Goal: Task Accomplishment & Management: Manage account settings

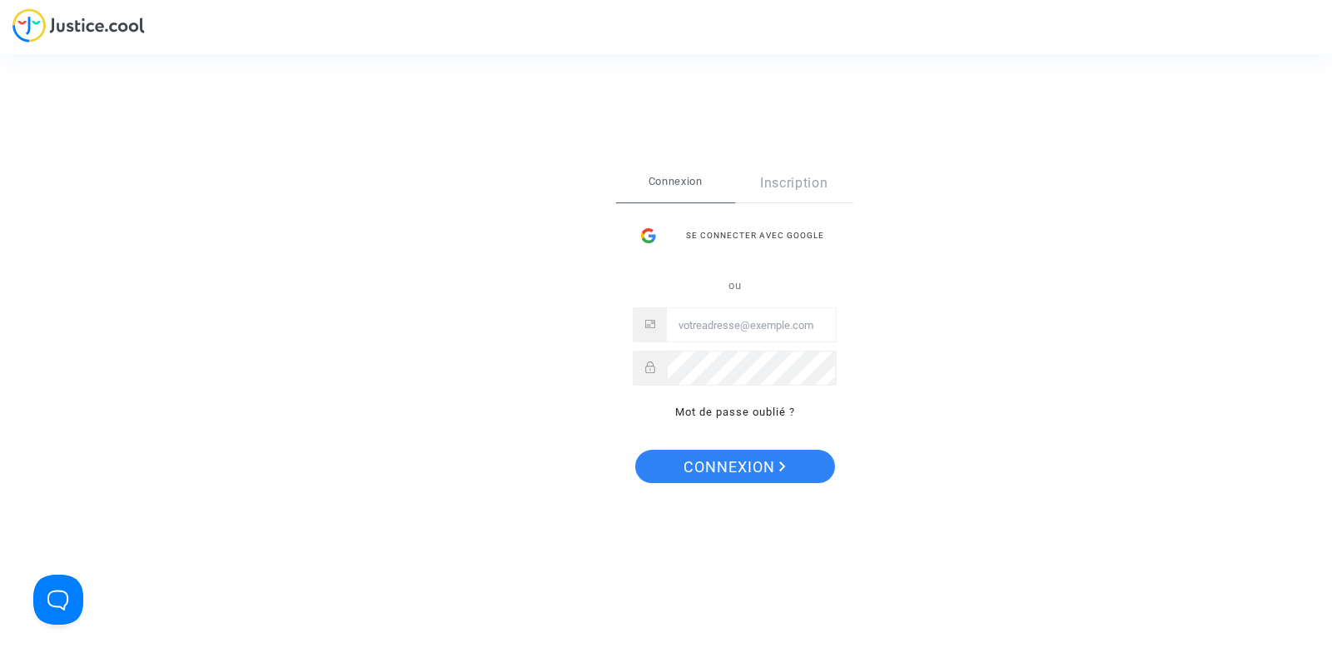
type input "tom@pitcher-avocat.fr"
click at [693, 456] on span "Connexion" at bounding box center [735, 467] width 102 height 35
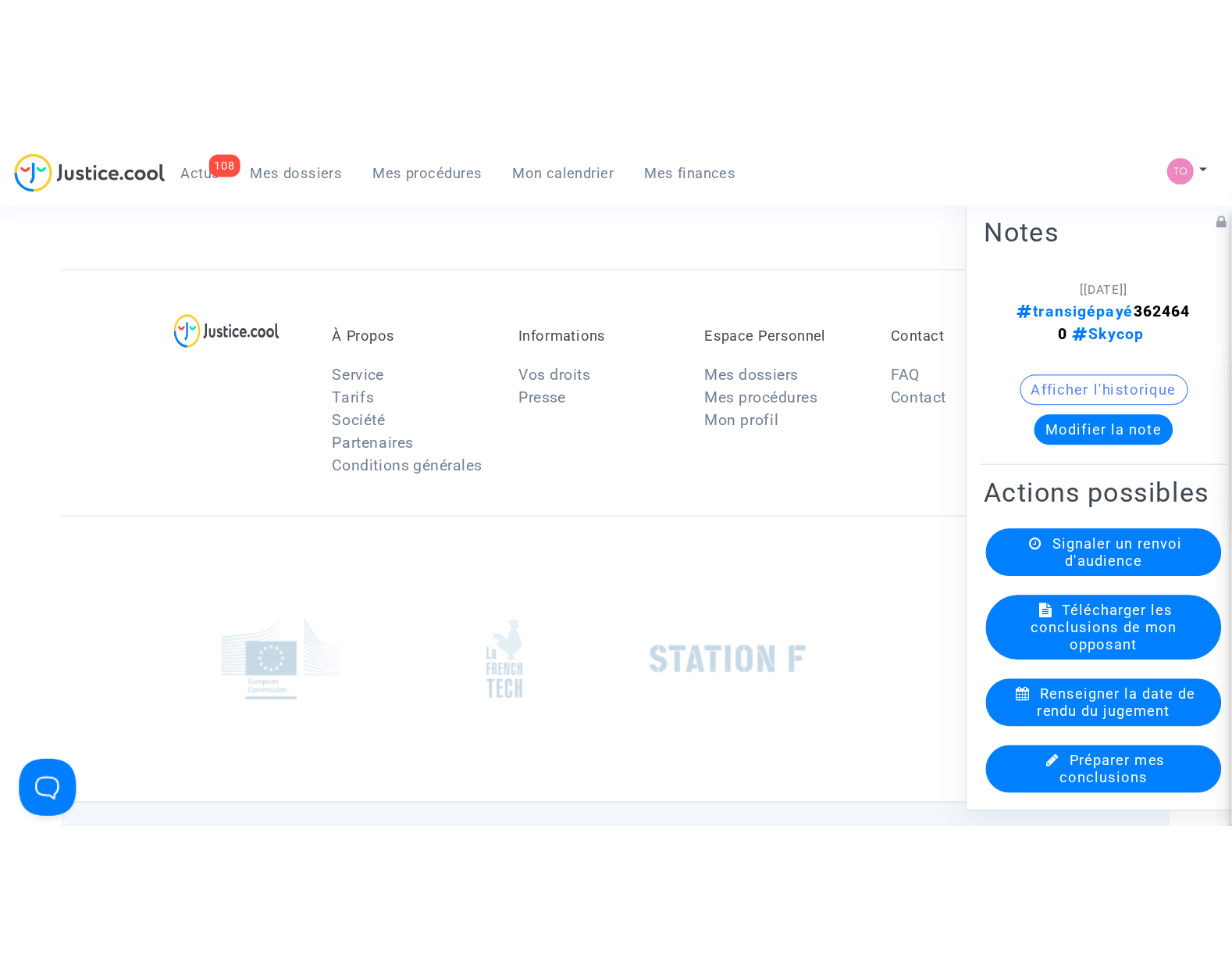
scroll to position [474, 0]
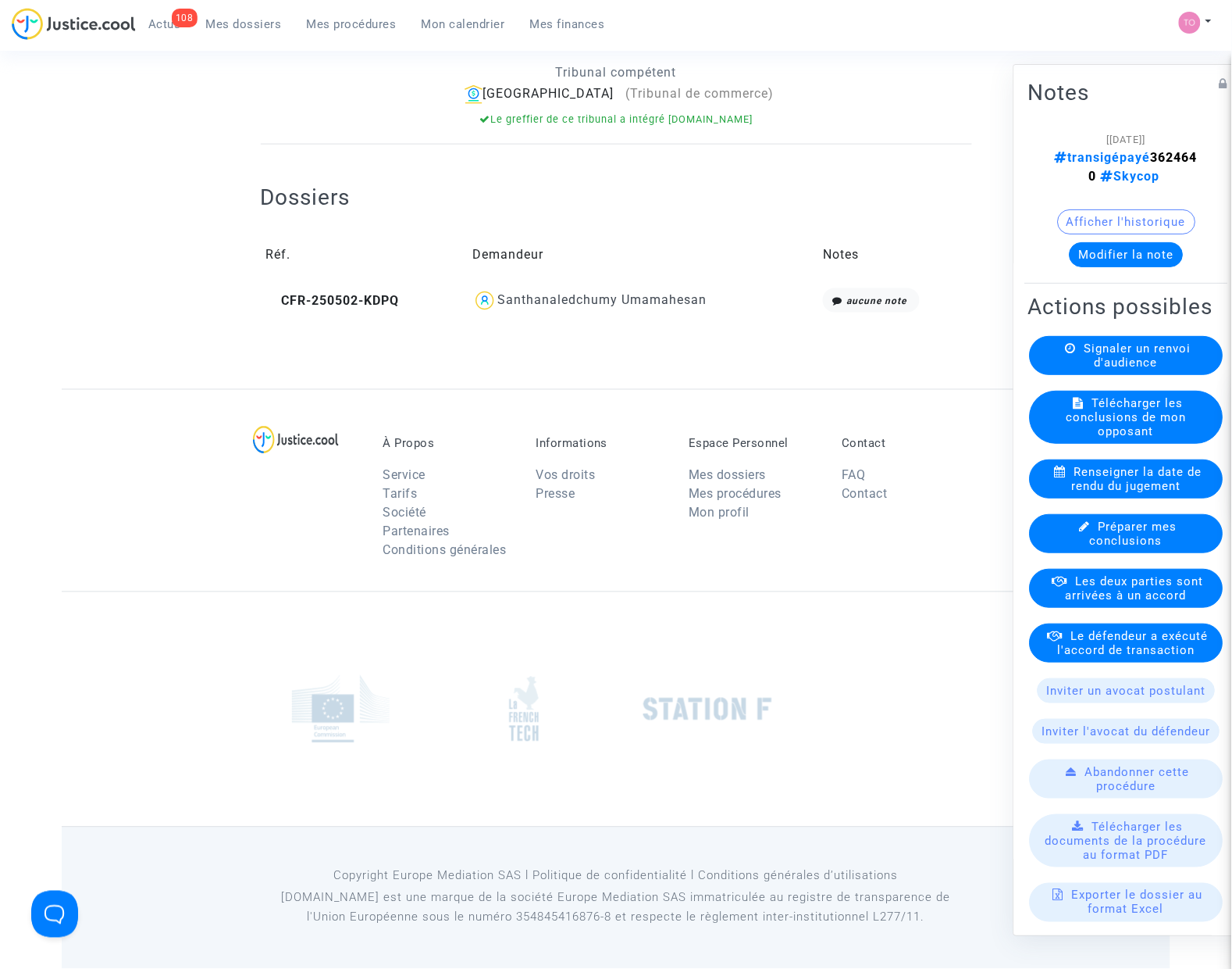
click at [377, 197] on div "Dossiers Réf. Demandeur Notes CFR-250502-KDPQ Santhanaledchumy Umamahesan aucun…" at bounding box center [616, 251] width 712 height 135
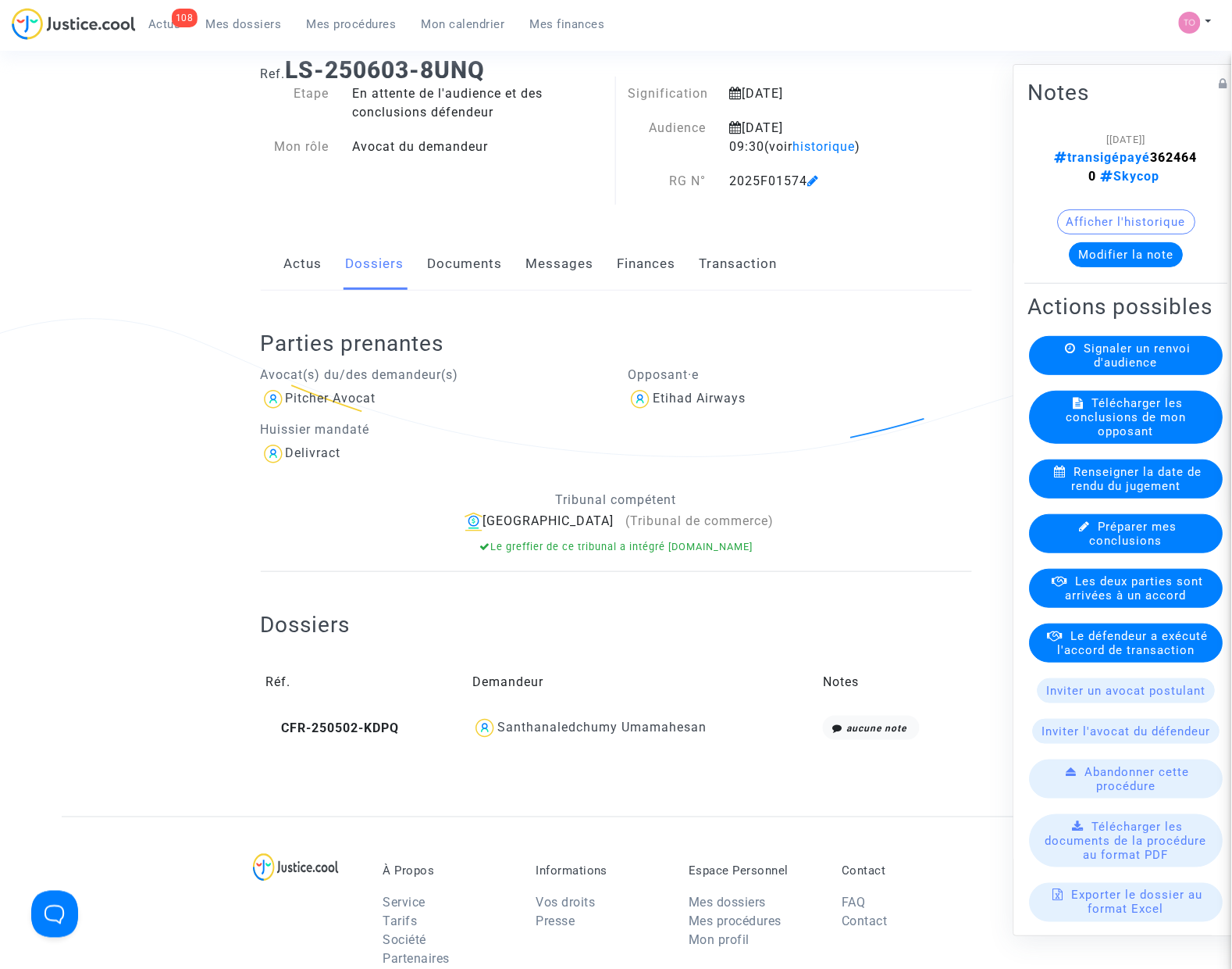
scroll to position [0, 0]
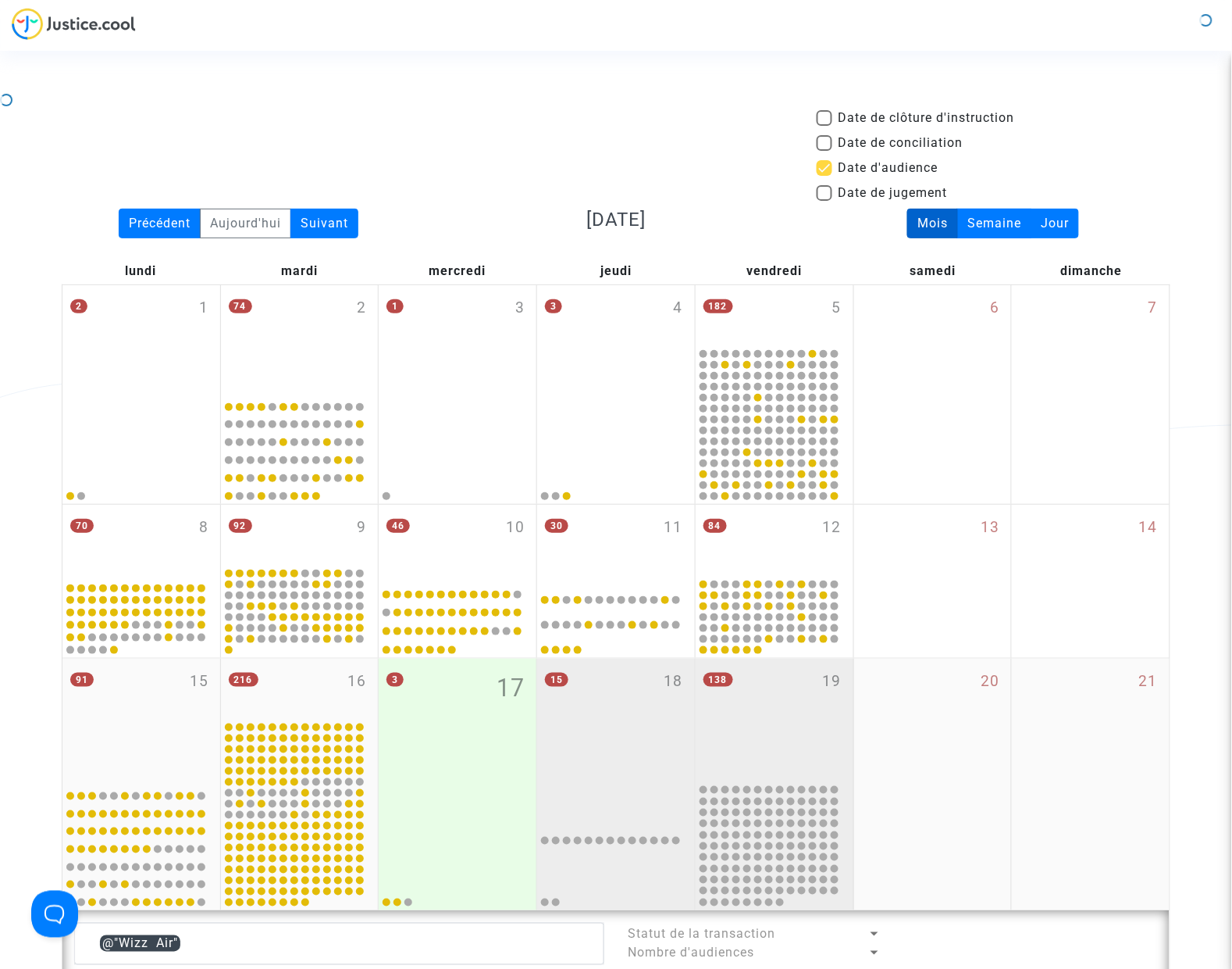
click at [669, 750] on div "15 18" at bounding box center [616, 720] width 158 height 124
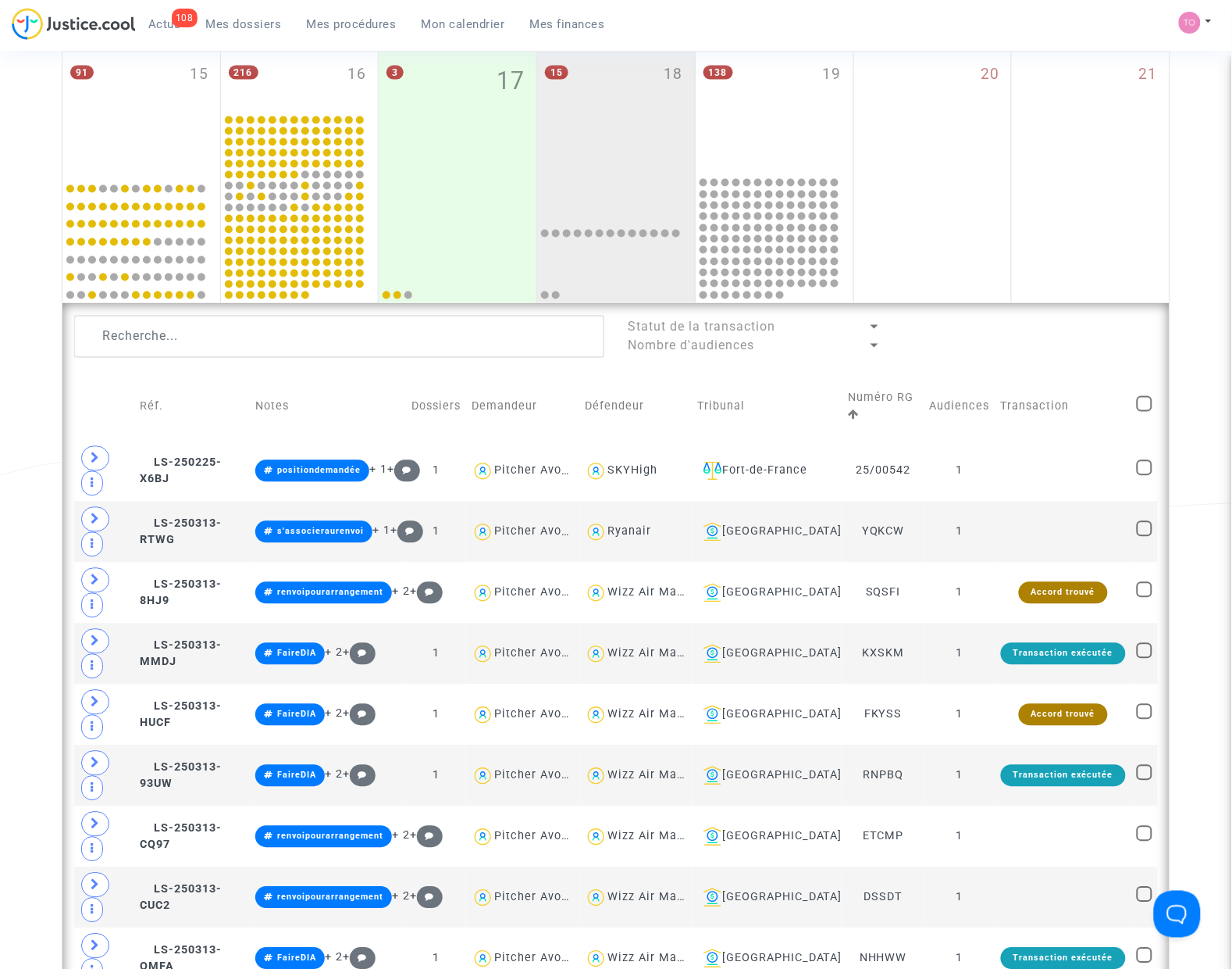
scroll to position [586, 0]
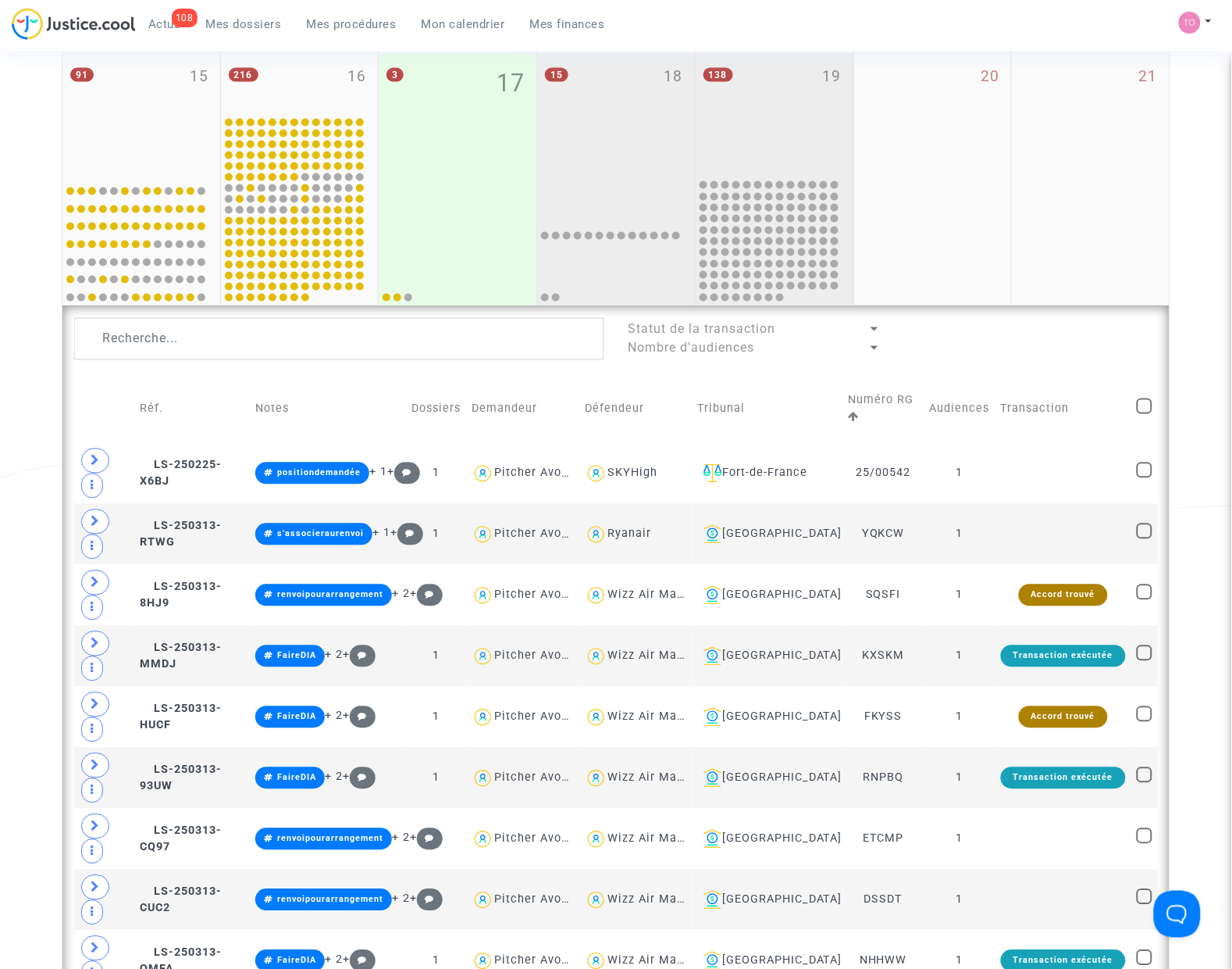
click at [752, 119] on div "138 19" at bounding box center [774, 115] width 158 height 124
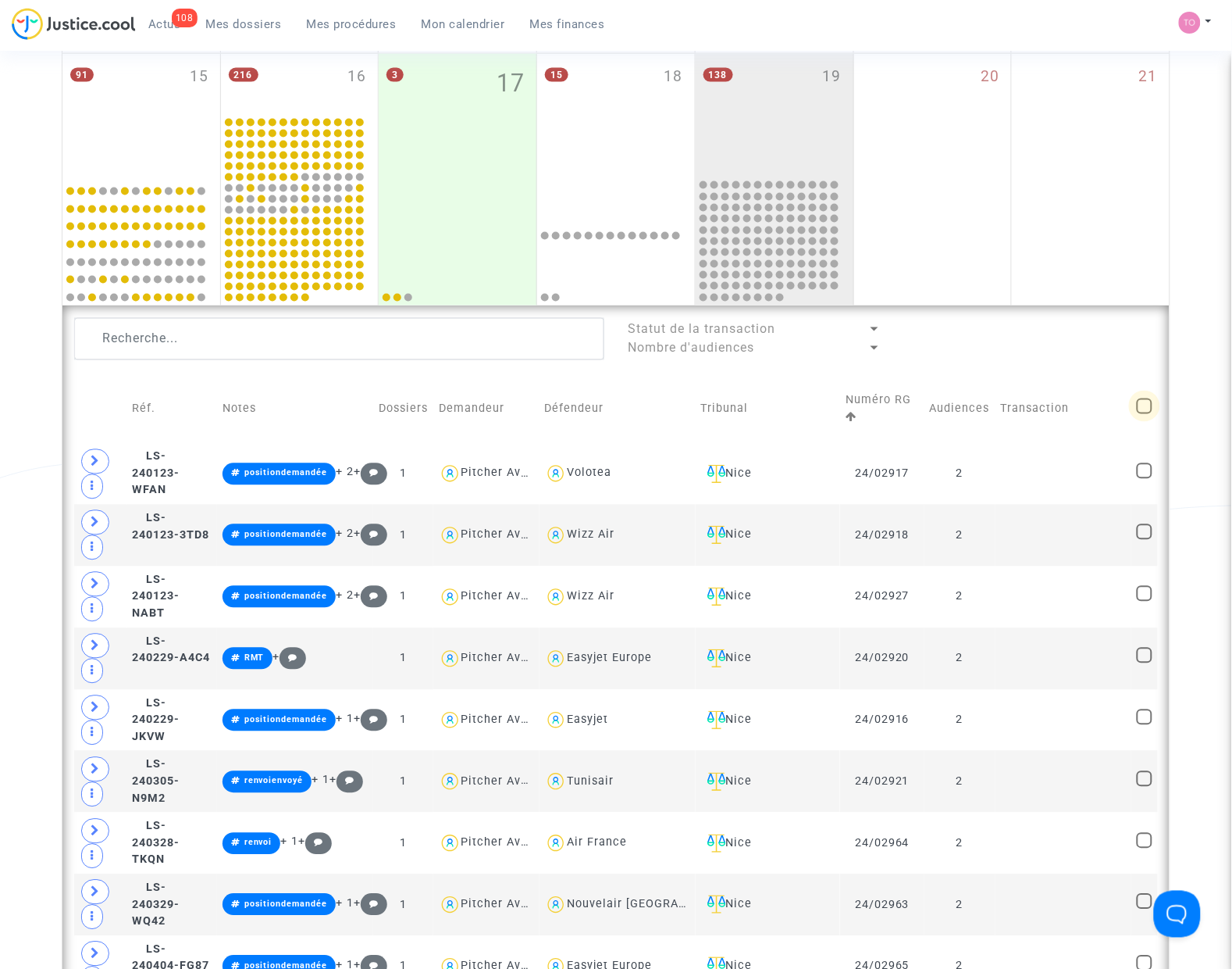
click at [1142, 404] on span at bounding box center [1145, 406] width 16 height 16
click at [1144, 414] on input "checkbox" at bounding box center [1144, 414] width 1 height 1
checkbox input "true"
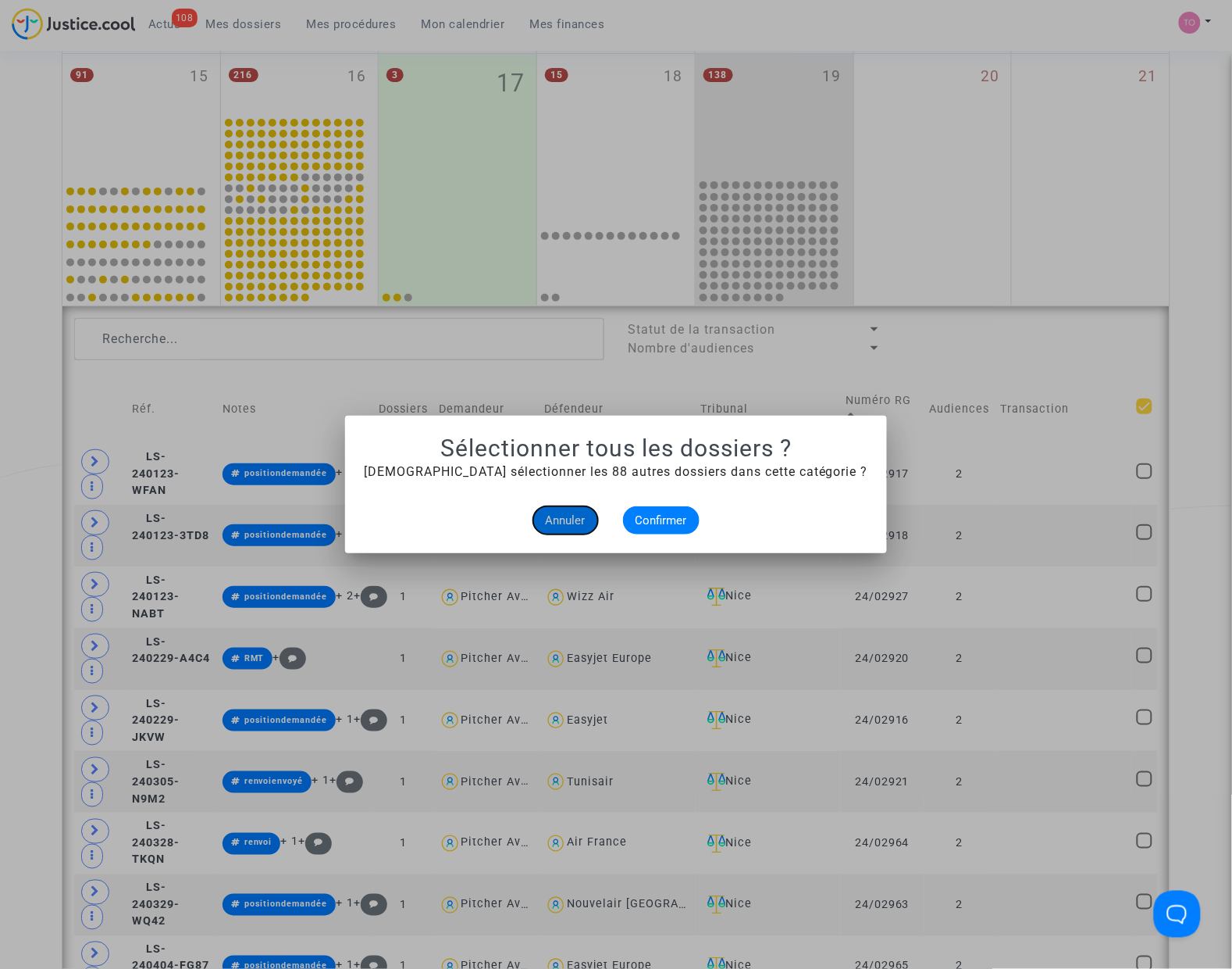
click at [560, 507] on button "Annuler" at bounding box center [565, 521] width 65 height 28
checkbox input "true"
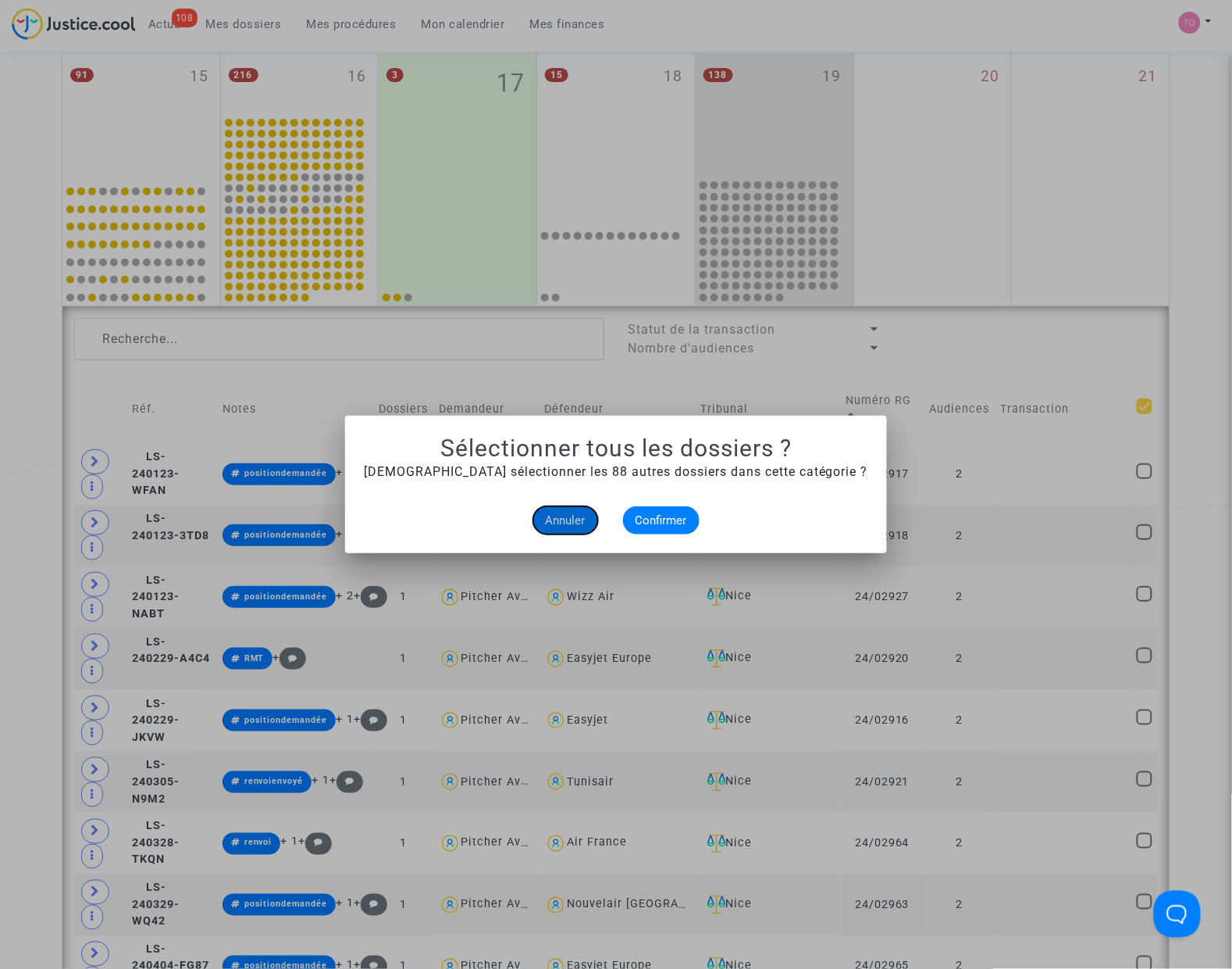
checkbox input "true"
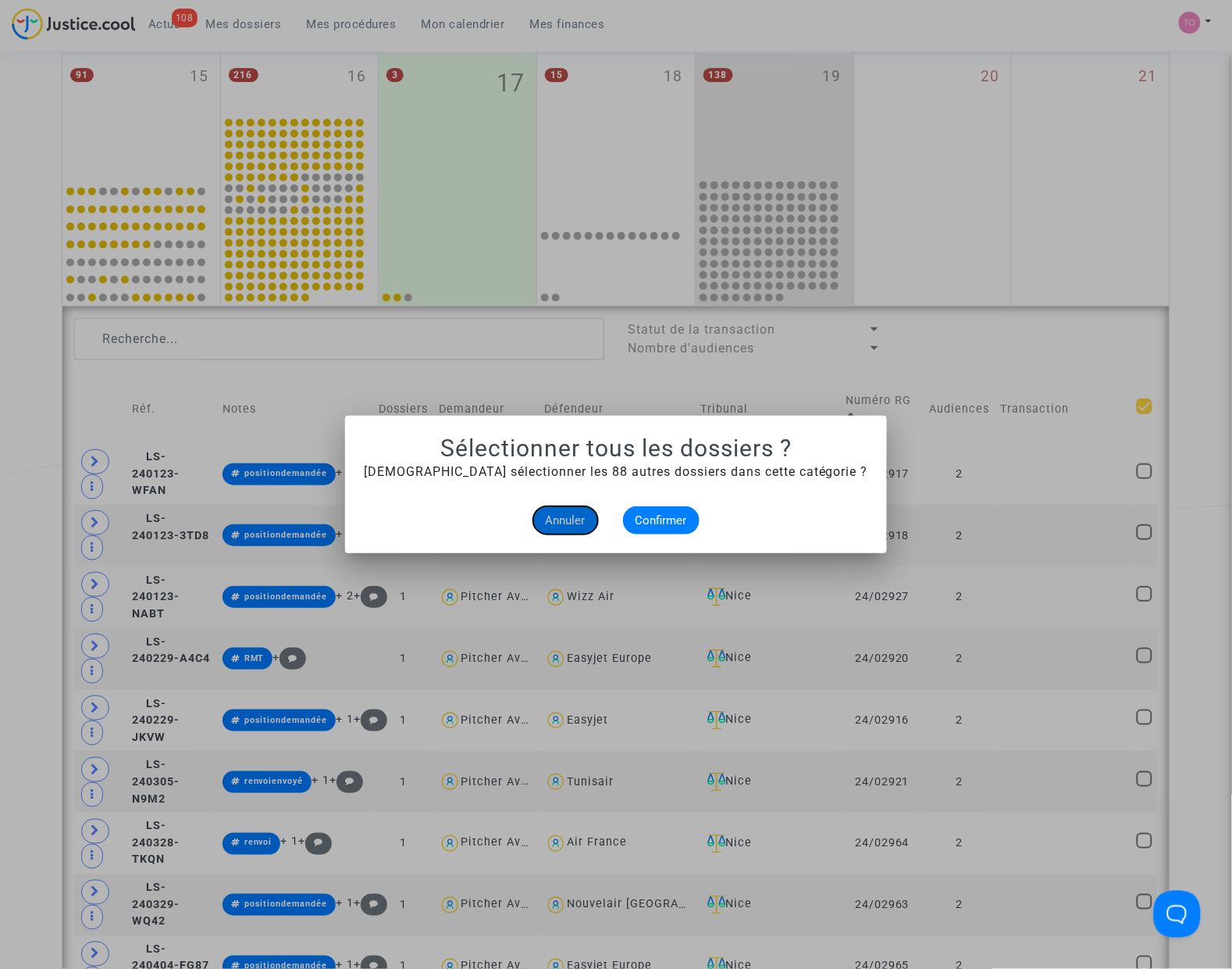
checkbox input "true"
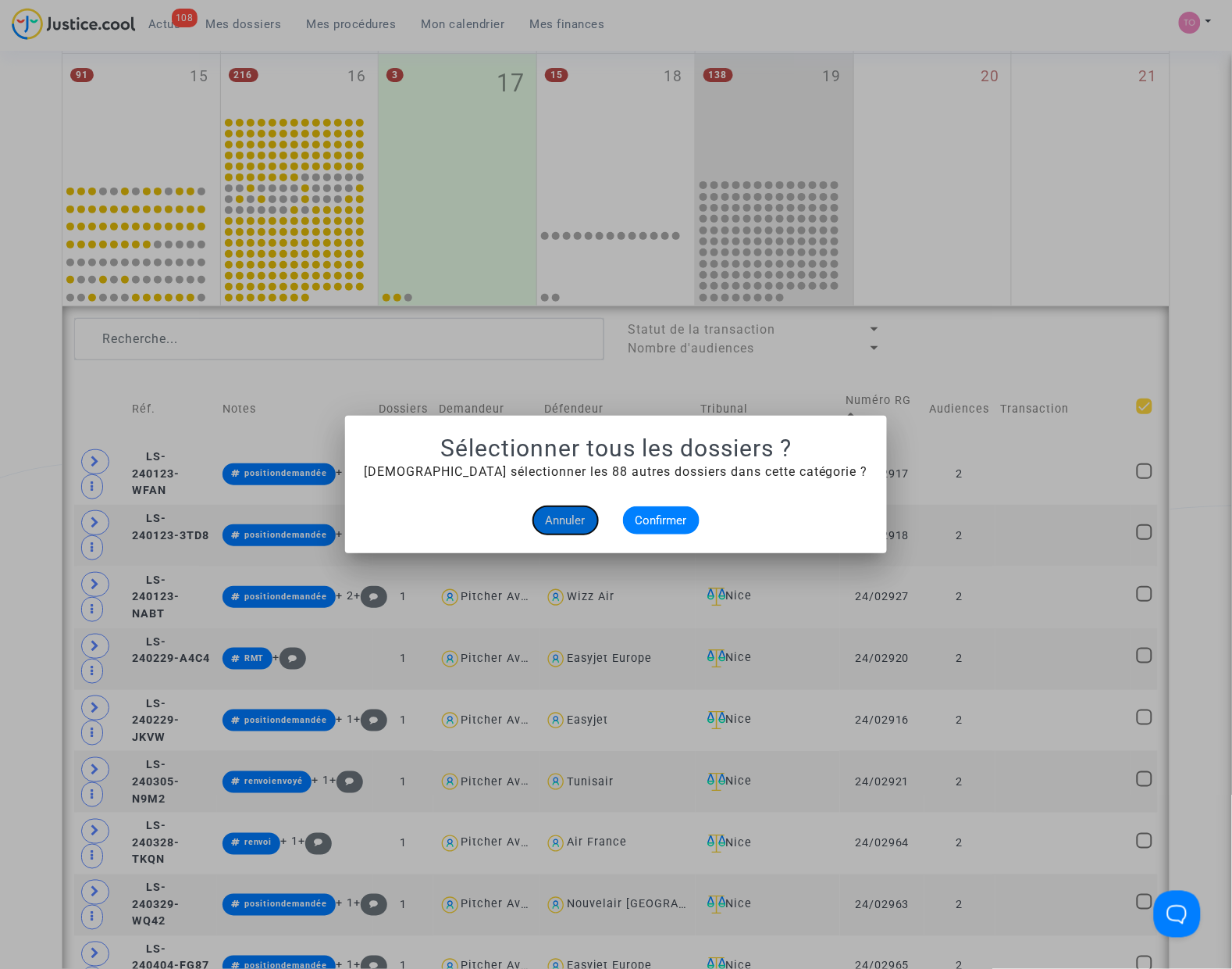
checkbox input "true"
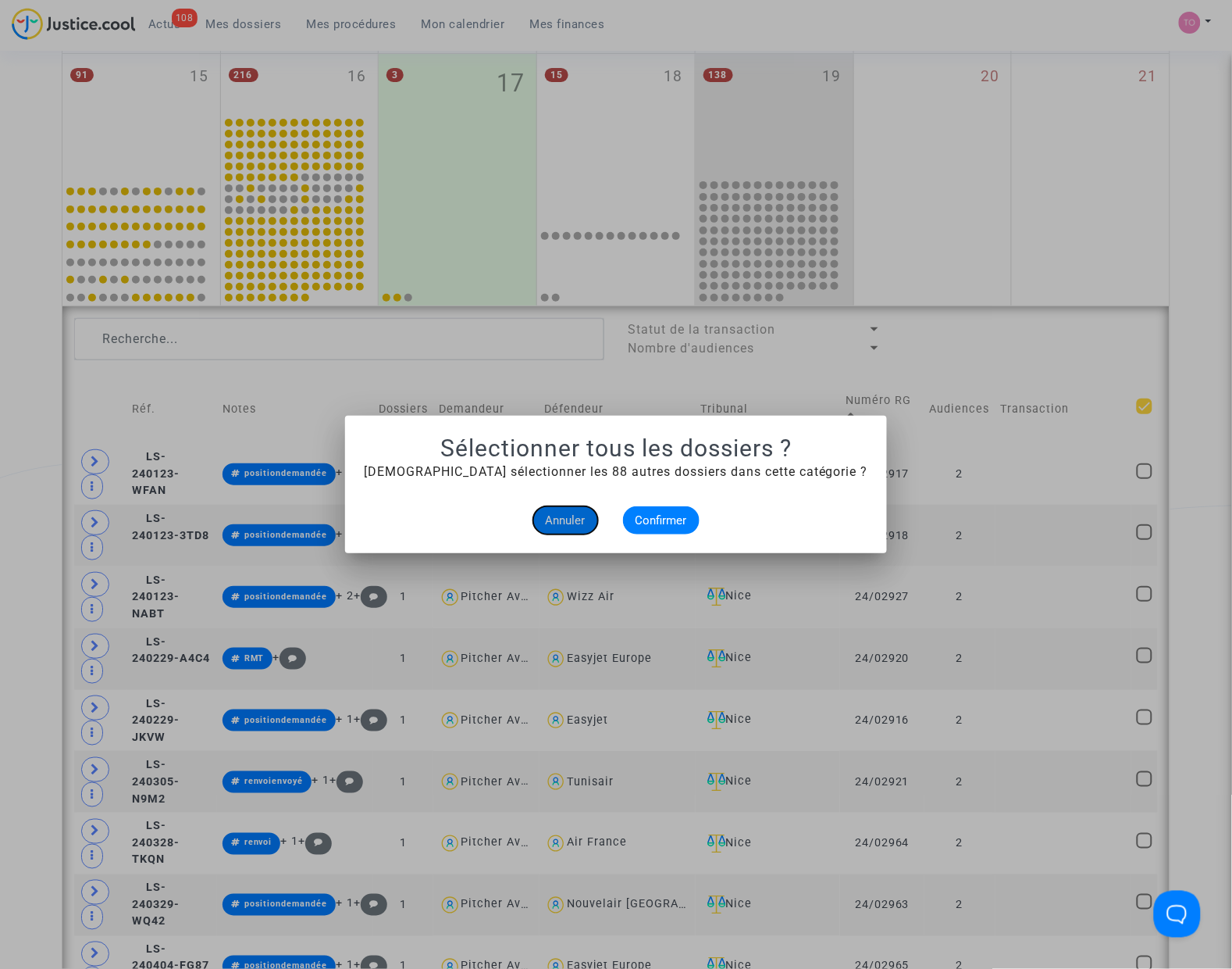
checkbox input "true"
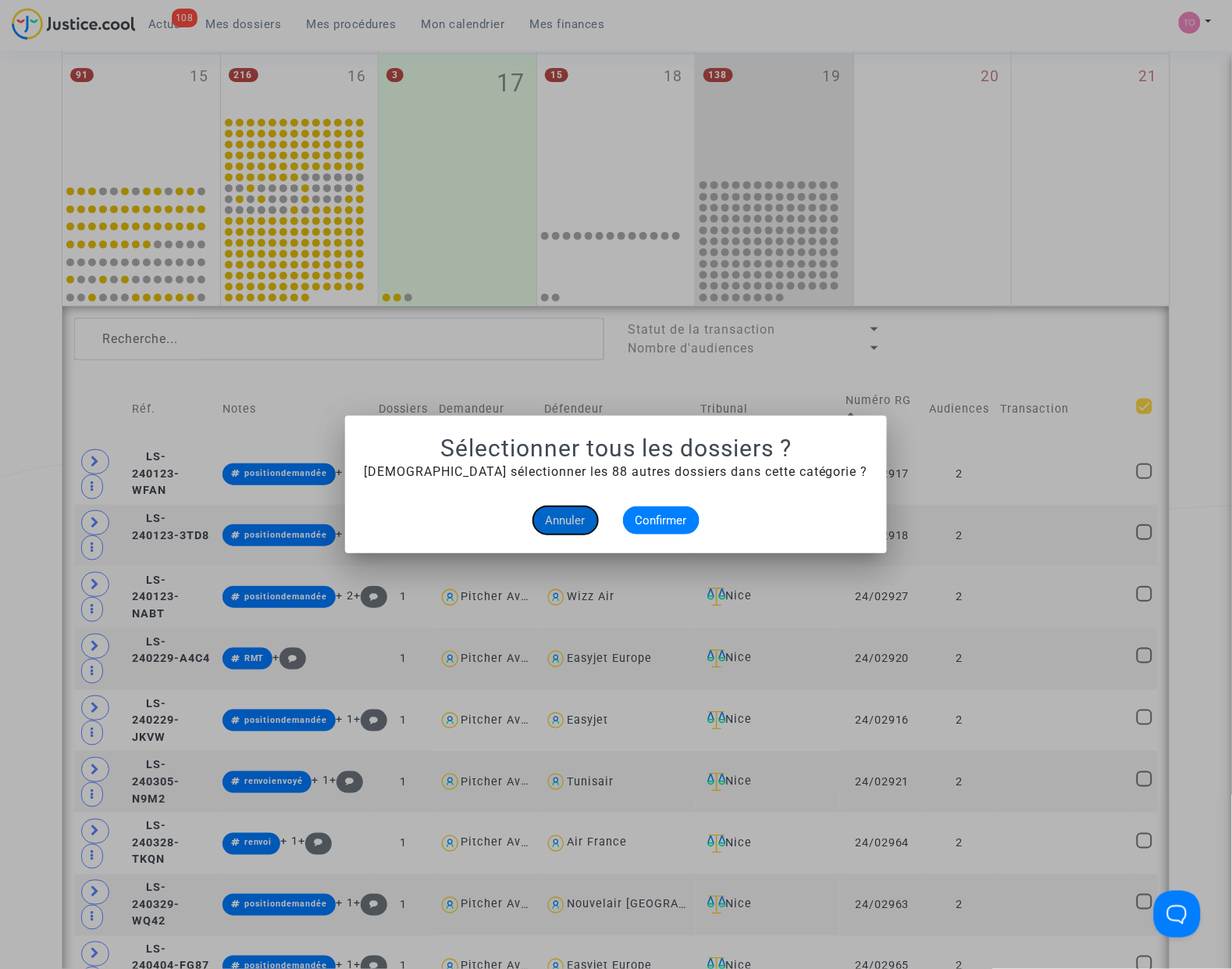
checkbox input "true"
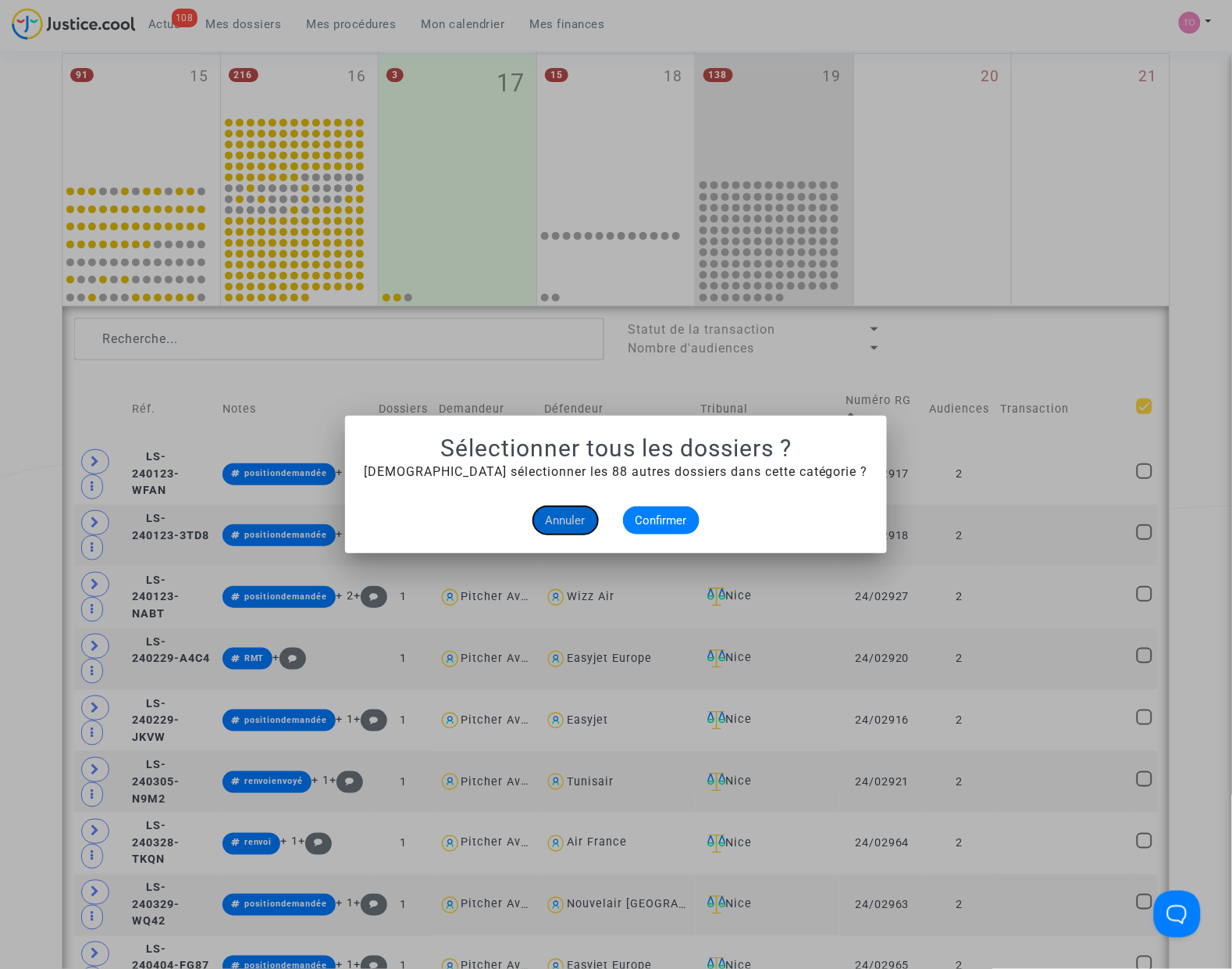
checkbox input "true"
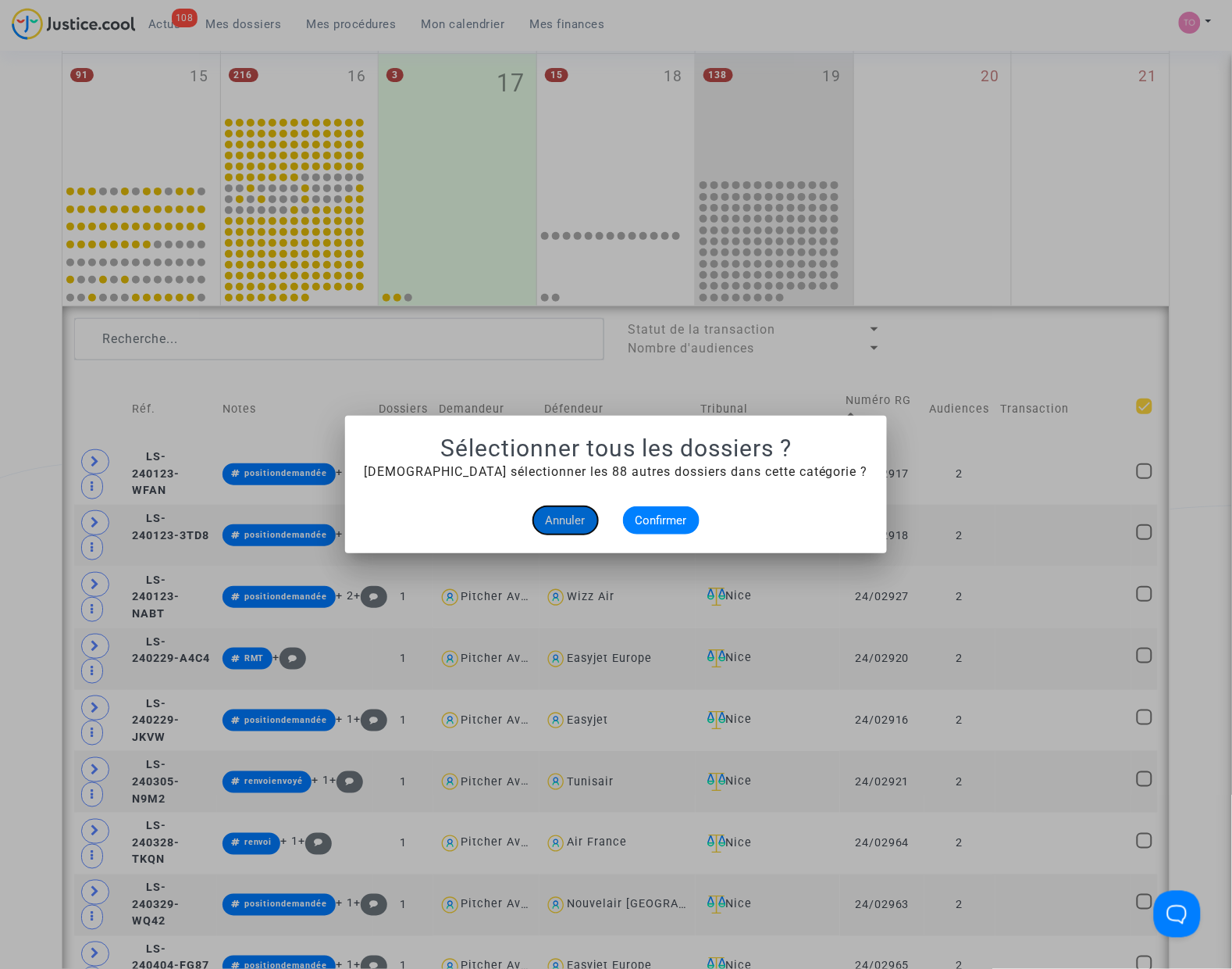
checkbox input "true"
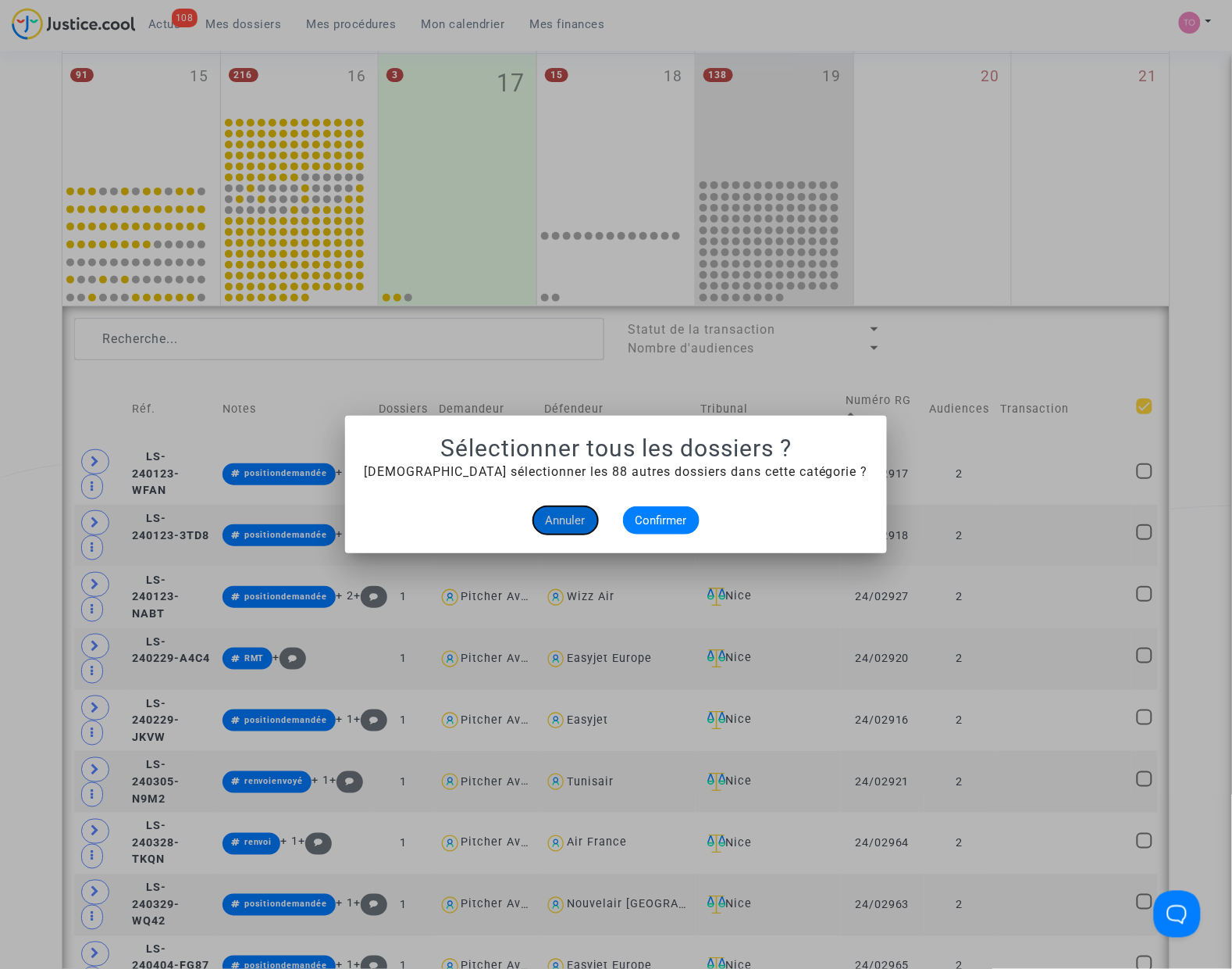
checkbox input "true"
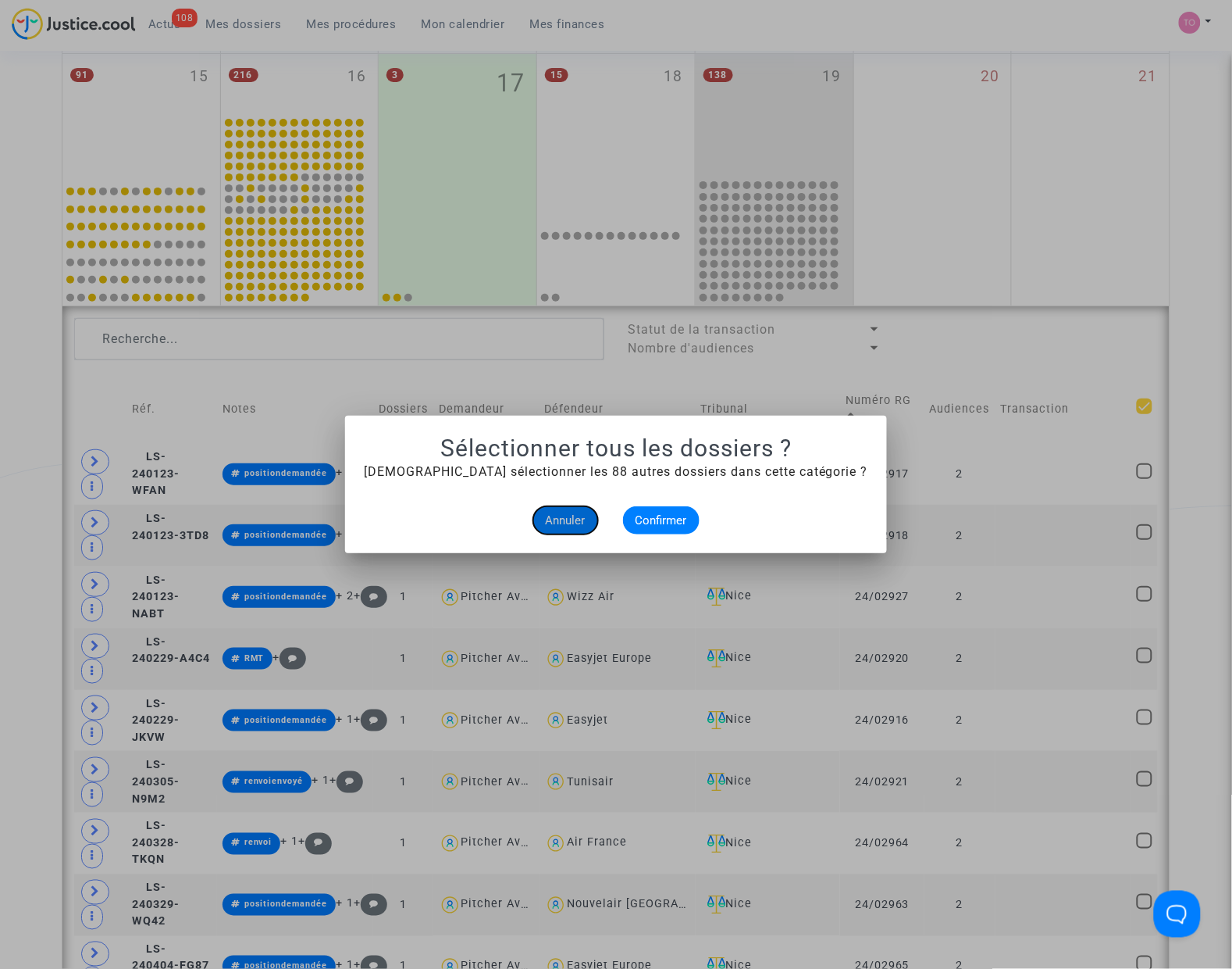
checkbox input "true"
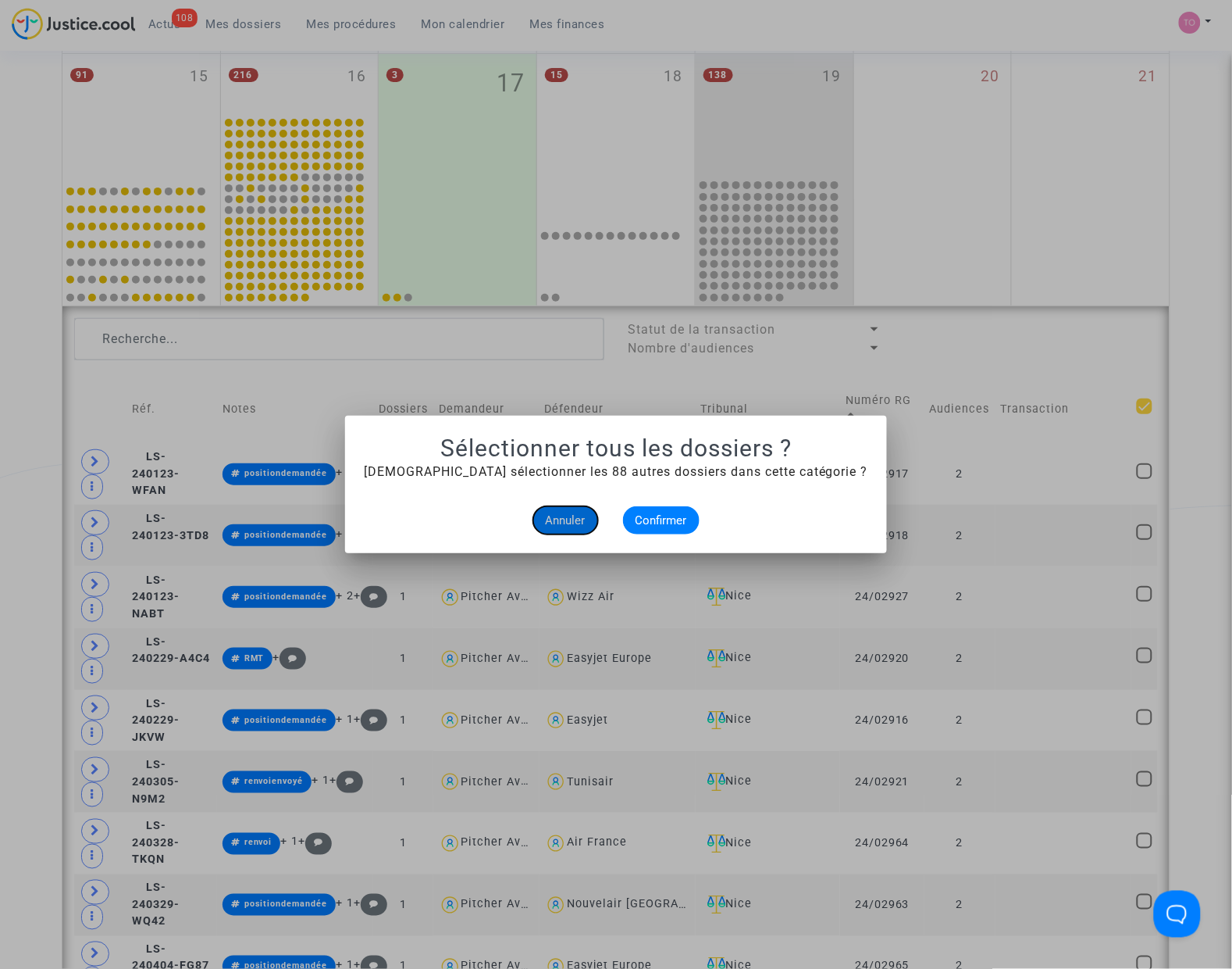
checkbox input "true"
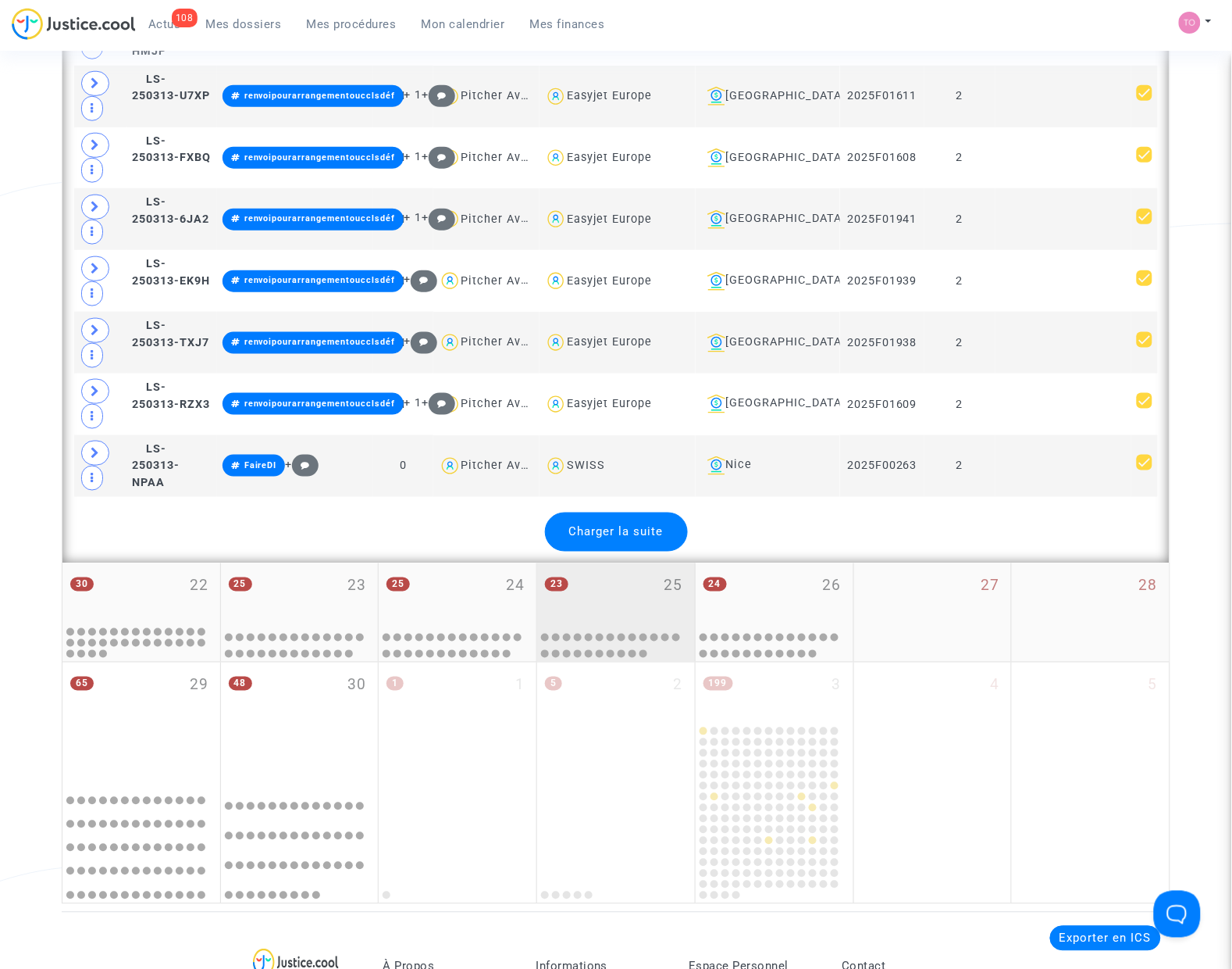
scroll to position [3613, 0]
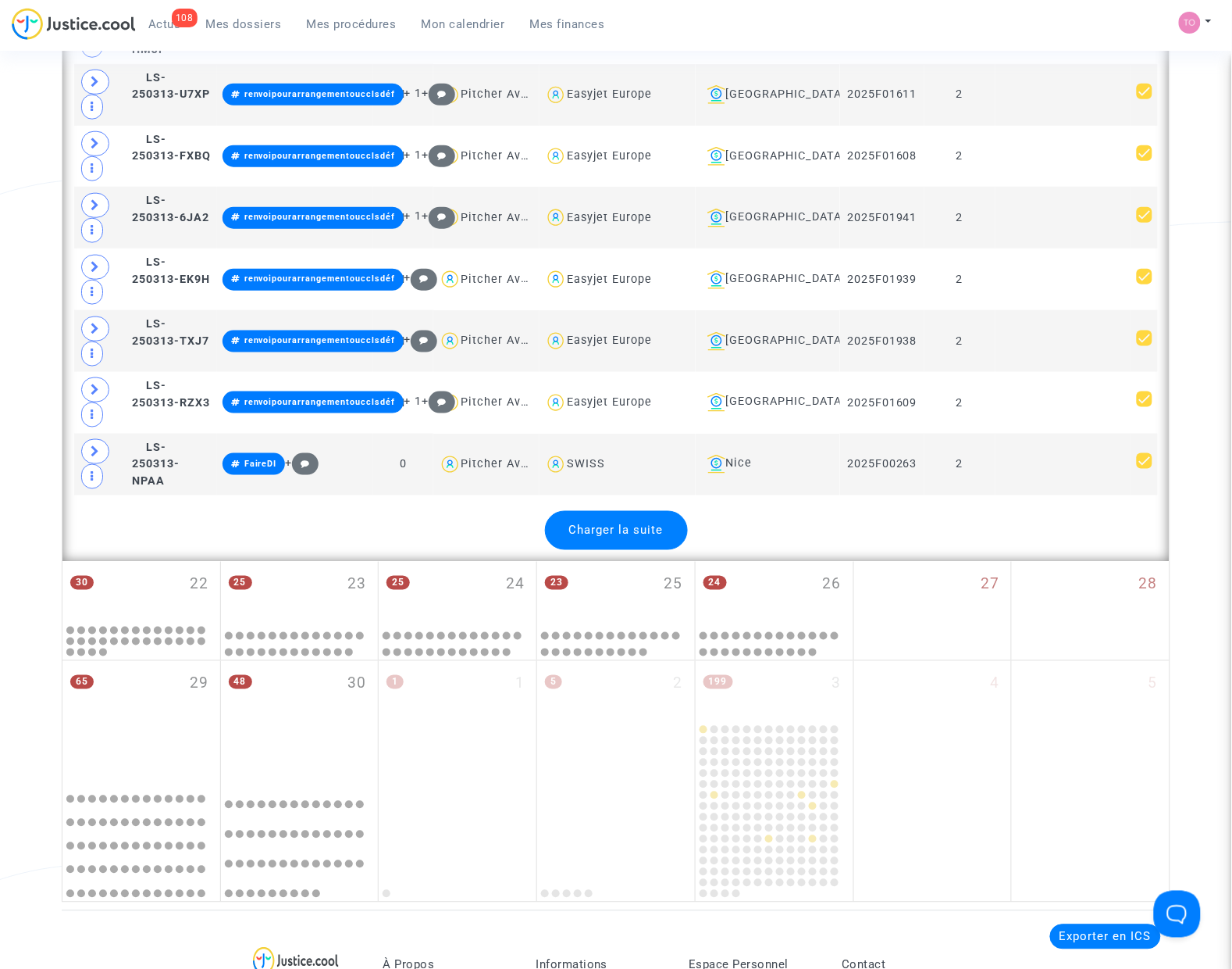
click at [641, 537] on span "Charger la suite" at bounding box center [616, 530] width 95 height 14
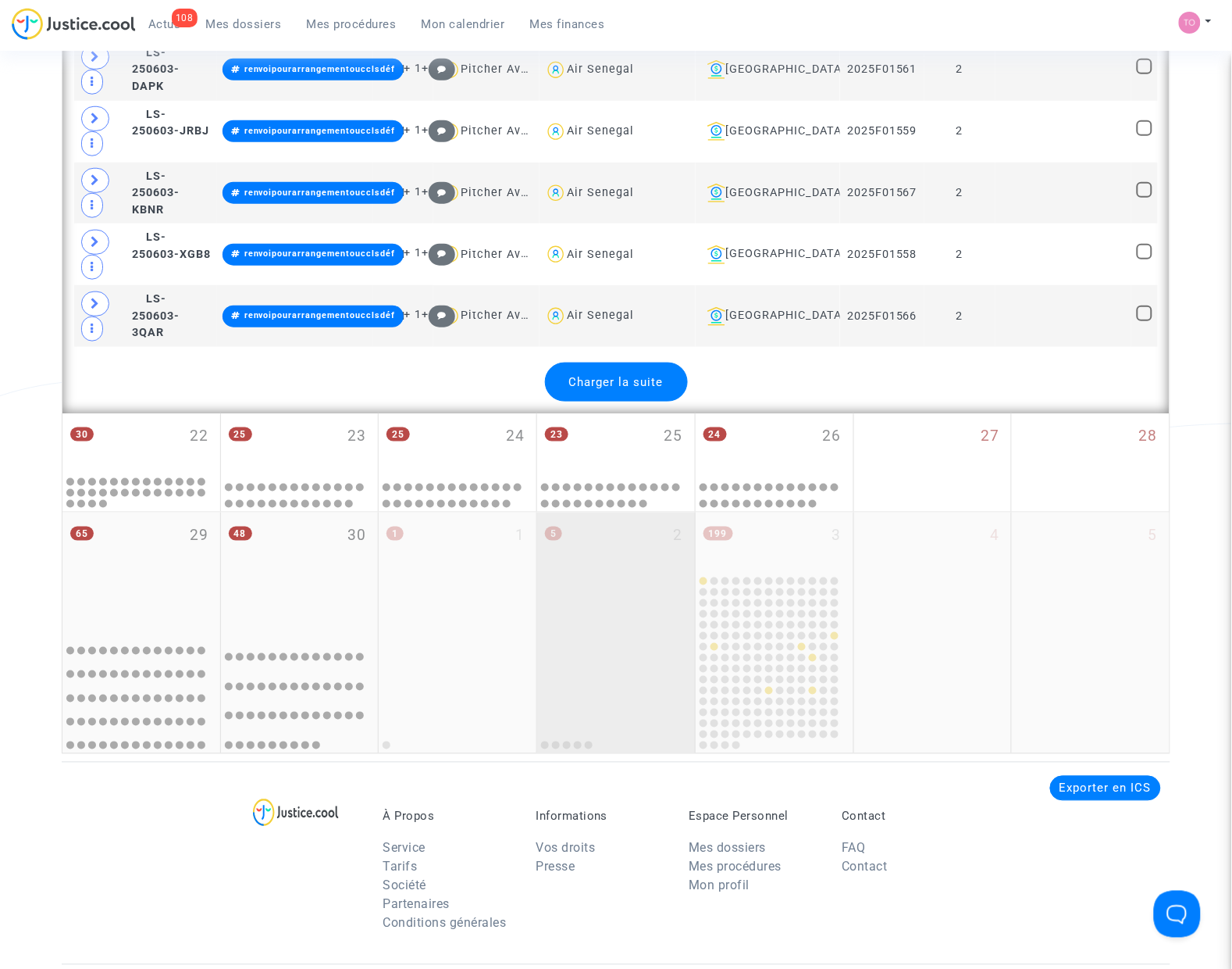
scroll to position [6836, 0]
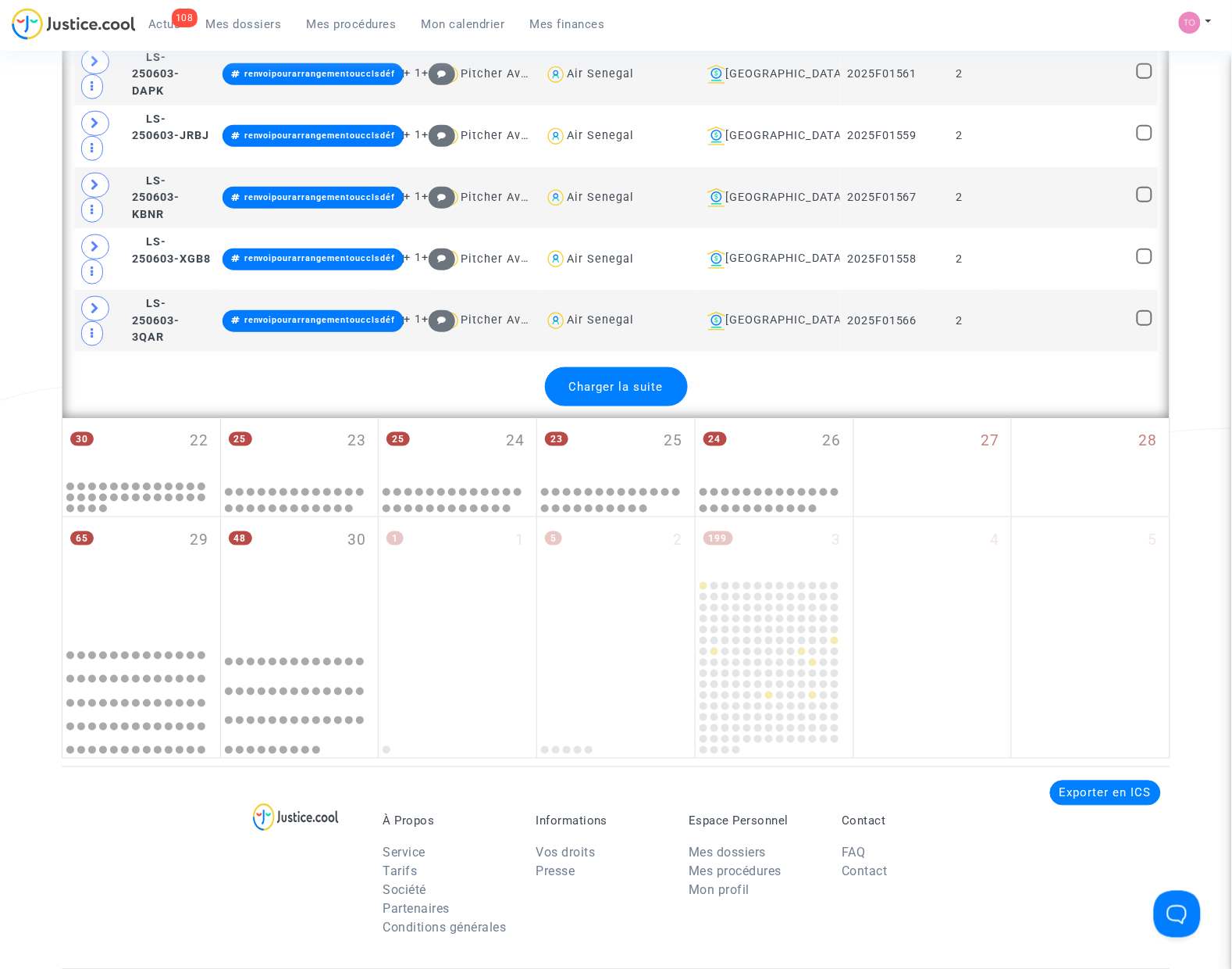
click at [642, 406] on div "Charger la suite" at bounding box center [616, 386] width 143 height 39
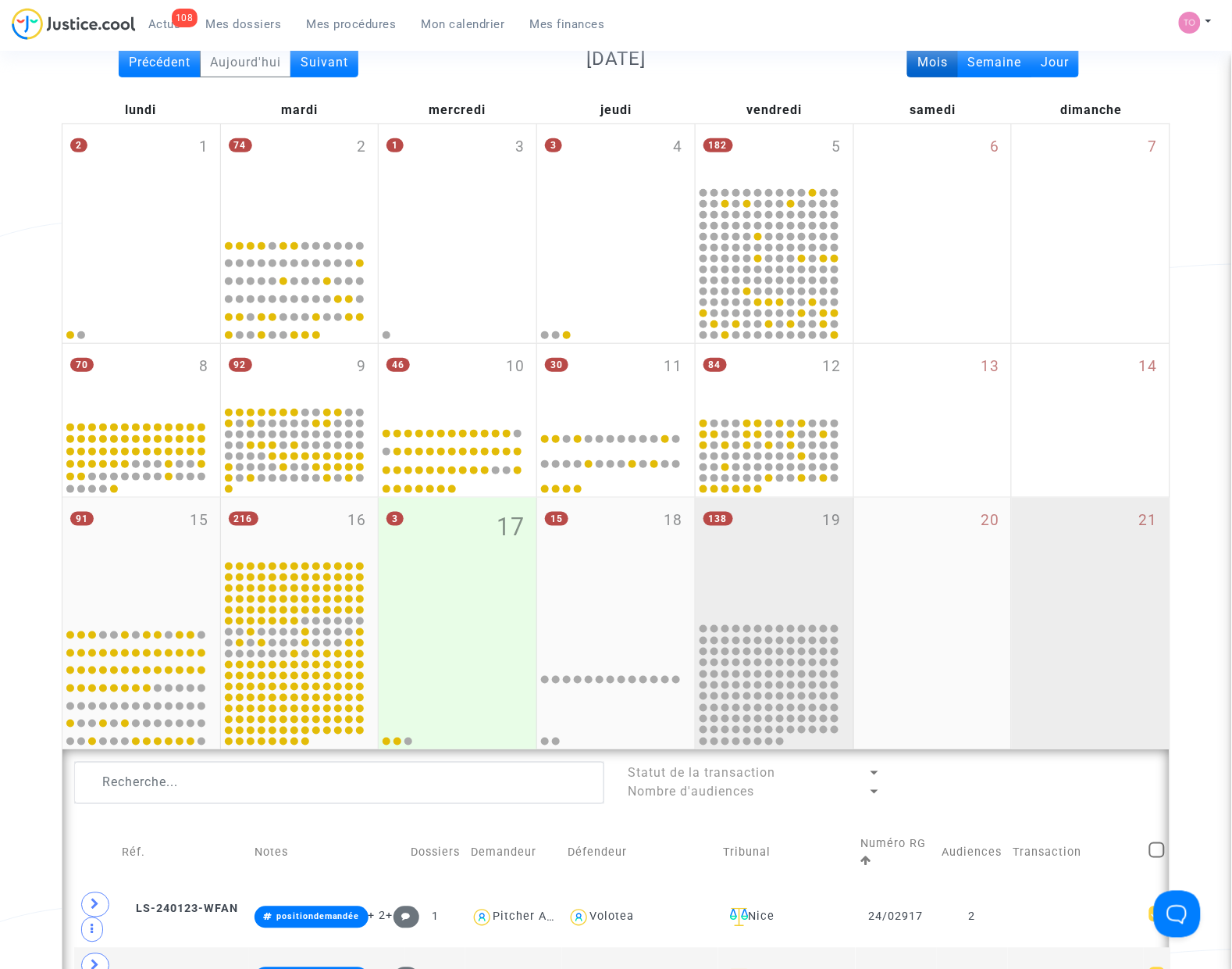
scroll to position [488, 0]
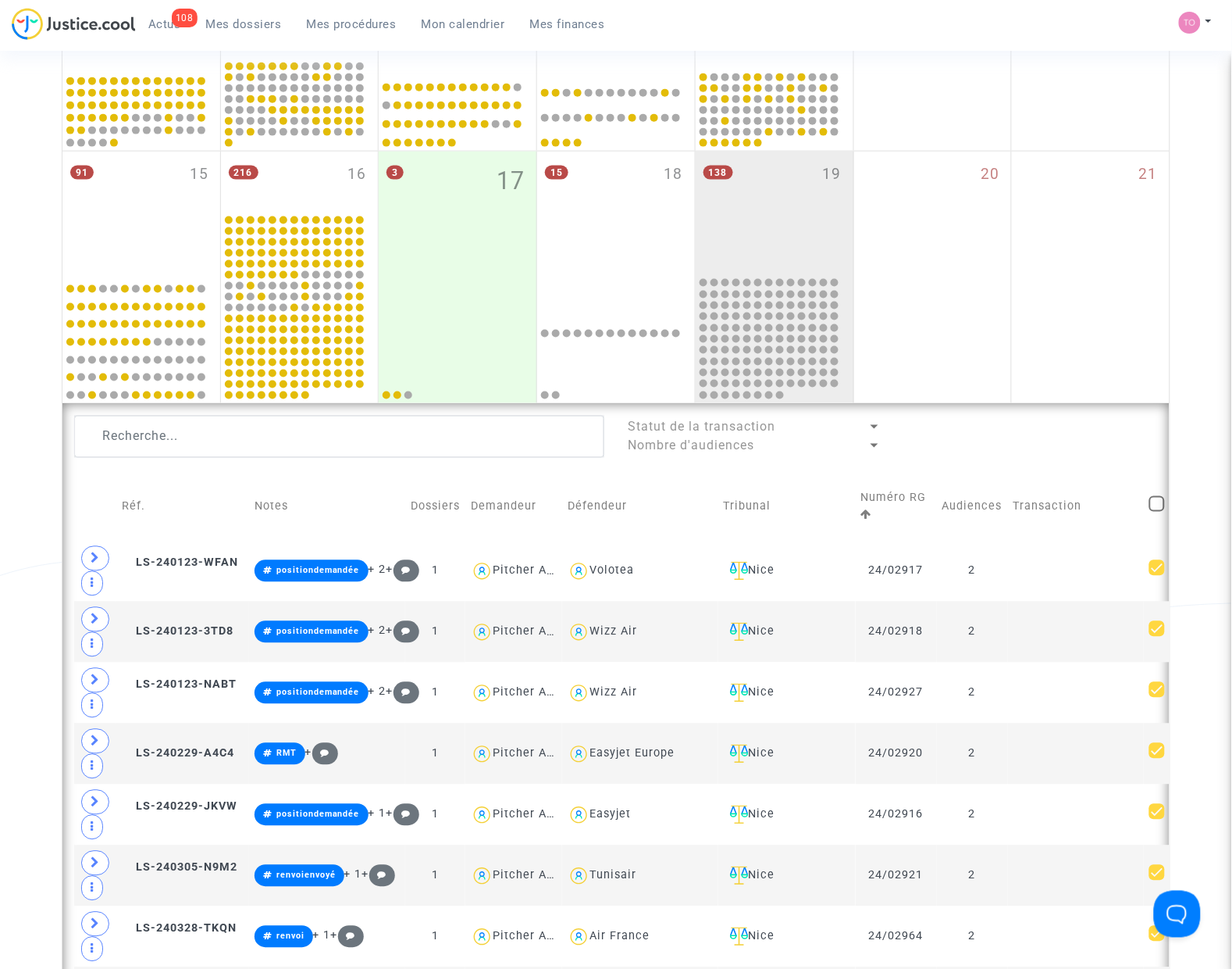
click at [1150, 508] on span at bounding box center [1157, 504] width 16 height 16
click at [1156, 511] on input "checkbox" at bounding box center [1156, 511] width 1 height 1
checkbox input "true"
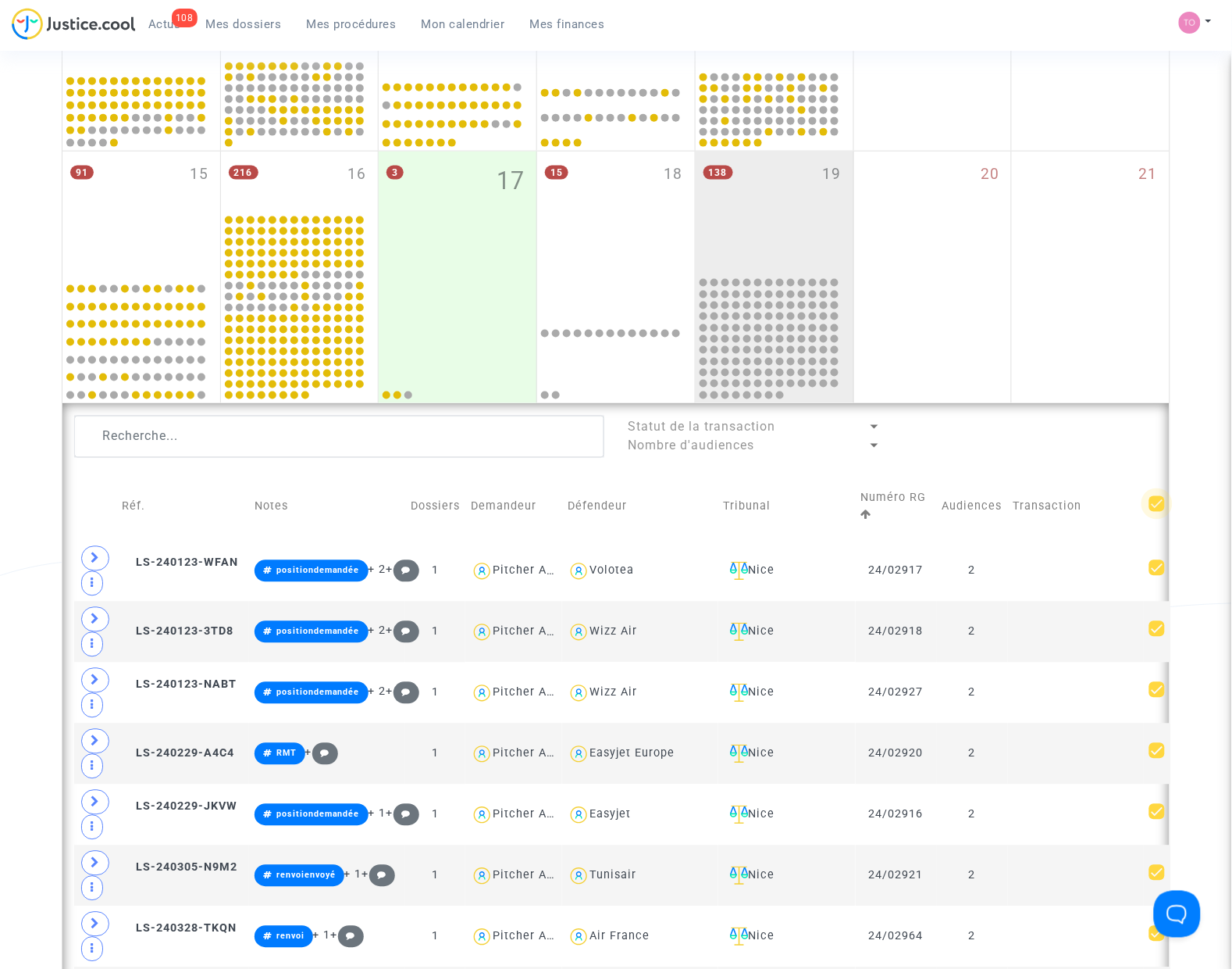
checkbox input "true"
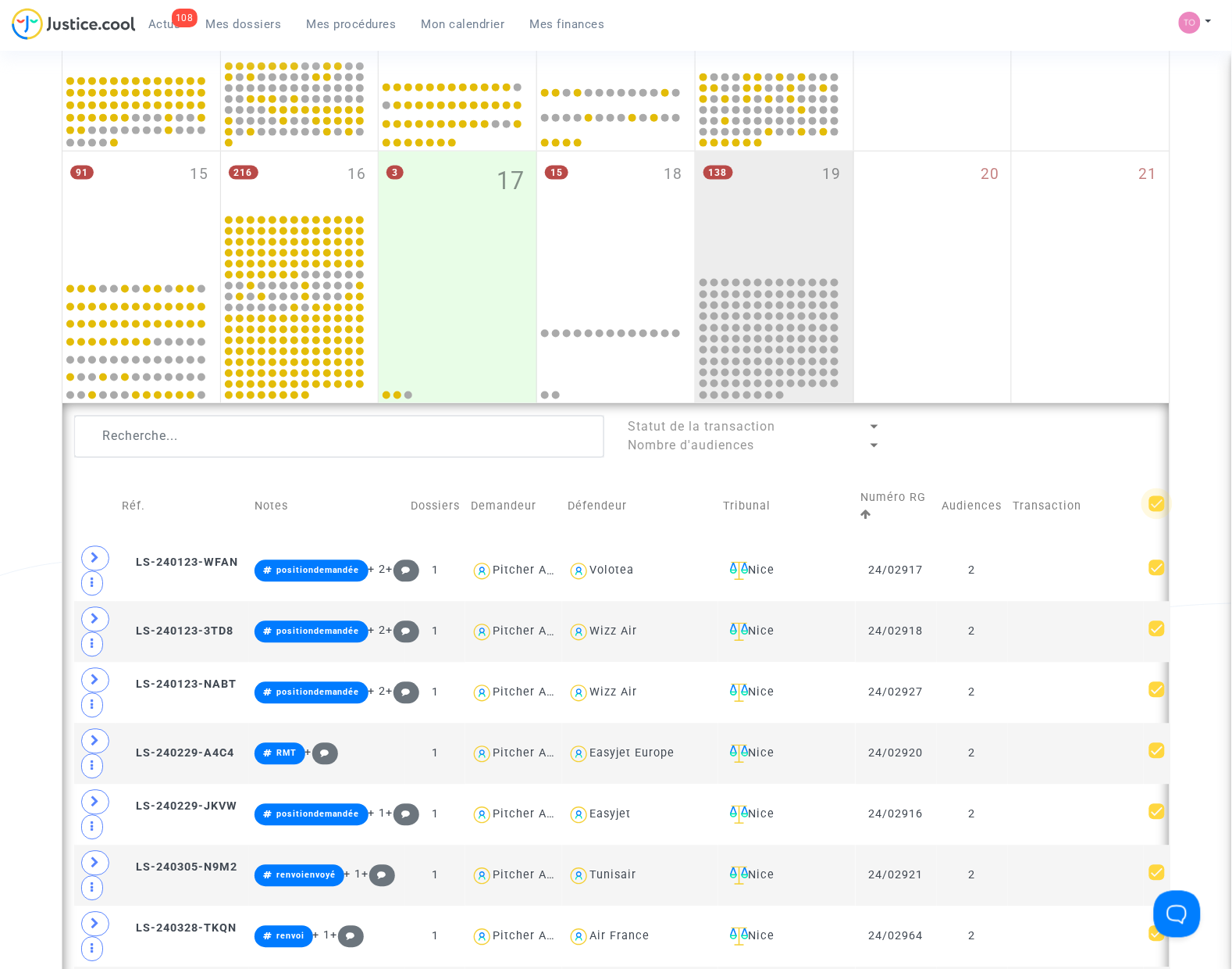
checkbox input "true"
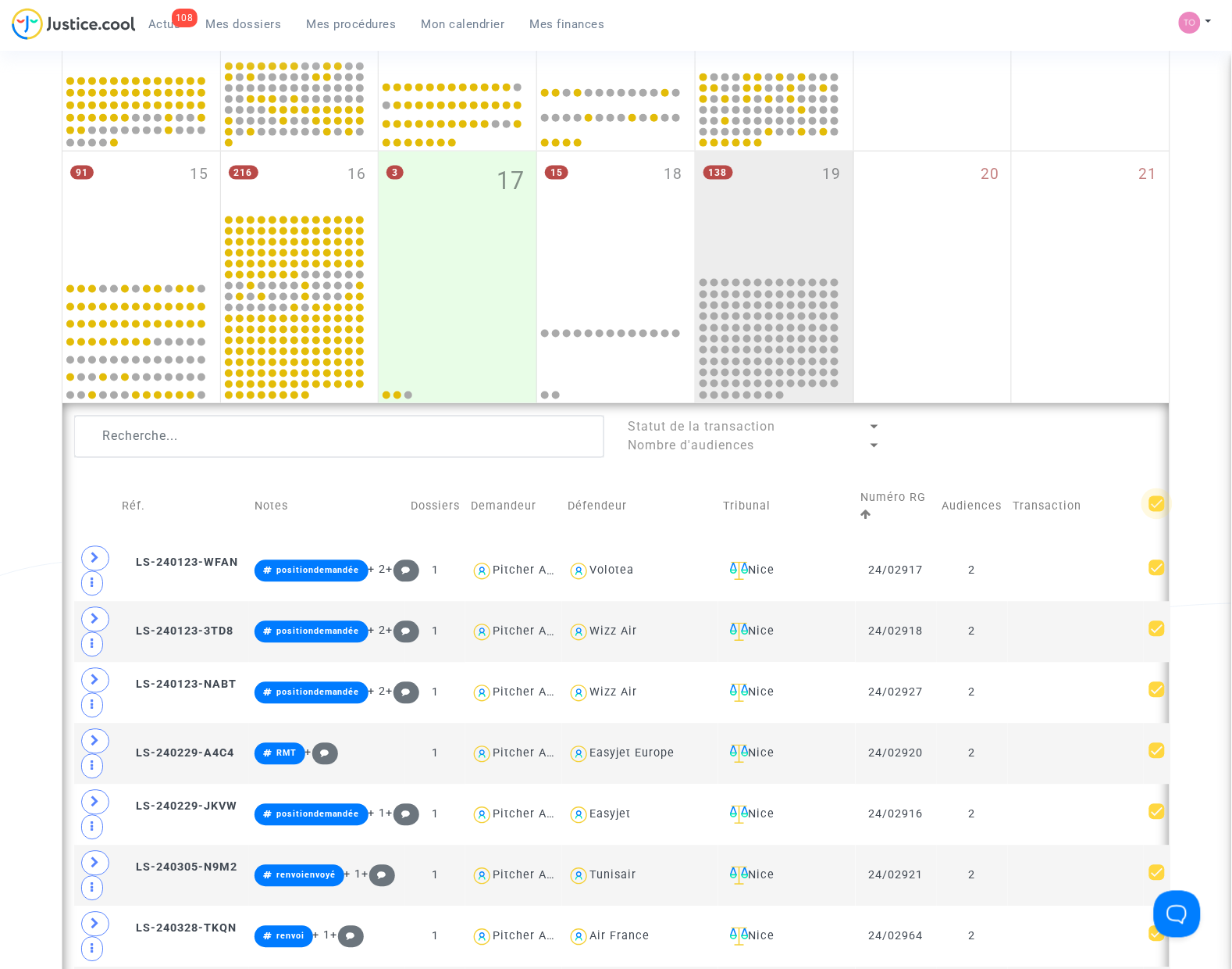
checkbox input "true"
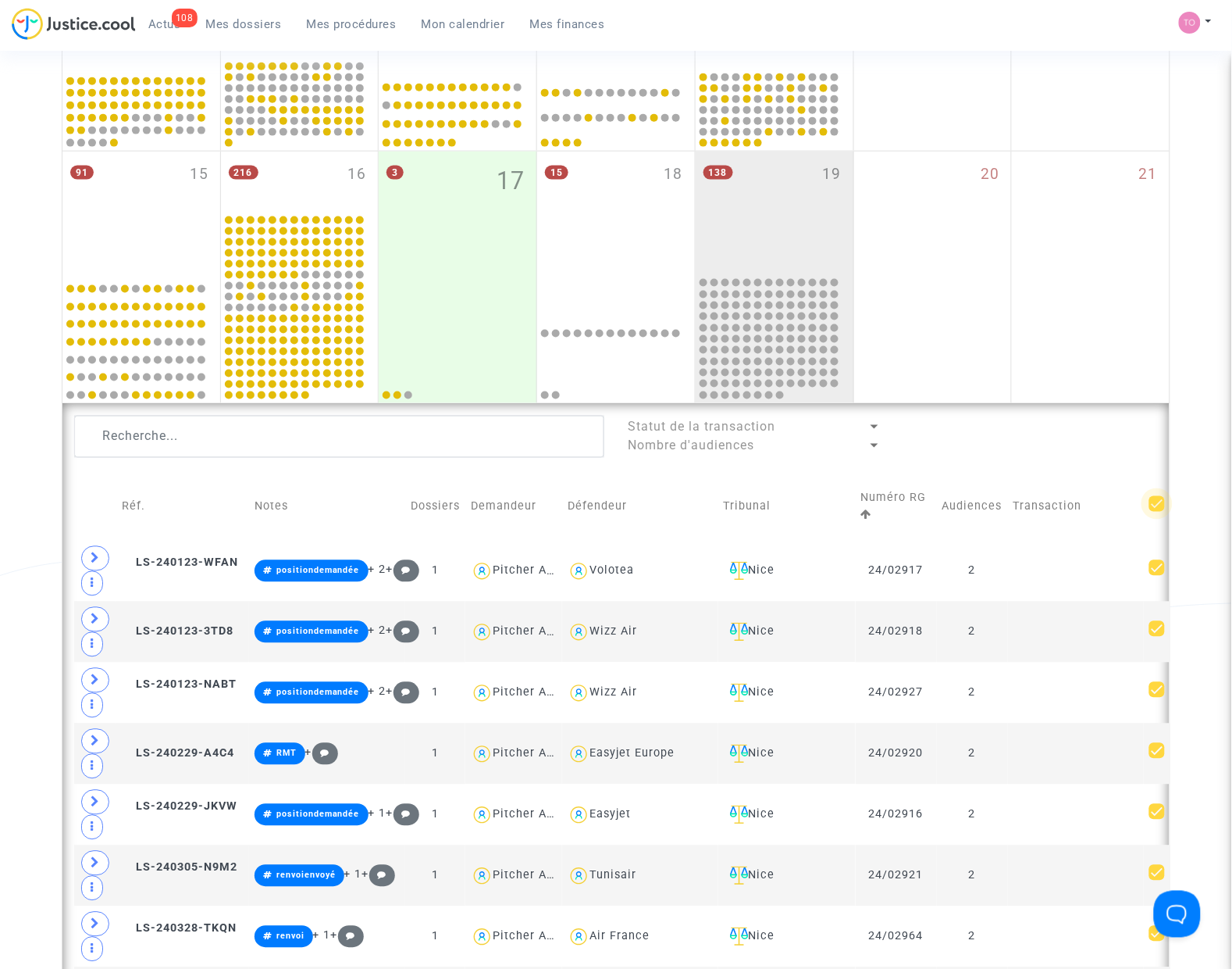
checkbox input "true"
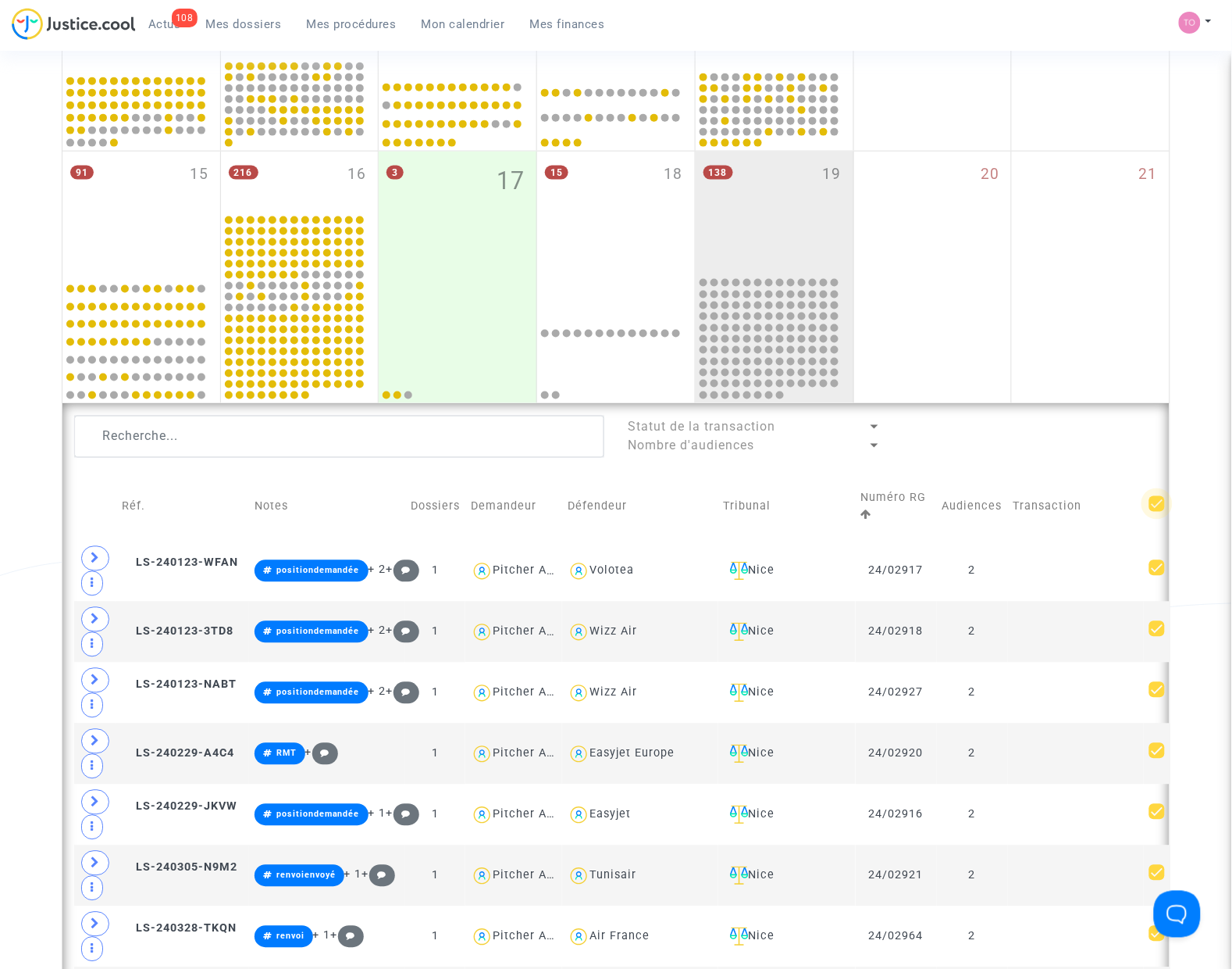
checkbox input "true"
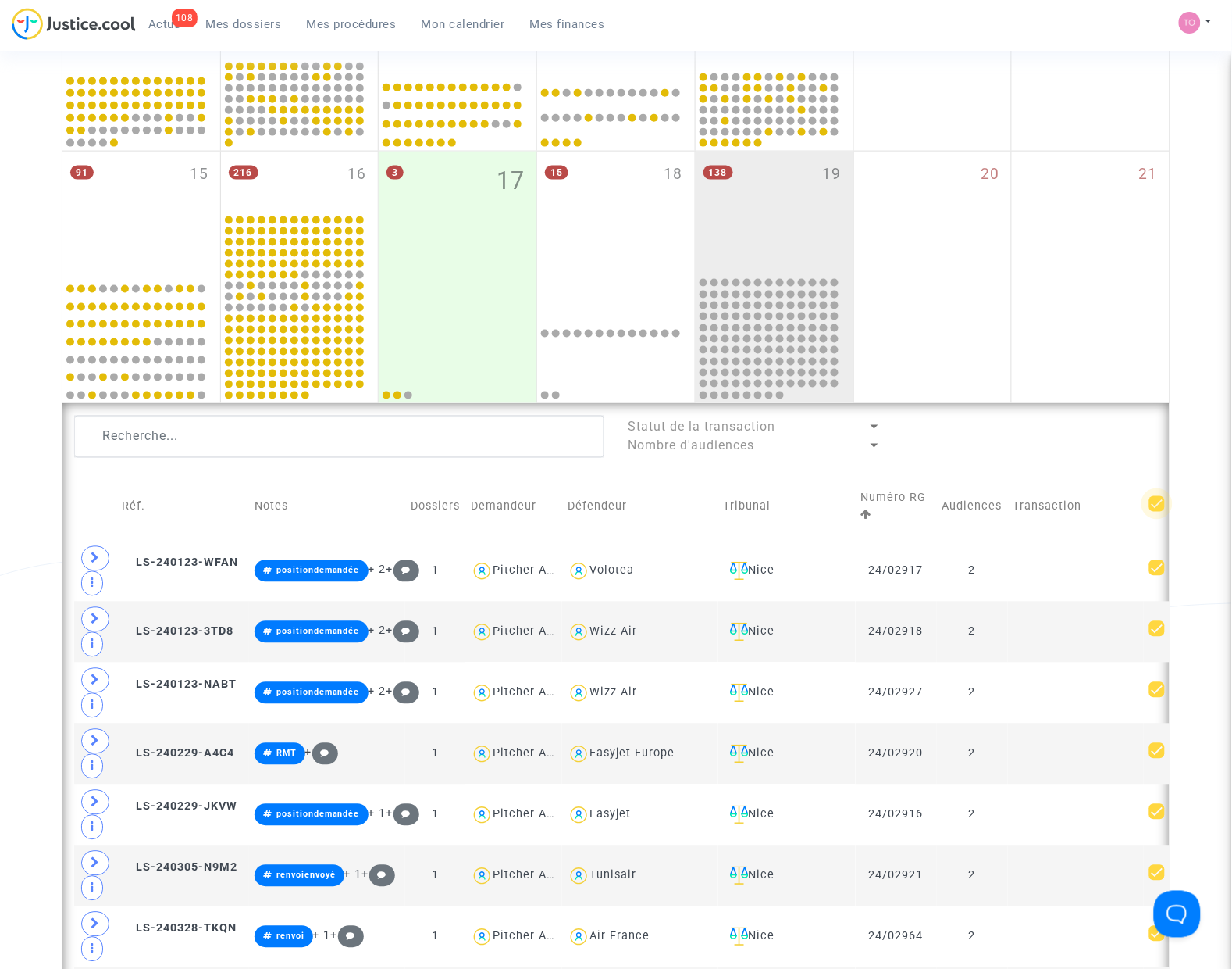
checkbox input "true"
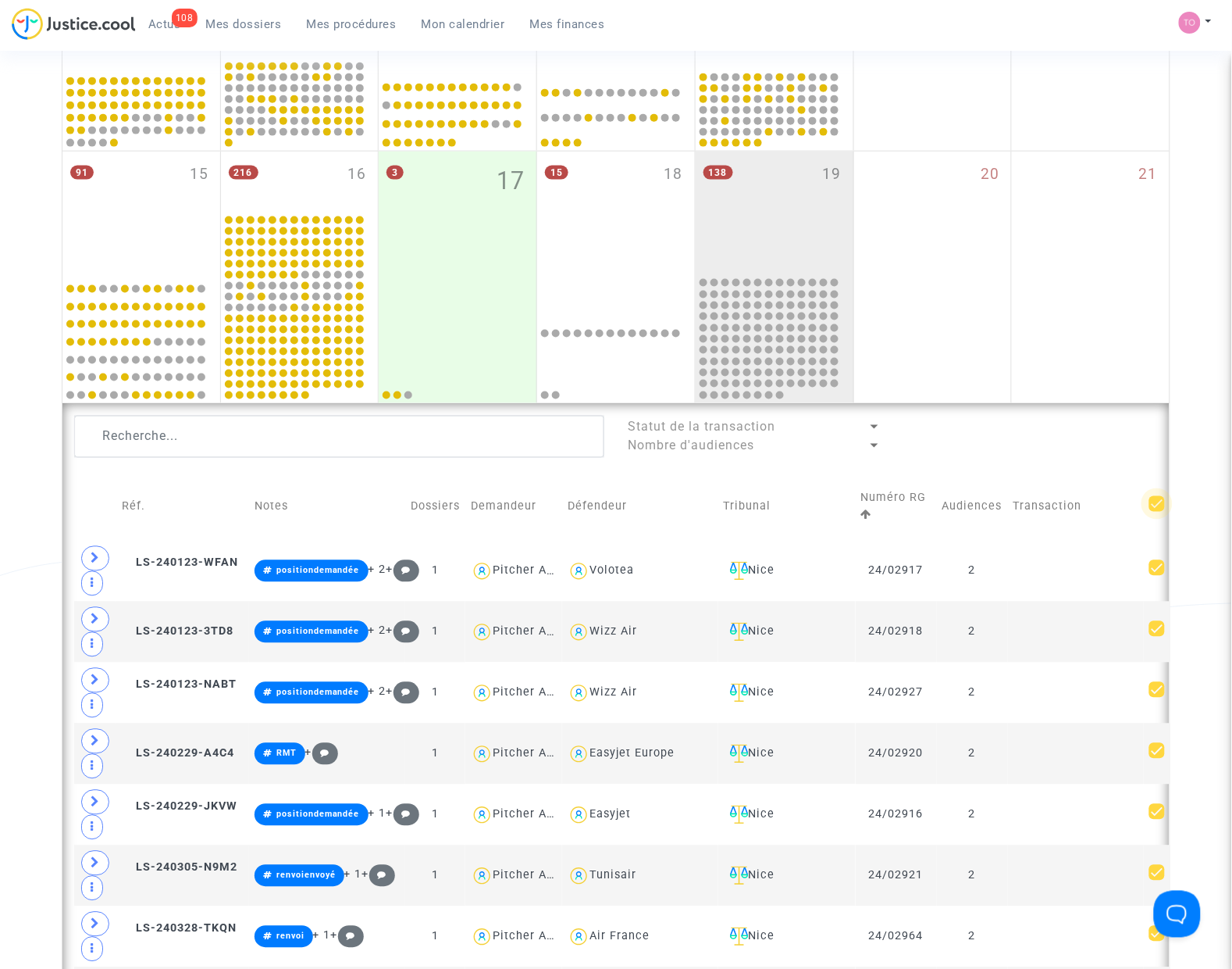
checkbox input "true"
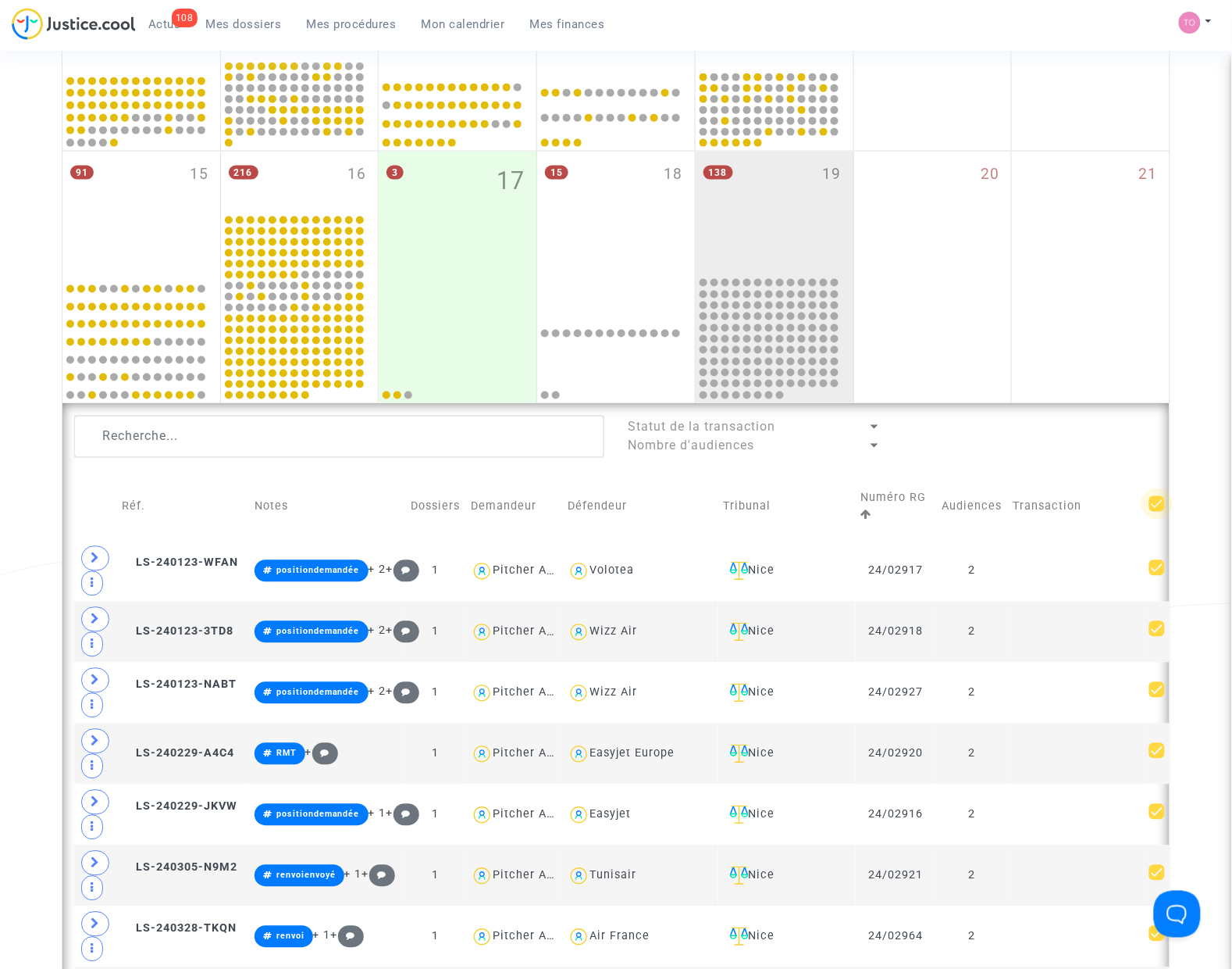
checkbox input "true"
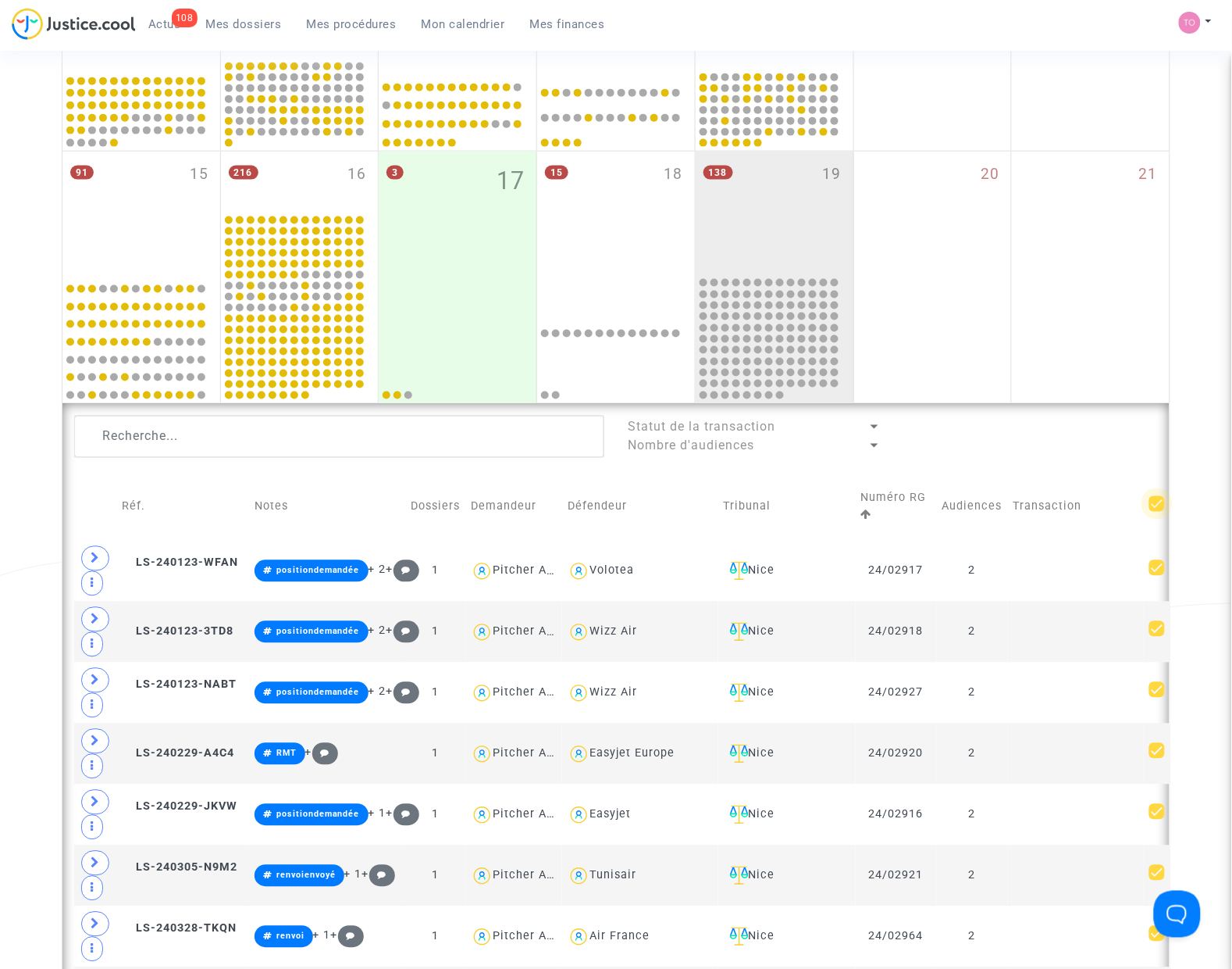
checkbox input "true"
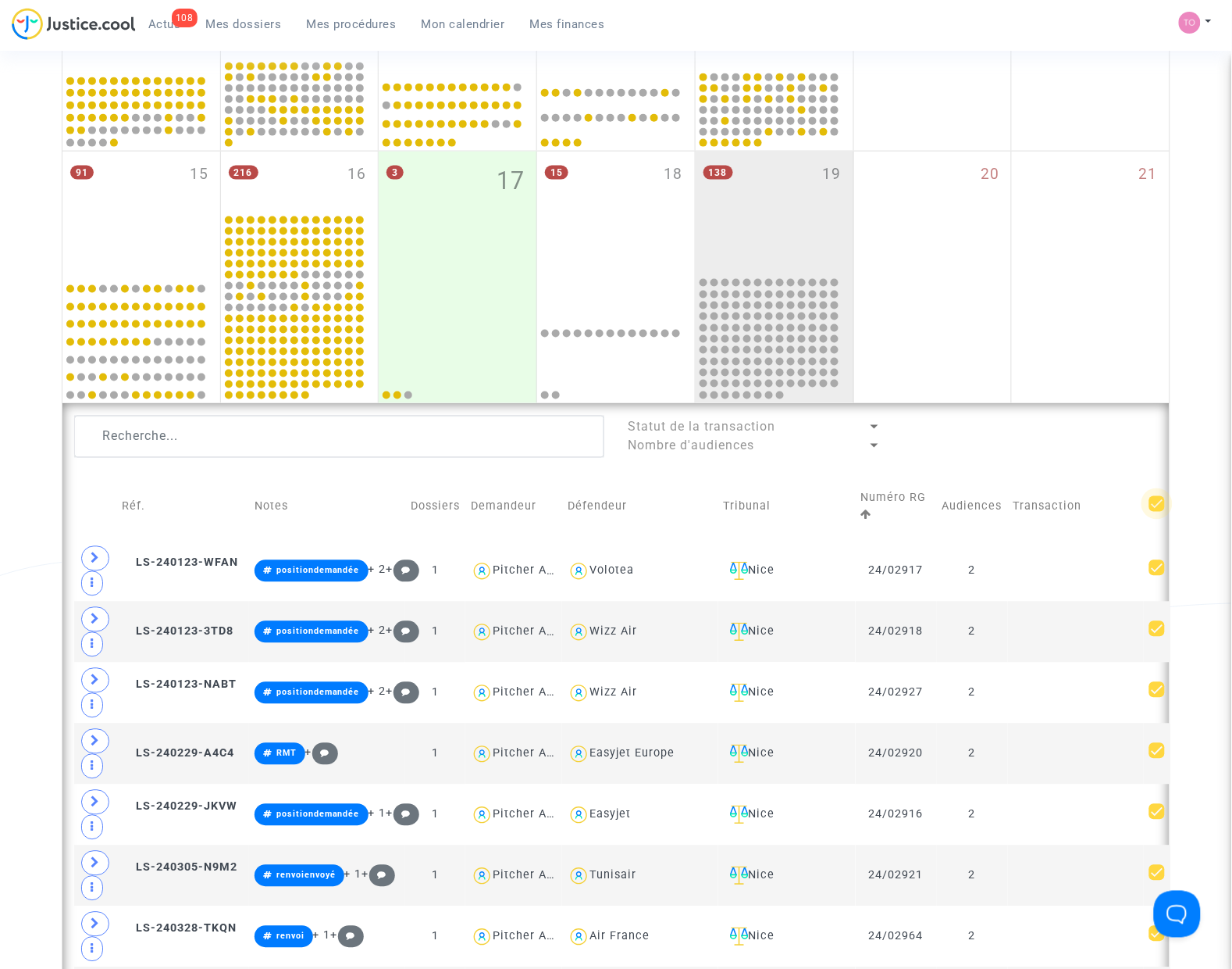
checkbox input "true"
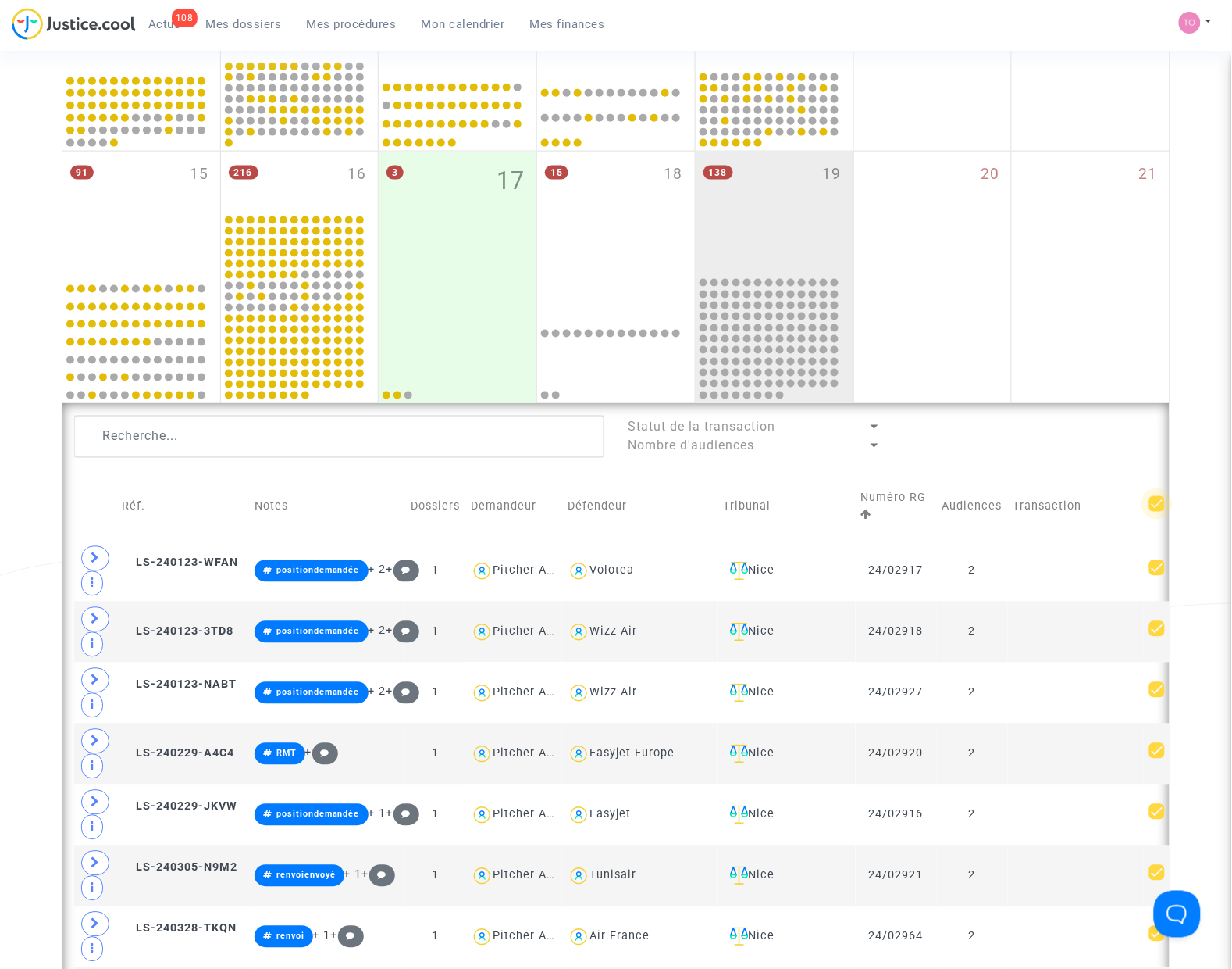
checkbox input "true"
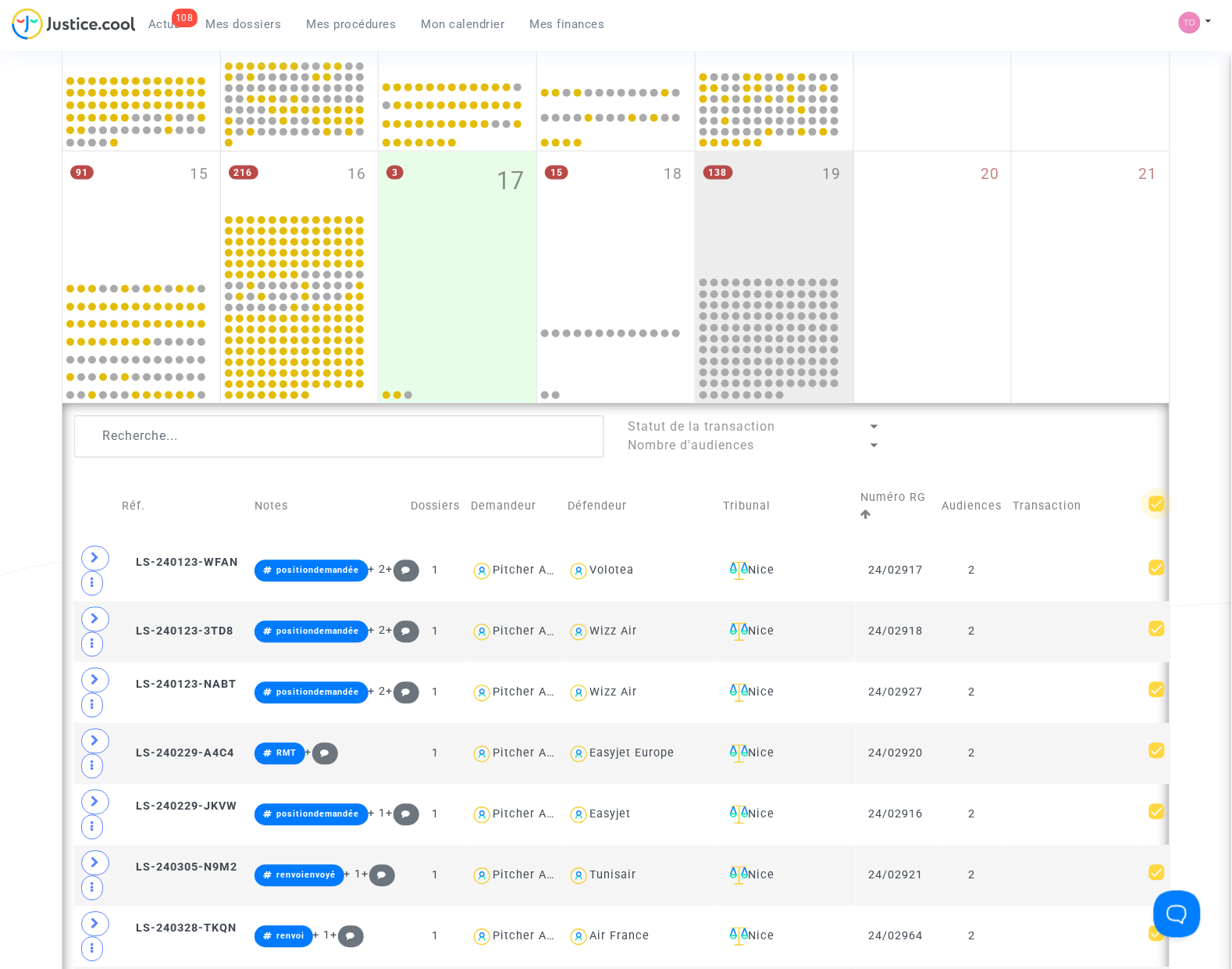
checkbox input "true"
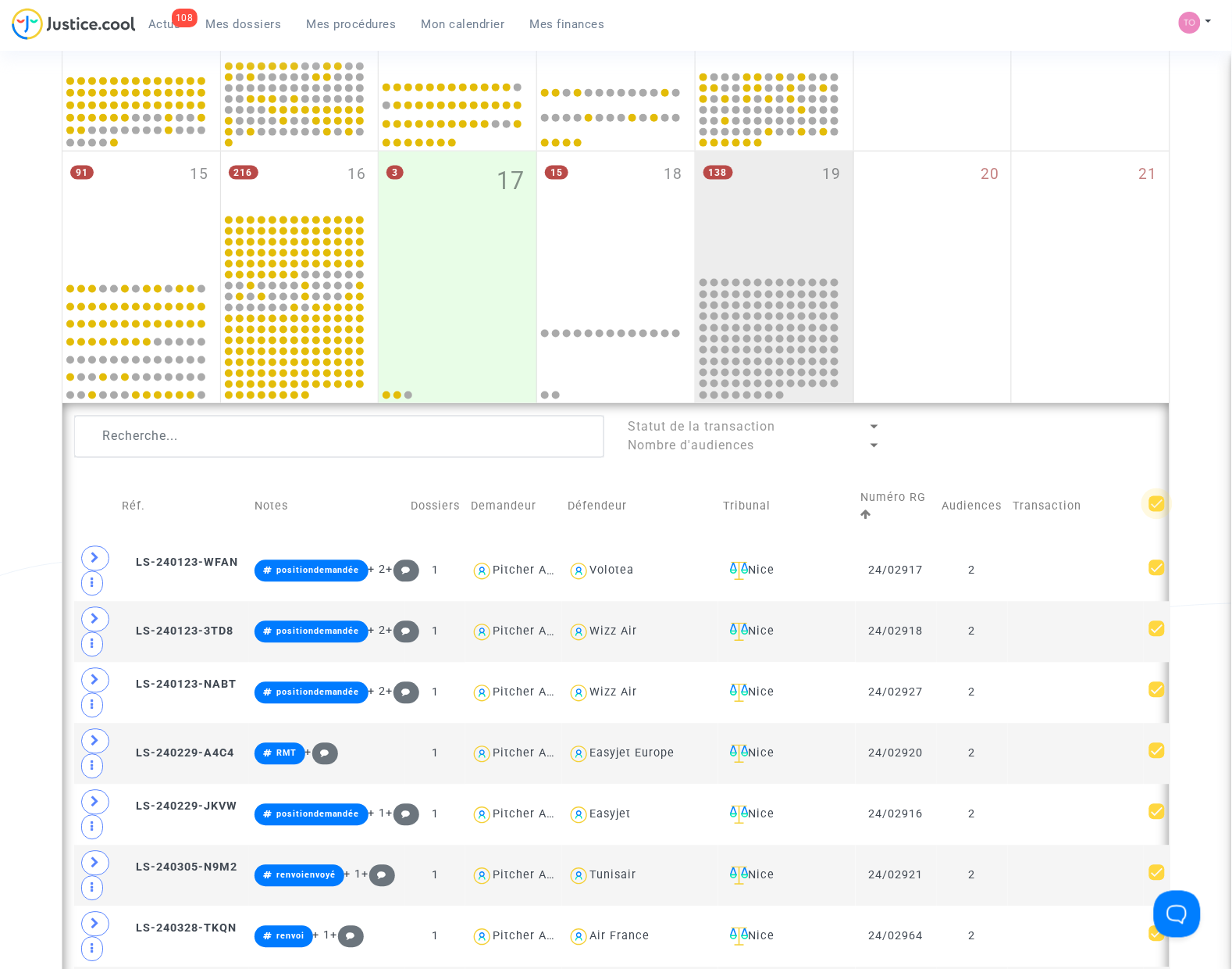
checkbox input "true"
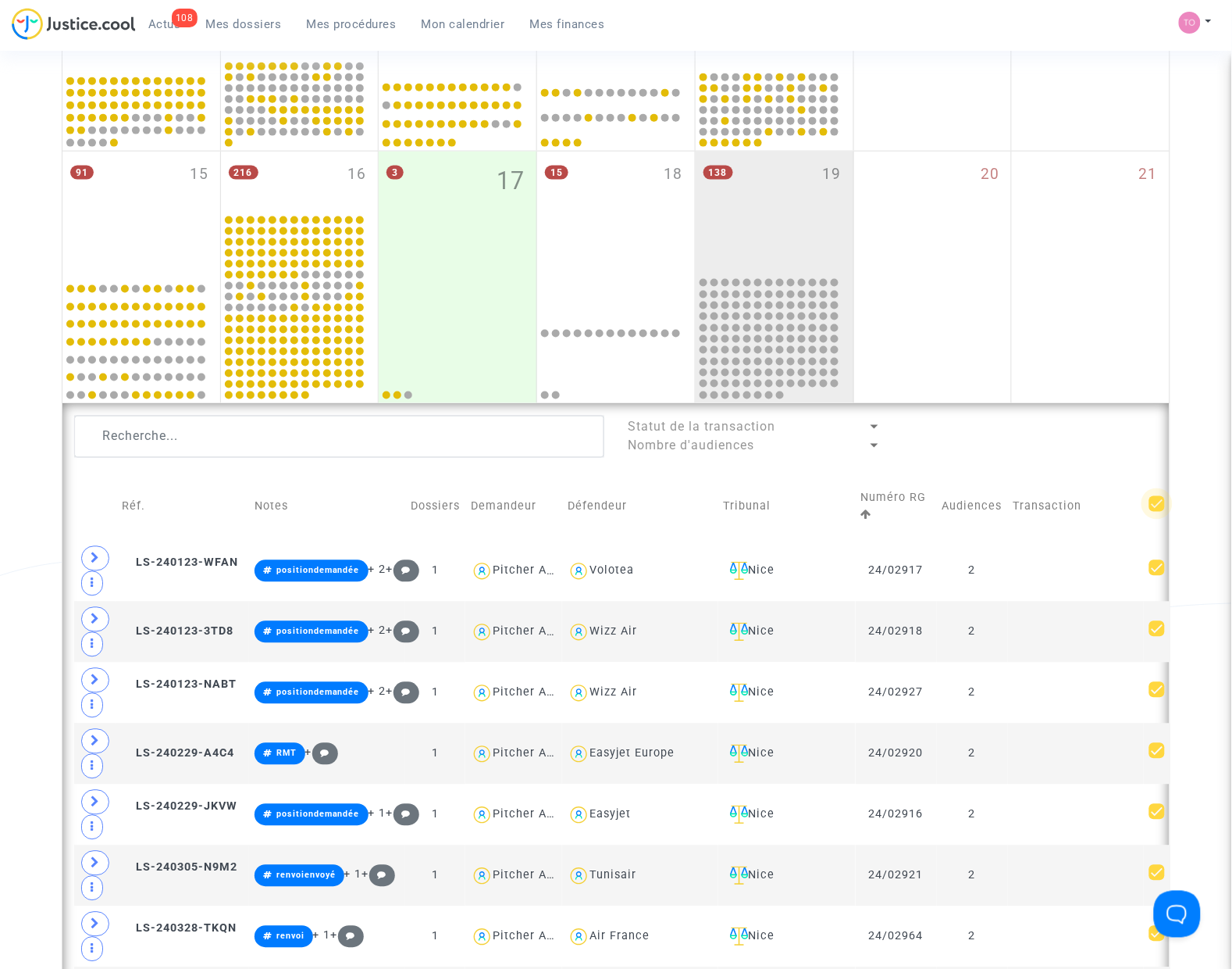
checkbox input "true"
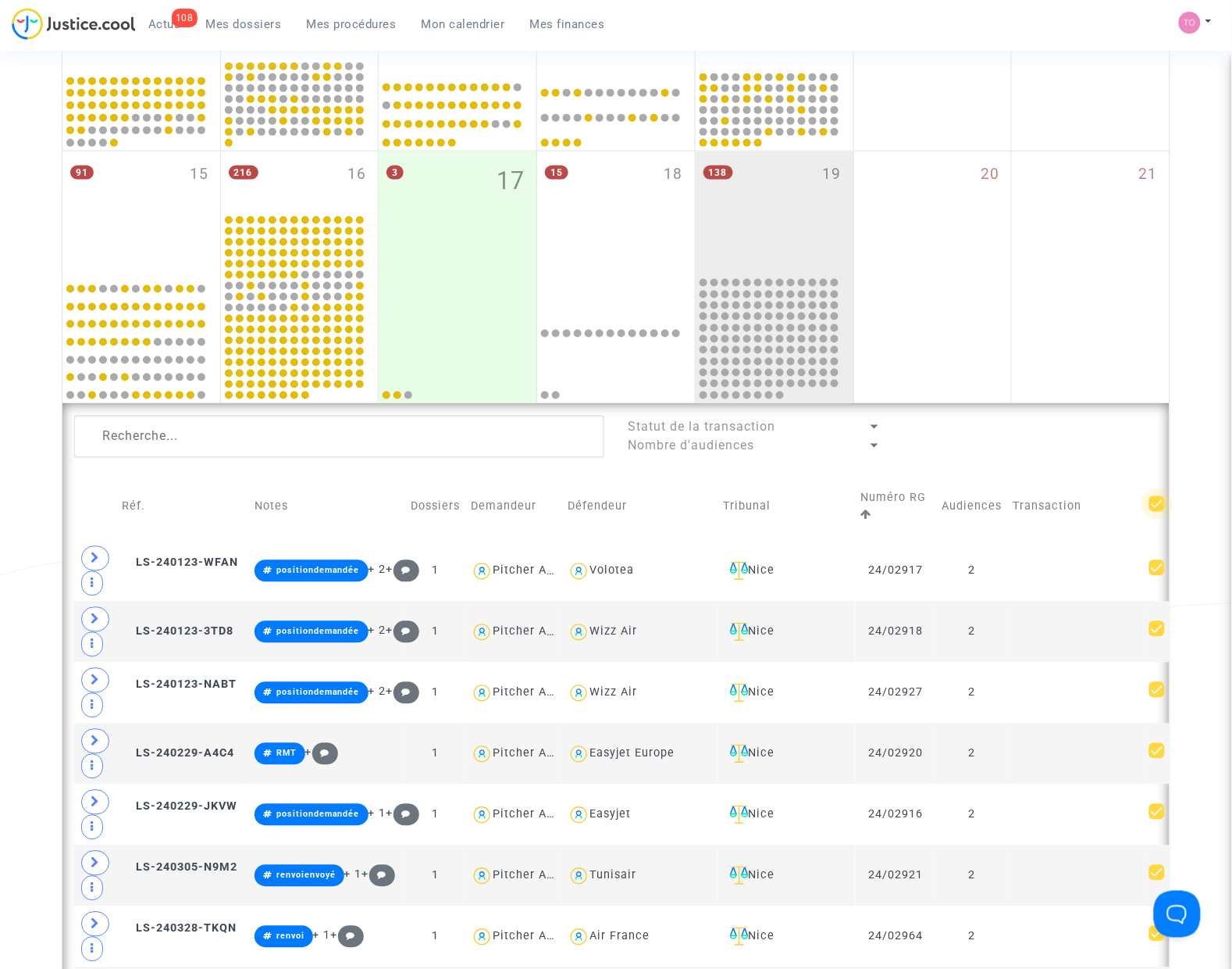
checkbox input "true"
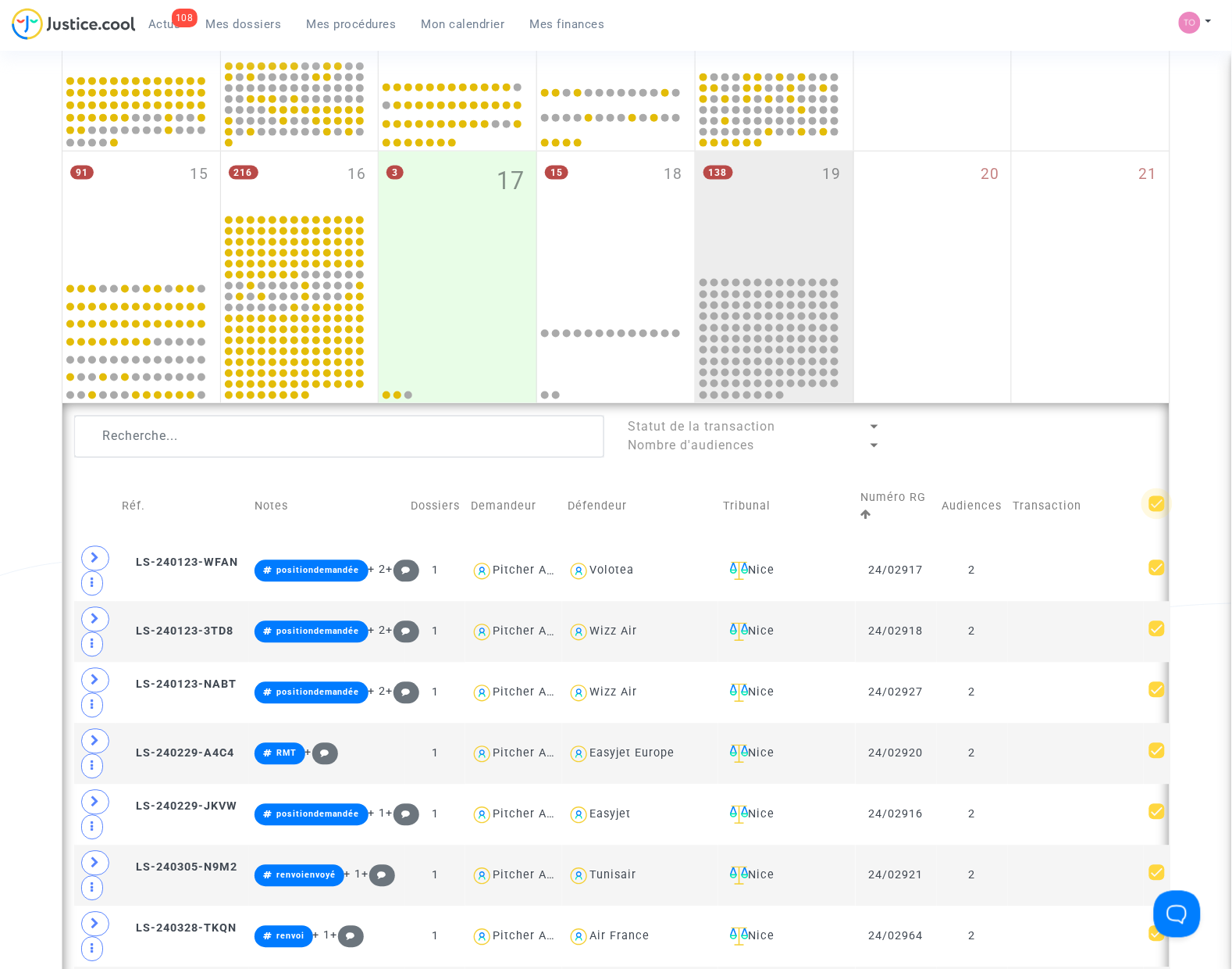
checkbox input "true"
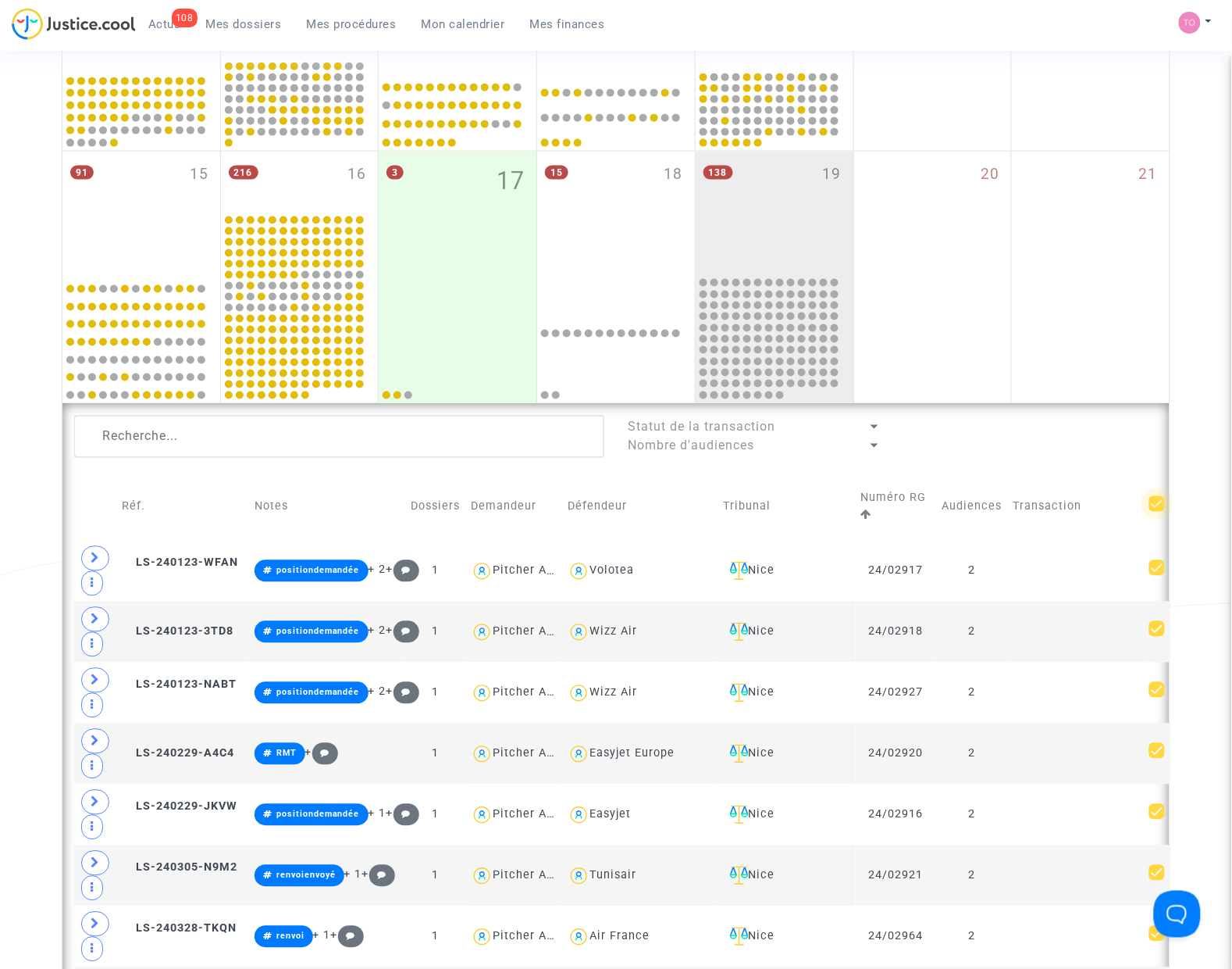
checkbox input "true"
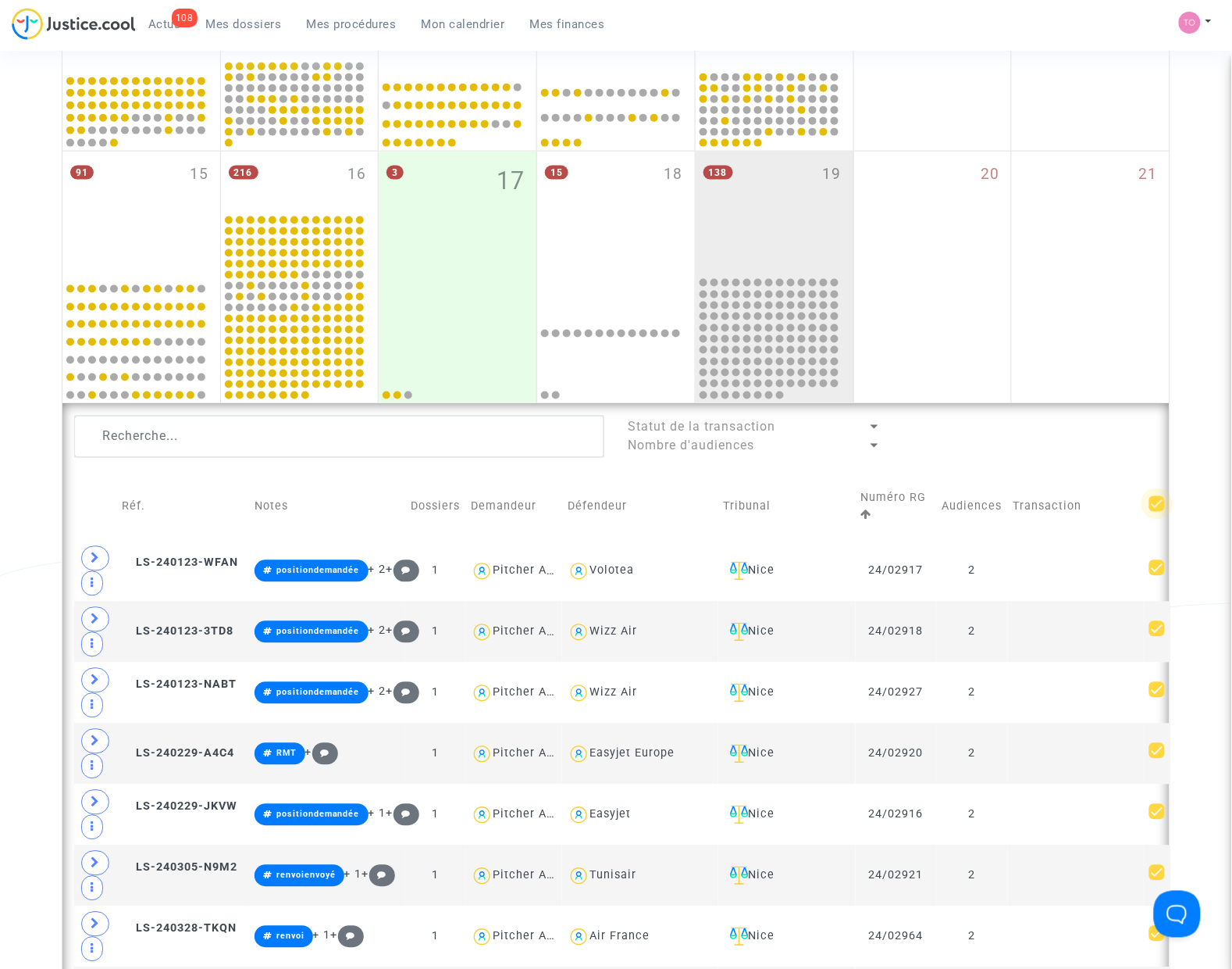
checkbox input "true"
drag, startPoint x: 1153, startPoint y: 504, endPoint x: 1146, endPoint y: 507, distance: 7.6
click at [1150, 504] on td at bounding box center [1157, 507] width 26 height 68
click at [1149, 507] on span at bounding box center [1157, 504] width 16 height 16
click at [1156, 511] on input "checkbox" at bounding box center [1156, 511] width 1 height 1
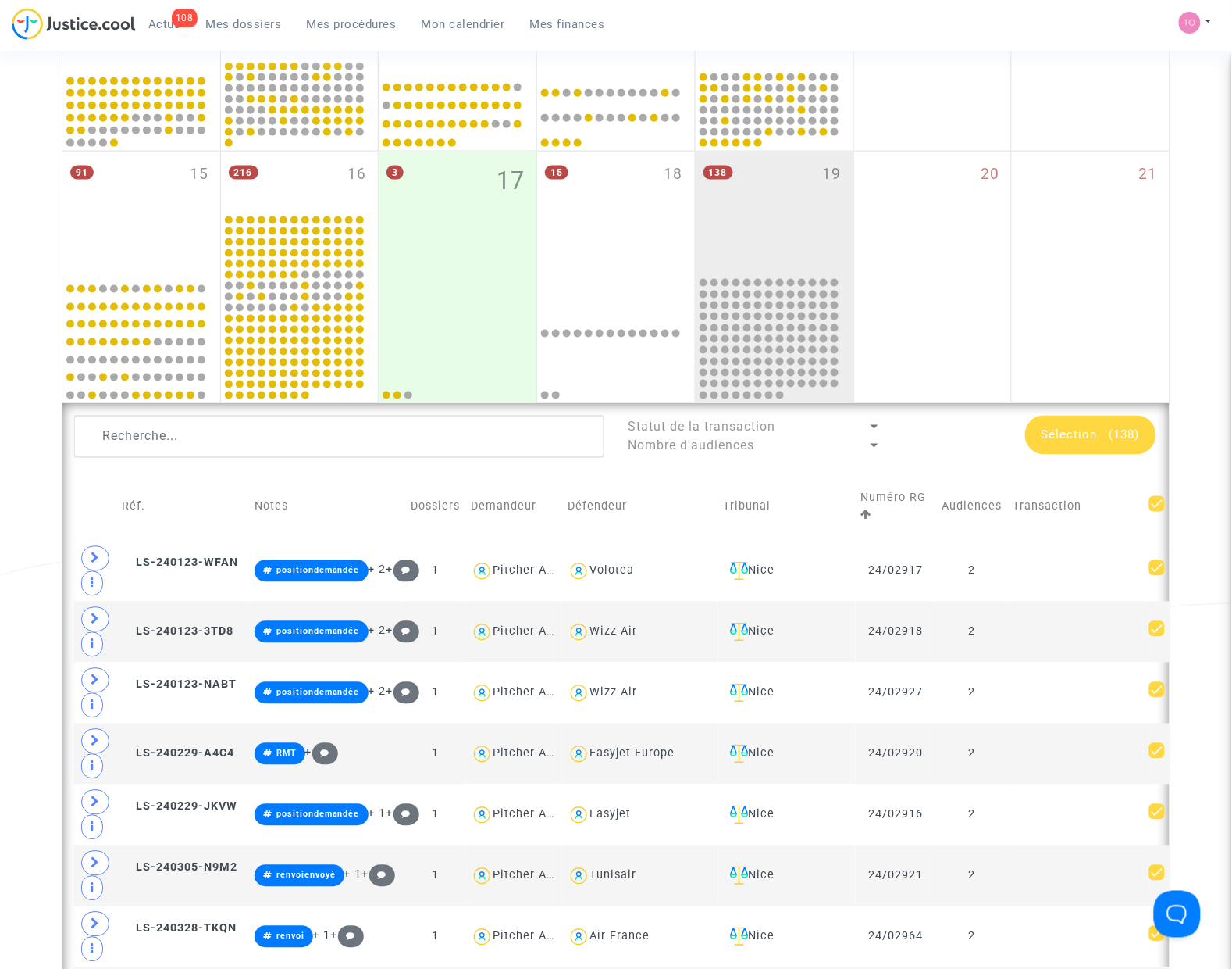
checkbox input "false"
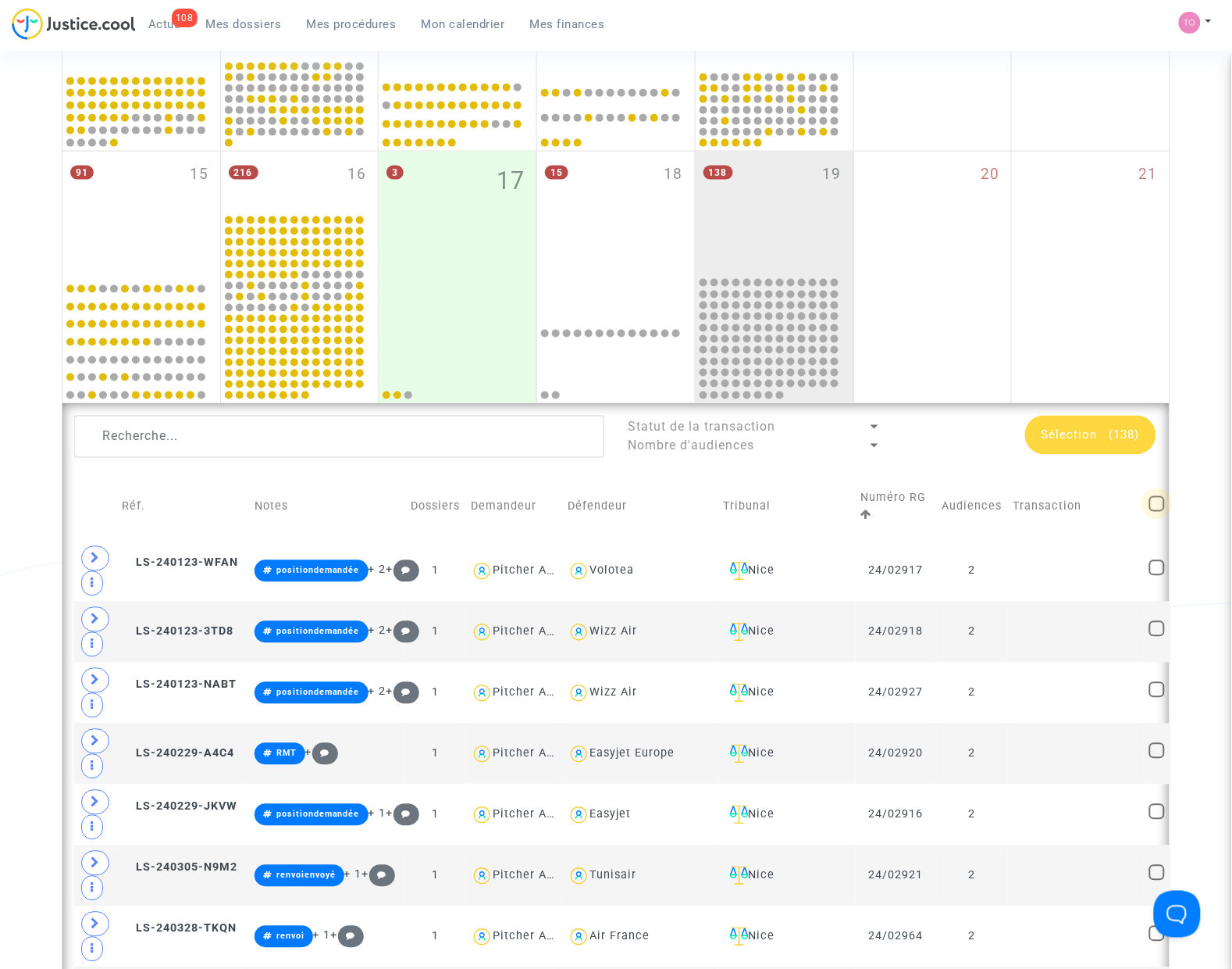
checkbox input "false"
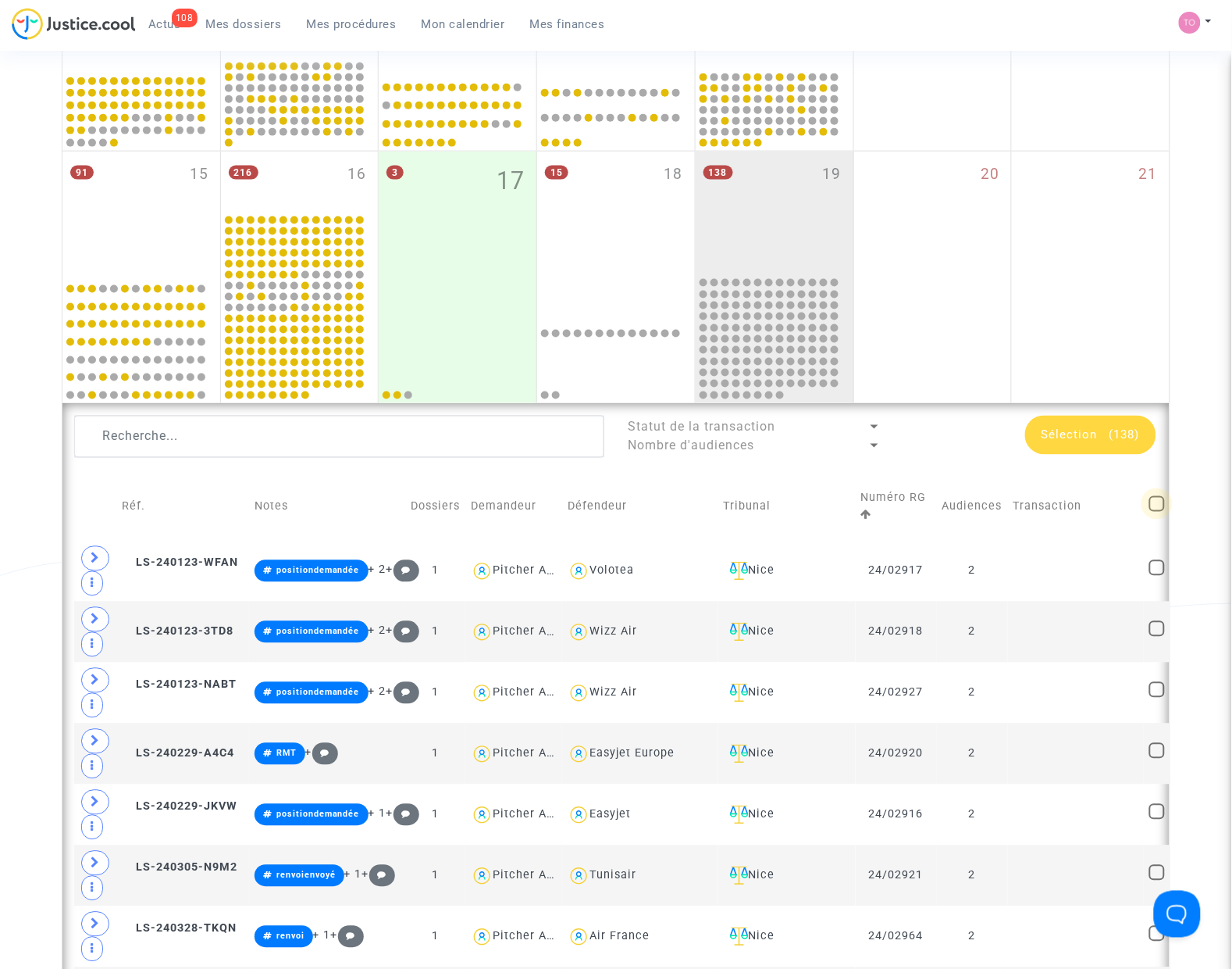
checkbox input "false"
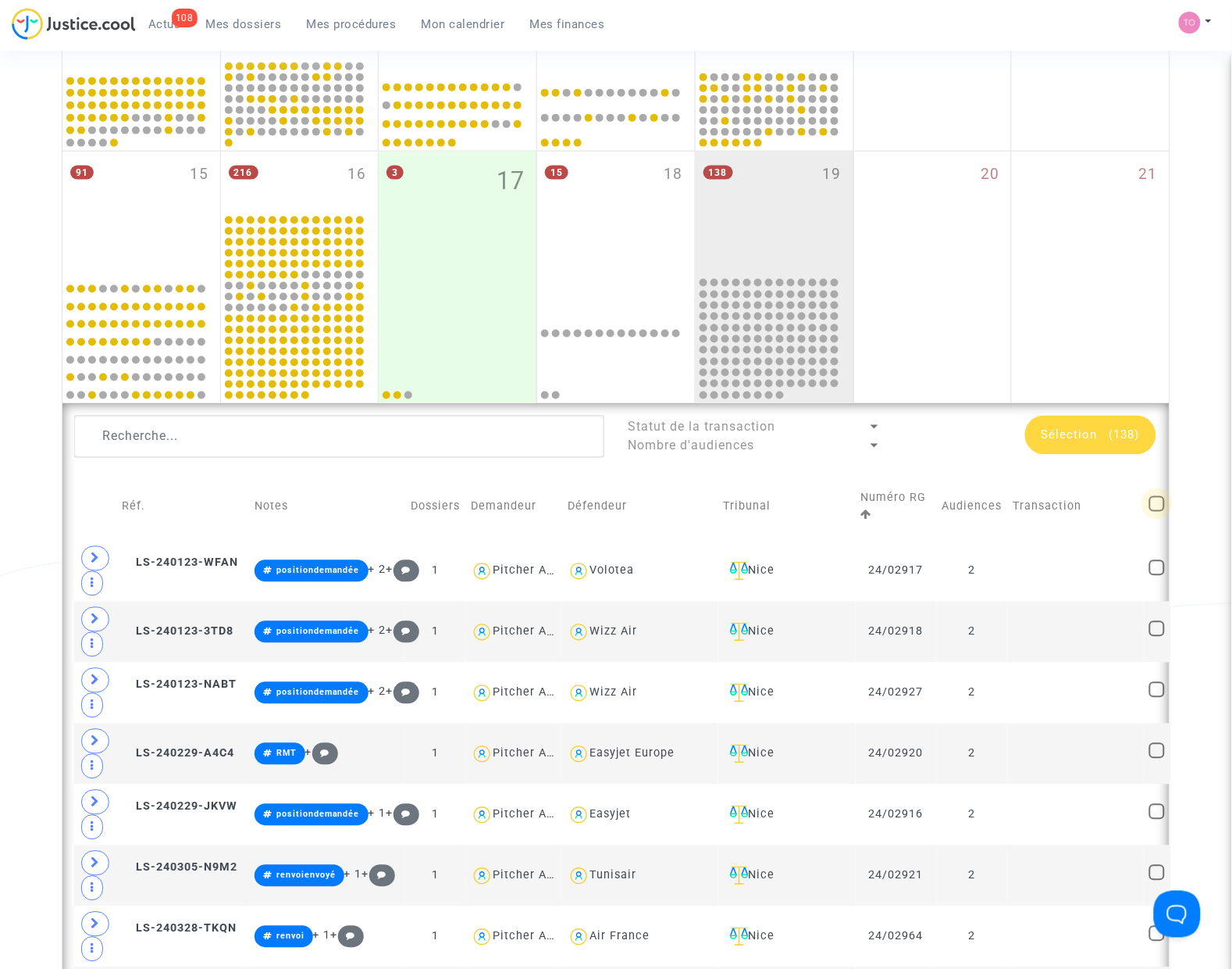
checkbox input "false"
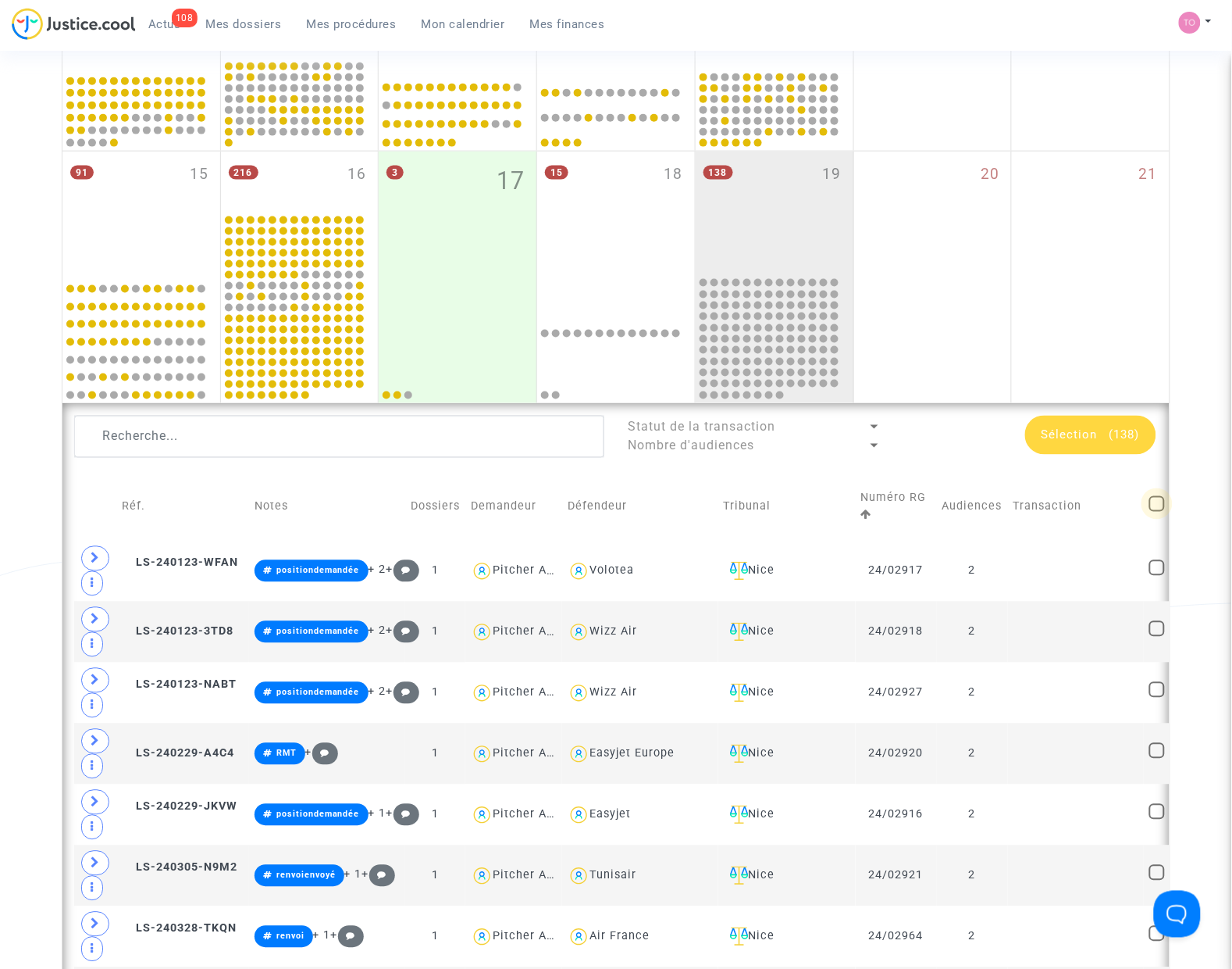
checkbox input "false"
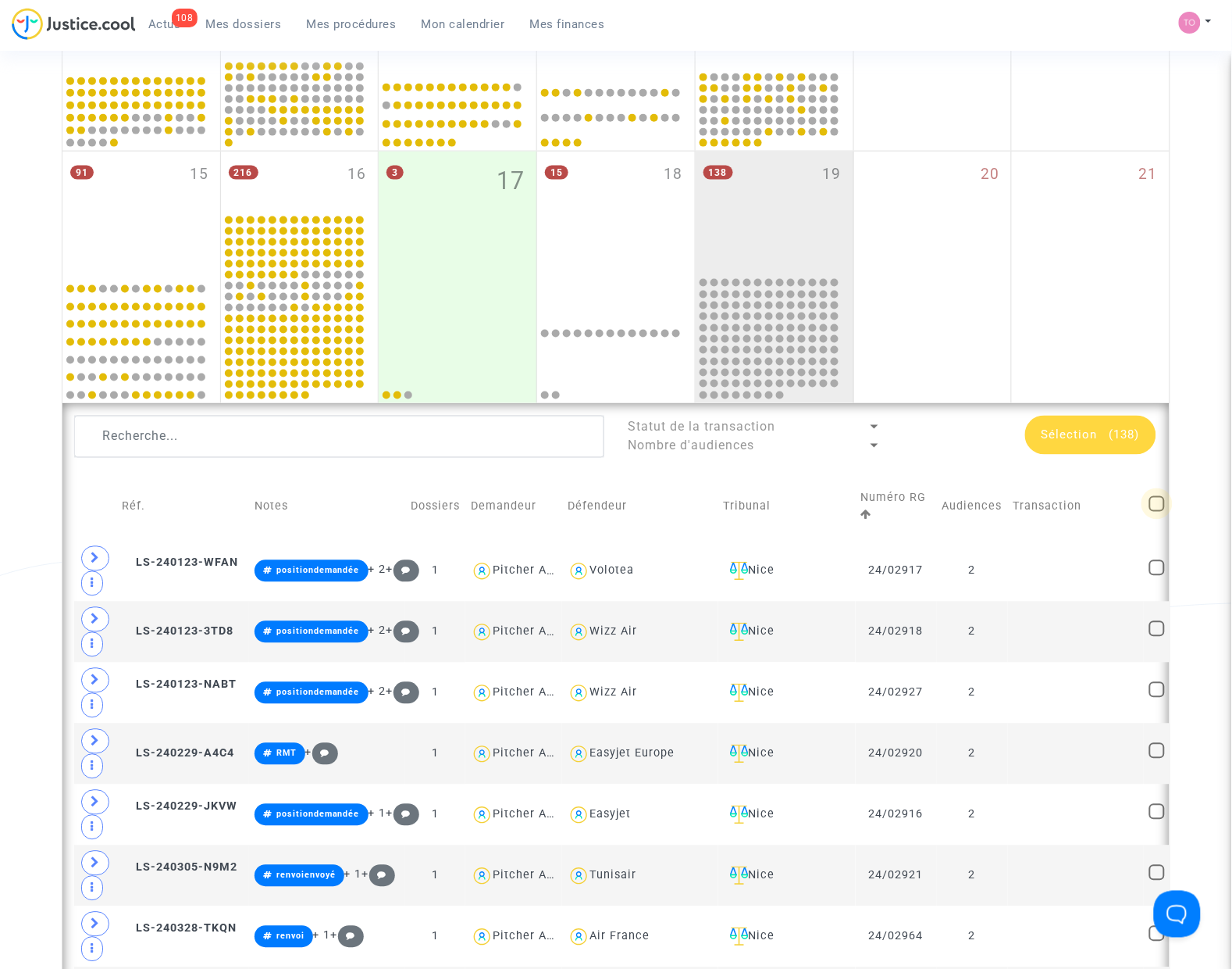
checkbox input "false"
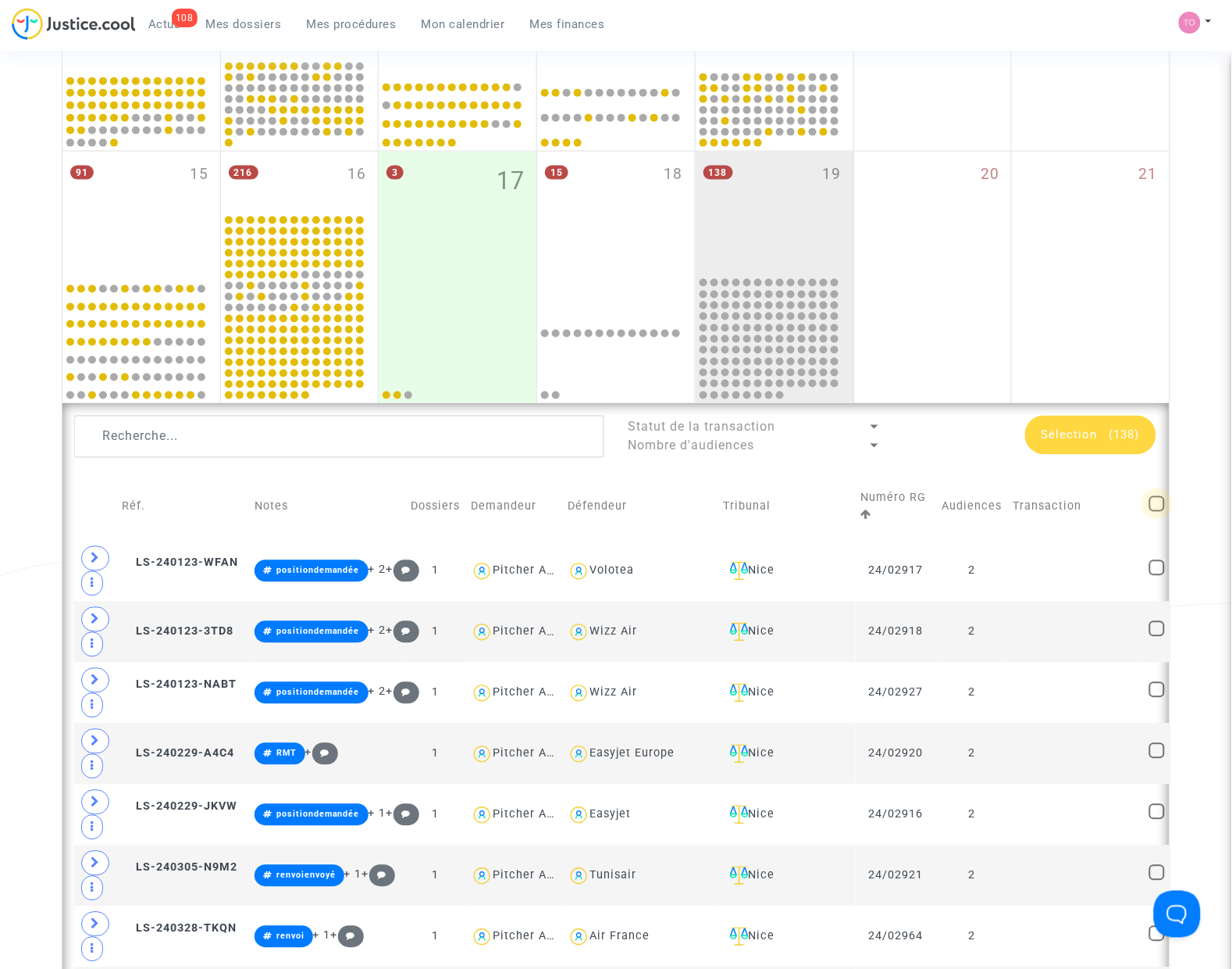
checkbox input "false"
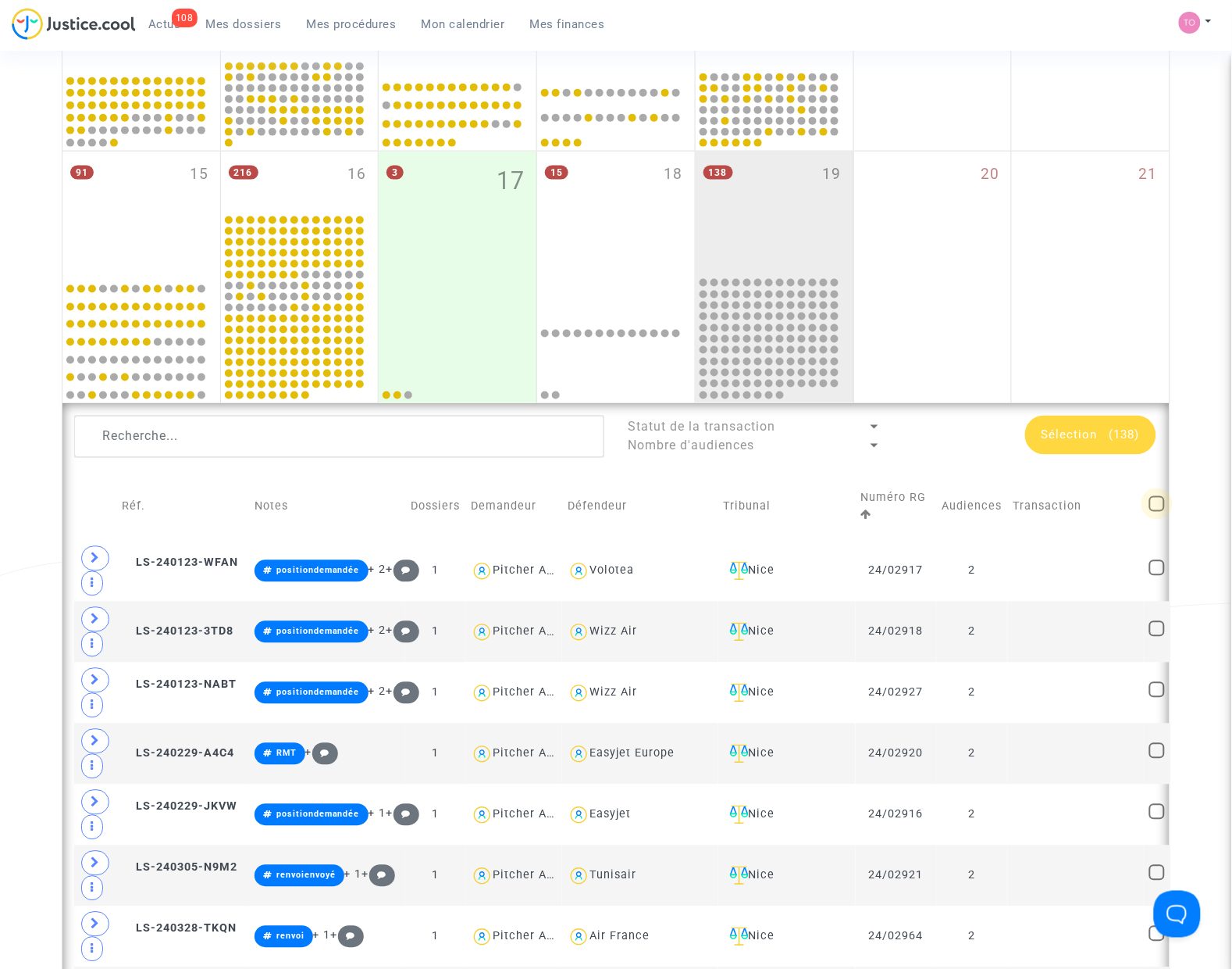
checkbox input "false"
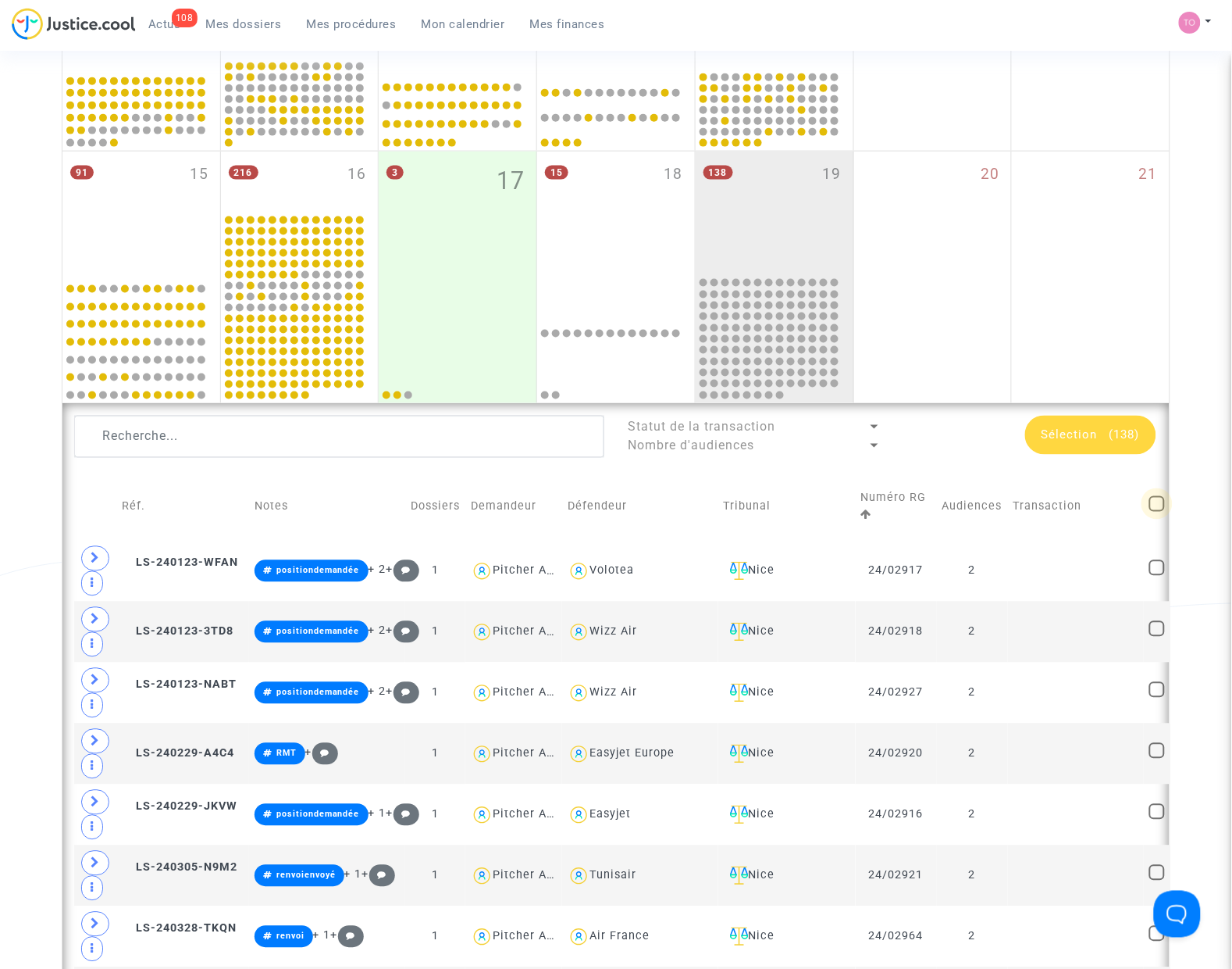
checkbox input "false"
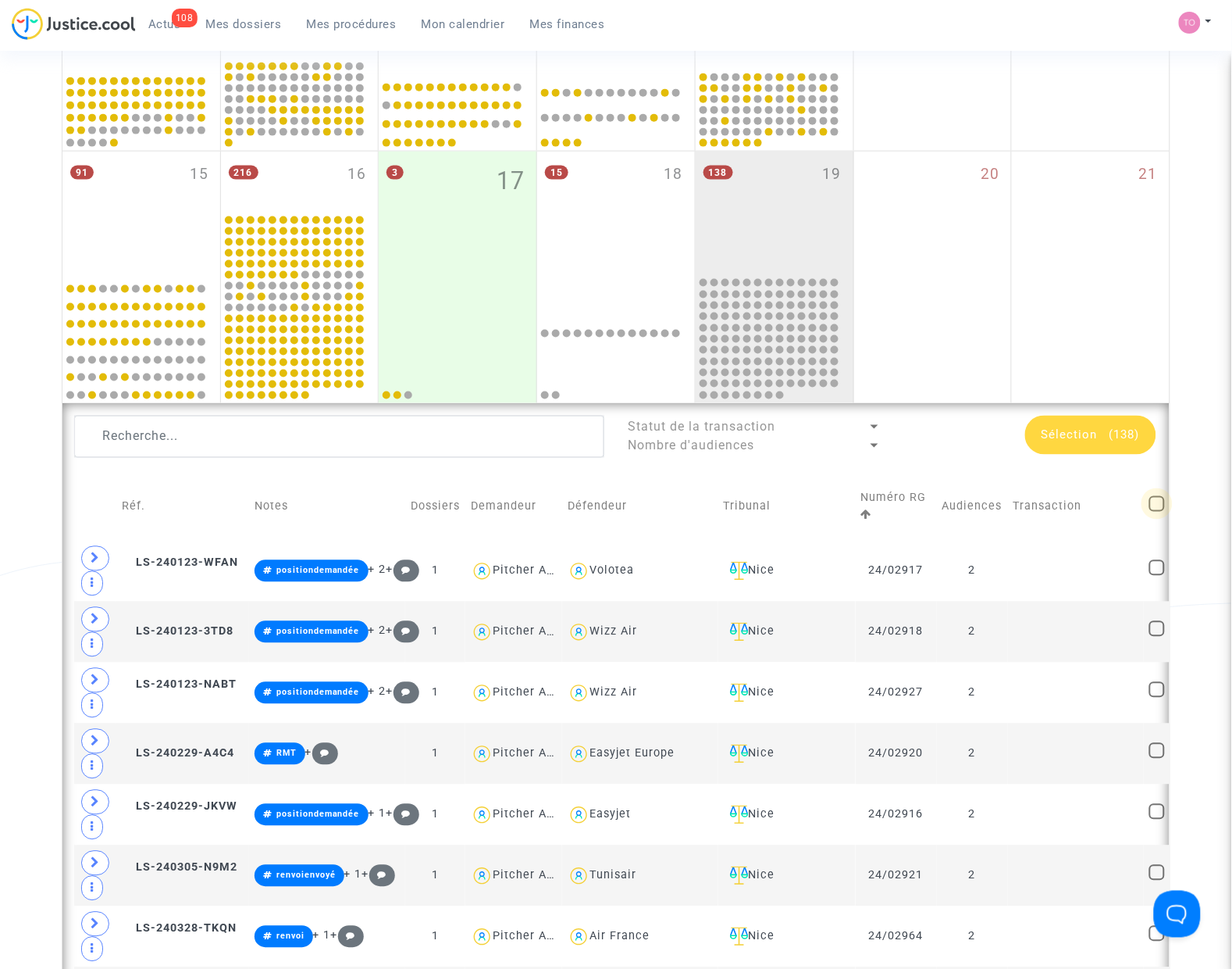
checkbox input "false"
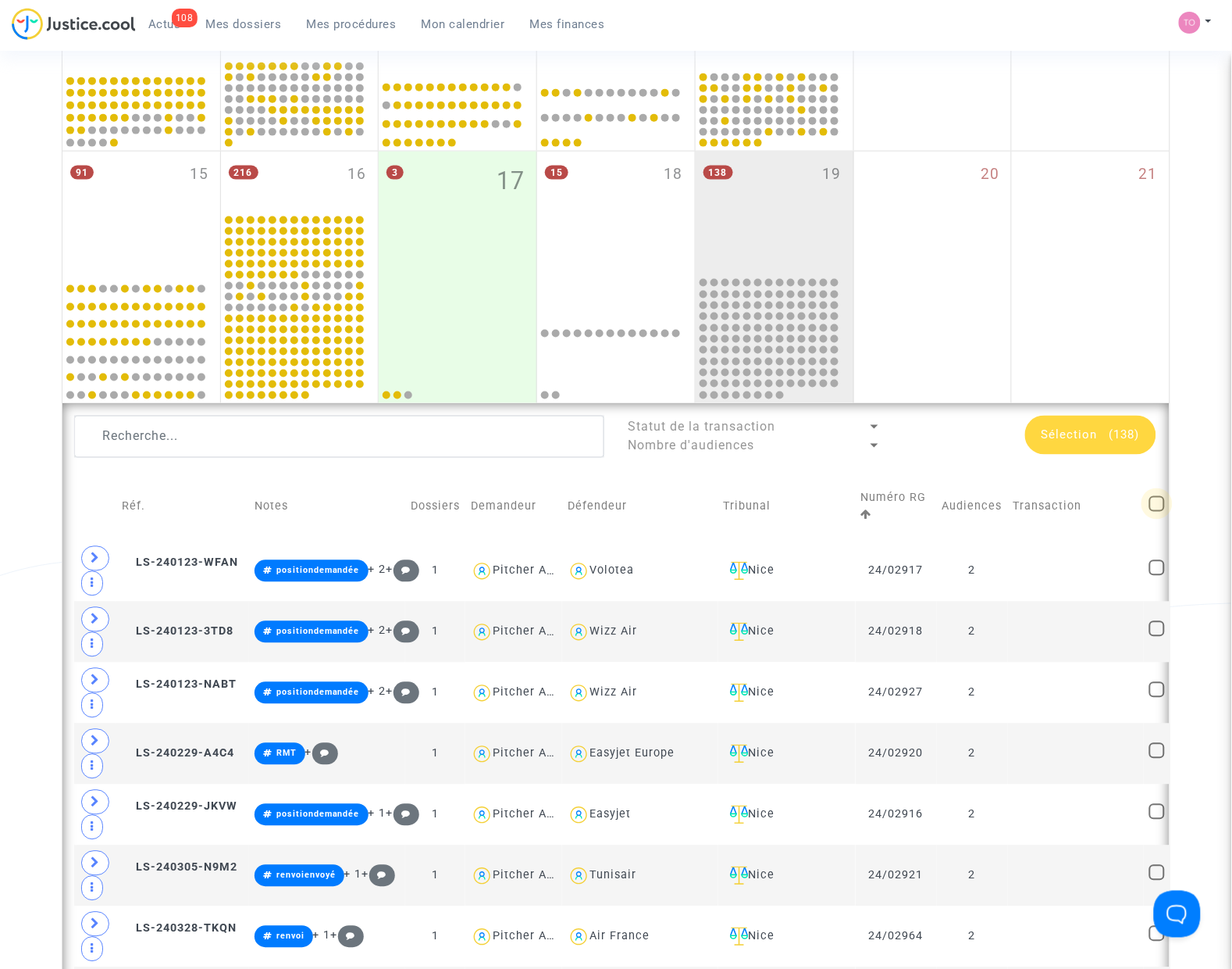
checkbox input "false"
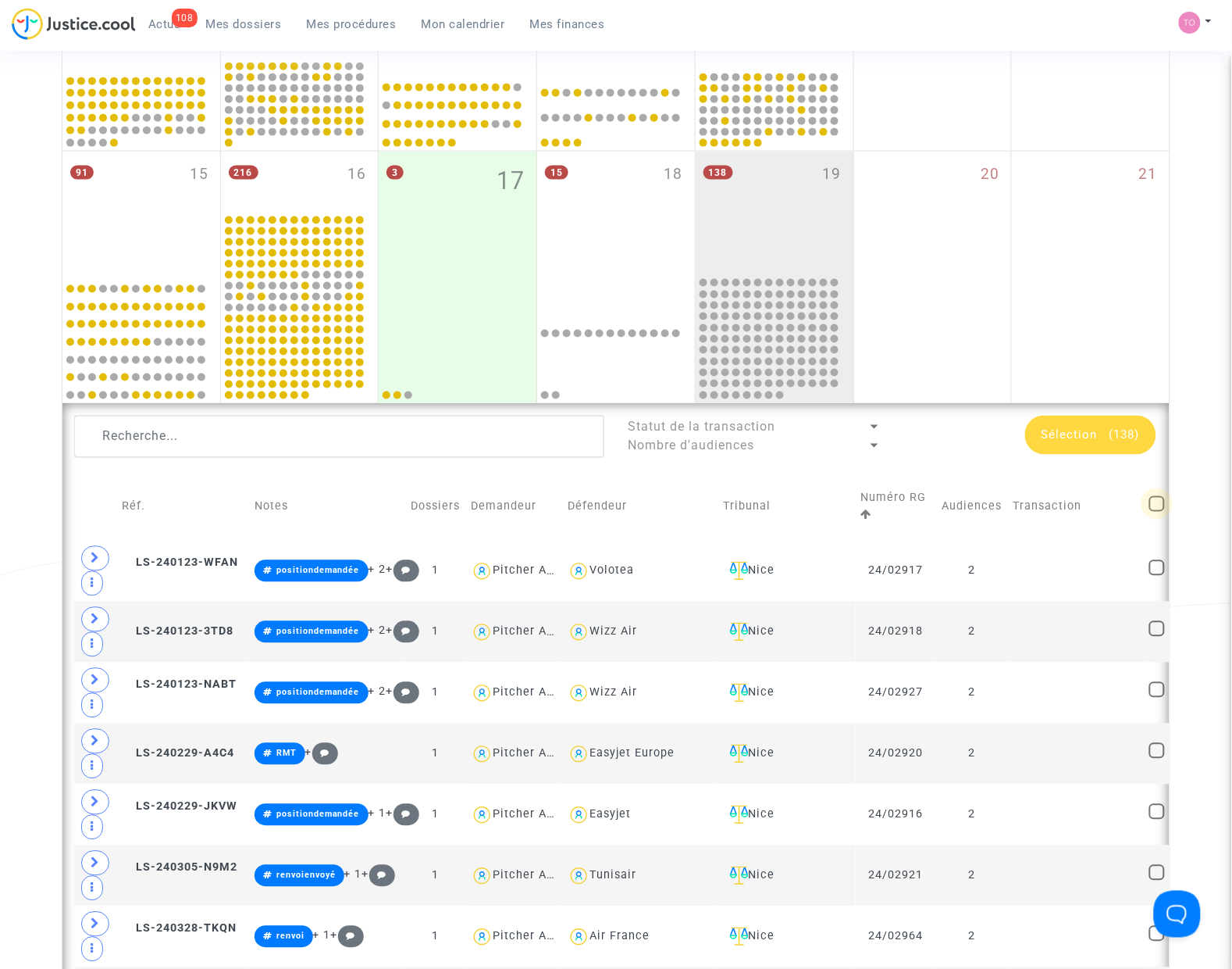
checkbox input "false"
drag, startPoint x: 35, startPoint y: 295, endPoint x: 29, endPoint y: 281, distance: 15.2
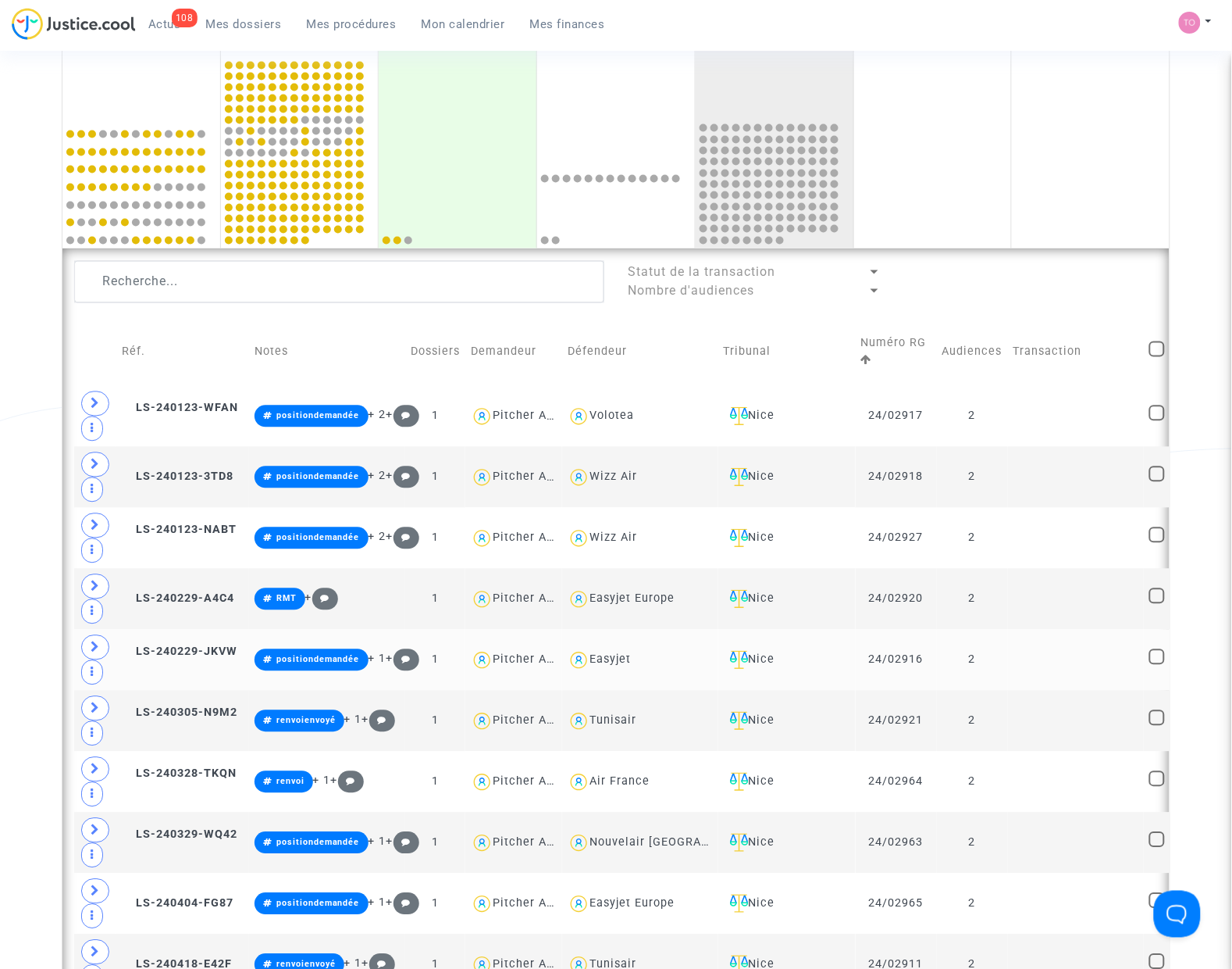
scroll to position [684, 0]
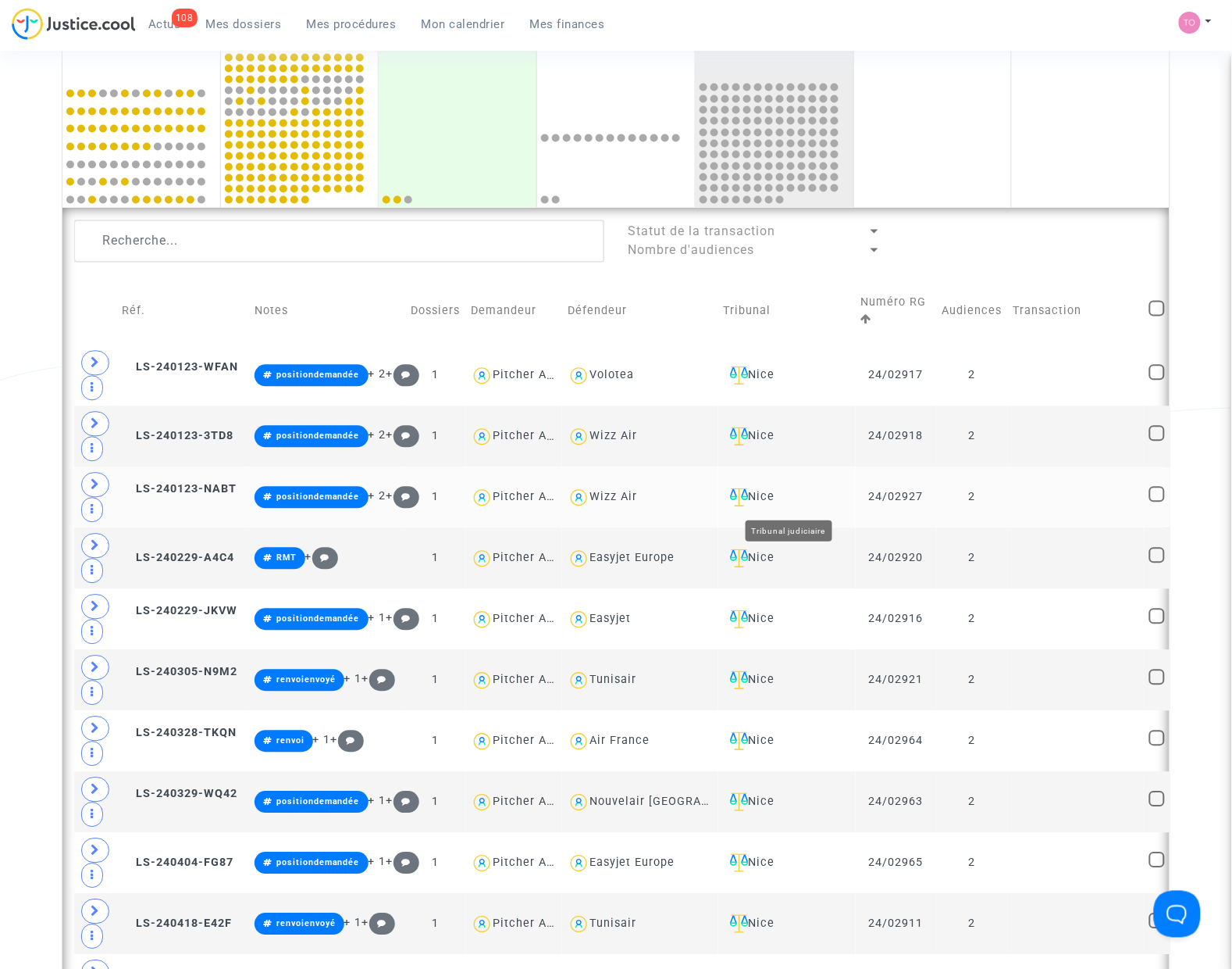
click at [798, 497] on div "Nice" at bounding box center [787, 497] width 127 height 19
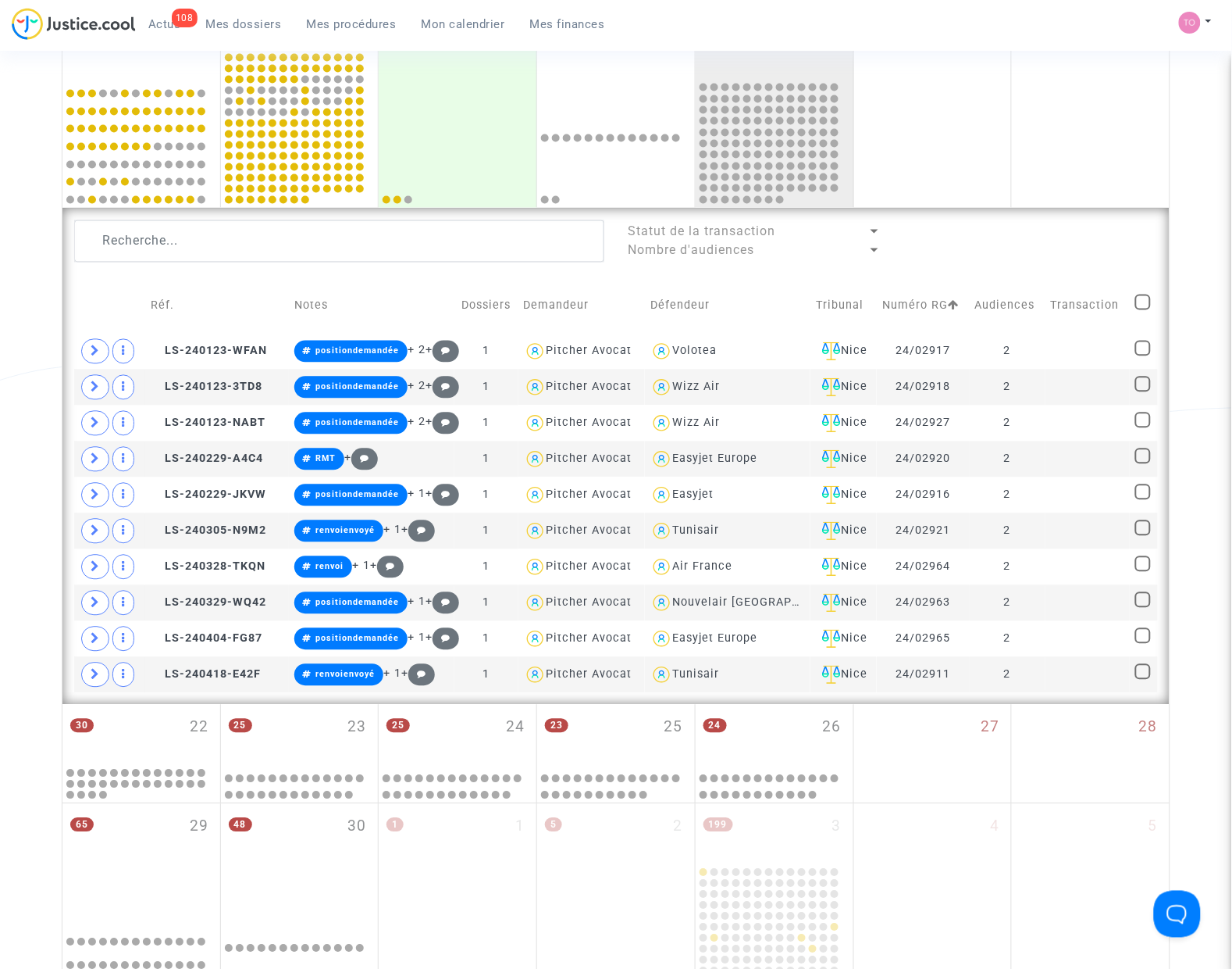
click at [1148, 305] on span at bounding box center [1143, 302] width 16 height 16
click at [1143, 310] on input "checkbox" at bounding box center [1142, 310] width 1 height 1
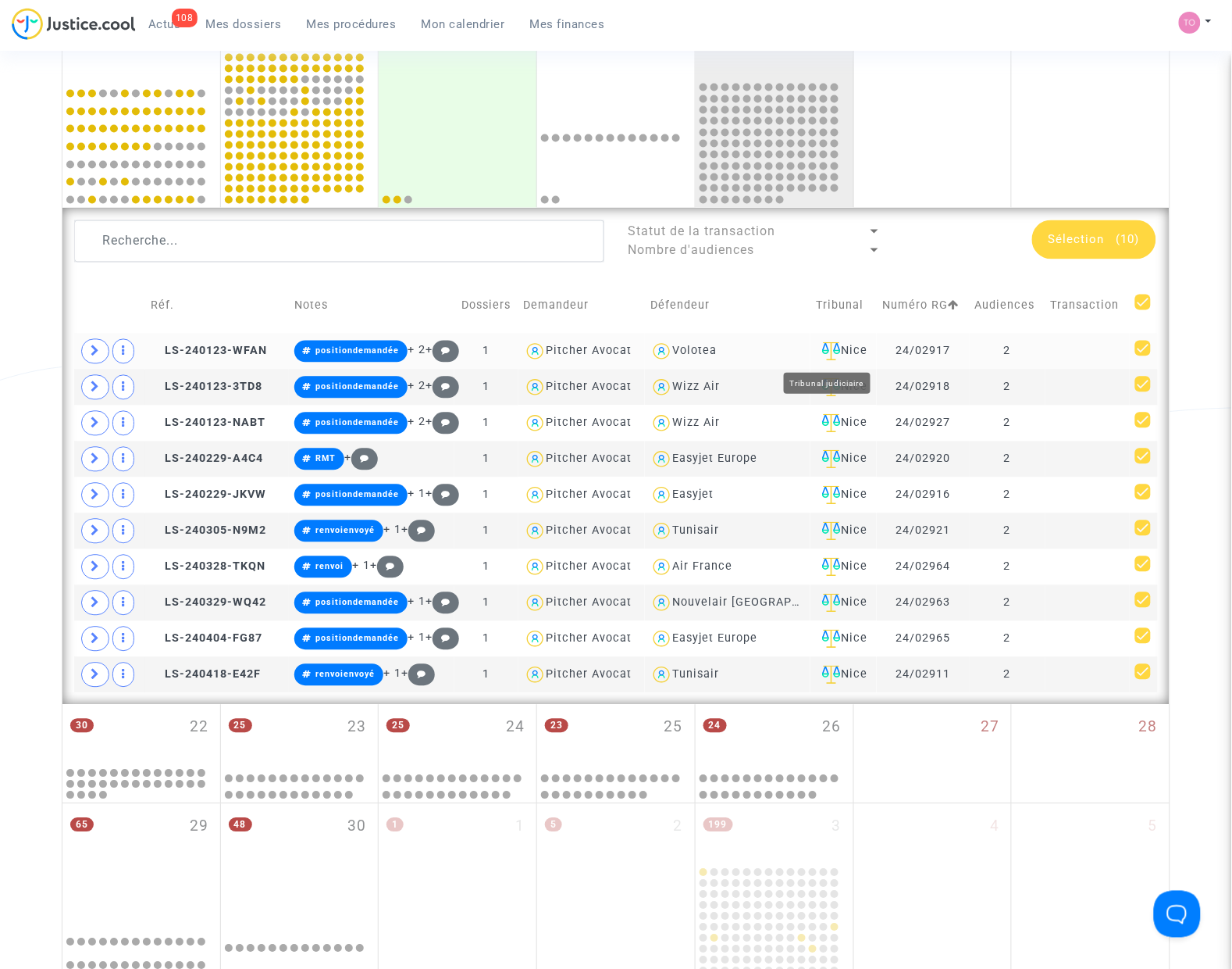
click at [857, 346] on div "Nice" at bounding box center [843, 352] width 55 height 19
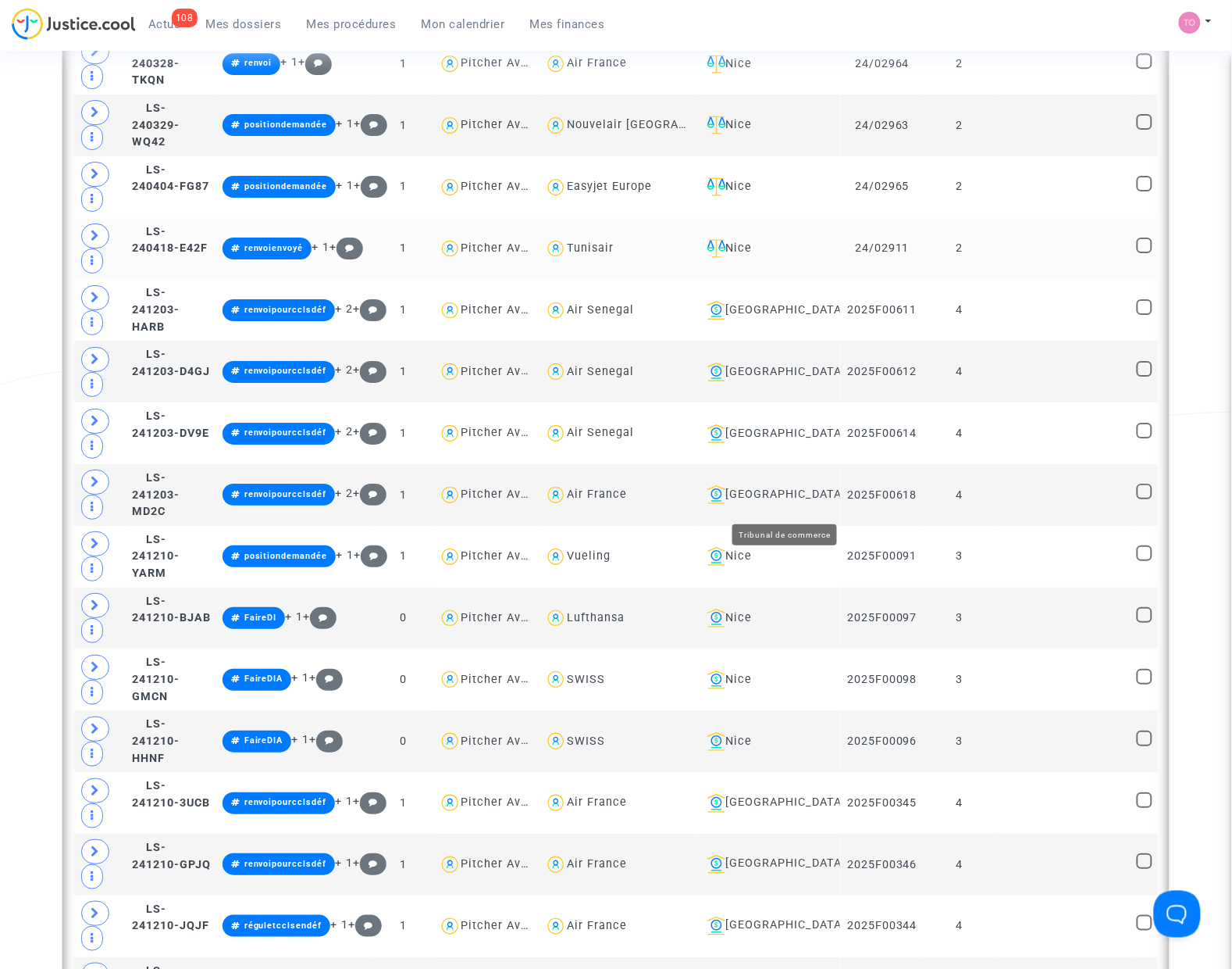
scroll to position [1367, 0]
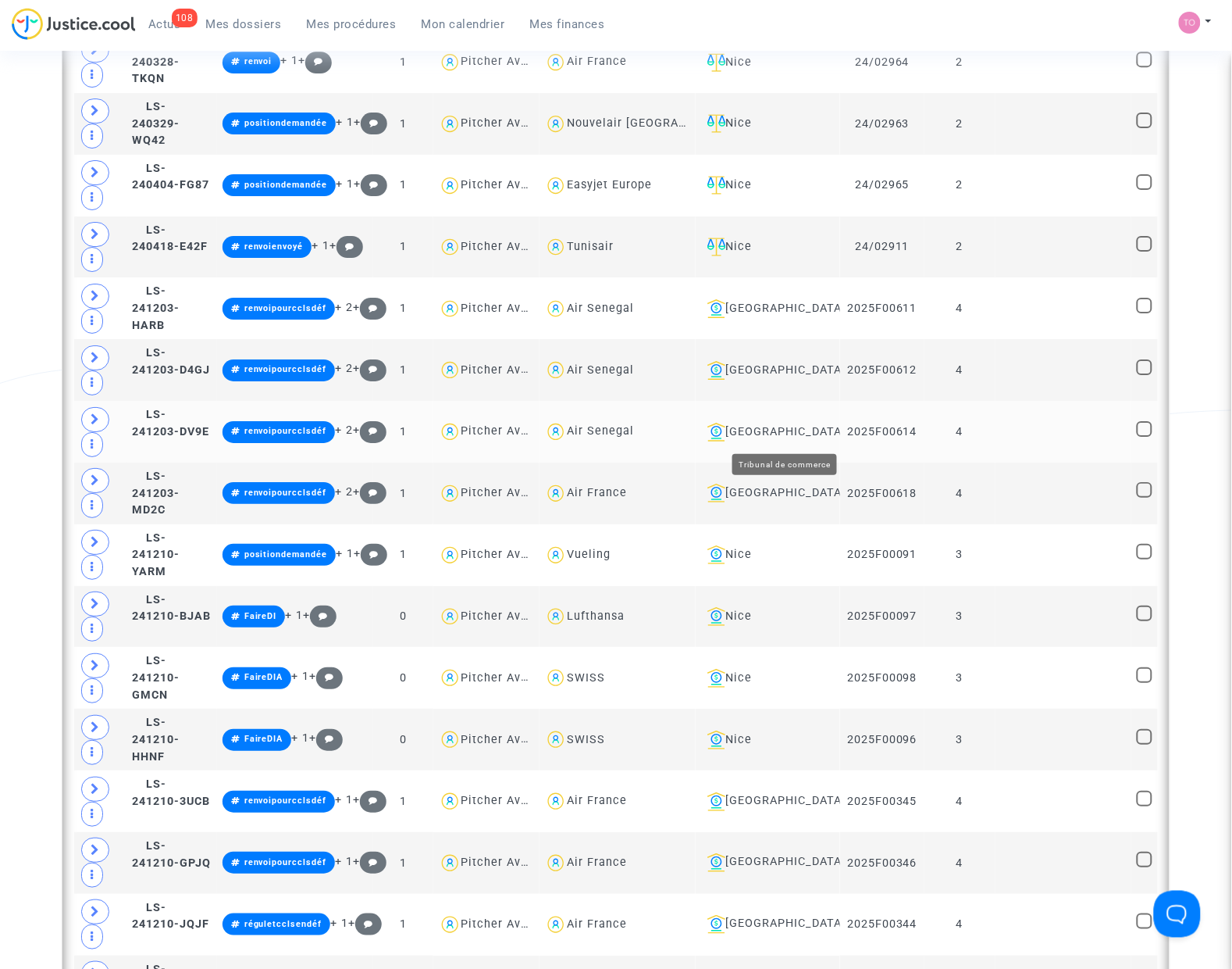
click at [796, 430] on div "Bobigny" at bounding box center [768, 432] width 134 height 19
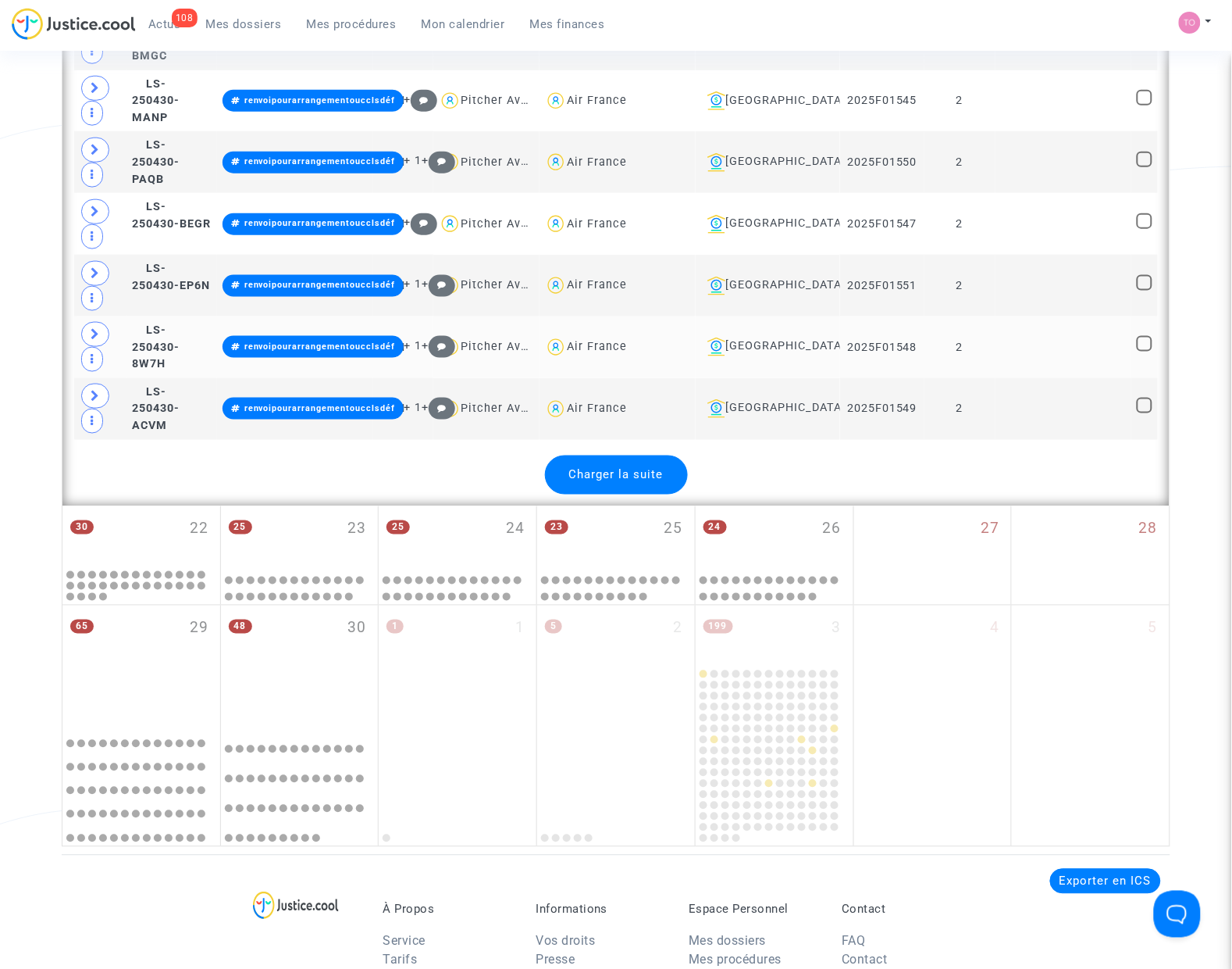
scroll to position [3515, 0]
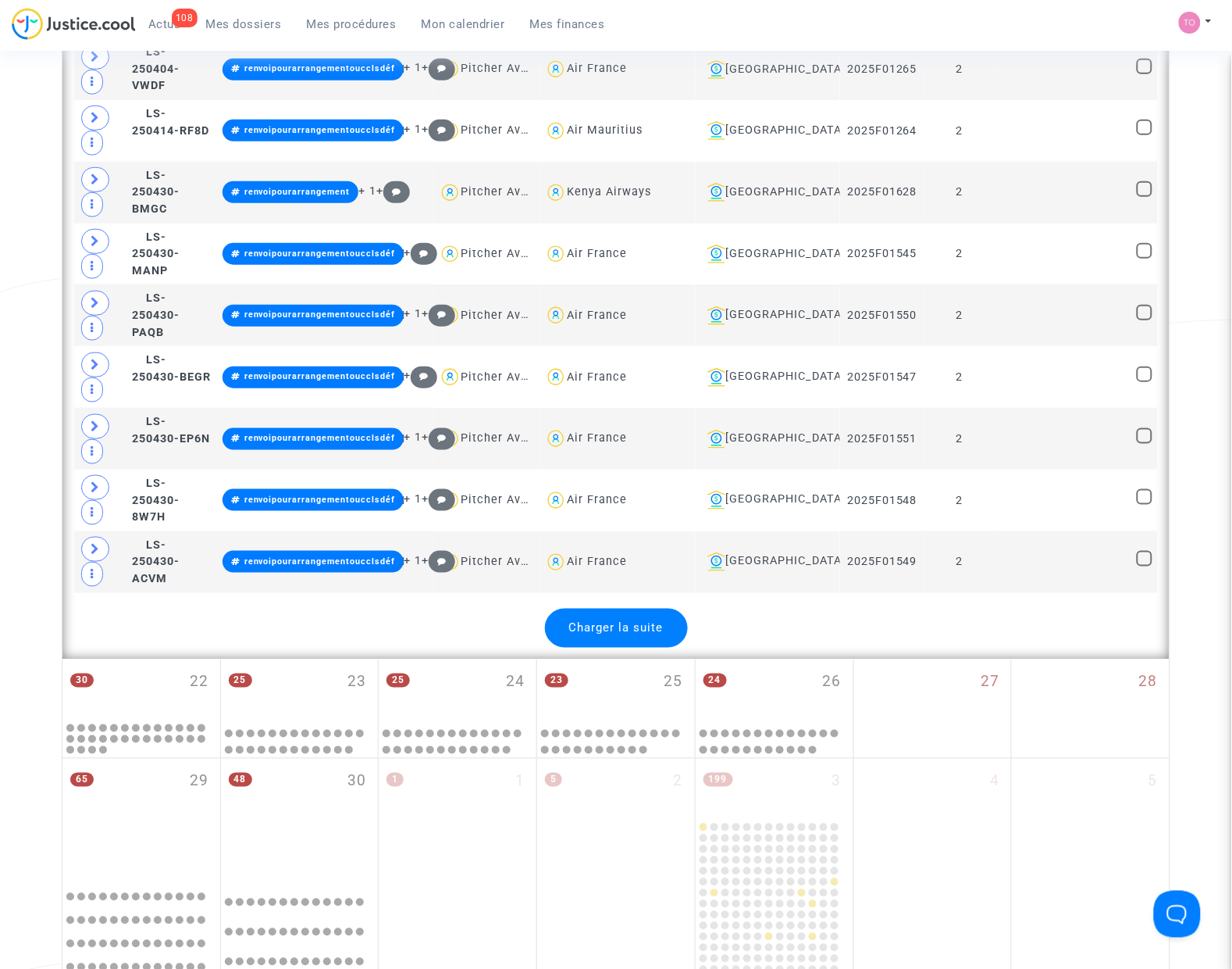
click at [633, 629] on span "Charger la suite" at bounding box center [616, 628] width 95 height 14
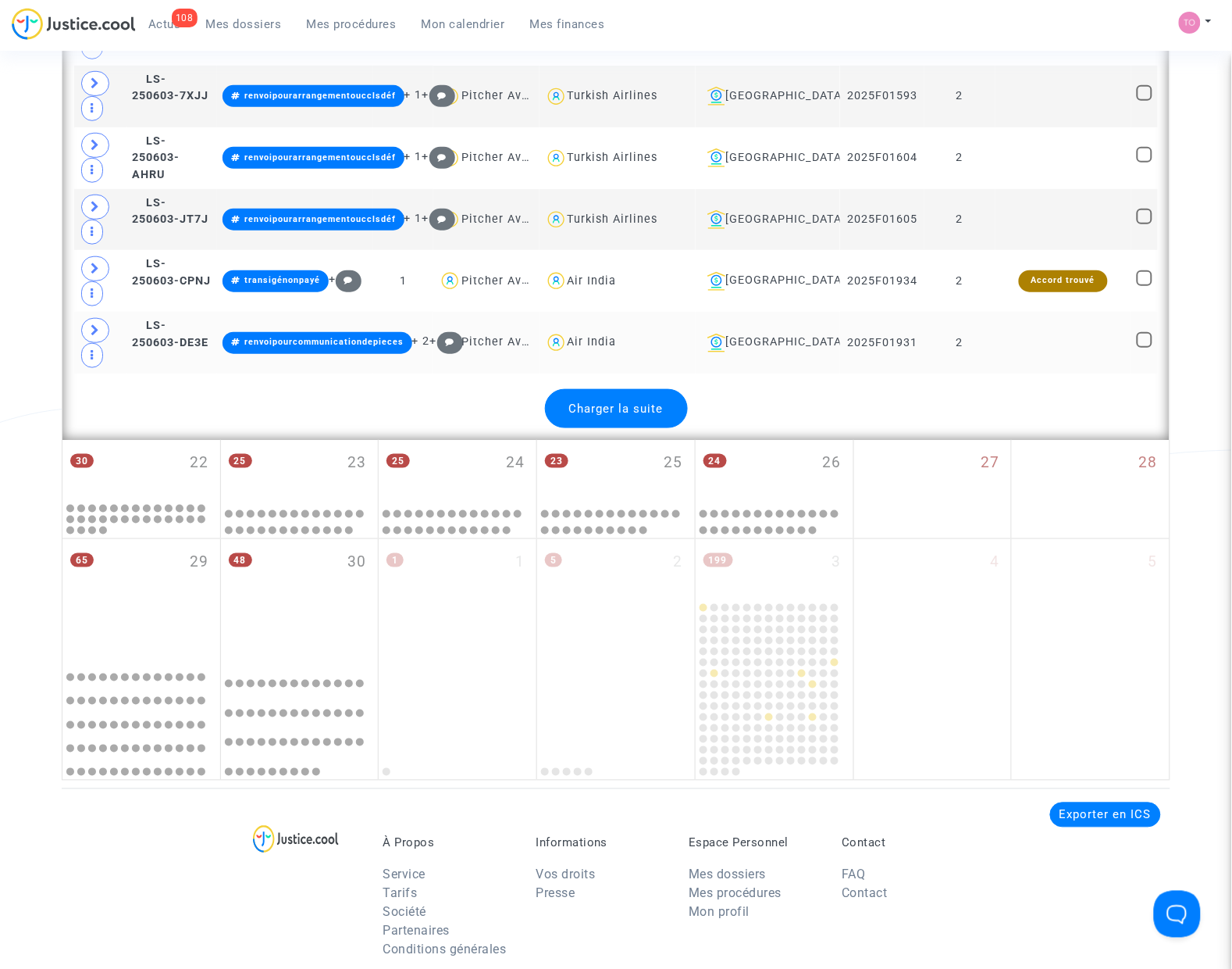
scroll to position [6836, 0]
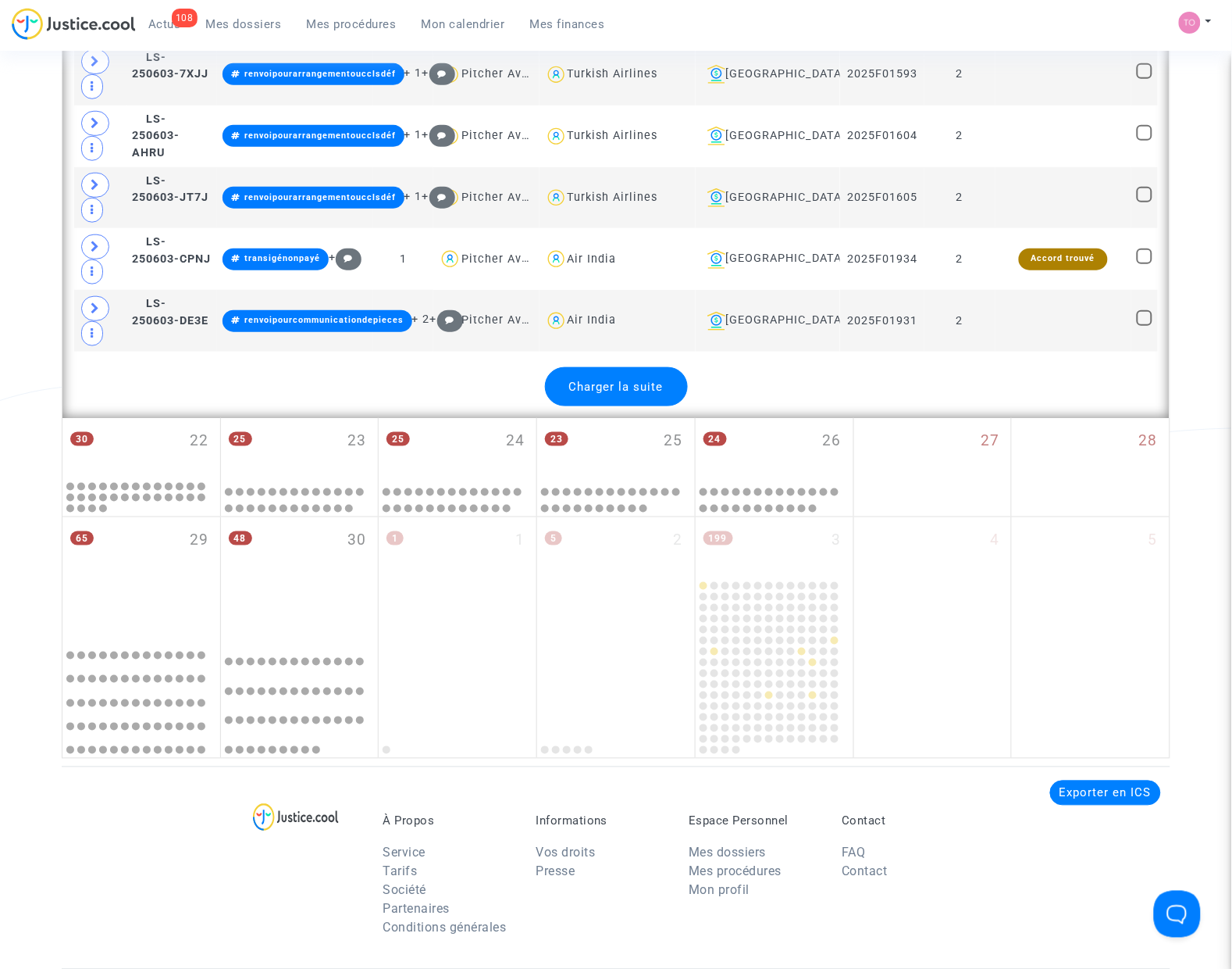
click at [608, 394] on span "Charger la suite" at bounding box center [616, 386] width 95 height 14
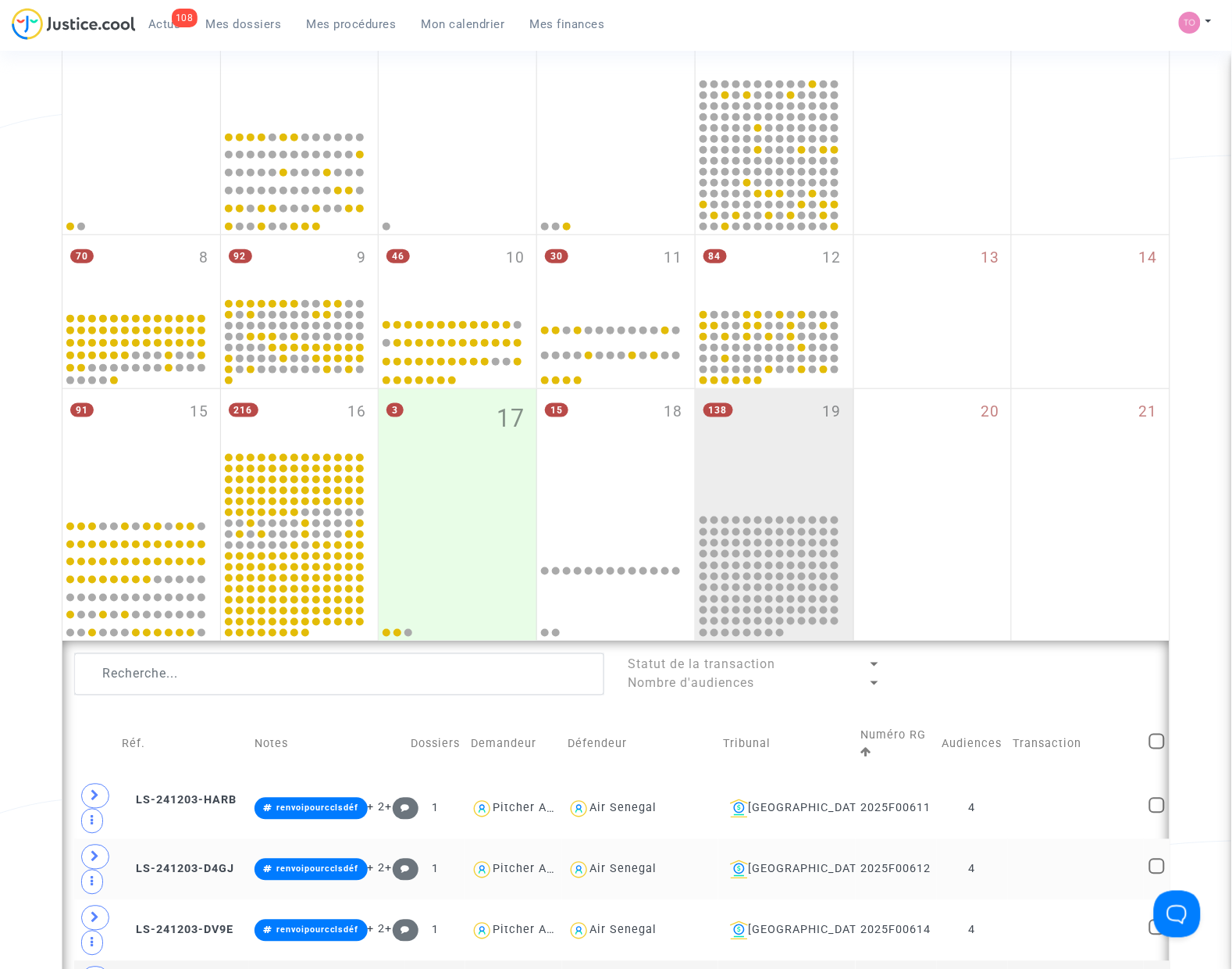
scroll to position [586, 0]
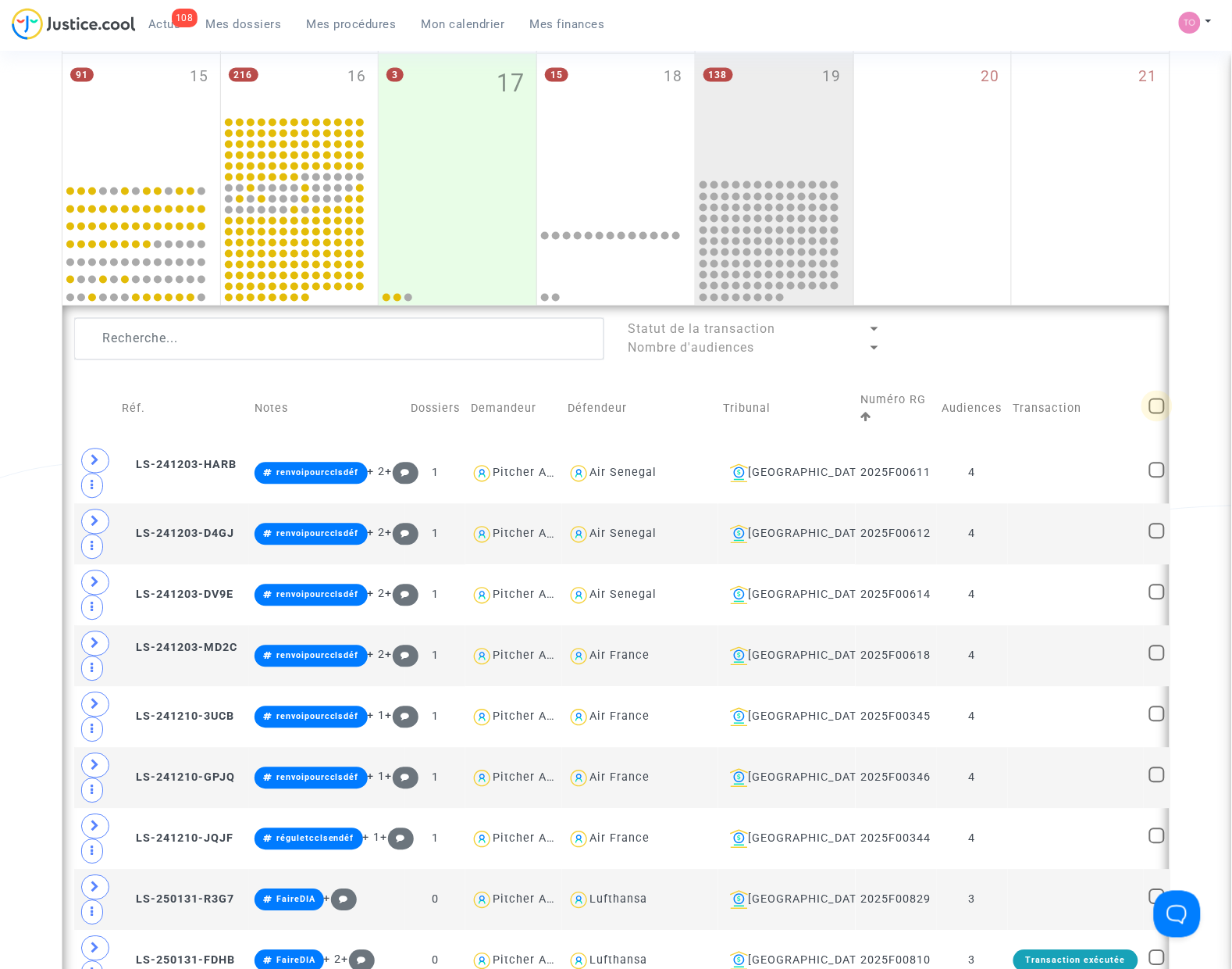
click at [1149, 410] on span at bounding box center [1157, 406] width 16 height 16
click at [1156, 414] on input "checkbox" at bounding box center [1156, 414] width 1 height 1
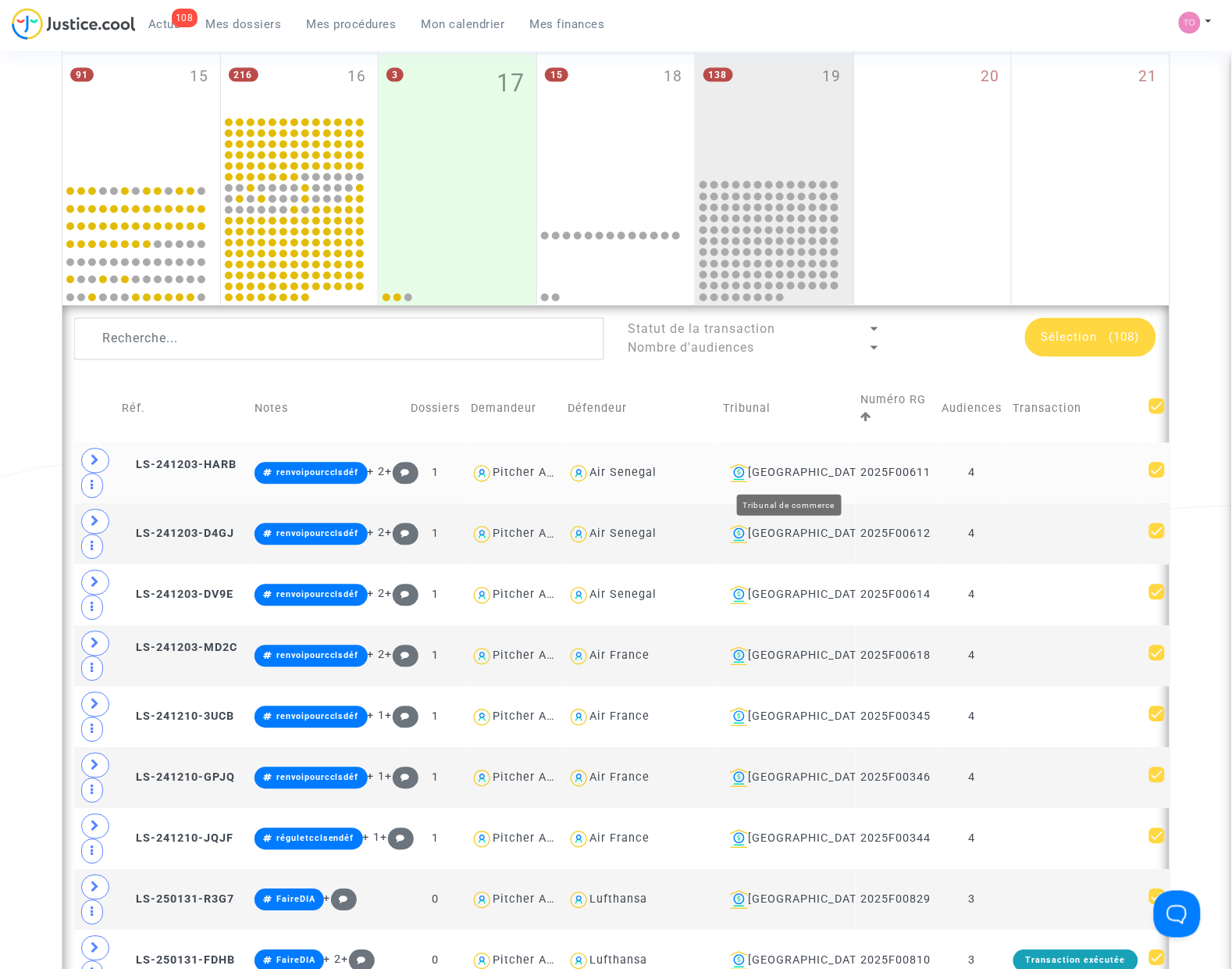
click at [815, 470] on div "Bobigny" at bounding box center [787, 474] width 127 height 19
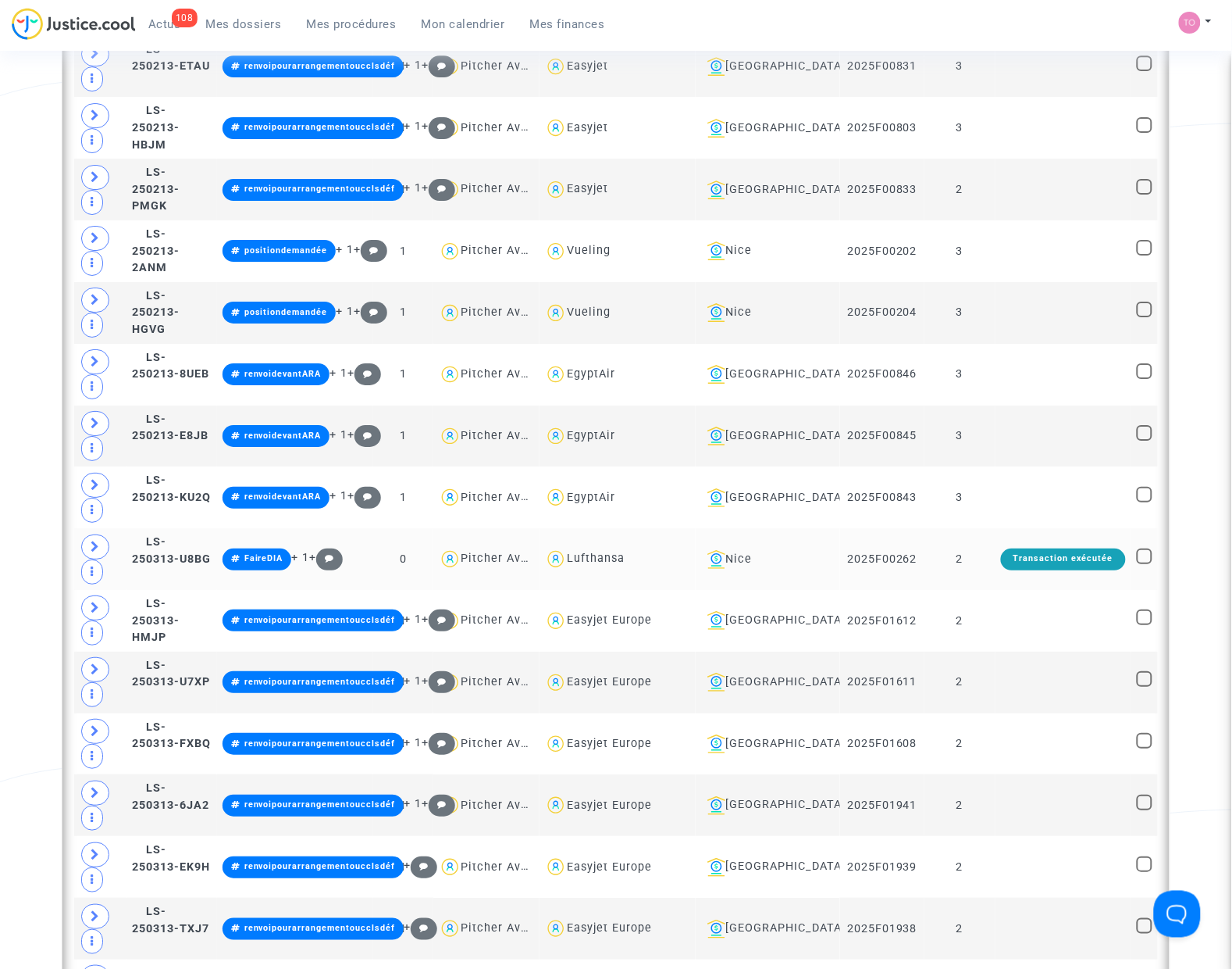
scroll to position [3027, 0]
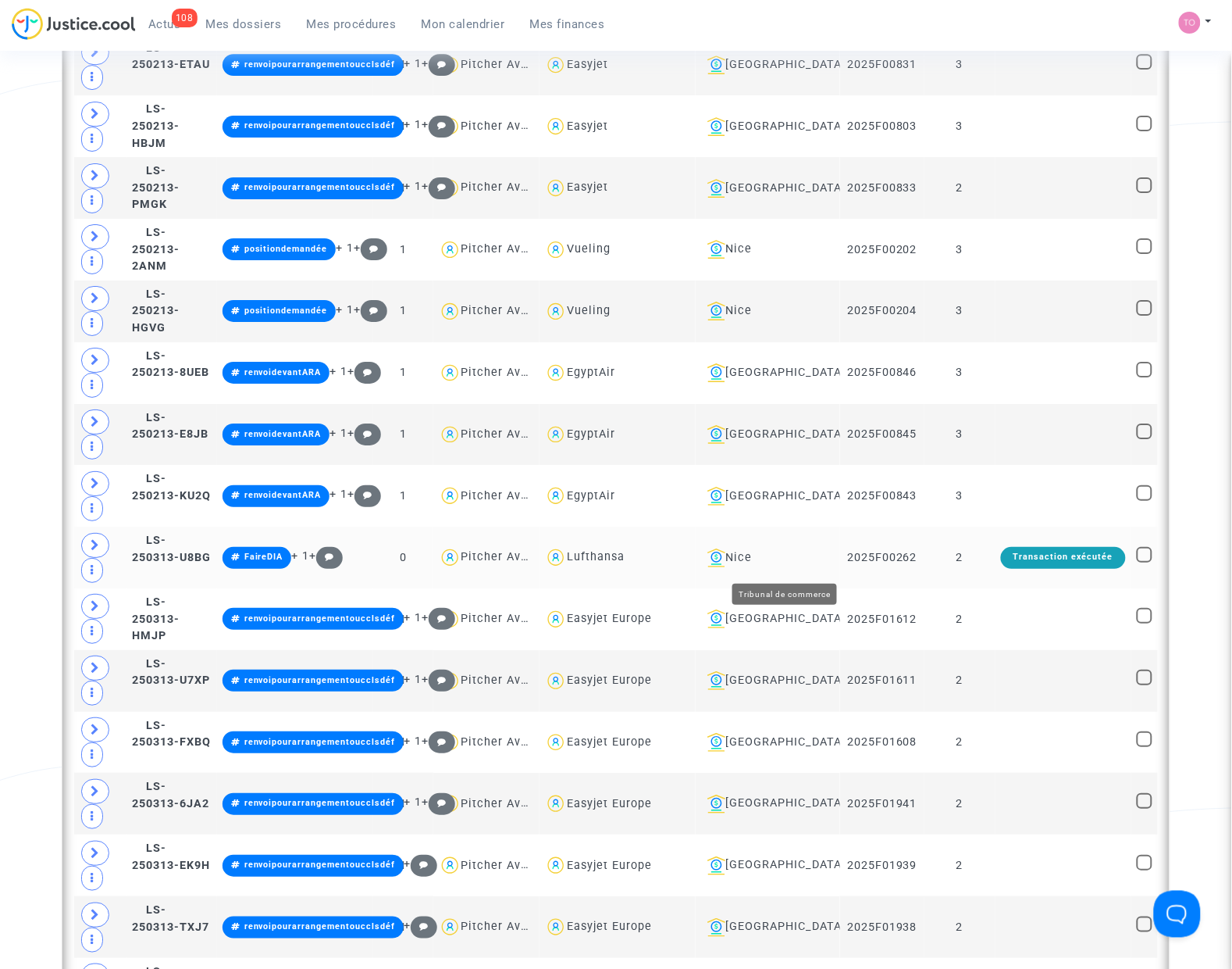
click at [796, 563] on div "Nice" at bounding box center [768, 558] width 134 height 19
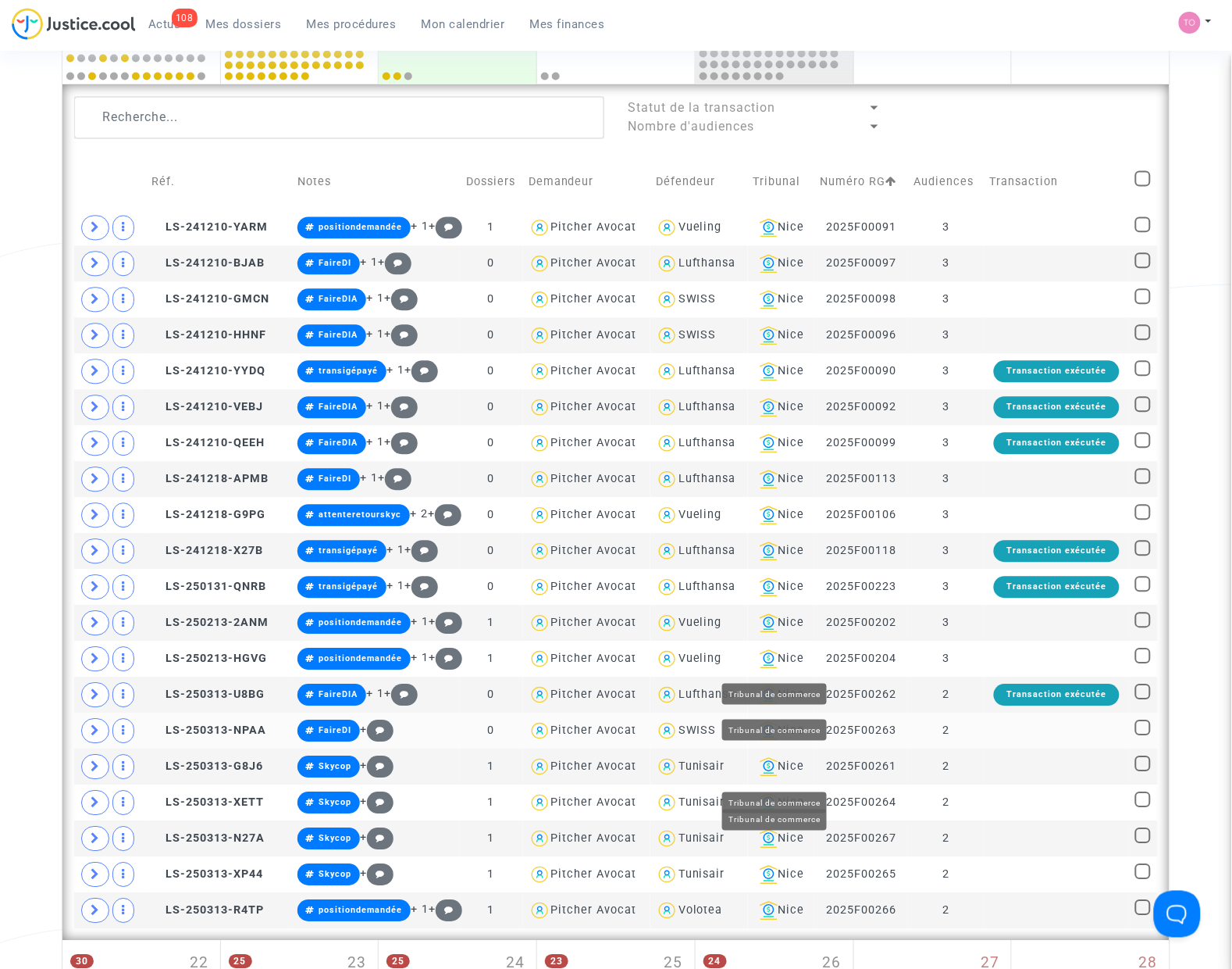
scroll to position [739, 0]
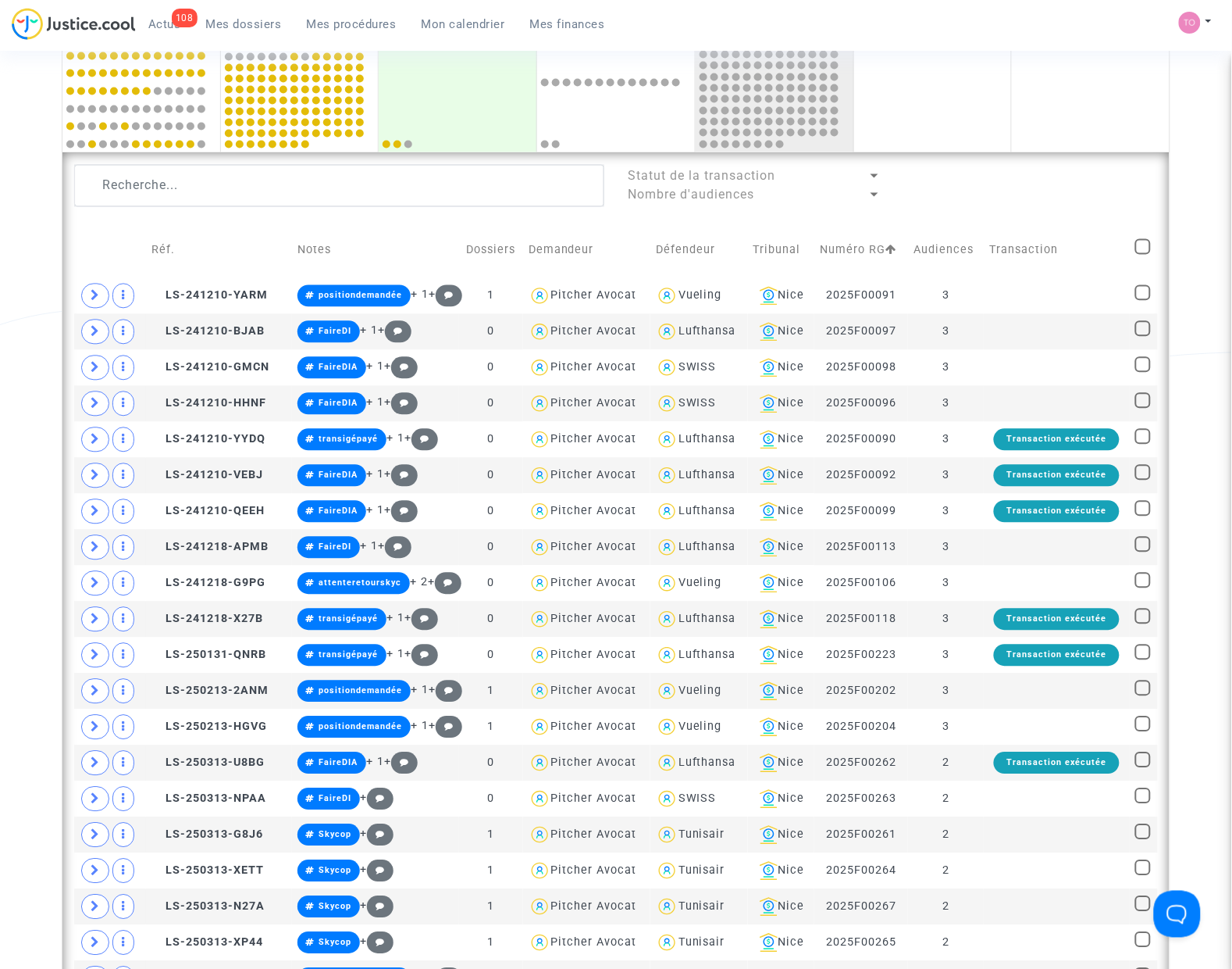
click at [1151, 251] on check at bounding box center [1144, 250] width 17 height 22
click at [1146, 251] on span at bounding box center [1143, 247] width 16 height 16
click at [1143, 254] on input "checkbox" at bounding box center [1142, 254] width 1 height 1
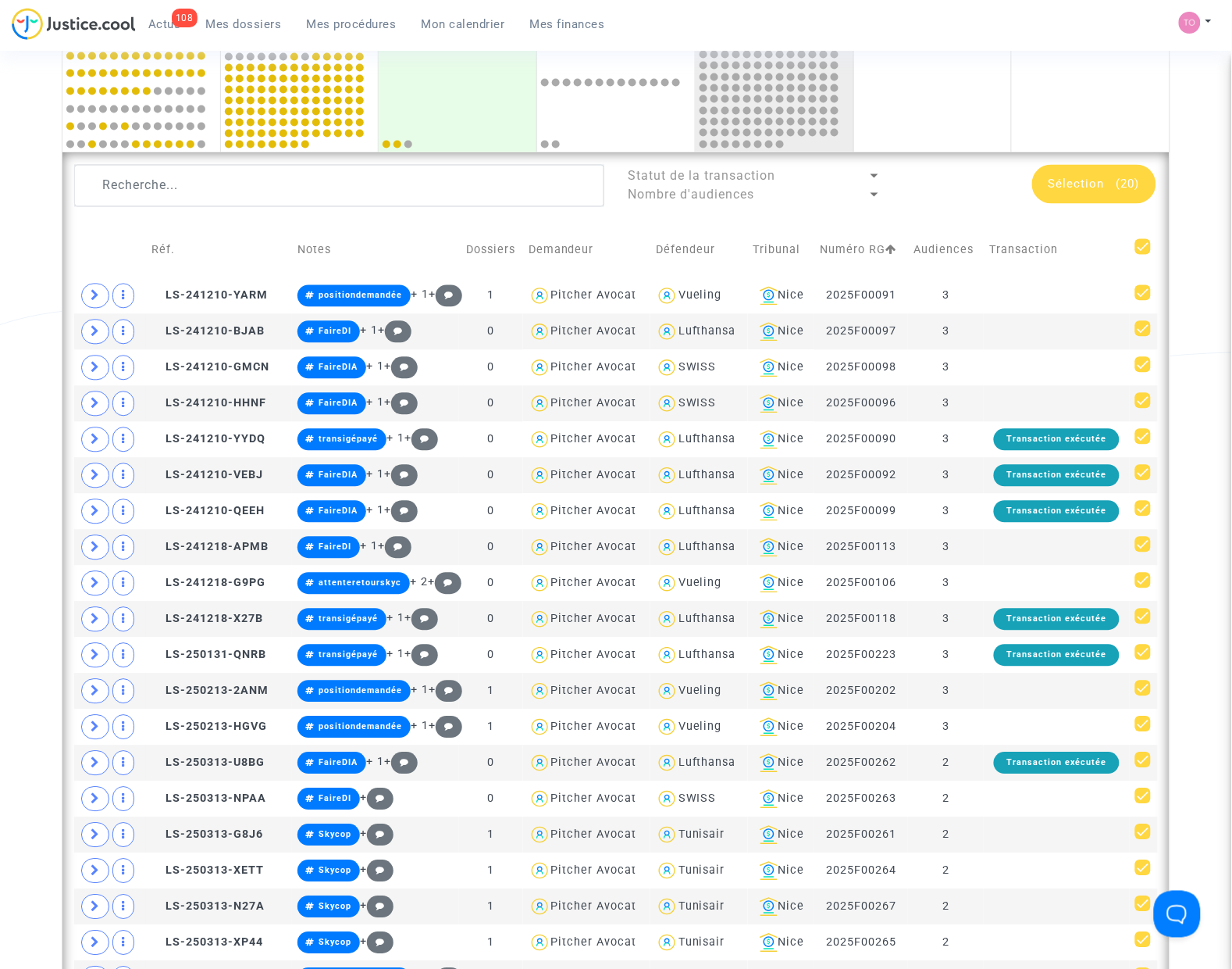
click at [1156, 251] on td at bounding box center [1144, 250] width 28 height 55
click at [1138, 245] on span at bounding box center [1143, 247] width 16 height 16
click at [1142, 254] on input "checkbox" at bounding box center [1142, 254] width 1 height 1
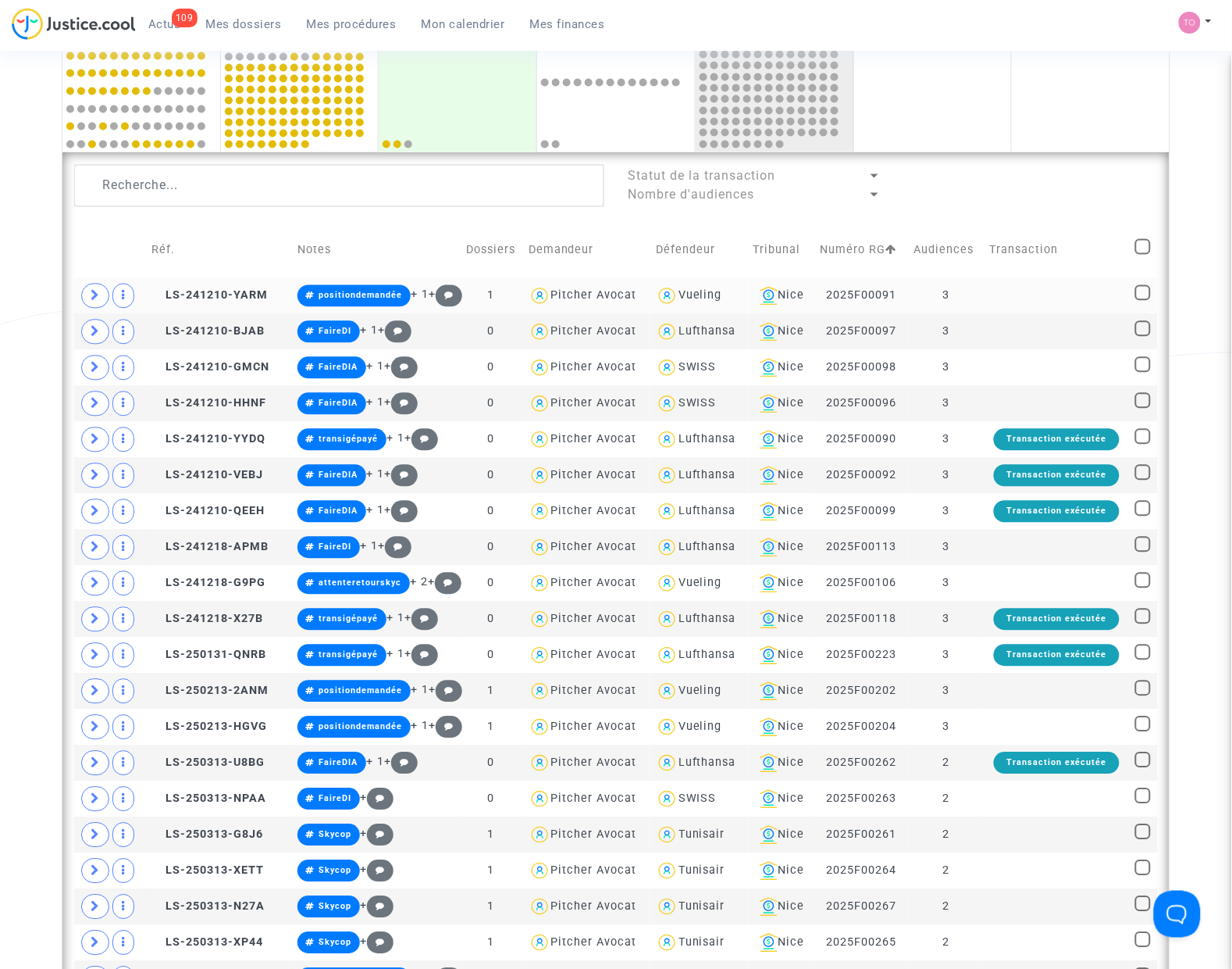
click at [689, 295] on div "Vueling" at bounding box center [700, 295] width 44 height 13
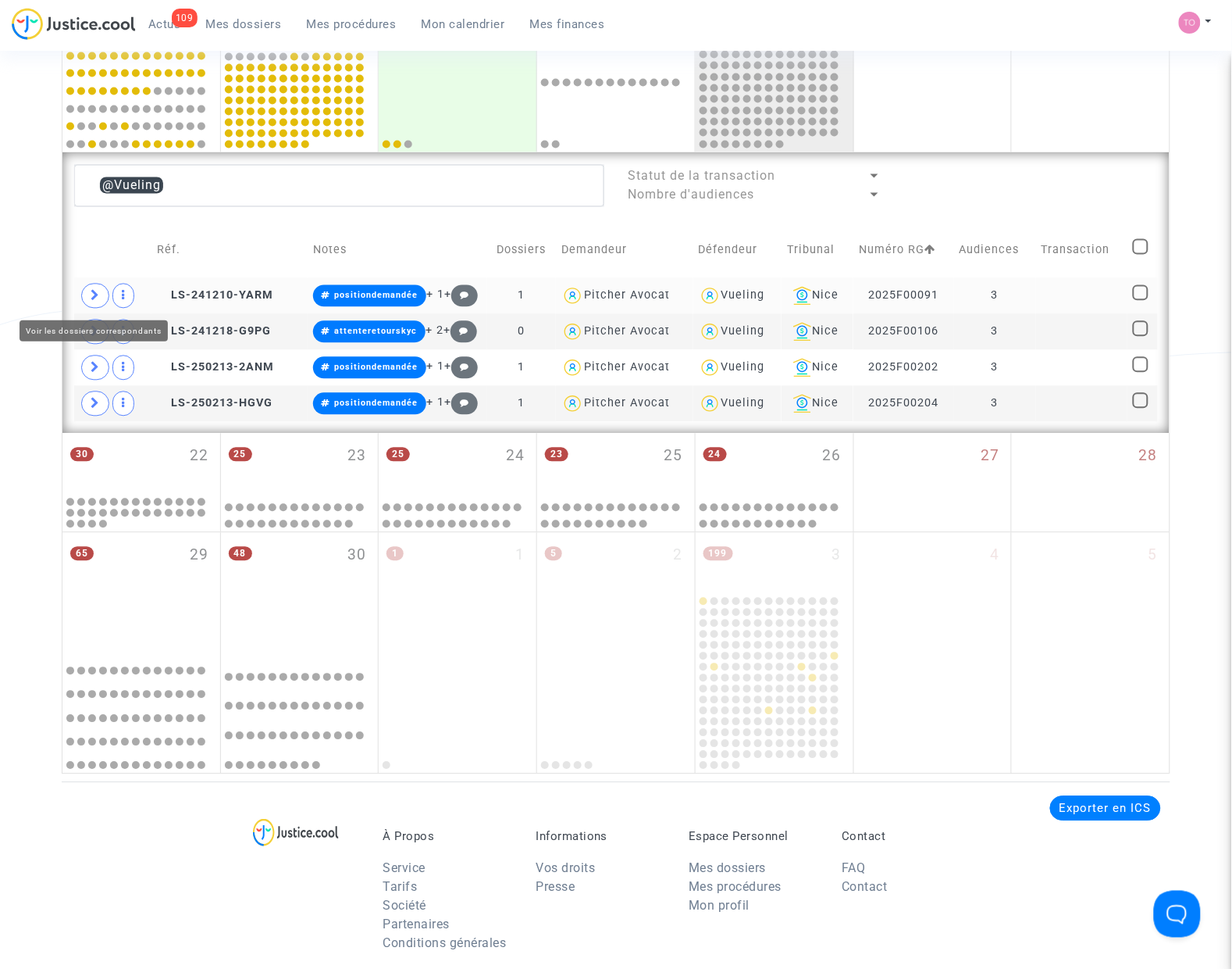
click at [94, 296] on icon at bounding box center [96, 295] width 9 height 11
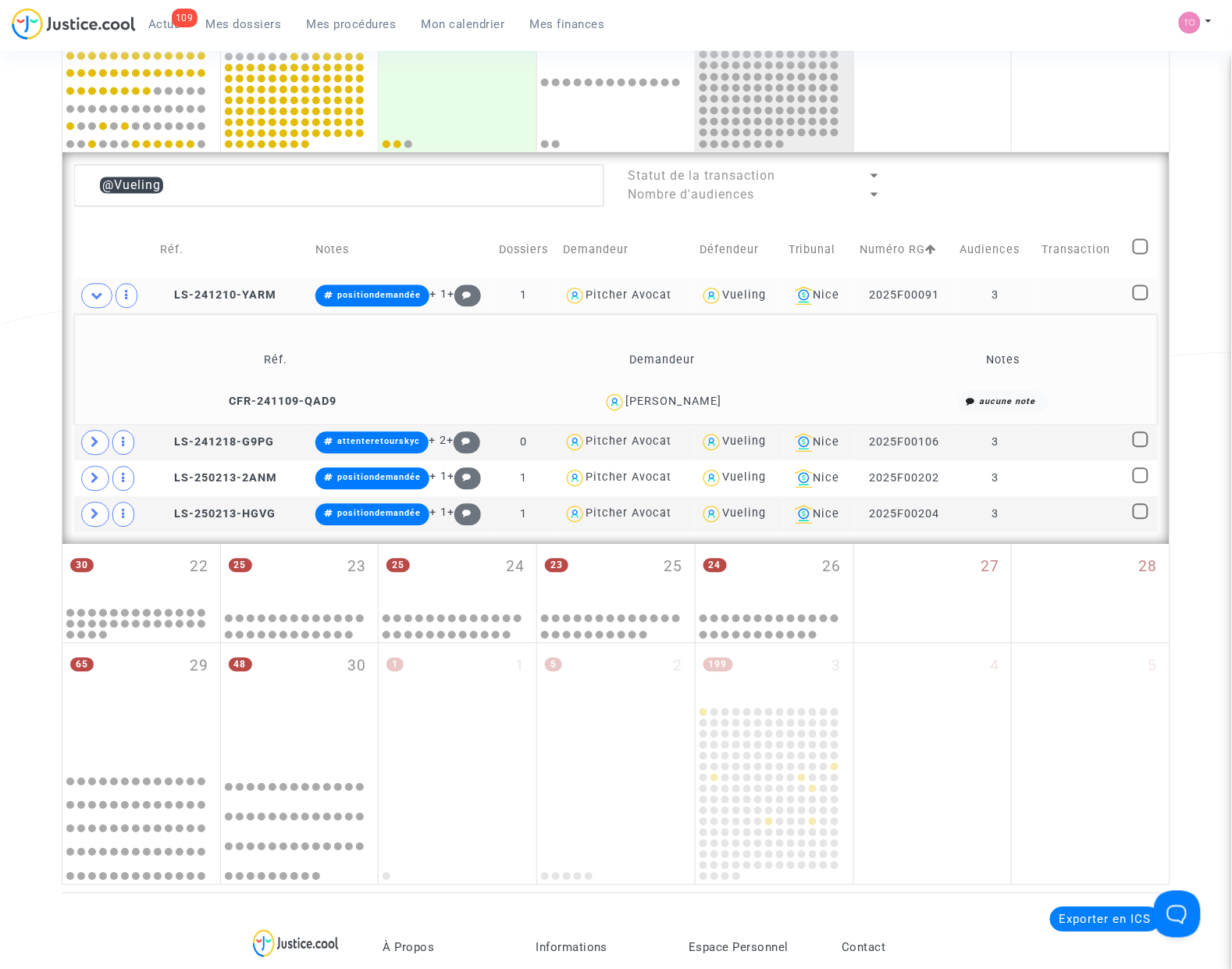
click at [697, 399] on div "CELESTIN DAVID" at bounding box center [674, 401] width 96 height 13
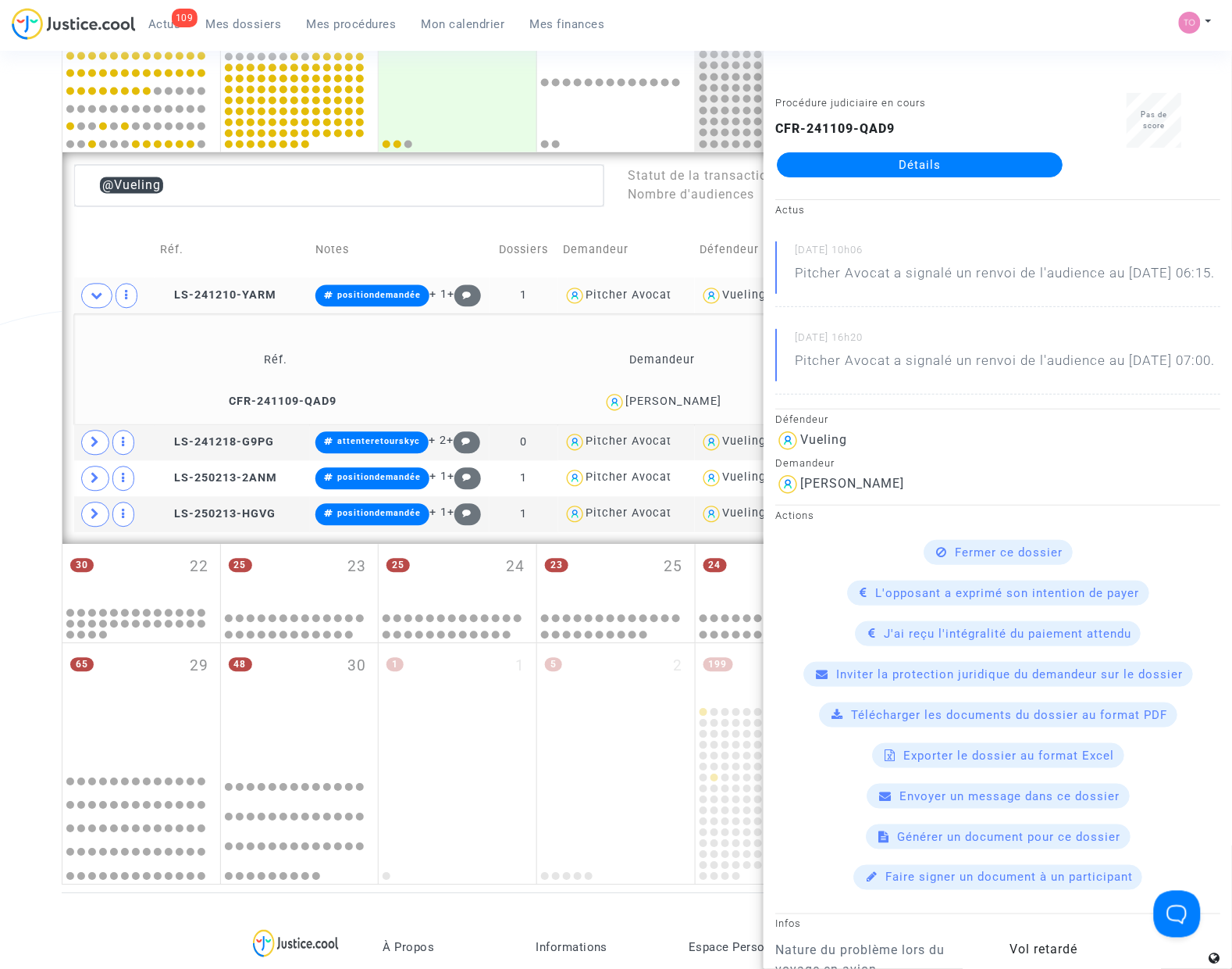
copy div "DAVID"
click at [656, 401] on div "CELESTIN DAVID" at bounding box center [674, 401] width 96 height 13
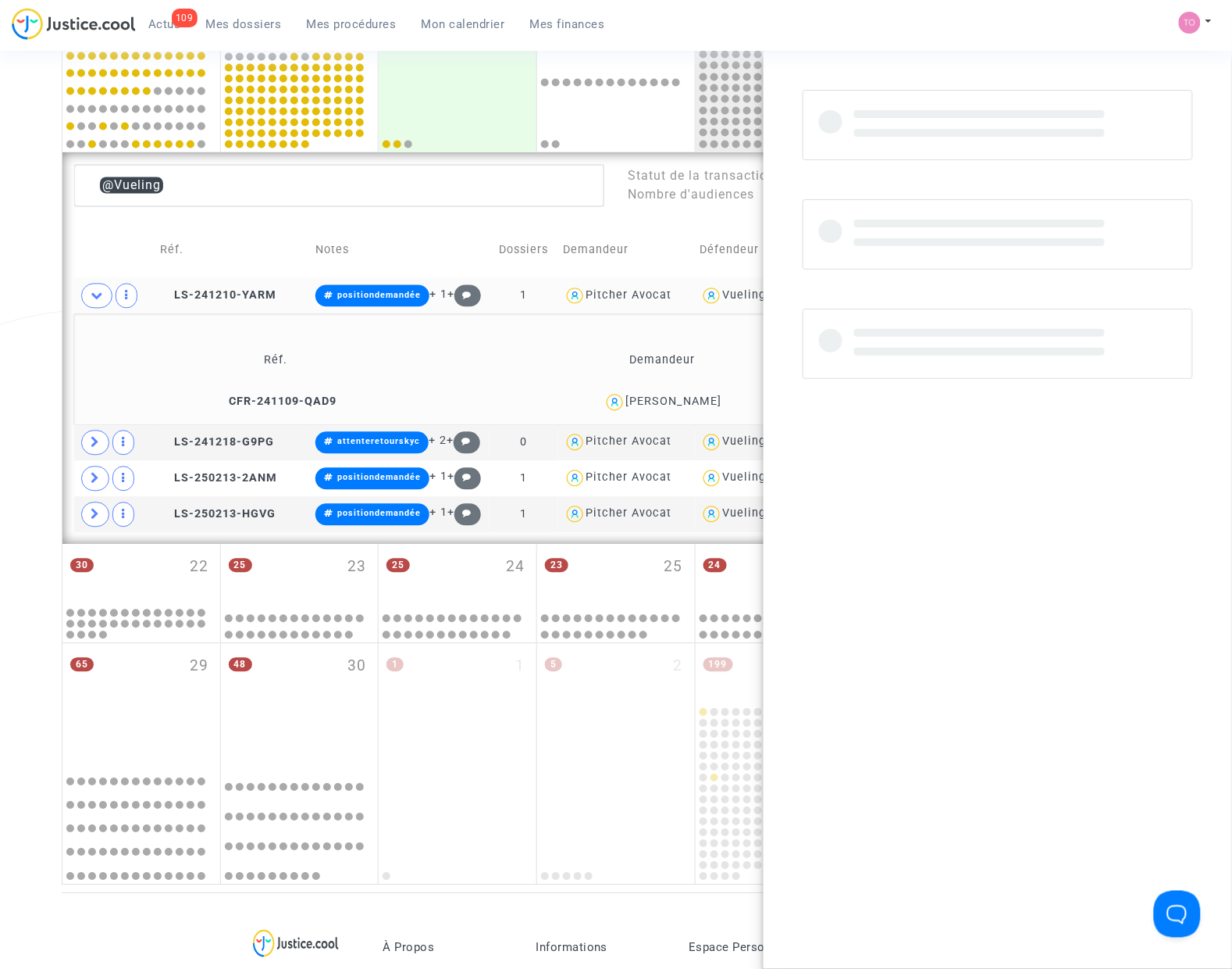
click at [656, 401] on div "CELESTIN DAVID" at bounding box center [674, 401] width 96 height 13
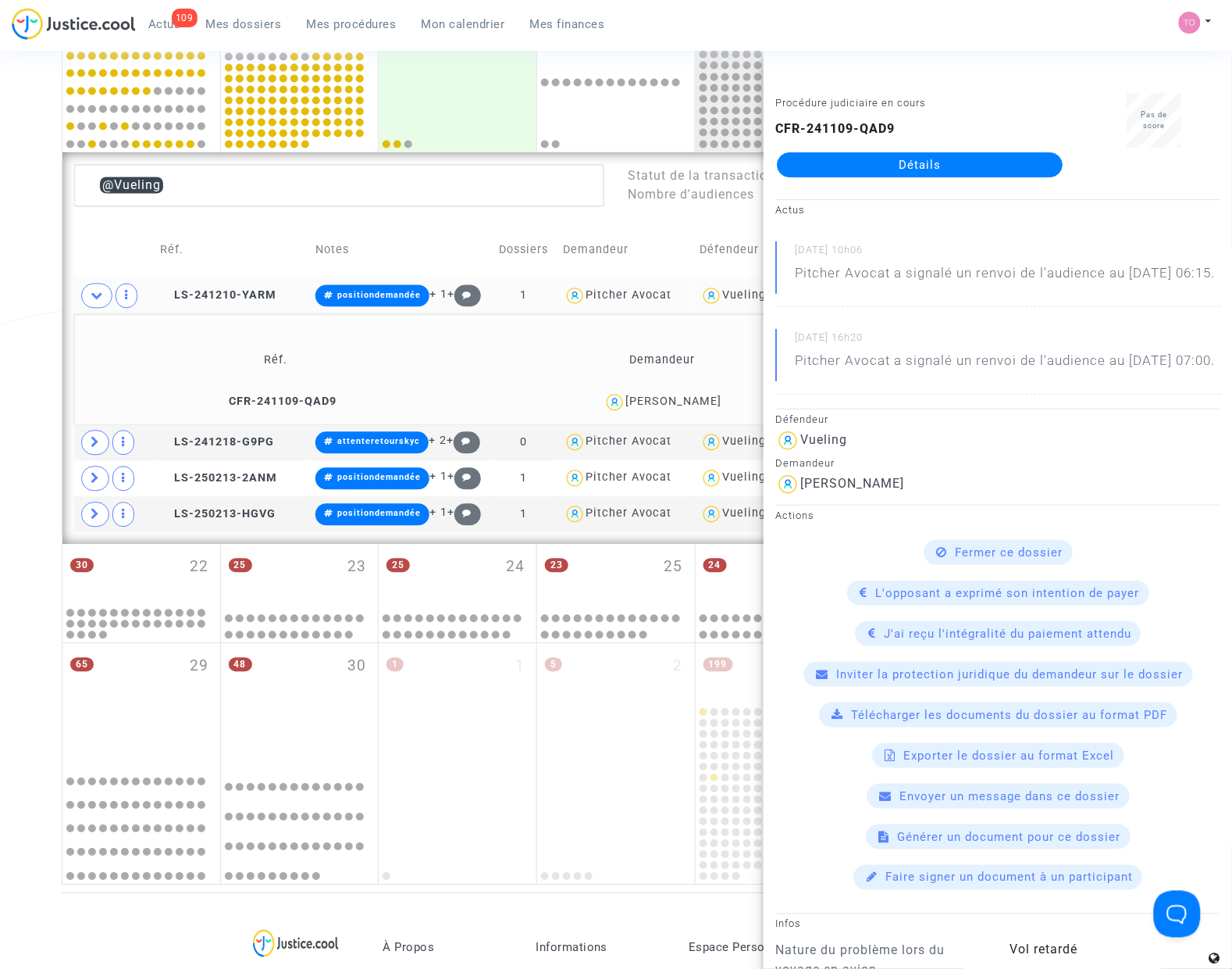
click at [642, 401] on div "CELESTIN DAVID" at bounding box center [674, 401] width 96 height 13
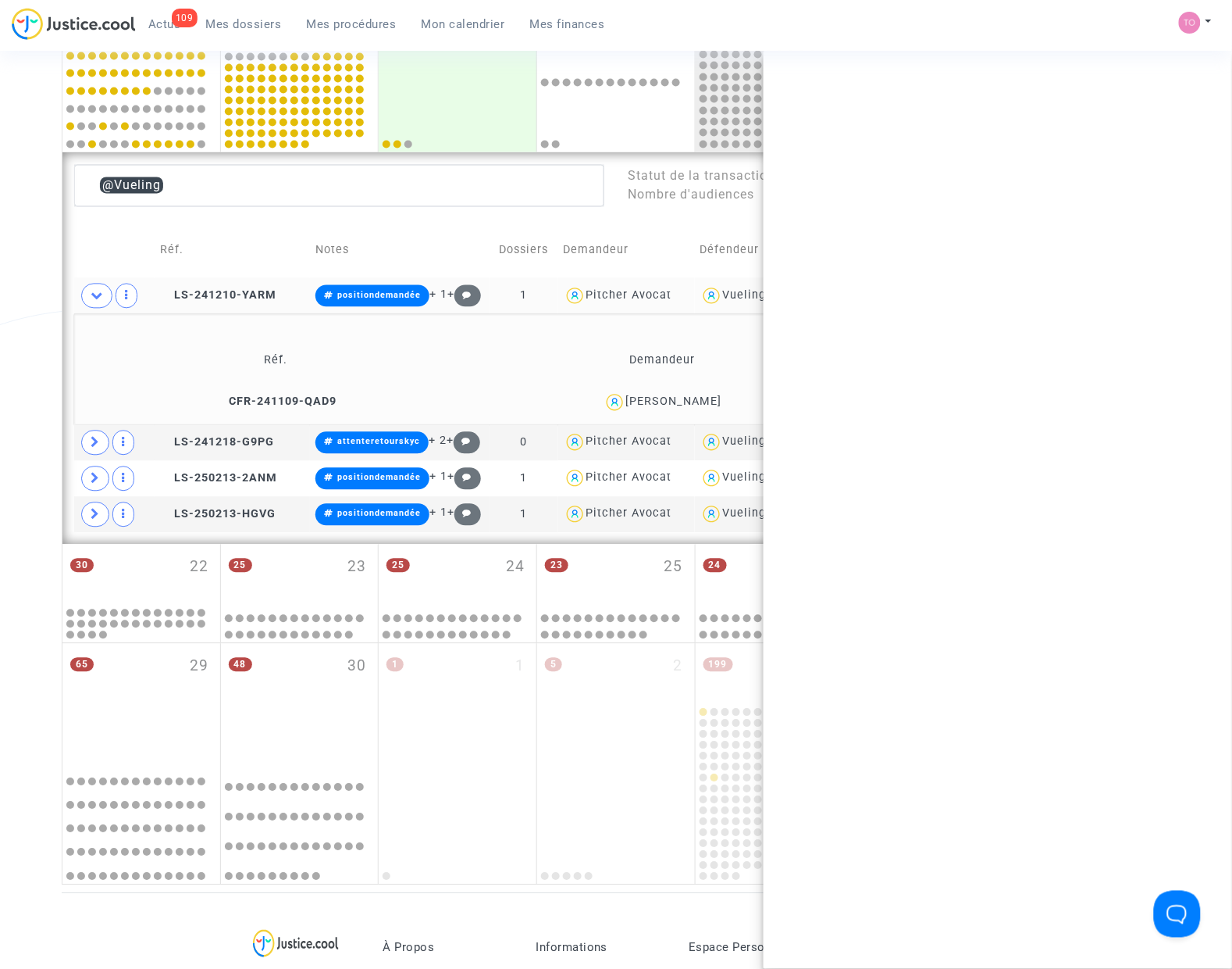
copy div "CELESTIN"
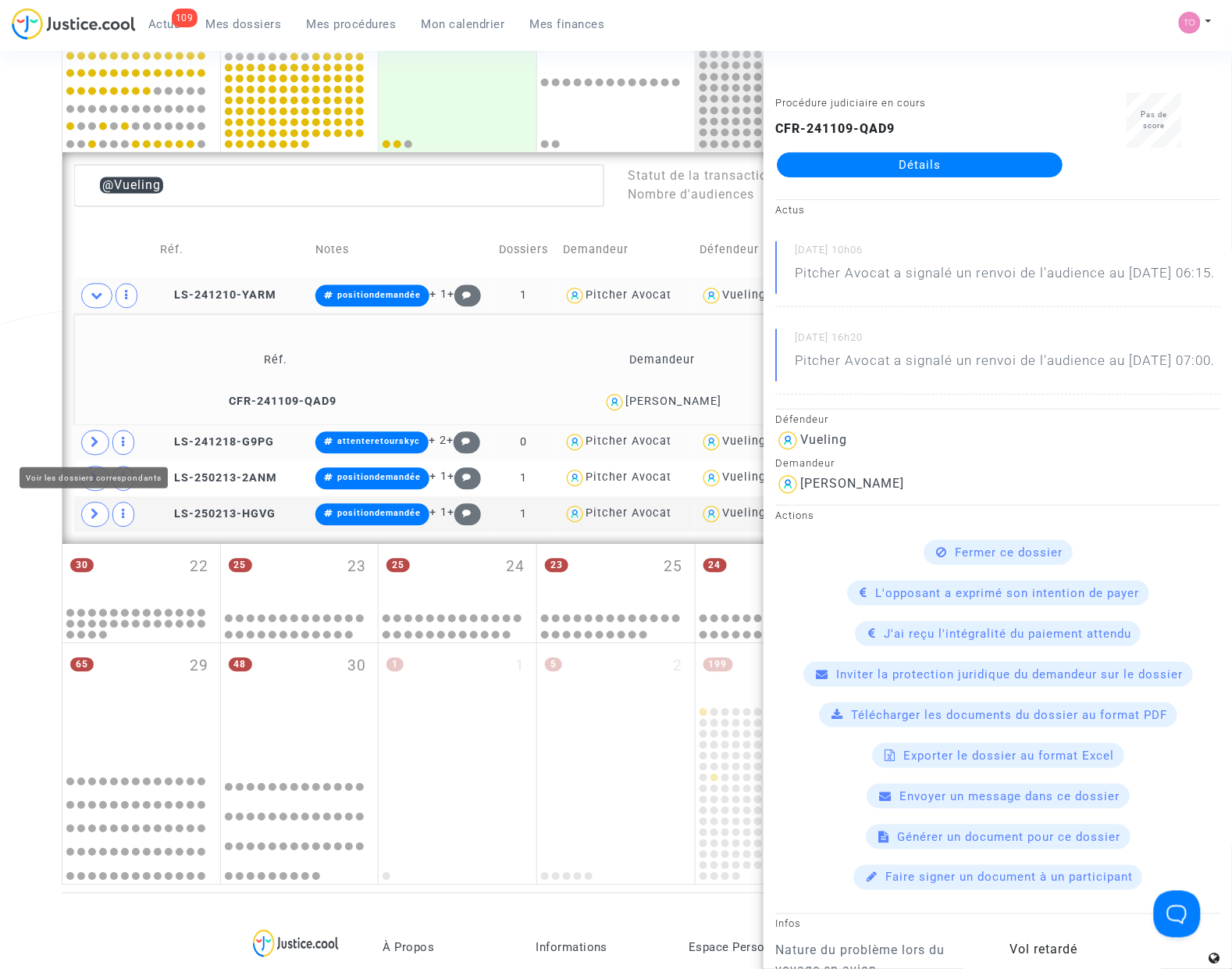
drag, startPoint x: 101, startPoint y: 443, endPoint x: 203, endPoint y: 456, distance: 102.8
click at [101, 443] on span at bounding box center [96, 443] width 28 height 25
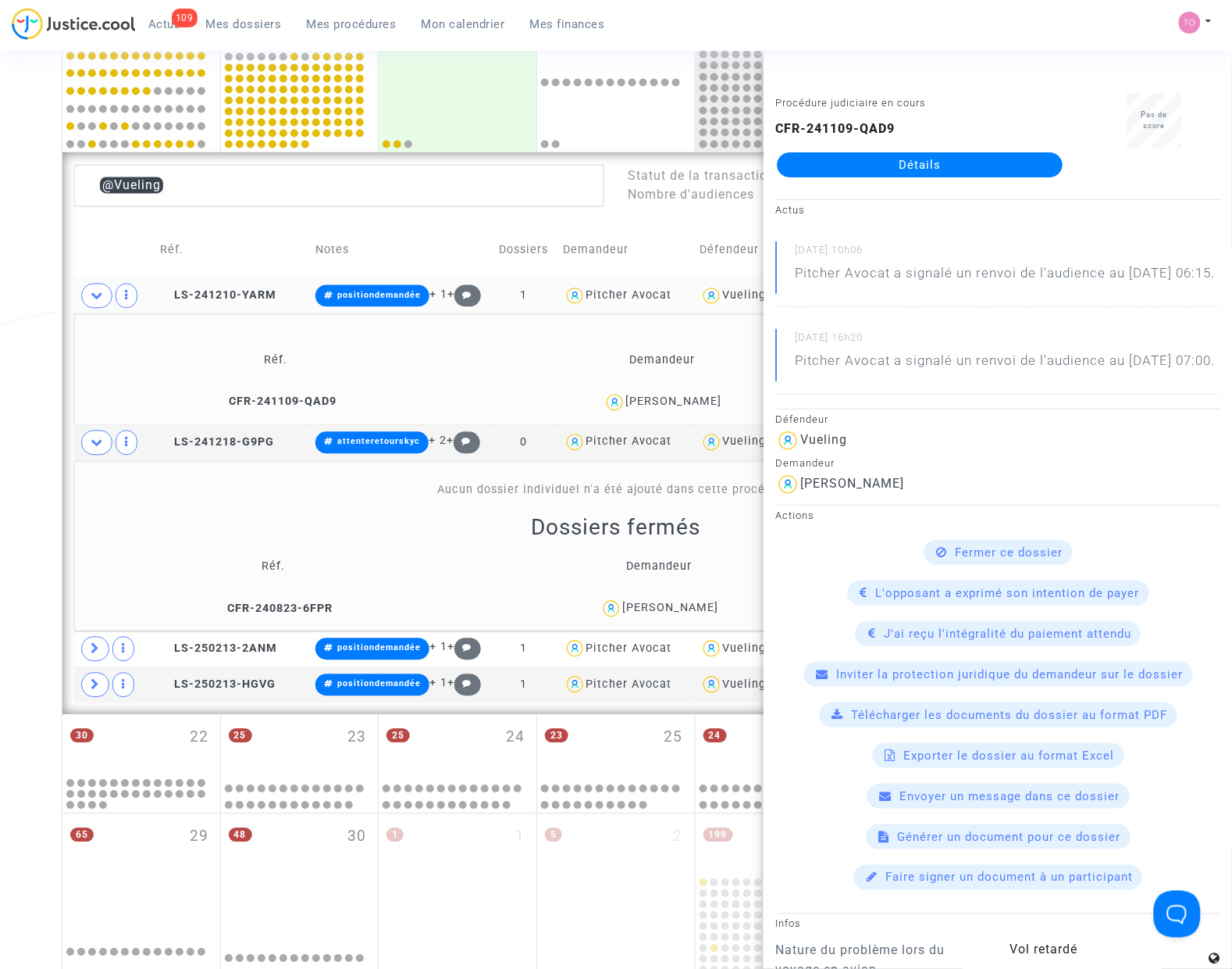
drag, startPoint x: 745, startPoint y: 611, endPoint x: 675, endPoint y: 617, distance: 70.3
click at [675, 617] on div "Marco antonio Castillo leon" at bounding box center [659, 609] width 374 height 23
copy div "Castillo leon"
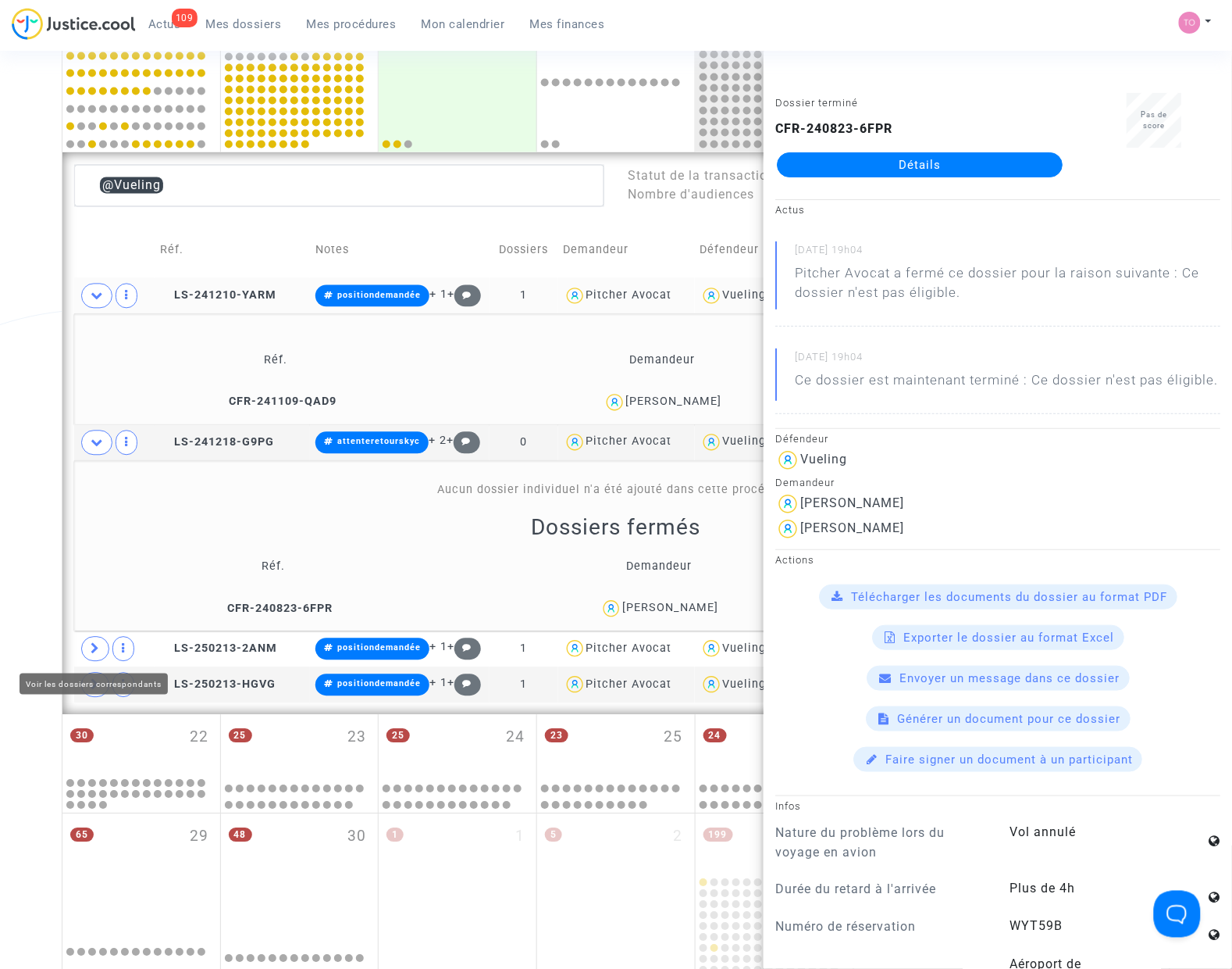
drag, startPoint x: 90, startPoint y: 639, endPoint x: 91, endPoint y: 629, distance: 10.0
click at [90, 639] on span at bounding box center [96, 649] width 28 height 25
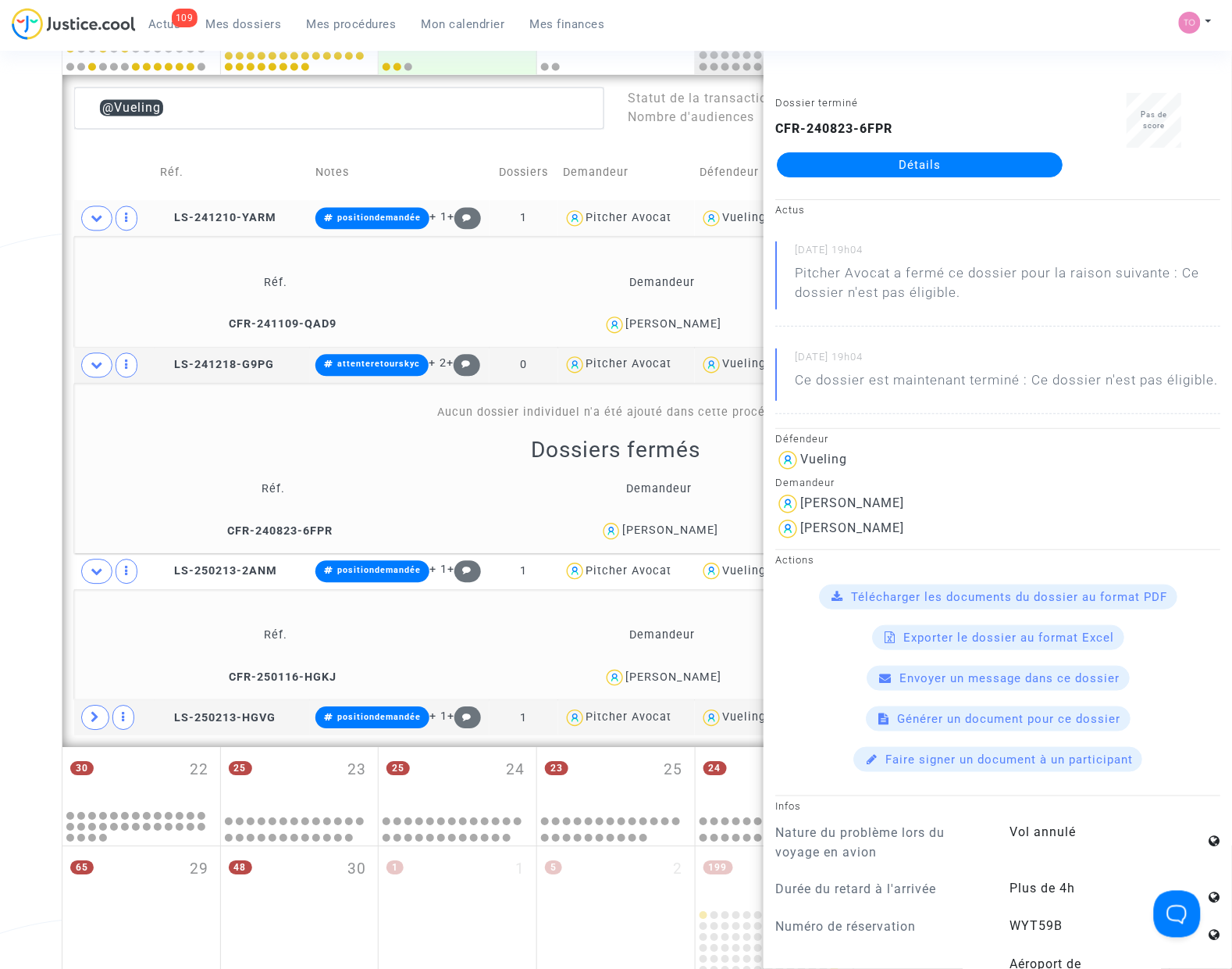
scroll to position [837, 0]
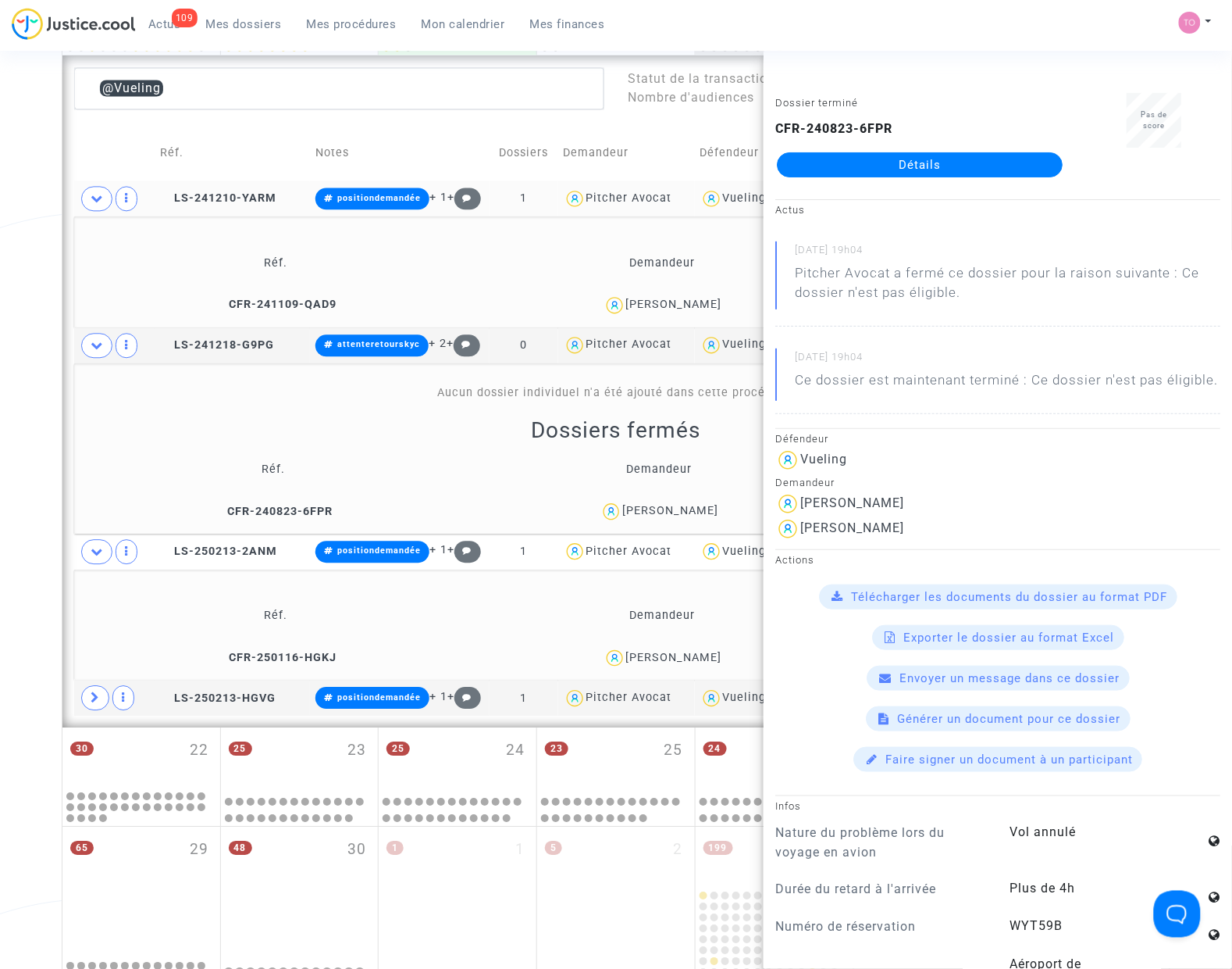
click at [27, 415] on div "Date de clôture d'instruction Date de conciliation Date d'audience Date de juge…" at bounding box center [616, 160] width 1232 height 1815
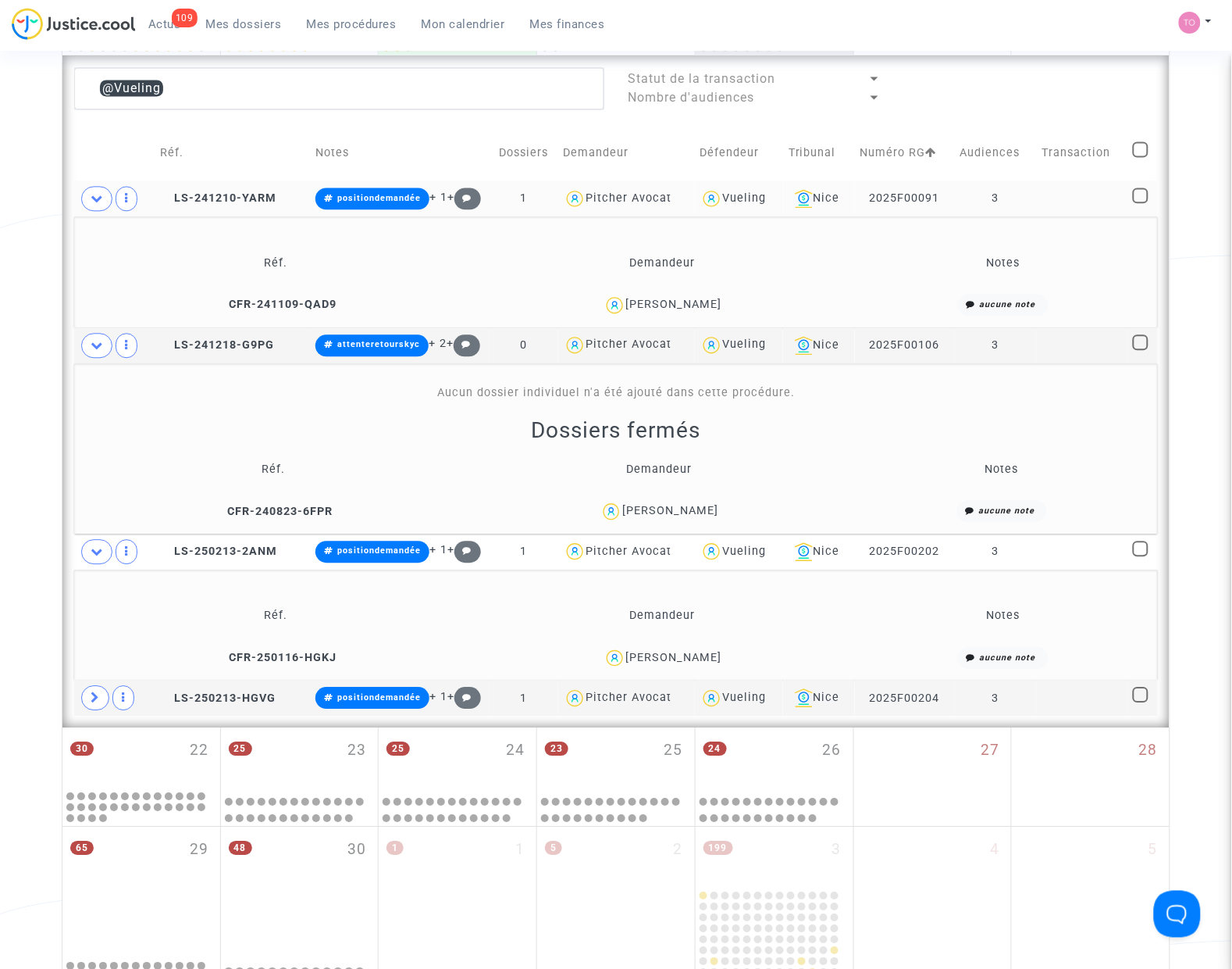
drag, startPoint x: 711, startPoint y: 658, endPoint x: 689, endPoint y: 661, distance: 22.2
click at [689, 661] on div "Odette Alla" at bounding box center [663, 659] width 371 height 23
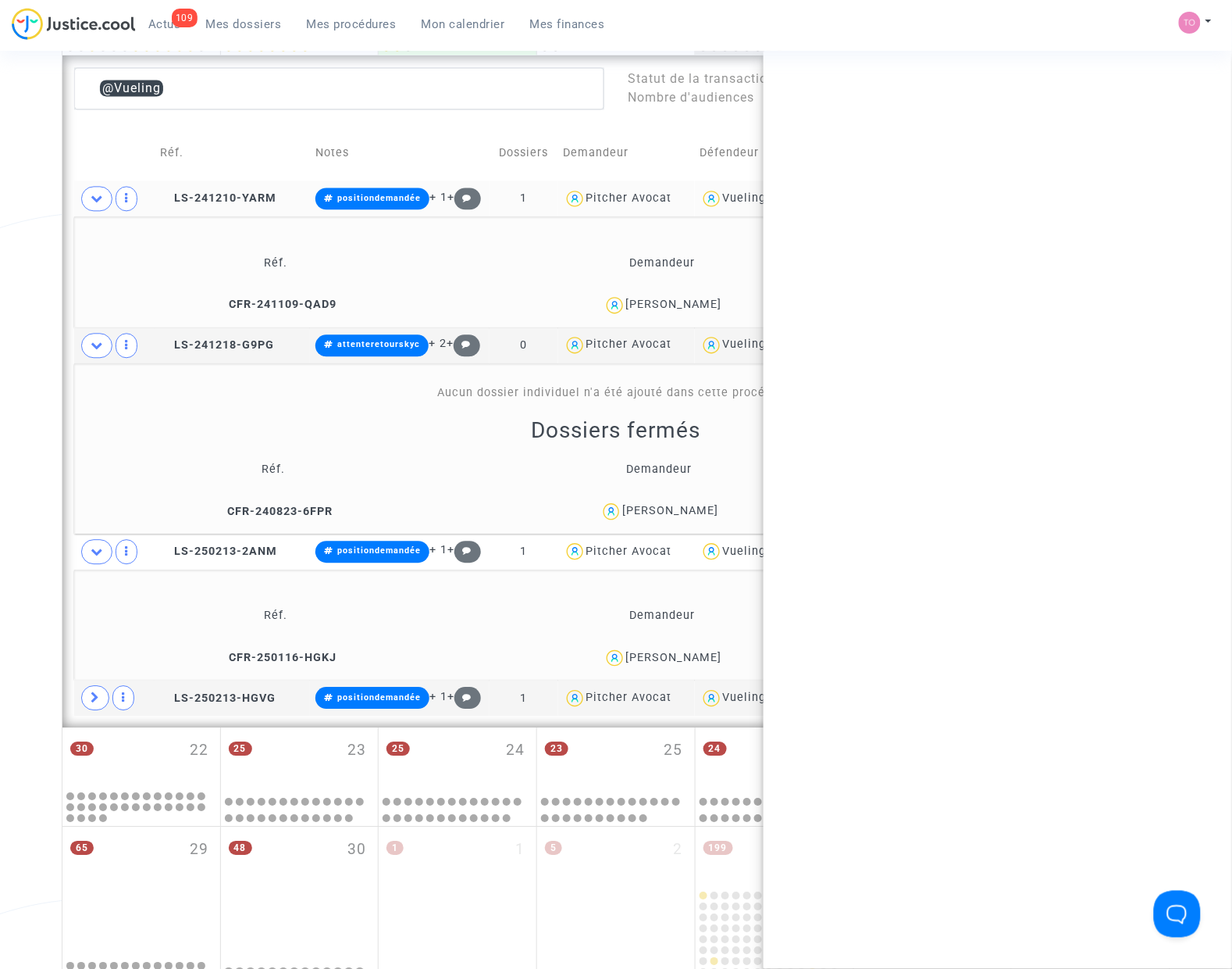
copy div "Alla"
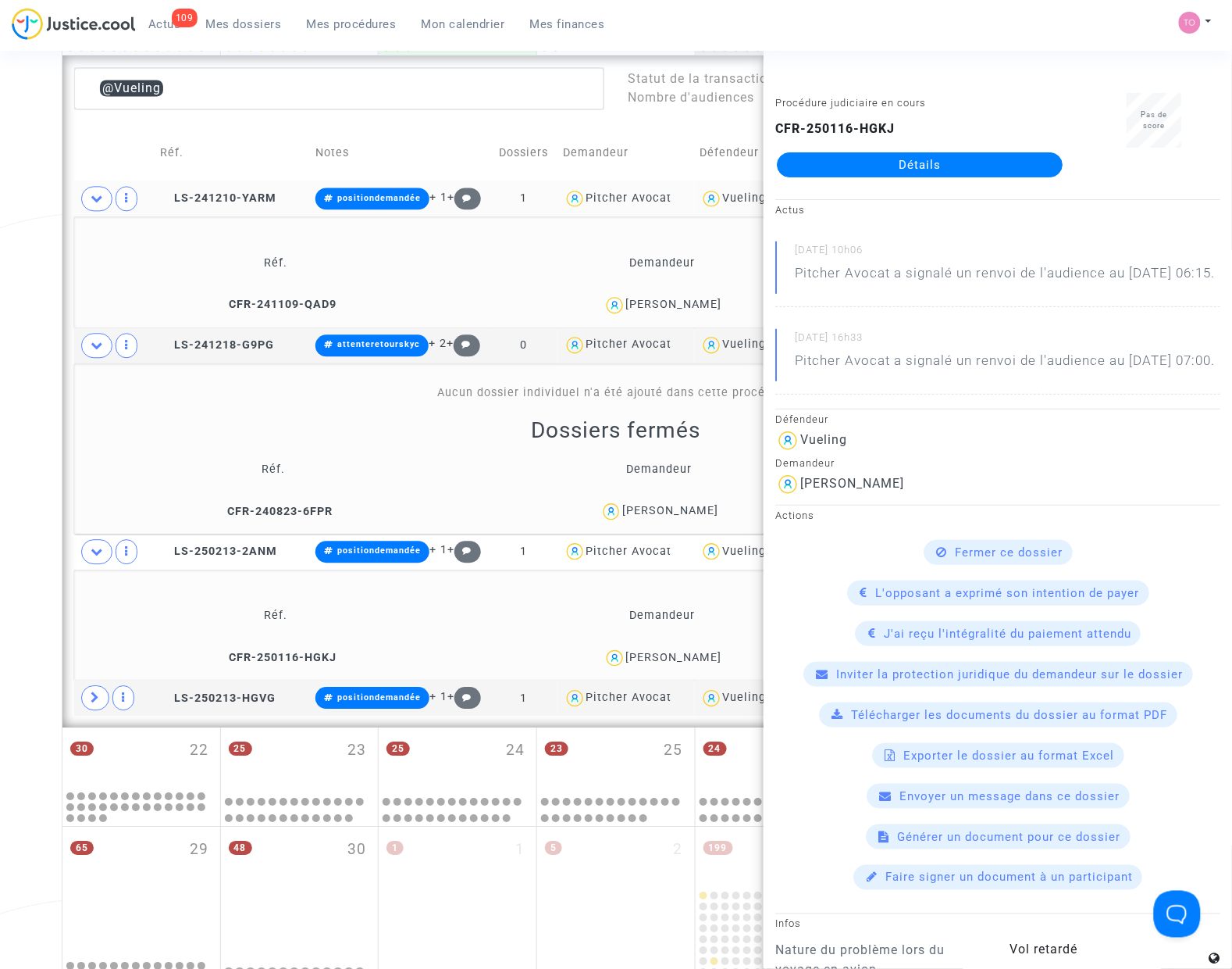
click at [700, 512] on div "Marco antonio Castillo leon" at bounding box center [670, 510] width 96 height 13
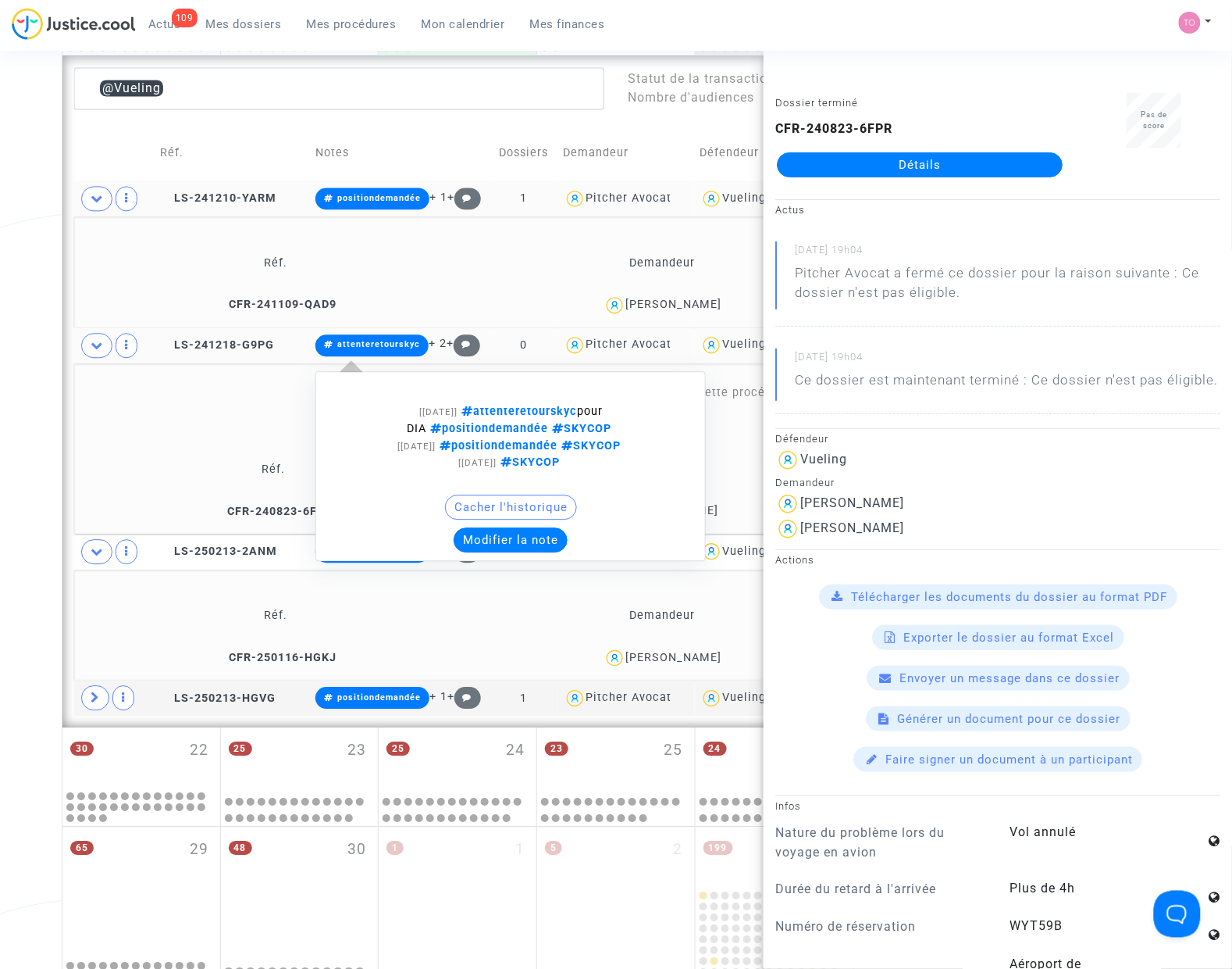
click at [497, 530] on button "Modifier la note" at bounding box center [511, 539] width 114 height 25
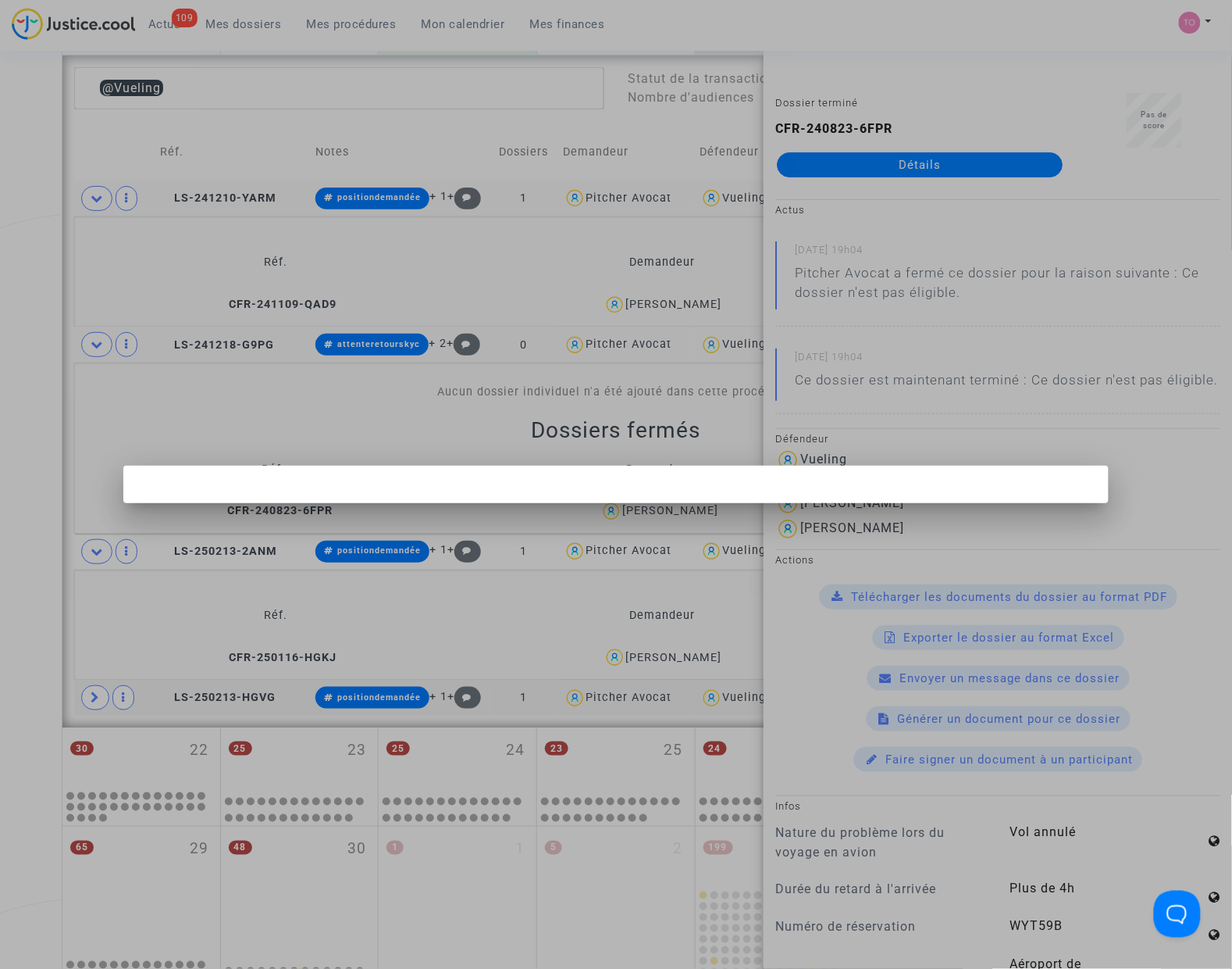
scroll to position [0, 0]
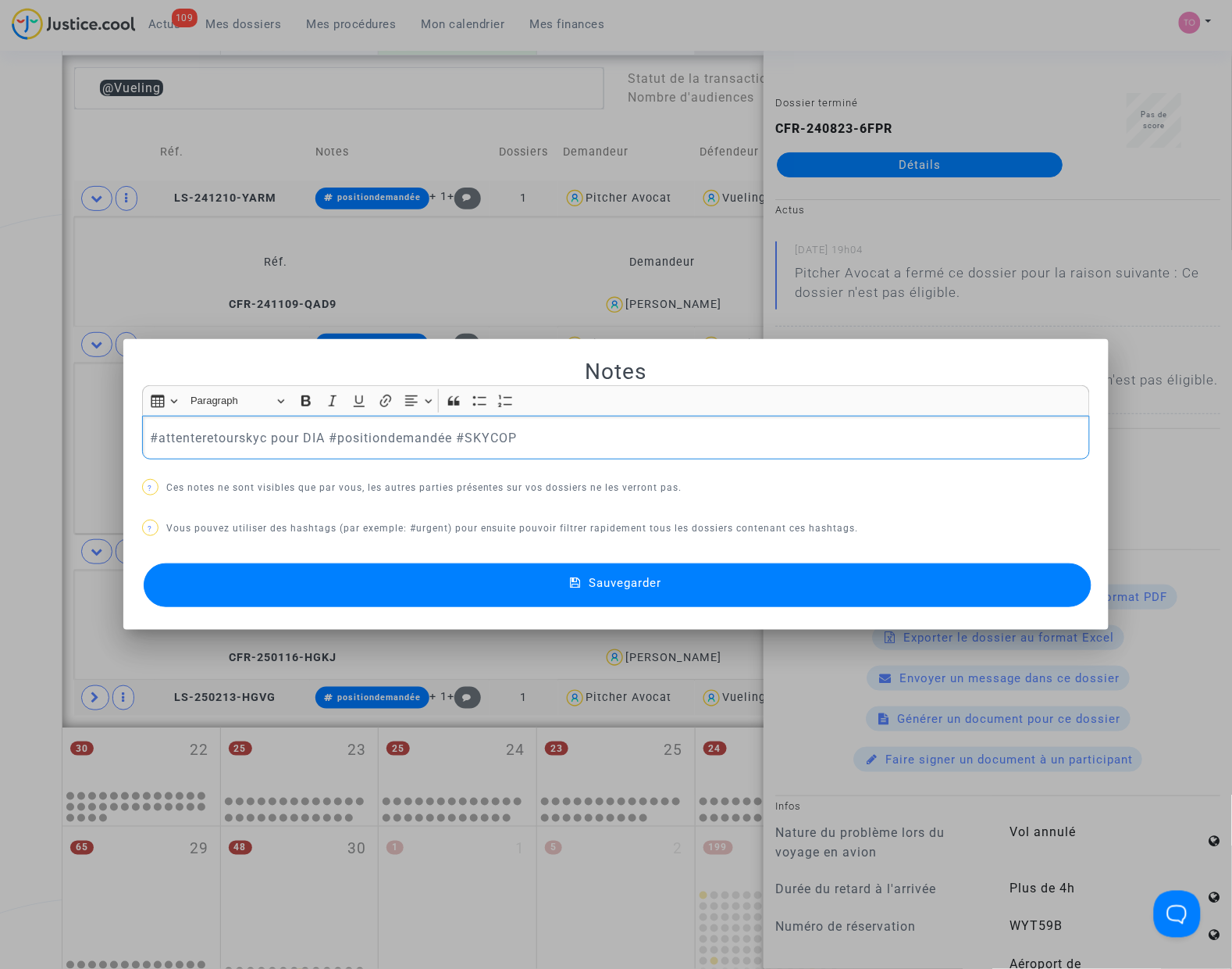
drag, startPoint x: 263, startPoint y: 438, endPoint x: 151, endPoint y: 438, distance: 112.0
click at [151, 438] on p "#attenteretourskyc pour DIA #positiondemandée #SKYCOP" at bounding box center [616, 437] width 932 height 20
click at [440, 432] on p "#enattenteretourskycop pour DIA #positiondemandée #SKYCOP" at bounding box center [616, 437] width 932 height 20
click at [442, 572] on button "Sauvegarder" at bounding box center [617, 584] width 948 height 44
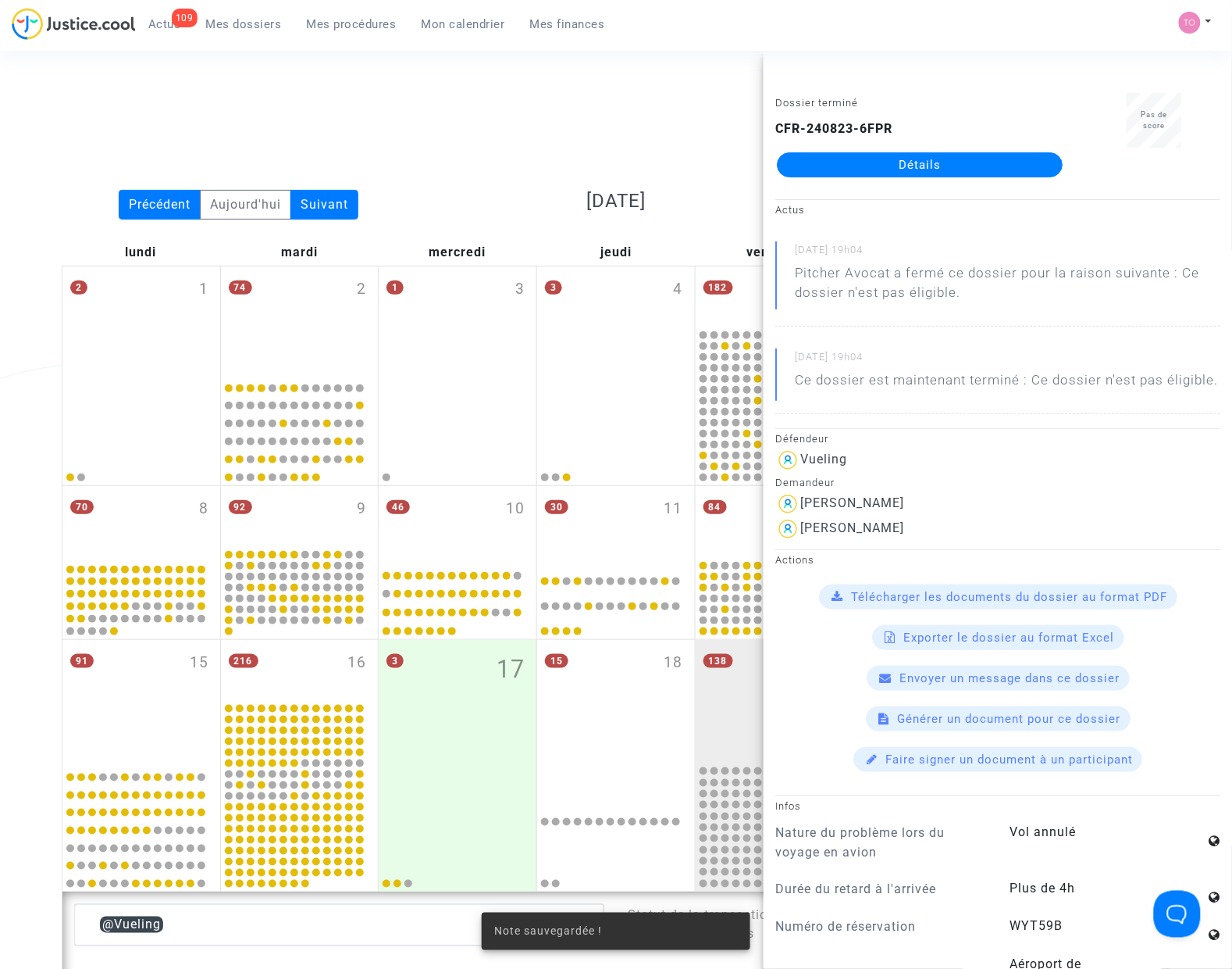
scroll to position [837, 0]
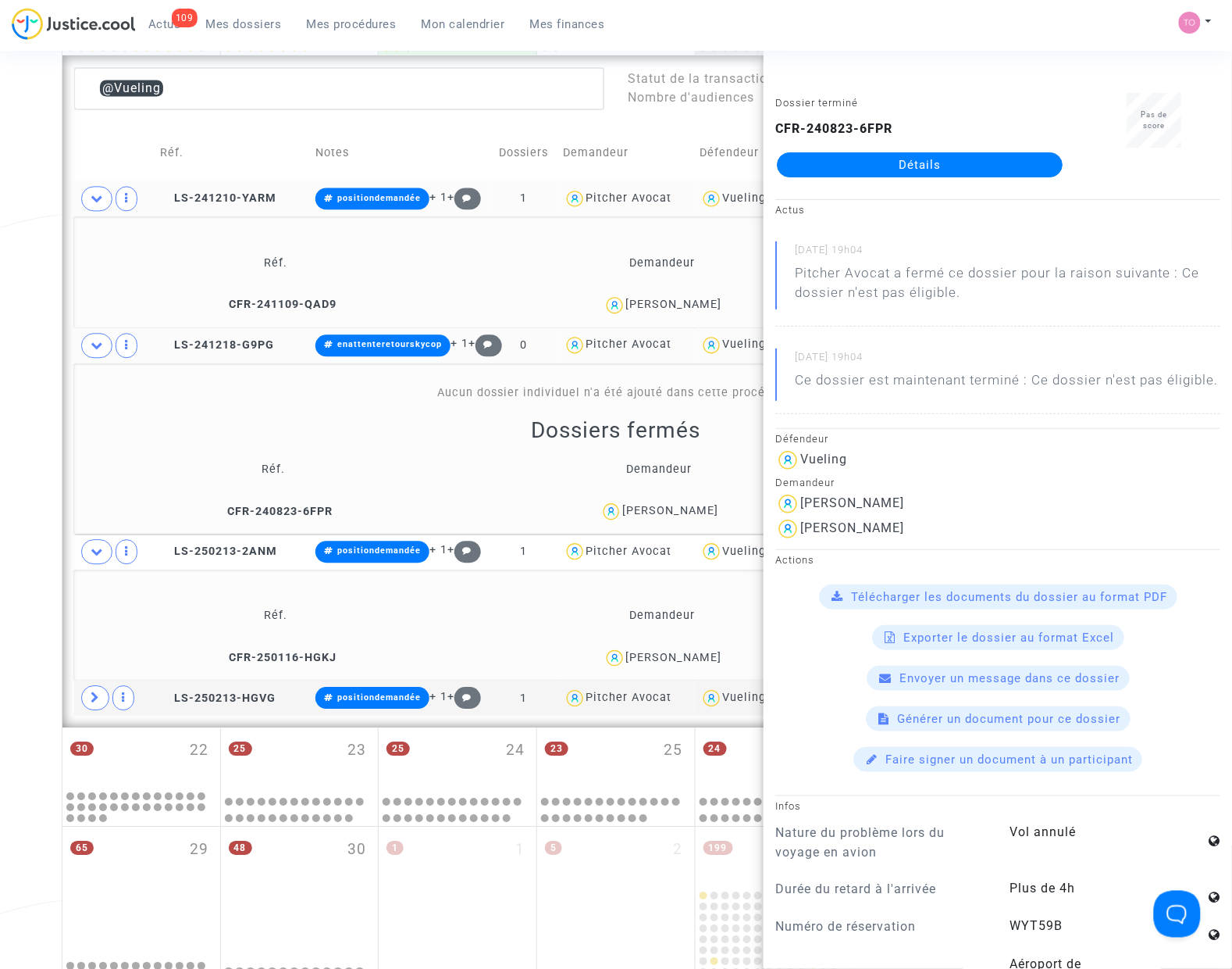
click at [681, 648] on span "Odette Alla" at bounding box center [674, 613] width 96 height 103
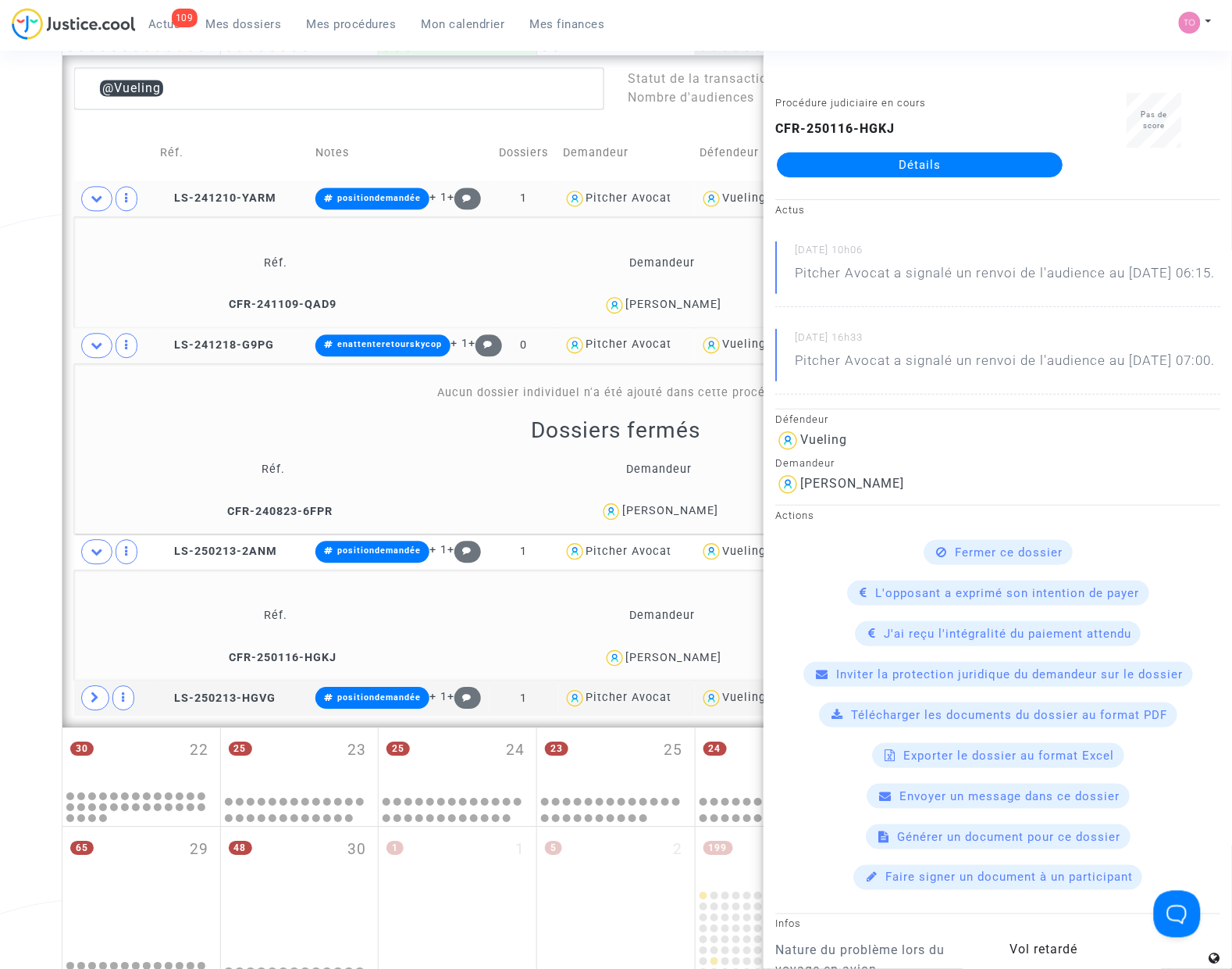
click at [29, 610] on div "Date de clôture d'instruction Date de conciliation Date d'audience Date de juge…" at bounding box center [616, 160] width 1232 height 1815
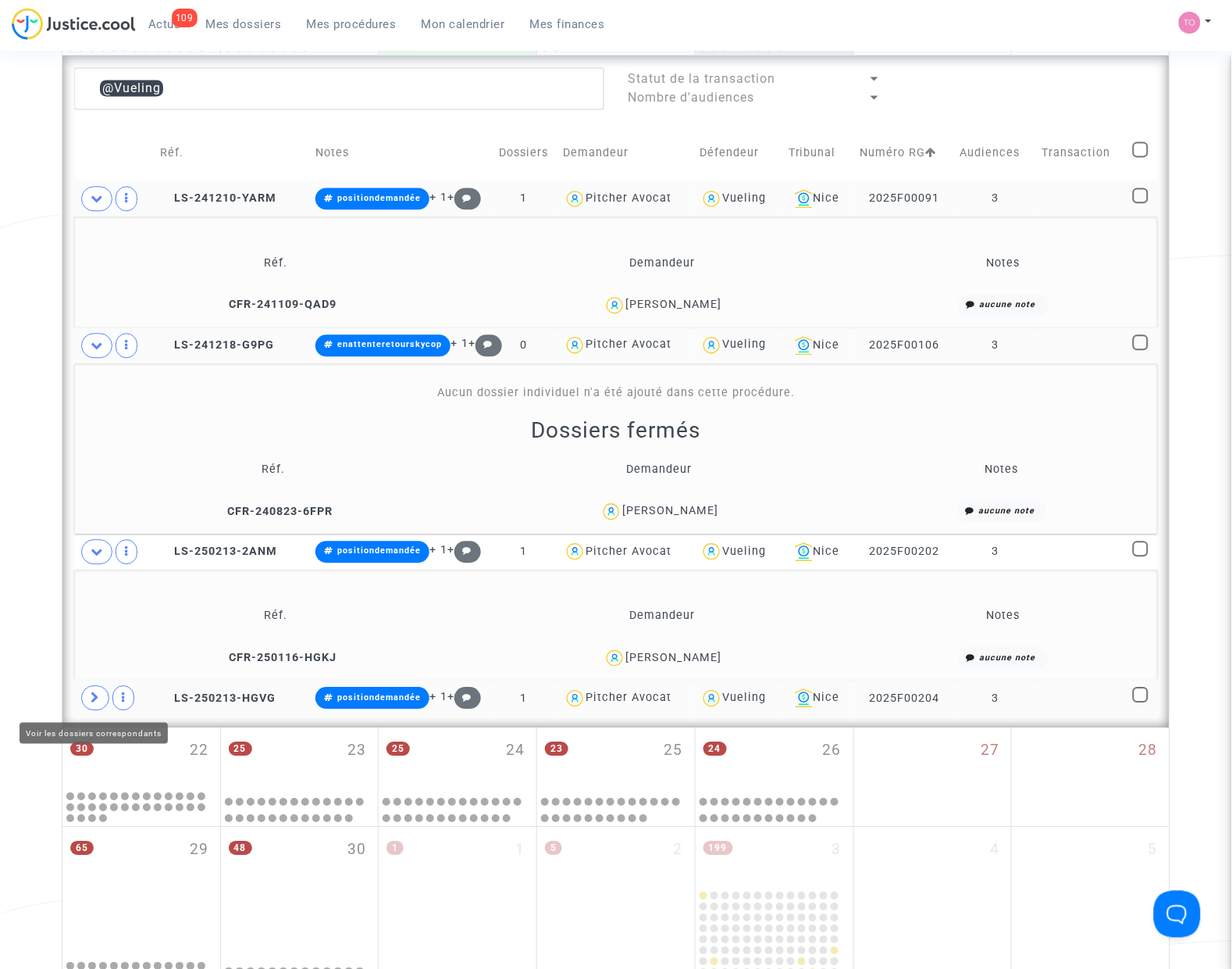
click at [91, 697] on icon at bounding box center [96, 697] width 9 height 11
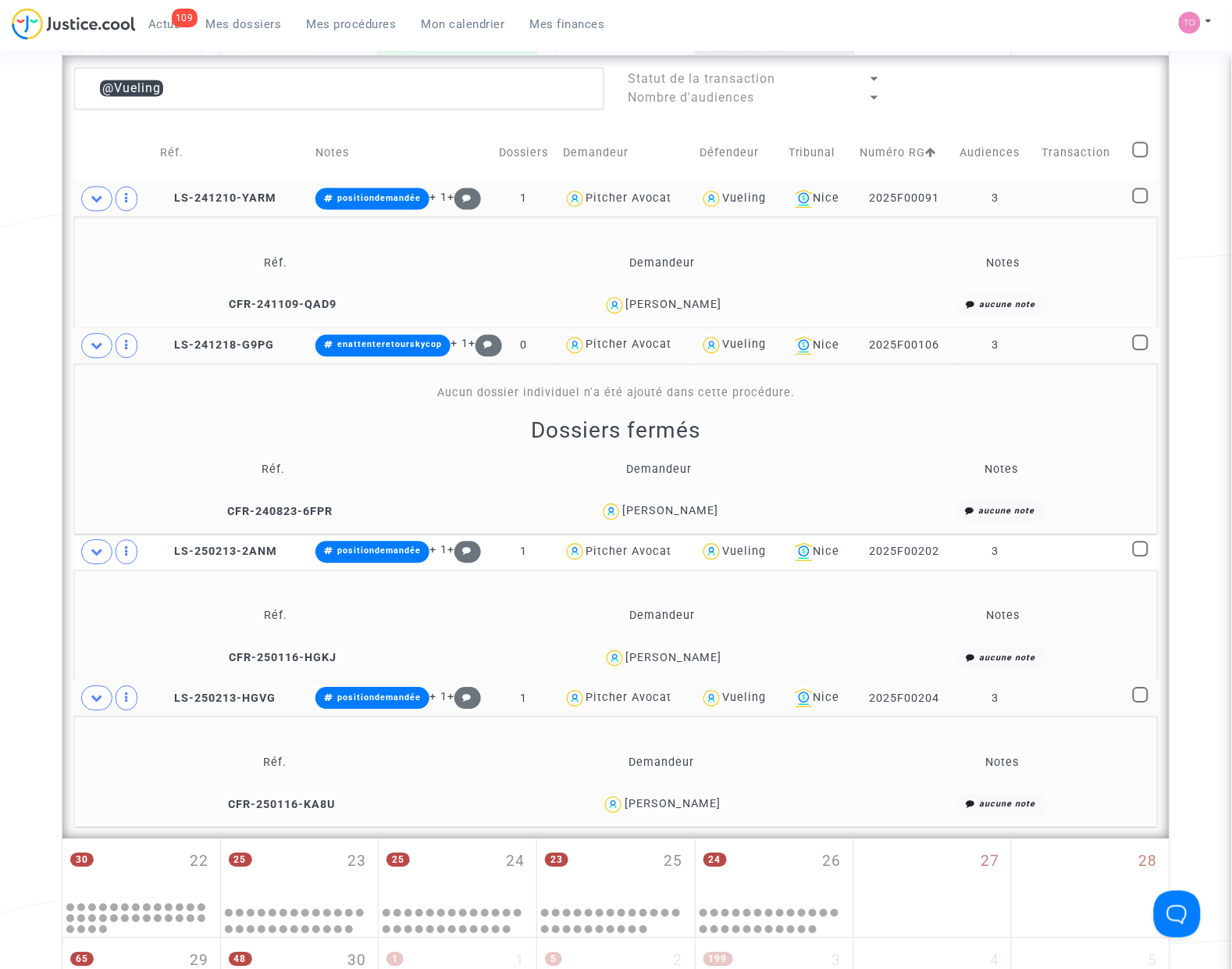
click at [697, 807] on div "Isabel Ferreira" at bounding box center [672, 803] width 96 height 13
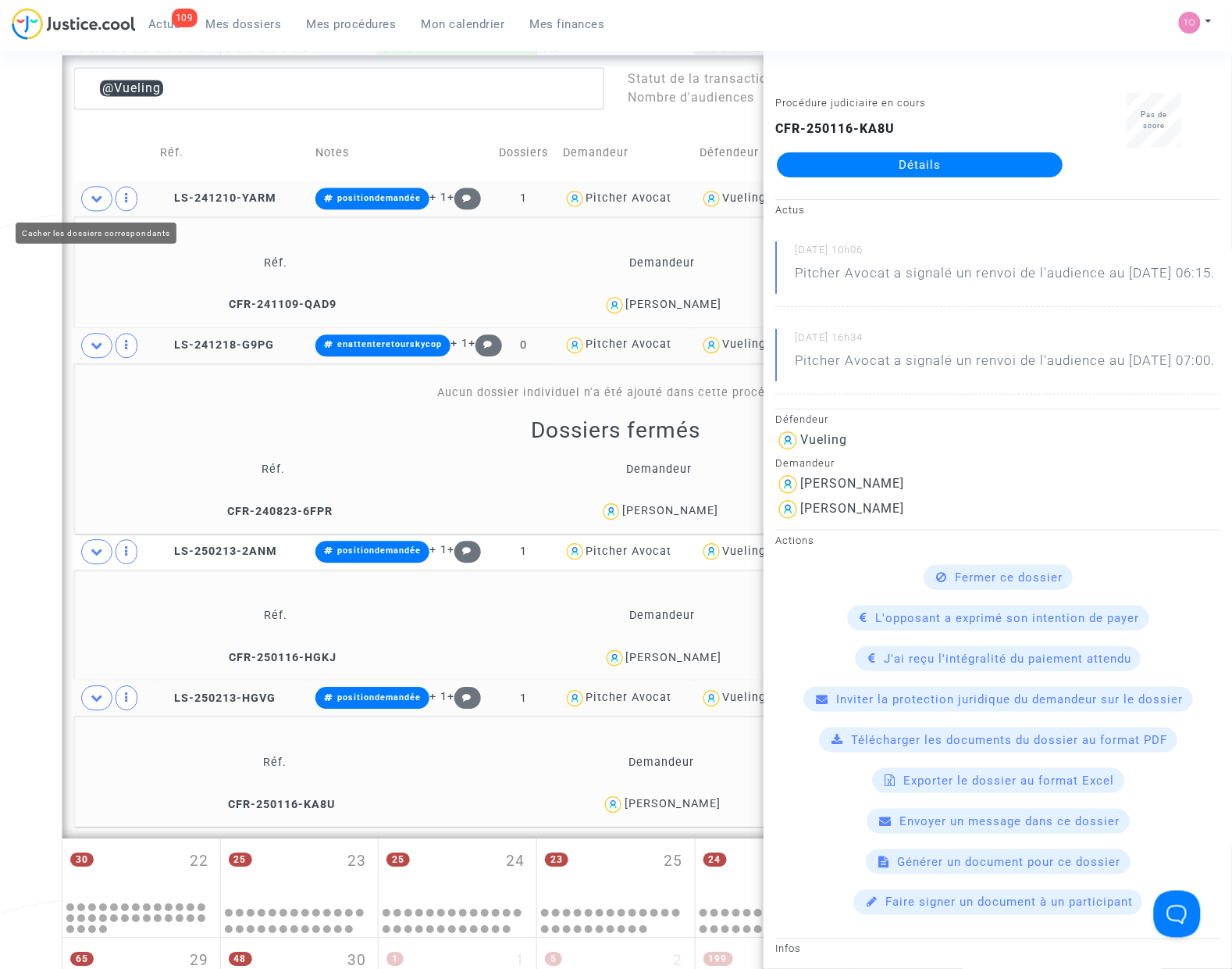
click at [87, 208] on span at bounding box center [97, 198] width 31 height 25
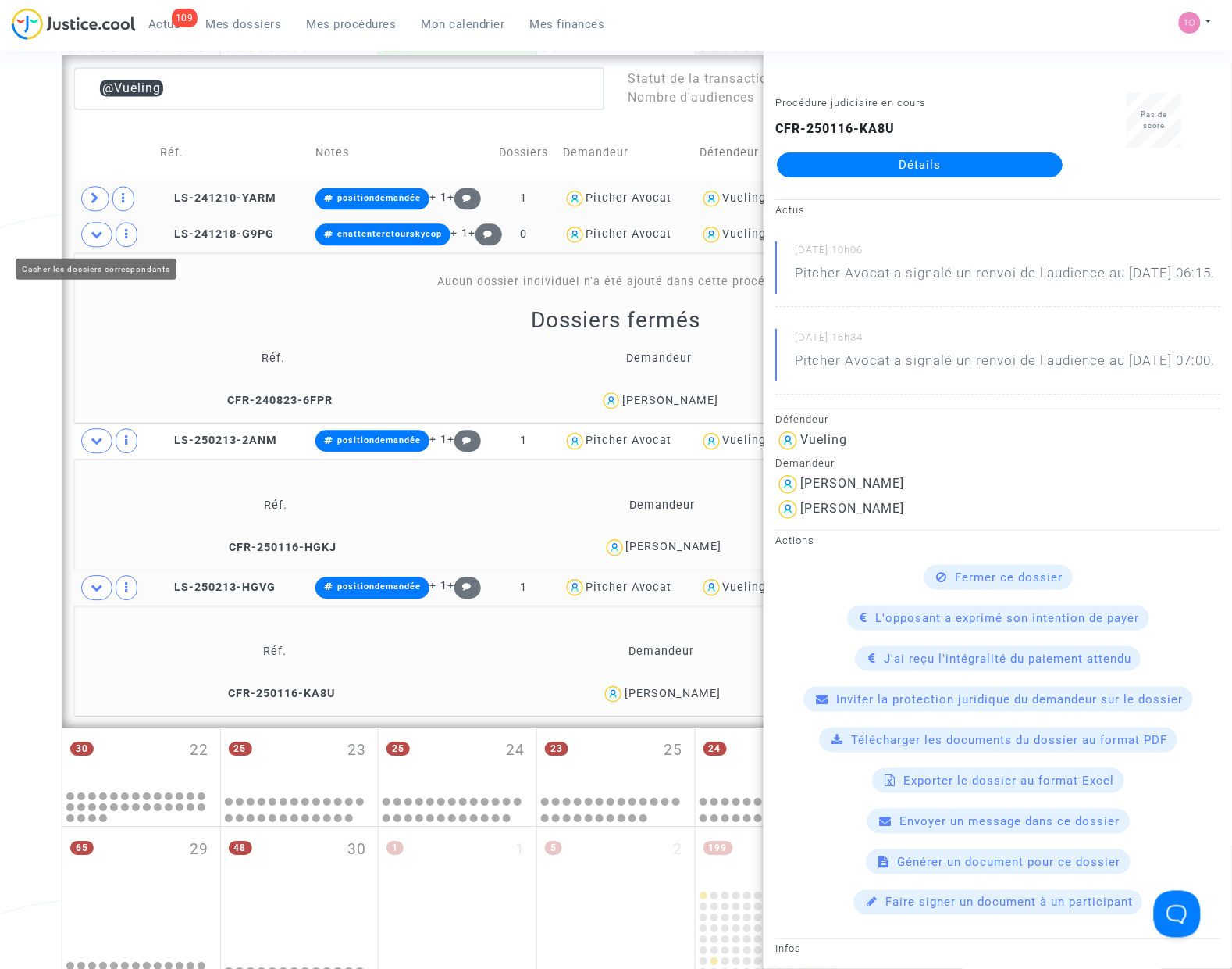
click at [91, 231] on icon at bounding box center [97, 234] width 12 height 11
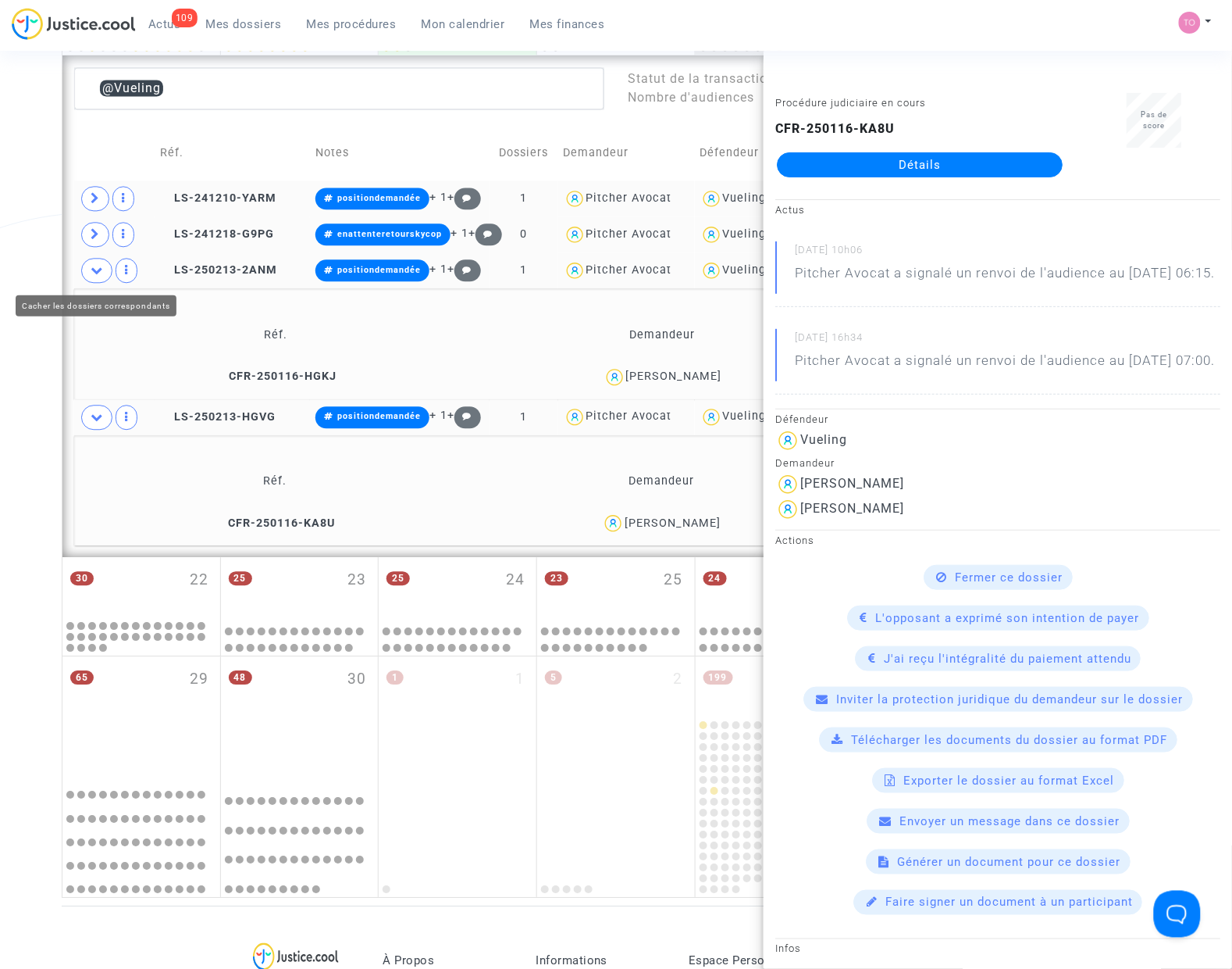
click at [96, 271] on icon at bounding box center [97, 269] width 12 height 11
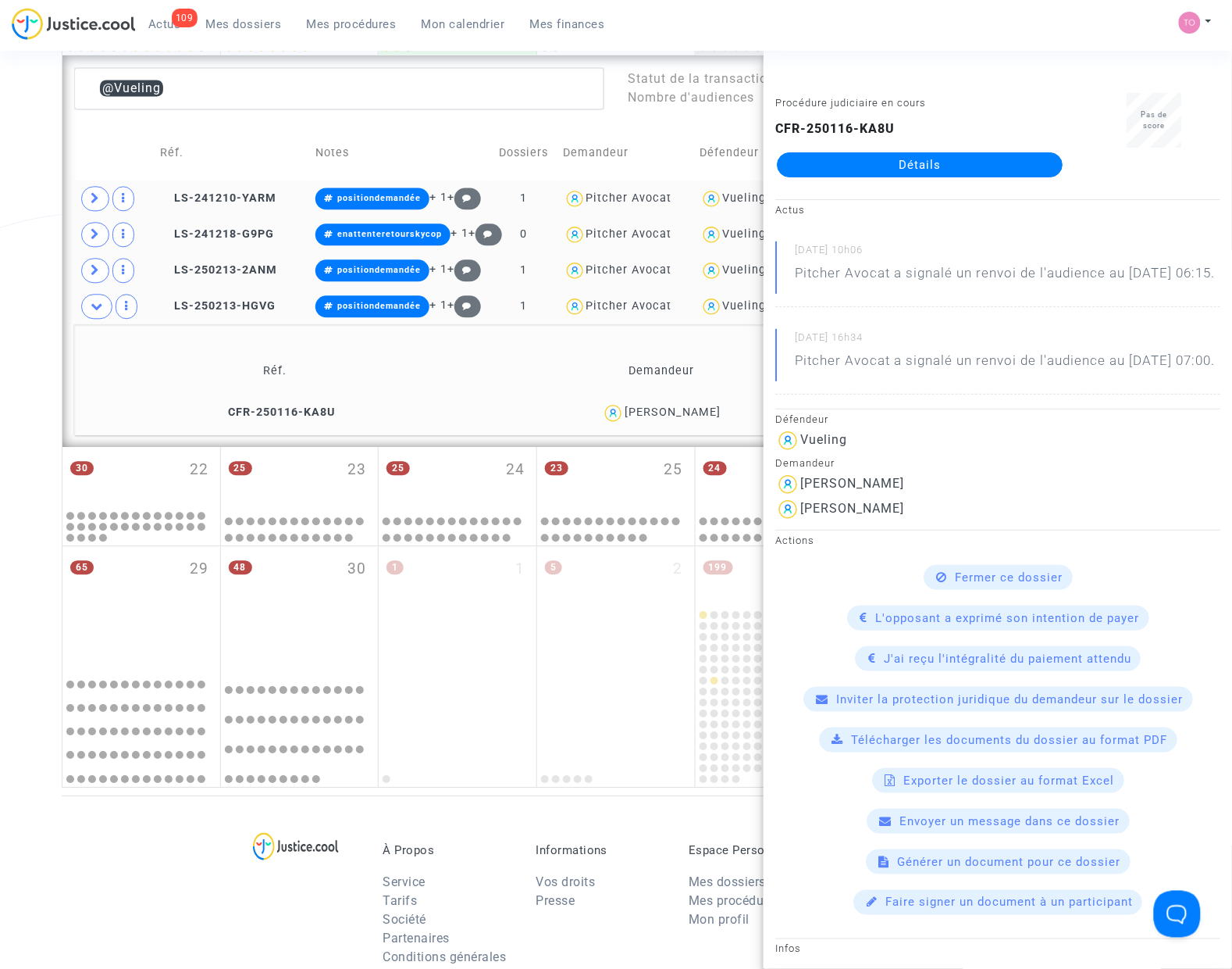
drag, startPoint x: 729, startPoint y: 415, endPoint x: 671, endPoint y: 416, distance: 58.0
click at [671, 416] on div "Isabel Ferreira" at bounding box center [661, 413] width 372 height 23
drag, startPoint x: 80, startPoint y: 310, endPoint x: 83, endPoint y: 302, distance: 8.5
click at [80, 310] on td at bounding box center [114, 306] width 81 height 36
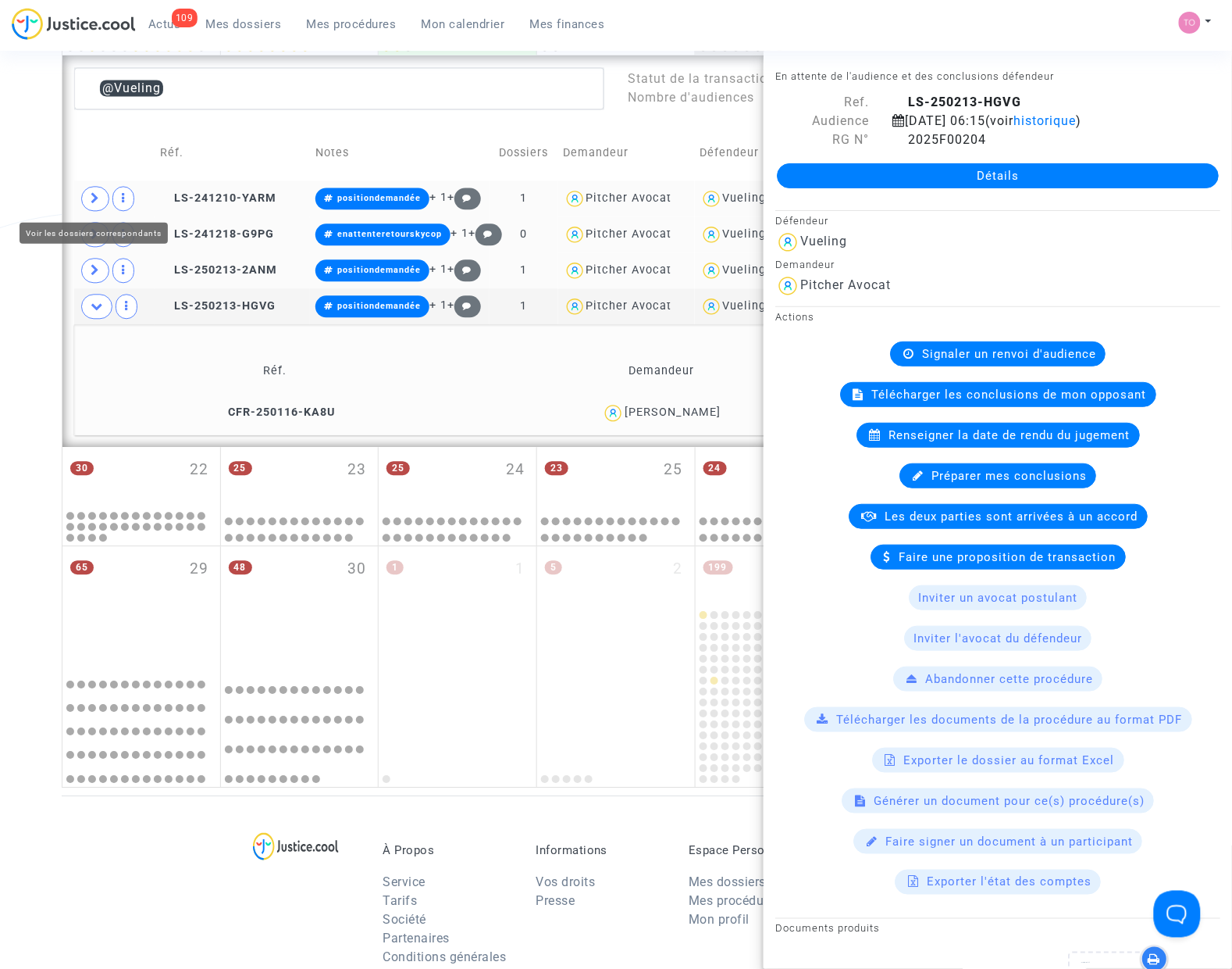
click at [104, 194] on span at bounding box center [96, 198] width 28 height 25
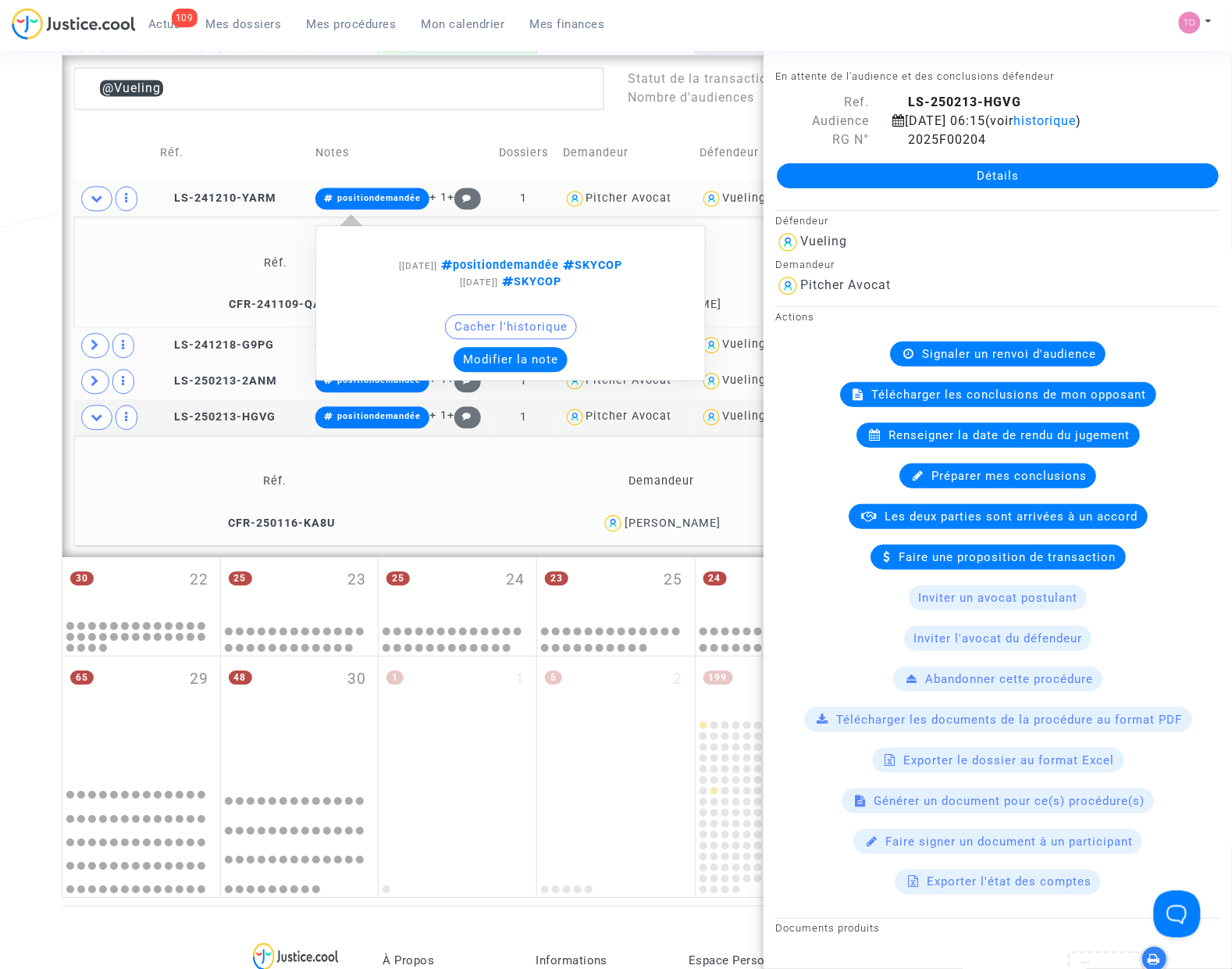
drag, startPoint x: 361, startPoint y: 201, endPoint x: 570, endPoint y: 264, distance: 218.3
click at [439, 217] on tr "LS-241210-YARM positiondemandée + 1 + [21/01/2025] positiondemandée SKYCOP [10/…" at bounding box center [616, 198] width 1084 height 36
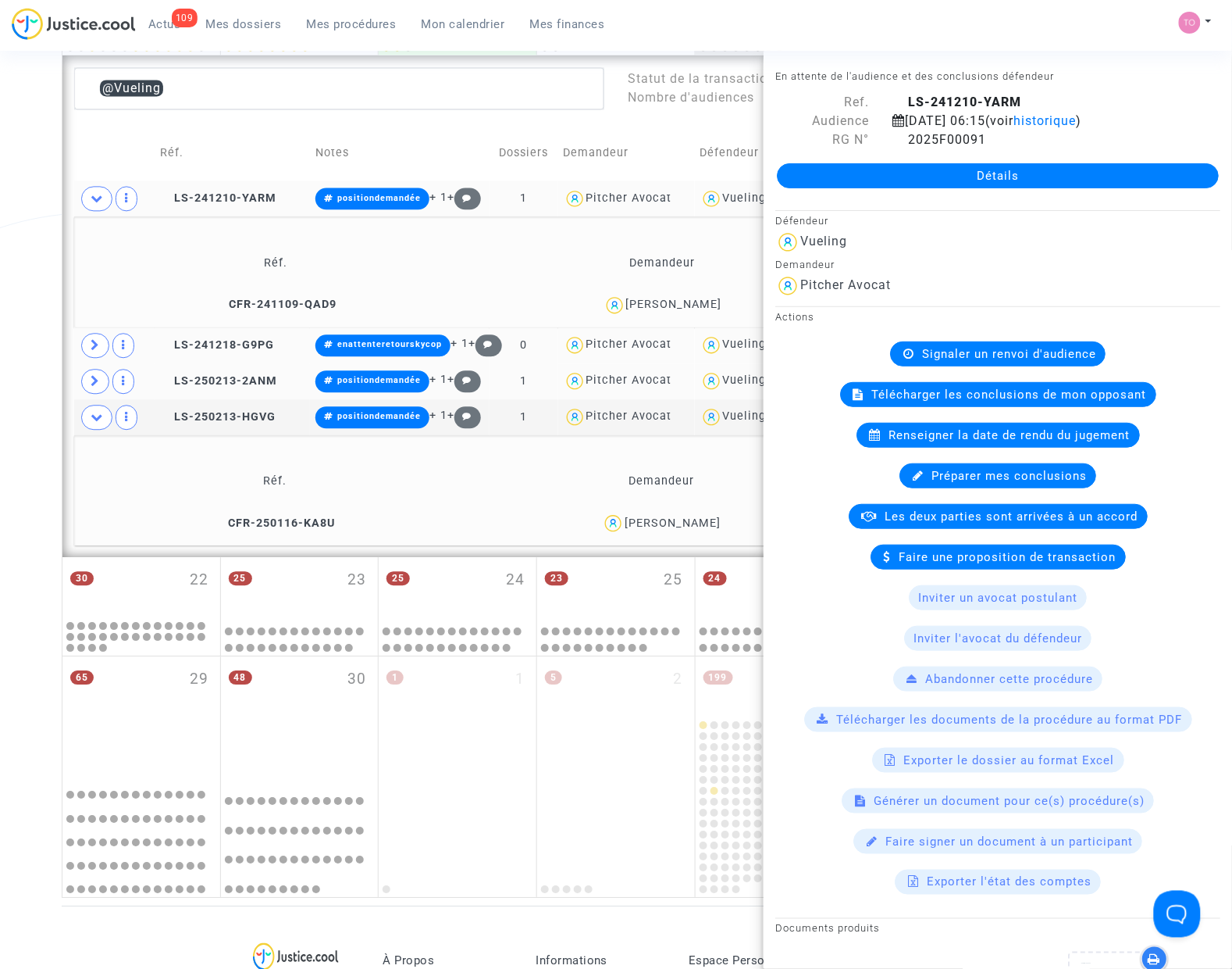
click at [709, 307] on div "CELESTIN DAVID" at bounding box center [674, 304] width 96 height 13
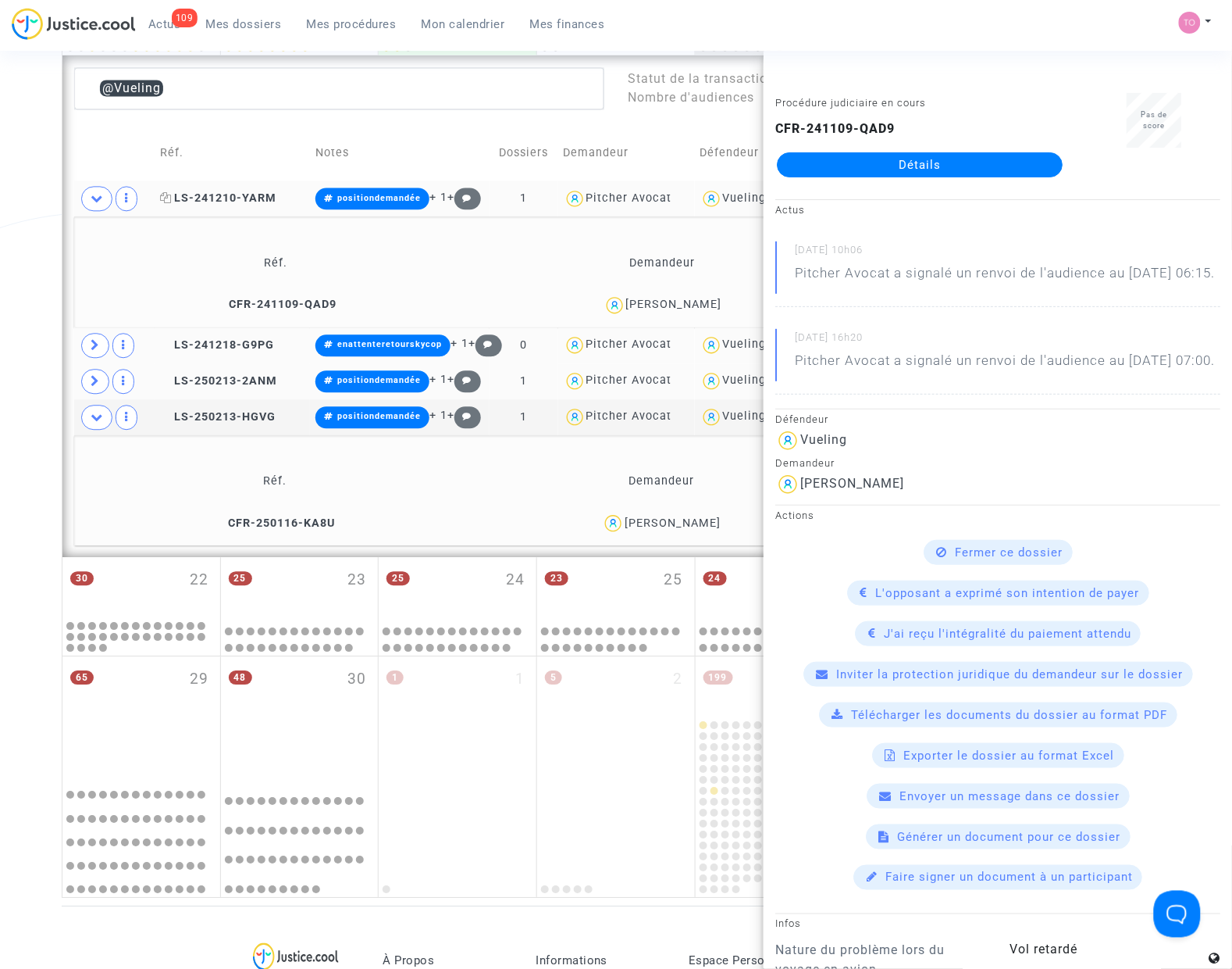
click at [215, 194] on span "LS-241210-YARM" at bounding box center [218, 198] width 116 height 13
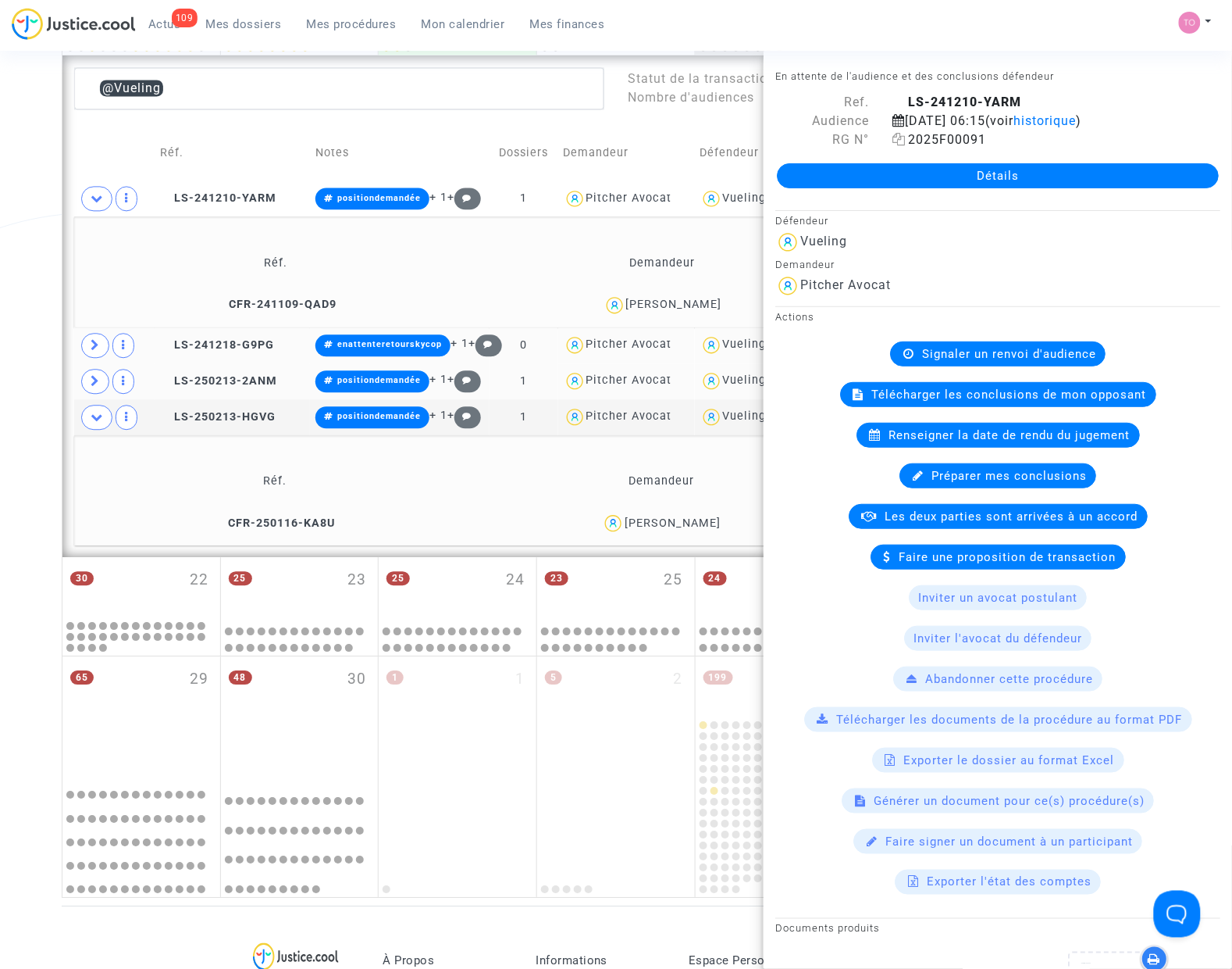
click at [898, 145] on icon at bounding box center [899, 139] width 13 height 12
click at [106, 338] on span at bounding box center [96, 345] width 28 height 25
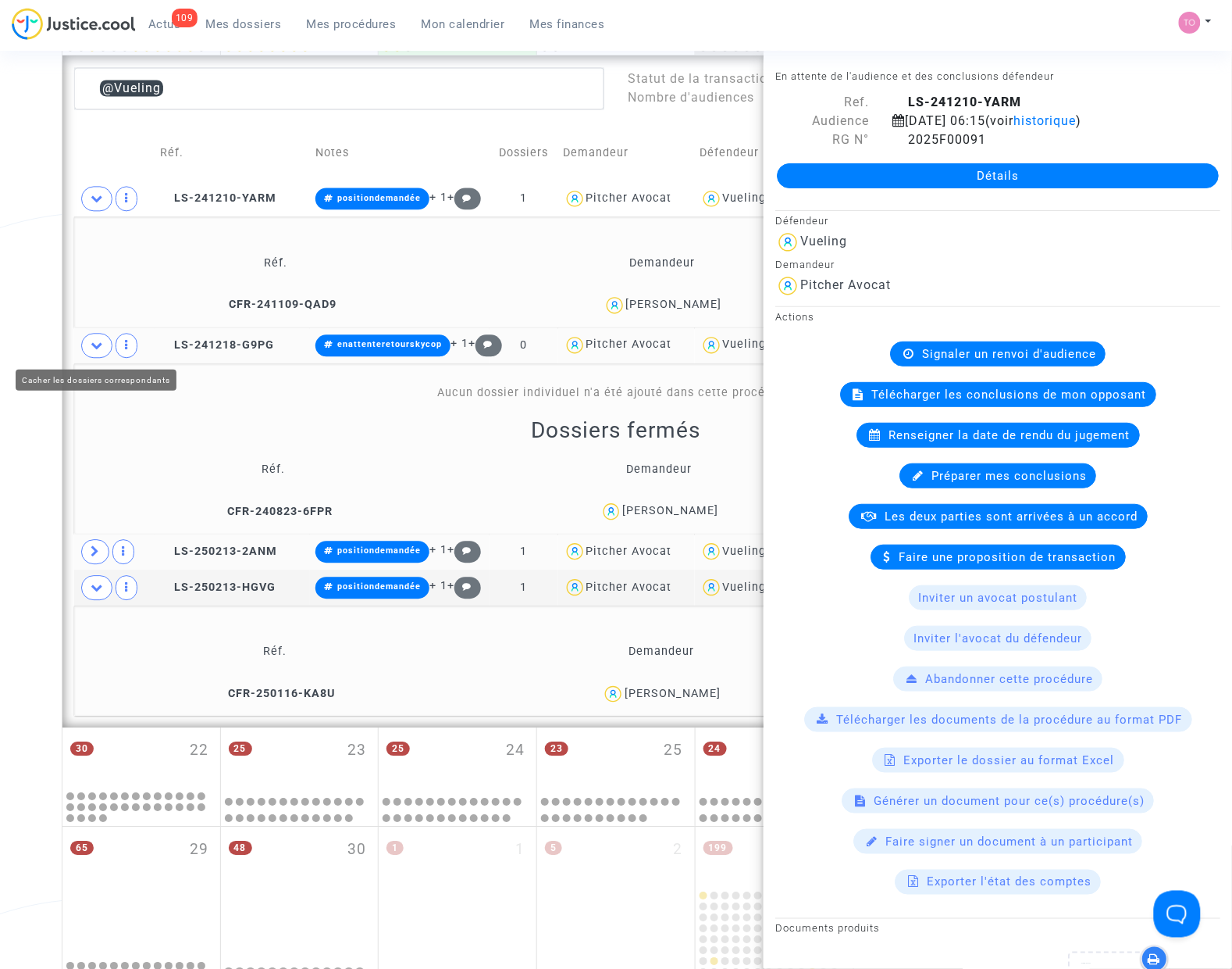
click at [106, 338] on span at bounding box center [97, 345] width 31 height 25
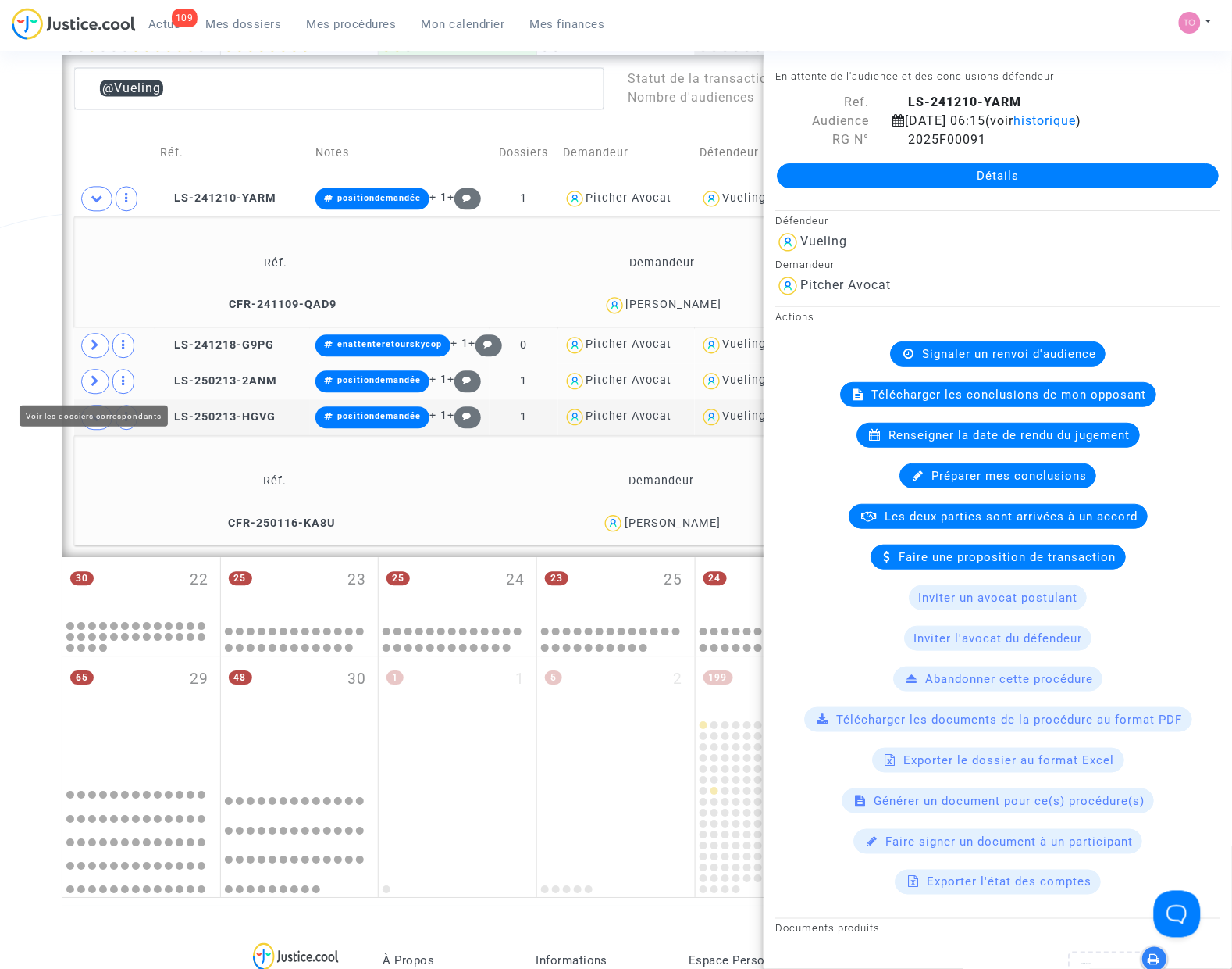
click at [88, 383] on span at bounding box center [96, 381] width 28 height 25
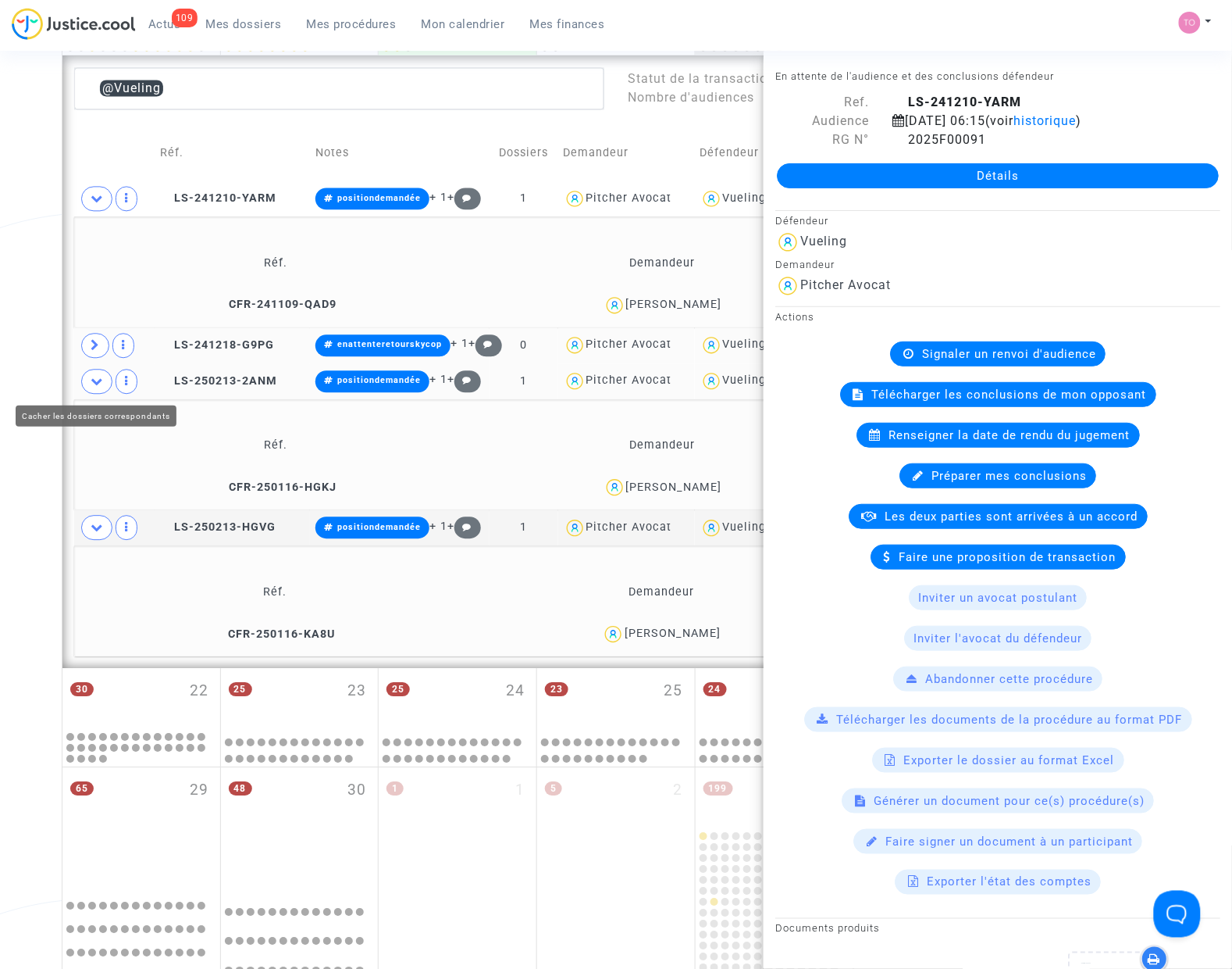
click at [88, 383] on span at bounding box center [97, 381] width 31 height 25
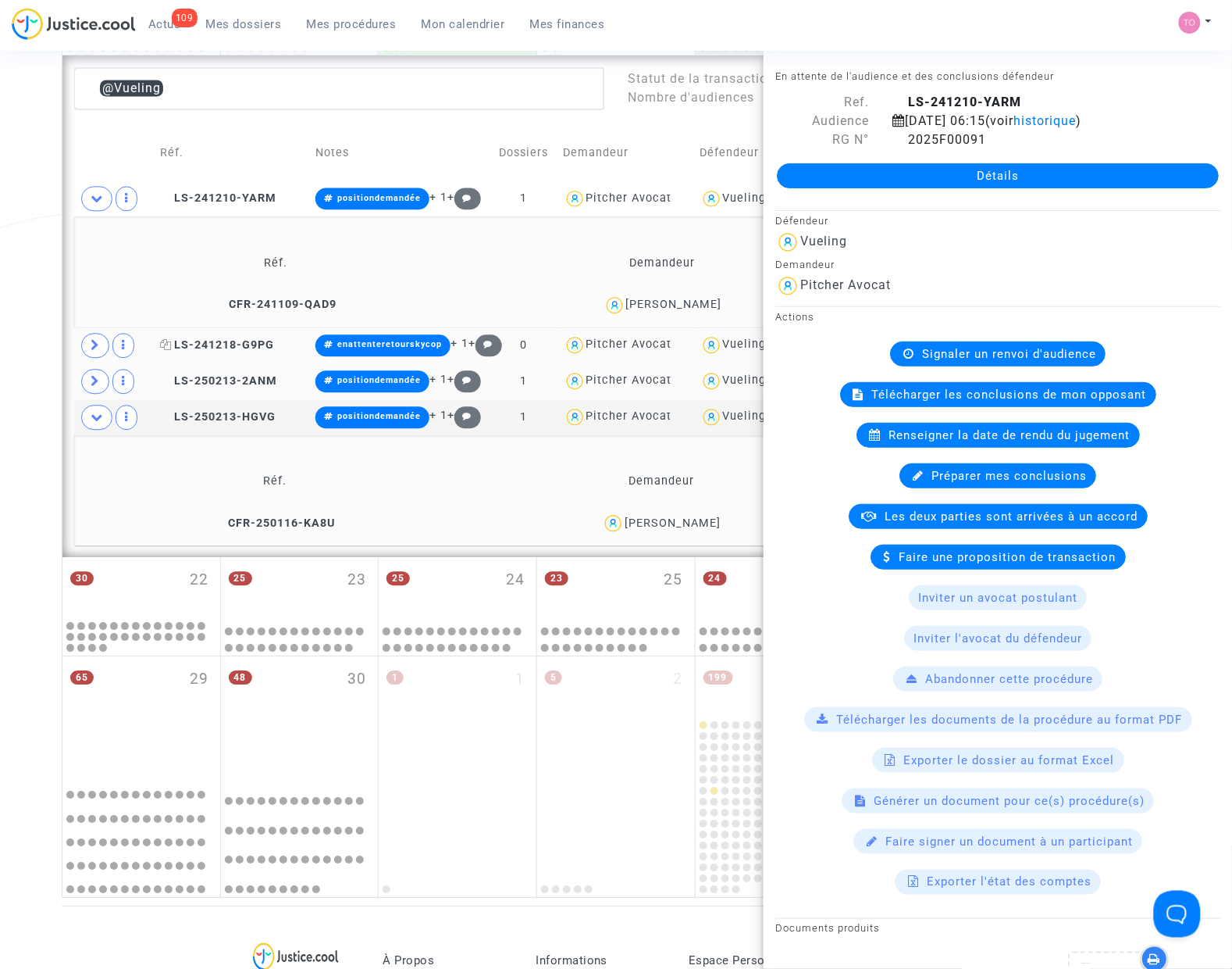
click at [207, 348] on span "LS-241218-G9PG" at bounding box center [218, 345] width 114 height 13
click at [90, 345] on span at bounding box center [96, 345] width 28 height 25
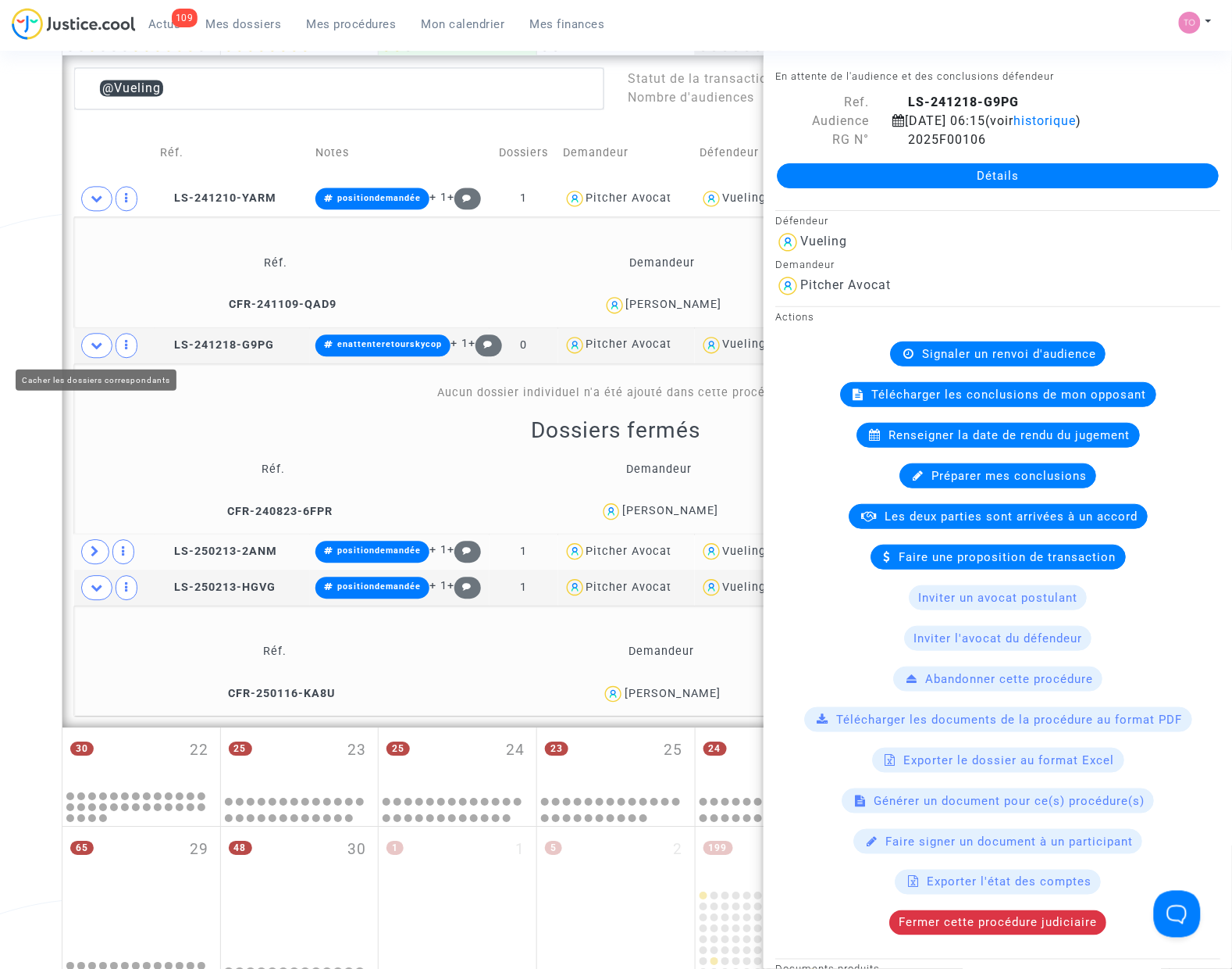
click at [90, 345] on span at bounding box center [97, 345] width 31 height 25
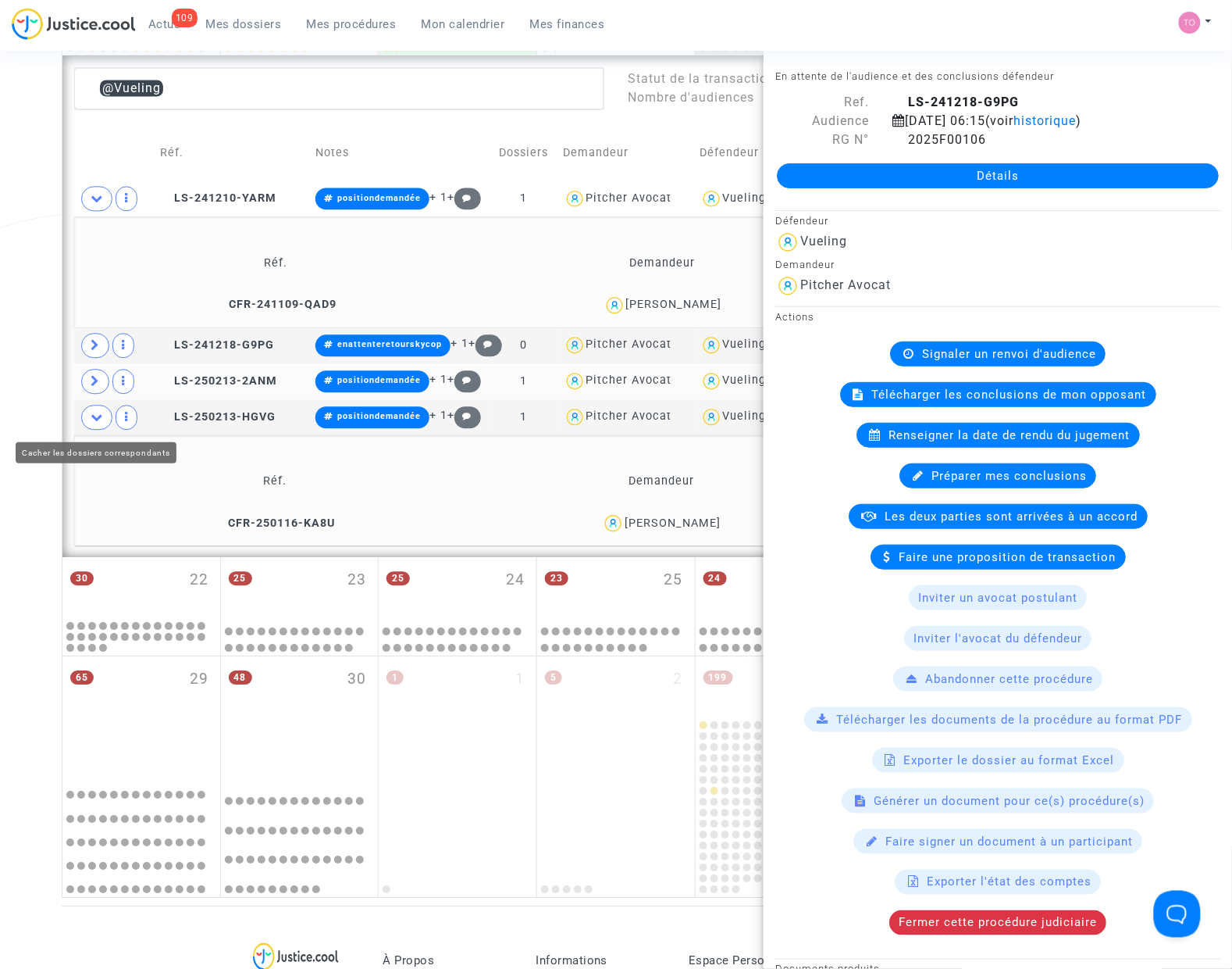
click at [91, 385] on icon at bounding box center [96, 381] width 9 height 11
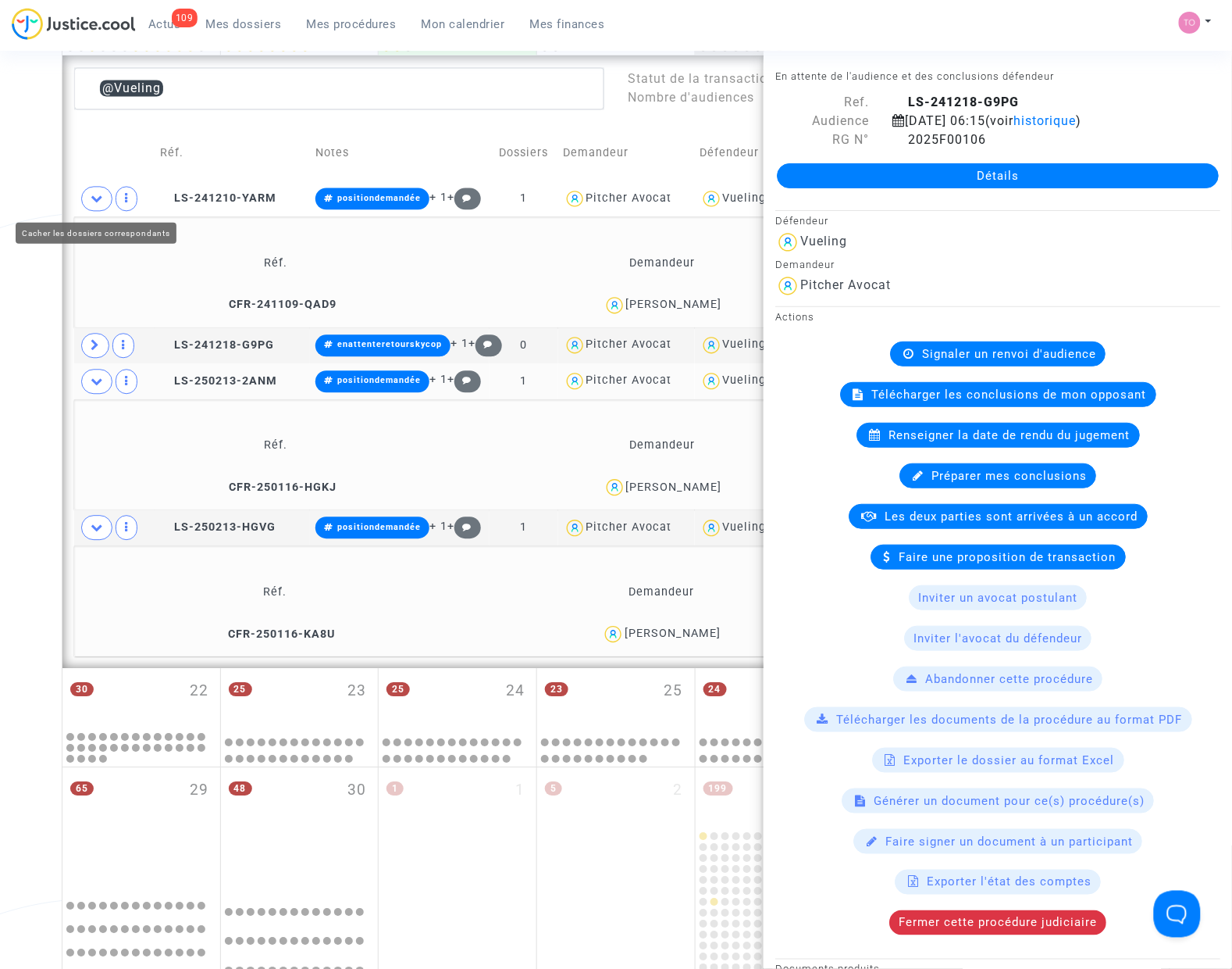
click at [94, 205] on span at bounding box center [97, 198] width 31 height 25
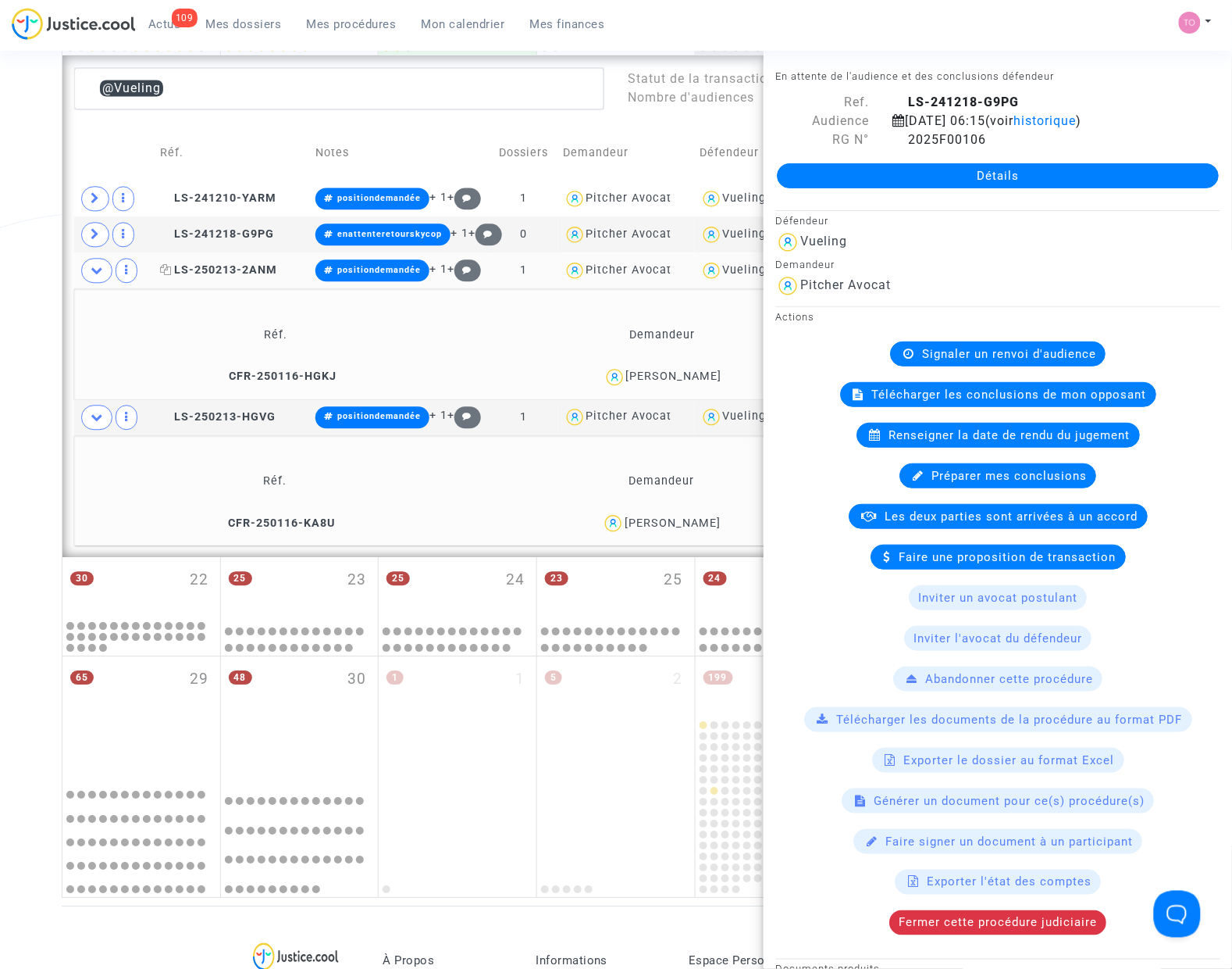
click at [218, 267] on span "LS-250213-2ANM" at bounding box center [218, 270] width 117 height 13
click at [893, 145] on icon at bounding box center [899, 139] width 13 height 12
drag, startPoint x: 709, startPoint y: 521, endPoint x: 653, endPoint y: 530, distance: 56.7
click at [653, 530] on div "Isabel Ferreira" at bounding box center [661, 522] width 372 height 23
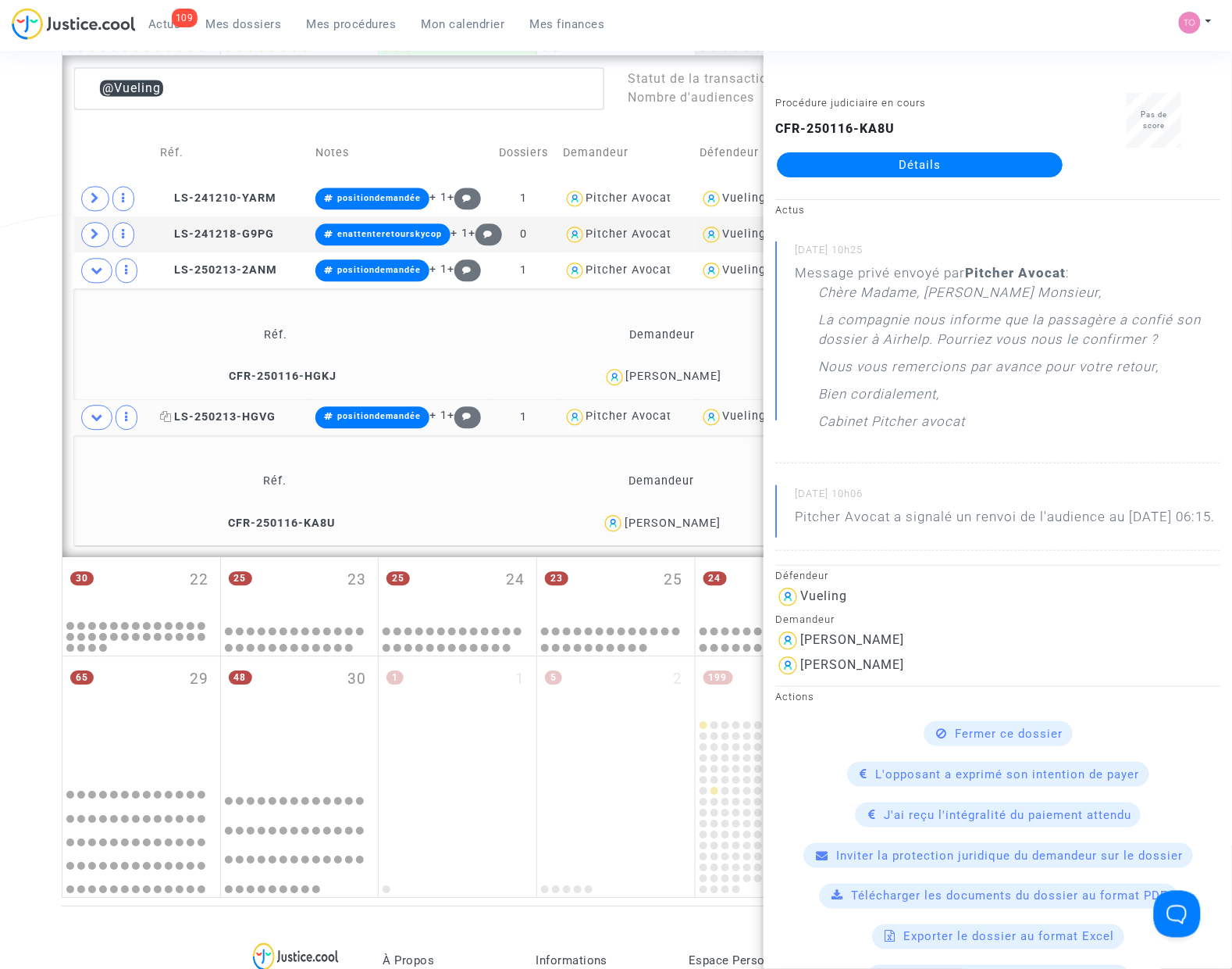
click at [245, 423] on span "LS-250213-HGVG" at bounding box center [218, 416] width 115 height 13
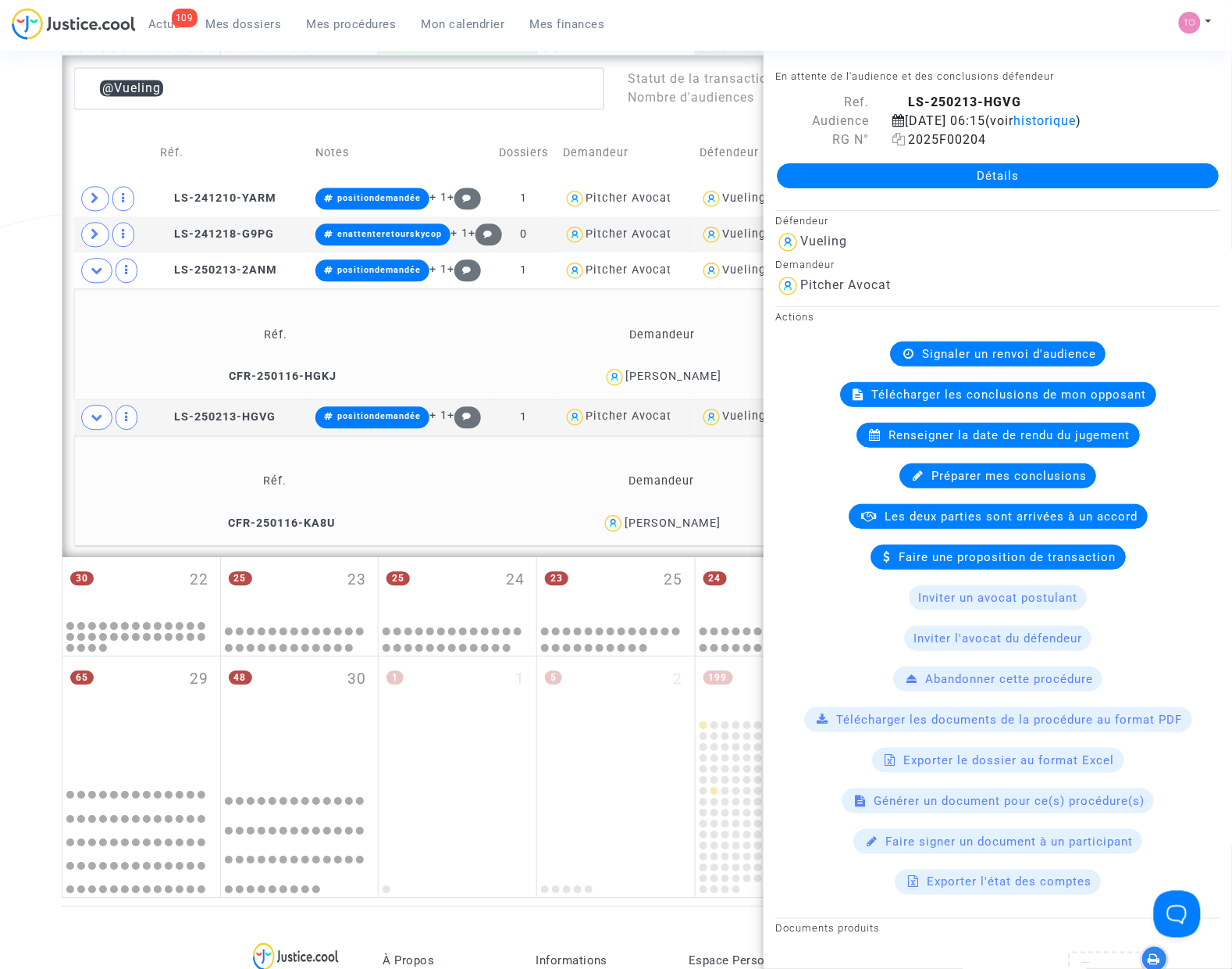
click at [898, 145] on icon at bounding box center [899, 139] width 13 height 12
click at [99, 200] on icon at bounding box center [96, 198] width 9 height 11
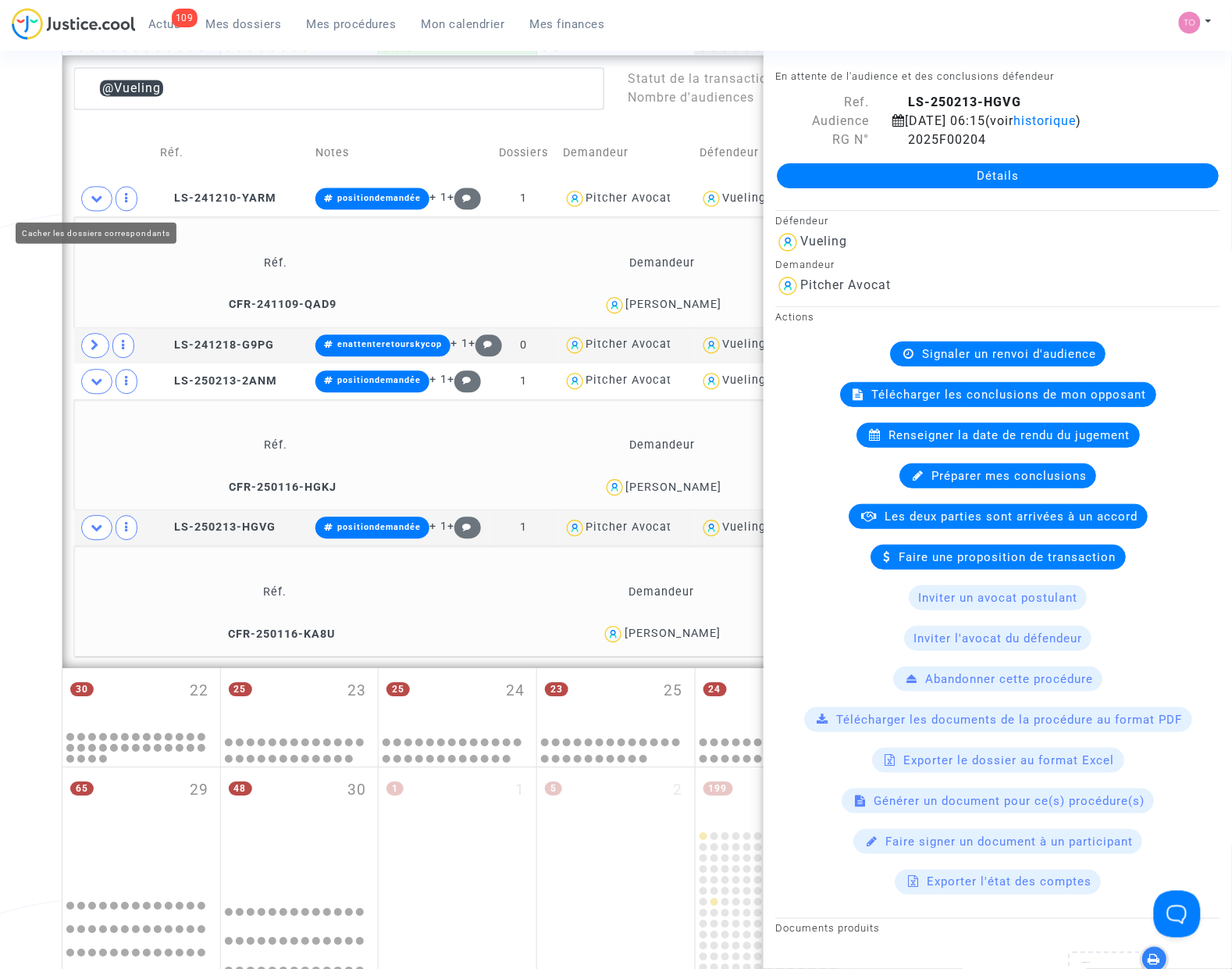
click at [7, 166] on div "Date de clôture d'instruction Date de conciliation Date d'audience Date de juge…" at bounding box center [616, 130] width 1232 height 1755
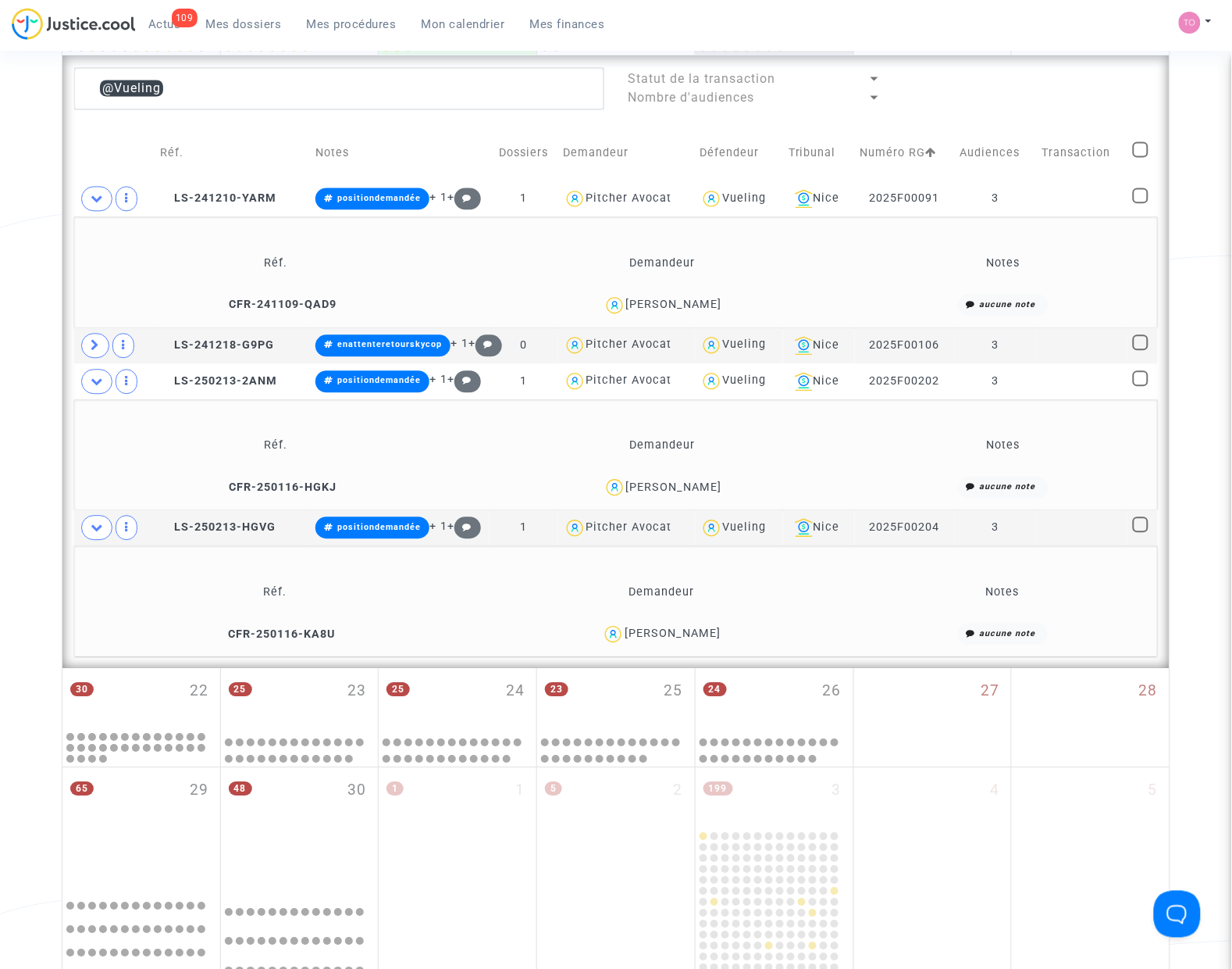
click at [649, 297] on div "CELESTIN DAVID" at bounding box center [674, 304] width 96 height 13
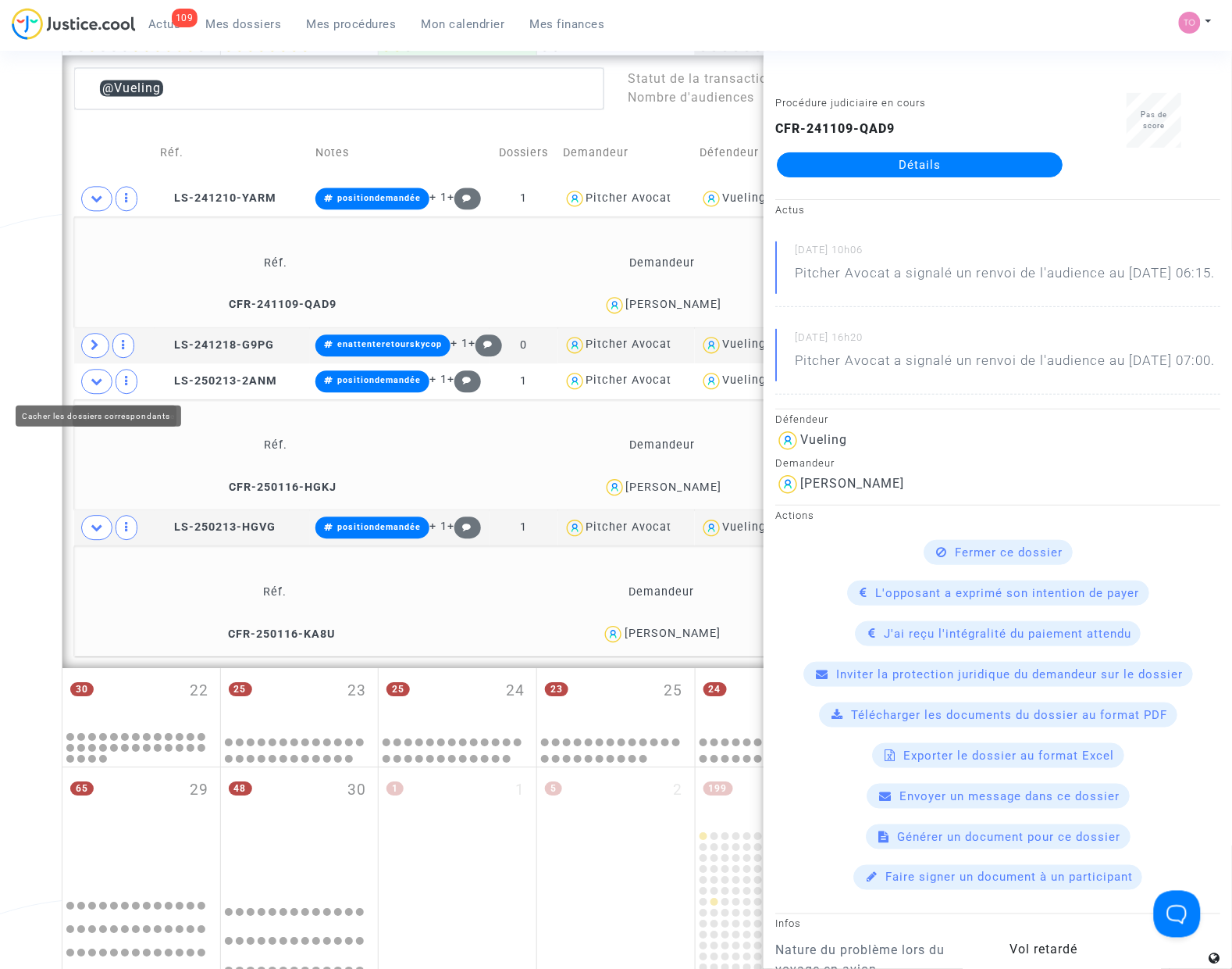
click at [106, 376] on span at bounding box center [97, 381] width 31 height 25
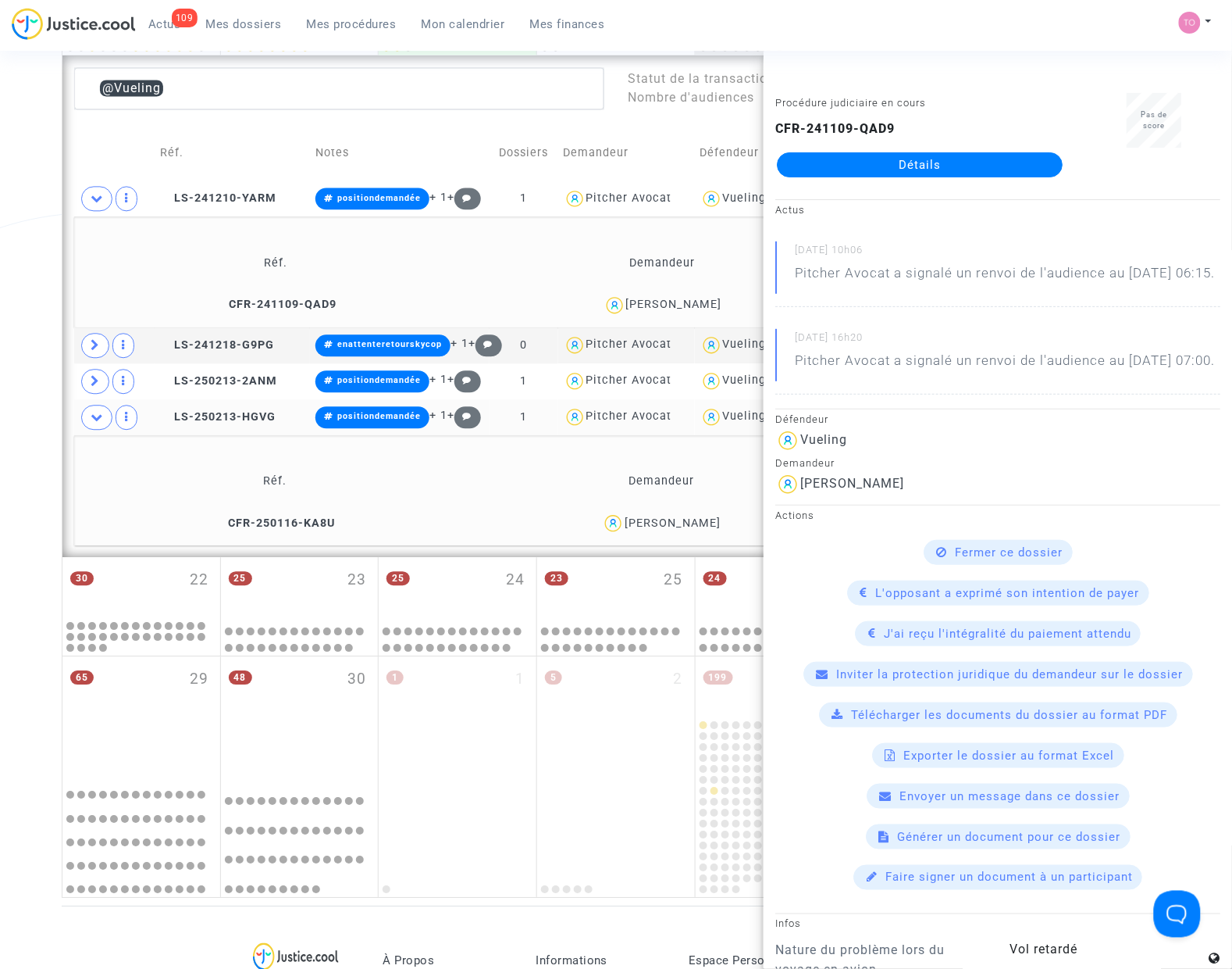
click at [95, 410] on span at bounding box center [97, 416] width 31 height 25
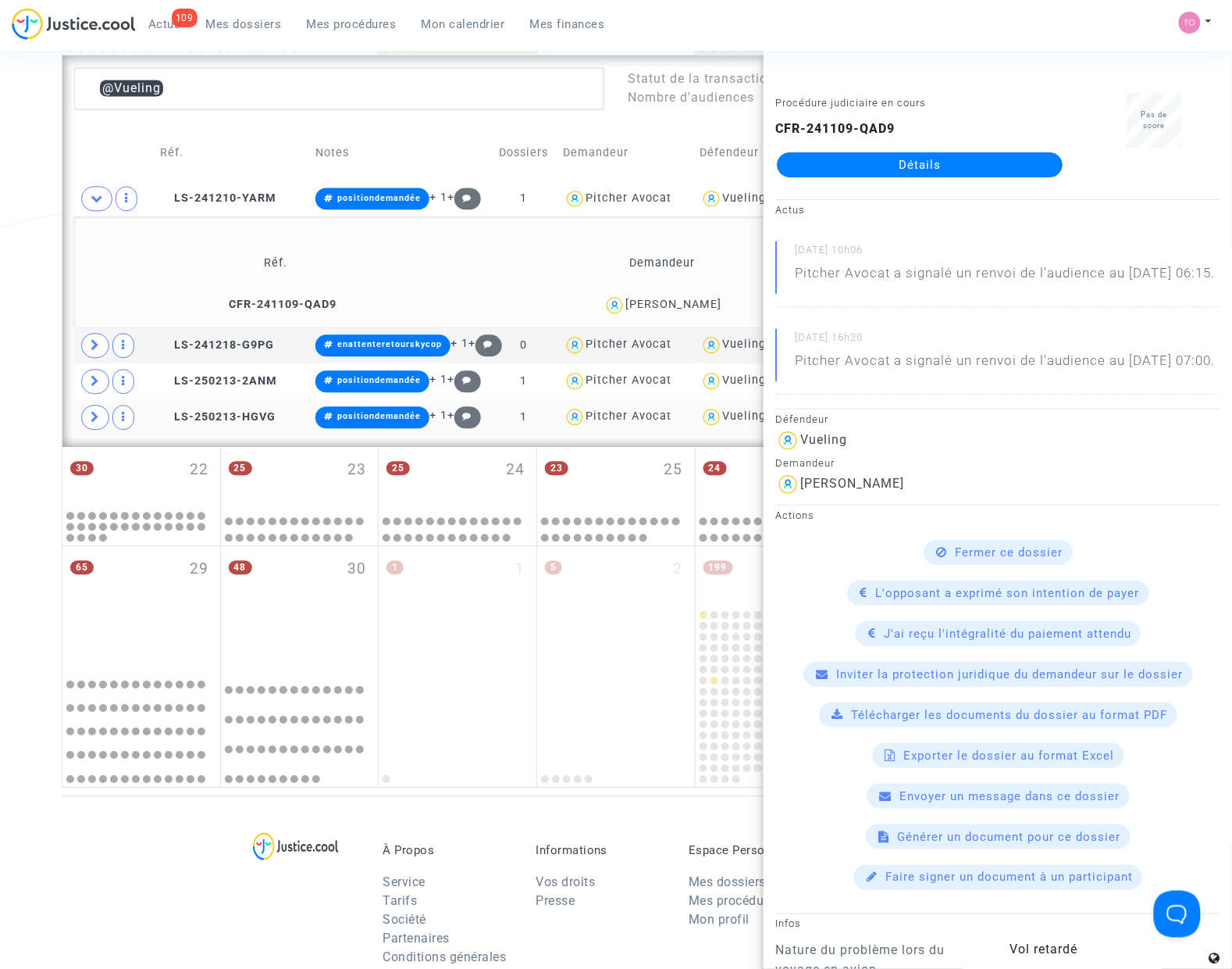
click at [86, 200] on span at bounding box center [97, 198] width 31 height 25
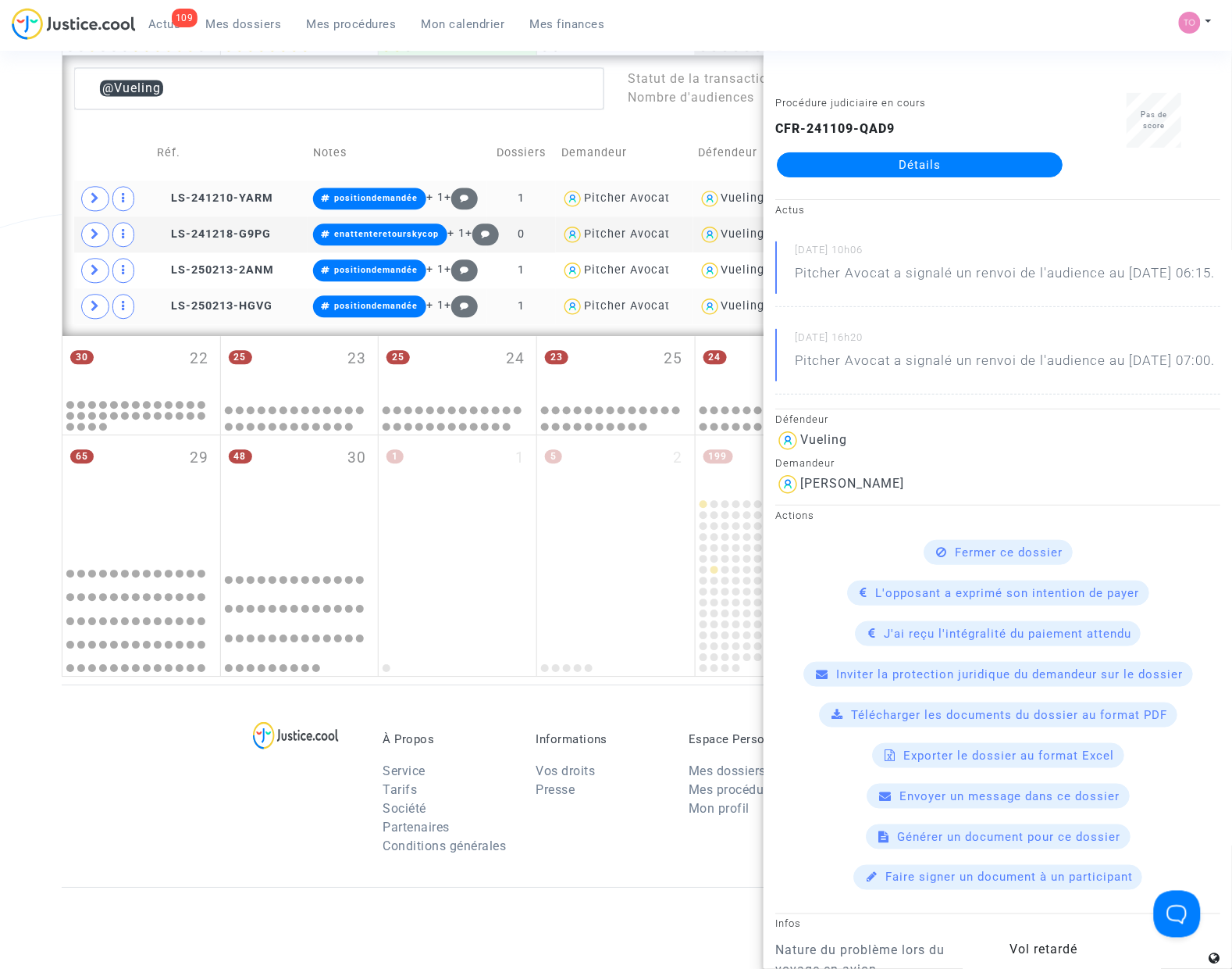
click at [723, 194] on div "Vueling" at bounding box center [743, 198] width 44 height 13
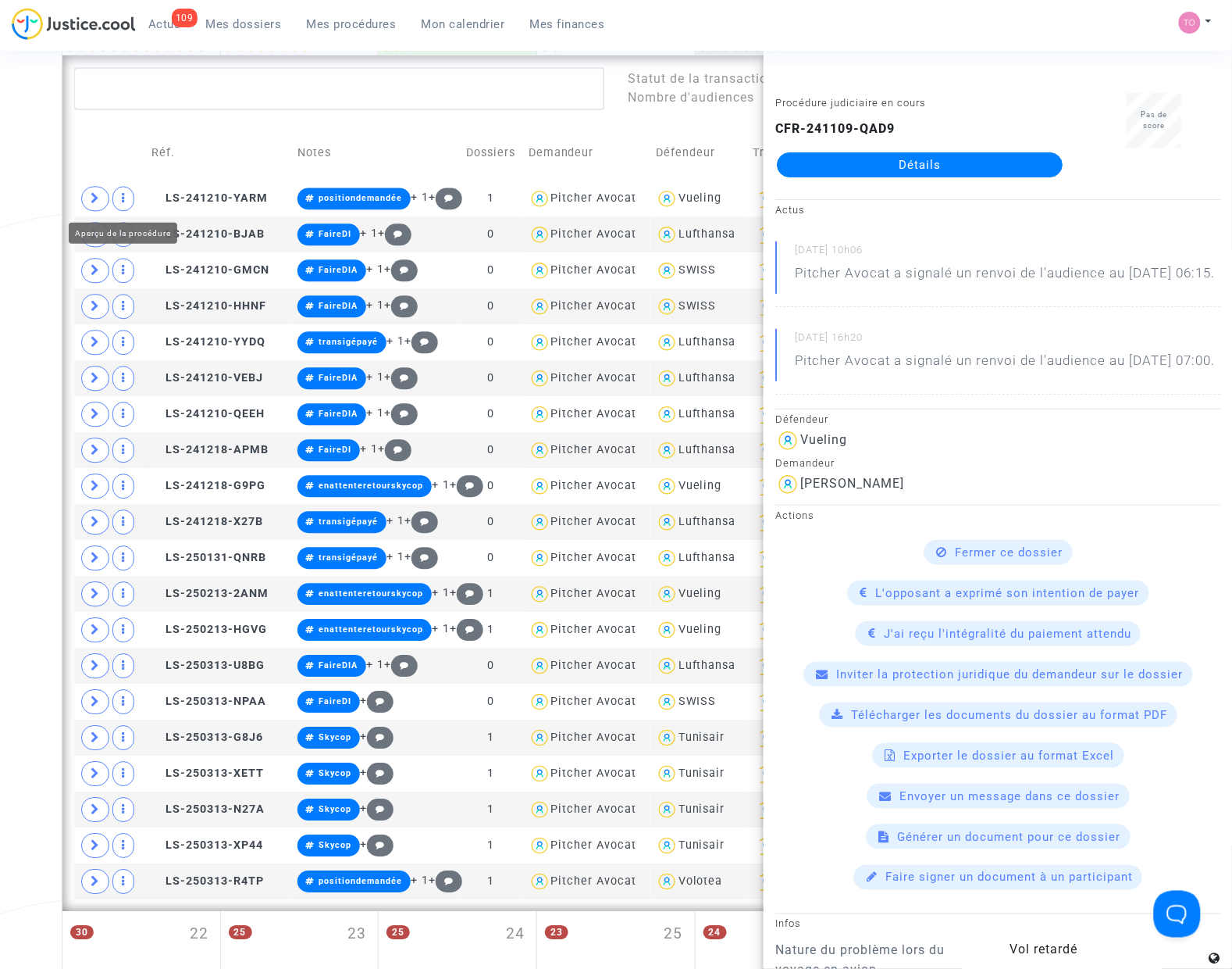
click at [48, 202] on div "Date de clôture d'instruction Date de conciliation Date d'audience Date de juge…" at bounding box center [616, 252] width 1232 height 1998
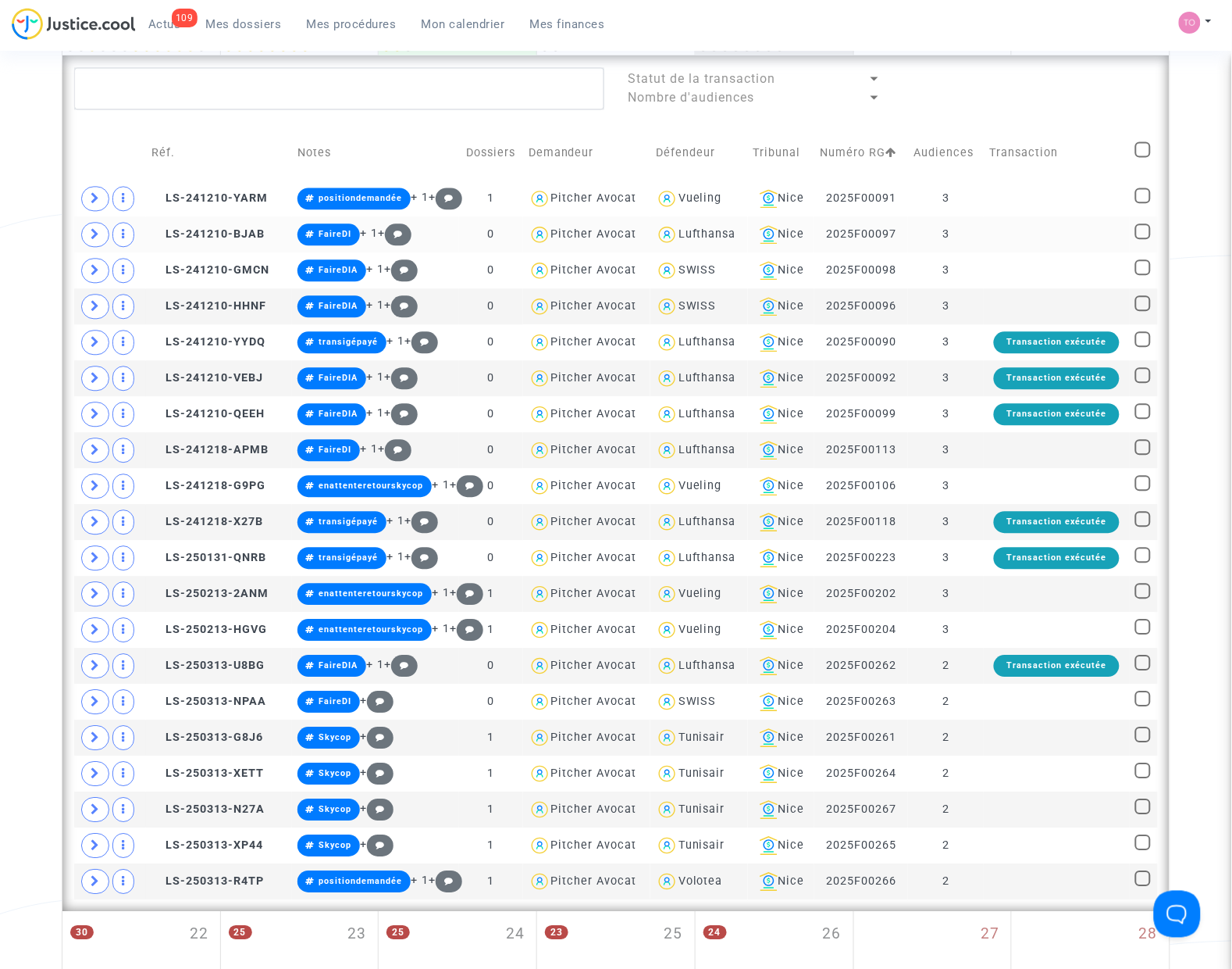
click at [699, 233] on div "Lufthansa" at bounding box center [708, 234] width 58 height 13
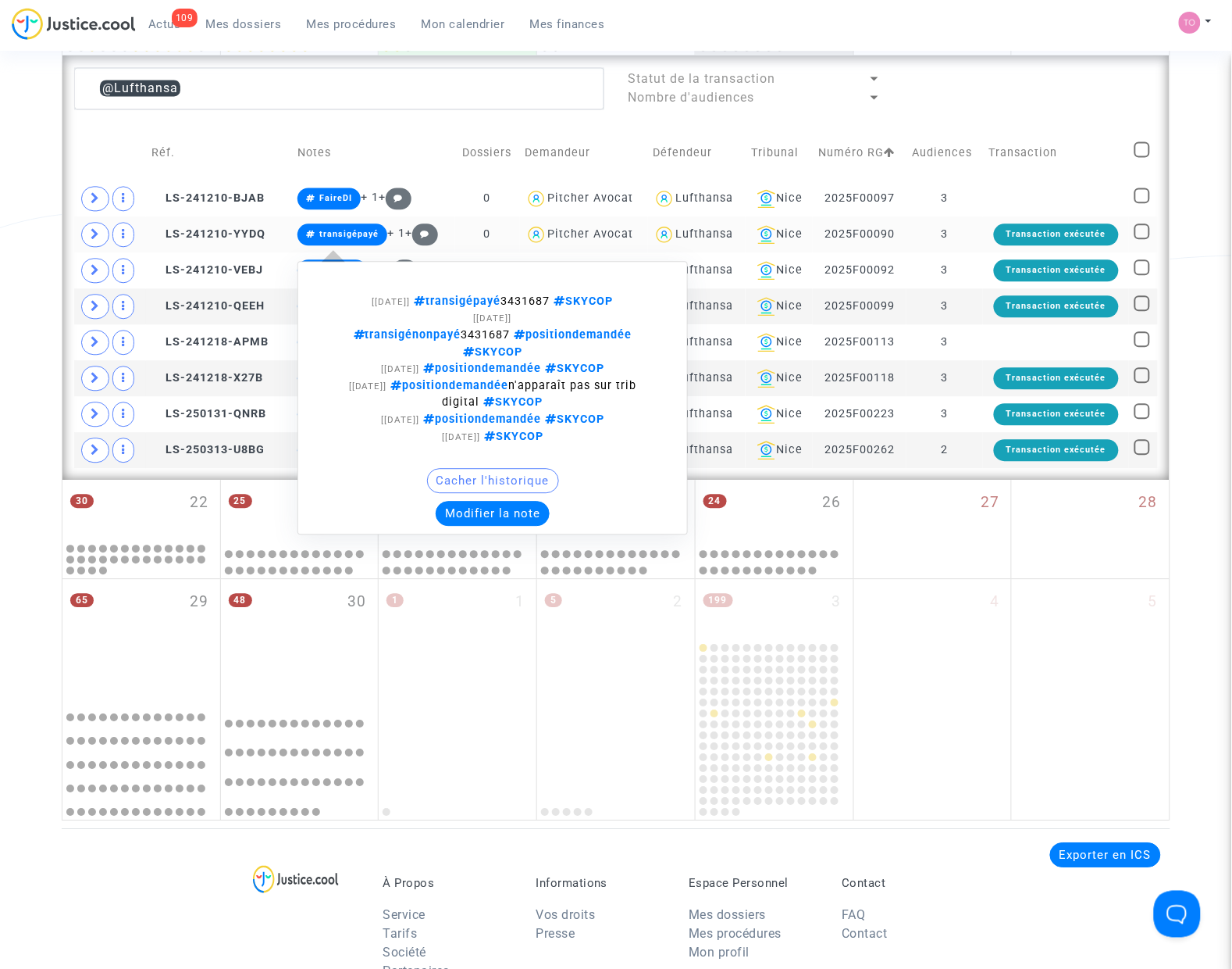
drag, startPoint x: 560, startPoint y: 299, endPoint x: 513, endPoint y: 298, distance: 47.0
click at [513, 298] on span "transigépayé 3431687 SKYCOP" at bounding box center [512, 301] width 203 height 13
copy span "3431687"
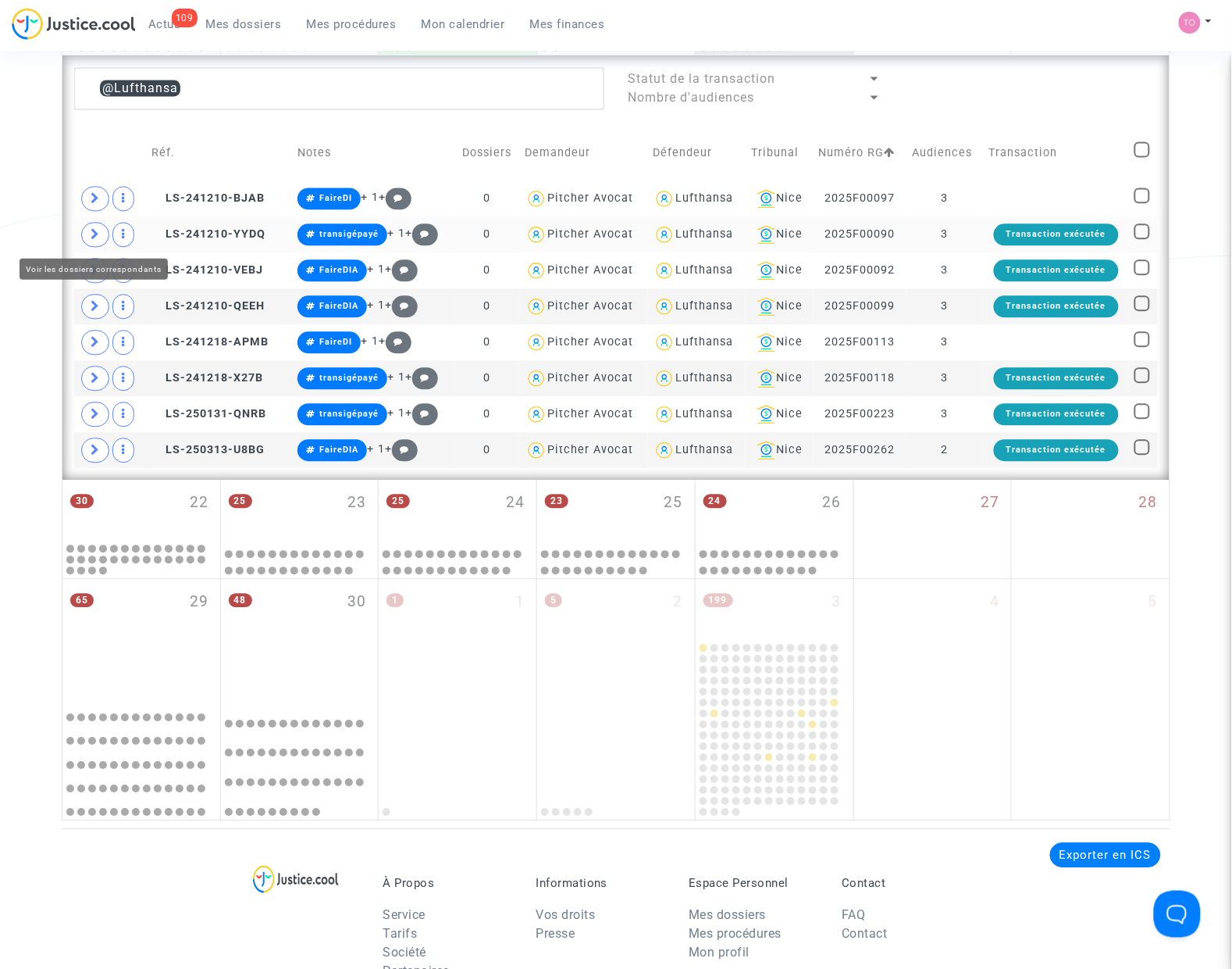
click at [91, 235] on icon at bounding box center [96, 234] width 9 height 11
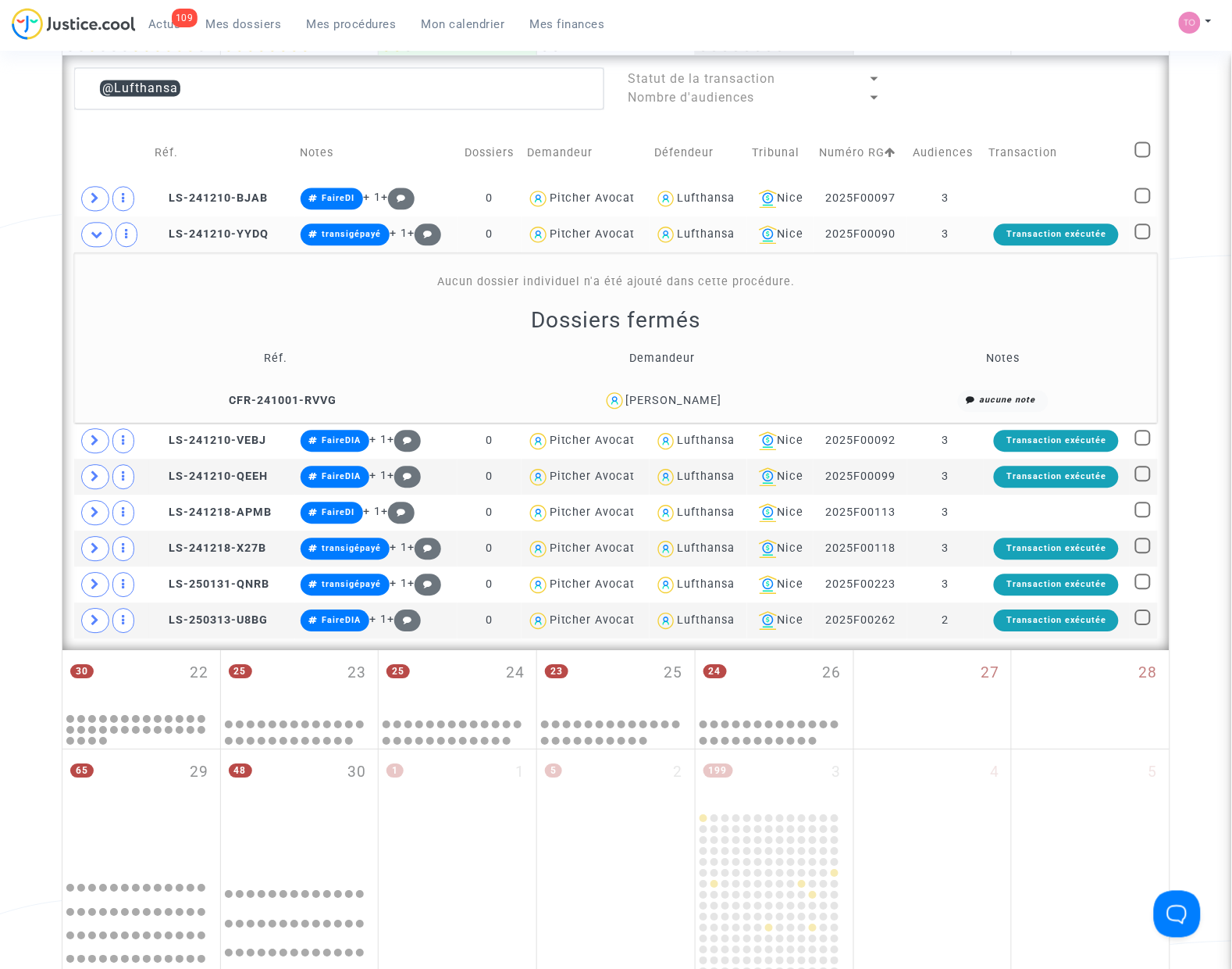
click at [698, 392] on span "Chau Nguyen Huskey" at bounding box center [674, 356] width 96 height 103
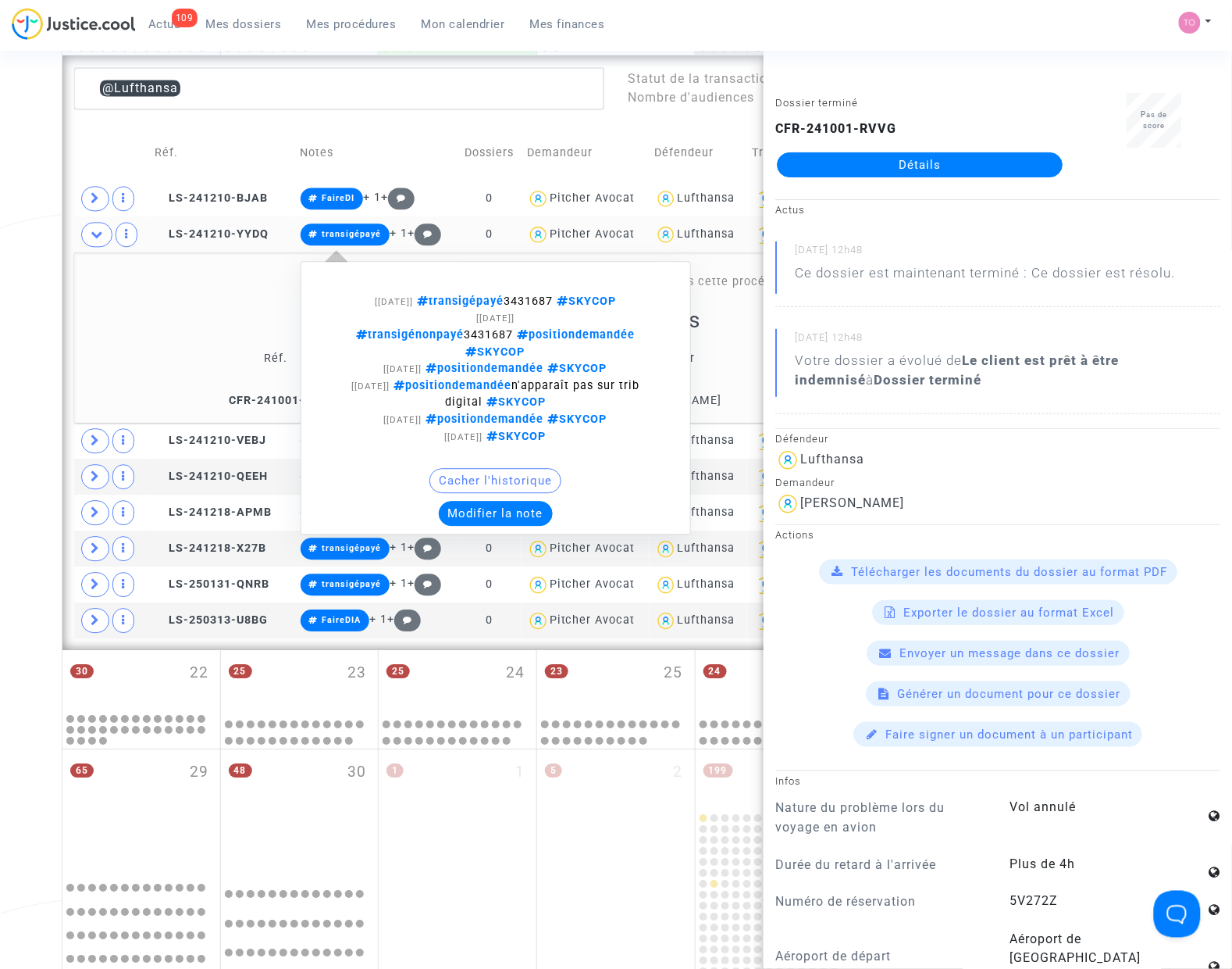
click at [473, 501] on button "Modifier la note" at bounding box center [496, 513] width 114 height 25
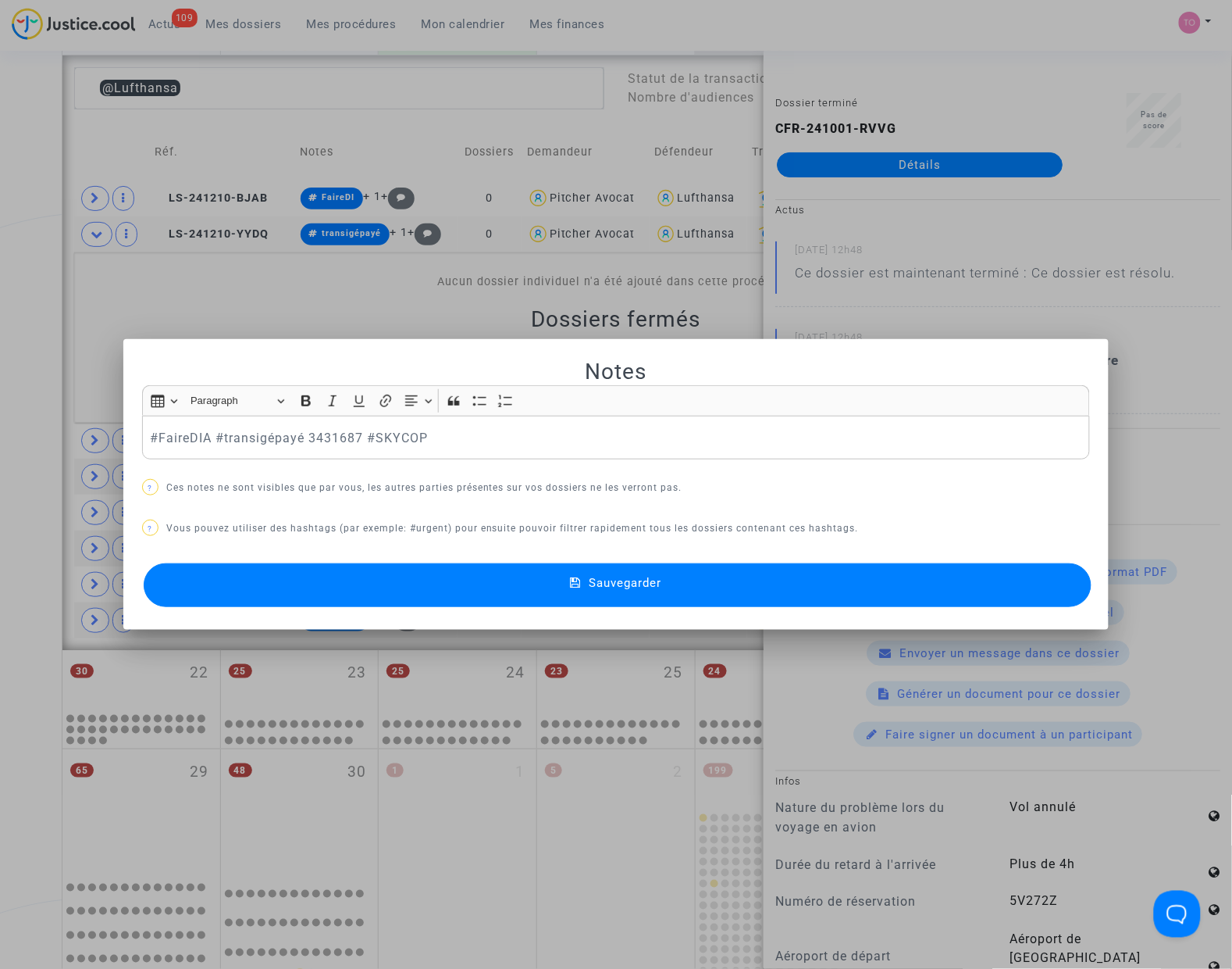
drag, startPoint x: 548, startPoint y: 594, endPoint x: 536, endPoint y: 592, distance: 12.2
click at [548, 594] on button "Sauvegarder" at bounding box center [617, 584] width 948 height 44
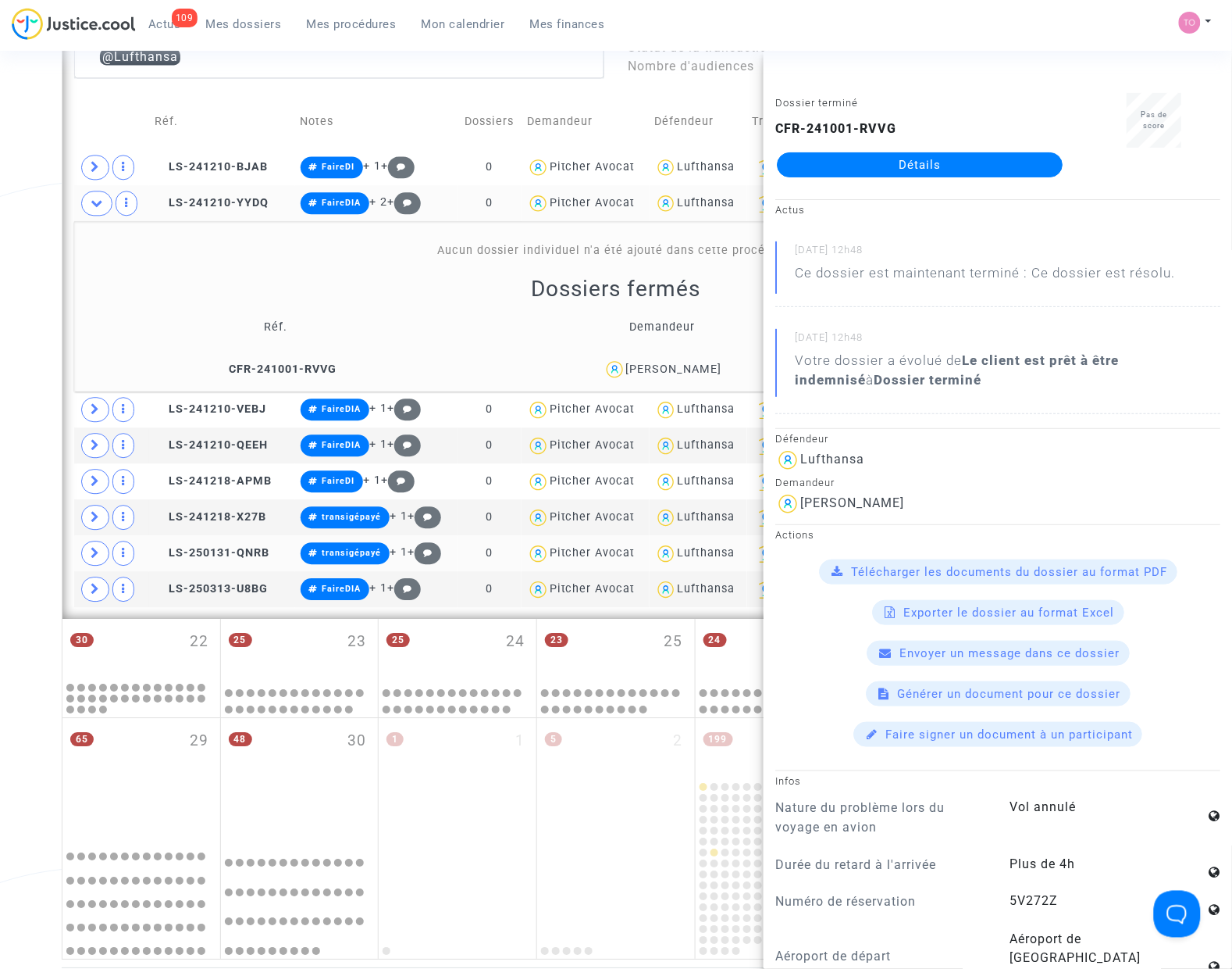
scroll to position [1032, 0]
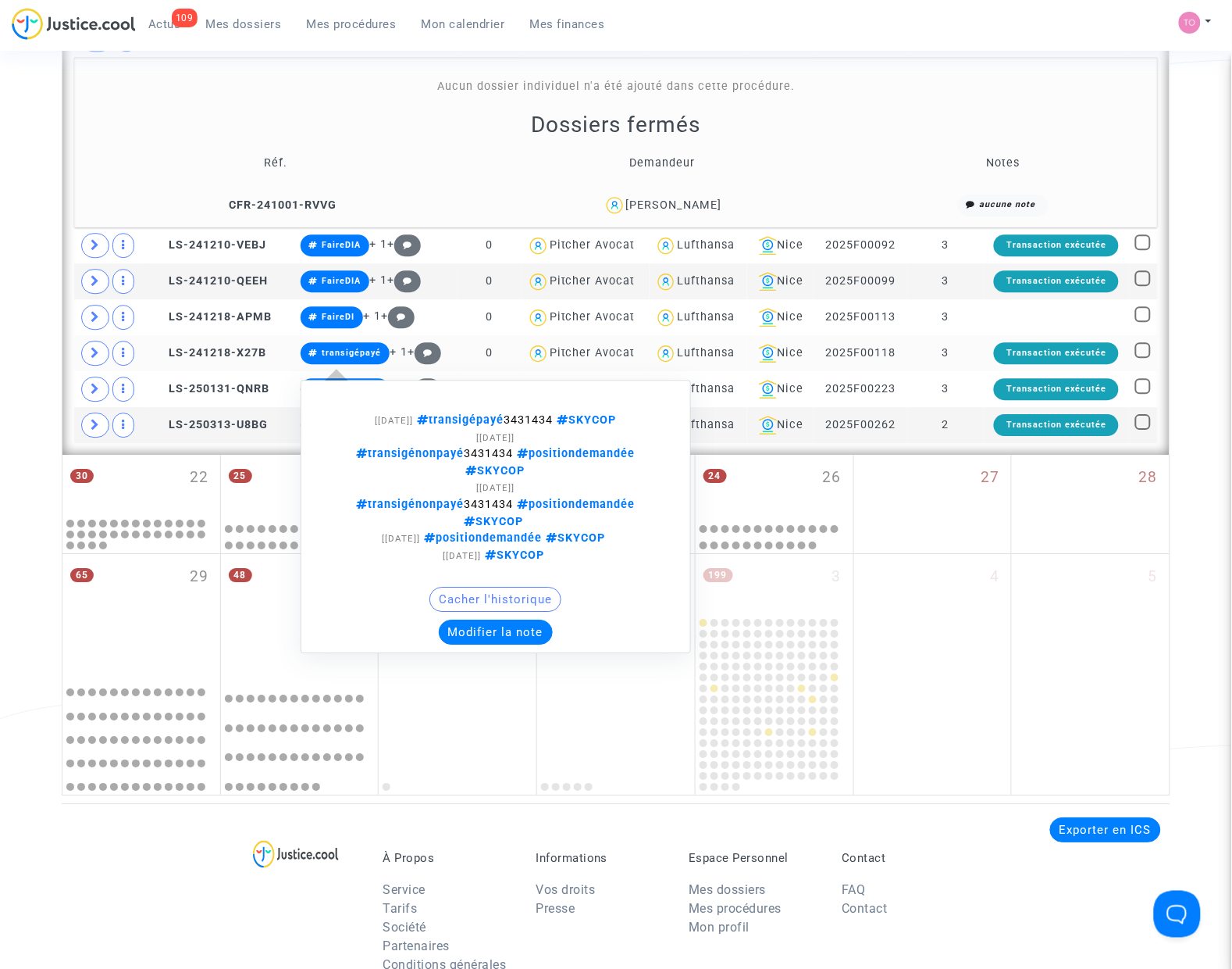
drag, startPoint x: 519, startPoint y: 424, endPoint x: 552, endPoint y: 422, distance: 33.1
click at [552, 422] on span "transigépayé 3431434 SKYCOP" at bounding box center [515, 420] width 203 height 13
drag, startPoint x: 563, startPoint y: 419, endPoint x: 514, endPoint y: 420, distance: 49.0
click at [514, 420] on span "transigépayé 3431434 SKYCOP" at bounding box center [515, 420] width 203 height 13
copy span "3431434"
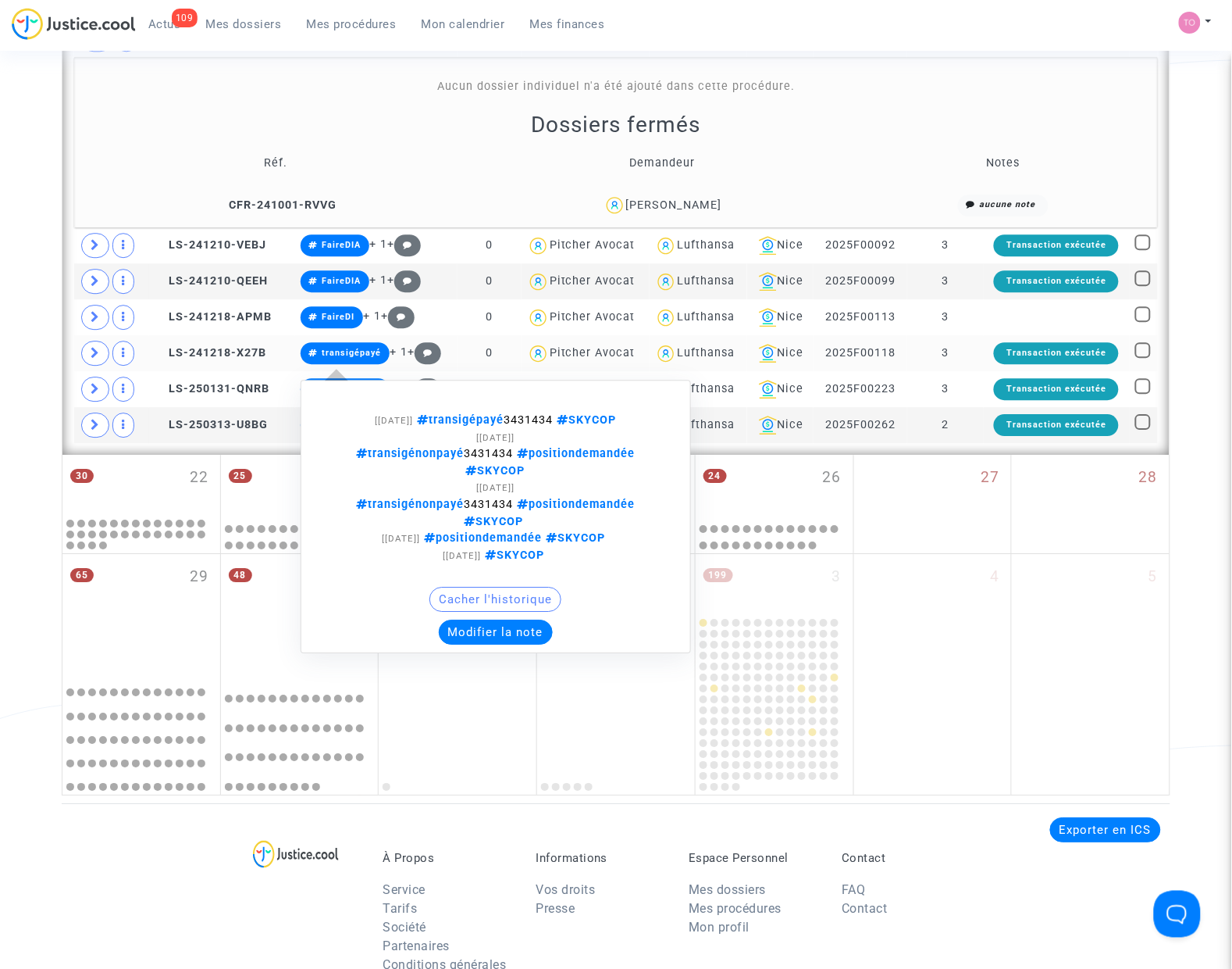
click at [473, 619] on button "Modifier la note" at bounding box center [496, 631] width 114 height 25
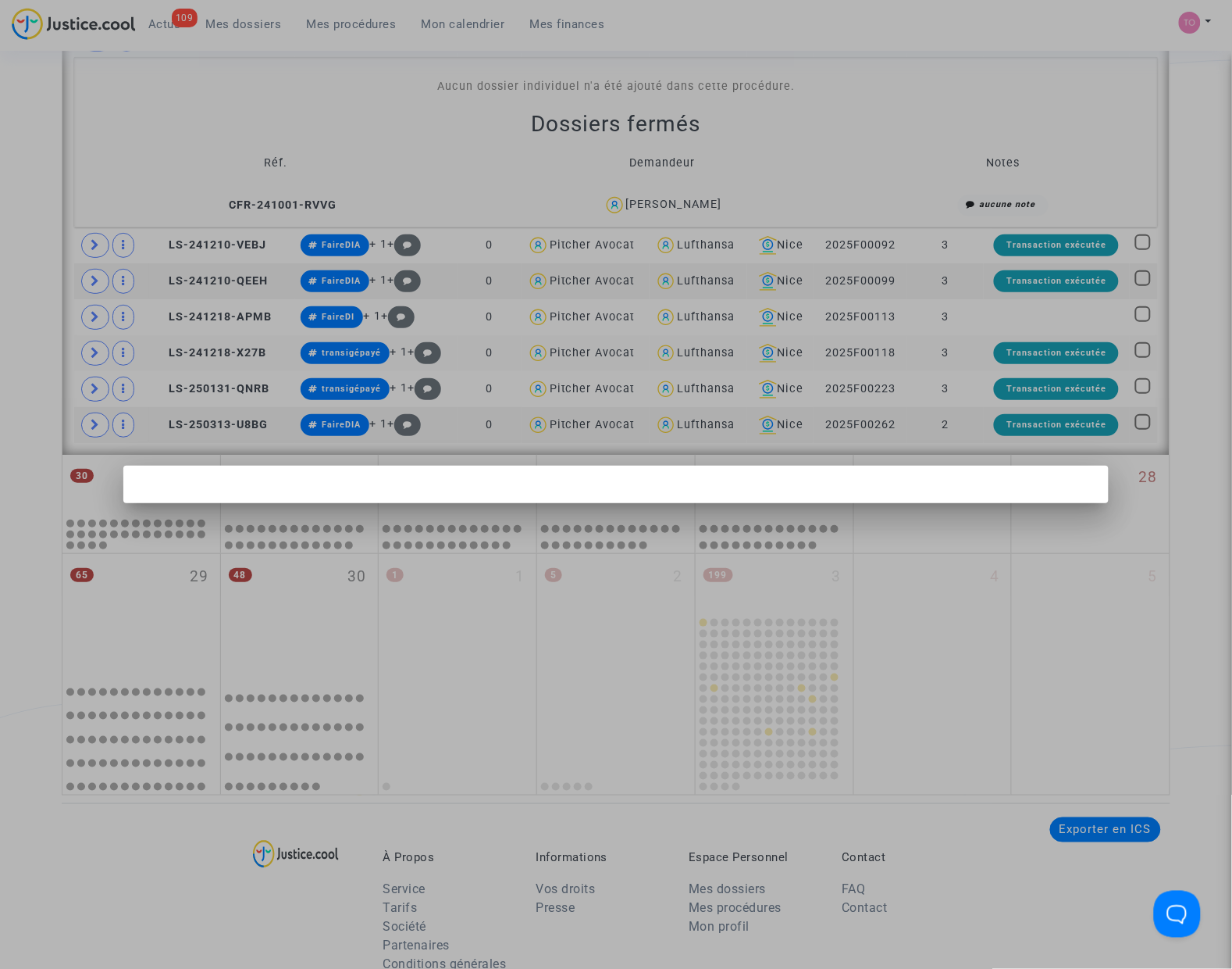
scroll to position [0, 0]
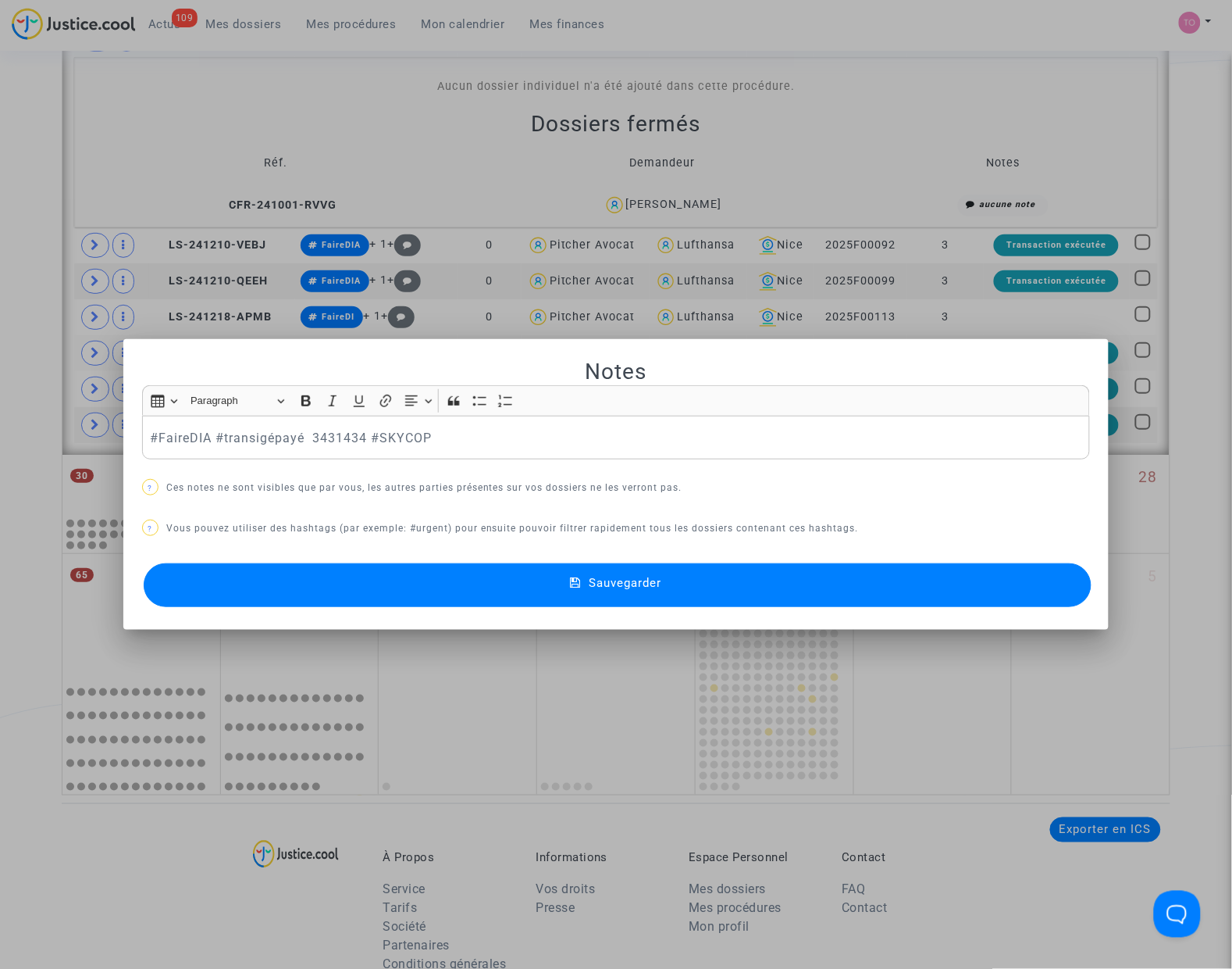
click at [376, 583] on button "Sauvegarder" at bounding box center [617, 584] width 948 height 44
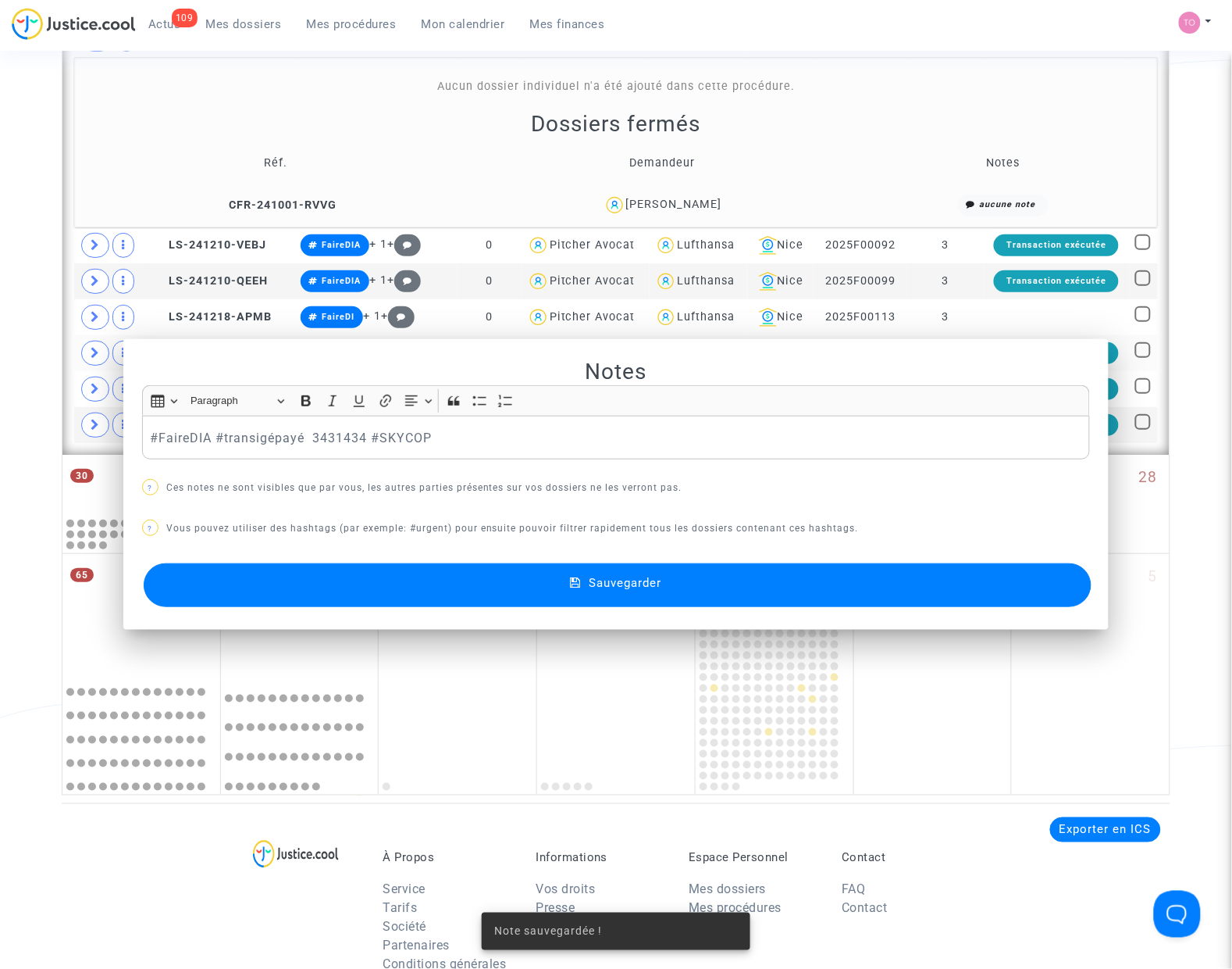
scroll to position [1032, 0]
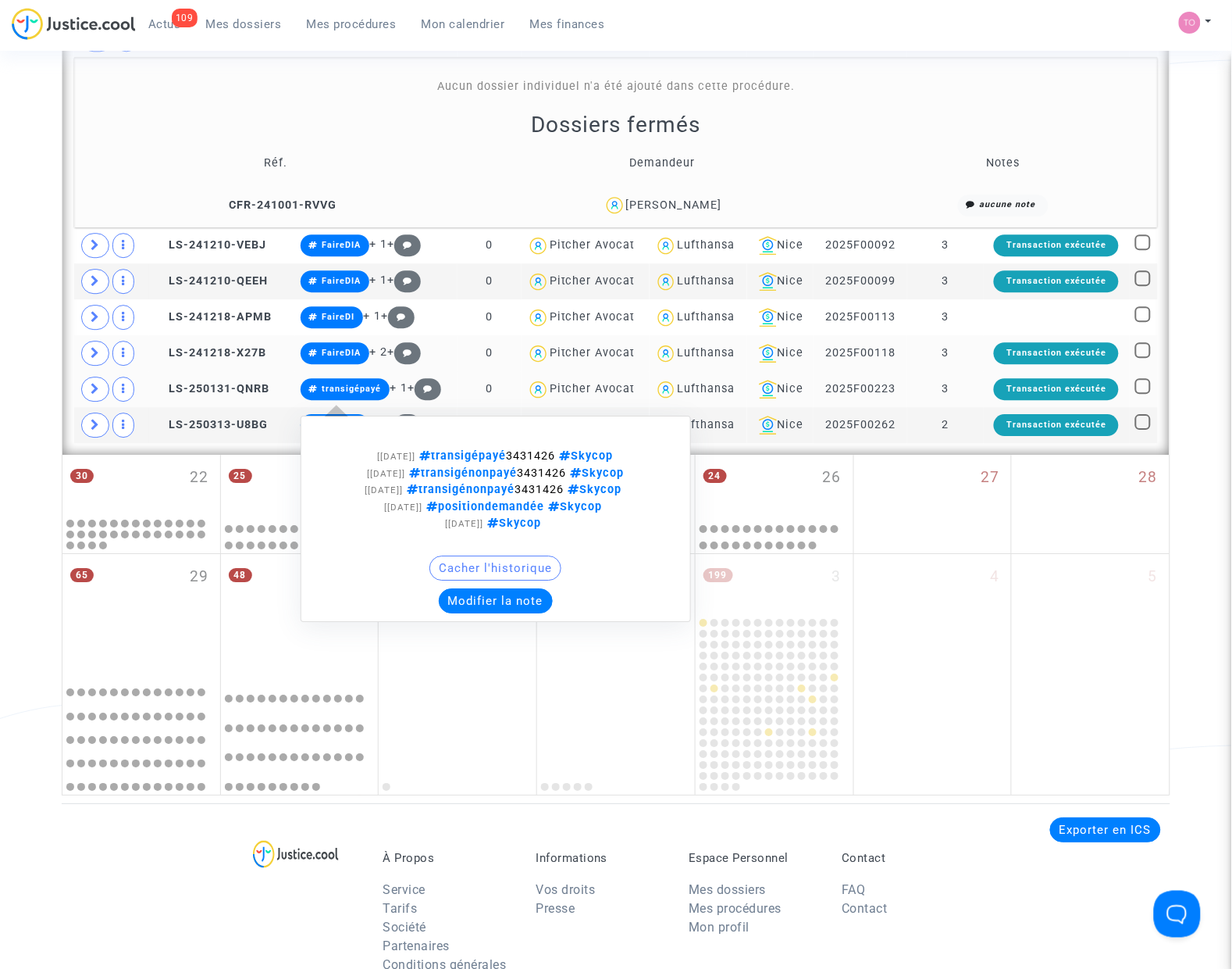
drag, startPoint x: 516, startPoint y: 459, endPoint x: 564, endPoint y: 457, distance: 48.0
click at [564, 457] on span "transigépayé 3431426 Skycop" at bounding box center [515, 456] width 198 height 13
copy span "3431426"
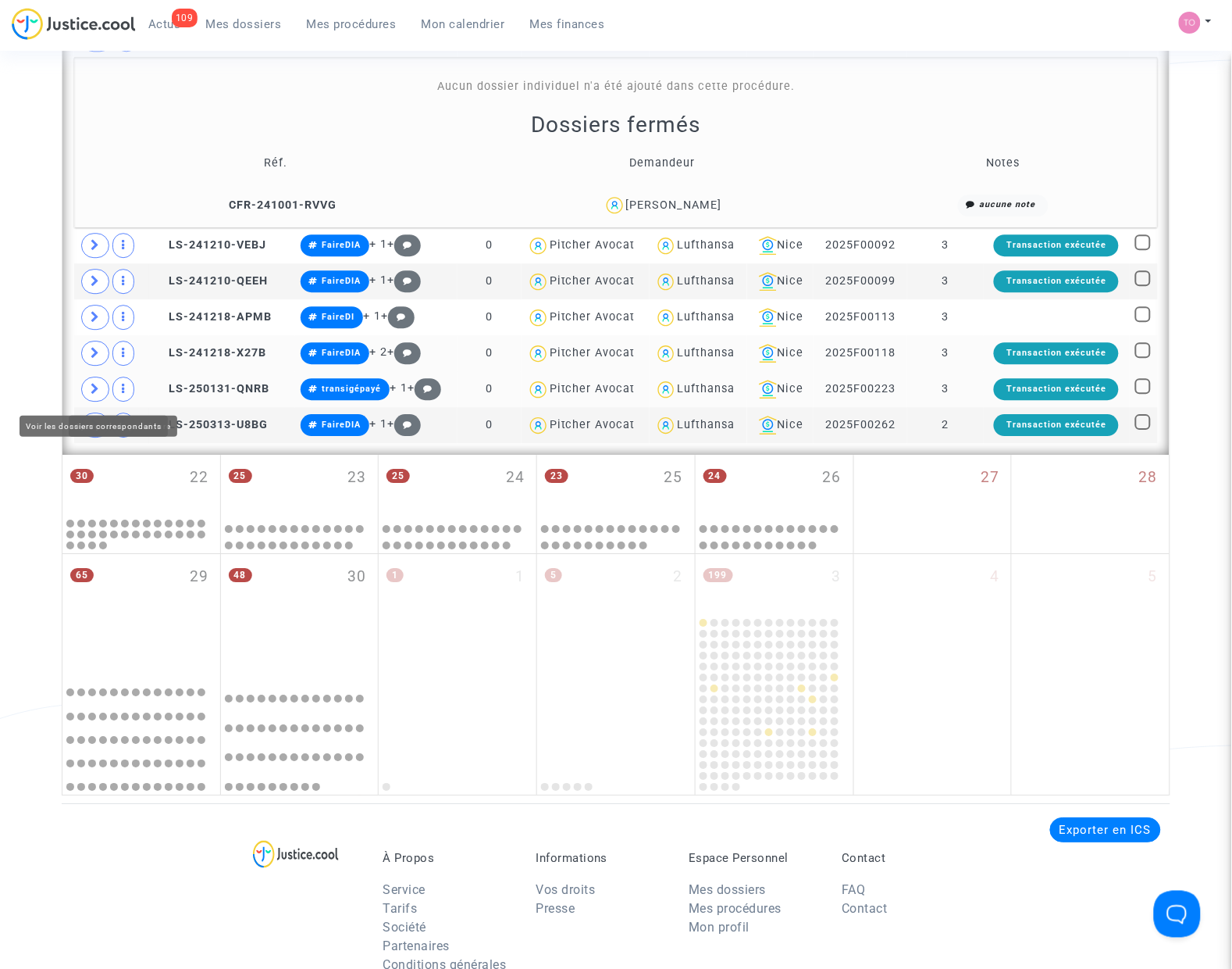
click at [99, 388] on icon at bounding box center [96, 388] width 9 height 11
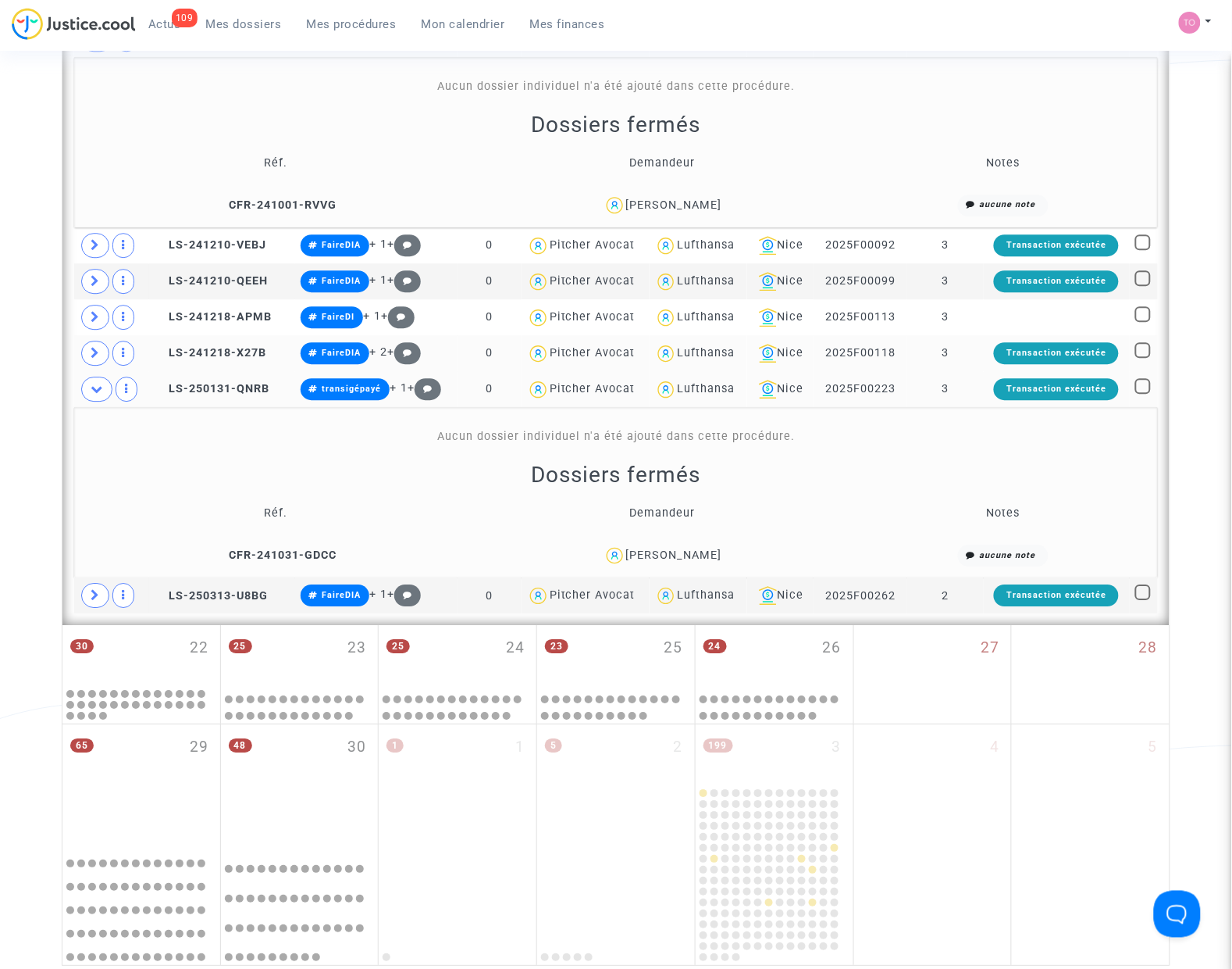
drag, startPoint x: 684, startPoint y: 567, endPoint x: 669, endPoint y: 570, distance: 15.3
click at [669, 570] on td "Tyrone Lubbe" at bounding box center [663, 556] width 383 height 34
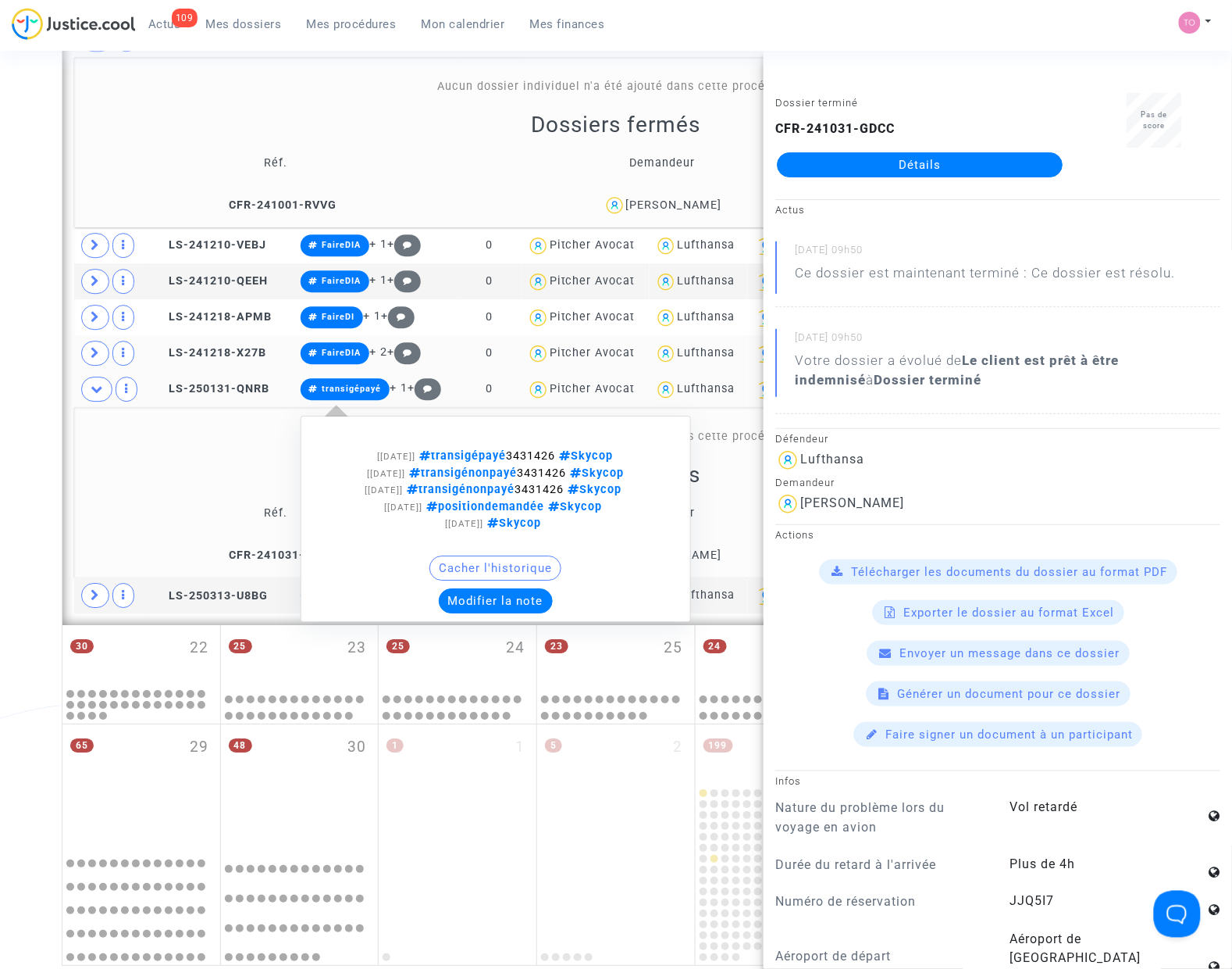
click at [492, 604] on button "Modifier la note" at bounding box center [496, 600] width 114 height 25
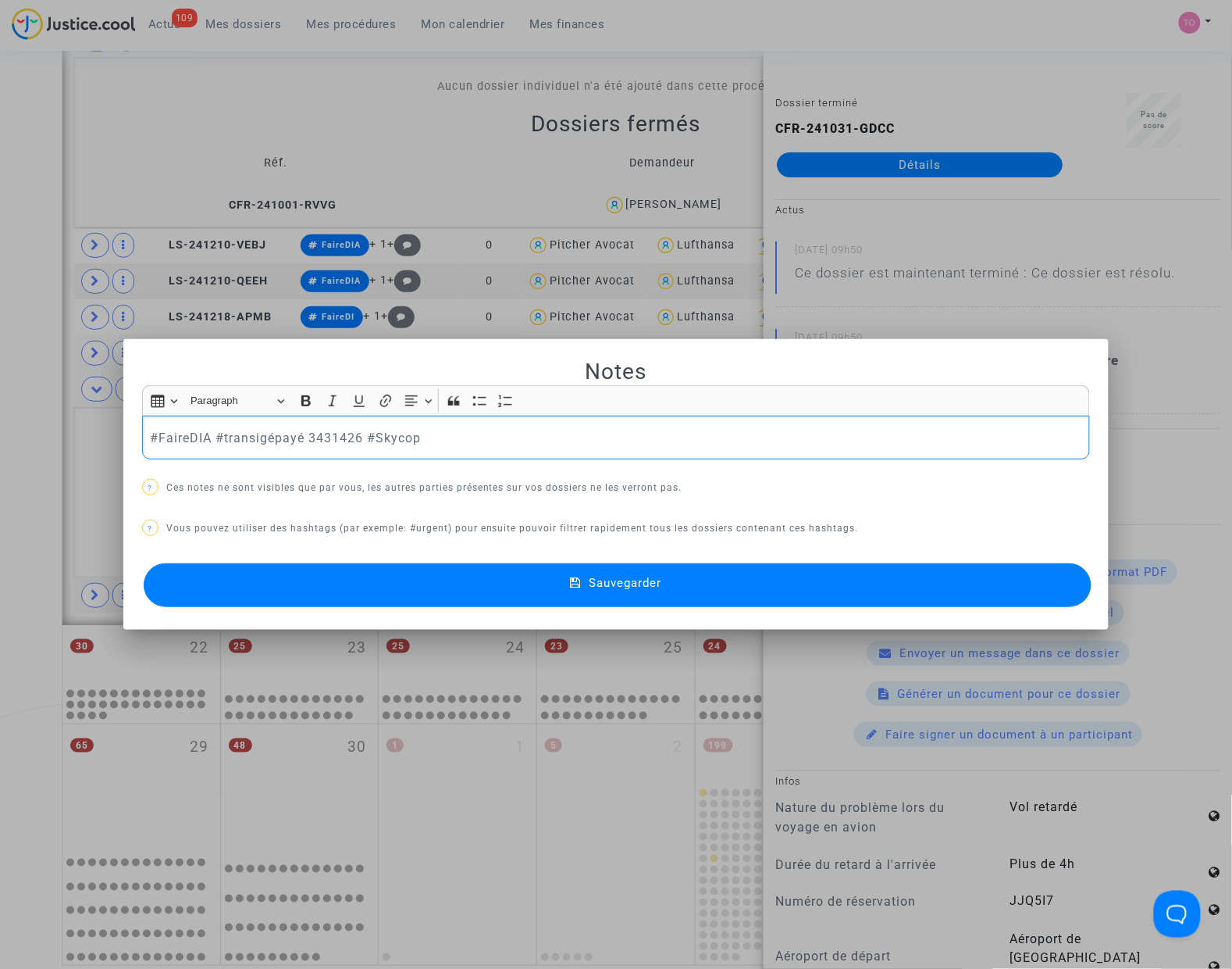
click at [368, 587] on button "Sauvegarder" at bounding box center [617, 584] width 948 height 44
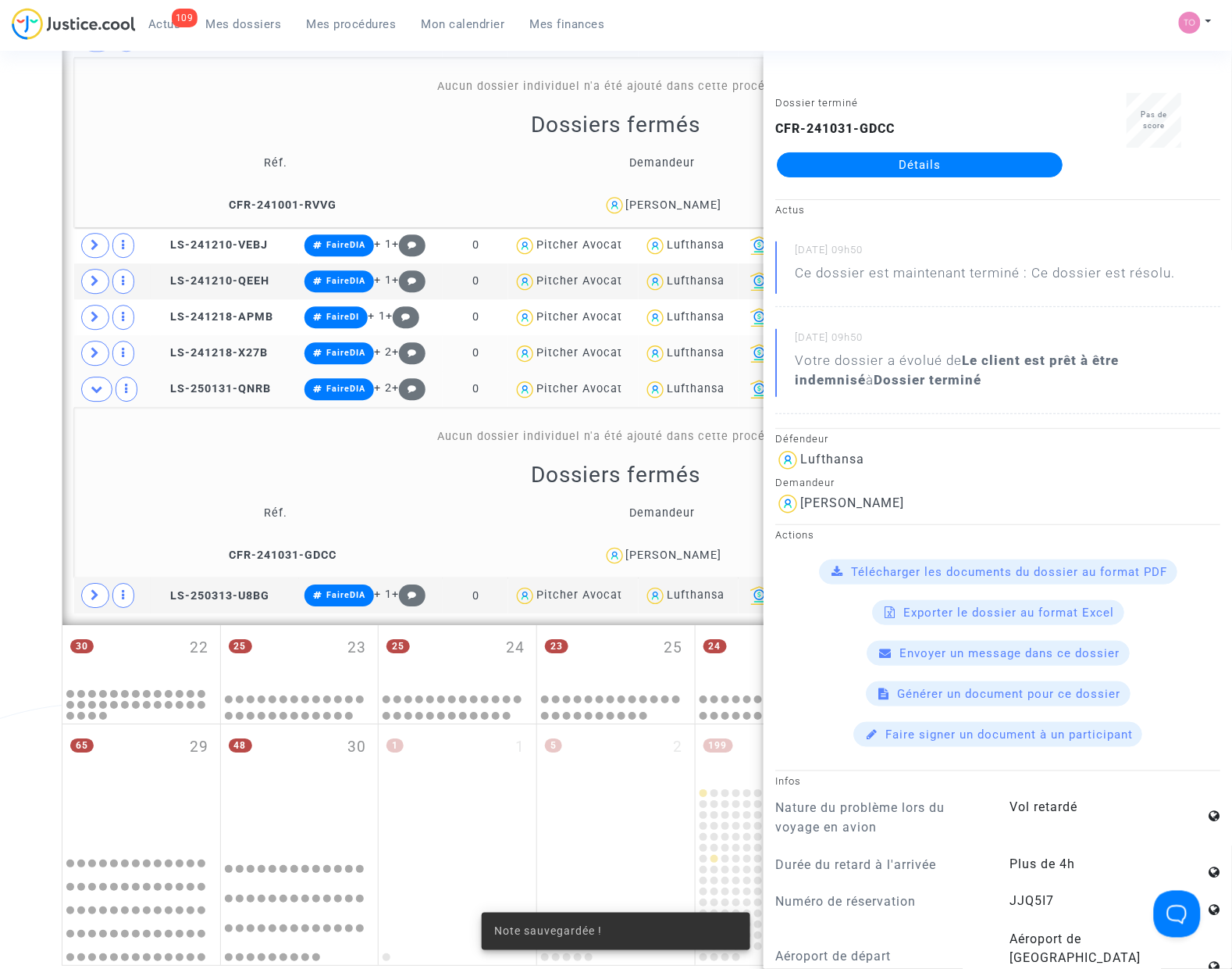
click at [18, 420] on div "Date de clôture d'instruction Date de conciliation Date d'audience Date de juge…" at bounding box center [616, 12] width 1232 height 1908
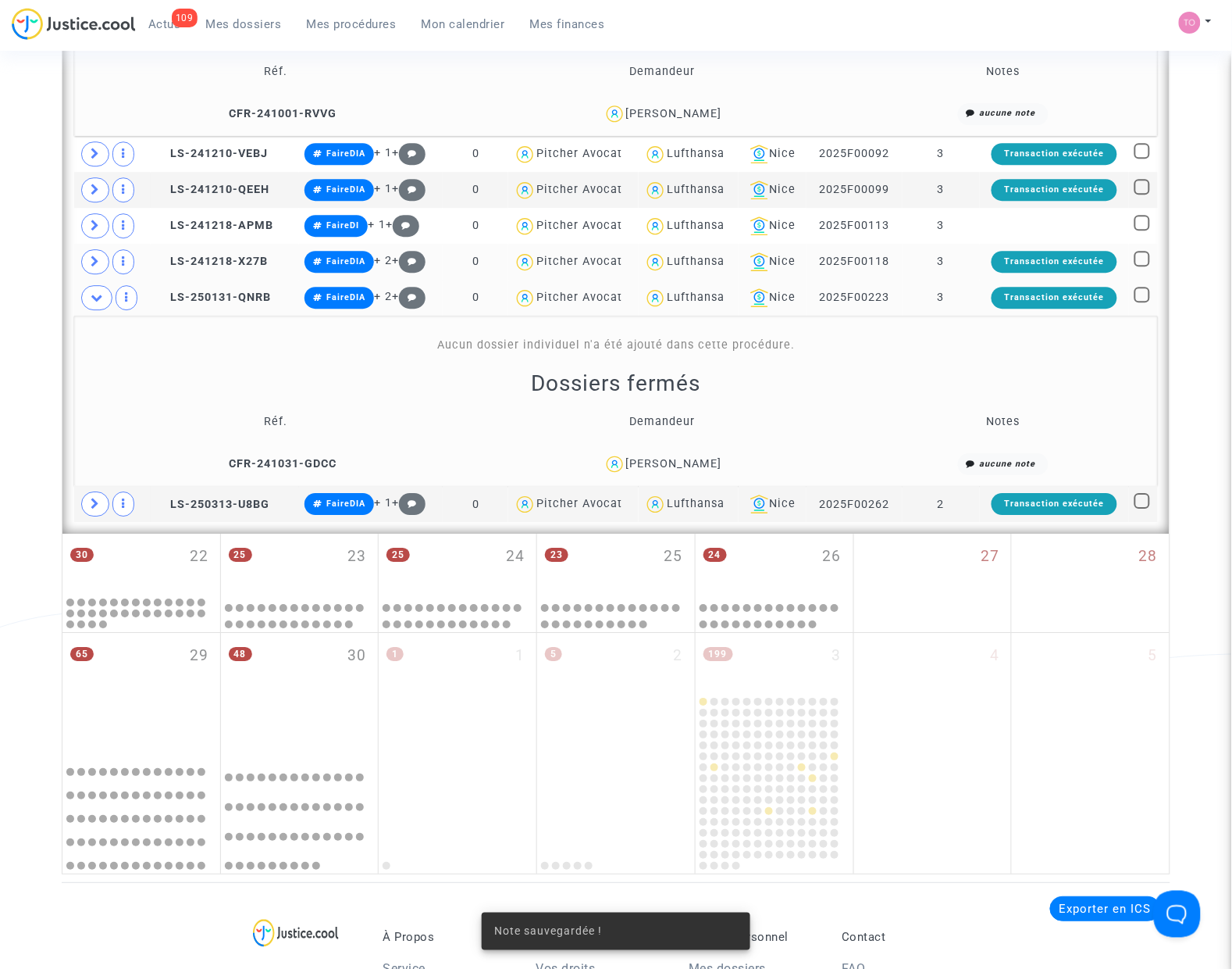
scroll to position [1129, 0]
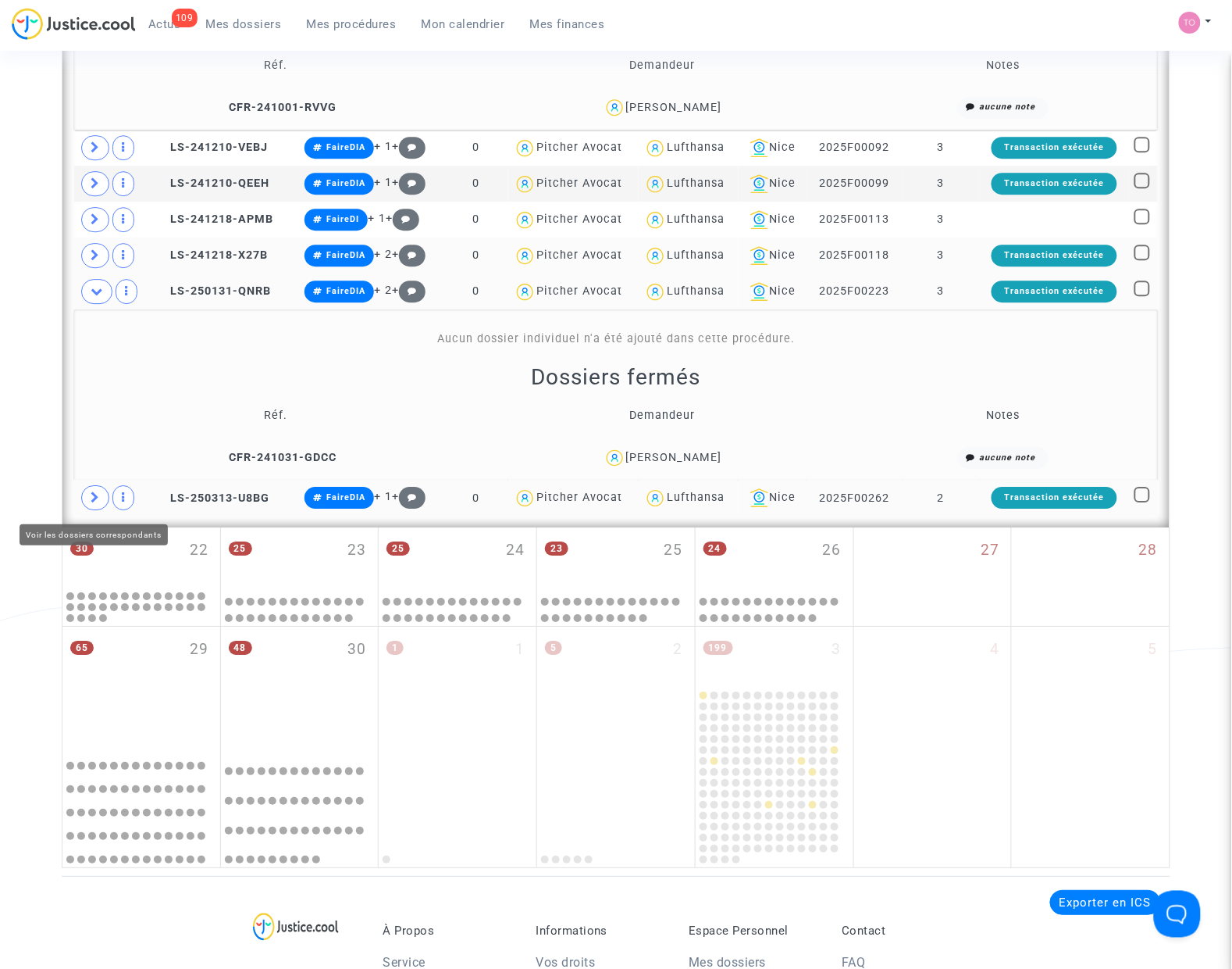
click at [96, 507] on span at bounding box center [96, 497] width 28 height 25
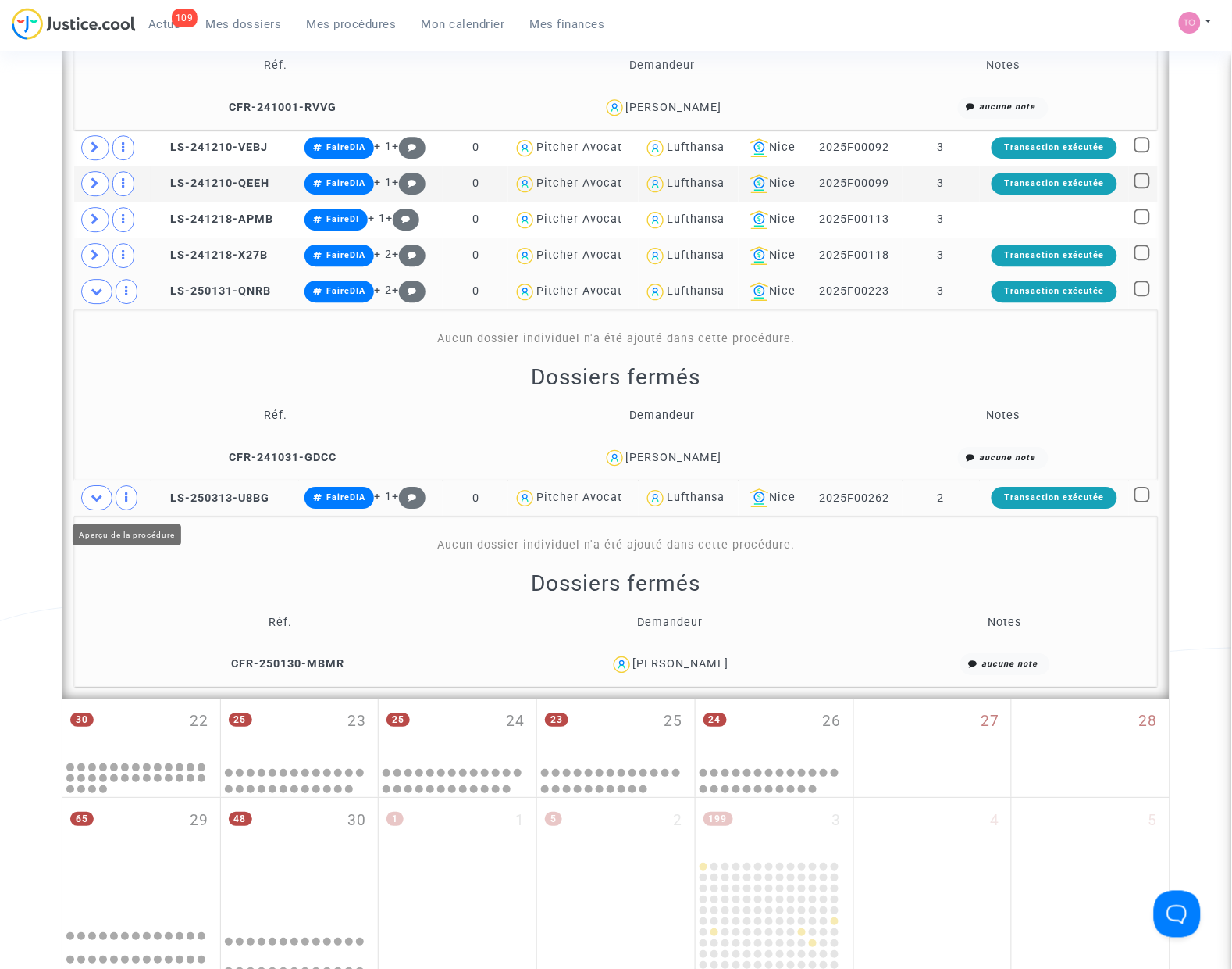
click at [104, 500] on span at bounding box center [97, 497] width 31 height 25
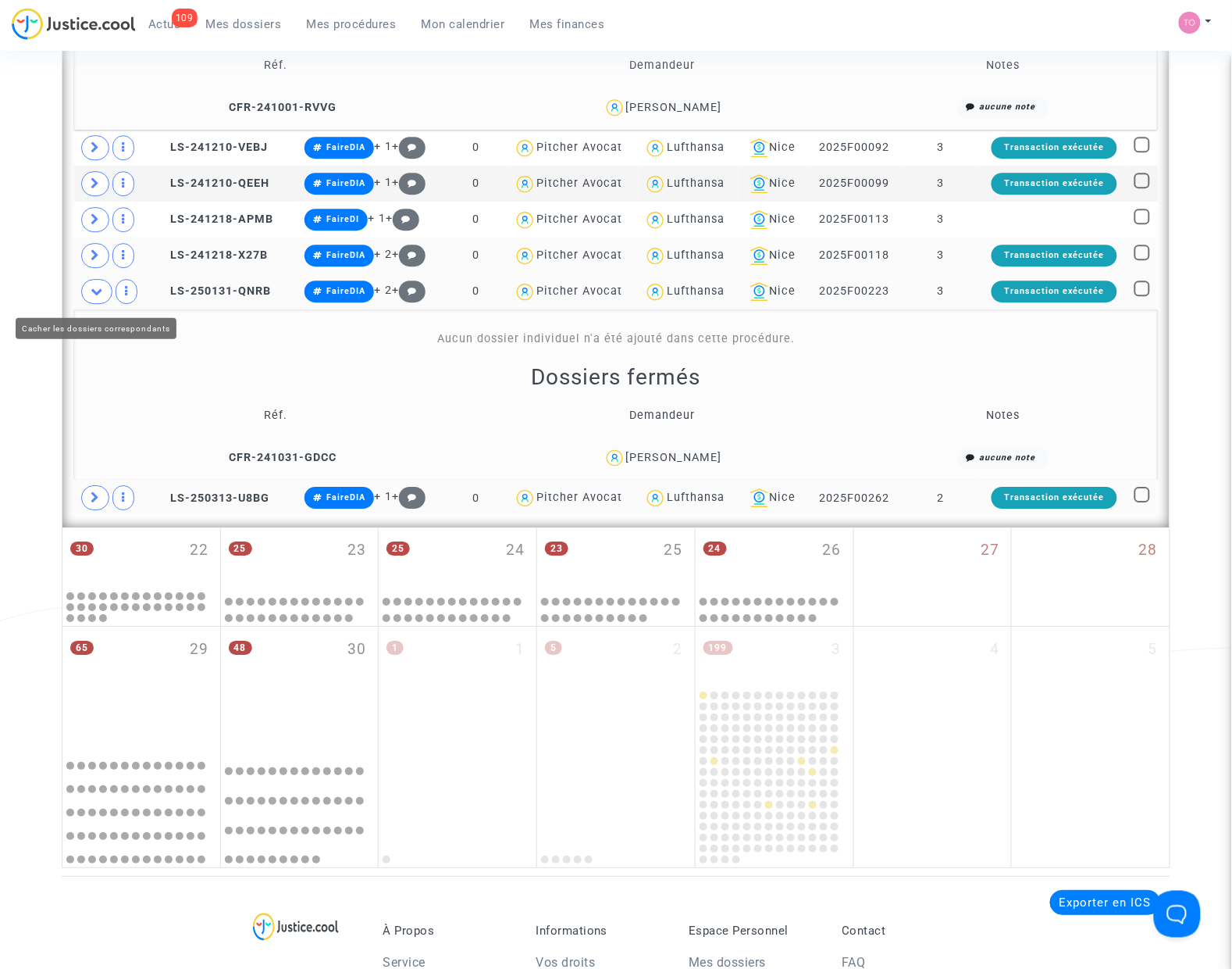
click at [92, 293] on icon at bounding box center [97, 291] width 12 height 11
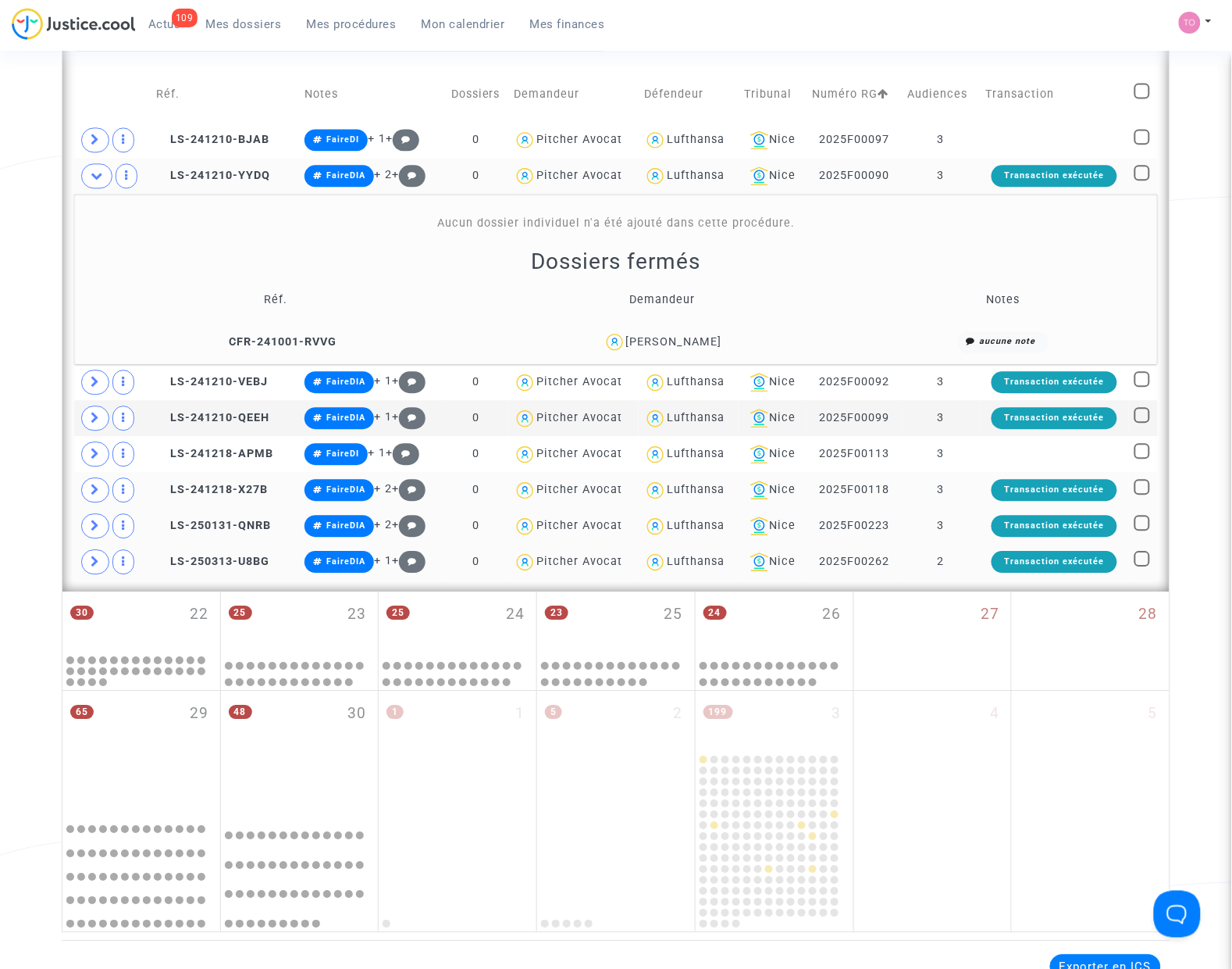
scroll to position [837, 0]
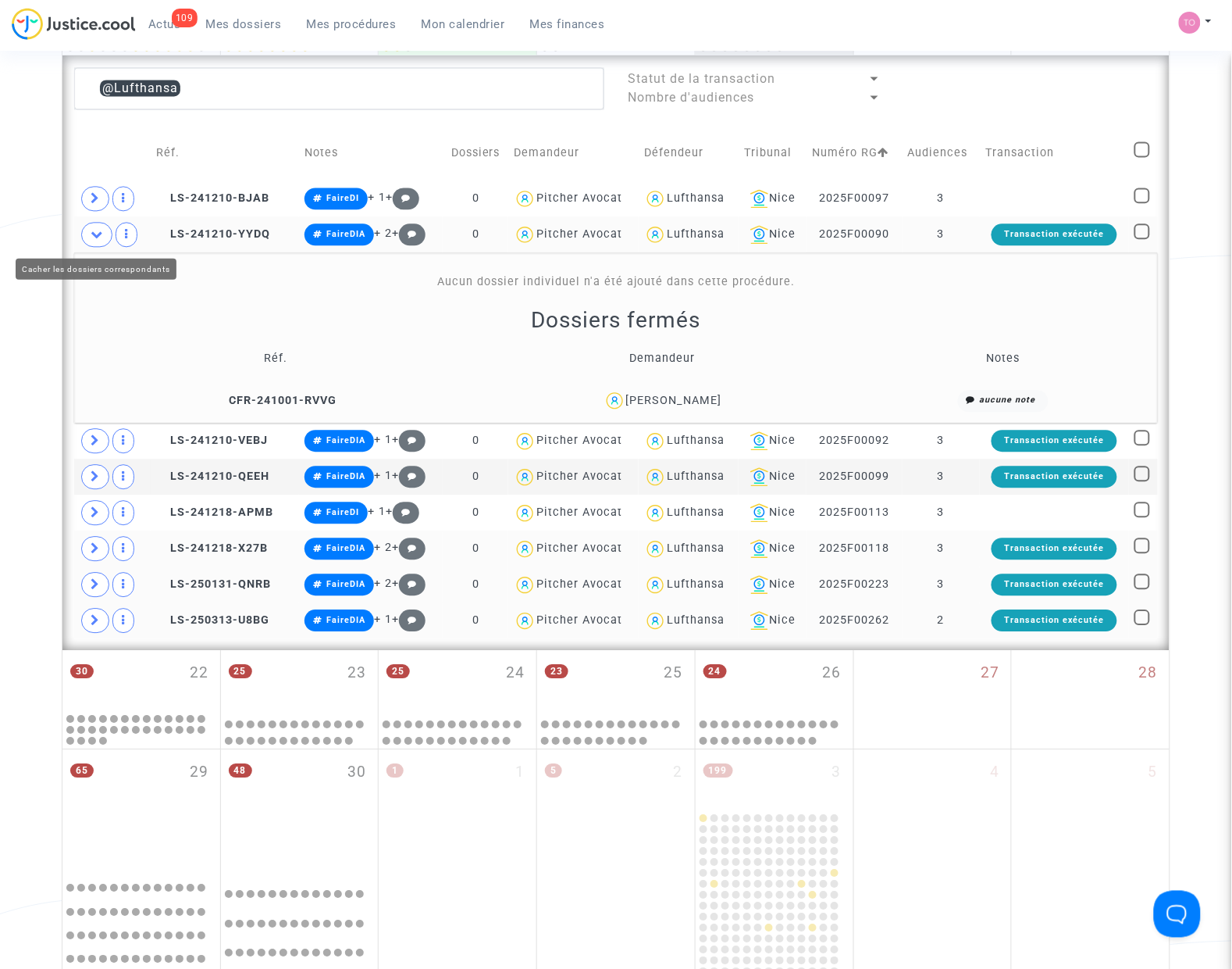
click at [98, 235] on icon at bounding box center [97, 234] width 12 height 11
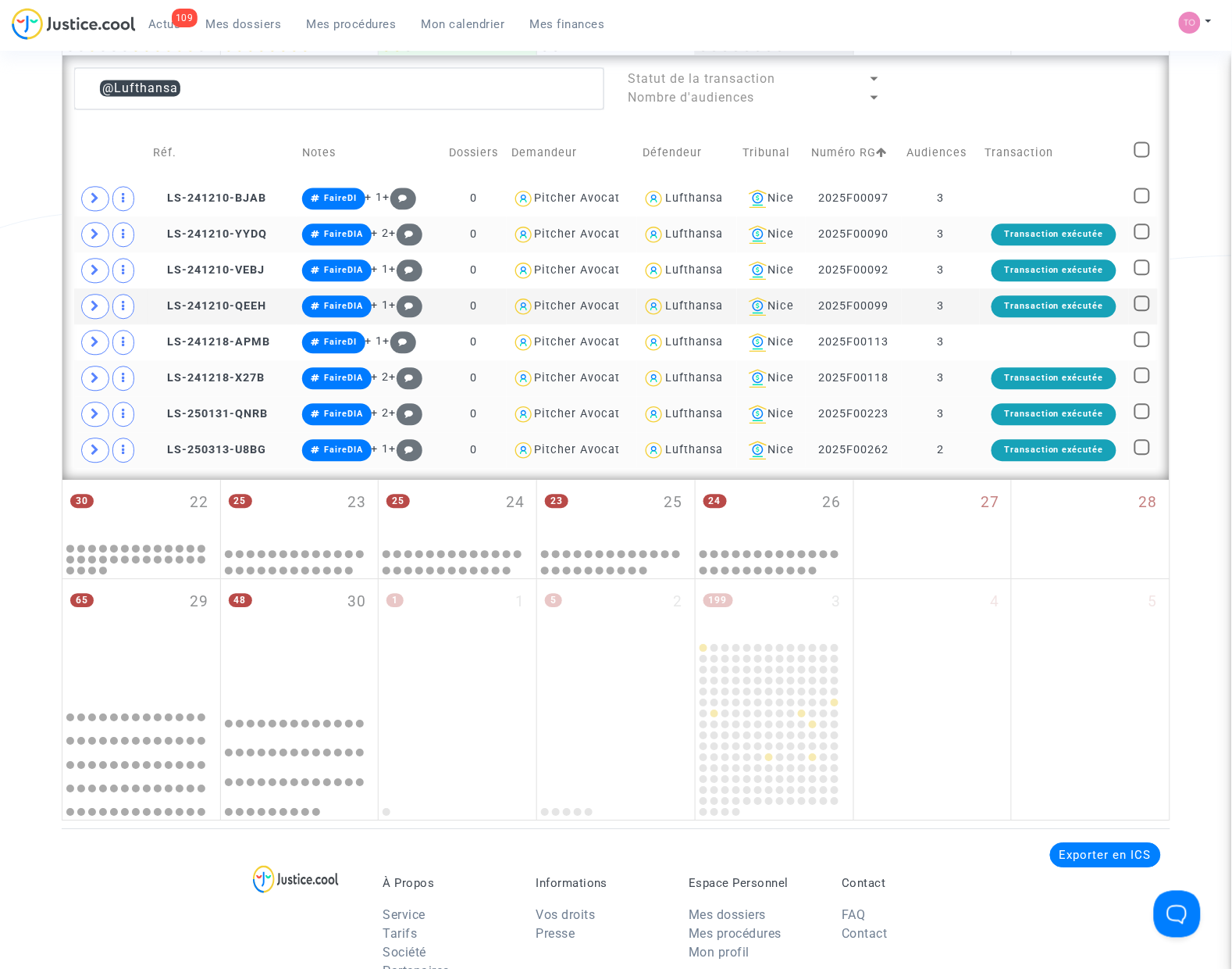
click at [1151, 147] on check at bounding box center [1143, 152] width 18 height 22
click at [1149, 150] on span at bounding box center [1142, 149] width 16 height 16
click at [1142, 157] on input "checkbox" at bounding box center [1142, 157] width 1 height 1
click at [666, 309] on div "Lufthansa" at bounding box center [695, 306] width 58 height 13
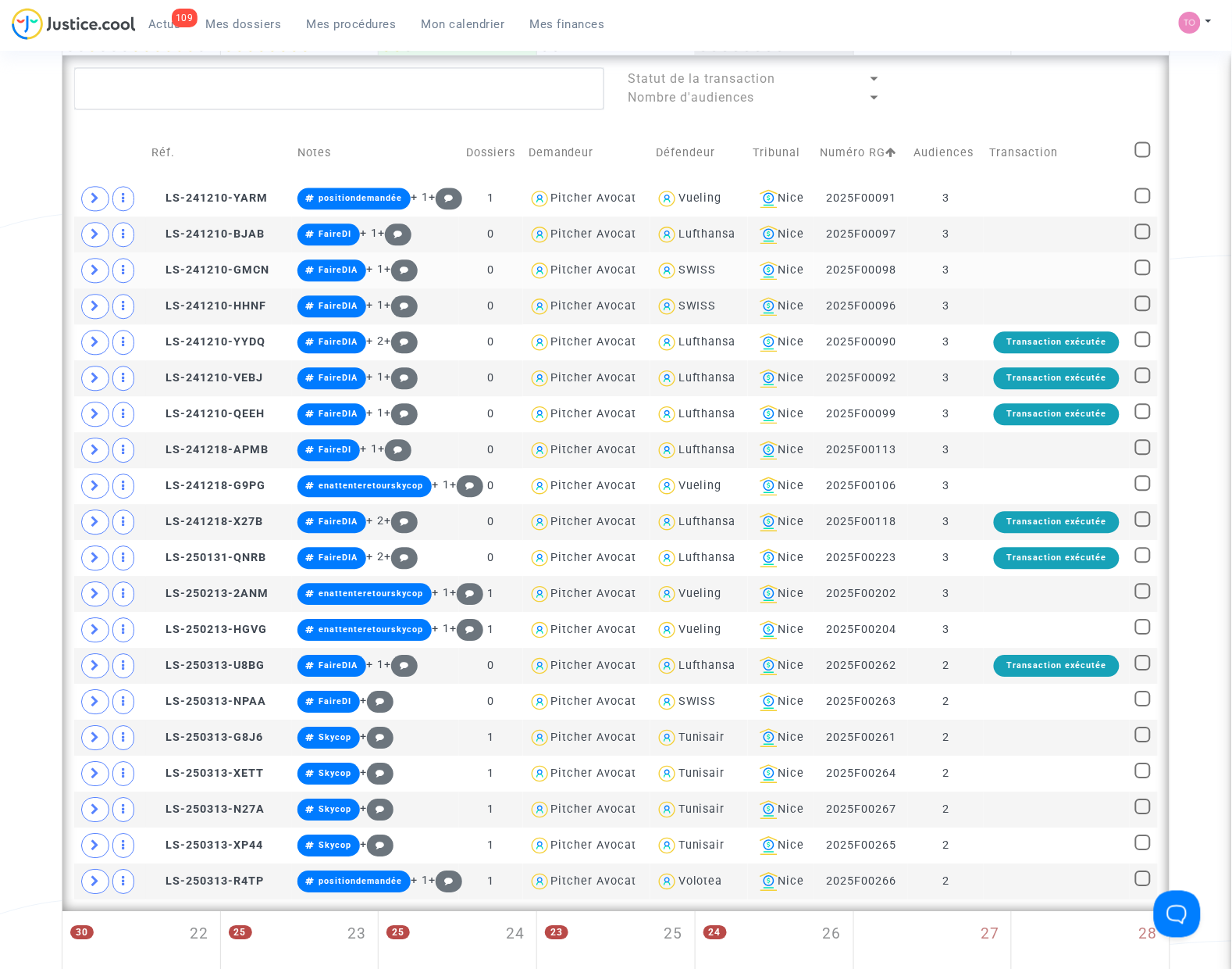
click at [691, 270] on div "SWISS" at bounding box center [698, 270] width 38 height 13
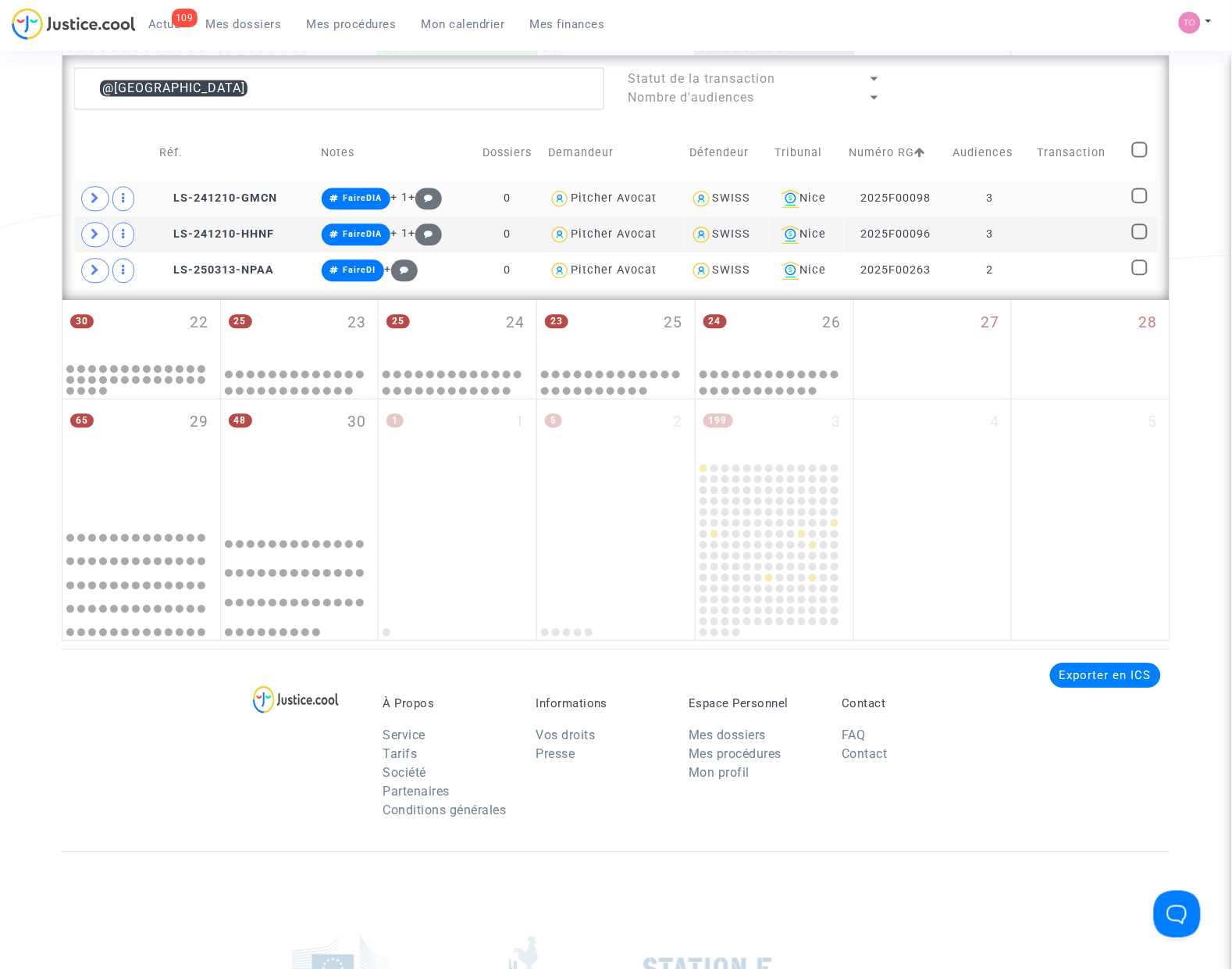
click at [614, 191] on div "Pitcher Avocat" at bounding box center [614, 198] width 86 height 13
click at [731, 197] on div "SWISS" at bounding box center [731, 198] width 38 height 13
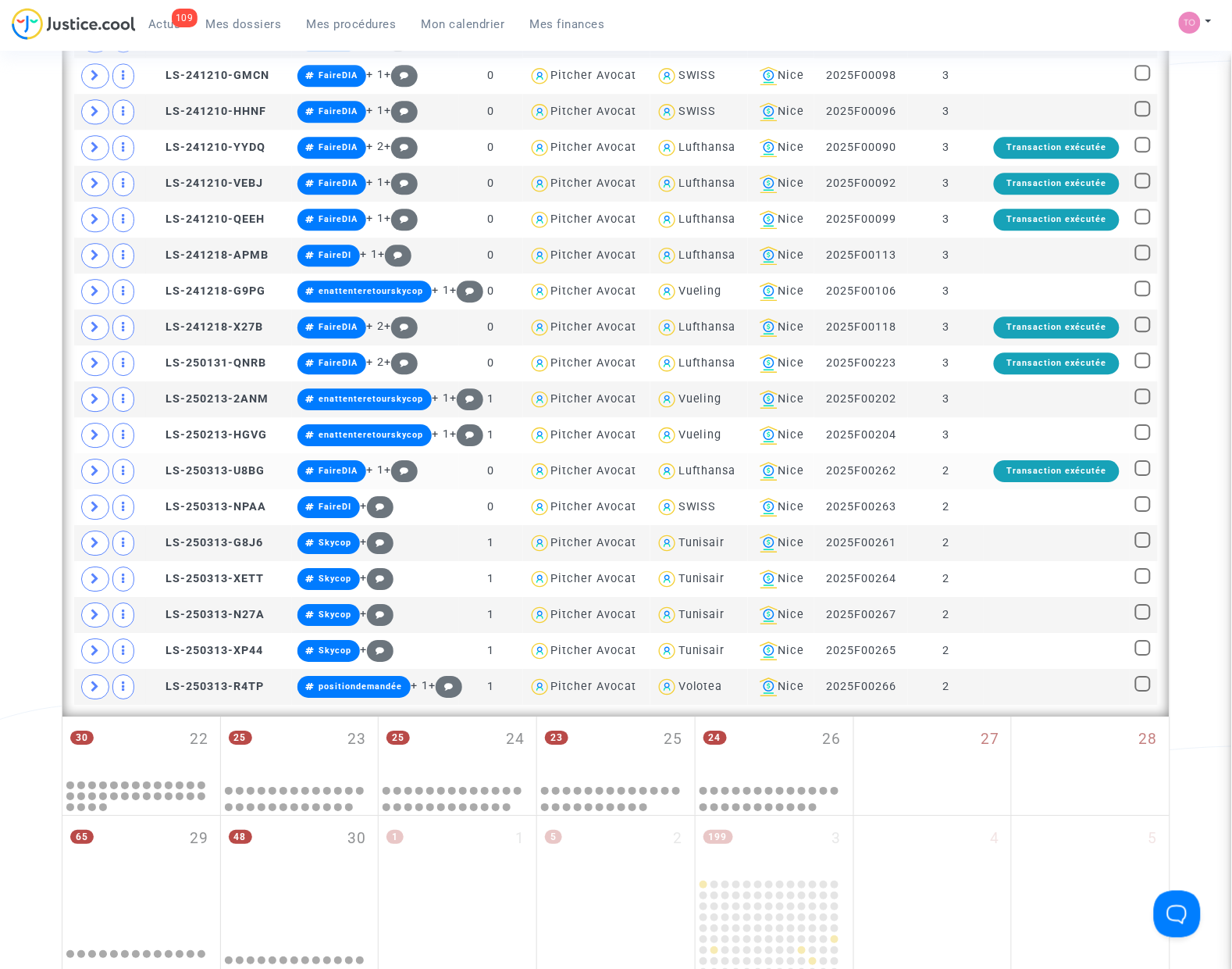
scroll to position [1032, 0]
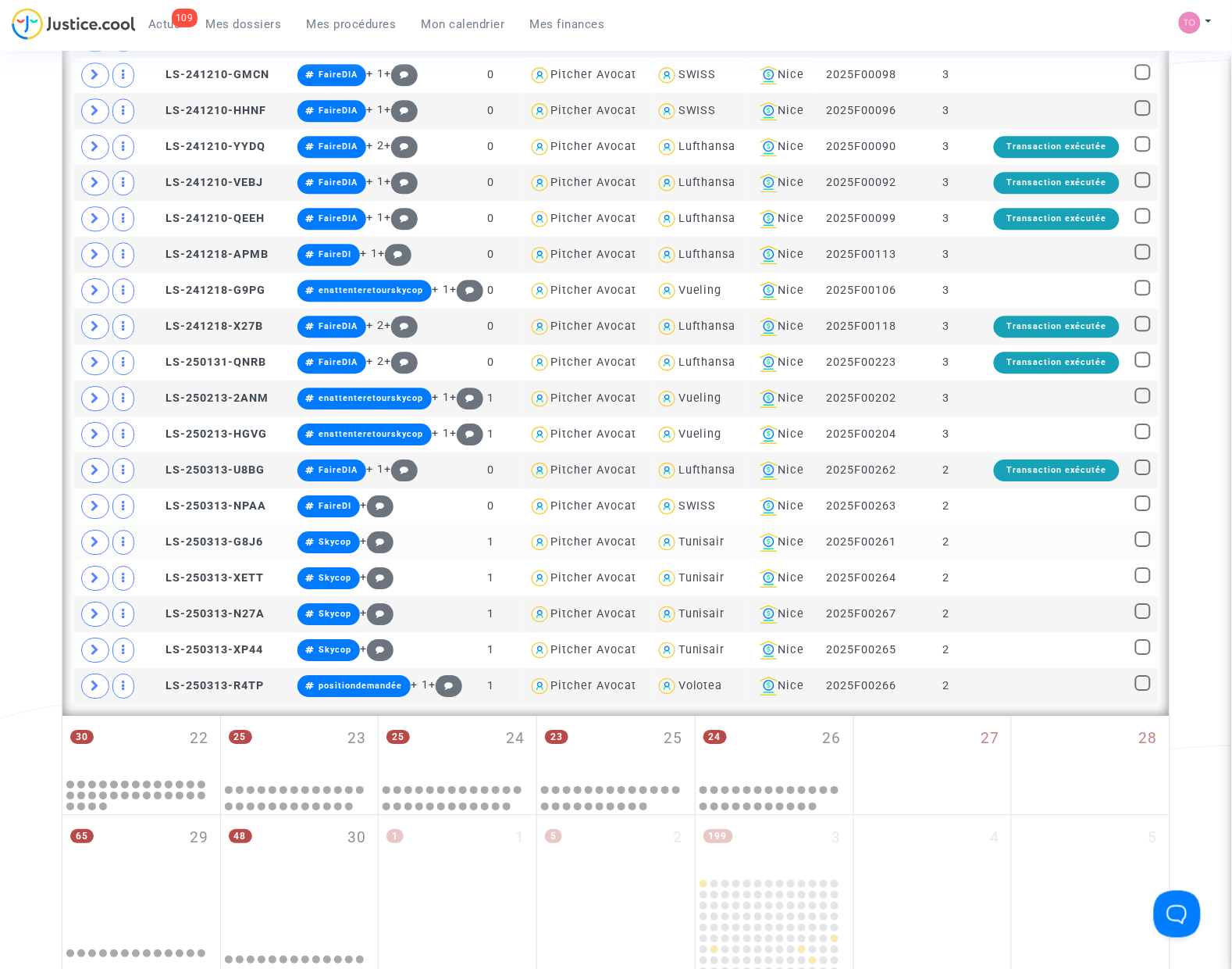
click at [684, 545] on div "Tunisair" at bounding box center [702, 541] width 47 height 13
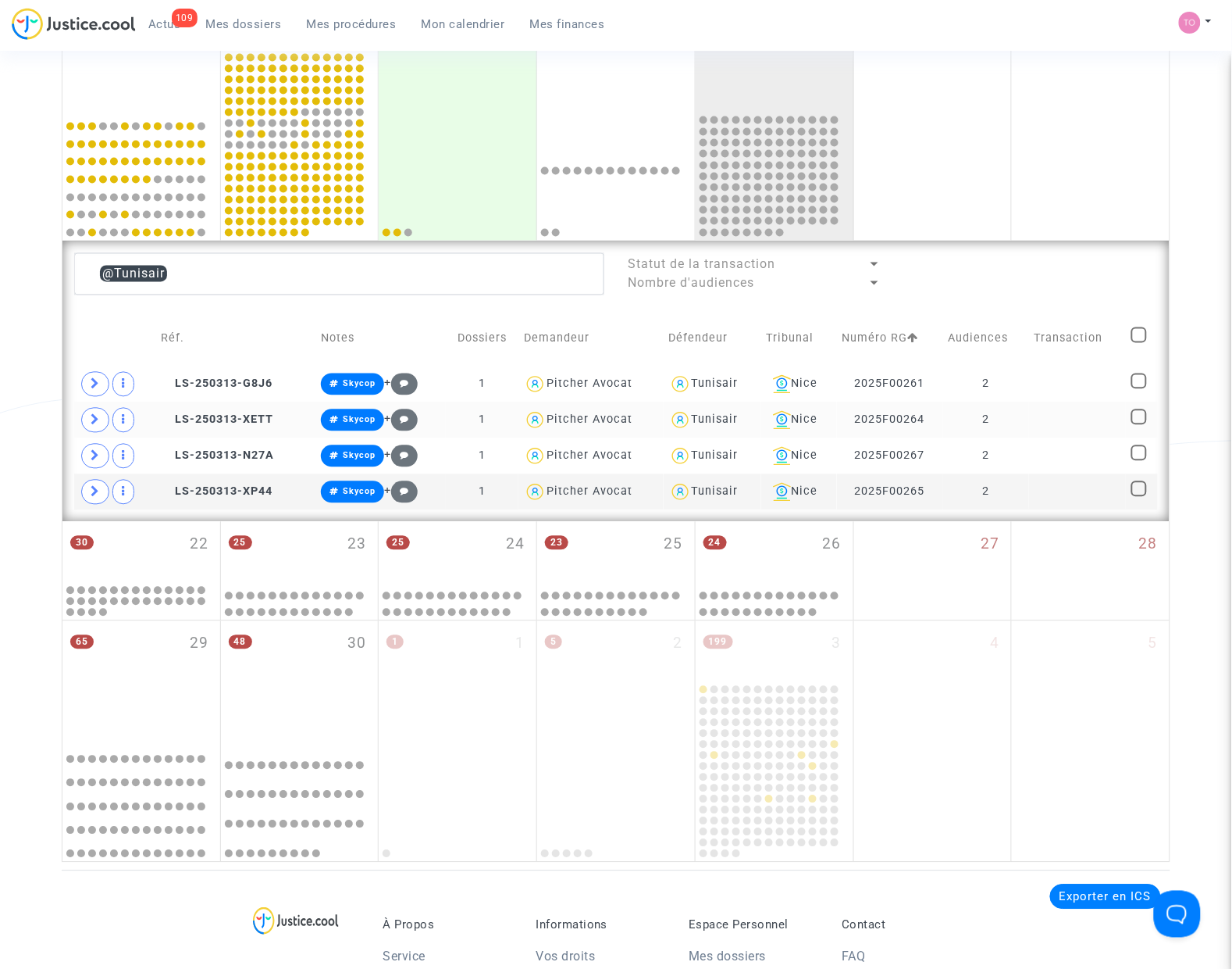
scroll to position [642, 0]
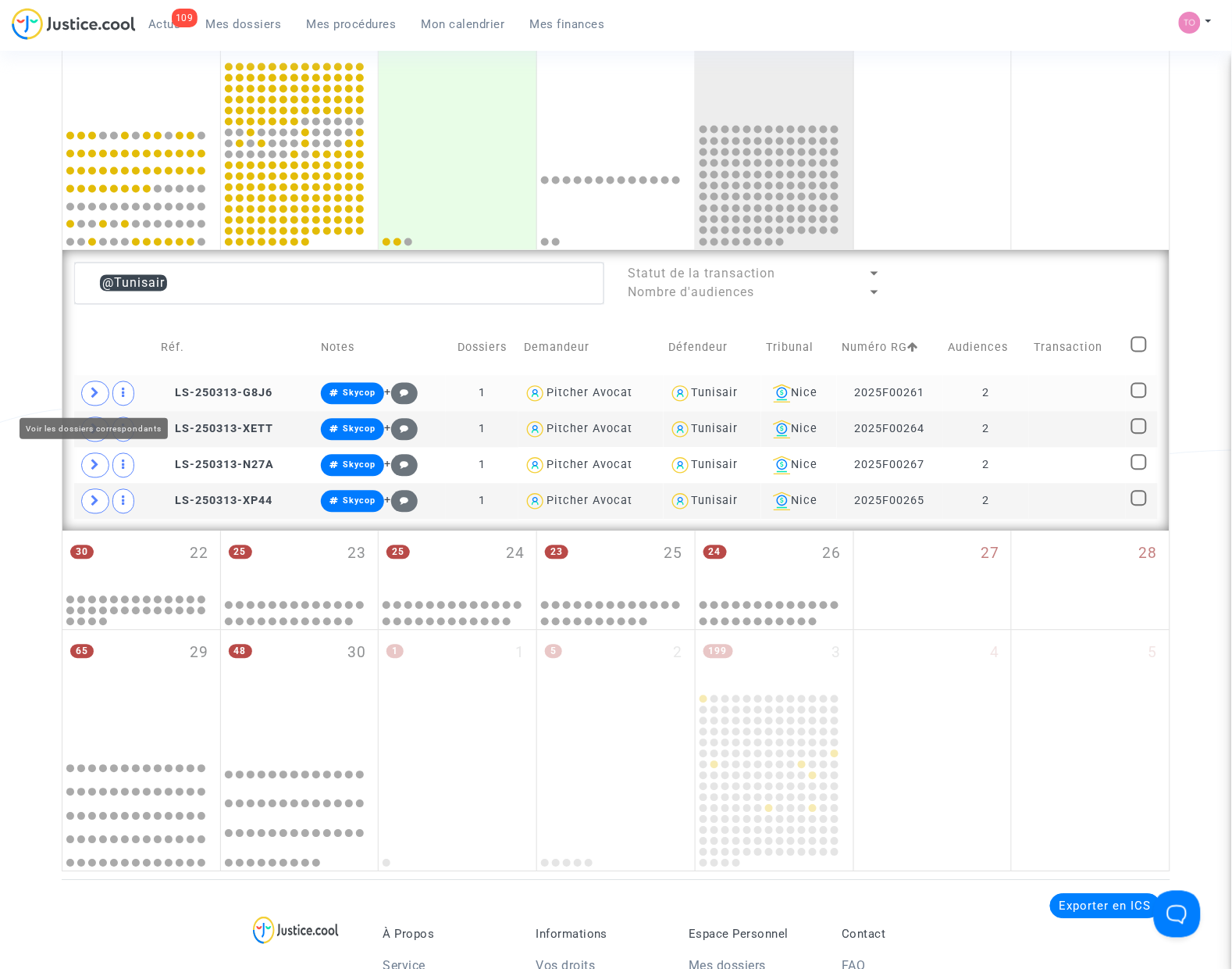
click at [91, 396] on icon at bounding box center [96, 393] width 9 height 11
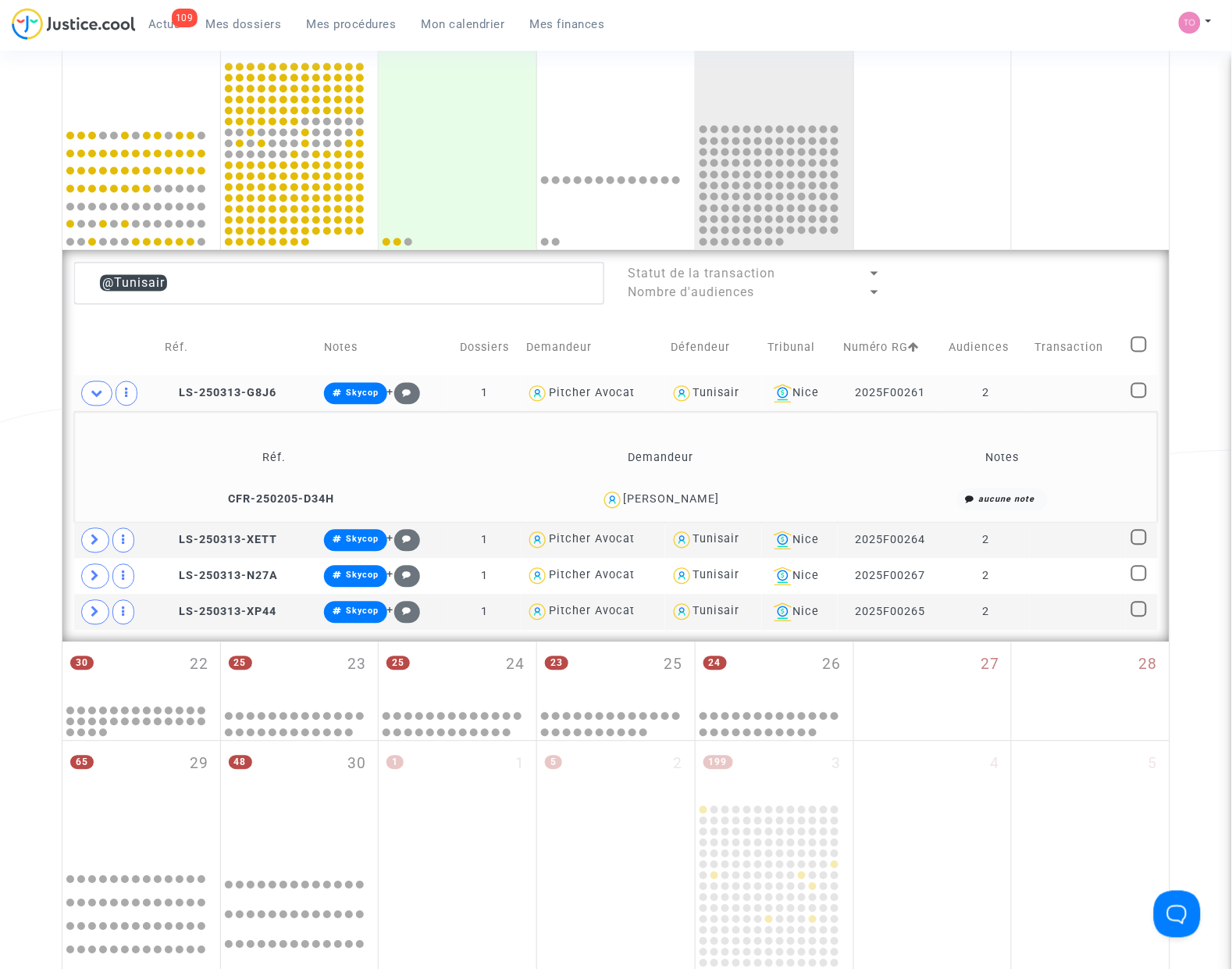
click at [697, 504] on div "Habib MAhjoub" at bounding box center [671, 499] width 96 height 13
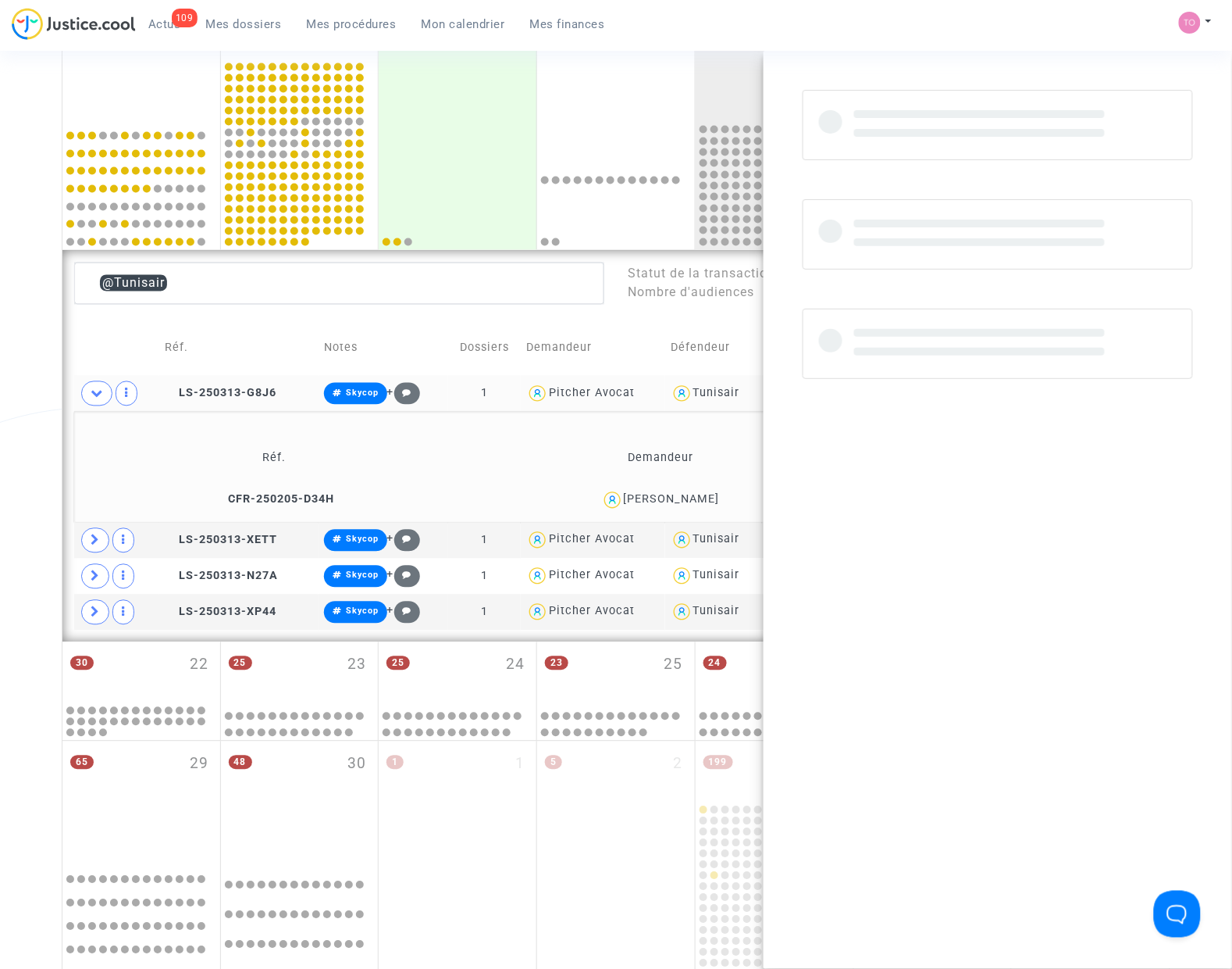
click at [697, 504] on div "Habib MAhjoub" at bounding box center [671, 499] width 96 height 13
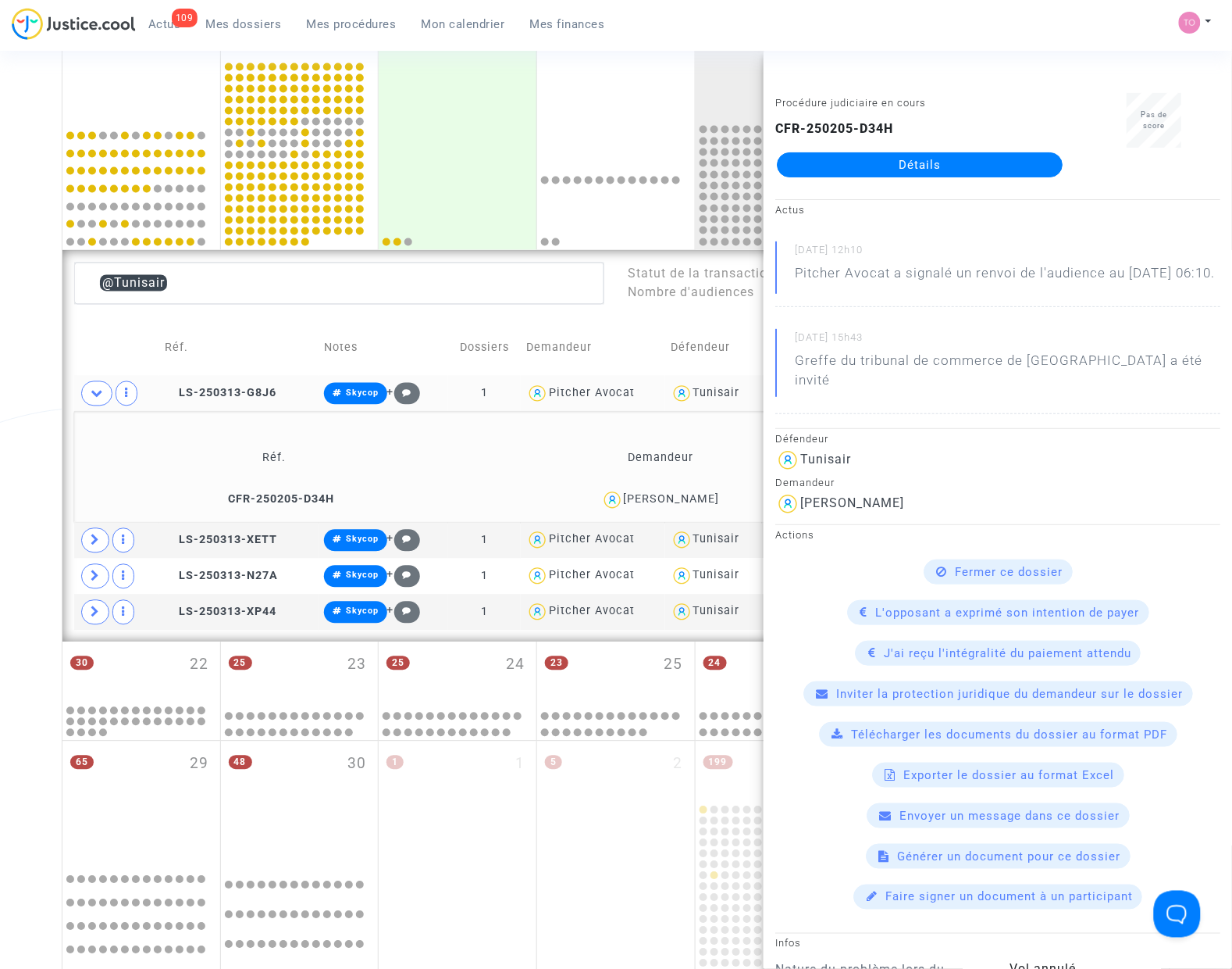
copy div "MAhjoub"
click at [83, 539] on span at bounding box center [96, 540] width 28 height 25
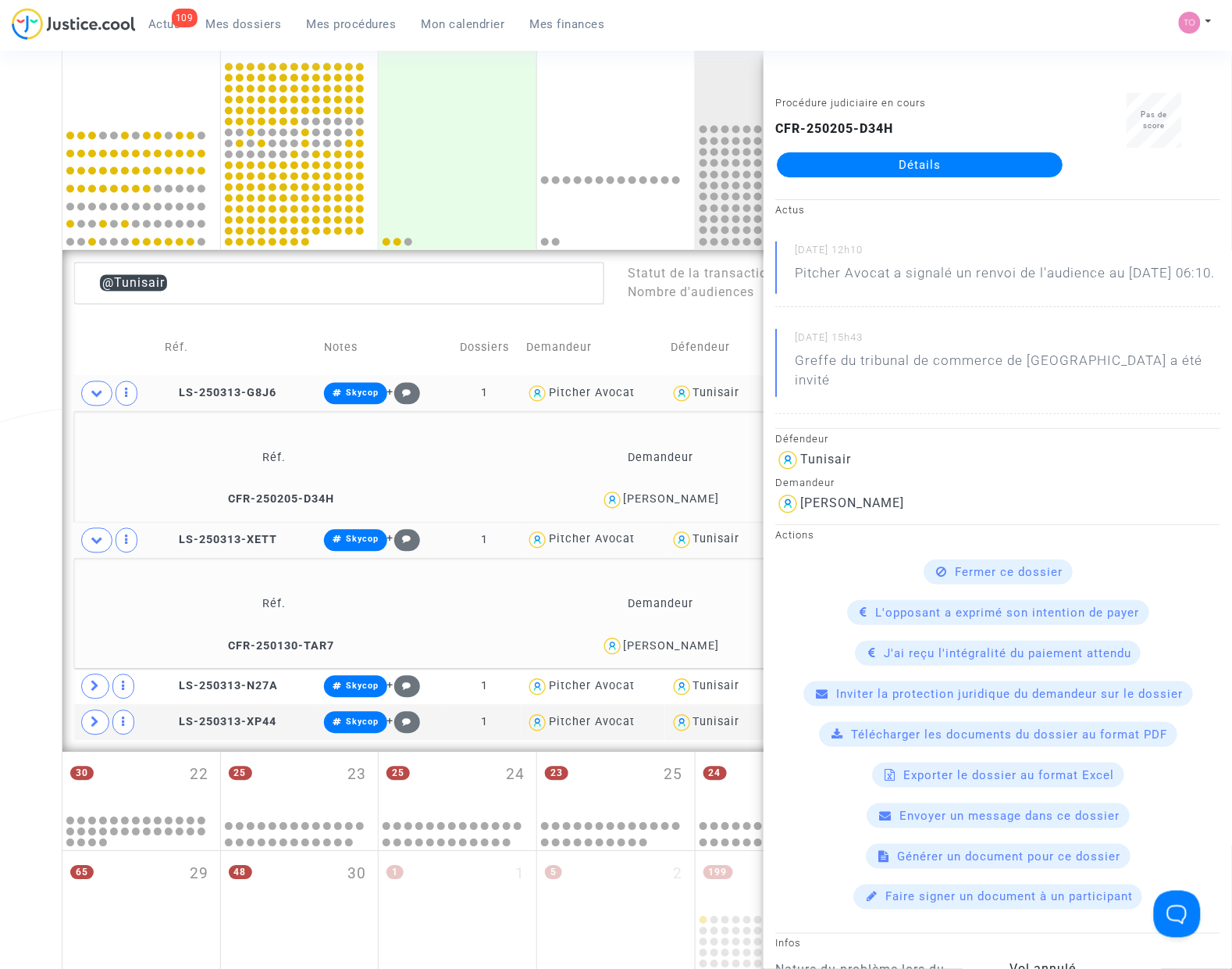
click at [699, 643] on div "Mohamed Gourar" at bounding box center [671, 646] width 96 height 13
copy div "Gourar"
click at [49, 373] on div "Date de clôture d'instruction Date de conciliation Date d'audience Date de juge…" at bounding box center [616, 270] width 1232 height 1644
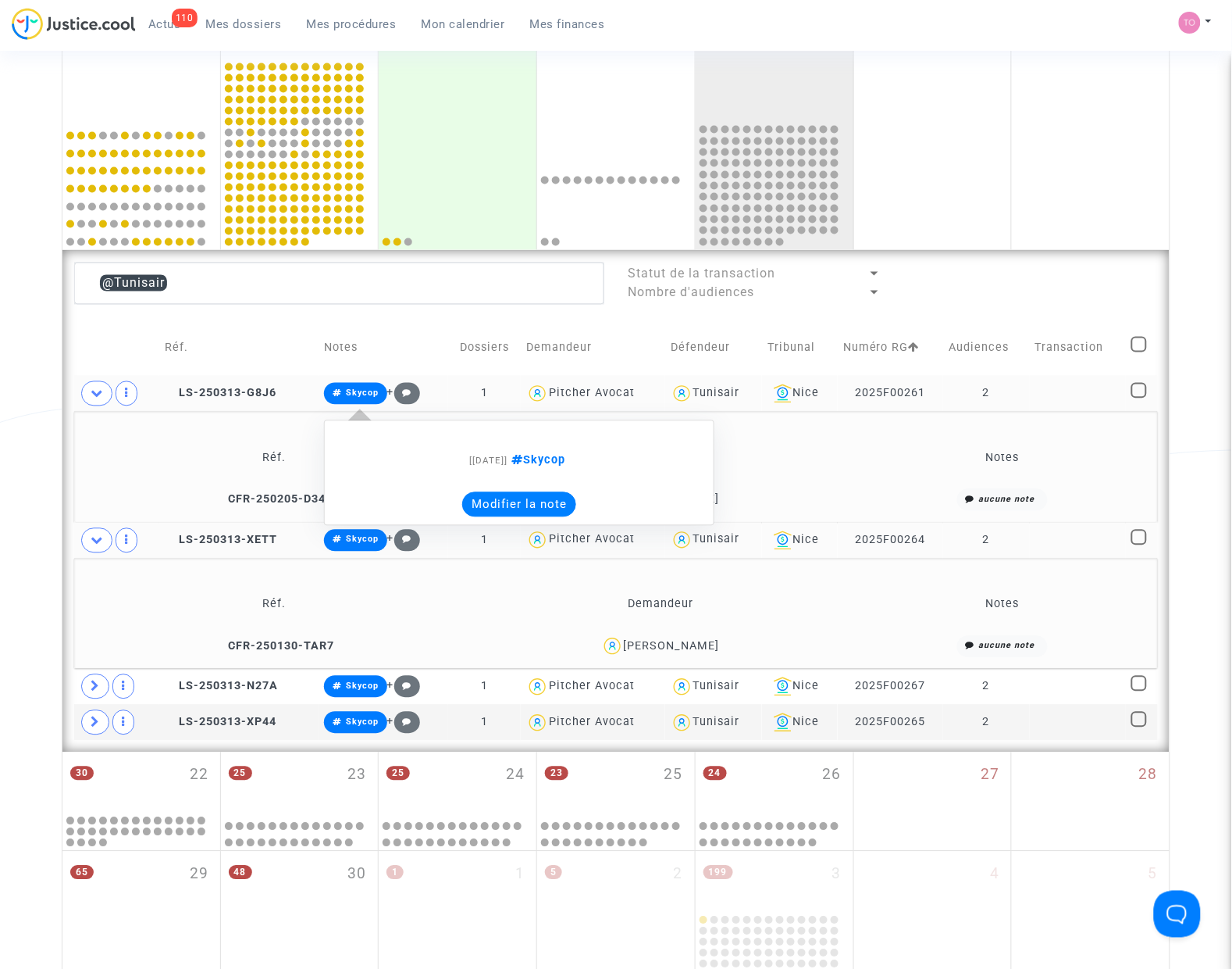
click at [519, 507] on button "Modifier la note" at bounding box center [519, 505] width 114 height 25
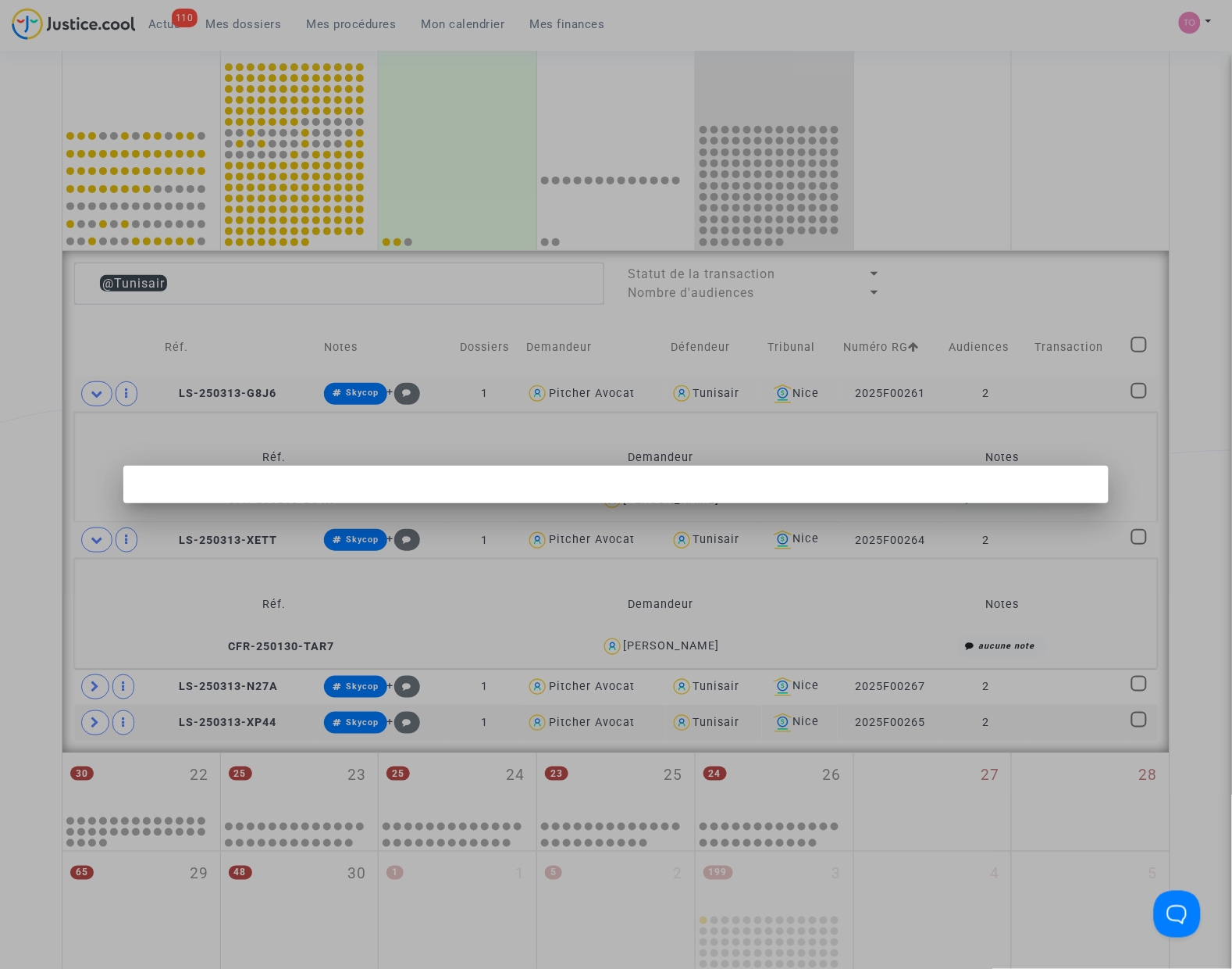
scroll to position [0, 0]
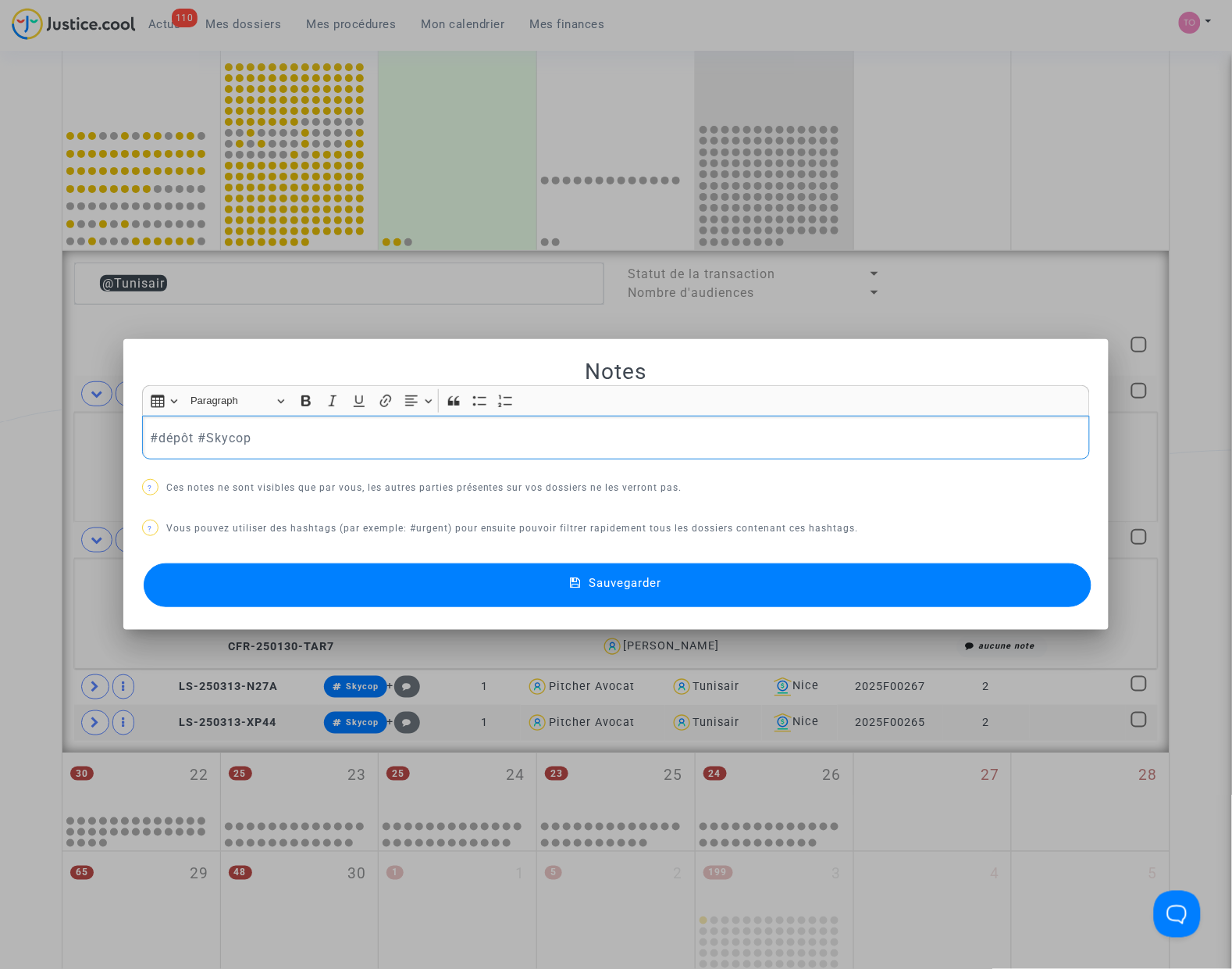
drag, startPoint x: 166, startPoint y: 451, endPoint x: -69, endPoint y: 447, distance: 235.0
click at [0, 447] on html "110 Actus Mes dossiers Mes procédures Mon calendrier Mes finances Mon profil Pa…" at bounding box center [616, 520] width 1232 height 2323
drag, startPoint x: 275, startPoint y: 451, endPoint x: 2, endPoint y: 428, distance: 274.0
click at [2, 428] on div "Notes Rich Text Editor Insert table Insert table Heading Paragraph Paragraph He…" at bounding box center [616, 484] width 1232 height 969
copy p "#dépôt #Skycop"
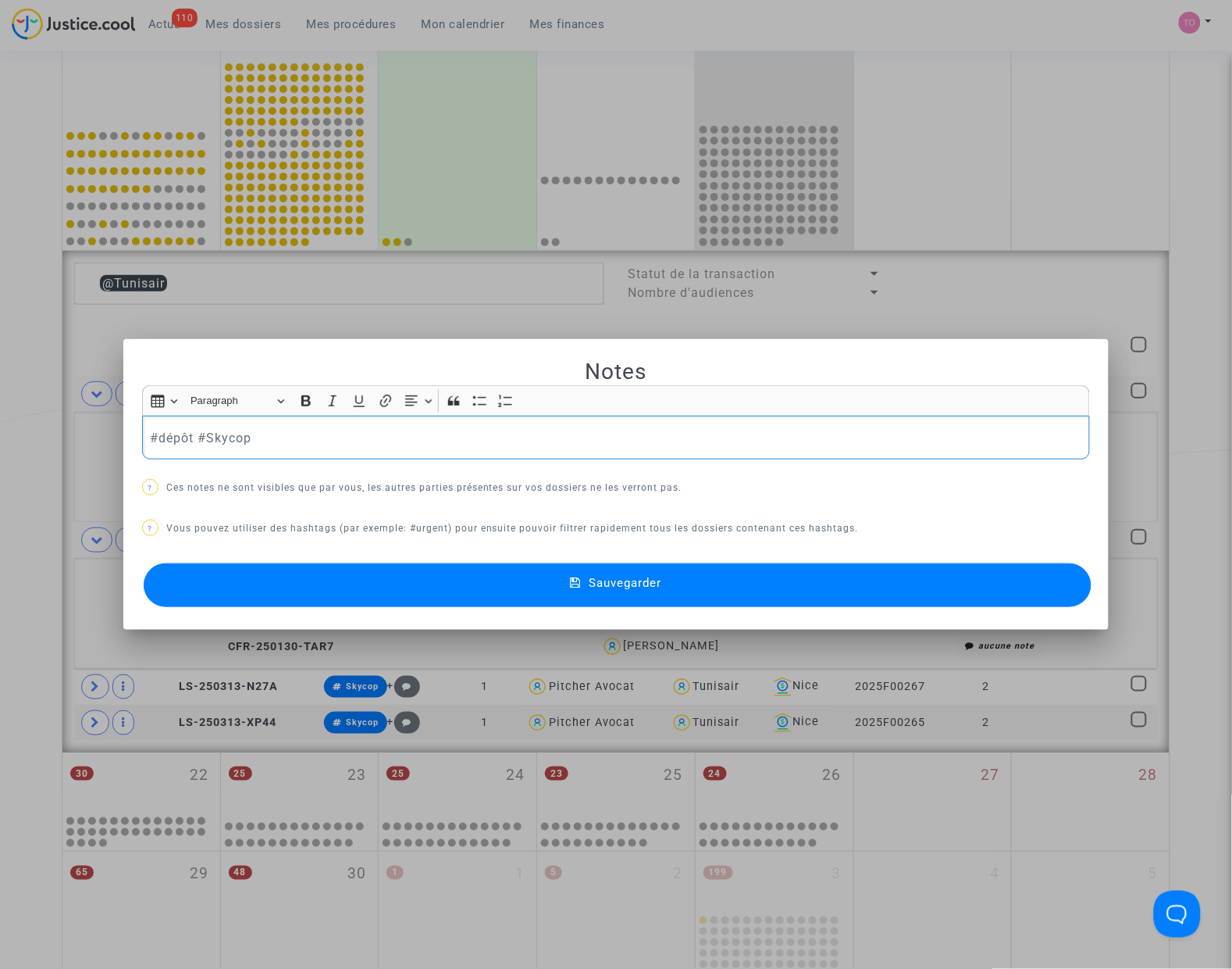
click at [404, 596] on button "Sauvegarder" at bounding box center [617, 584] width 948 height 44
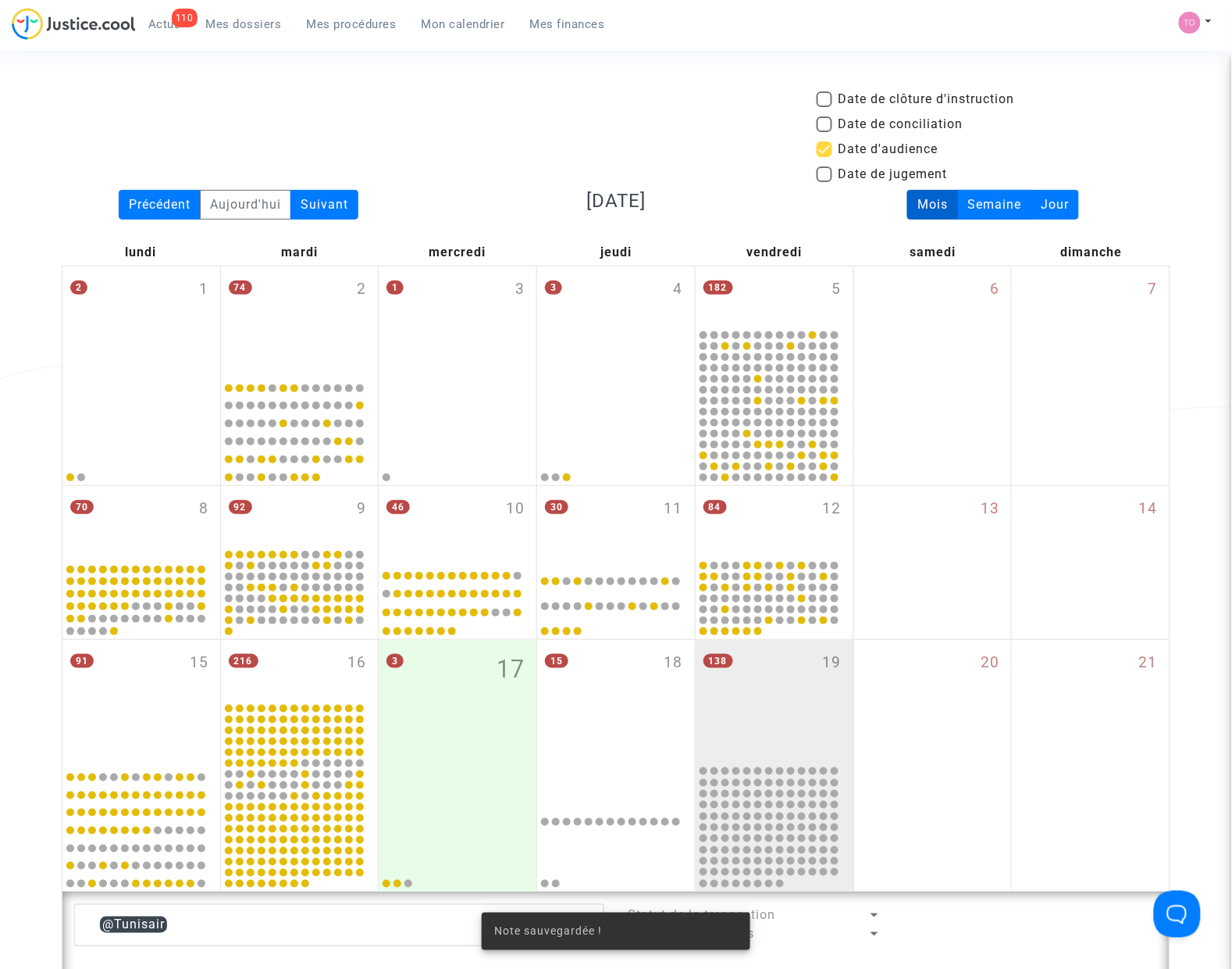
scroll to position [642, 0]
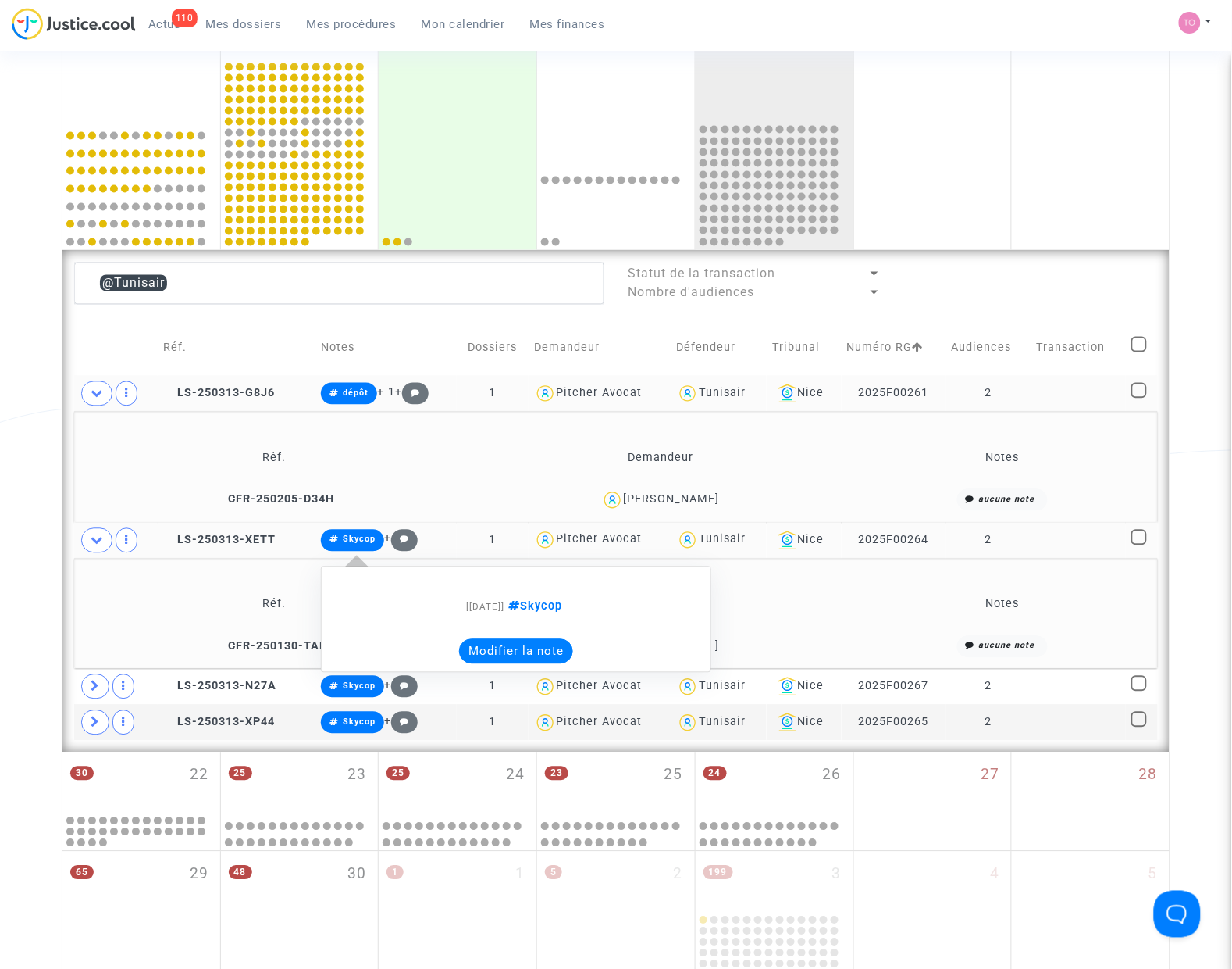
click at [502, 649] on button "Modifier la note" at bounding box center [517, 651] width 114 height 25
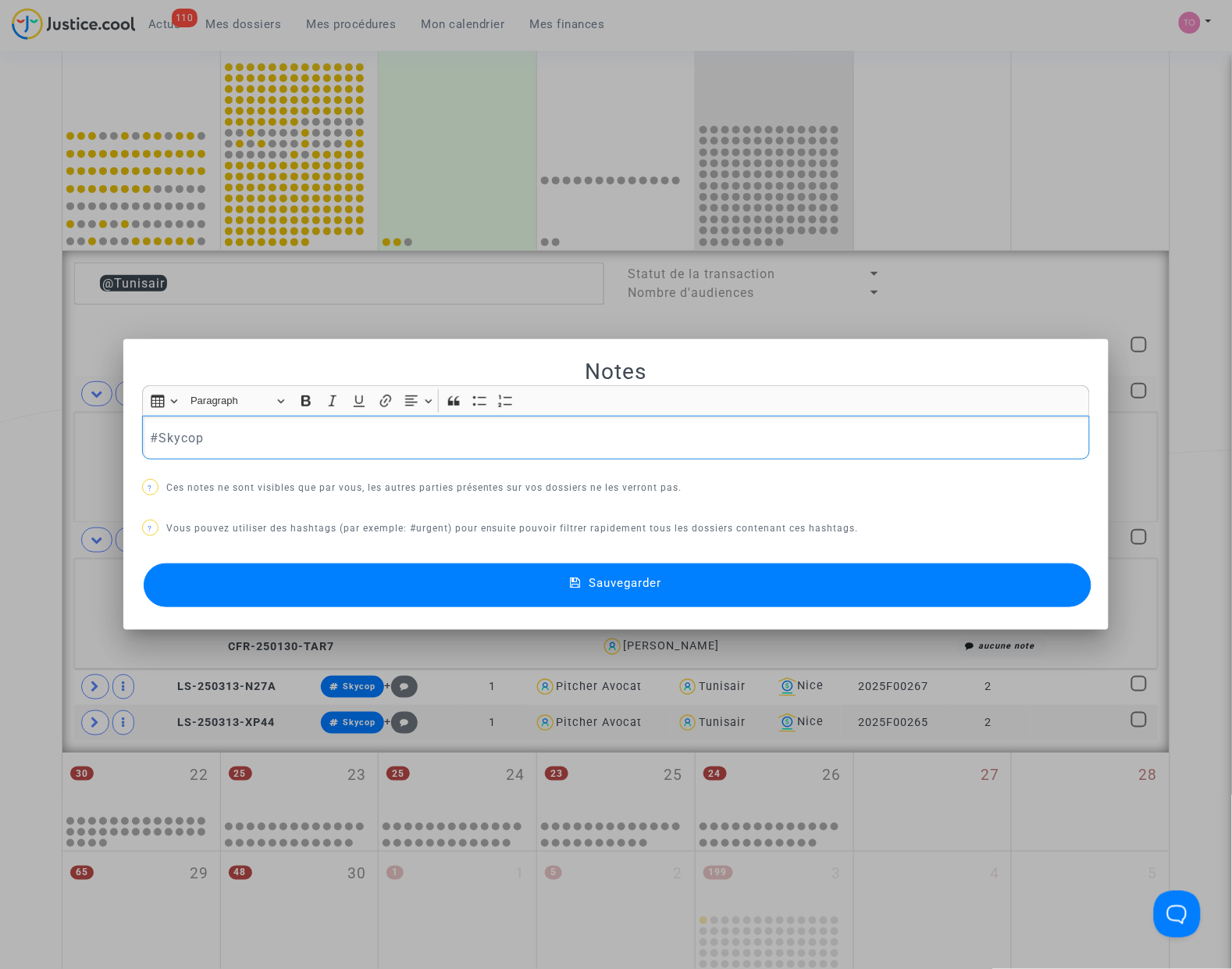
drag, startPoint x: 233, startPoint y: 447, endPoint x: 10, endPoint y: 432, distance: 223.5
click at [10, 432] on div "Notes Rich Text Editor Insert table Insert table Heading Paragraph Paragraph He…" at bounding box center [616, 484] width 1232 height 969
click at [423, 582] on button "Sauvegarder" at bounding box center [617, 584] width 948 height 44
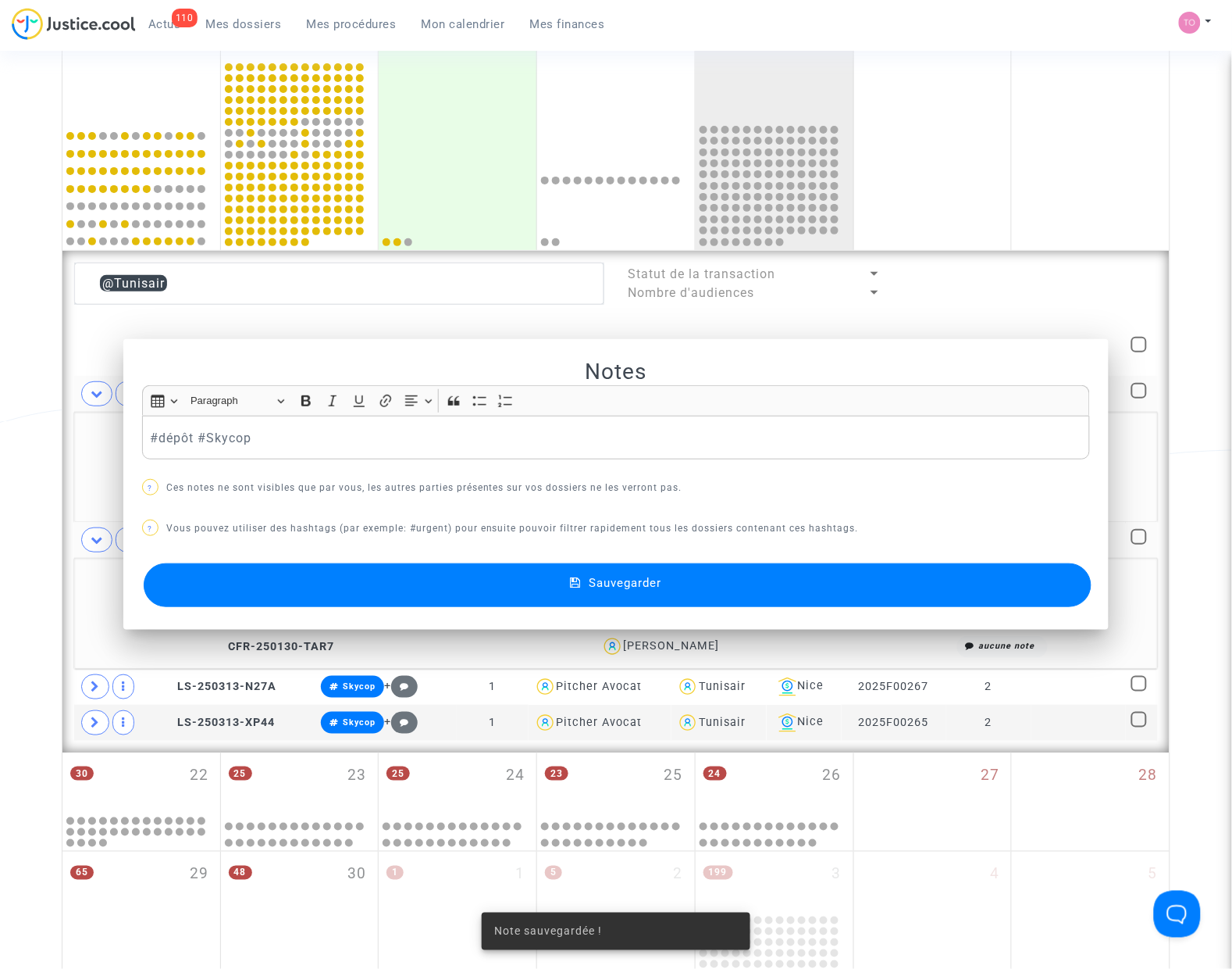
scroll to position [642, 0]
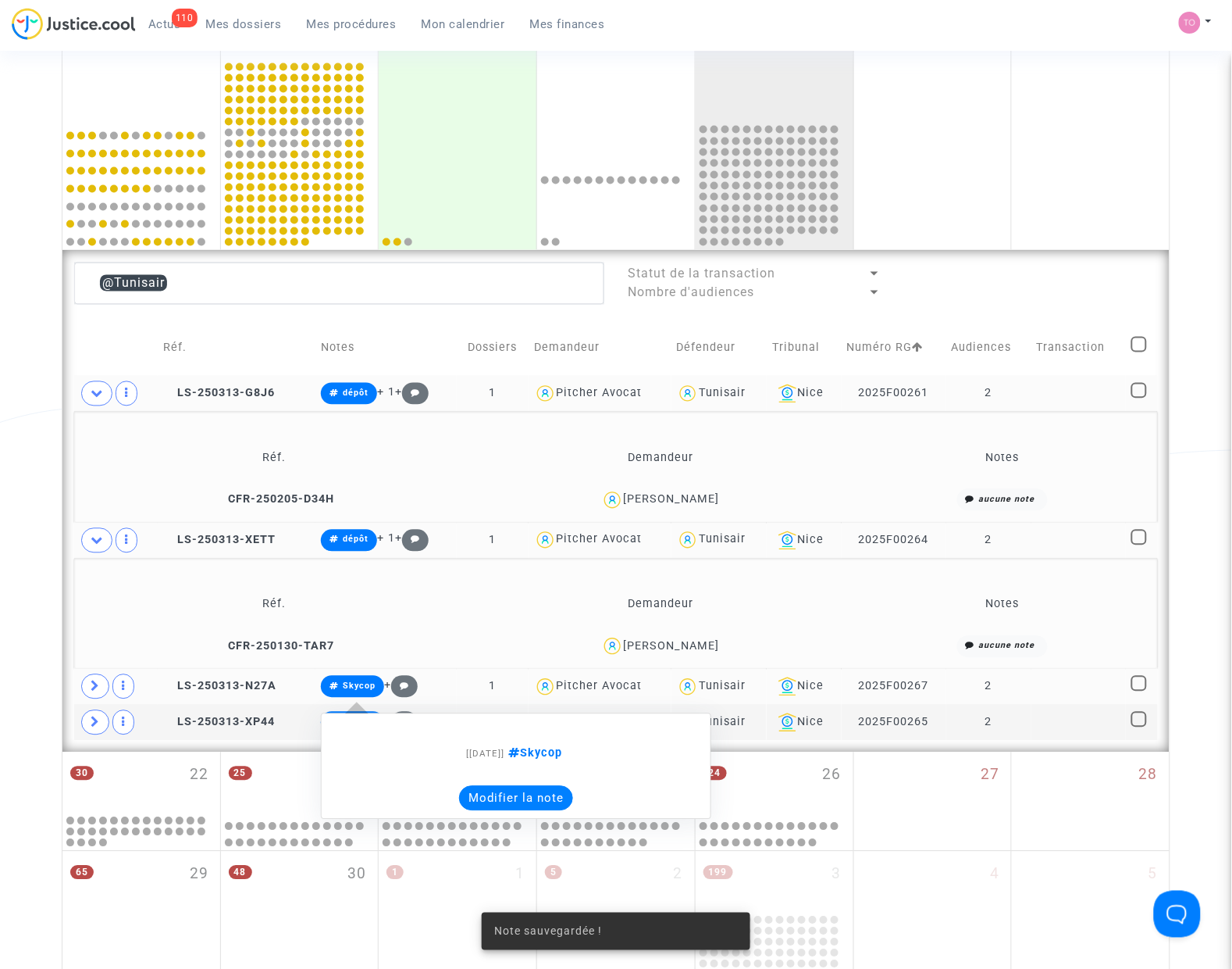
click at [480, 801] on button "Modifier la note" at bounding box center [517, 798] width 114 height 25
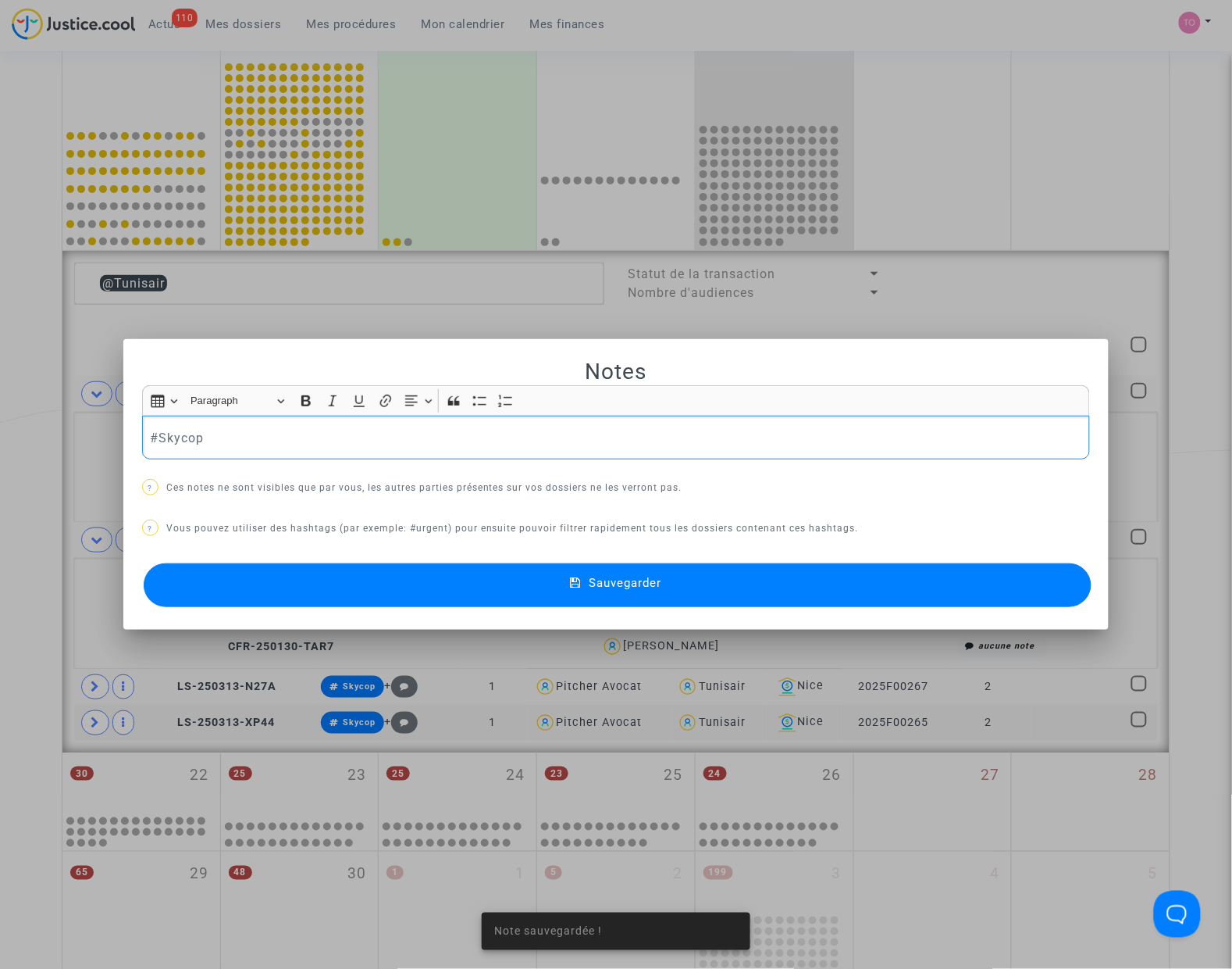
scroll to position [0, 0]
drag, startPoint x: 194, startPoint y: 442, endPoint x: 33, endPoint y: 444, distance: 161.0
click at [33, 444] on div "Note sauvegardée ! Notes Rich Text Editor Insert table Insert table Heading Par…" at bounding box center [616, 484] width 1232 height 969
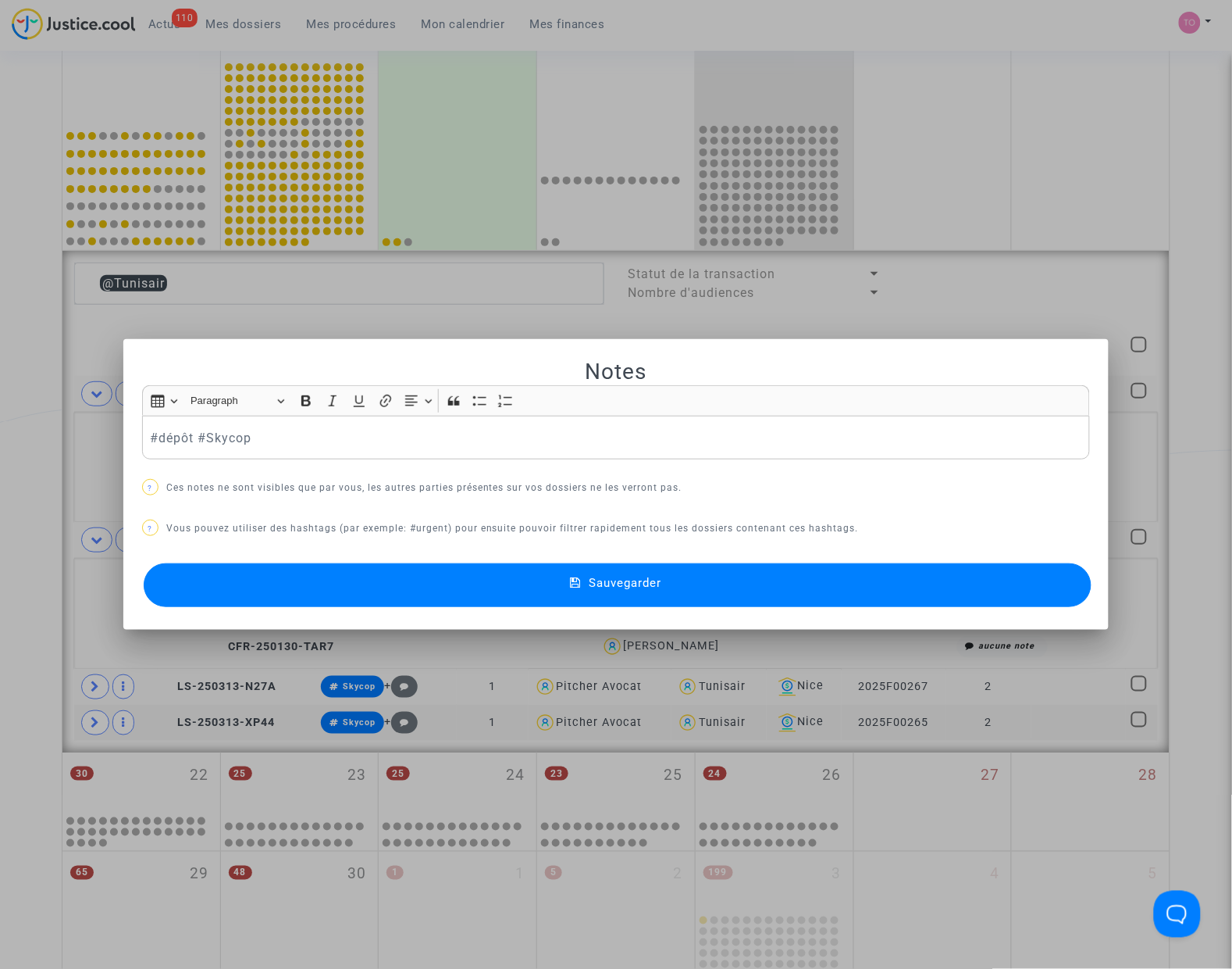
click at [424, 601] on button "Sauvegarder" at bounding box center [617, 584] width 948 height 44
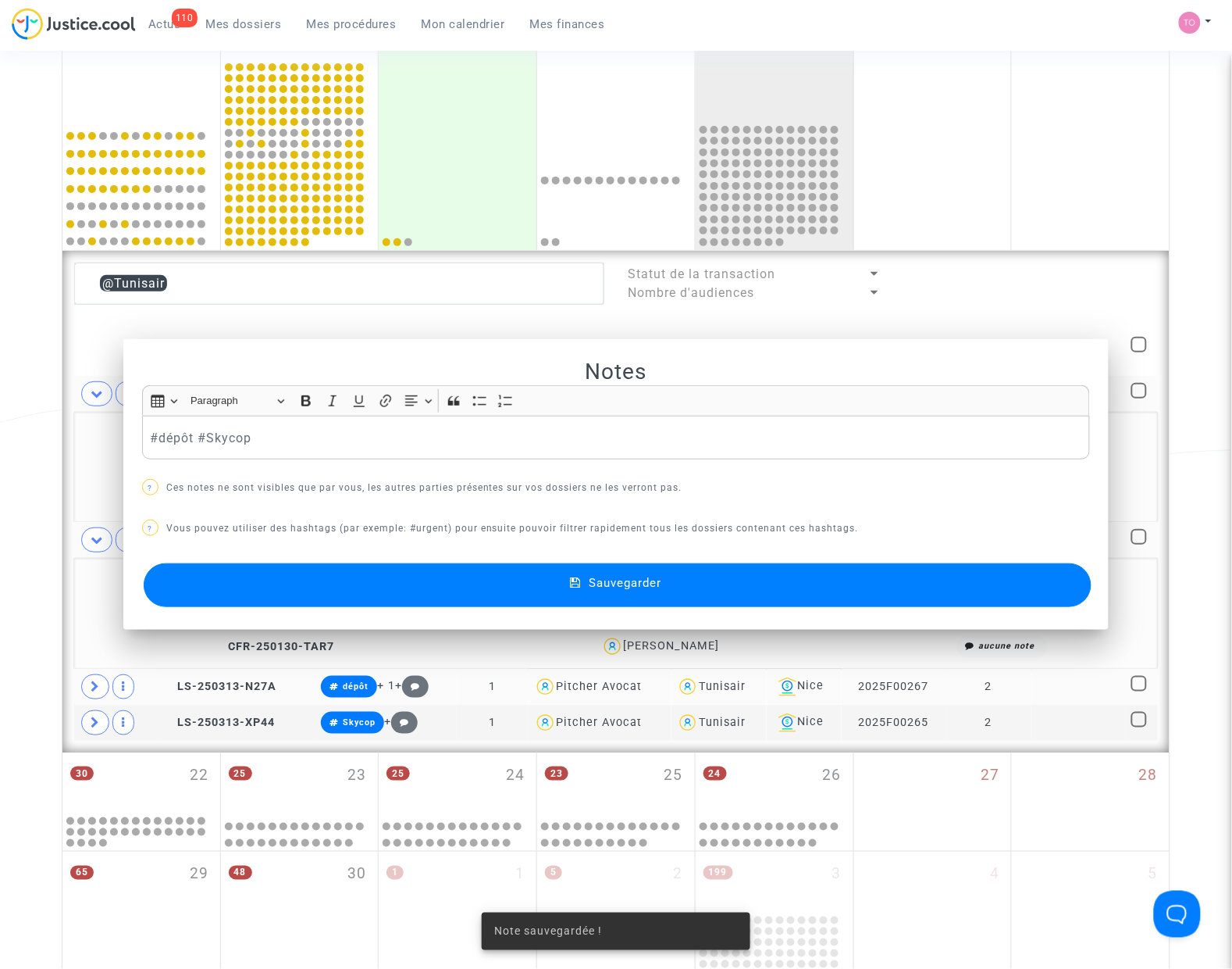
scroll to position [642, 0]
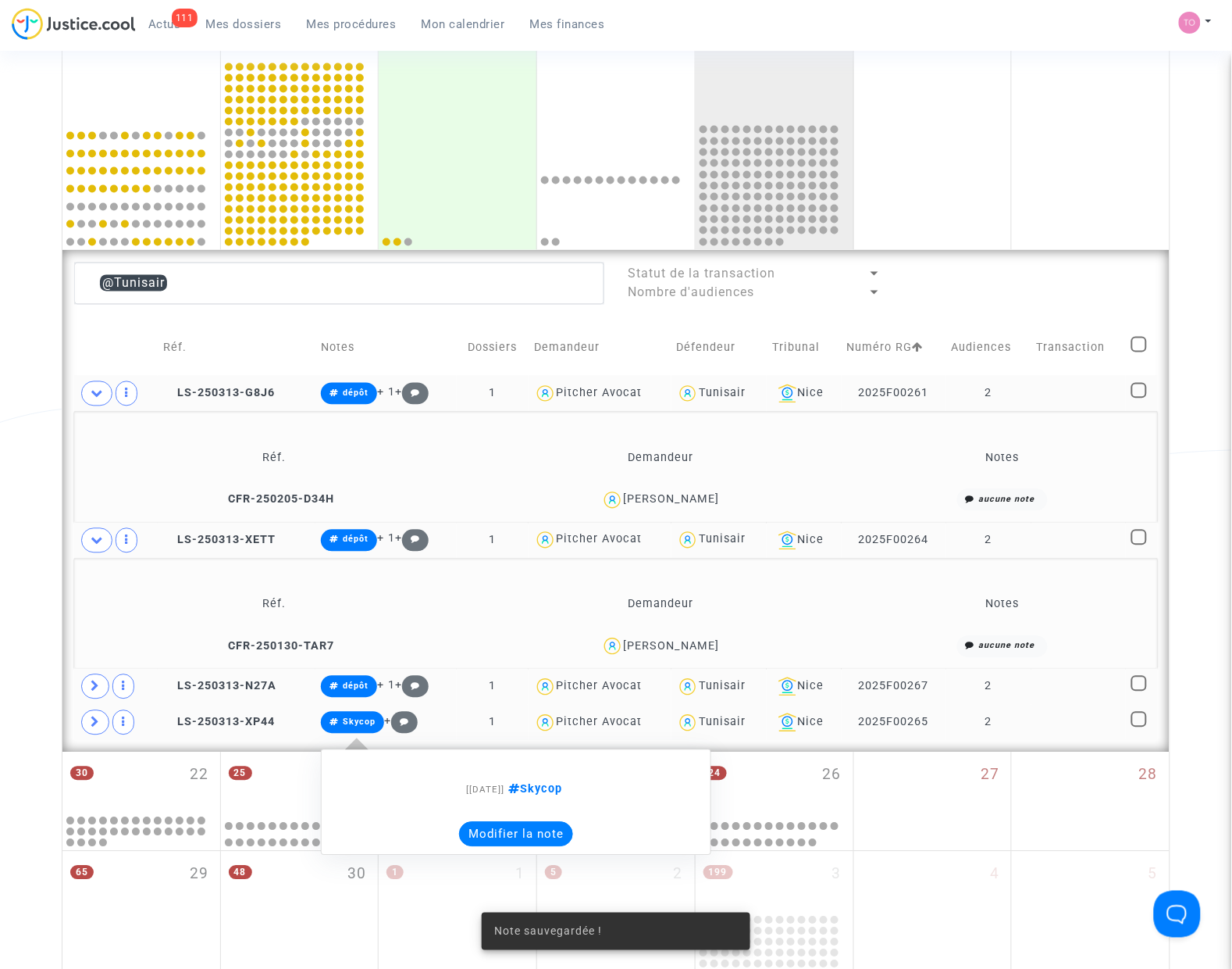
click at [493, 834] on button "Modifier la note" at bounding box center [517, 834] width 114 height 25
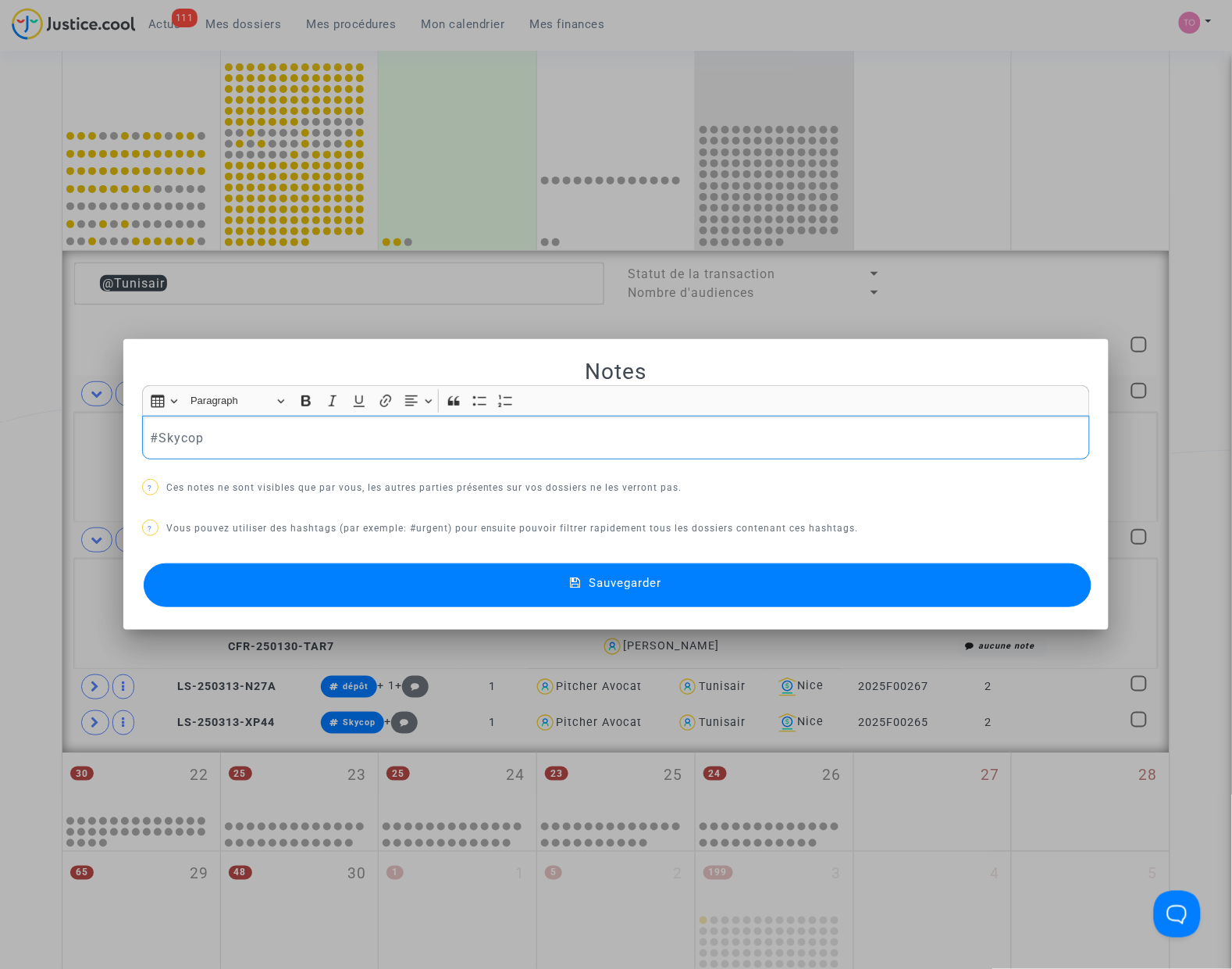
drag, startPoint x: 185, startPoint y: 428, endPoint x: -2, endPoint y: 432, distance: 187.0
click at [0, 432] on html "111 Actus Mes dossiers Mes procédures Mon calendrier Mes finances Mon profil Pa…" at bounding box center [616, 520] width 1232 height 2323
click at [371, 570] on button "Sauvegarder" at bounding box center [617, 584] width 948 height 44
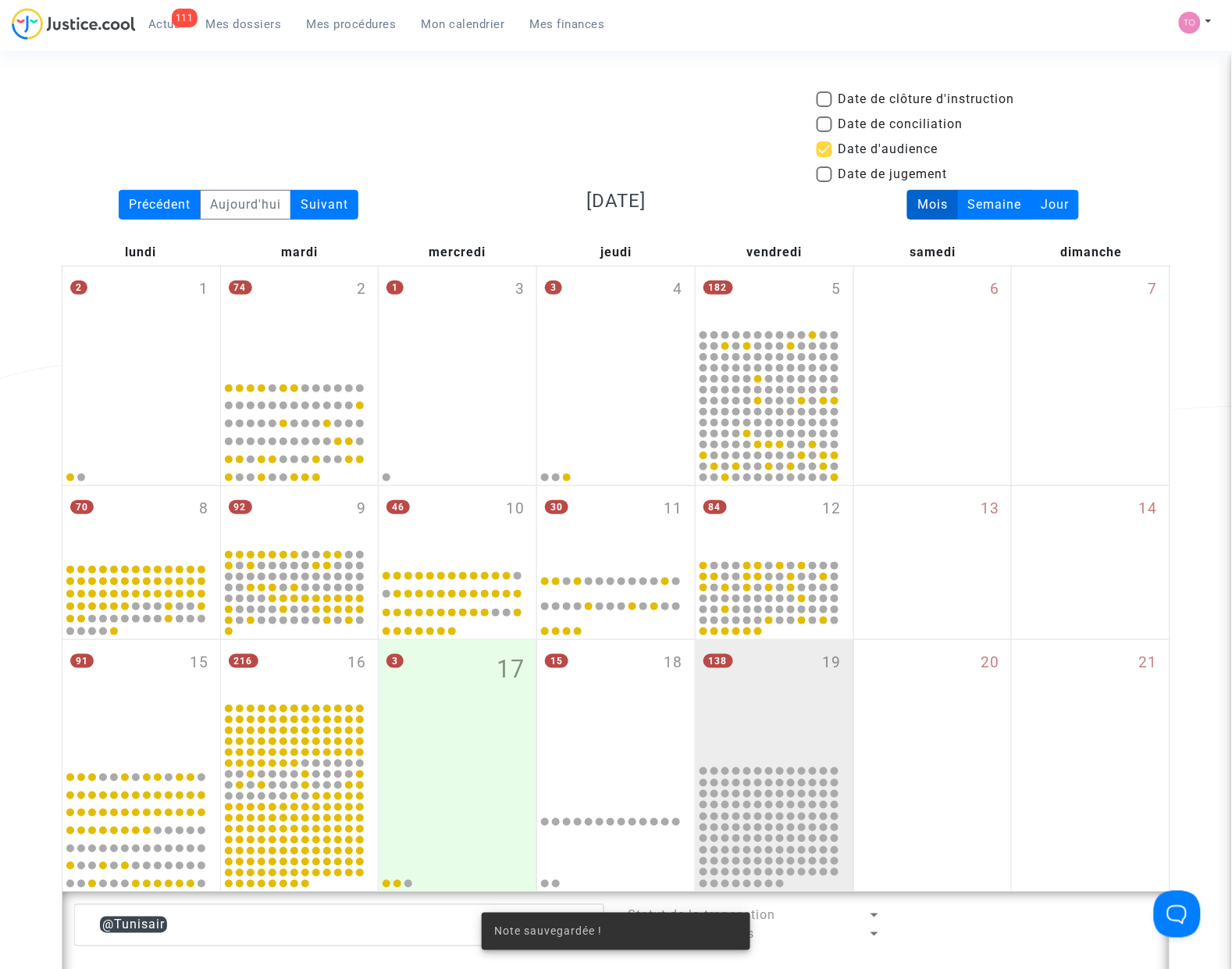
scroll to position [642, 0]
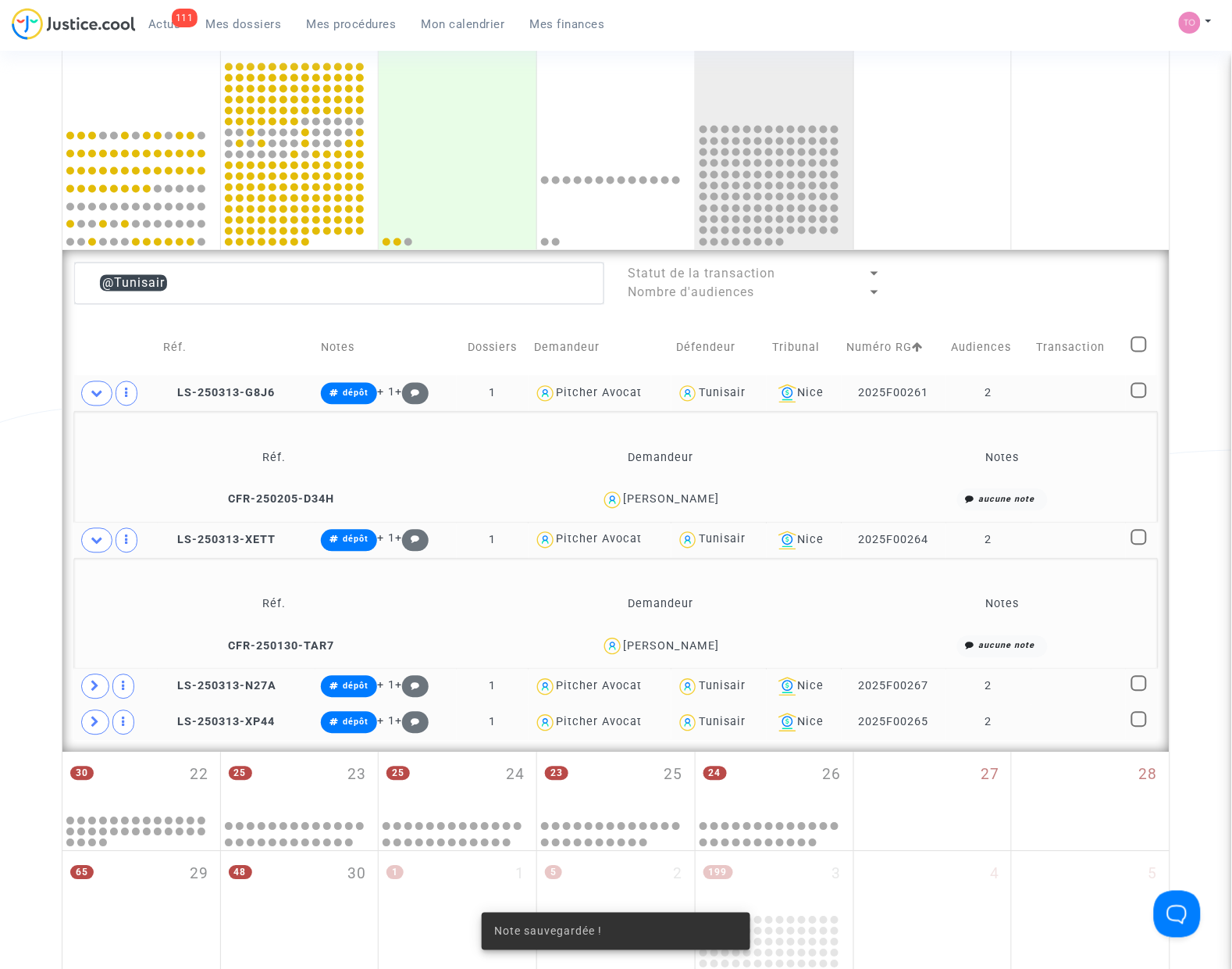
click at [29, 534] on div "Date de clôture d'instruction Date de conciliation Date d'audience Date de juge…" at bounding box center [616, 270] width 1232 height 1644
click at [83, 541] on span at bounding box center [97, 540] width 31 height 25
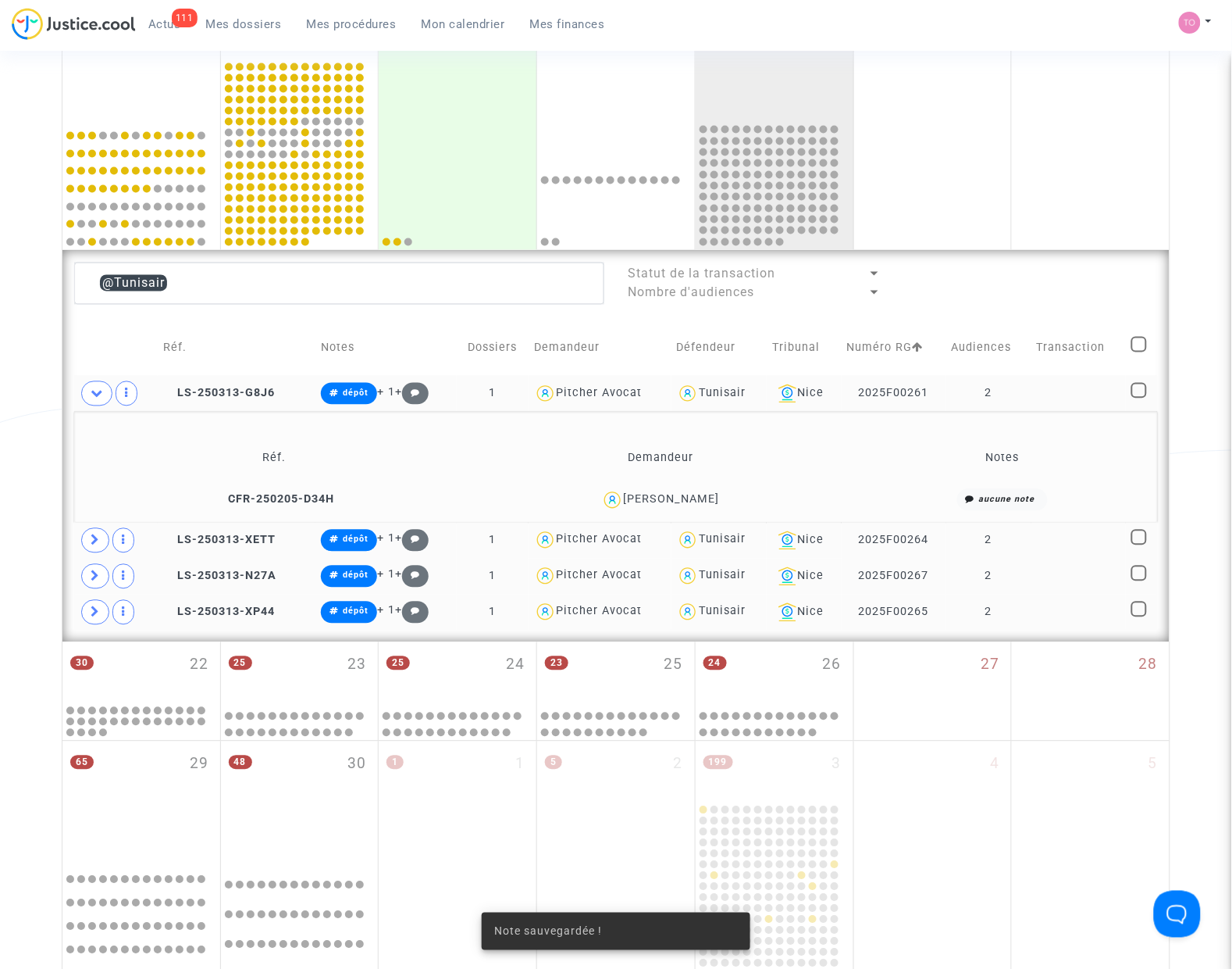
click at [711, 397] on div "Tunisair" at bounding box center [722, 393] width 47 height 13
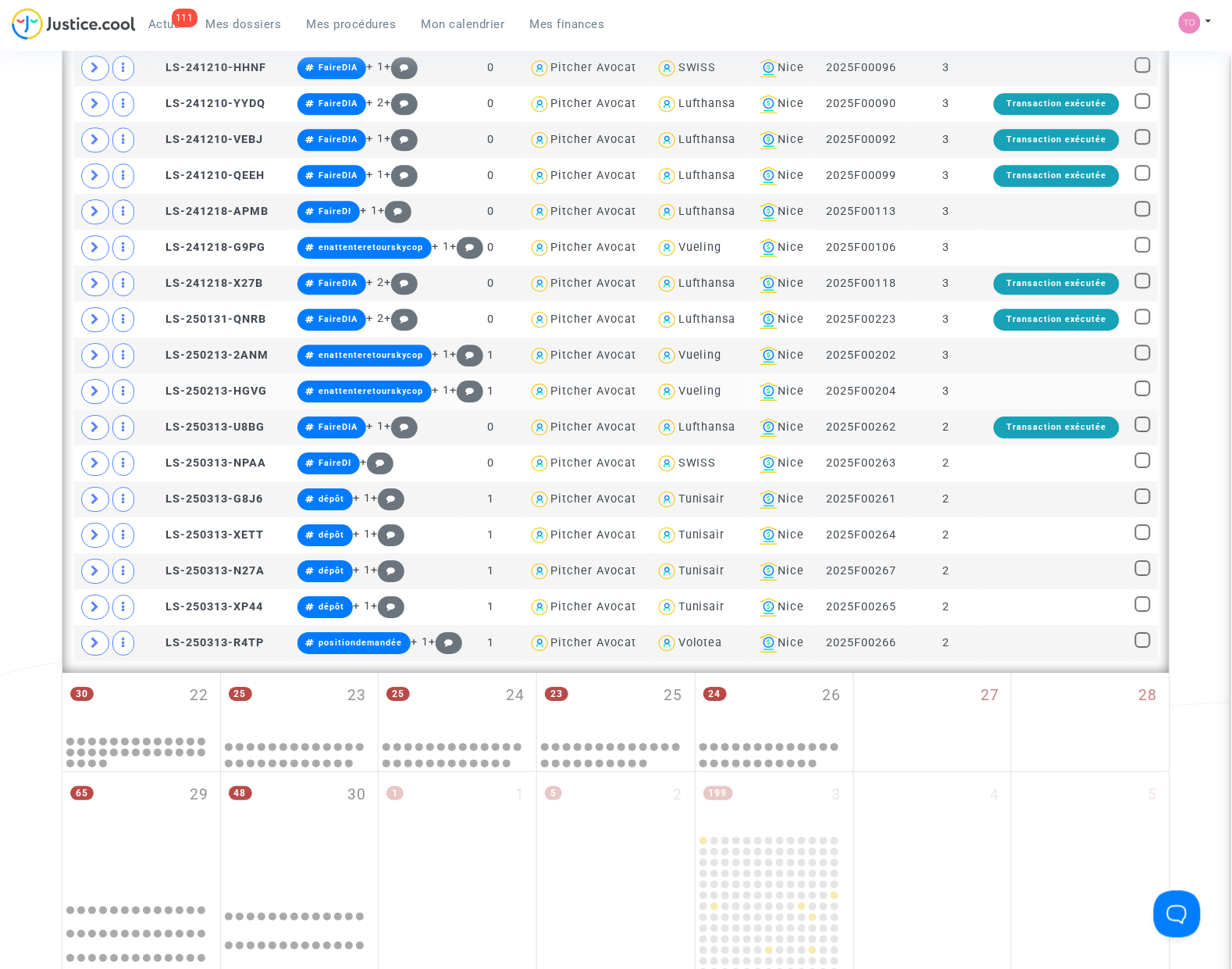
scroll to position [1129, 0]
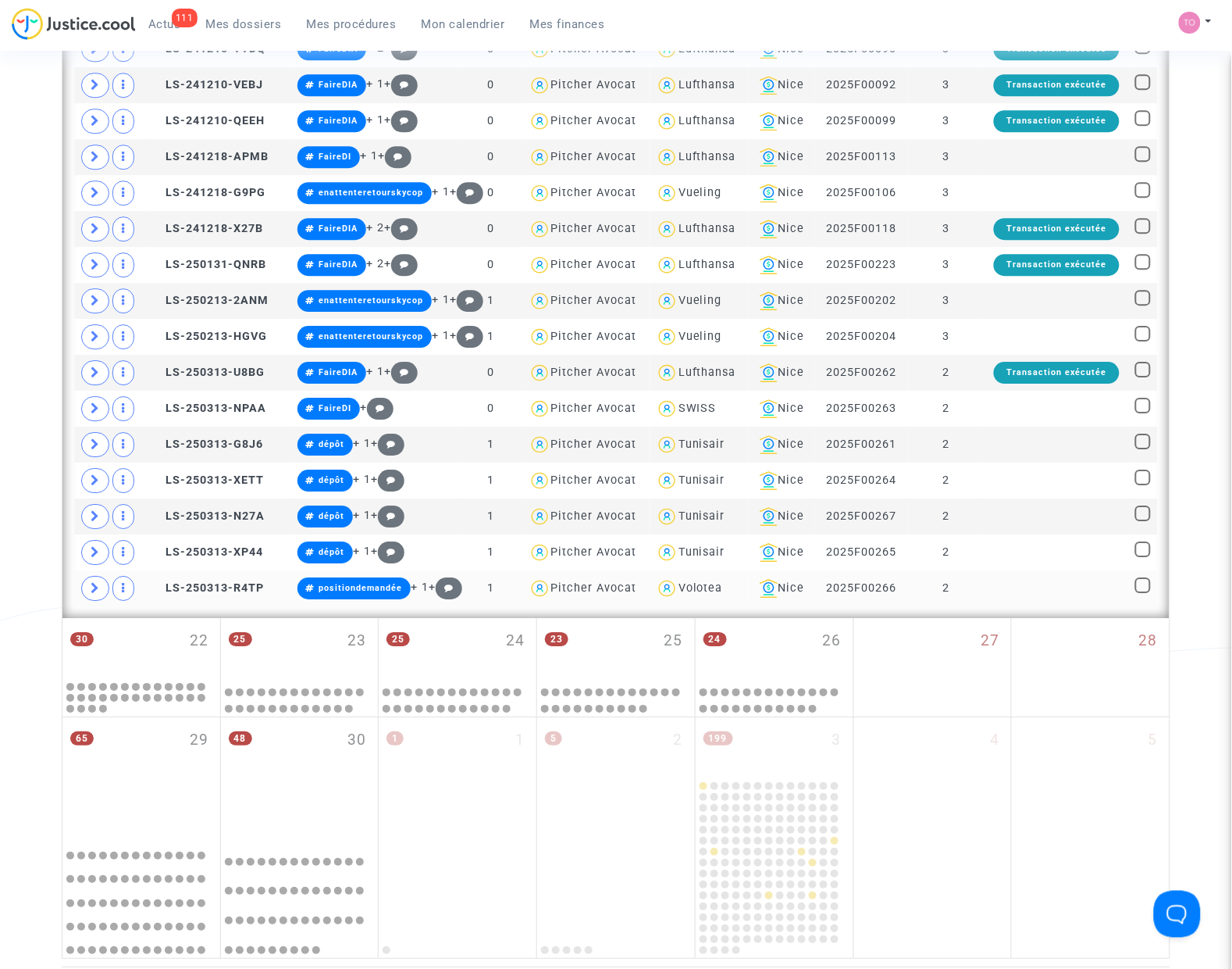
click at [679, 595] on div "Volotea" at bounding box center [700, 588] width 44 height 13
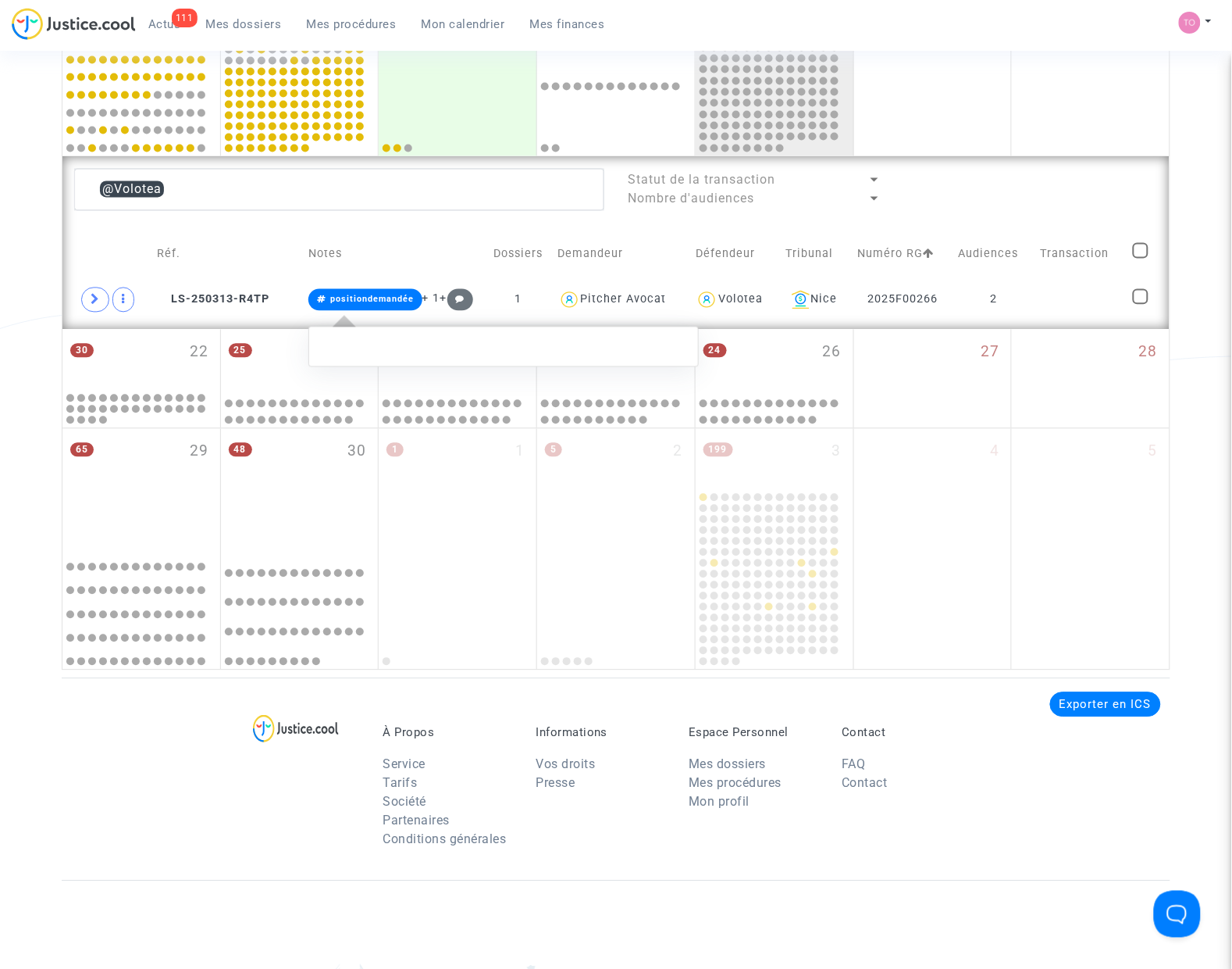
scroll to position [733, 0]
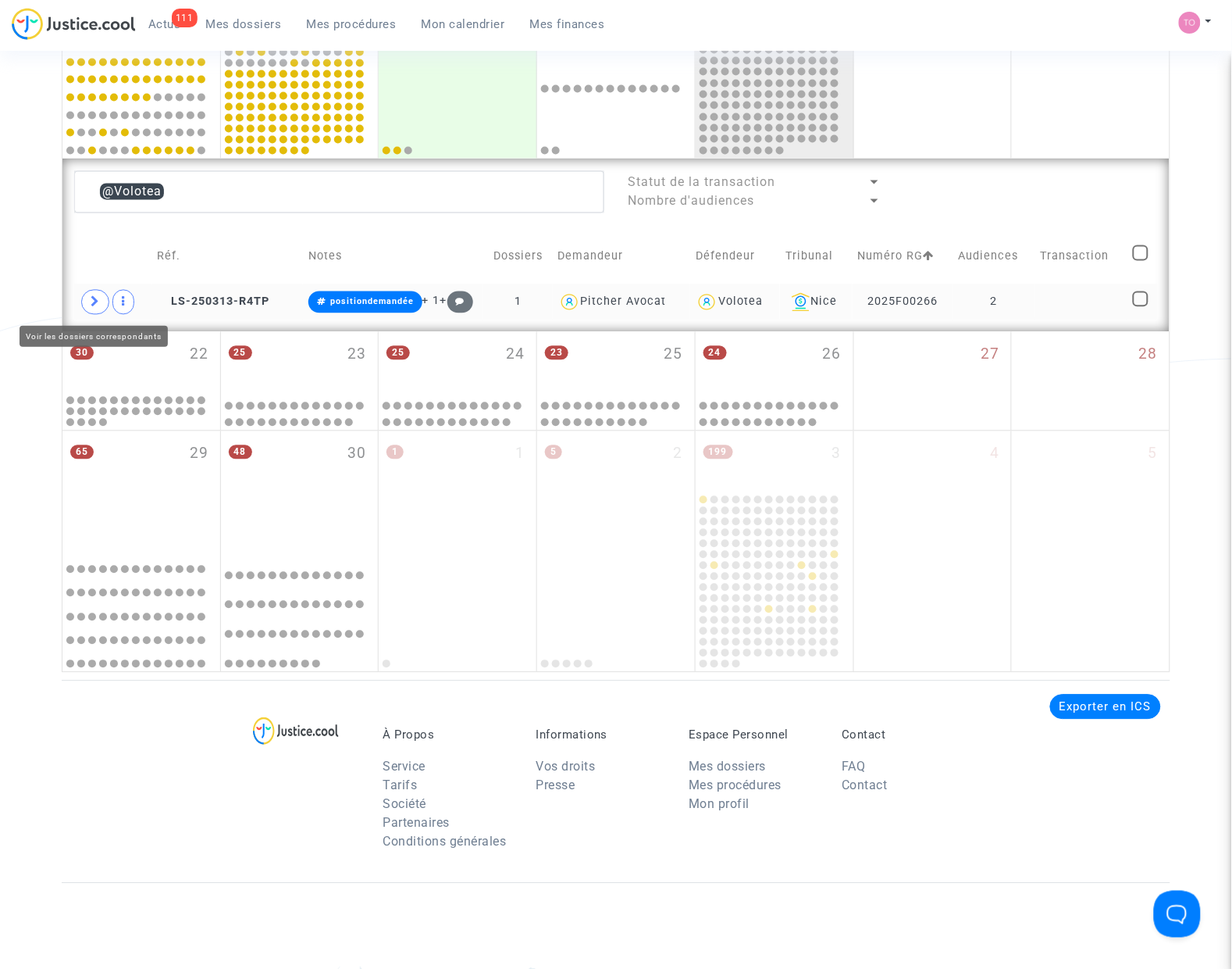
click at [101, 301] on span at bounding box center [96, 302] width 28 height 25
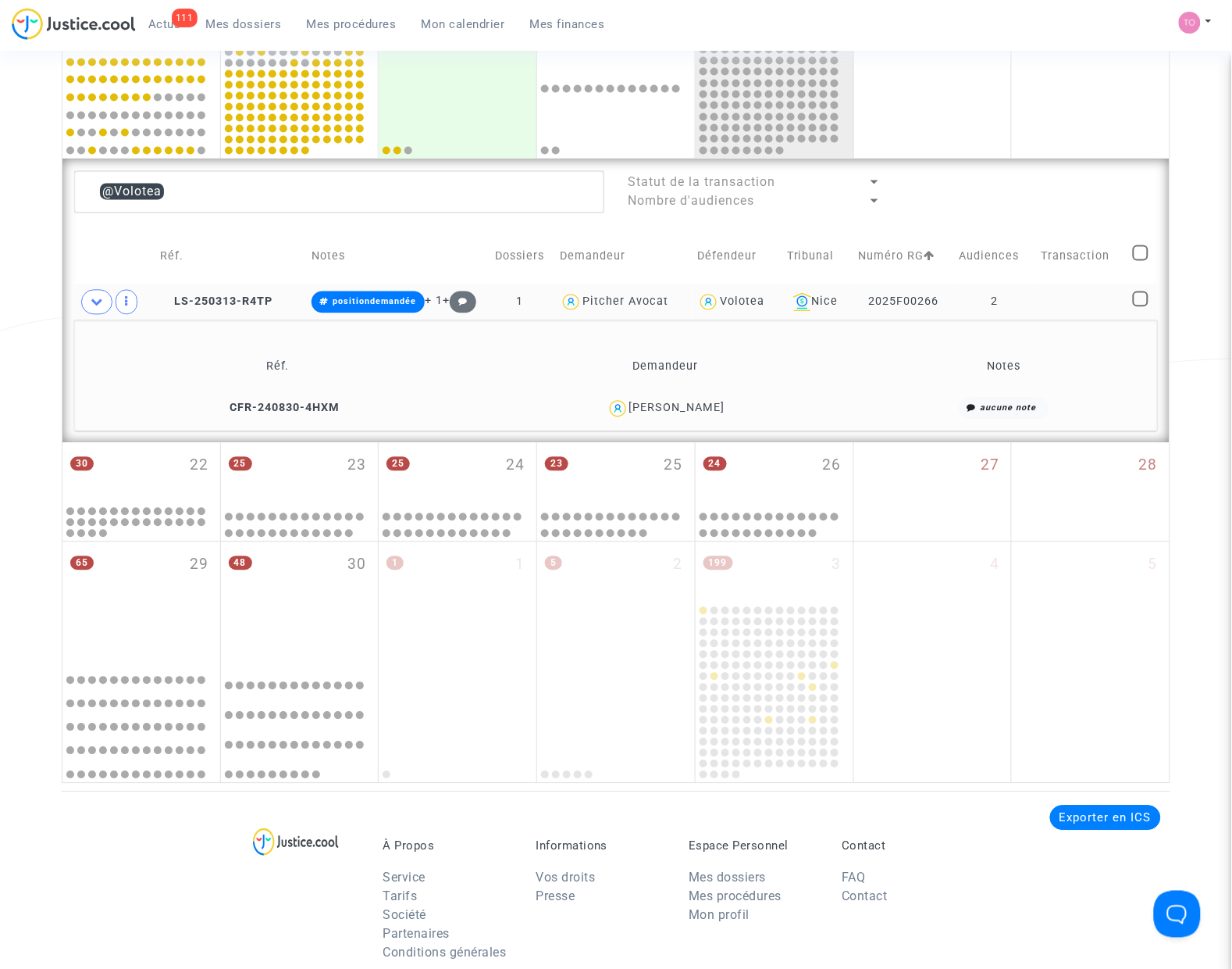
click at [699, 416] on div "Carine Schneider" at bounding box center [665, 409] width 368 height 23
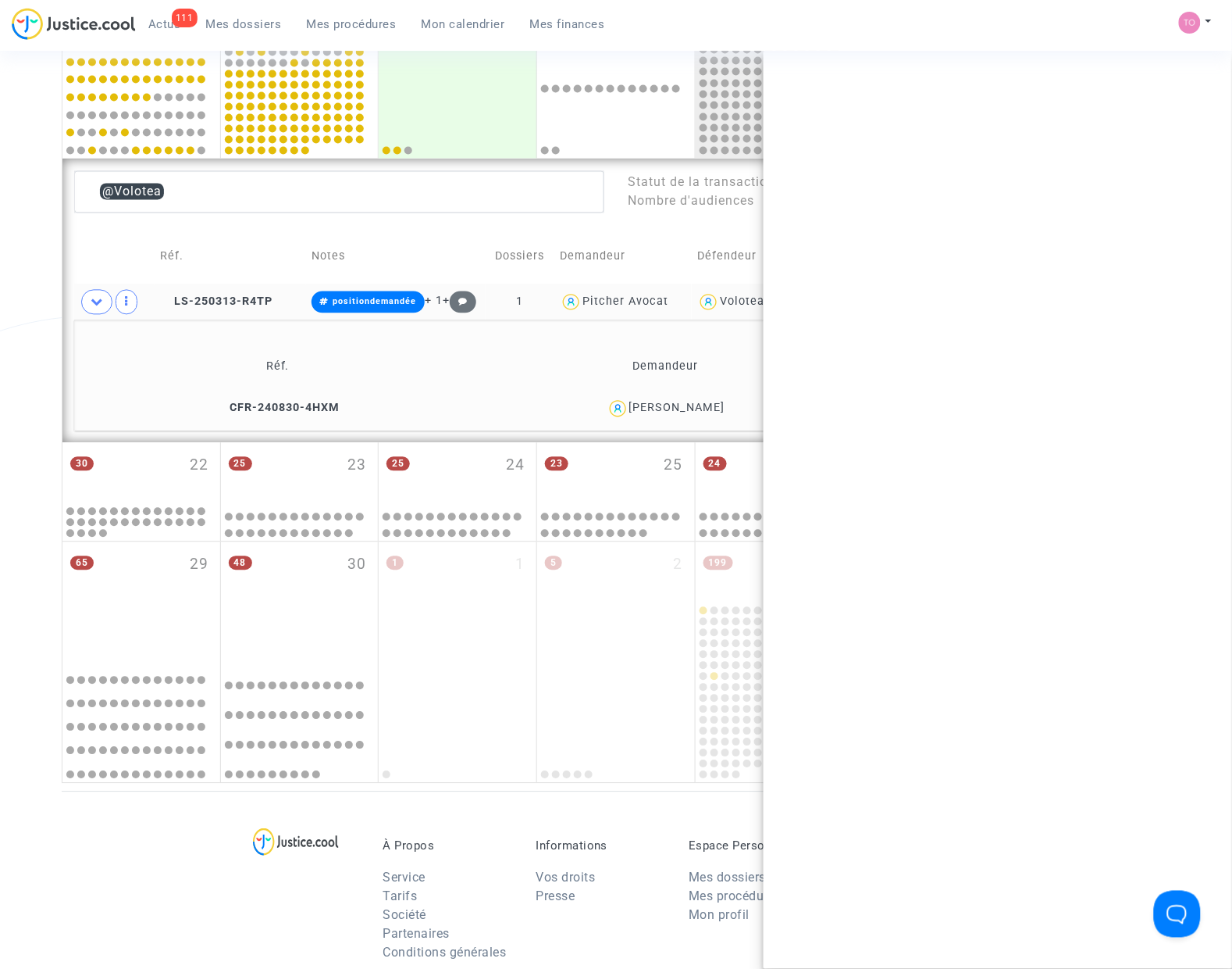
click at [699, 409] on div "Carine Schneider" at bounding box center [677, 408] width 96 height 13
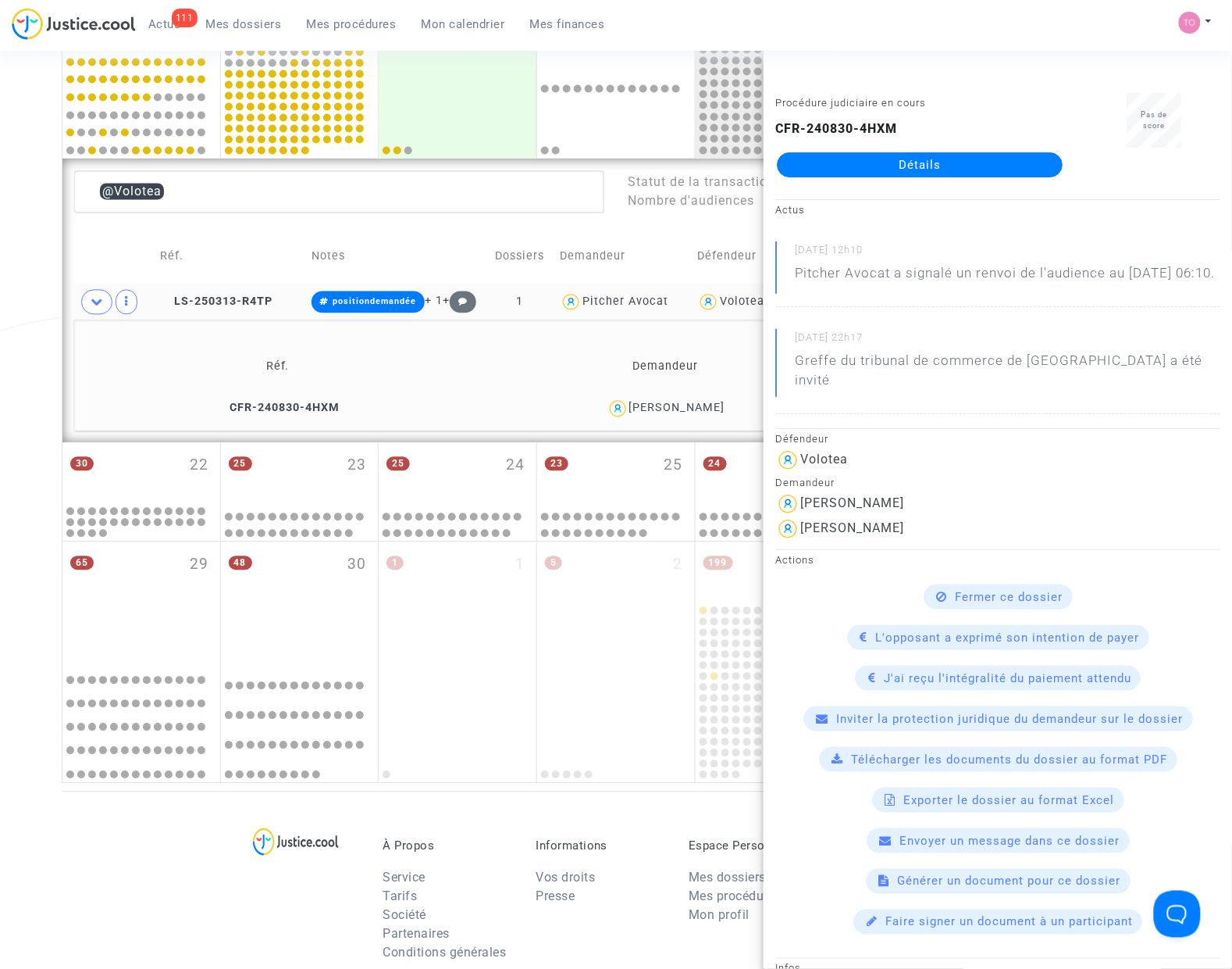
click at [699, 409] on div "Carine Schneider" at bounding box center [677, 408] width 96 height 13
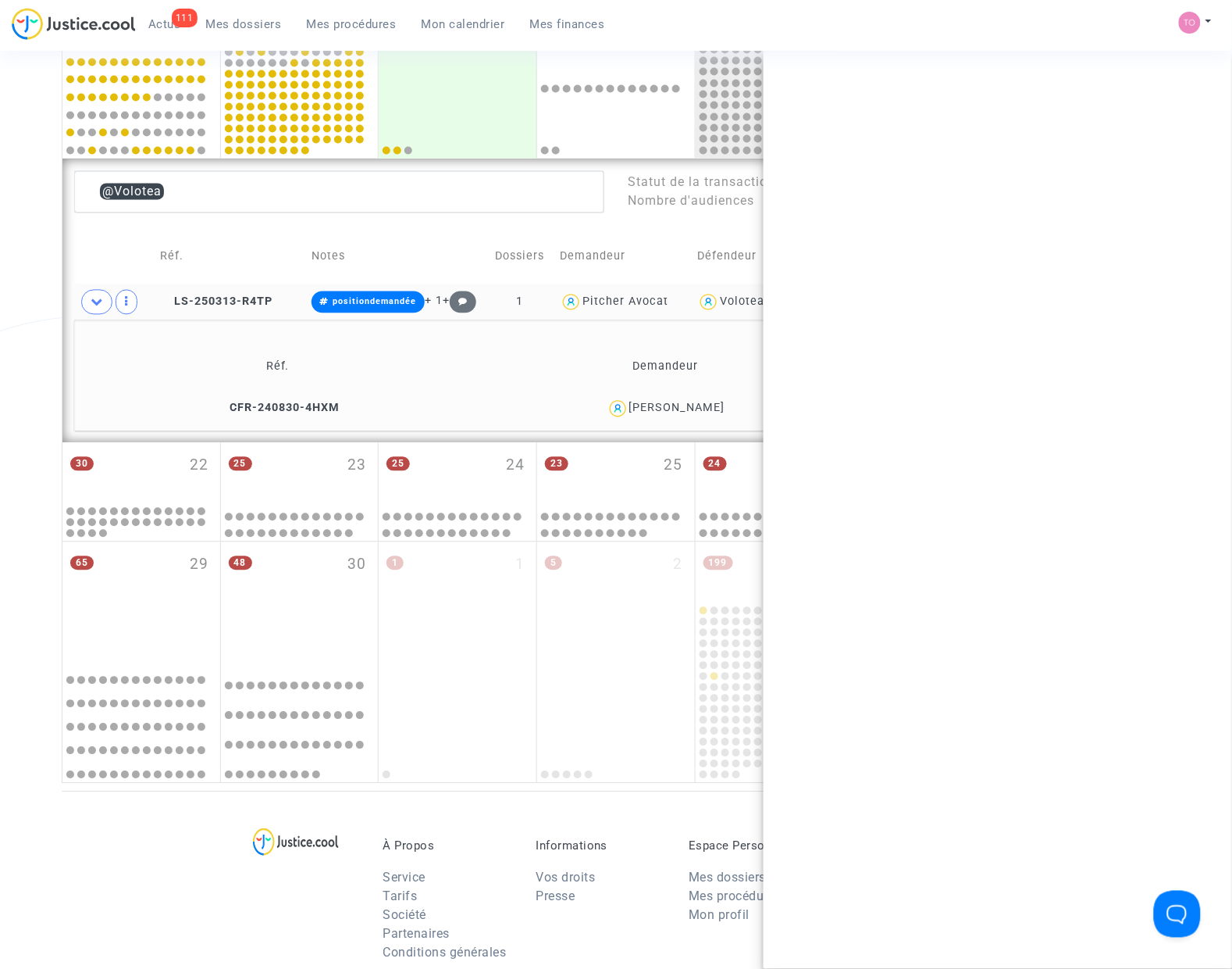
click at [699, 409] on div "Carine Schneider" at bounding box center [677, 408] width 96 height 13
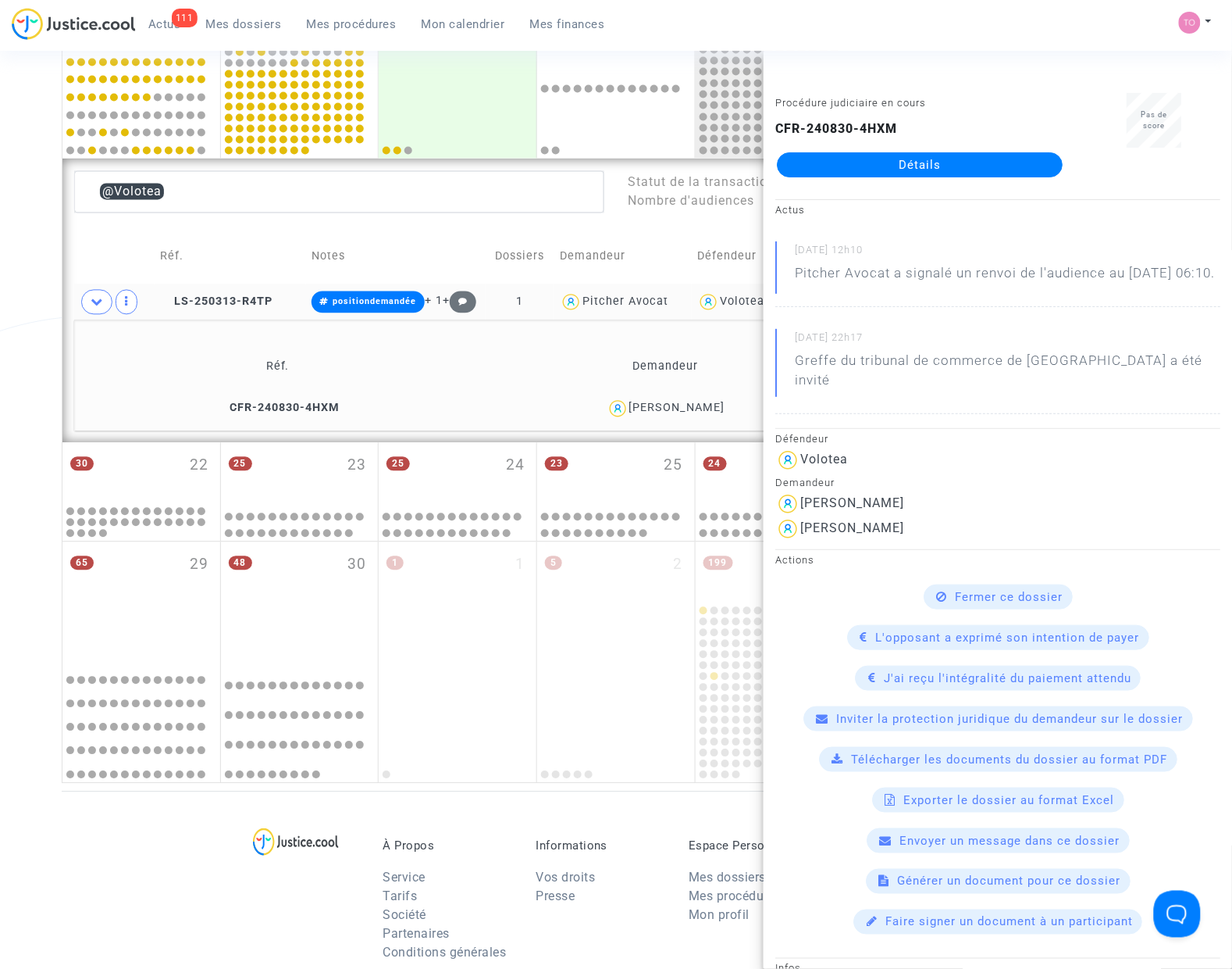
click at [698, 409] on div "Carine Schneider" at bounding box center [677, 408] width 96 height 13
click at [62, 356] on div "2 1 74 2 1 3 3 4 182 5 6 7 70 8 92 9 46 10 30 11 84 12 13 14 91 15 216 16 3 17 …" at bounding box center [616, 158] width 1109 height 1250
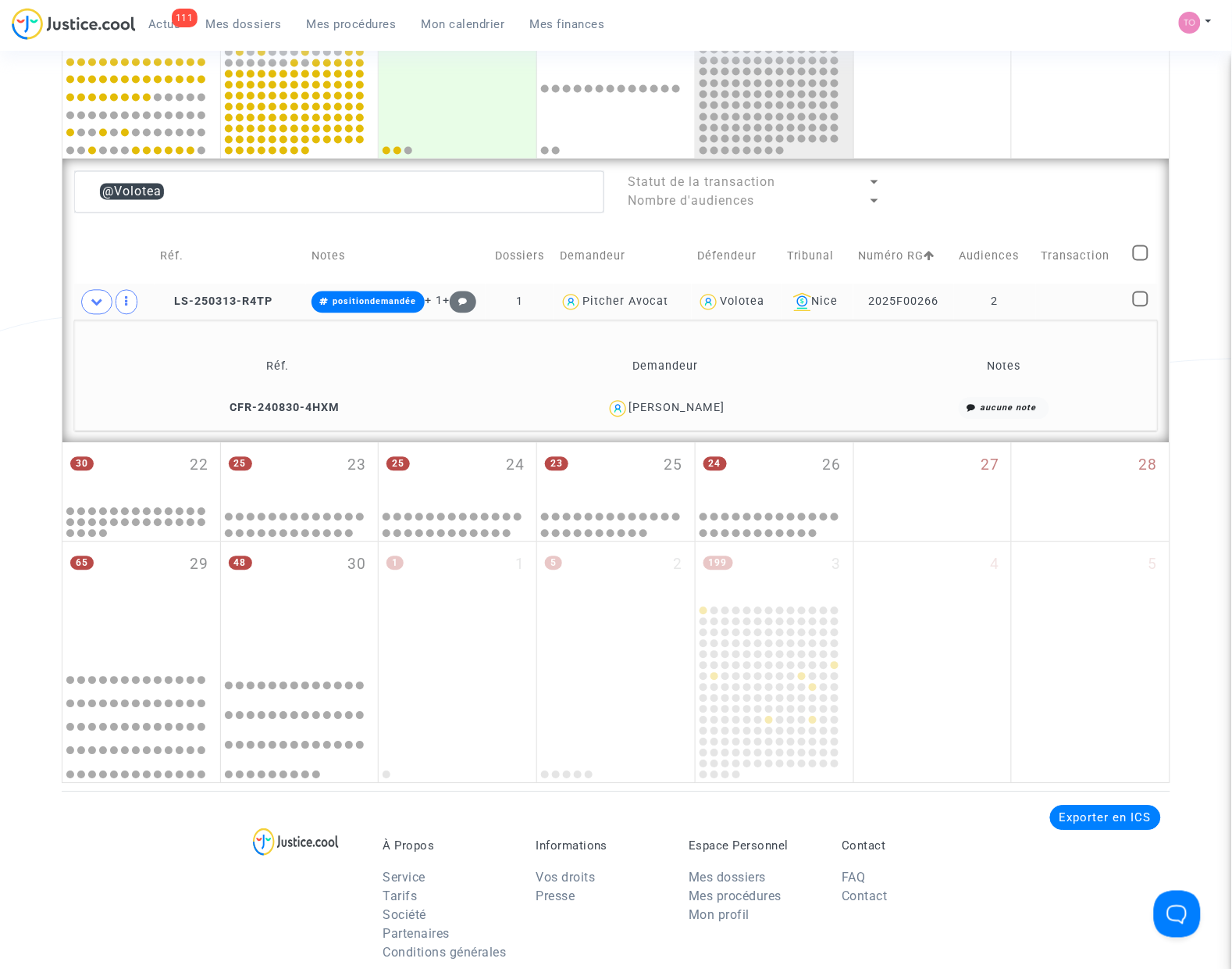
click at [711, 406] on div "Carine Schneider" at bounding box center [677, 408] width 96 height 13
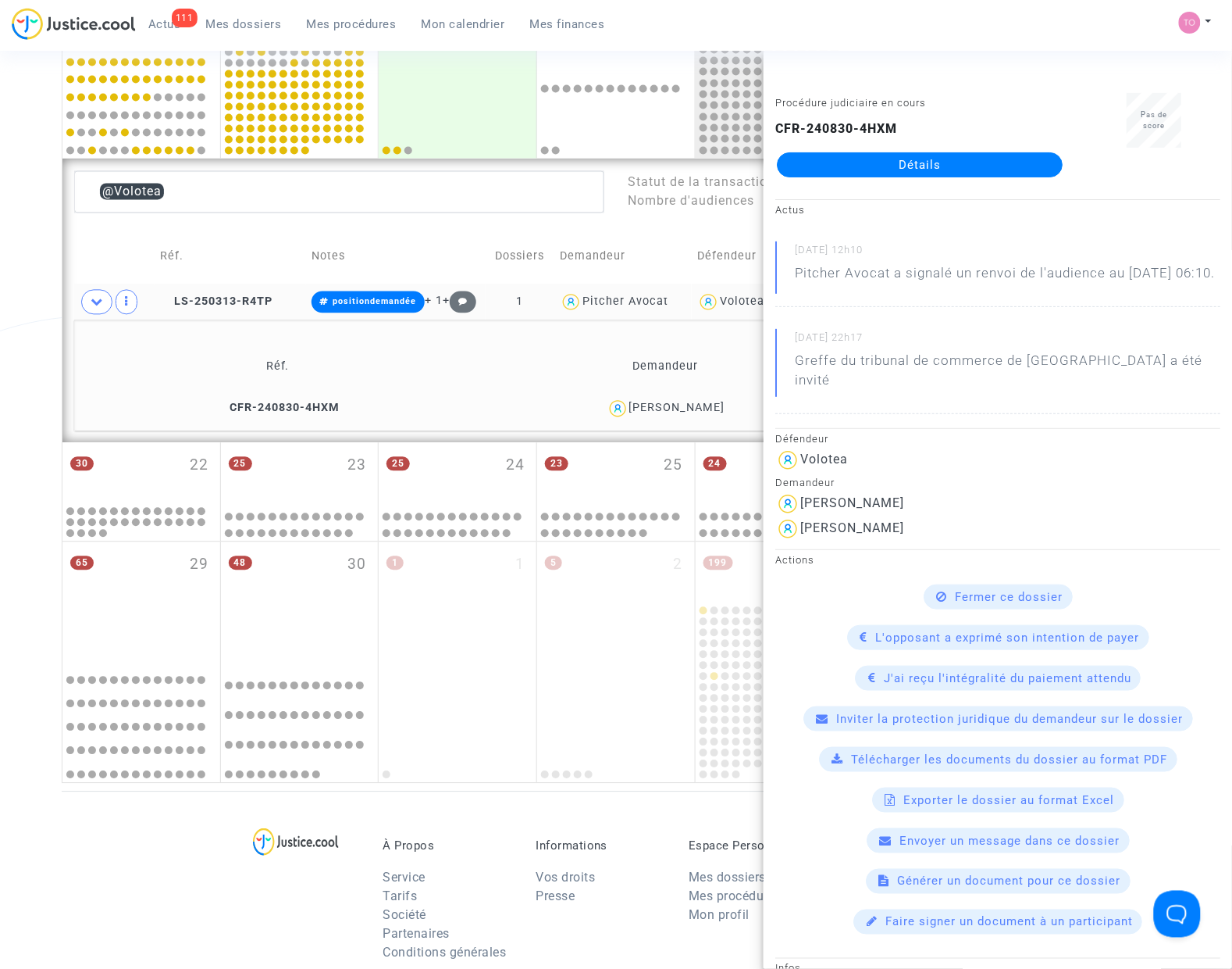
click at [701, 413] on div "Carine Schneider" at bounding box center [677, 408] width 96 height 13
click at [48, 310] on div "Date de clôture d'instruction Date de conciliation Date d'audience Date de juge…" at bounding box center [616, 70] width 1232 height 1427
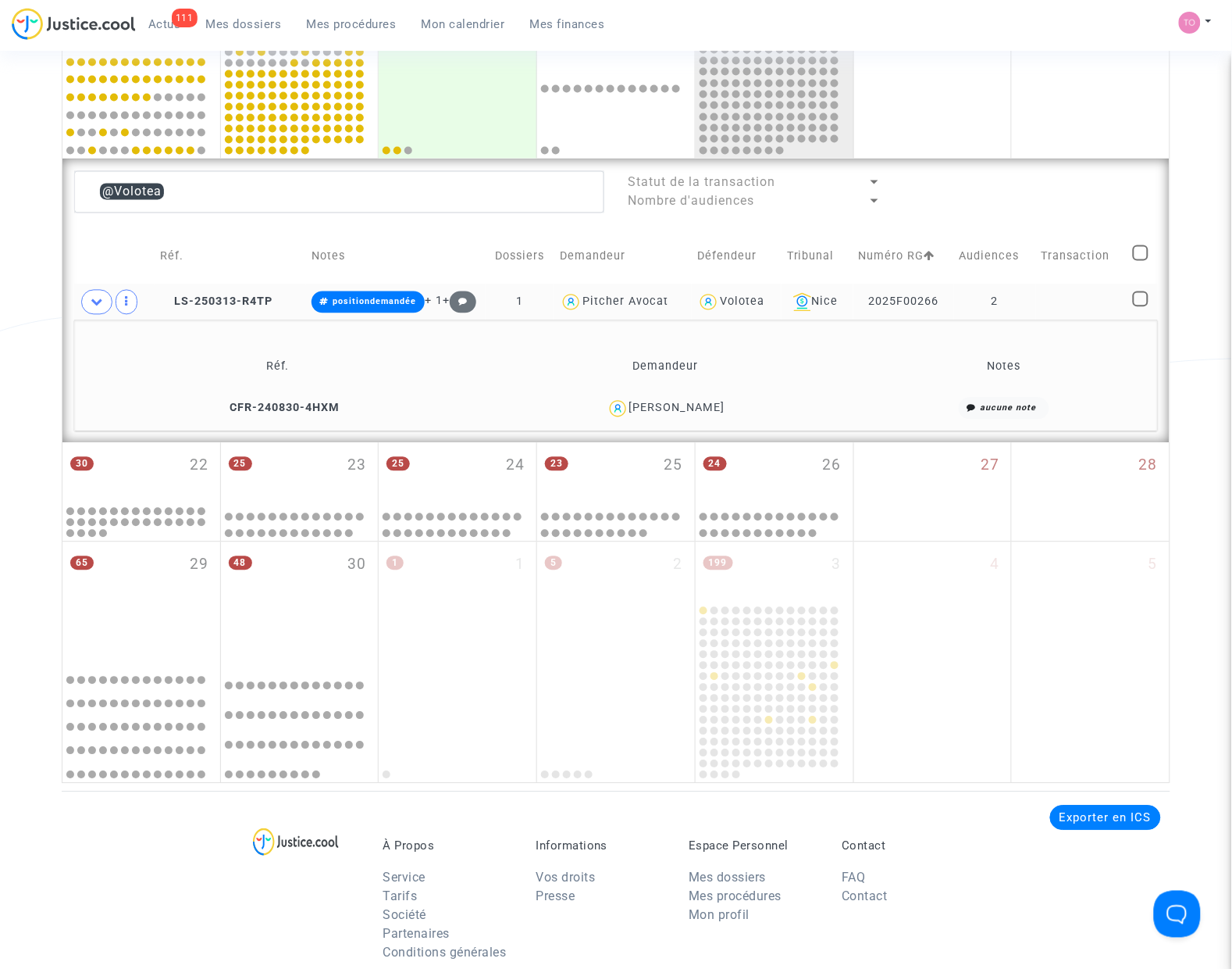
click at [669, 406] on div "Carine Schneider" at bounding box center [677, 408] width 96 height 13
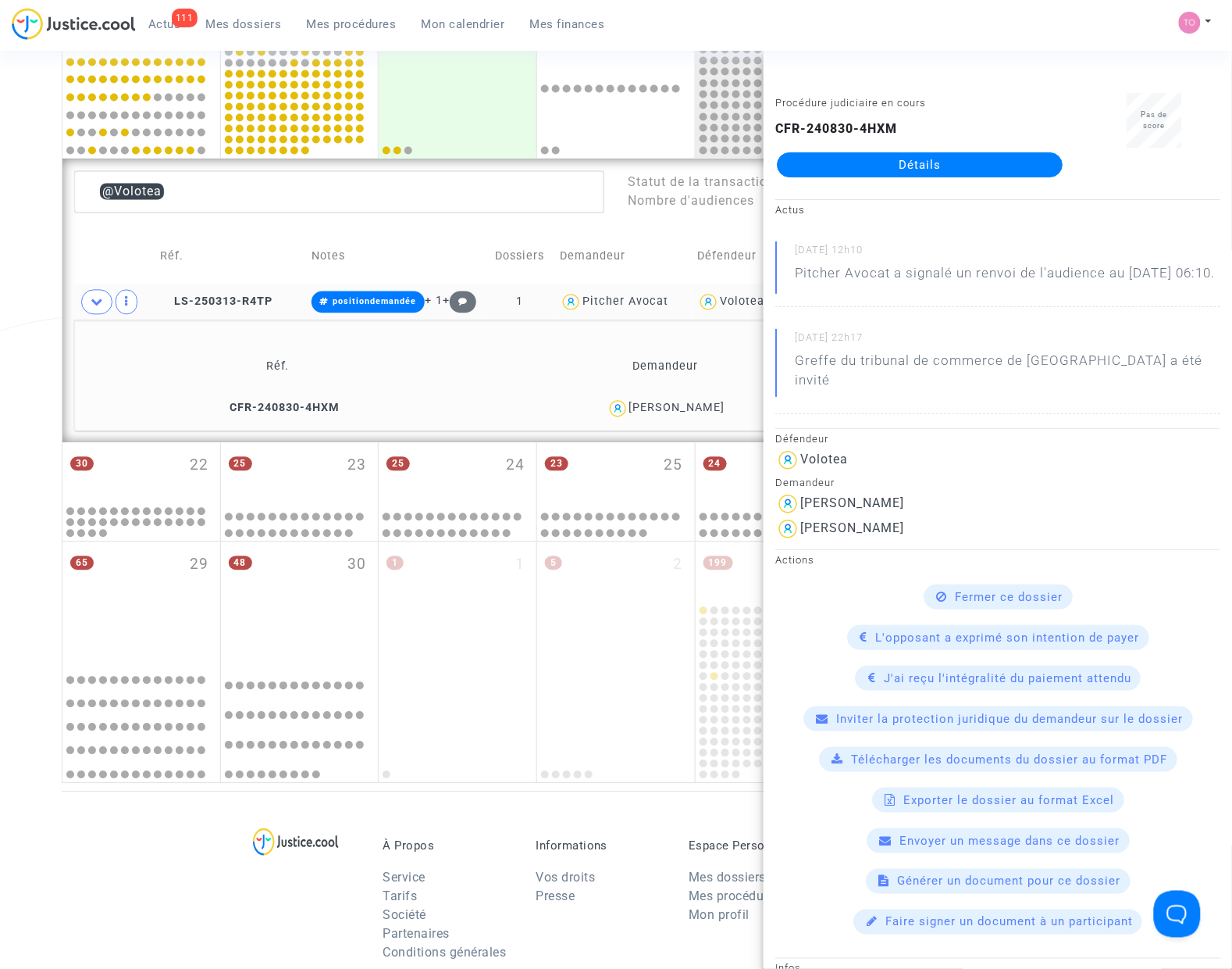
drag, startPoint x: 723, startPoint y: 408, endPoint x: 630, endPoint y: 413, distance: 93.1
click at [630, 413] on div "Carine Schneider" at bounding box center [677, 408] width 96 height 13
click at [39, 353] on div "Date de clôture d'instruction Date de conciliation Date d'audience Date de juge…" at bounding box center [616, 70] width 1232 height 1427
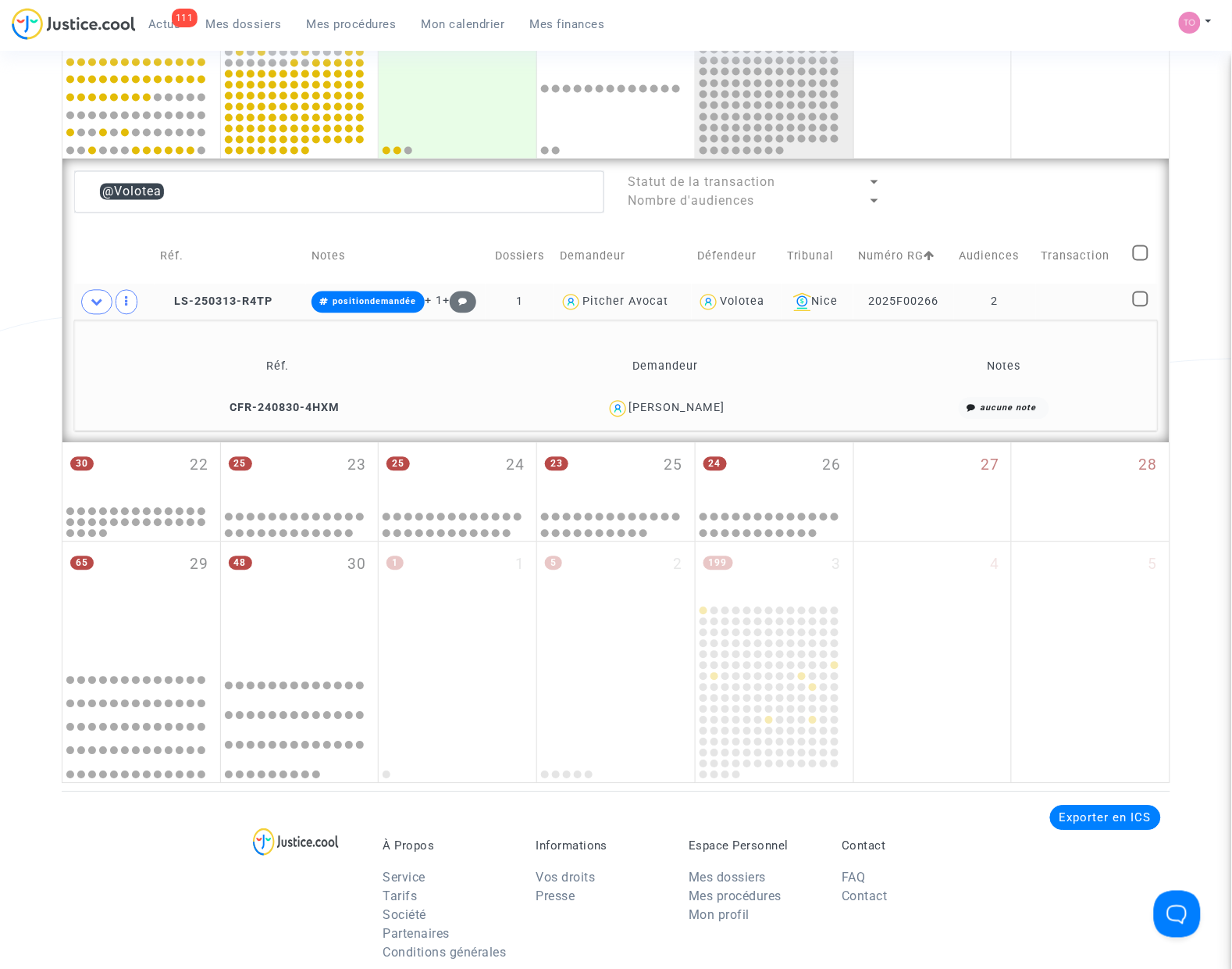
click at [673, 403] on div "Carine Schneider" at bounding box center [677, 408] width 96 height 13
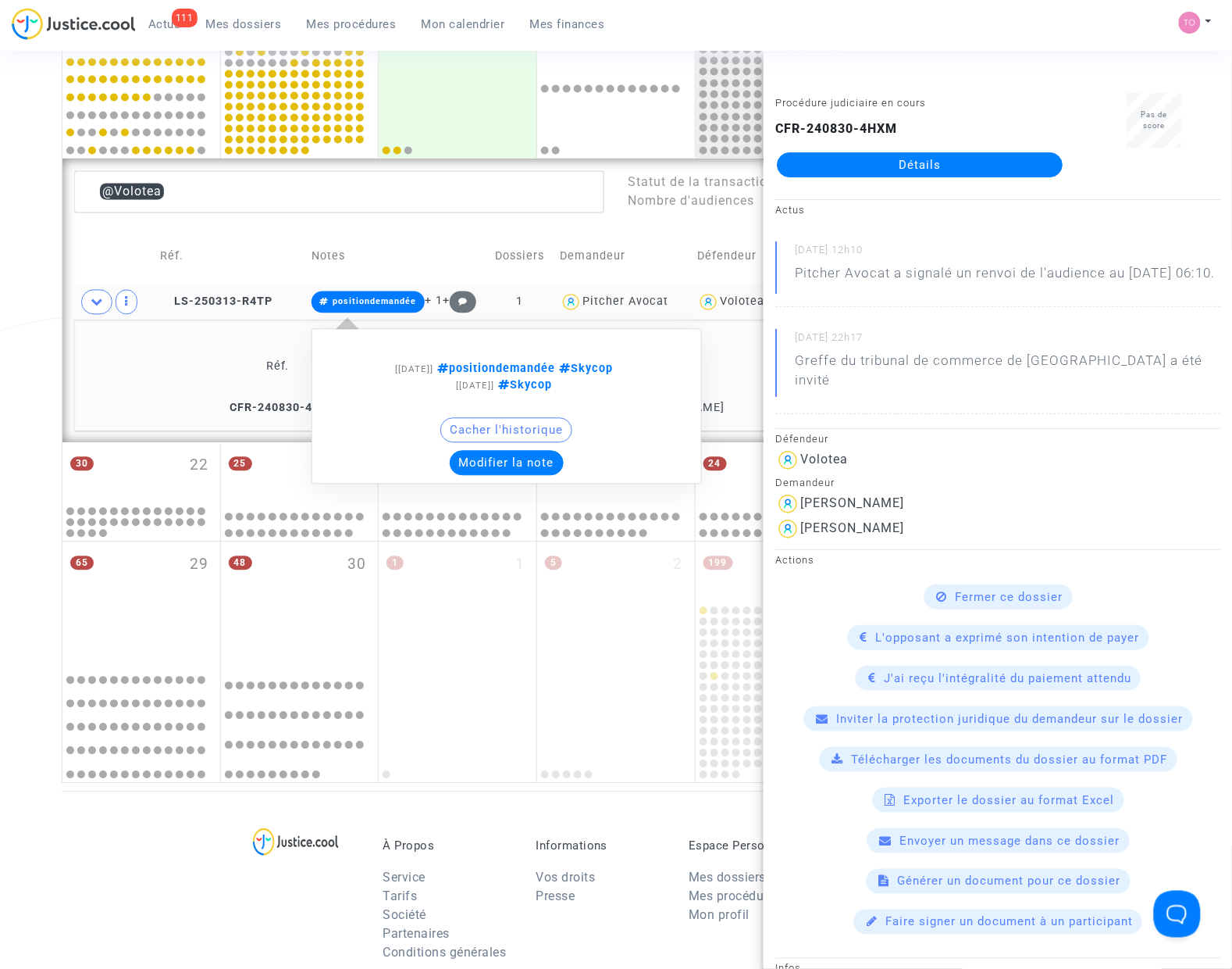
click at [511, 460] on button "Modifier la note" at bounding box center [507, 463] width 114 height 25
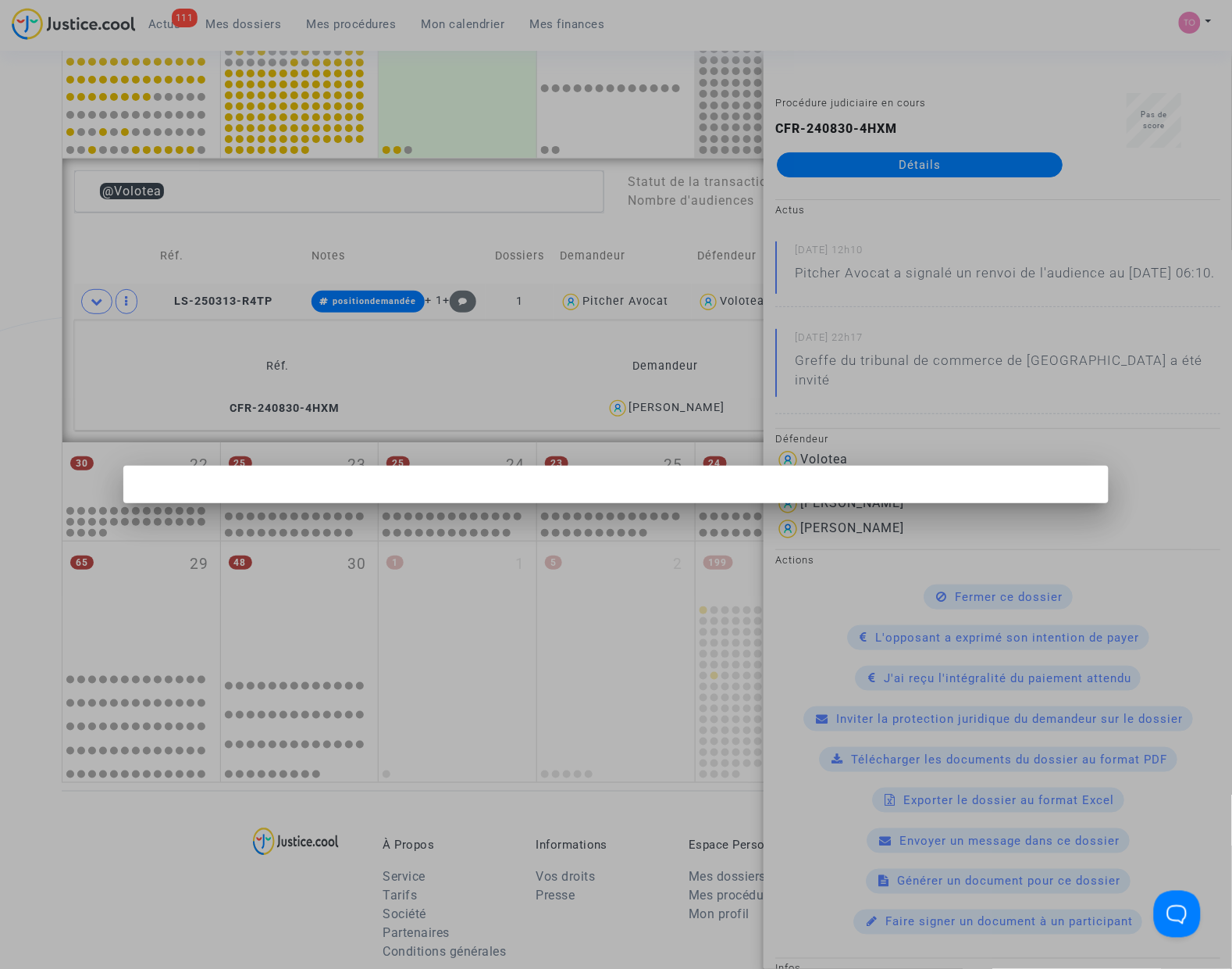
scroll to position [0, 0]
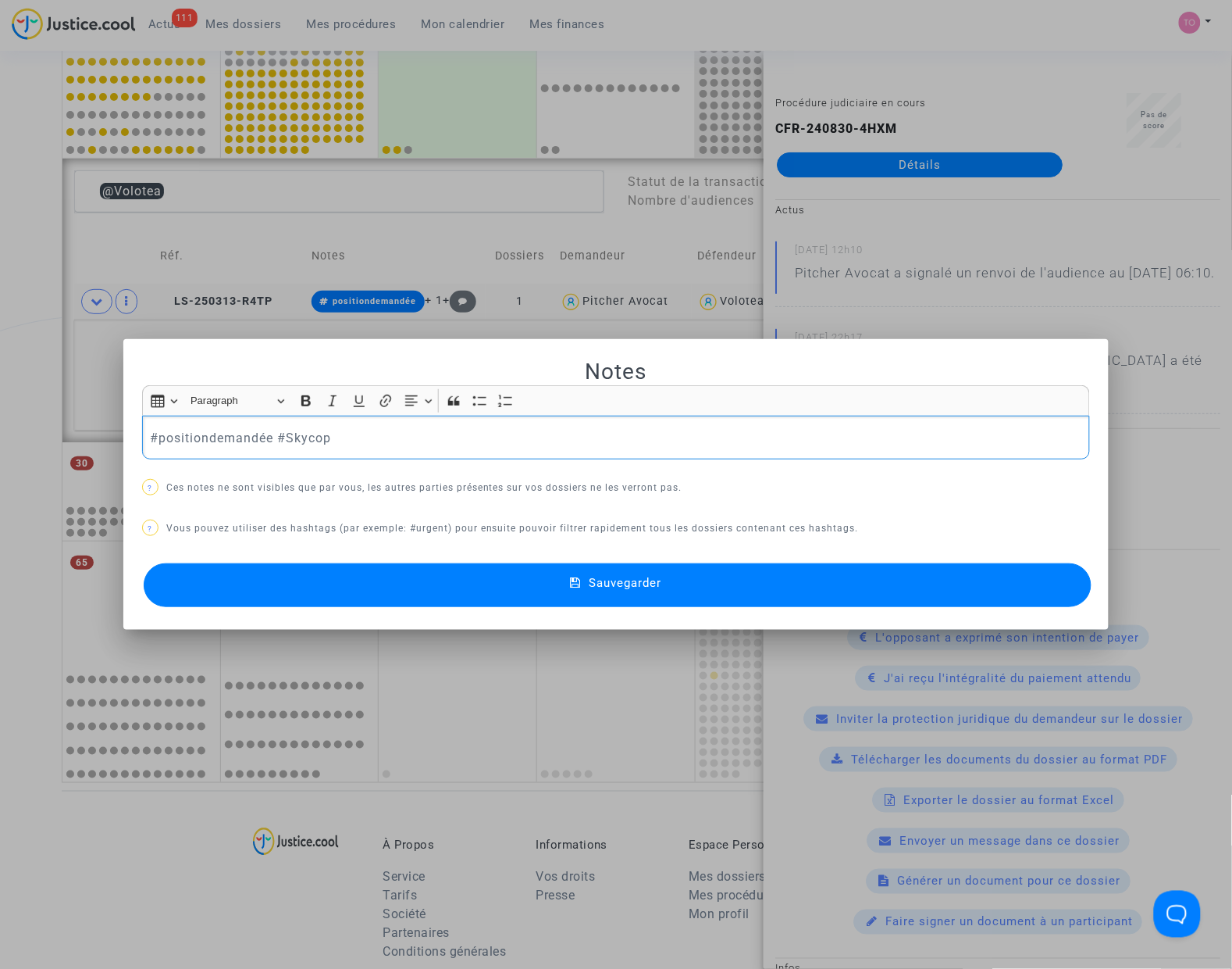
click at [25, 310] on div at bounding box center [616, 484] width 1232 height 969
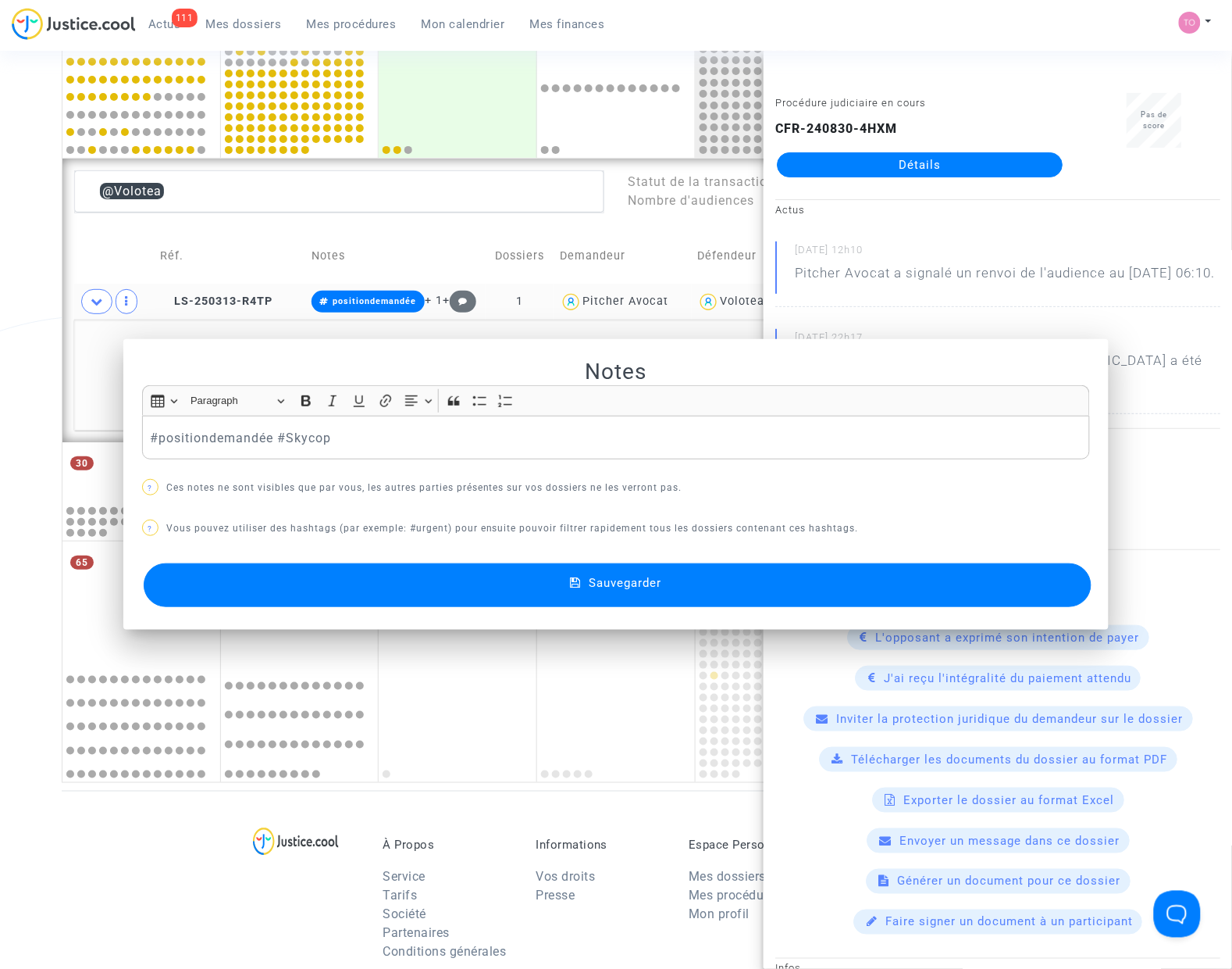
scroll to position [733, 0]
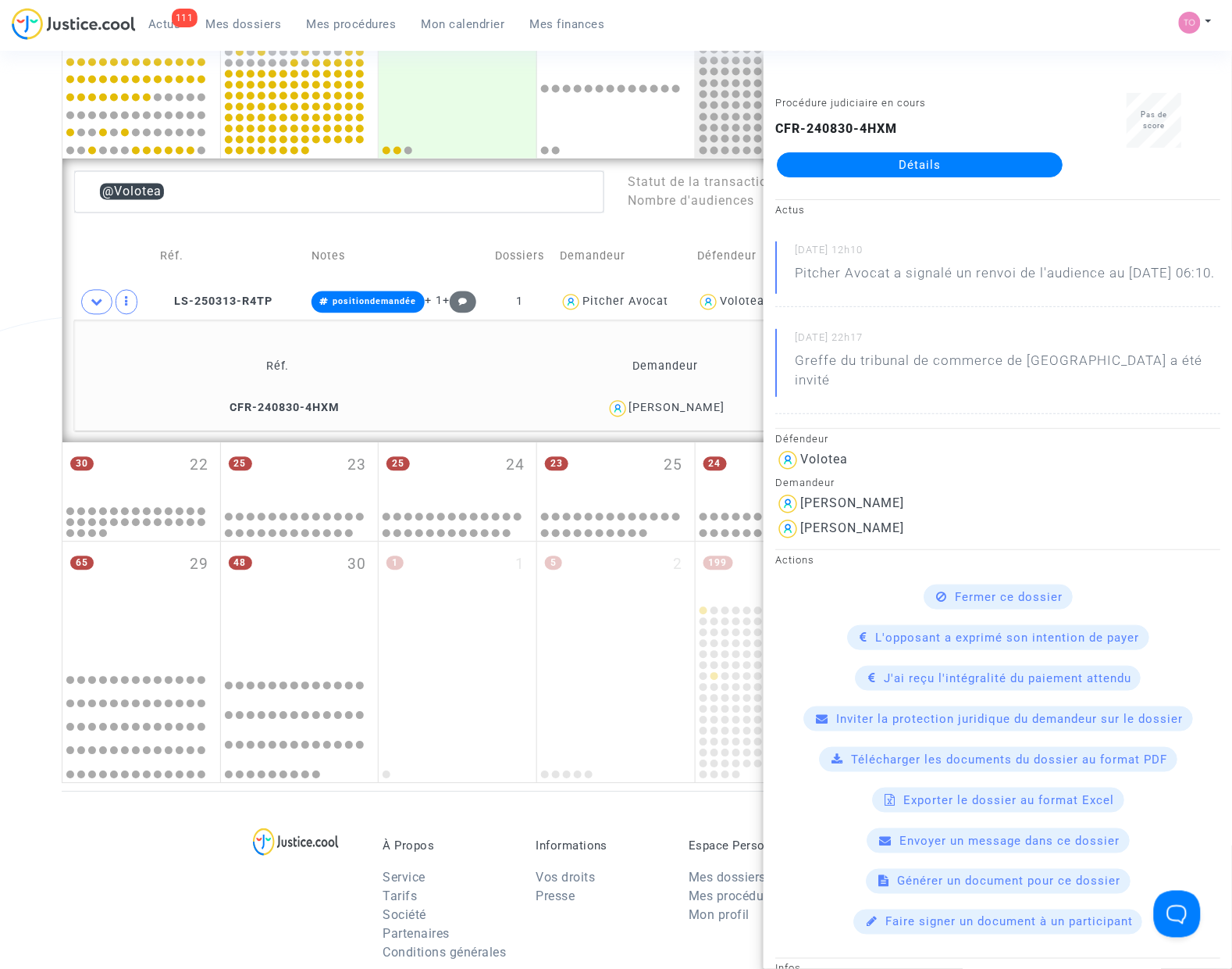
click at [673, 413] on div "Carine Schneider" at bounding box center [677, 408] width 96 height 13
drag, startPoint x: 45, startPoint y: 194, endPoint x: -25, endPoint y: 194, distance: 70.0
click at [0, 194] on html "111 Actus Mes dossiers Mes procédures Mon calendrier Mes finances Mon profil Pa…" at bounding box center [616, 319] width 1232 height 2104
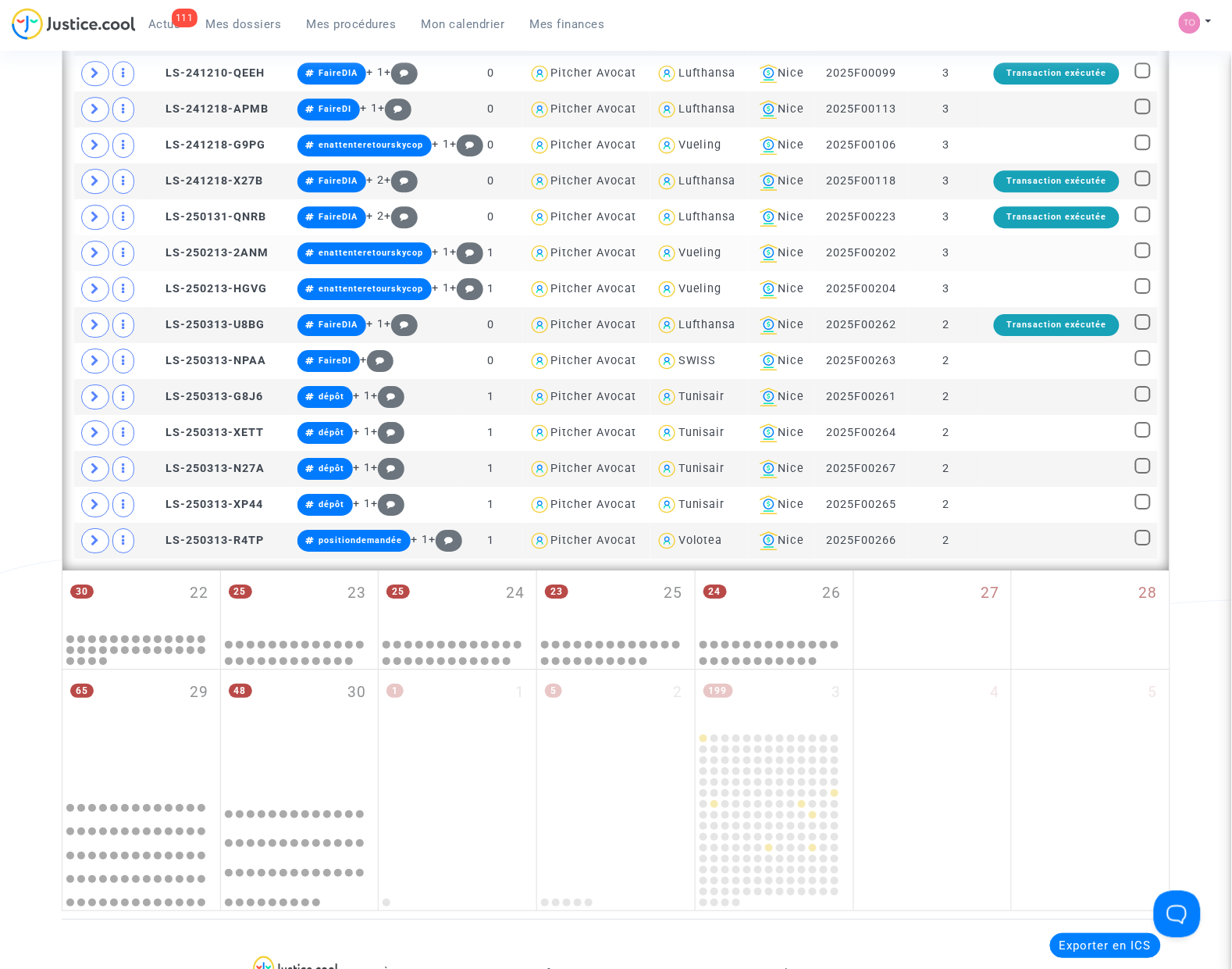
scroll to position [1221, 0]
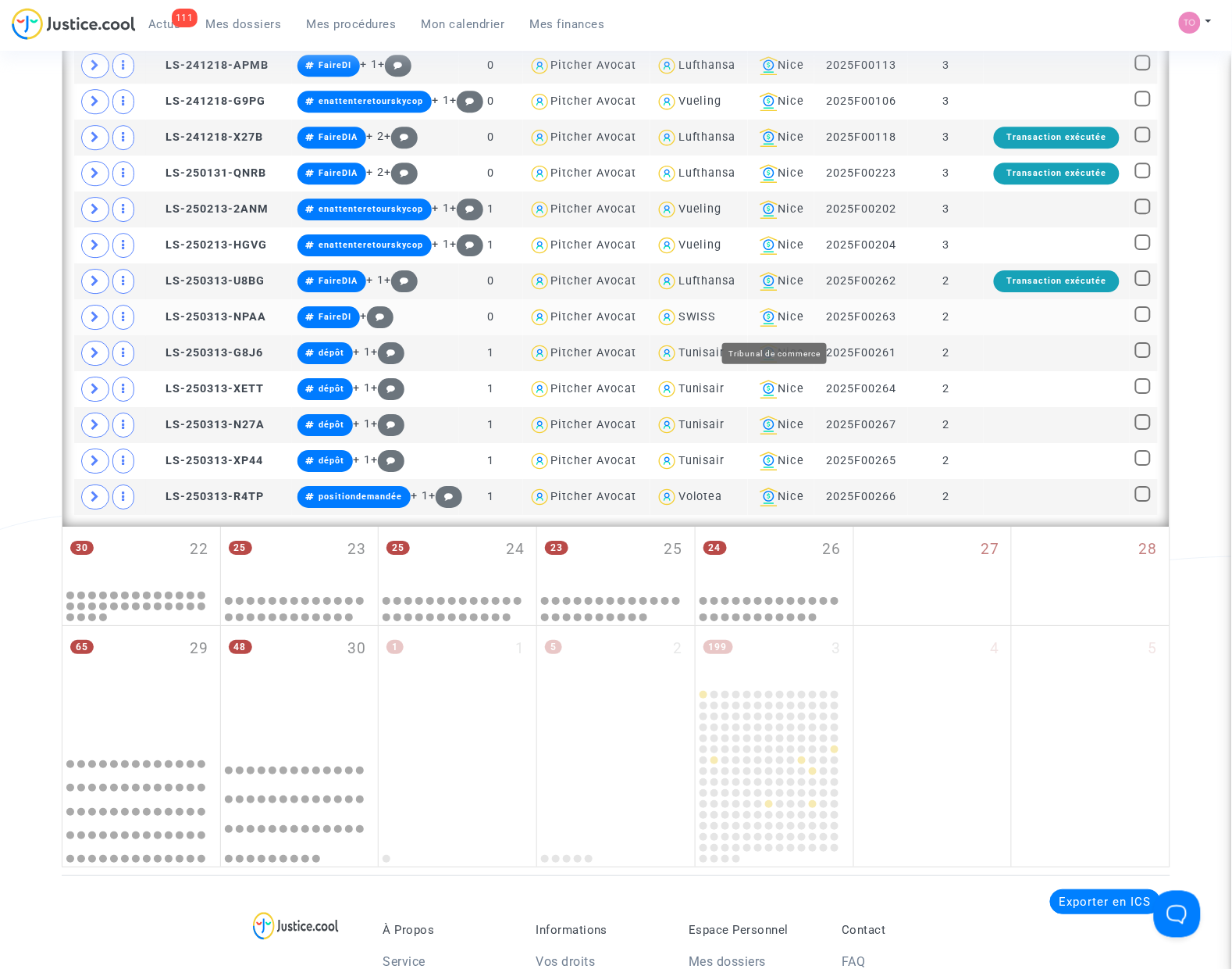
click at [782, 321] on div "Nice" at bounding box center [781, 317] width 55 height 19
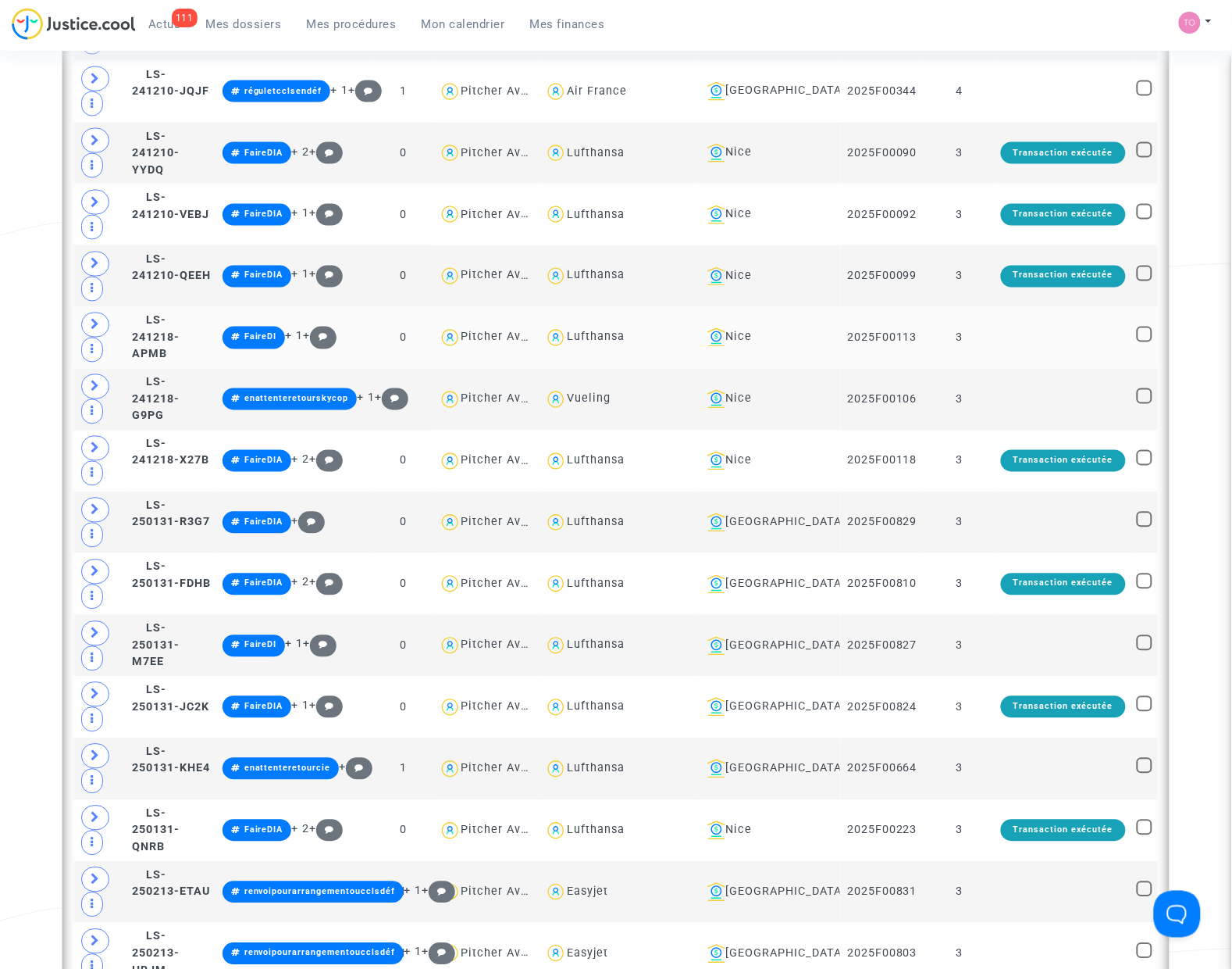
scroll to position [2198, 0]
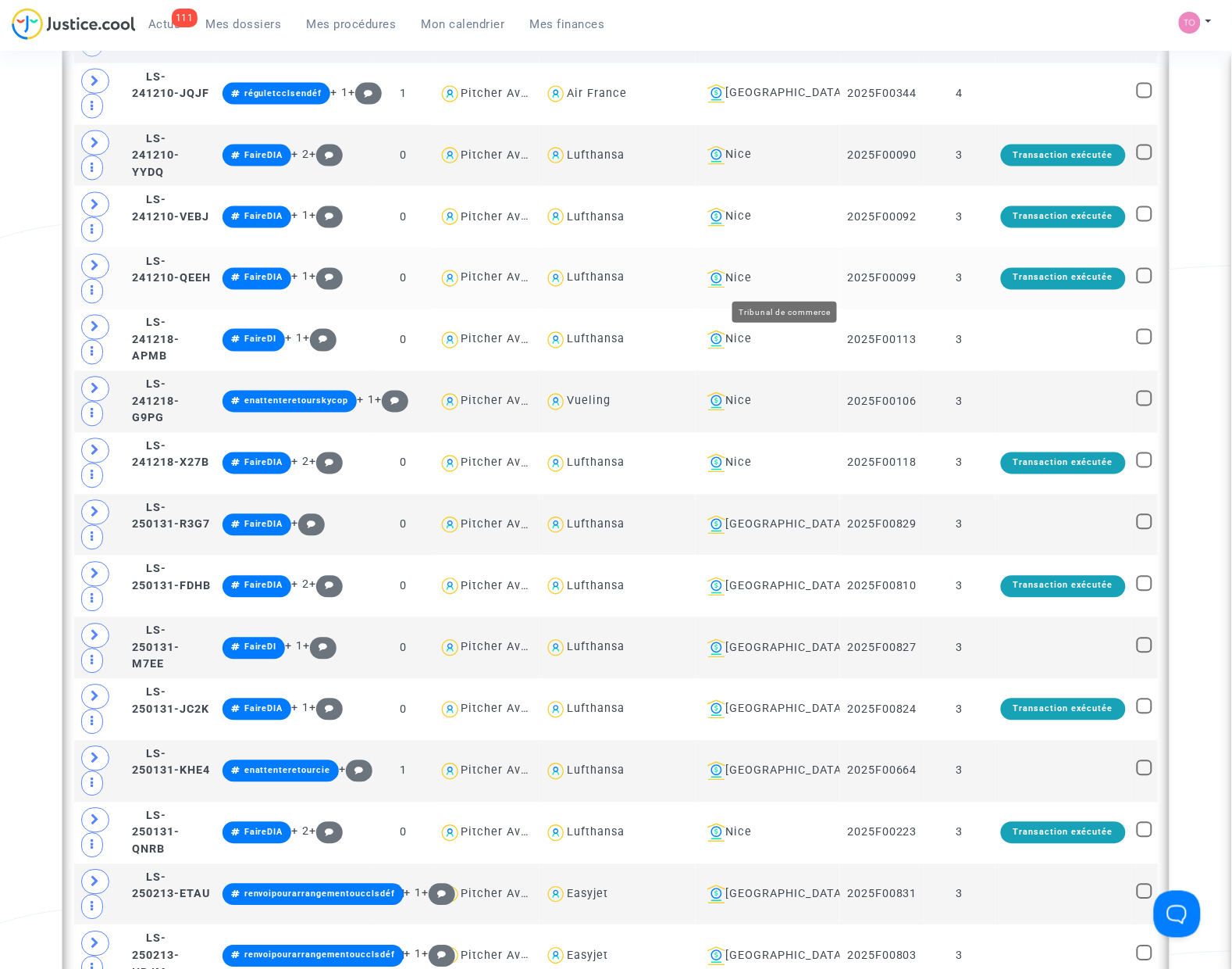
click at [791, 283] on div "Nice" at bounding box center [768, 279] width 134 height 19
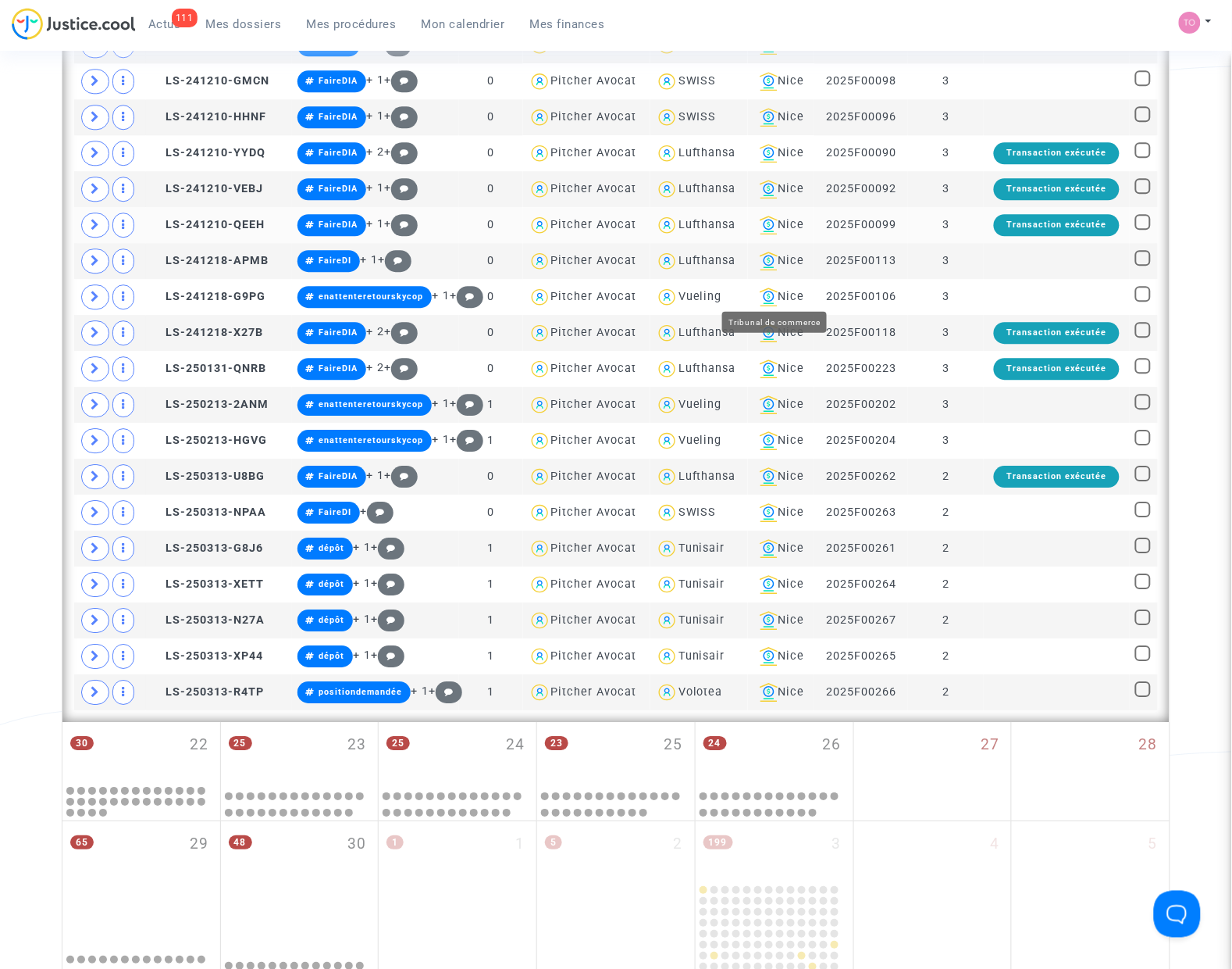
scroll to position [934, 0]
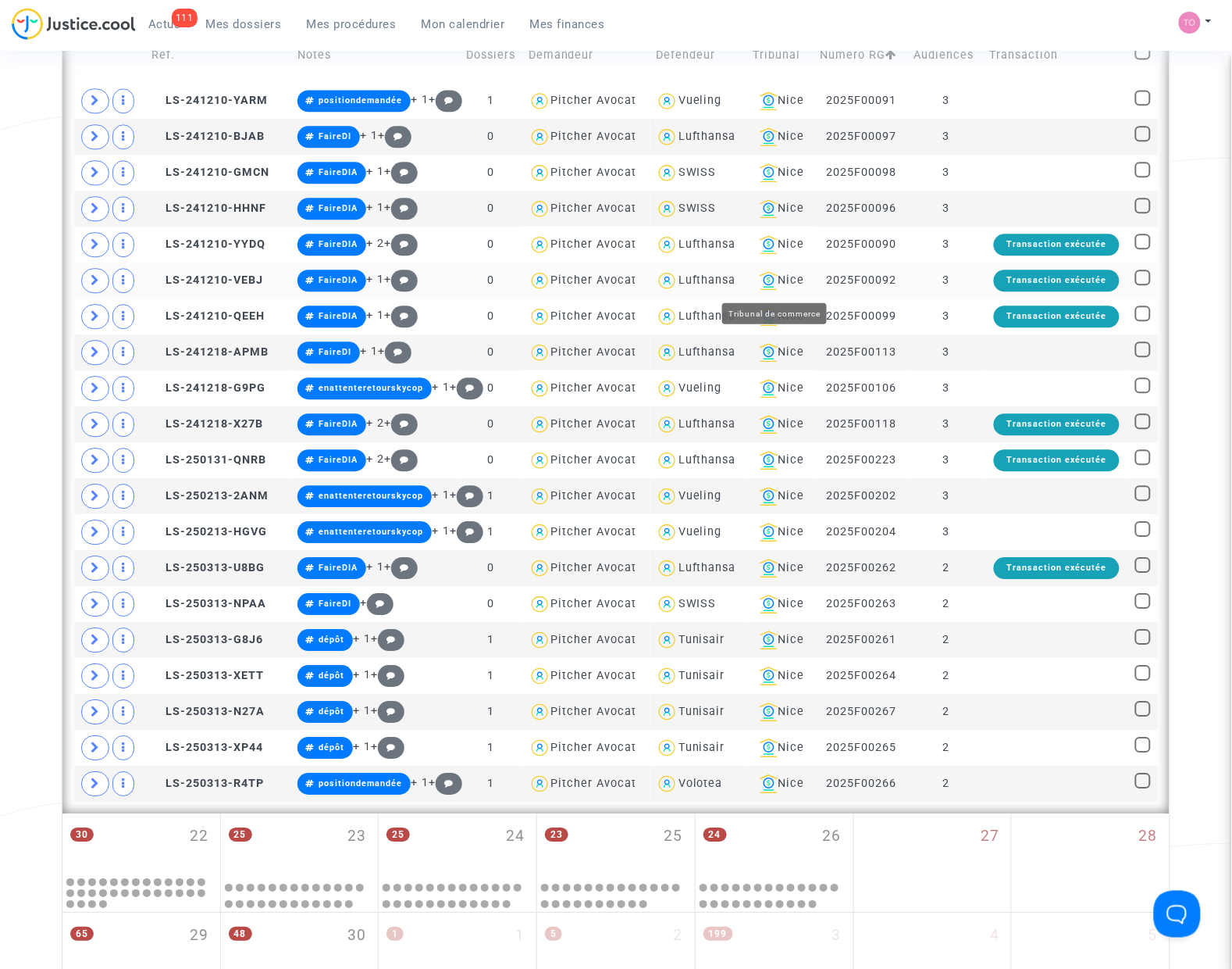
click at [794, 278] on div "Nice" at bounding box center [781, 280] width 55 height 19
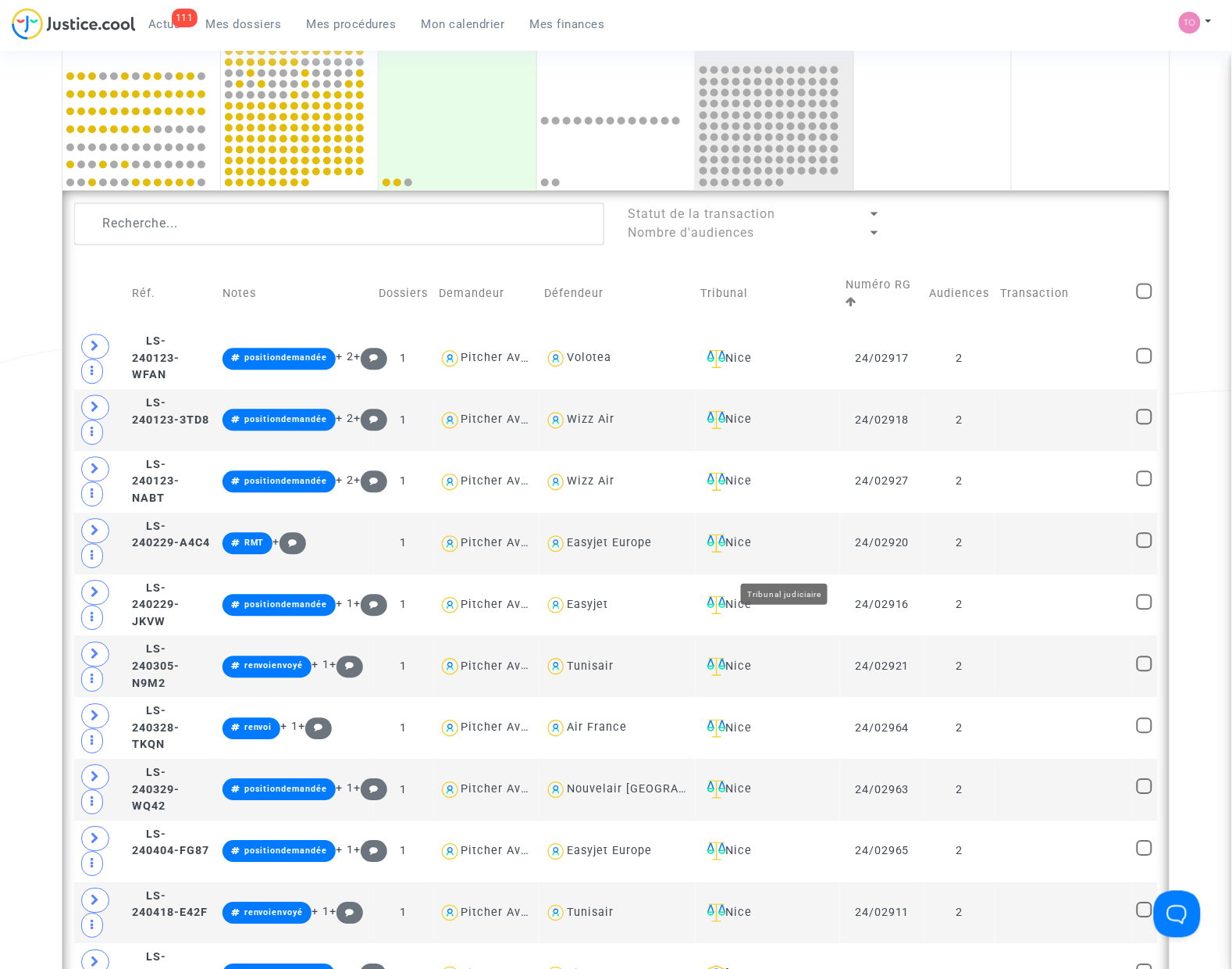
scroll to position [642, 0]
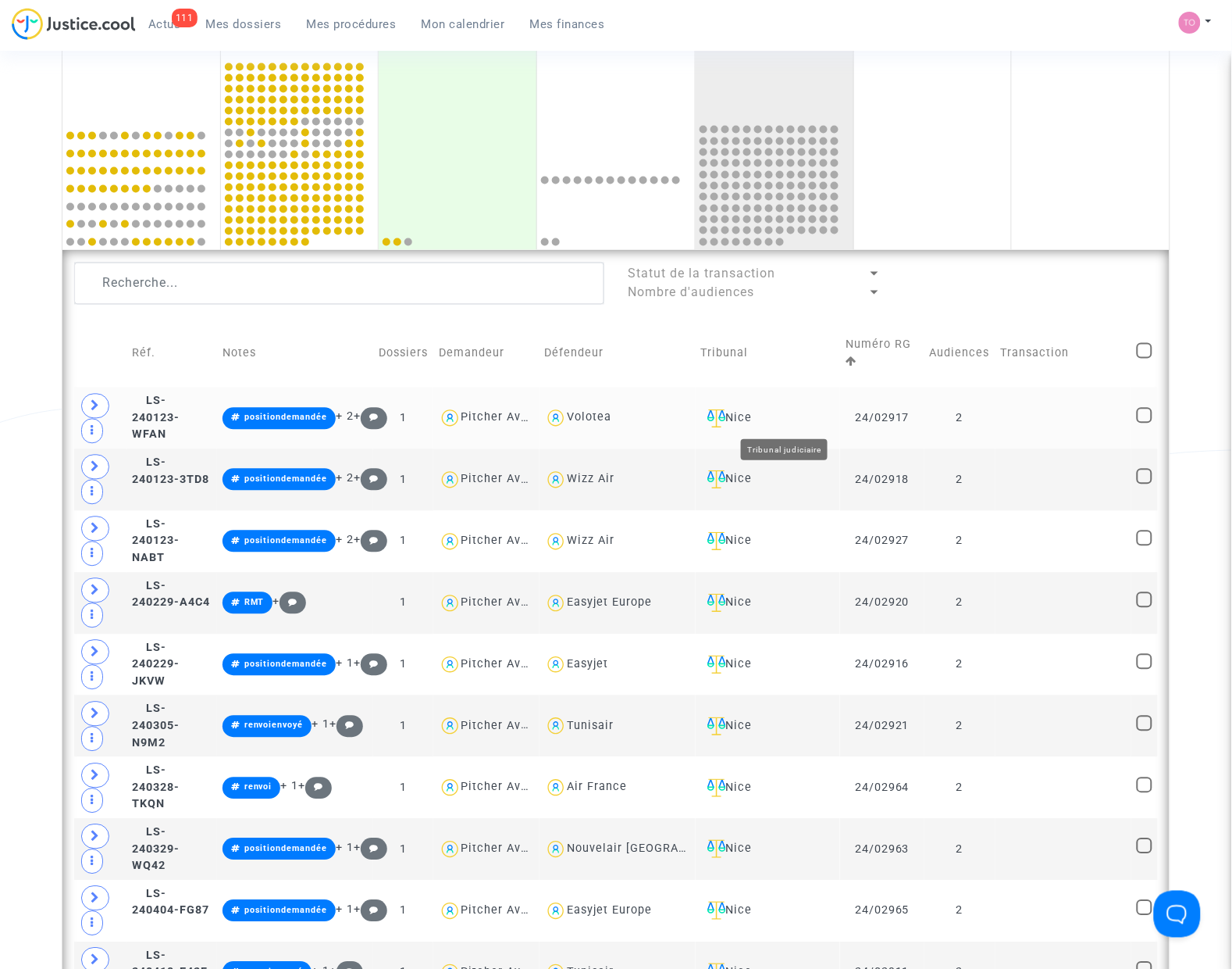
click at [787, 418] on div "Nice" at bounding box center [768, 418] width 134 height 19
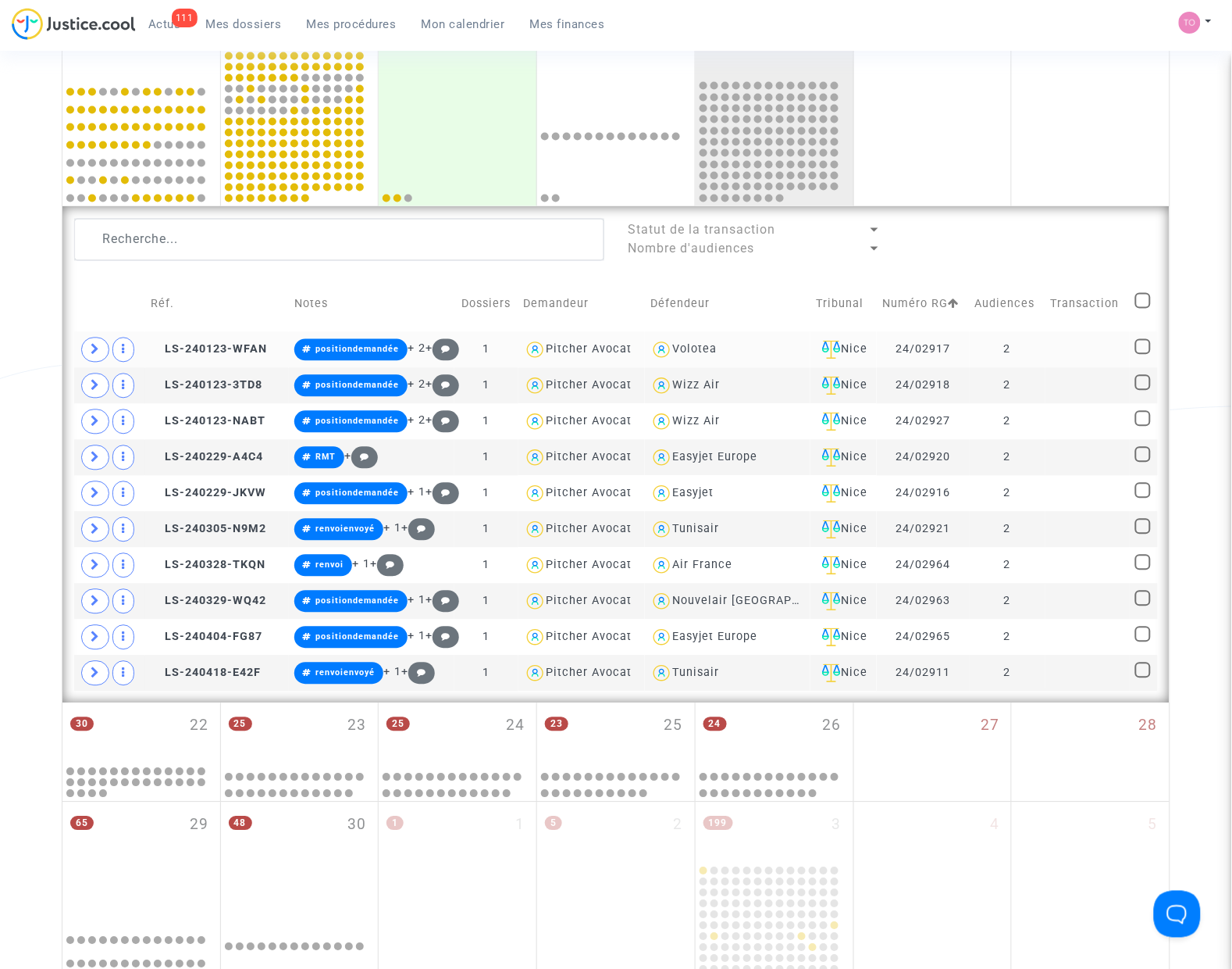
scroll to position [739, 0]
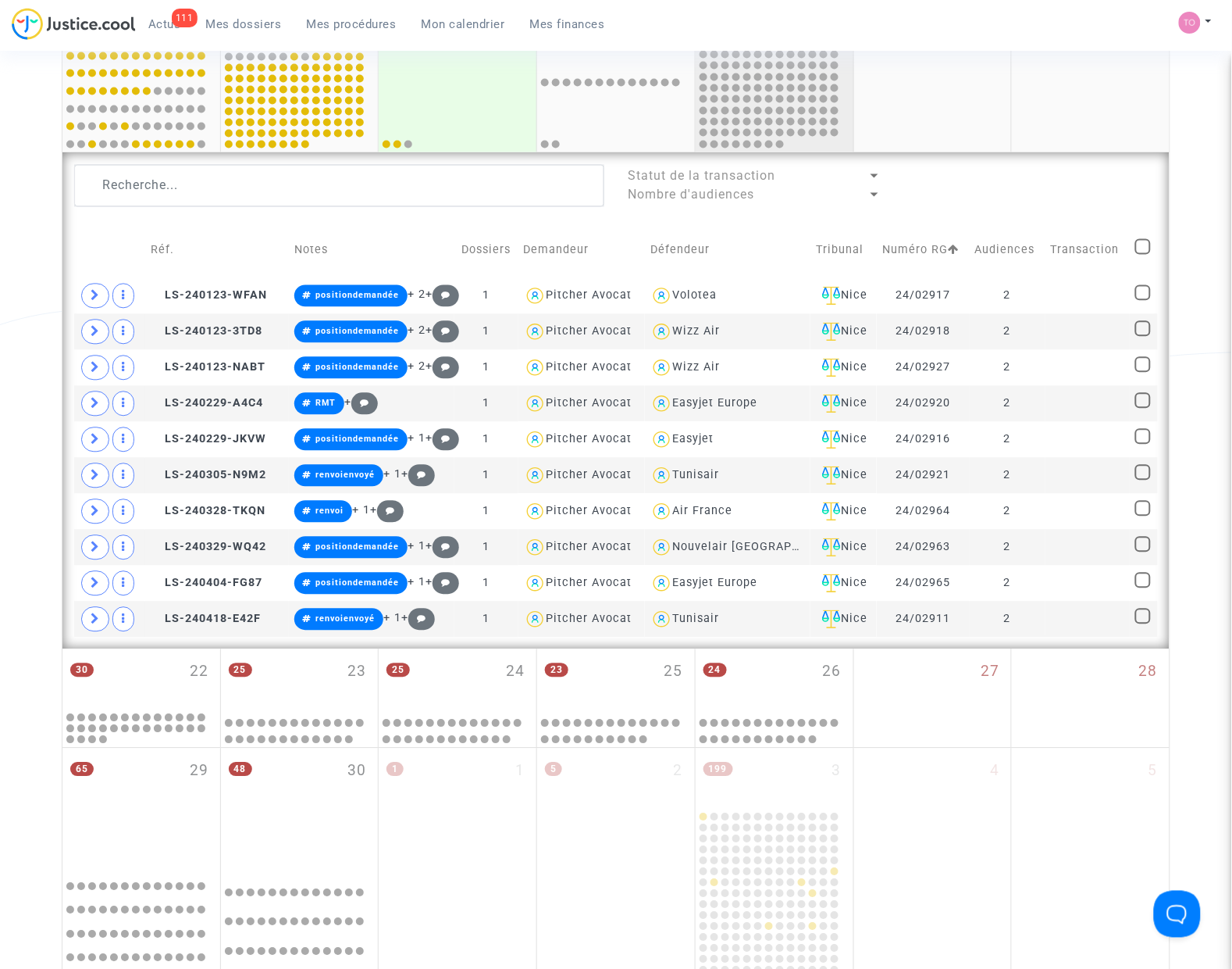
drag, startPoint x: 769, startPoint y: 159, endPoint x: 828, endPoint y: 91, distance: 90.0
click at [828, 91] on div "91 15 216 16 3 17 15 18 138 19 20 21 Statut de la transaction Nombre d'audience…" at bounding box center [616, 275] width 1107 height 749
click at [64, 255] on div "Statut de la transaction Nombre d'audiences Réf. Notes Dossiers Demandeur Défen…" at bounding box center [616, 401] width 1107 height 496
click at [8, 345] on div "Date de clôture d'instruction Date de conciliation Date d'audience Date de juge…" at bounding box center [616, 170] width 1232 height 1639
click at [701, 297] on div "Volotea" at bounding box center [695, 295] width 44 height 13
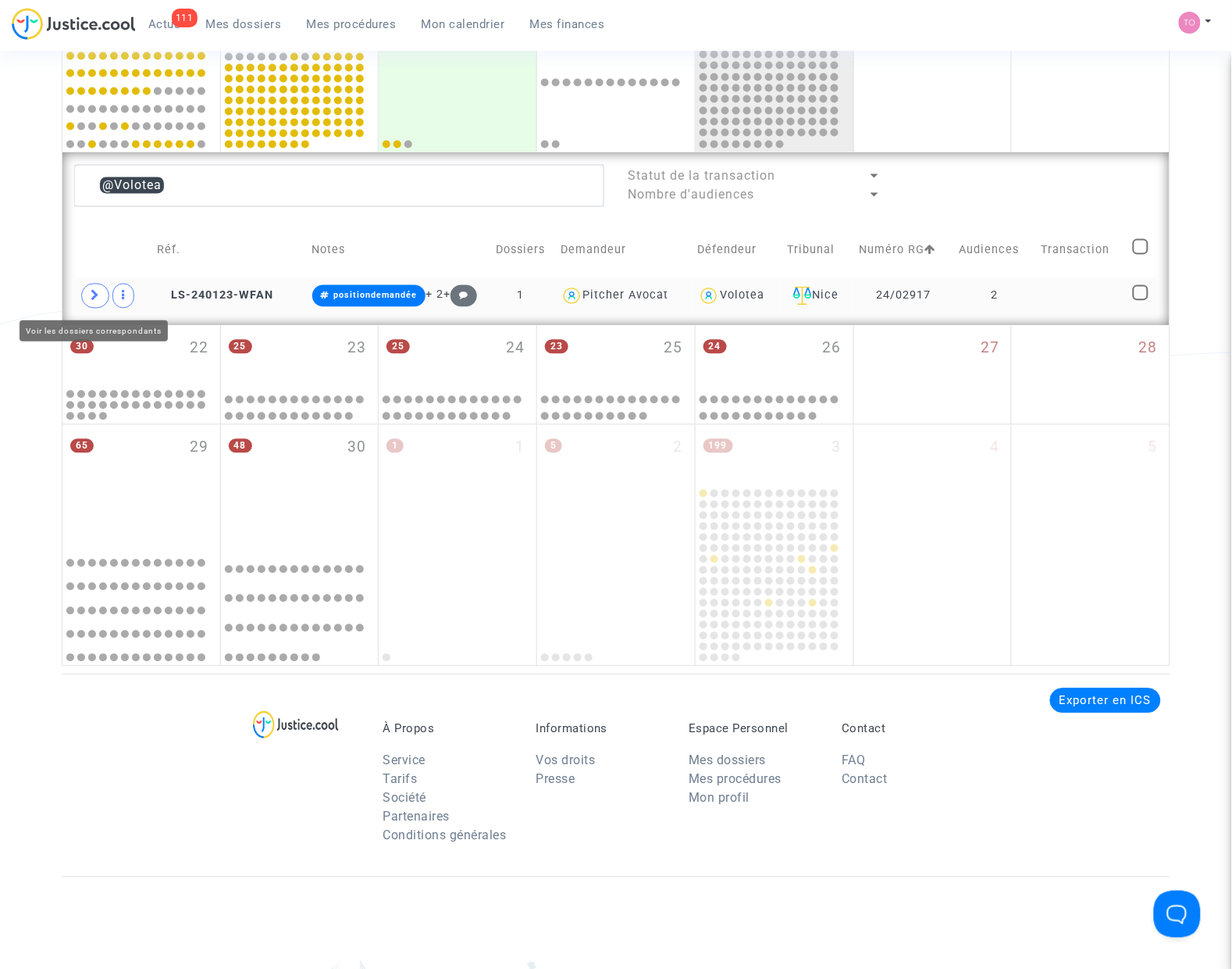
click at [86, 292] on span at bounding box center [96, 295] width 28 height 25
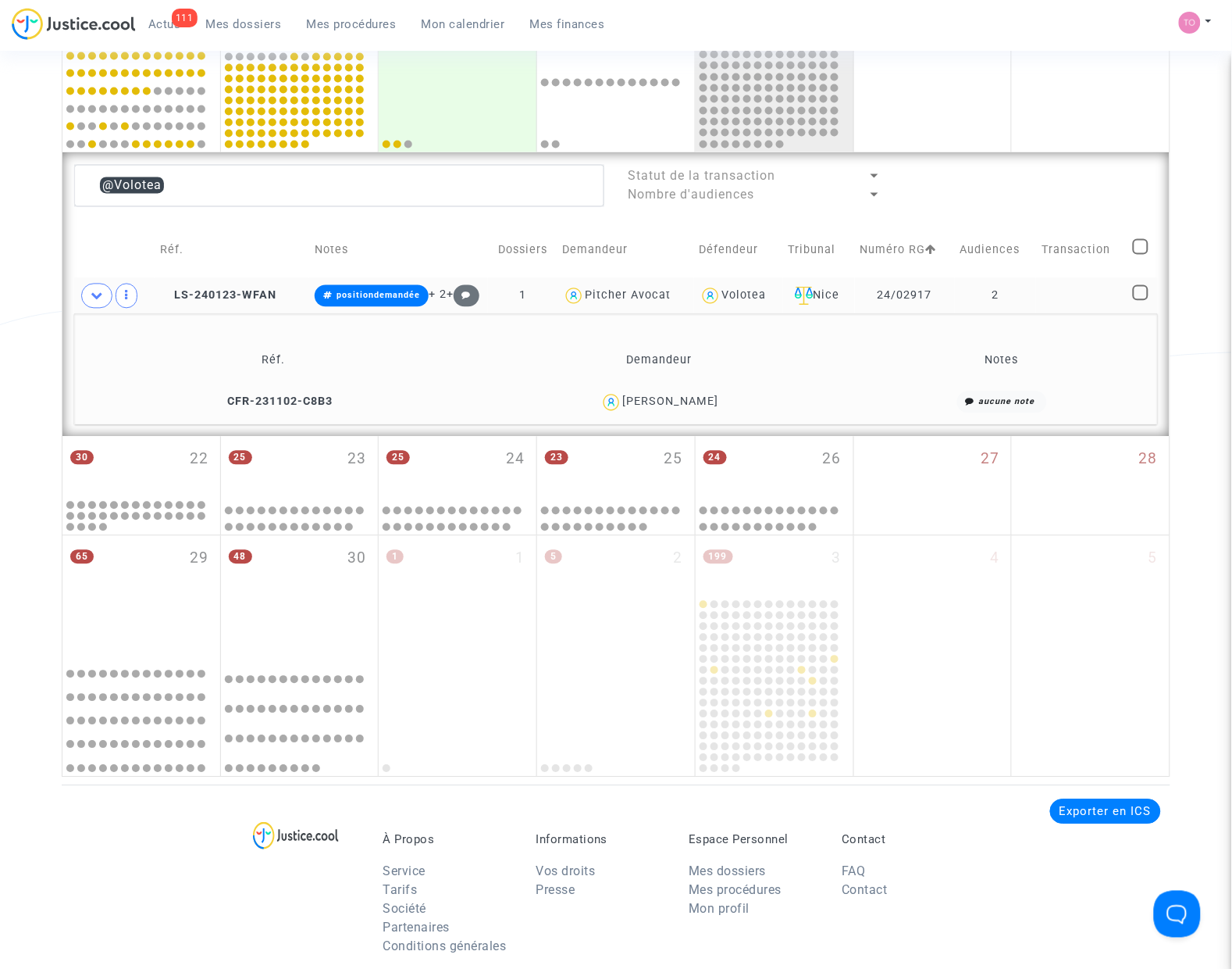
click at [696, 403] on div "Jordan Faucher" at bounding box center [670, 401] width 96 height 13
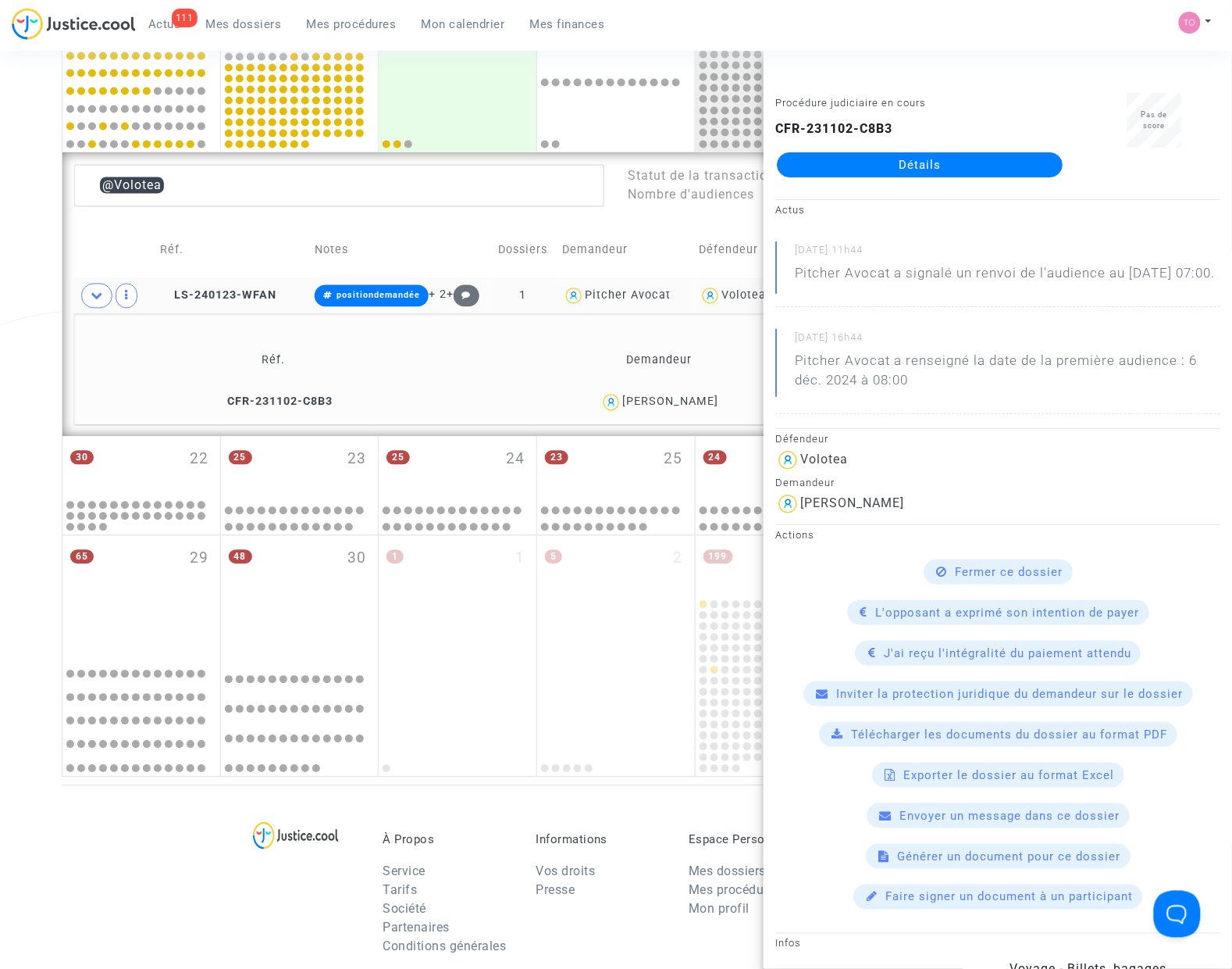
click at [47, 242] on div "Date de clôture d'instruction Date de conciliation Date d'audience Date de juge…" at bounding box center [616, 64] width 1232 height 1427
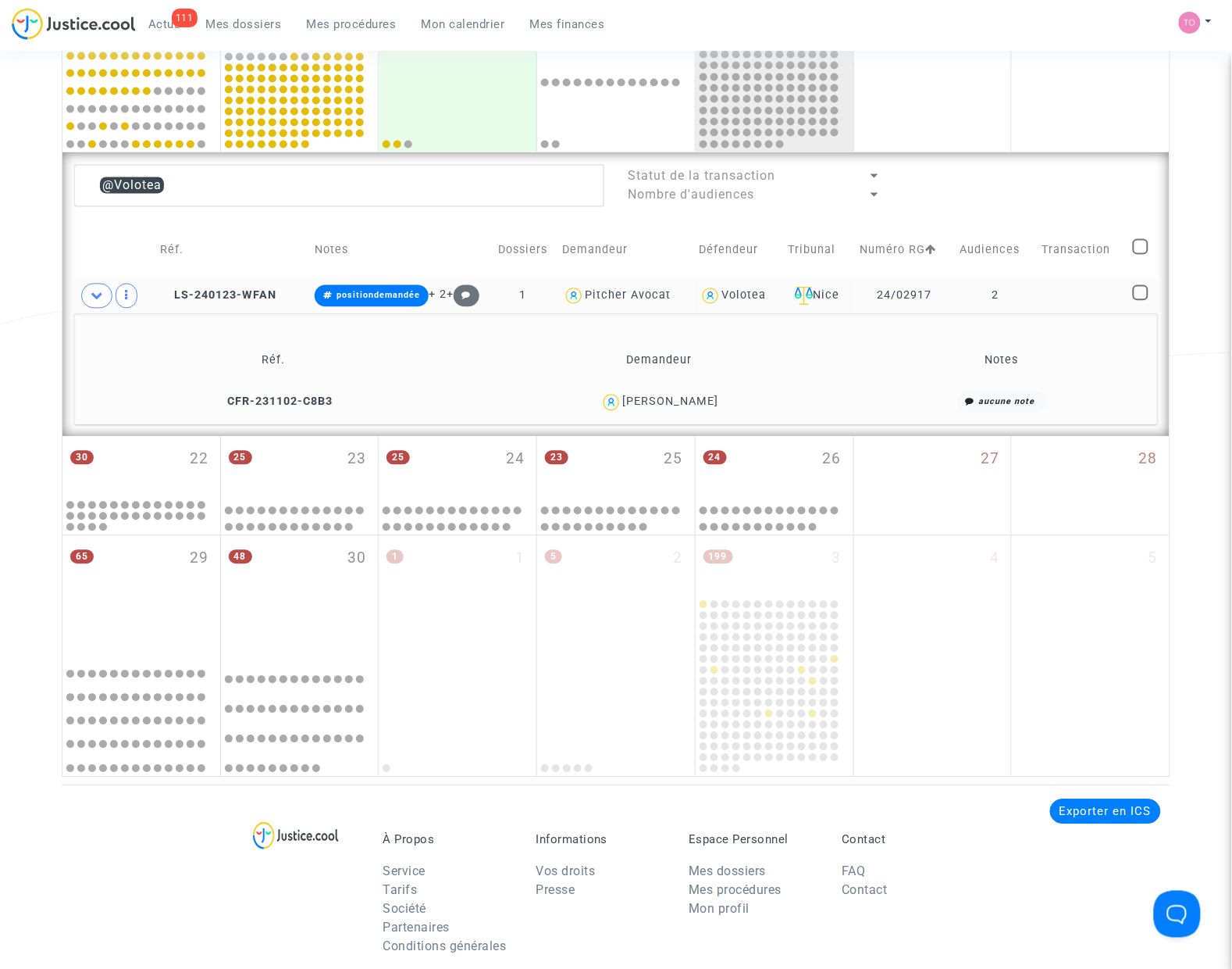
click at [202, 283] on td "LS-240123-WFAN" at bounding box center [232, 295] width 155 height 36
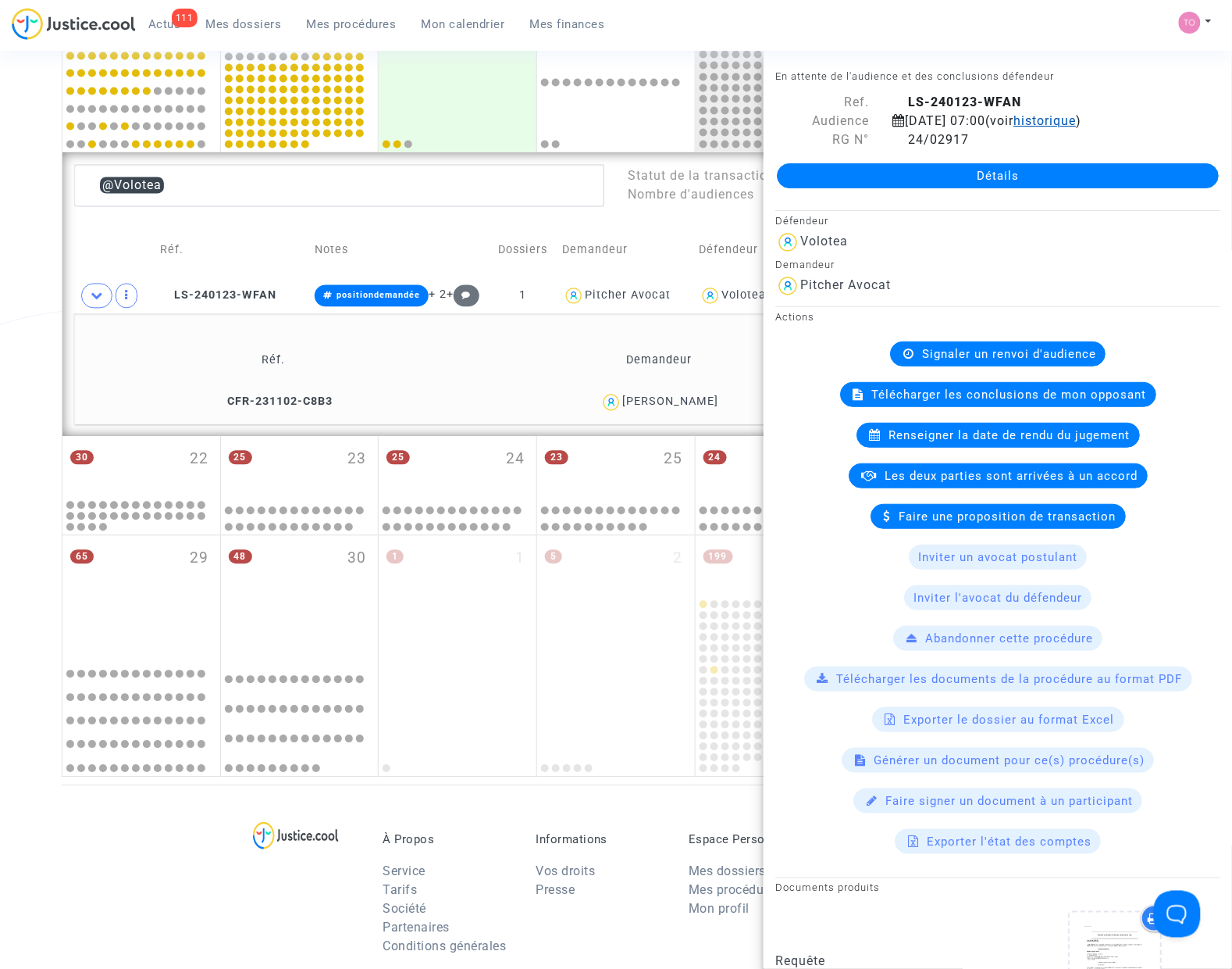
click at [1014, 129] on span "historique" at bounding box center [1044, 121] width 63 height 15
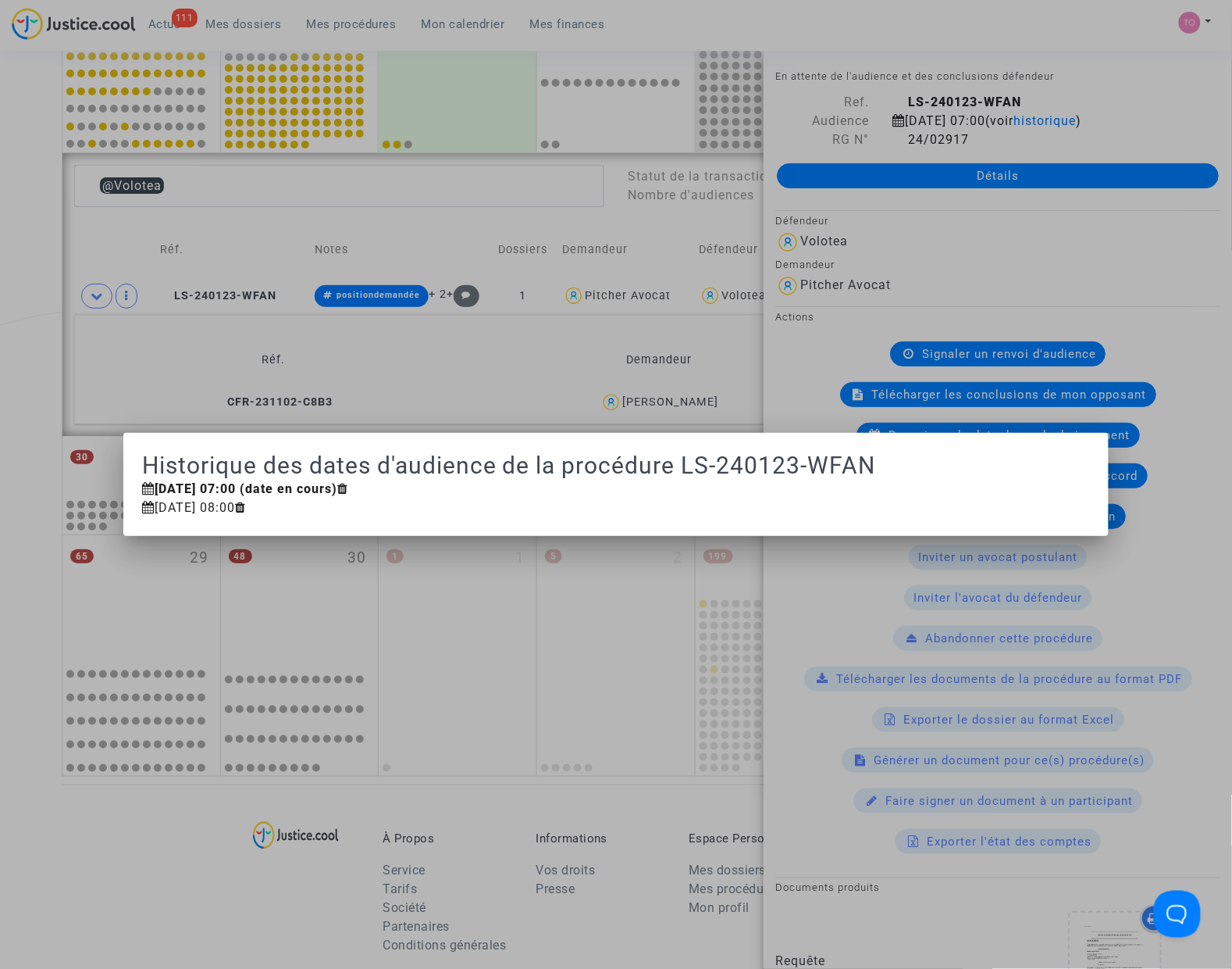
click at [1094, 111] on div at bounding box center [616, 484] width 1232 height 969
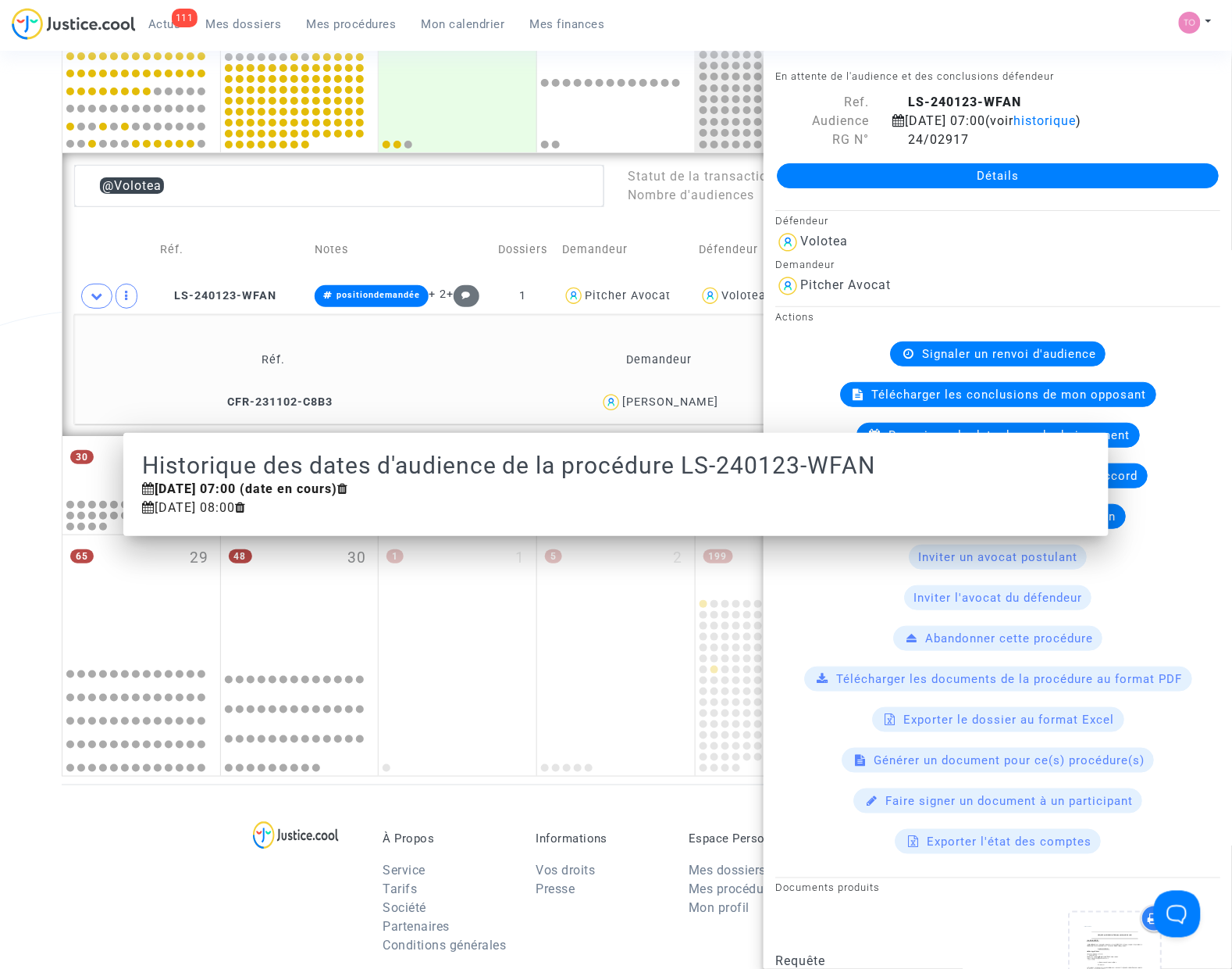
scroll to position [739, 0]
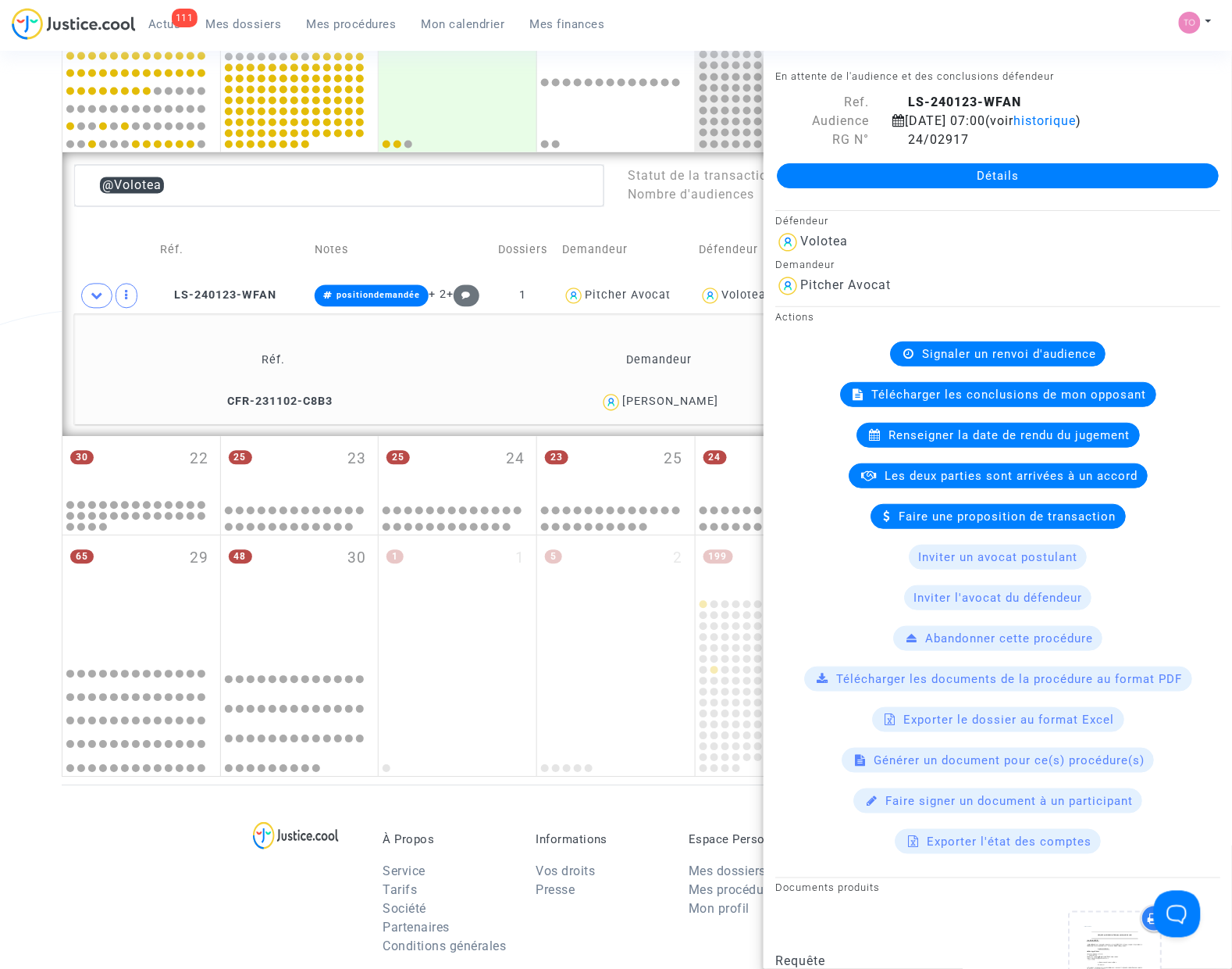
click at [25, 208] on div "Date de clôture d'instruction Date de conciliation Date d'audience Date de juge…" at bounding box center [616, 64] width 1232 height 1427
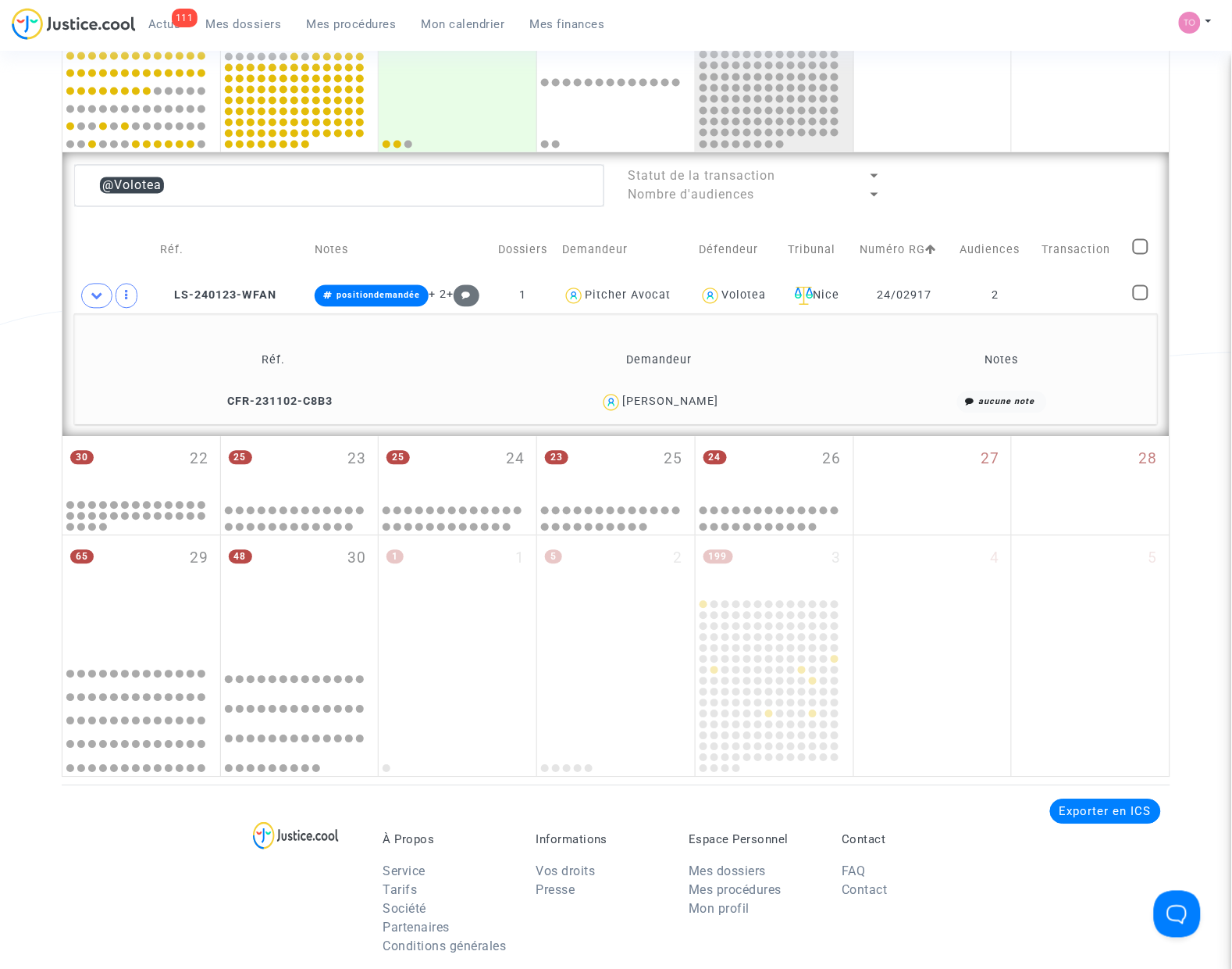
drag, startPoint x: 722, startPoint y: 407, endPoint x: 628, endPoint y: 416, distance: 94.4
click at [628, 416] on td "Jordan Faucher" at bounding box center [659, 402] width 385 height 34
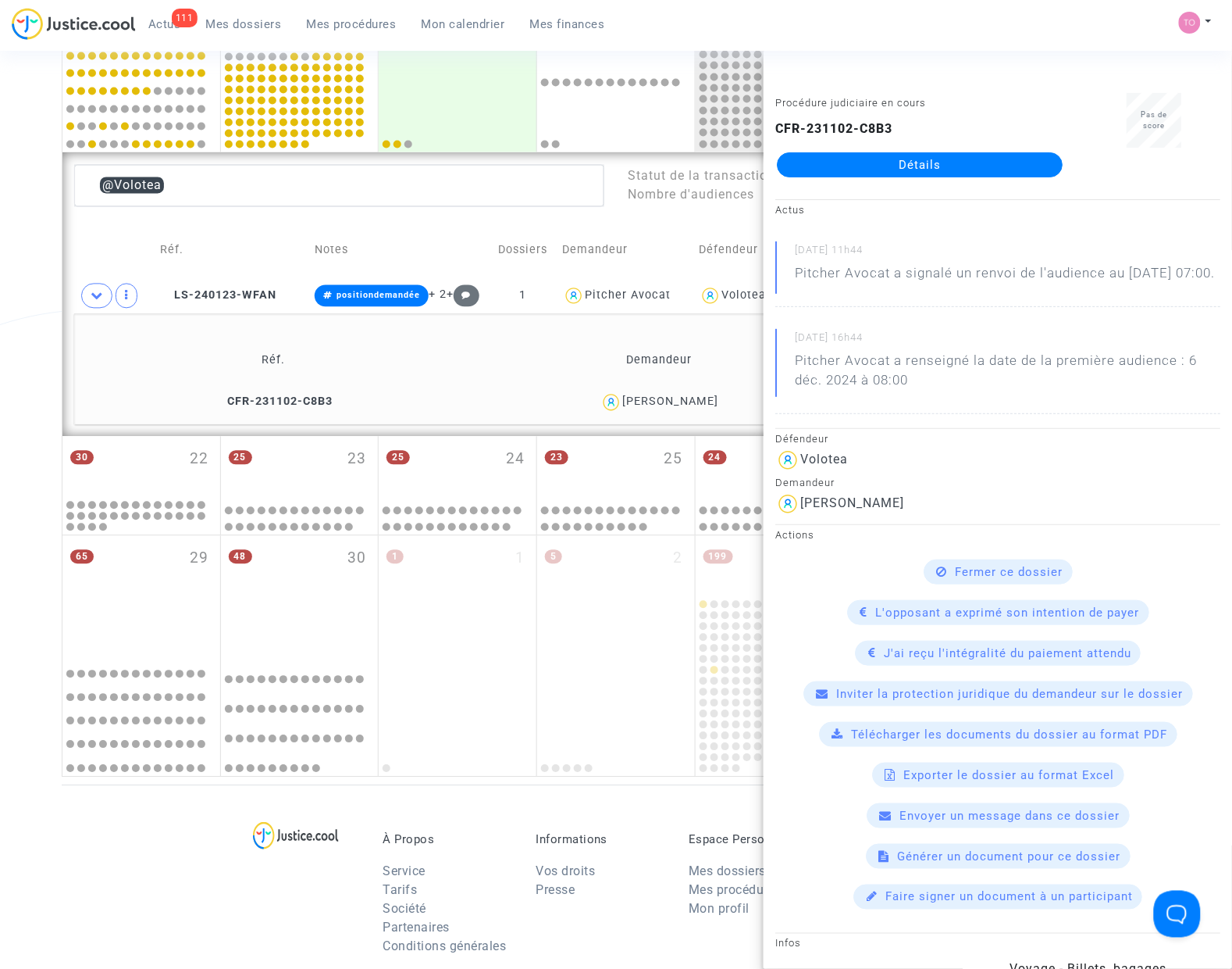
drag, startPoint x: 25, startPoint y: 316, endPoint x: 59, endPoint y: 310, distance: 34.5
click at [25, 316] on div "Date de clôture d'instruction Date de conciliation Date d'audience Date de juge…" at bounding box center [616, 64] width 1232 height 1427
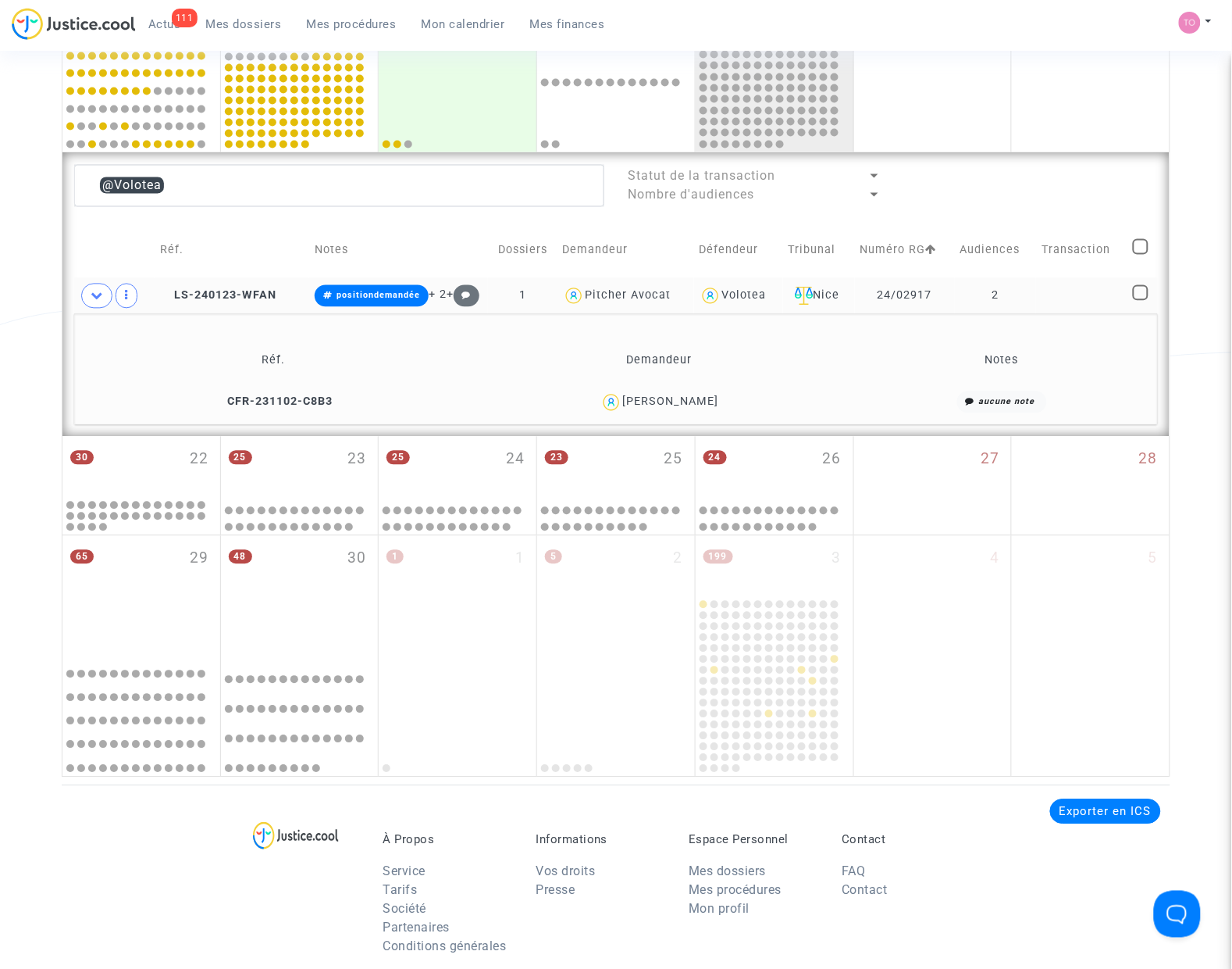
click at [725, 295] on div "Volotea" at bounding box center [743, 295] width 44 height 13
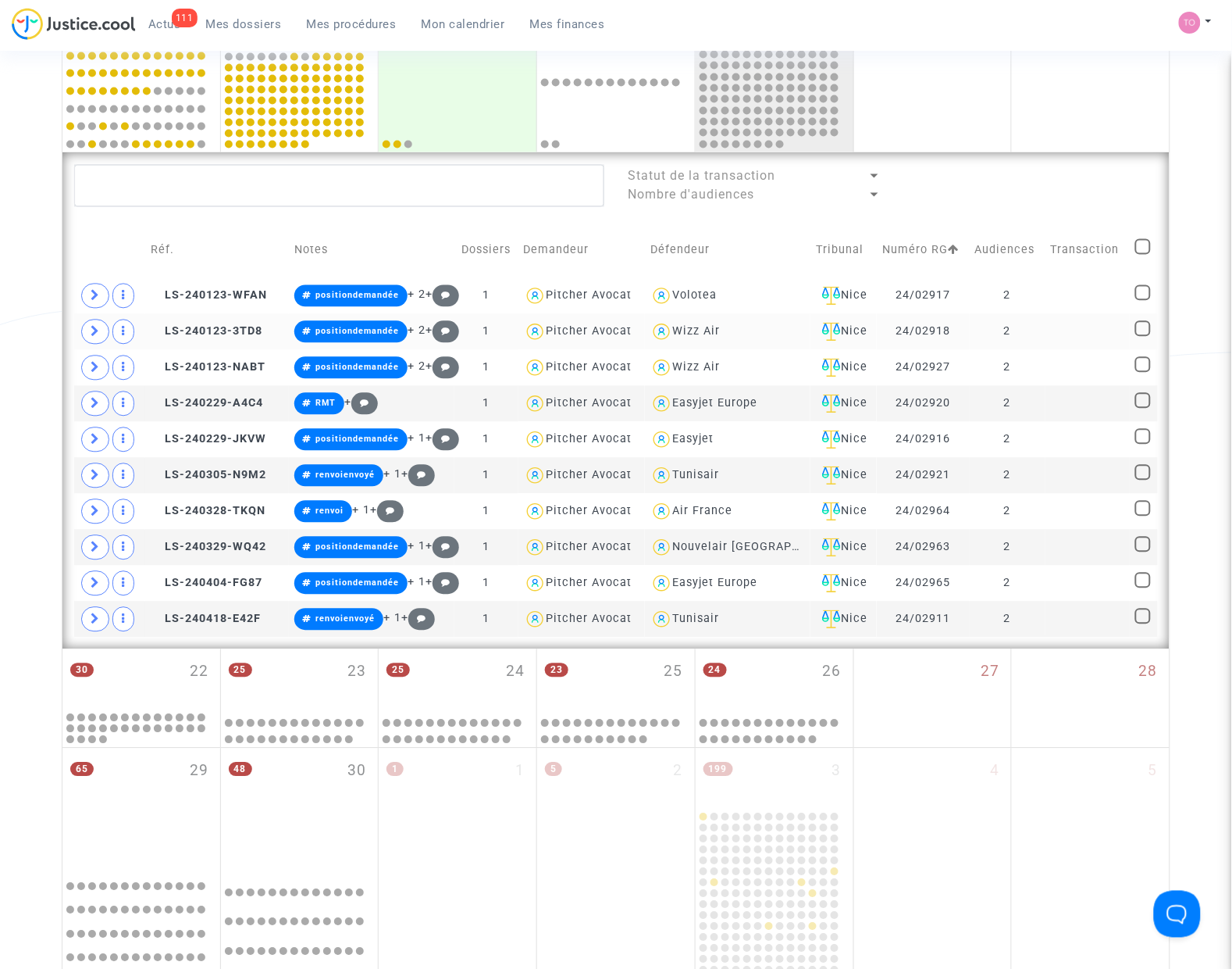
click at [699, 326] on div "Wizz Air" at bounding box center [697, 331] width 48 height 13
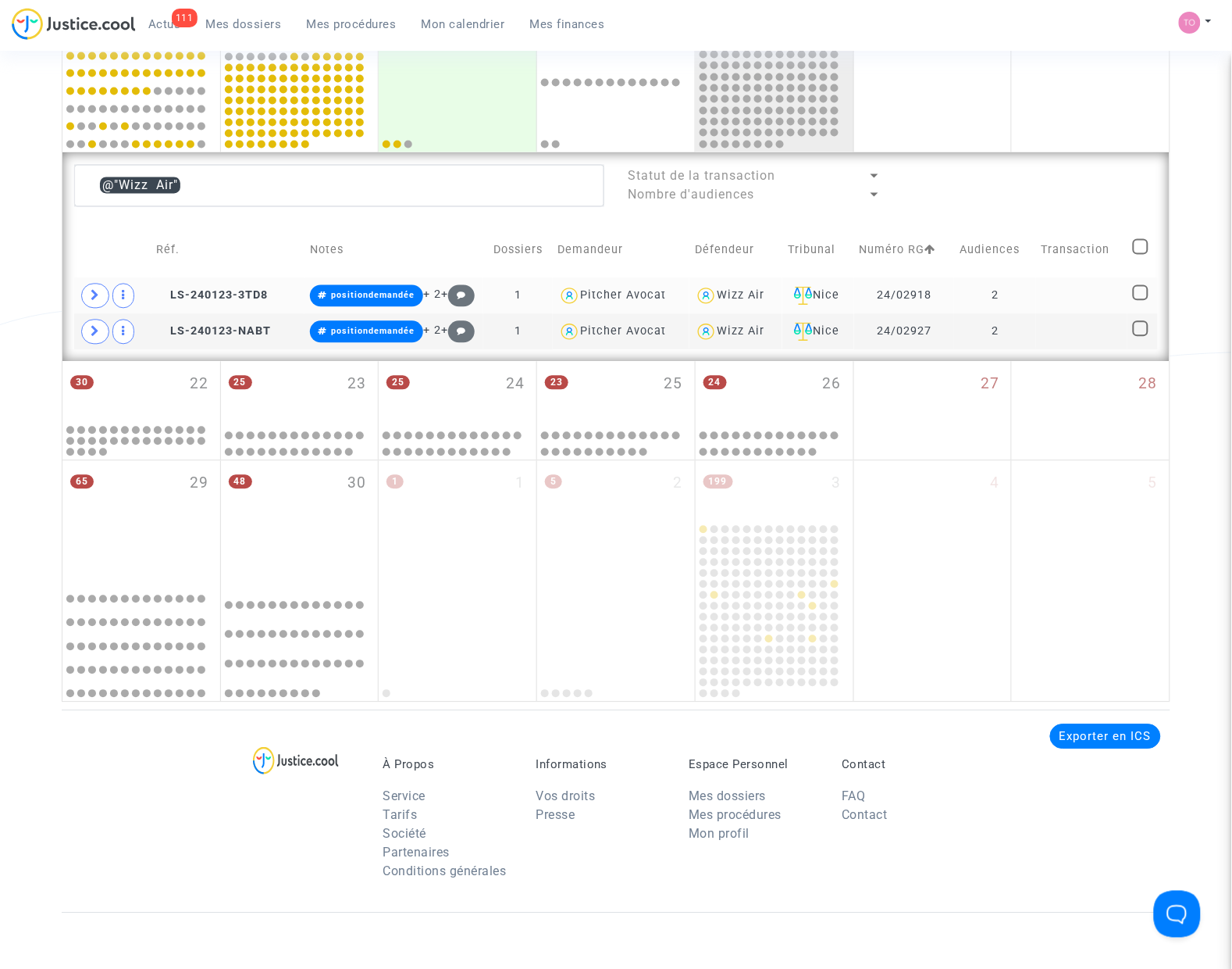
click at [695, 298] on img at bounding box center [706, 296] width 23 height 23
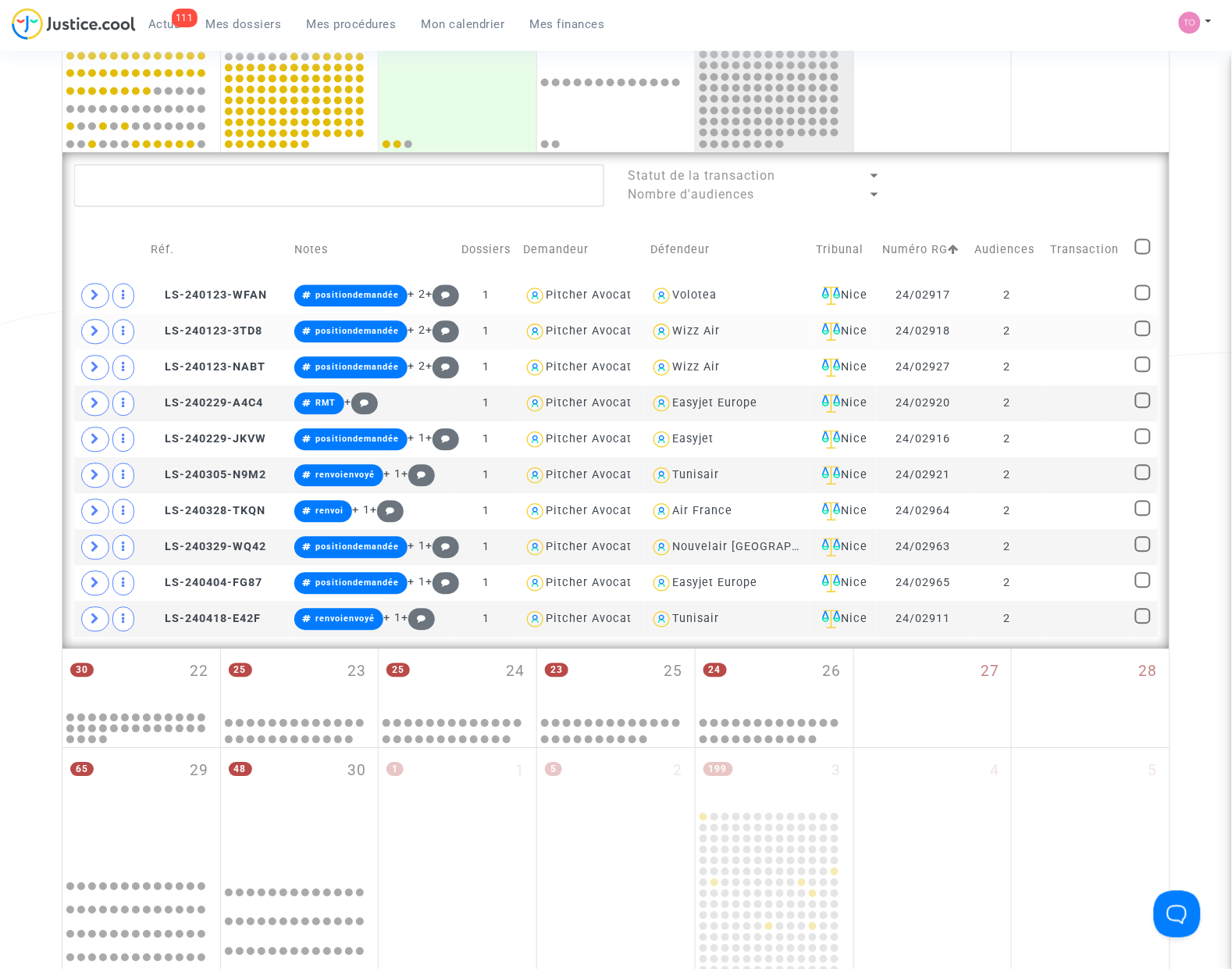
click at [673, 329] on img at bounding box center [662, 332] width 23 height 23
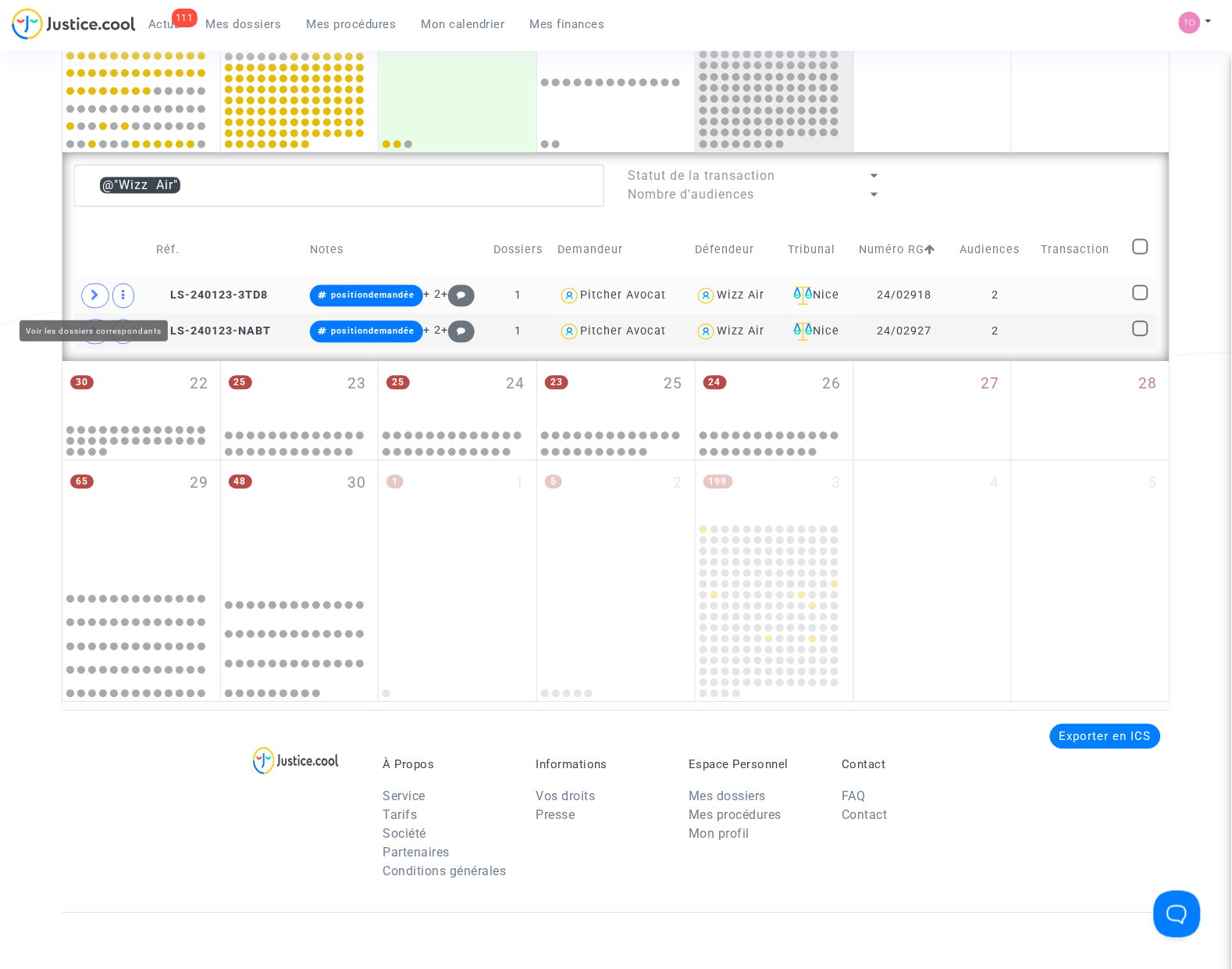
click at [91, 290] on icon at bounding box center [96, 295] width 9 height 11
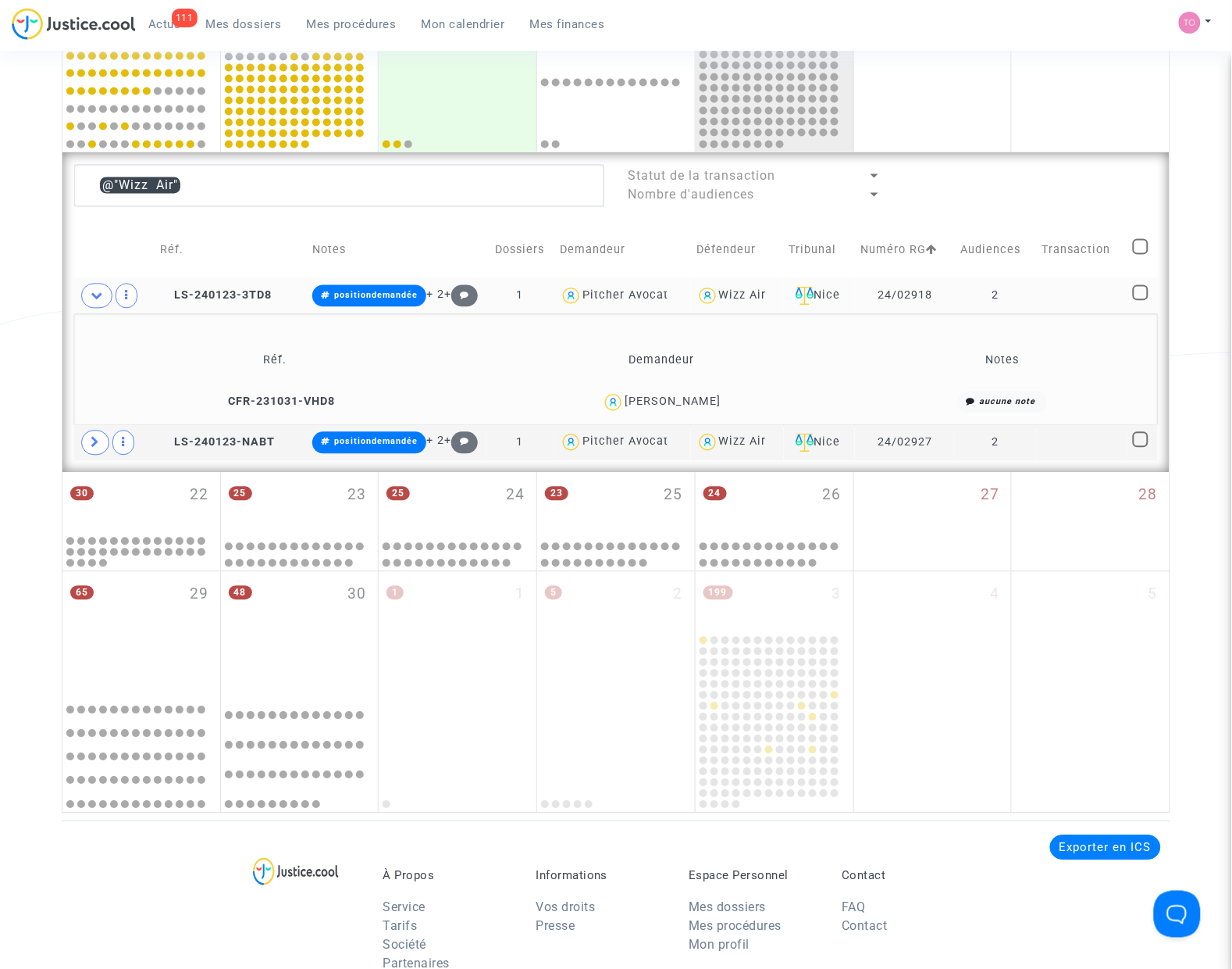
click at [646, 407] on div "Antonia Sofia Lopes de PInho" at bounding box center [672, 401] width 96 height 13
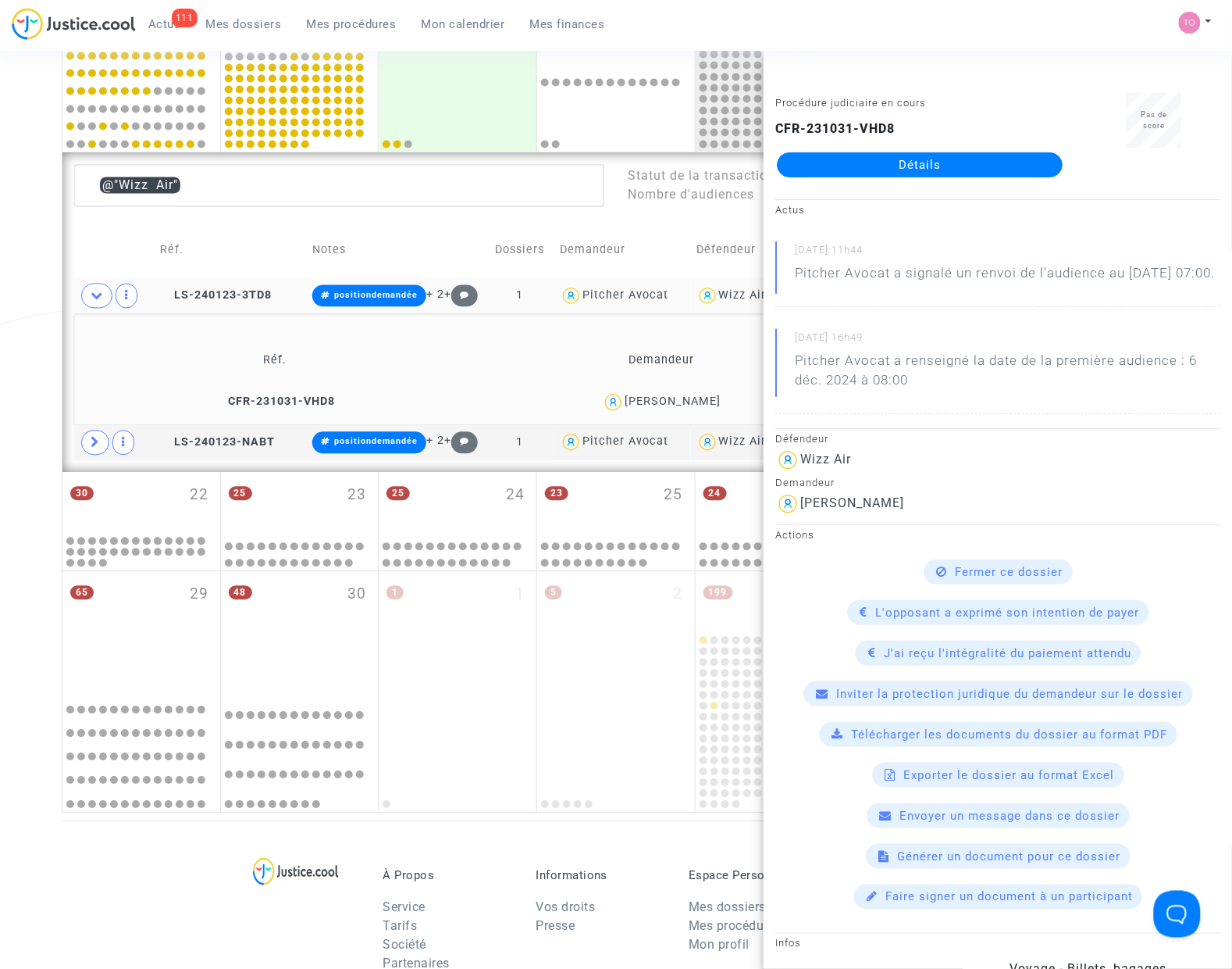
click at [17, 325] on div "Date de clôture d'instruction Date de conciliation Date d'audience Date de juge…" at bounding box center [616, 82] width 1232 height 1462
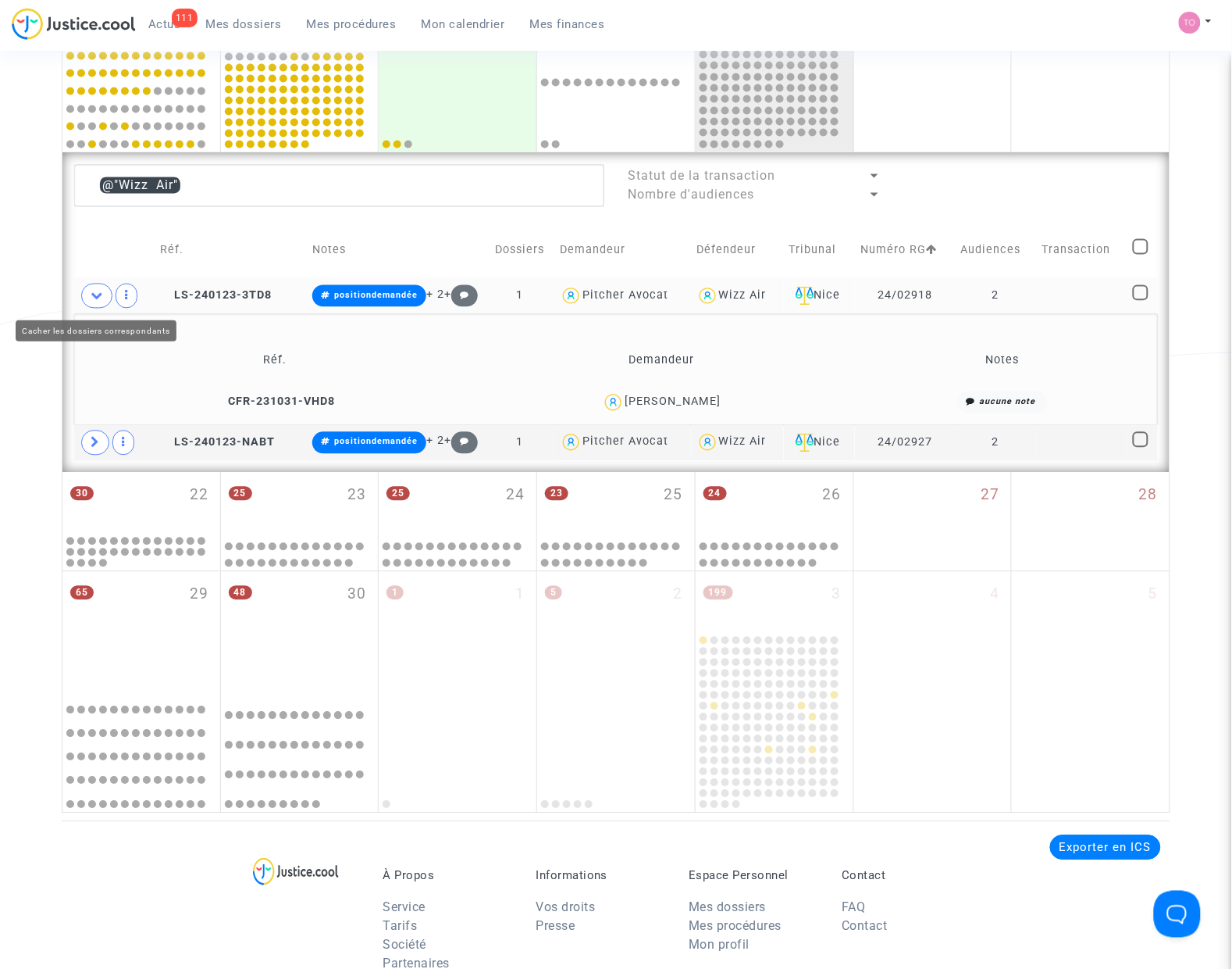
click at [98, 285] on span at bounding box center [97, 295] width 31 height 25
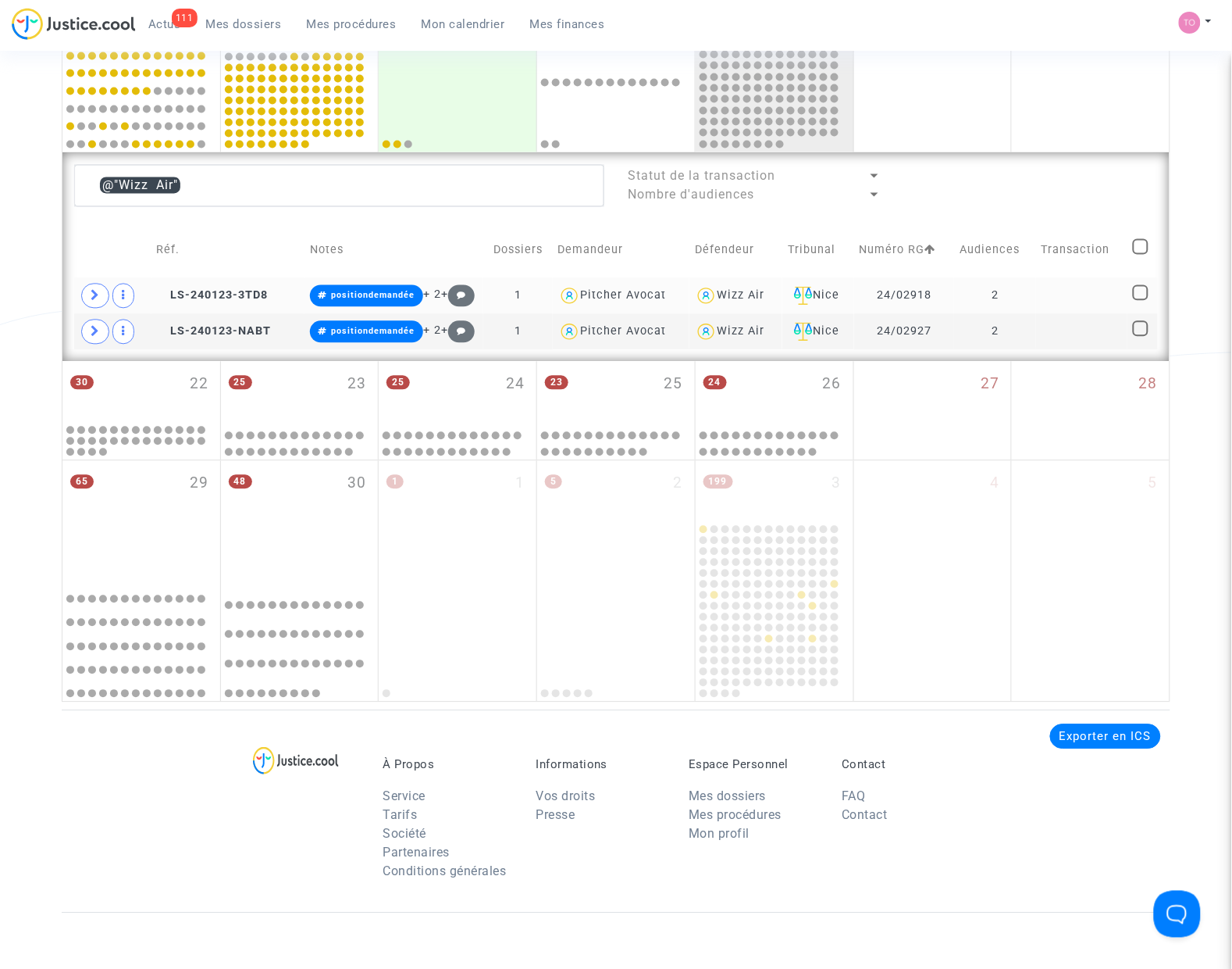
click at [719, 295] on div "Wizz Air" at bounding box center [741, 295] width 48 height 13
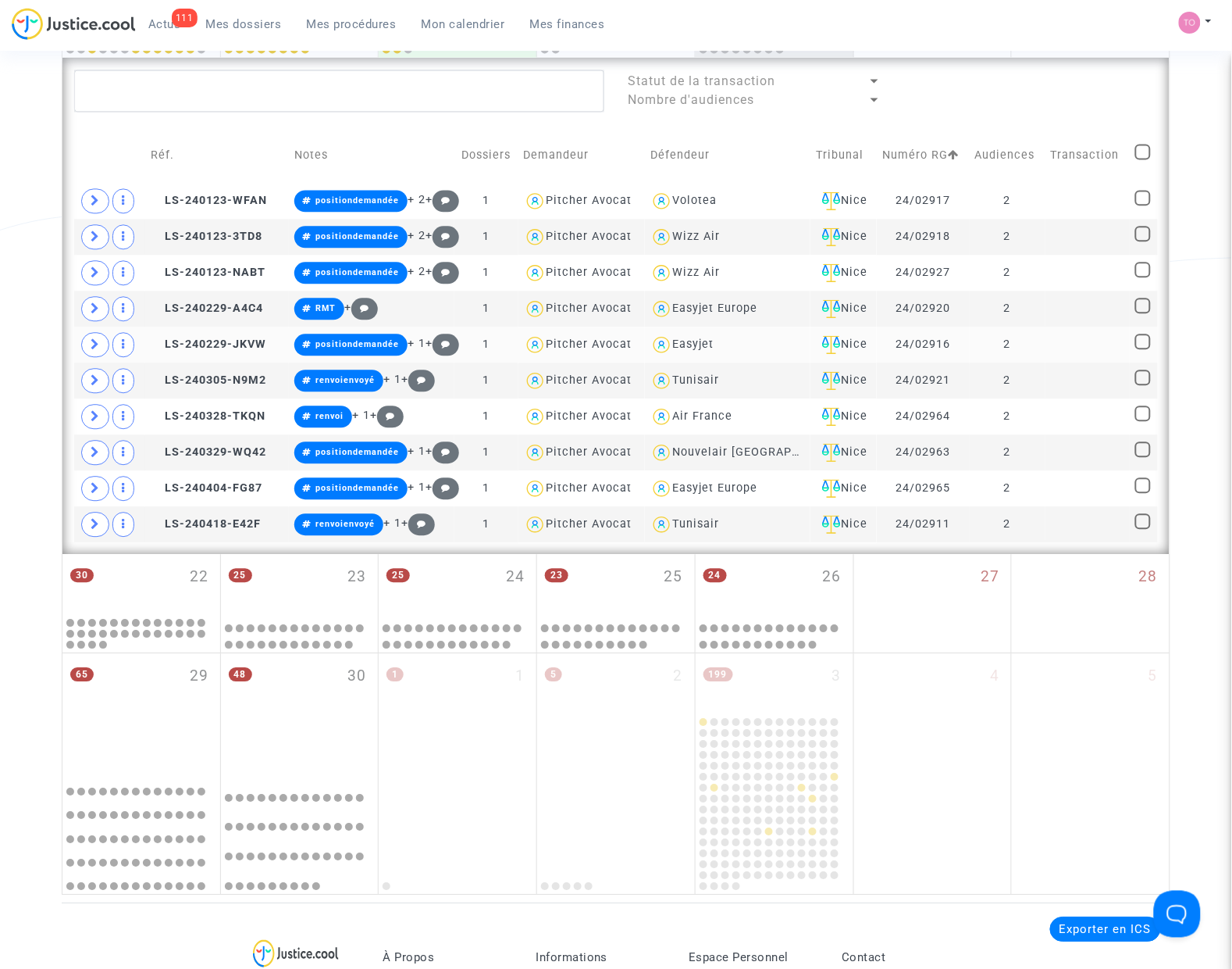
scroll to position [837, 0]
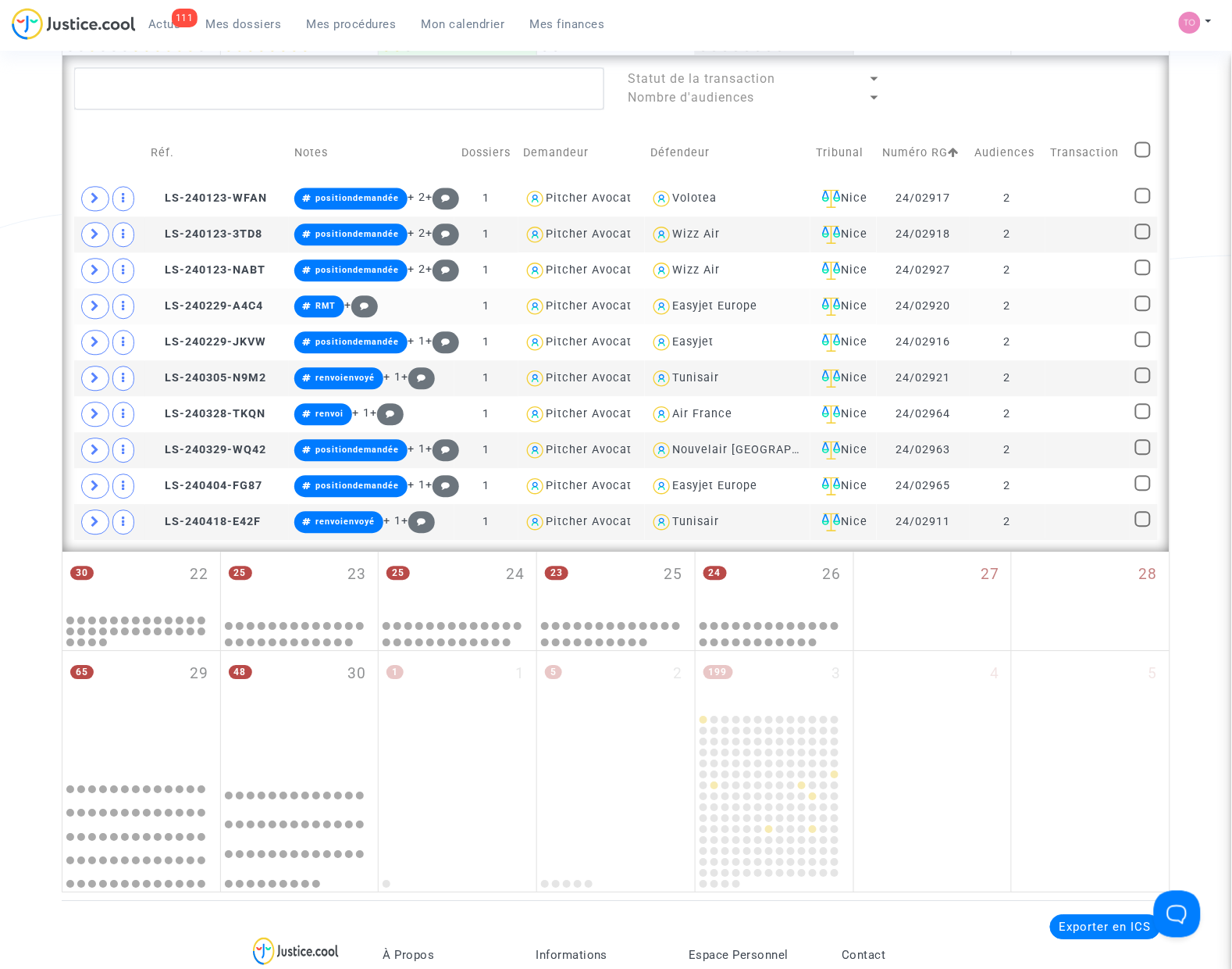
click at [705, 305] on div "Easyjet Europe" at bounding box center [715, 306] width 85 height 13
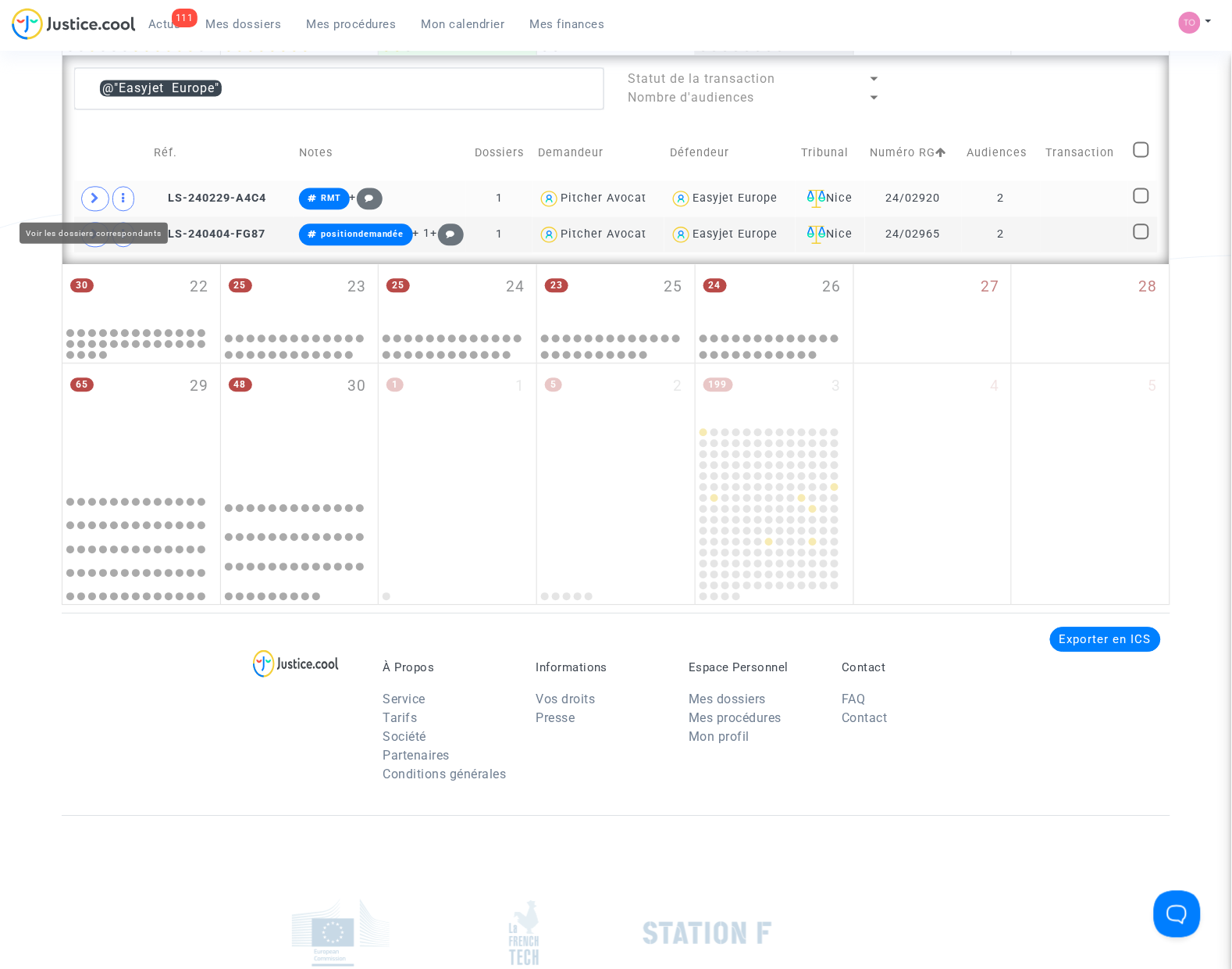
click at [106, 200] on span at bounding box center [96, 198] width 28 height 25
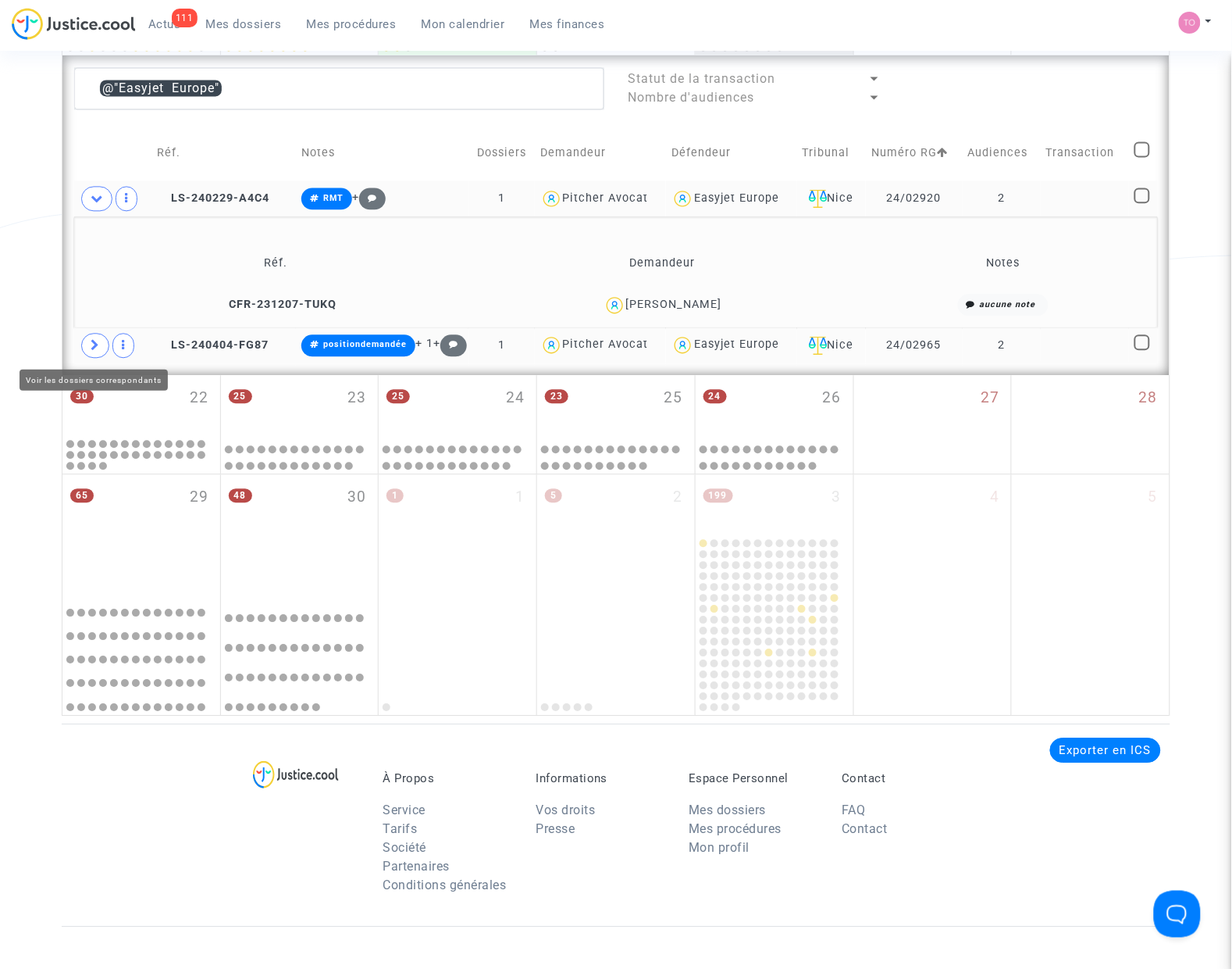
click at [86, 344] on span at bounding box center [96, 345] width 28 height 25
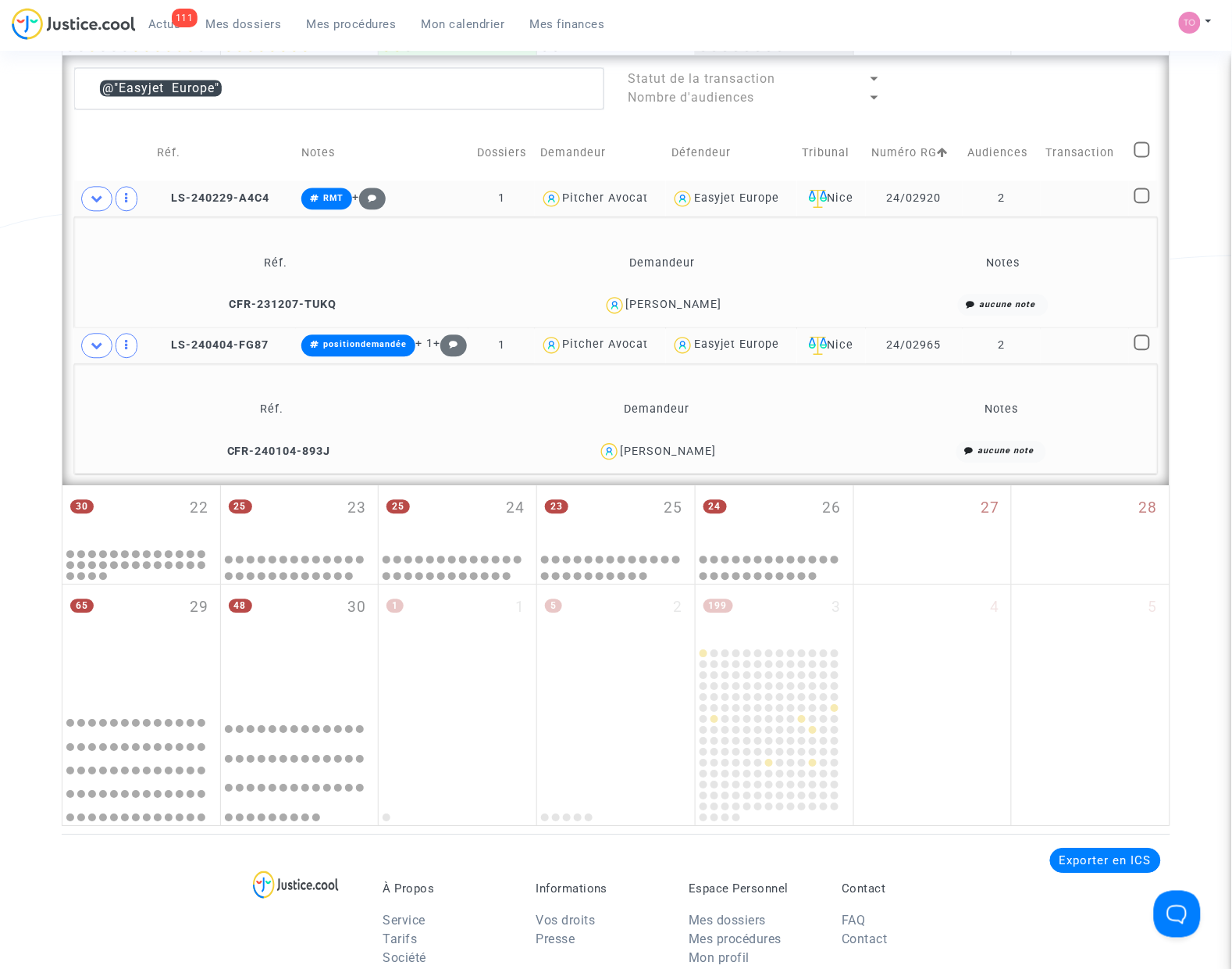
click at [707, 447] on div "KATARZYNA KOPACZEWSKA" at bounding box center [669, 451] width 96 height 13
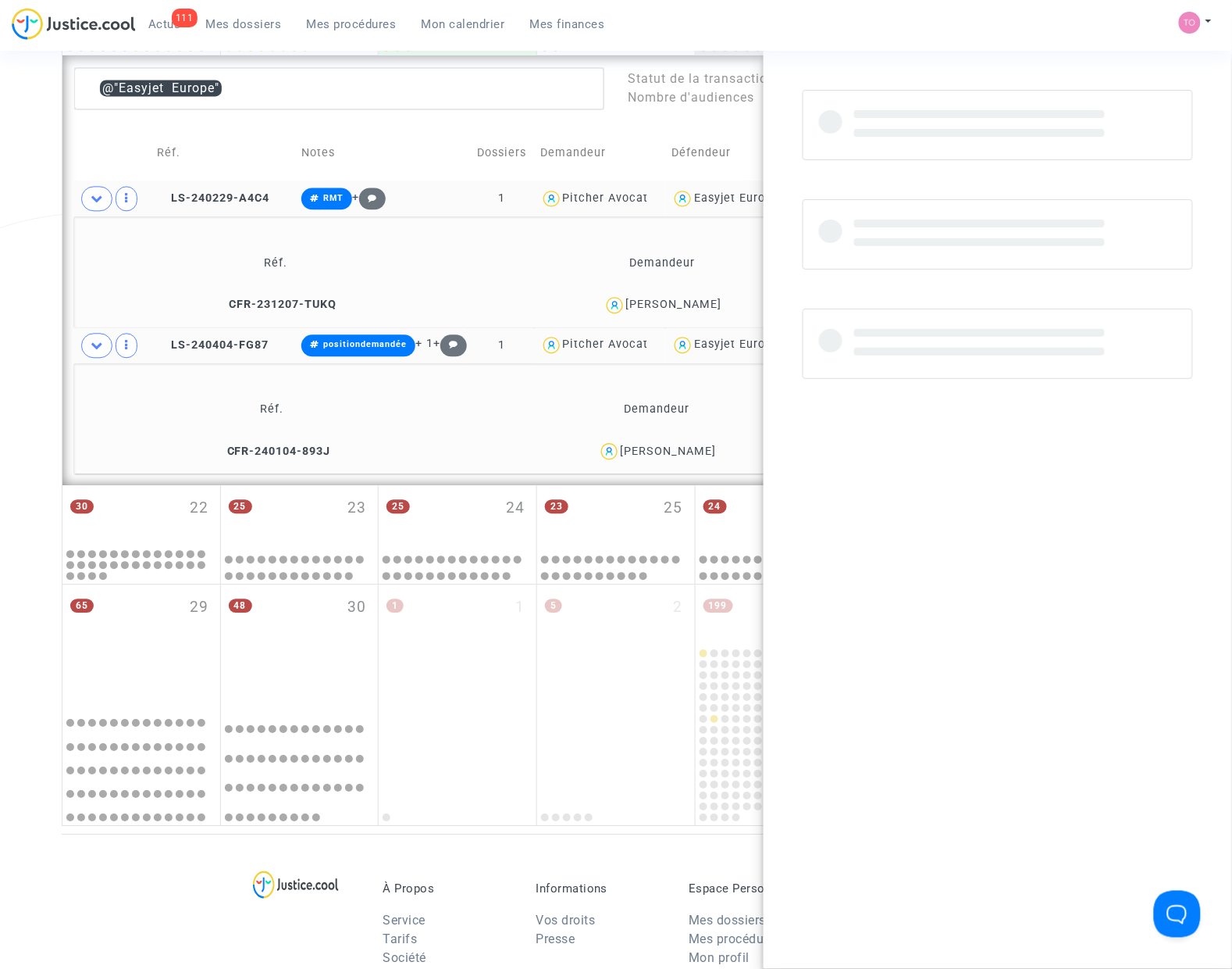
click at [707, 447] on div "KATARZYNA KOPACZEWSKA" at bounding box center [669, 451] width 96 height 13
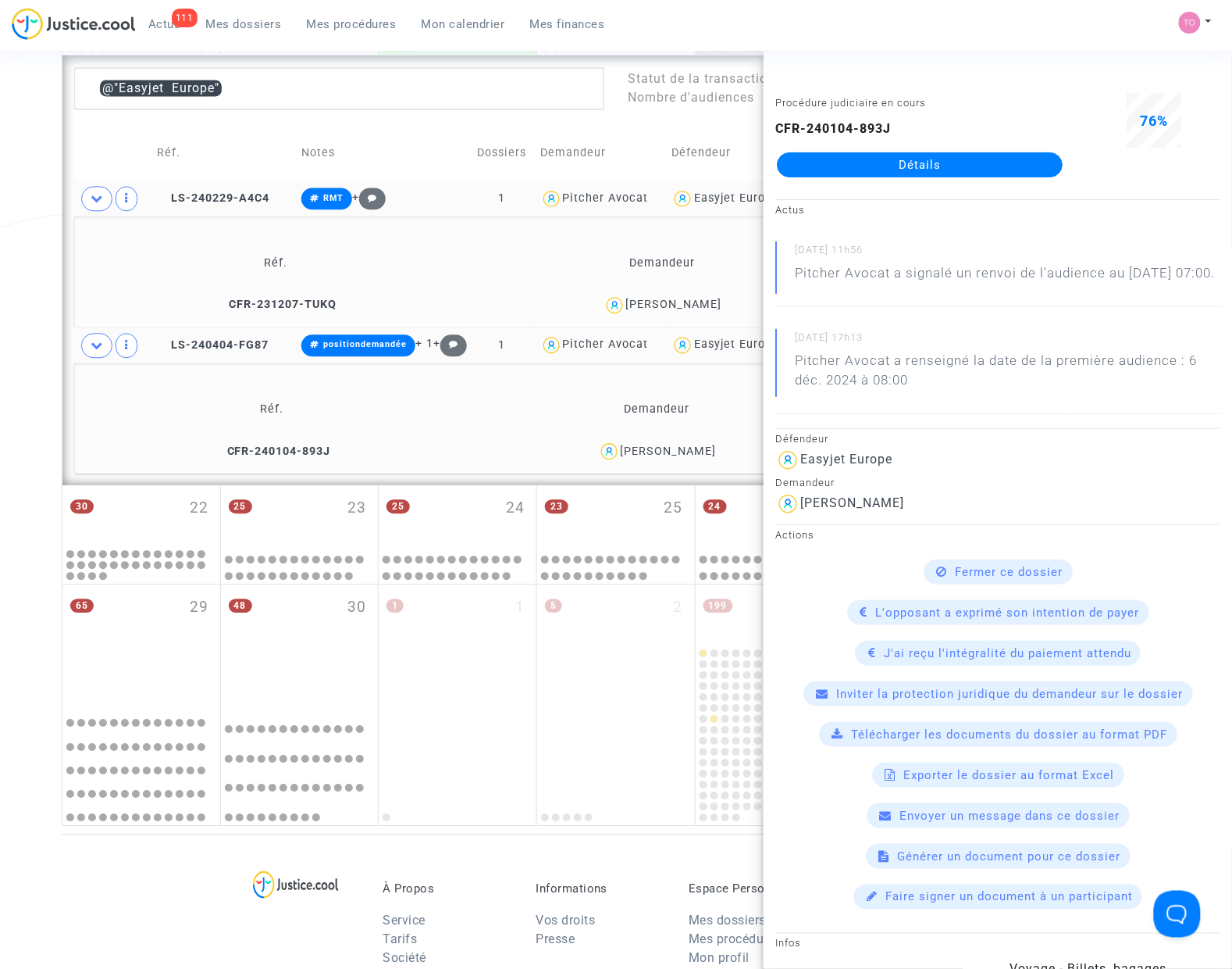
click at [692, 451] on div "KATARZYNA KOPACZEWSKA" at bounding box center [669, 451] width 96 height 13
click at [29, 313] on div "Date de clôture d'instruction Date de conciliation Date d'audience Date de juge…" at bounding box center [616, 39] width 1232 height 1572
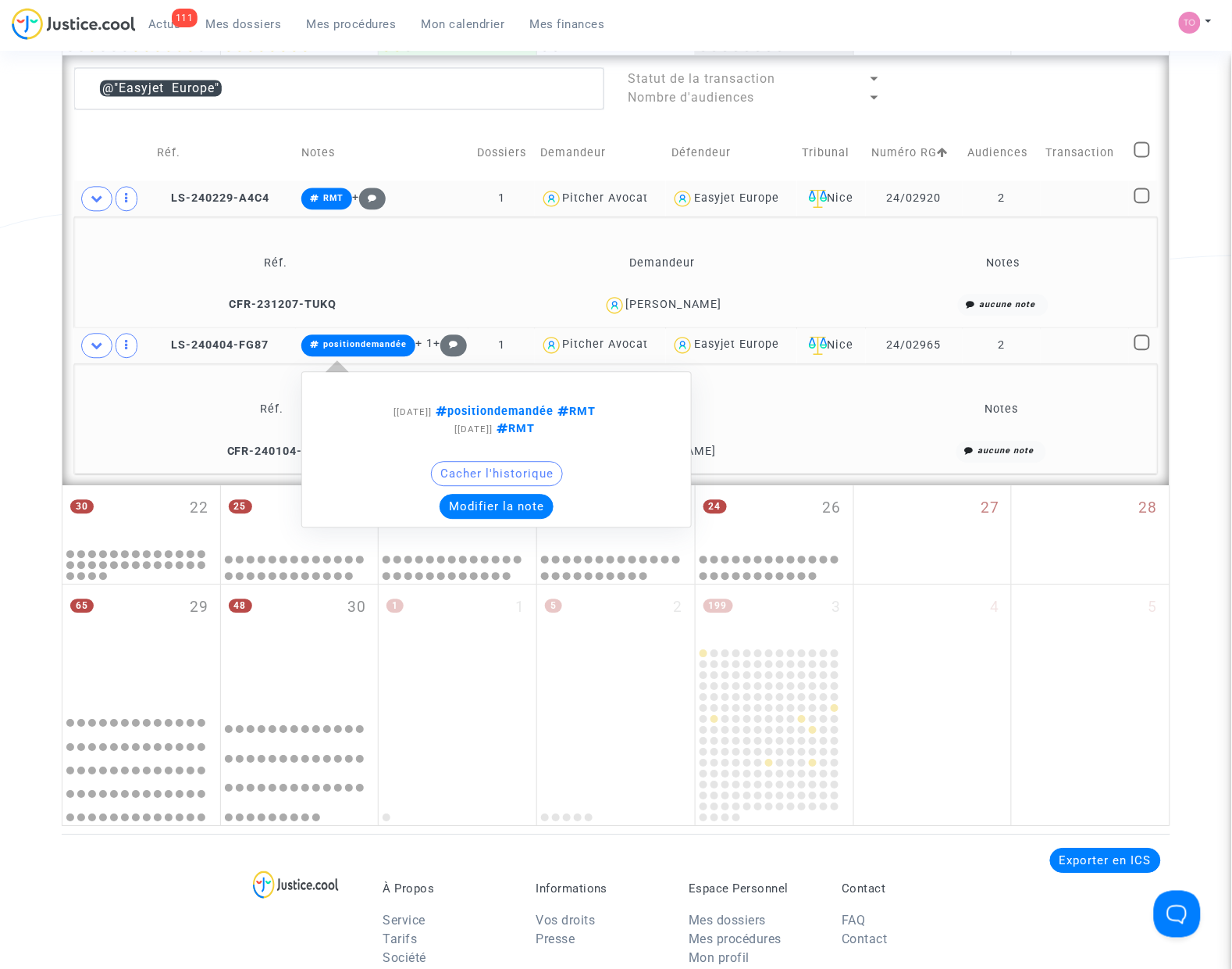
click at [477, 502] on button "Modifier la note" at bounding box center [497, 506] width 114 height 25
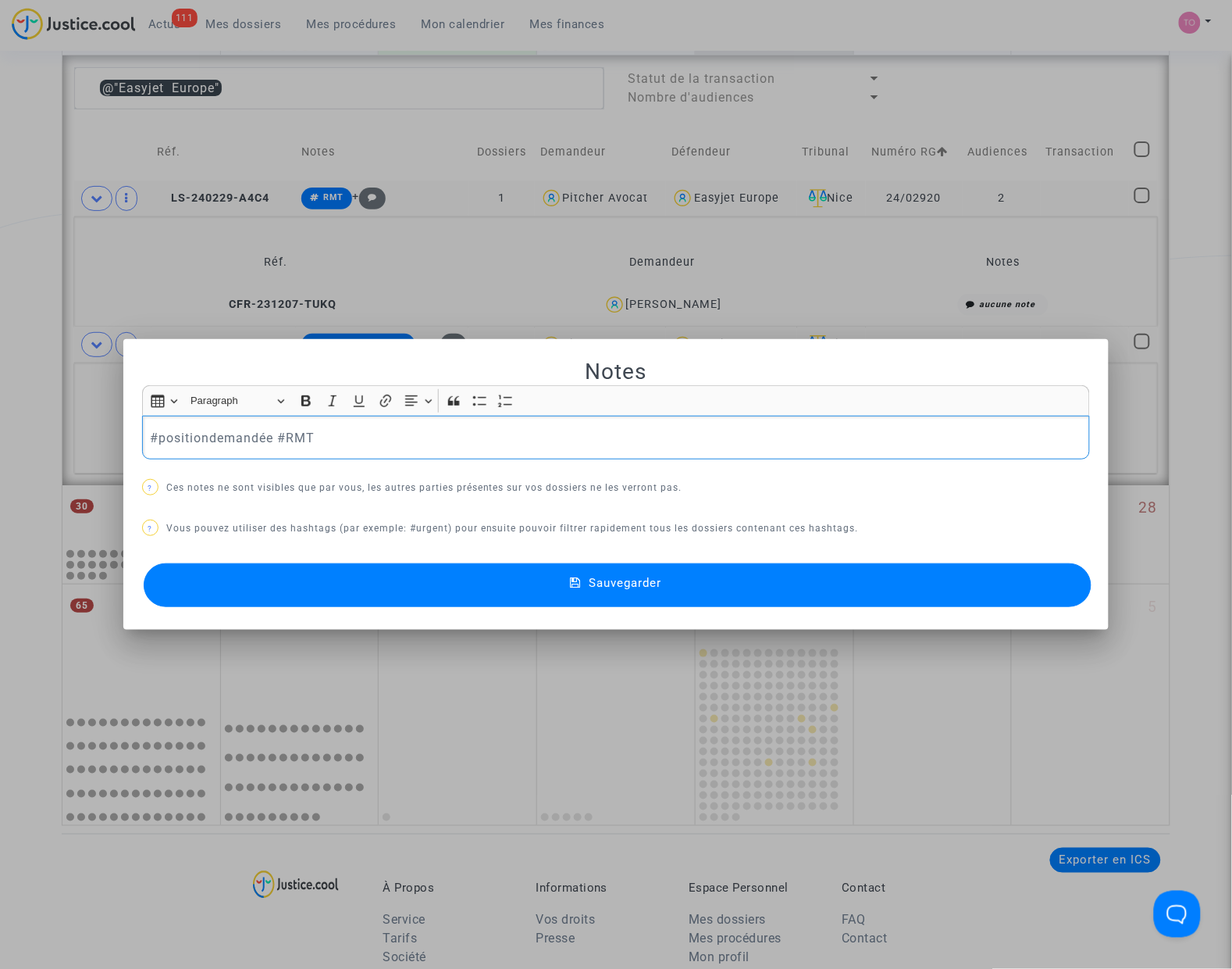
click at [4, 295] on div at bounding box center [616, 484] width 1232 height 969
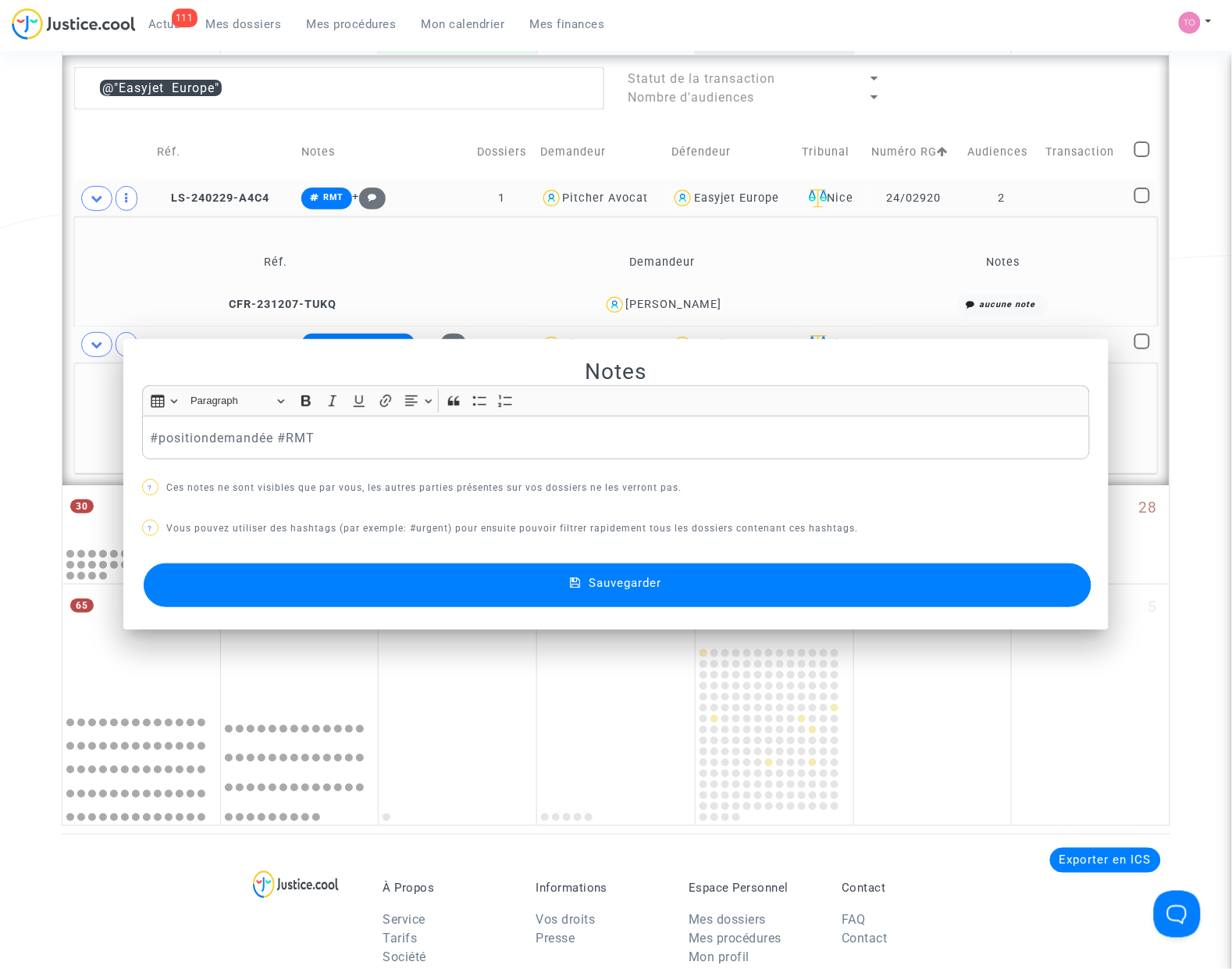
scroll to position [837, 0]
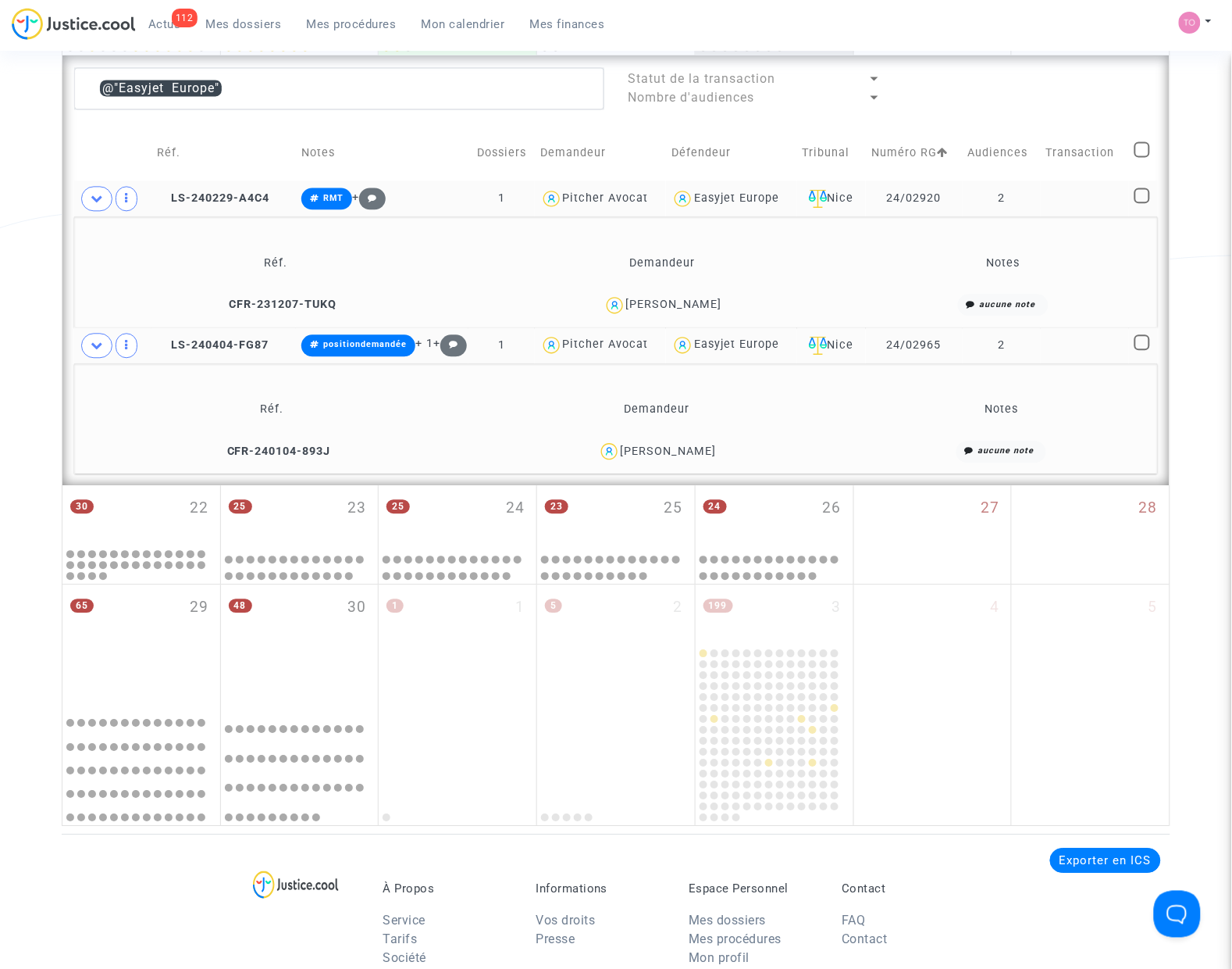
drag, startPoint x: 716, startPoint y: 297, endPoint x: 674, endPoint y: 299, distance: 42.0
click at [674, 299] on div "Armelle Pericard" at bounding box center [663, 305] width 371 height 23
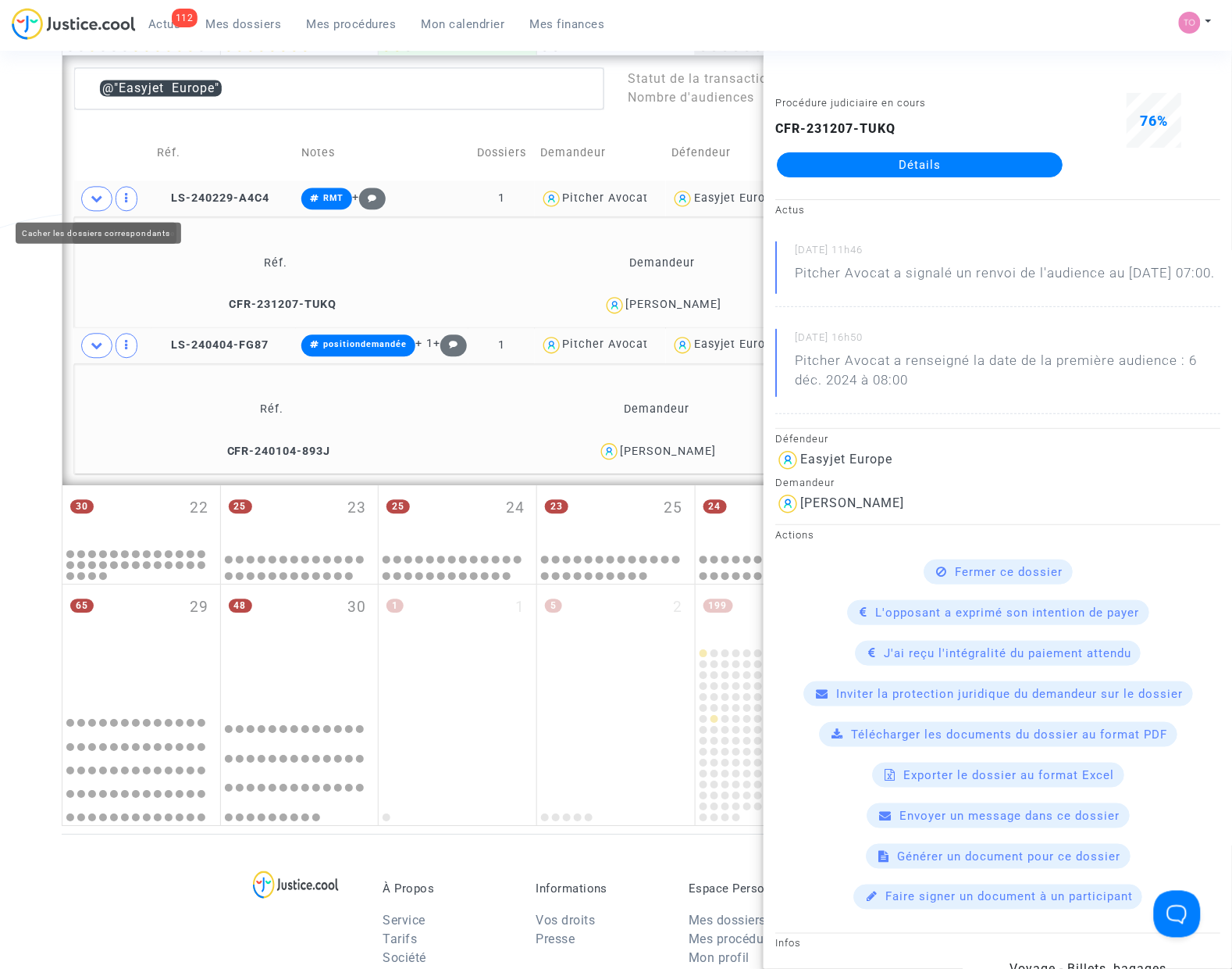
click at [58, 195] on div "Date de clôture d'instruction Date de conciliation Date d'audience Date de juge…" at bounding box center [616, 39] width 1232 height 1572
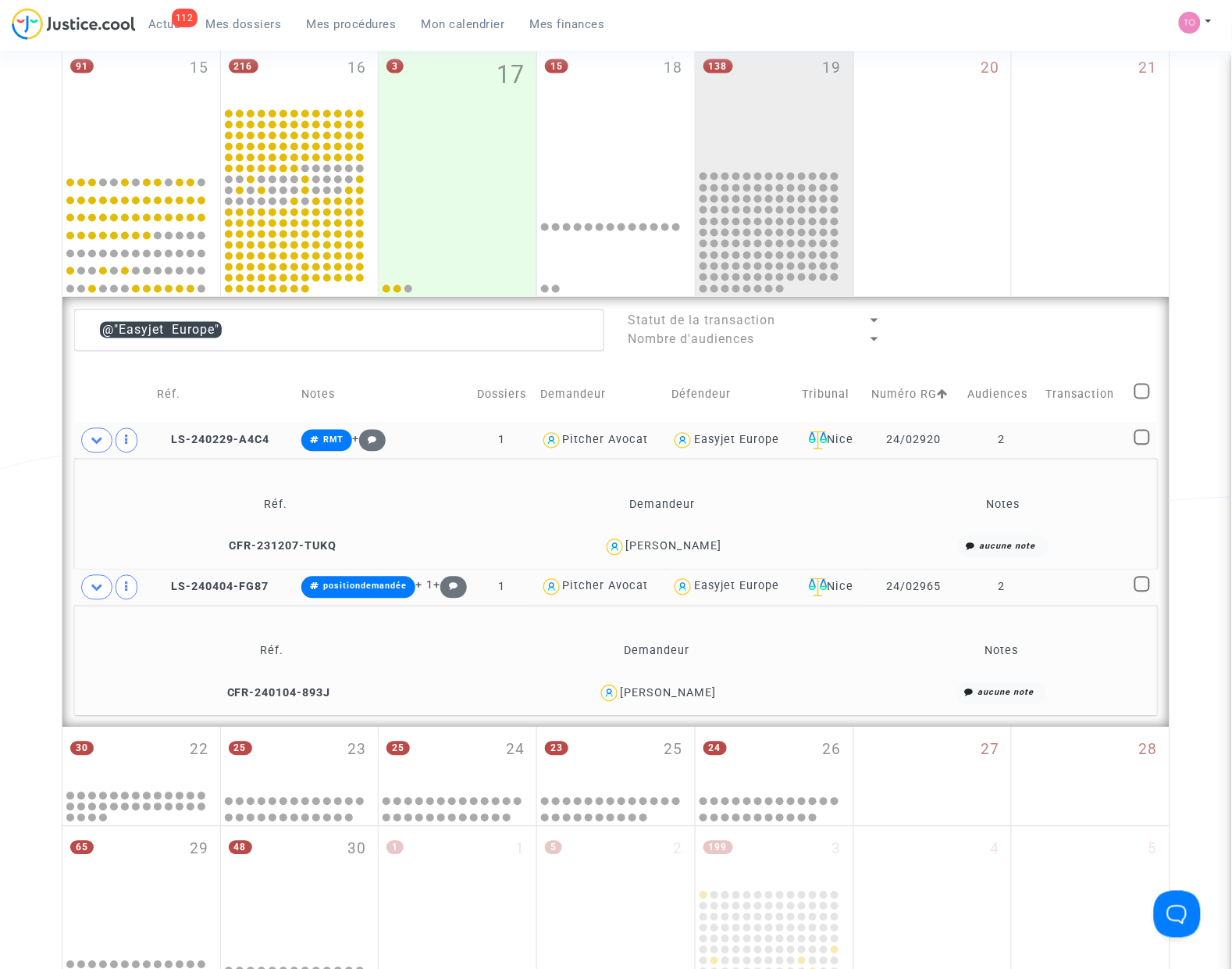
scroll to position [544, 0]
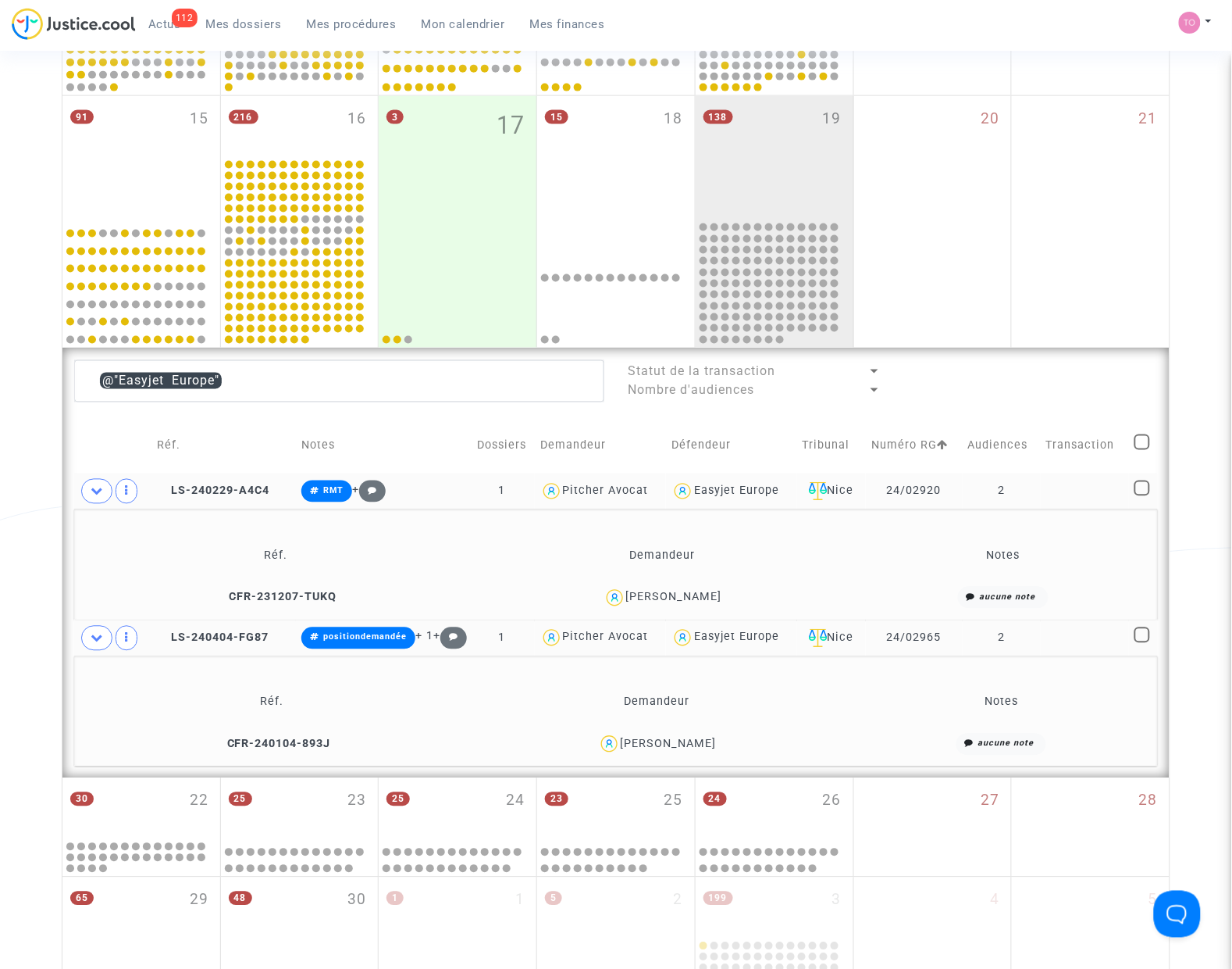
click at [747, 494] on div "Easyjet Europe" at bounding box center [736, 491] width 85 height 13
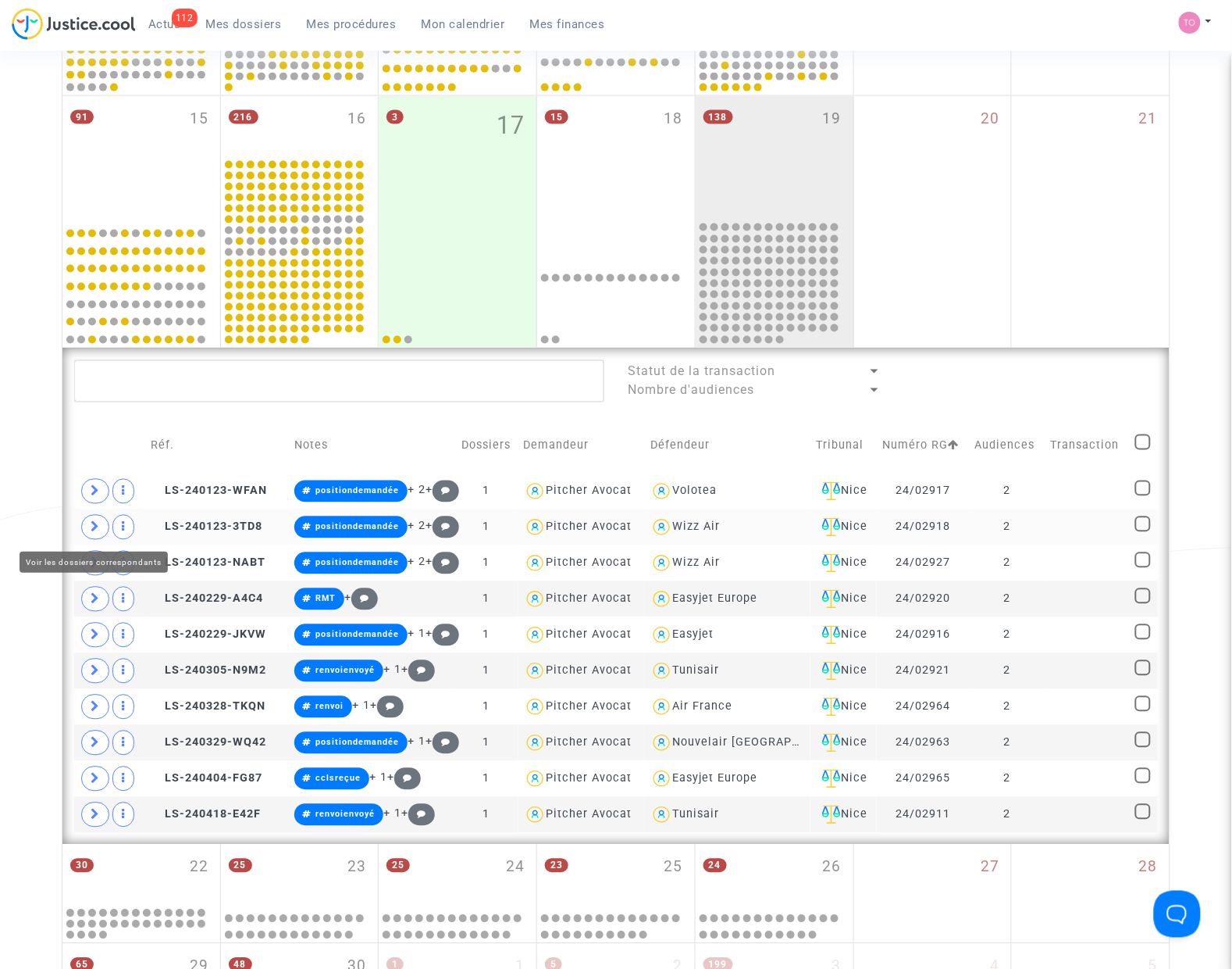
click at [91, 522] on icon at bounding box center [96, 526] width 9 height 11
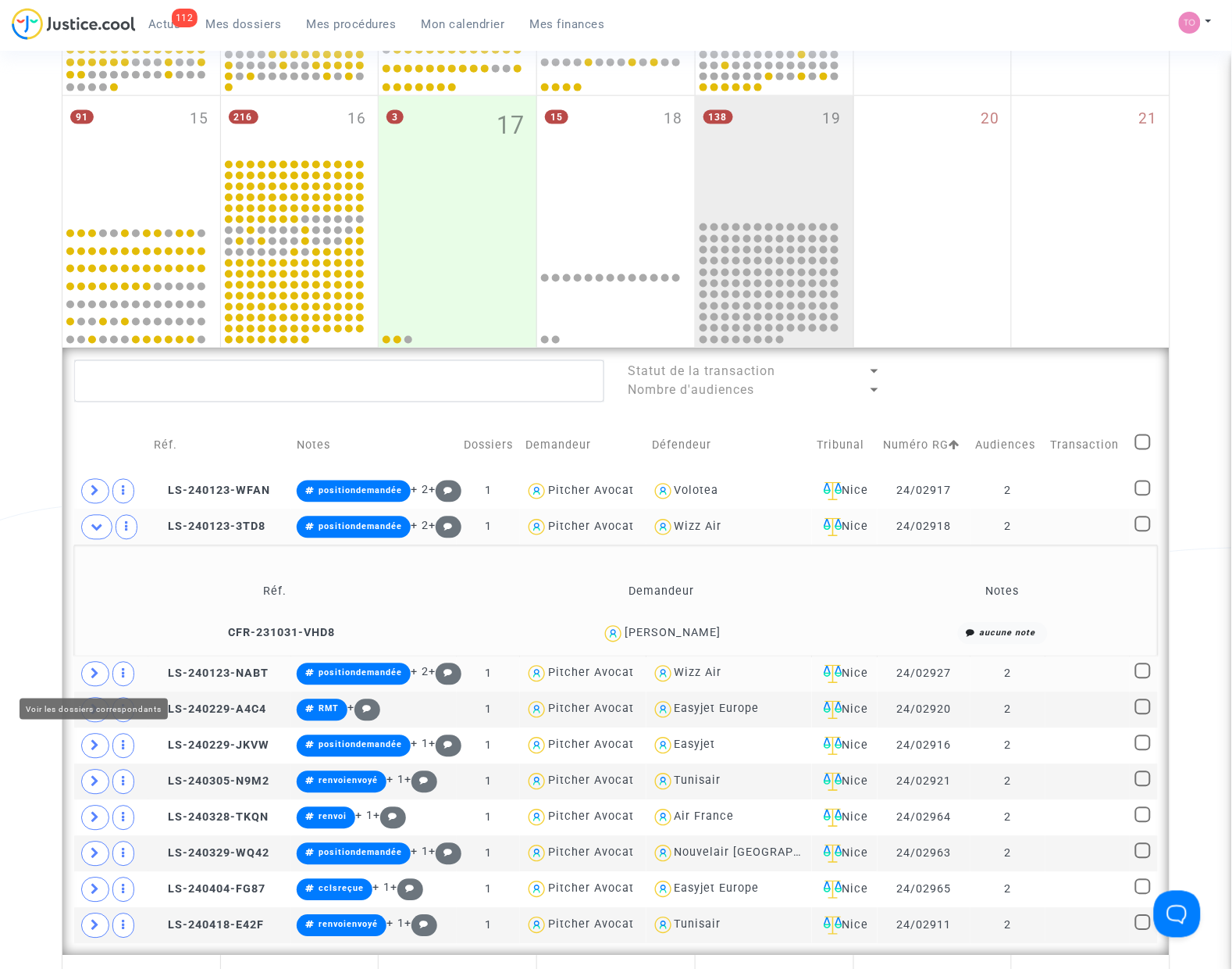
click at [82, 669] on span at bounding box center [96, 674] width 28 height 25
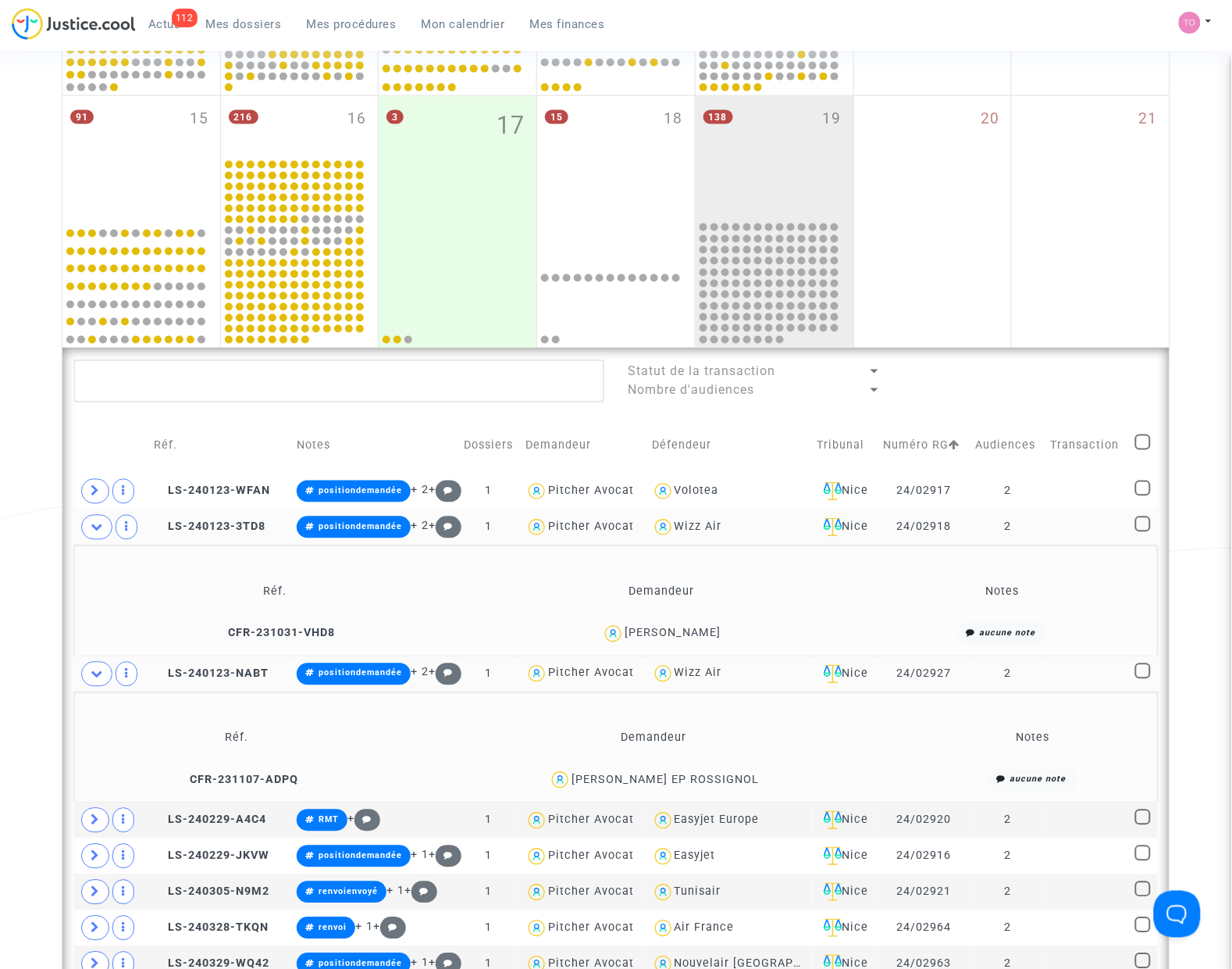
drag, startPoint x: 729, startPoint y: 778, endPoint x: 691, endPoint y: 785, distance: 38.6
click at [691, 785] on div "LAURE CANDIER EP ROSSIGNOL" at bounding box center [654, 780] width 509 height 23
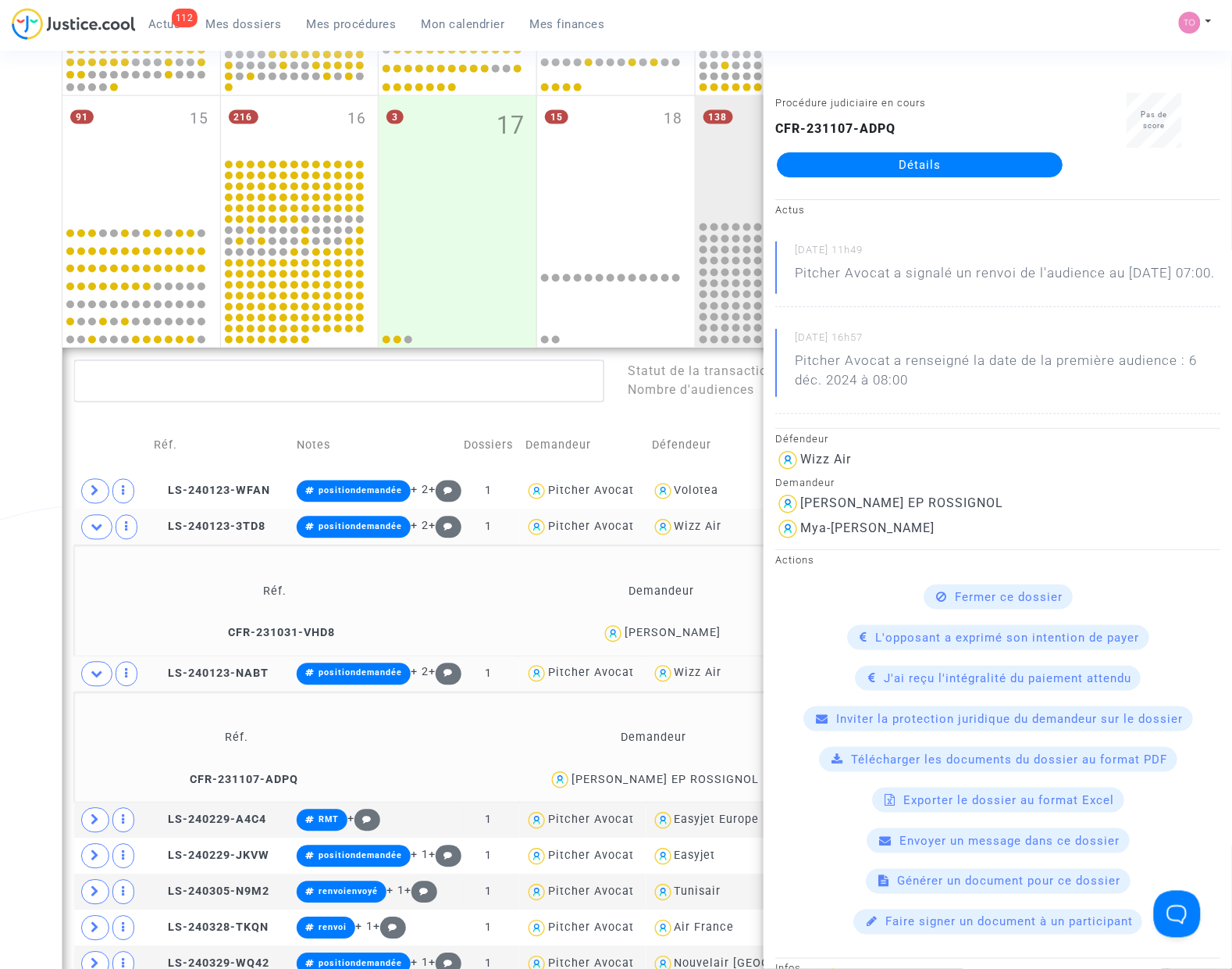
drag, startPoint x: 754, startPoint y: 631, endPoint x: 662, endPoint y: 645, distance: 93.1
click at [662, 645] on div "Antonia Sofia Lopes de PInho" at bounding box center [661, 634] width 372 height 23
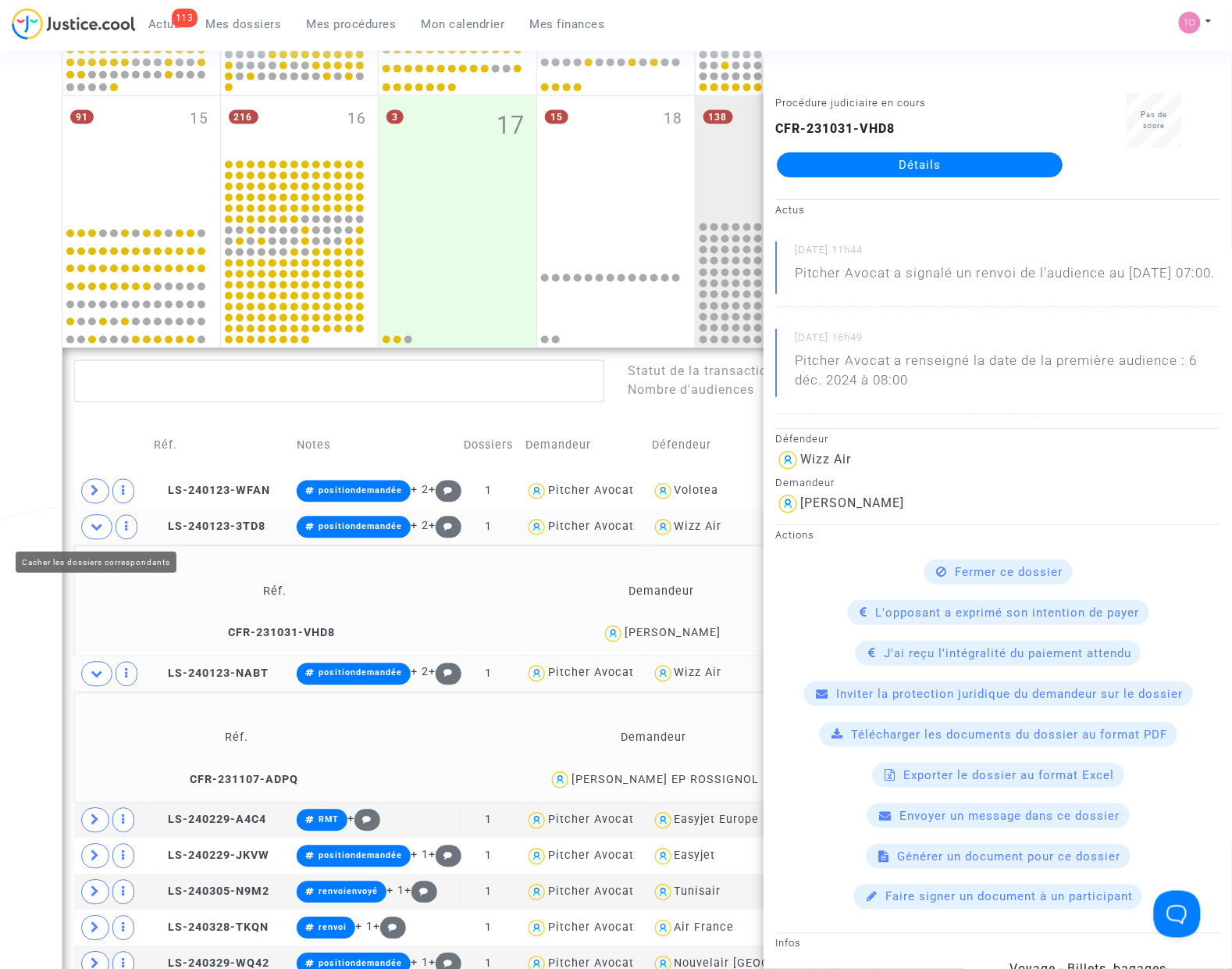
click at [90, 524] on span at bounding box center [97, 527] width 31 height 25
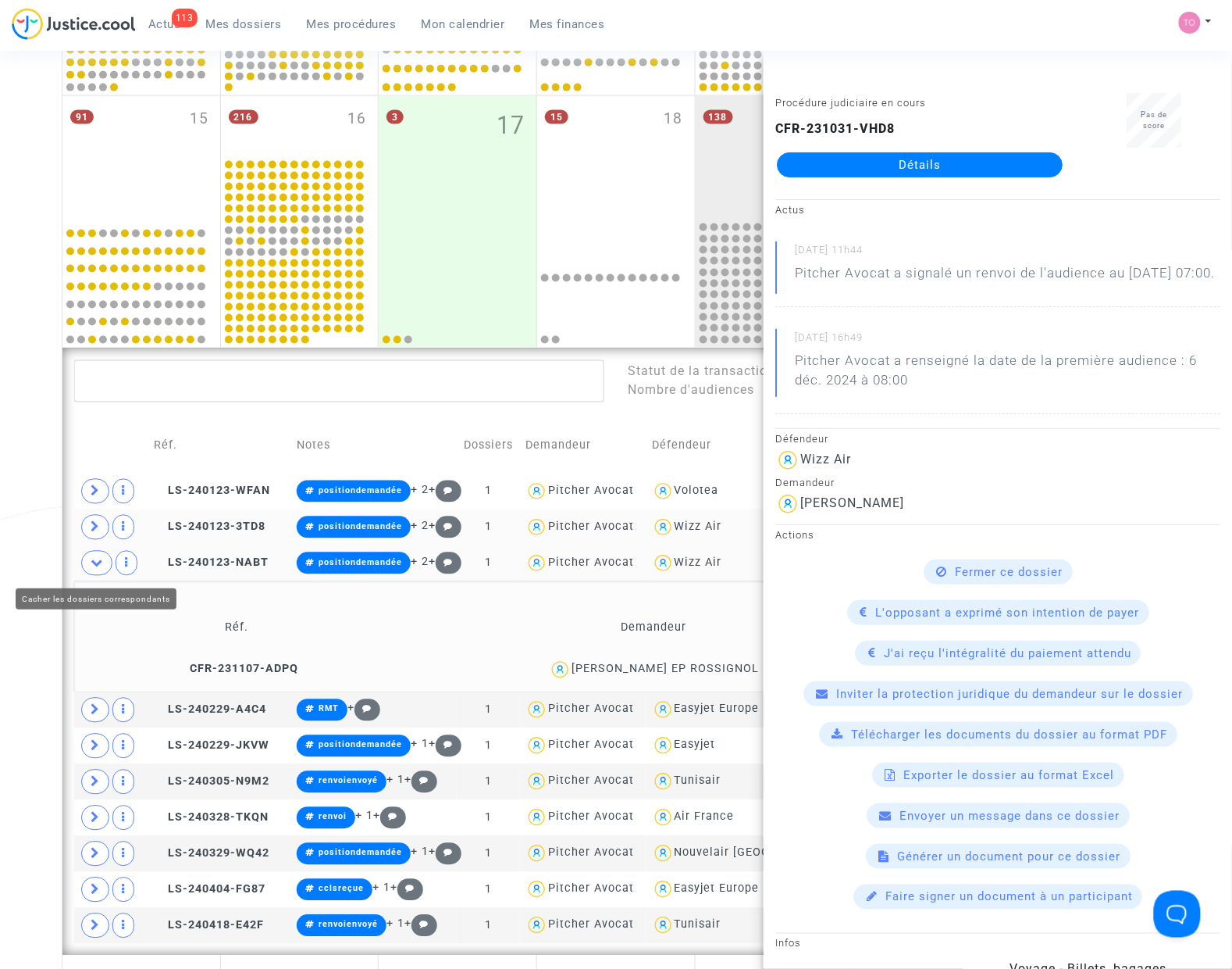
click at [96, 553] on span at bounding box center [97, 563] width 31 height 25
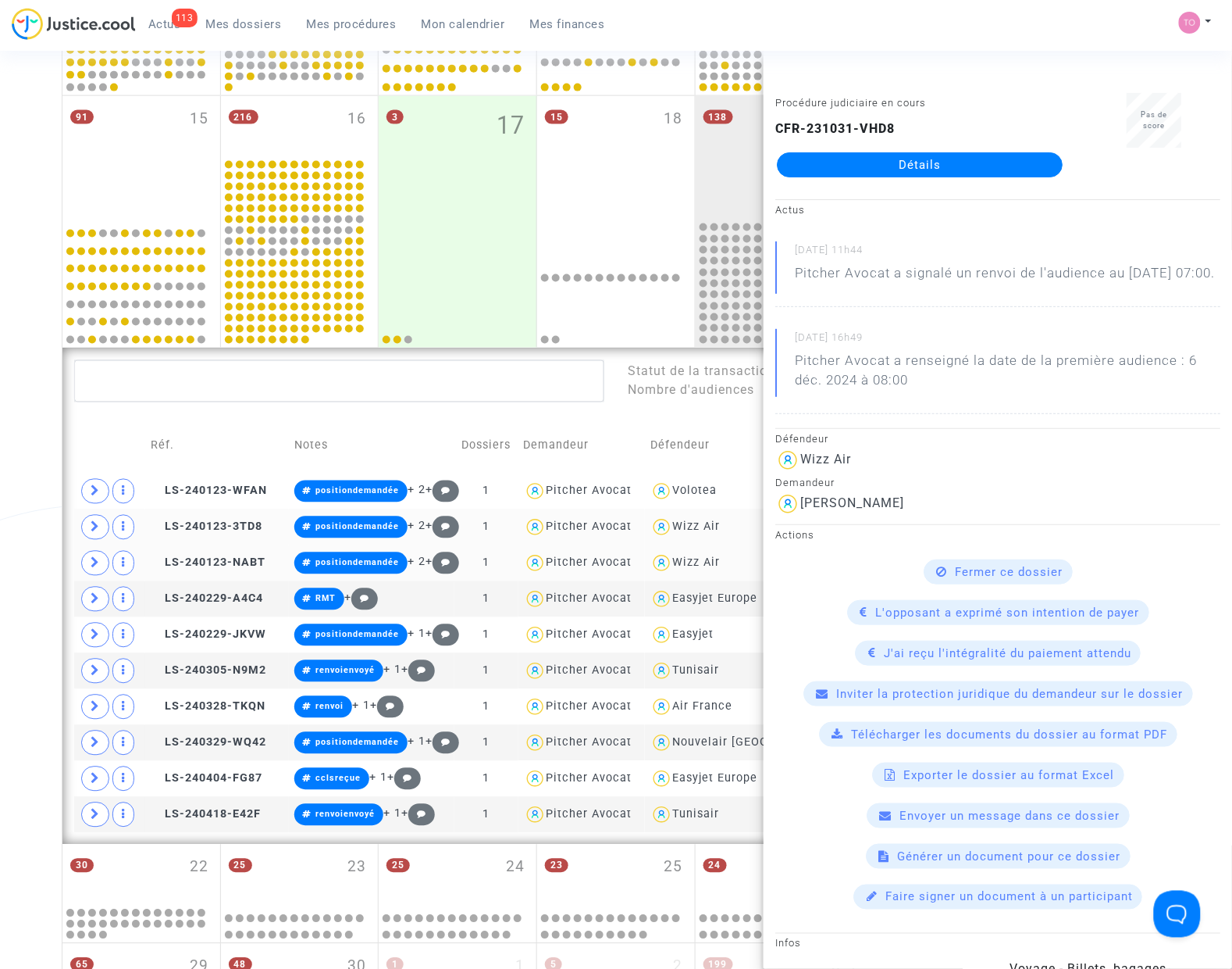
click at [36, 534] on div "Date de clôture d'instruction Date de conciliation Date d'audience Date de juge…" at bounding box center [616, 365] width 1232 height 1639
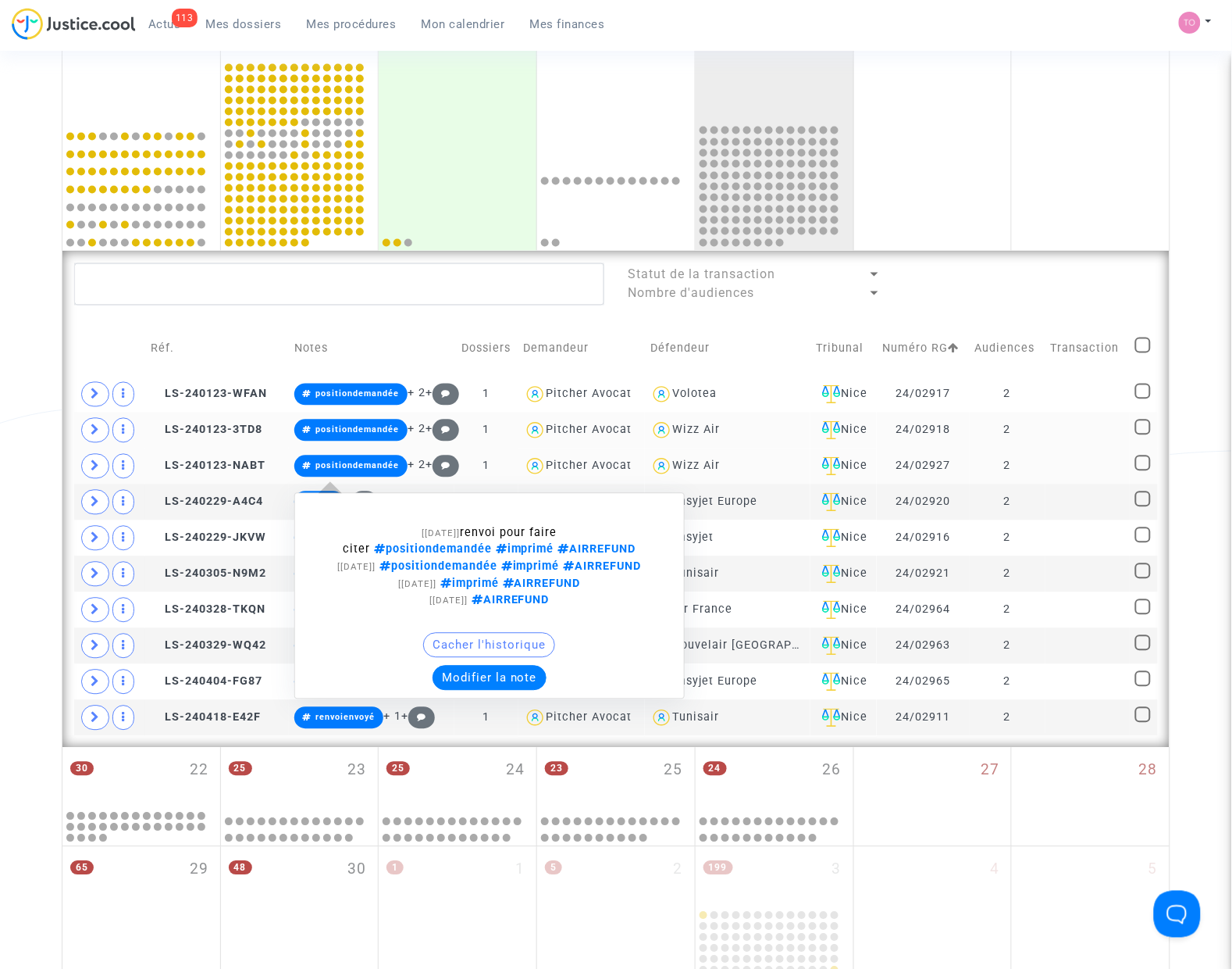
scroll to position [642, 0]
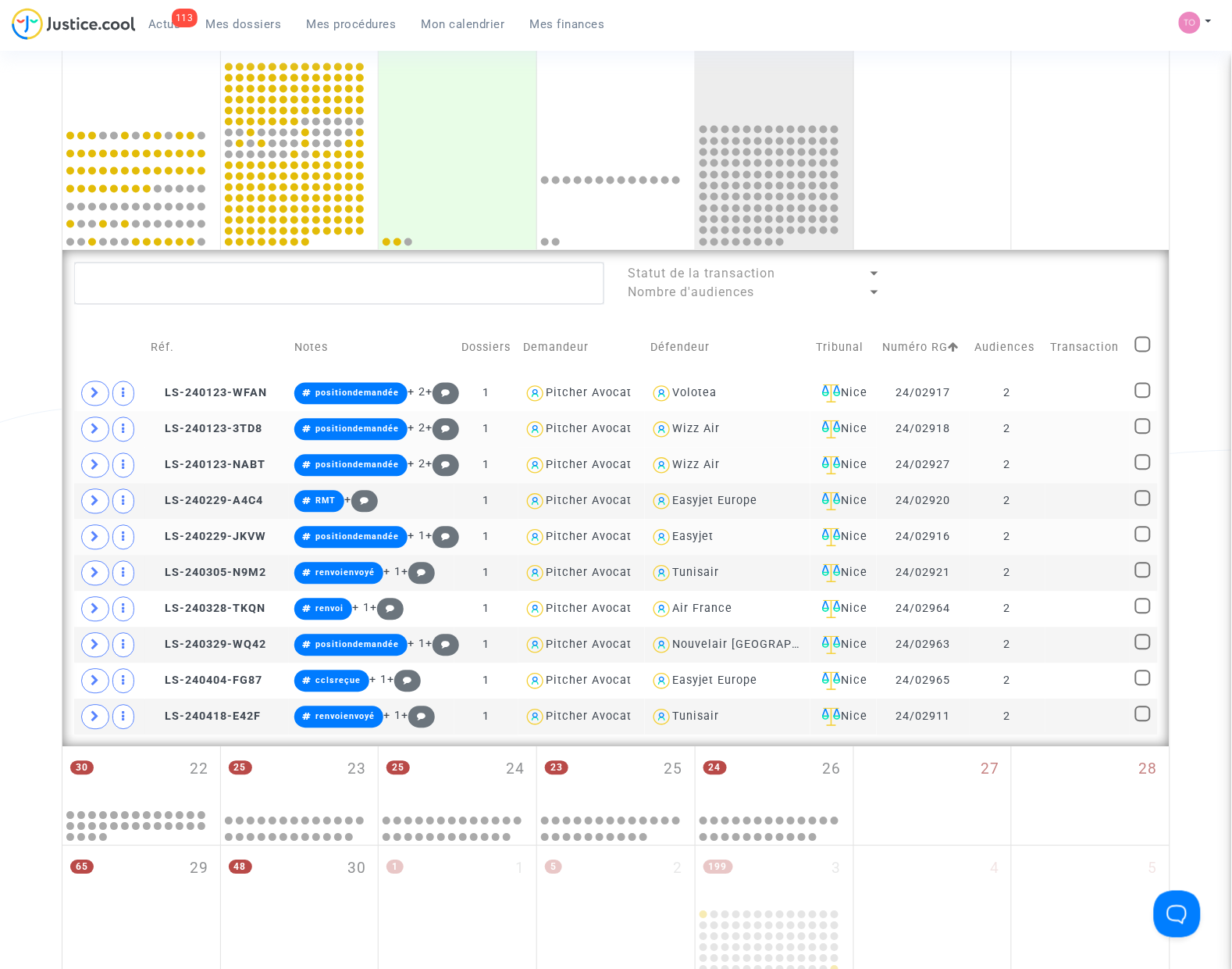
click at [695, 544] on div "Easyjet" at bounding box center [694, 537] width 41 height 13
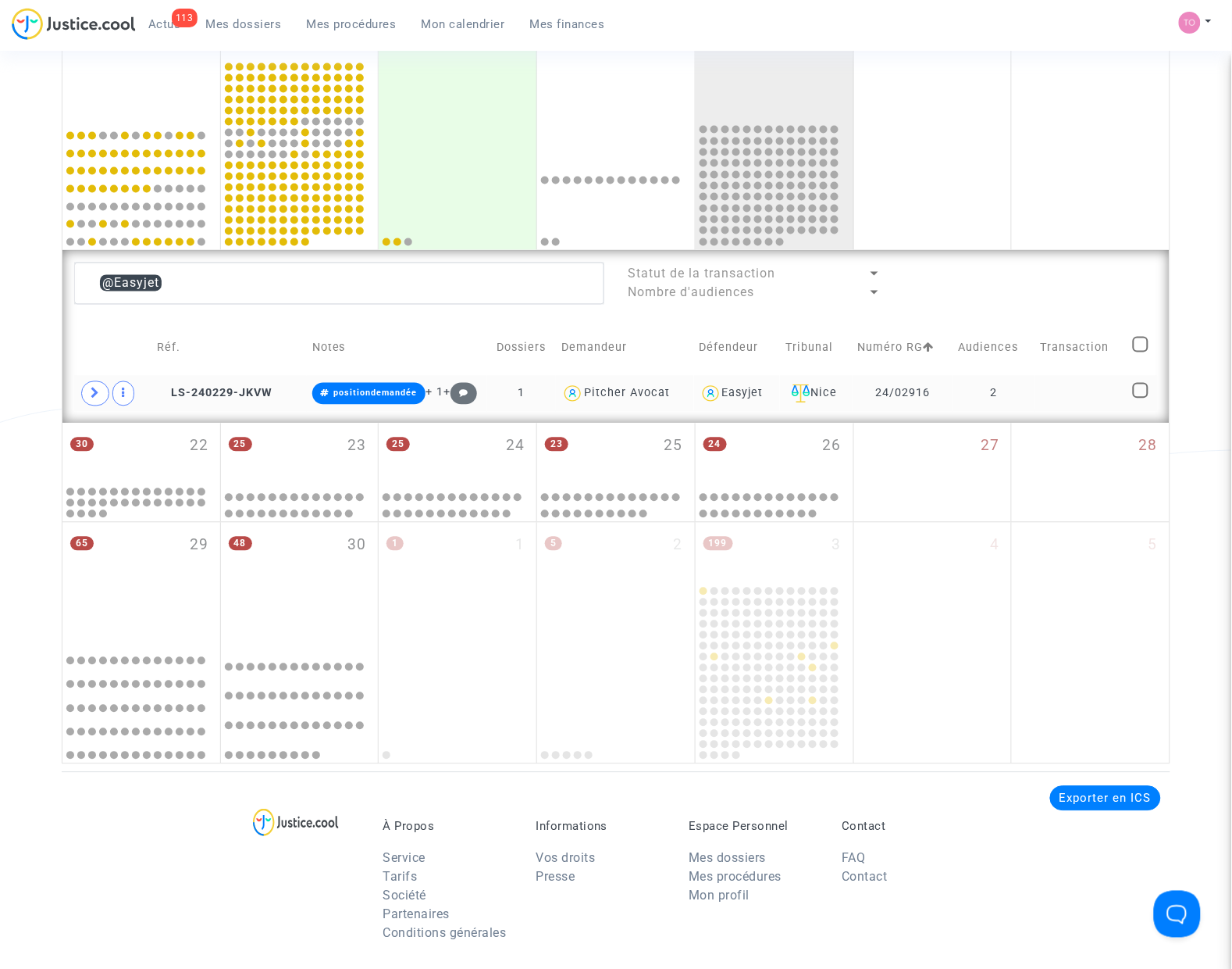
click at [747, 397] on div "Easyjet" at bounding box center [743, 393] width 41 height 13
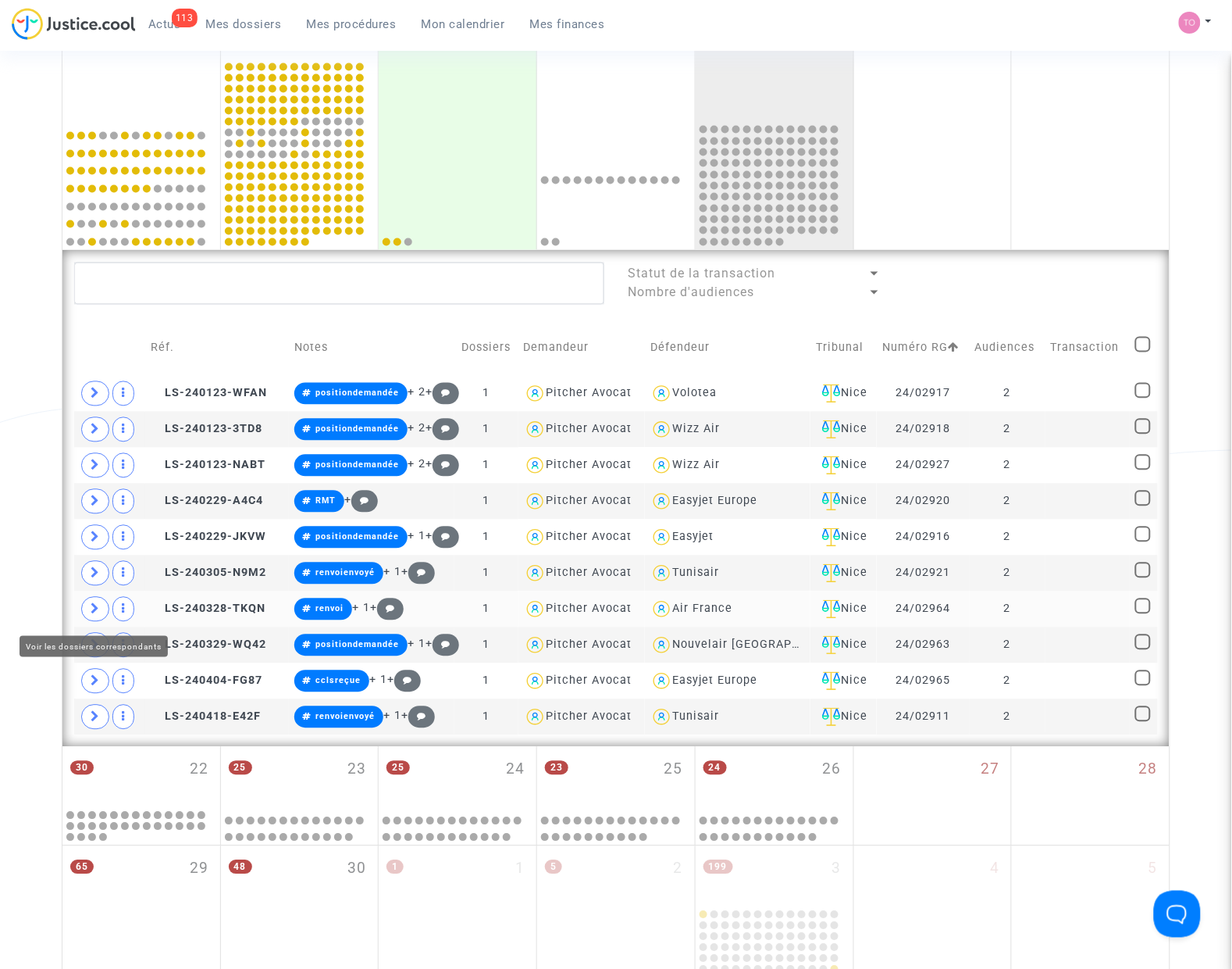
click at [87, 608] on span at bounding box center [96, 609] width 28 height 25
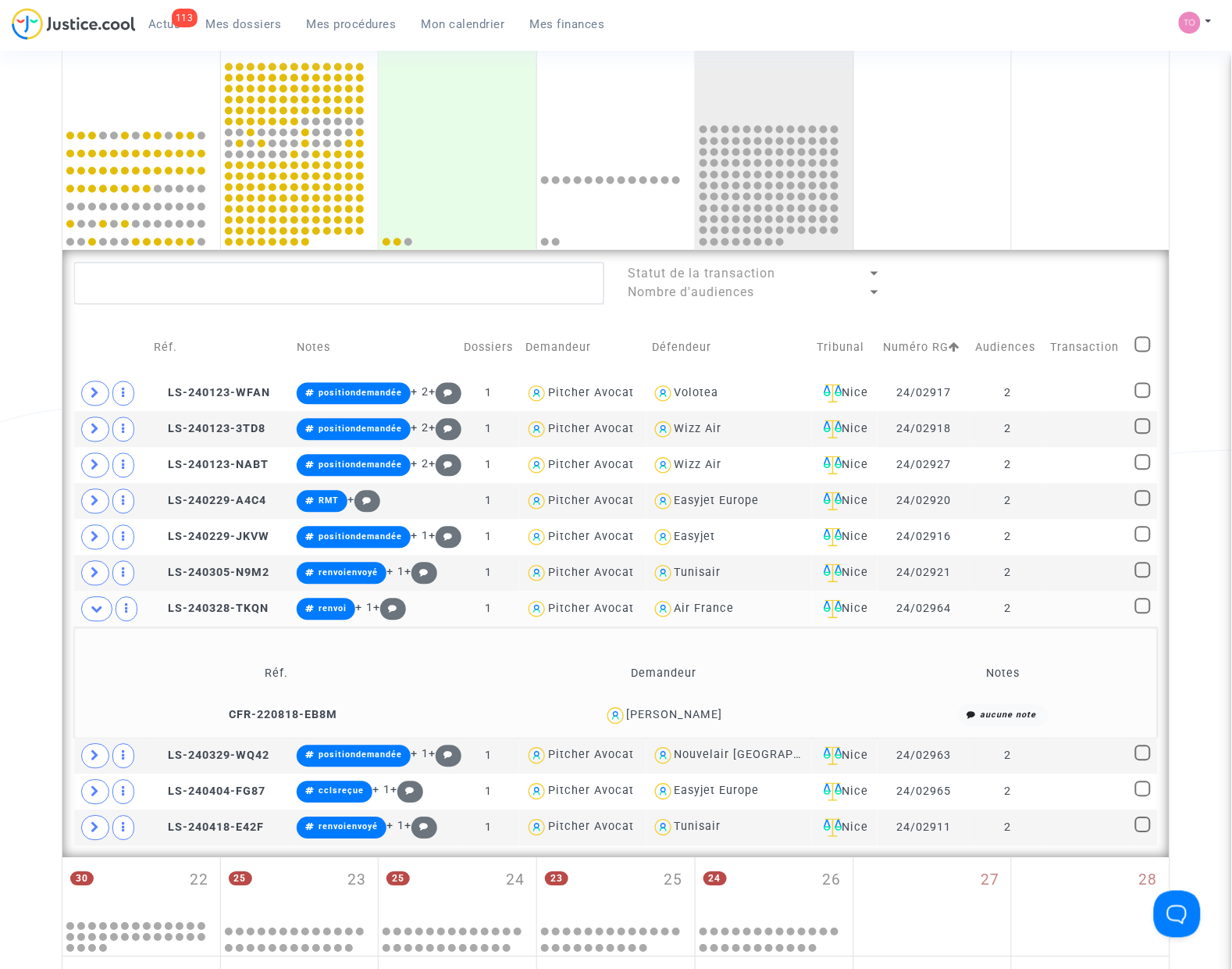
click at [719, 715] on div "Francis CASTILLO" at bounding box center [675, 715] width 96 height 13
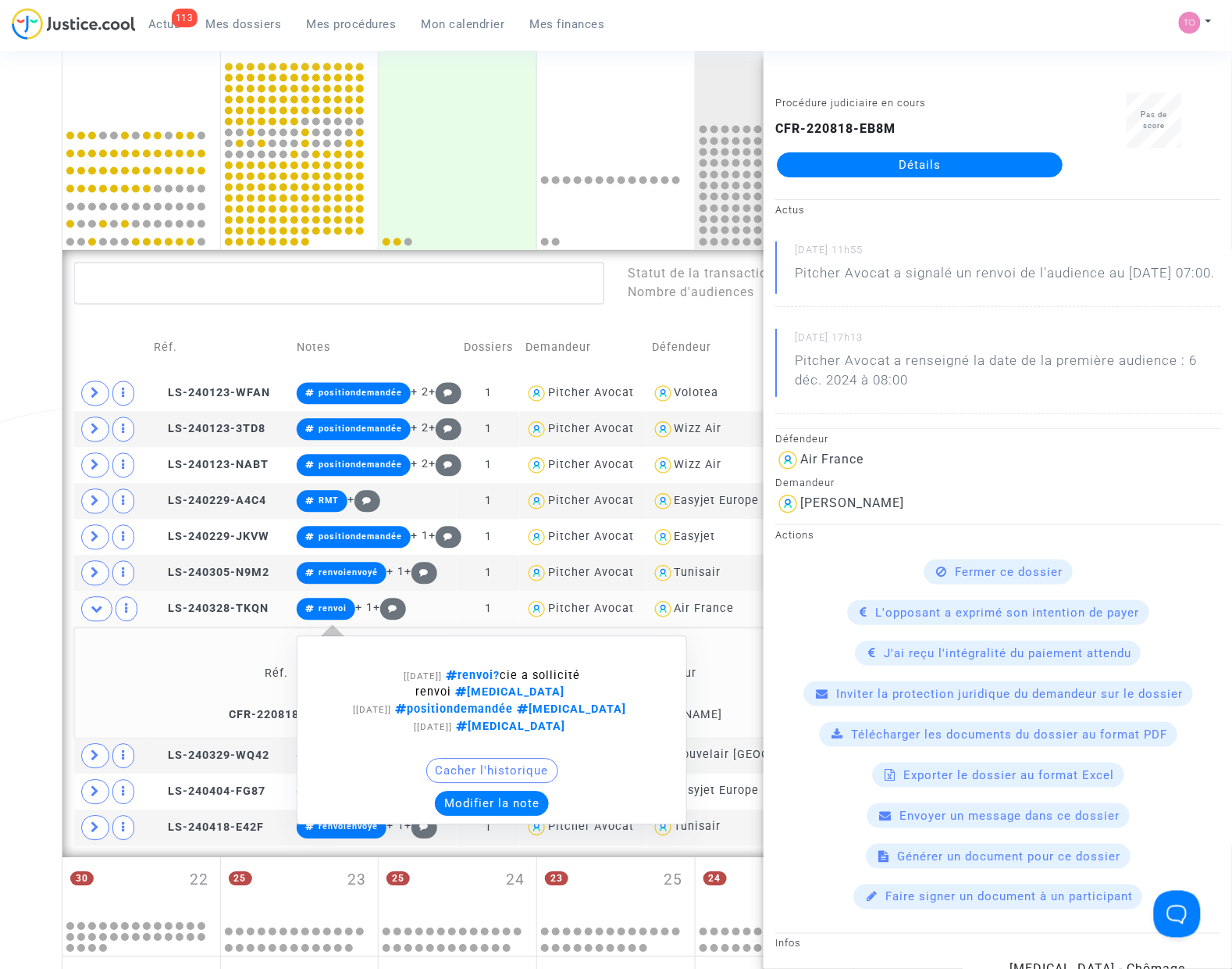
click at [509, 799] on button "Modifier la note" at bounding box center [492, 804] width 114 height 25
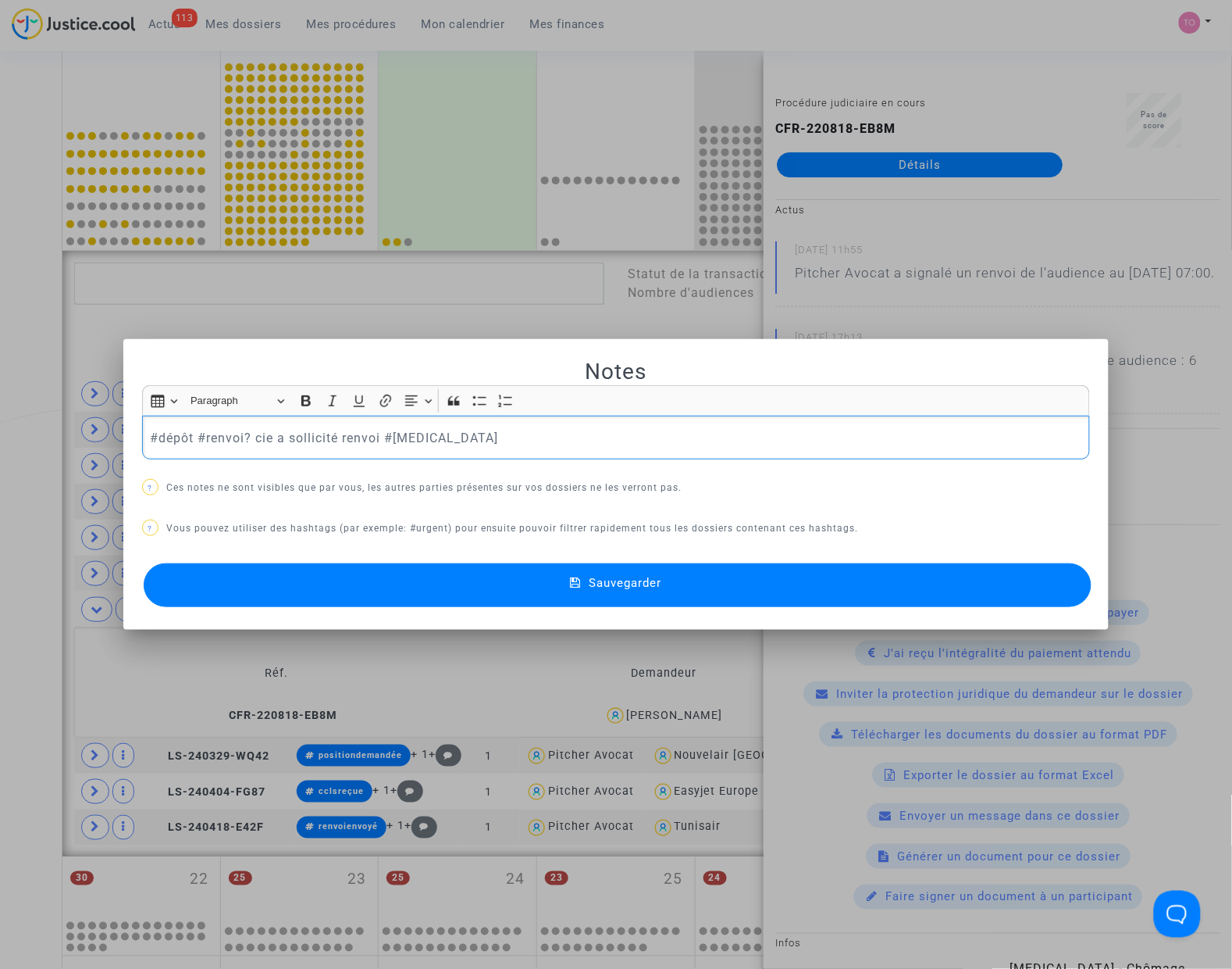
drag, startPoint x: 207, startPoint y: 438, endPoint x: 376, endPoint y: 446, distance: 169.2
click at [376, 446] on p "#dépôt #renvoi? cie a sollicité renvoi #Covid" at bounding box center [616, 437] width 932 height 20
click at [383, 574] on button "Sauvegarder" at bounding box center [617, 584] width 948 height 44
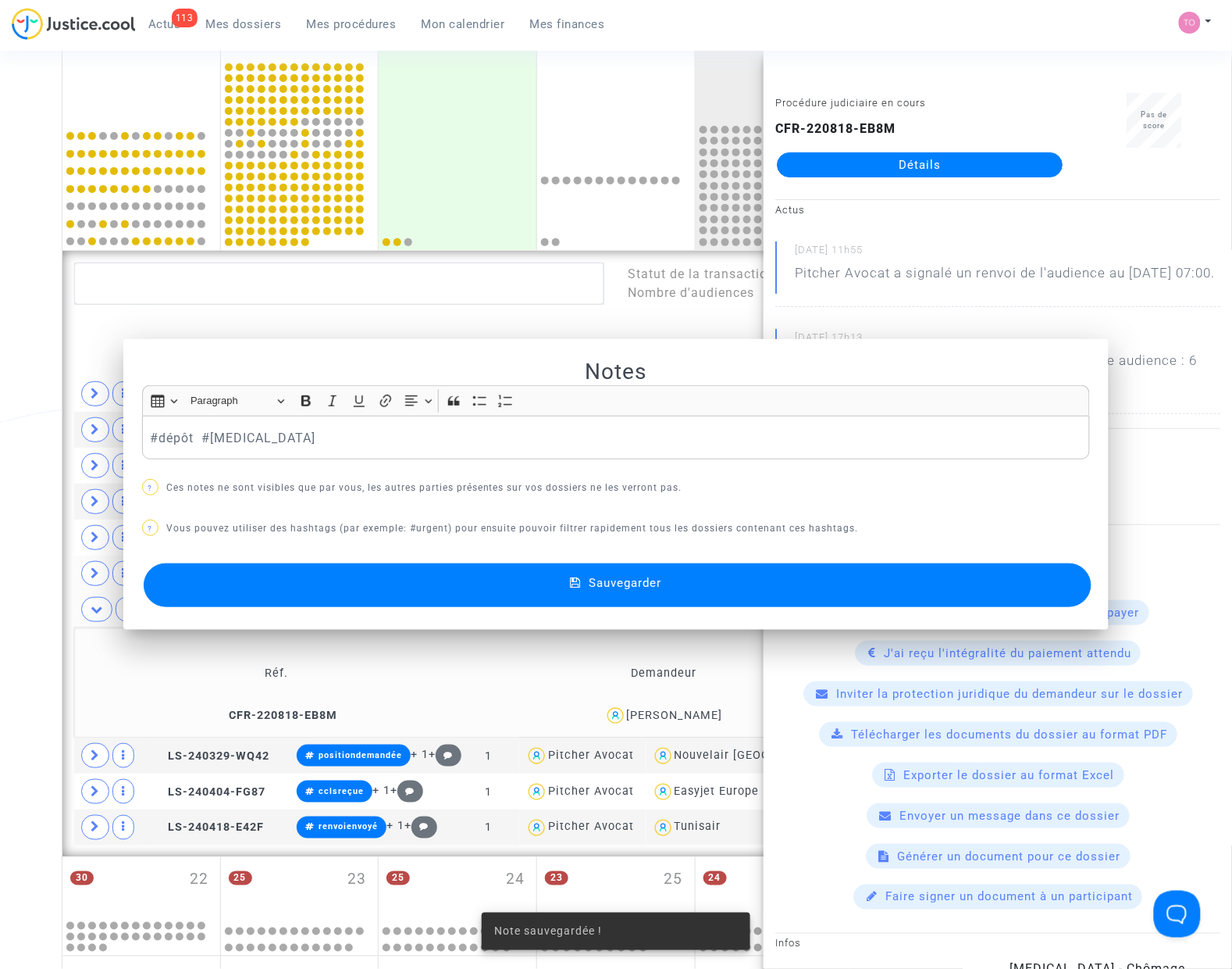
scroll to position [642, 0]
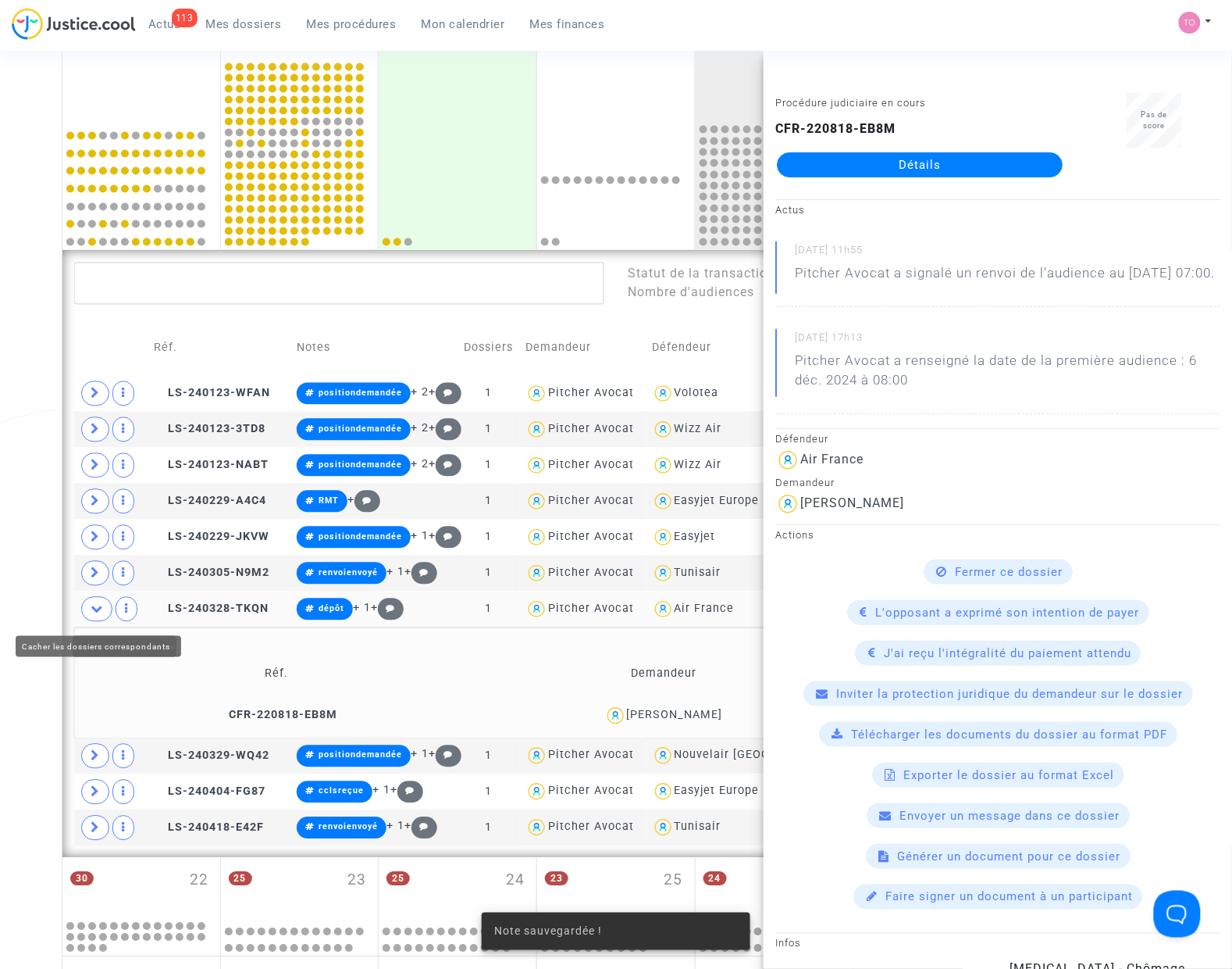
click at [33, 610] on div "Date de clôture d'instruction Date de conciliation Date d'audience Date de juge…" at bounding box center [616, 323] width 1232 height 1749
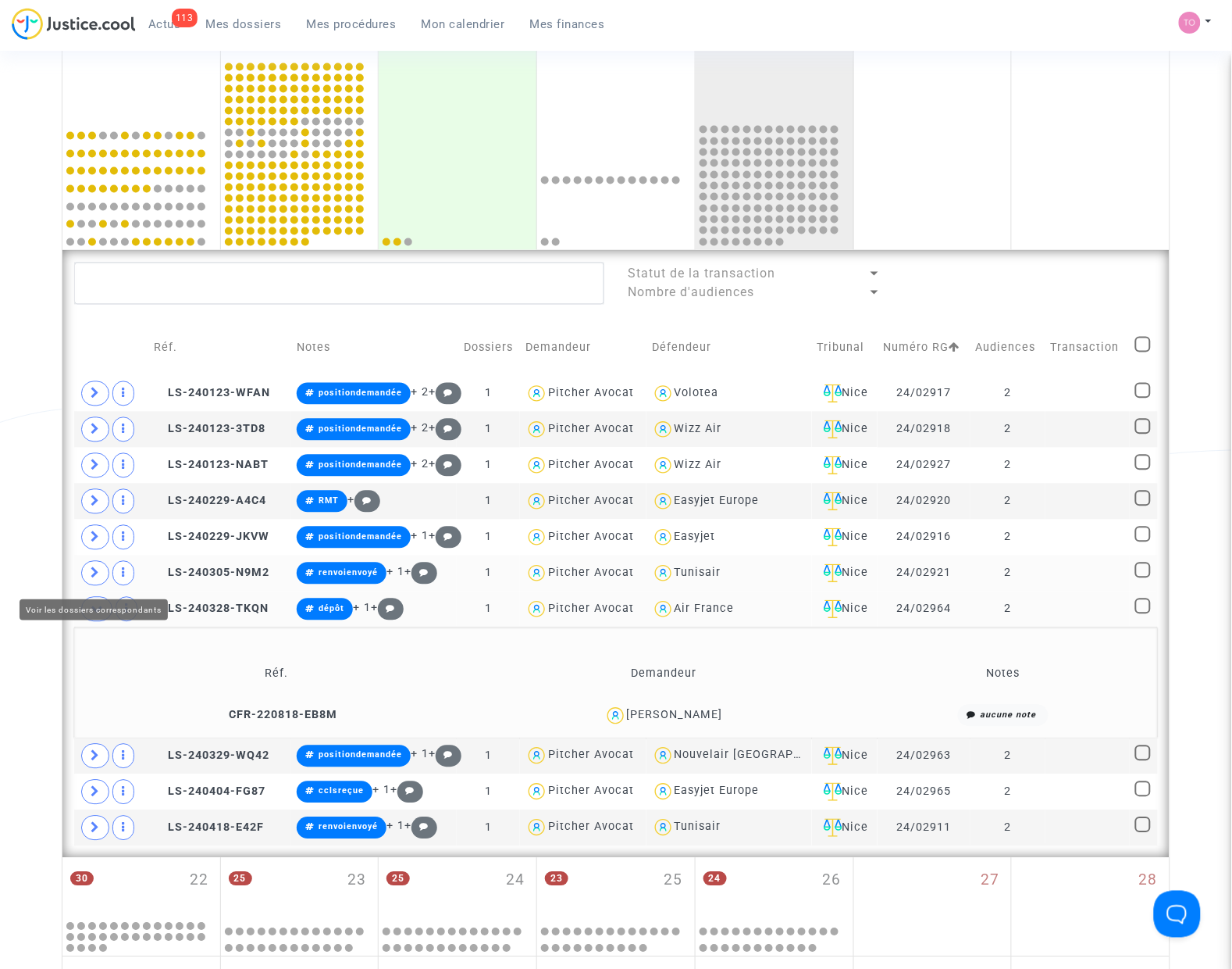
click at [99, 578] on icon at bounding box center [96, 573] width 9 height 11
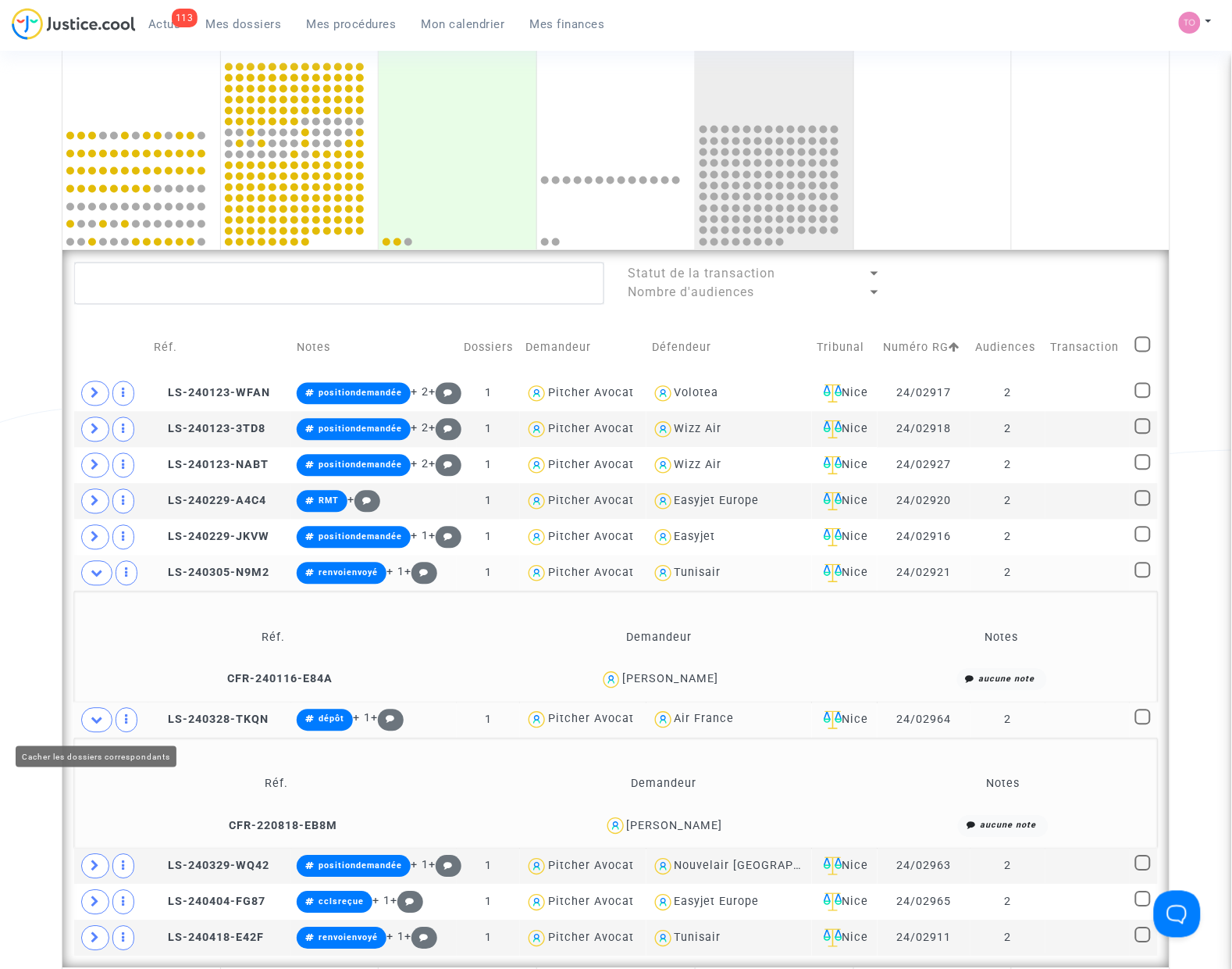
click at [94, 716] on icon at bounding box center [97, 719] width 12 height 11
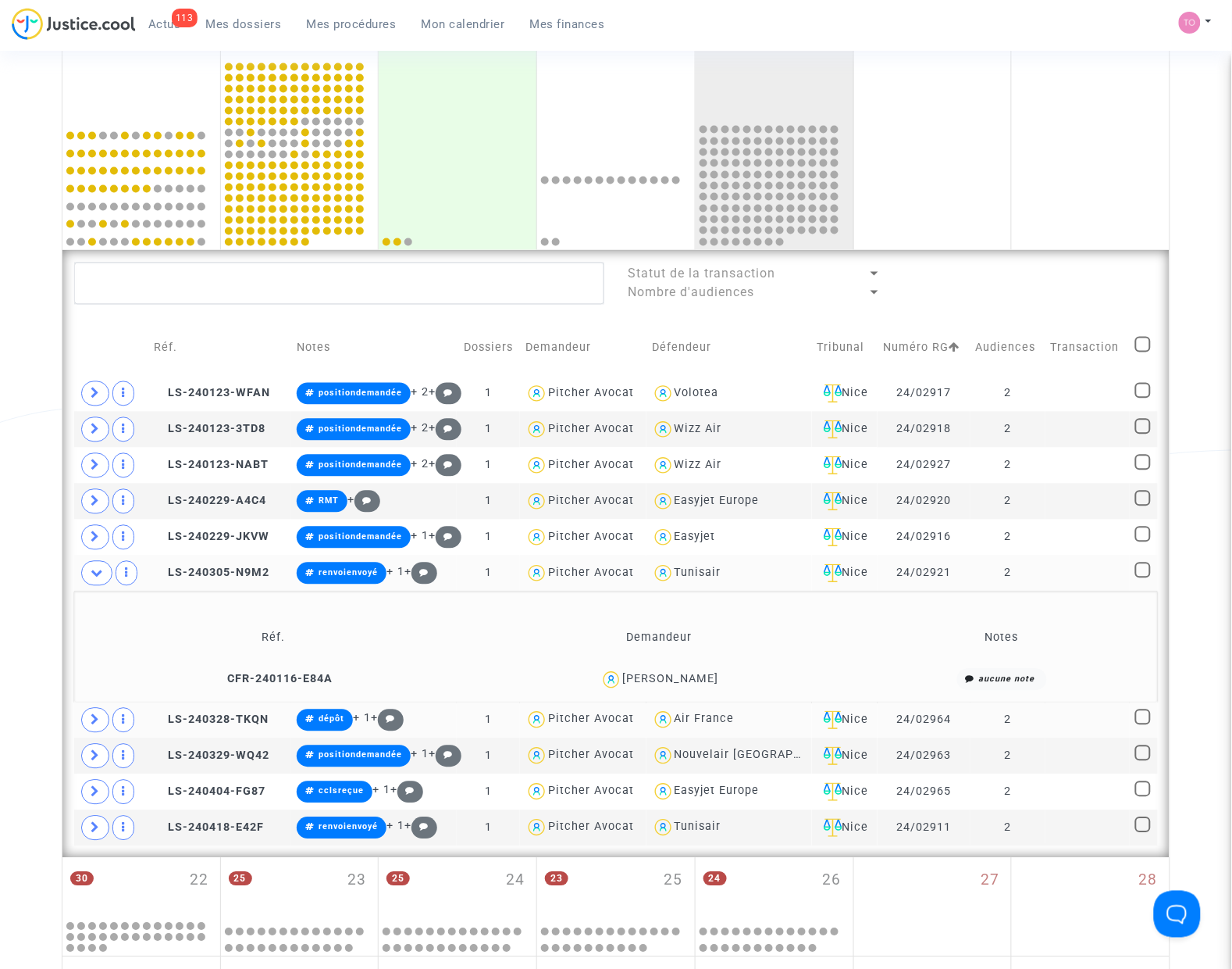
drag, startPoint x: 709, startPoint y: 681, endPoint x: 672, endPoint y: 689, distance: 37.9
click at [672, 689] on div "Brigitte Stoclet" at bounding box center [659, 680] width 374 height 23
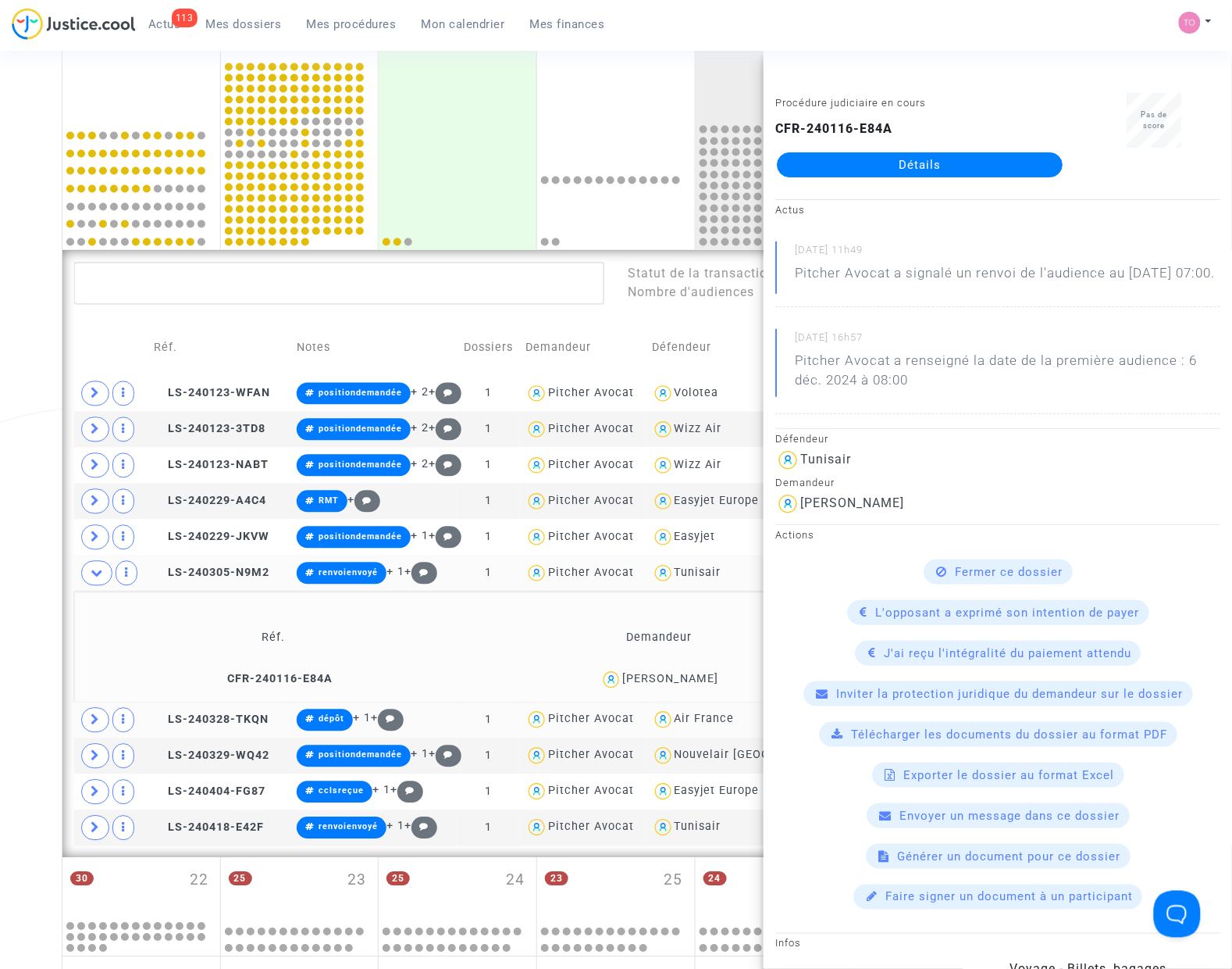
click at [671, 689] on div "Brigitte Stoclet" at bounding box center [659, 680] width 374 height 23
click at [39, 576] on div "Date de clôture d'instruction Date de conciliation Date d'audience Date de juge…" at bounding box center [616, 323] width 1232 height 1749
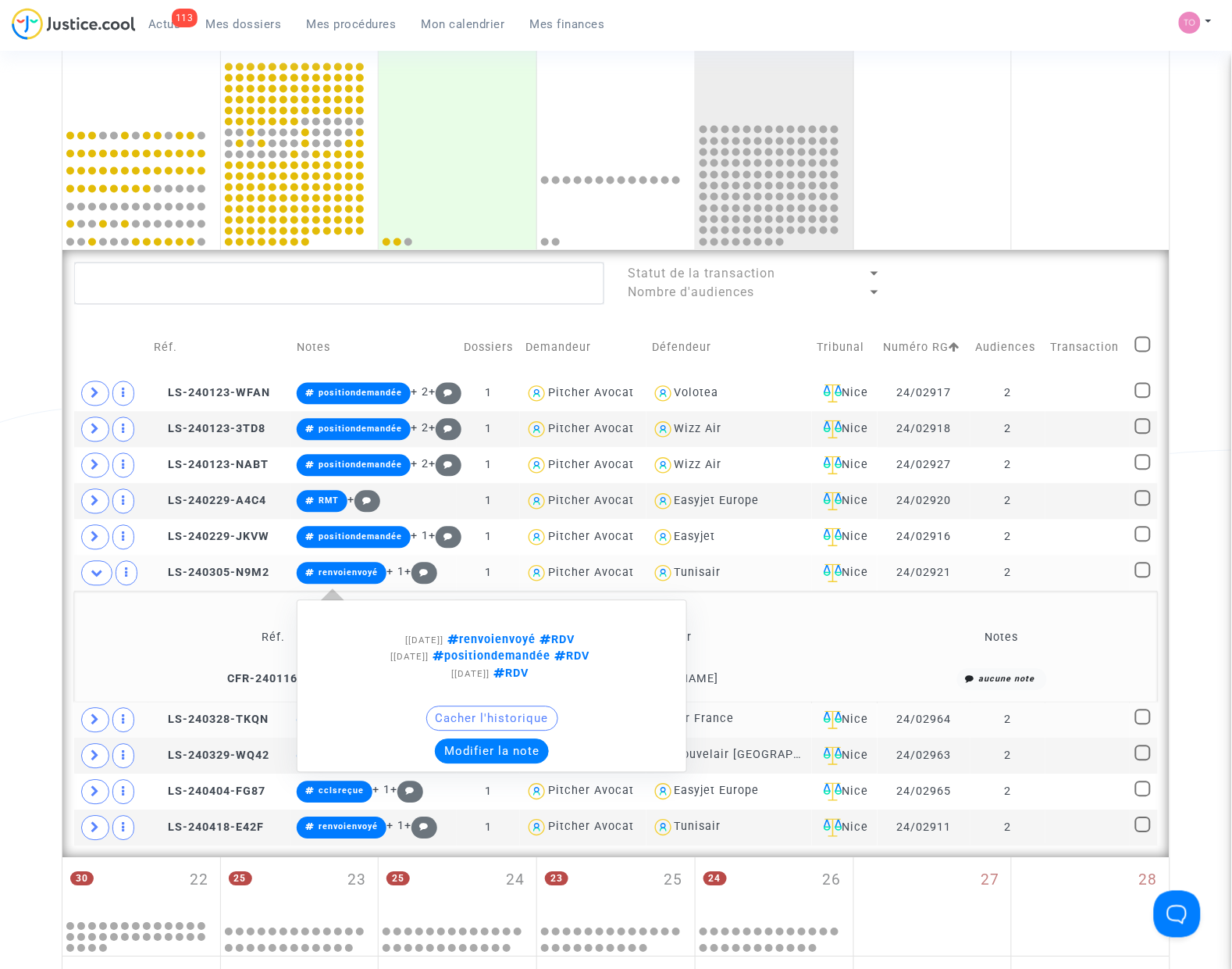
click at [478, 744] on button "Modifier la note" at bounding box center [492, 751] width 114 height 25
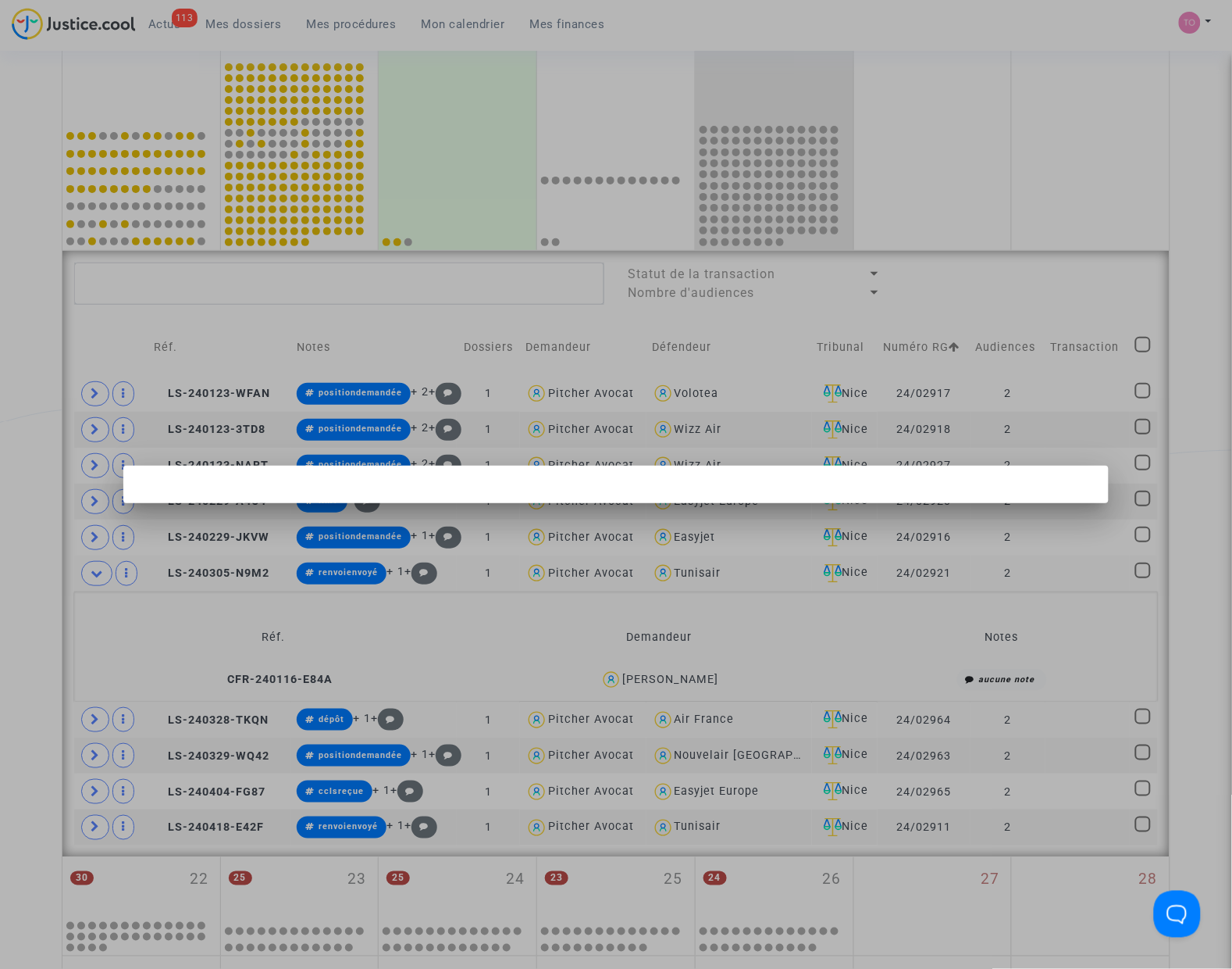
scroll to position [0, 0]
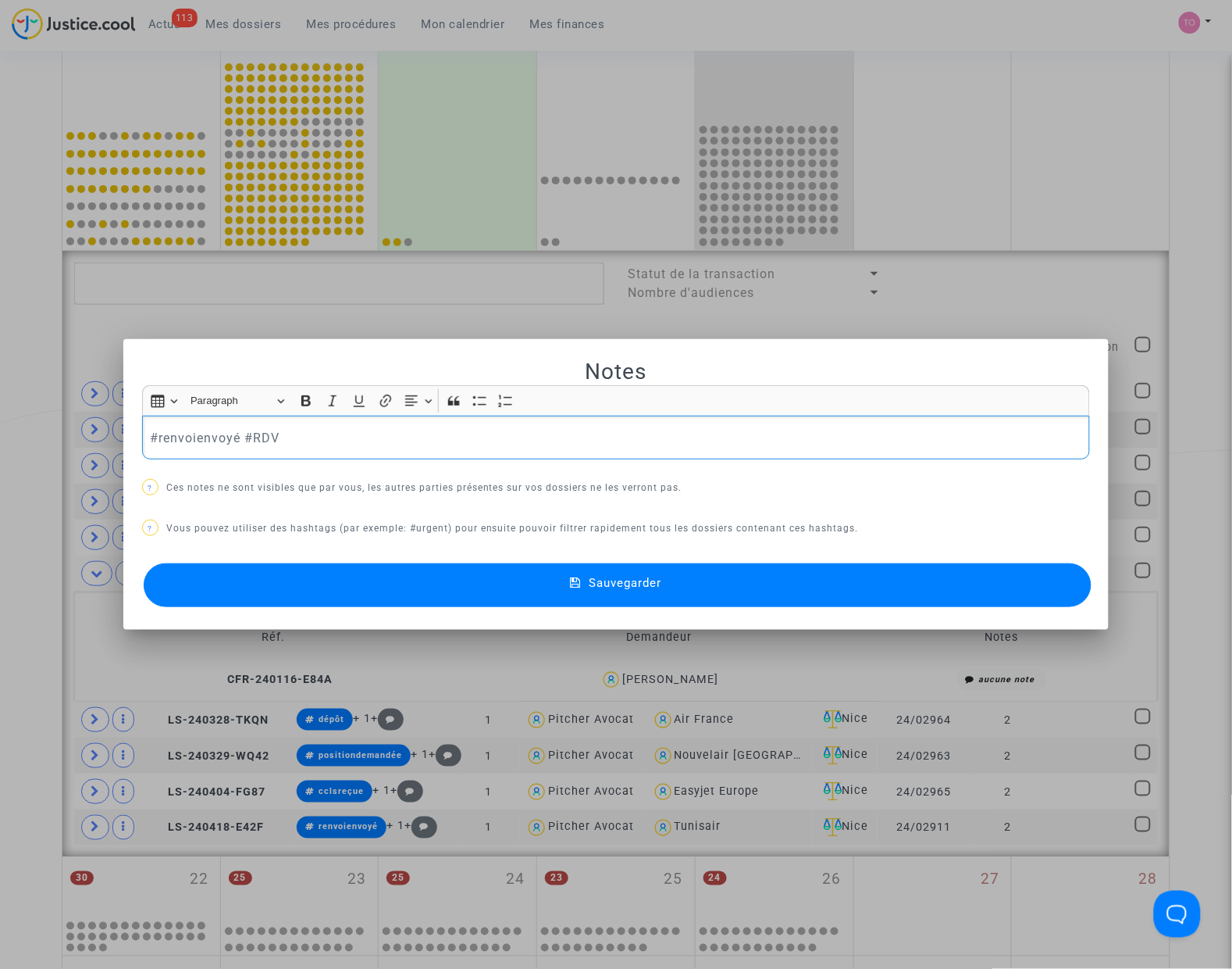
drag, startPoint x: 235, startPoint y: 434, endPoint x: 33, endPoint y: 442, distance: 202.2
click at [33, 442] on div "Notes Rich Text Editor Insert table Insert table Heading Paragraph Paragraph He…" at bounding box center [616, 484] width 1232 height 969
click at [381, 586] on button "Sauvegarder" at bounding box center [617, 584] width 948 height 44
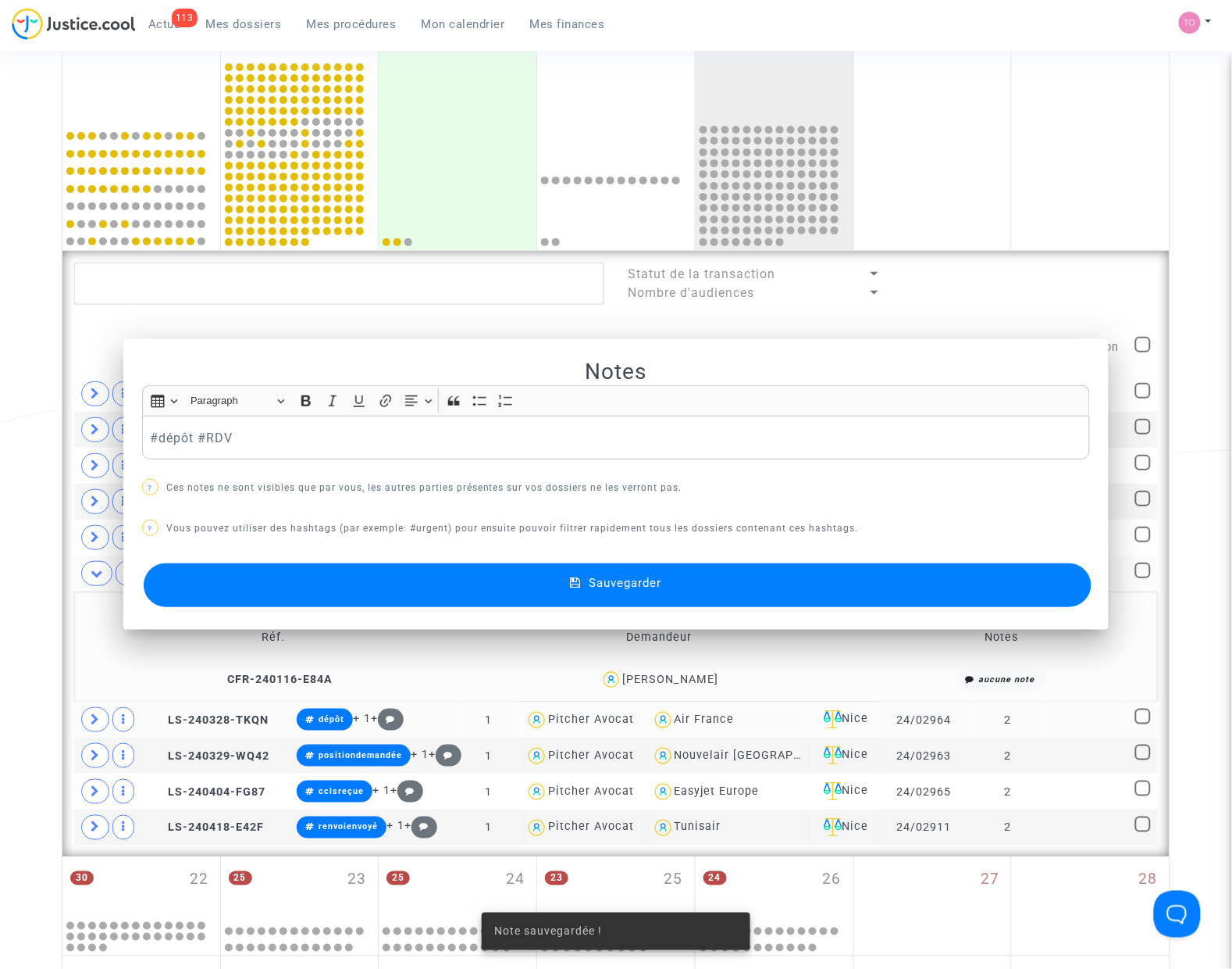
scroll to position [642, 0]
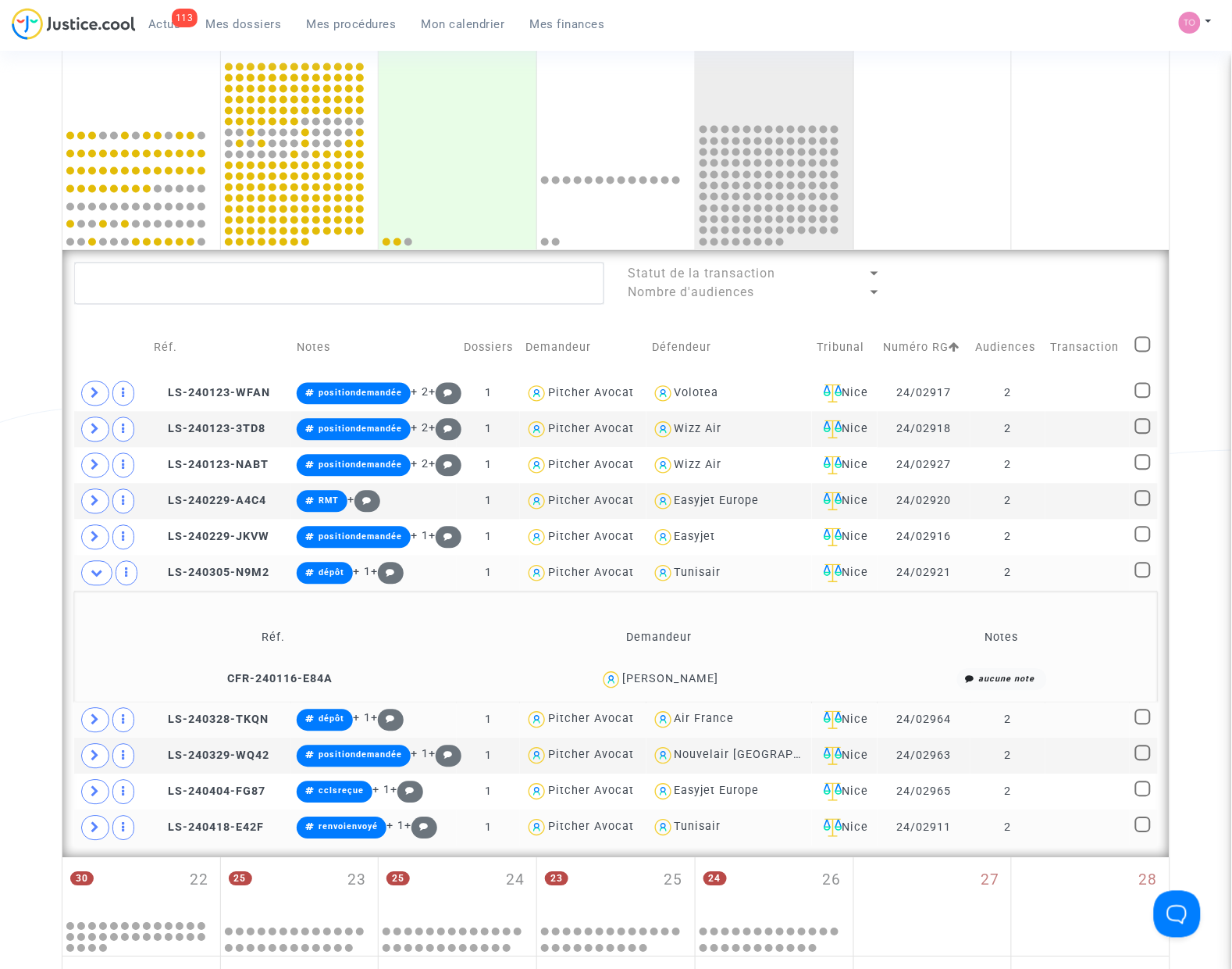
click at [699, 825] on div "Tunisair" at bounding box center [699, 826] width 47 height 13
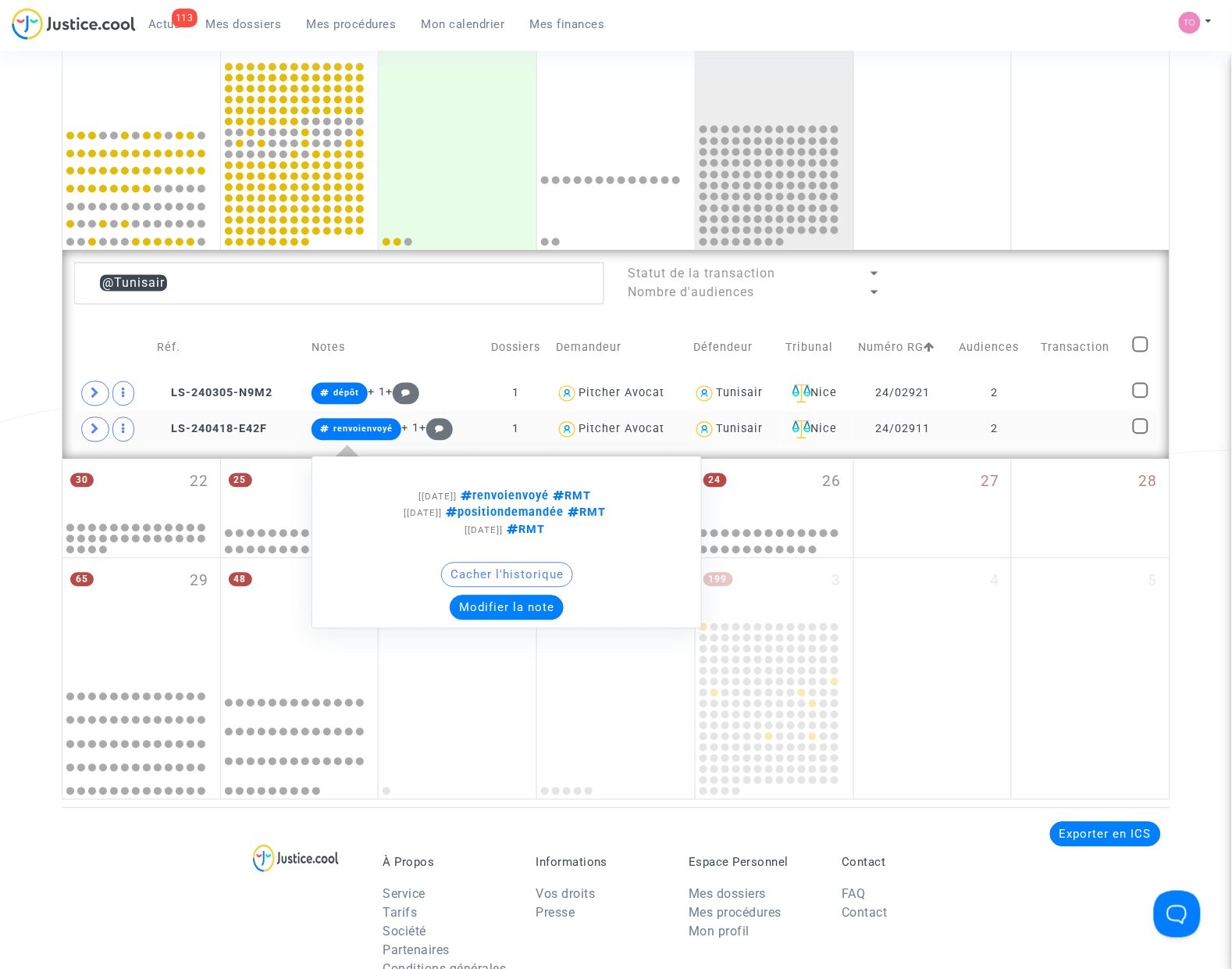
click at [490, 599] on button "Modifier la note" at bounding box center [507, 608] width 114 height 25
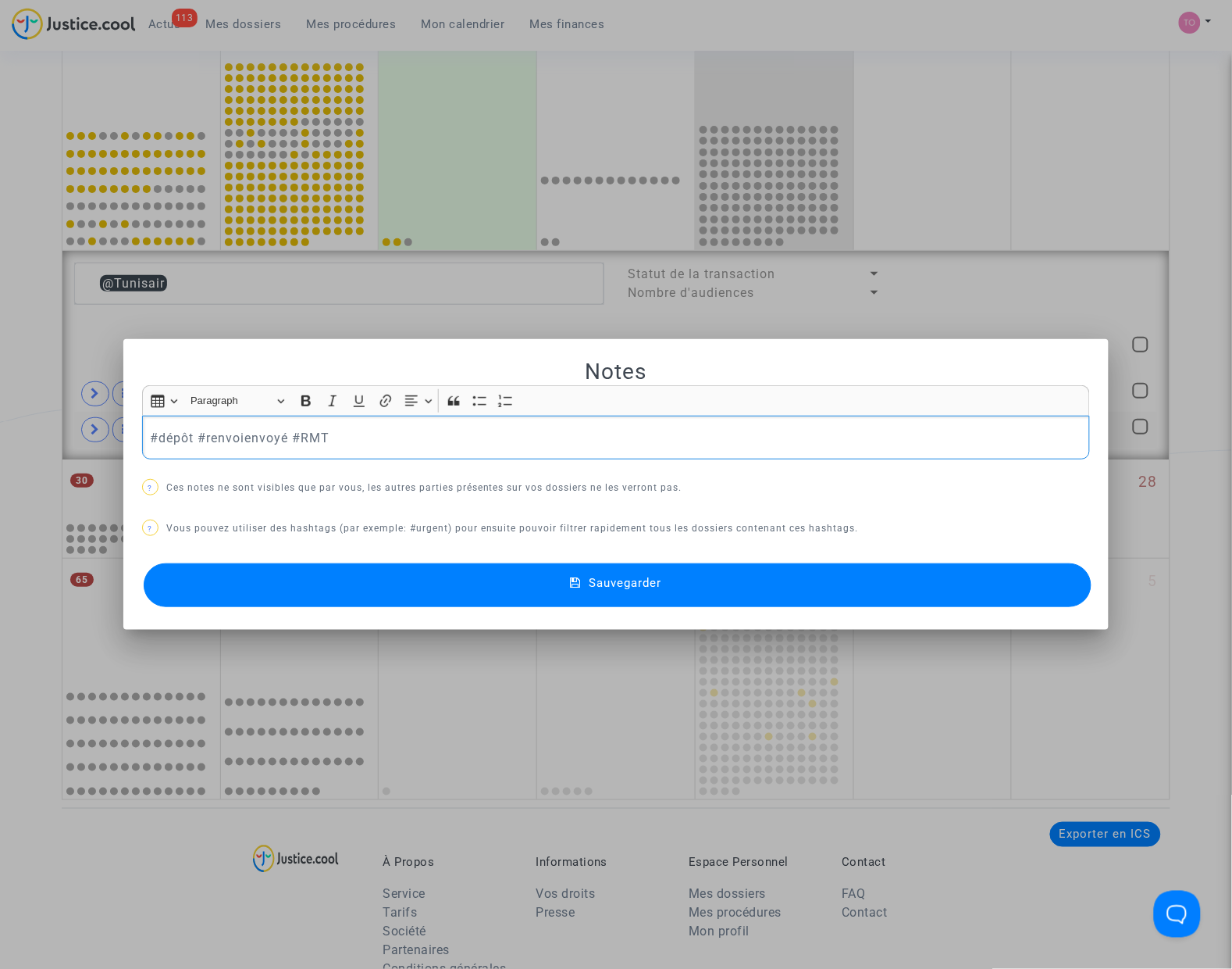
drag, startPoint x: 193, startPoint y: 436, endPoint x: 283, endPoint y: 438, distance: 90.0
click at [283, 438] on p "#dépôt #renvoienvoyé #RMT" at bounding box center [616, 437] width 932 height 20
click at [336, 577] on button "Sauvegarder" at bounding box center [617, 584] width 948 height 44
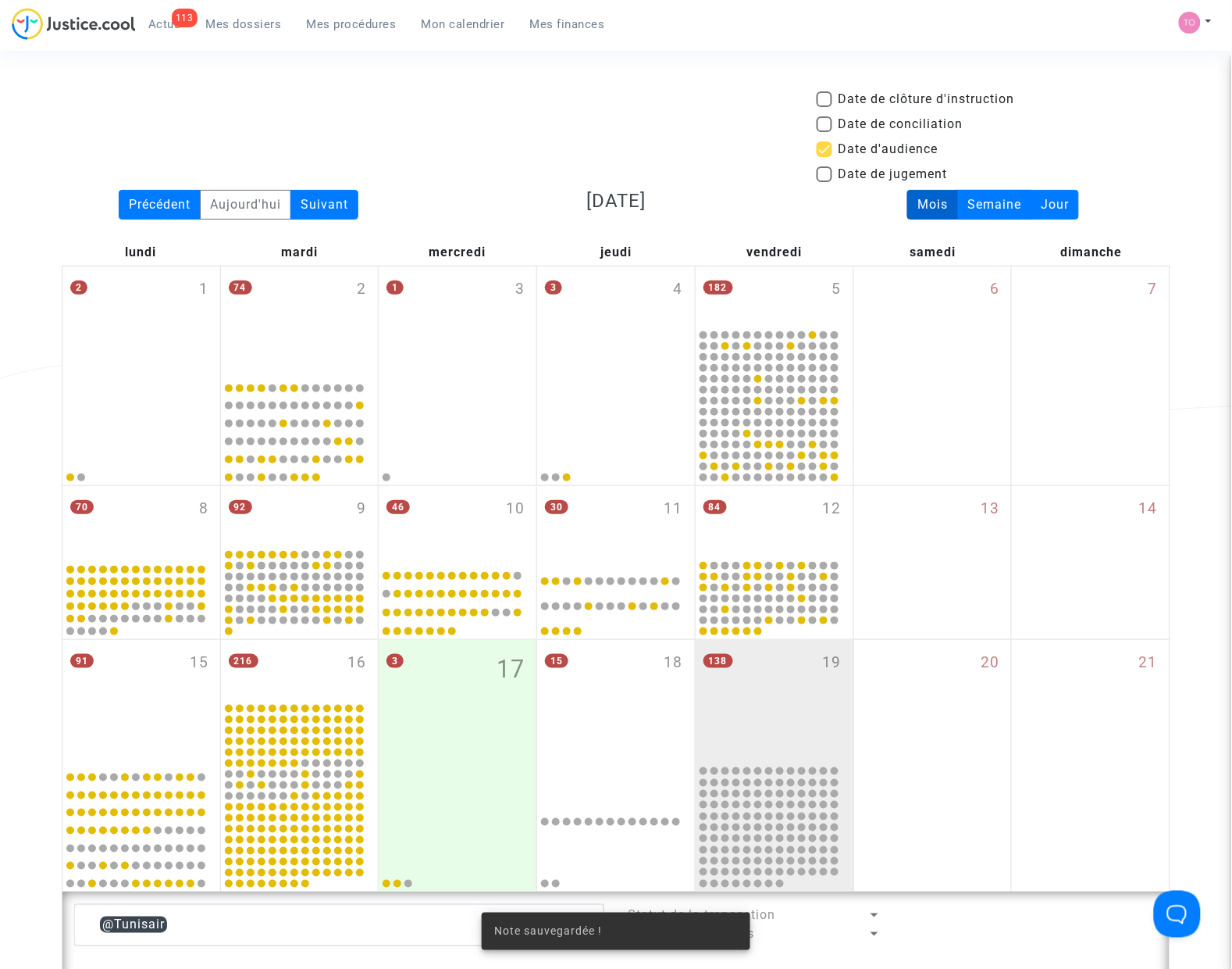
scroll to position [642, 0]
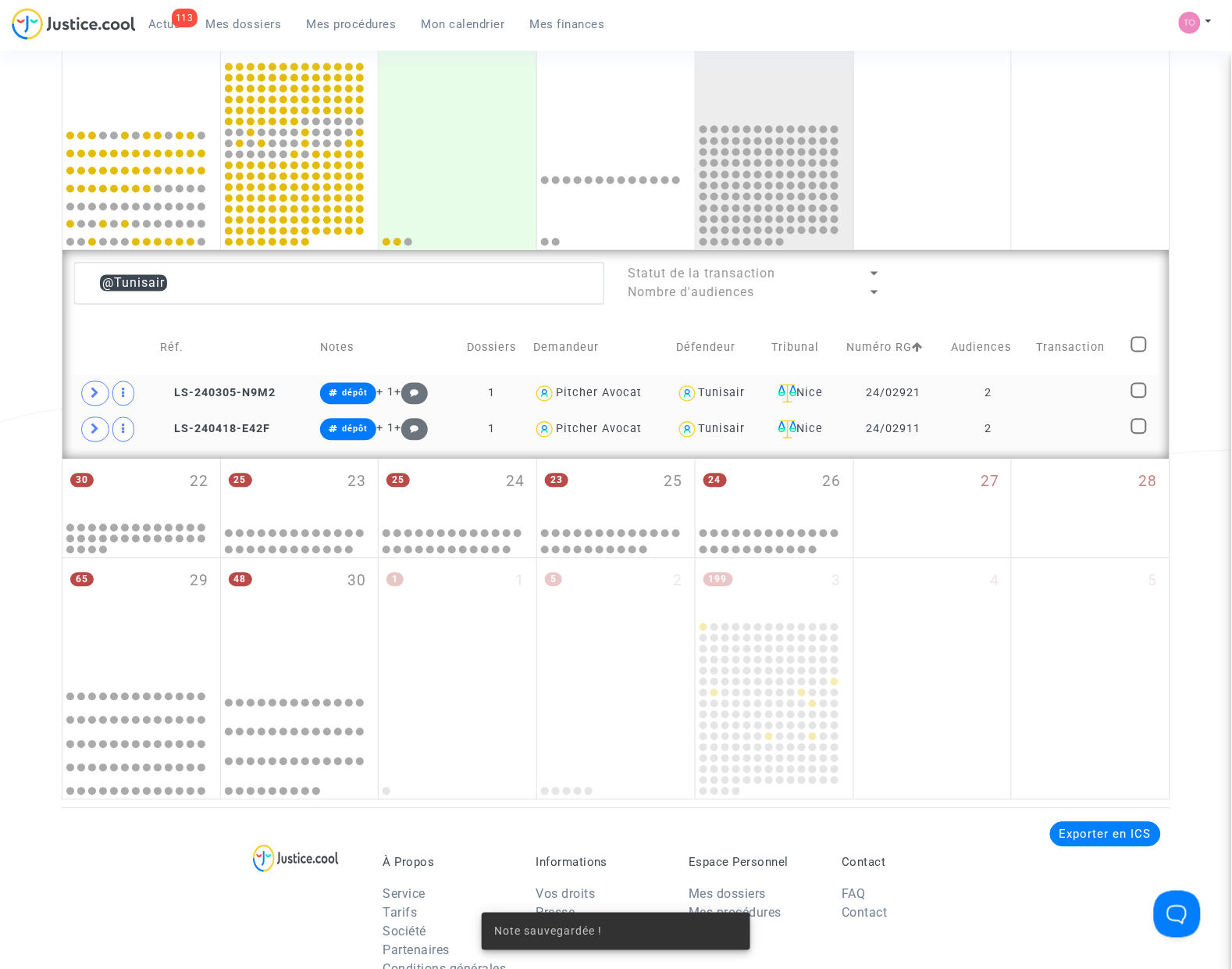
click at [699, 393] on div "Tunisair" at bounding box center [722, 393] width 47 height 13
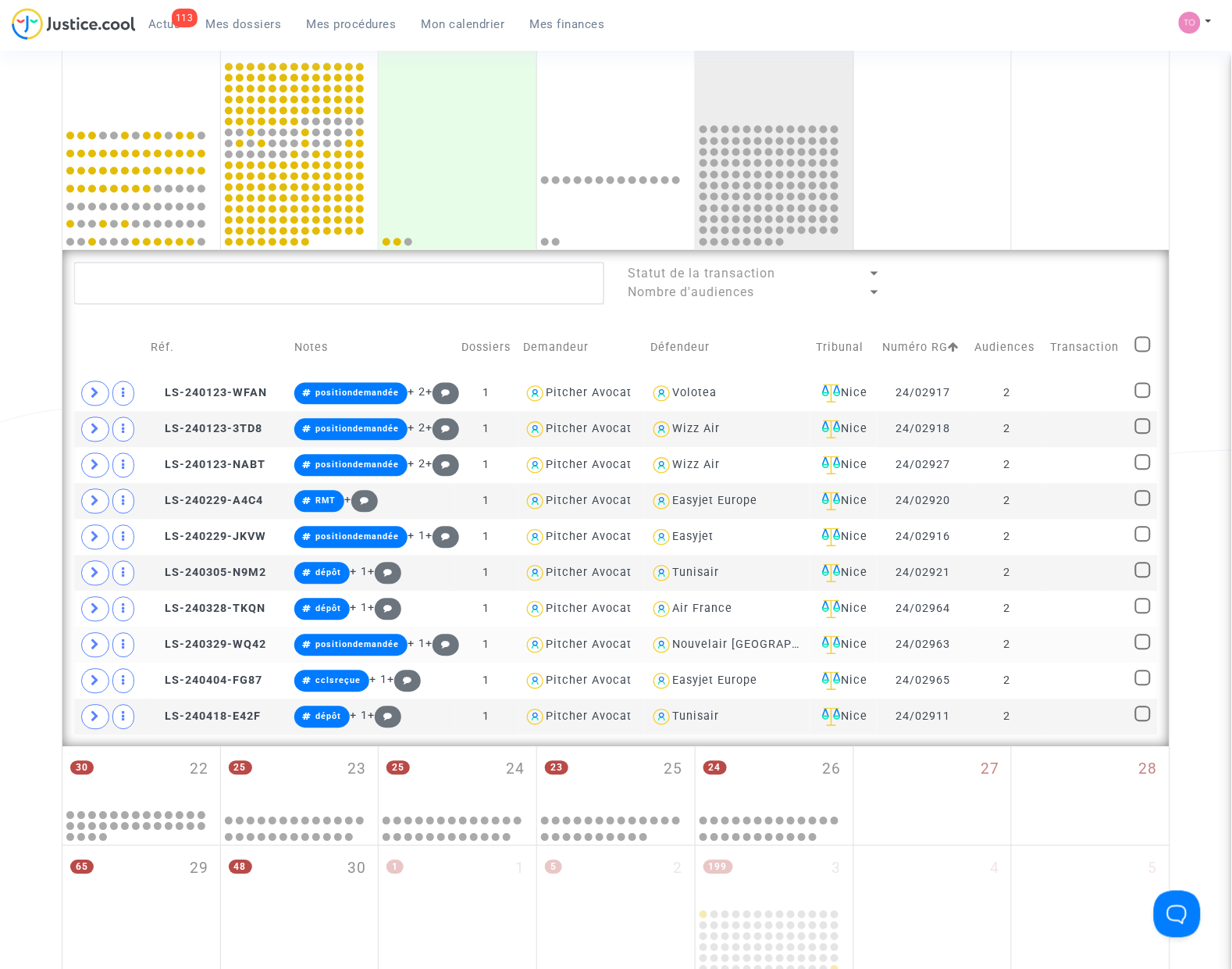
click at [729, 648] on div "Nouvelair Tunisie" at bounding box center [763, 644] width 180 height 13
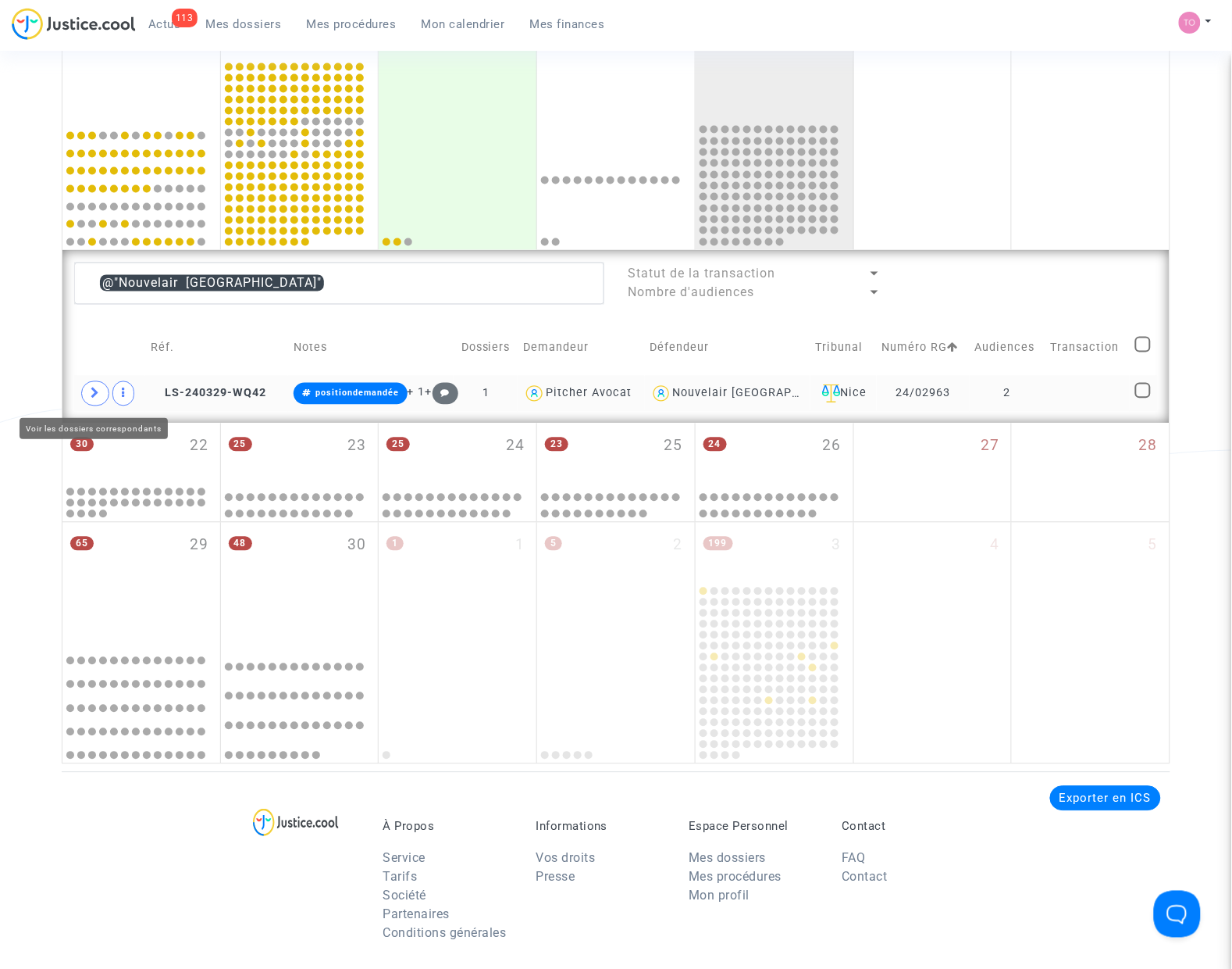
click at [83, 400] on span at bounding box center [96, 393] width 28 height 25
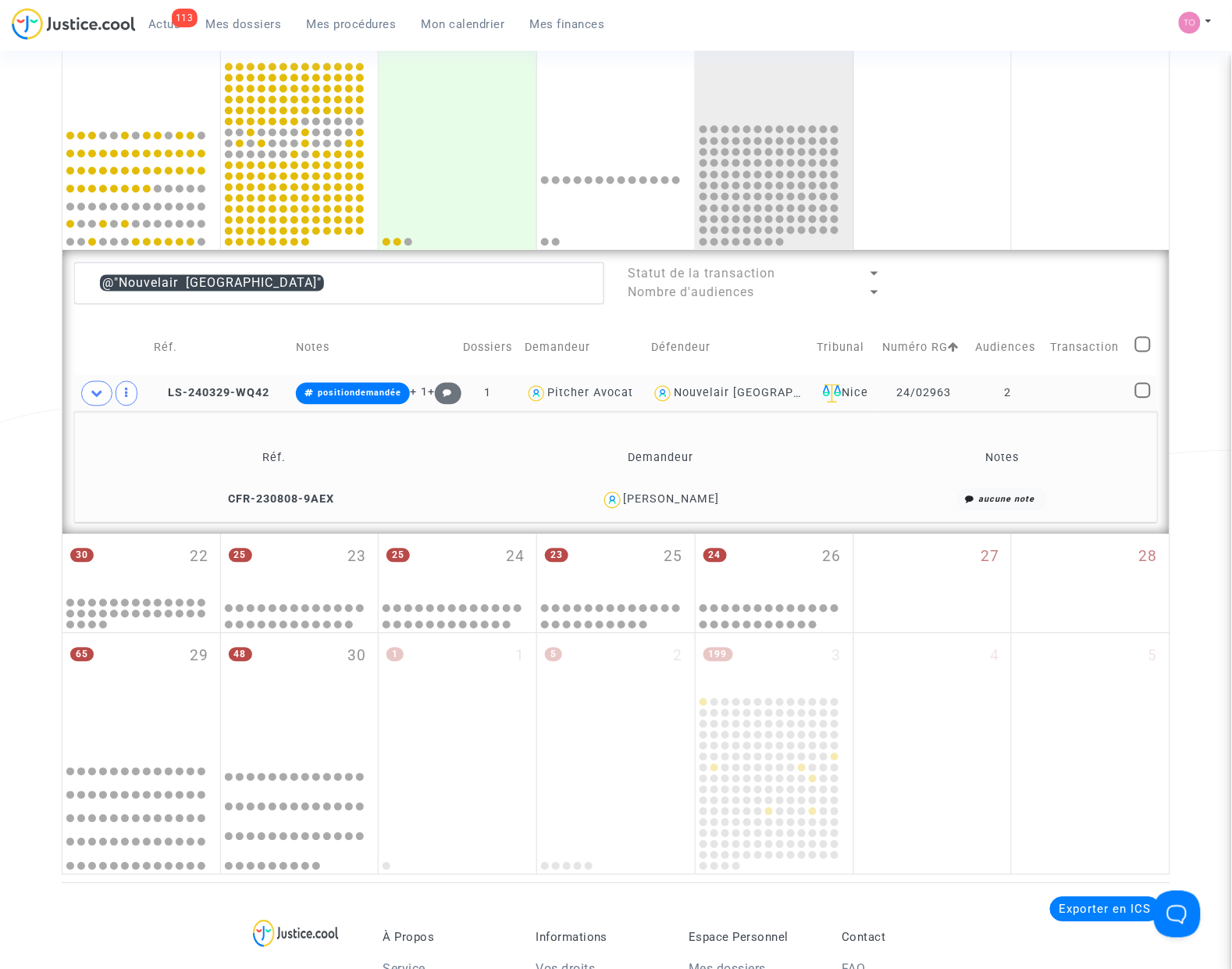
drag, startPoint x: 711, startPoint y: 500, endPoint x: 695, endPoint y: 502, distance: 16.1
click at [675, 502] on div "Mehdi BEN JEMAA" at bounding box center [671, 499] width 96 height 13
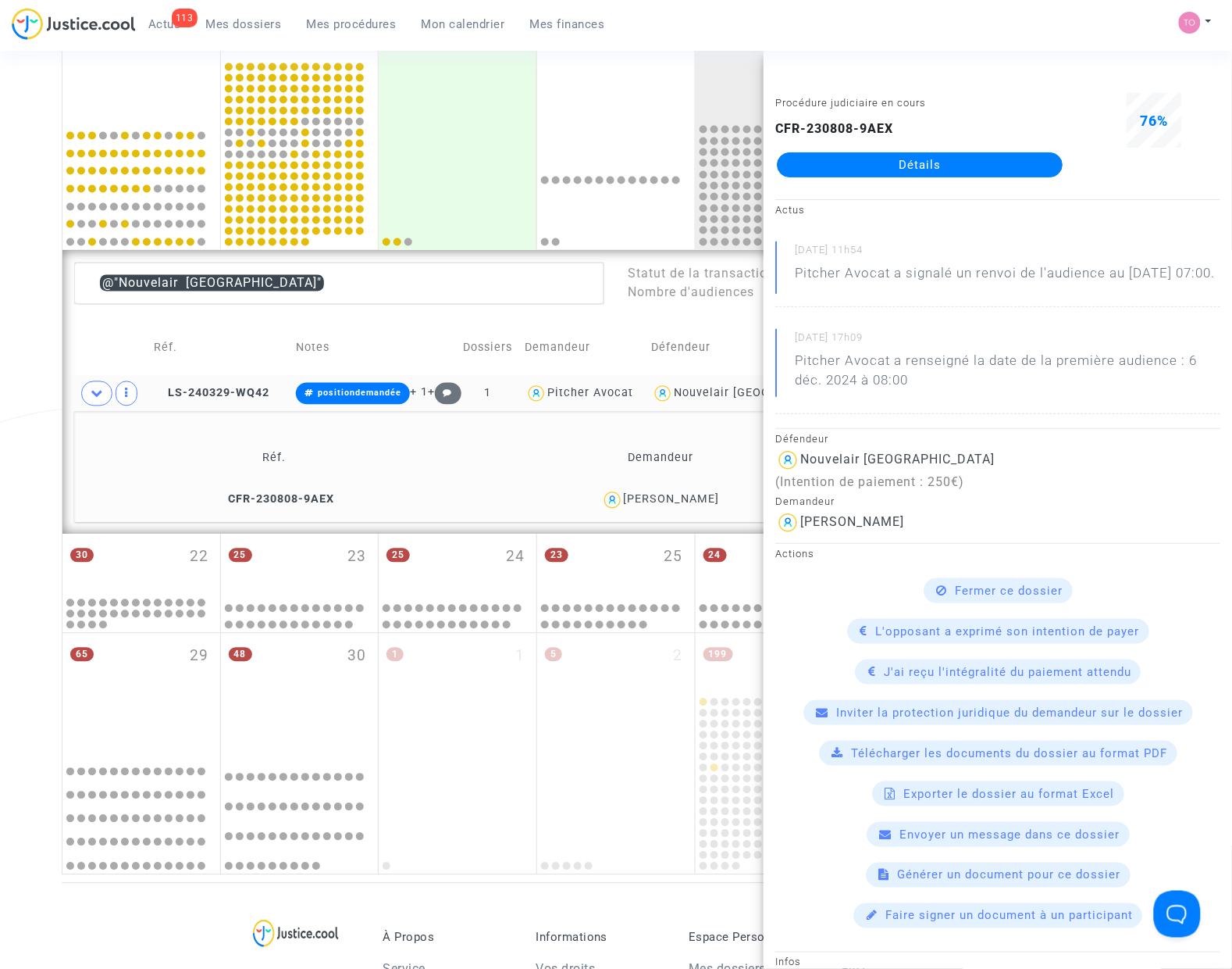
drag, startPoint x: 720, startPoint y: 498, endPoint x: 656, endPoint y: 504, distance: 64.3
click at [656, 504] on div "Mehdi BEN JEMAA" at bounding box center [671, 499] width 96 height 13
click at [20, 386] on div "Date de clôture d'instruction Date de conciliation Date d'audience Date de juge…" at bounding box center [616, 161] width 1232 height 1427
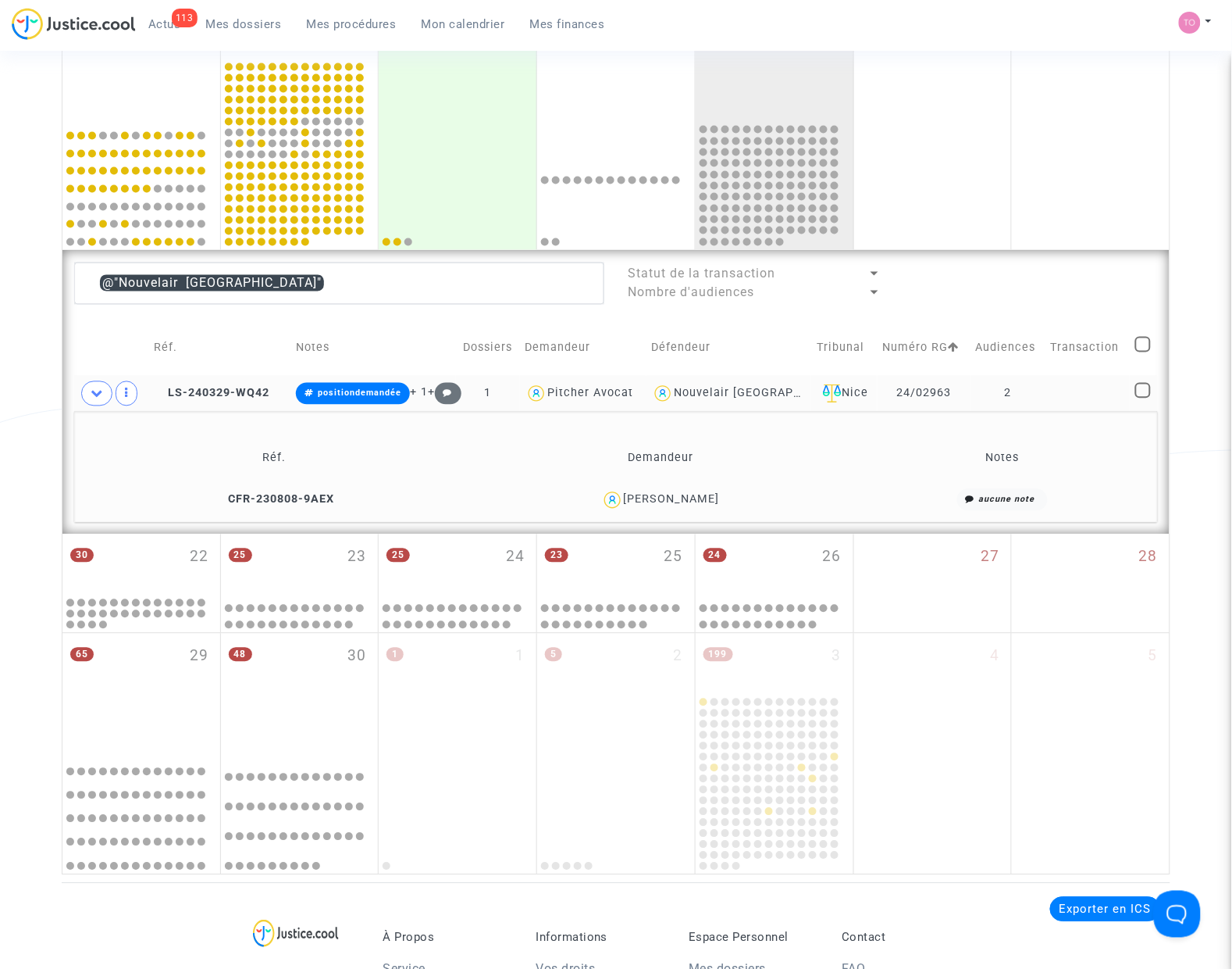
click at [699, 500] on div "Mehdi BEN JEMAA" at bounding box center [671, 499] width 96 height 13
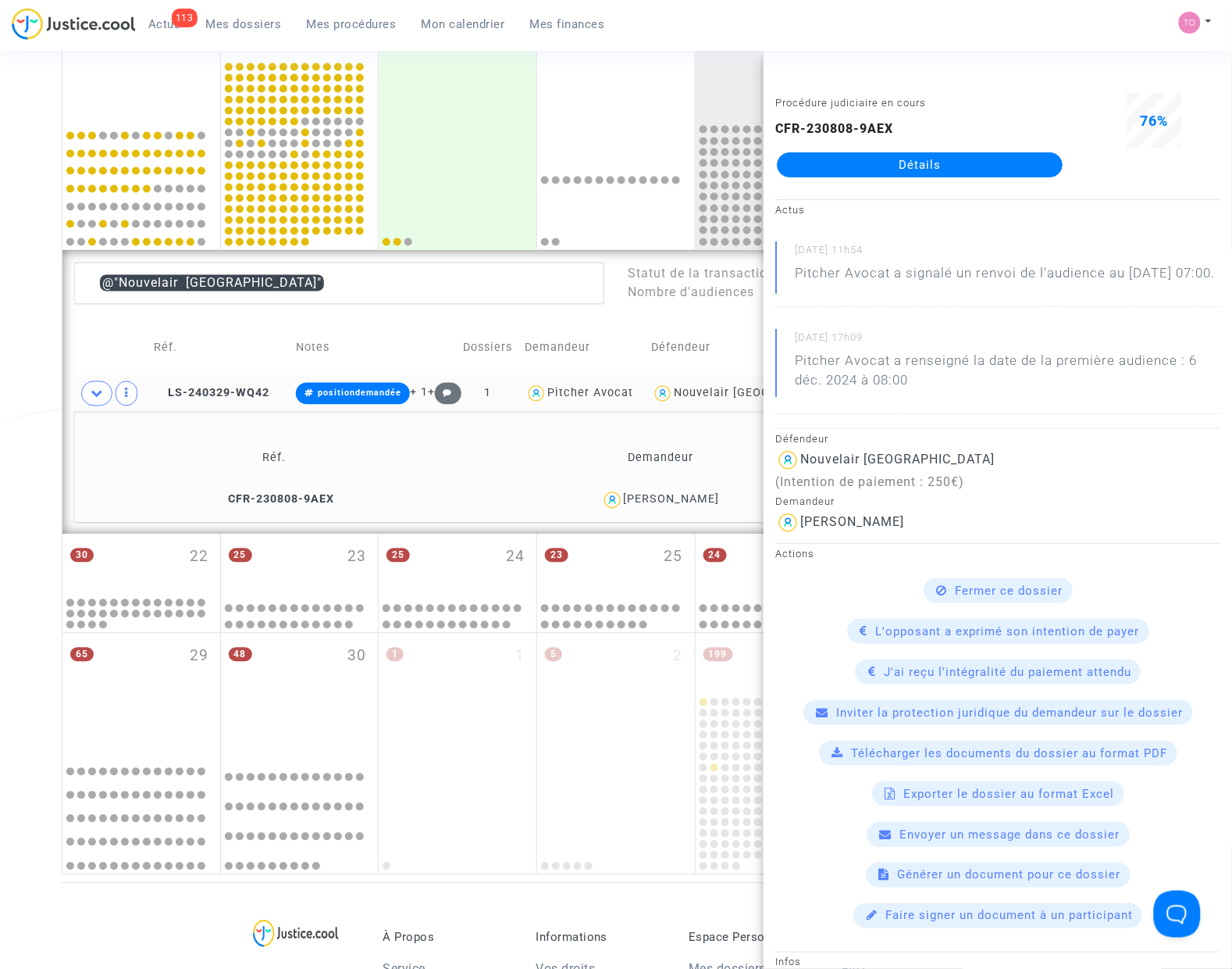
drag, startPoint x: 458, startPoint y: 166, endPoint x: 346, endPoint y: 354, distance: 218.8
click at [423, 157] on div at bounding box center [457, 186] width 153 height 124
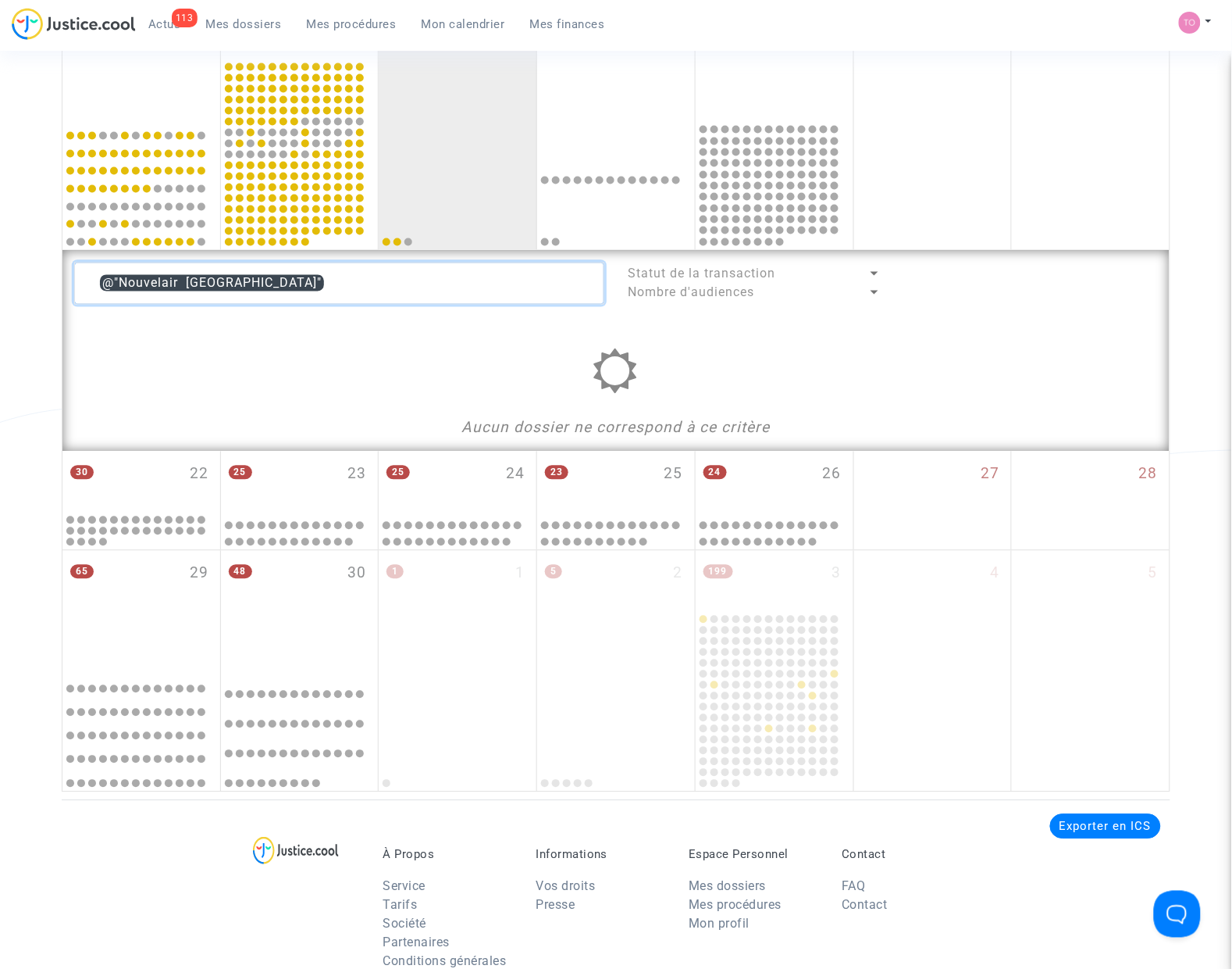
click at [278, 282] on textarea at bounding box center [338, 283] width 530 height 42
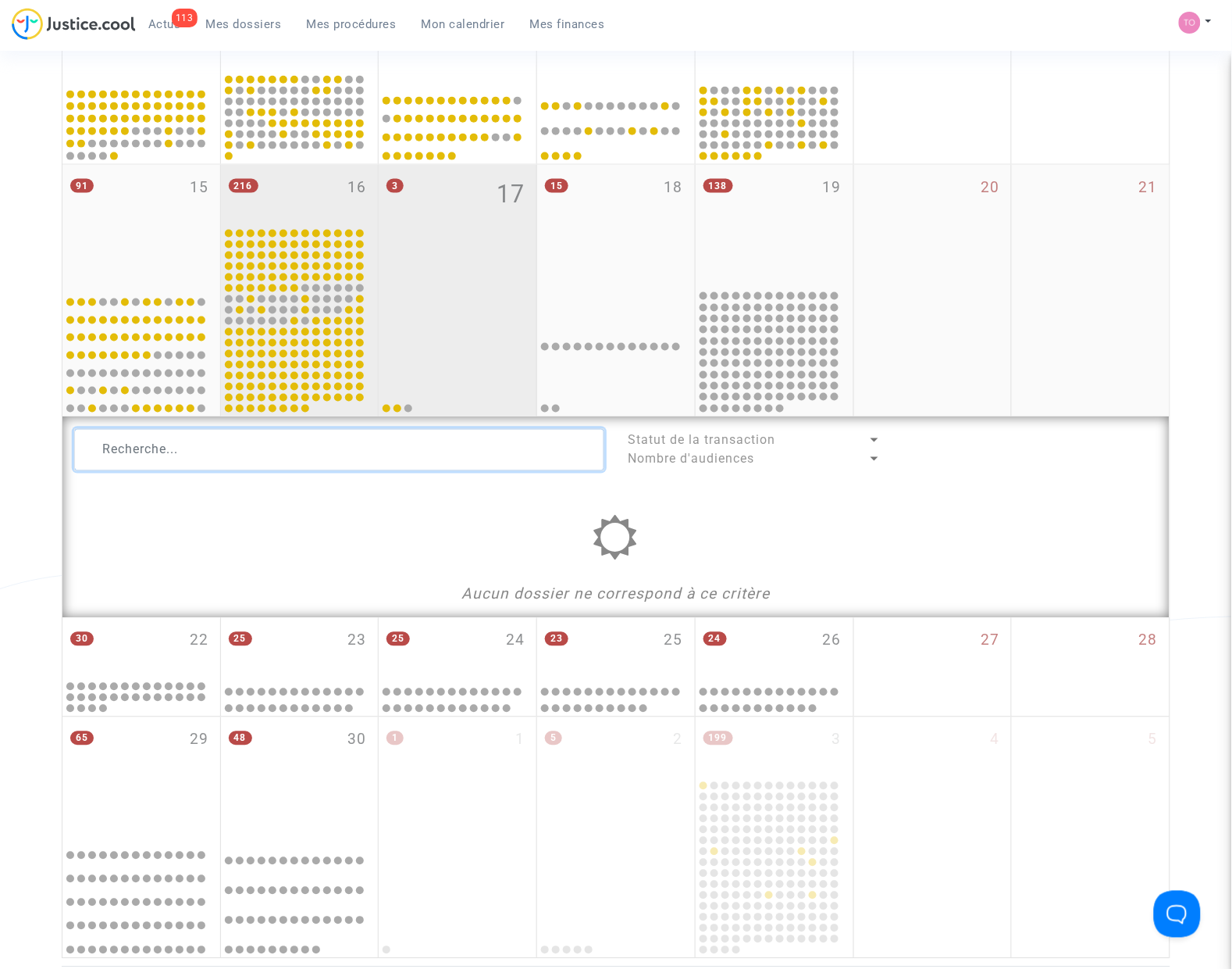
scroll to position [447, 0]
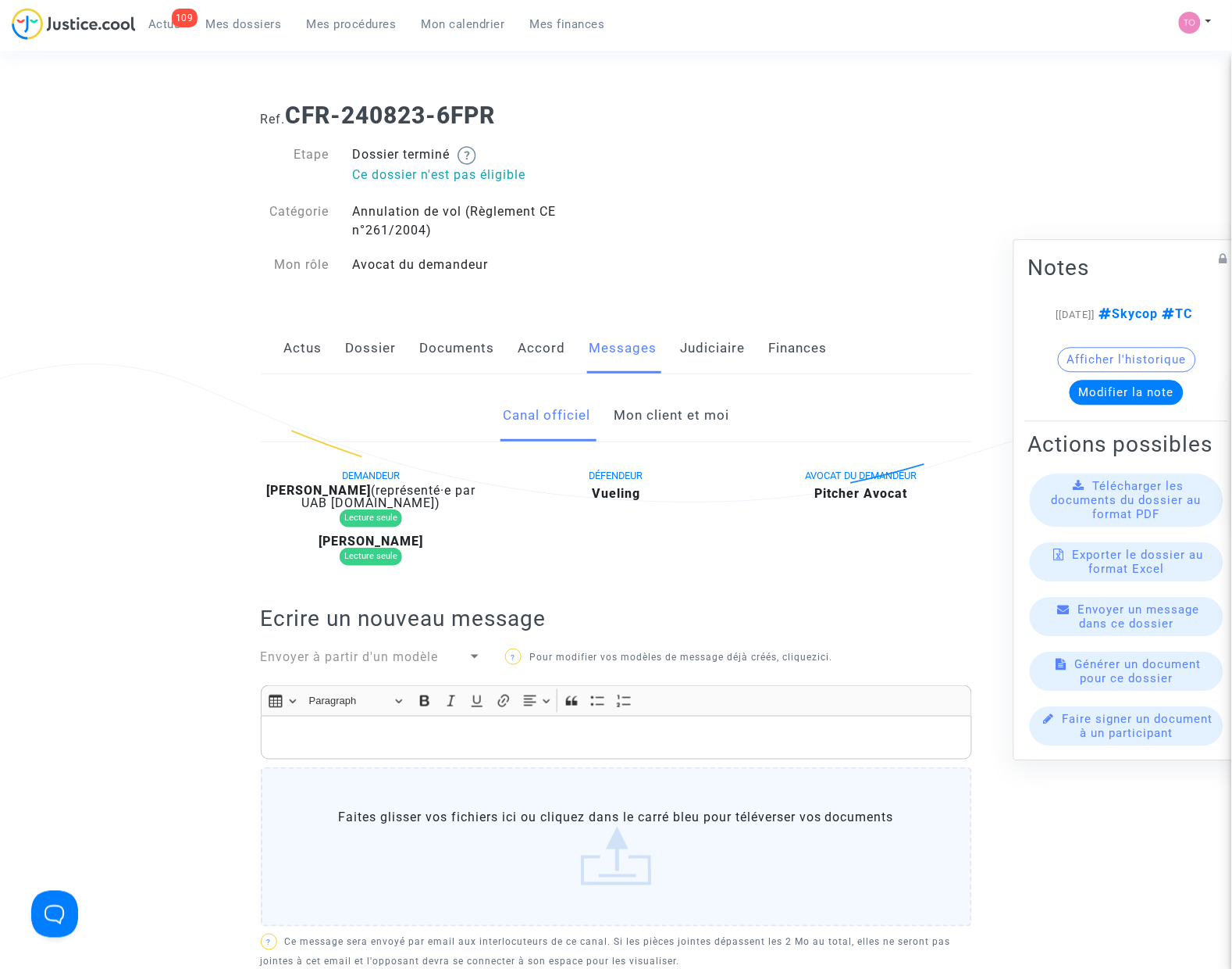
click at [627, 435] on link "Mon client et moi" at bounding box center [671, 416] width 115 height 52
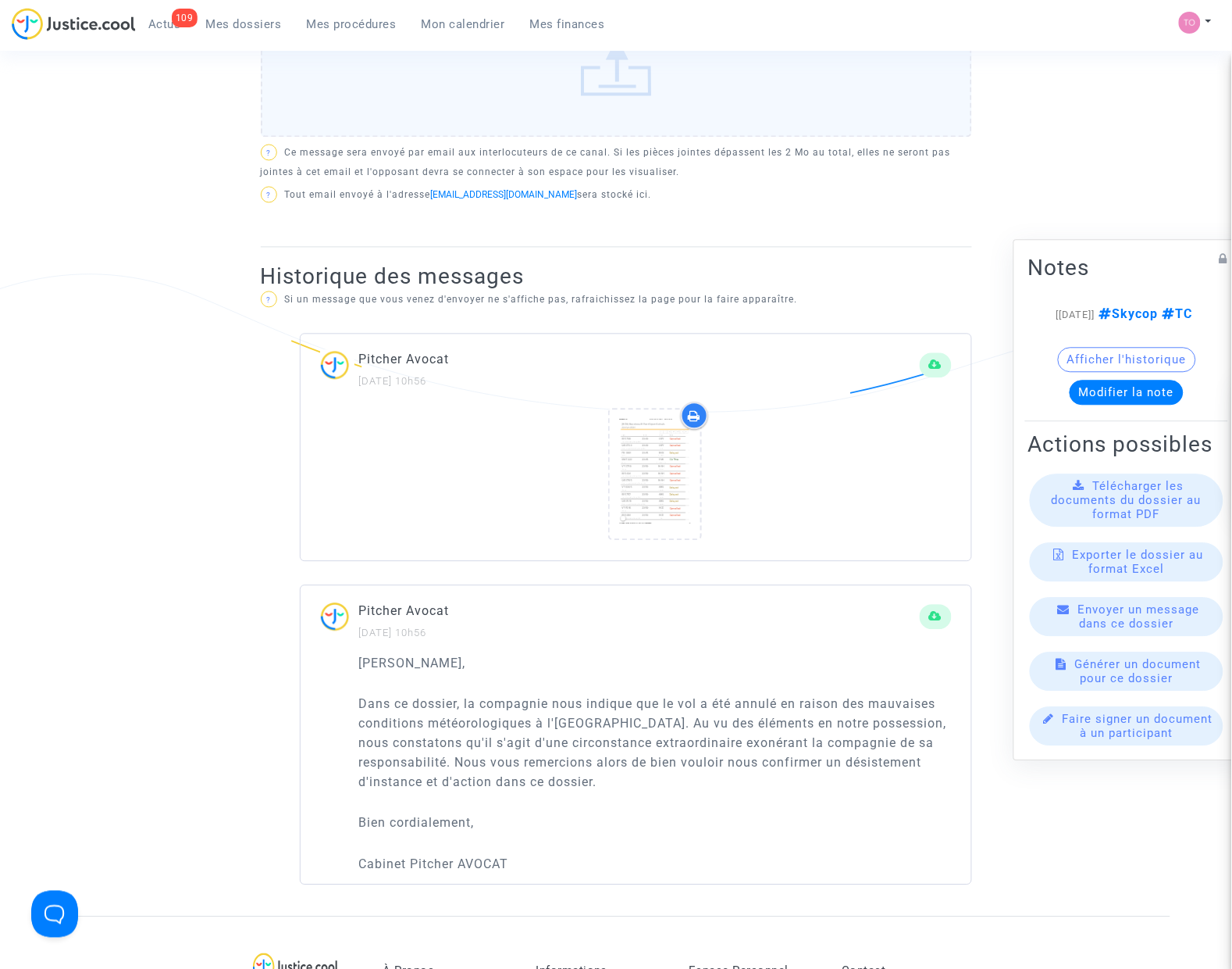
scroll to position [488, 0]
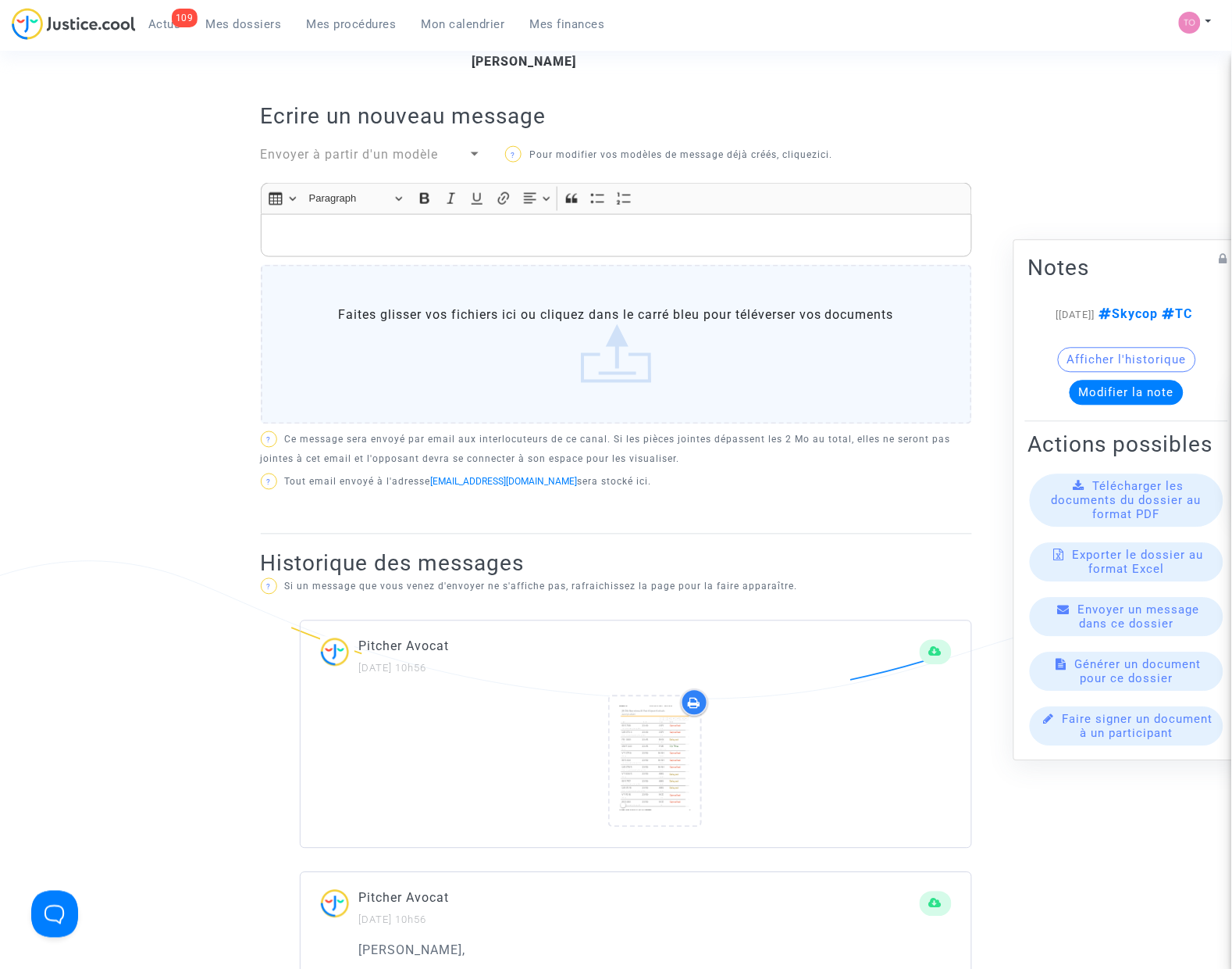
click at [371, 236] on p "Rich Text Editor, main" at bounding box center [615, 235] width 695 height 20
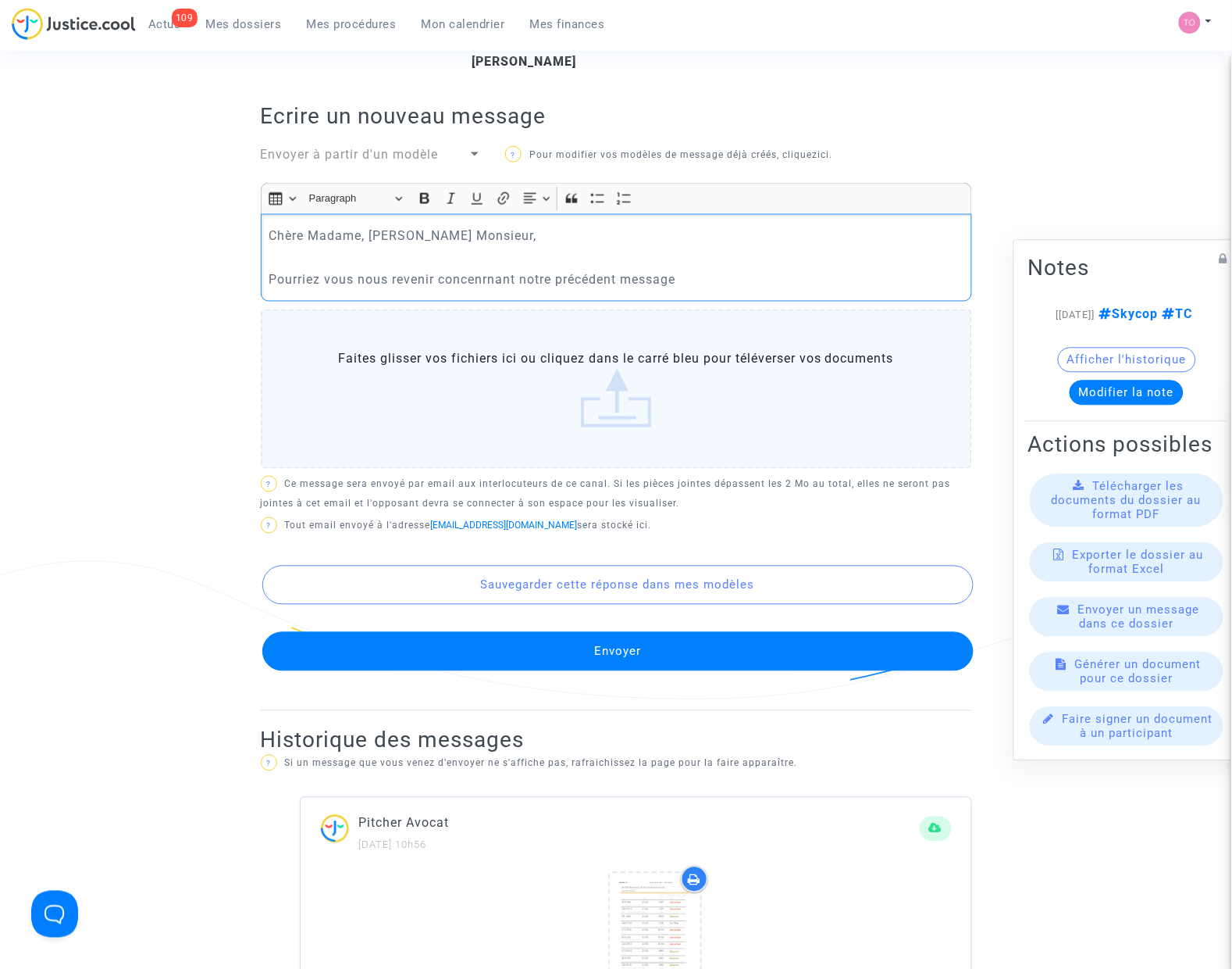
click at [469, 282] on p "Pourriez vous nous revenir concenrnant notre précédent message" at bounding box center [615, 279] width 695 height 20
click at [488, 280] on p "Pourriez vous nous revenir concenrnant notre précédent message" at bounding box center [615, 279] width 695 height 20
click at [485, 280] on p "Pourriez vous nous revenir concenrnant notre précédent message" at bounding box center [615, 279] width 695 height 20
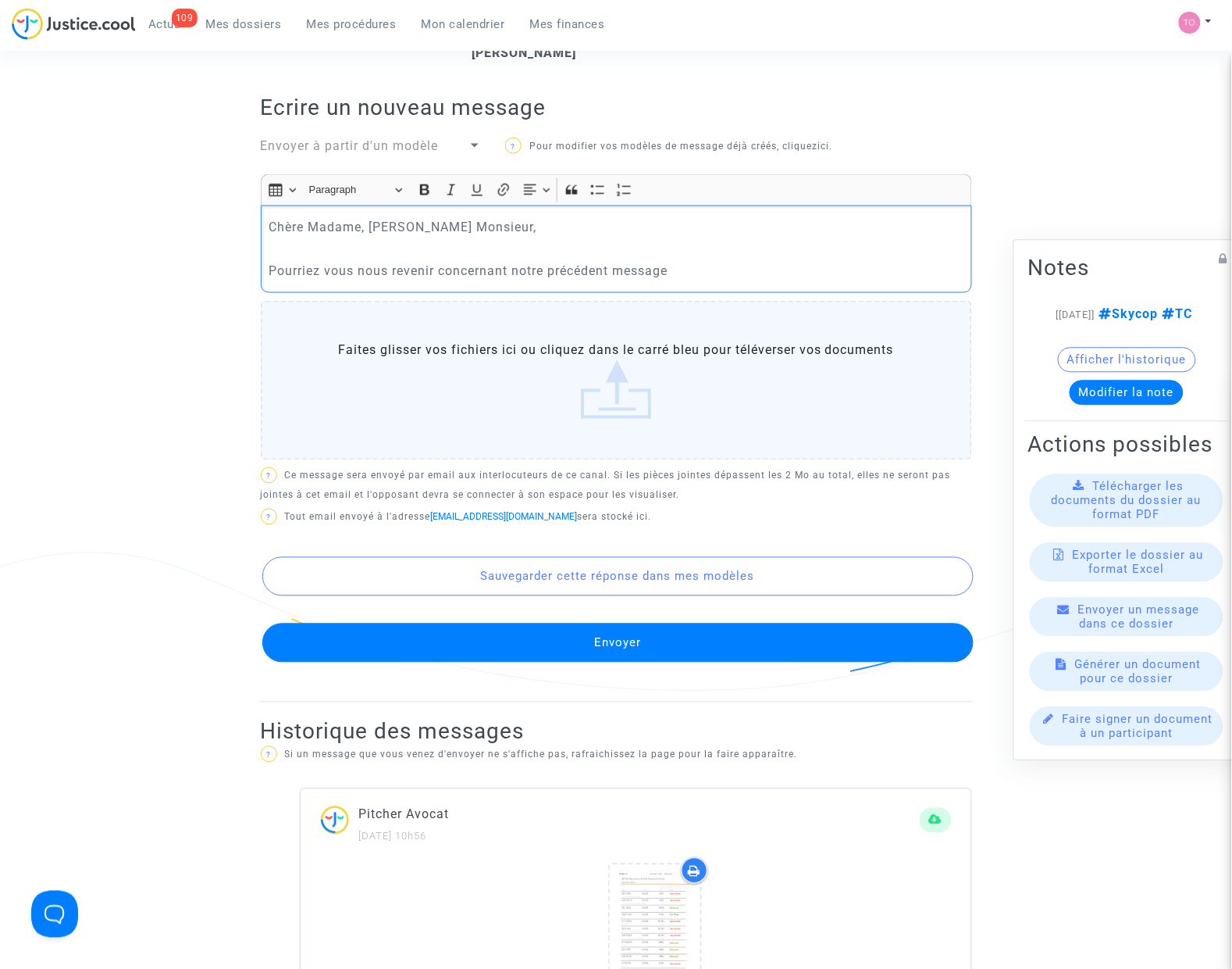
scroll to position [390, 0]
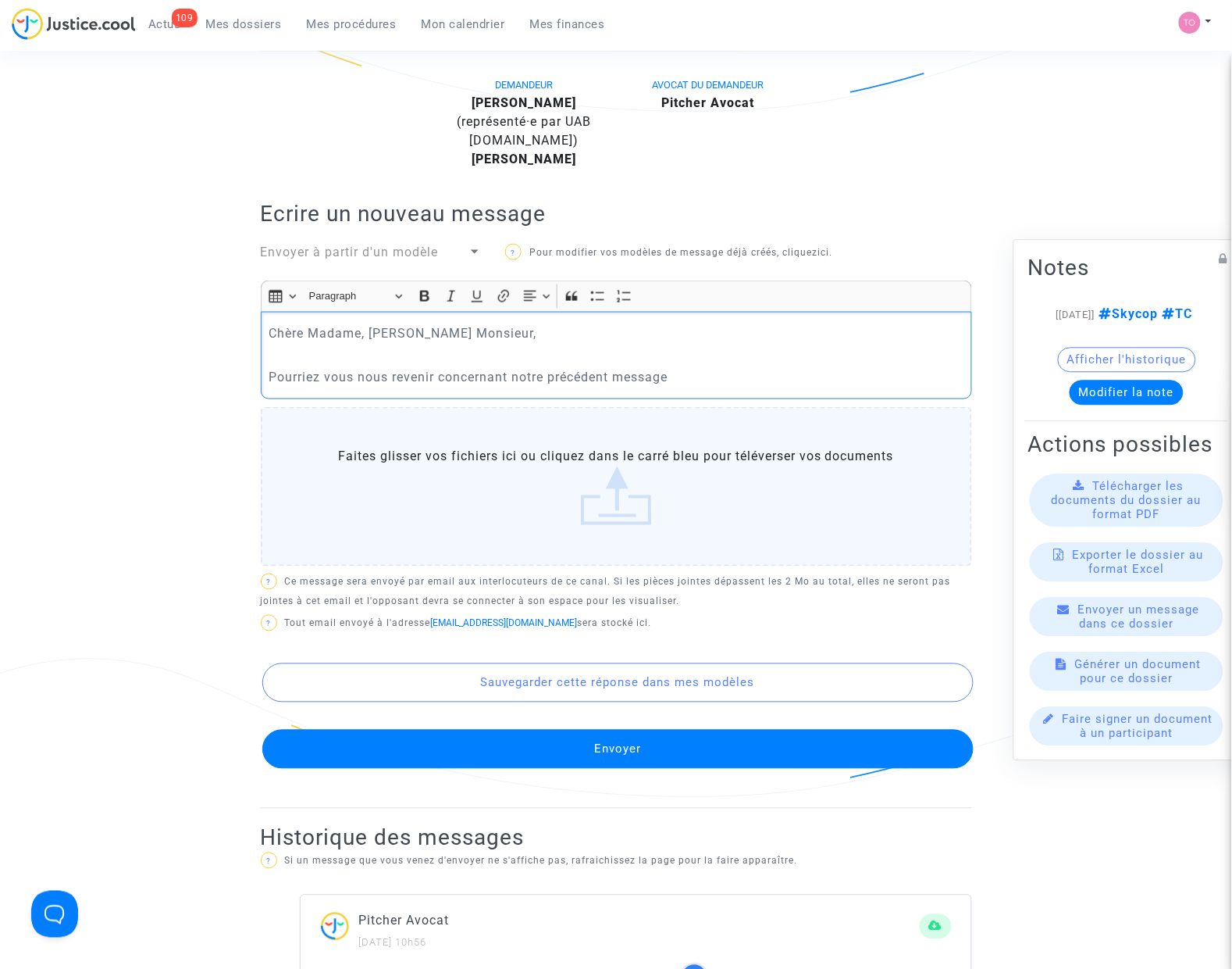
click at [693, 365] on p "Rich Text Editor, main" at bounding box center [615, 355] width 695 height 20
click at [689, 373] on p "Pourriez vous nous revenir concernant notre précédent message" at bounding box center [615, 376] width 695 height 20
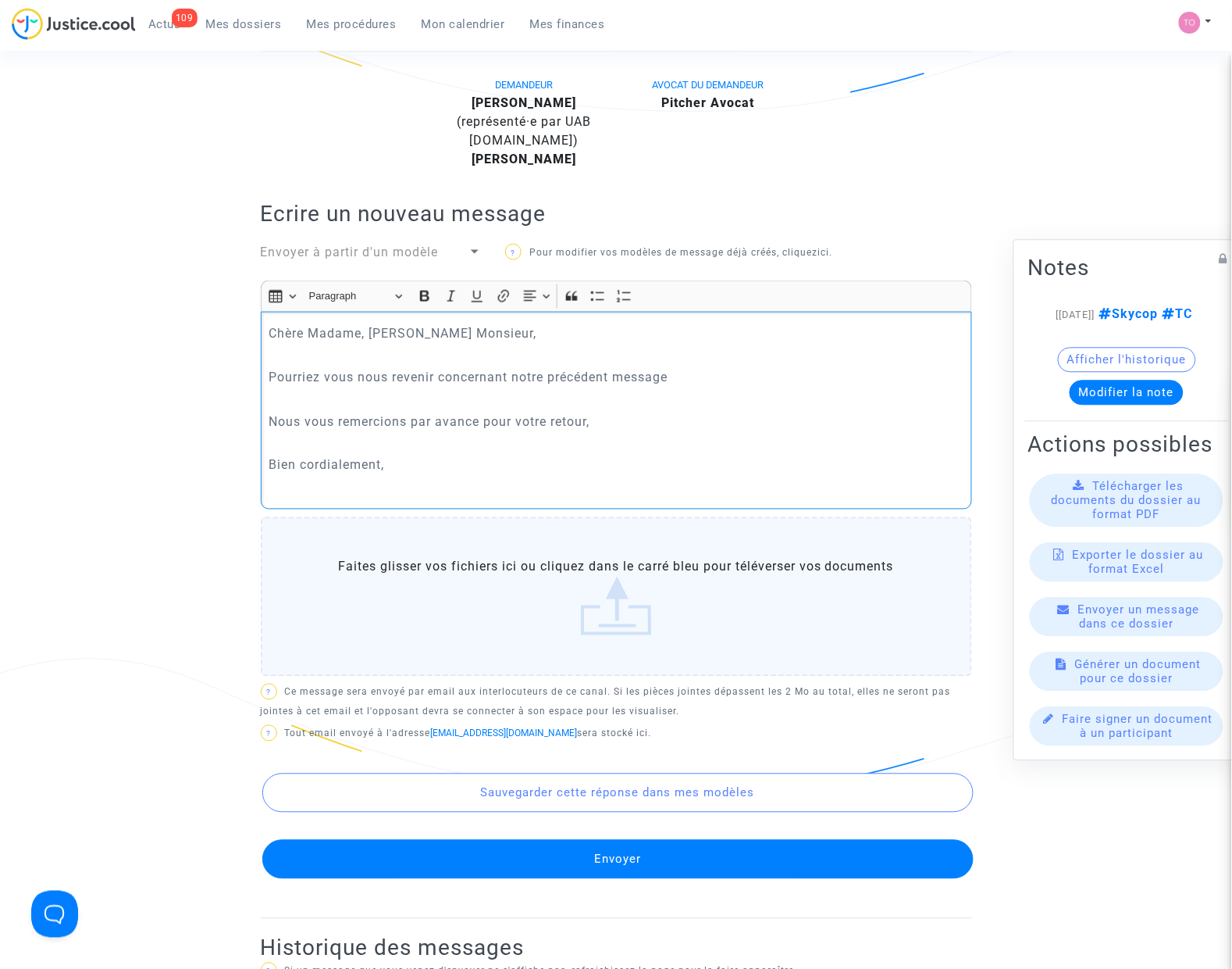
click at [637, 865] on button "Envoyer" at bounding box center [618, 859] width 712 height 39
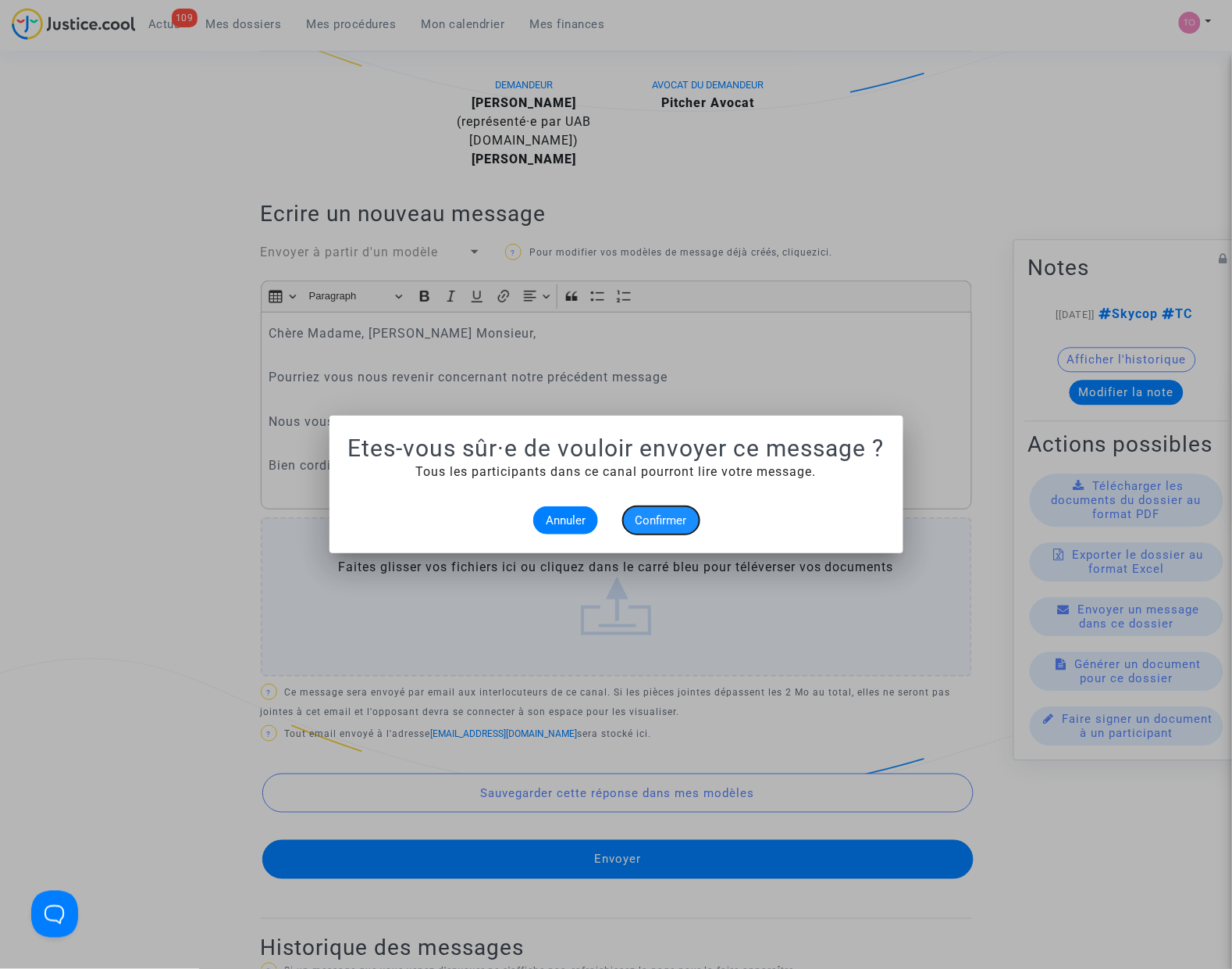
click at [673, 518] on span "Confirmer" at bounding box center [661, 520] width 52 height 14
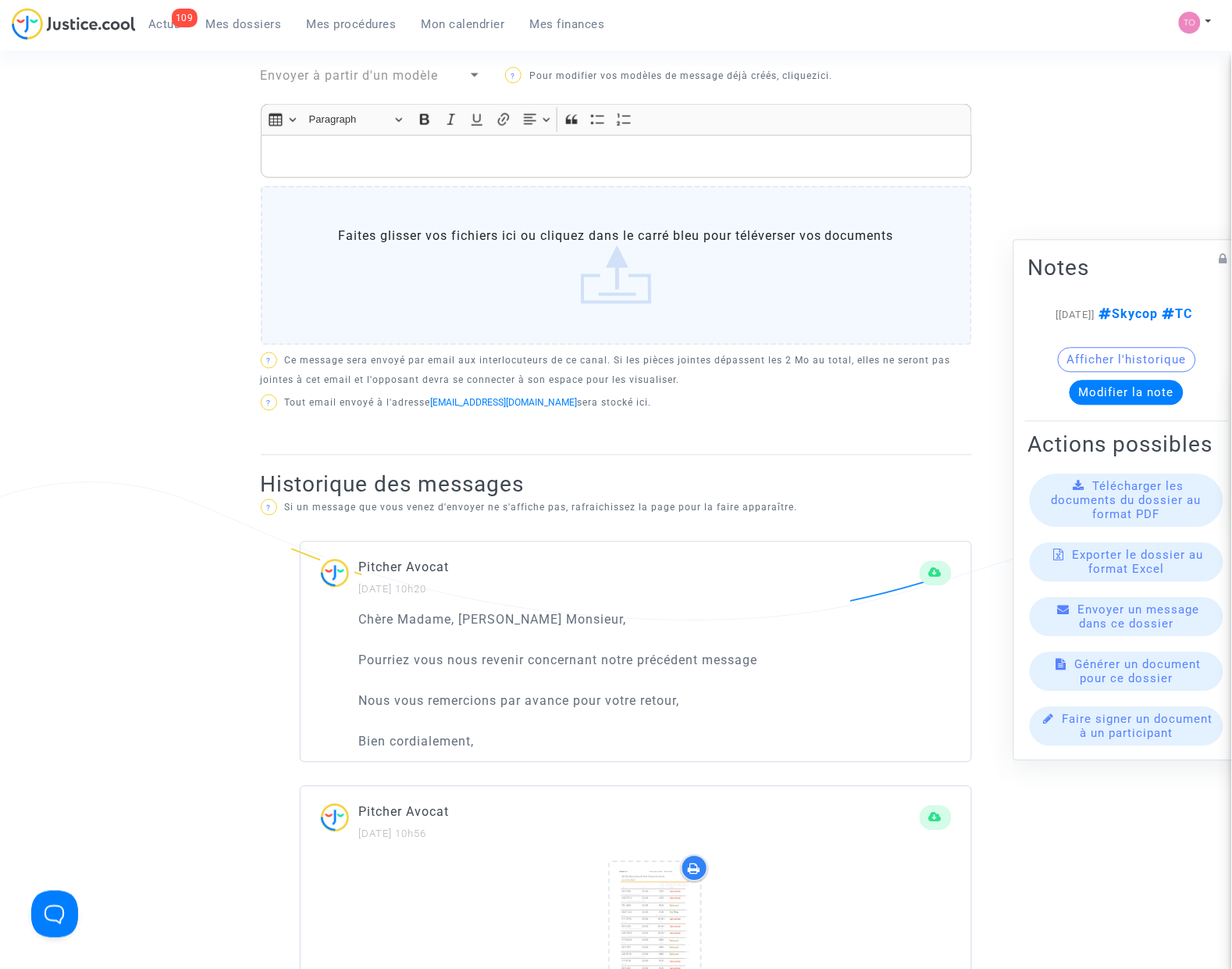
scroll to position [586, 0]
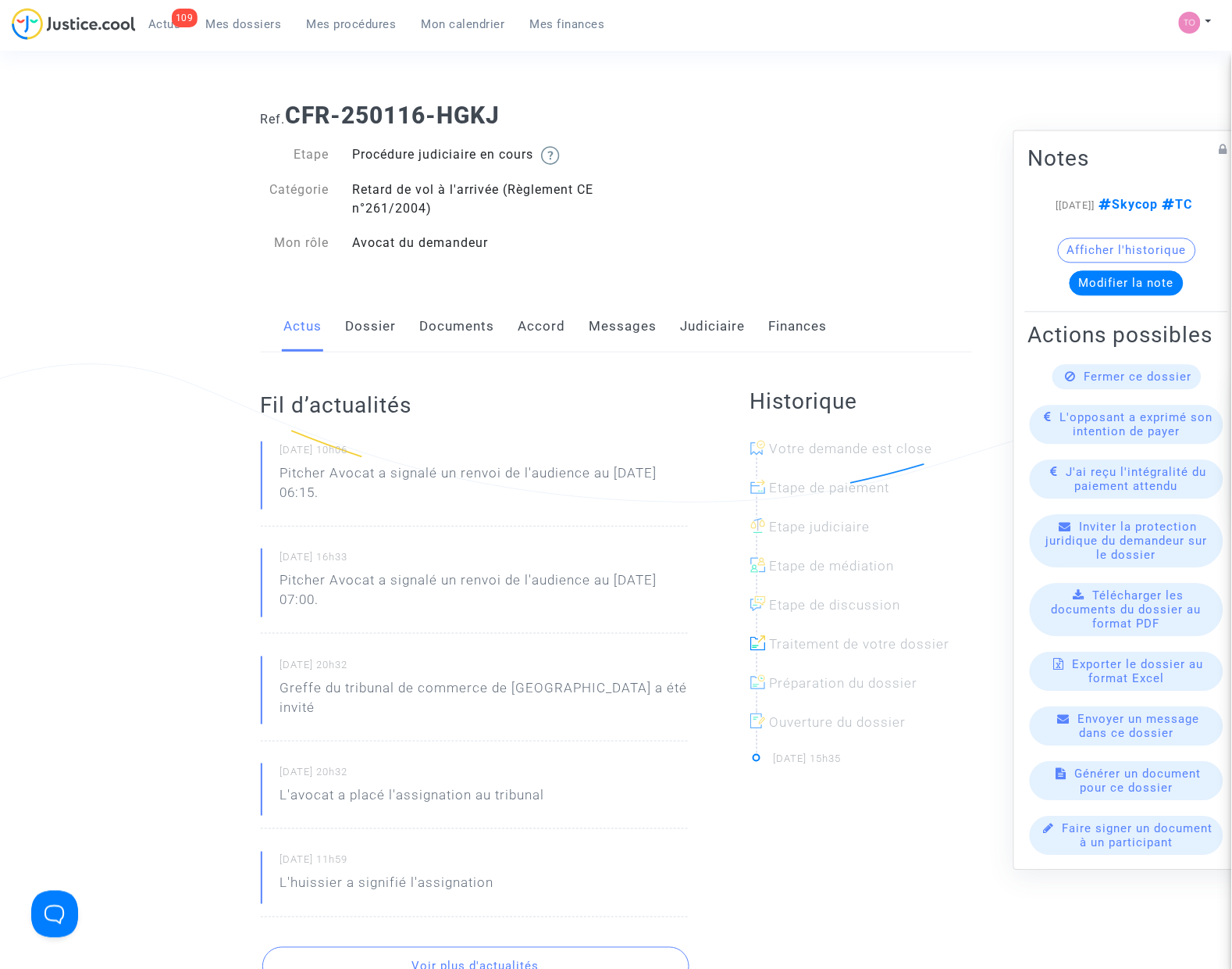
click at [624, 339] on link "Messages" at bounding box center [624, 326] width 68 height 52
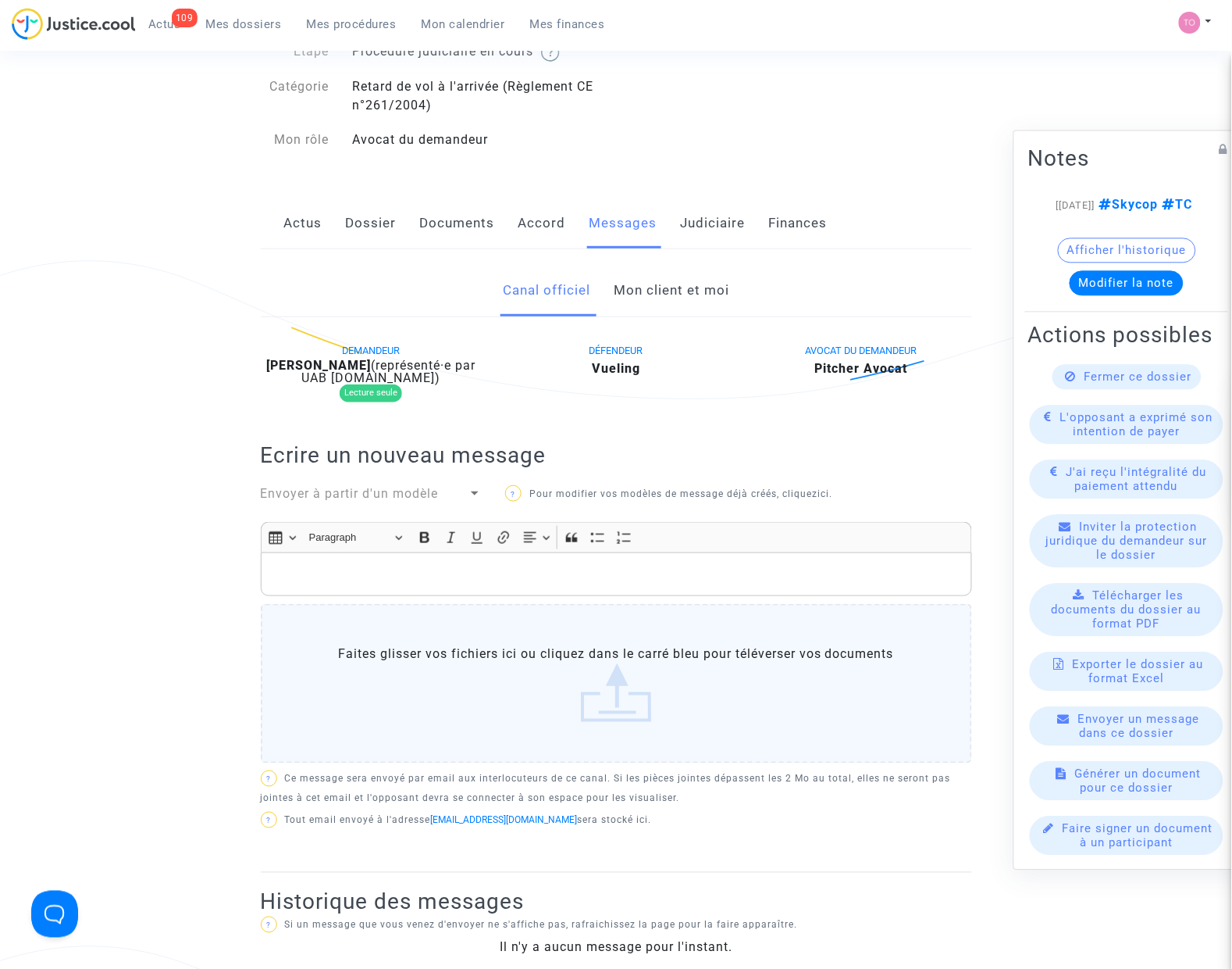
scroll to position [98, 0]
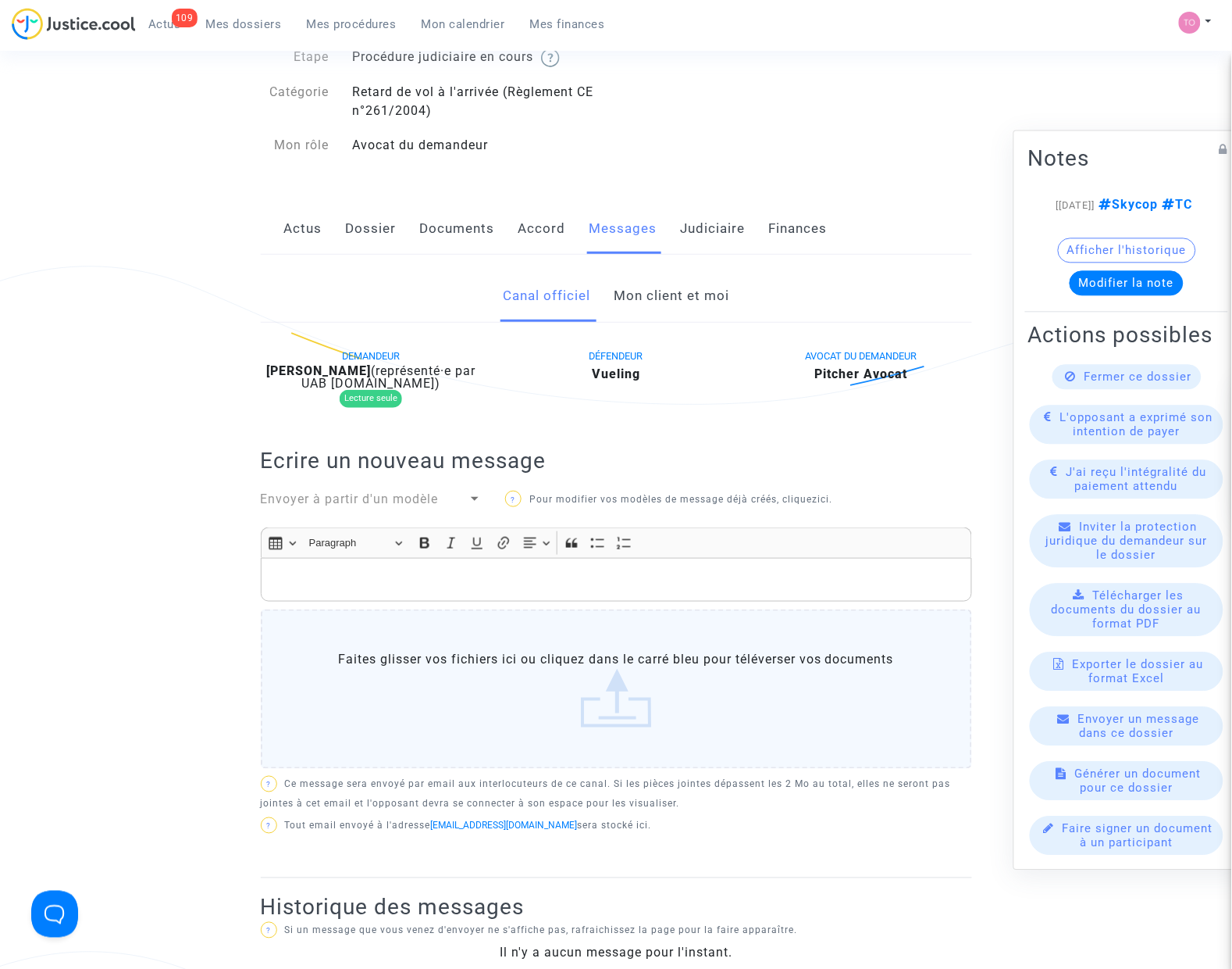
click at [644, 301] on link "Mon client et moi" at bounding box center [671, 295] width 115 height 52
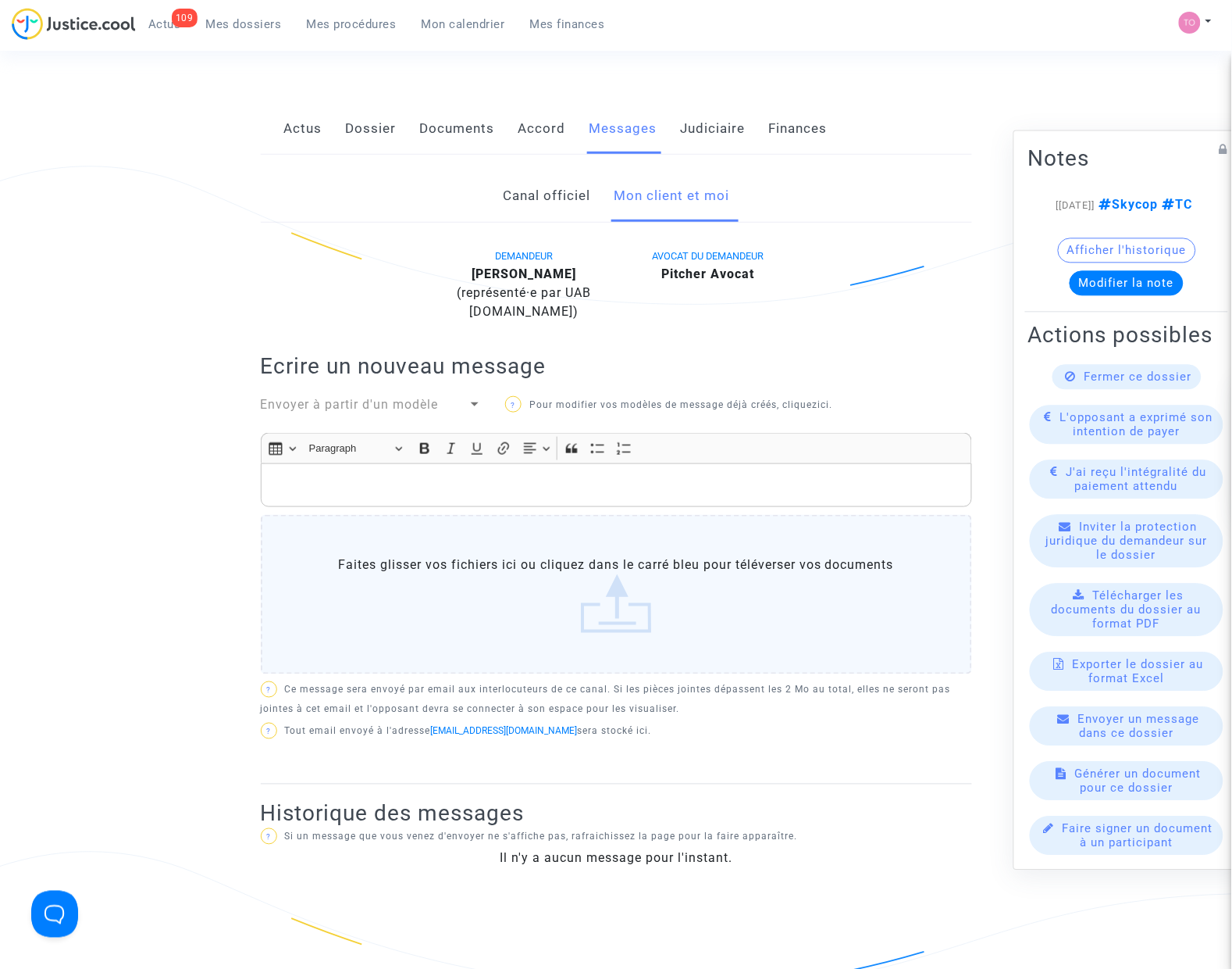
scroll to position [195, 0]
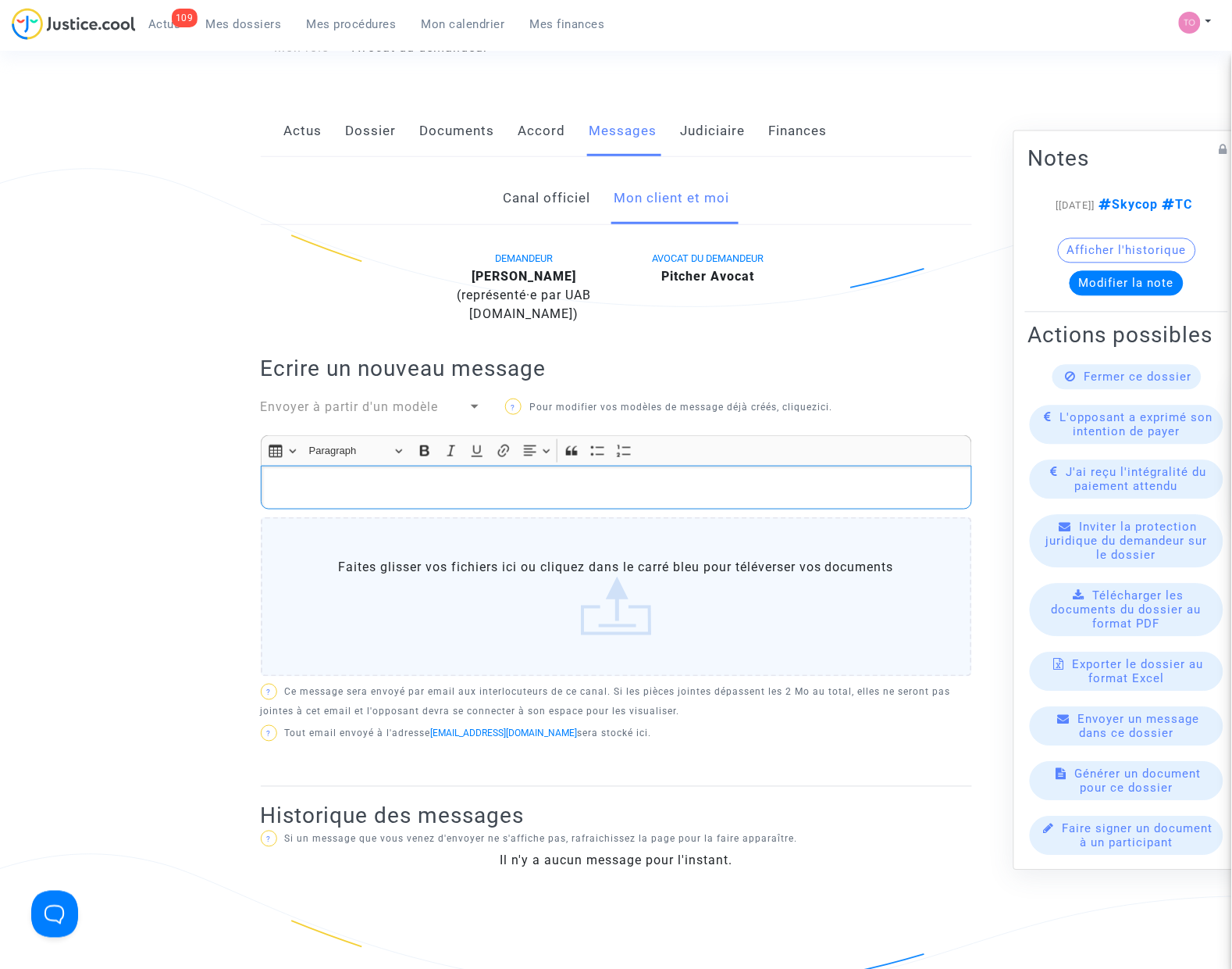
click at [355, 481] on div "Rich Text Editor, main" at bounding box center [616, 487] width 712 height 44
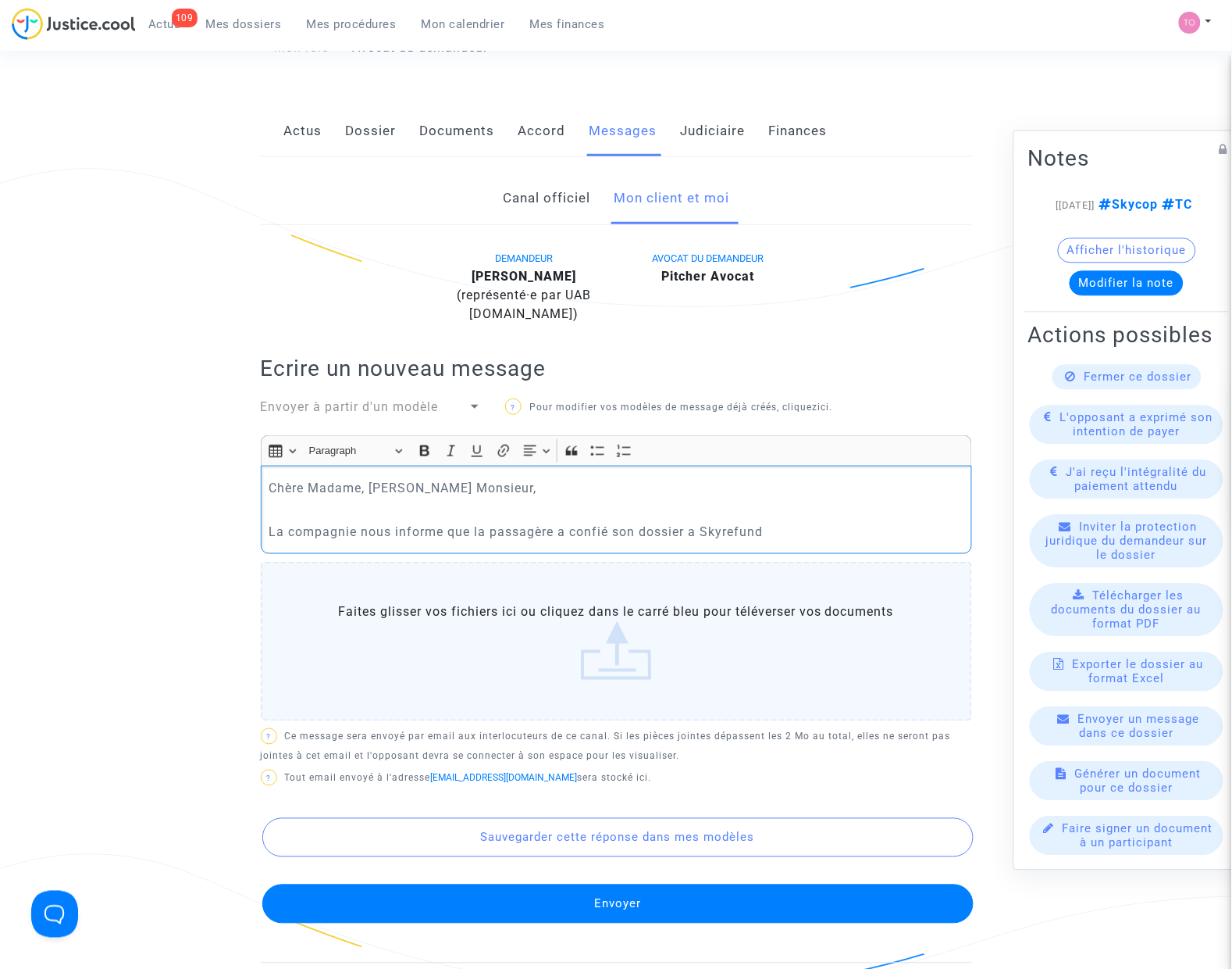
click at [1094, 245] on button "Afficher l'historique" at bounding box center [1126, 250] width 138 height 25
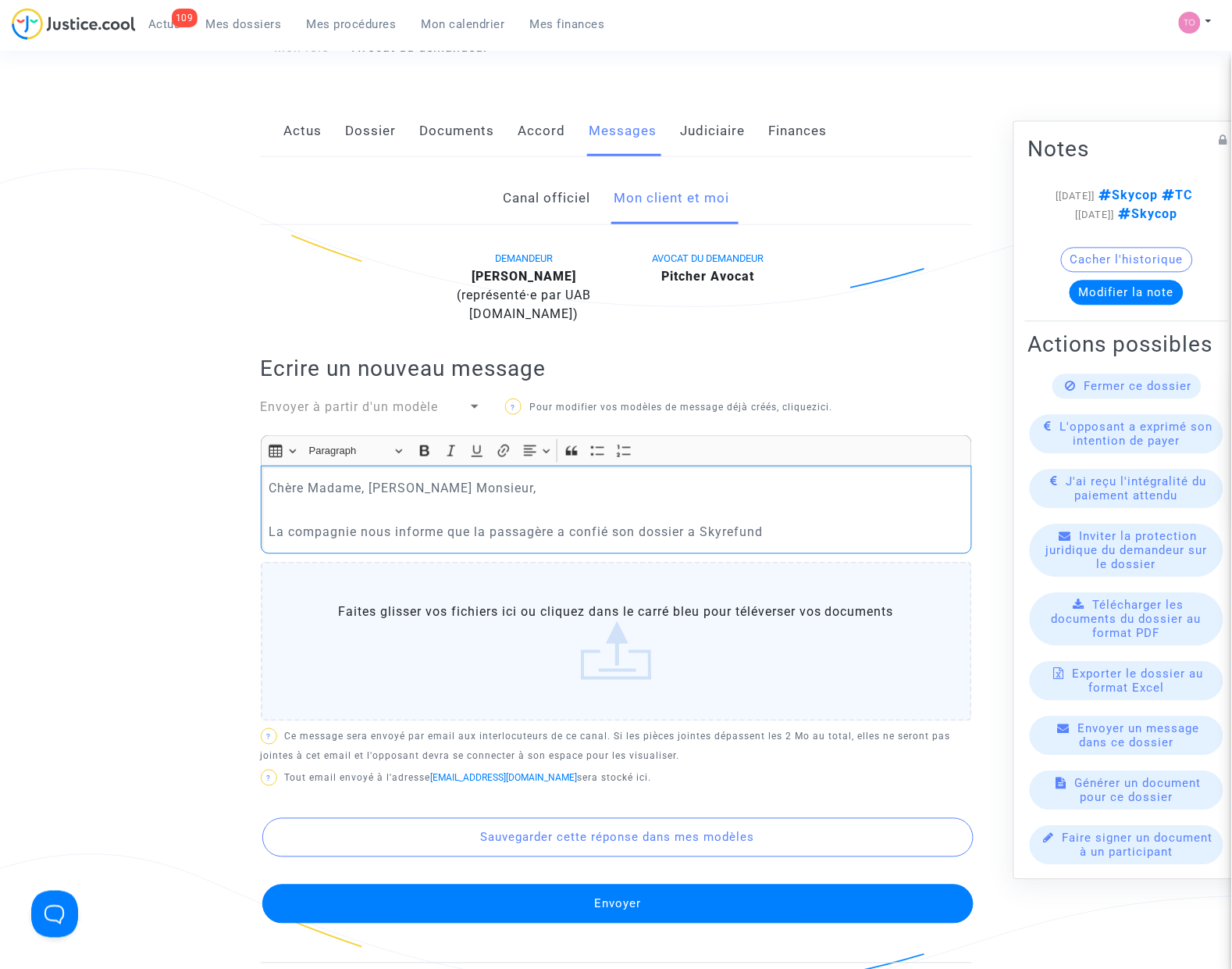
click at [769, 522] on p "La compagnie nous informe que la passagère a confié son dossier a Skyrefund" at bounding box center [615, 531] width 695 height 20
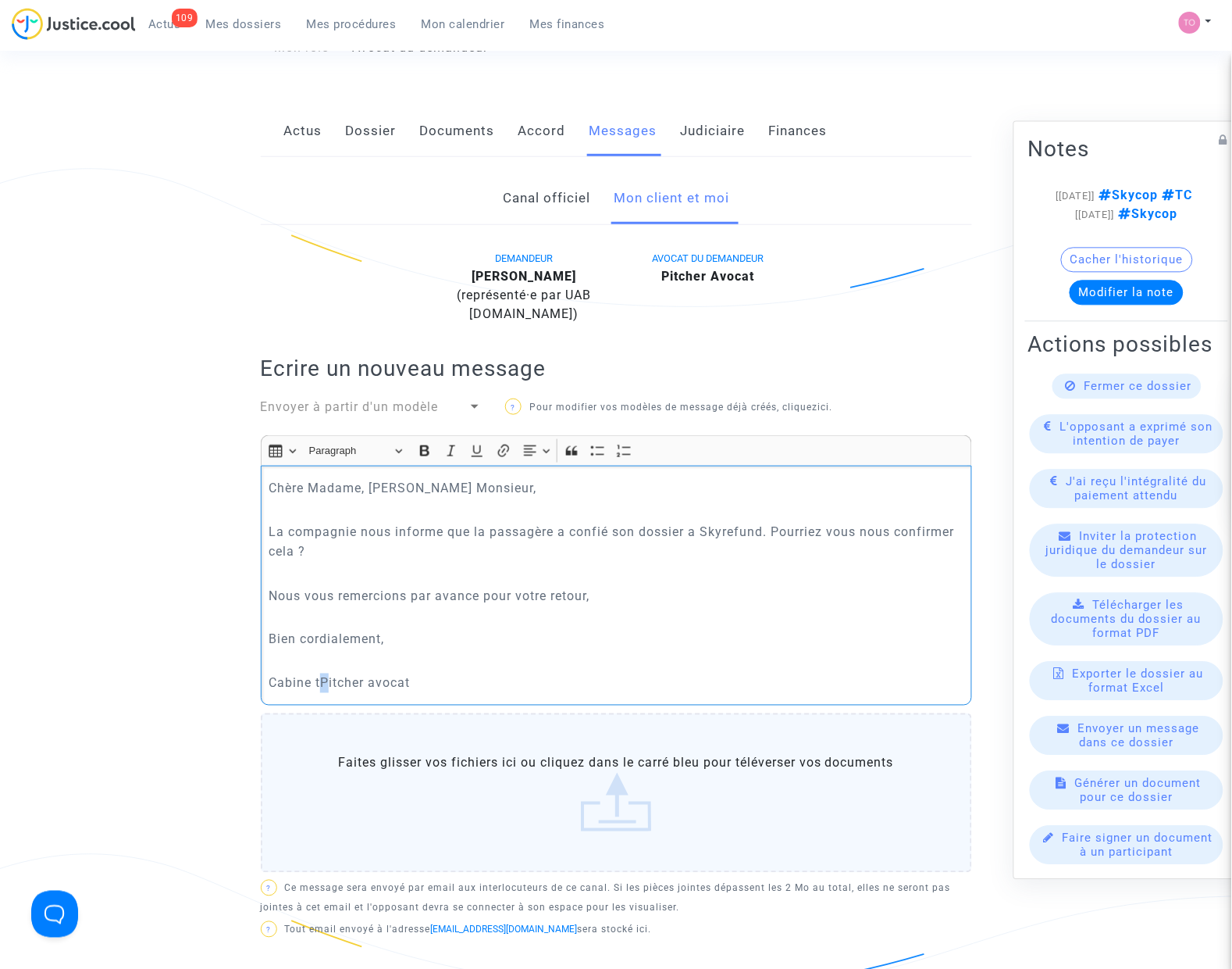
click at [324, 674] on p "Cabine tPitcher avocat" at bounding box center [615, 683] width 695 height 20
click at [321, 674] on p "Cabine tPitcher avocat" at bounding box center [615, 683] width 695 height 20
click at [486, 653] on p "Rich Text Editor, main" at bounding box center [615, 661] width 695 height 20
click at [731, 522] on p "La compagnie nous informe que la passagère a confié son dossier a Skyrefund. Po…" at bounding box center [615, 541] width 695 height 39
drag, startPoint x: 532, startPoint y: 664, endPoint x: 283, endPoint y: 444, distance: 332.3
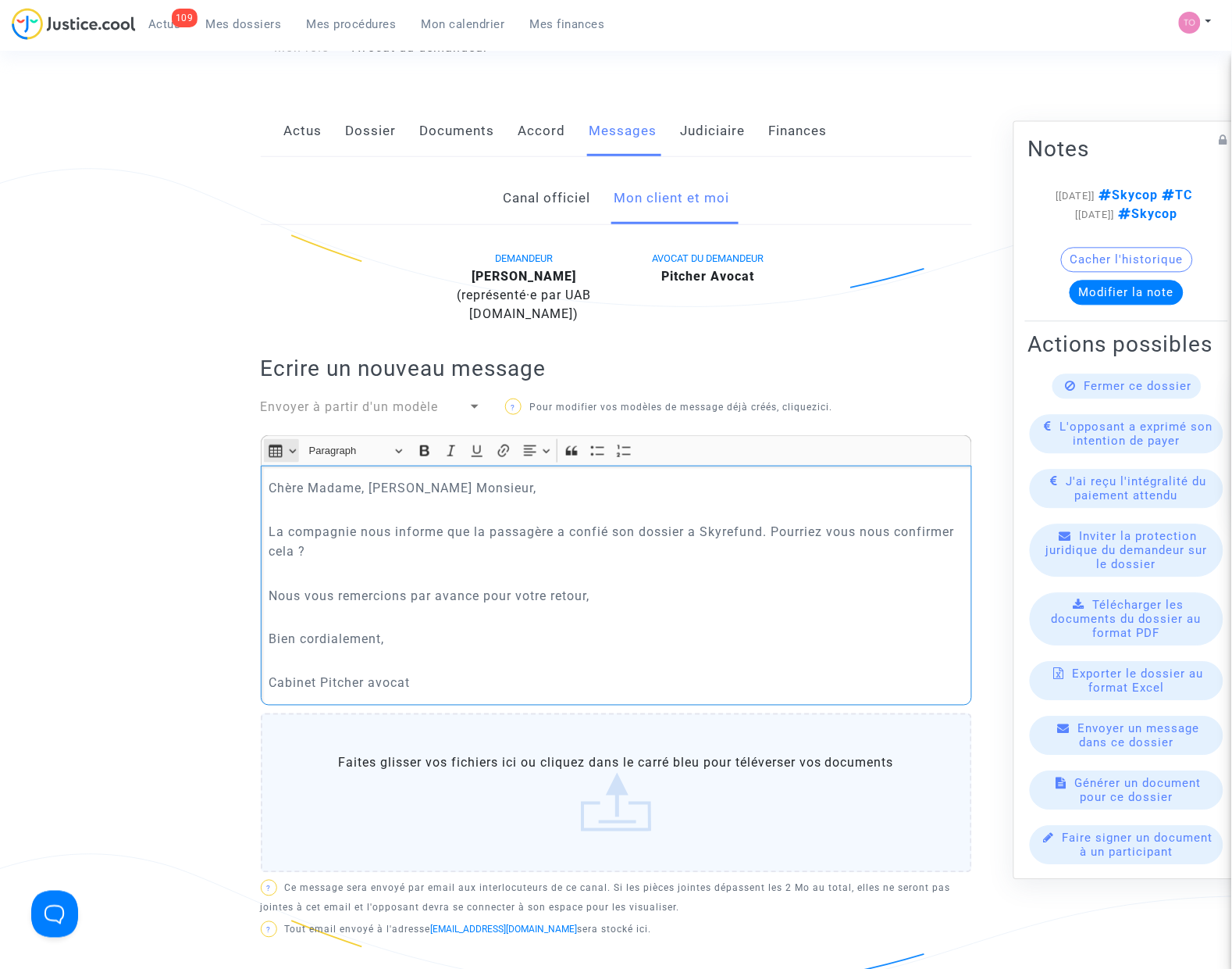
click at [281, 442] on div "Rich Text Editor Insert table Insert table Heading Paragraph Paragraph Heading …" at bounding box center [616, 570] width 712 height 270
click at [693, 522] on p "La compagnie nous informe que la passagère a confié son dossier a Skyrefund. Po…" at bounding box center [615, 541] width 695 height 39
click at [606, 522] on p "La compagnie nous informe que la passagère a confié son dossier à Skyrefund. Po…" at bounding box center [615, 541] width 695 height 39
drag, startPoint x: 635, startPoint y: 512, endPoint x: 709, endPoint y: 507, distance: 74.2
click at [709, 522] on p "La compagnie nous informe que la passagère a confié son dossier à Skyrefund. Po…" at bounding box center [615, 541] width 695 height 39
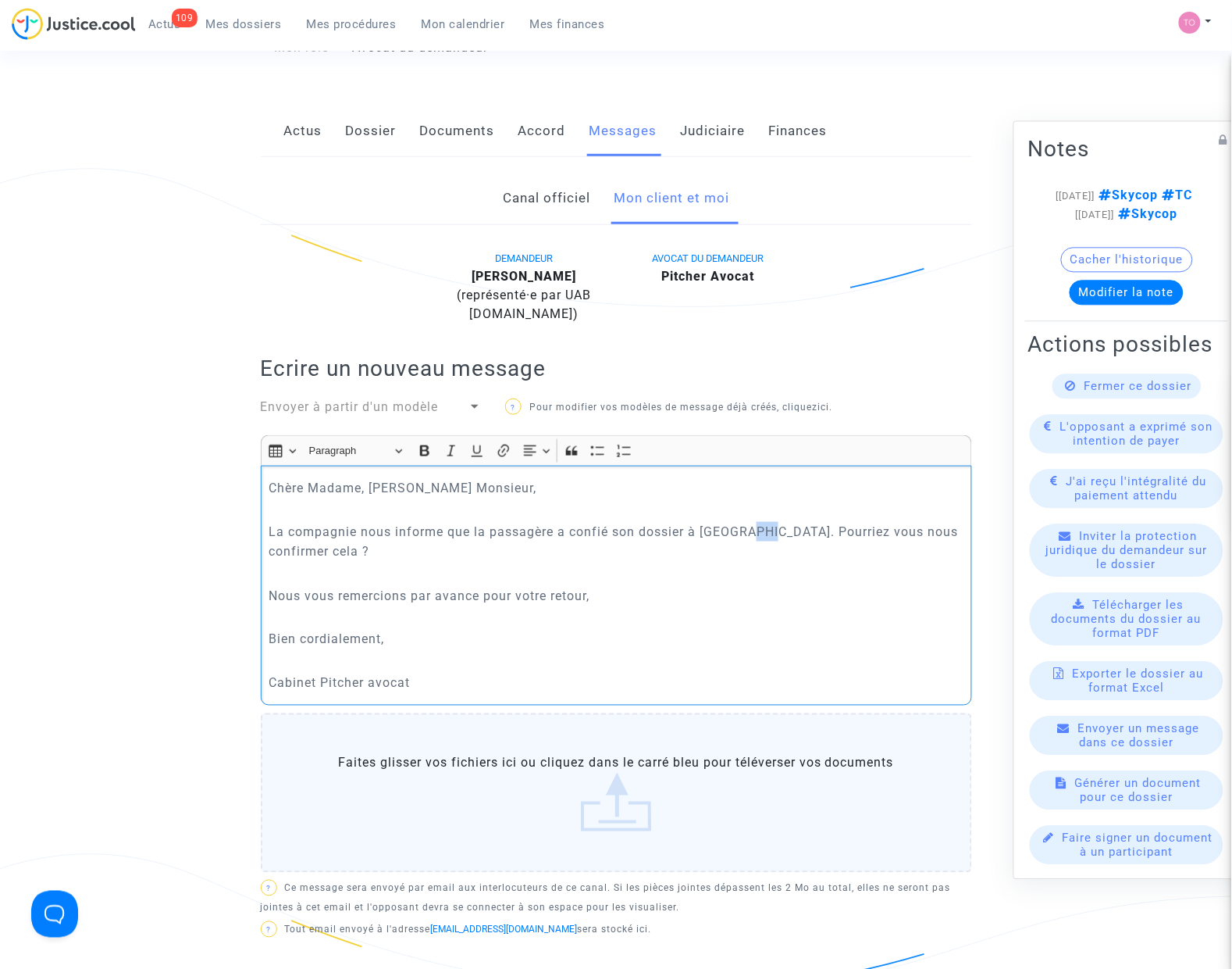
drag, startPoint x: 754, startPoint y: 510, endPoint x: 771, endPoint y: 510, distance: 17.0
click at [771, 522] on p "La compagnie nous informe que la passagère a confié son dossier à Skyrefund. Po…" at bounding box center [615, 541] width 695 height 39
drag, startPoint x: 833, startPoint y: 513, endPoint x: 787, endPoint y: 521, distance: 46.7
click at [894, 522] on p "La compagnie nous informe que la passagère a confié son dossier à Skyrefund. Po…" at bounding box center [615, 541] width 695 height 39
click at [899, 522] on p "La compagnie nous informe que la passagère a confié son dossier à Skyrefund. Po…" at bounding box center [615, 541] width 695 height 39
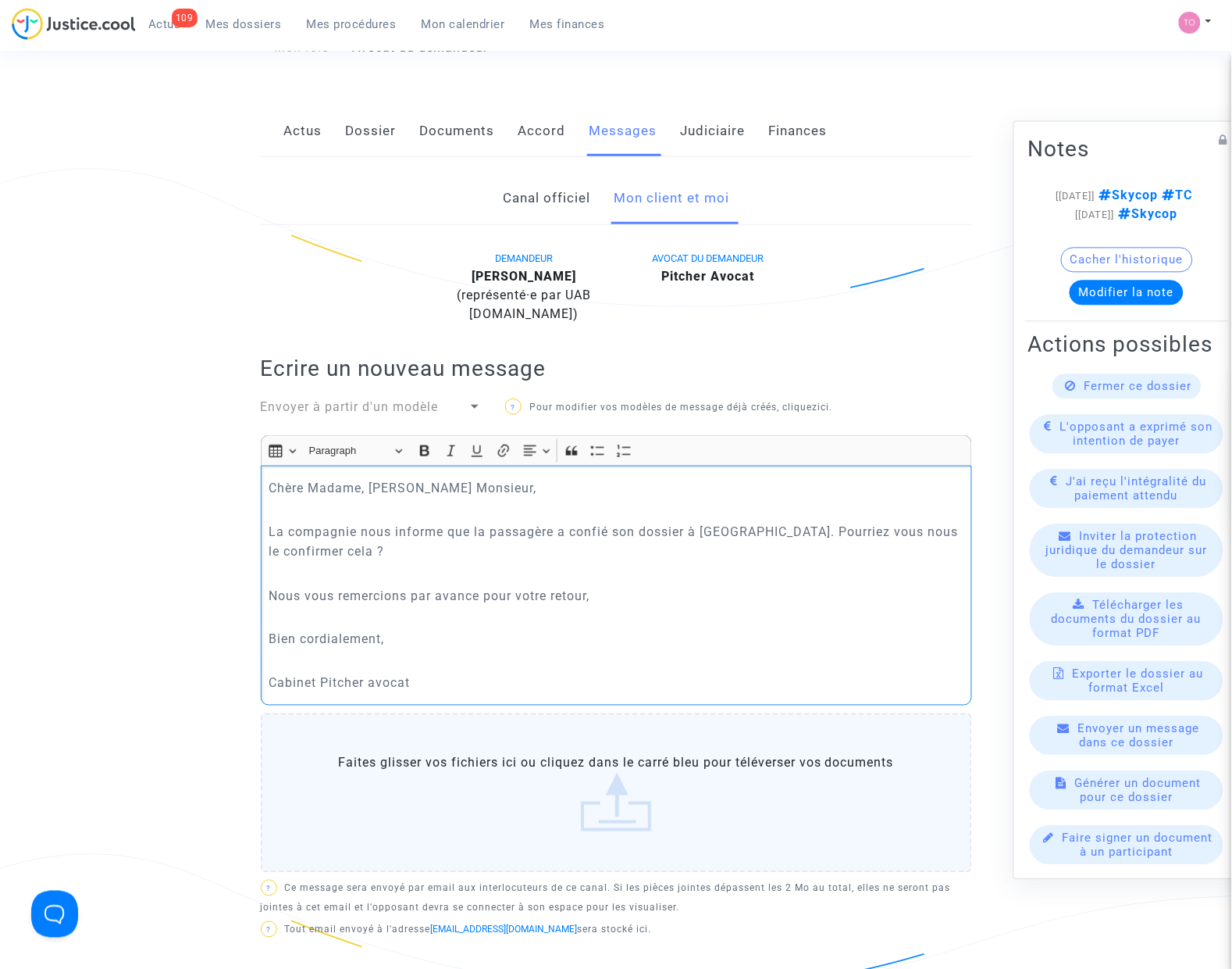
click at [349, 531] on p "La compagnie nous informe que la passagère a confié son dossier à Skyrefund. Po…" at bounding box center [615, 541] width 695 height 39
click at [350, 530] on p "La compagnie nous informe que la passagère a confié son dossier à Skyrefund. Po…" at bounding box center [615, 541] width 695 height 39
drag, startPoint x: 504, startPoint y: 666, endPoint x: 235, endPoint y: 400, distance: 378.3
click at [235, 400] on ng-component "Ref. CFR-250116-HGKJ Etape Procédure judiciaire en cours Catégorie Retard de vo…" at bounding box center [616, 562] width 1109 height 1335
copy div "Chère Madame, Cher Monsieur, La compagnie nous informe que la passagère a confi…"
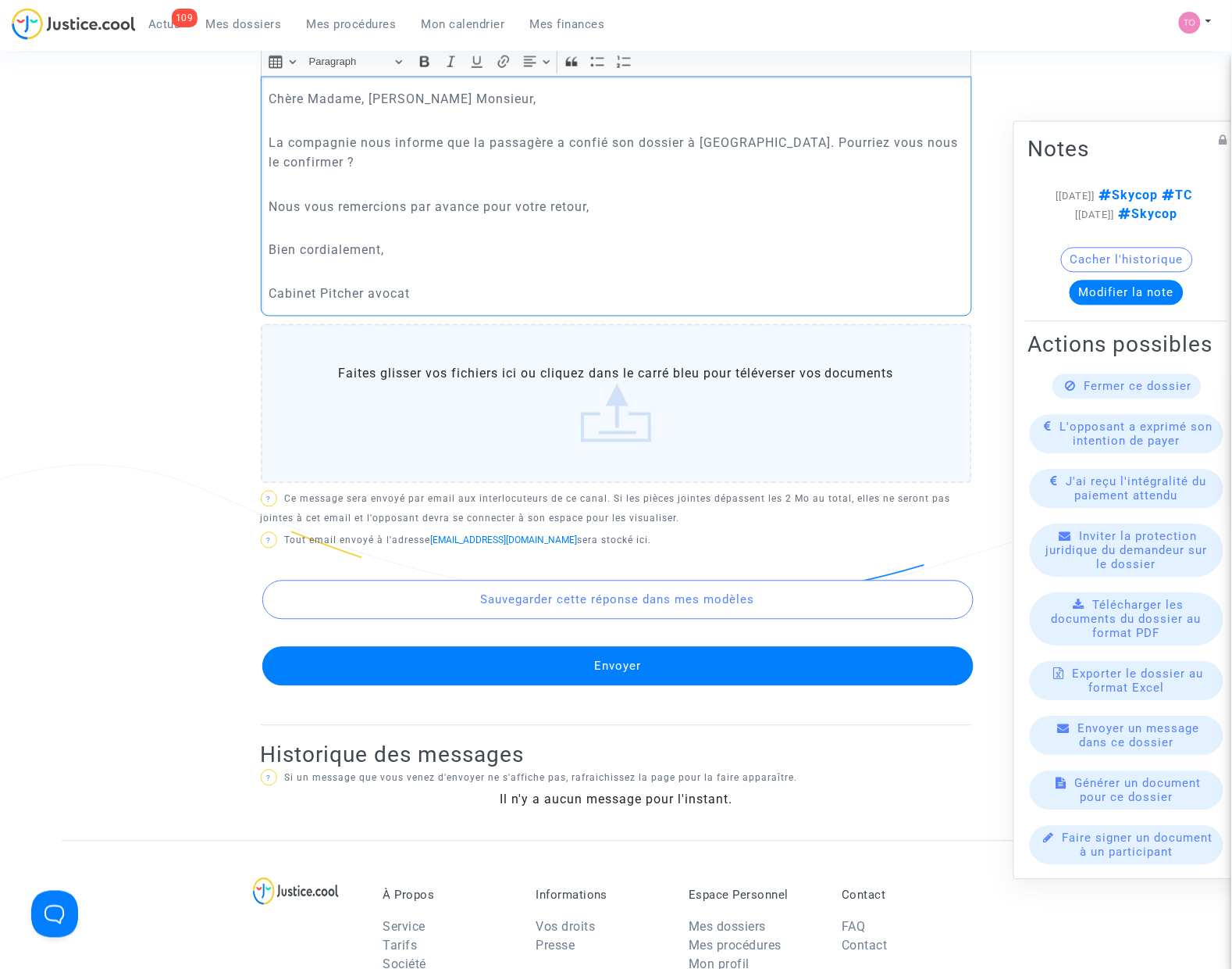
scroll to position [586, 0]
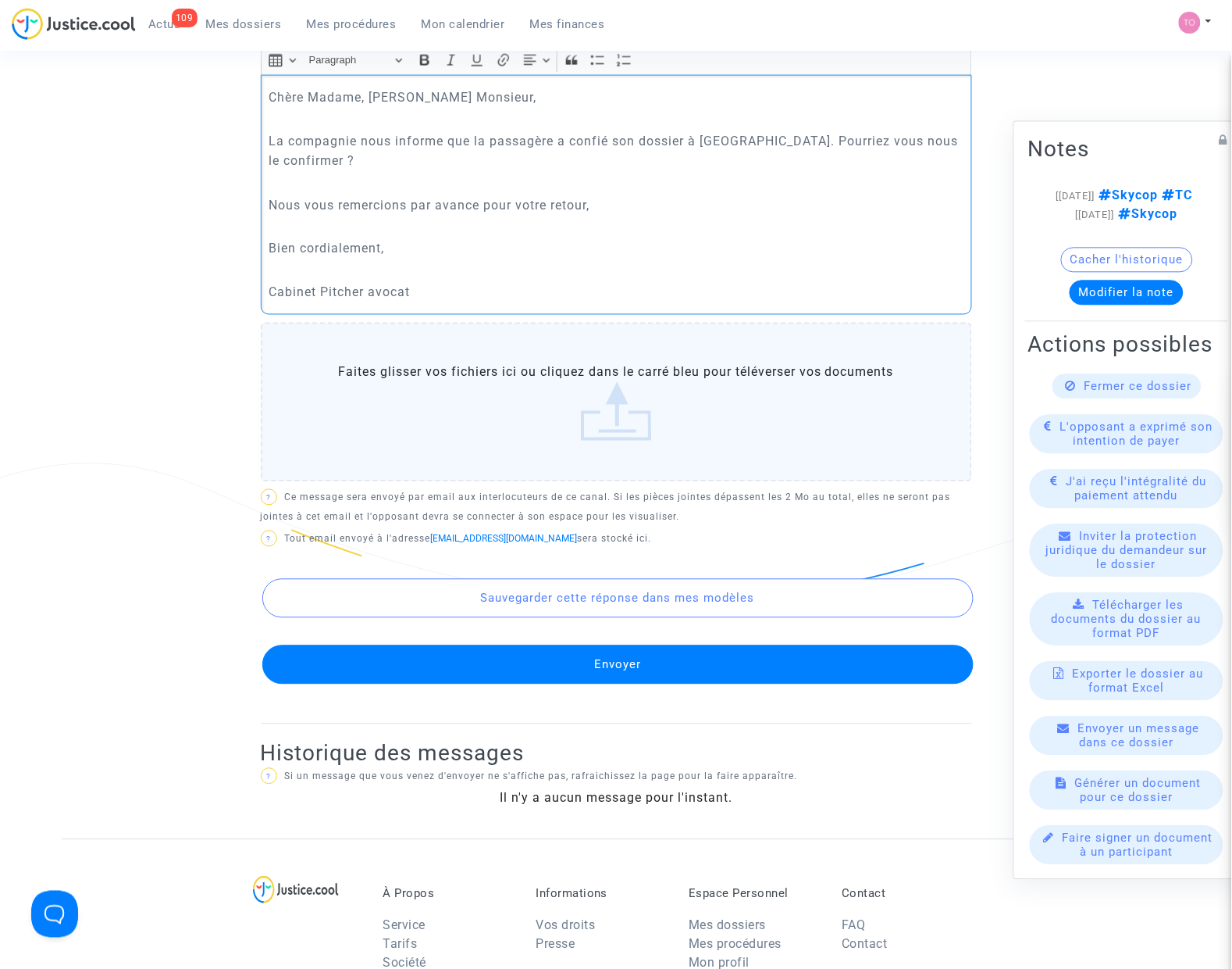
click at [556, 652] on button "Envoyer" at bounding box center [618, 665] width 712 height 39
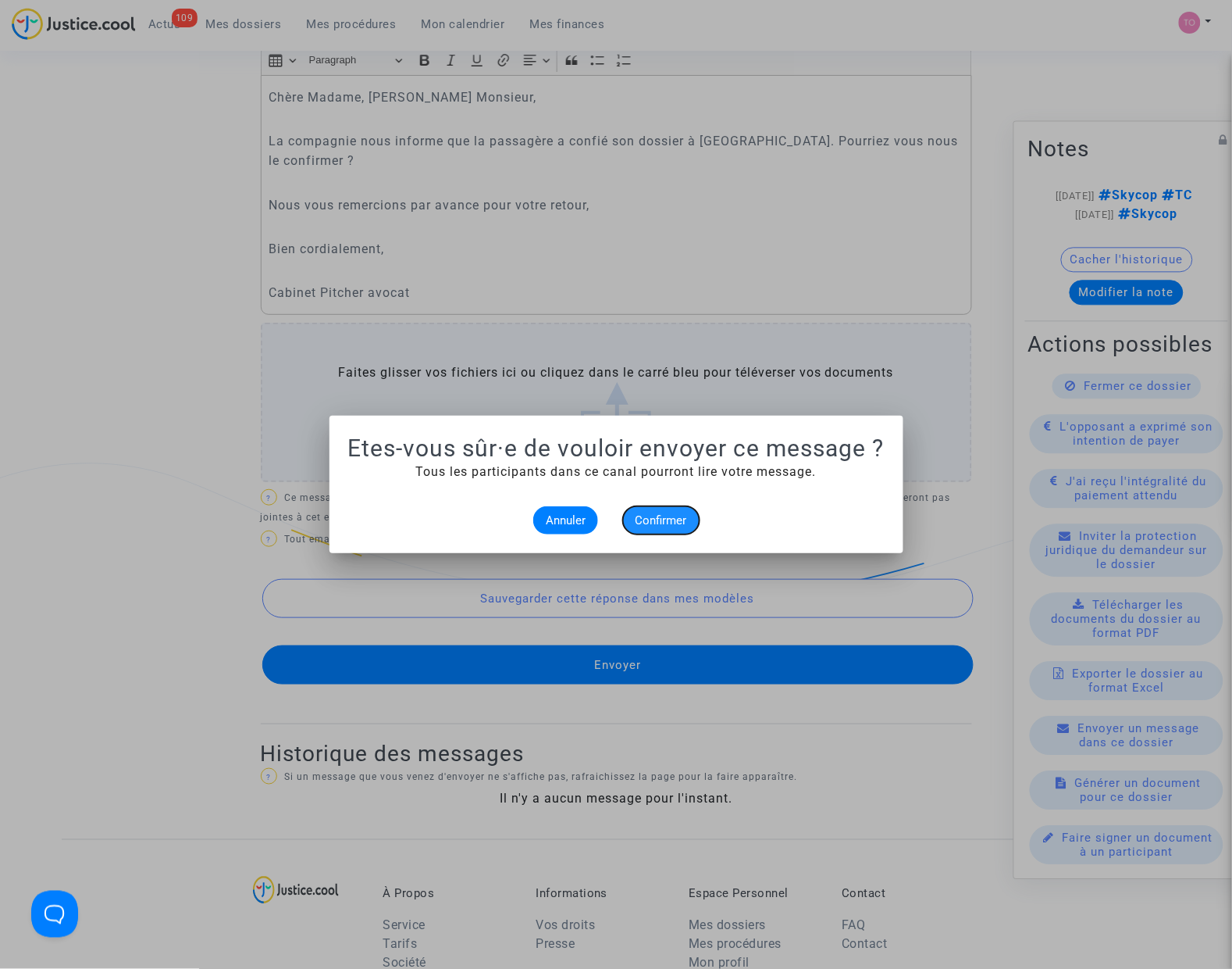
click at [669, 524] on span "Confirmer" at bounding box center [661, 520] width 52 height 14
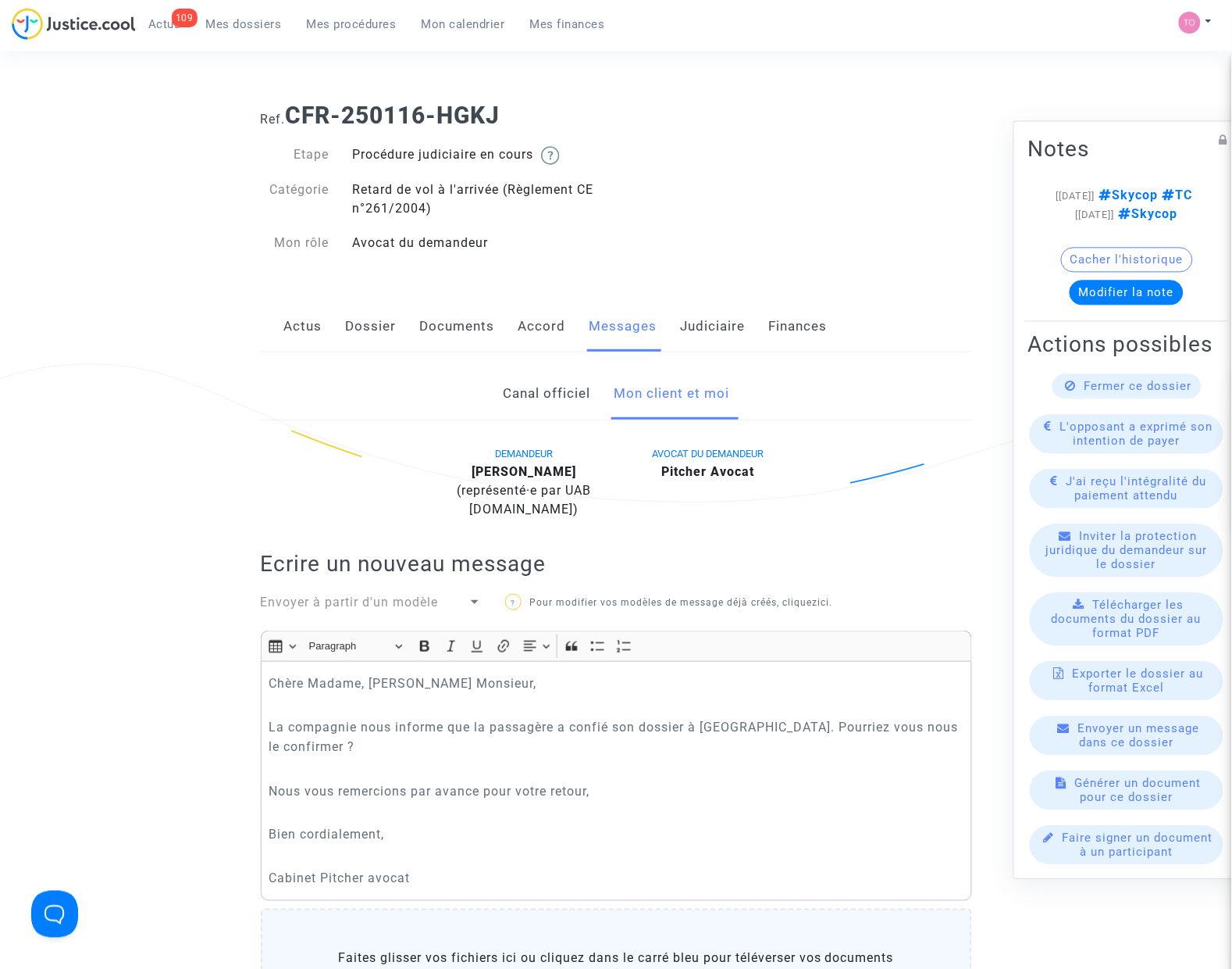
scroll to position [586, 0]
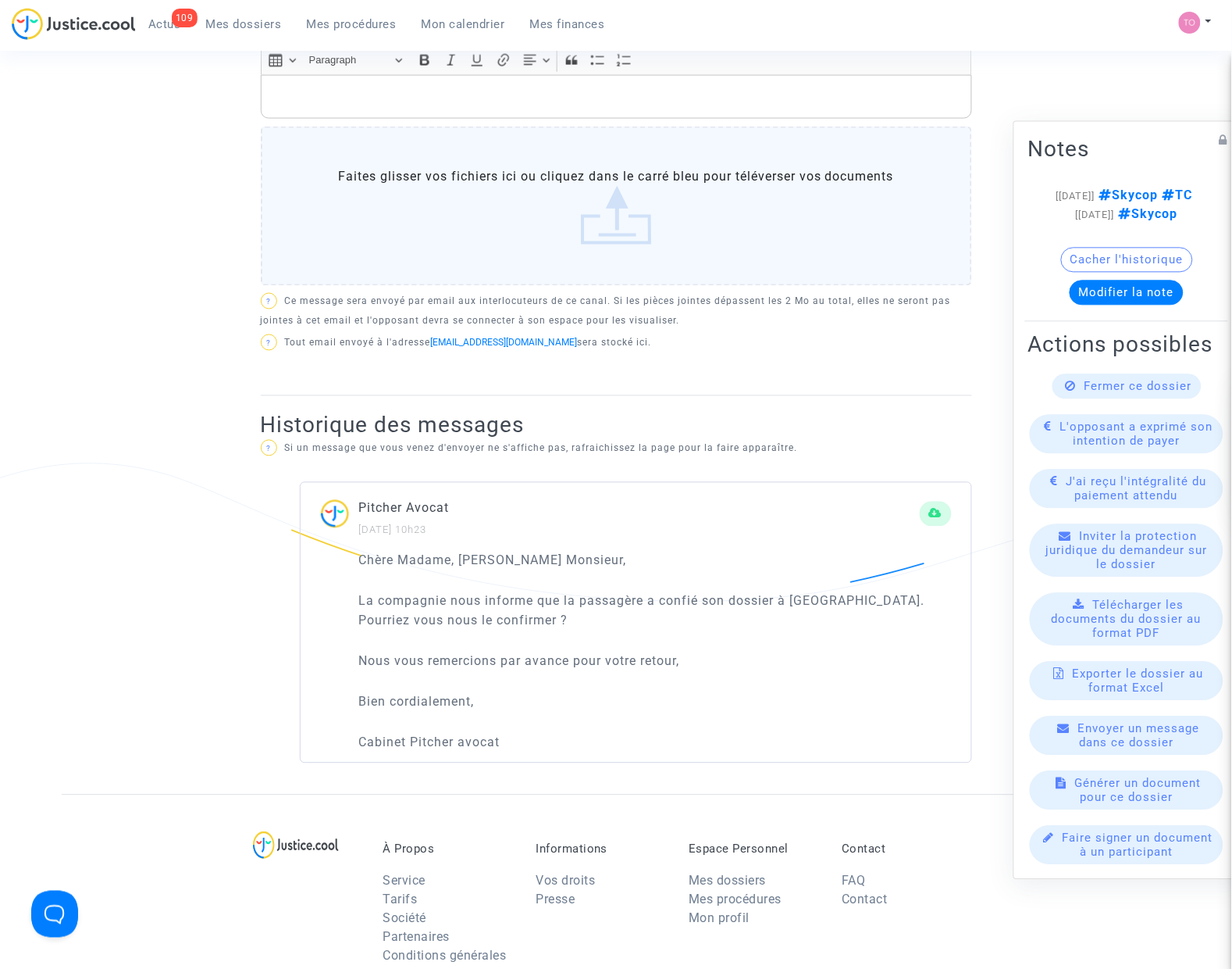
click at [1095, 280] on button "Modifier la note" at bounding box center [1127, 293] width 114 height 25
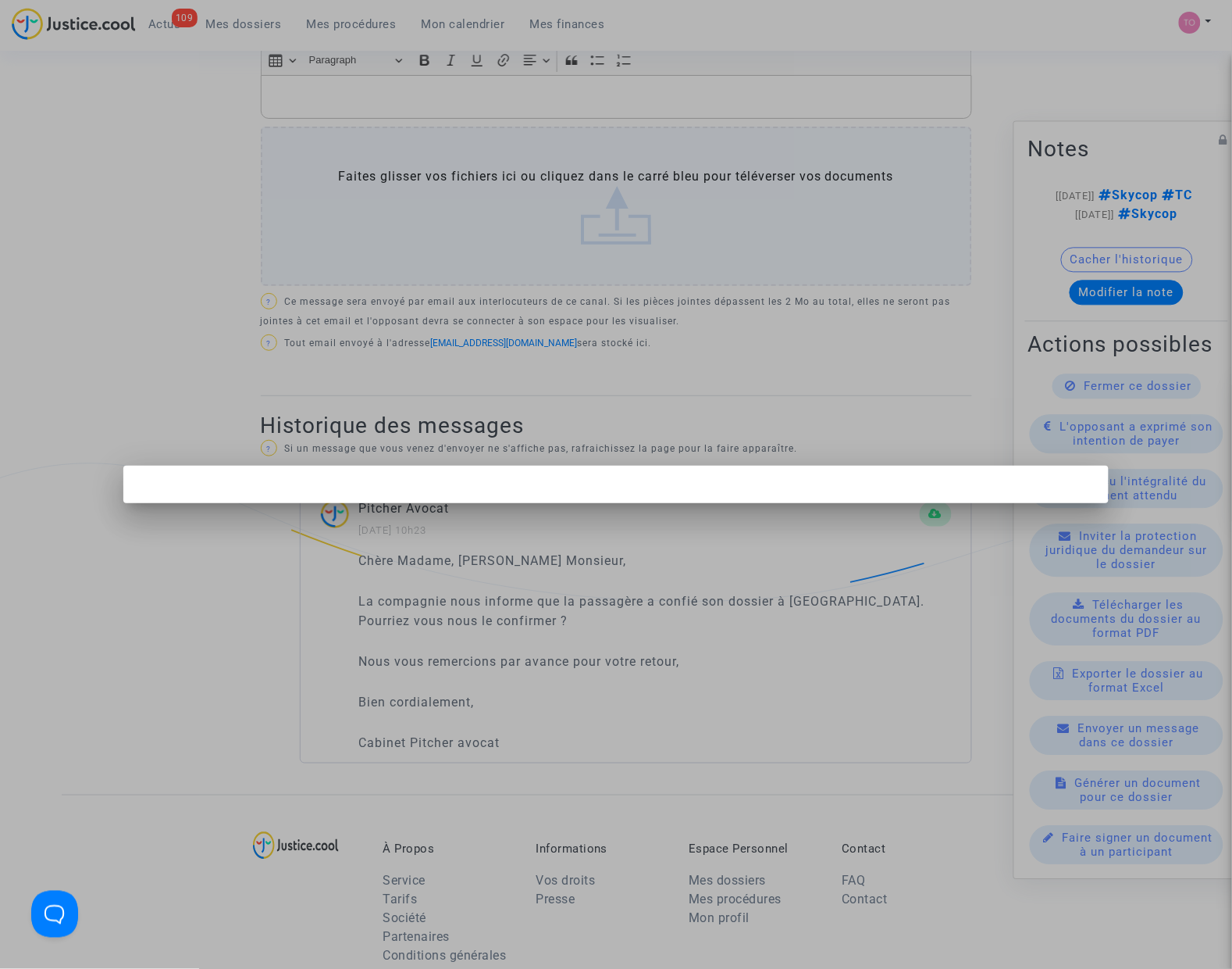
scroll to position [0, 0]
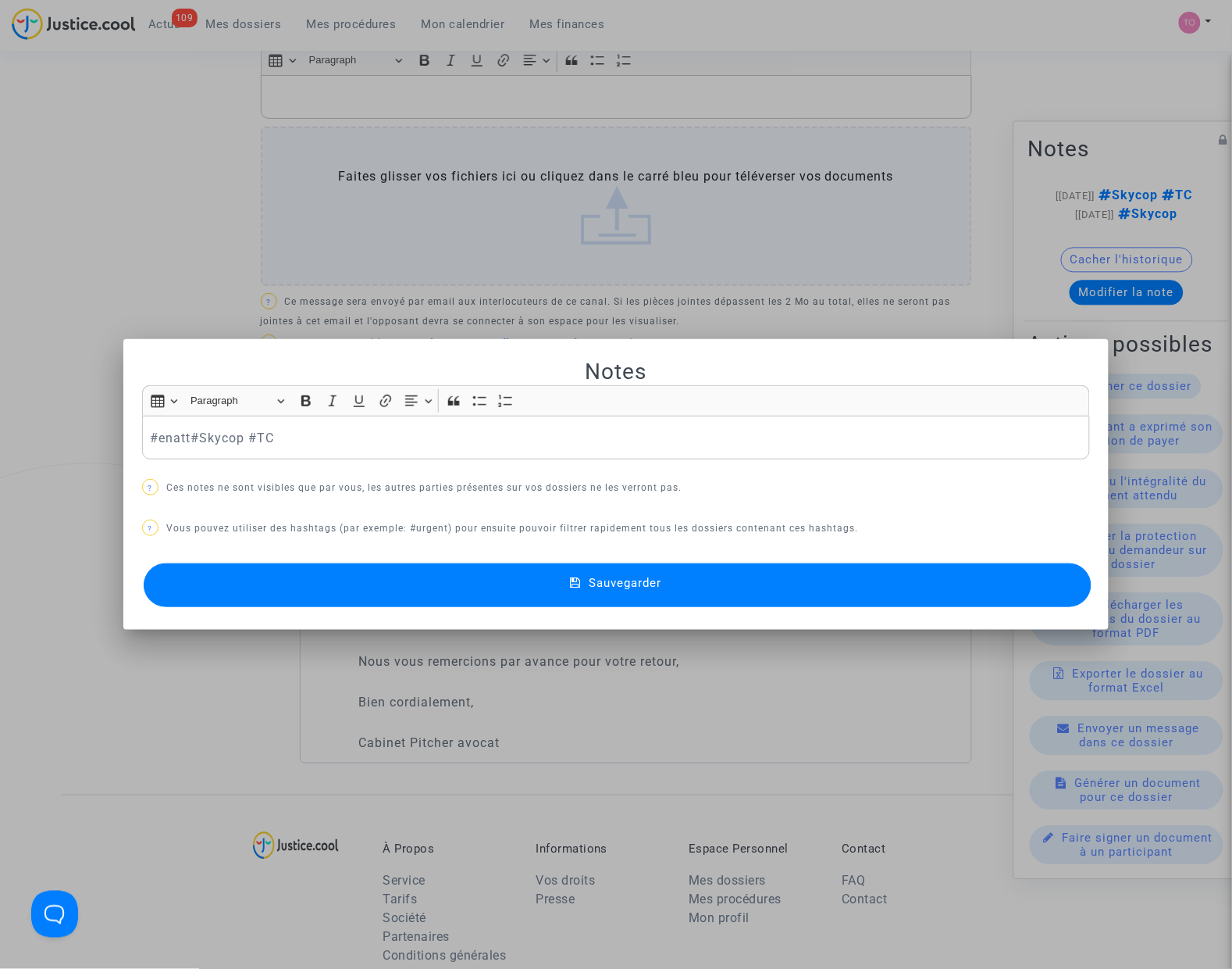
click at [161, 274] on div at bounding box center [616, 484] width 1232 height 969
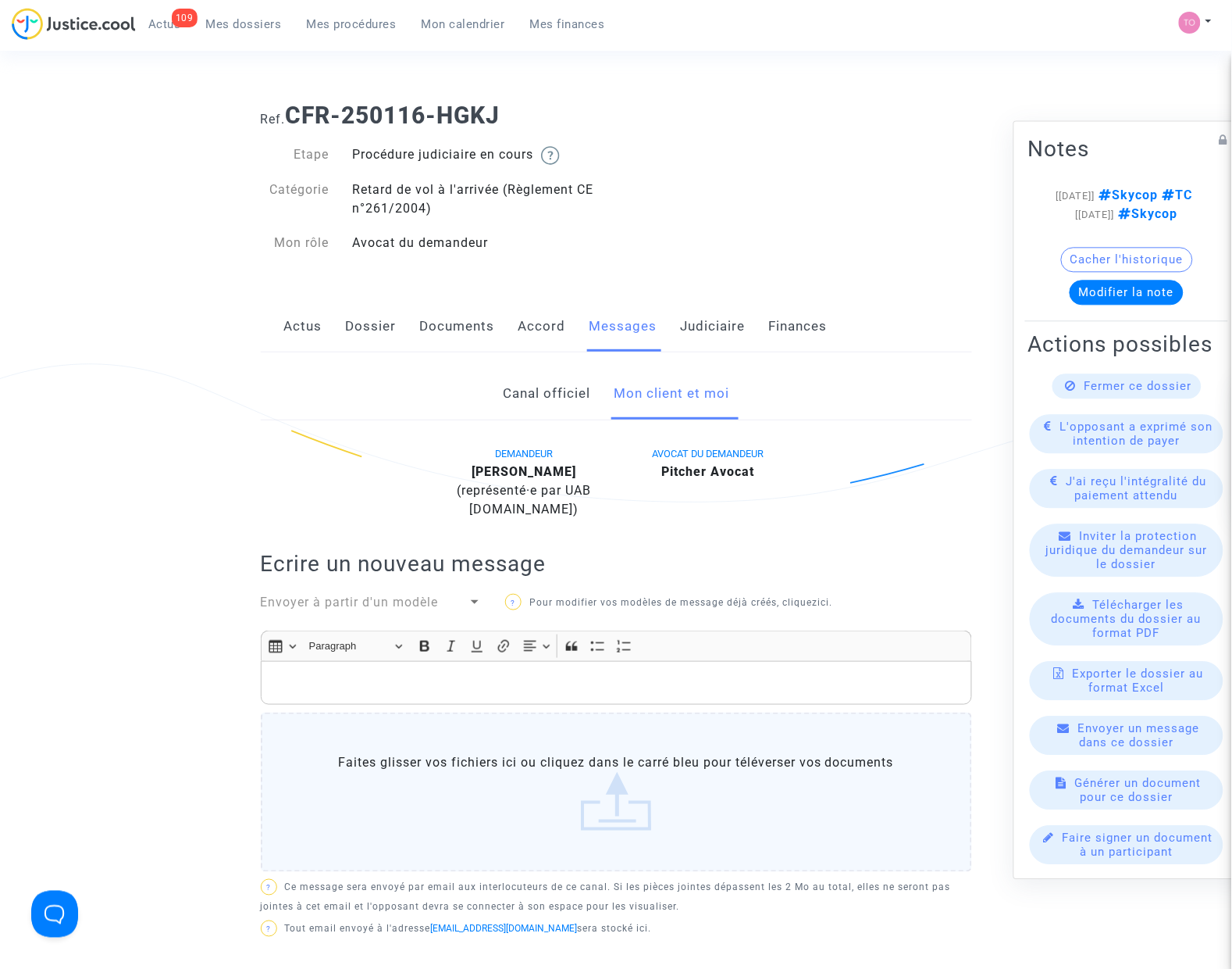
click at [729, 328] on link "Judiciaire" at bounding box center [713, 326] width 65 height 52
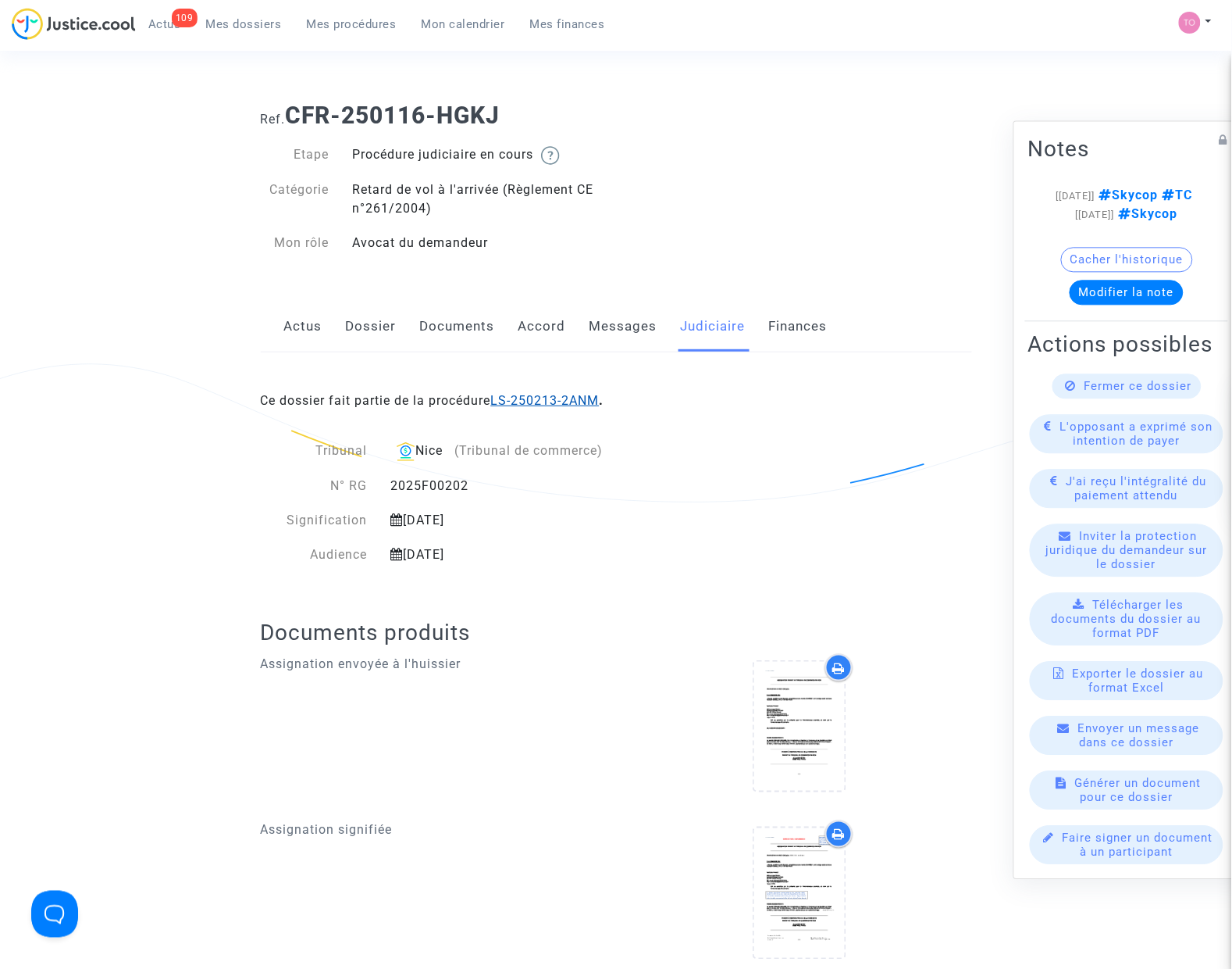
click at [578, 404] on link "LS-250213-2ANM" at bounding box center [546, 401] width 109 height 15
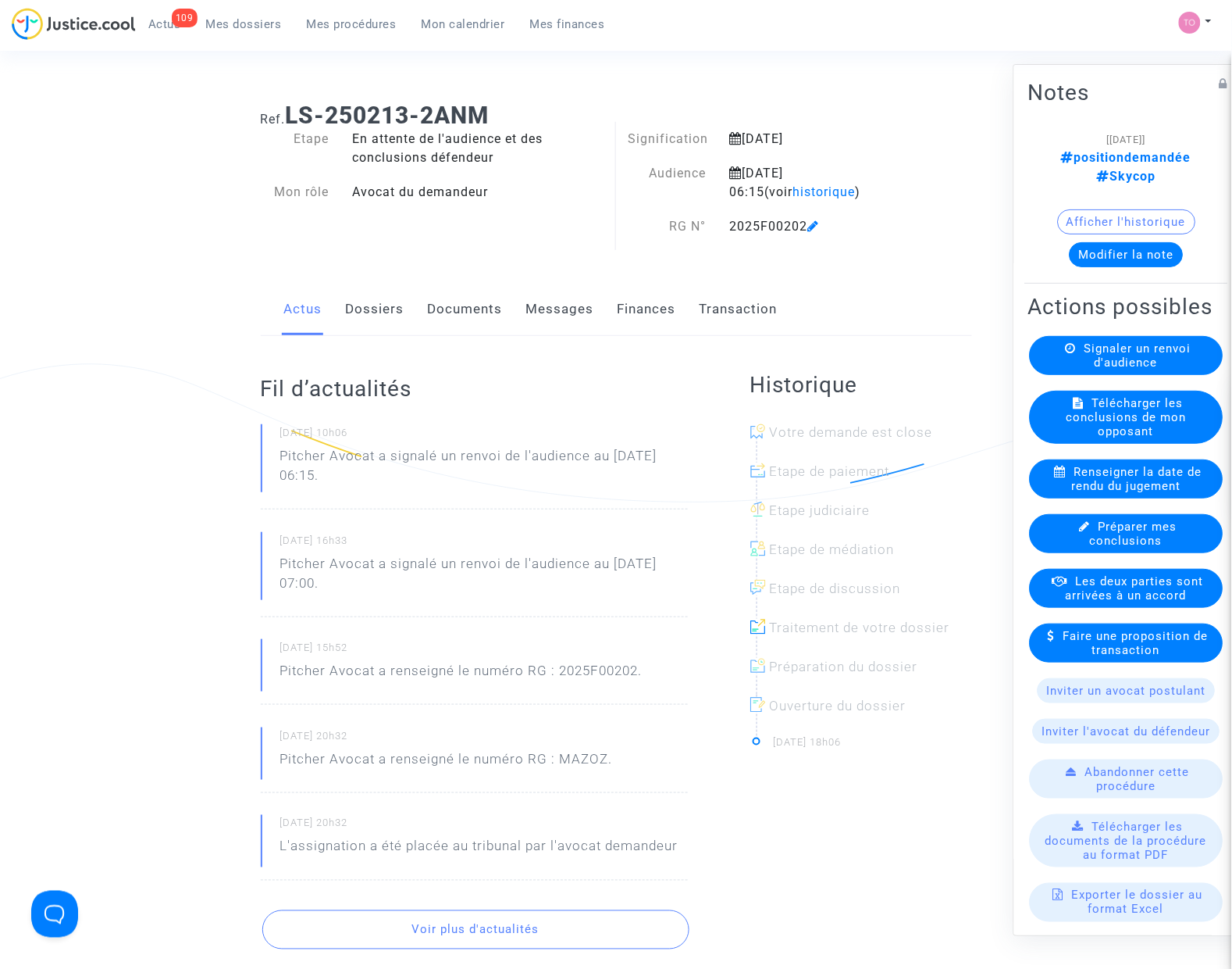
click at [1124, 252] on div "[26/03/2025] positiondemandée Skycop Afficher l'historique Modifier la note" at bounding box center [1127, 204] width 197 height 150
click at [1117, 242] on button "Modifier la note" at bounding box center [1127, 254] width 114 height 25
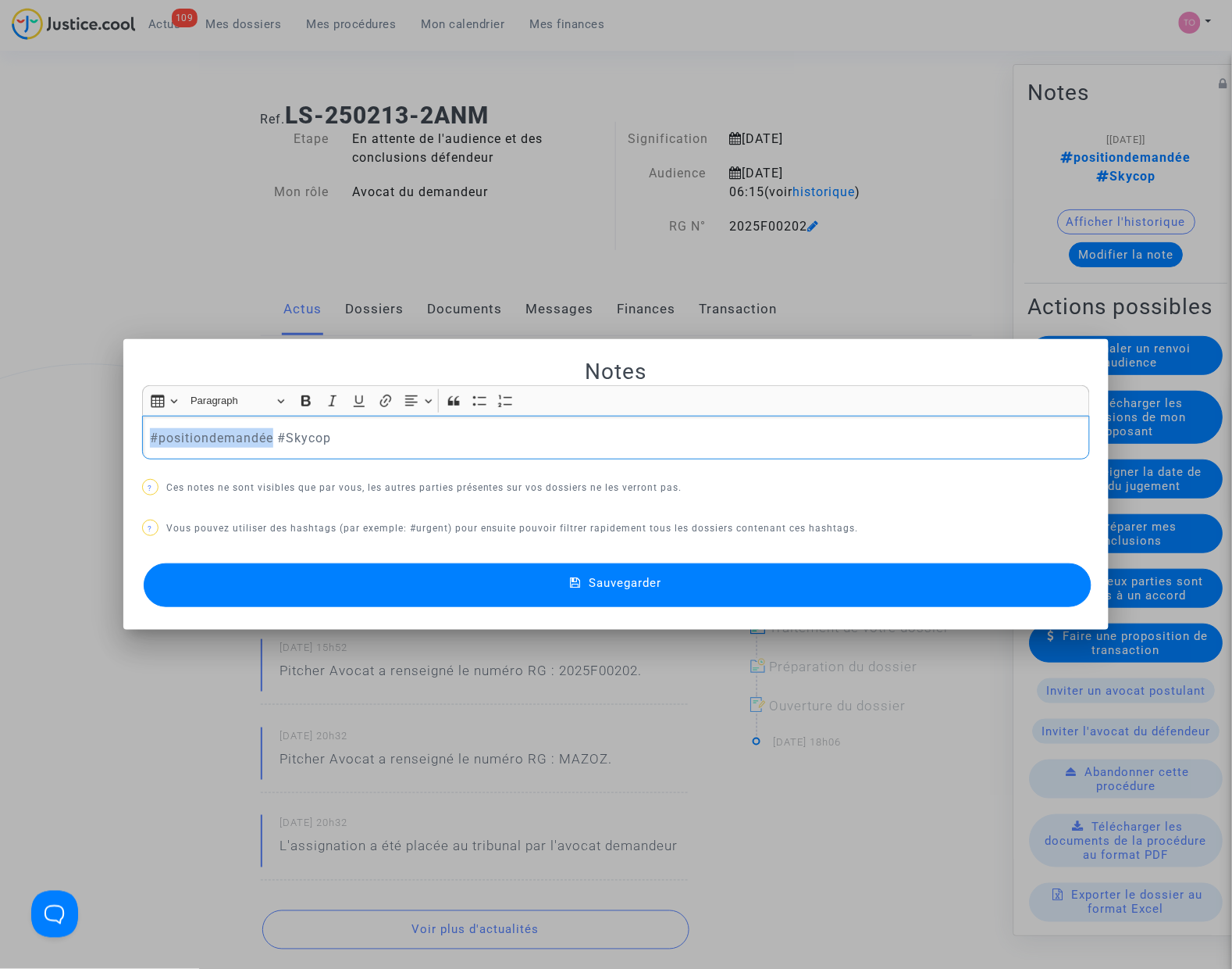
drag, startPoint x: 266, startPoint y: 433, endPoint x: -91, endPoint y: 432, distance: 357.0
click at [0, 432] on html "109 Actus Mes dossiers Mes procédures Mon calendrier Mes finances Mon profil Pa…" at bounding box center [616, 927] width 1232 height 1855
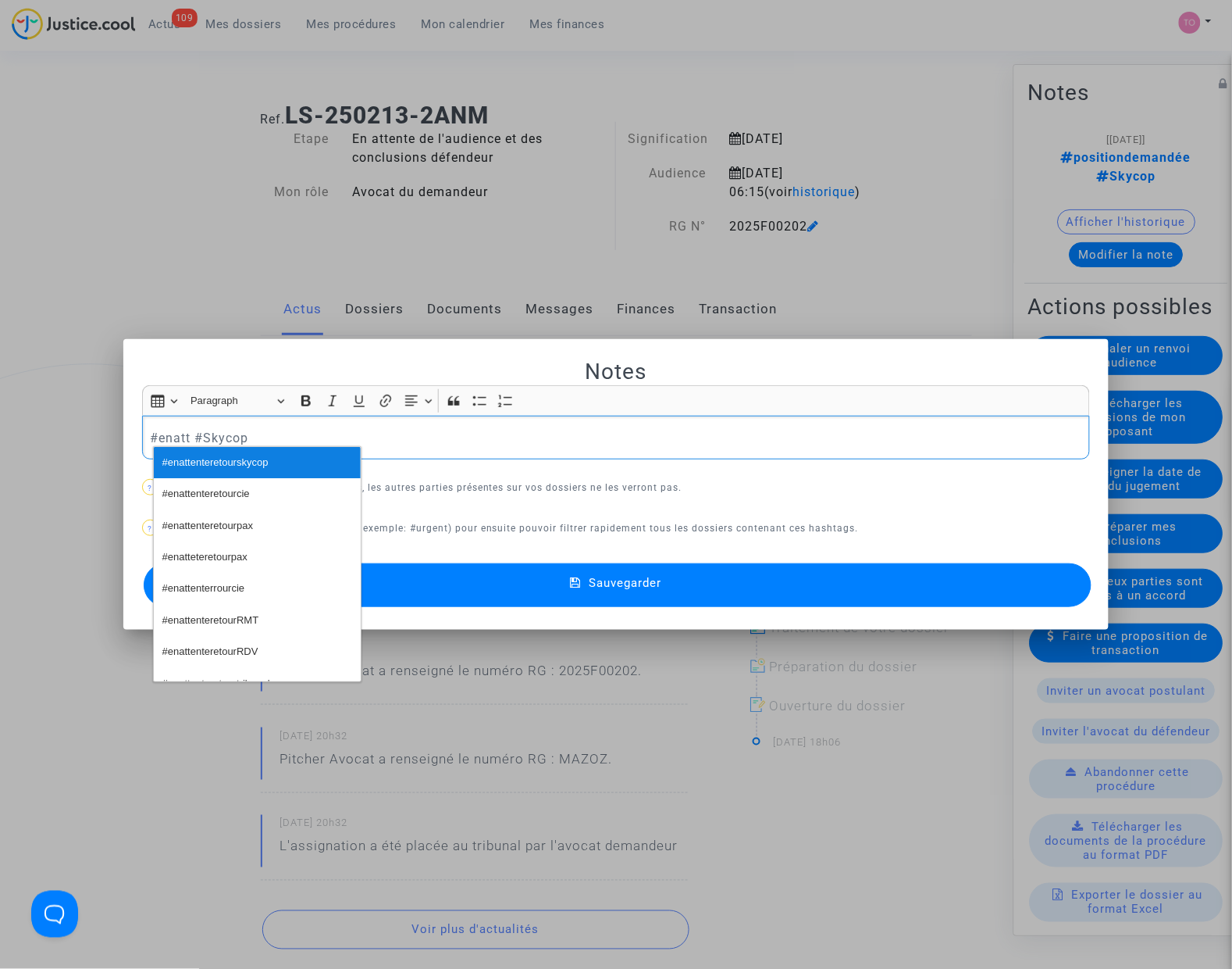
click at [232, 462] on span "#enattenteretourskycop" at bounding box center [215, 462] width 106 height 23
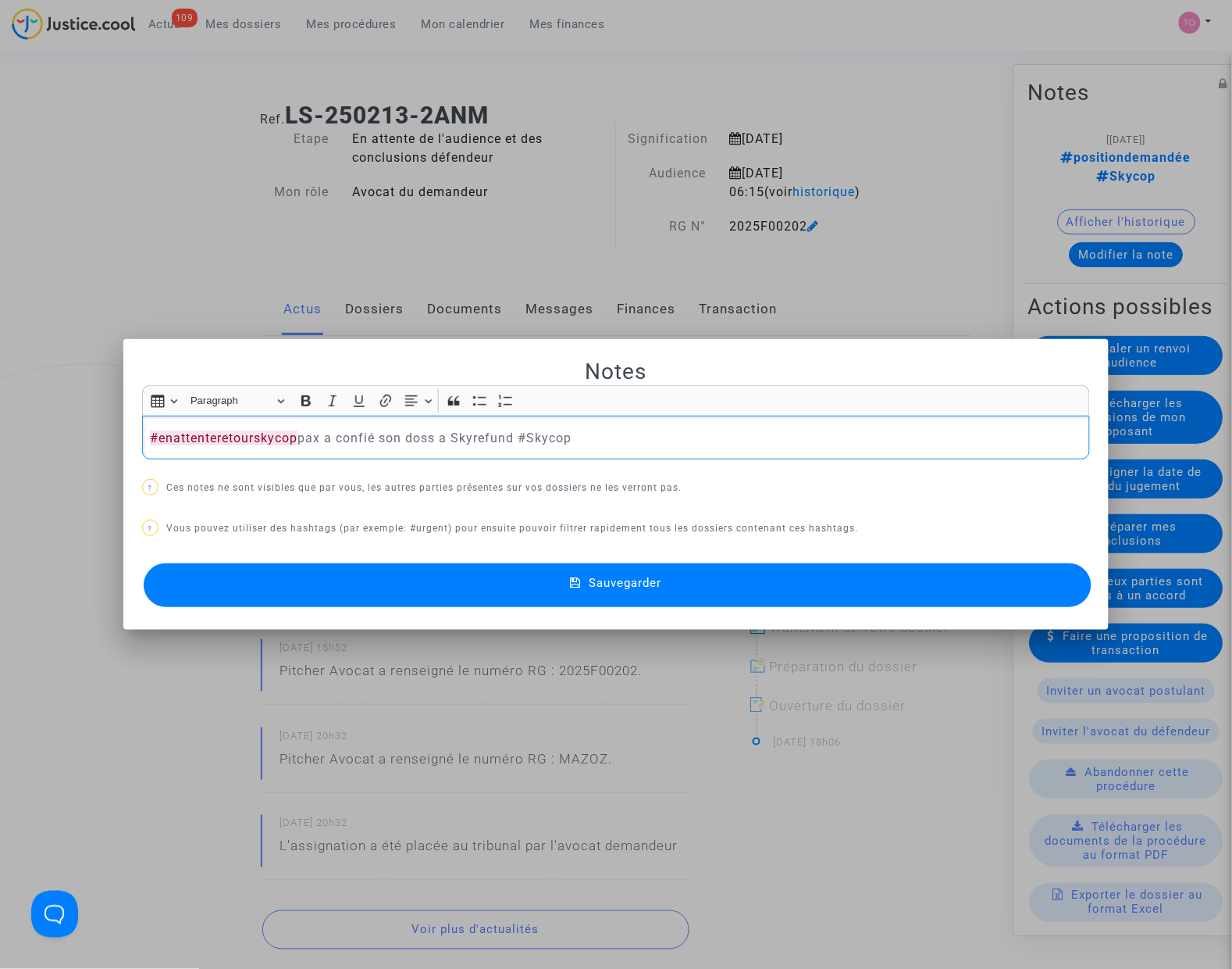
click at [297, 430] on p "#enattenteretourskycop pax a confié son doss a Skyrefund #Skycop" at bounding box center [616, 437] width 932 height 20
drag, startPoint x: 299, startPoint y: 431, endPoint x: 352, endPoint y: 432, distance: 53.0
click at [352, 432] on p "#enattenteretourskycop pax a confié son doss a Skyrefund #Skycop" at bounding box center [616, 437] width 932 height 20
click at [333, 435] on p "#enattenteretourskycop pax a confié son doss a Skyrefund #Skycop" at bounding box center [616, 437] width 932 height 20
drag, startPoint x: 511, startPoint y: 434, endPoint x: 299, endPoint y: 436, distance: 212.0
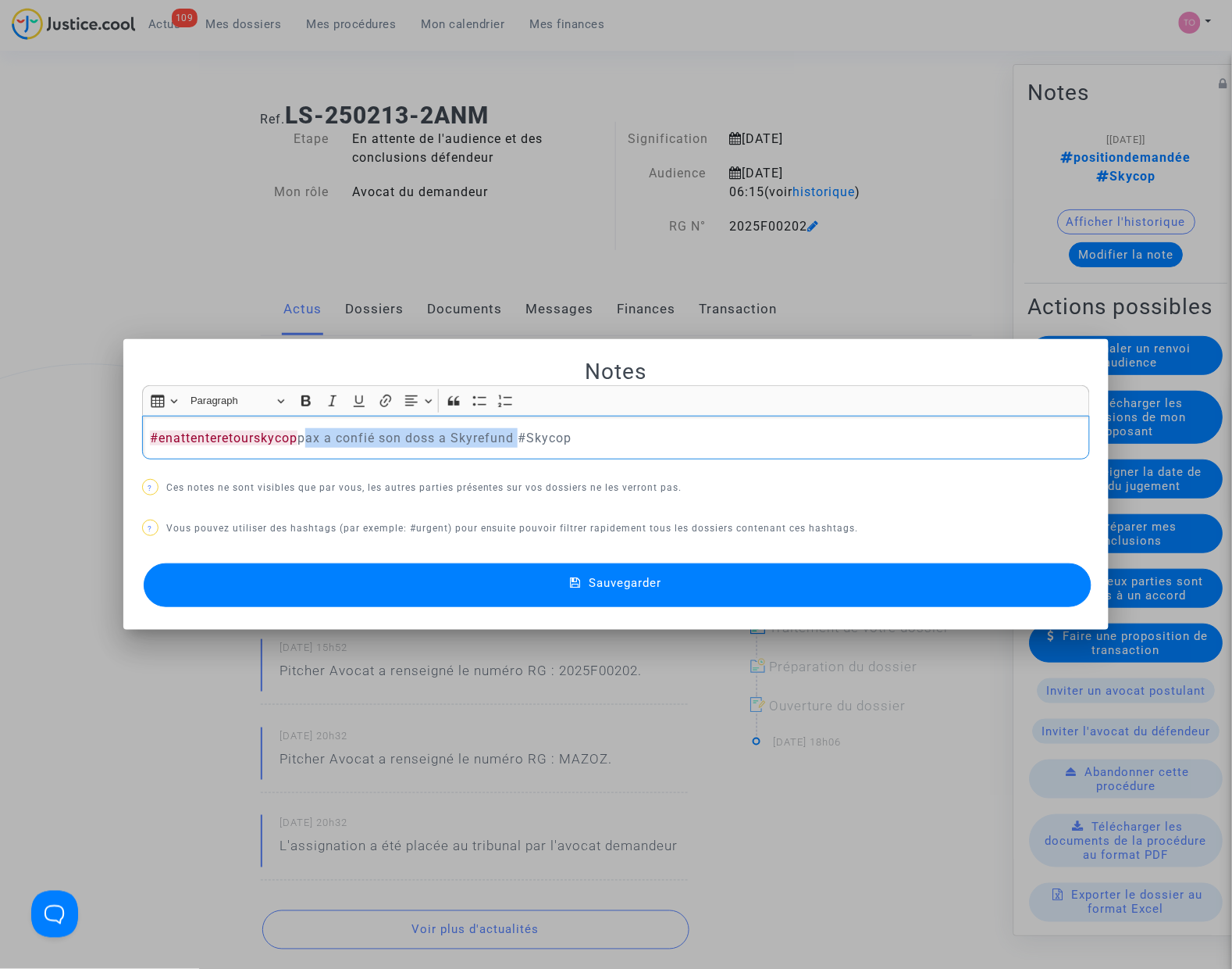
click at [299, 436] on p "#enattenteretourskycop pax a confié son doss a Skyrefund #Skycop" at bounding box center [616, 437] width 932 height 20
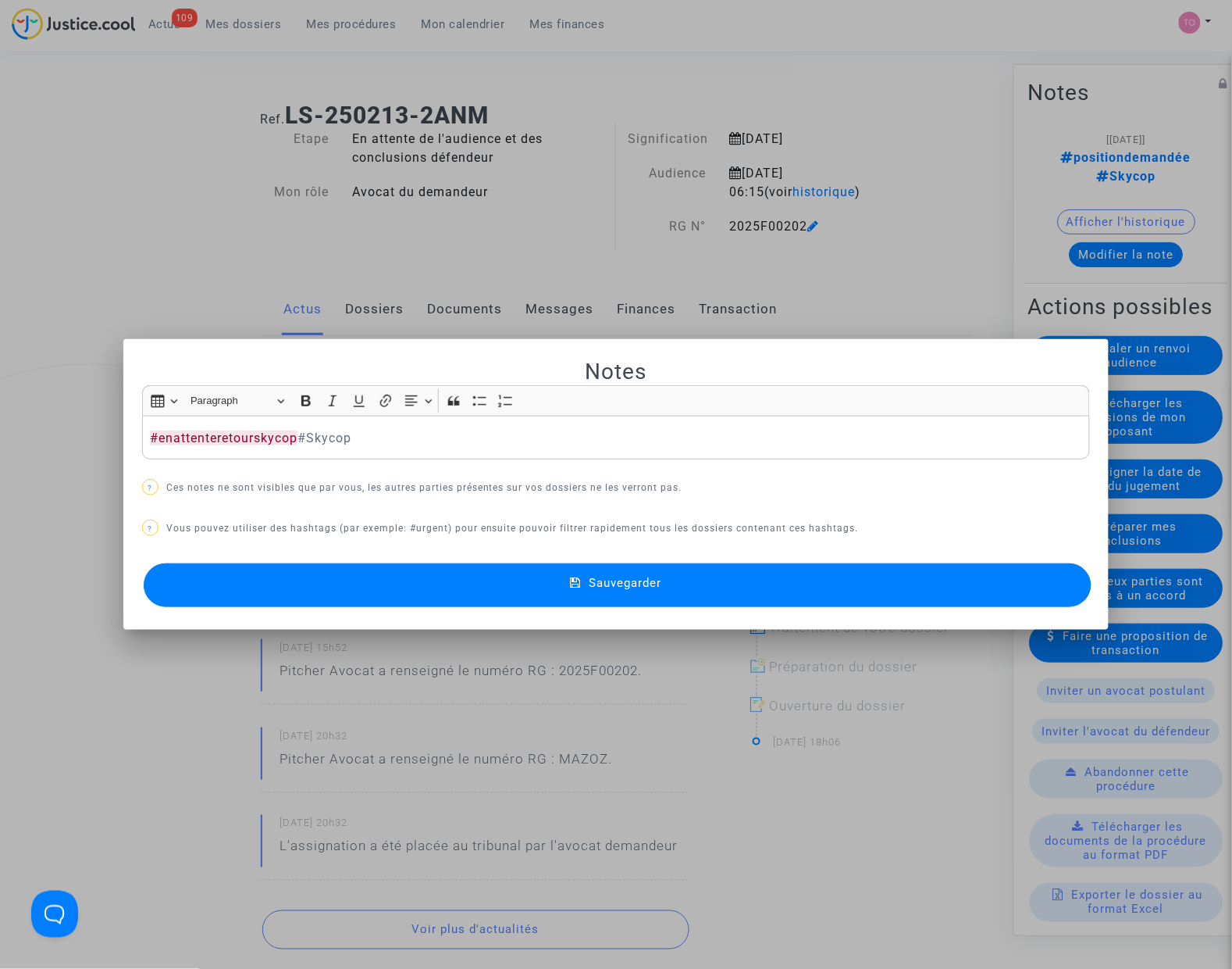
click at [418, 584] on button "Sauvegarder" at bounding box center [617, 584] width 948 height 44
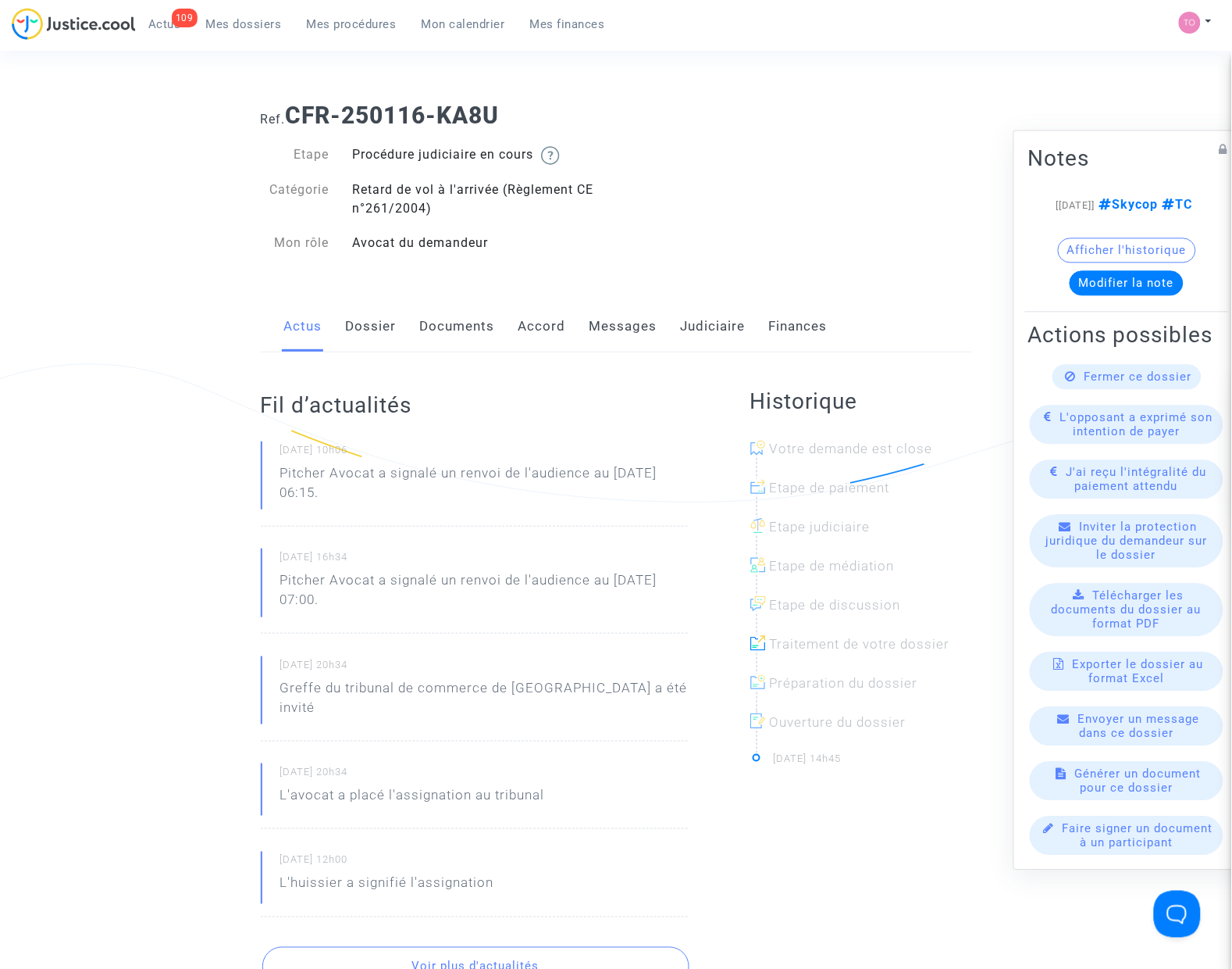
click at [631, 317] on link "Messages" at bounding box center [624, 326] width 68 height 52
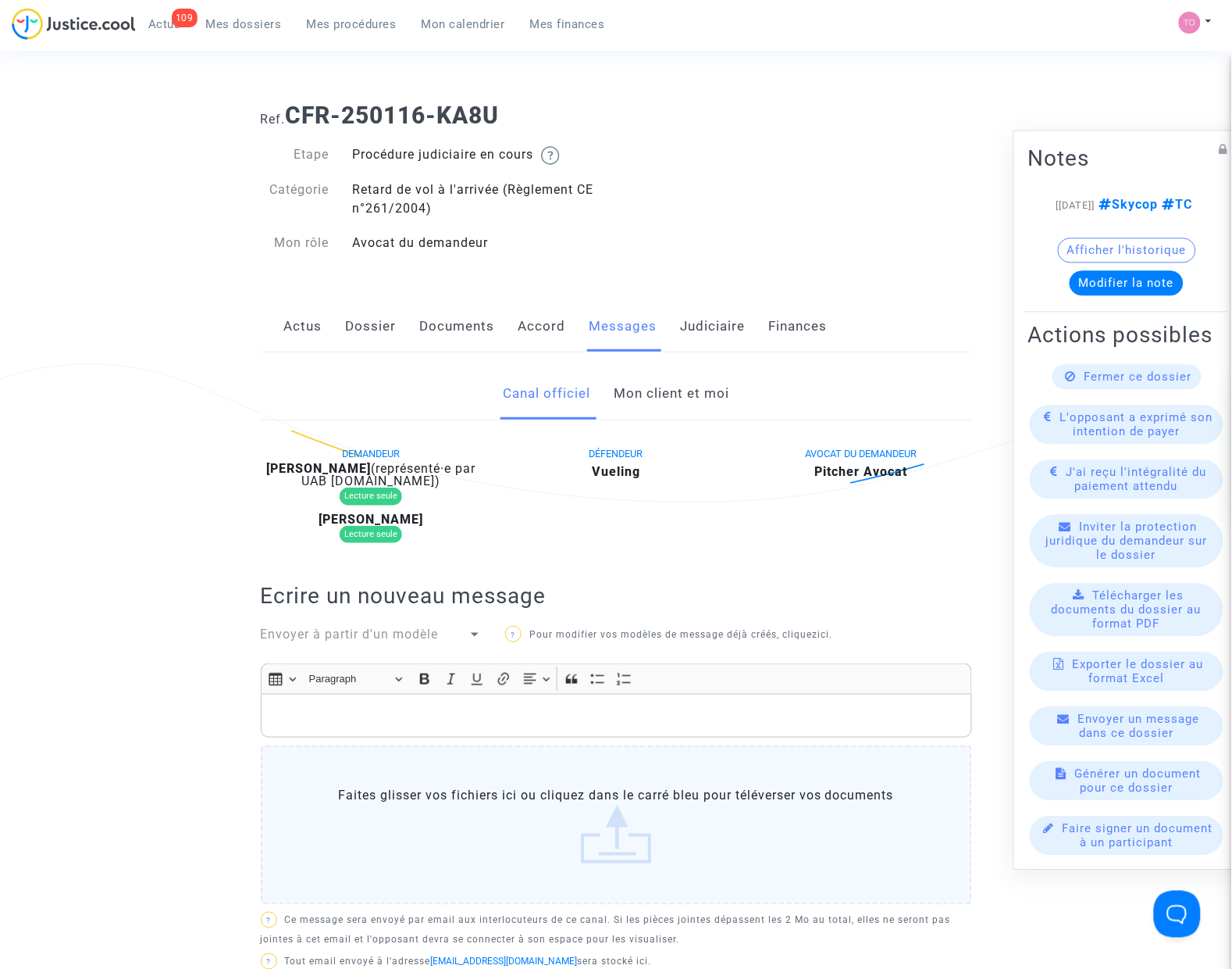
click at [671, 391] on link "Mon client et moi" at bounding box center [671, 393] width 115 height 52
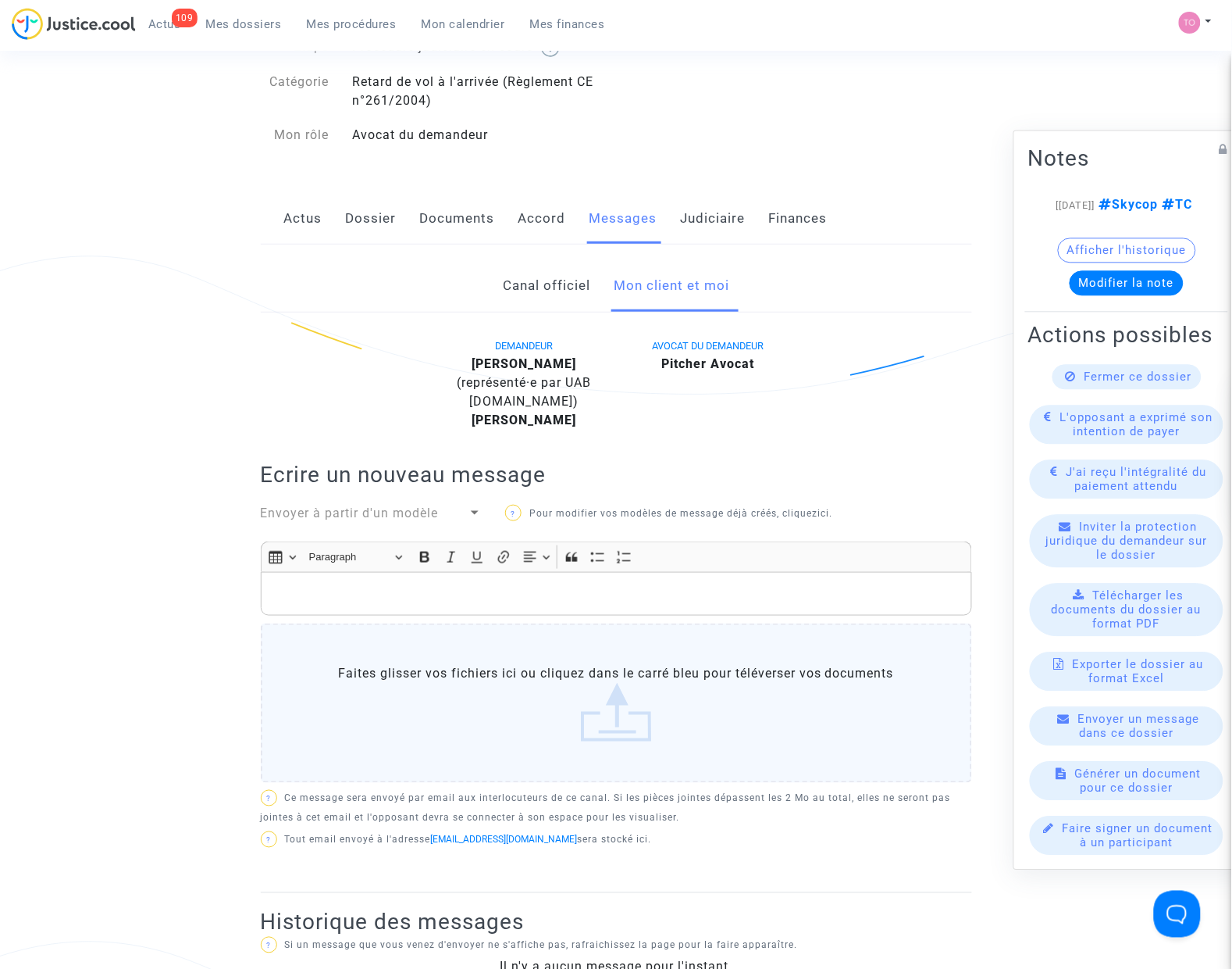
scroll to position [98, 0]
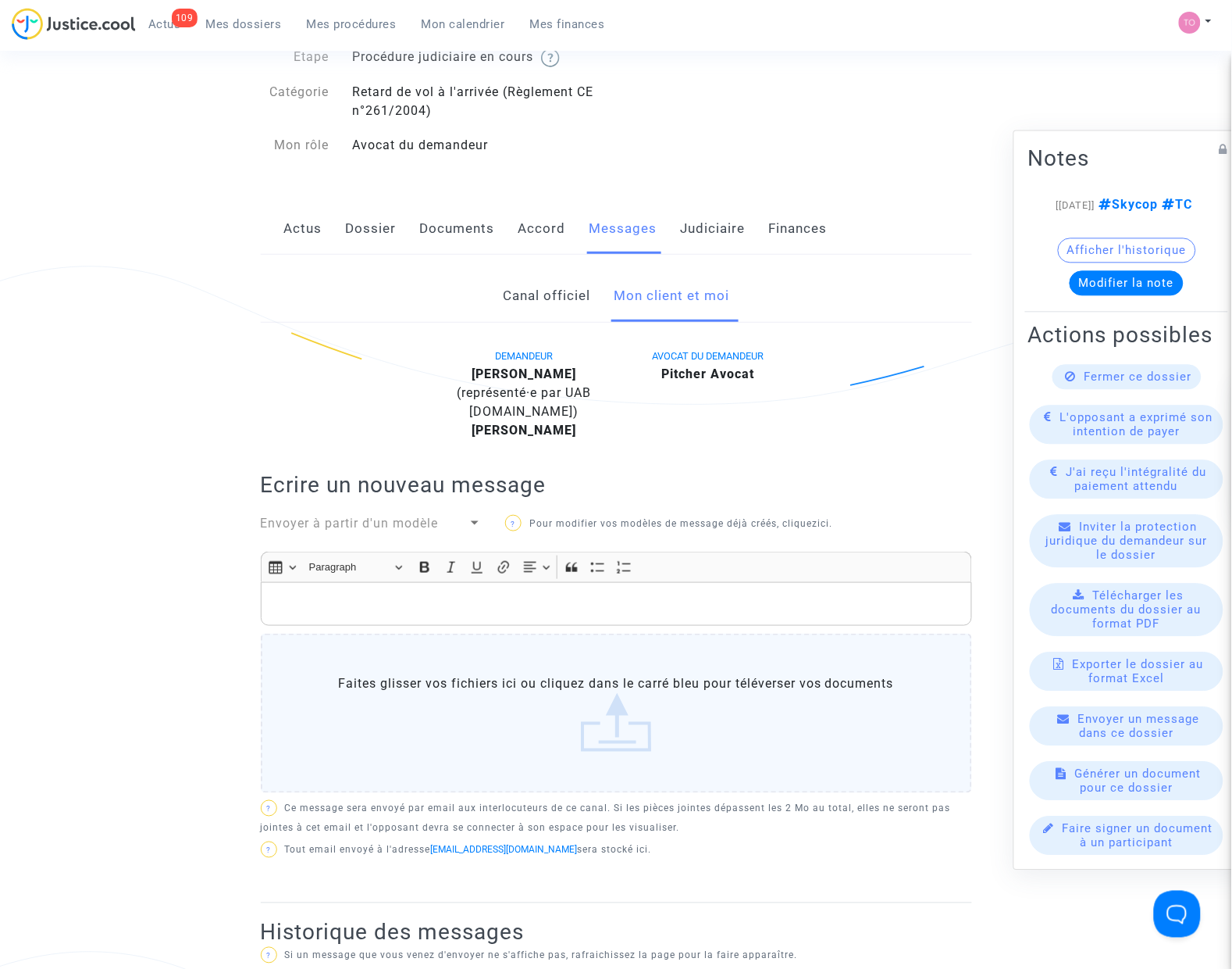
click at [366, 601] on p "Rich Text Editor, main" at bounding box center [615, 604] width 695 height 20
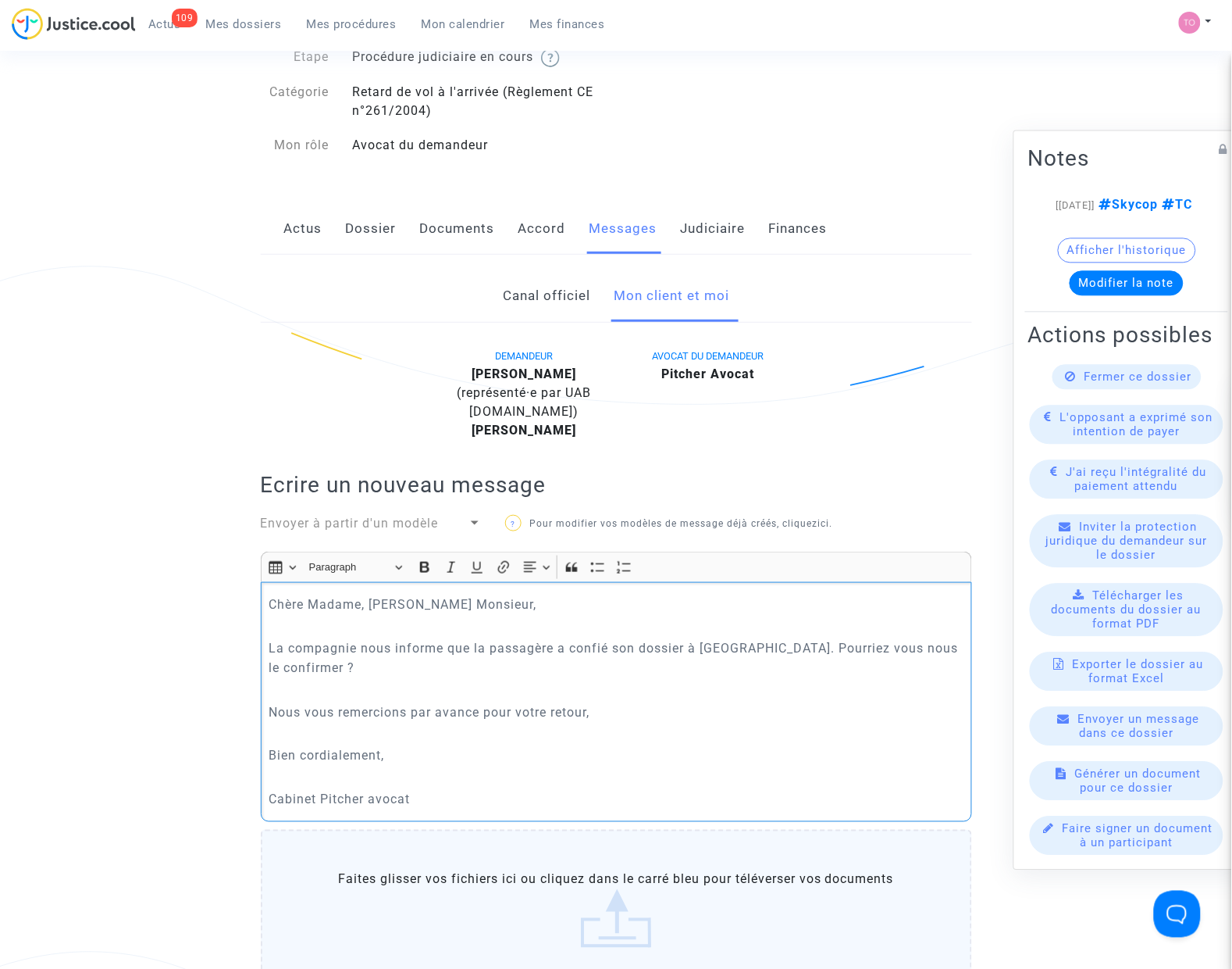
click at [718, 646] on p "La compagnie nous informe que la passagère a confié son dossier à [GEOGRAPHIC_D…" at bounding box center [615, 658] width 695 height 39
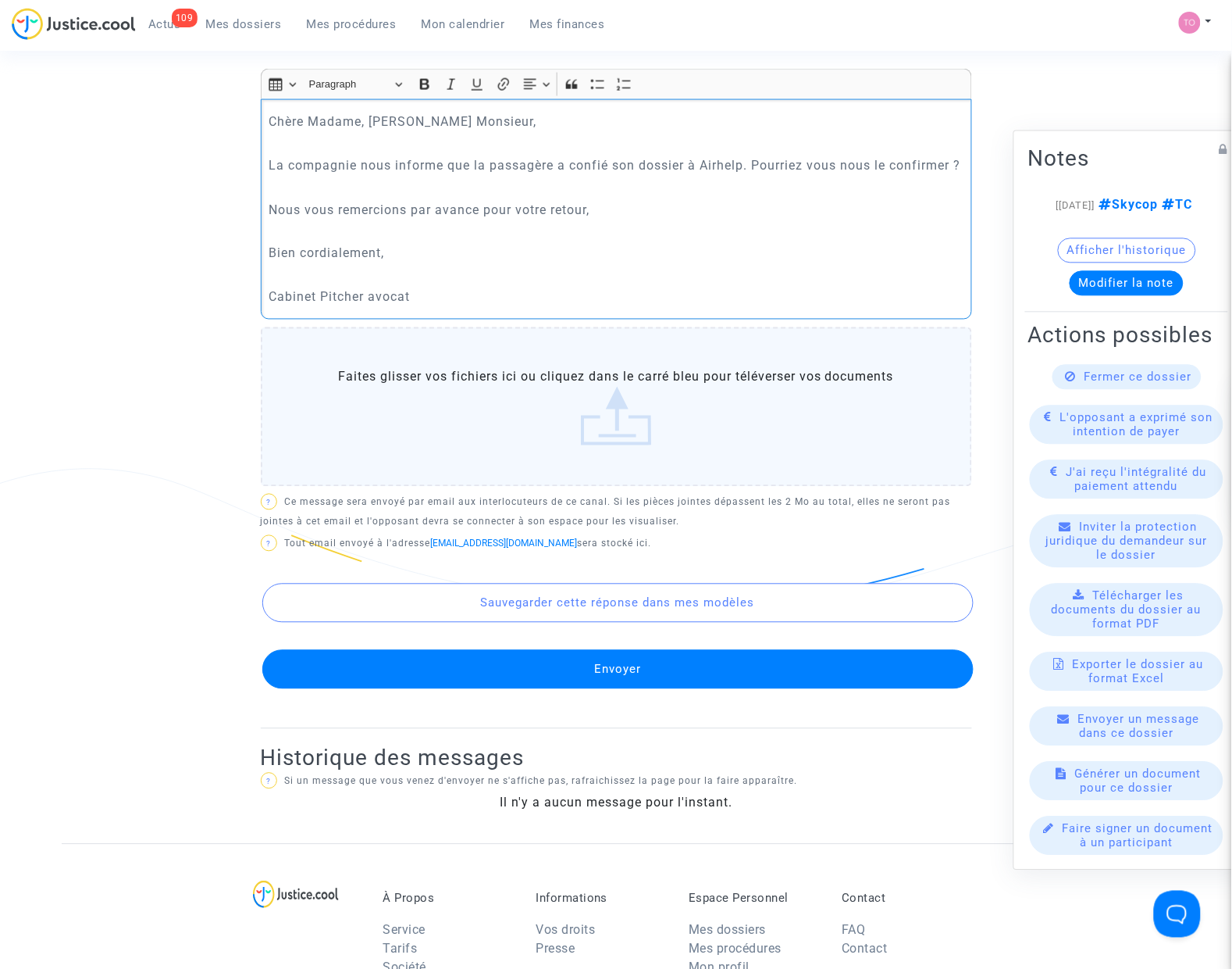
scroll to position [586, 0]
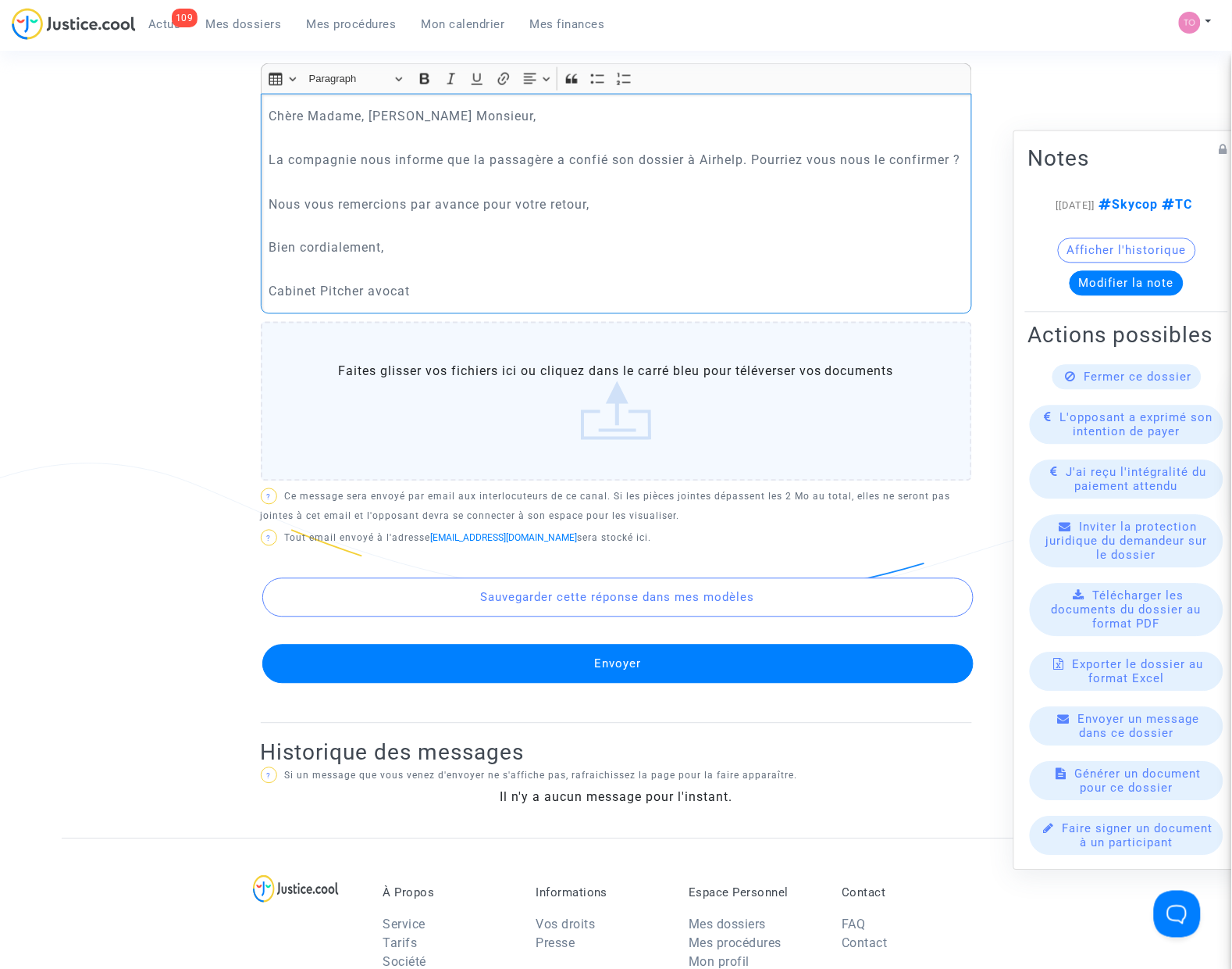
click at [578, 684] on button "Envoyer" at bounding box center [618, 664] width 712 height 39
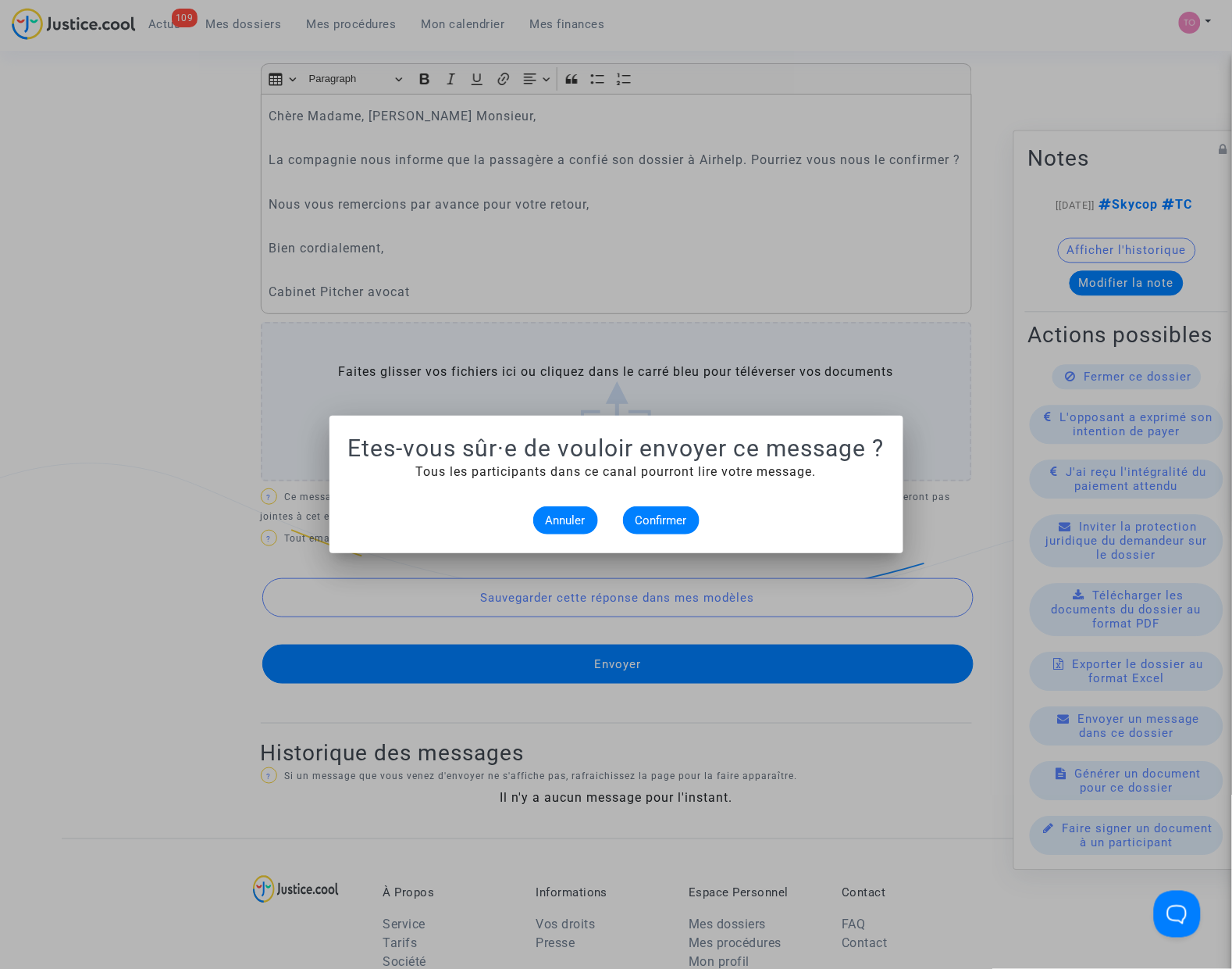
scroll to position [0, 0]
click at [668, 521] on span "Confirmer" at bounding box center [661, 520] width 52 height 14
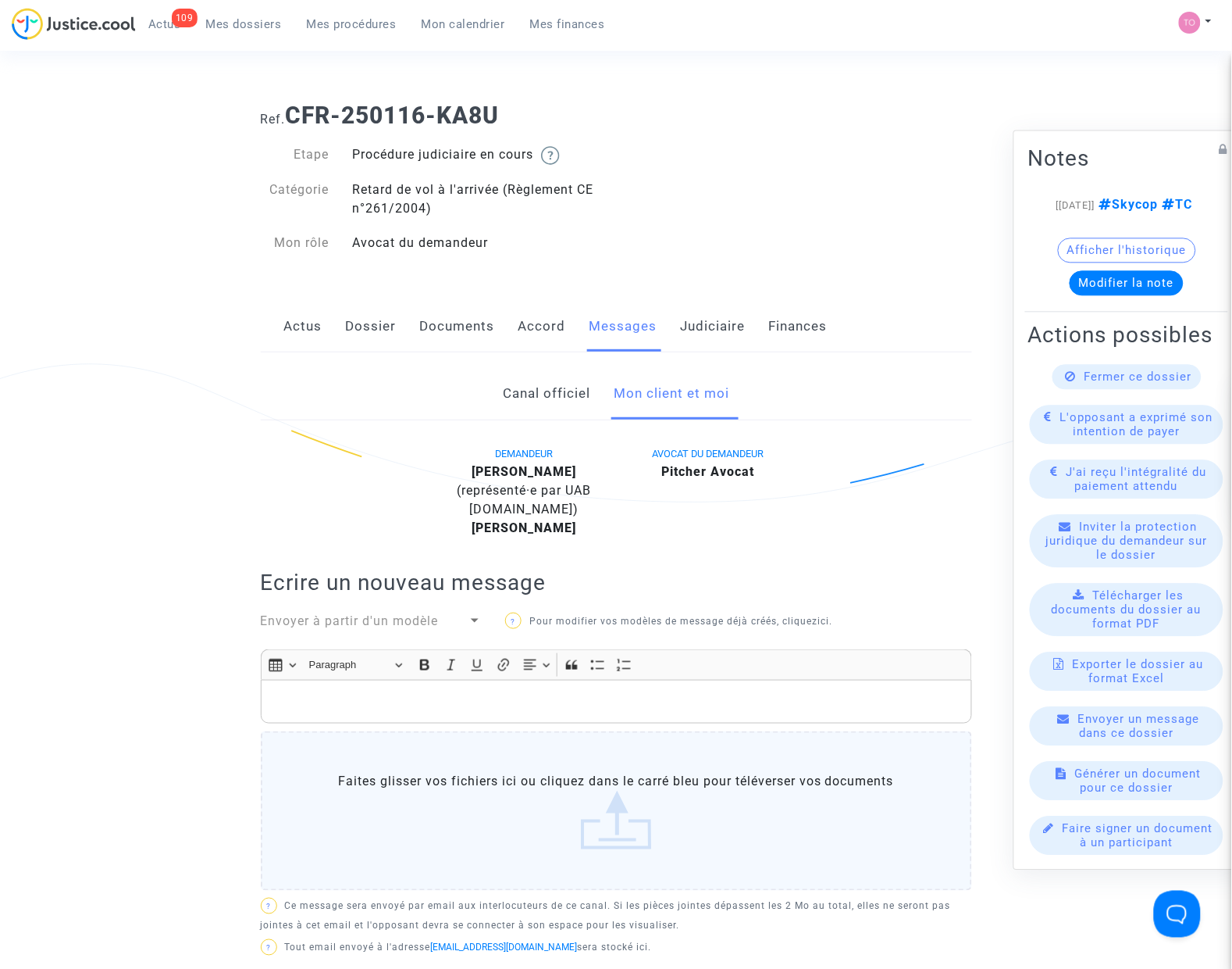
click at [1153, 278] on button "Modifier la note" at bounding box center [1127, 283] width 114 height 25
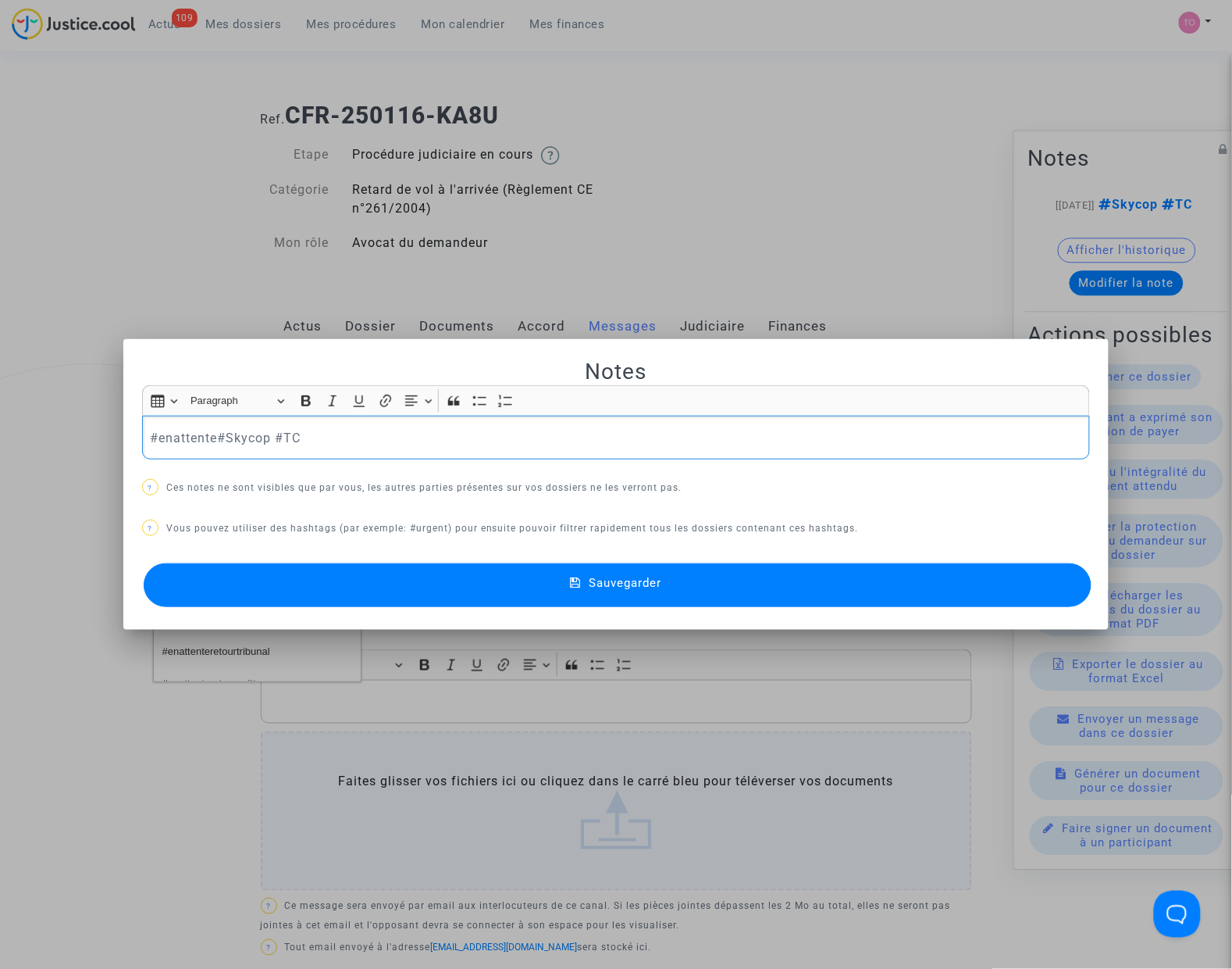
click at [148, 208] on div at bounding box center [616, 484] width 1232 height 969
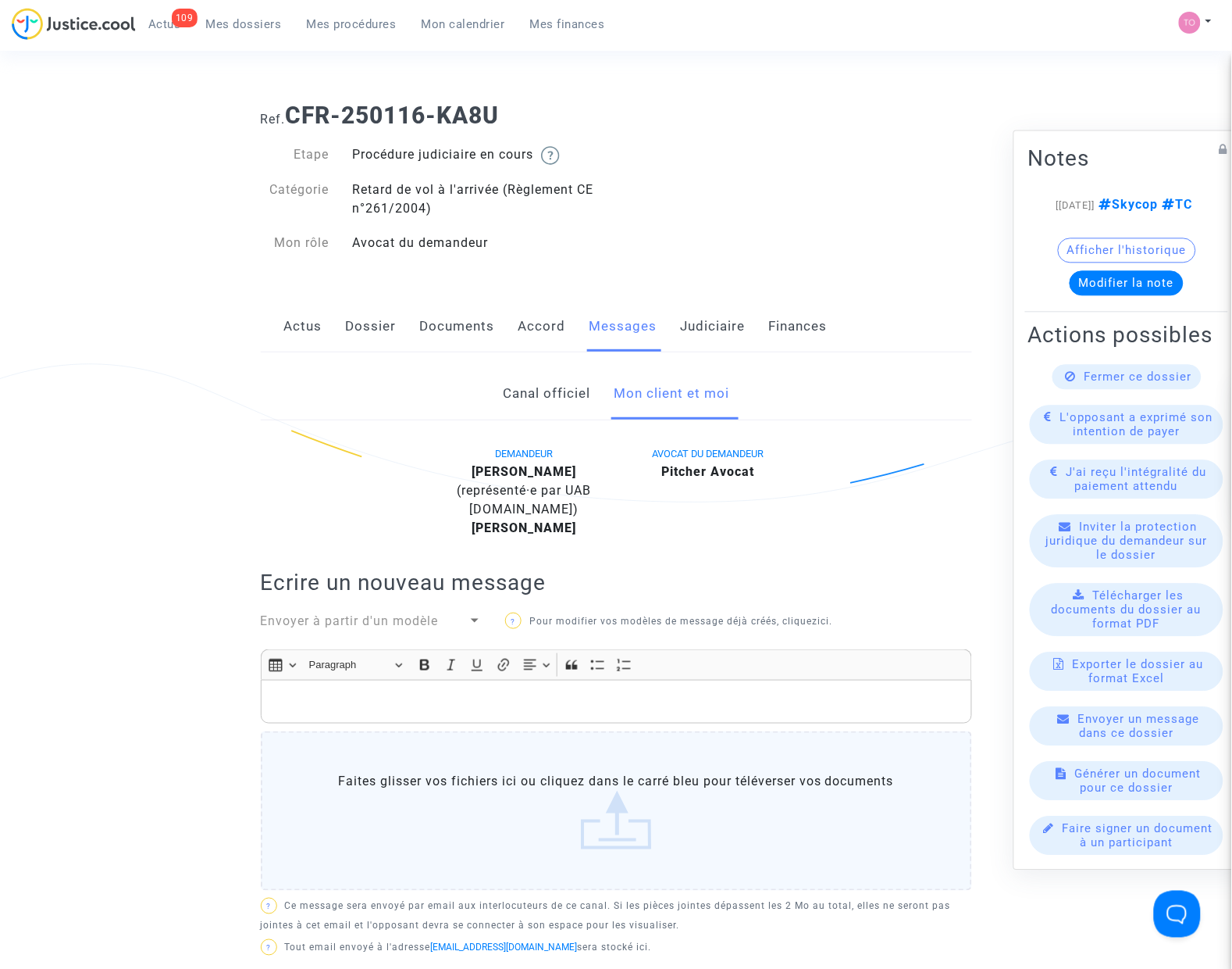
click at [699, 313] on link "Judiciaire" at bounding box center [713, 326] width 65 height 52
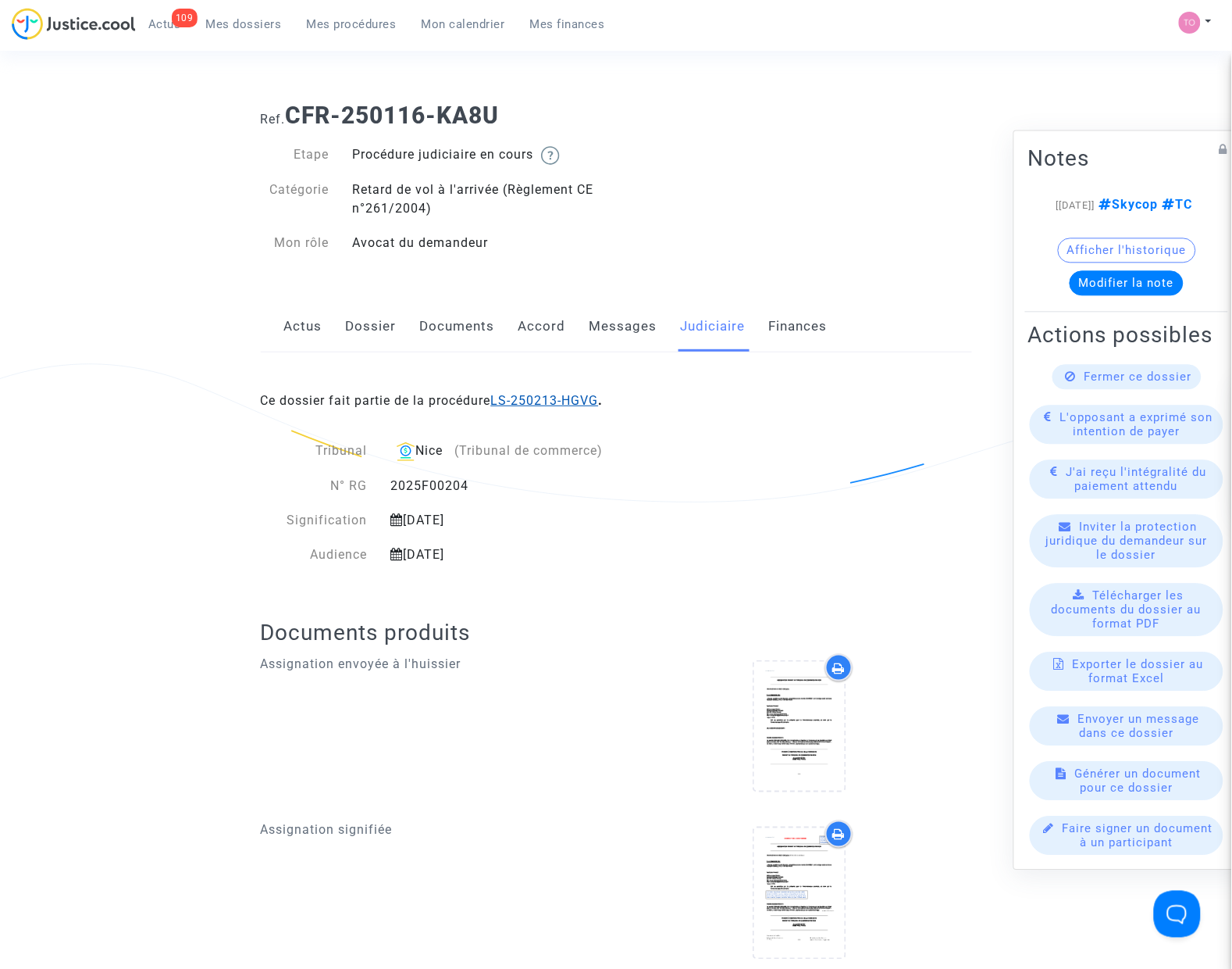
click at [532, 397] on link "LS-250213-HGVG" at bounding box center [545, 401] width 108 height 15
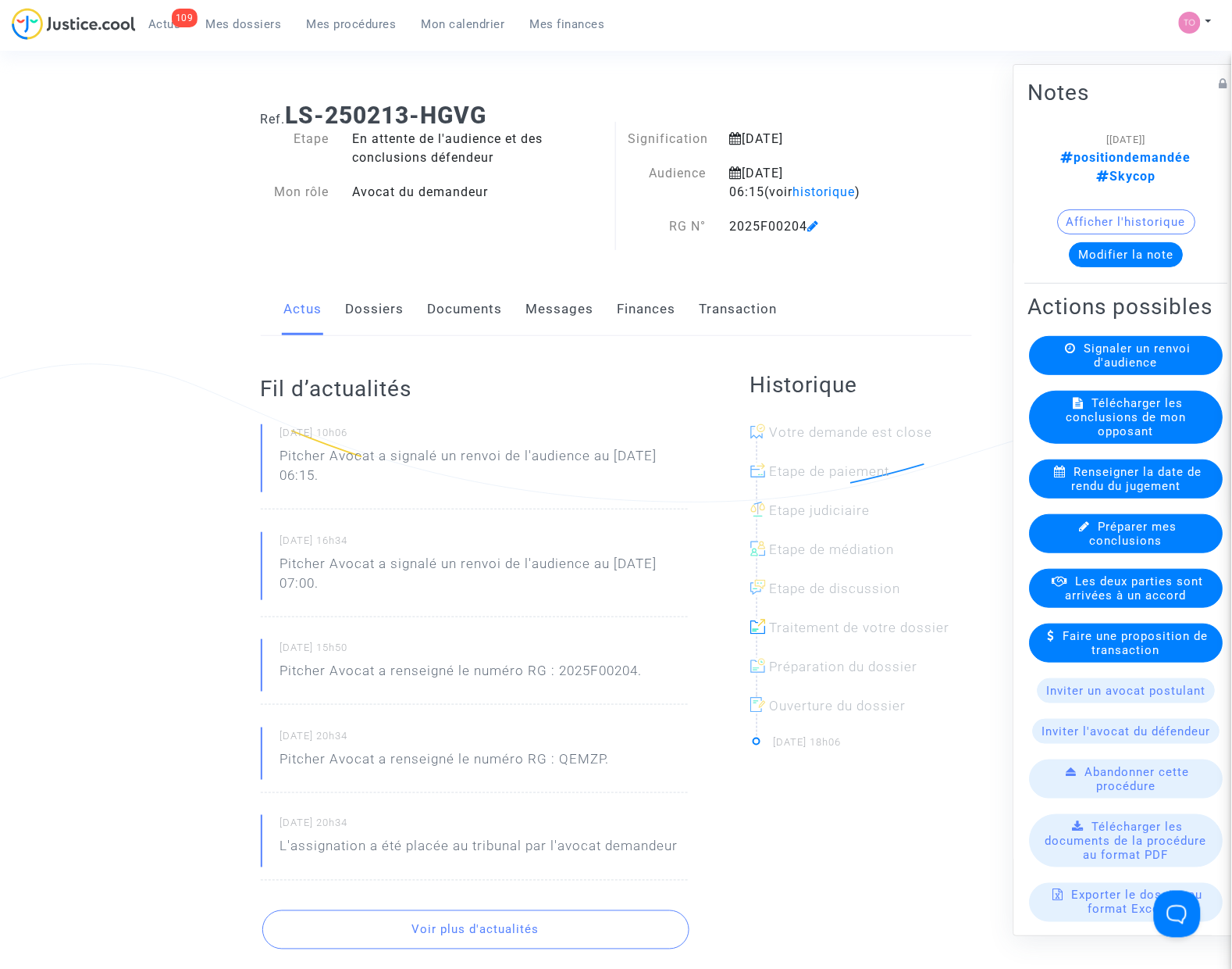
click at [1087, 248] on button "Modifier la note" at bounding box center [1127, 254] width 114 height 25
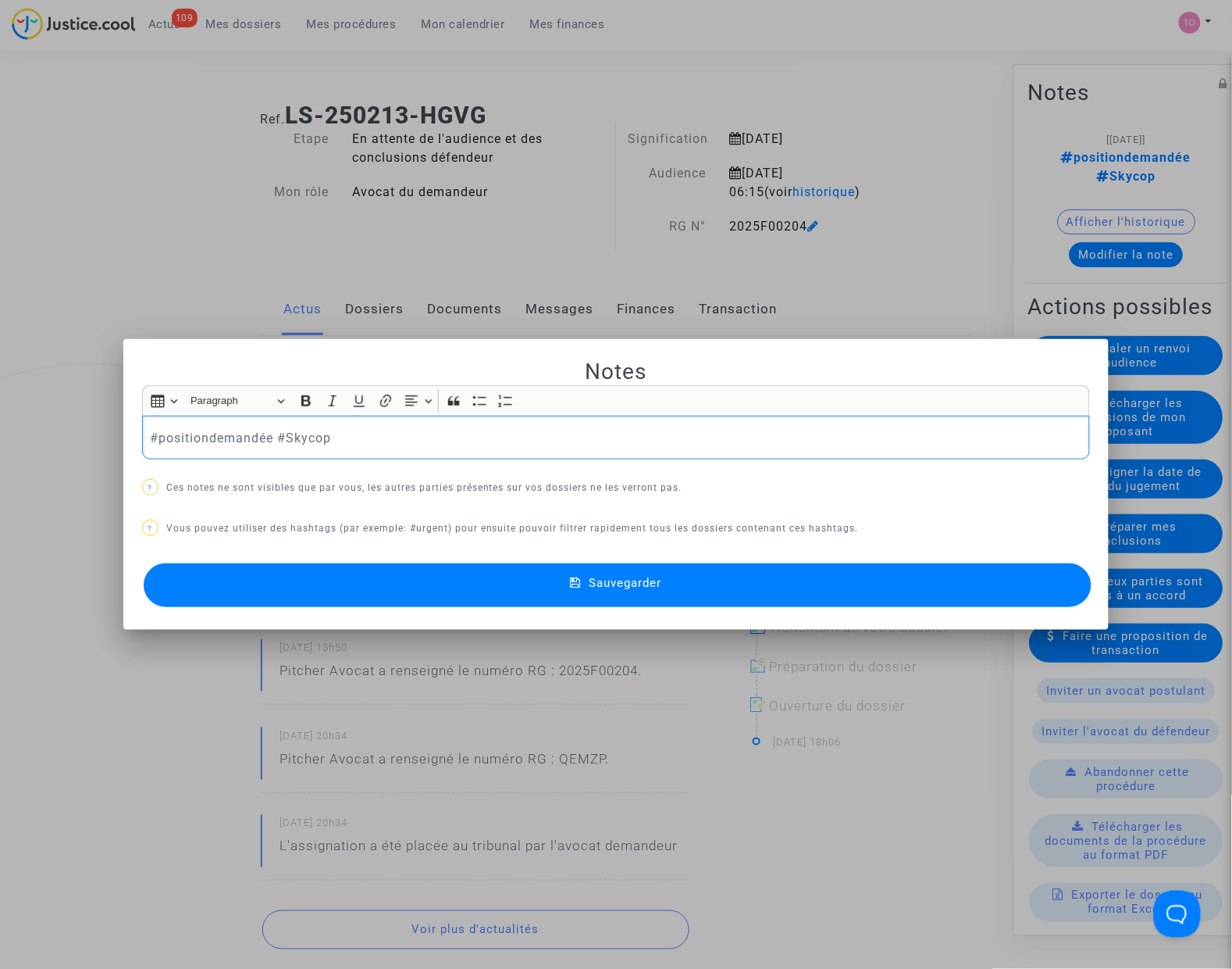
click at [191, 432] on p "#positiondemandée #Skycop" at bounding box center [616, 437] width 932 height 20
click at [192, 432] on p "#positiondemandée #Skycop" at bounding box center [616, 437] width 932 height 20
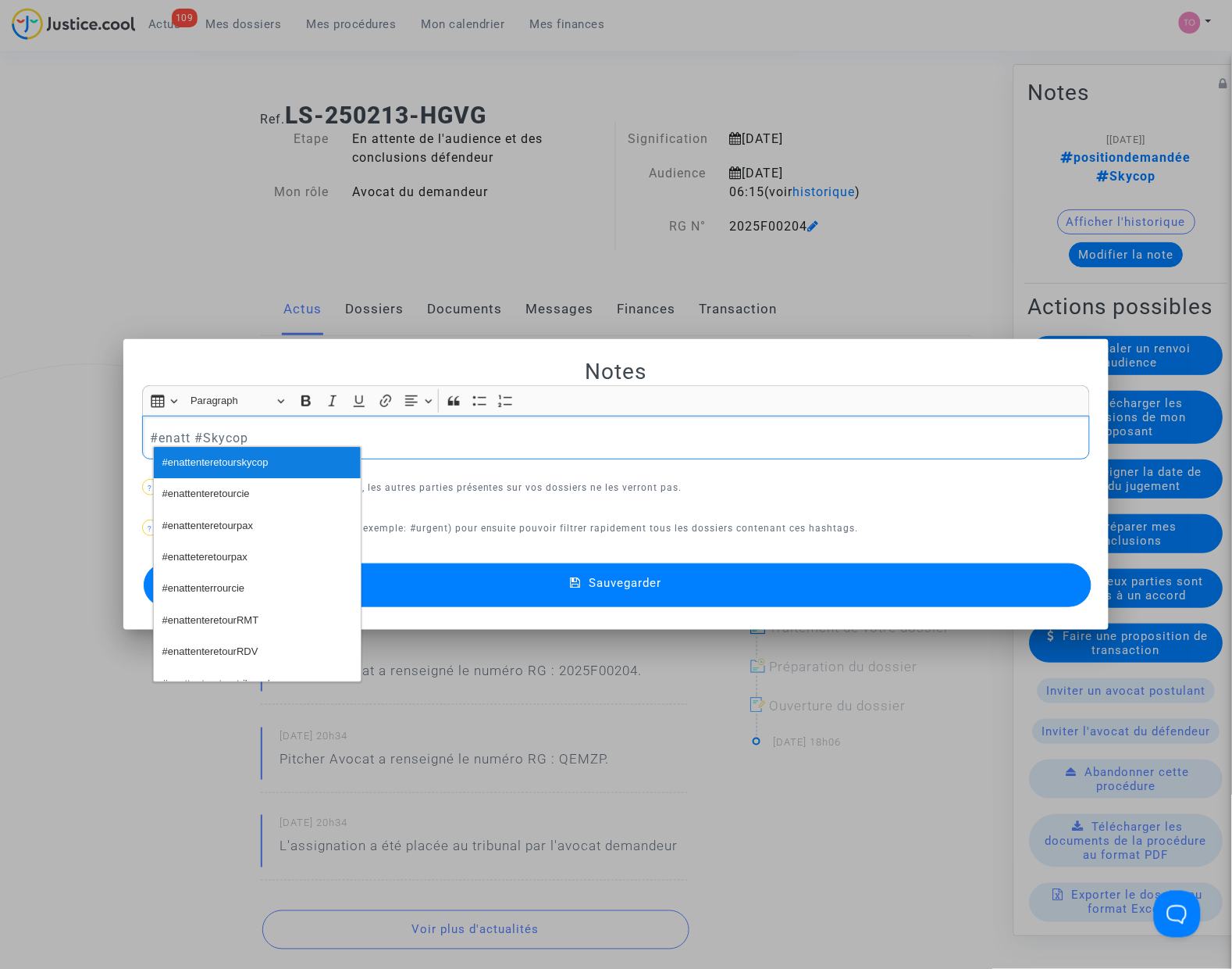
click at [240, 460] on span "#enattenteretourskycop" at bounding box center [215, 462] width 106 height 23
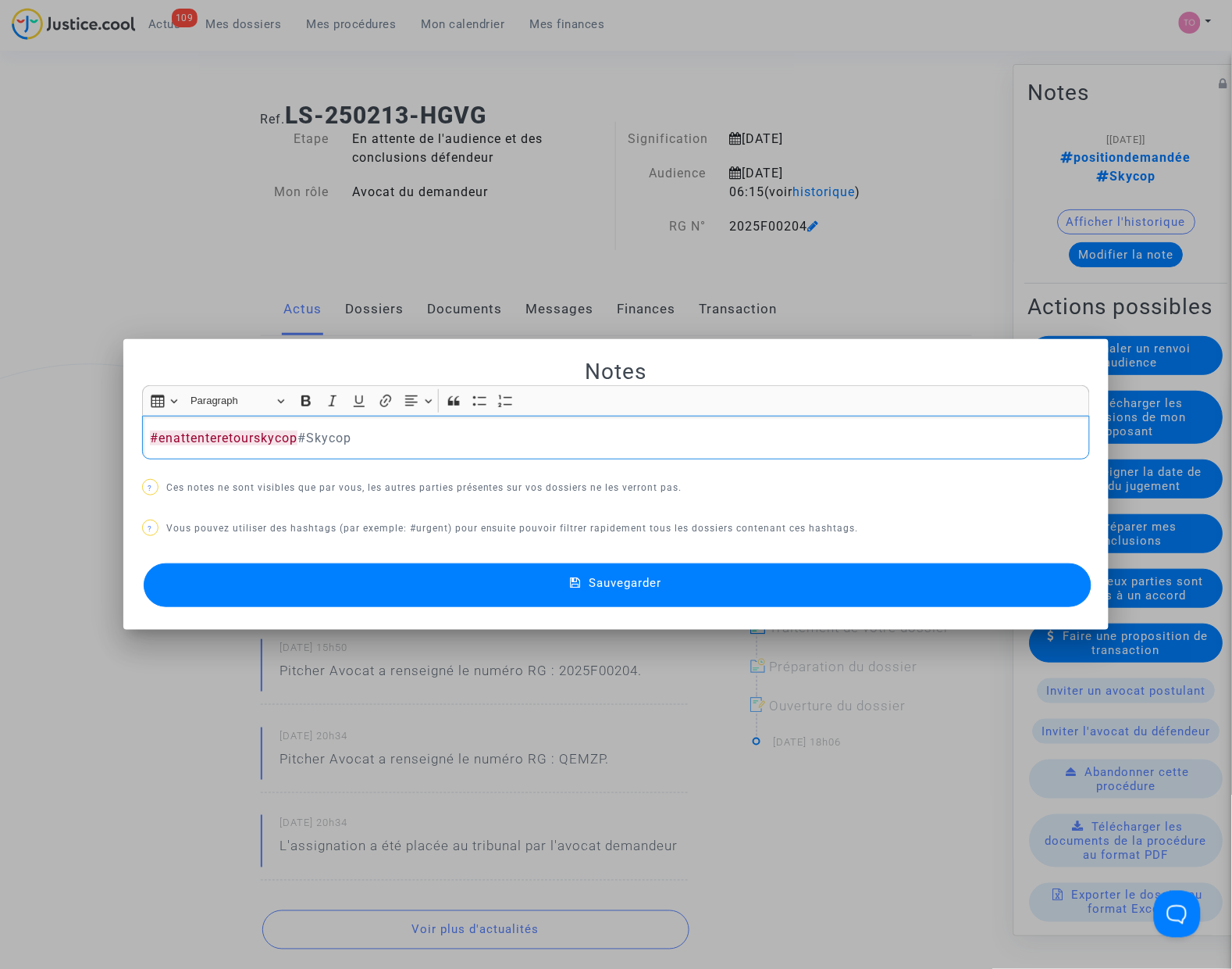
drag, startPoint x: 492, startPoint y: 572, endPoint x: 493, endPoint y: 581, distance: 9.1
click at [492, 574] on button "Sauvegarder" at bounding box center [617, 584] width 948 height 44
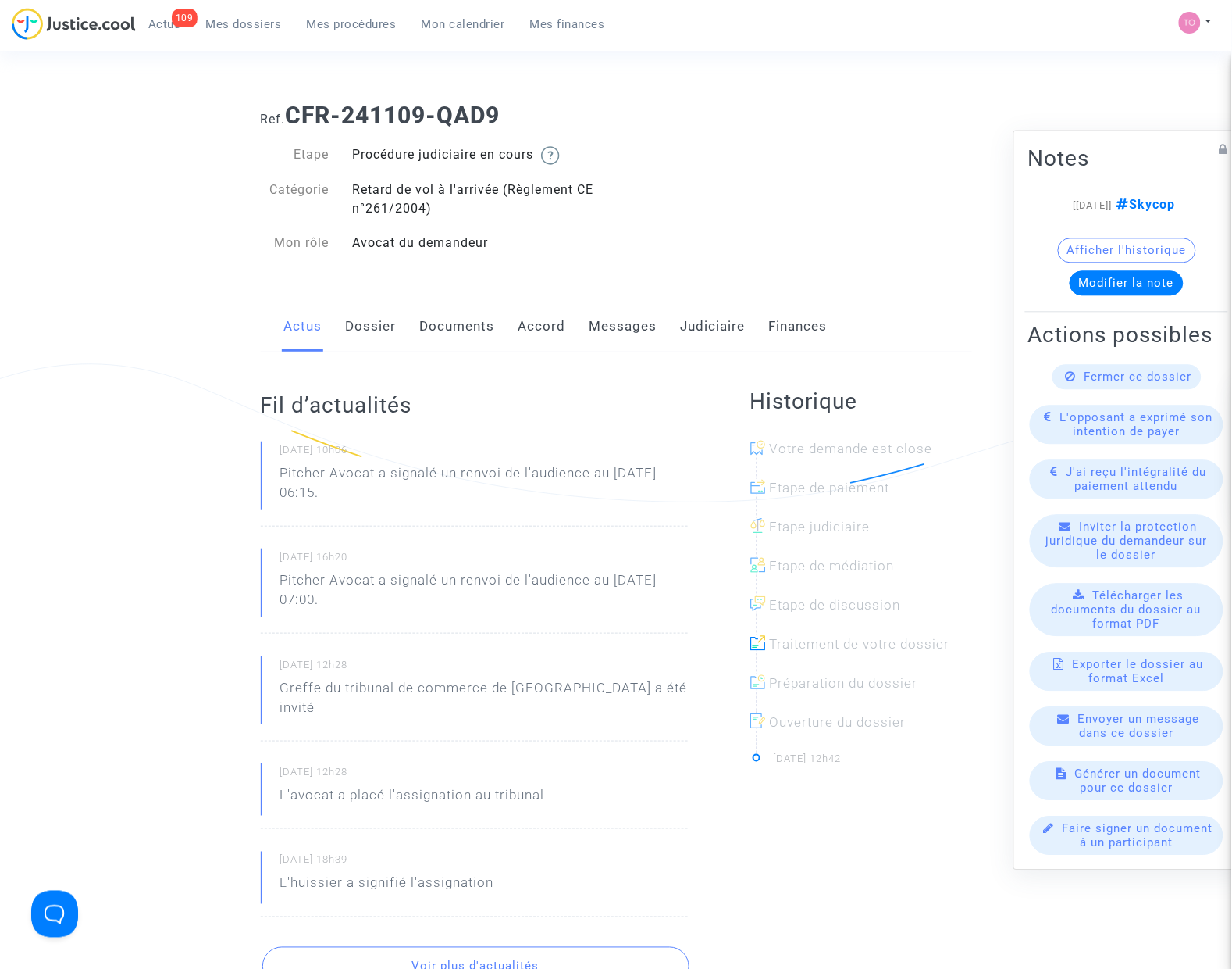
click at [551, 337] on link "Accord" at bounding box center [542, 326] width 48 height 52
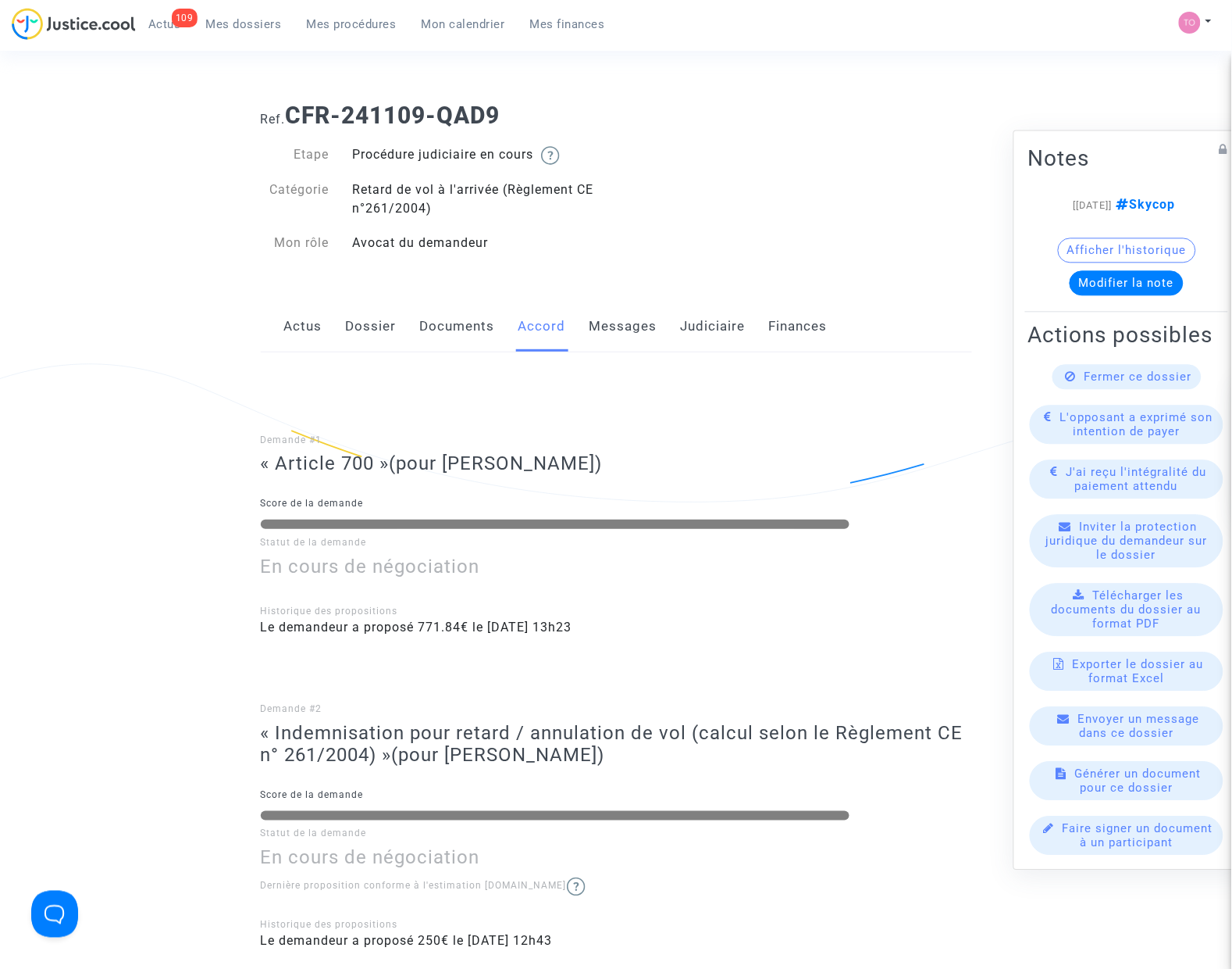
click at [681, 325] on link "Judiciaire" at bounding box center [713, 326] width 65 height 52
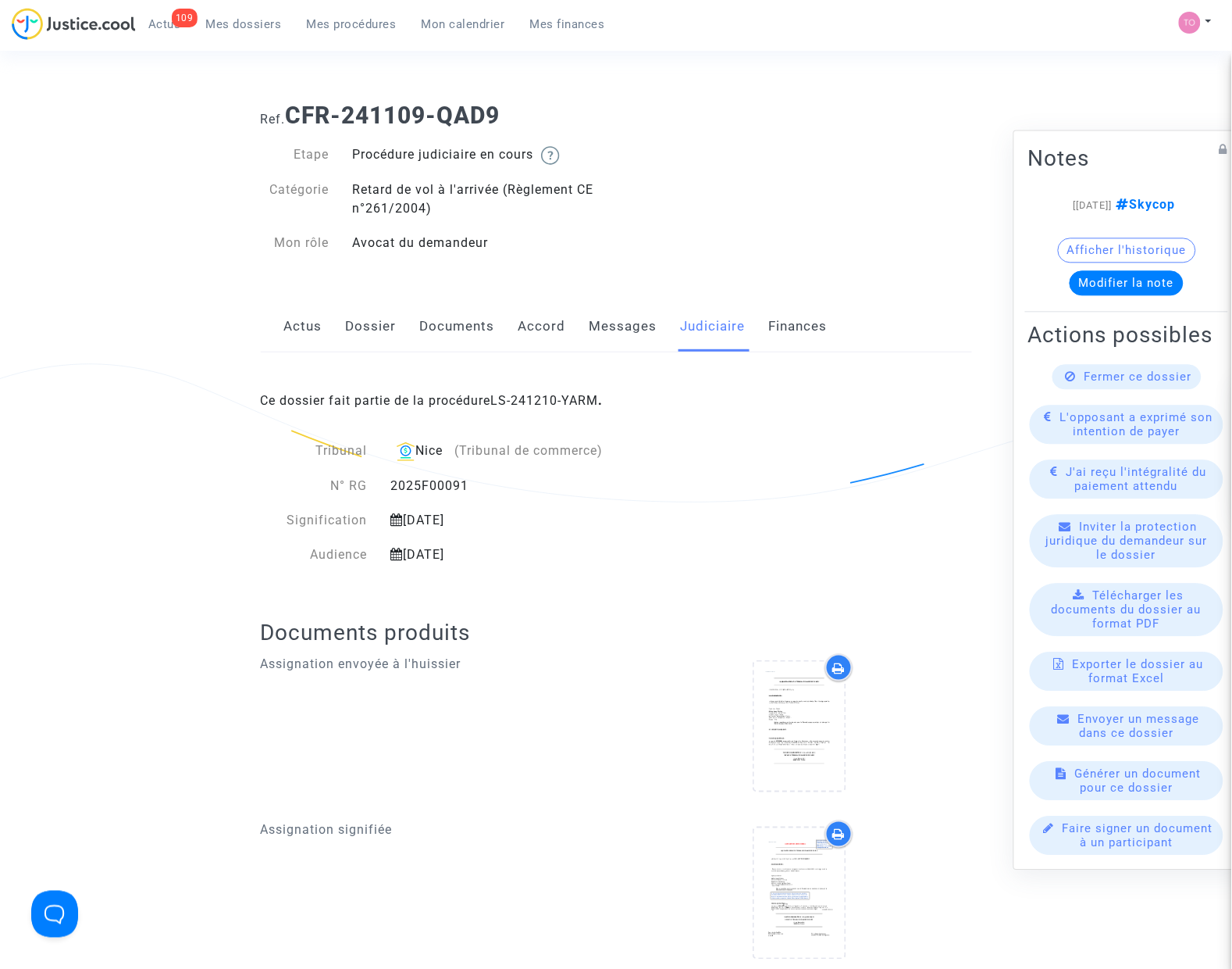
click at [524, 328] on link "Accord" at bounding box center [542, 326] width 48 height 52
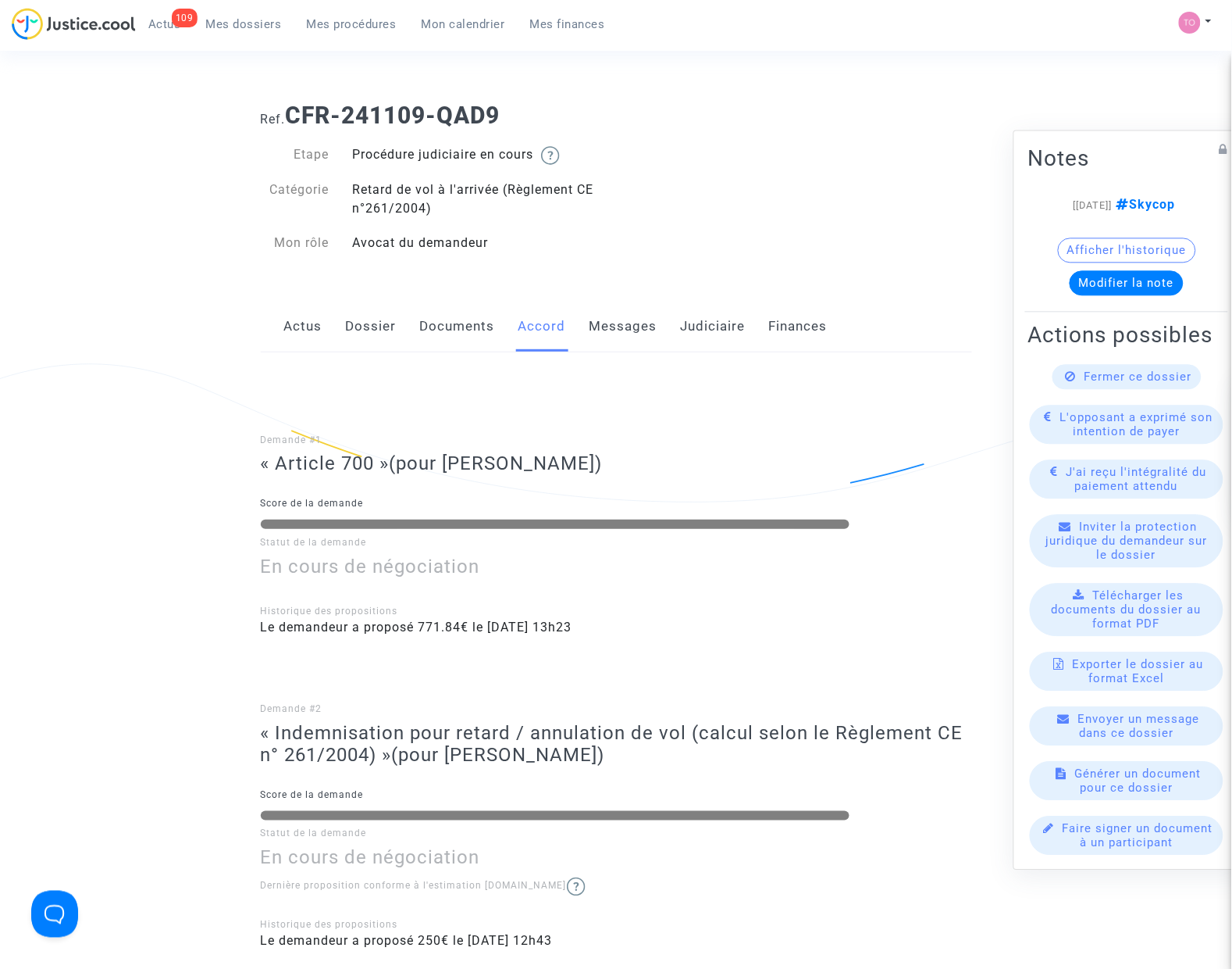
click at [716, 317] on link "Judiciaire" at bounding box center [713, 326] width 65 height 52
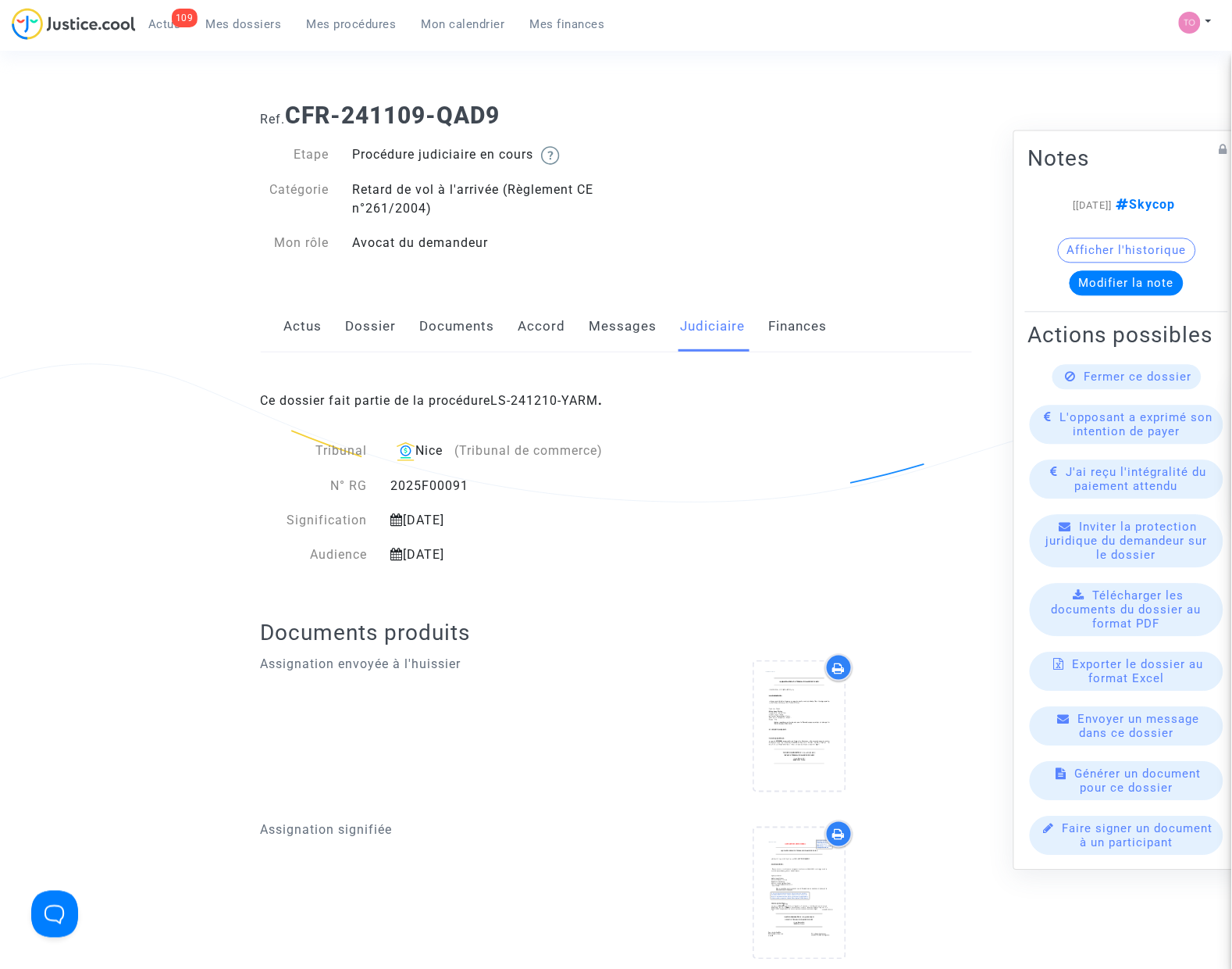
click at [578, 409] on div "Ce dossier fait partie de la procédure LS-241210-YARM ." at bounding box center [616, 389] width 712 height 73
click at [579, 402] on link "LS-241210-YARM" at bounding box center [545, 401] width 108 height 15
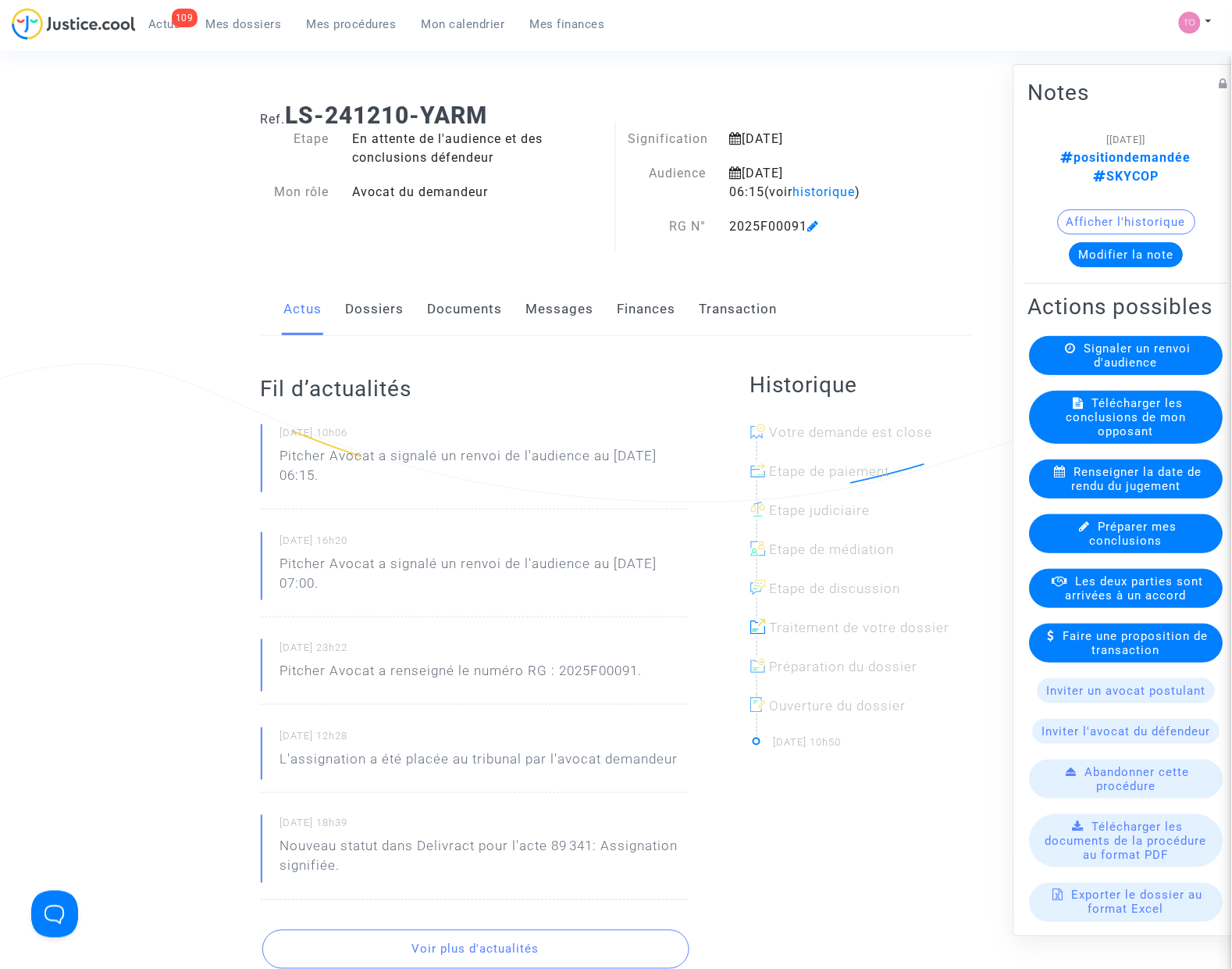
click at [649, 322] on link "Finances" at bounding box center [647, 309] width 58 height 52
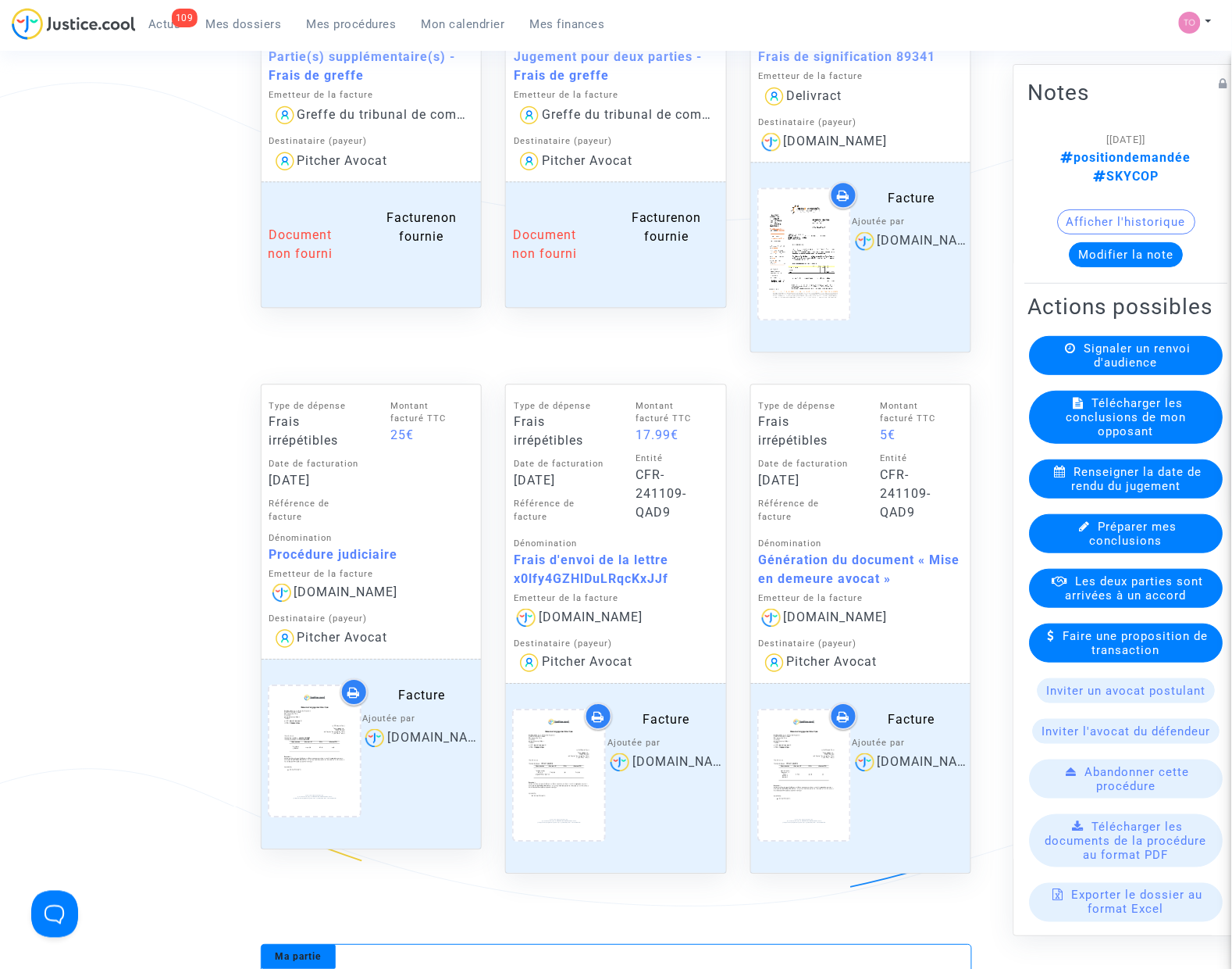
scroll to position [879, 0]
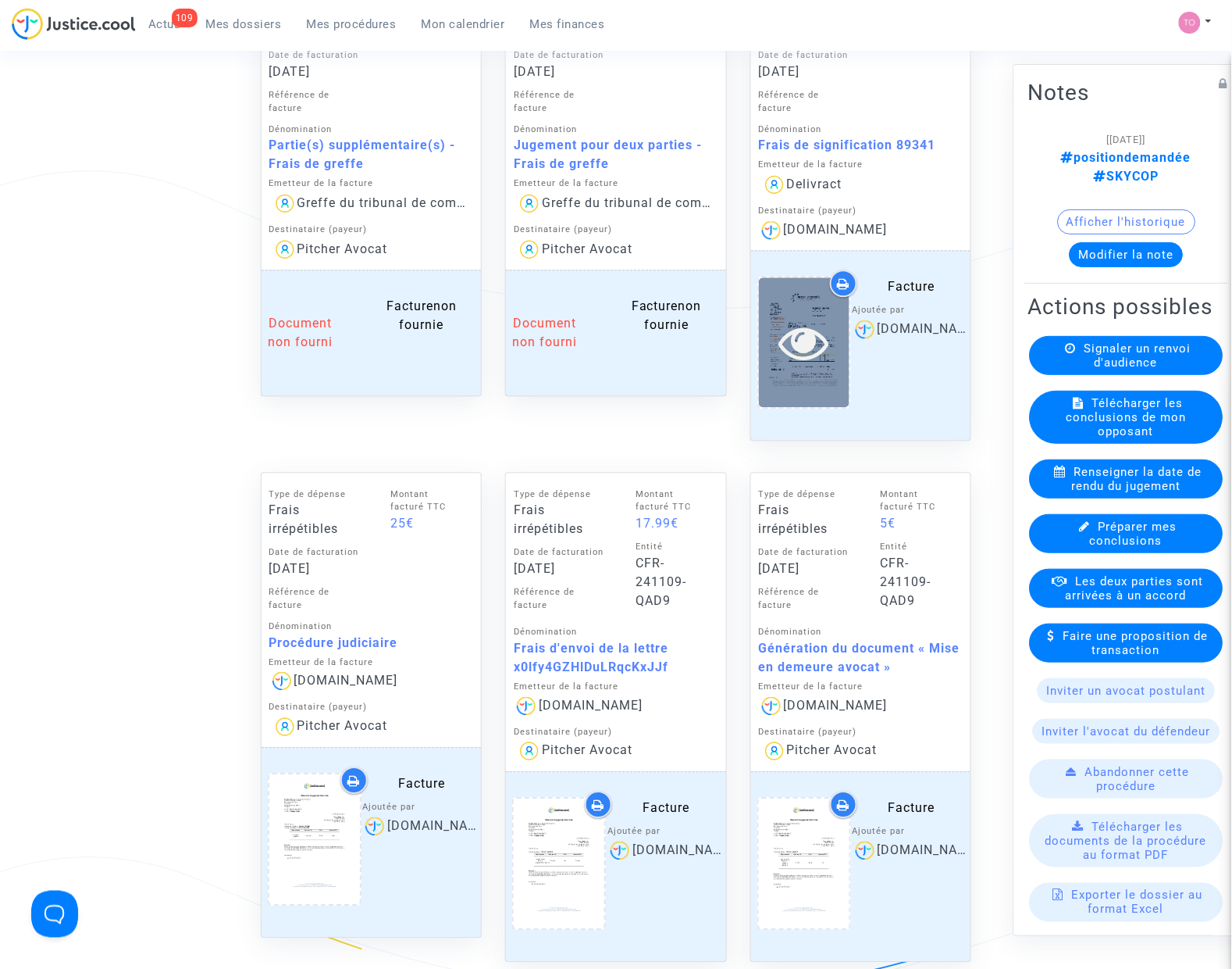
click at [765, 357] on div at bounding box center [804, 341] width 91 height 50
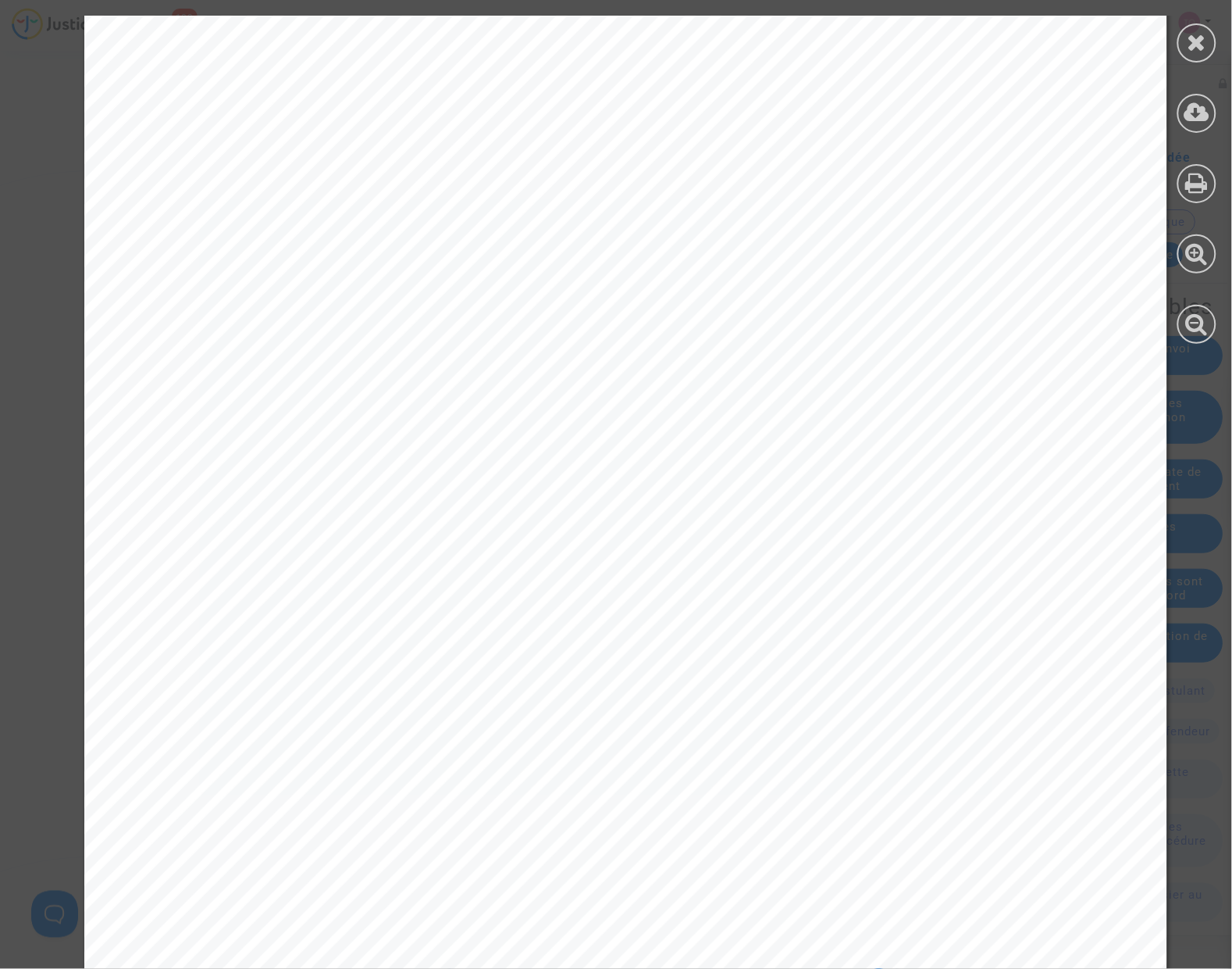
scroll to position [293, 0]
click at [1192, 35] on icon at bounding box center [1197, 41] width 20 height 23
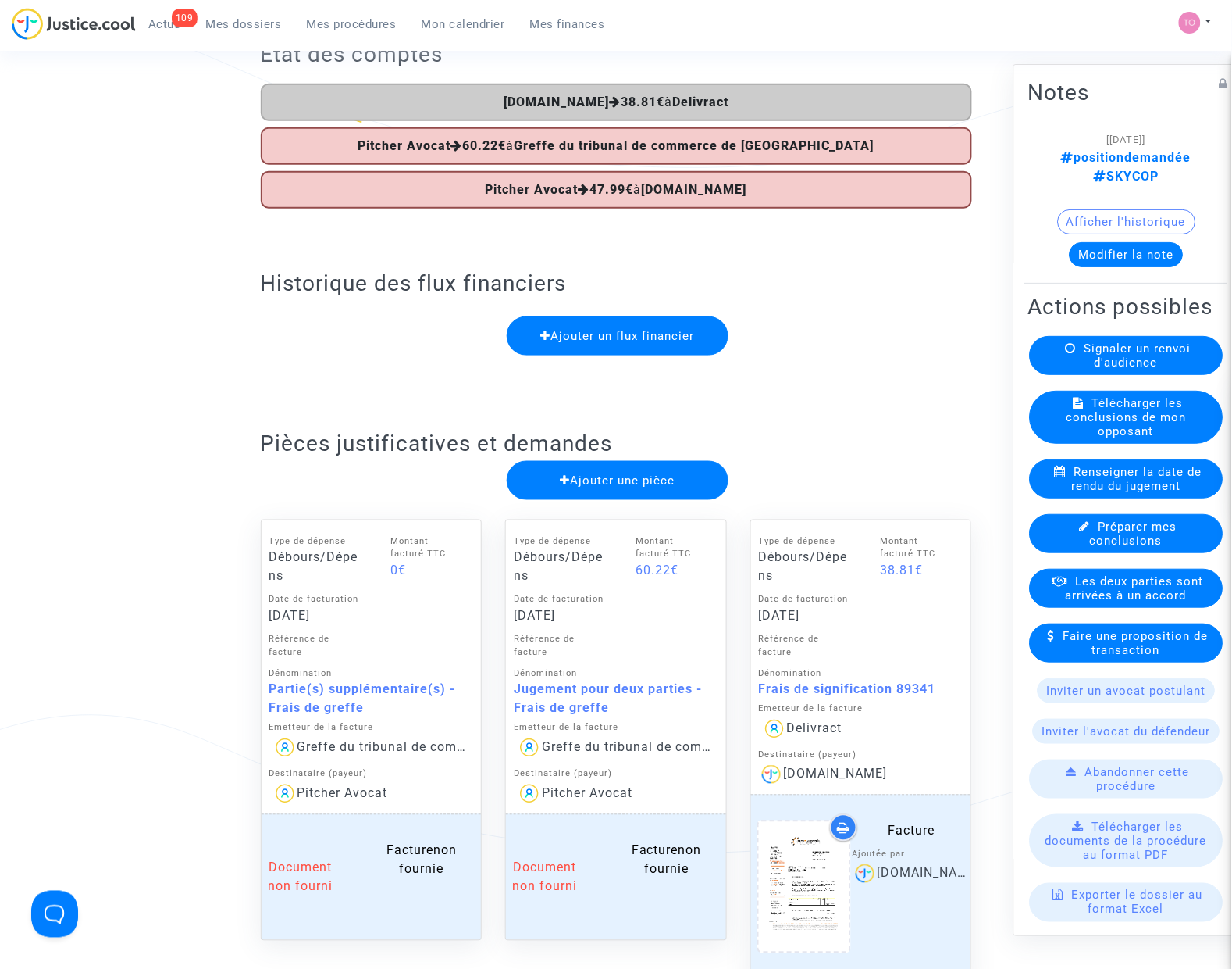
scroll to position [0, 0]
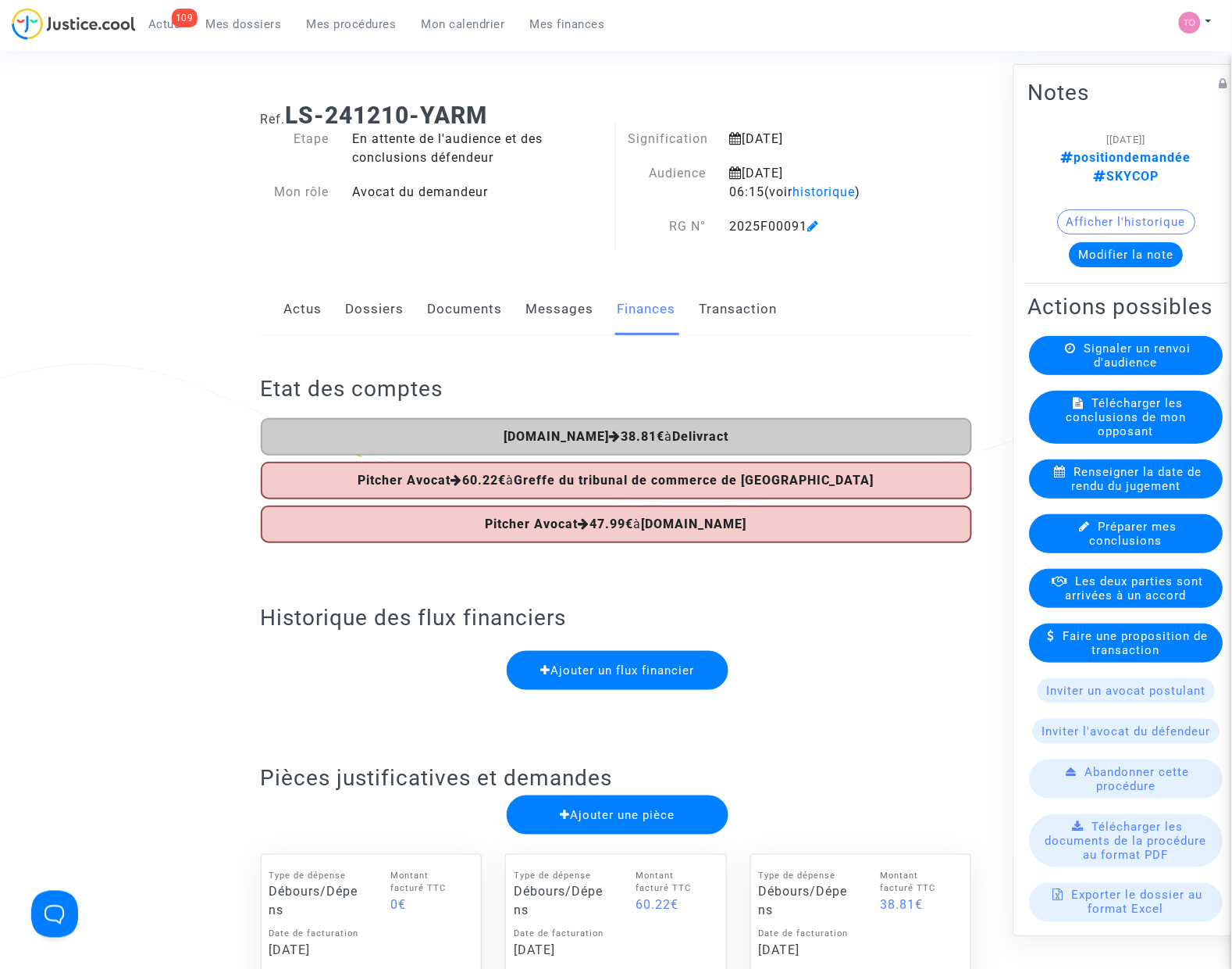
click at [377, 310] on link "Dossiers" at bounding box center [375, 309] width 58 height 52
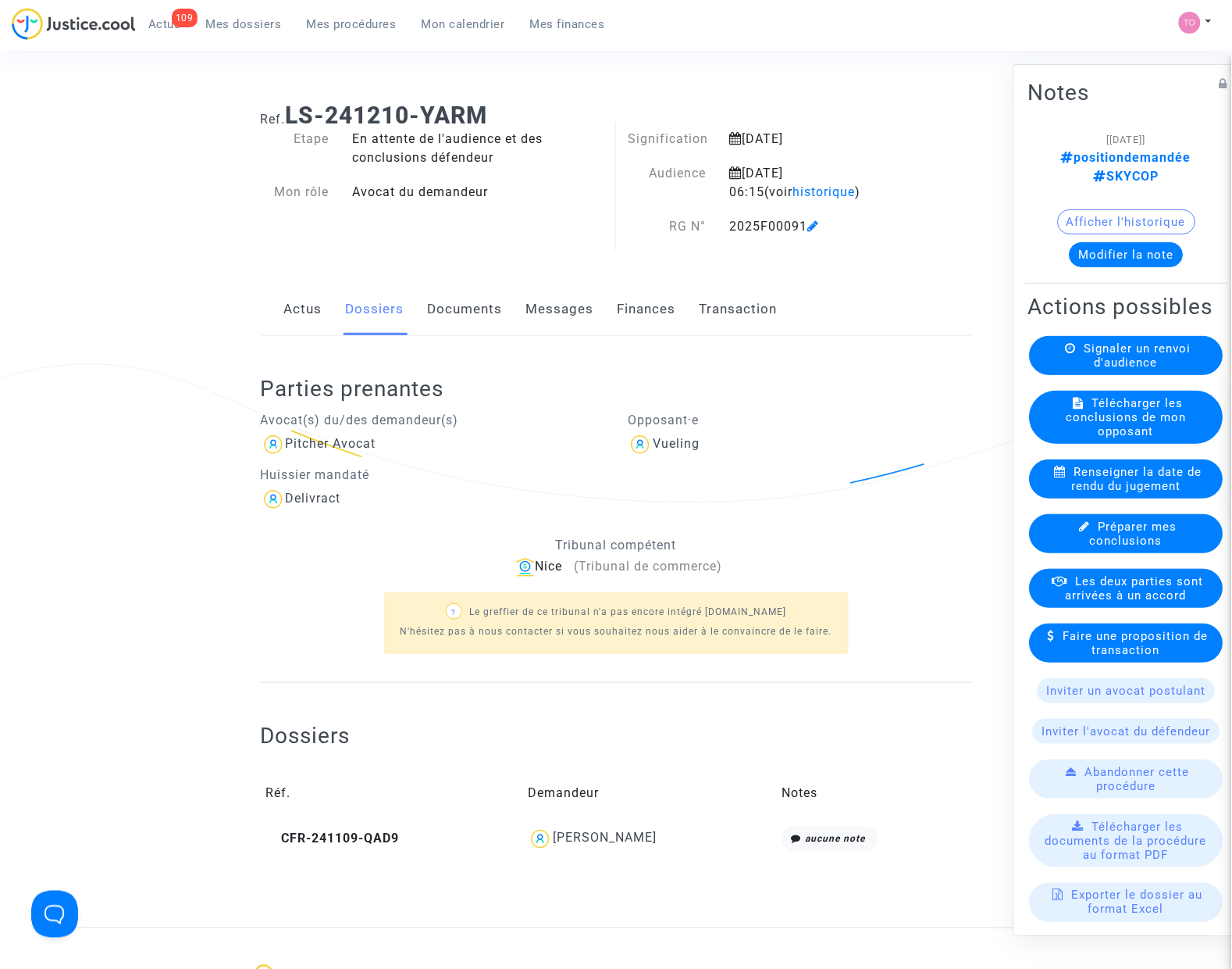
click at [465, 323] on link "Documents" at bounding box center [465, 309] width 75 height 52
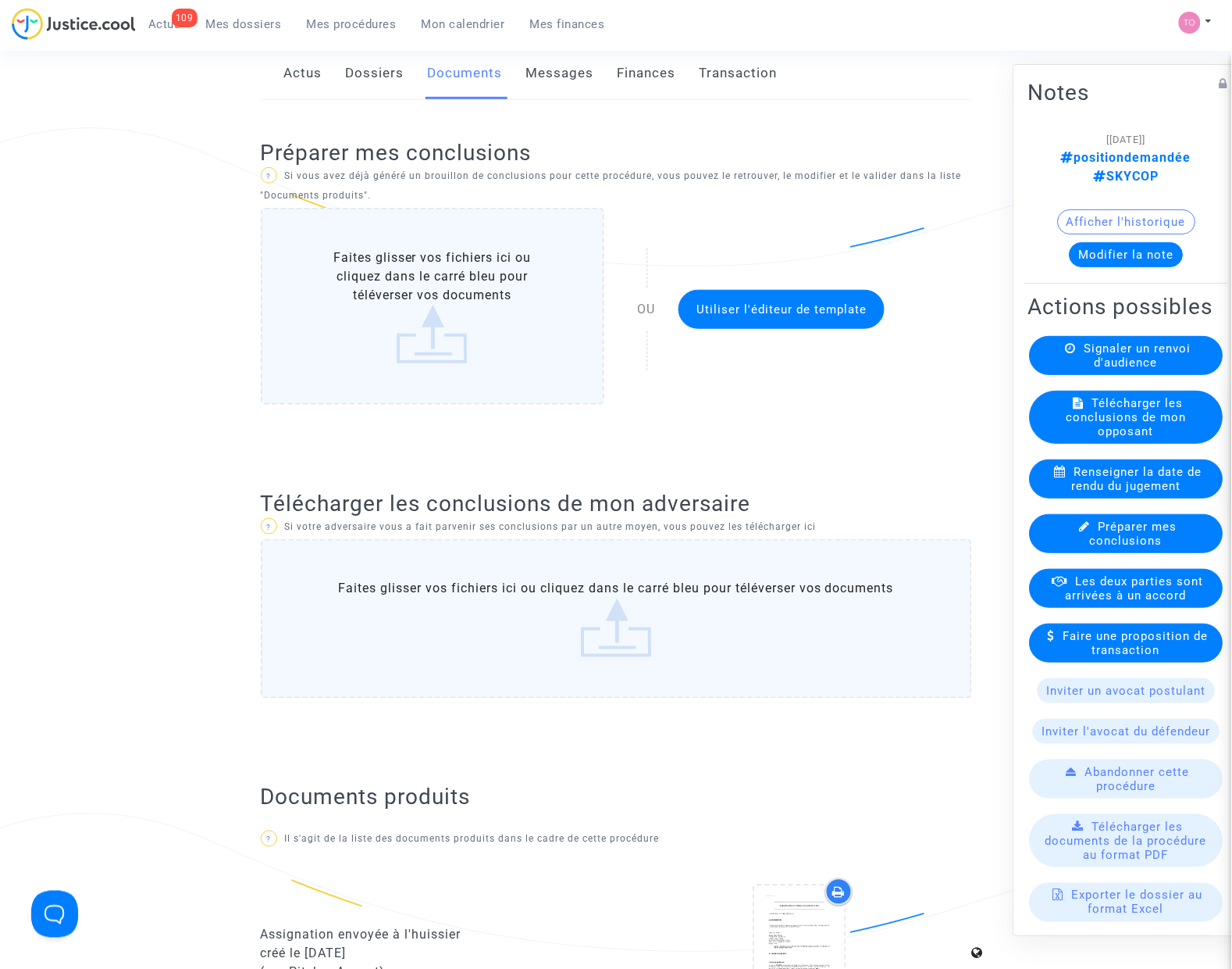
scroll to position [195, 0]
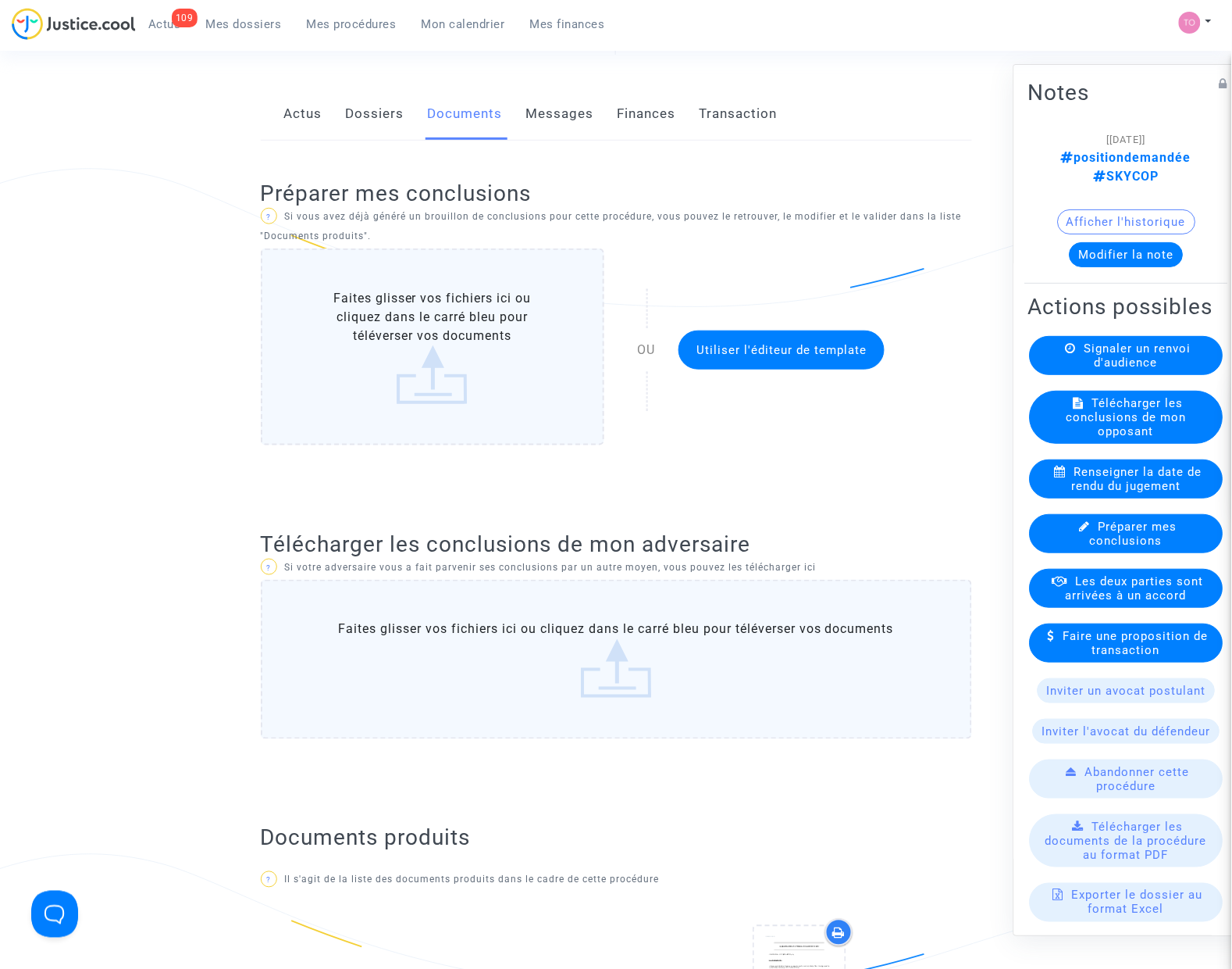
click at [547, 138] on link "Messages" at bounding box center [560, 114] width 68 height 52
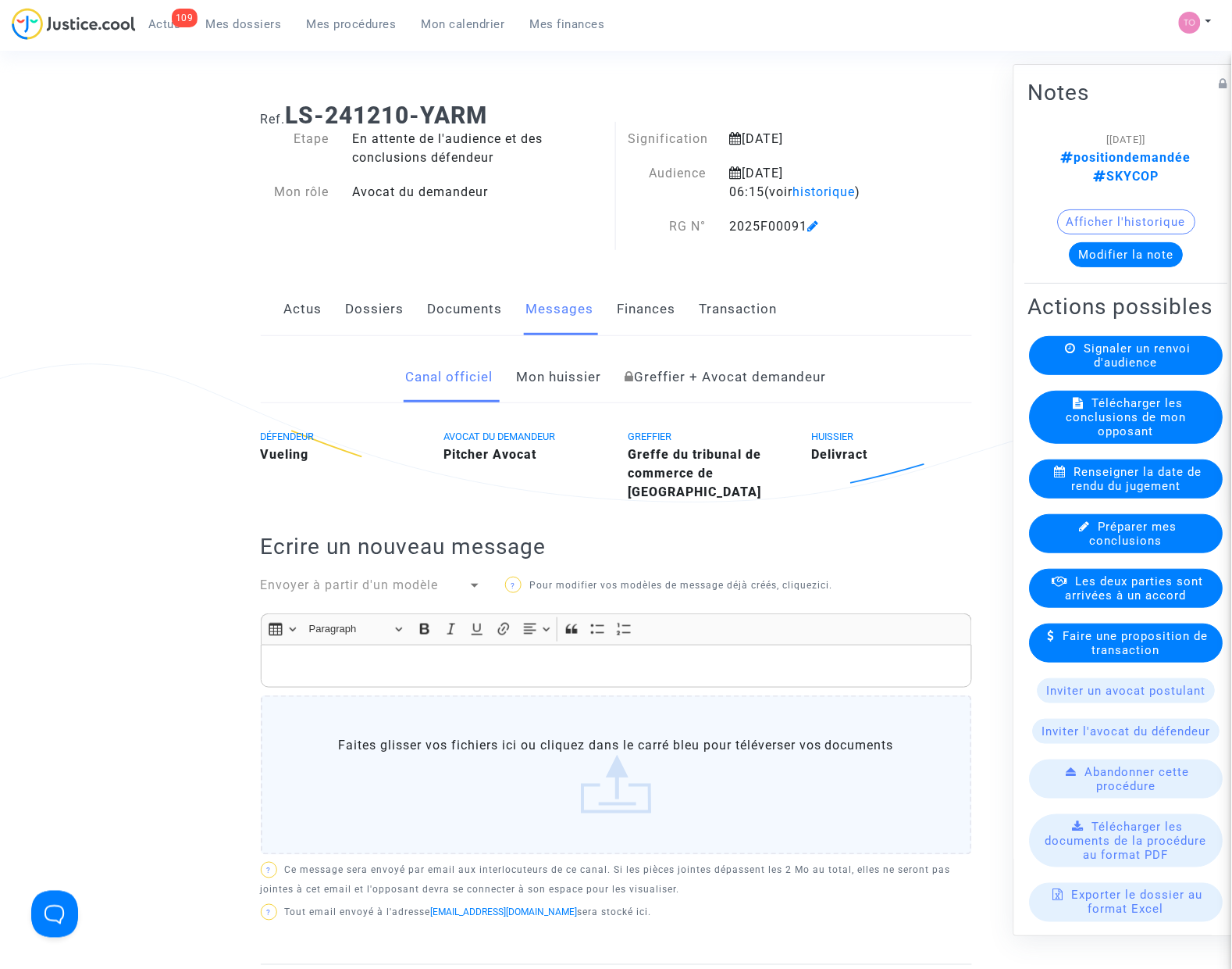
click at [371, 299] on link "Dossiers" at bounding box center [375, 309] width 58 height 52
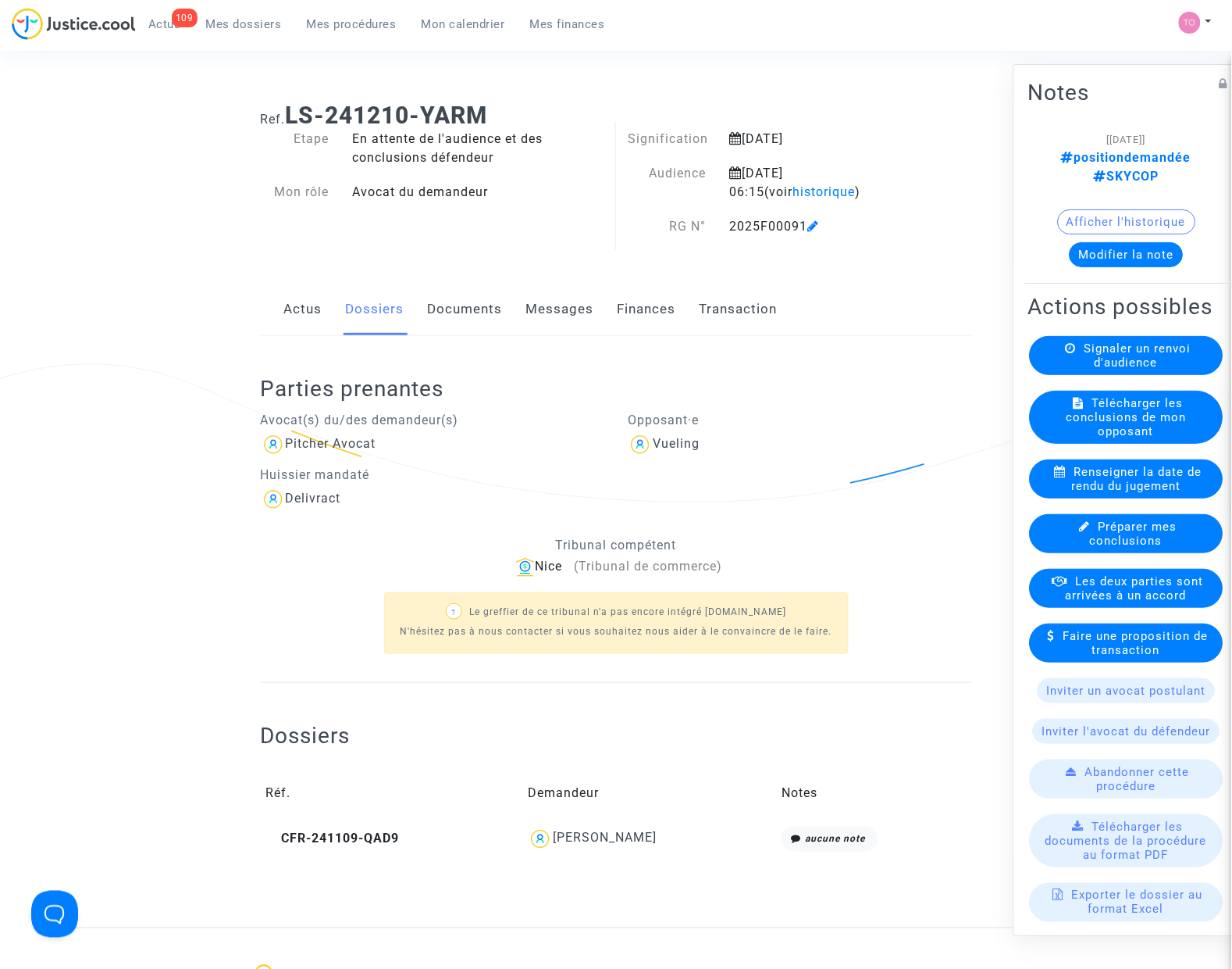
click at [601, 845] on div "CELESTIN DAVID" at bounding box center [605, 838] width 104 height 15
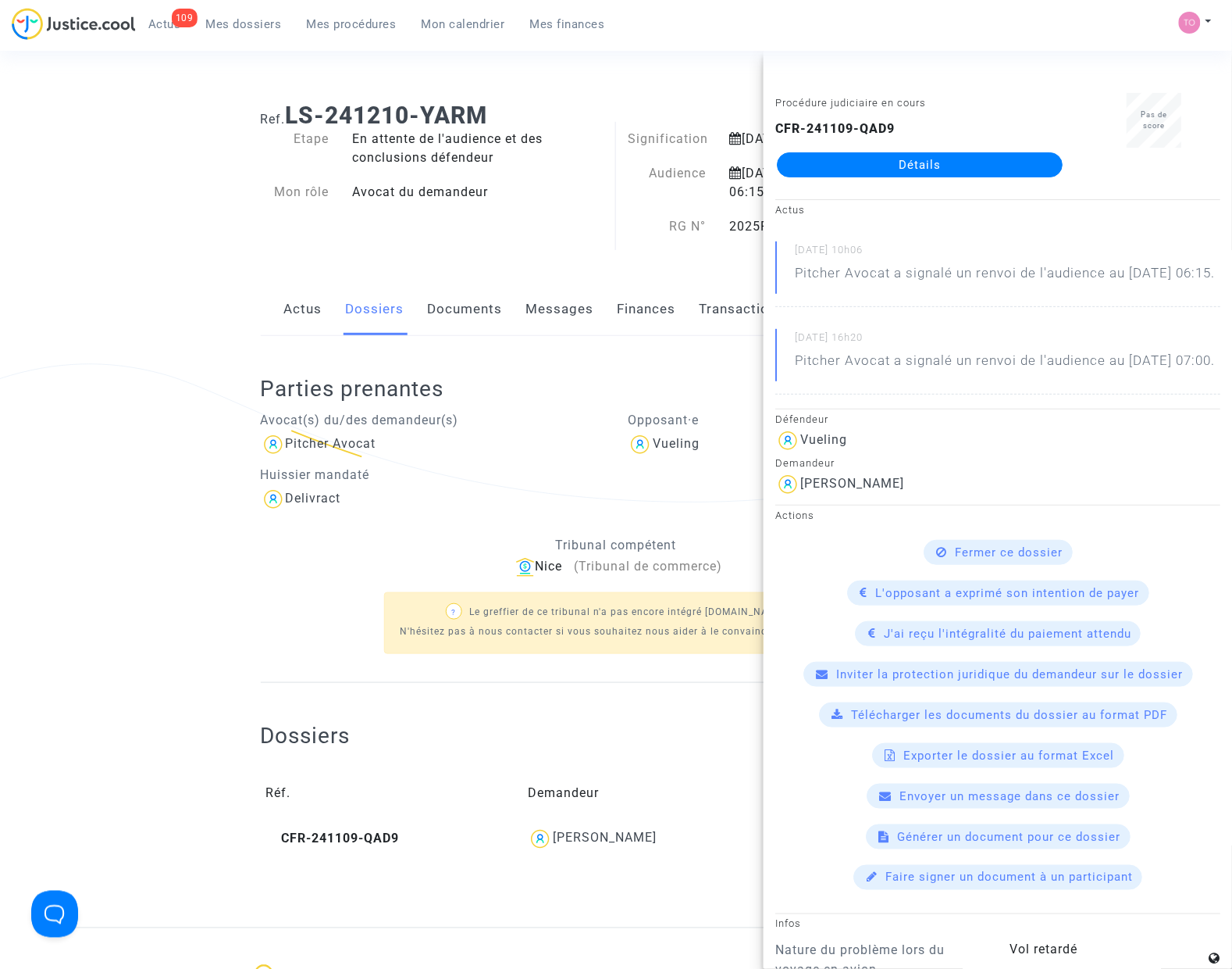
click at [900, 173] on link "Détails" at bounding box center [920, 164] width 286 height 25
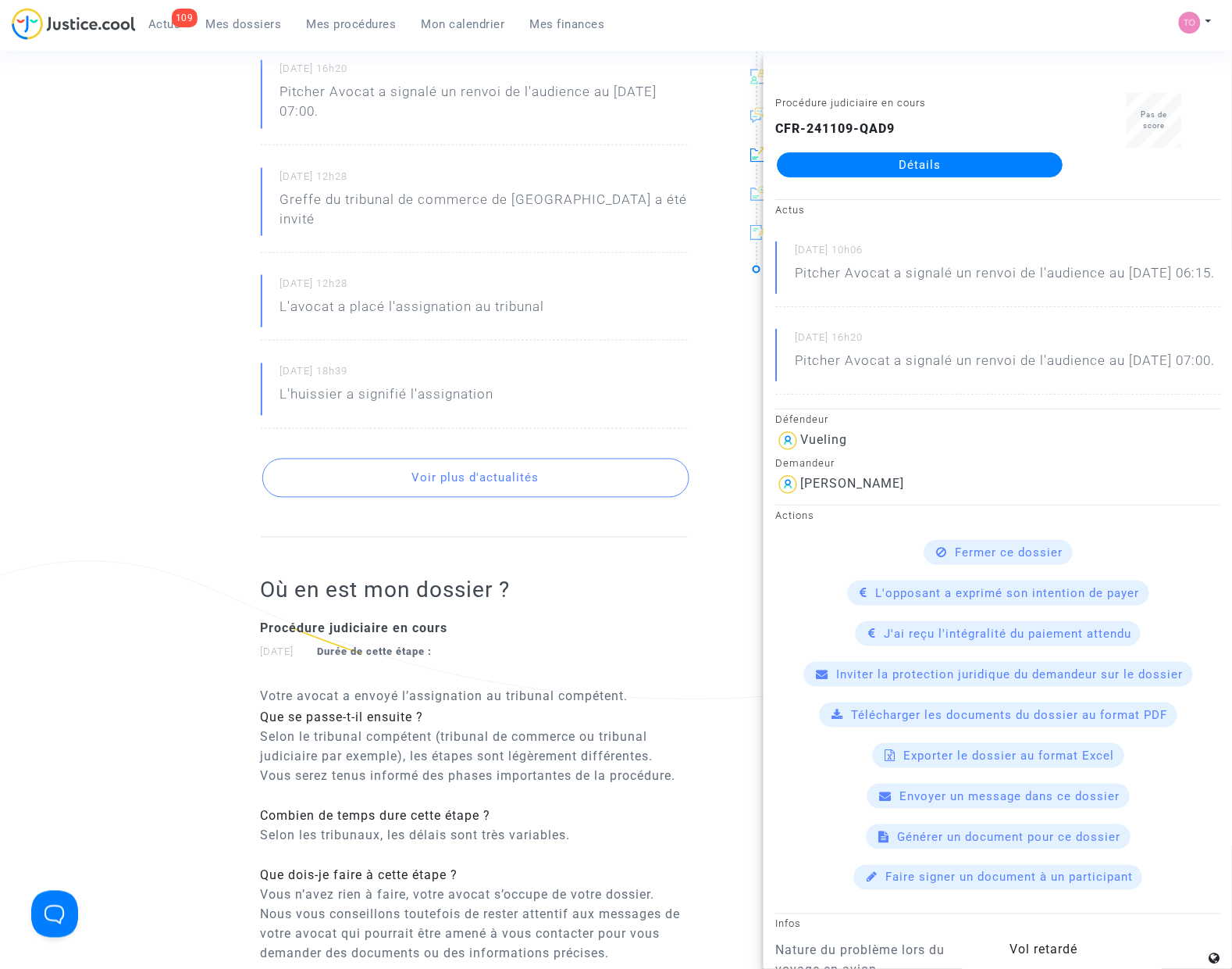
click at [55, 365] on div "Ref. CFR-241109-QAD9 Etape Procédure judiciaire en cours Catégorie Retard de vo…" at bounding box center [616, 363] width 1232 height 1524
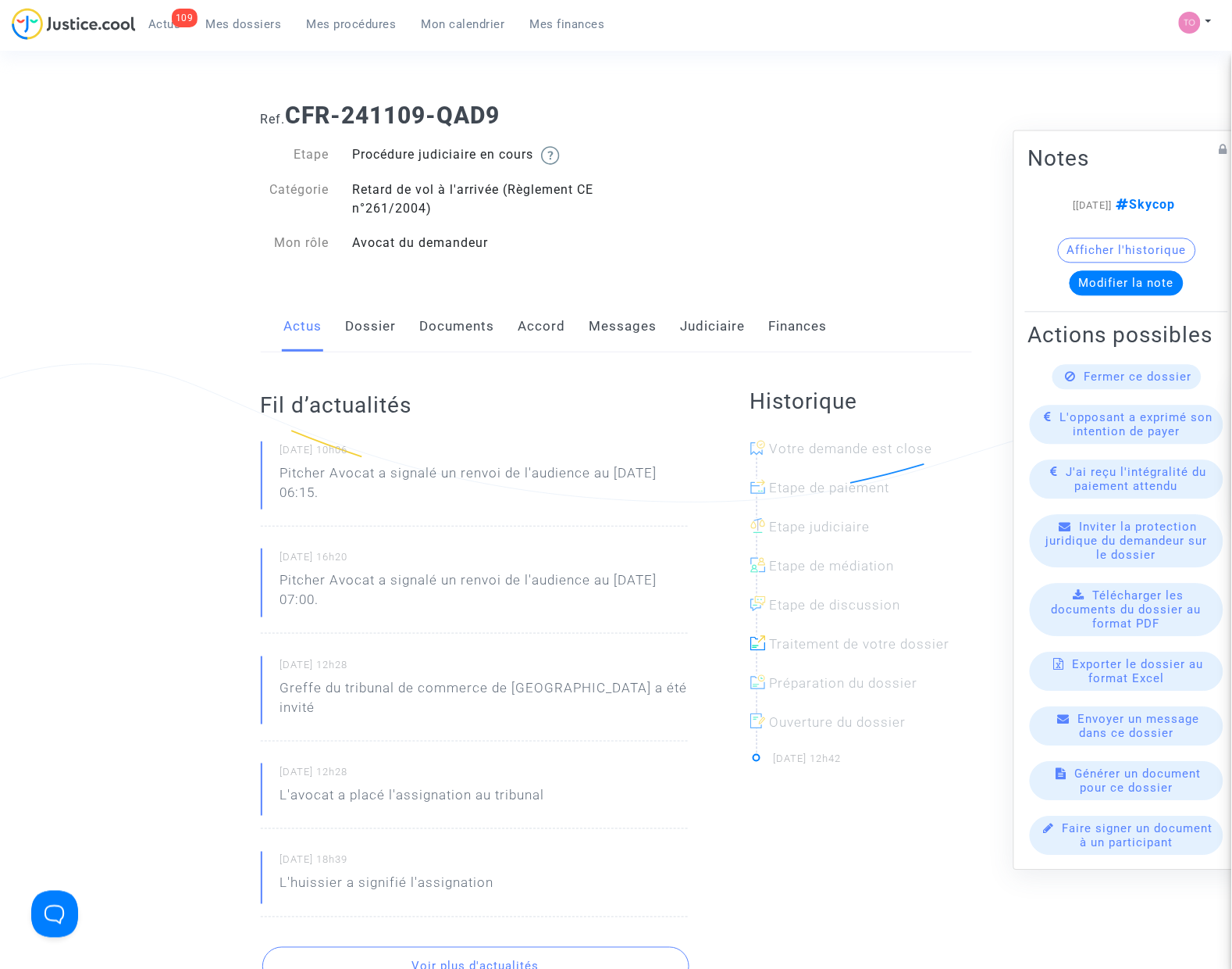
click at [375, 344] on link "Dossier" at bounding box center [371, 326] width 51 height 52
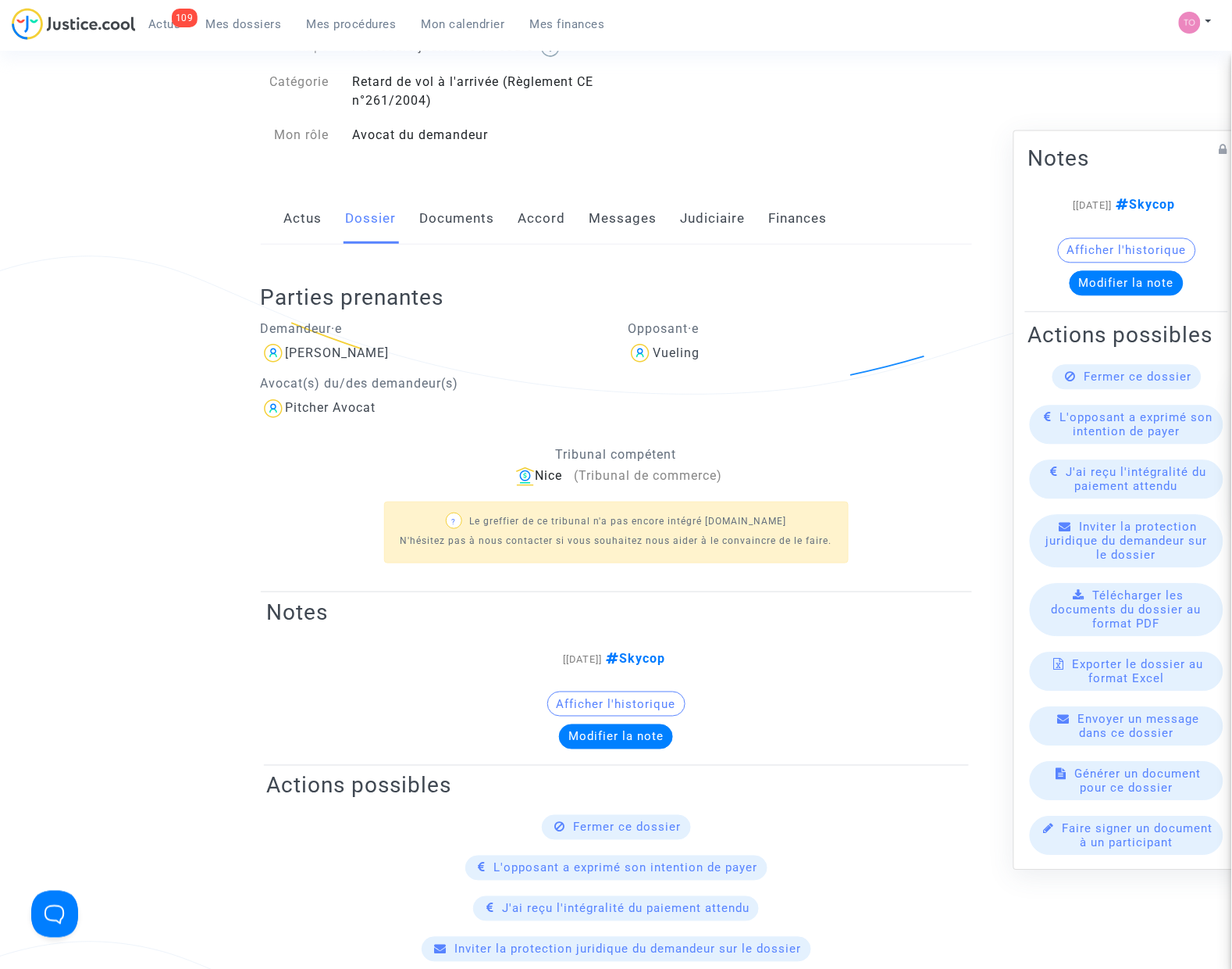
scroll to position [98, 0]
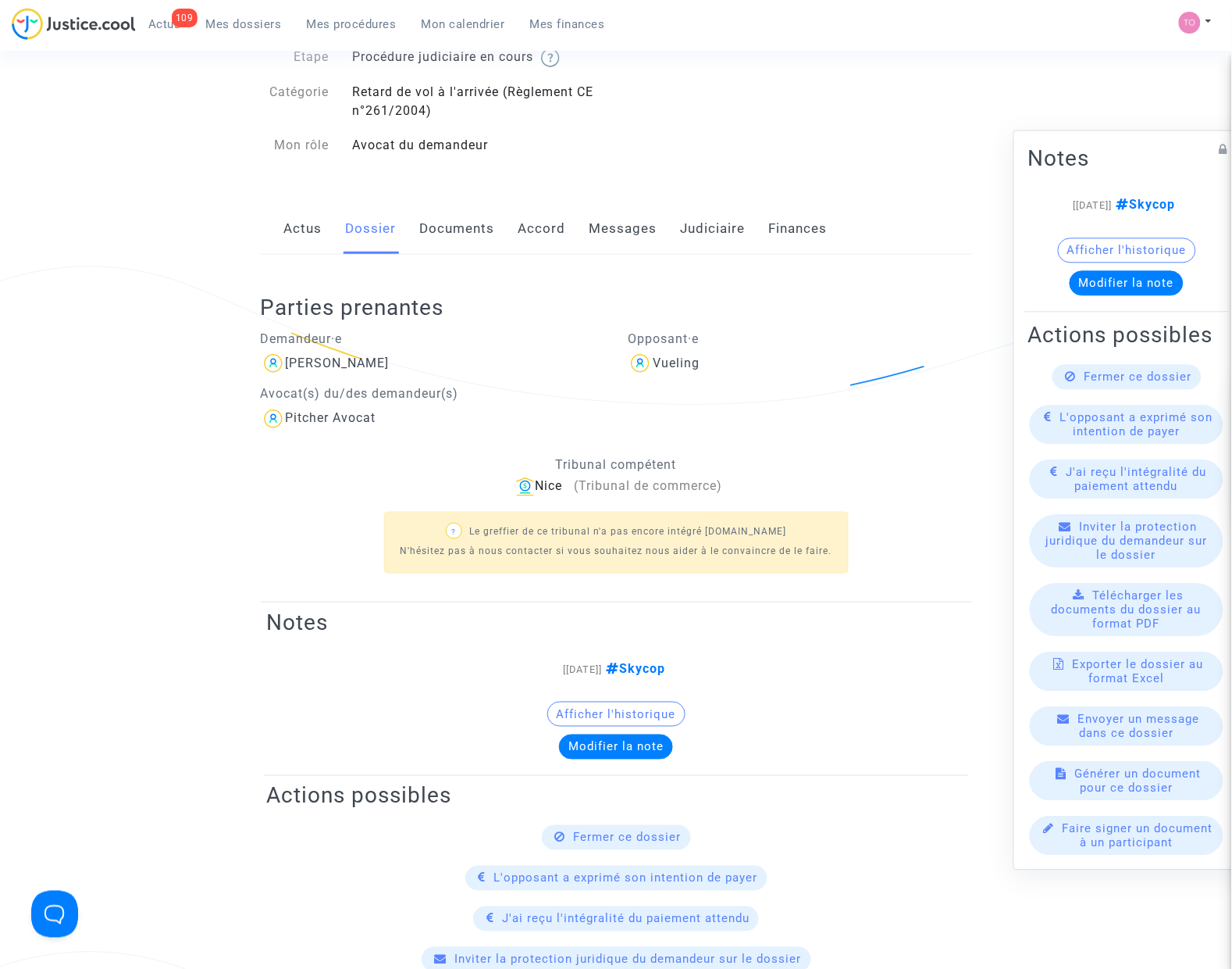
click at [446, 232] on link "Documents" at bounding box center [458, 229] width 75 height 52
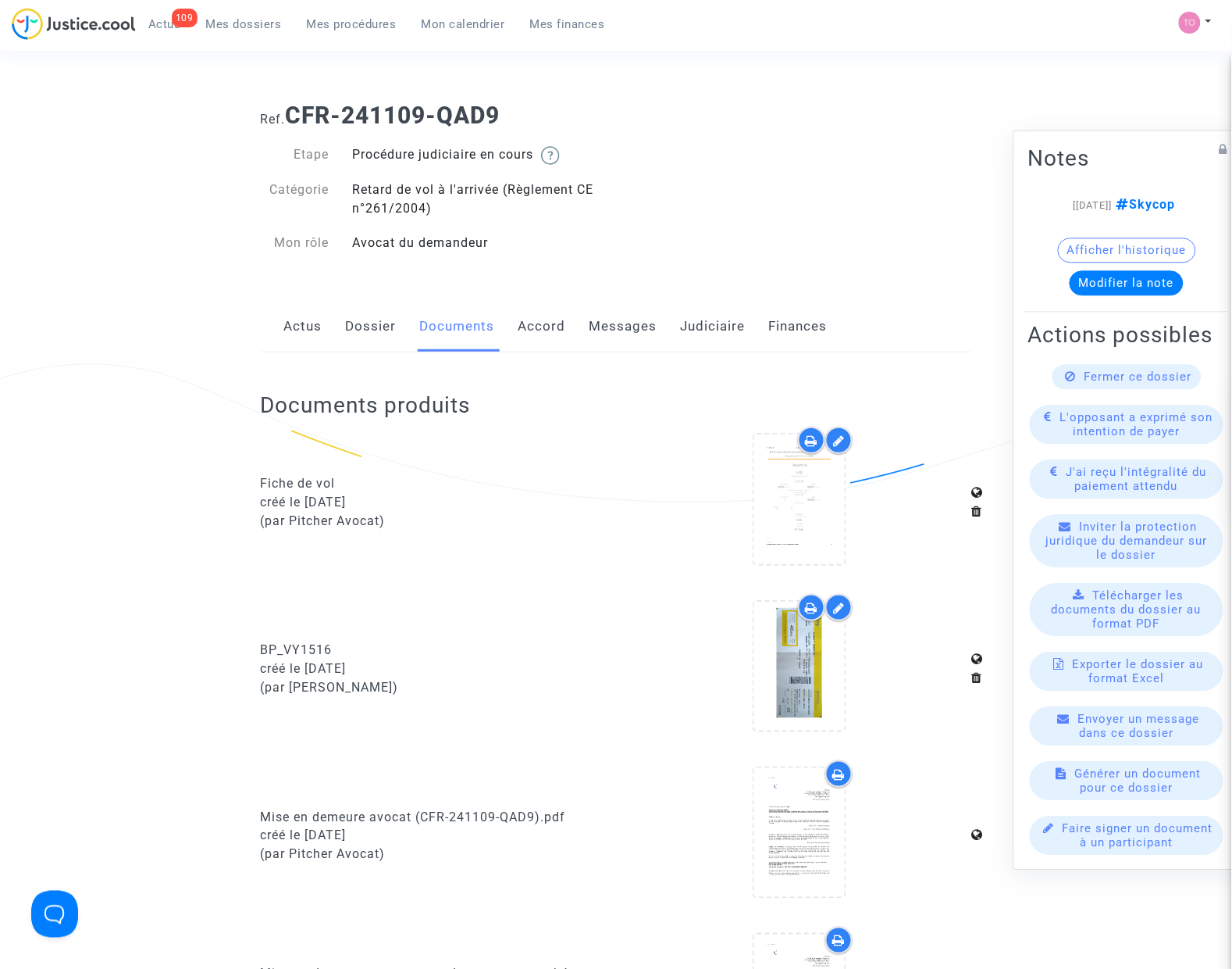
click at [533, 336] on link "Accord" at bounding box center [542, 326] width 48 height 52
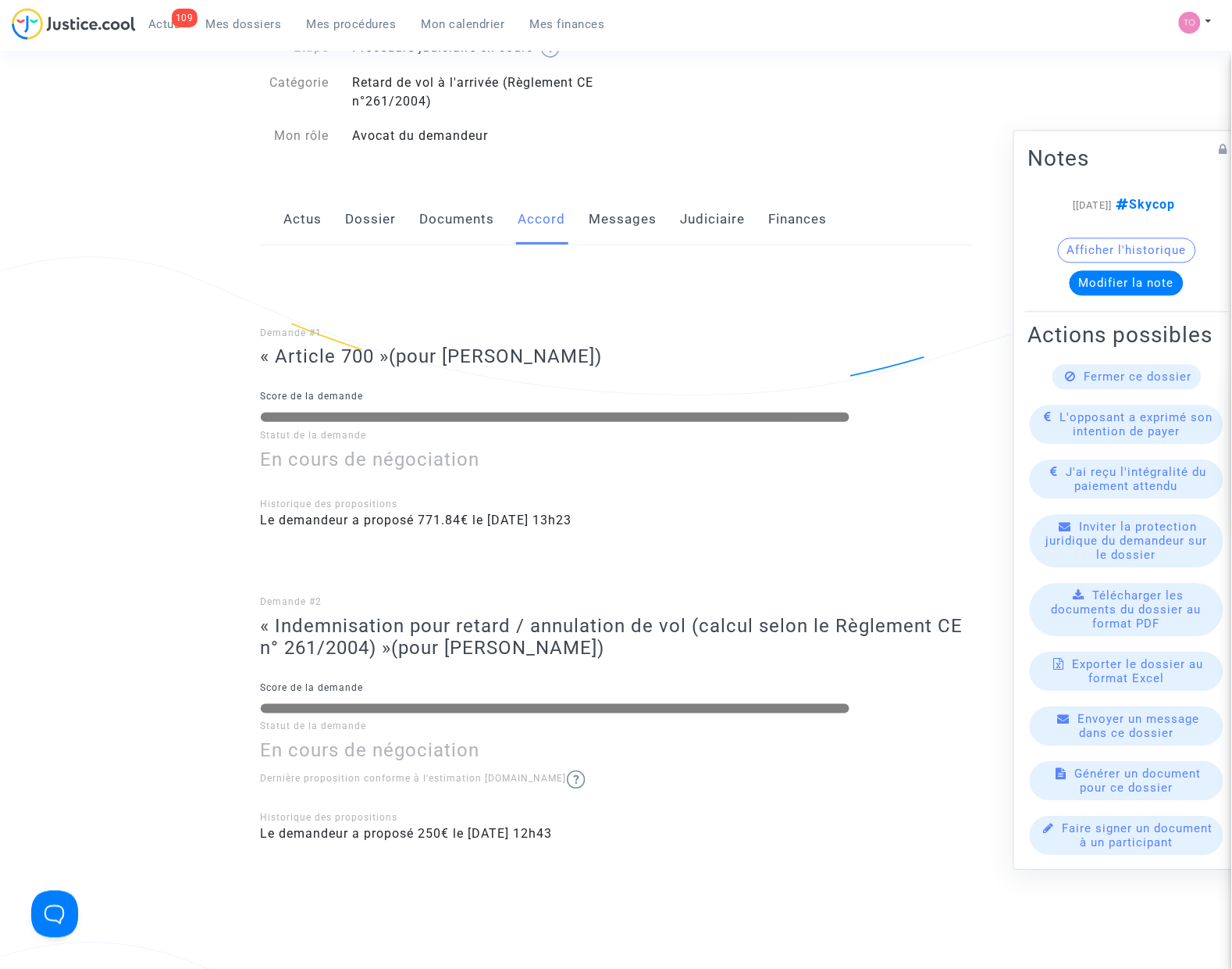
scroll to position [98, 0]
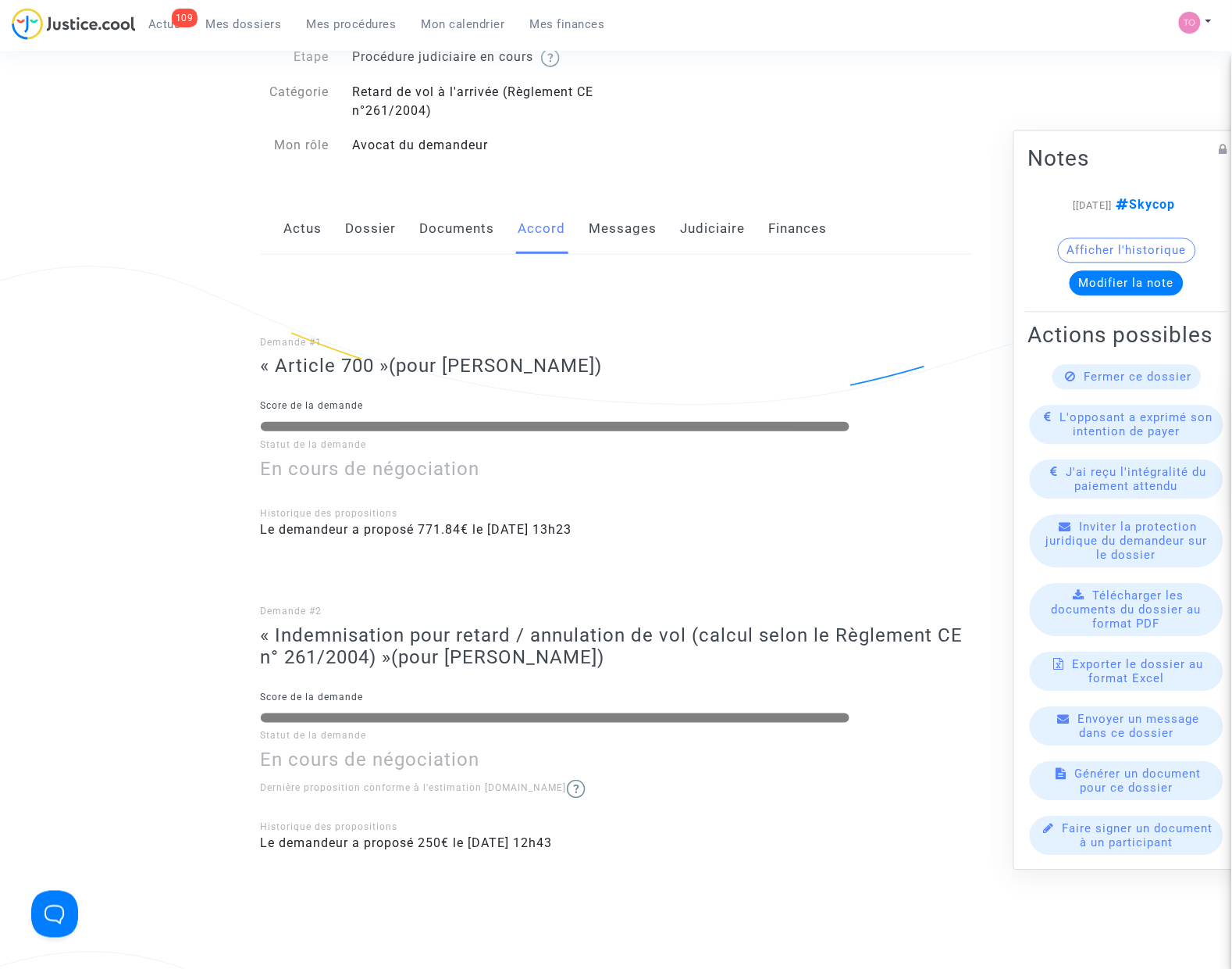
click at [446, 247] on link "Documents" at bounding box center [458, 229] width 75 height 52
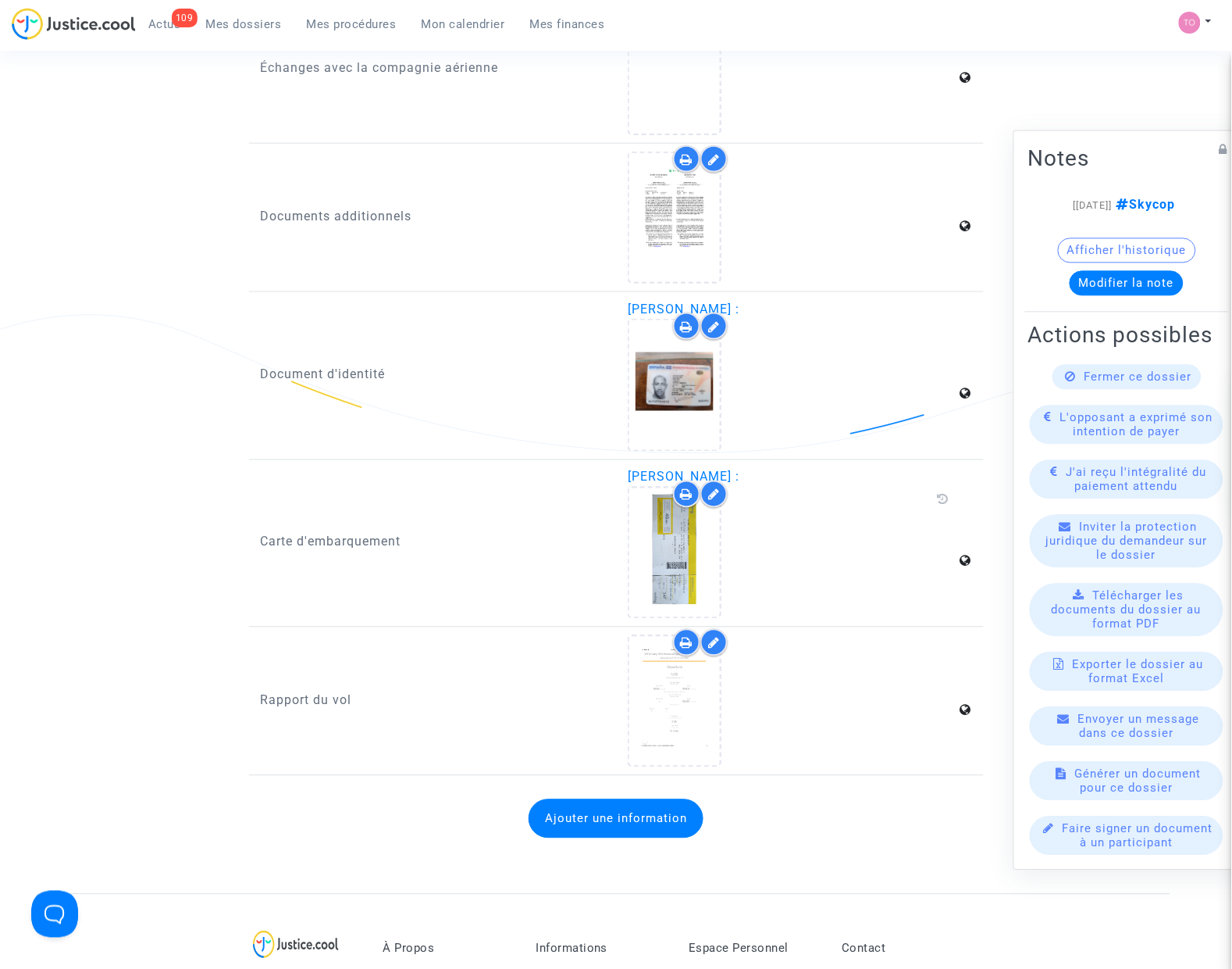
scroll to position [2148, 0]
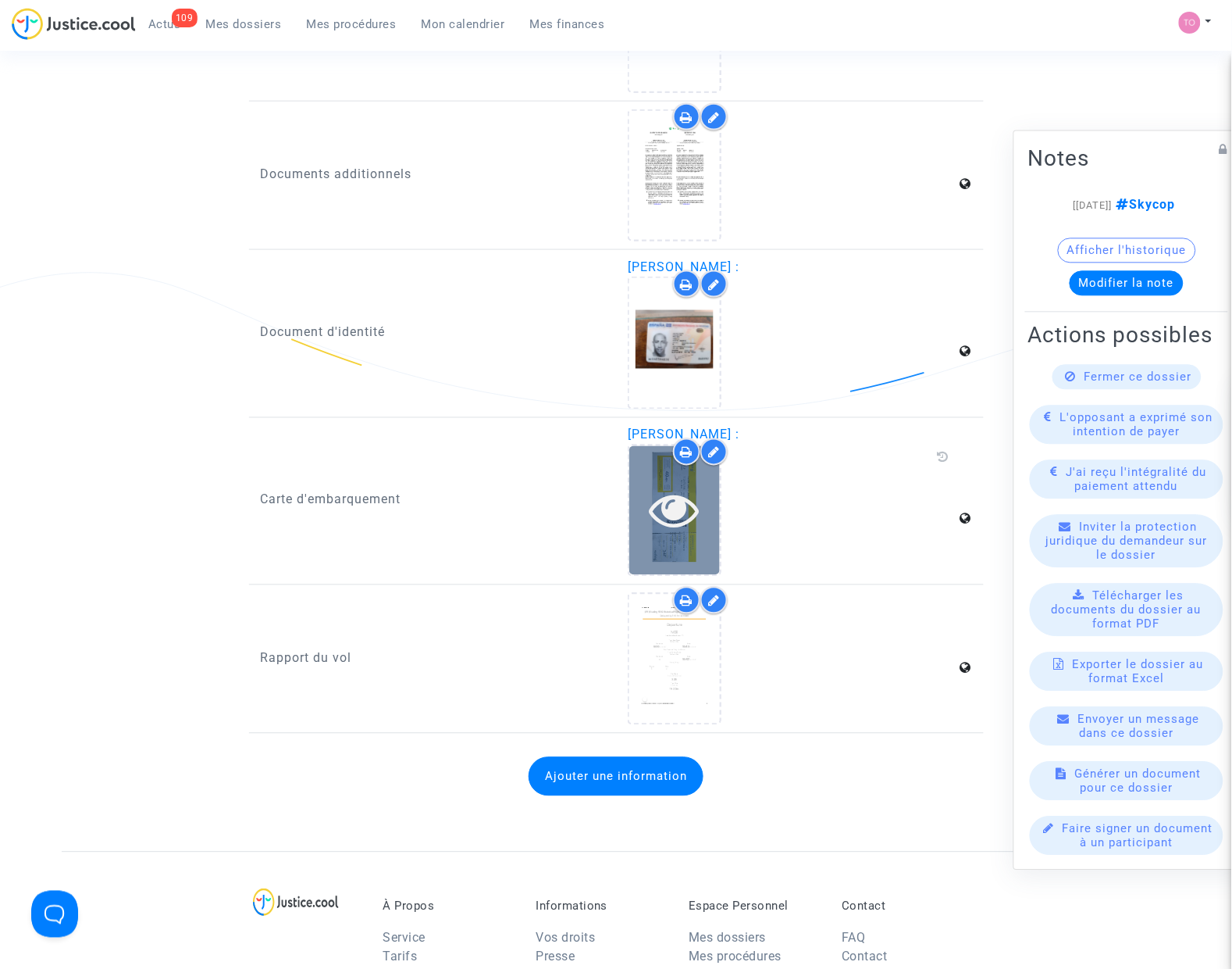
click at [673, 516] on icon at bounding box center [675, 509] width 51 height 50
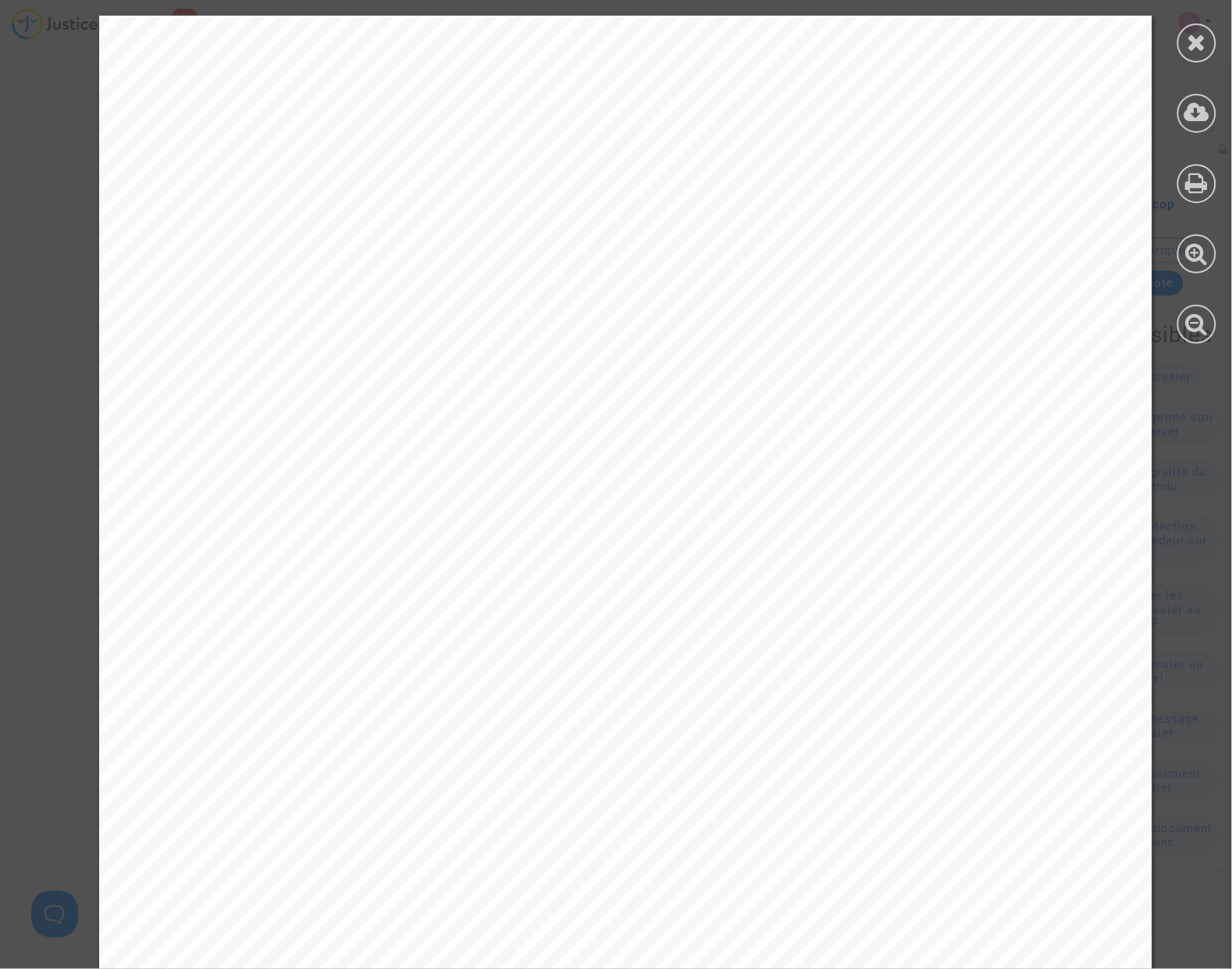
scroll to position [0, 0]
drag, startPoint x: 1188, startPoint y: 35, endPoint x: 1180, endPoint y: 39, distance: 8.9
click at [1188, 34] on icon at bounding box center [1197, 41] width 20 height 23
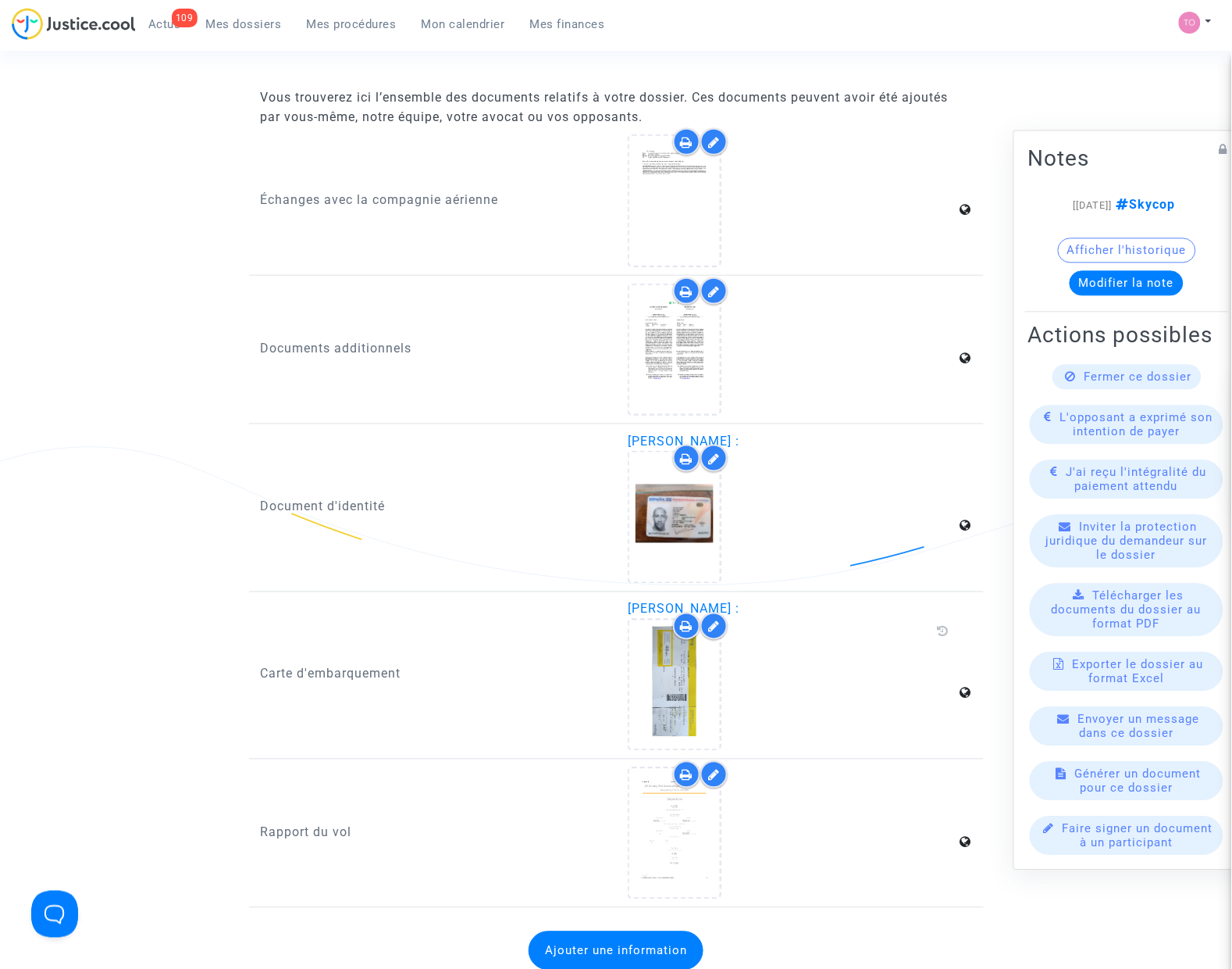
scroll to position [1953, 0]
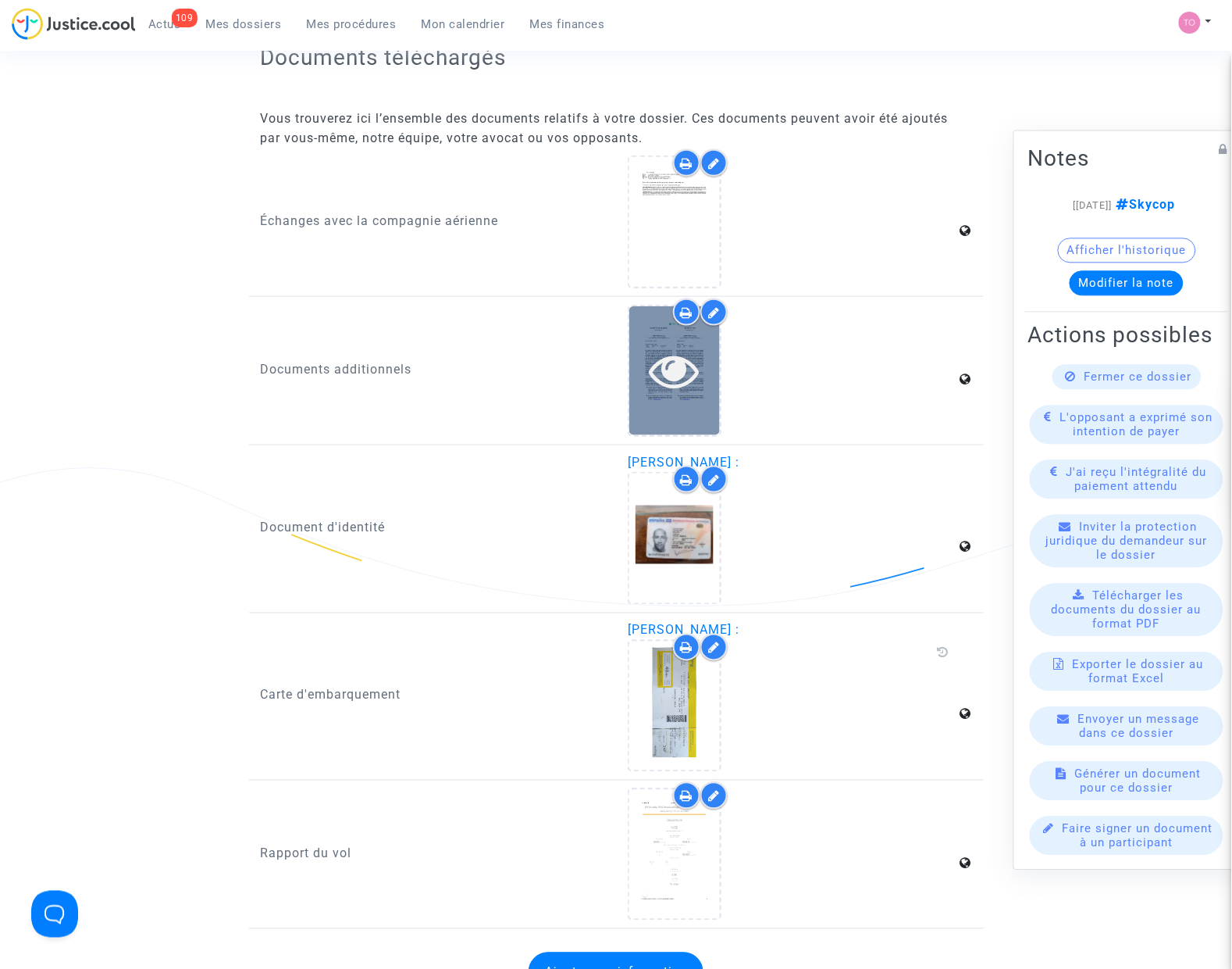
click at [647, 345] on div at bounding box center [674, 370] width 91 height 50
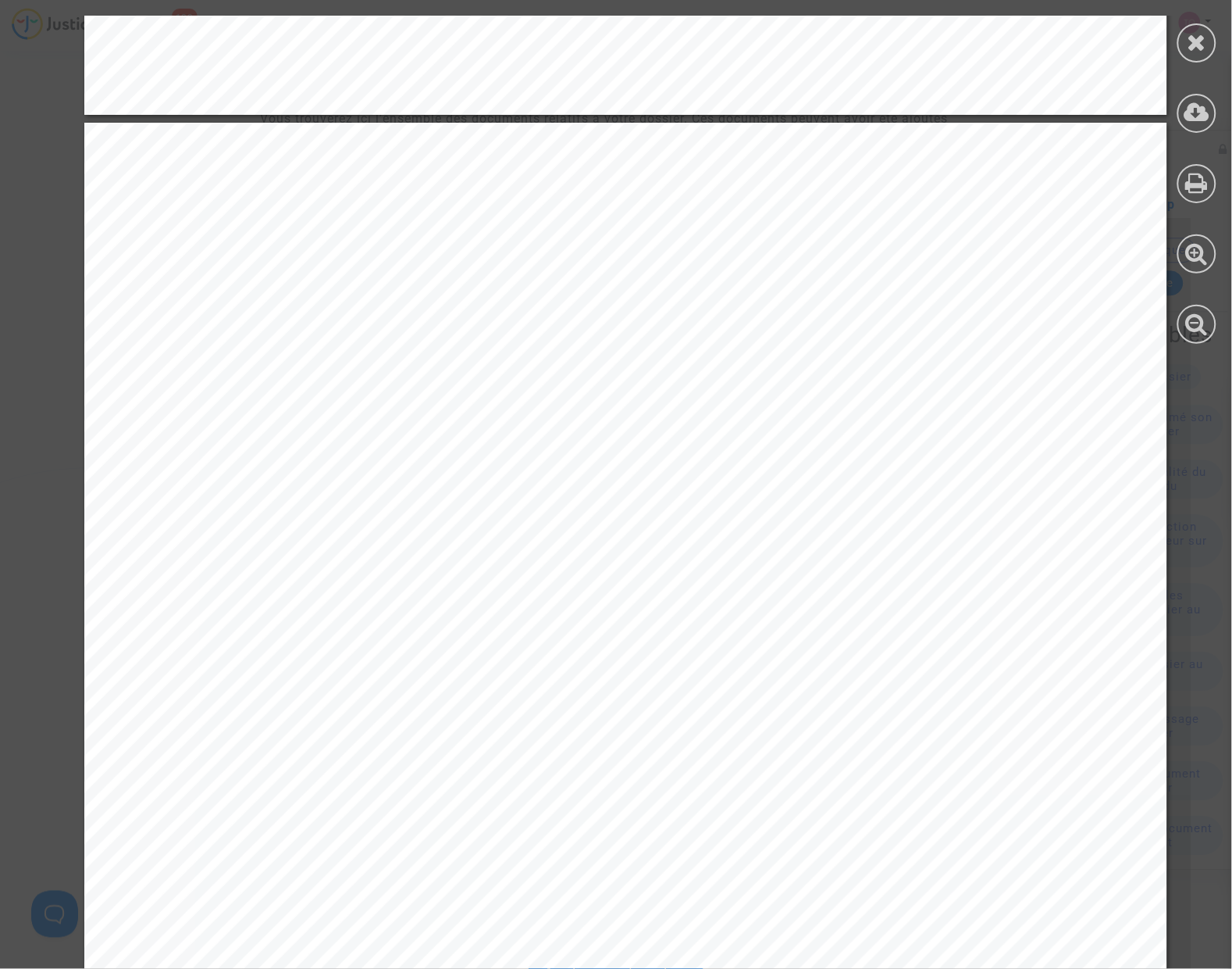
scroll to position [2705, 0]
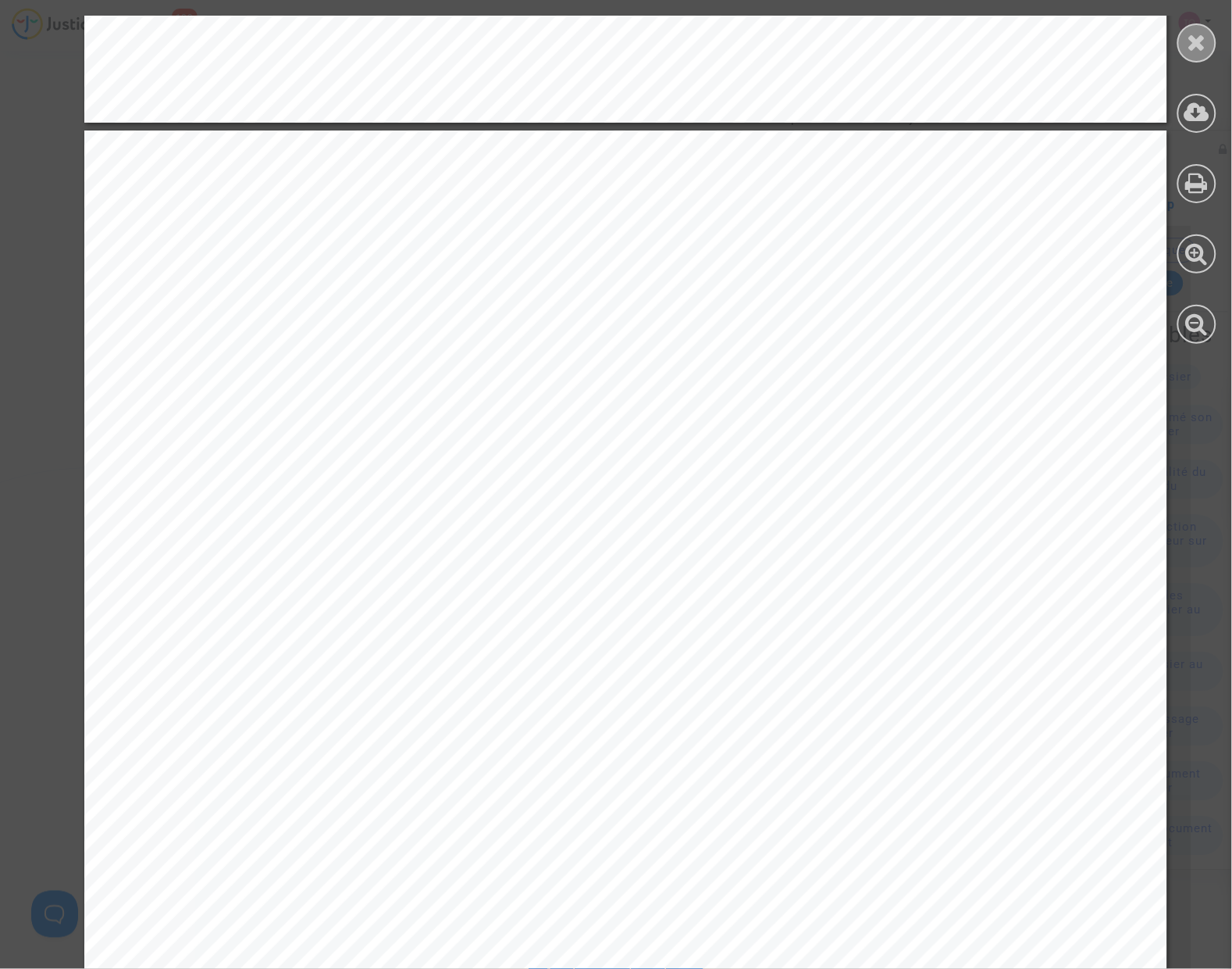
click at [1185, 43] on div at bounding box center [1197, 43] width 39 height 39
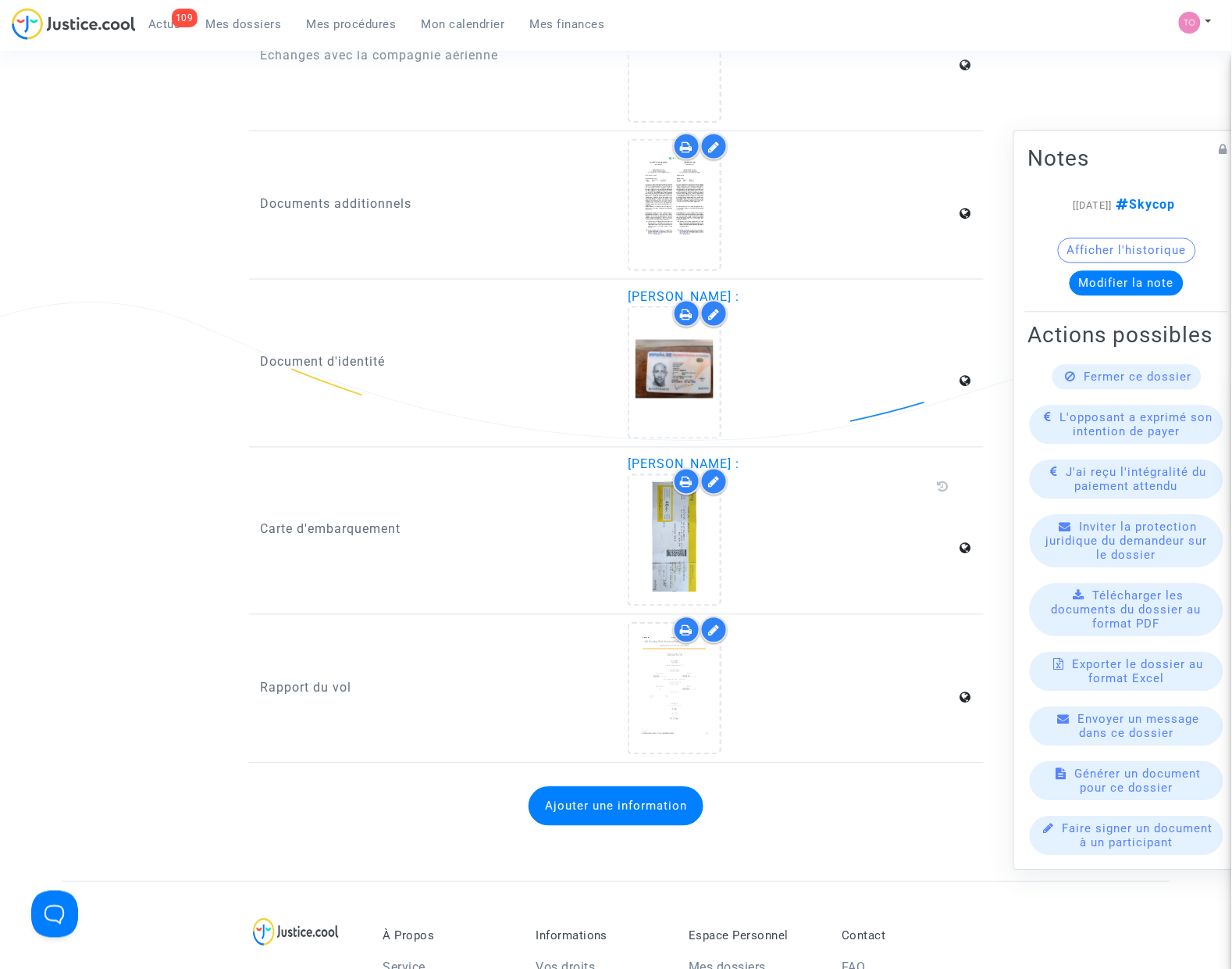
scroll to position [2148, 0]
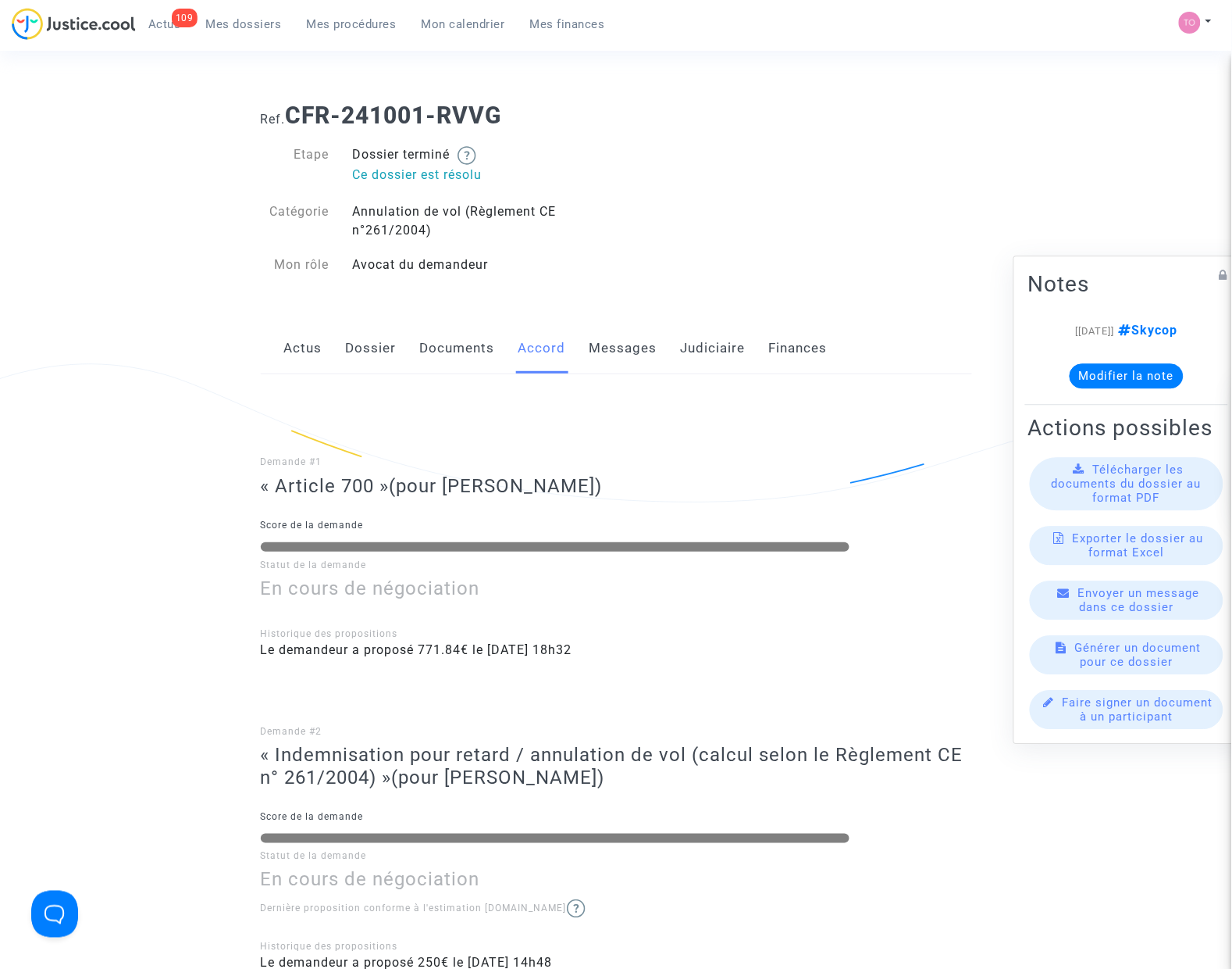
click at [699, 348] on link "Judiciaire" at bounding box center [713, 348] width 65 height 52
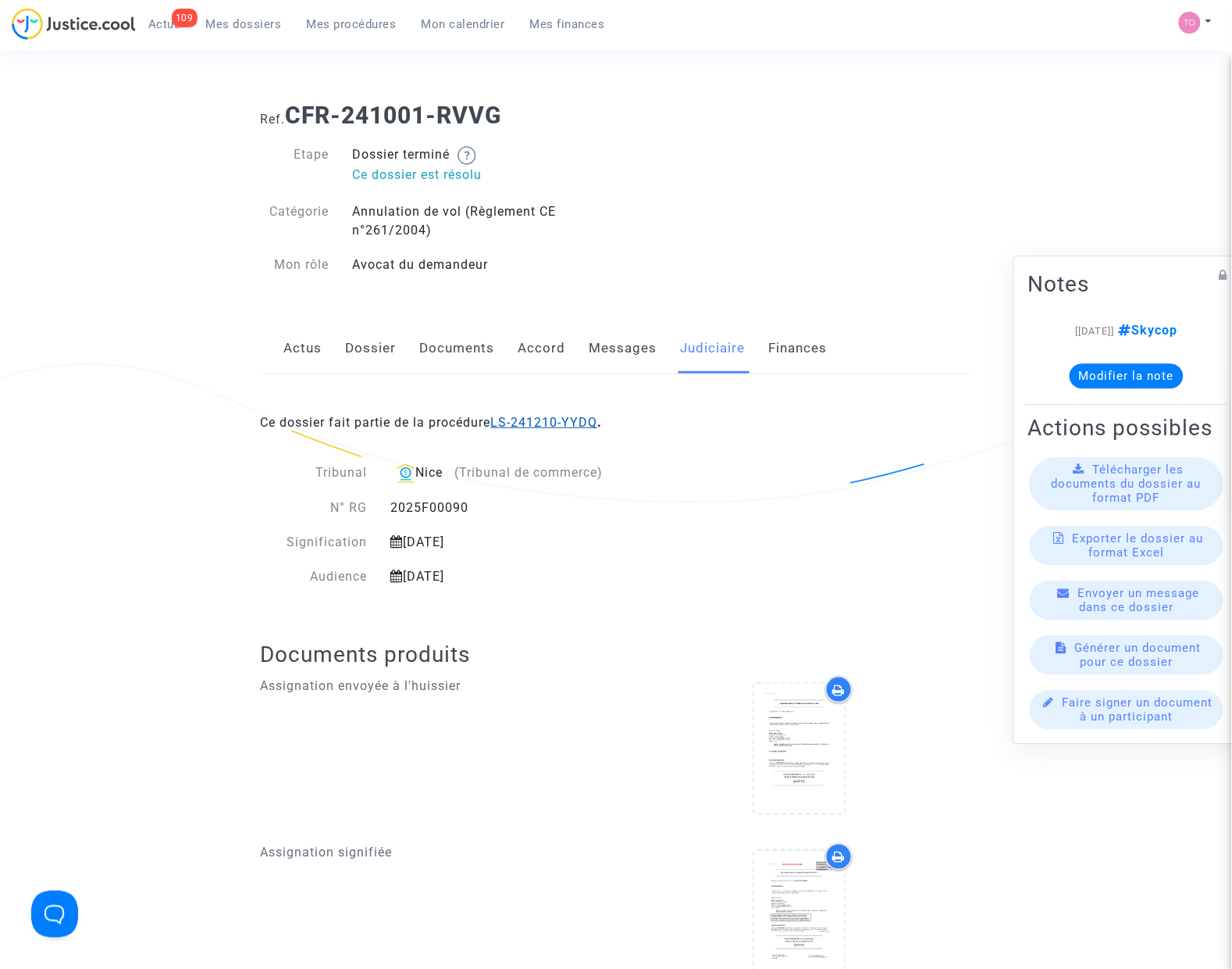
click at [581, 420] on link "LS-241210-YYDQ" at bounding box center [545, 422] width 107 height 15
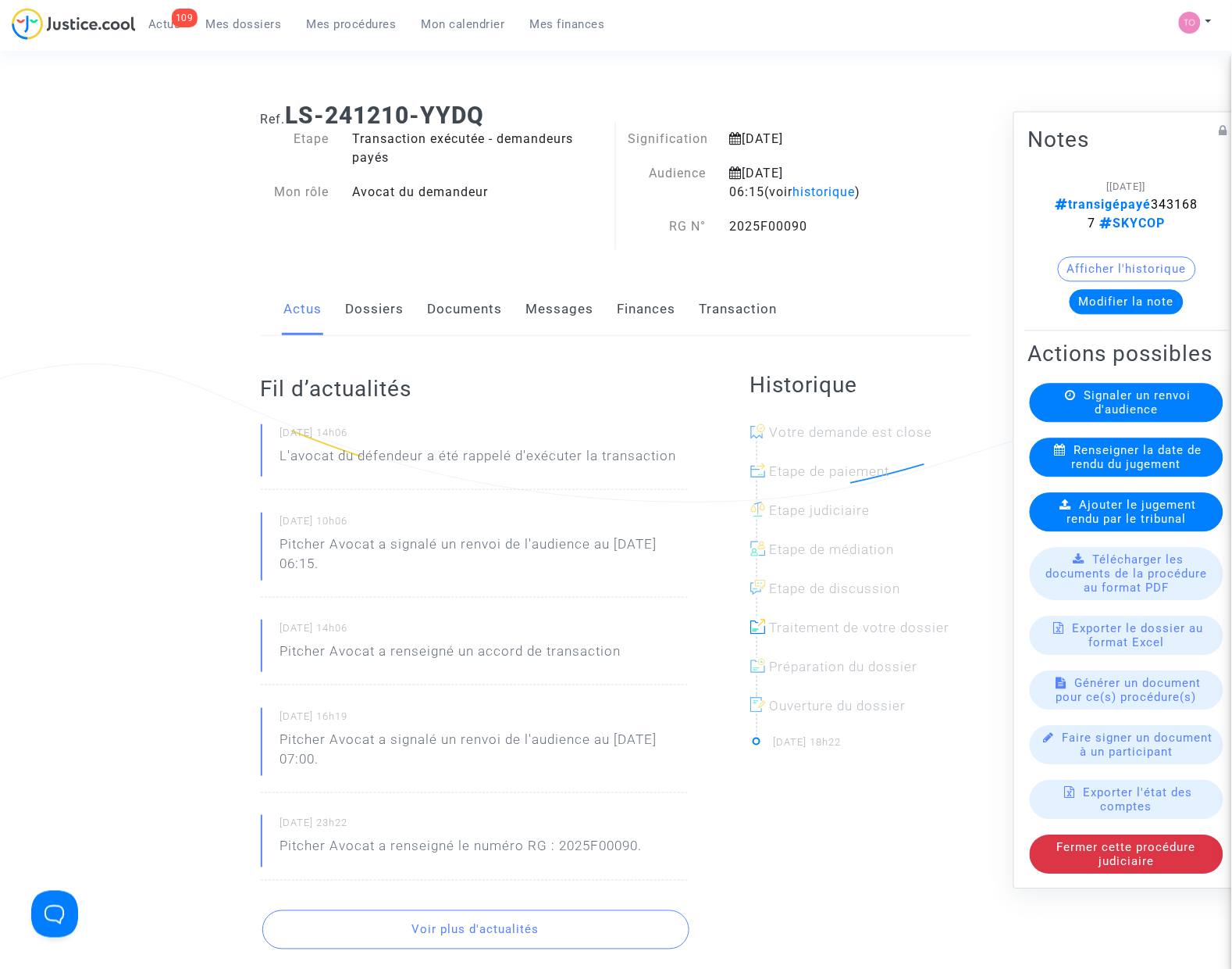
click at [642, 310] on link "Finances" at bounding box center [647, 309] width 58 height 52
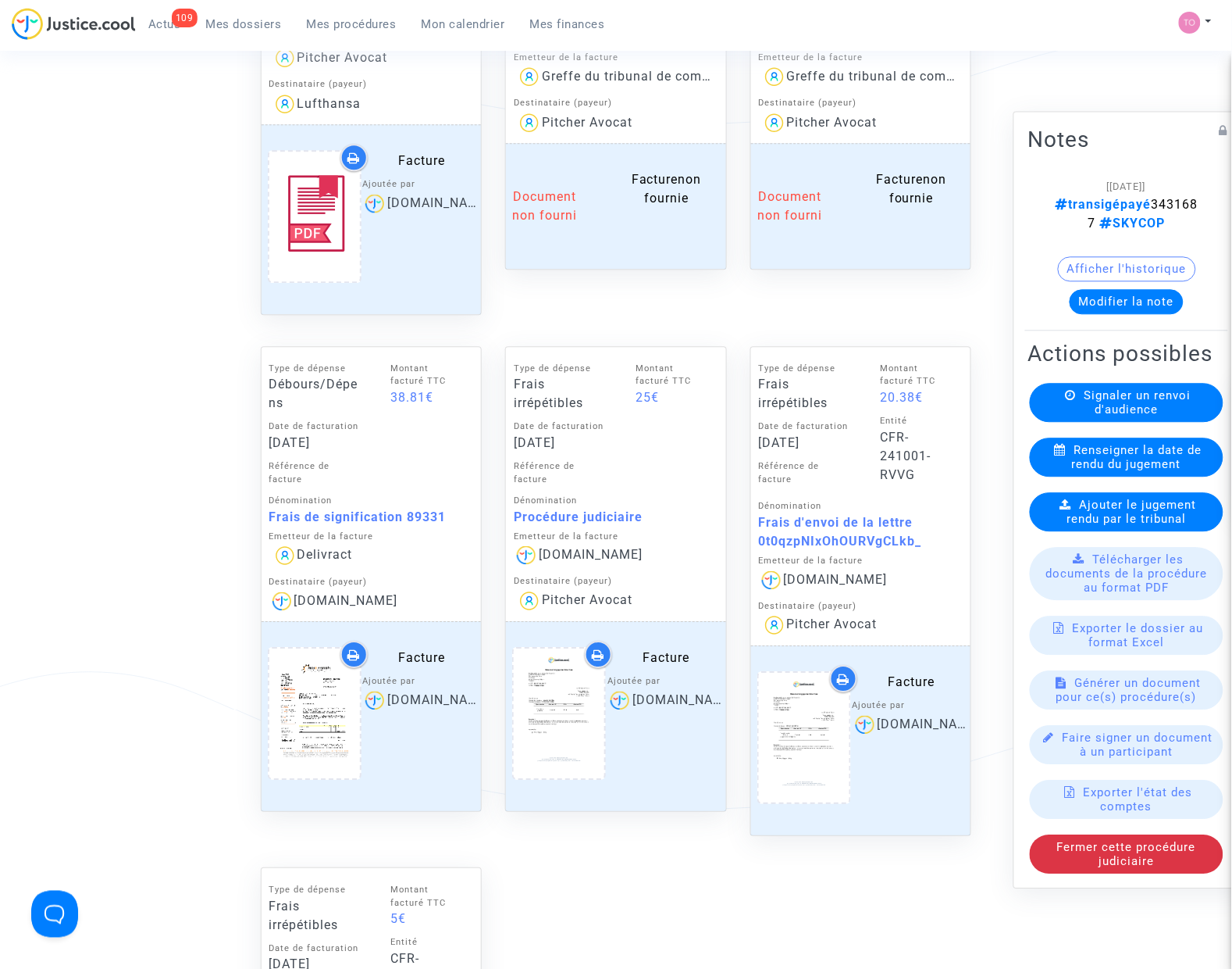
scroll to position [1074, 0]
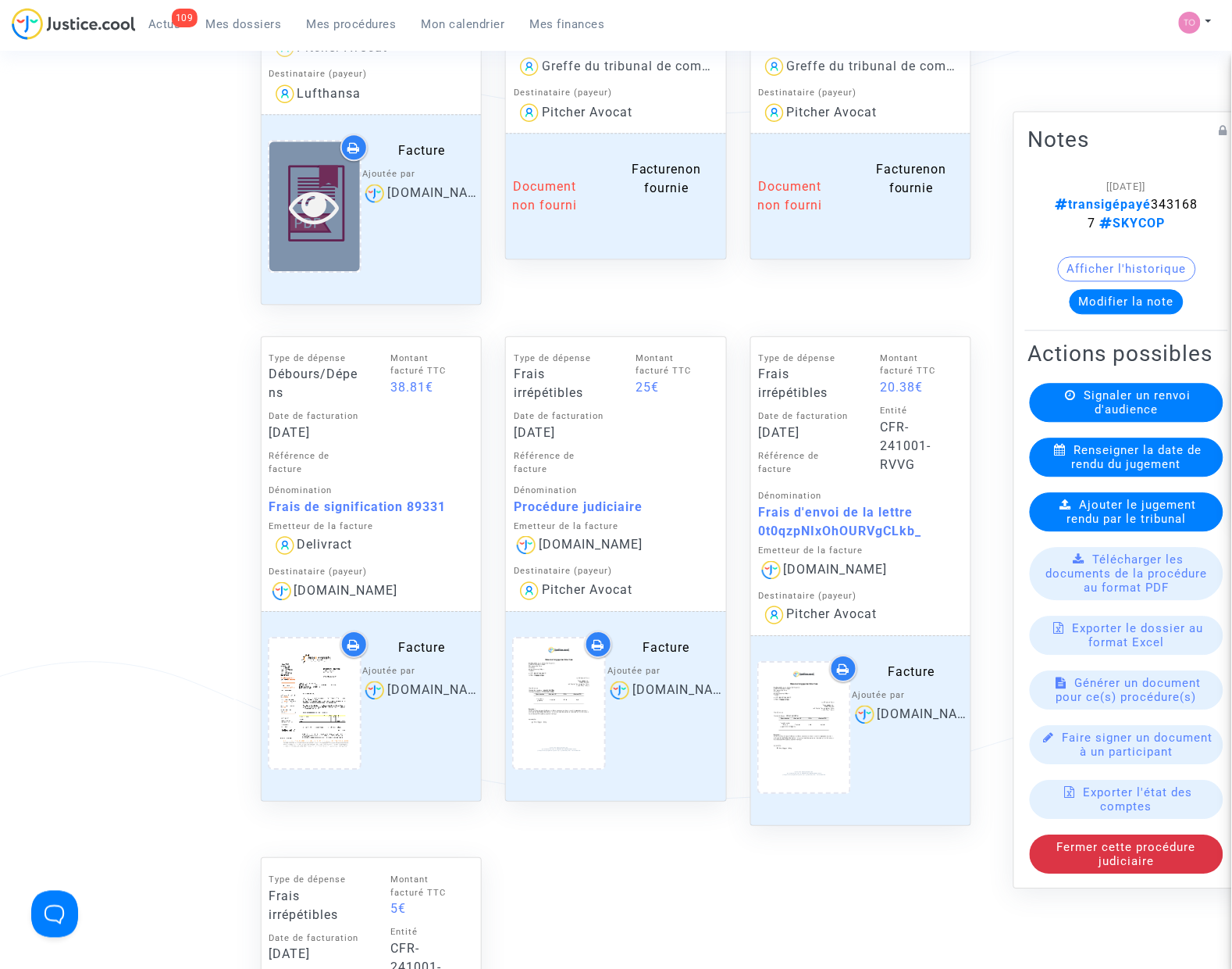
click at [314, 219] on icon at bounding box center [314, 205] width 51 height 50
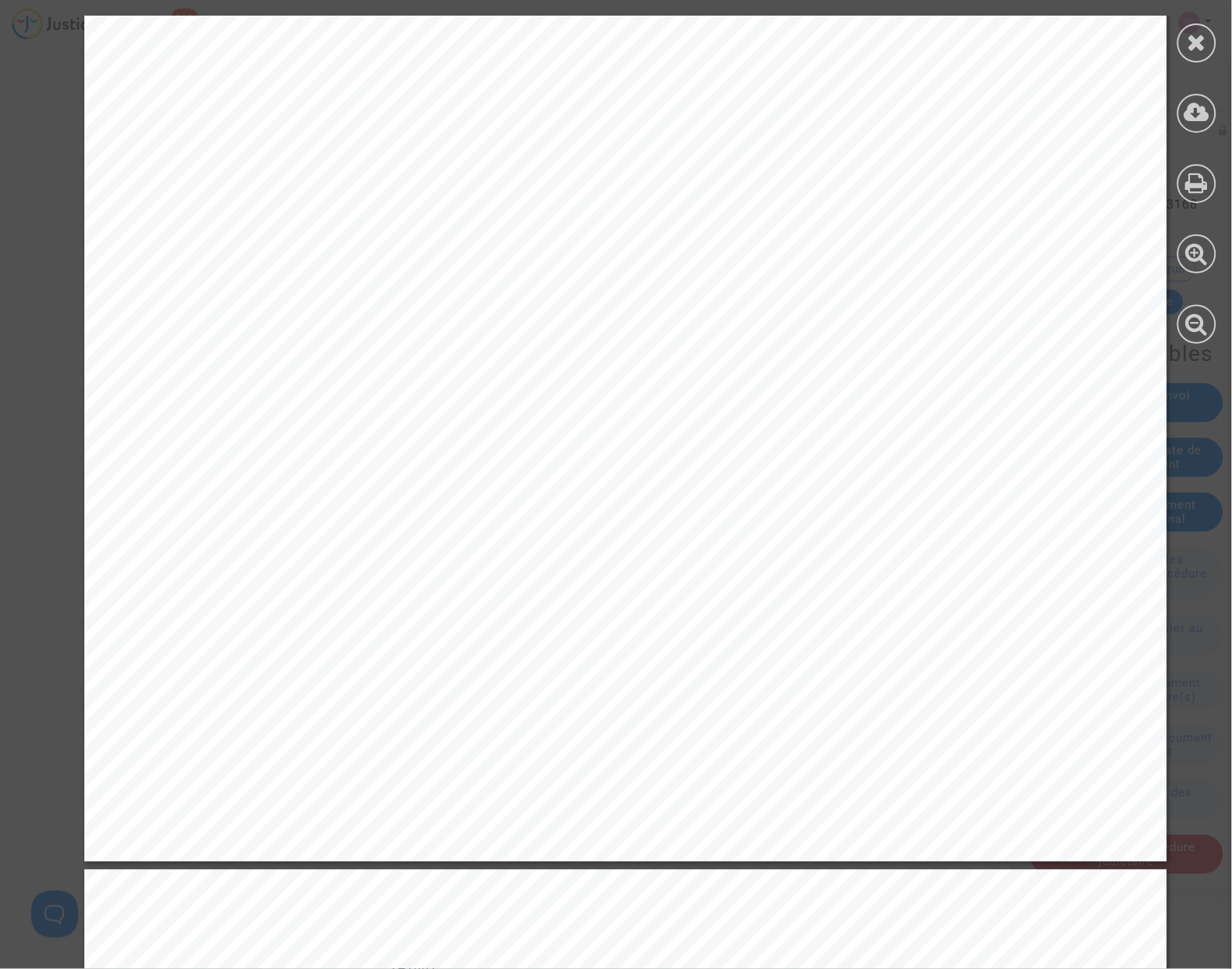
scroll to position [586, 0]
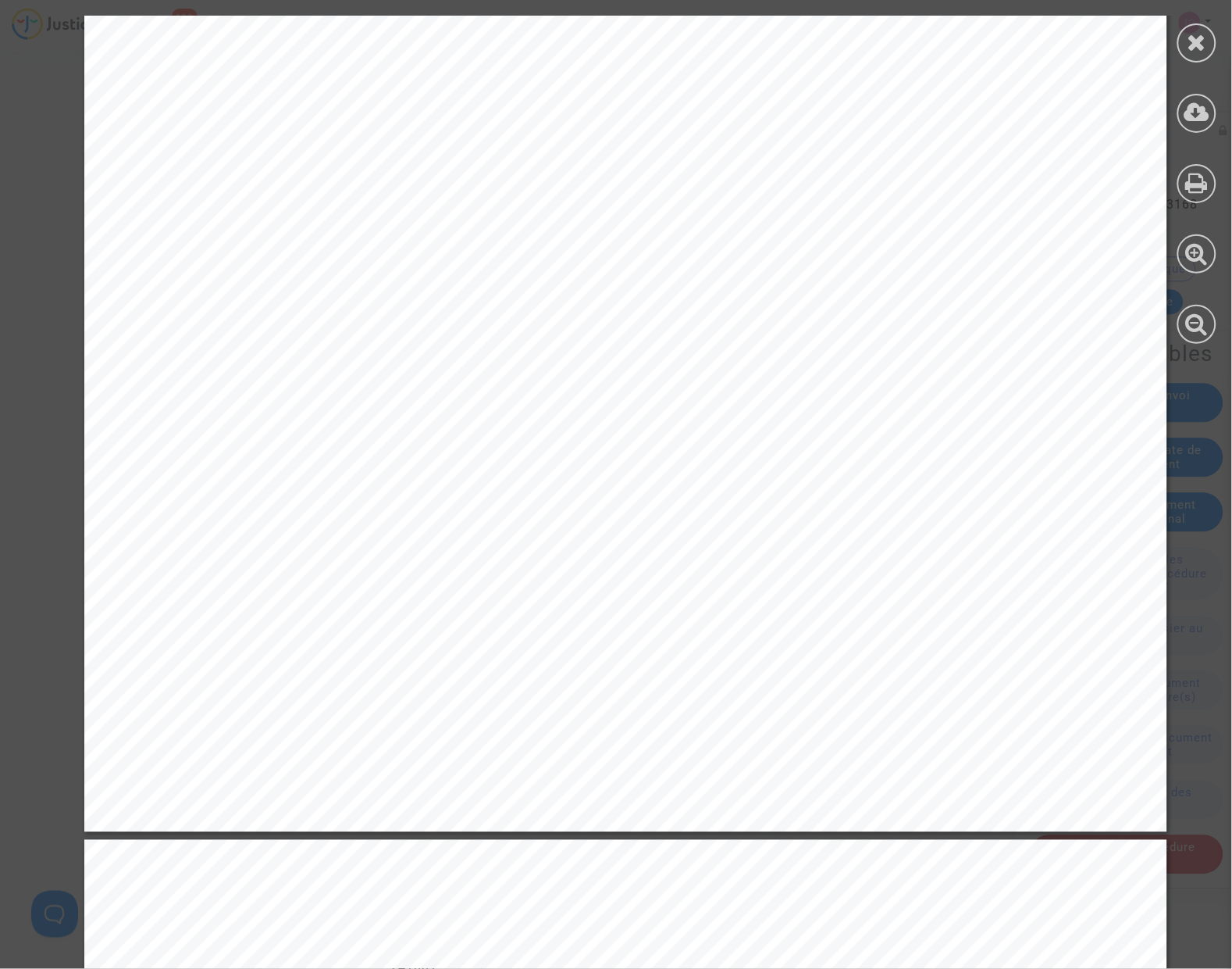
click at [1196, 55] on div at bounding box center [1197, 43] width 39 height 39
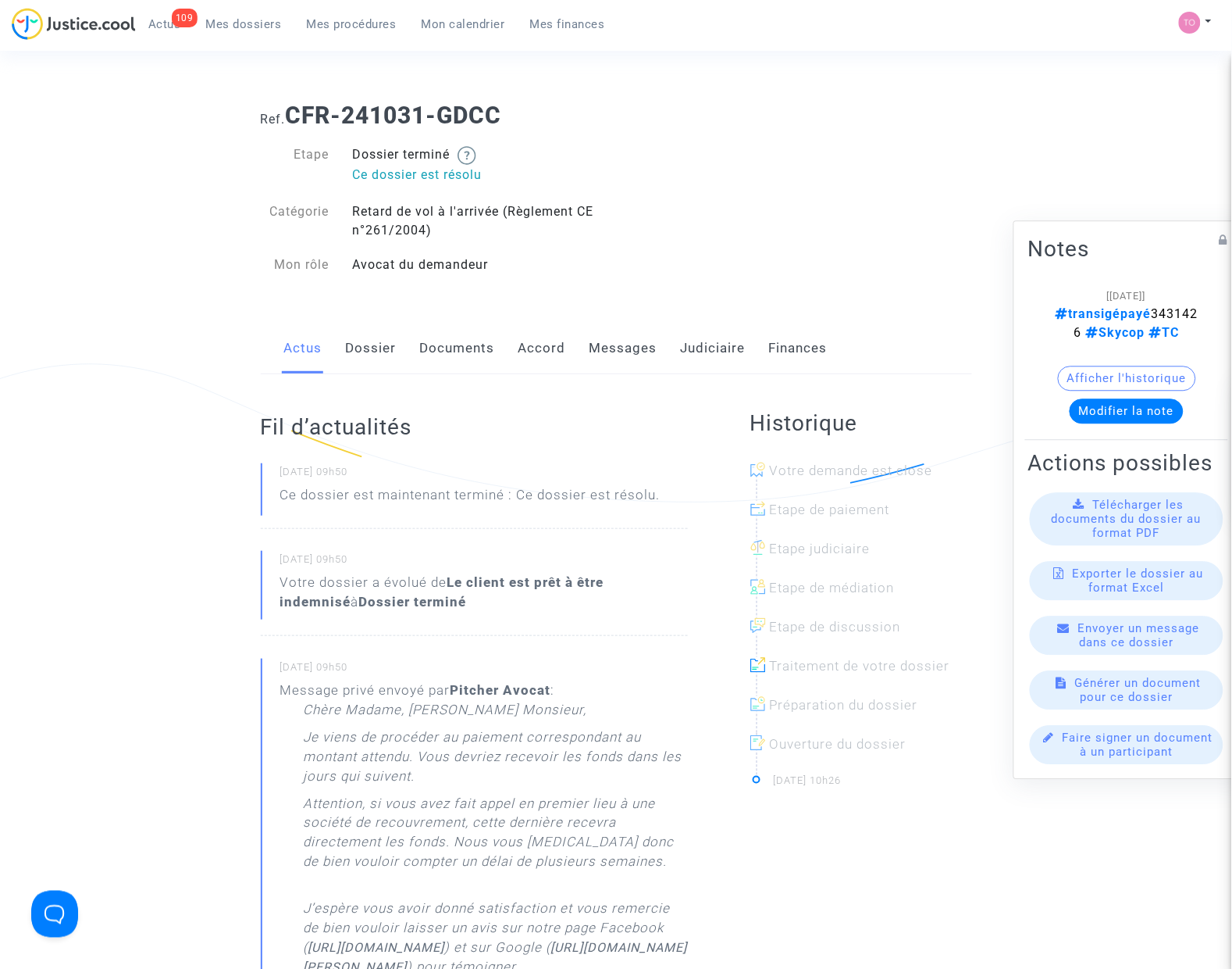
click at [520, 349] on link "Accord" at bounding box center [542, 348] width 48 height 52
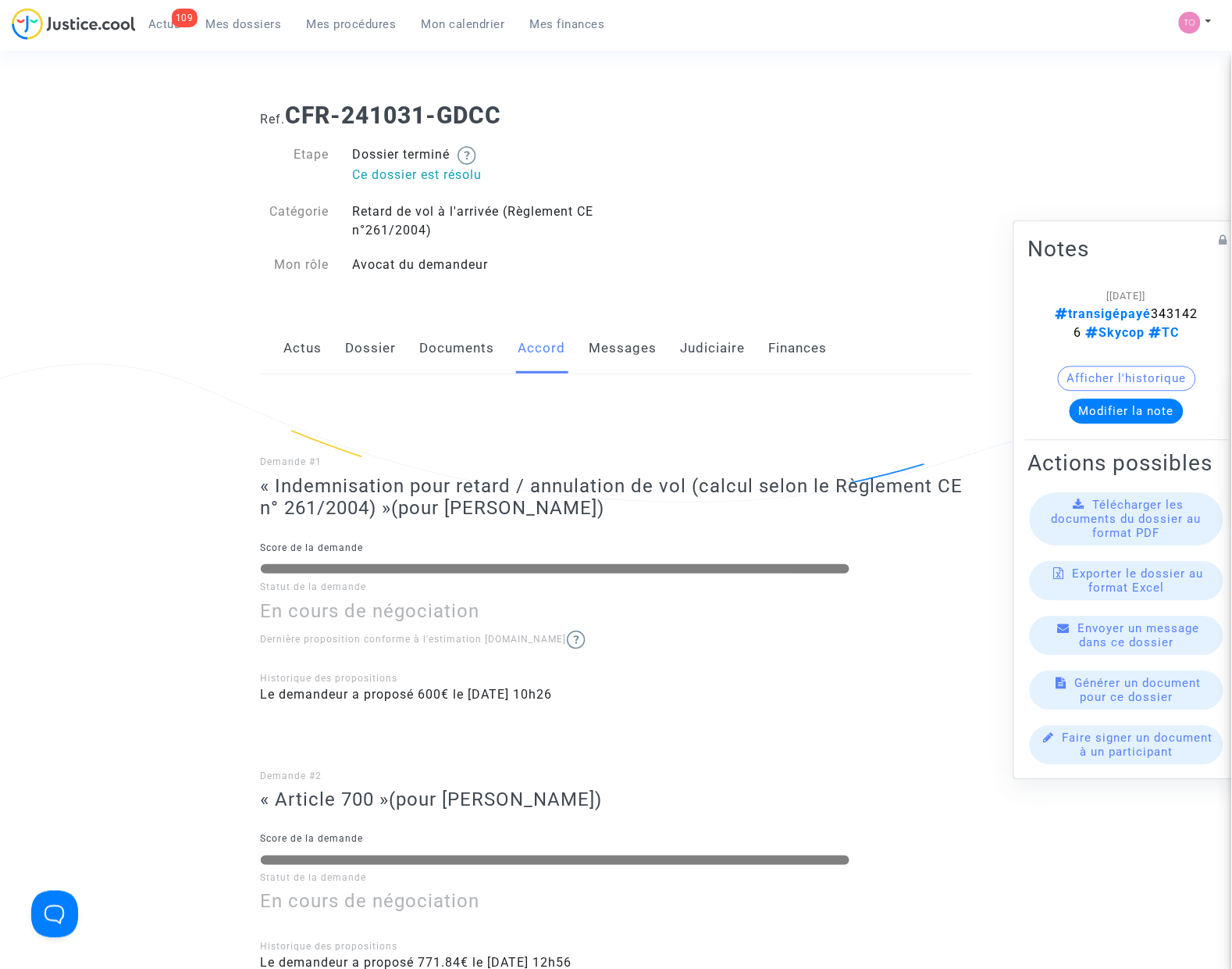
click at [703, 348] on link "Judiciaire" at bounding box center [713, 348] width 65 height 52
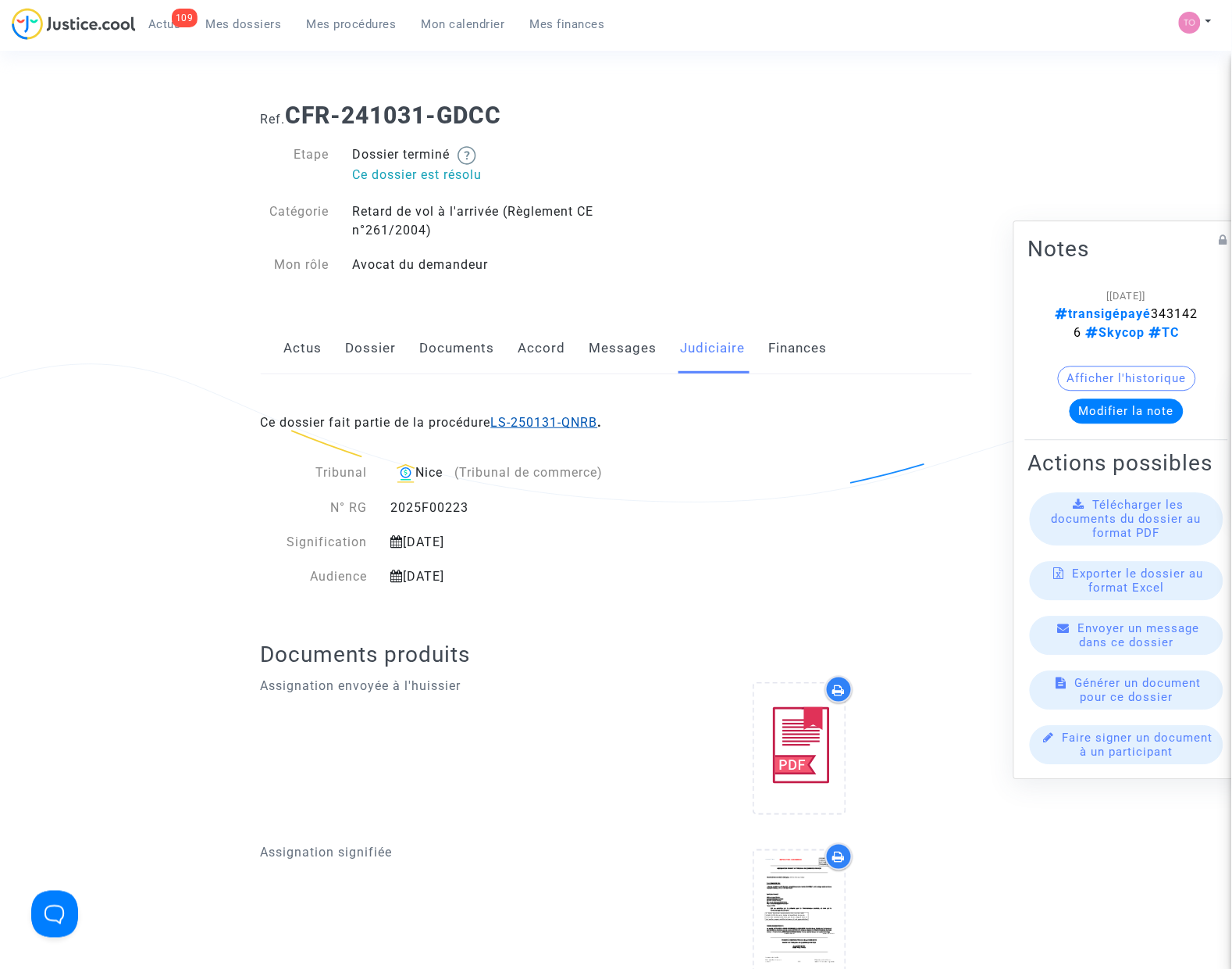
click at [525, 427] on link "LS-250131-QNRB" at bounding box center [545, 422] width 107 height 15
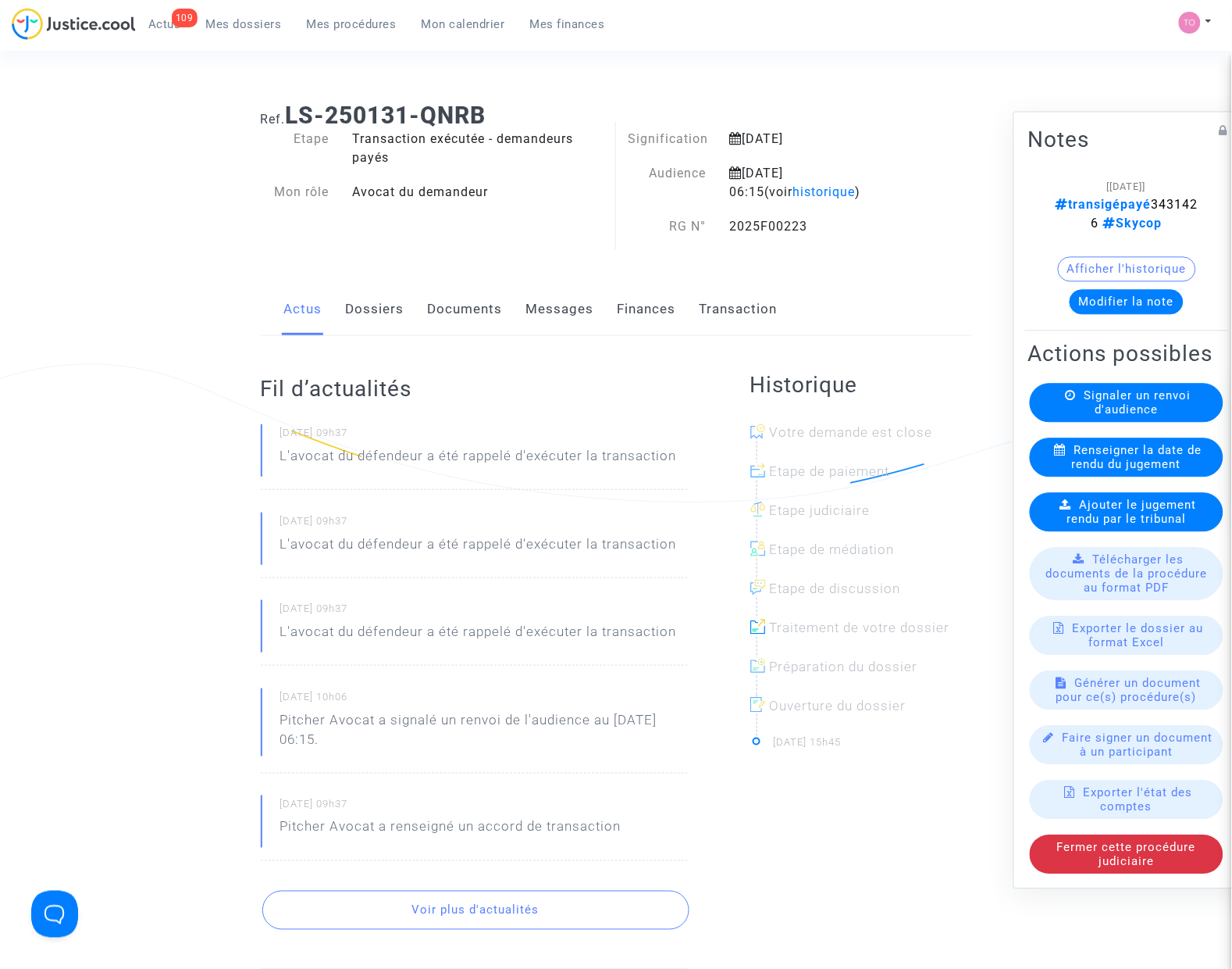
click at [660, 310] on link "Finances" at bounding box center [647, 309] width 58 height 52
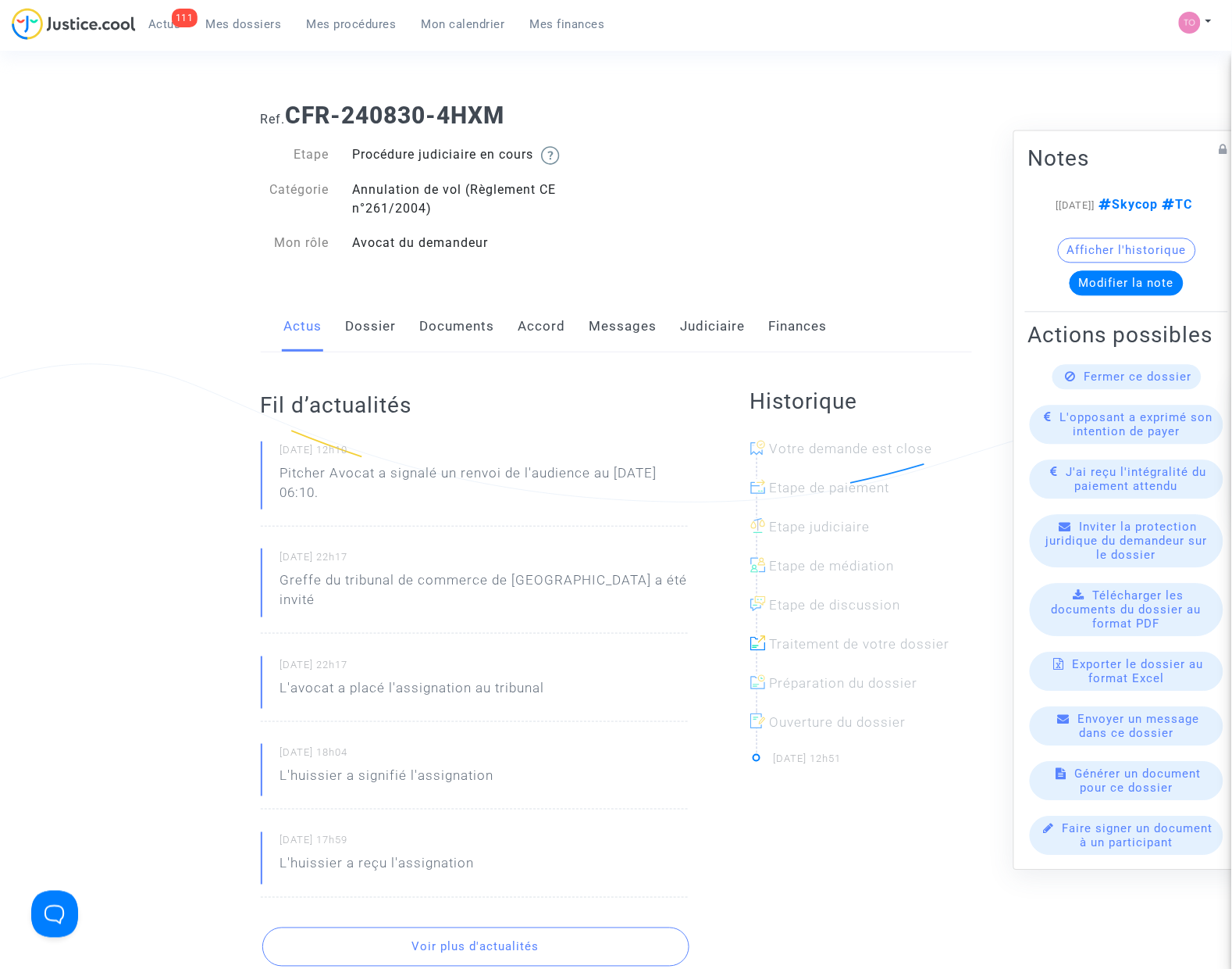
click at [648, 332] on link "Messages" at bounding box center [624, 326] width 68 height 52
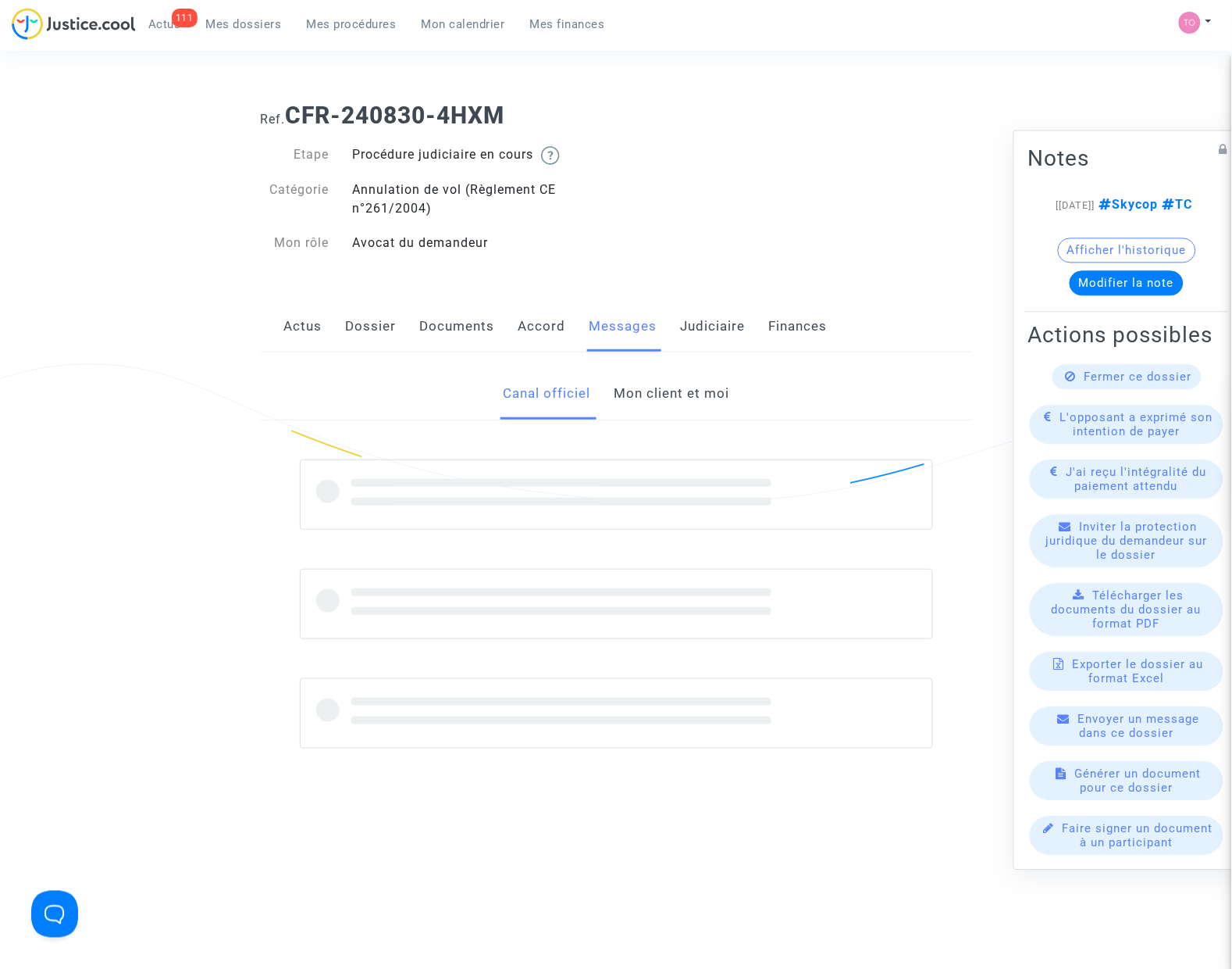
click at [648, 386] on link "Mon client et moi" at bounding box center [671, 393] width 115 height 52
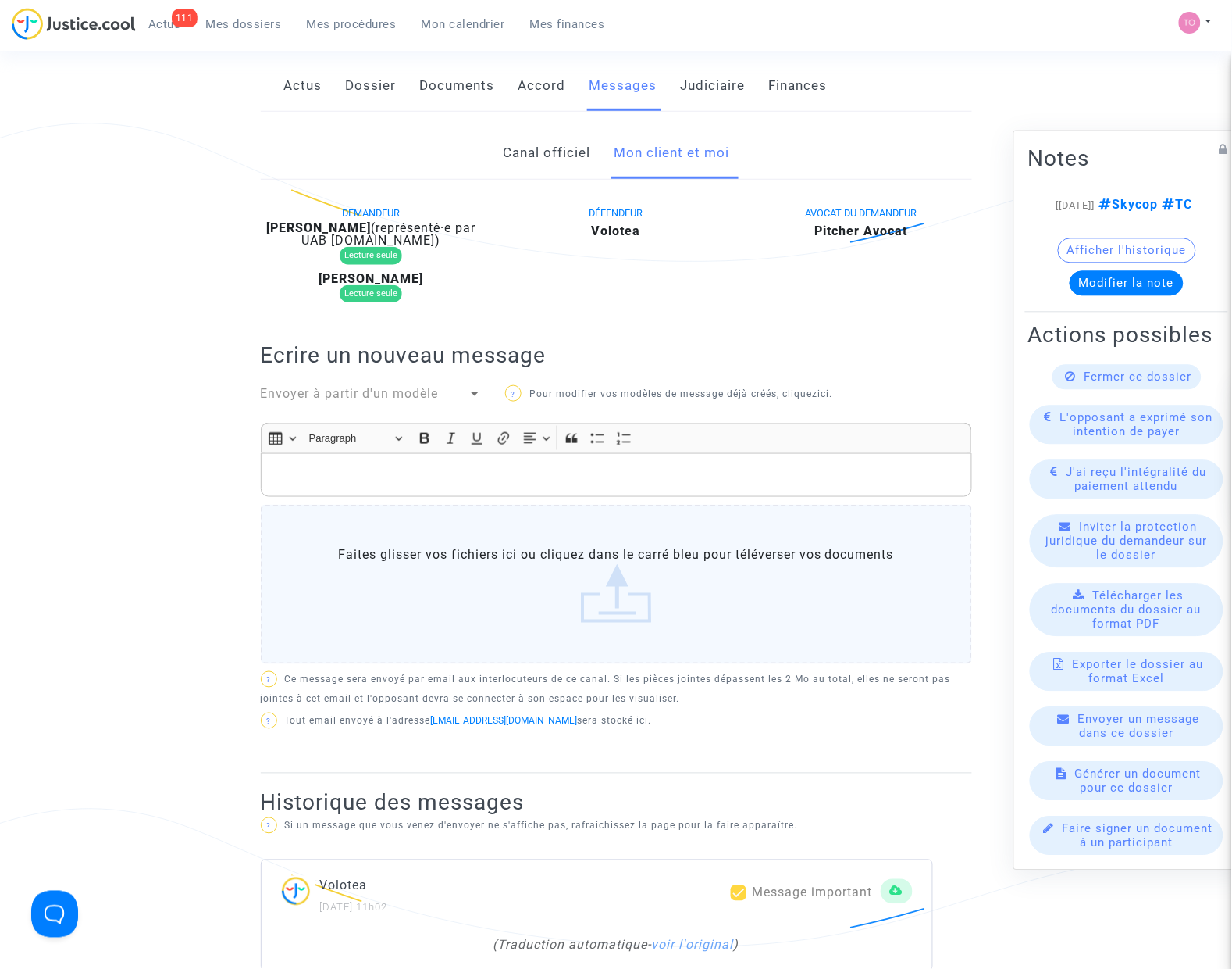
scroll to position [195, 0]
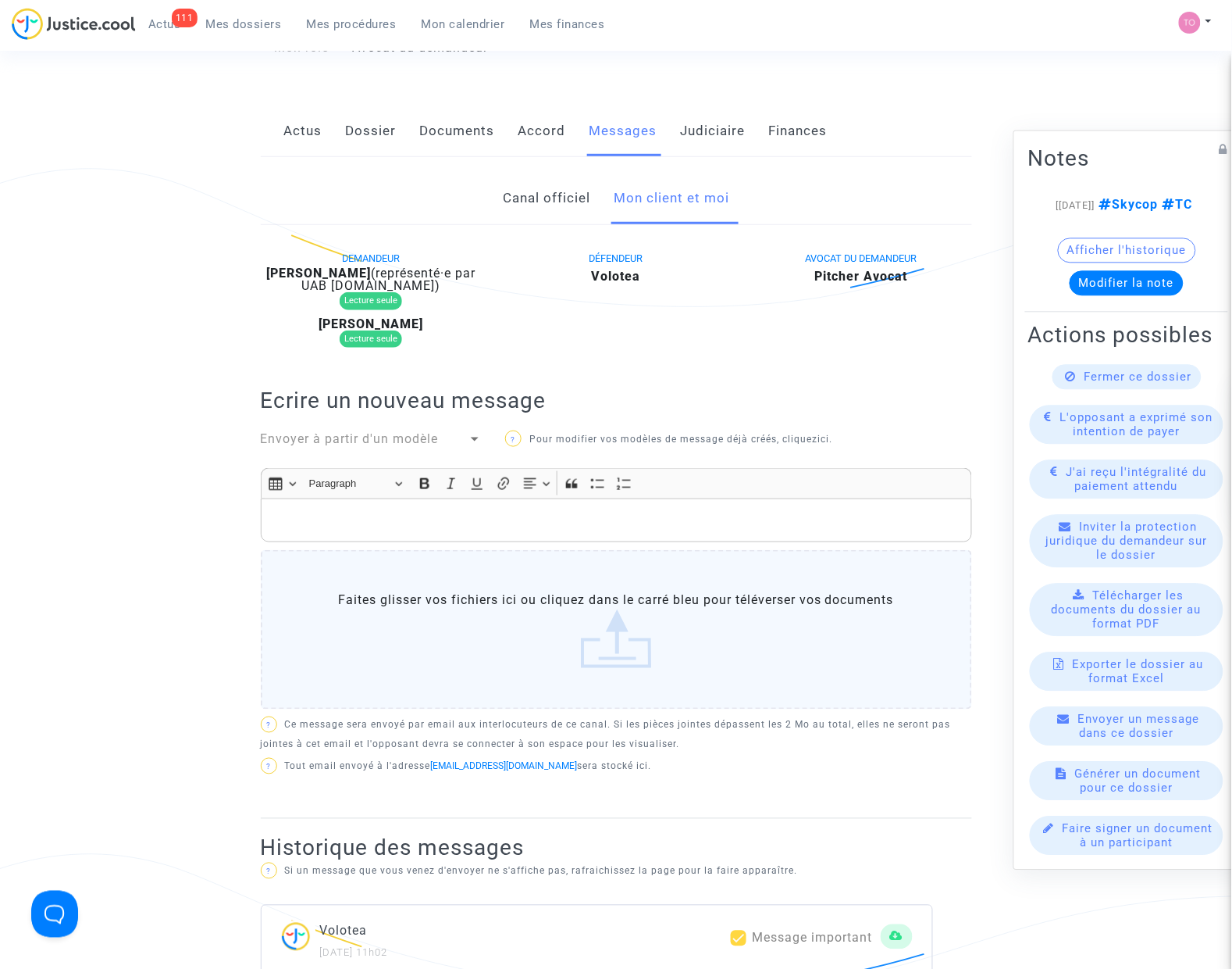
click at [540, 189] on link "Canal officiel" at bounding box center [546, 198] width 87 height 52
click at [668, 196] on link "Mon client et moi" at bounding box center [671, 198] width 115 height 52
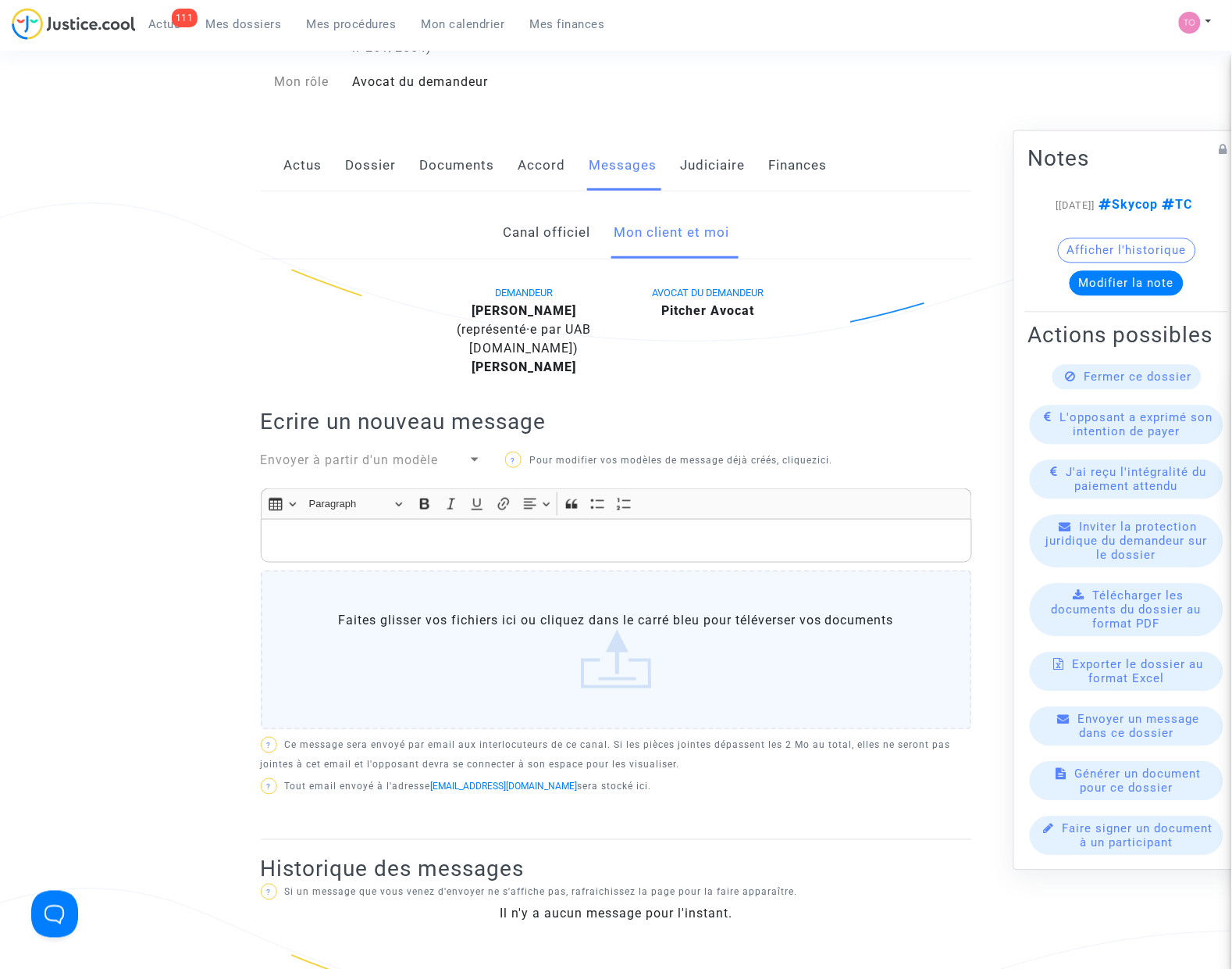
scroll to position [152, 0]
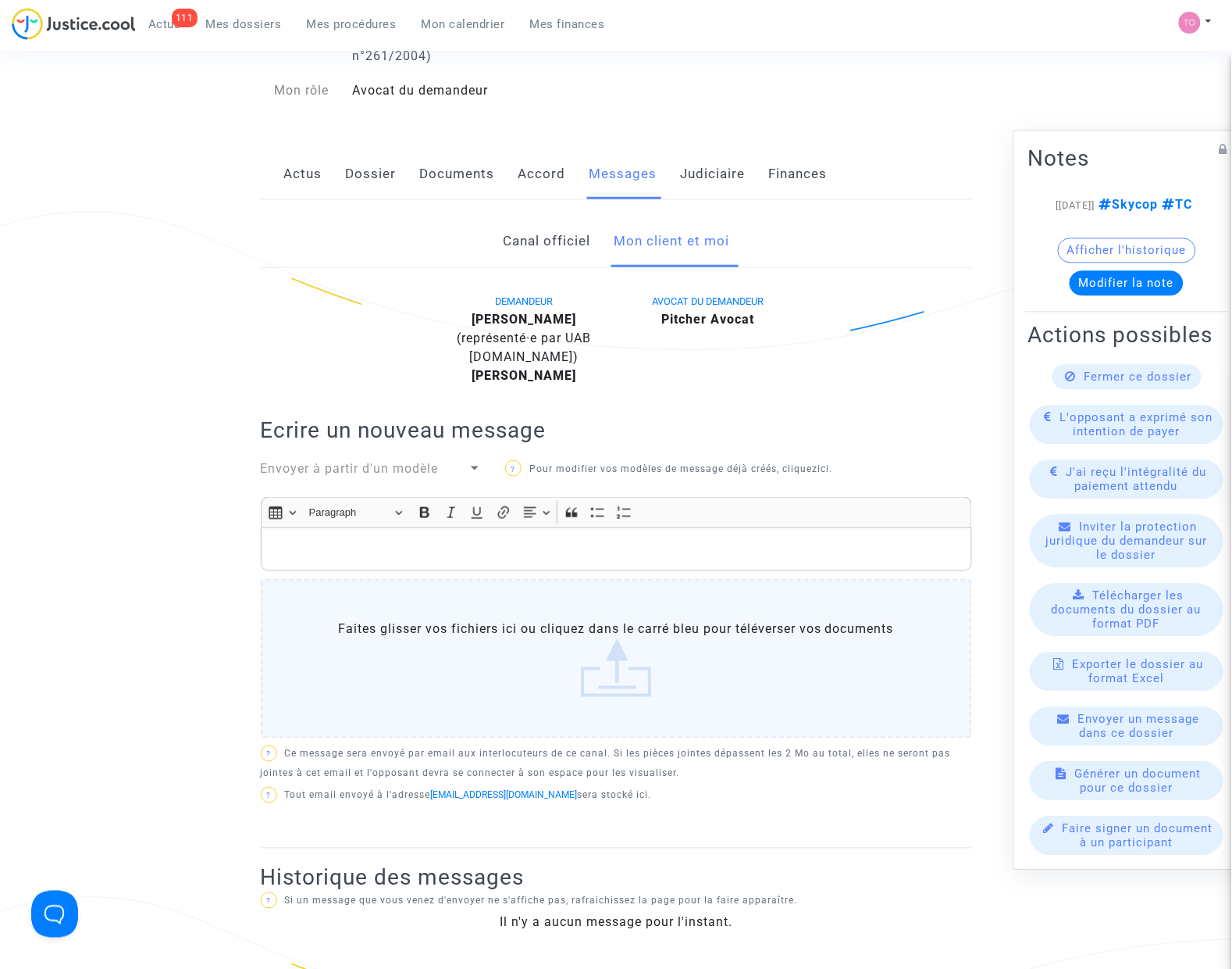
click at [528, 246] on link "Canal officiel" at bounding box center [546, 241] width 87 height 52
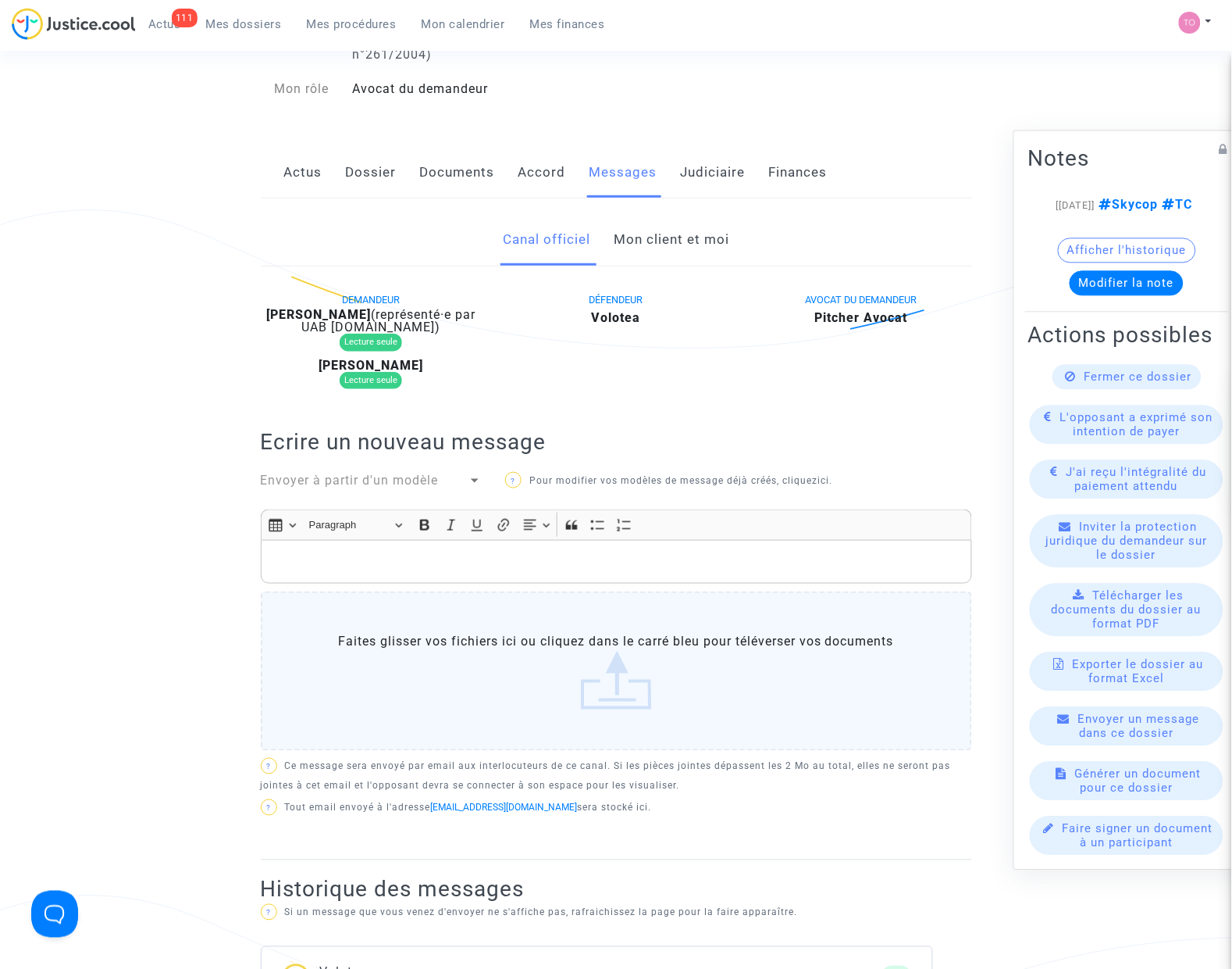
scroll to position [54, 0]
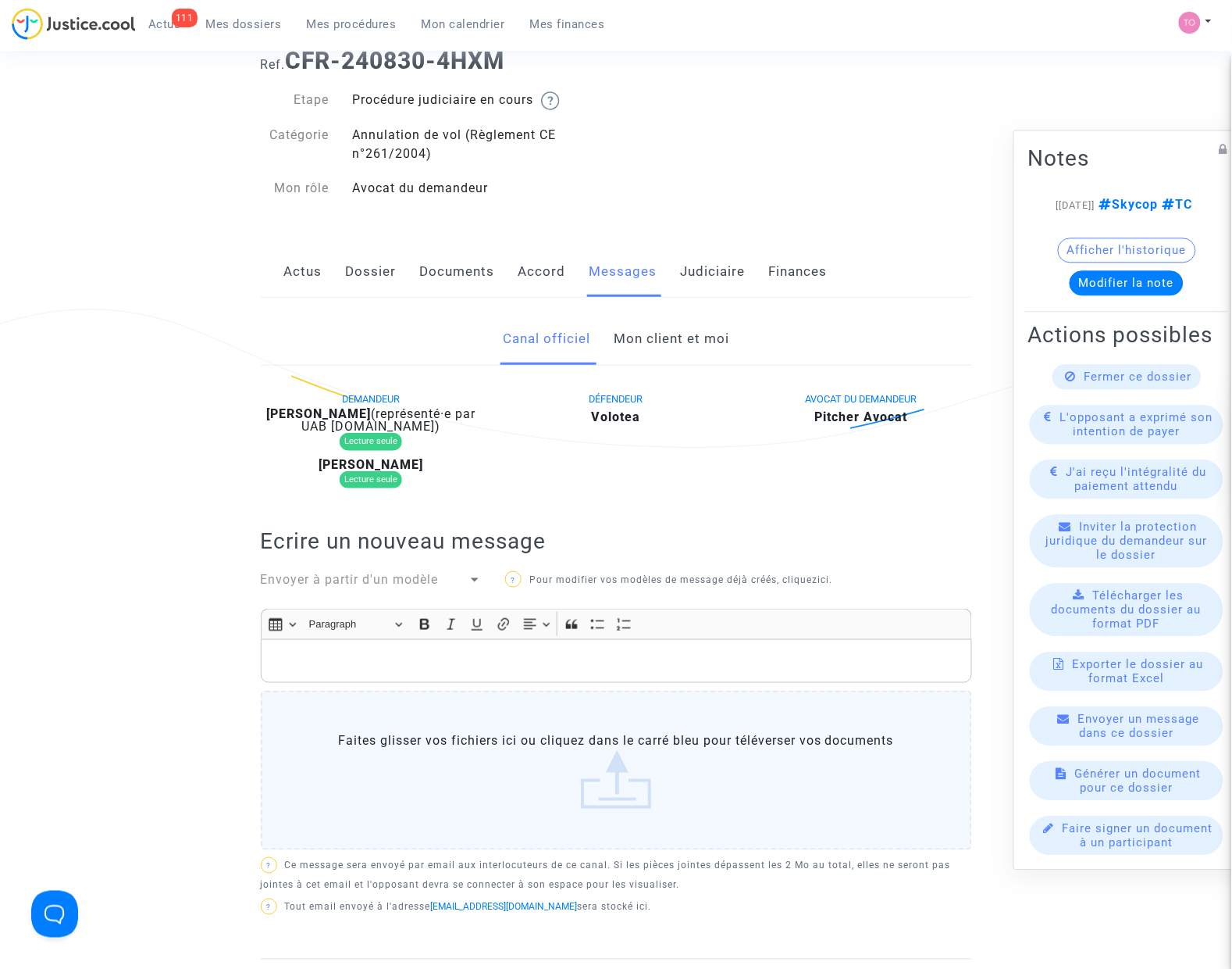
click at [413, 271] on div "Actus Dossier Documents Accord Messages Judiciaire Finances" at bounding box center [616, 272] width 712 height 53
click at [364, 279] on link "Dossier" at bounding box center [371, 271] width 51 height 52
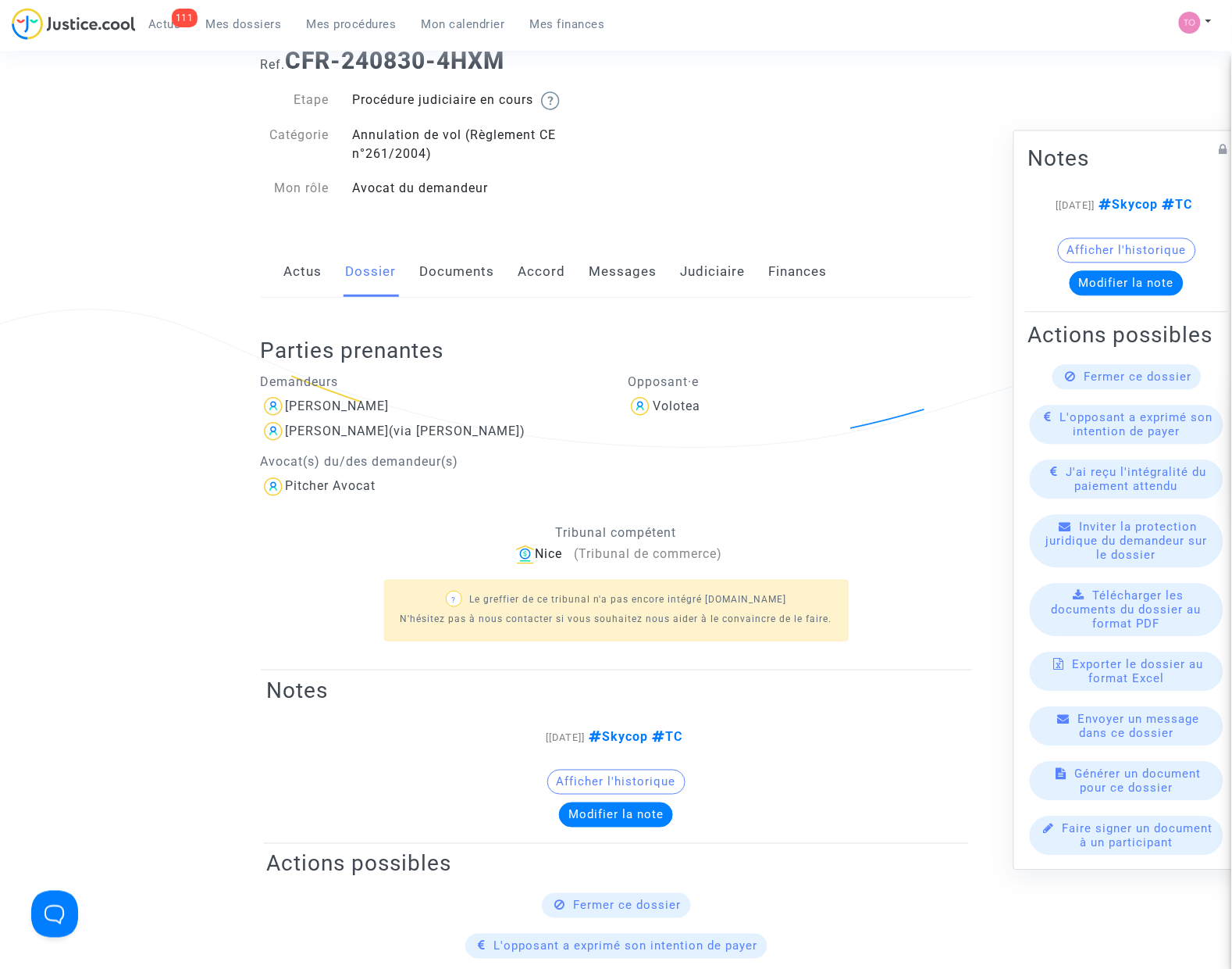
click at [446, 275] on link "Documents" at bounding box center [458, 271] width 75 height 52
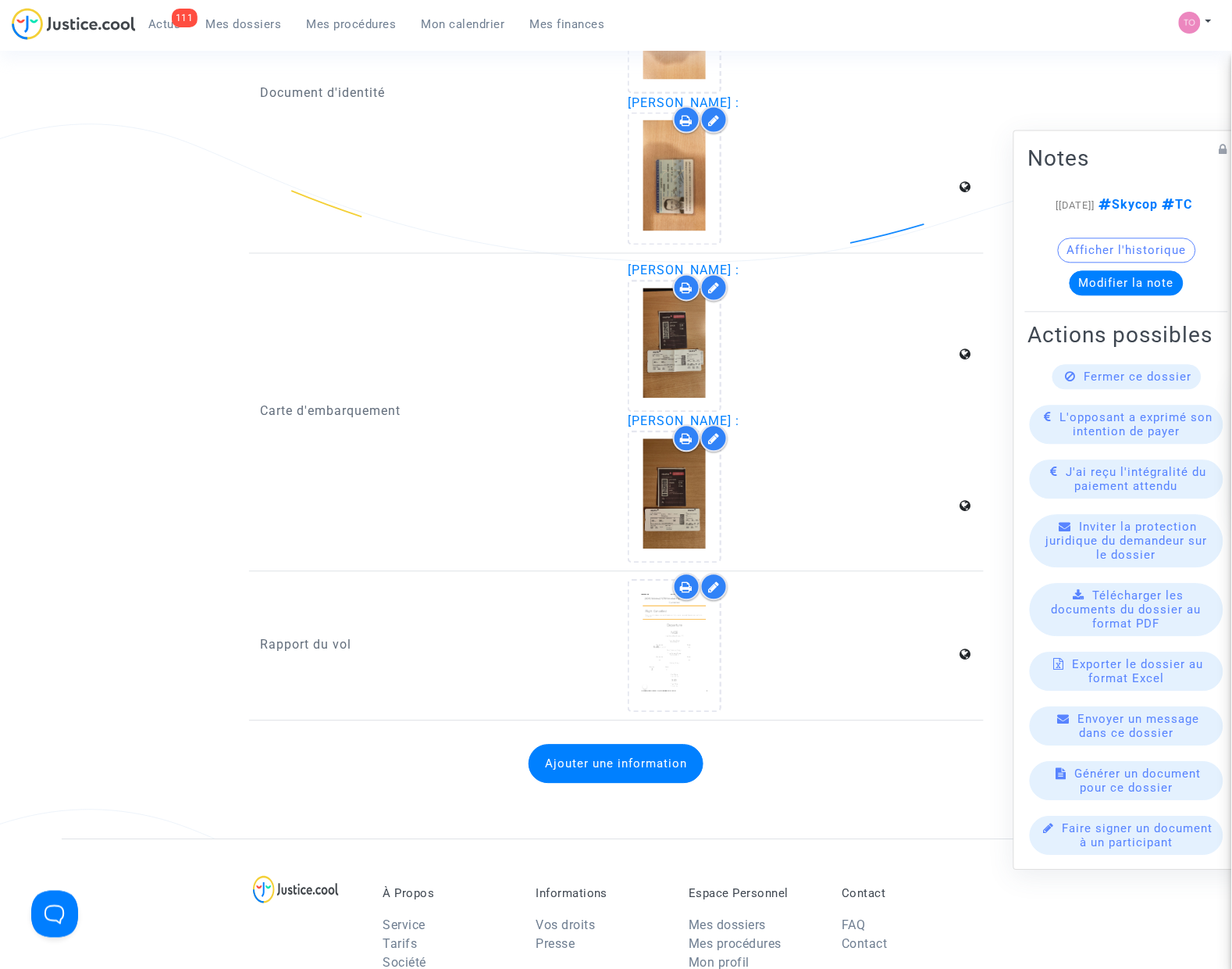
scroll to position [2343, 0]
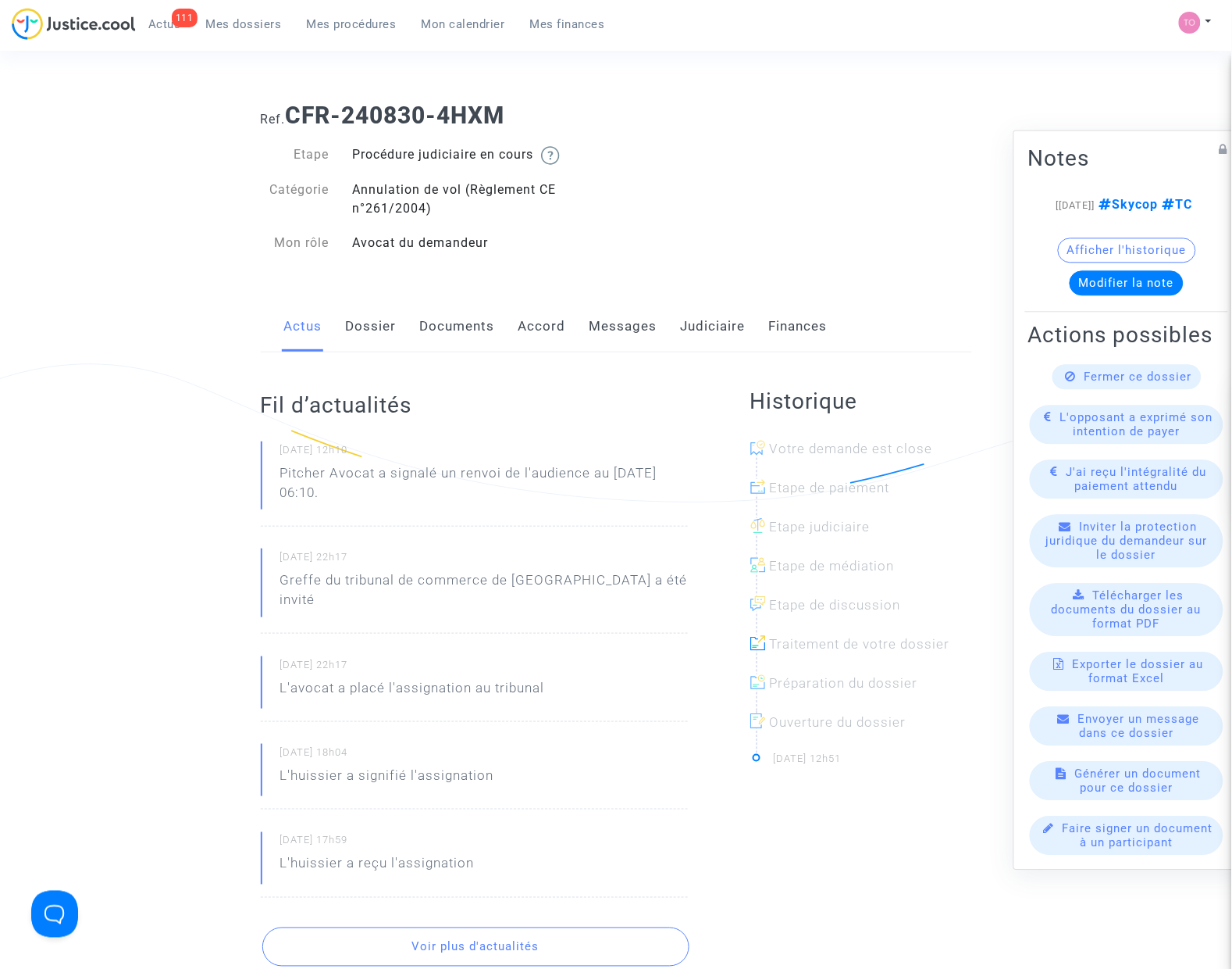
click at [388, 344] on link "Dossier" at bounding box center [371, 326] width 51 height 52
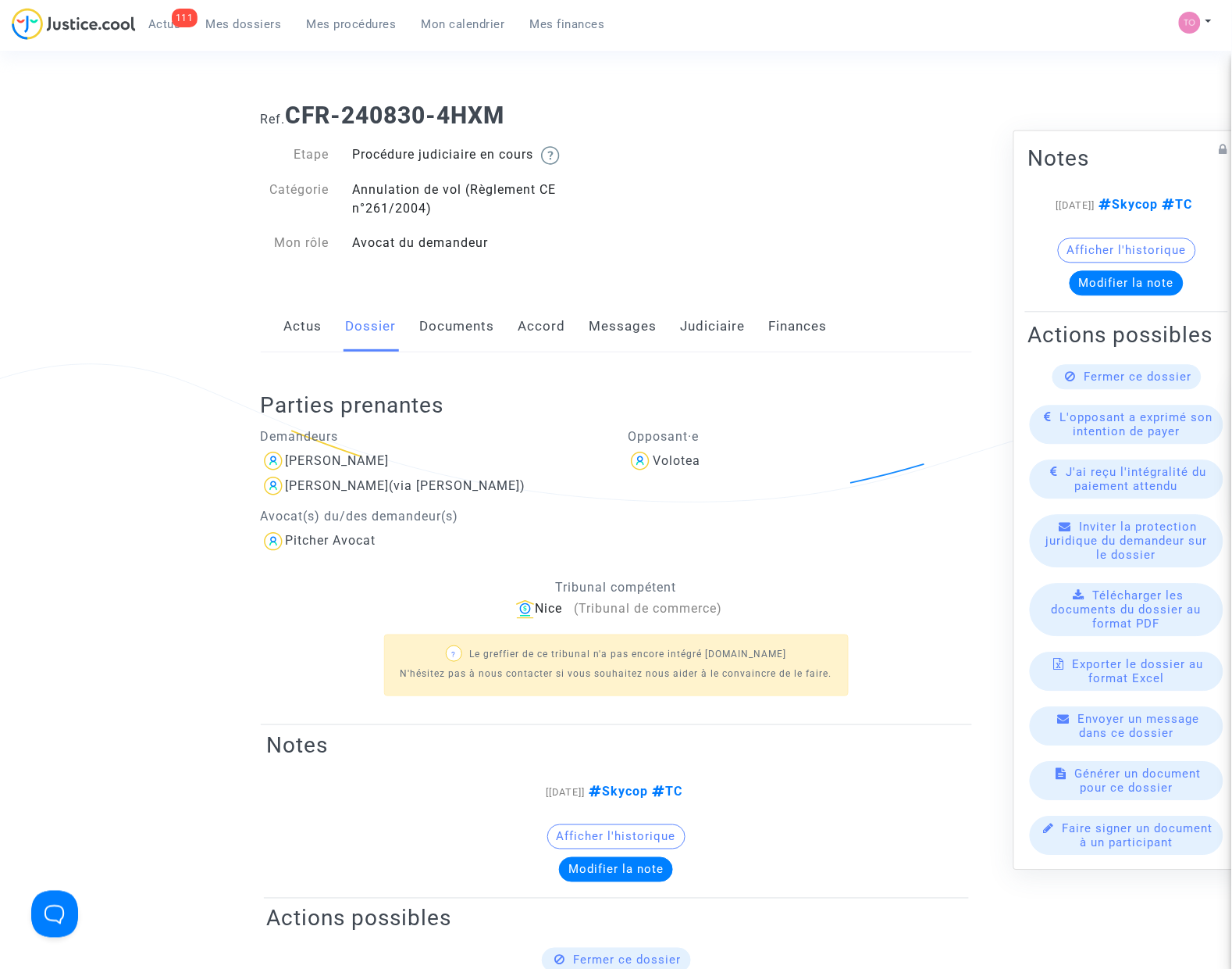
click at [712, 322] on link "Judiciaire" at bounding box center [713, 326] width 65 height 52
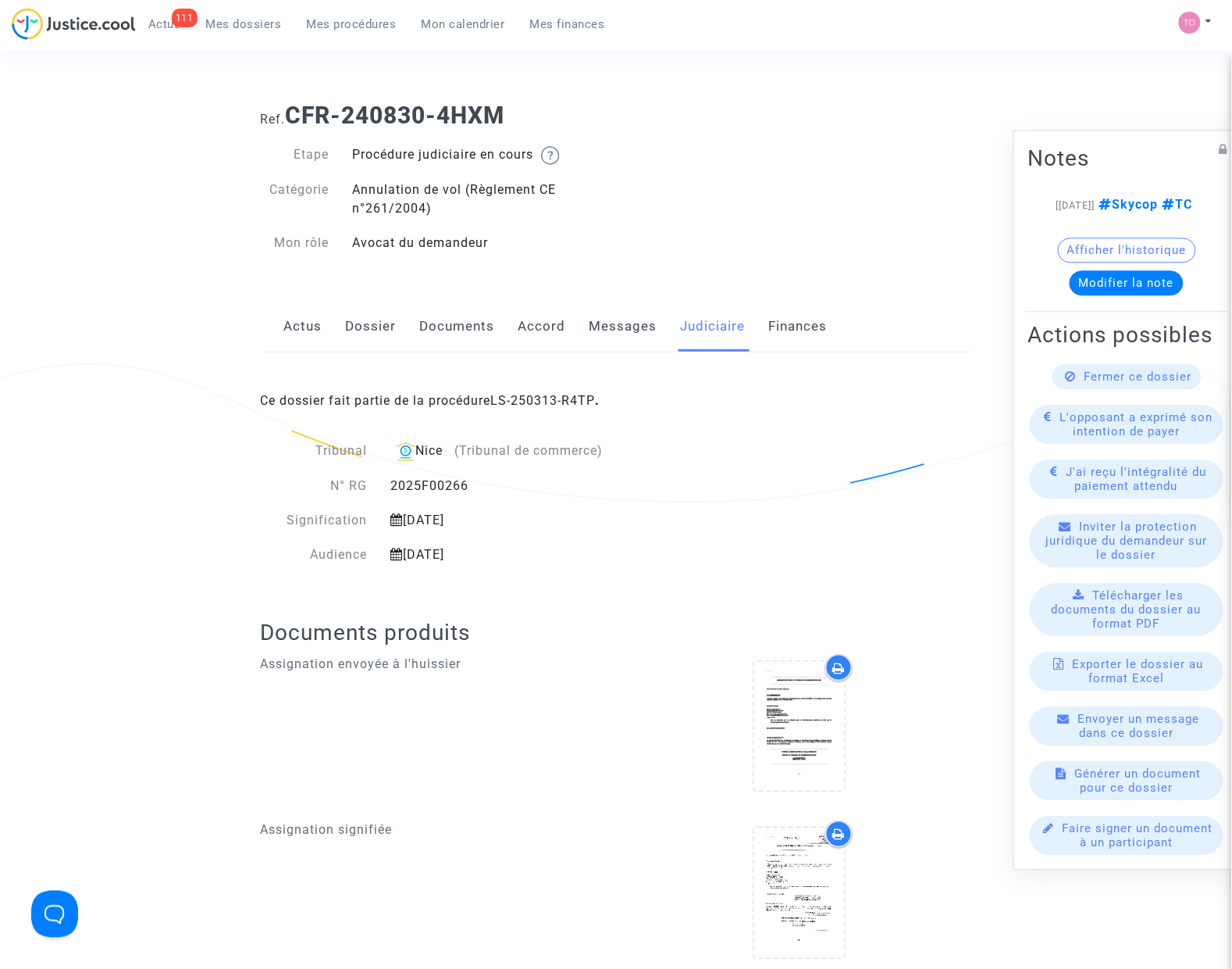
click at [550, 409] on div "Ce dossier fait partie de la procédure LS-250313-R4TP ." at bounding box center [616, 389] width 712 height 73
click at [550, 404] on link "LS-250313-R4TP" at bounding box center [544, 401] width 105 height 15
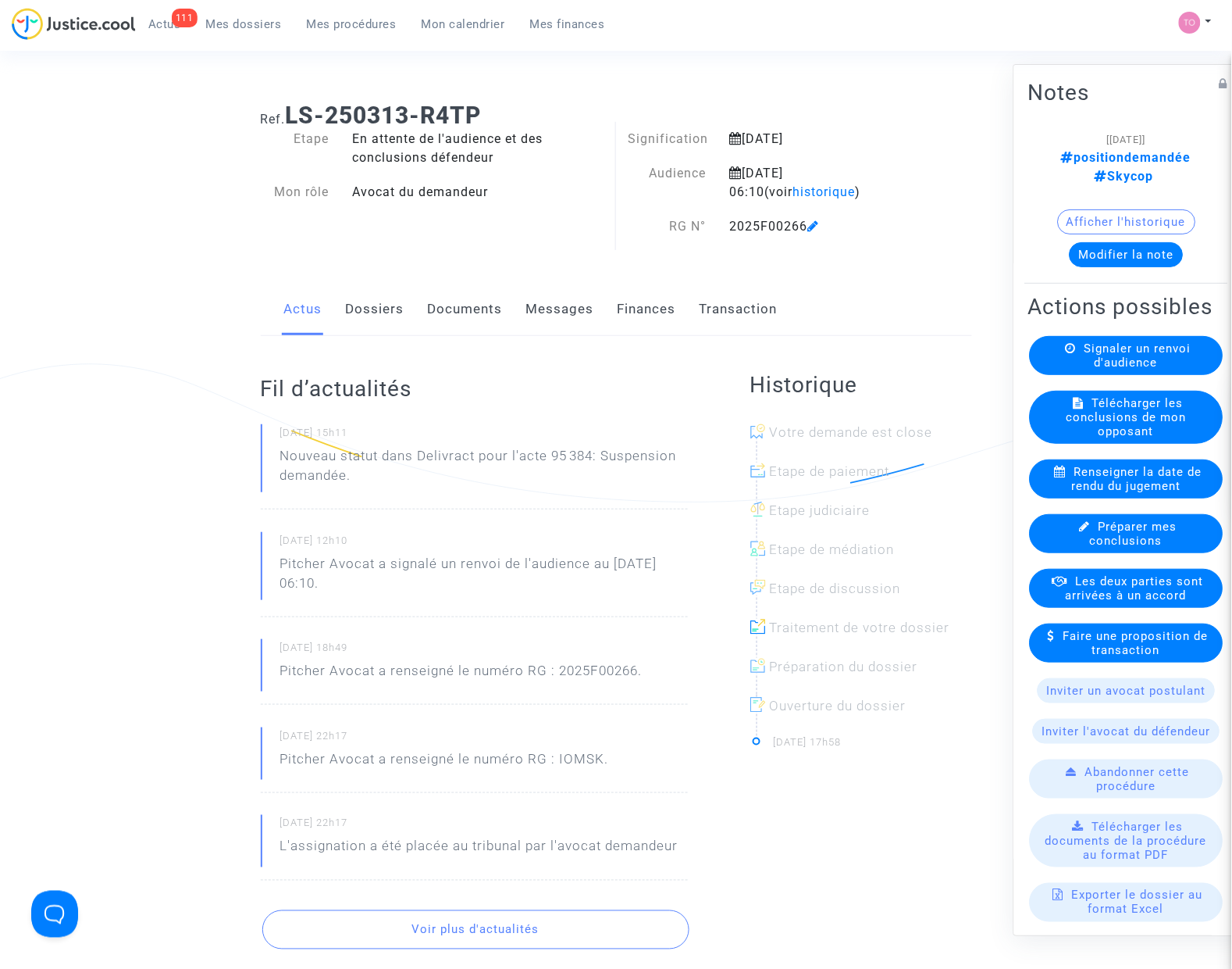
click at [446, 307] on link "Documents" at bounding box center [465, 309] width 75 height 52
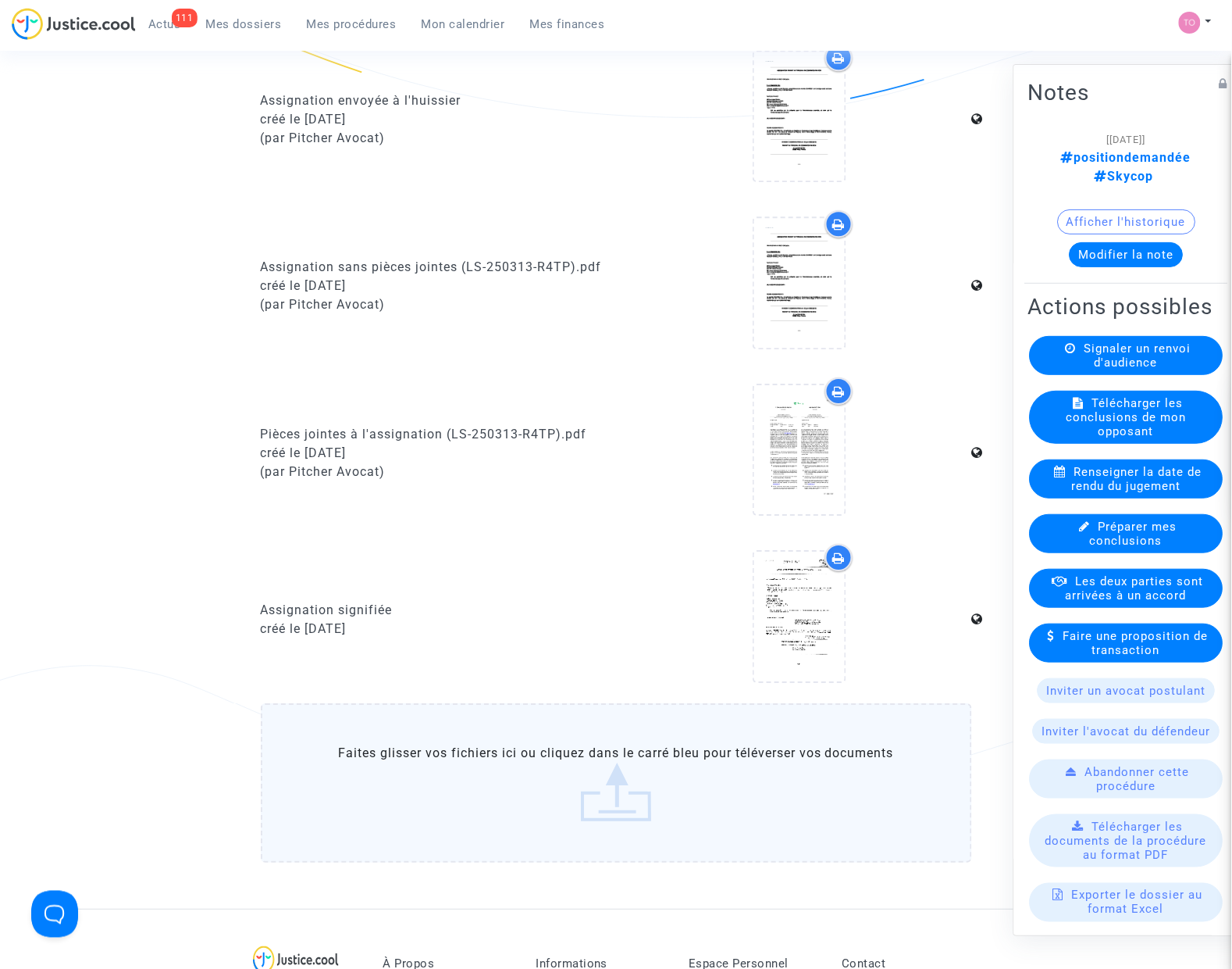
scroll to position [1074, 0]
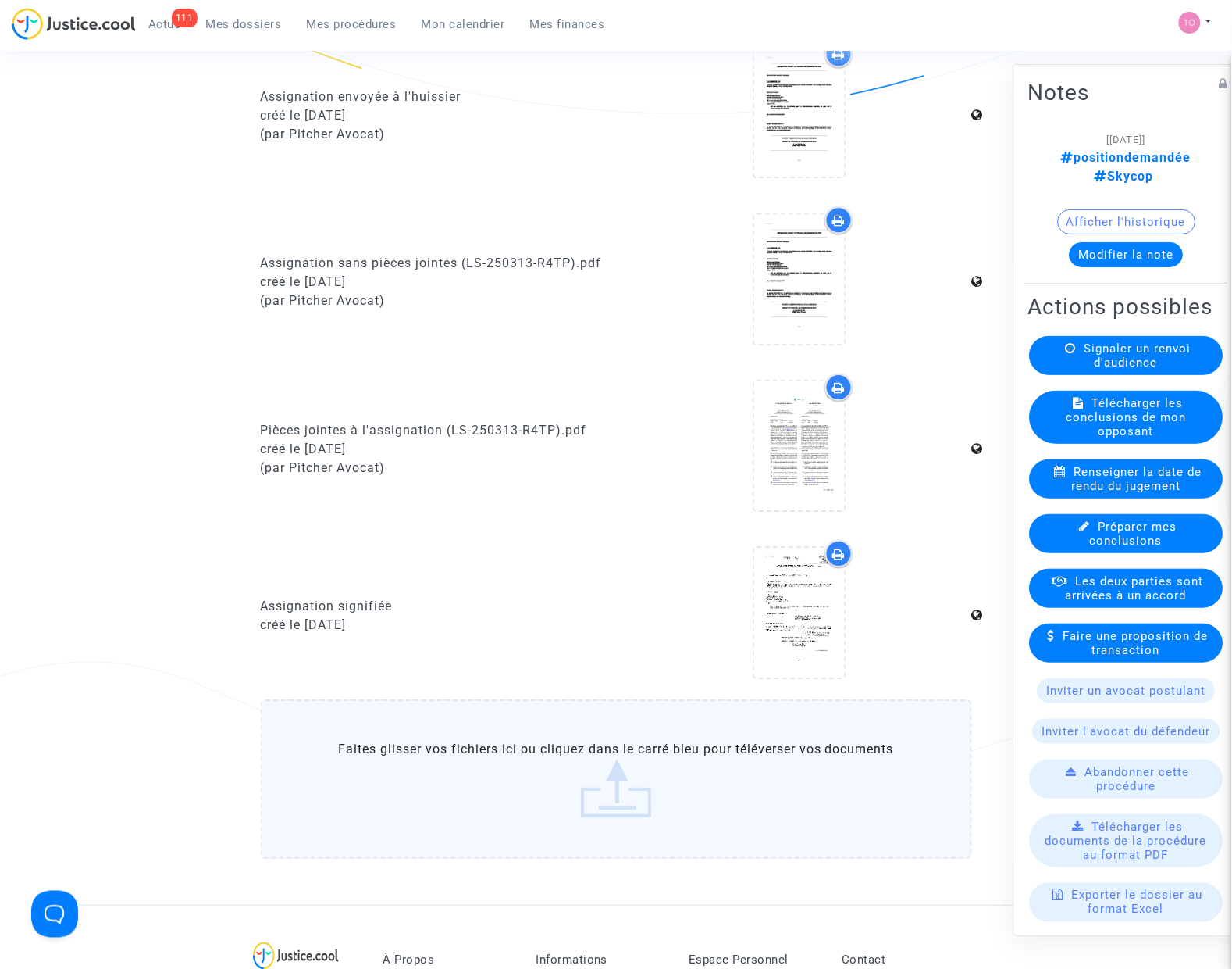
click at [842, 548] on icon at bounding box center [839, 553] width 12 height 12
click at [834, 373] on div at bounding box center [838, 386] width 27 height 27
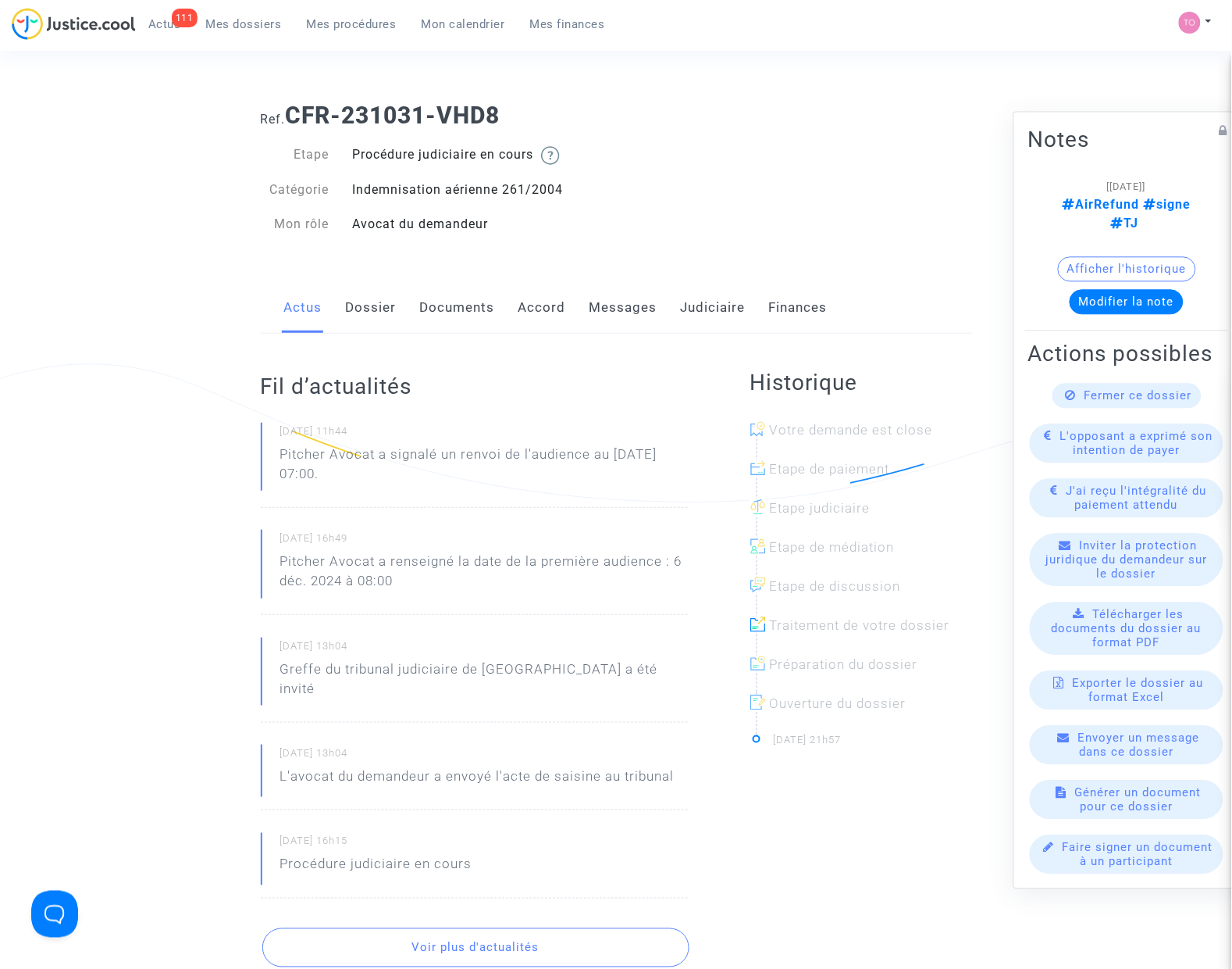
click at [685, 315] on link "Judiciaire" at bounding box center [713, 308] width 65 height 52
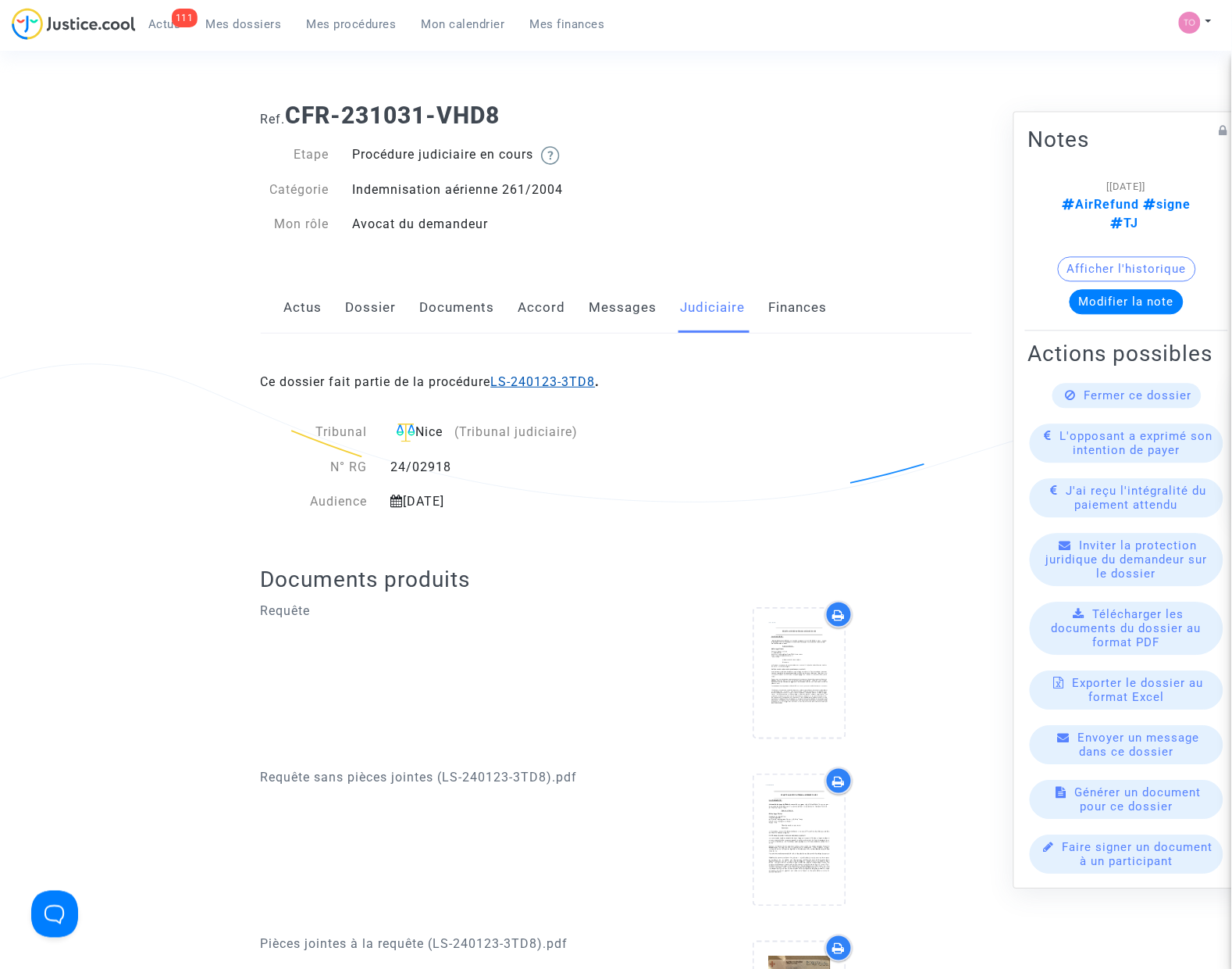
click at [533, 381] on link "LS-240123-3TD8" at bounding box center [544, 382] width 105 height 15
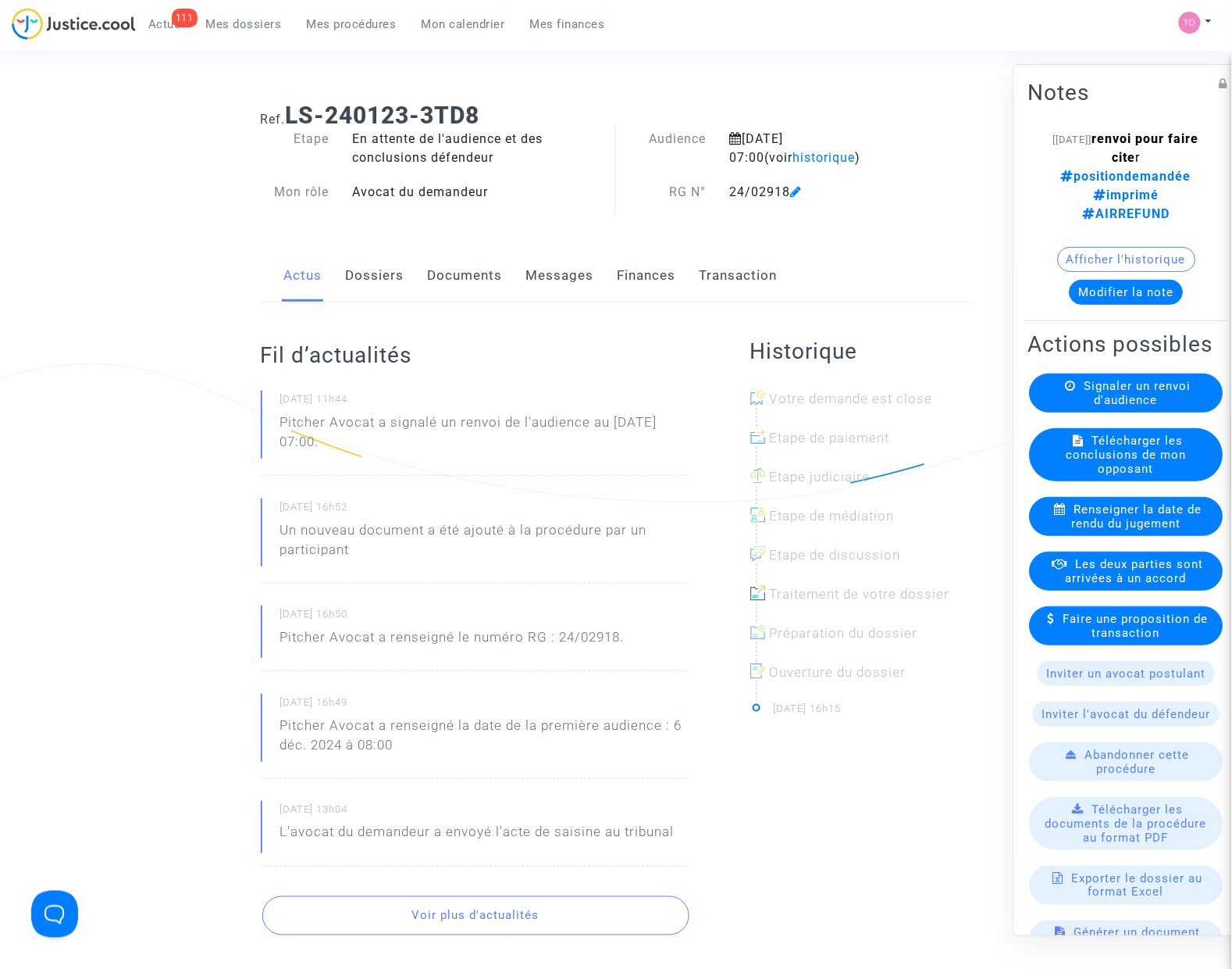
click at [381, 282] on link "Dossiers" at bounding box center [375, 275] width 58 height 52
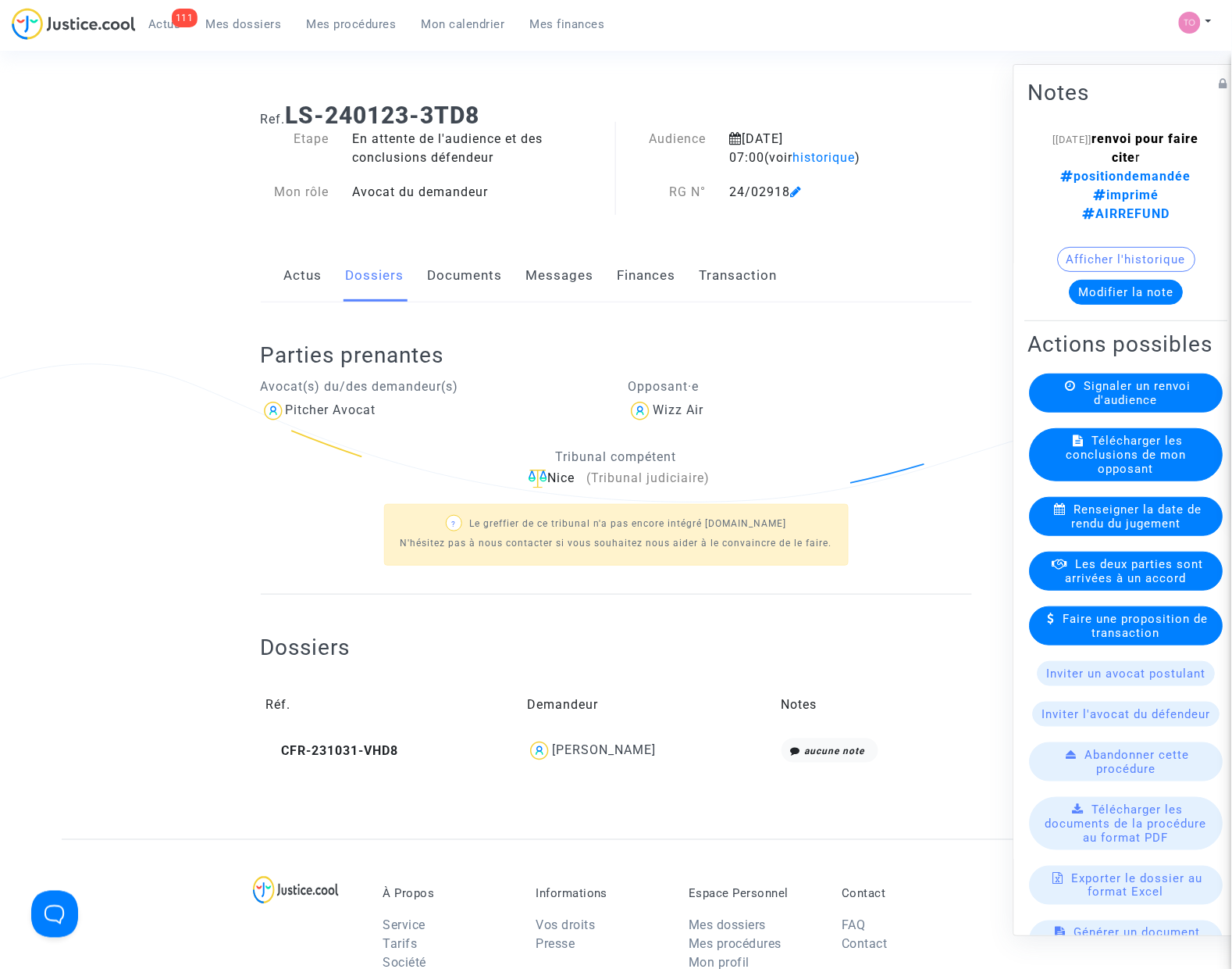
click at [578, 278] on link "Messages" at bounding box center [560, 275] width 68 height 52
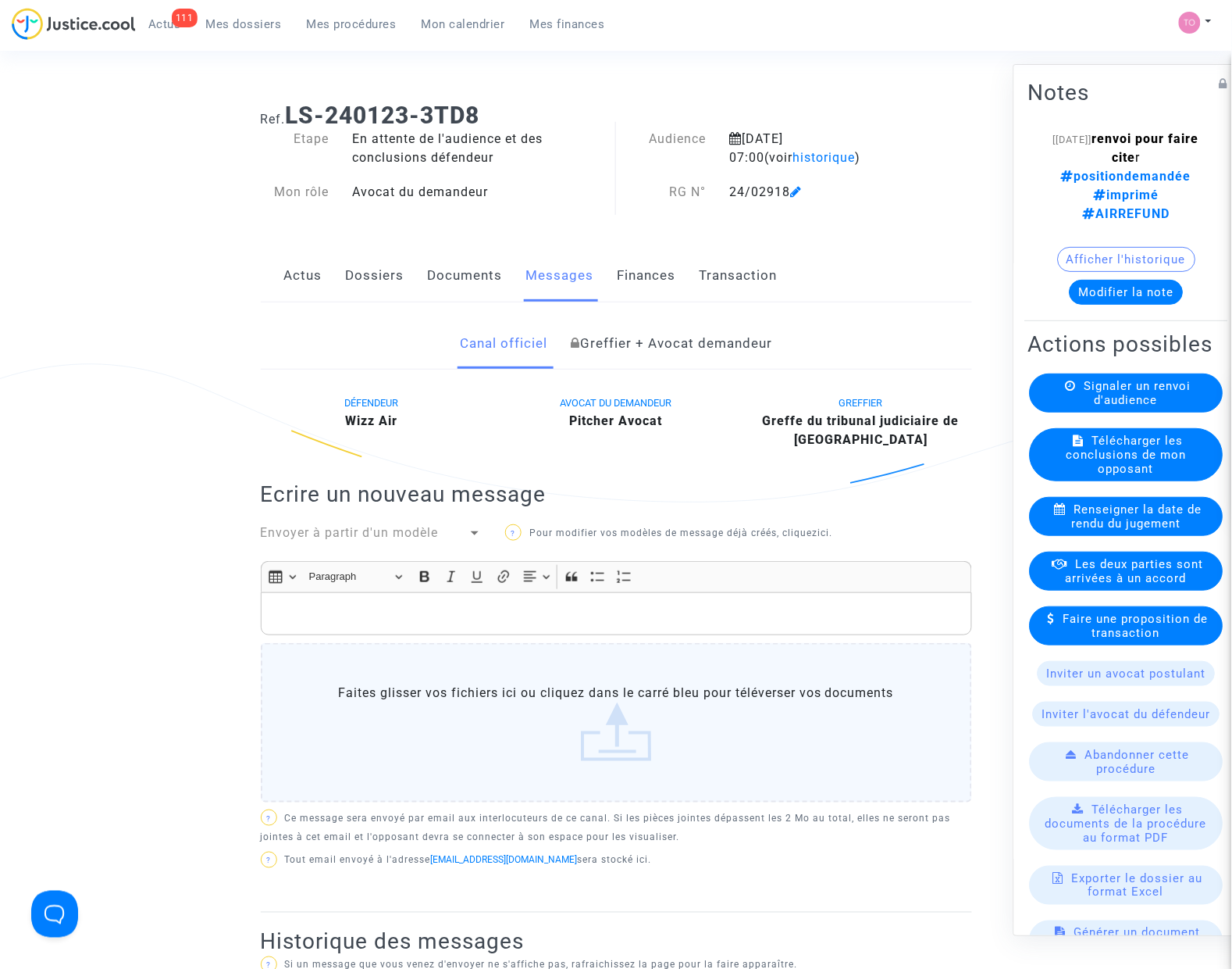
click at [478, 282] on link "Documents" at bounding box center [465, 275] width 75 height 52
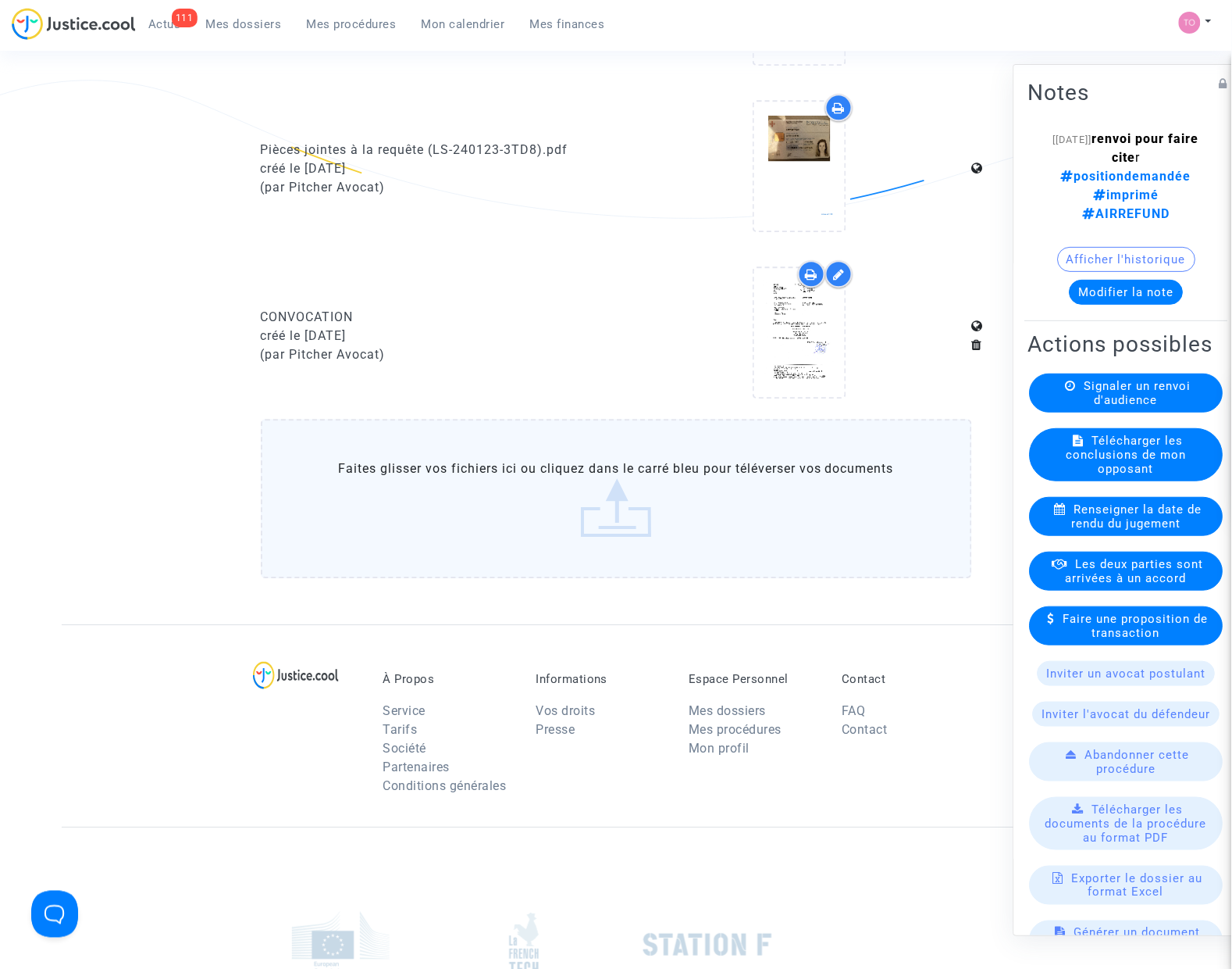
scroll to position [879, 0]
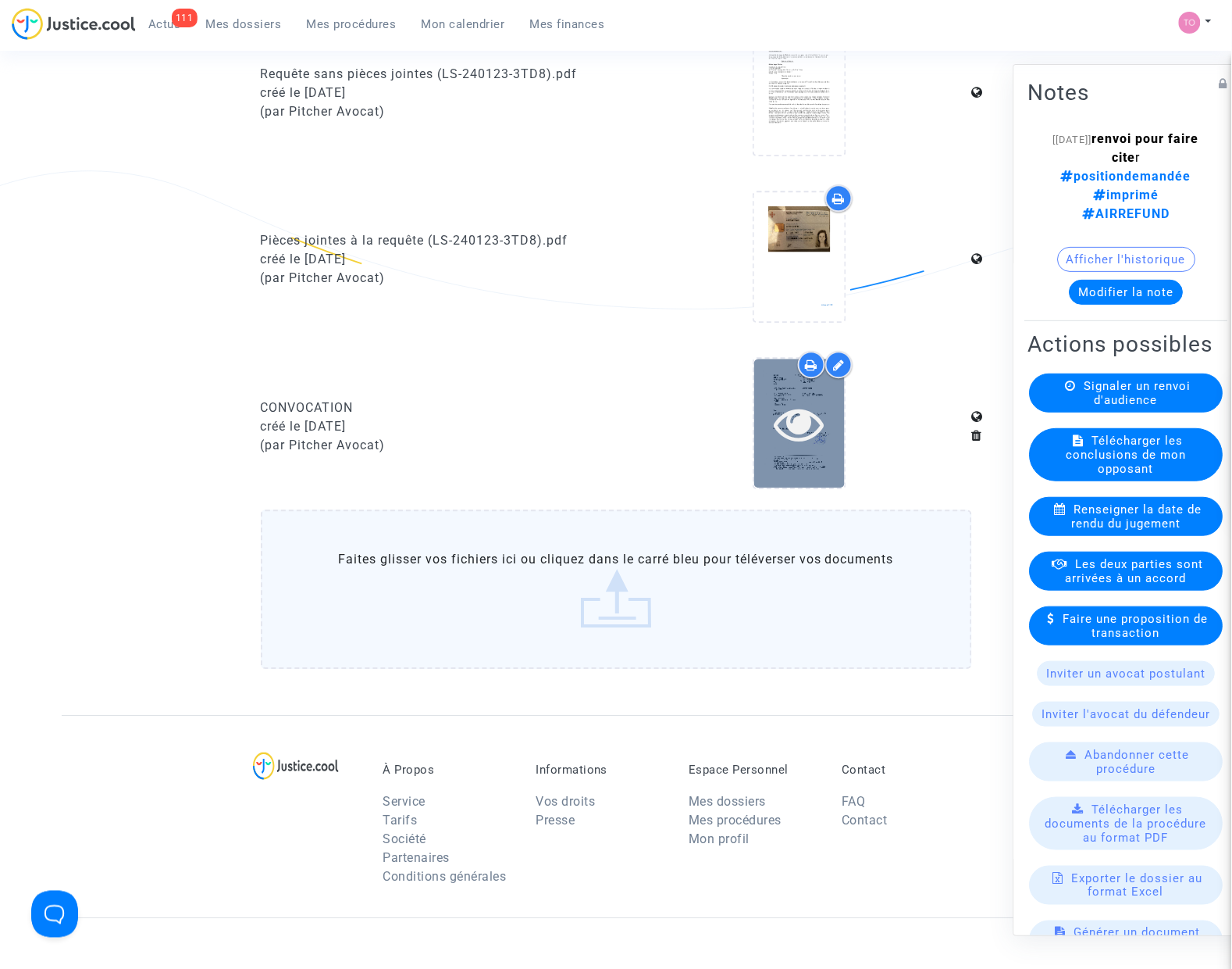
click at [782, 408] on icon at bounding box center [800, 423] width 51 height 50
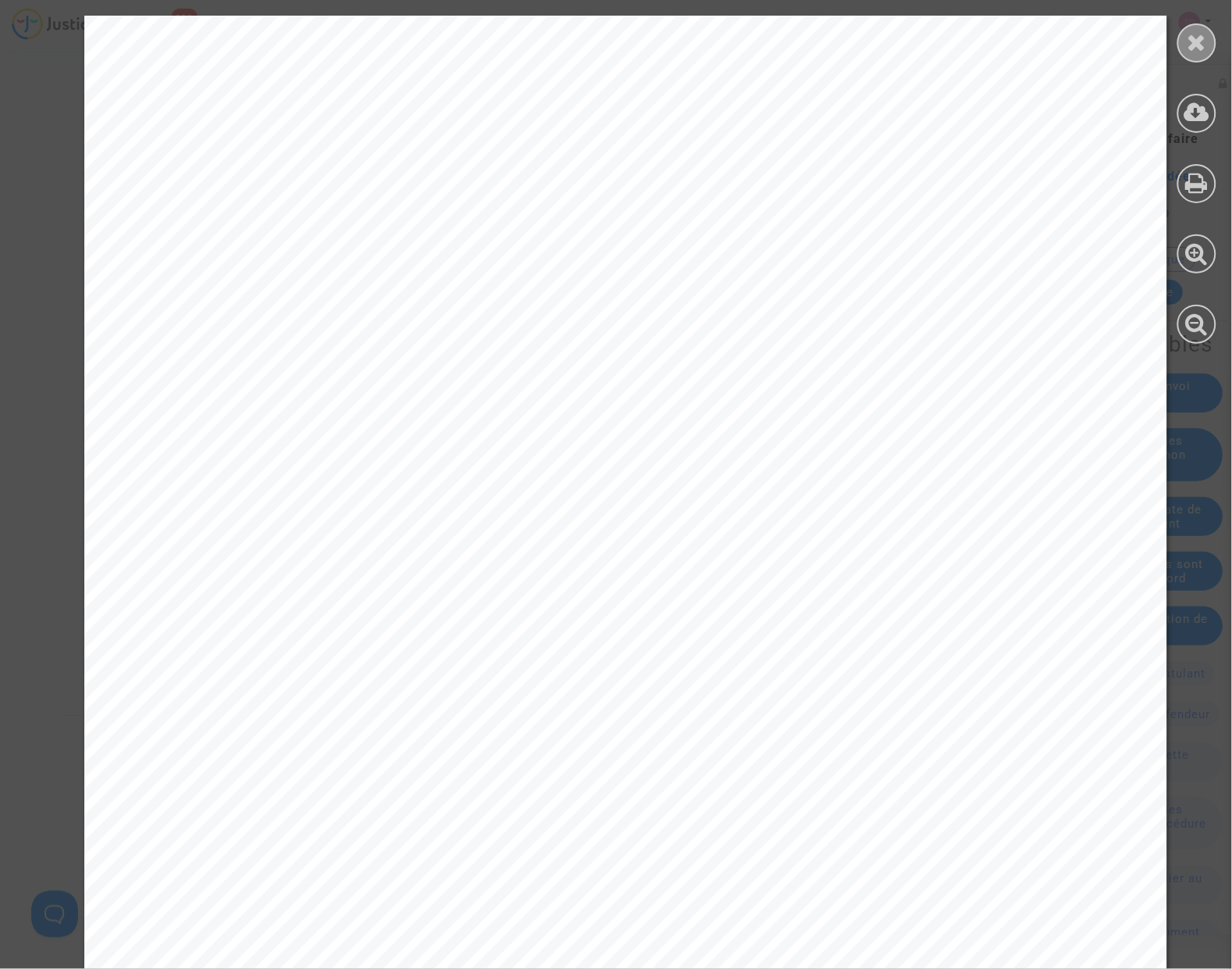
click at [1189, 49] on icon at bounding box center [1197, 41] width 20 height 23
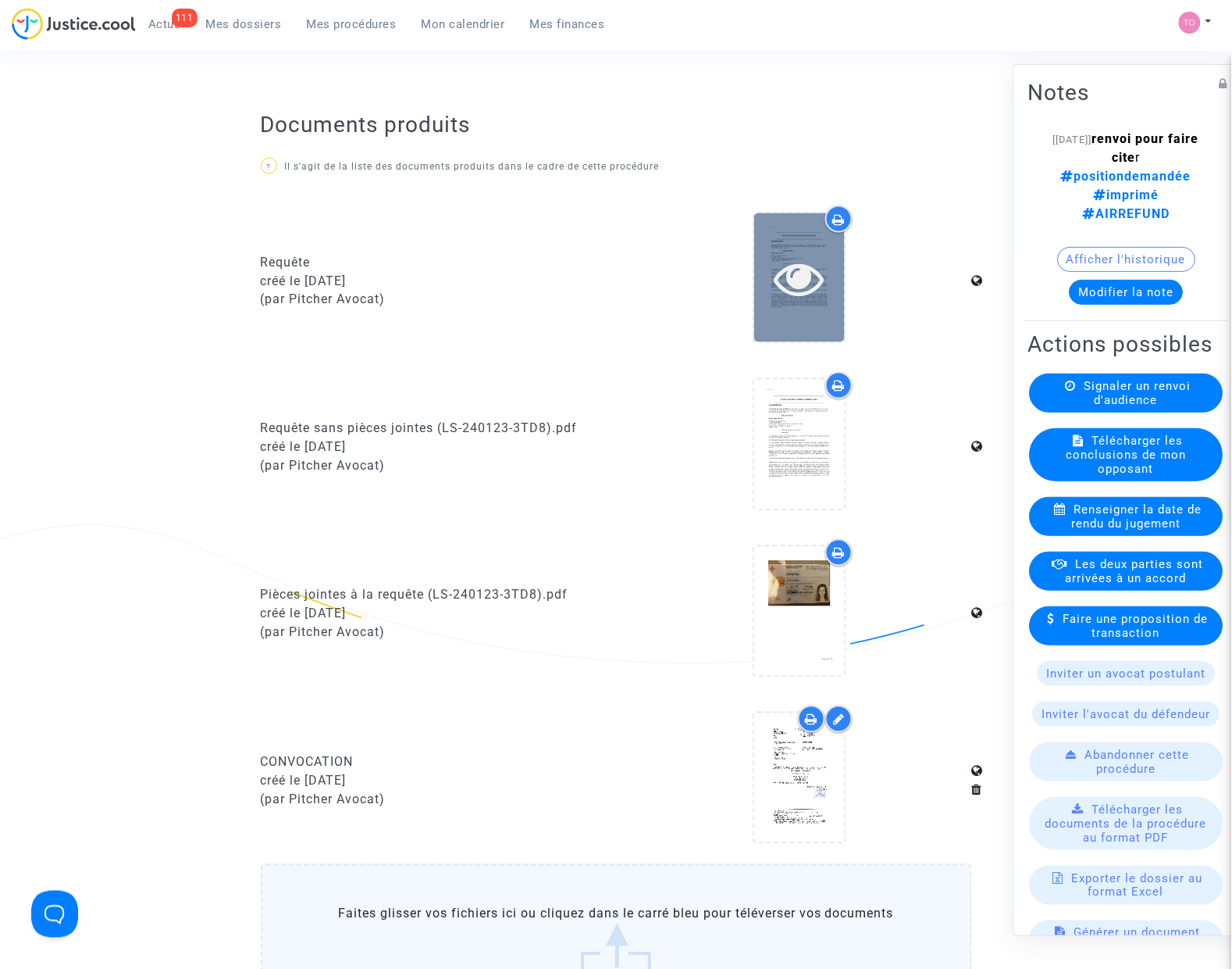
scroll to position [488, 0]
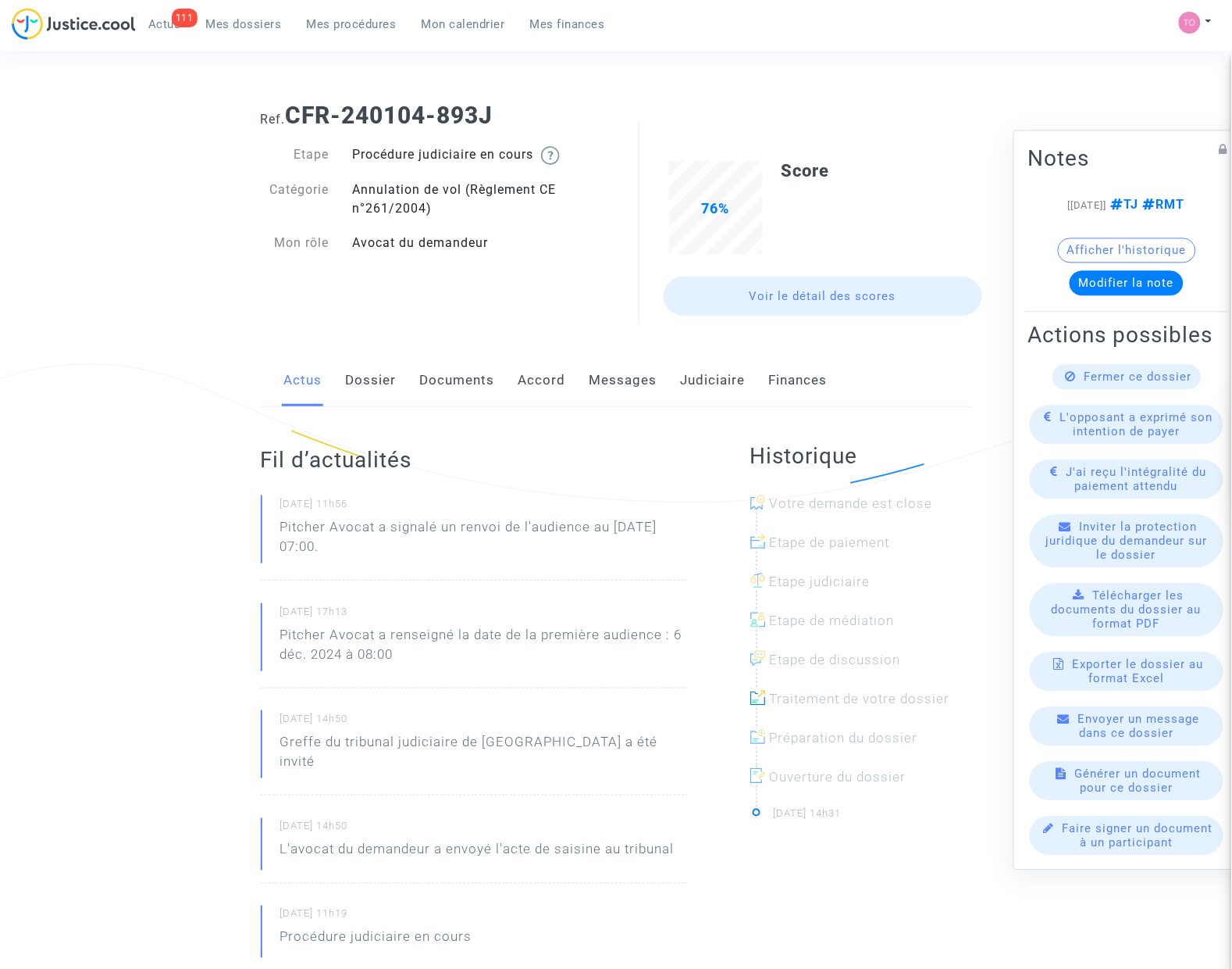
click at [715, 375] on link "Judiciaire" at bounding box center [713, 380] width 65 height 52
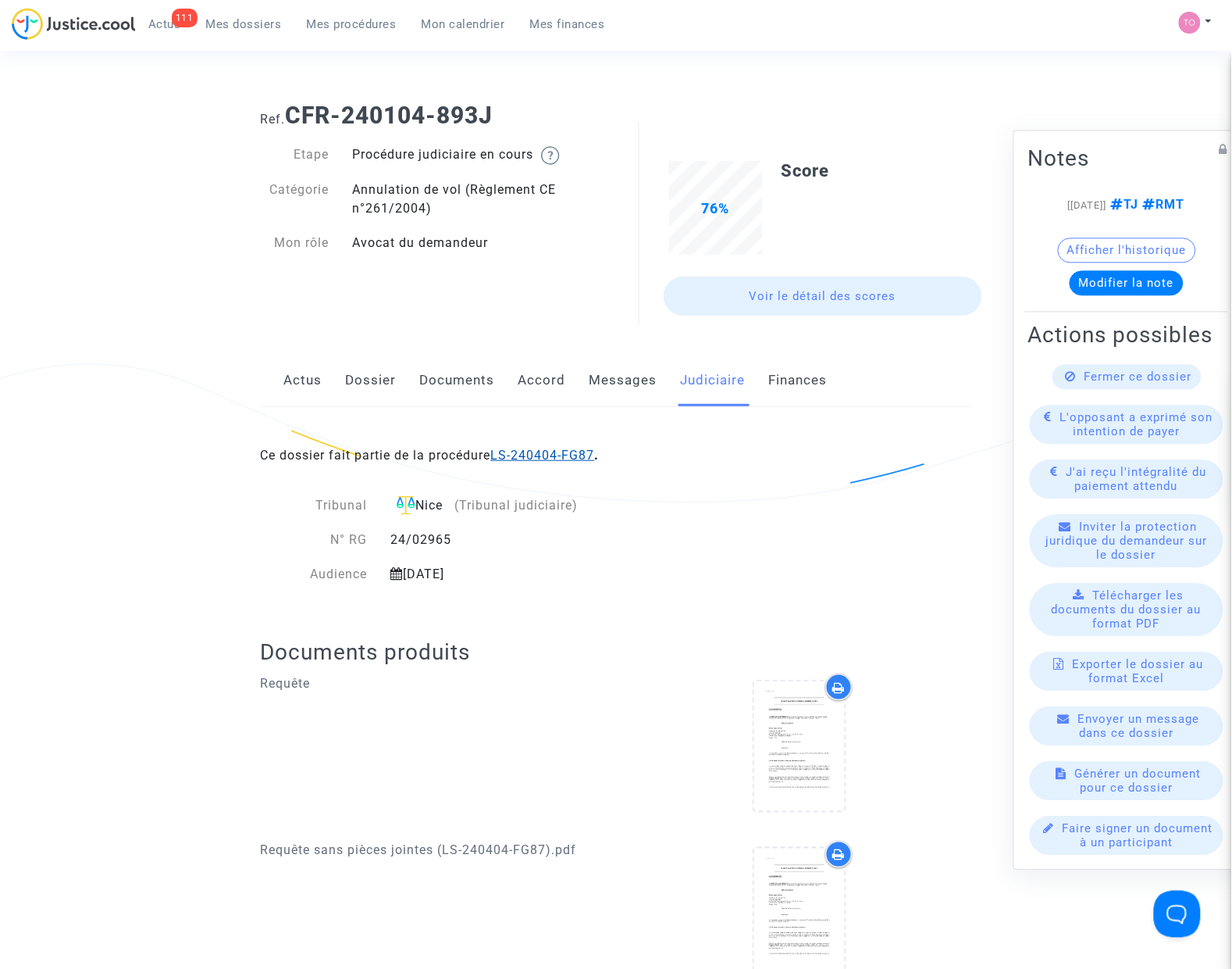
click at [513, 447] on link "LS-240404-FG87" at bounding box center [543, 455] width 104 height 15
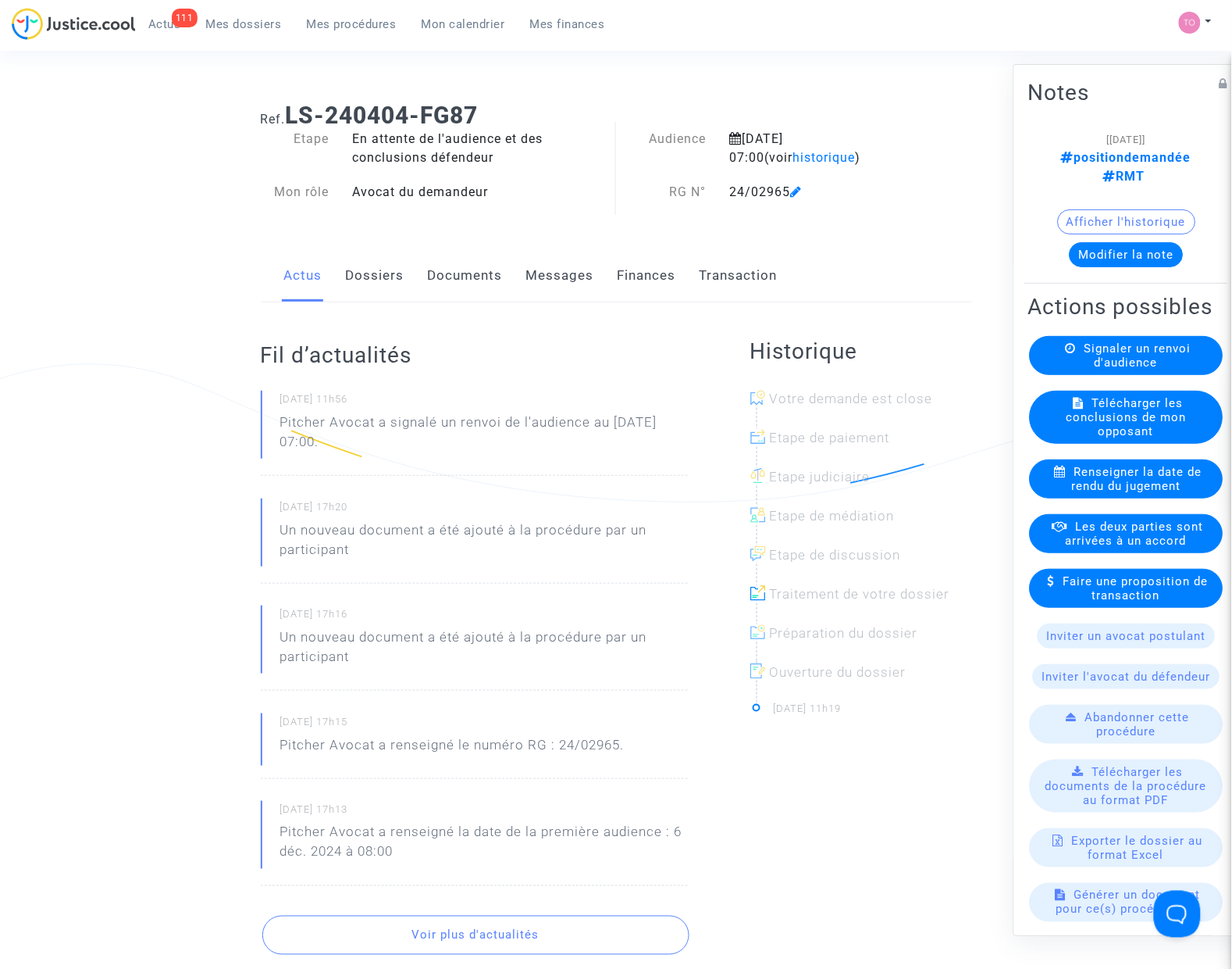
click at [430, 278] on link "Documents" at bounding box center [465, 275] width 75 height 52
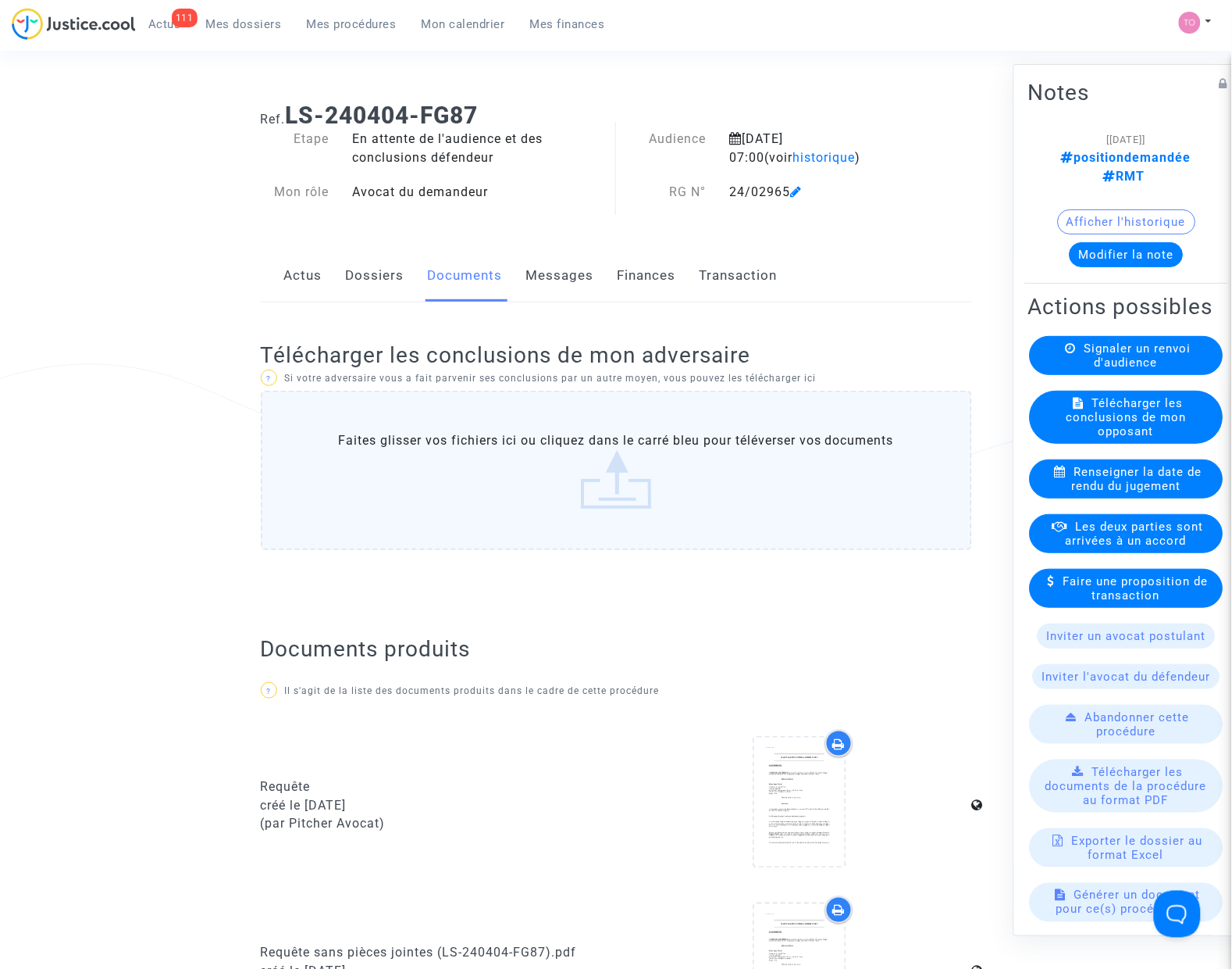
click at [1090, 242] on button "Modifier la note" at bounding box center [1127, 254] width 114 height 25
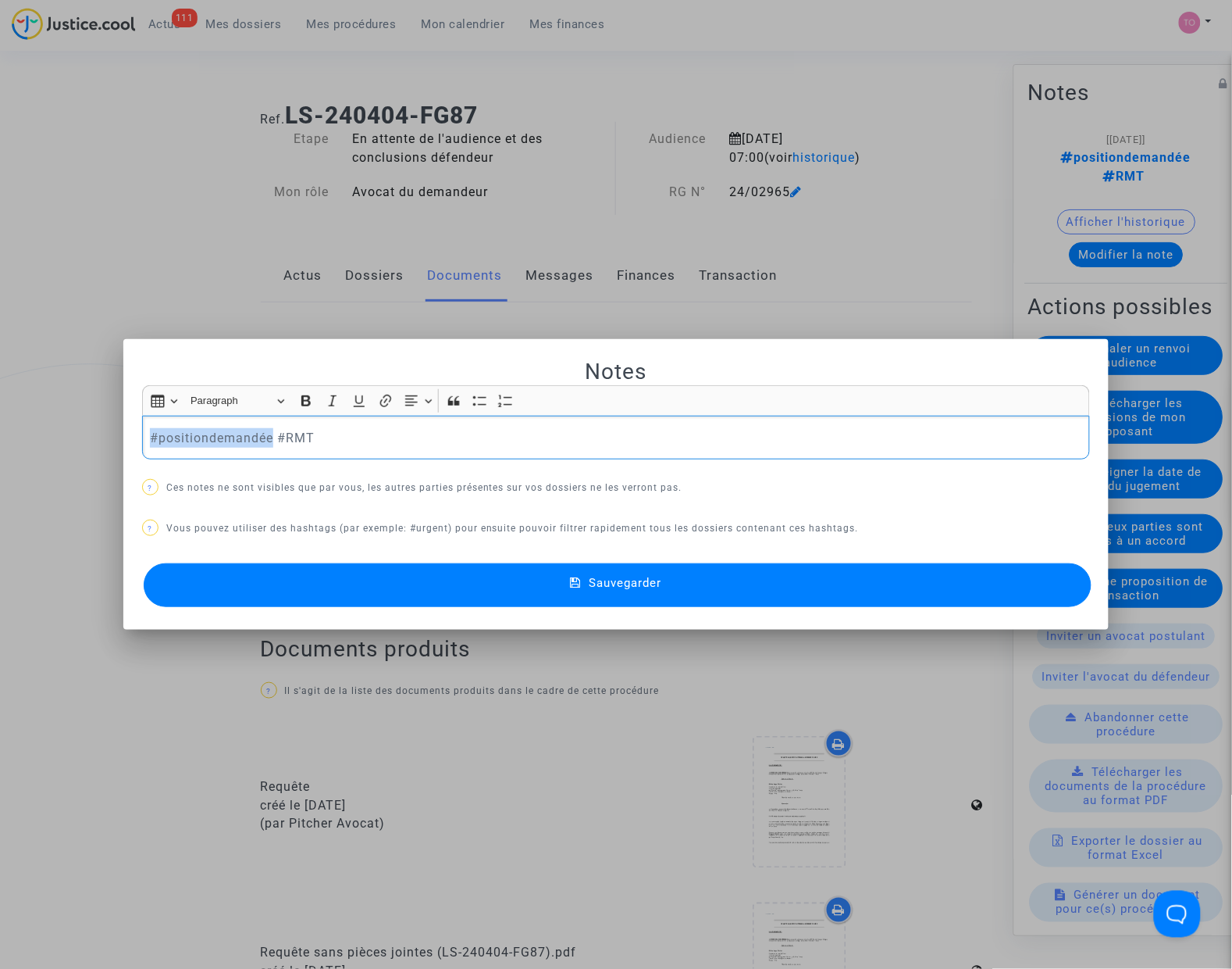
drag, startPoint x: 267, startPoint y: 433, endPoint x: 76, endPoint y: 440, distance: 191.1
click at [76, 440] on div "Notes Rich Text Editor Insert table Insert table Heading Paragraph Paragraph He…" at bounding box center [616, 484] width 1232 height 969
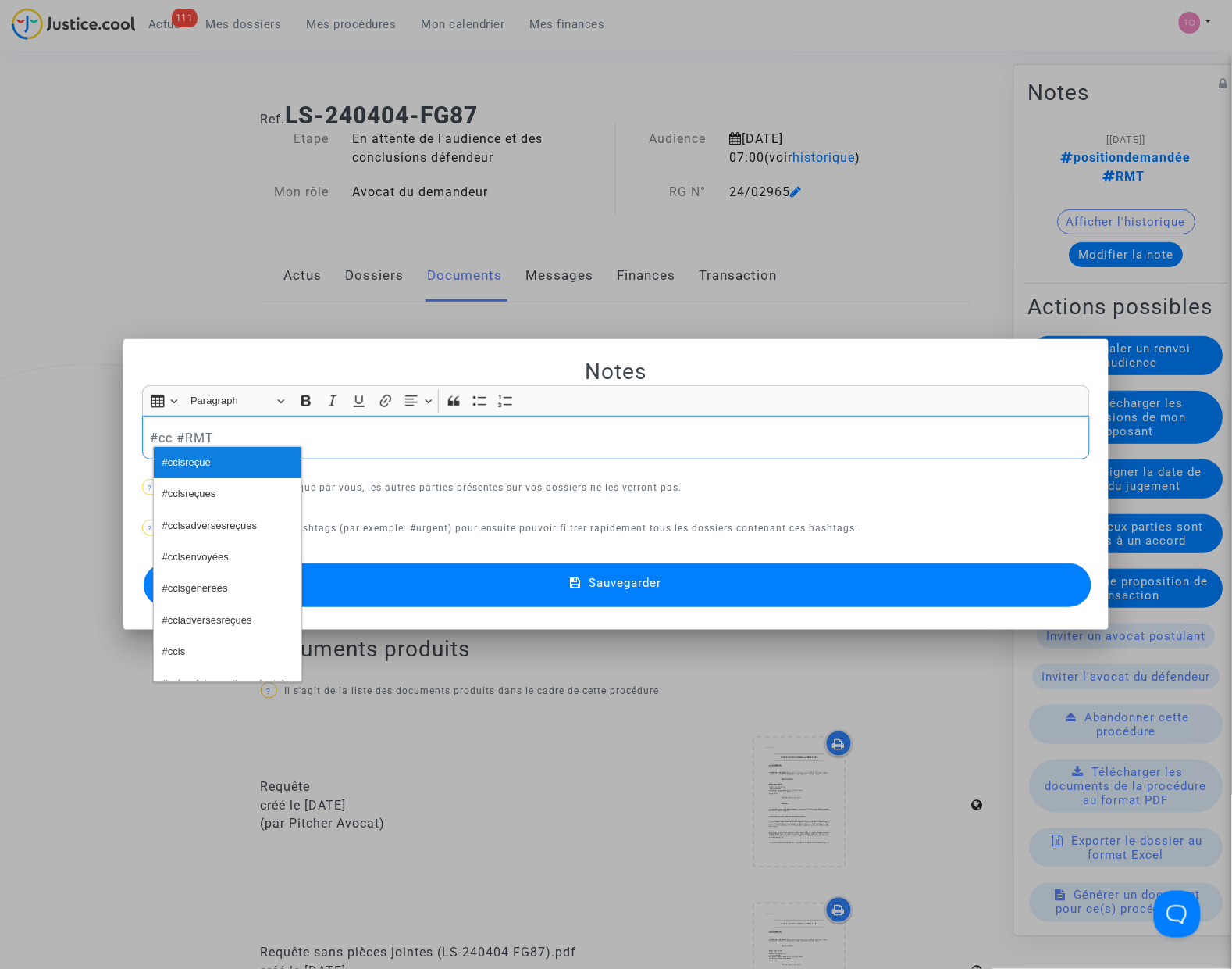
click at [195, 463] on span "#cclsreçue" at bounding box center [187, 462] width 49 height 23
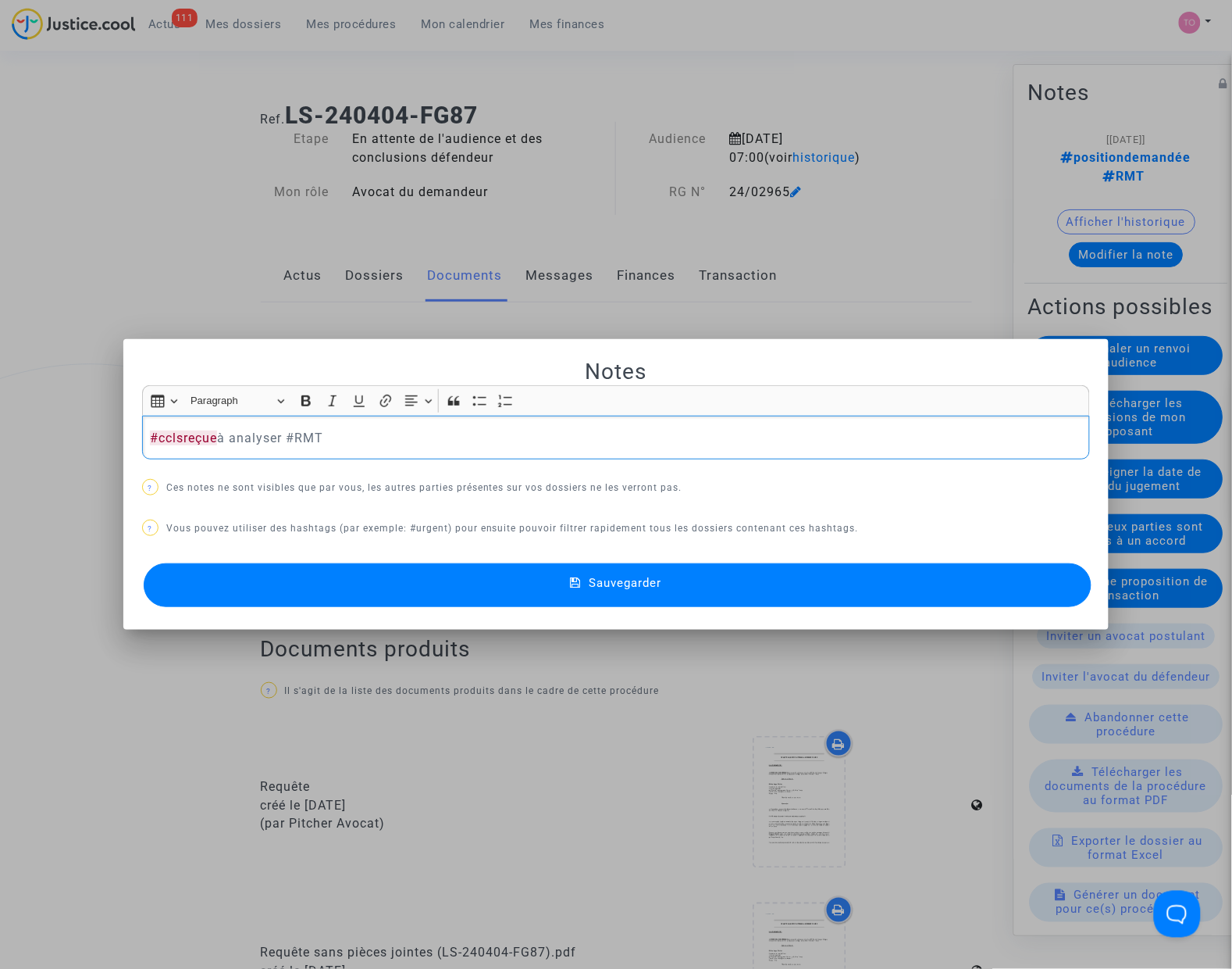
click at [415, 591] on button "Sauvegarder" at bounding box center [617, 584] width 948 height 44
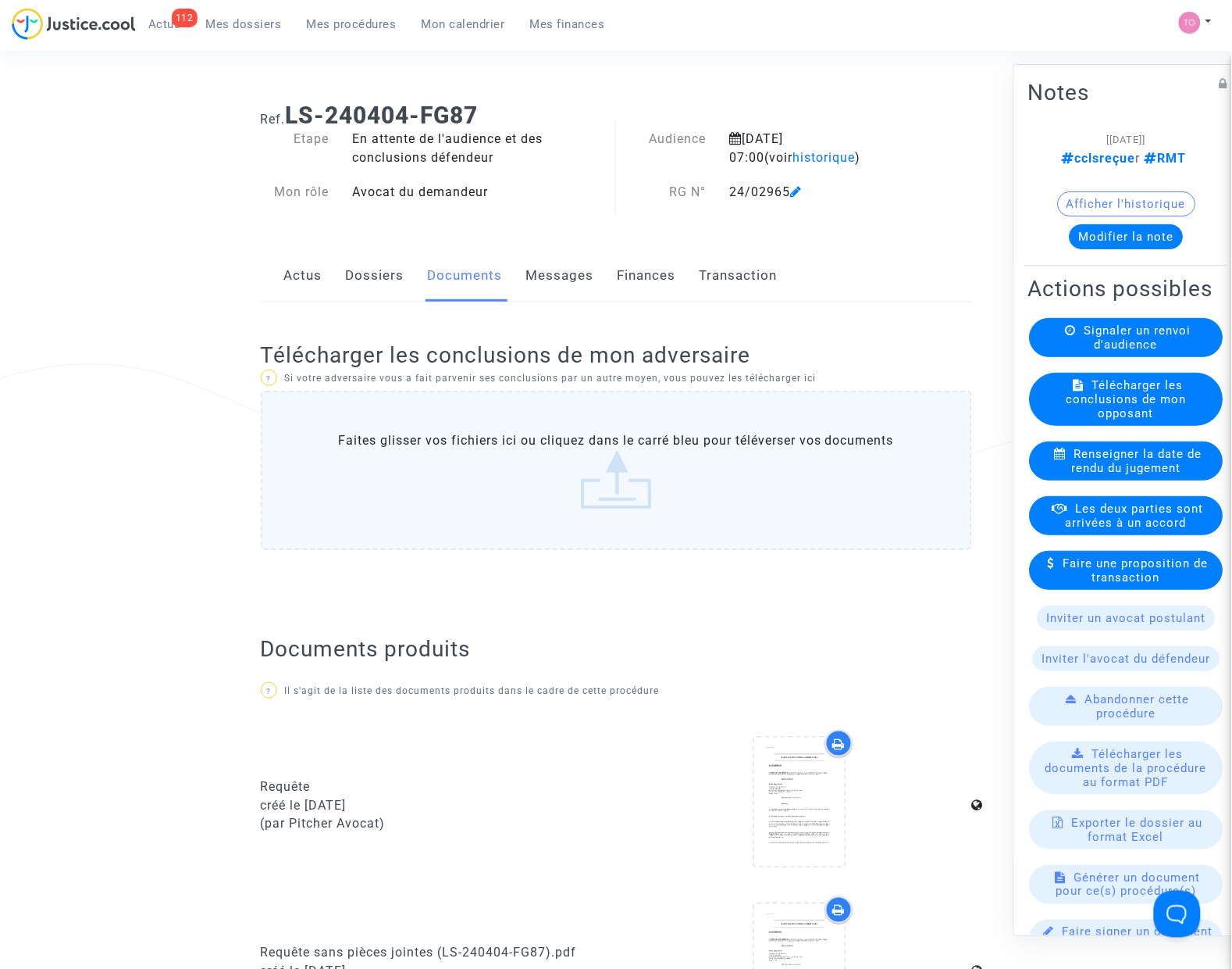
click at [1110, 247] on button "Modifier la note" at bounding box center [1127, 236] width 114 height 25
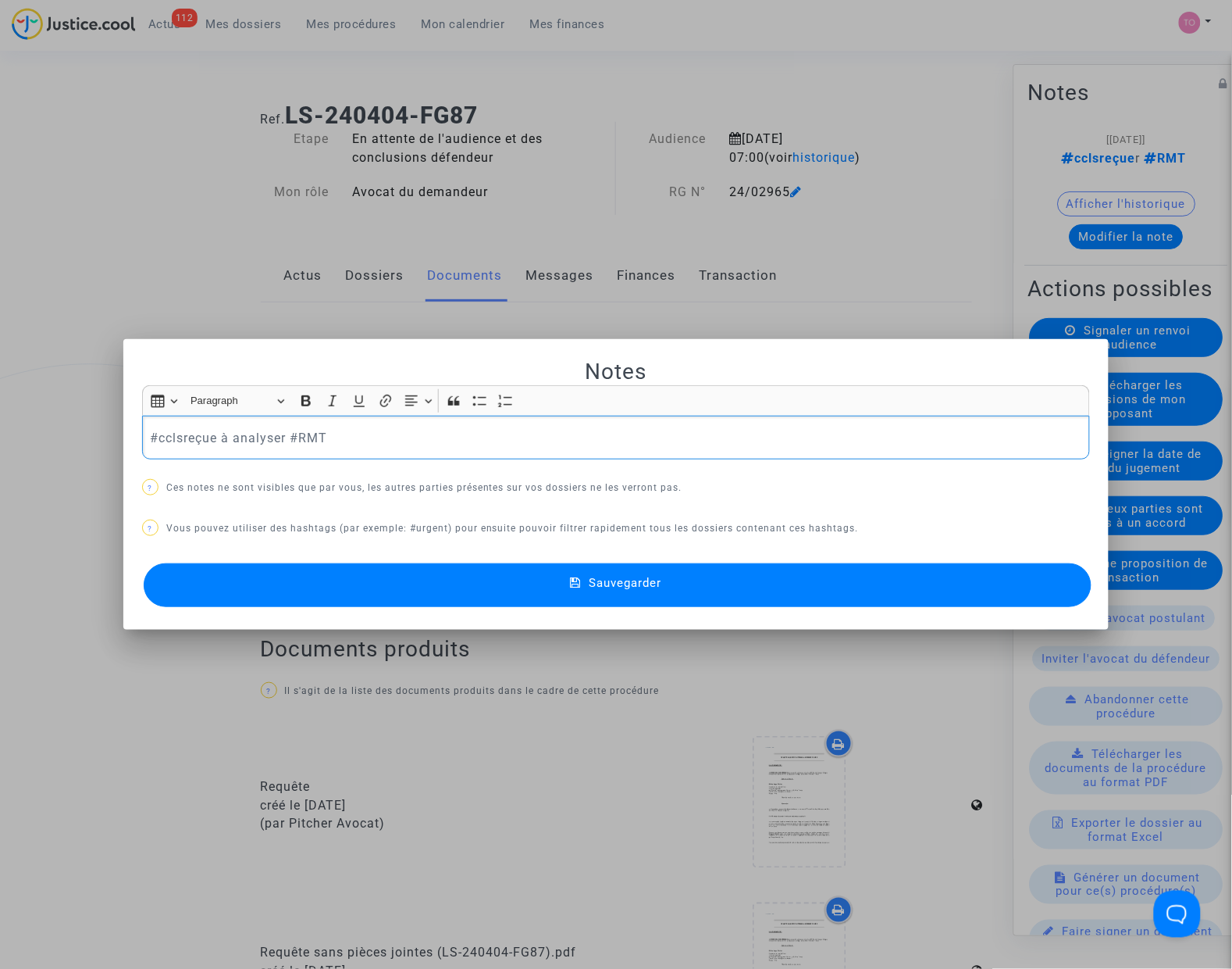
click at [164, 280] on div at bounding box center [616, 484] width 1232 height 969
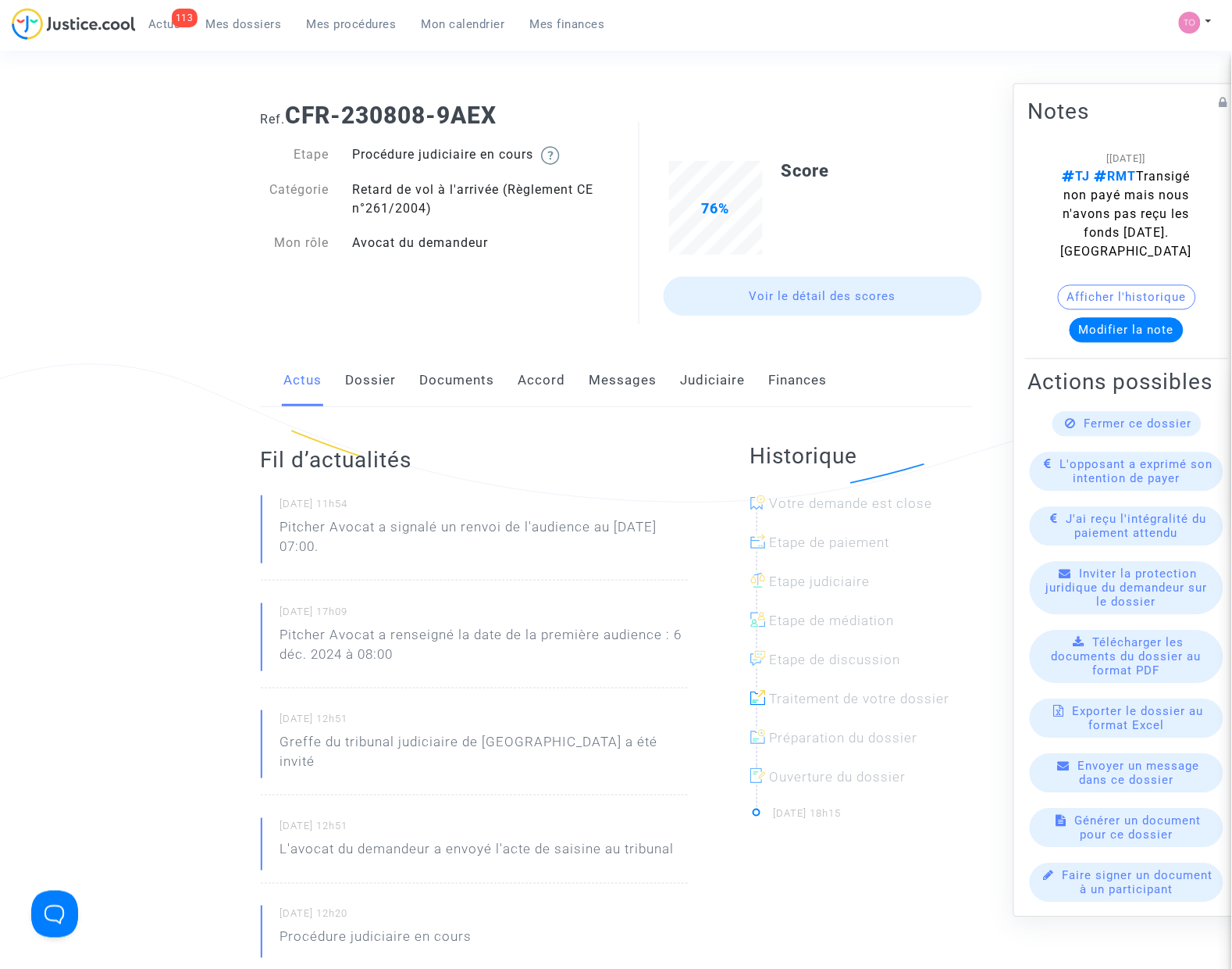
click at [373, 387] on link "Dossier" at bounding box center [371, 380] width 51 height 52
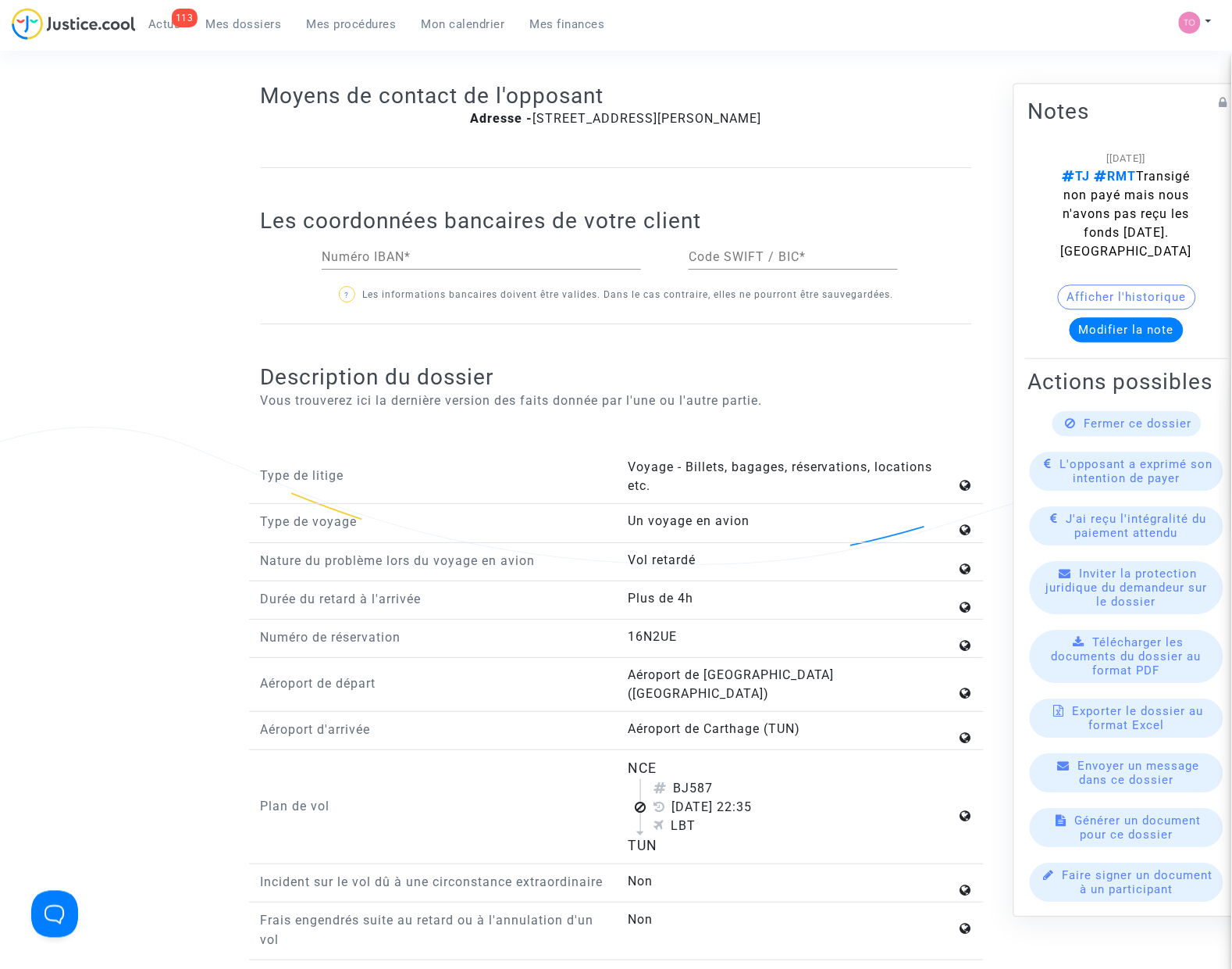
scroll to position [1563, 0]
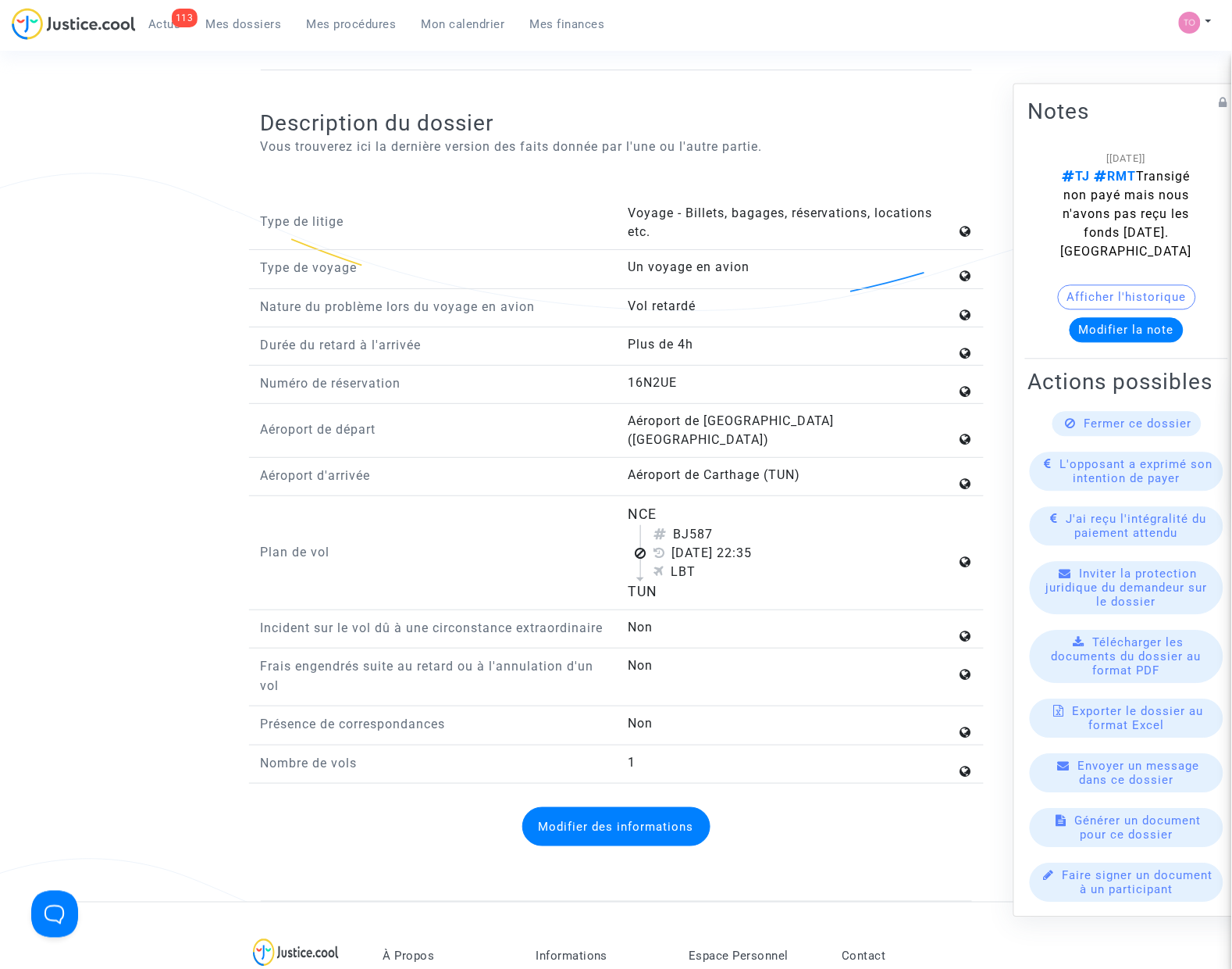
drag, startPoint x: 625, startPoint y: 484, endPoint x: 723, endPoint y: 559, distance: 123.4
click at [723, 559] on div "NCE BJ587 16 juin 2023 22:35 LBT TUN" at bounding box center [800, 553] width 368 height 98
copy flight-plan "NCE BJ587 16 juin 2023 22:35 LBT TUN"
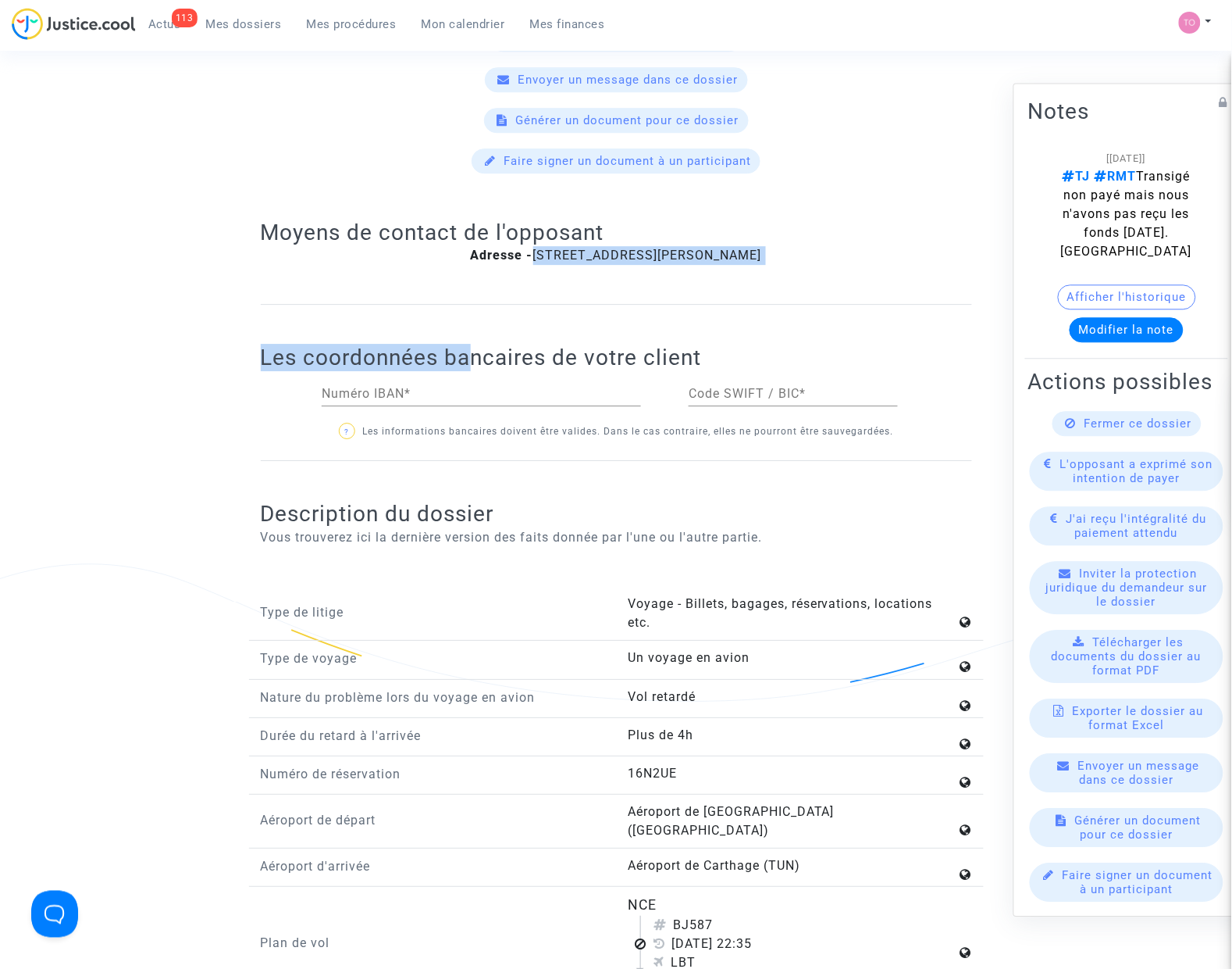
drag, startPoint x: 473, startPoint y: 338, endPoint x: 458, endPoint y: 287, distance: 53.2
click at [458, 232] on div "Notes [29/03/2024] TJ RMT Transigé non payé mais nous n'avons pas reçu les fond…" at bounding box center [616, 439] width 712 height 1707
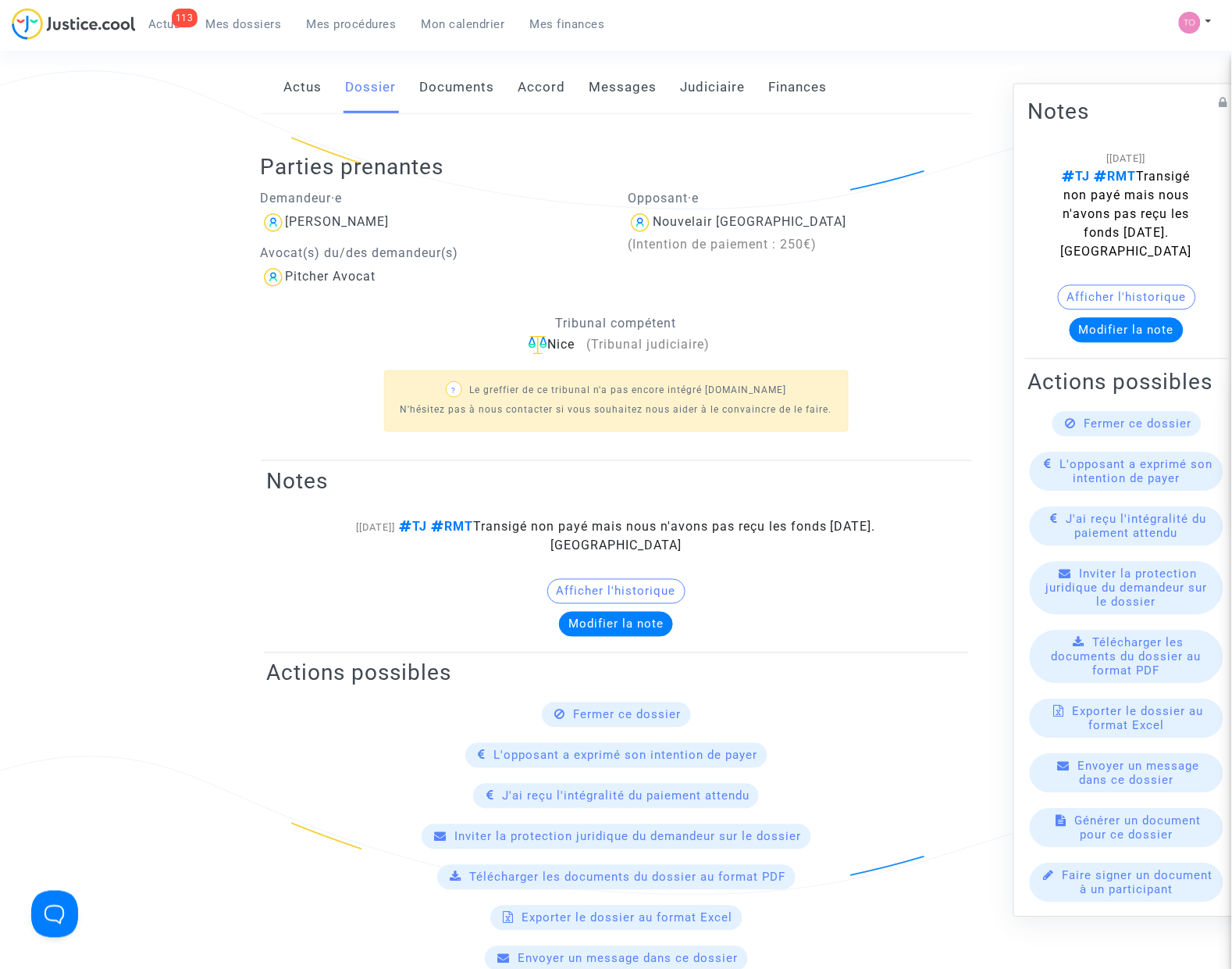
click at [460, 115] on div "Parties prenantes Demandeur·e Mehdi BEN JEMAA Avocat(s) du/des demandeur(s) Pit…" at bounding box center [616, 288] width 712 height 348
click at [460, 87] on link "Documents" at bounding box center [458, 87] width 75 height 52
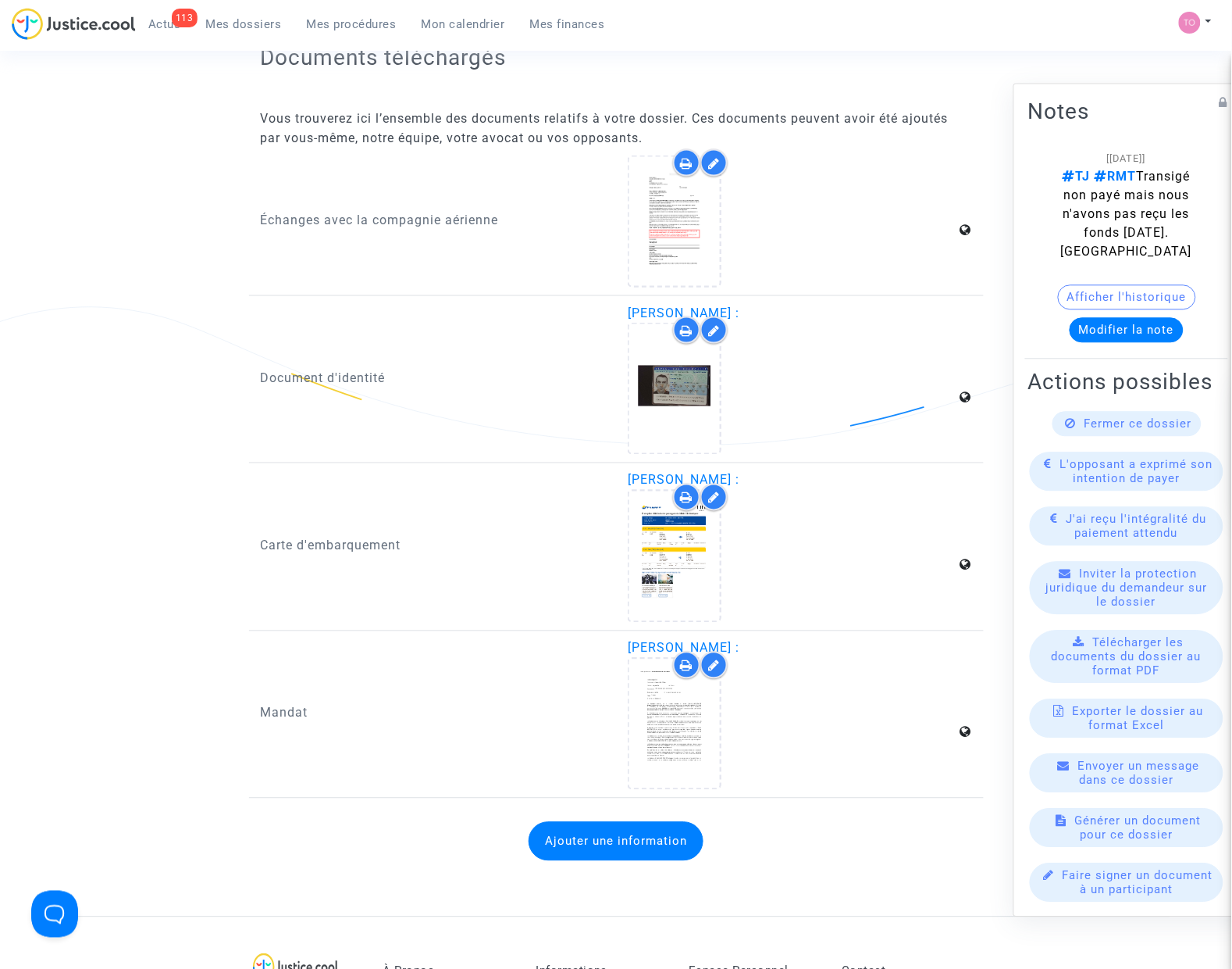
scroll to position [2037, 0]
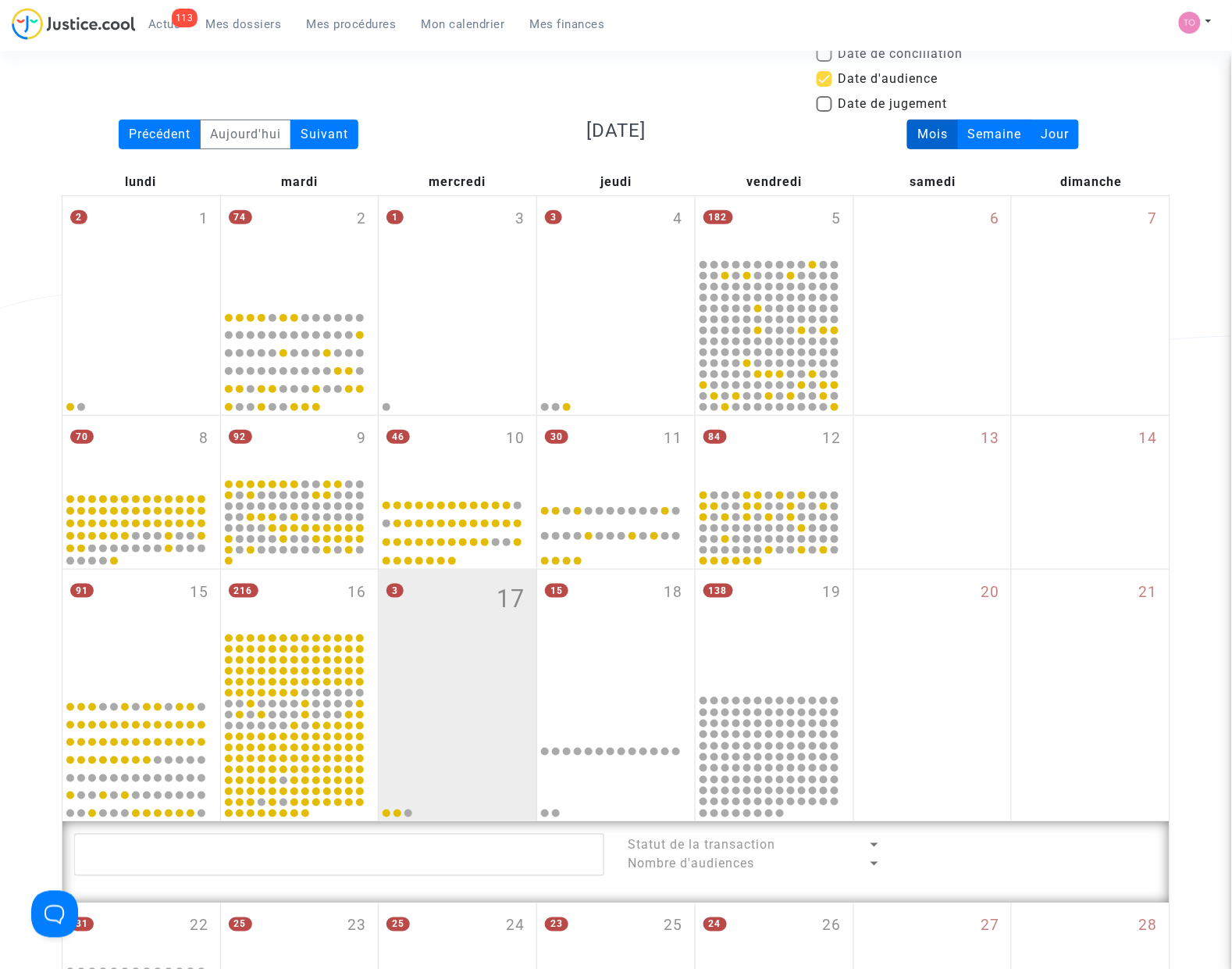
scroll to position [31, 0]
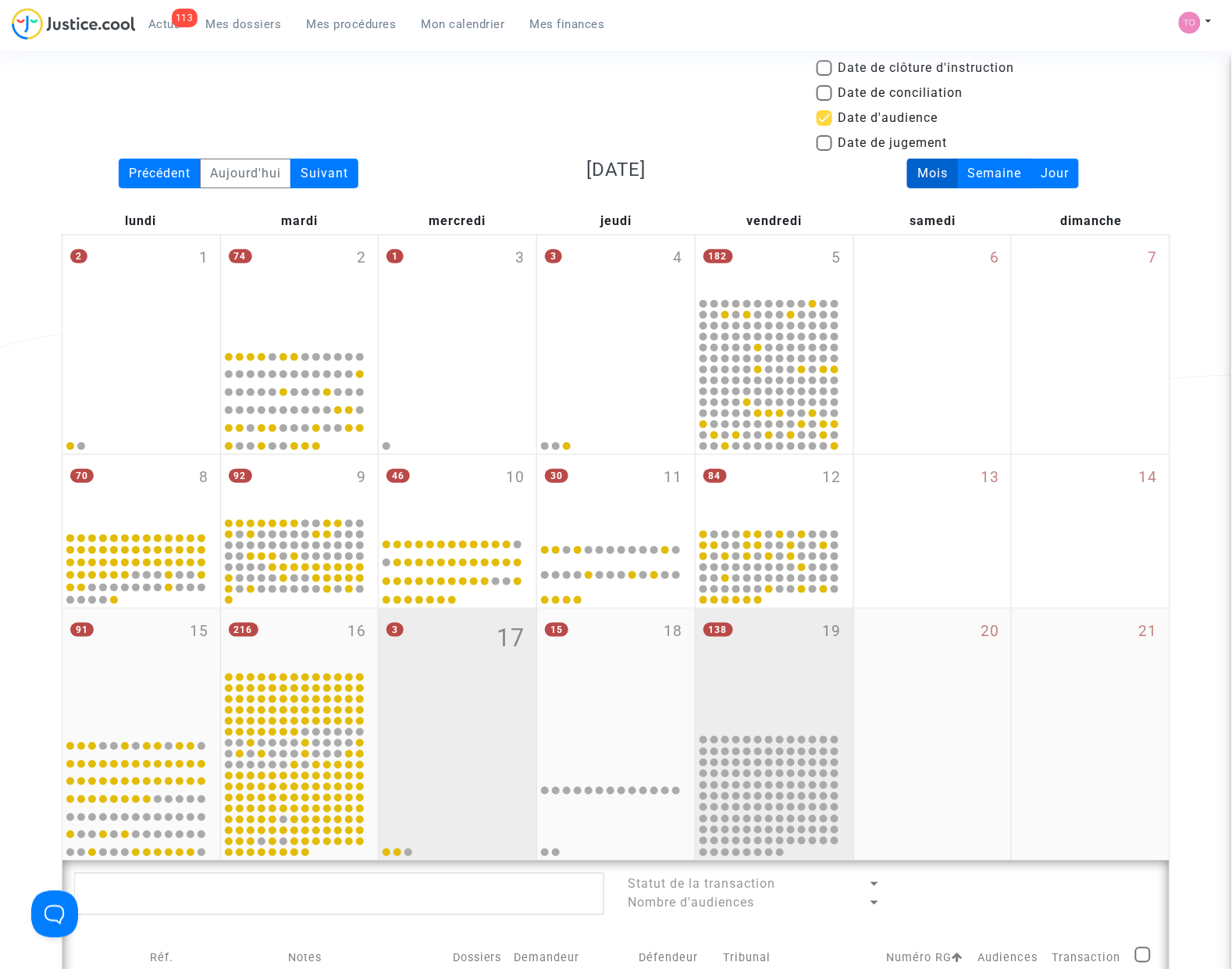
click at [772, 654] on div "138 19" at bounding box center [774, 671] width 158 height 124
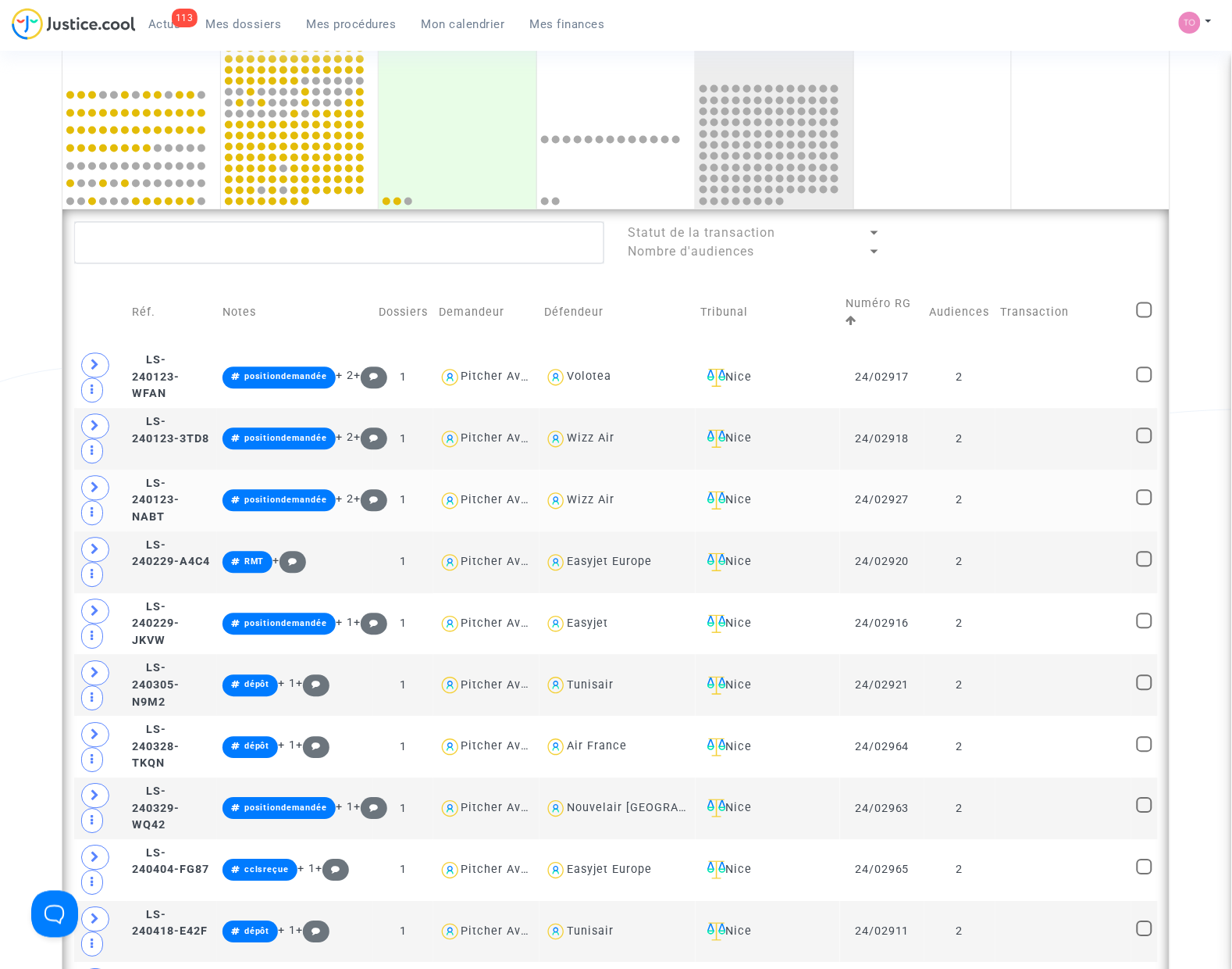
scroll to position [684, 0]
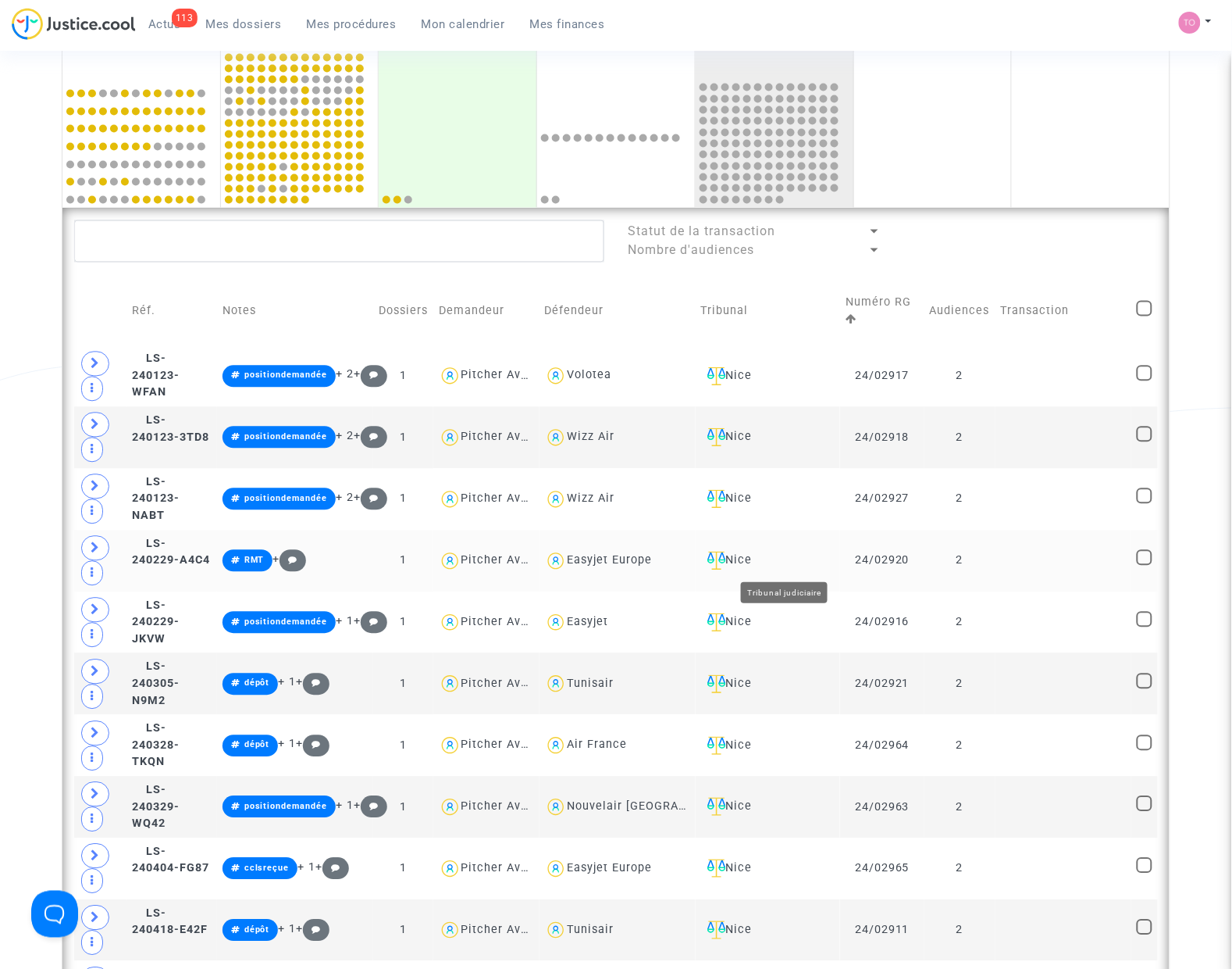
click at [790, 563] on div "Nice" at bounding box center [768, 561] width 134 height 19
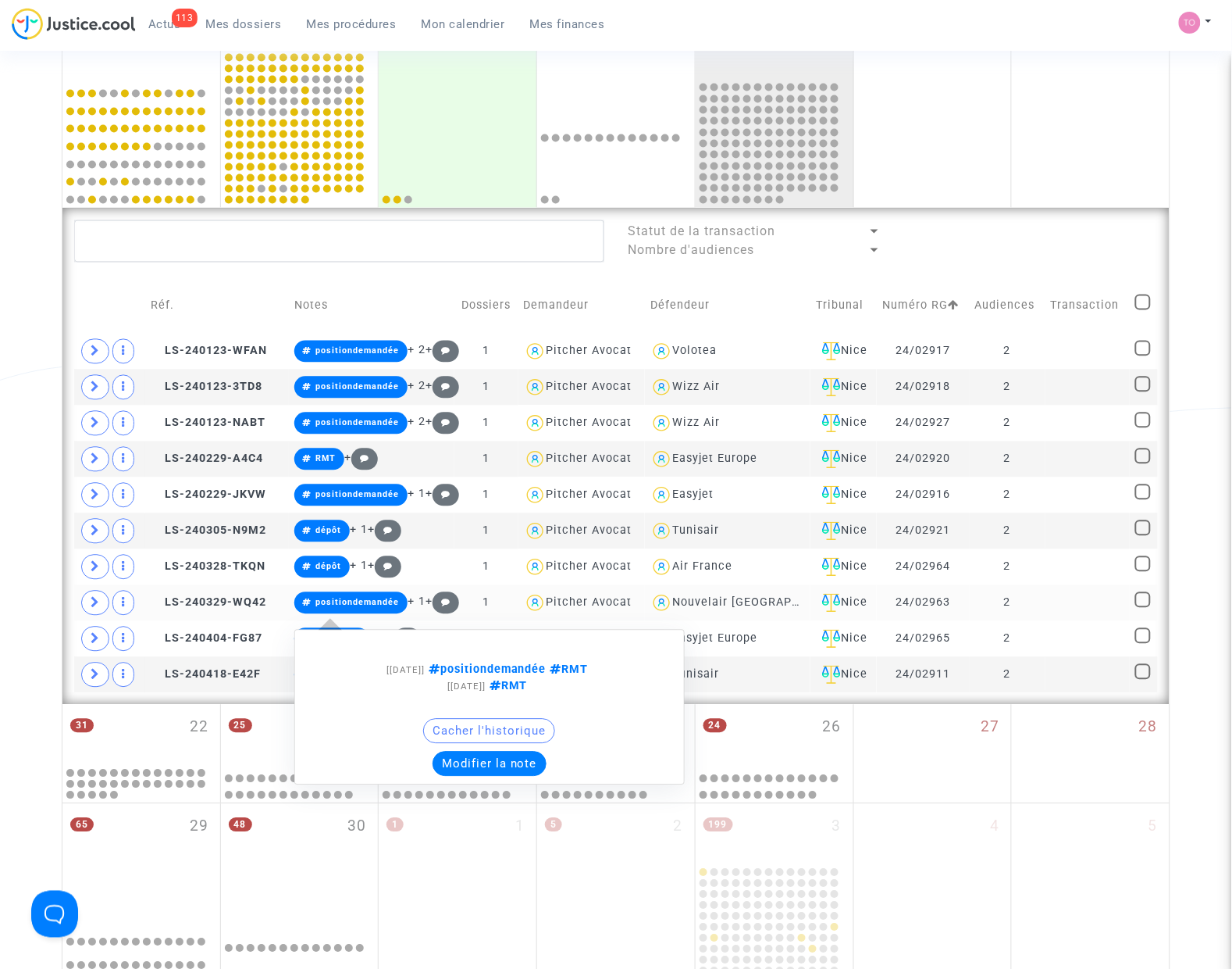
click at [482, 760] on button "Modifier la note" at bounding box center [489, 764] width 114 height 25
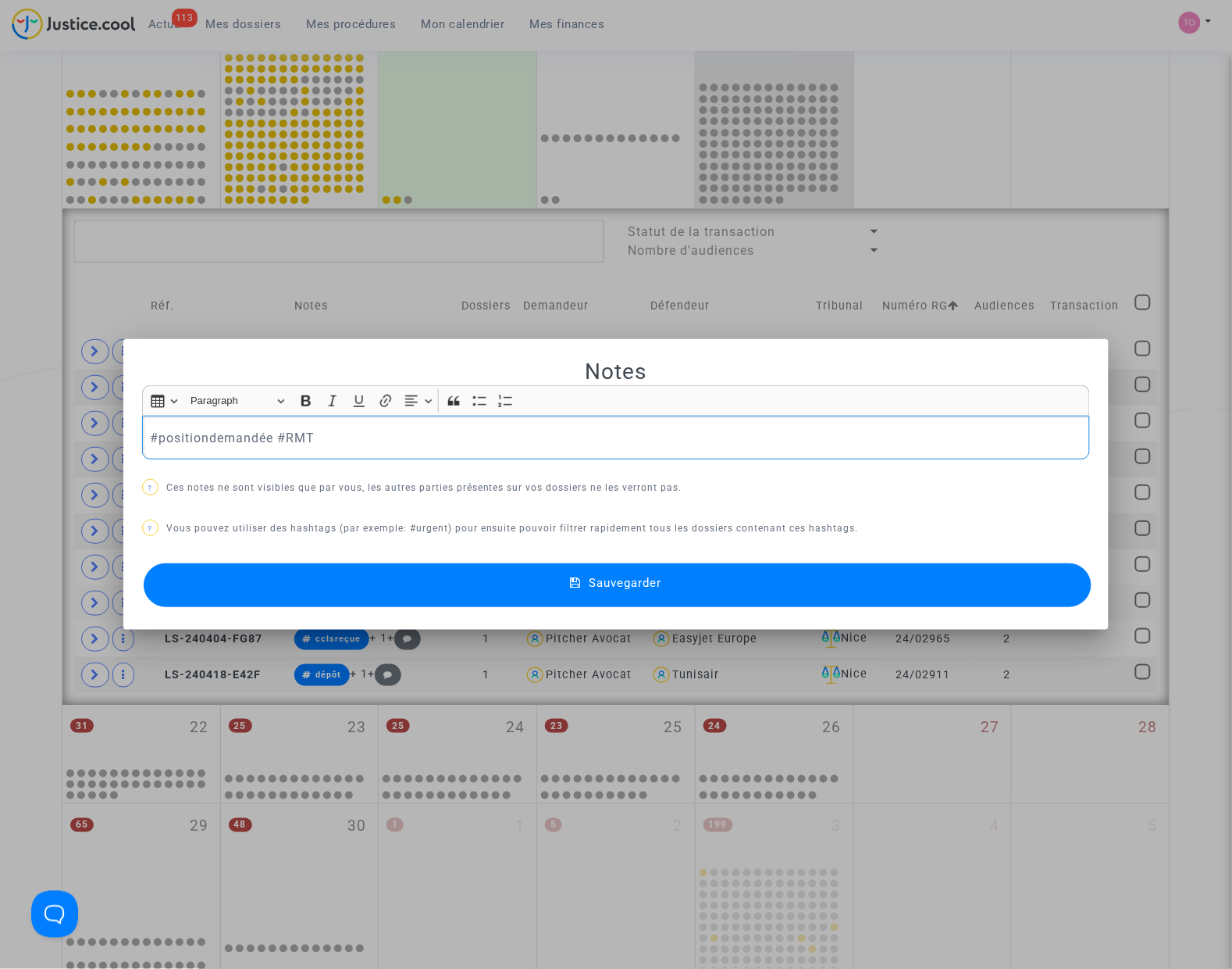
drag, startPoint x: 267, startPoint y: 433, endPoint x: -39, endPoint y: 422, distance: 306.2
click at [0, 422] on html "113 Actus Mes dossiers Mes procédures Mon calendrier Mes finances Mon profil Pa…" at bounding box center [616, 474] width 1232 height 2316
click at [344, 564] on button "Sauvegarder" at bounding box center [617, 584] width 948 height 44
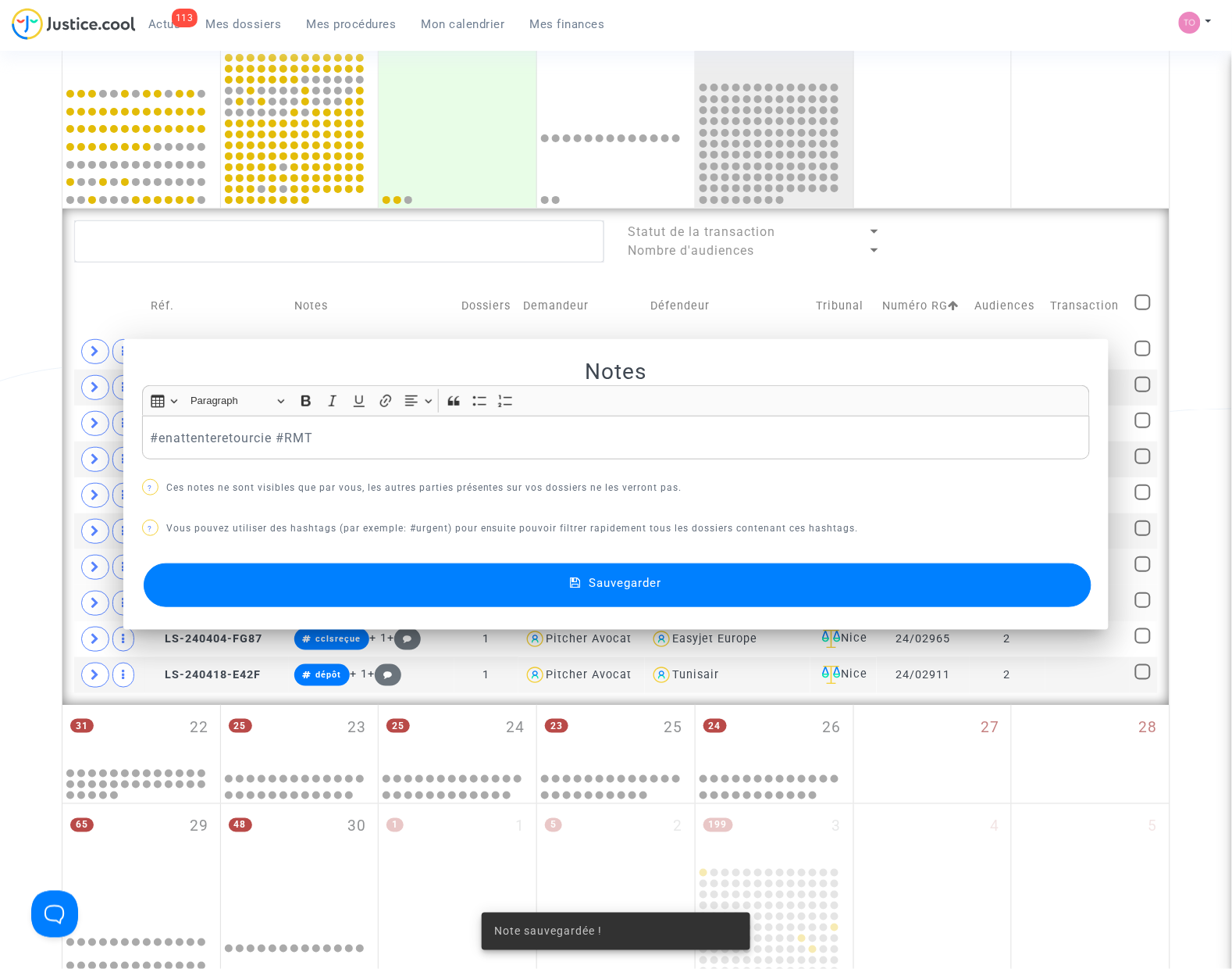
scroll to position [684, 0]
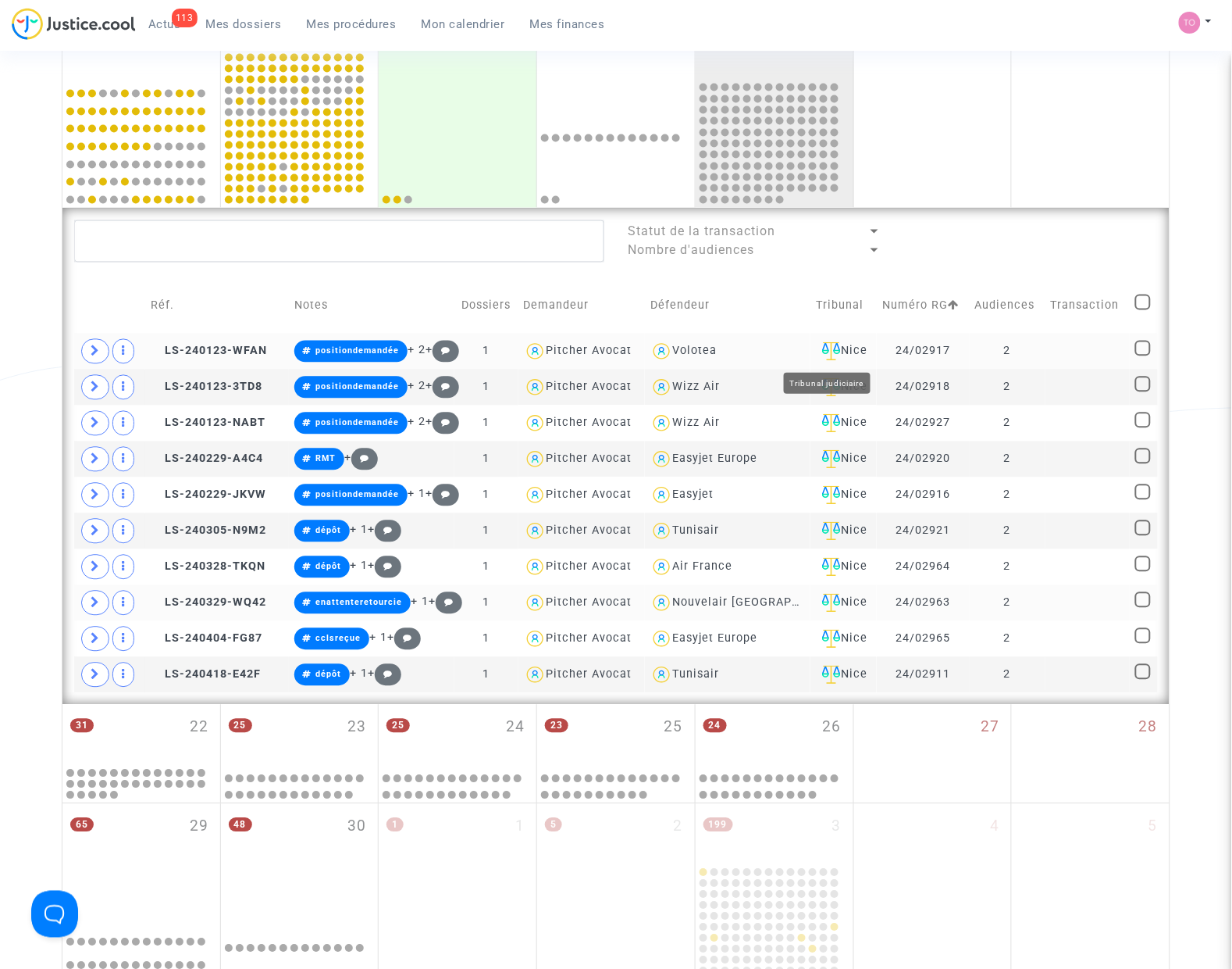
click at [844, 350] on div "Nice" at bounding box center [843, 352] width 55 height 19
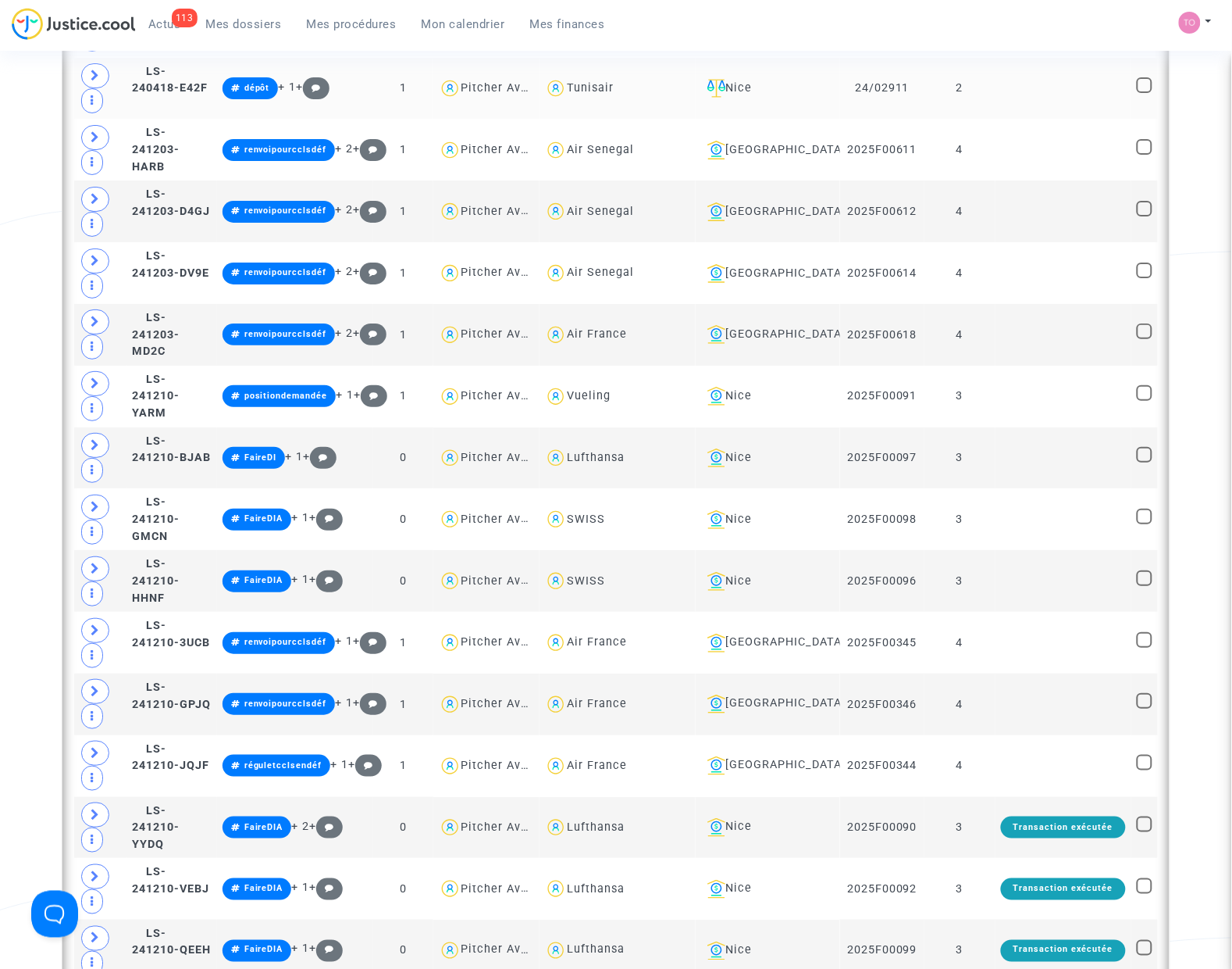
scroll to position [1563, 0]
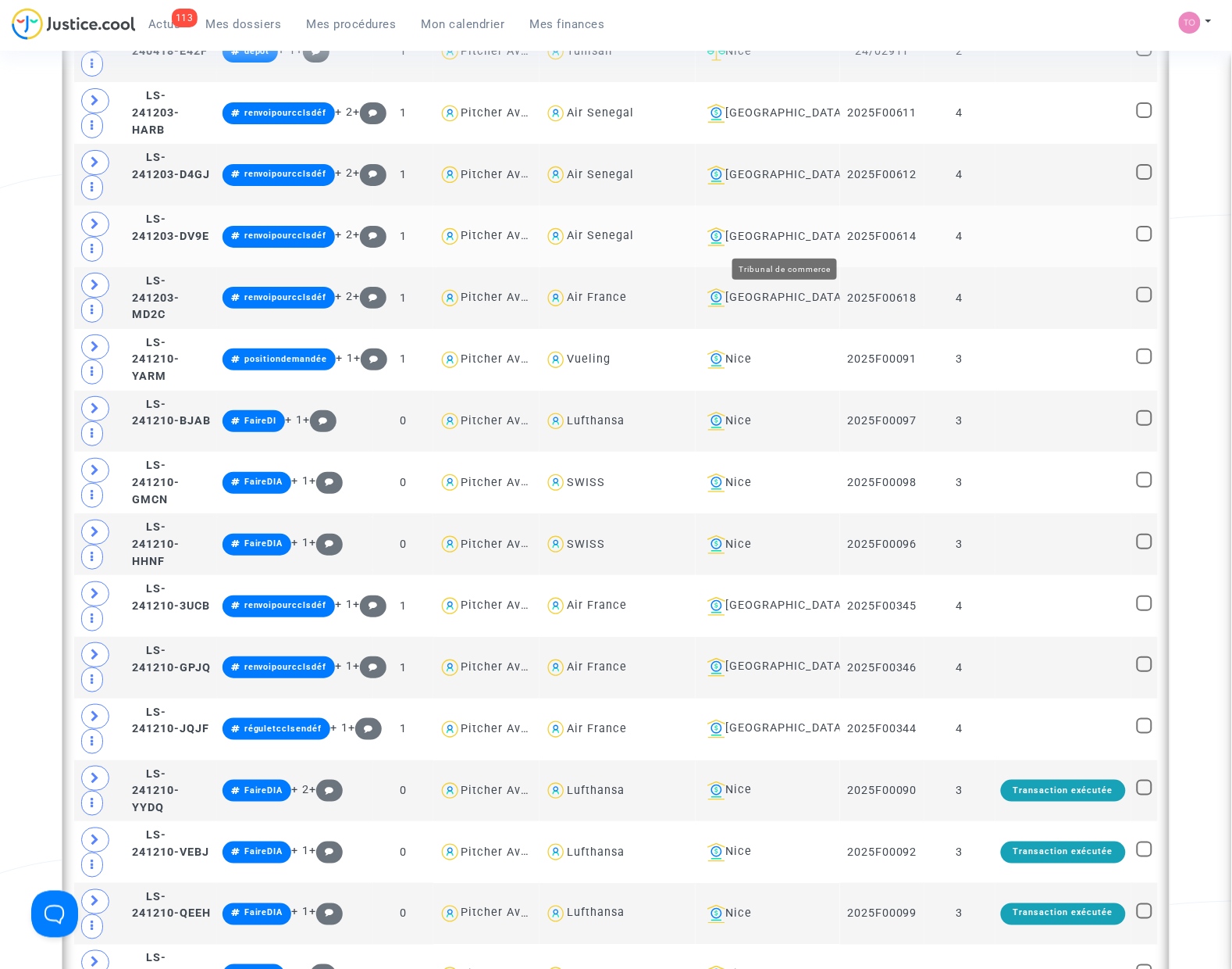
click at [798, 244] on div "[GEOGRAPHIC_DATA]" at bounding box center [768, 236] width 134 height 19
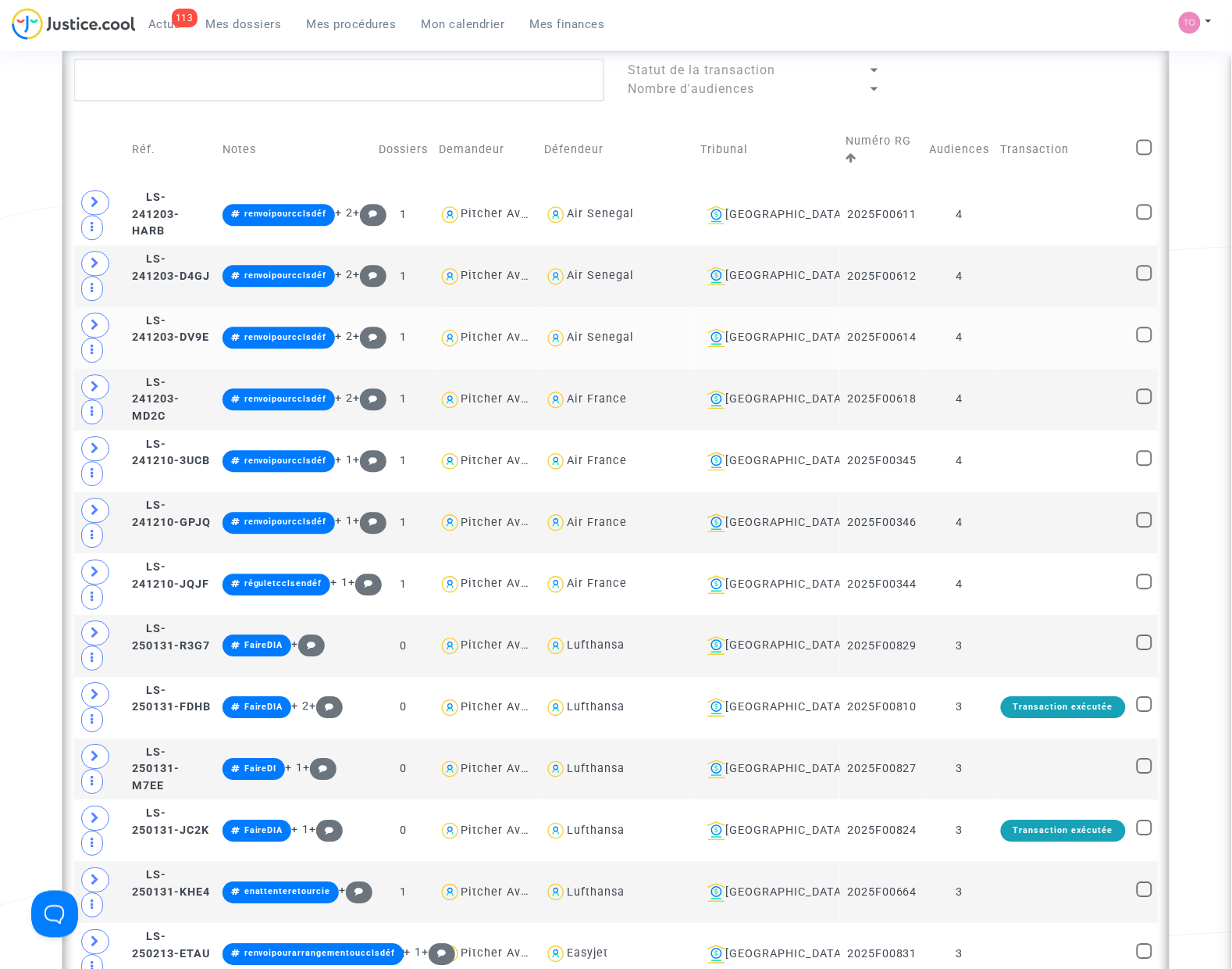
scroll to position [781, 0]
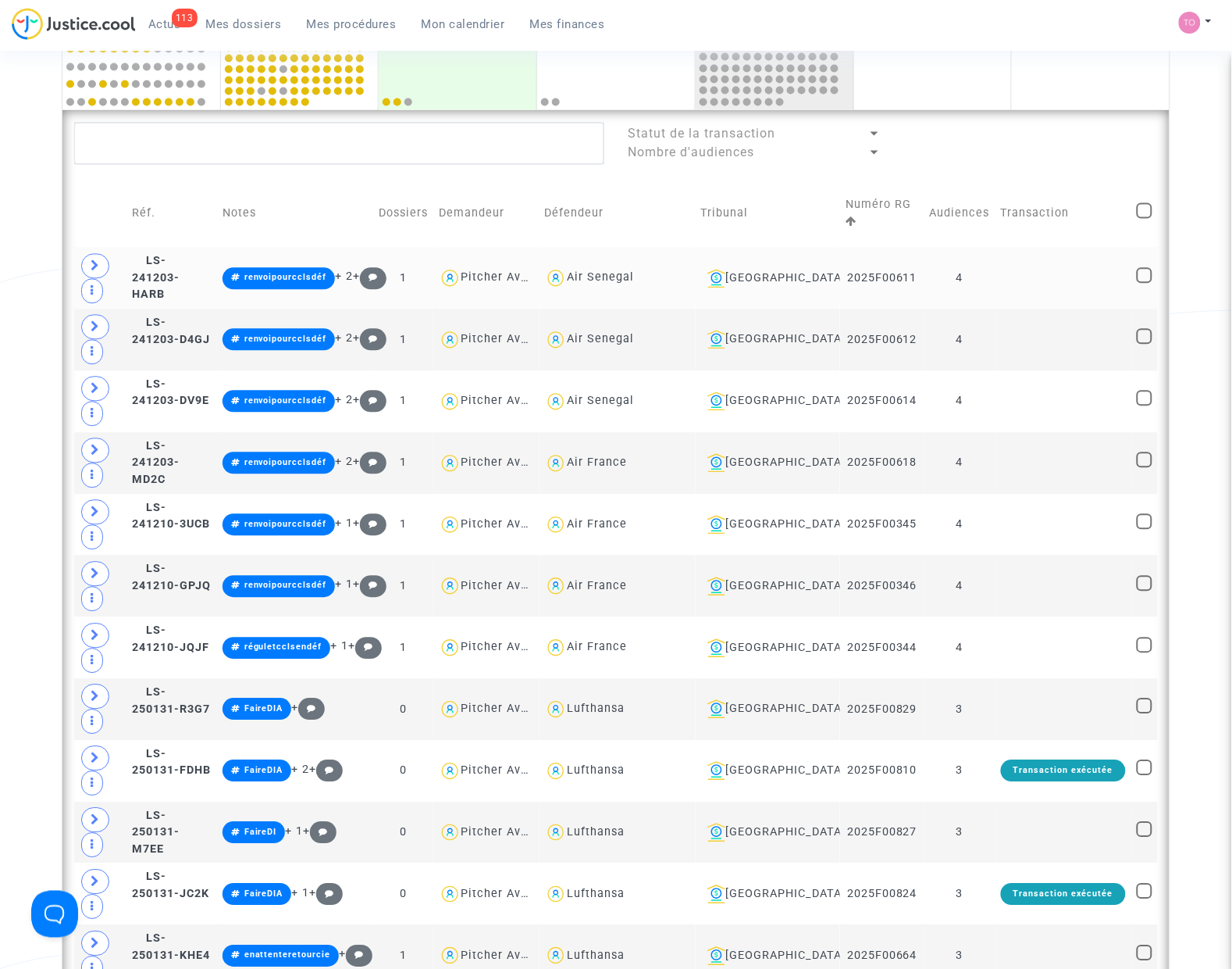
click at [634, 278] on div "Air Senegal" at bounding box center [601, 278] width 68 height 13
type textarea "@"Air Senegal""
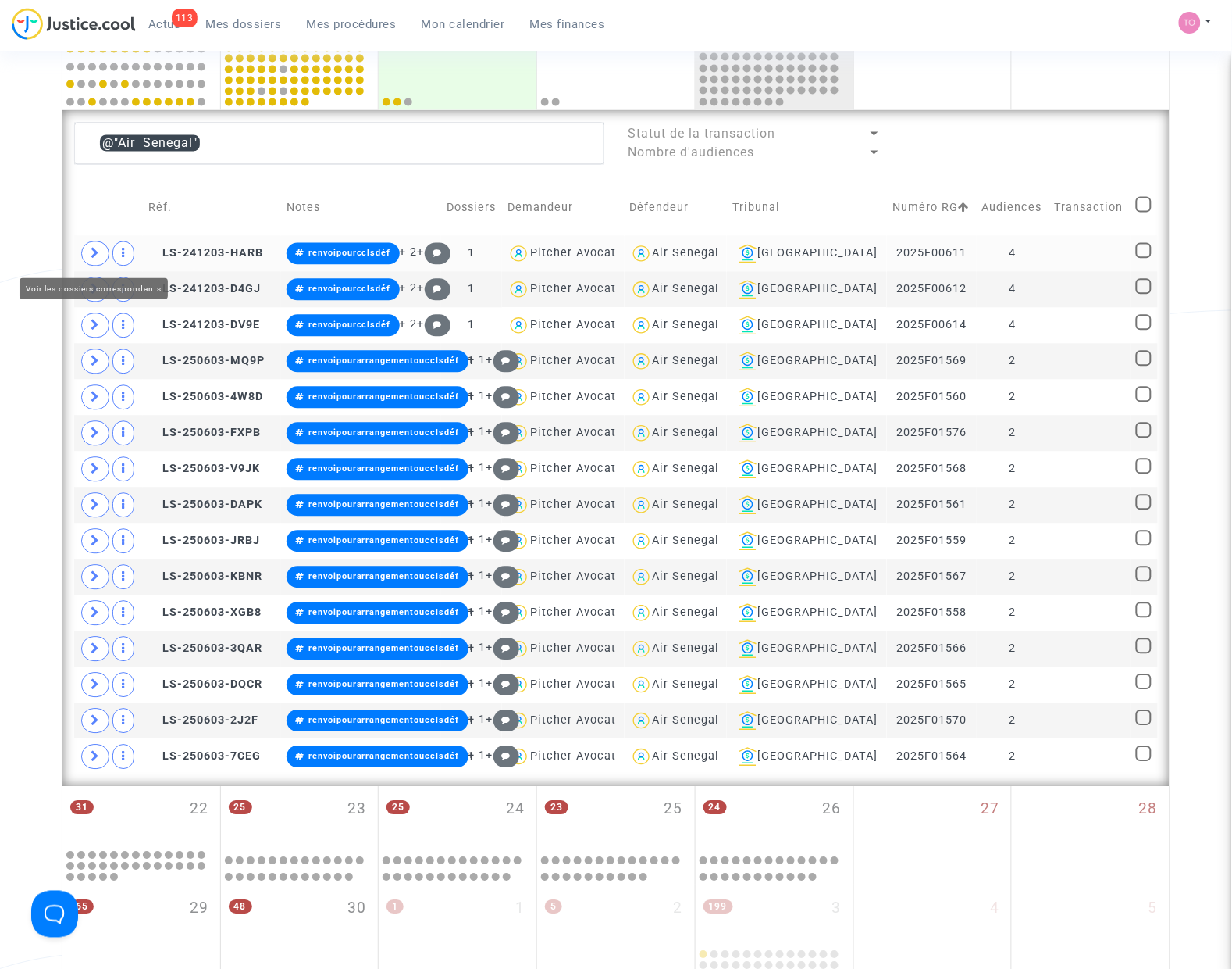
click at [98, 260] on span at bounding box center [96, 253] width 28 height 25
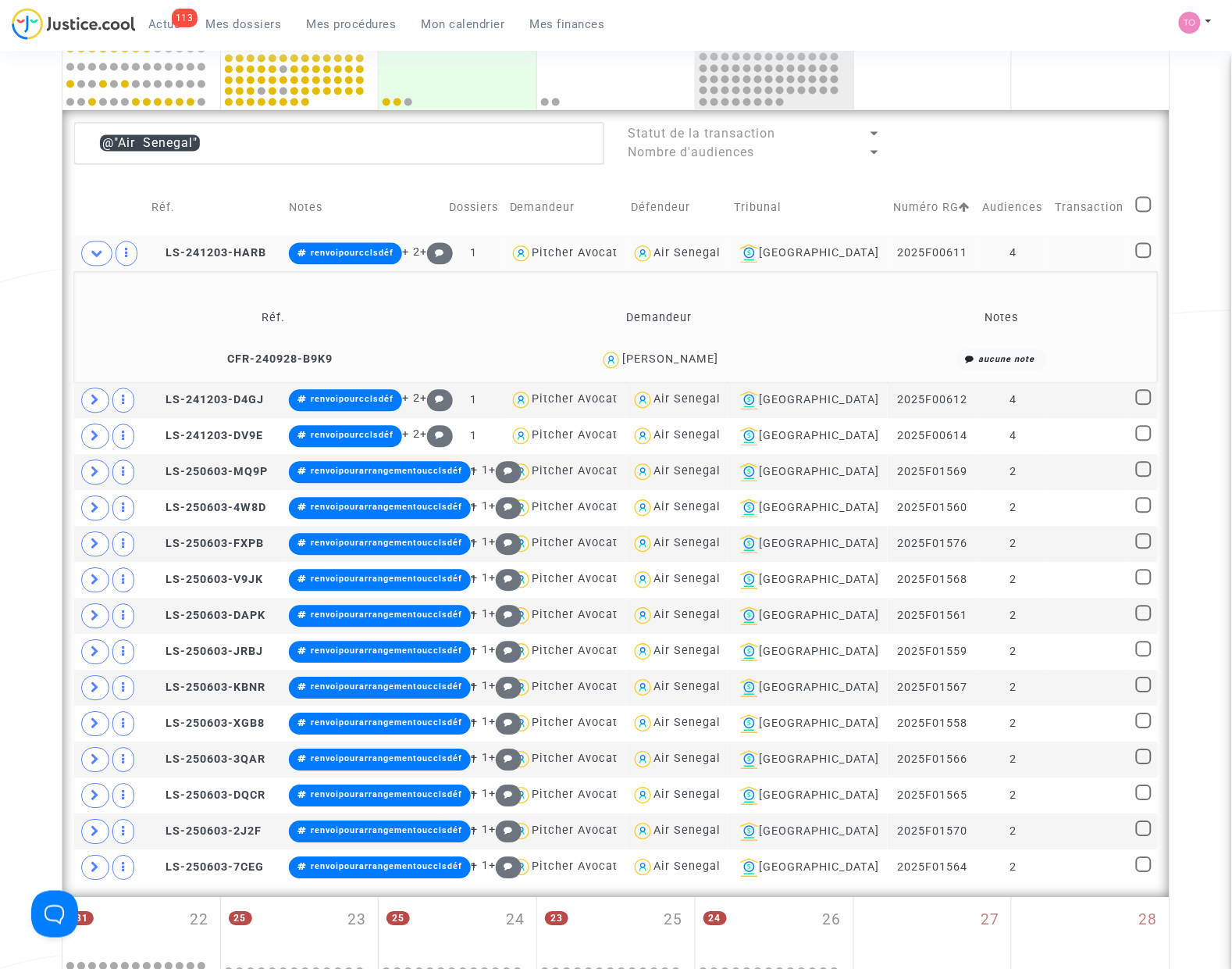
drag, startPoint x: 726, startPoint y: 354, endPoint x: 676, endPoint y: 363, distance: 50.8
click at [676, 363] on div "[PERSON_NAME]" at bounding box center [659, 360] width 374 height 23
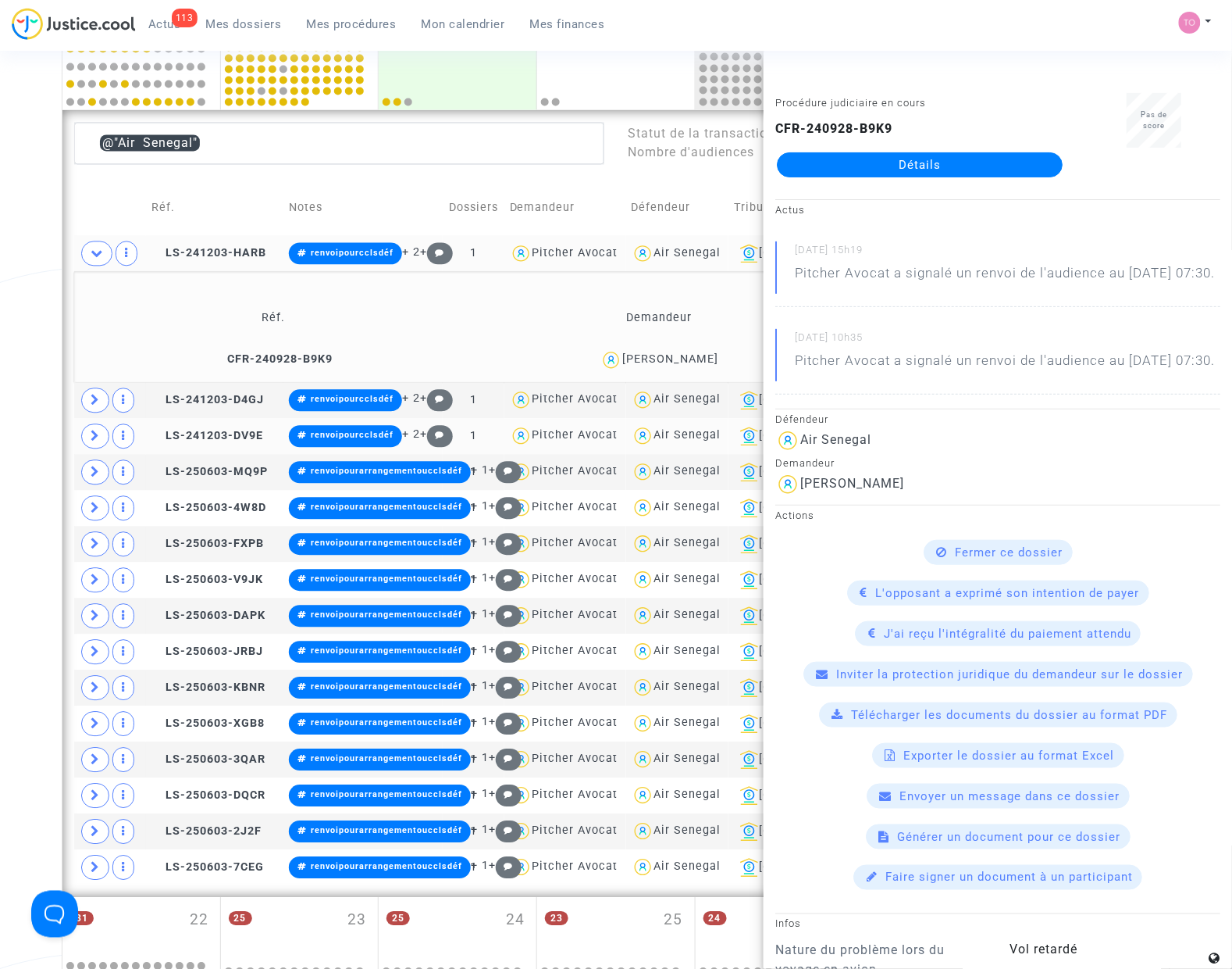
copy div "[PERSON_NAME]"
drag, startPoint x: 56, startPoint y: 283, endPoint x: 29, endPoint y: 283, distance: 27.0
click at [29, 283] on div "Date de clôture d'instruction Date de conciliation Date d'audience Date de juge…" at bounding box center [616, 273] width 1232 height 1930
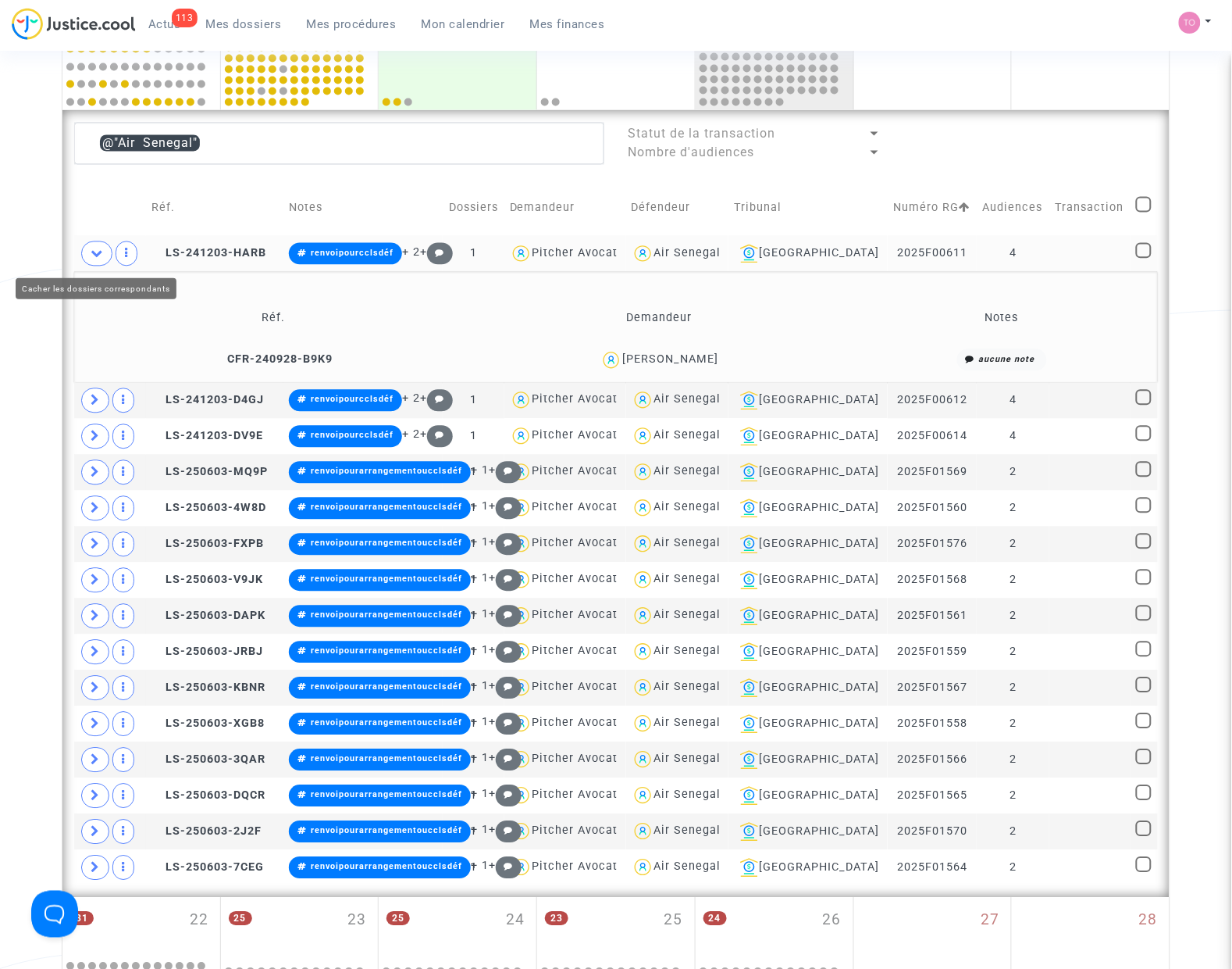
click at [84, 251] on span at bounding box center [97, 253] width 31 height 25
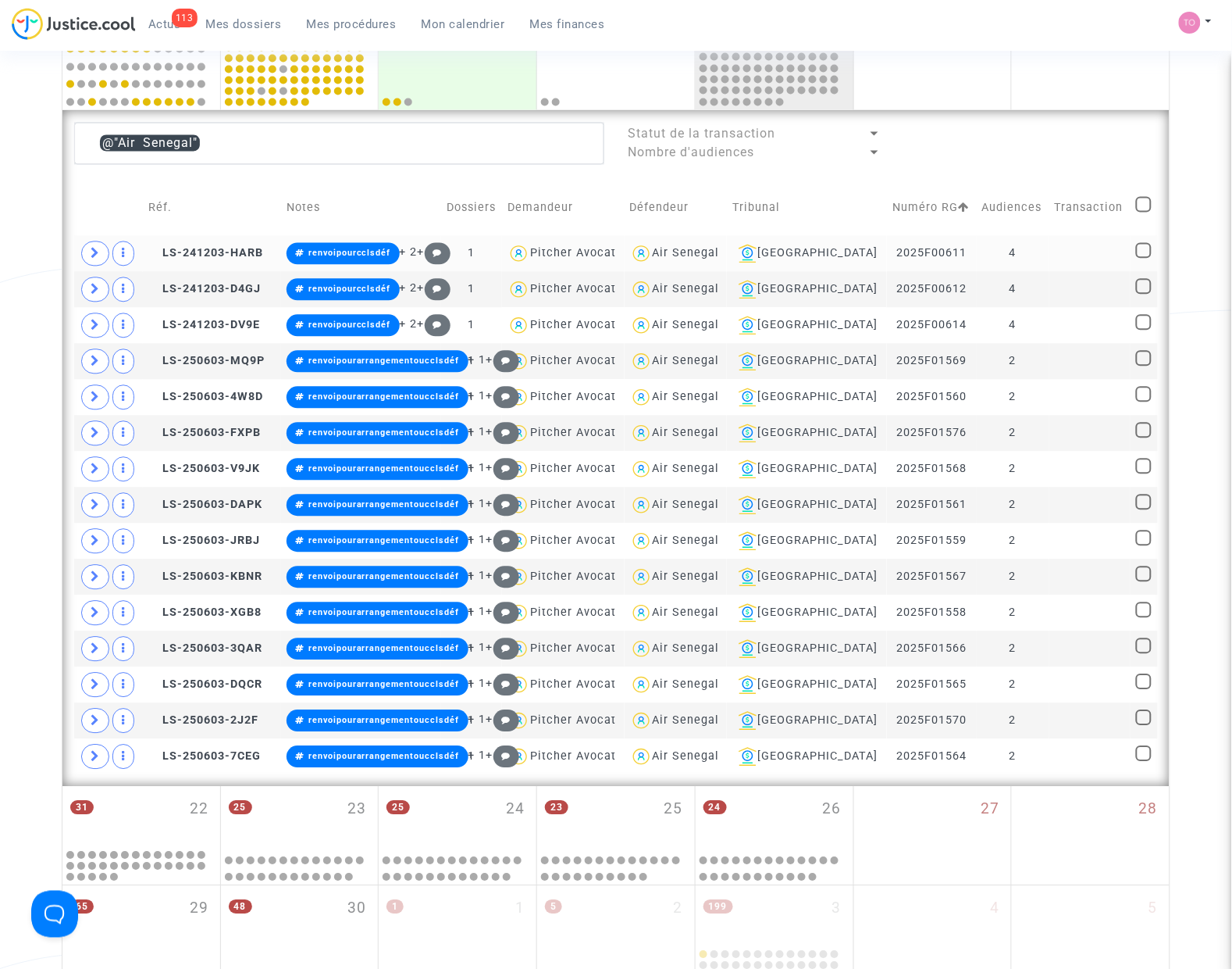
click at [688, 250] on div "Air Senegal" at bounding box center [686, 253] width 68 height 13
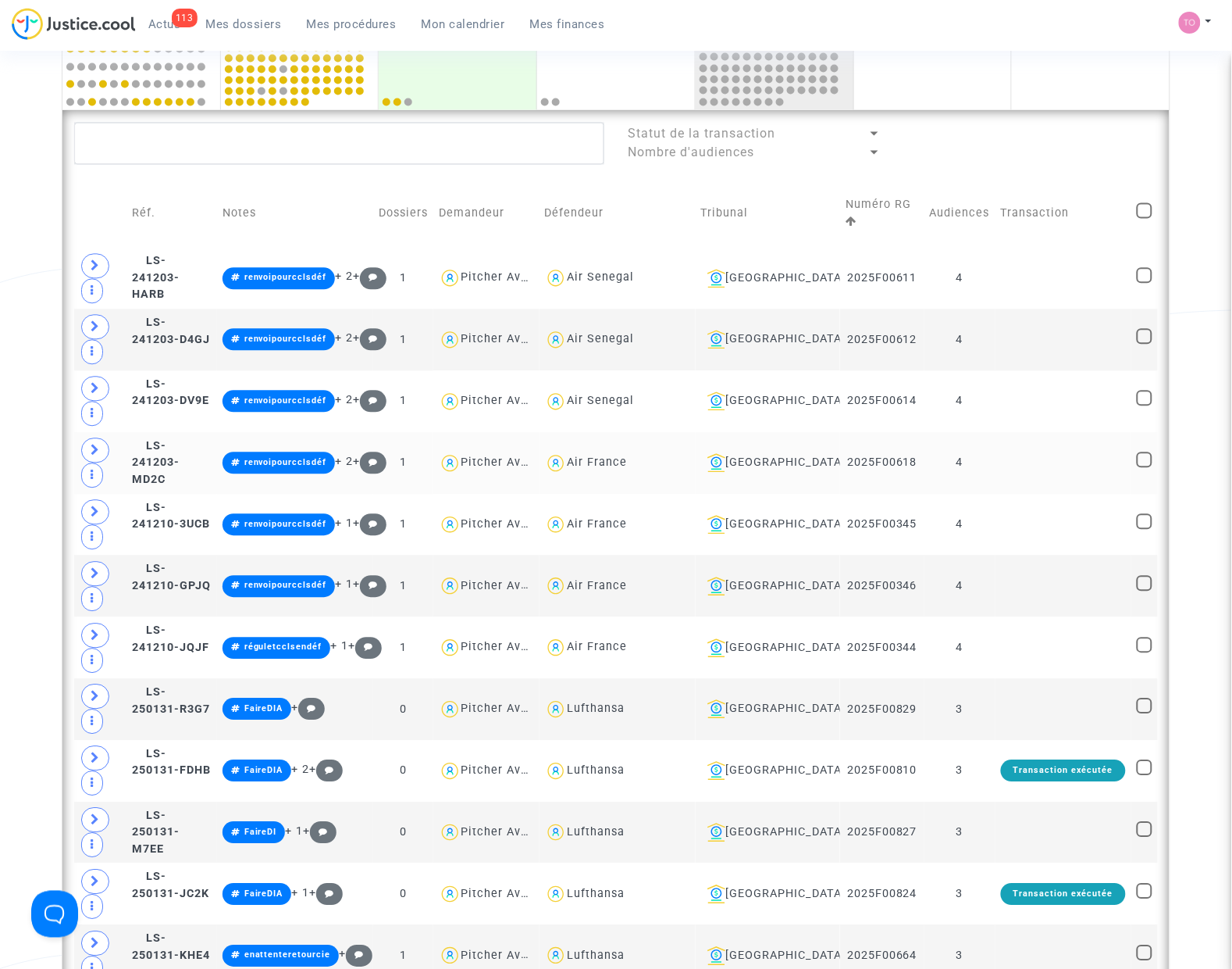
scroll to position [879, 0]
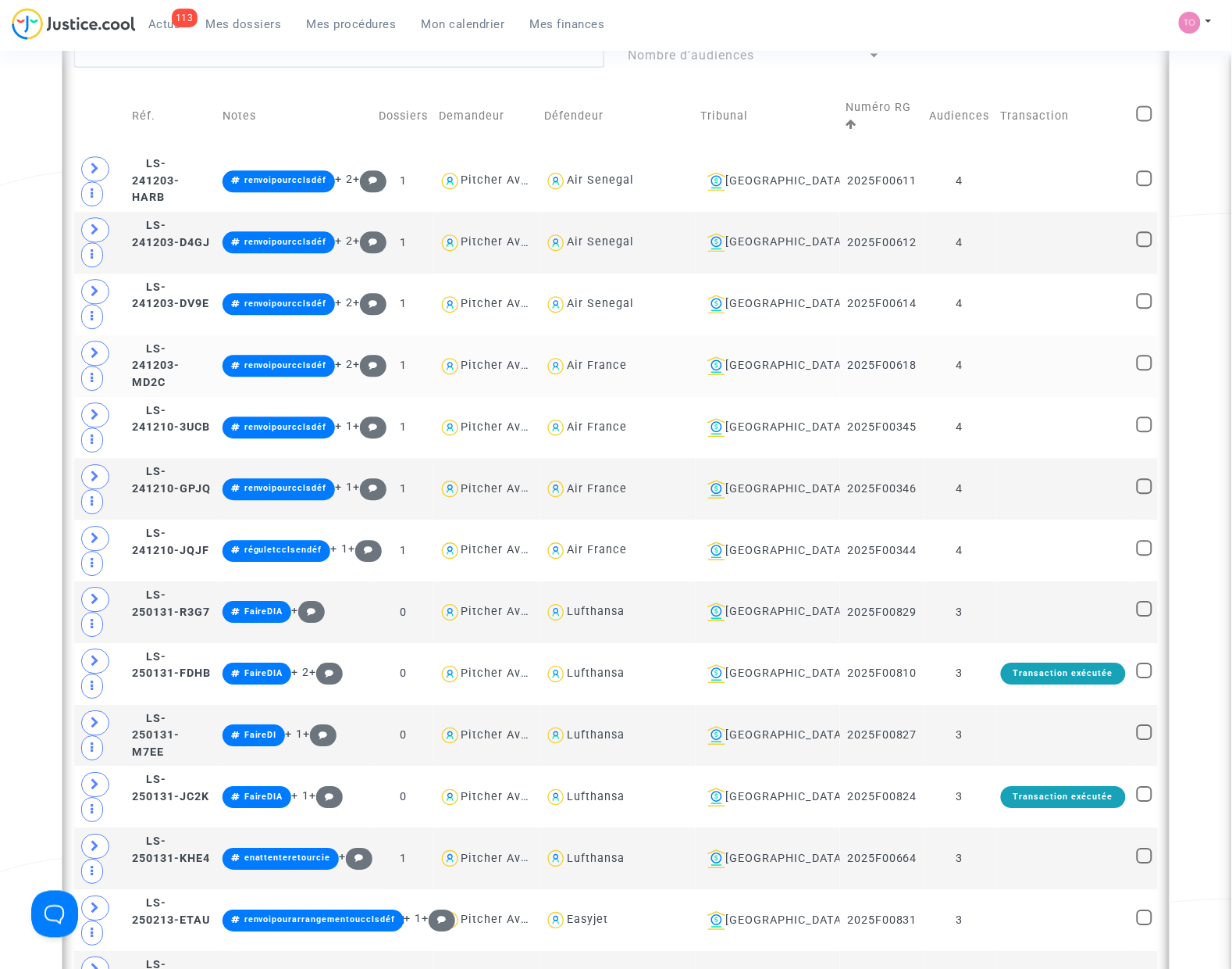
click at [627, 365] on div "Air France" at bounding box center [597, 365] width 60 height 13
type textarea "@"Air France""
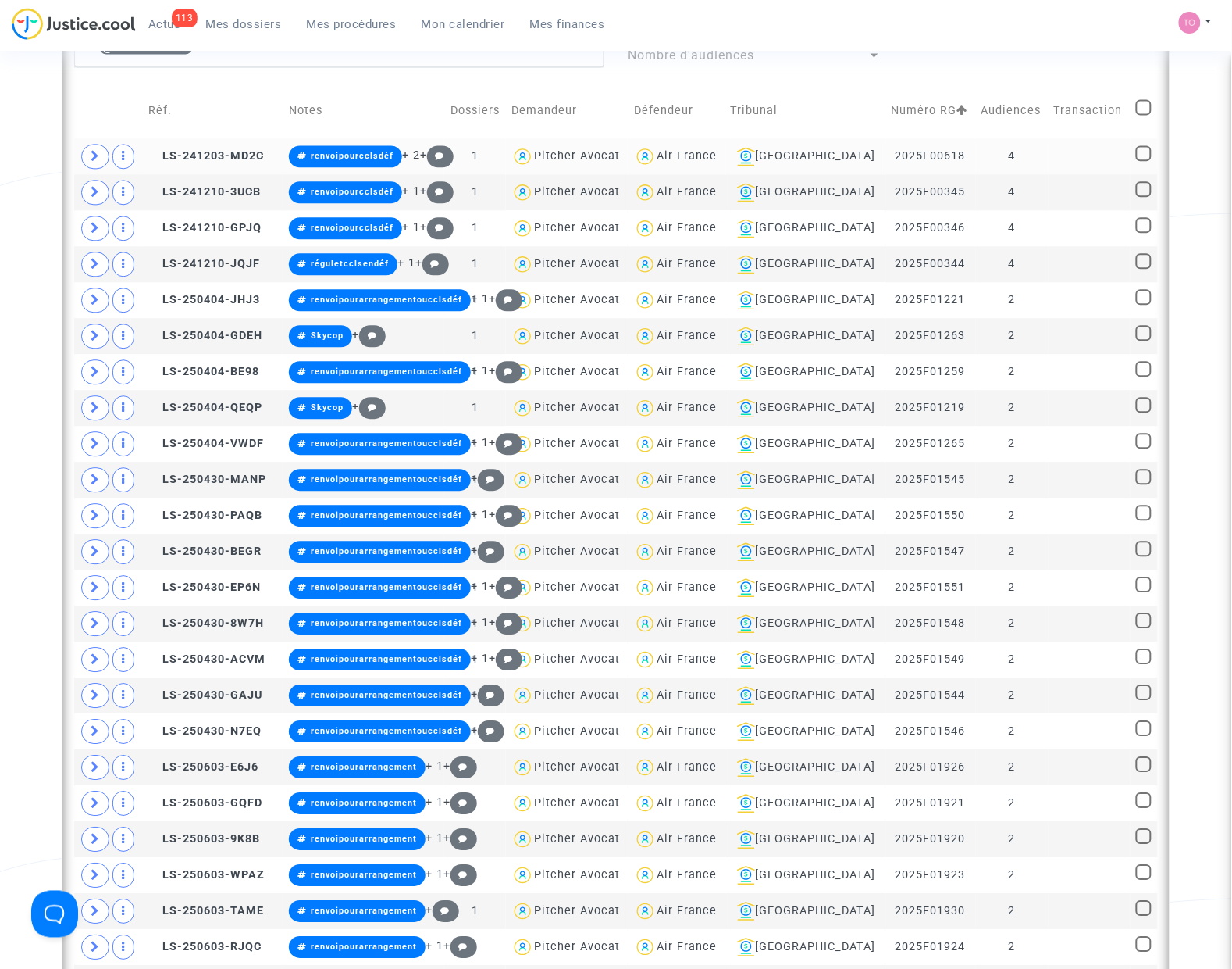
click at [716, 159] on div "Air France" at bounding box center [686, 156] width 60 height 13
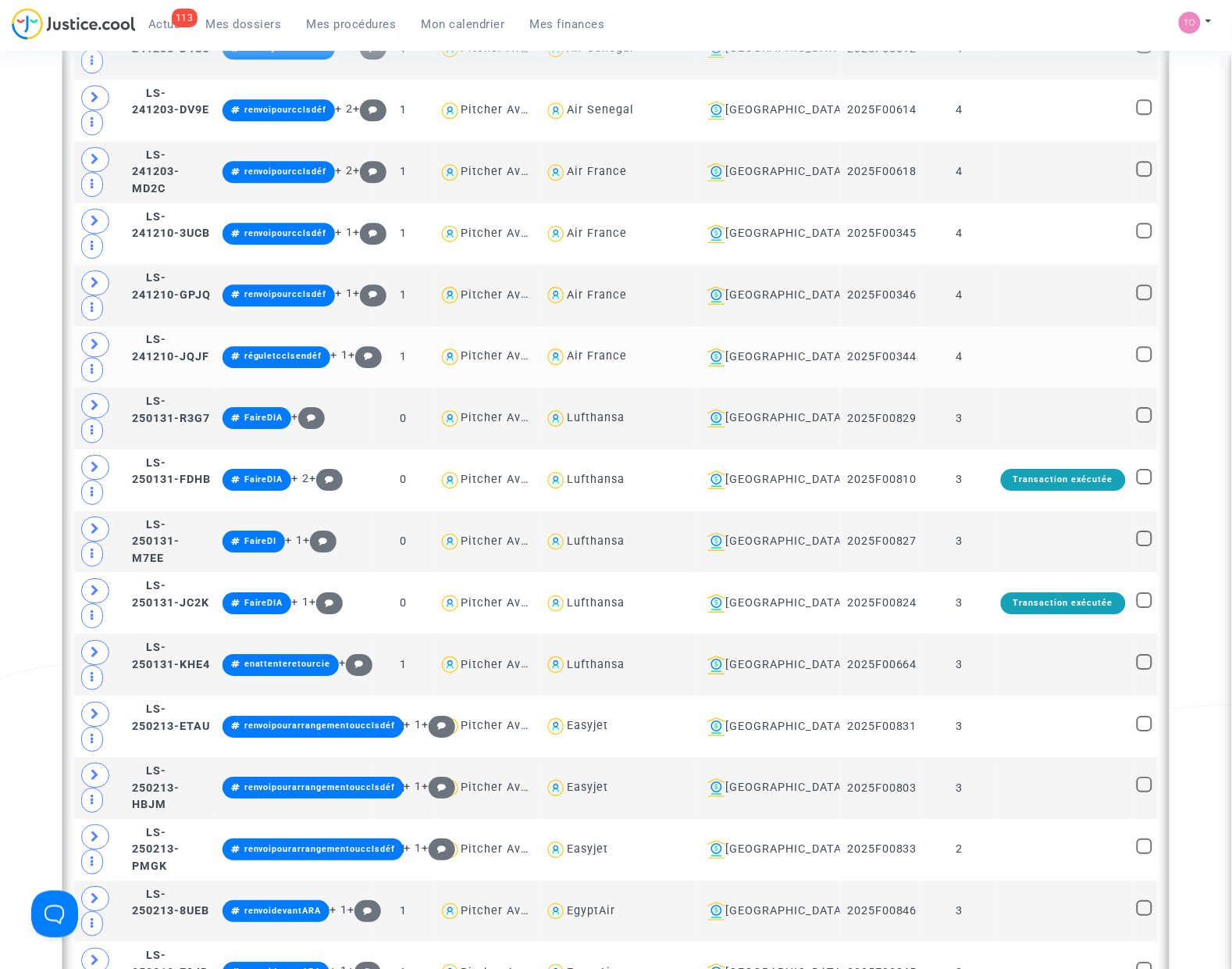
scroll to position [1074, 0]
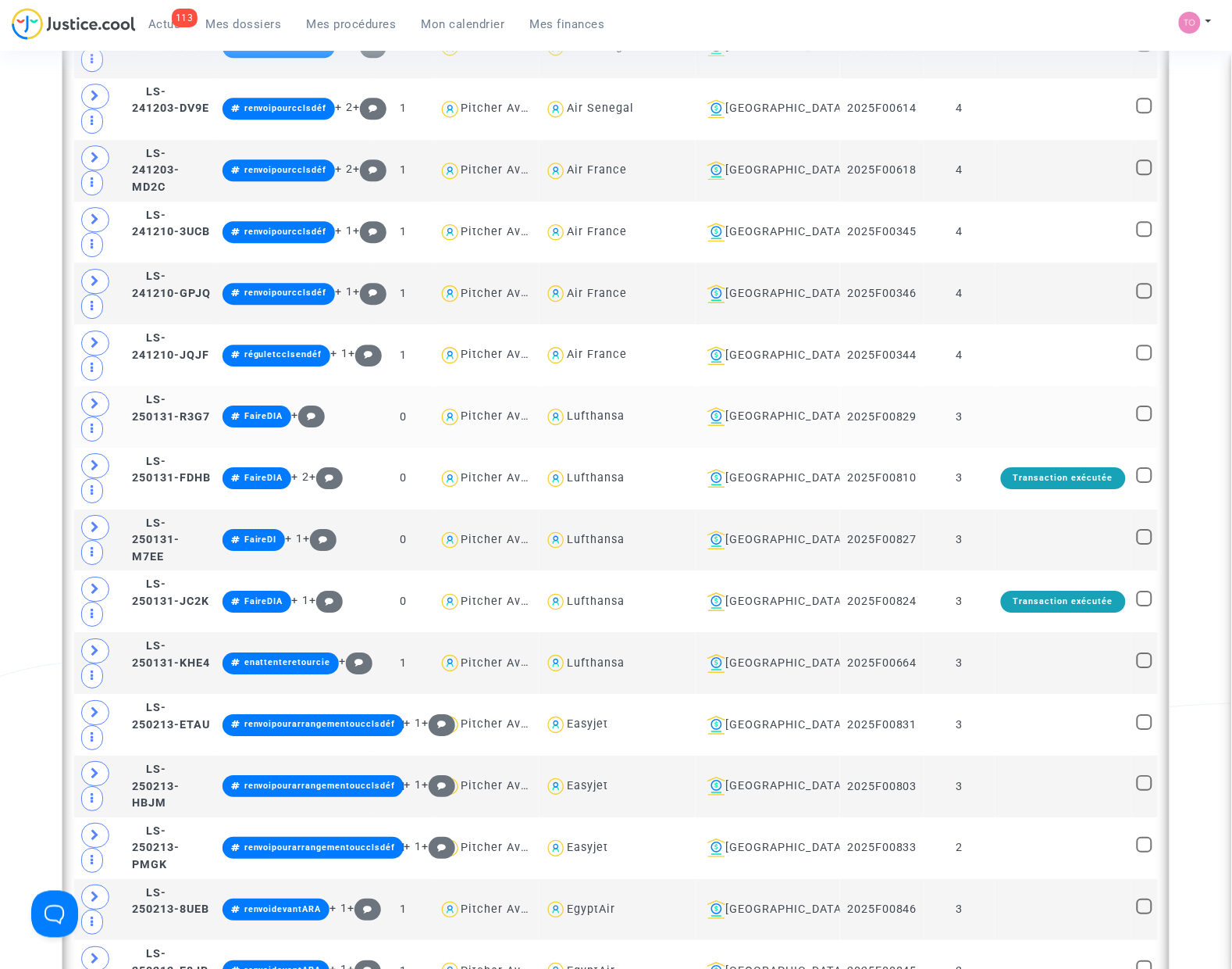
click at [624, 416] on div "Lufthansa" at bounding box center [596, 416] width 58 height 13
type textarea "@Lufthansa"
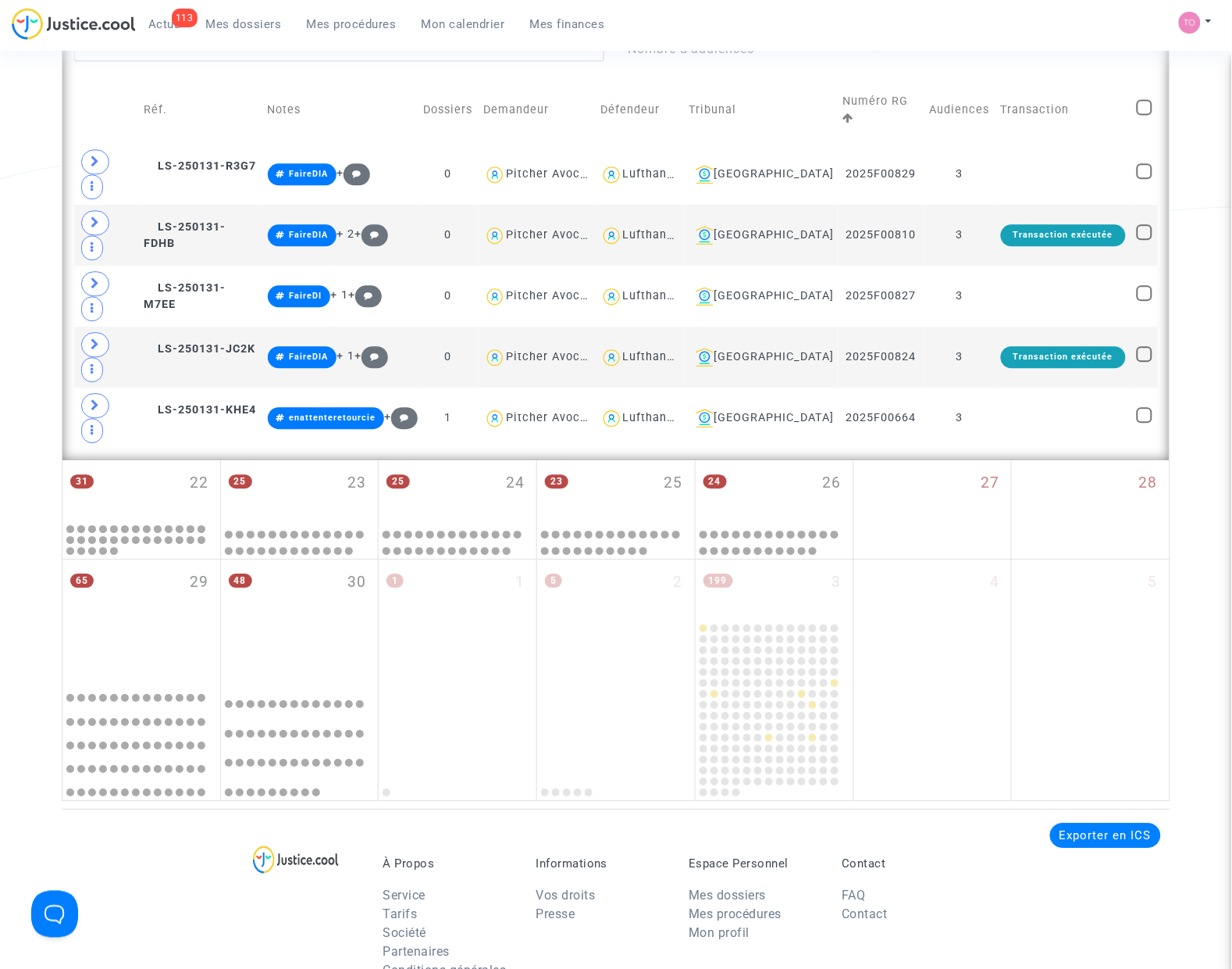
scroll to position [781, 0]
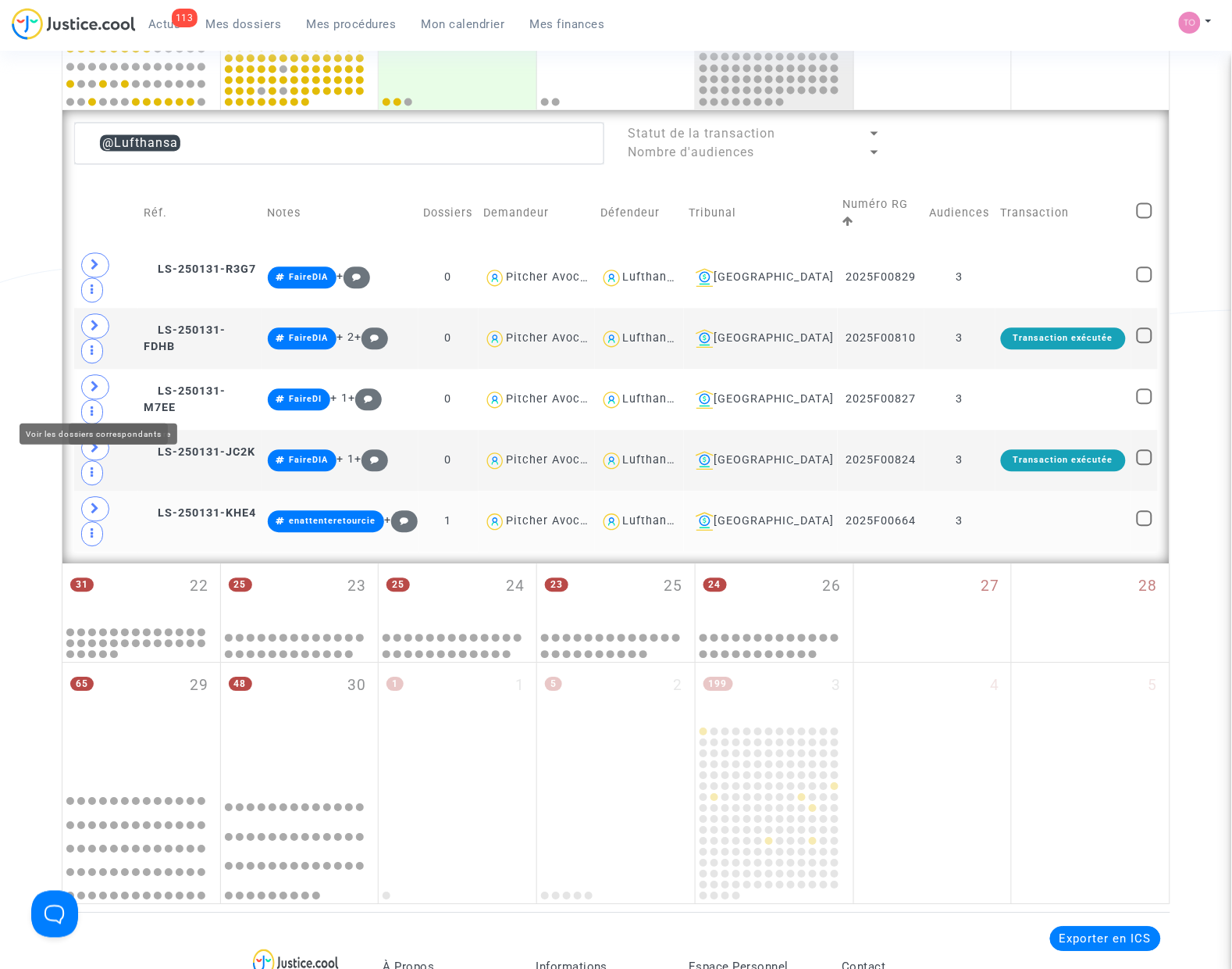
click at [96, 503] on icon at bounding box center [96, 508] width 9 height 11
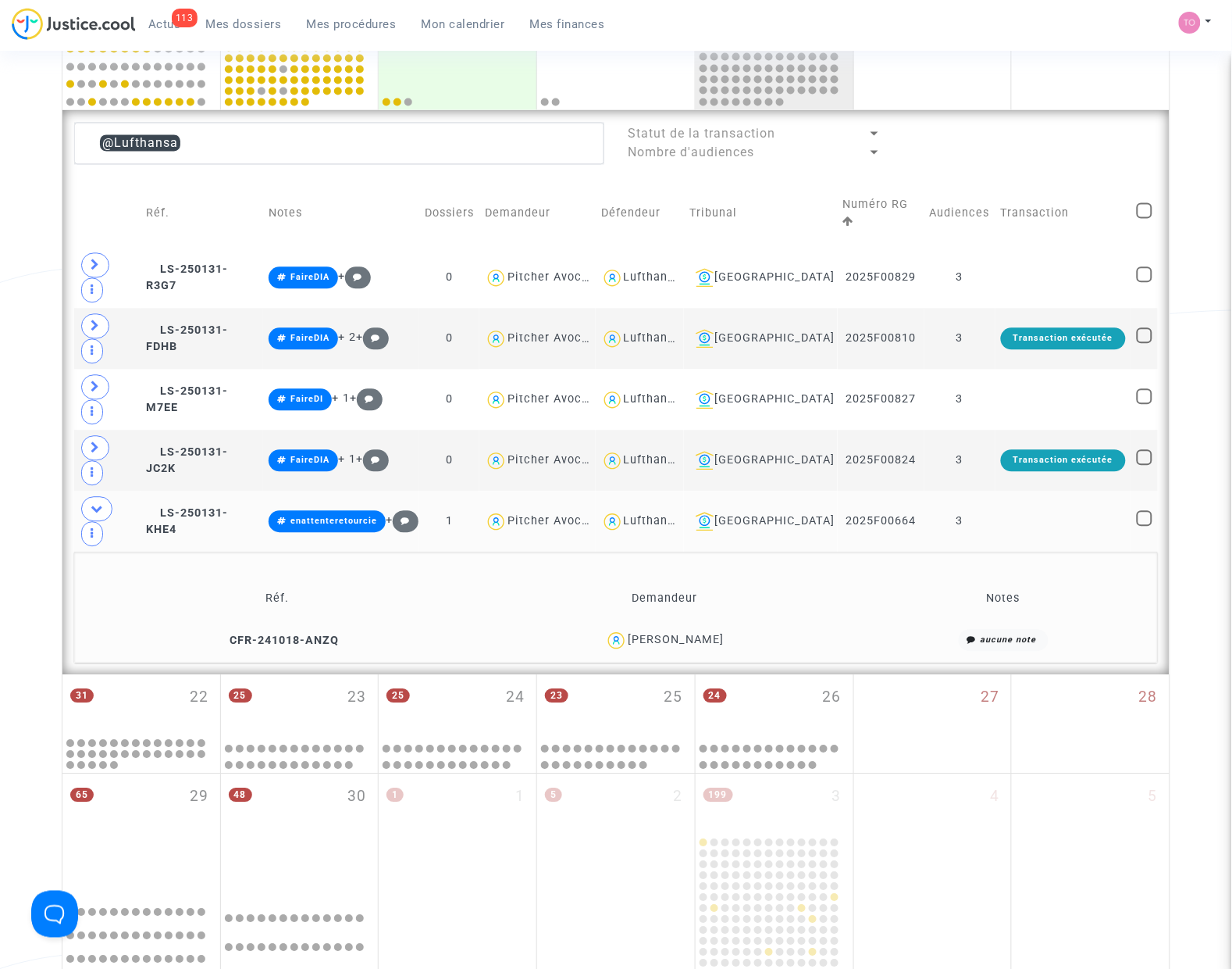
drag, startPoint x: 736, startPoint y: 507, endPoint x: 703, endPoint y: 516, distance: 34.2
click at [703, 629] on div "[PERSON_NAME]" at bounding box center [665, 641] width 369 height 23
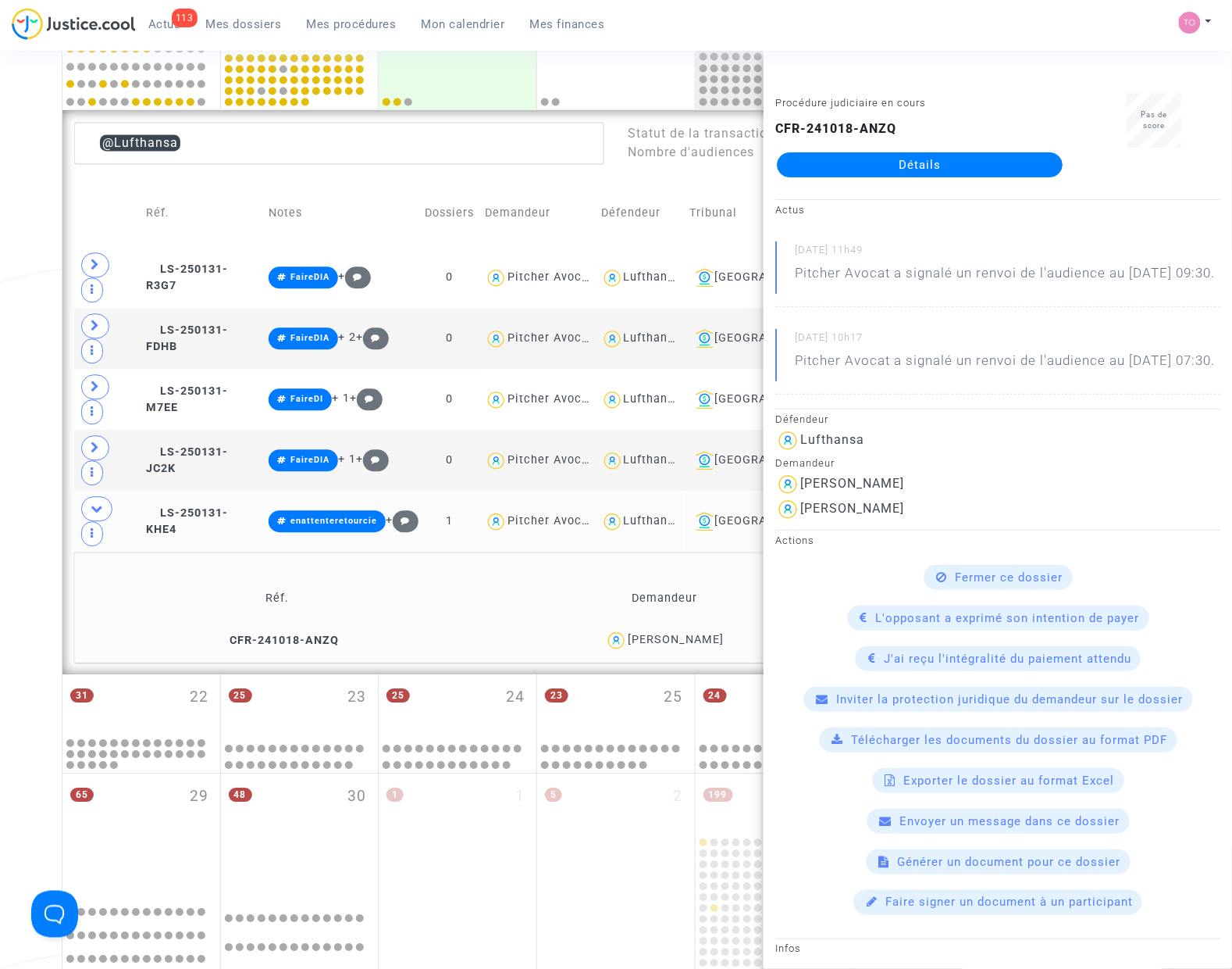
copy div "Lacroze"
click at [14, 348] on div "Date de clôture d'instruction Date de conciliation Date d'audience Date de juge…" at bounding box center [616, 162] width 1232 height 1707
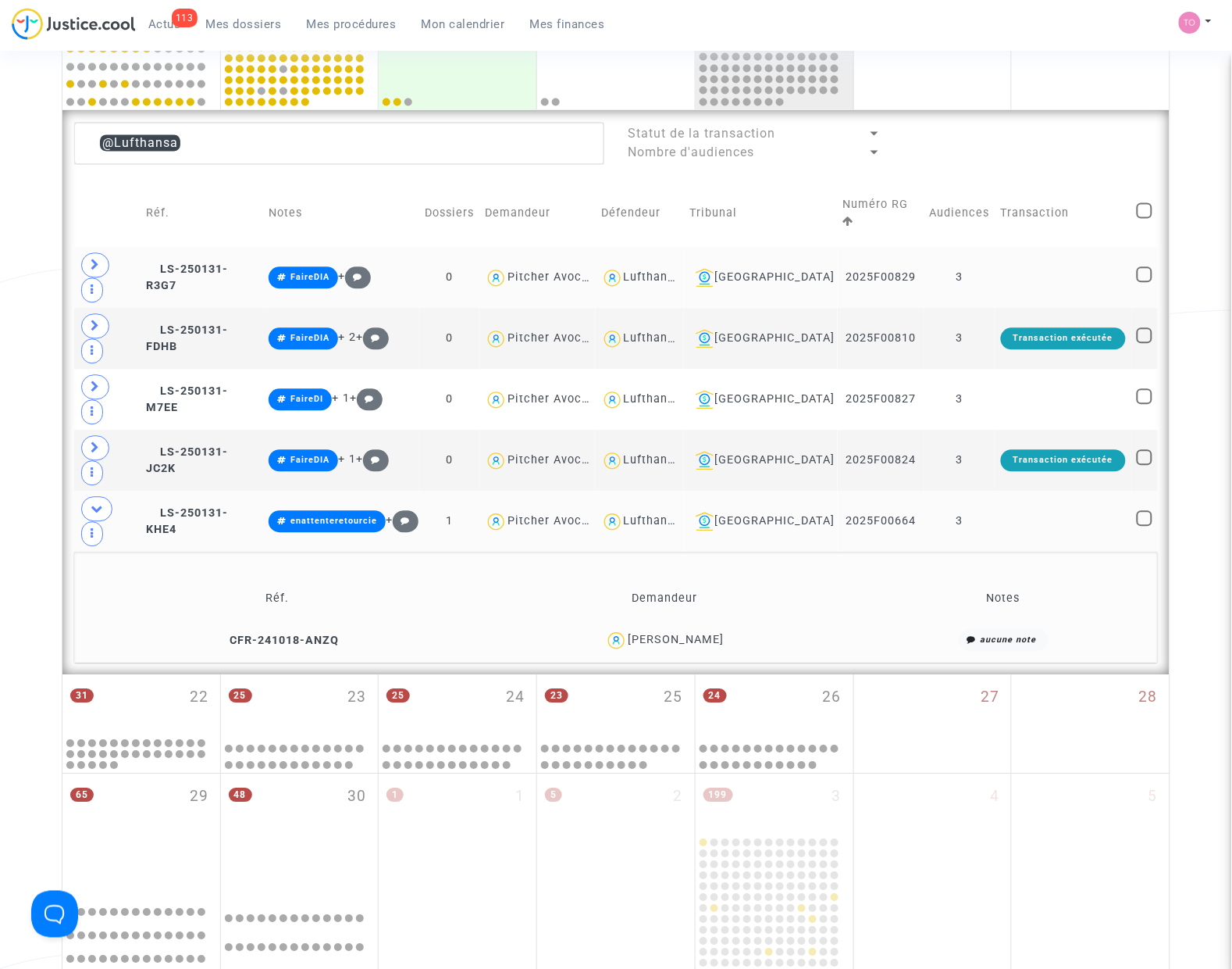
click at [682, 271] on div "Lufthansa" at bounding box center [653, 278] width 58 height 13
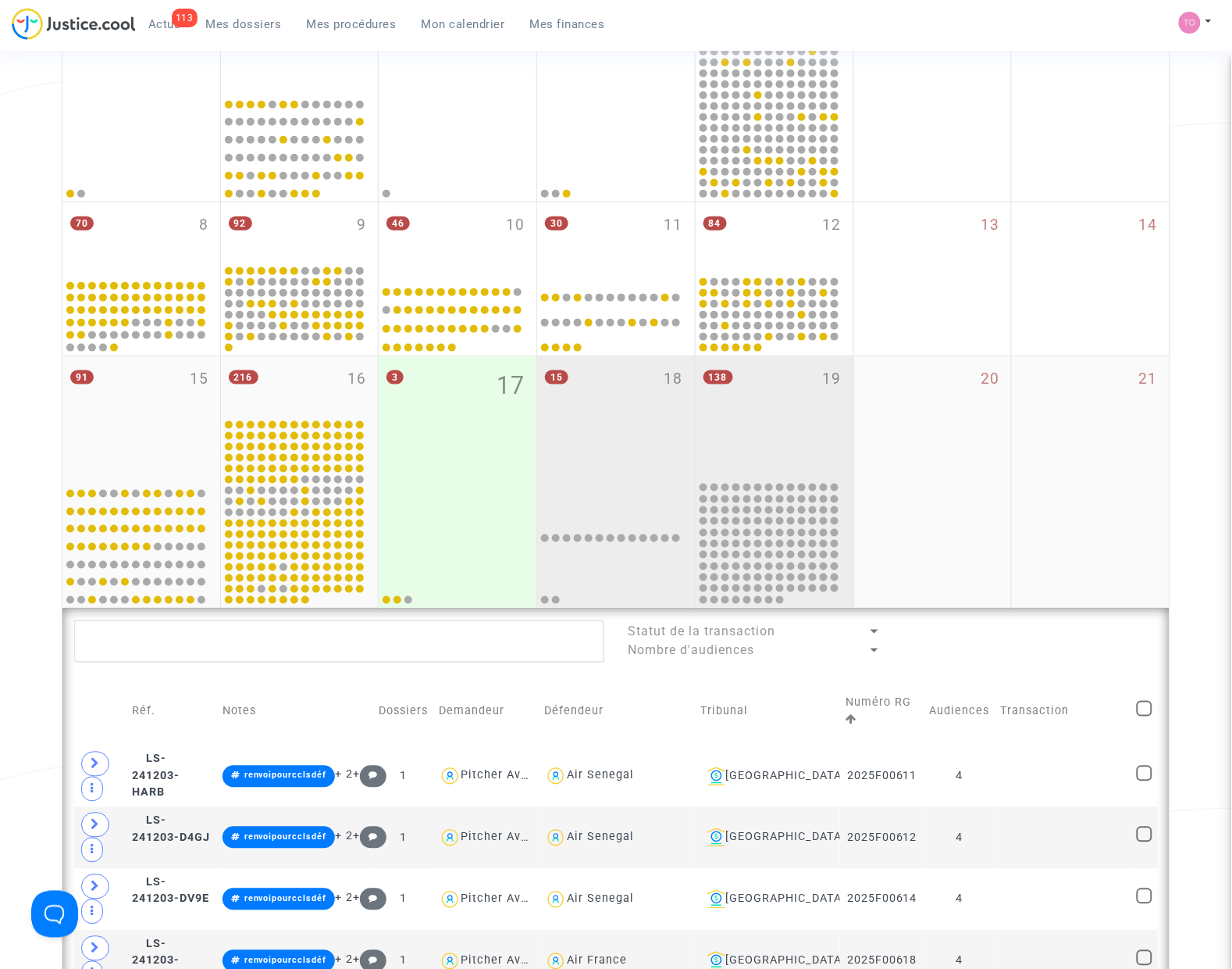
scroll to position [293, 0]
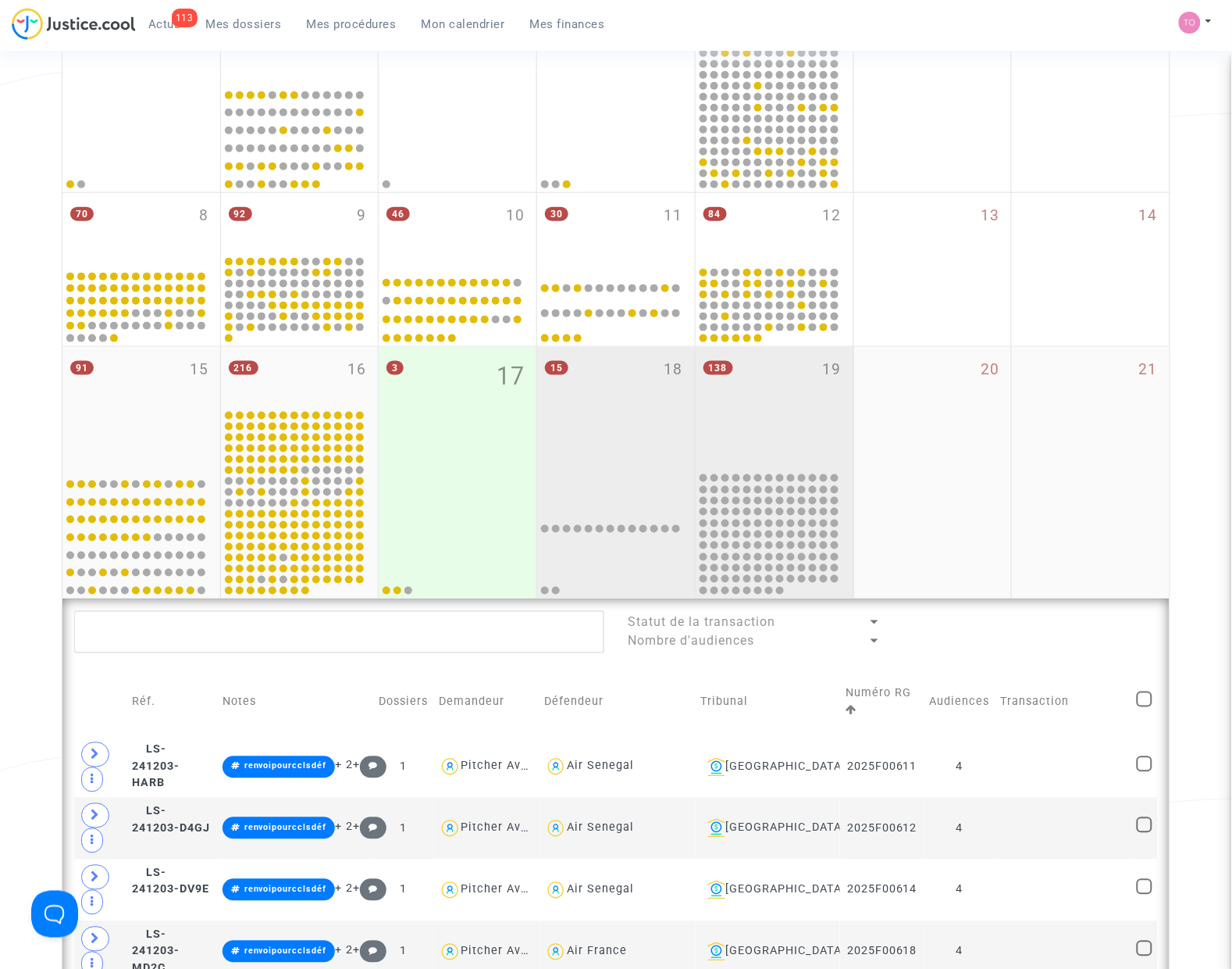
click at [597, 414] on div "15 18" at bounding box center [616, 409] width 158 height 124
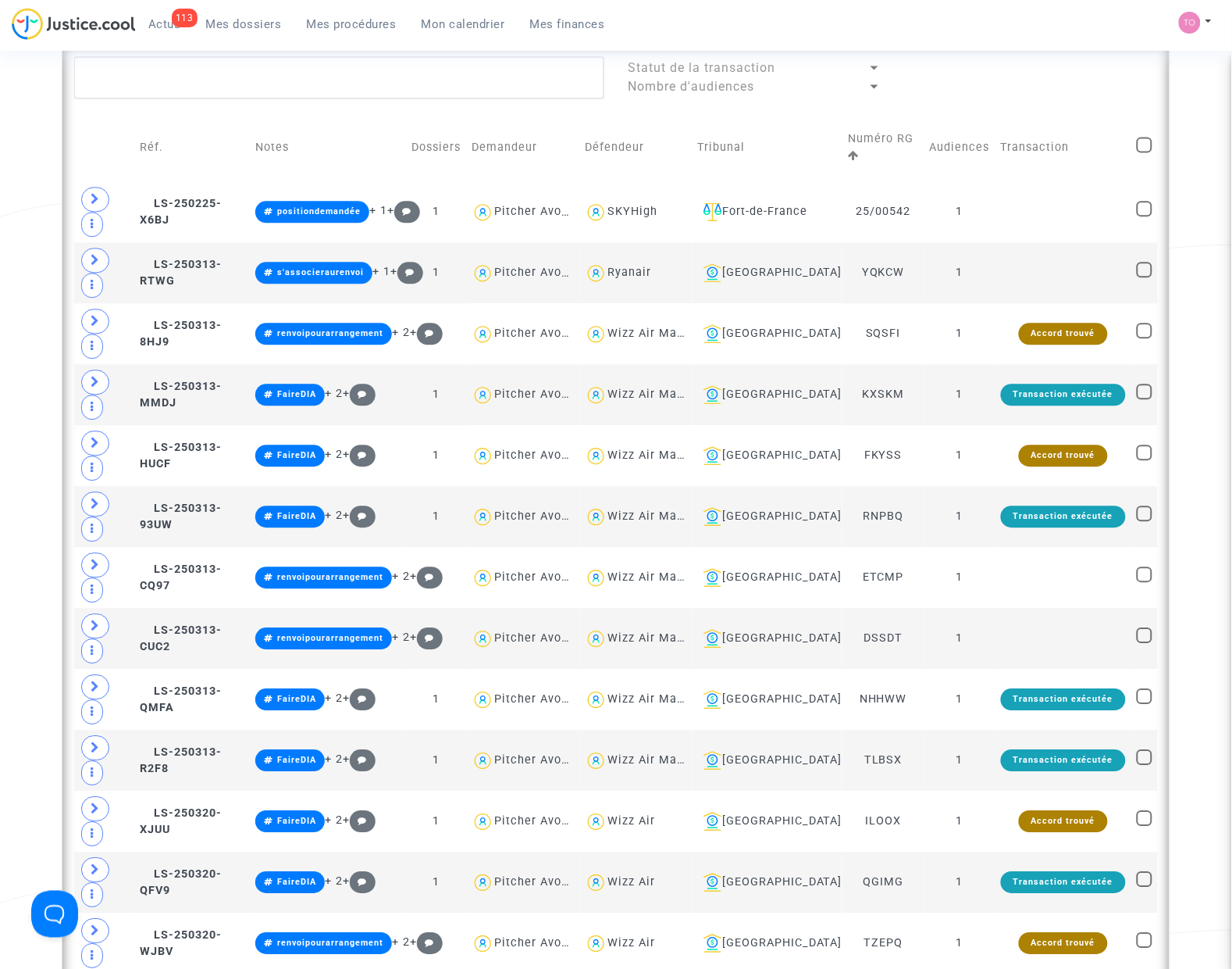
scroll to position [684, 0]
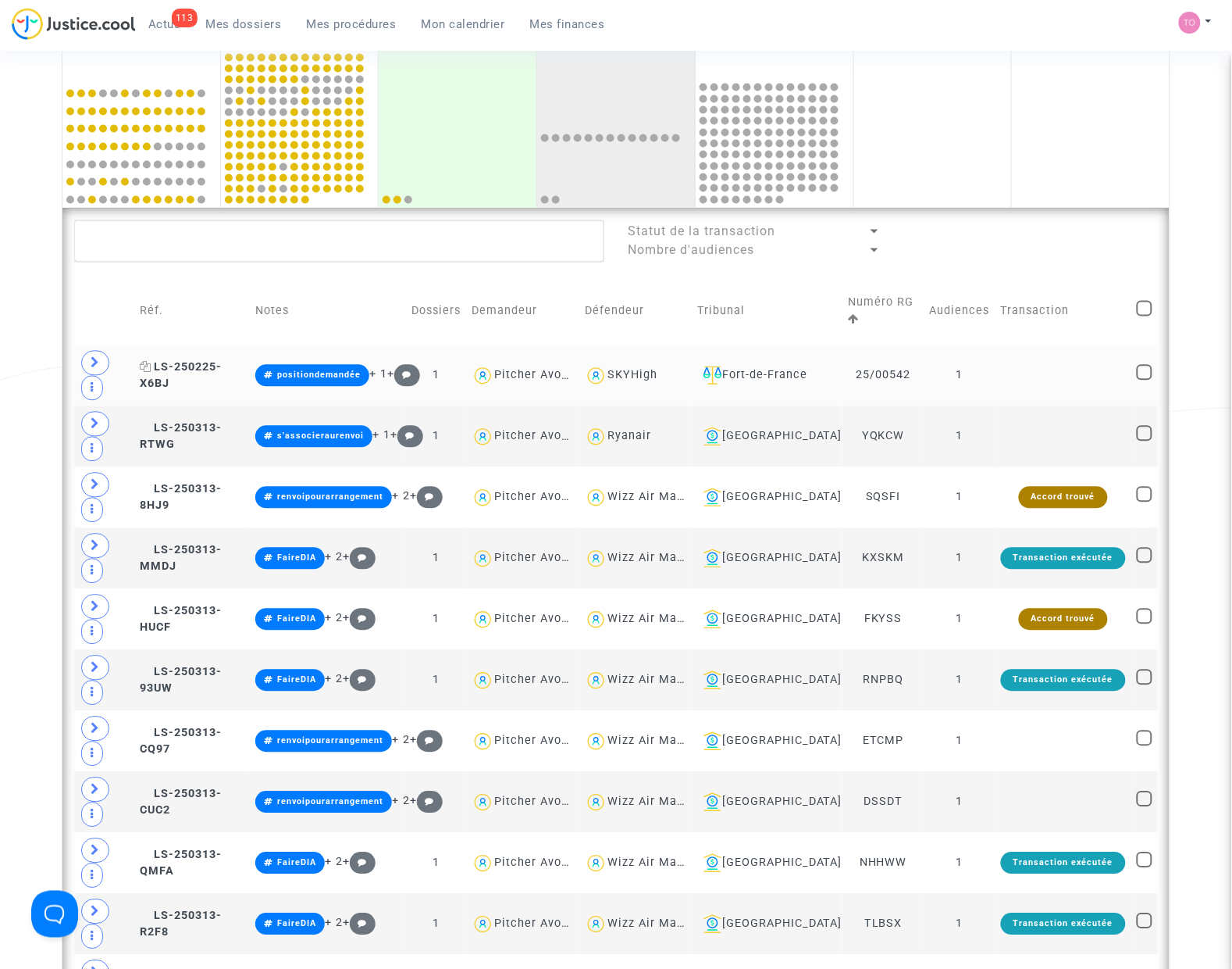
click at [213, 364] on span "LS-250225-X6BJ" at bounding box center [180, 376] width 82 height 30
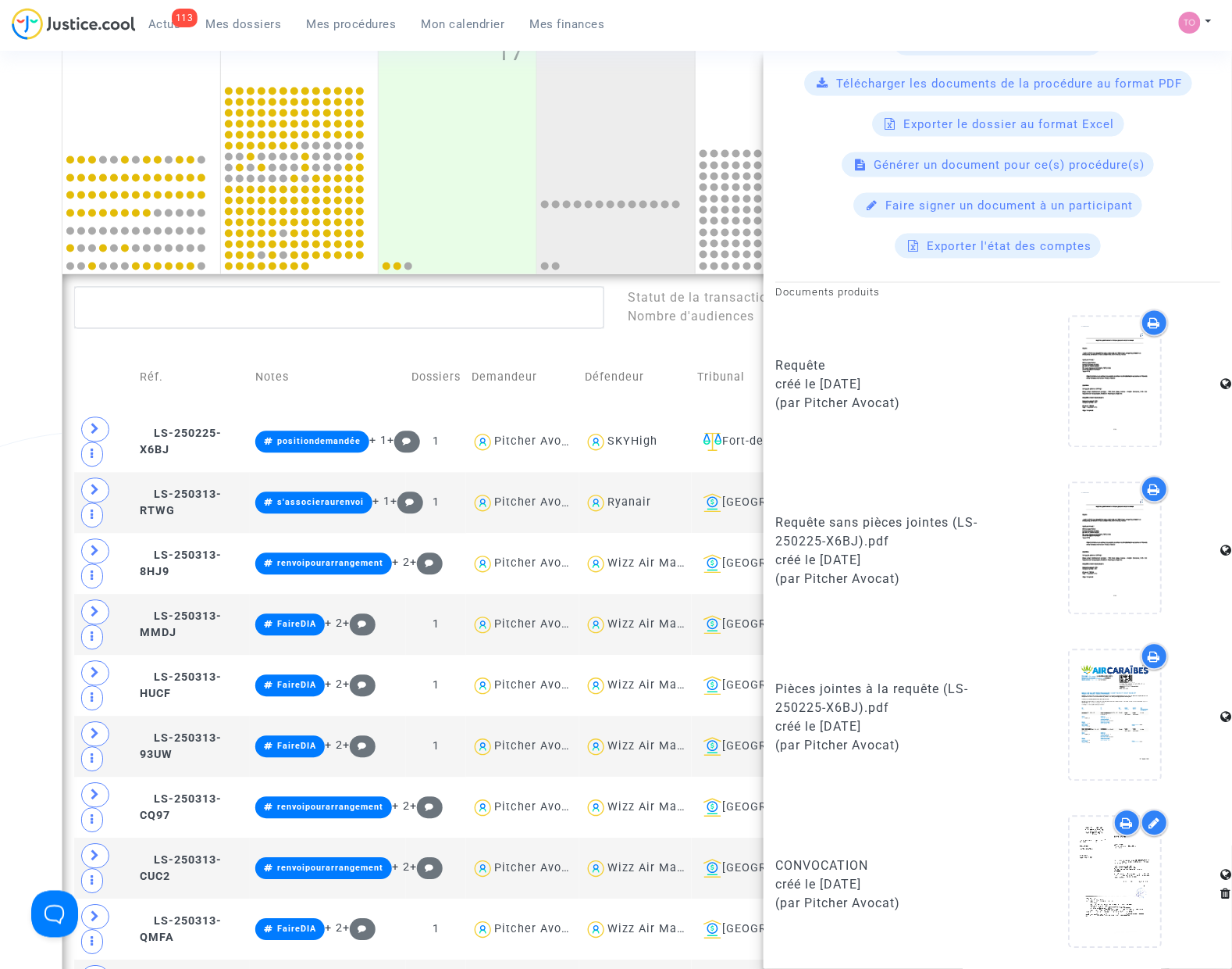
scroll to position [586, 0]
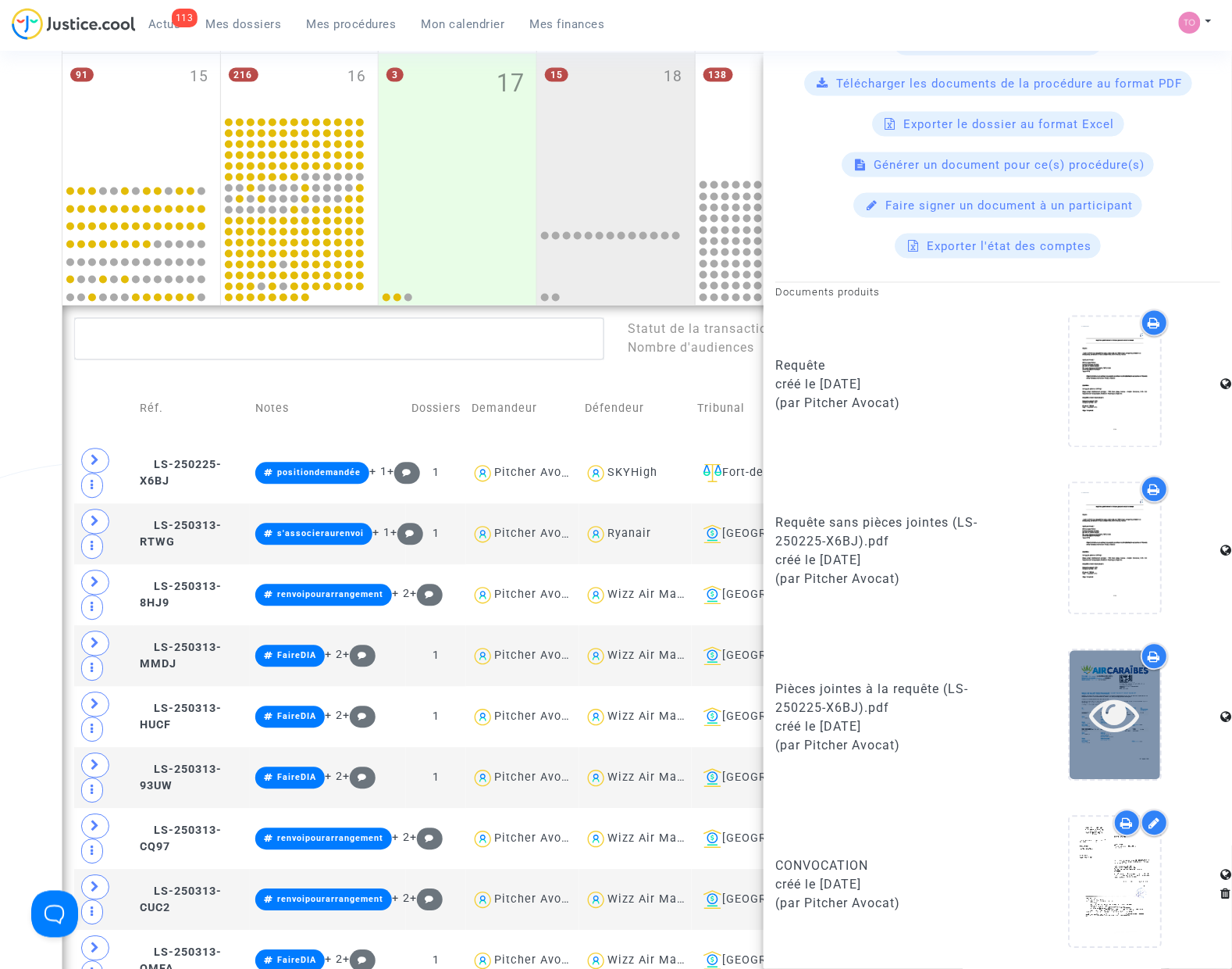
click at [1110, 689] on div at bounding box center [1115, 715] width 91 height 129
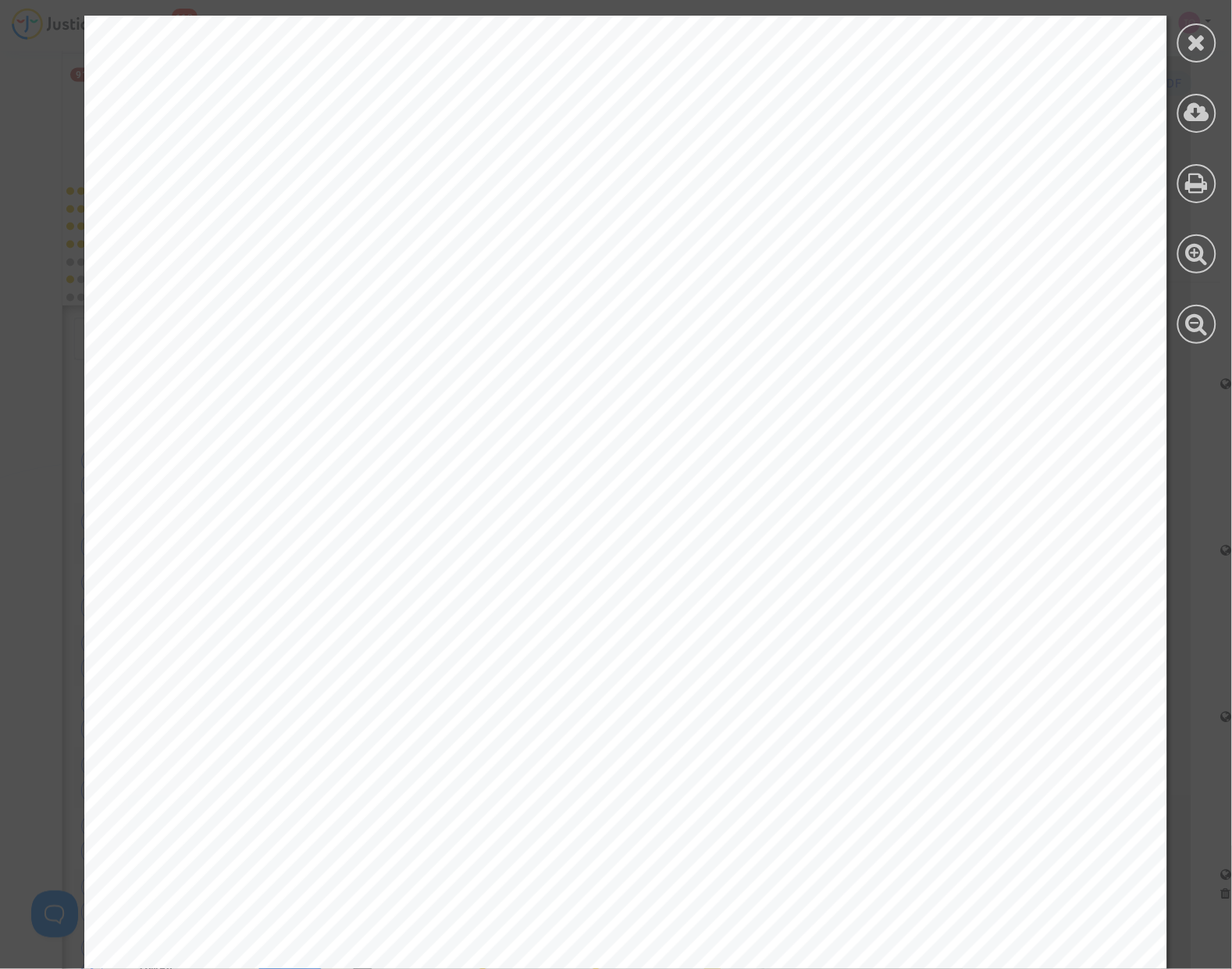
scroll to position [293, 0]
click at [1197, 48] on icon at bounding box center [1197, 41] width 20 height 23
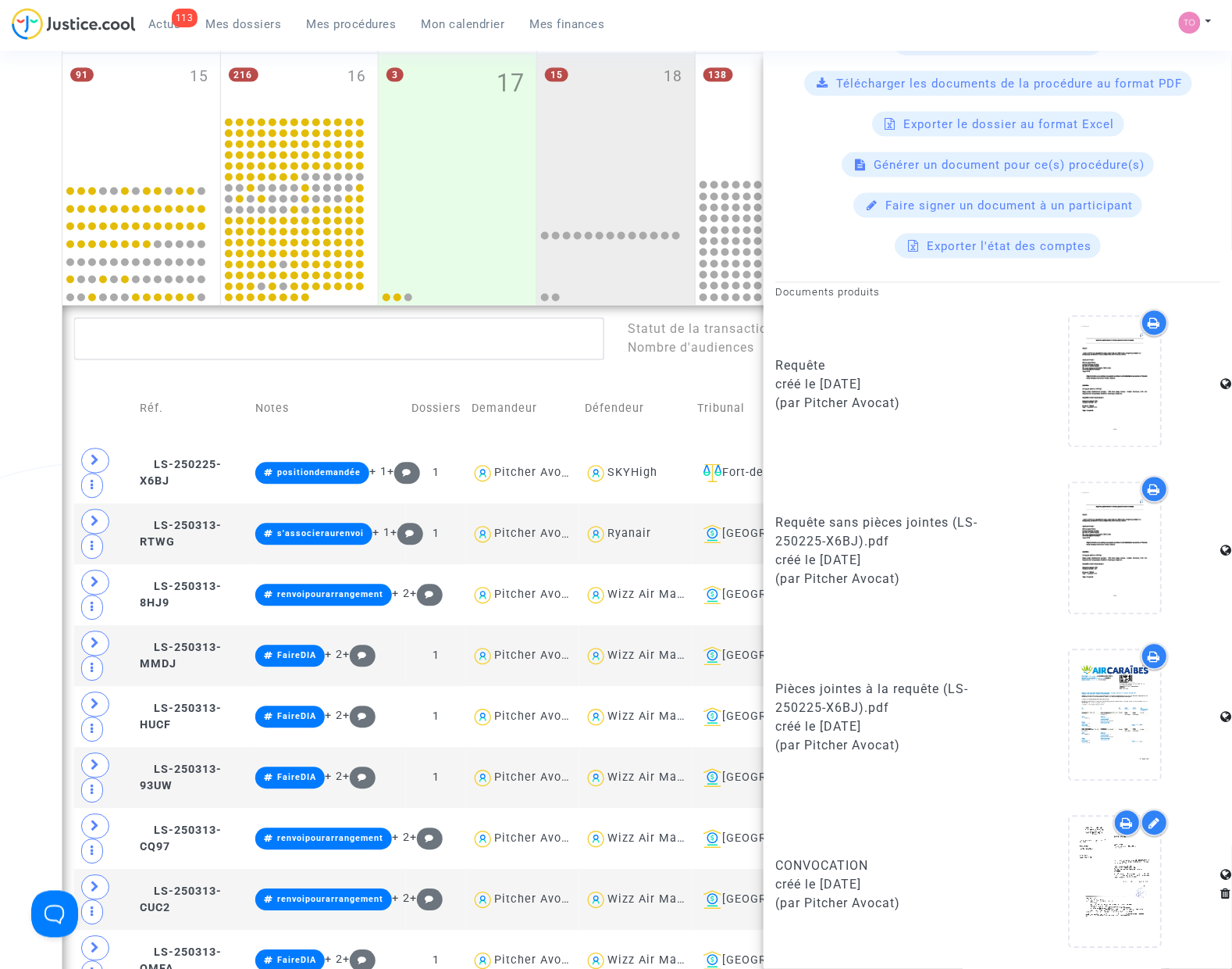
click at [13, 477] on div "Date de clôture d'instruction Date de conciliation Date d'audience Date de juge…" at bounding box center [616, 606] width 1232 height 2205
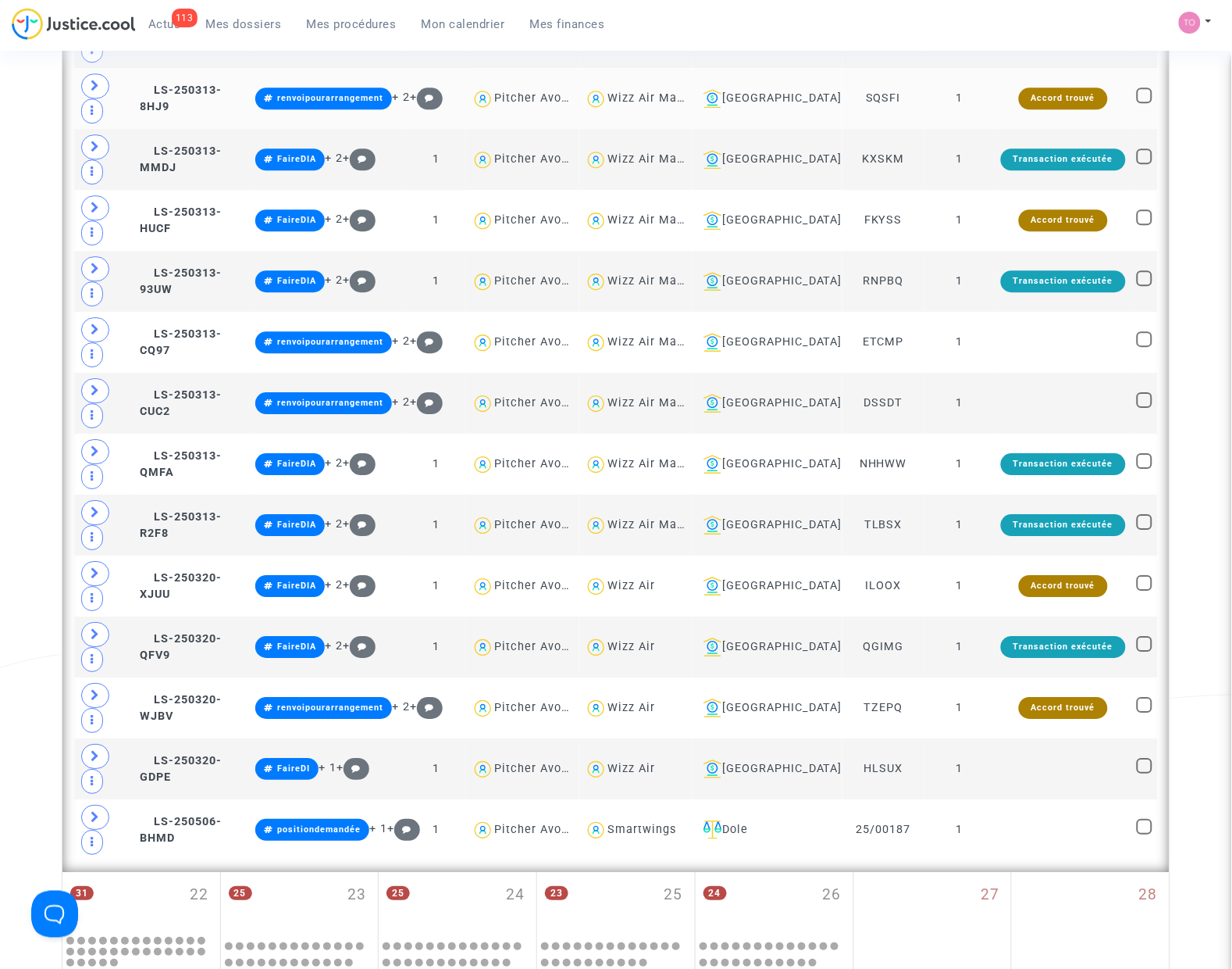
scroll to position [1172, 0]
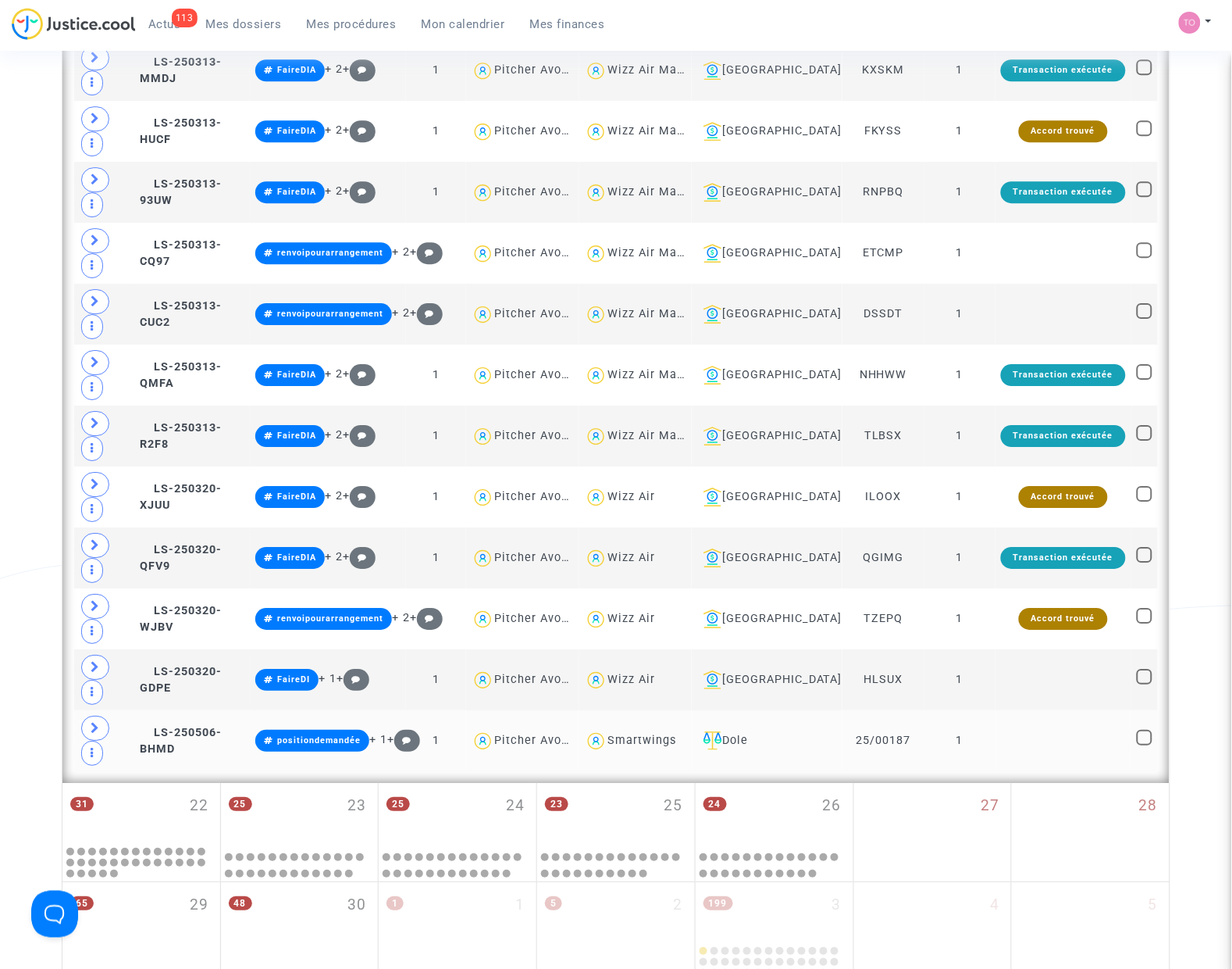
click at [654, 747] on div "Smartwings" at bounding box center [641, 740] width 68 height 13
type textarea "@Smartwings"
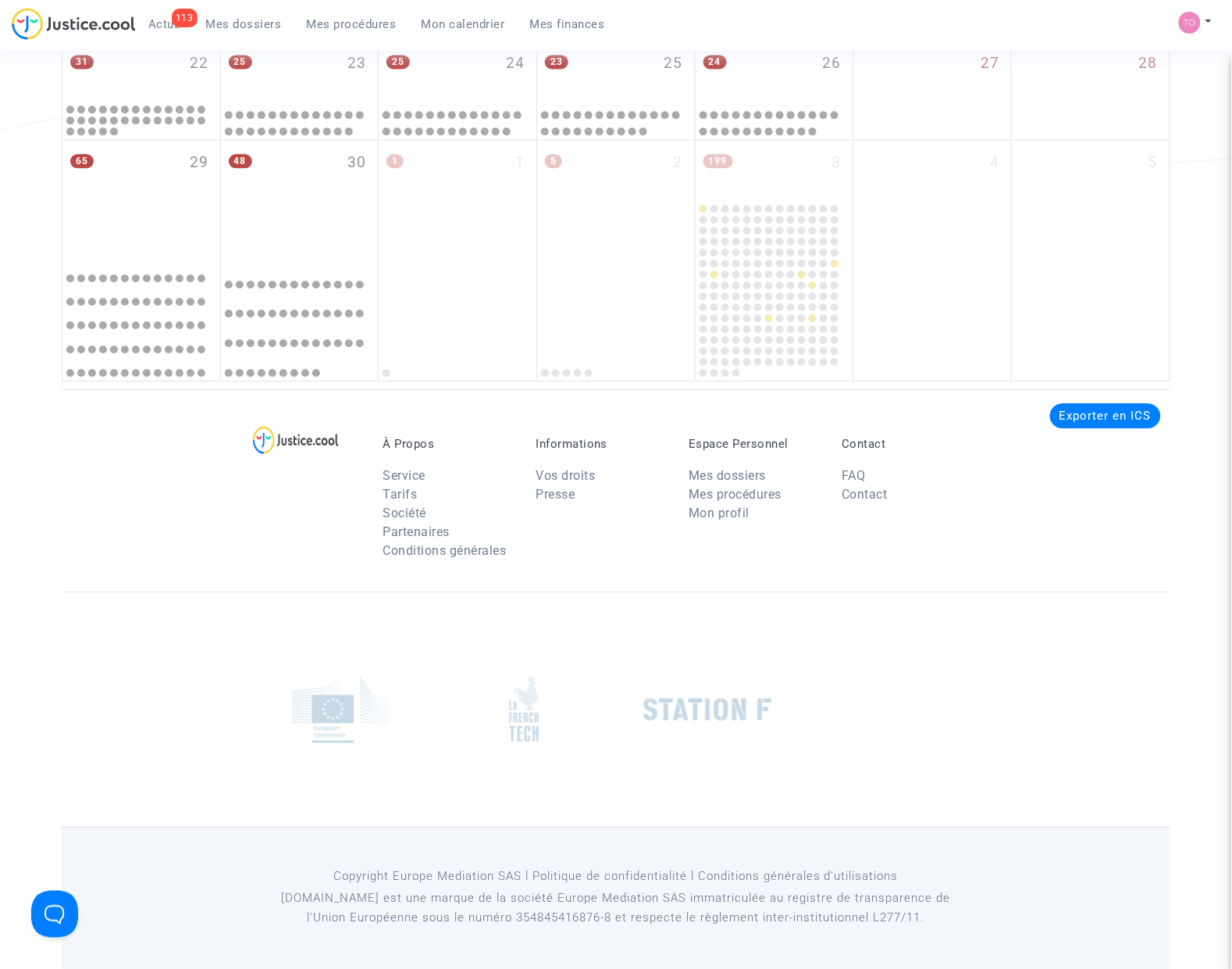
scroll to position [1025, 0]
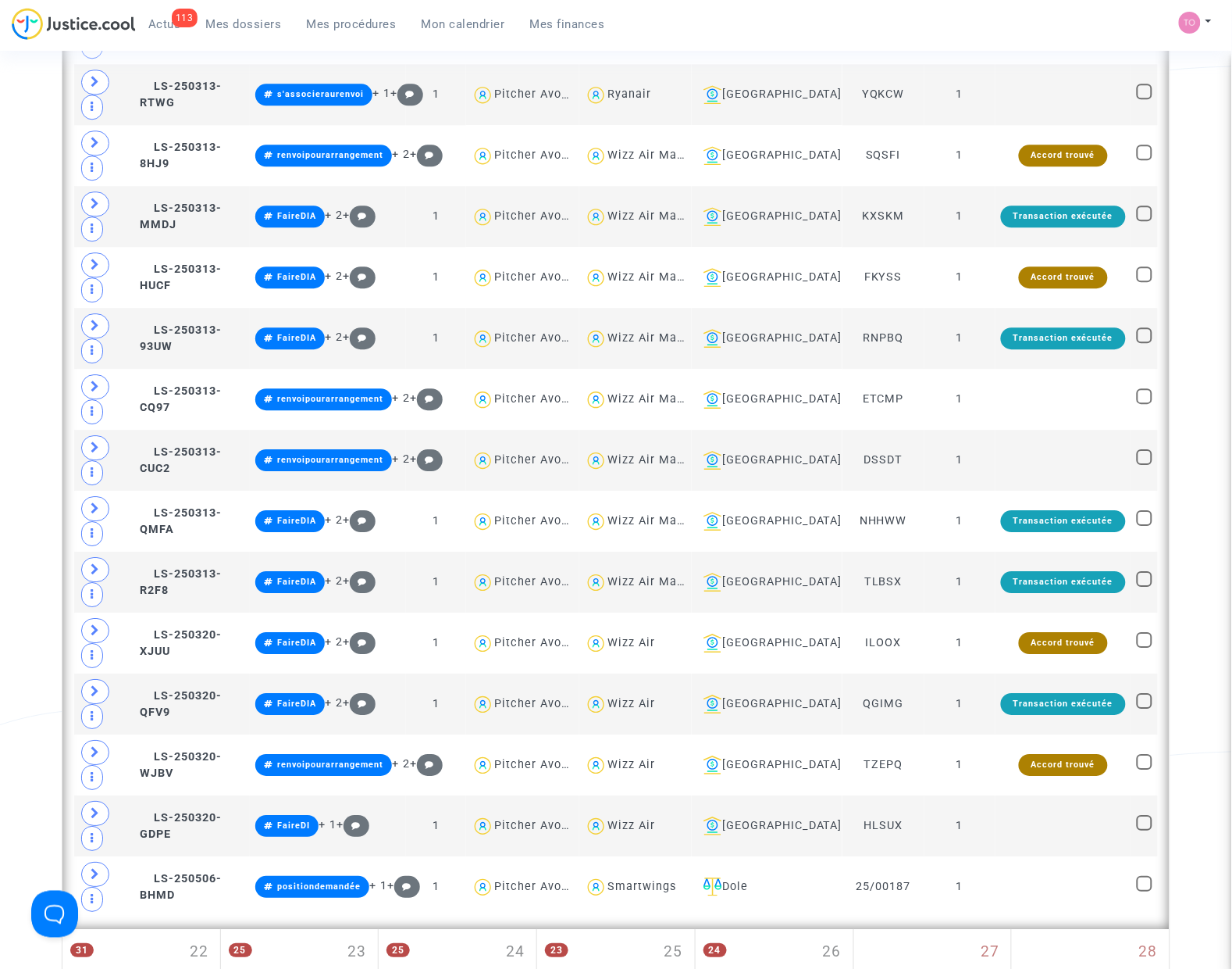
scroll to position [1172, 0]
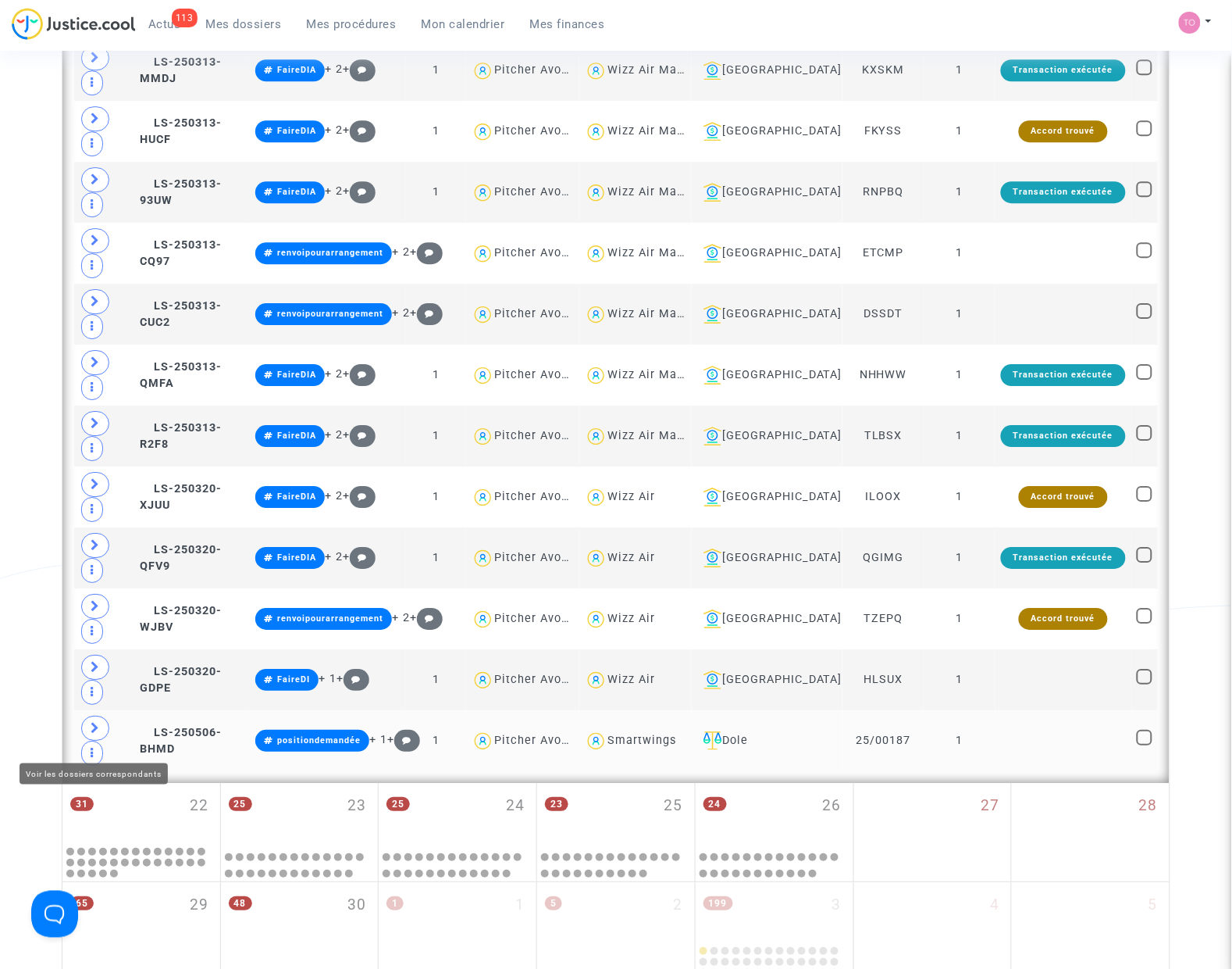
click at [94, 734] on icon at bounding box center [96, 727] width 9 height 11
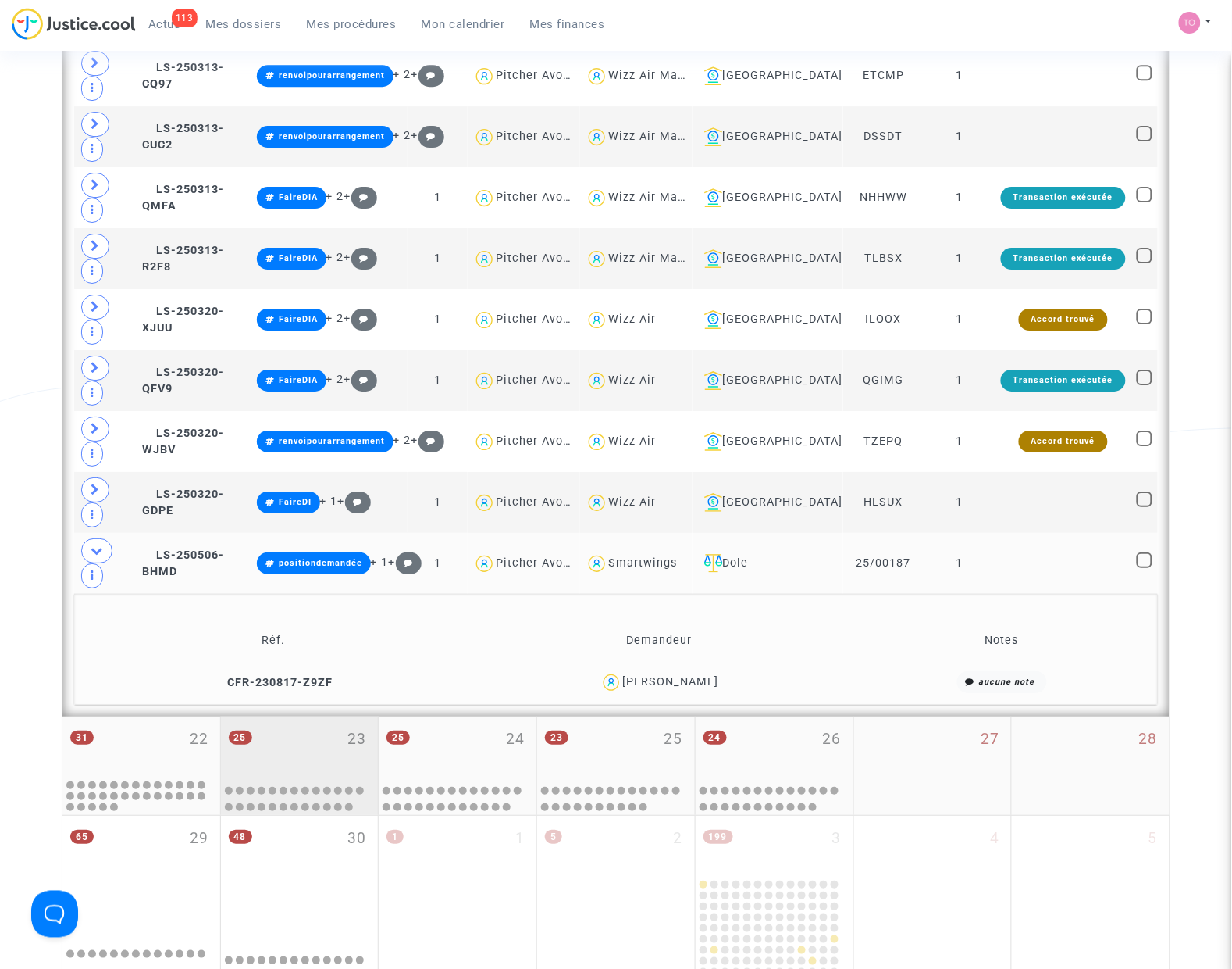
scroll to position [1367, 0]
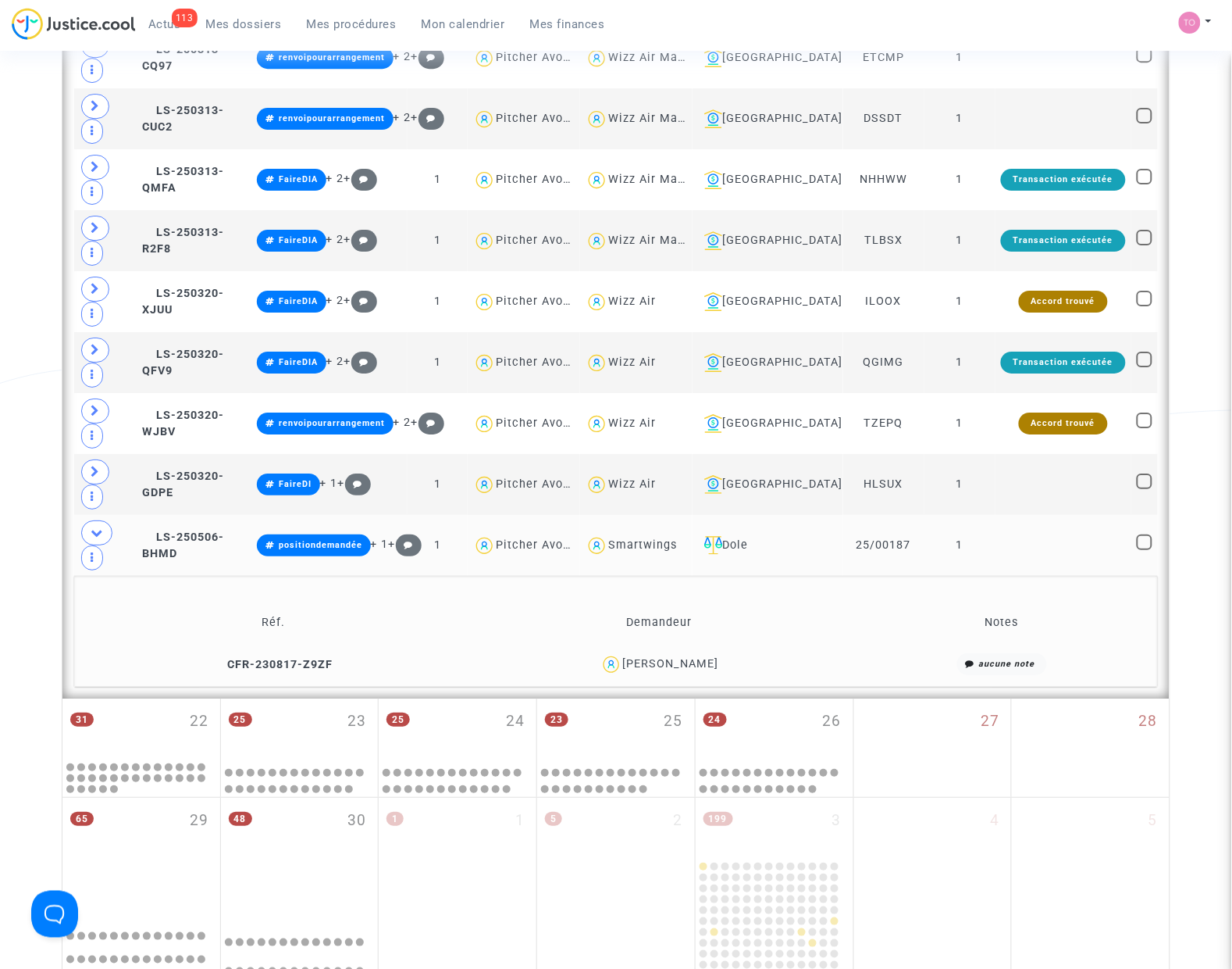
drag, startPoint x: 756, startPoint y: 671, endPoint x: 689, endPoint y: 680, distance: 67.6
click at [689, 675] on div "JACQUELINE RENE CHAUDIER" at bounding box center [659, 664] width 374 height 23
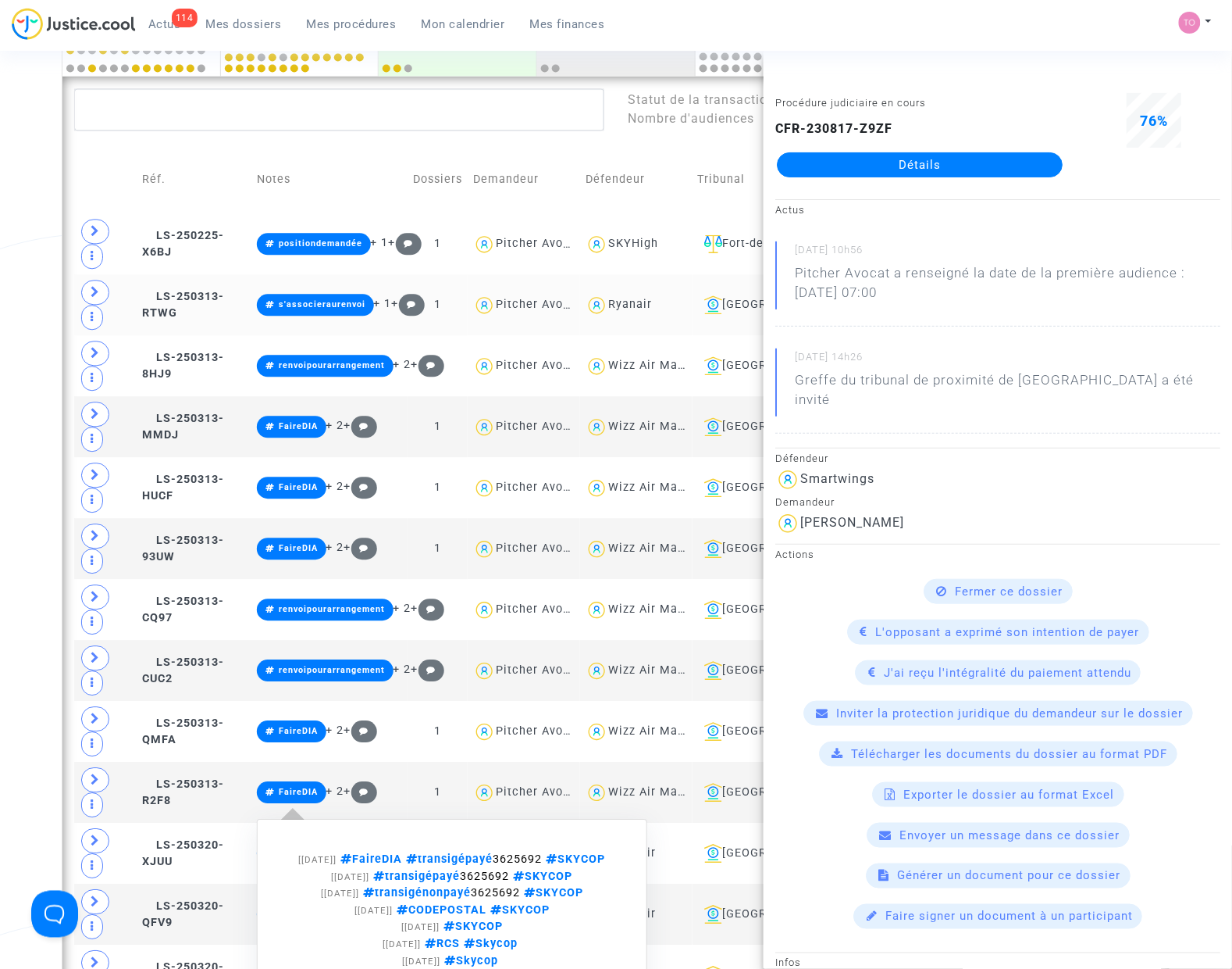
scroll to position [781, 0]
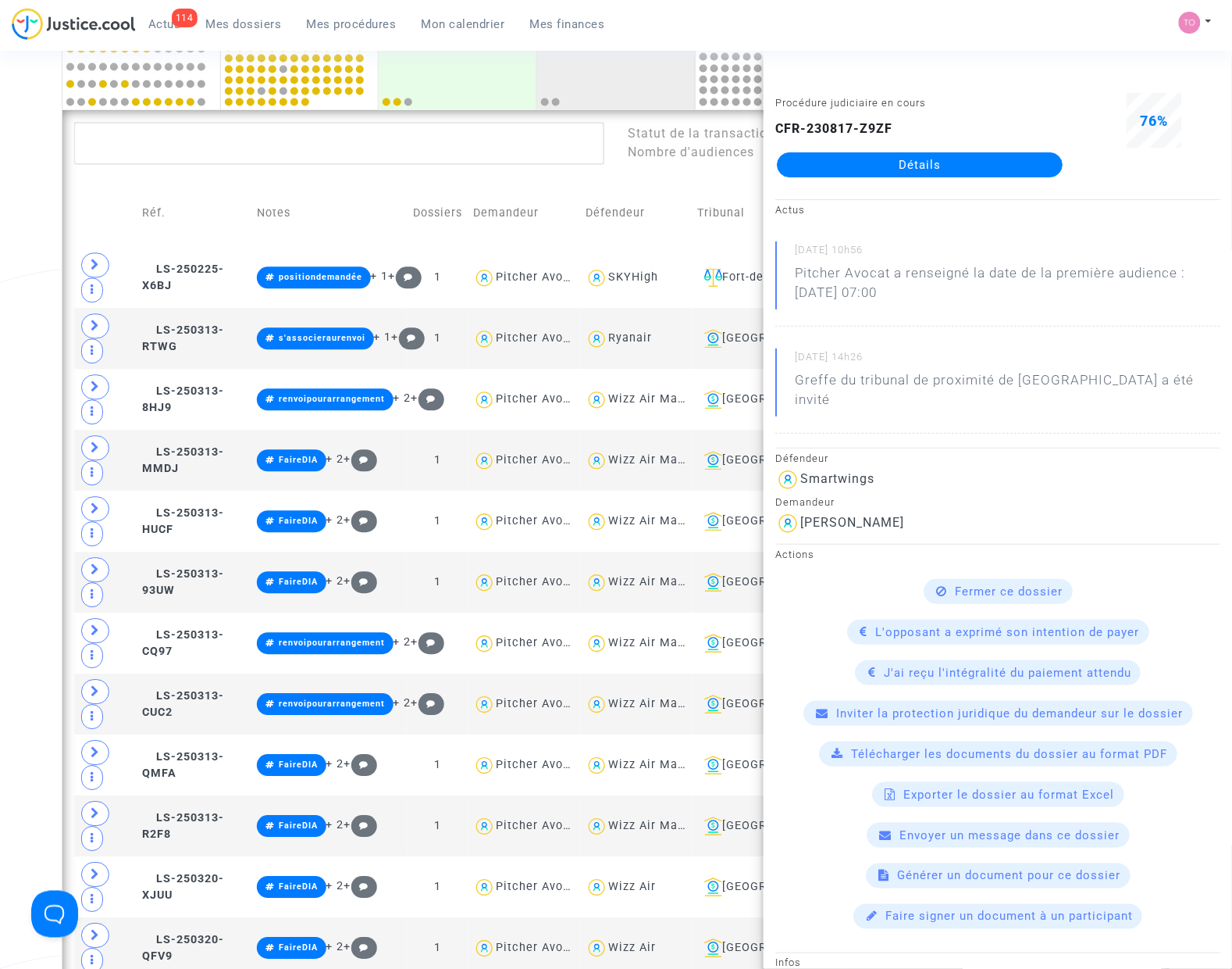
click at [13, 315] on div "Date de clôture d'instruction Date de conciliation Date d'audience Date de juge…" at bounding box center [616, 466] width 1232 height 2316
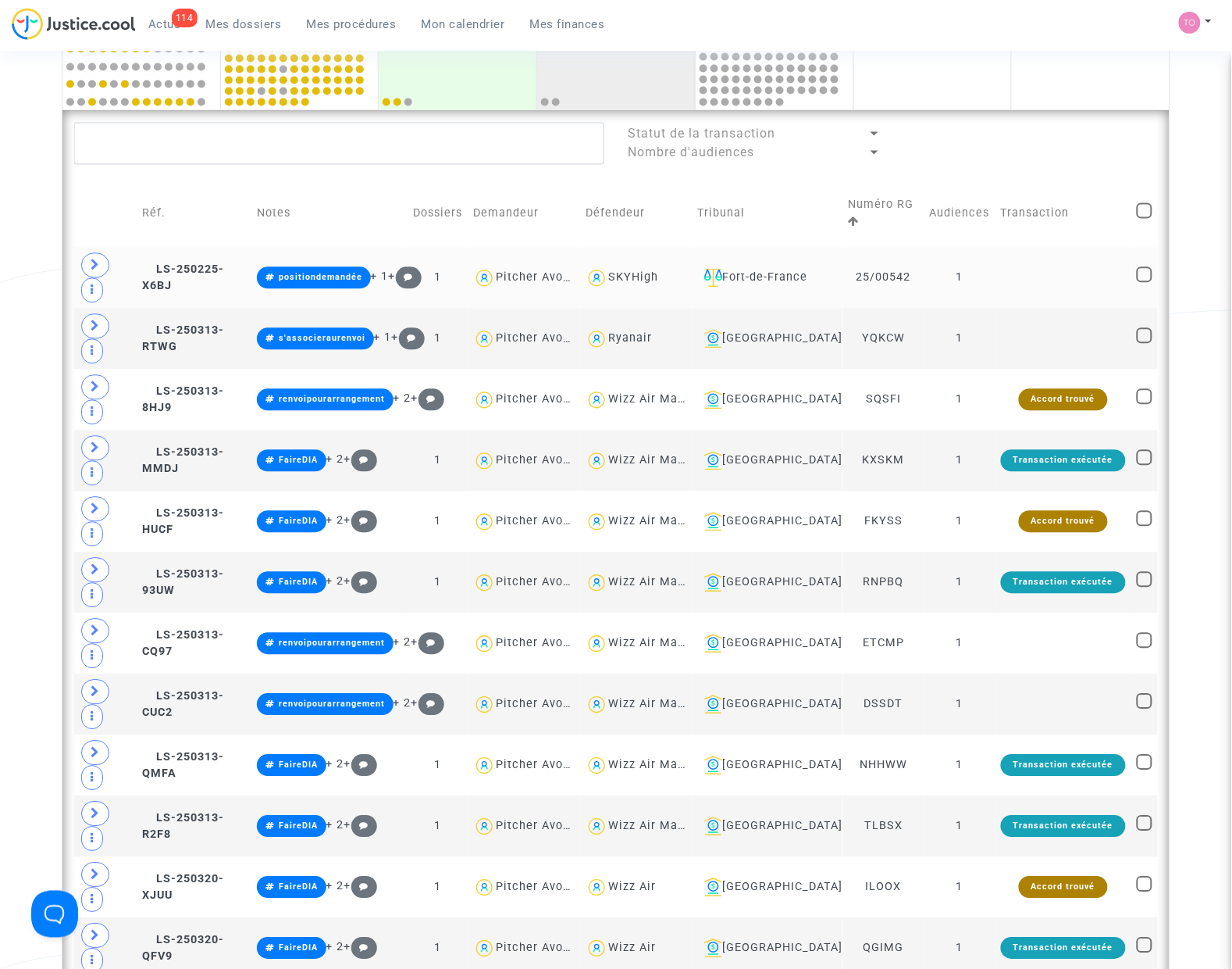
click at [658, 273] on div "SKYHigh" at bounding box center [633, 278] width 50 height 13
type textarea "@SKYHigh"
click at [205, 272] on span "LS-250225-X6BJ" at bounding box center [180, 279] width 82 height 30
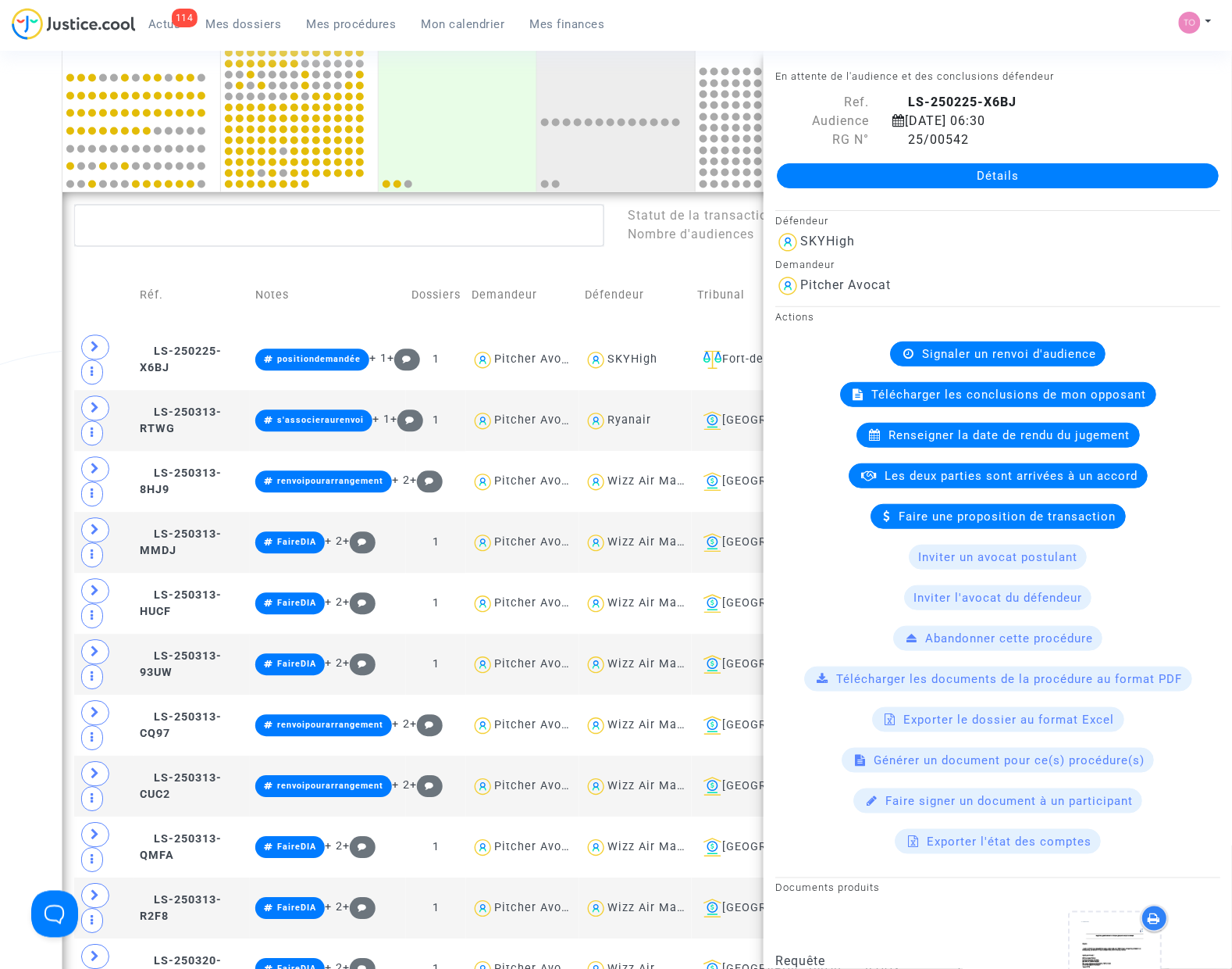
scroll to position [684, 0]
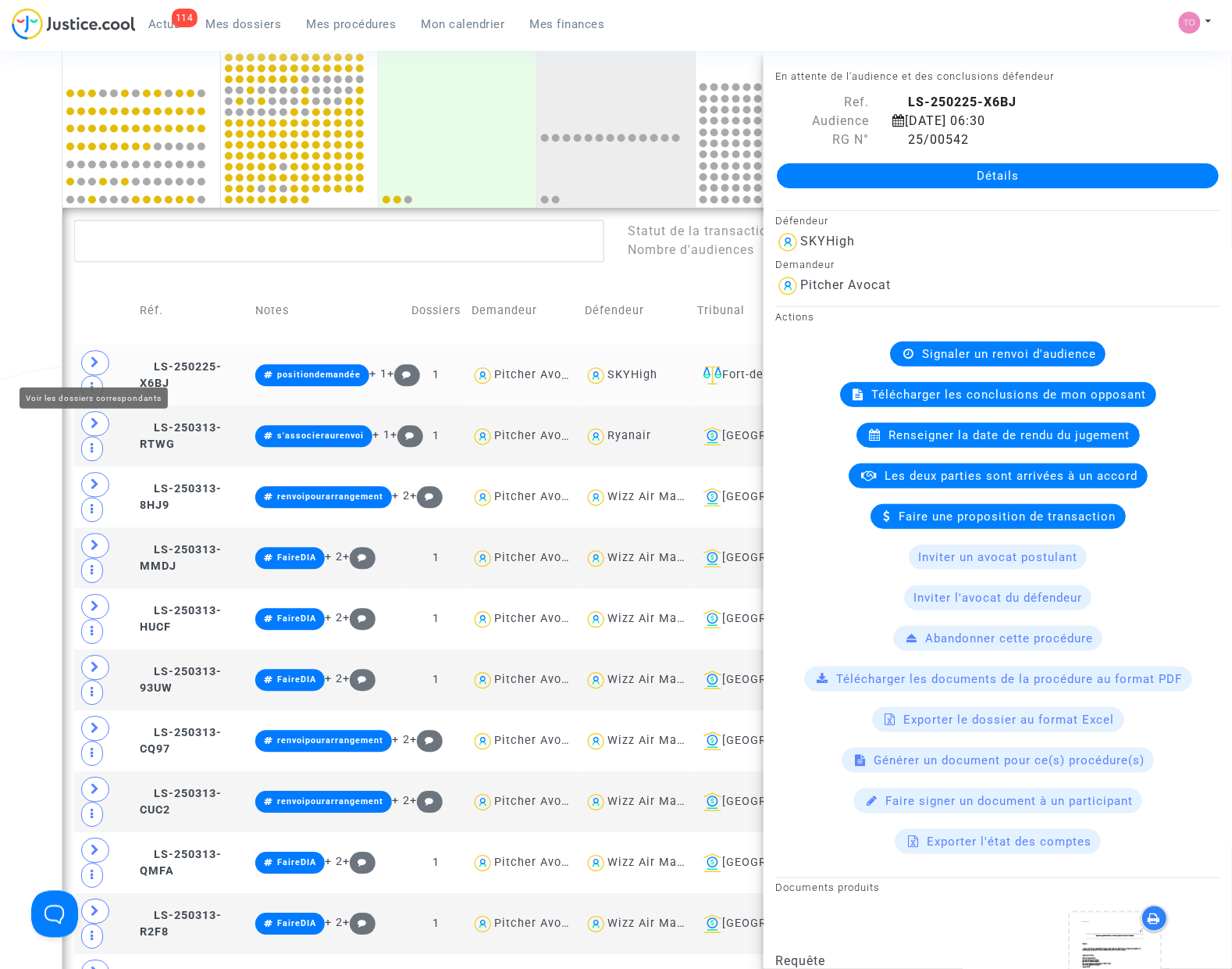
click at [102, 361] on span at bounding box center [96, 363] width 28 height 25
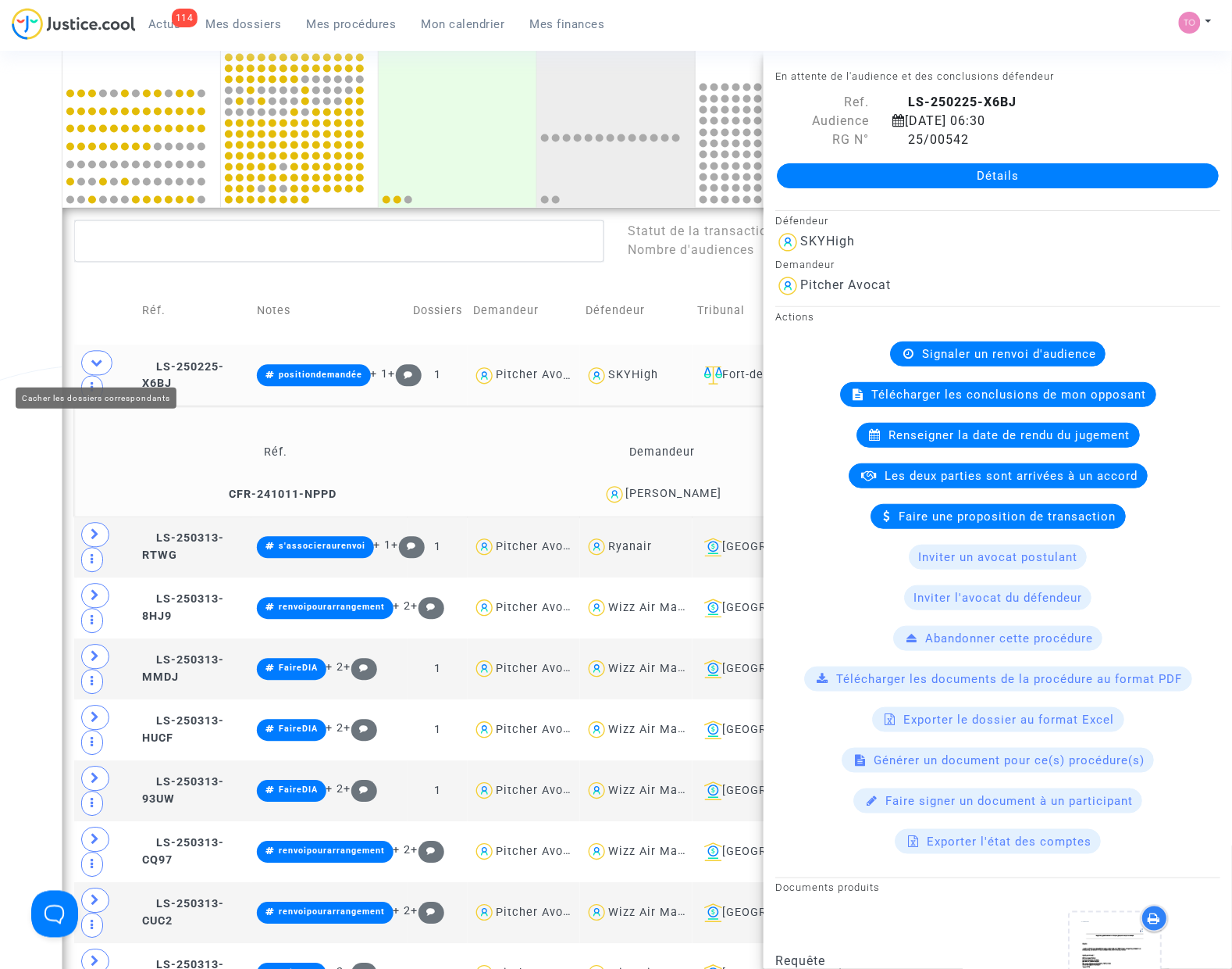
click at [31, 342] on div "Date de clôture d'instruction Date de conciliation Date d'audience Date de juge…" at bounding box center [616, 564] width 1232 height 2316
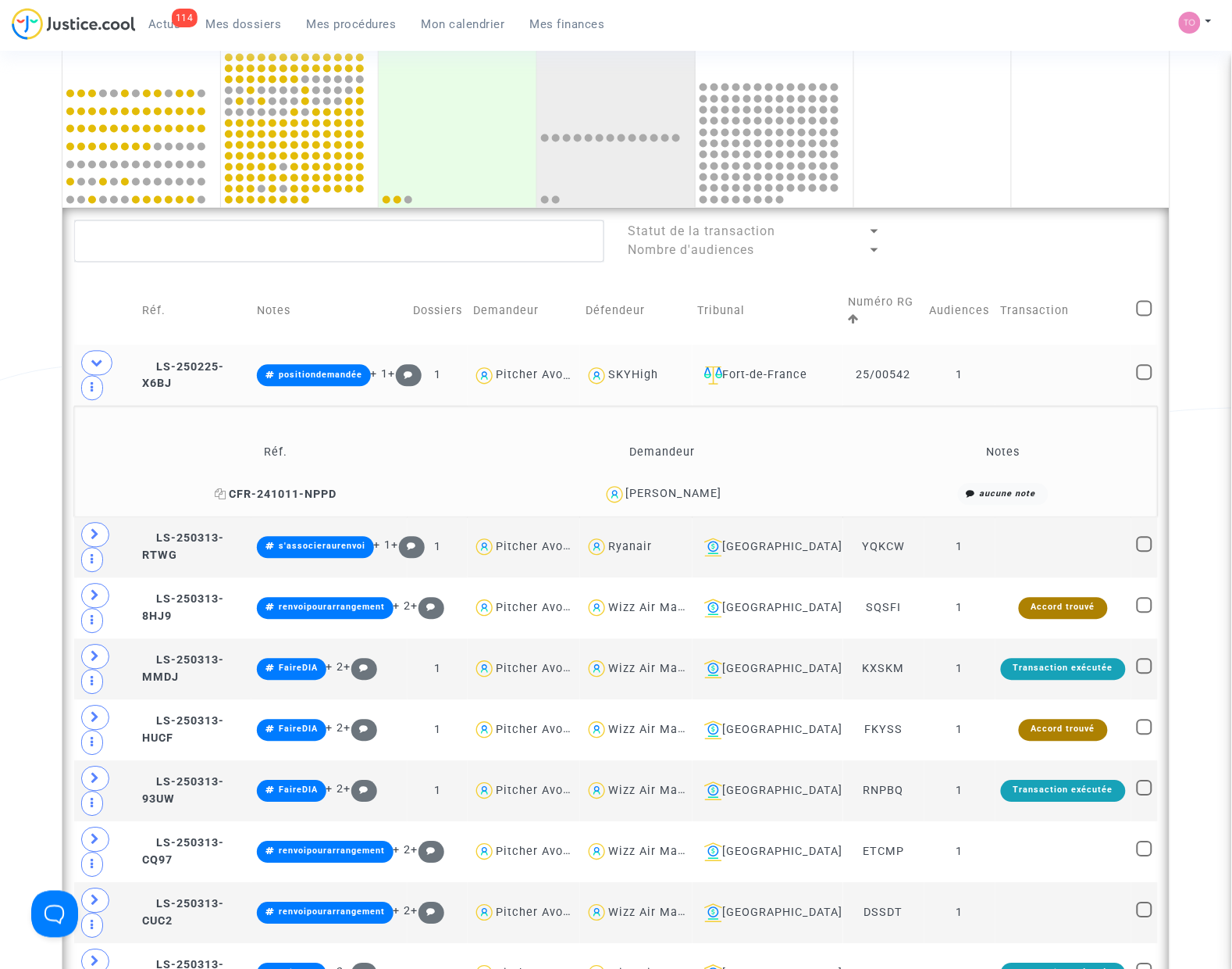
click at [337, 490] on span "CFR-241011-NPPD" at bounding box center [276, 494] width 122 height 13
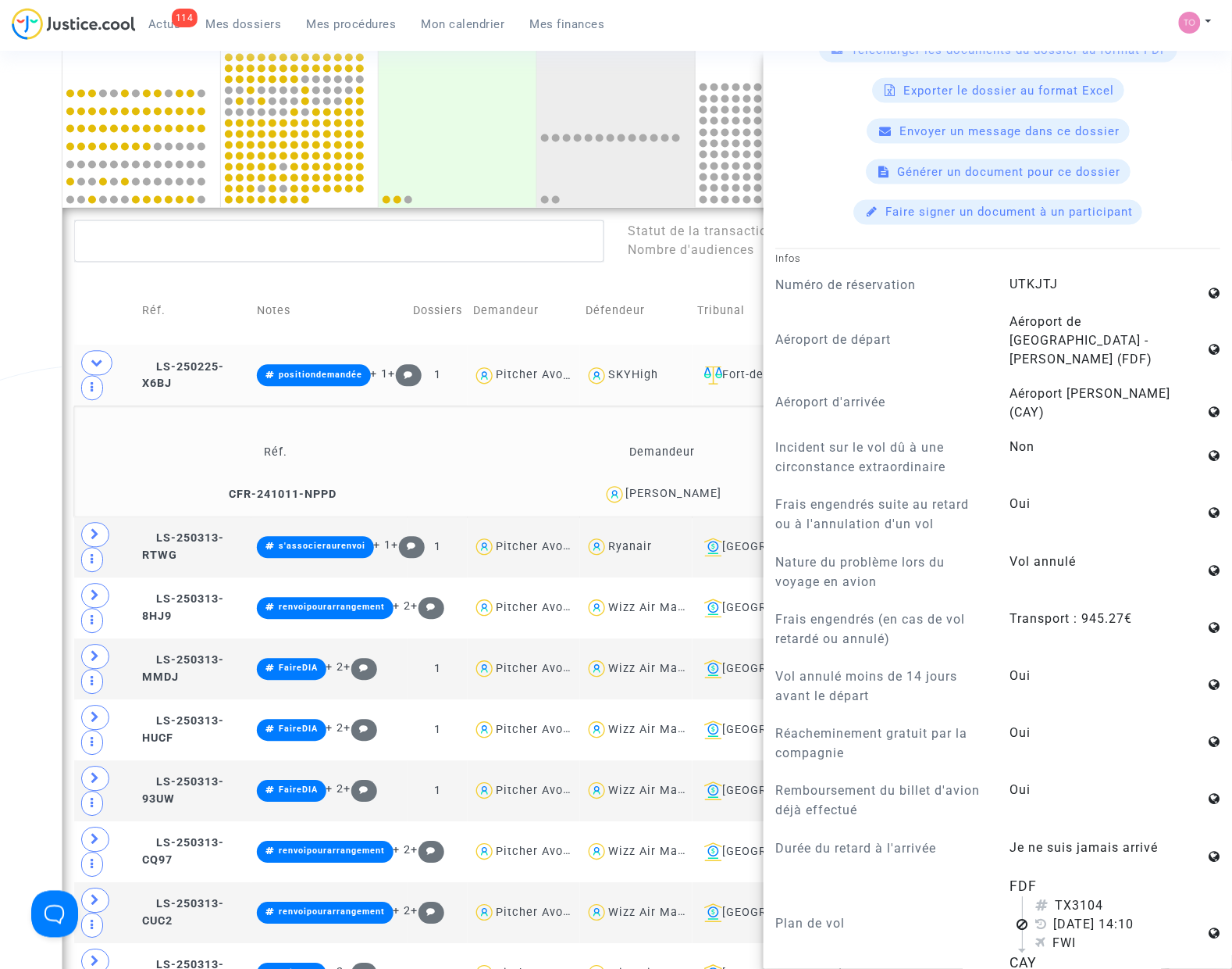
scroll to position [781, 0]
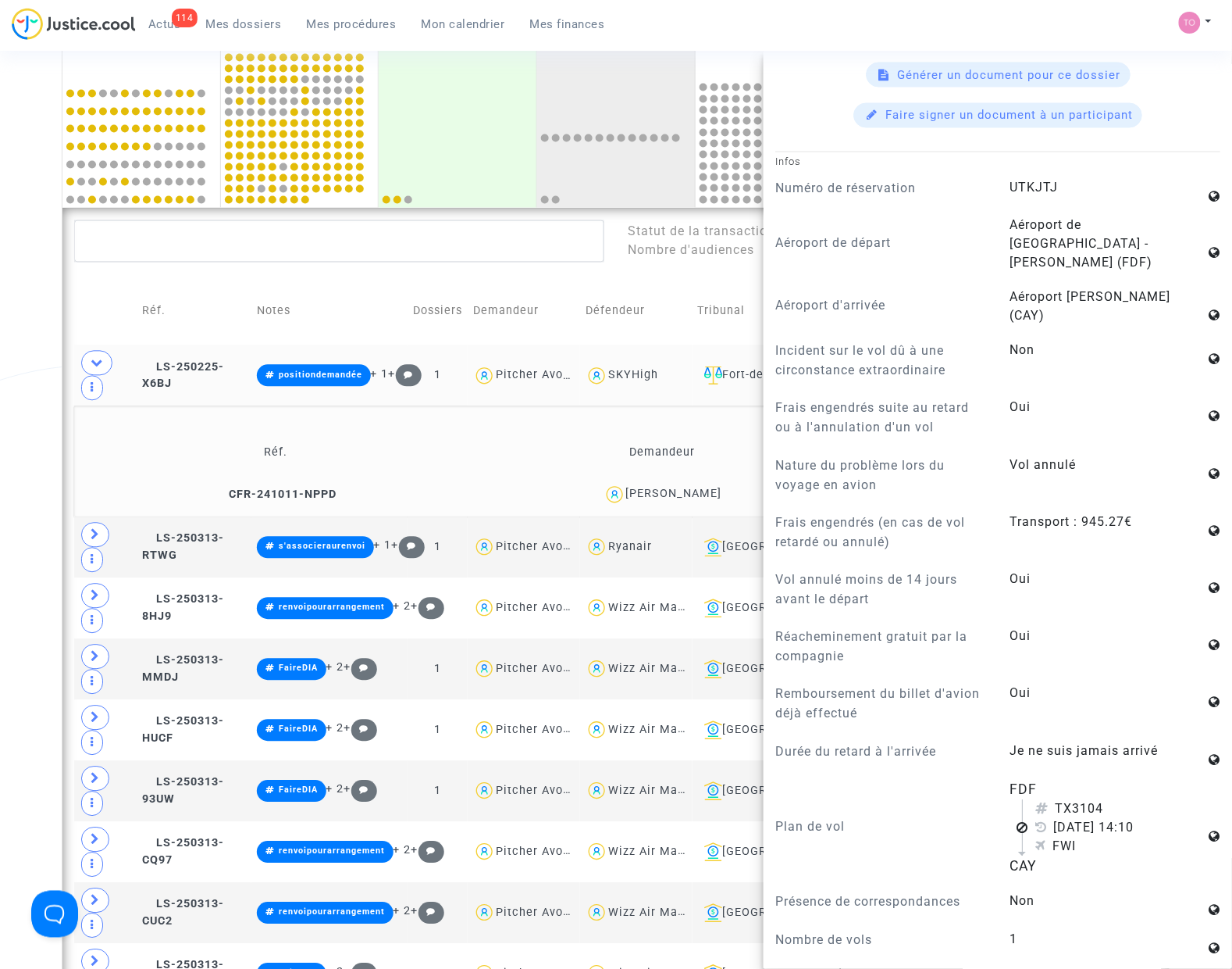
click at [41, 459] on div "Date de clôture d'instruction Date de conciliation Date d'audience Date de juge…" at bounding box center [616, 564] width 1232 height 2316
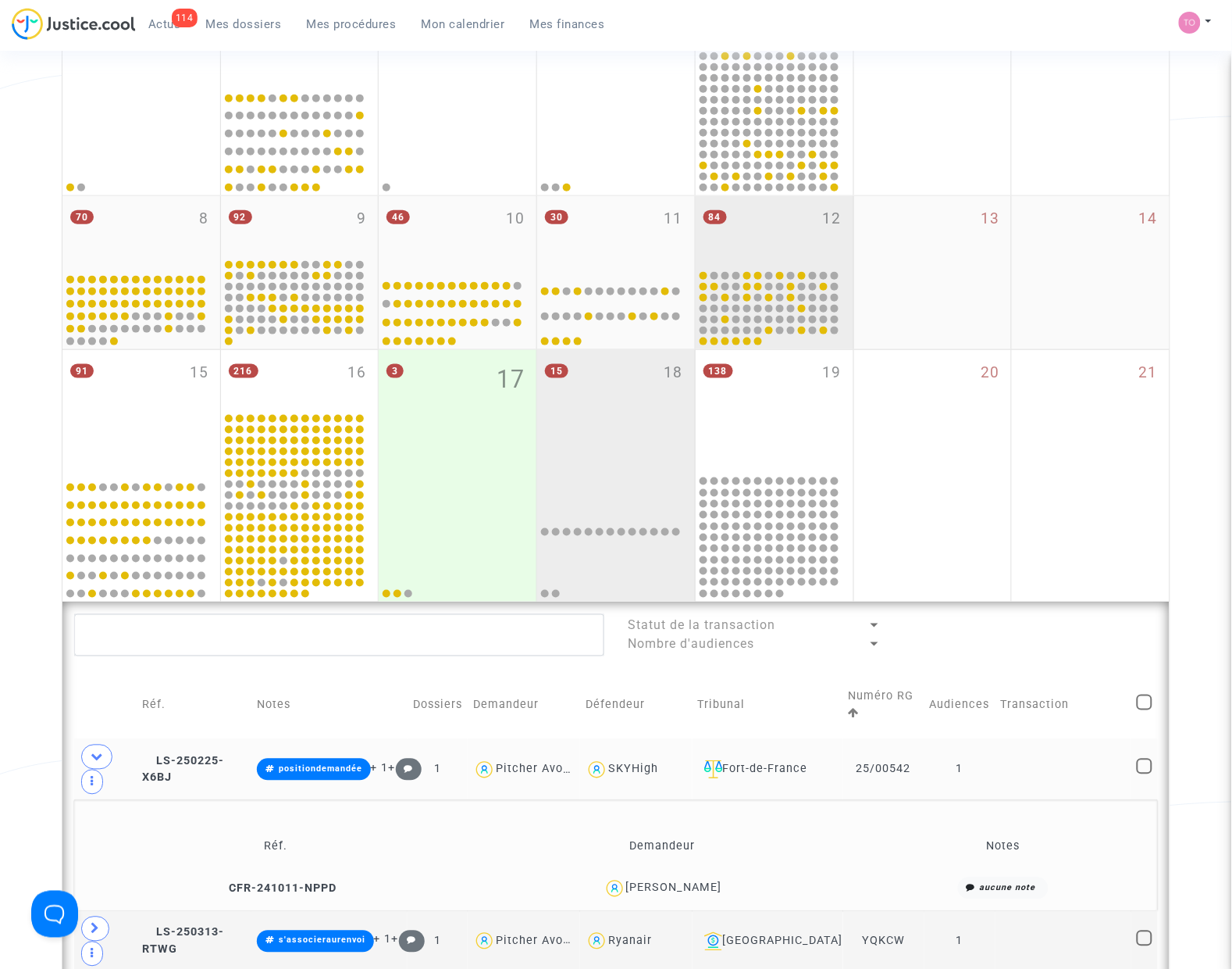
scroll to position [195, 0]
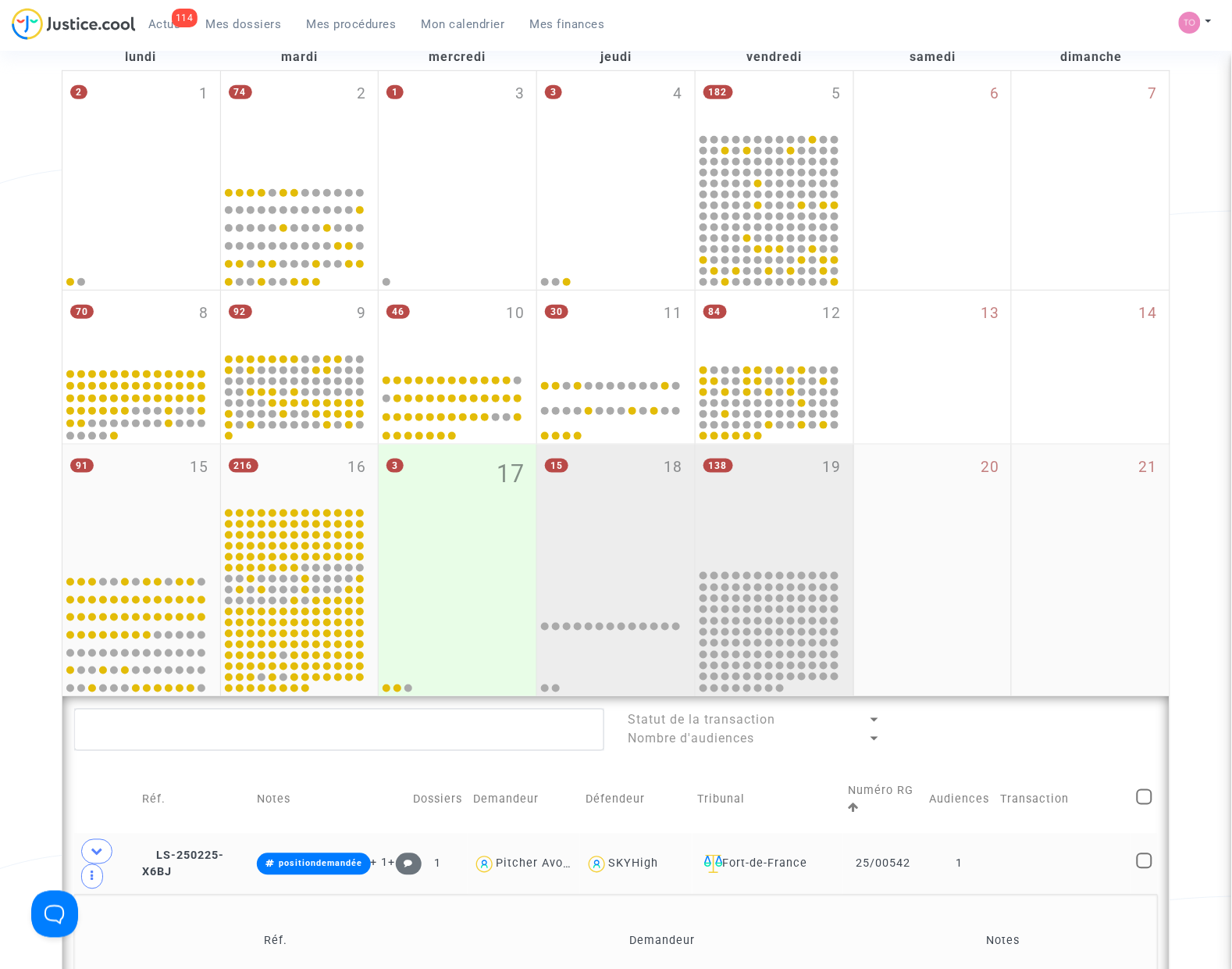
click at [774, 502] on div "138 19" at bounding box center [774, 507] width 158 height 124
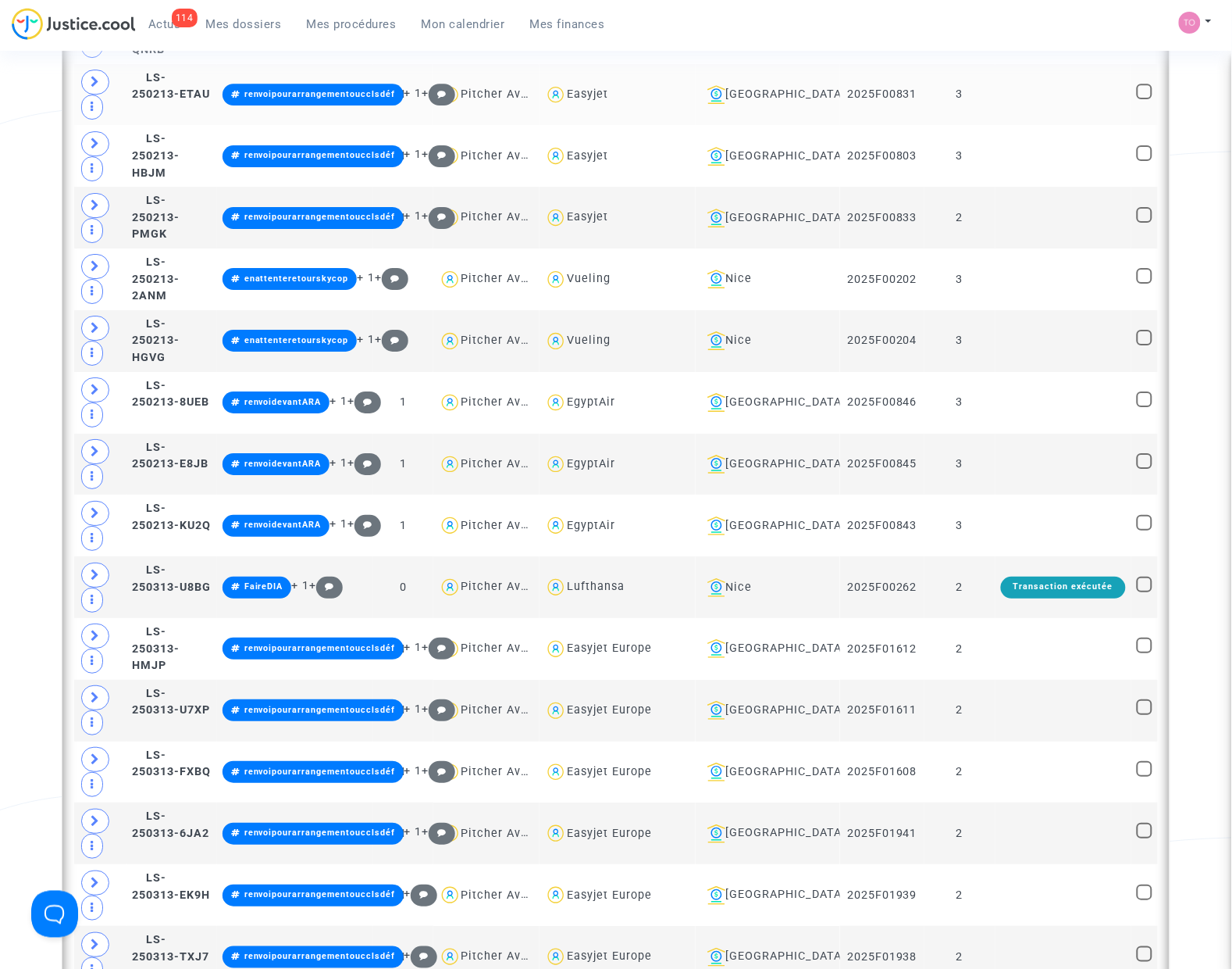
scroll to position [3027, 0]
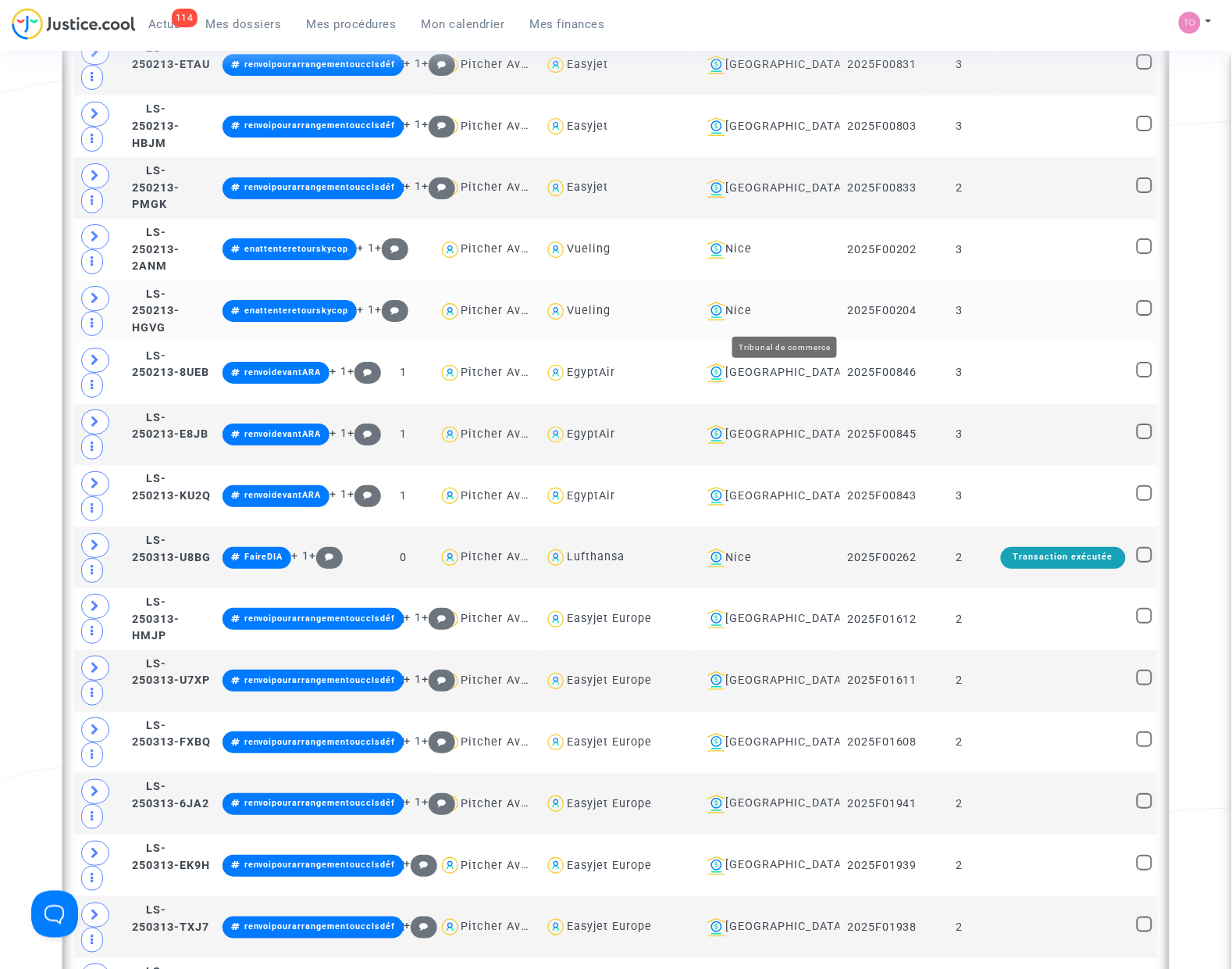
click at [783, 312] on div "Nice" at bounding box center [768, 310] width 134 height 19
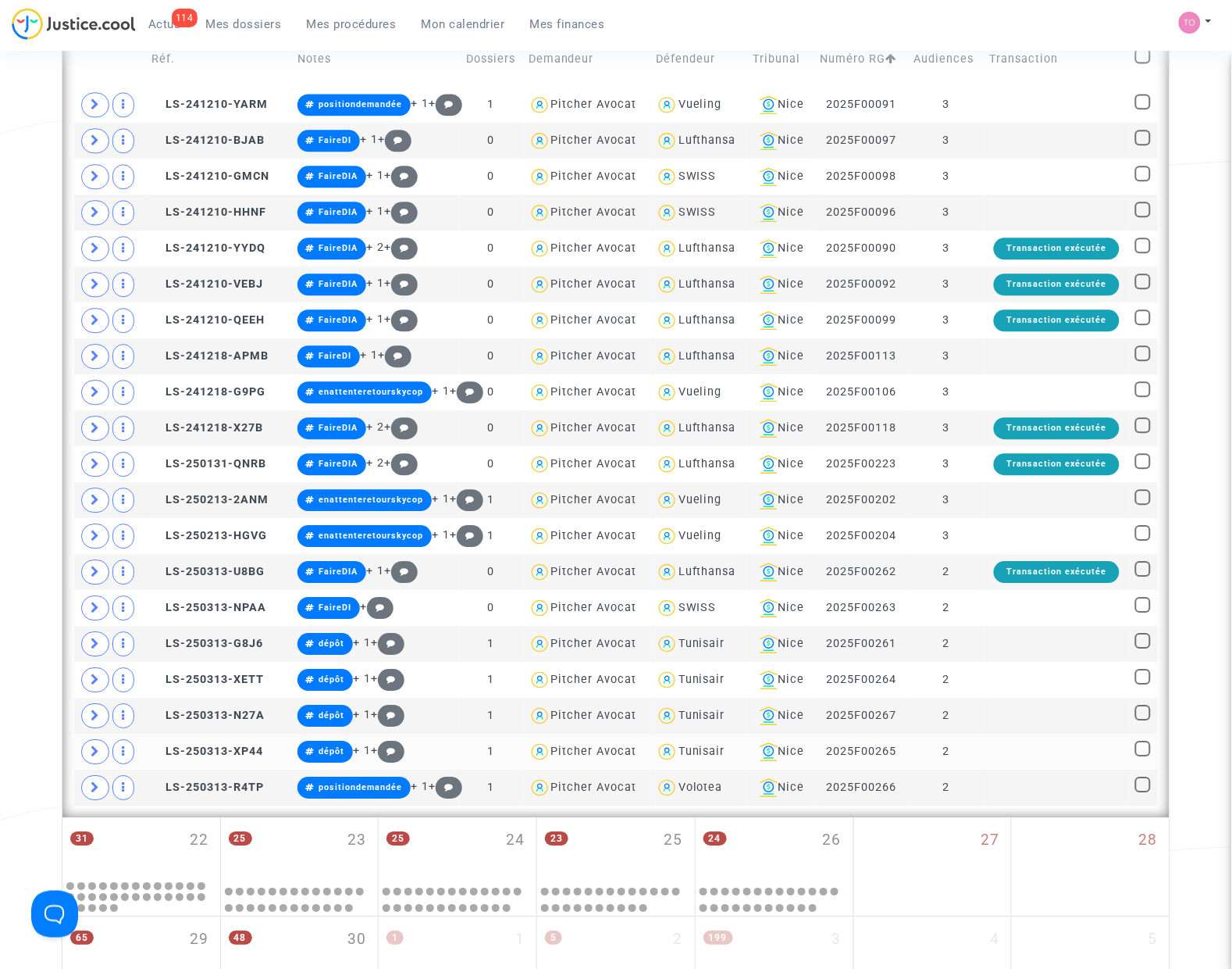
scroll to position [934, 0]
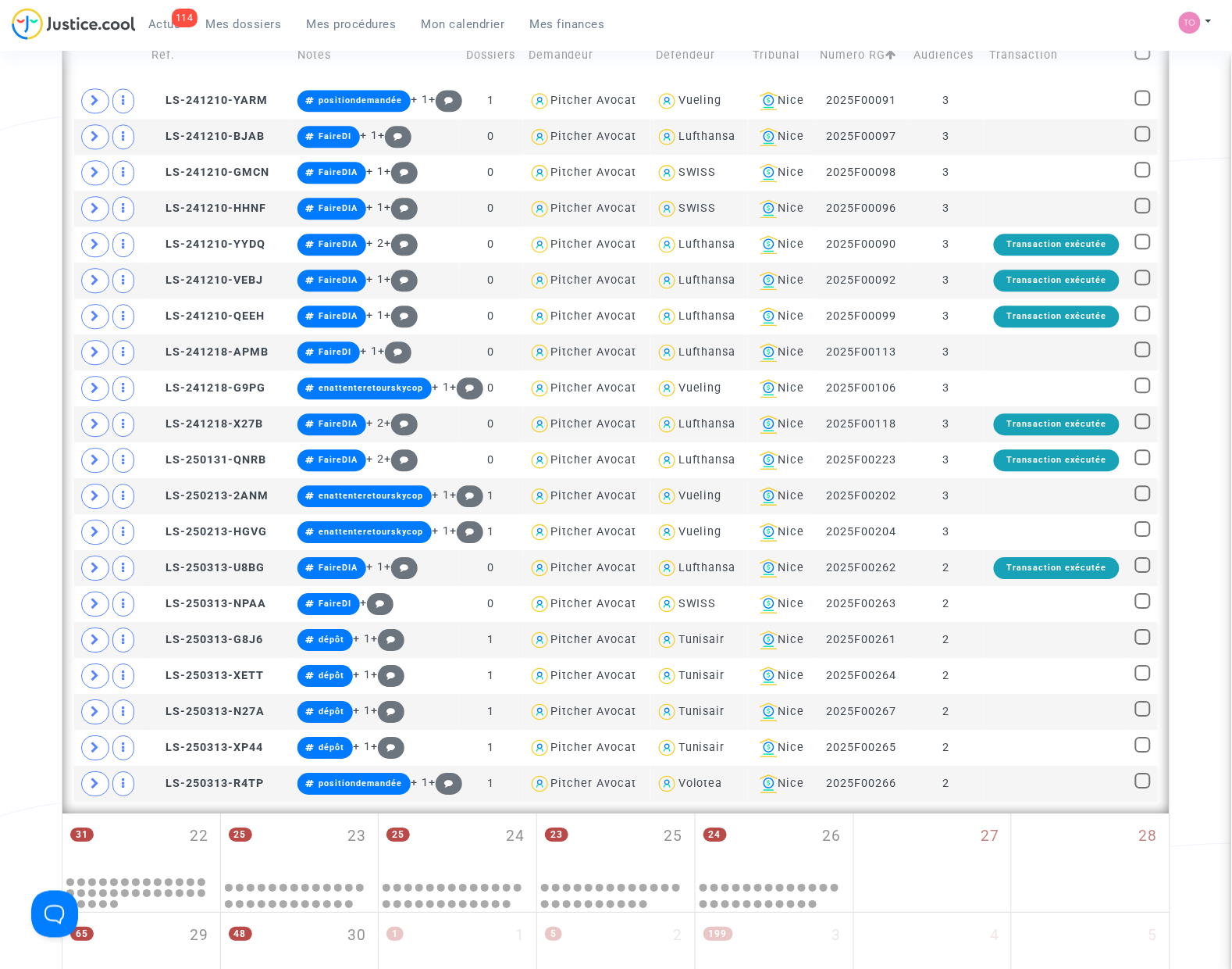
click at [1196, 582] on div "Date de clôture d'instruction Date de conciliation Date d'audience Date de juge…" at bounding box center [616, 155] width 1232 height 1998
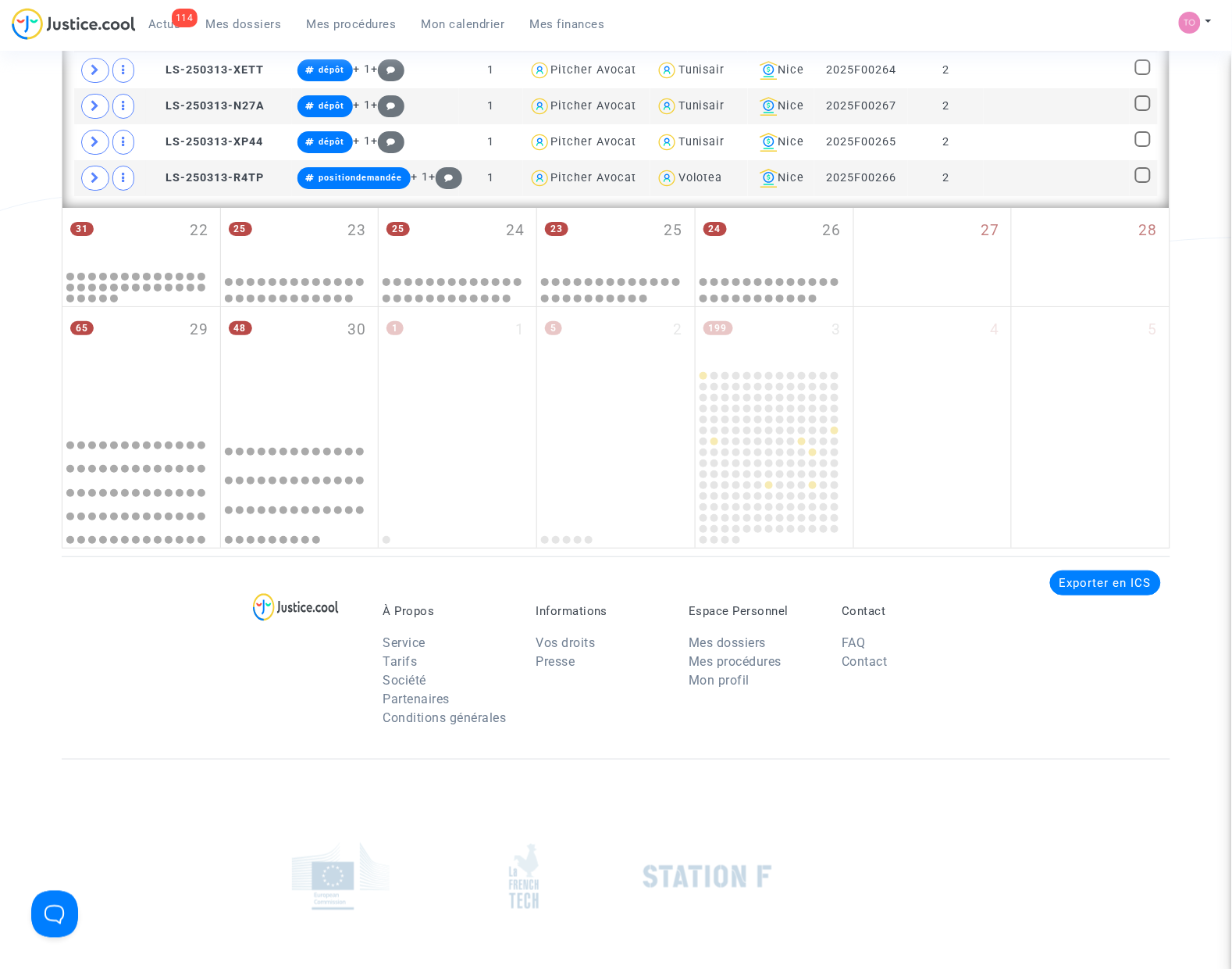
scroll to position [1032, 0]
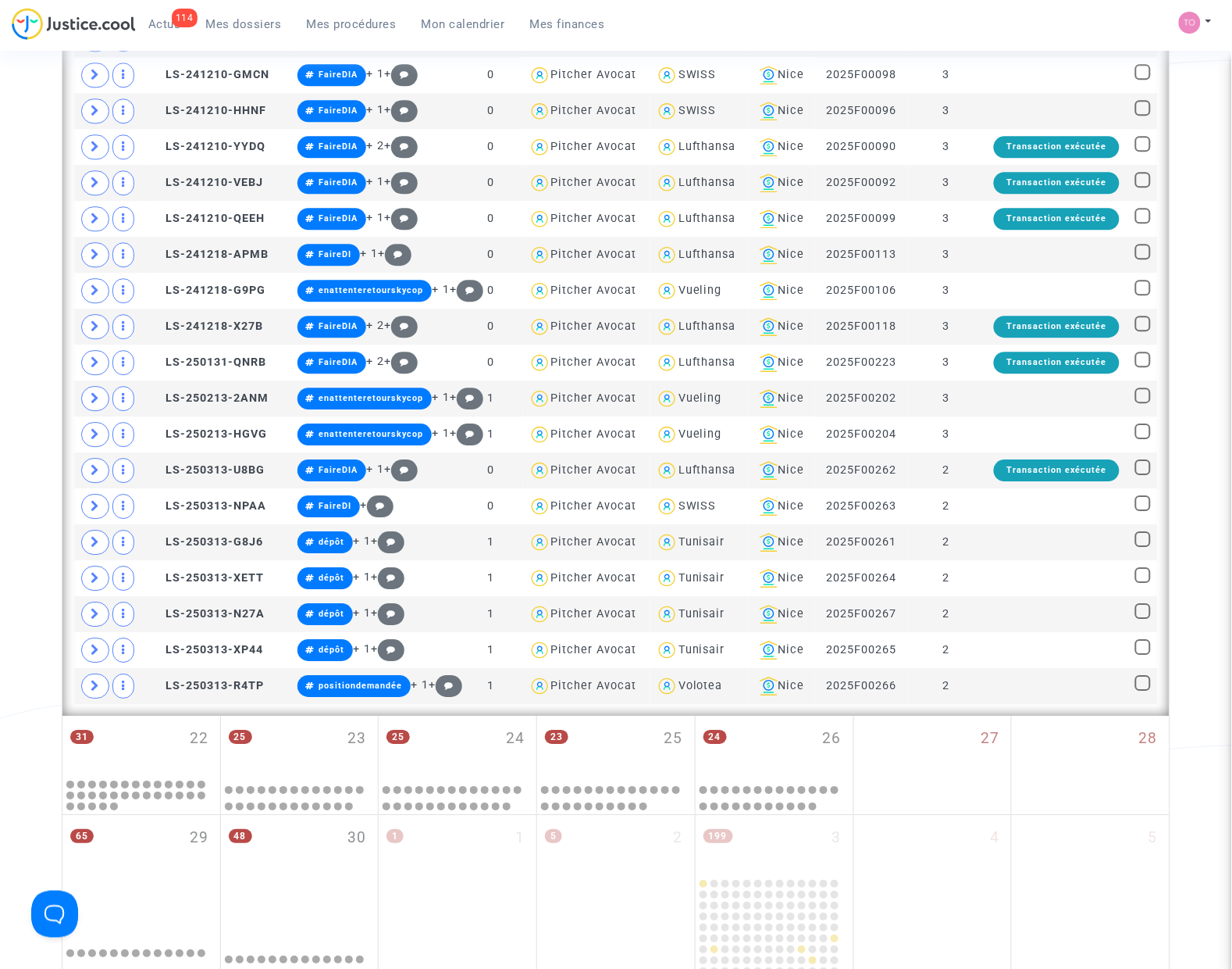
click at [52, 377] on div "Date de clôture d'instruction Date de conciliation Date d'audience Date de juge…" at bounding box center [616, 57] width 1232 height 1998
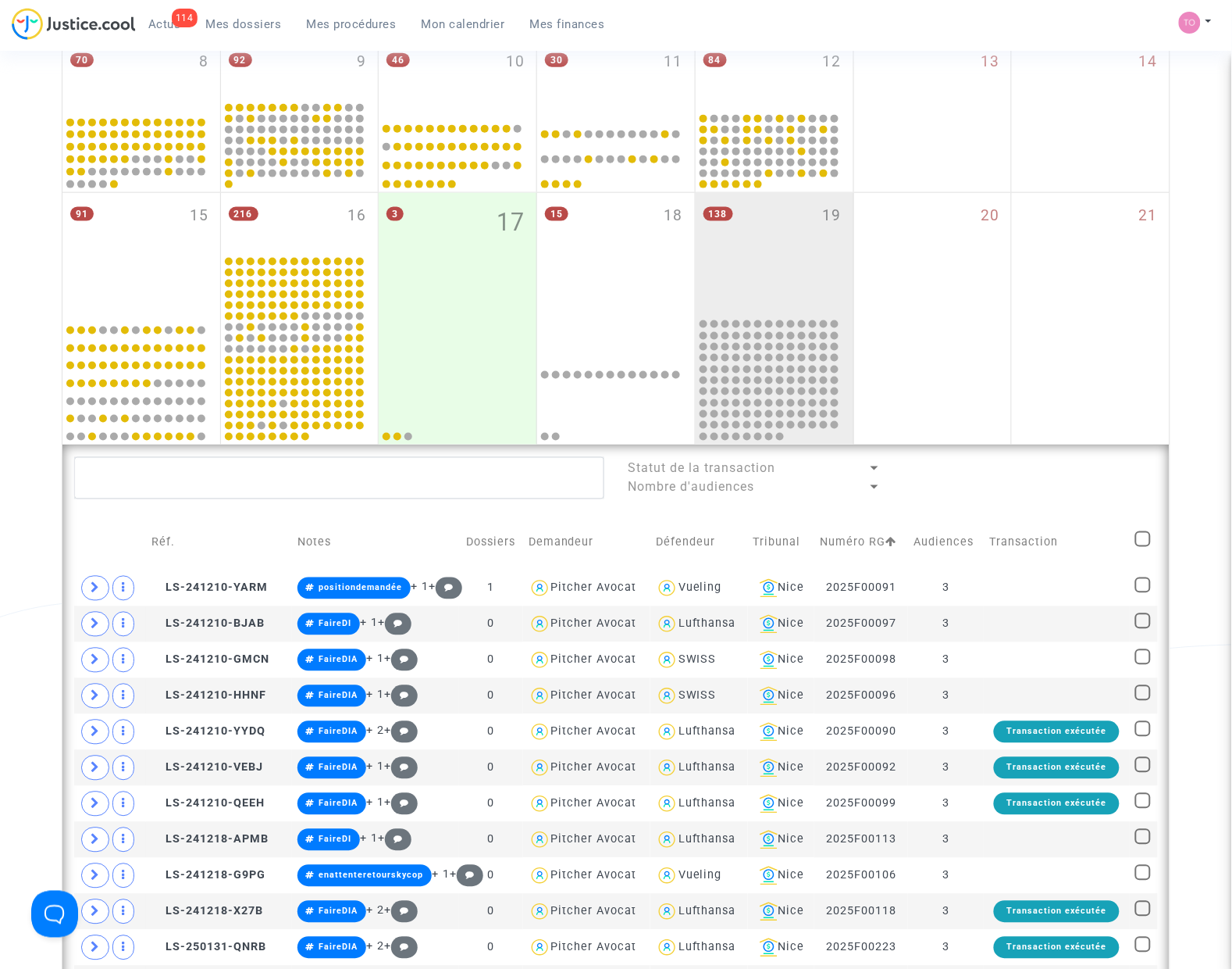
scroll to position [447, 0]
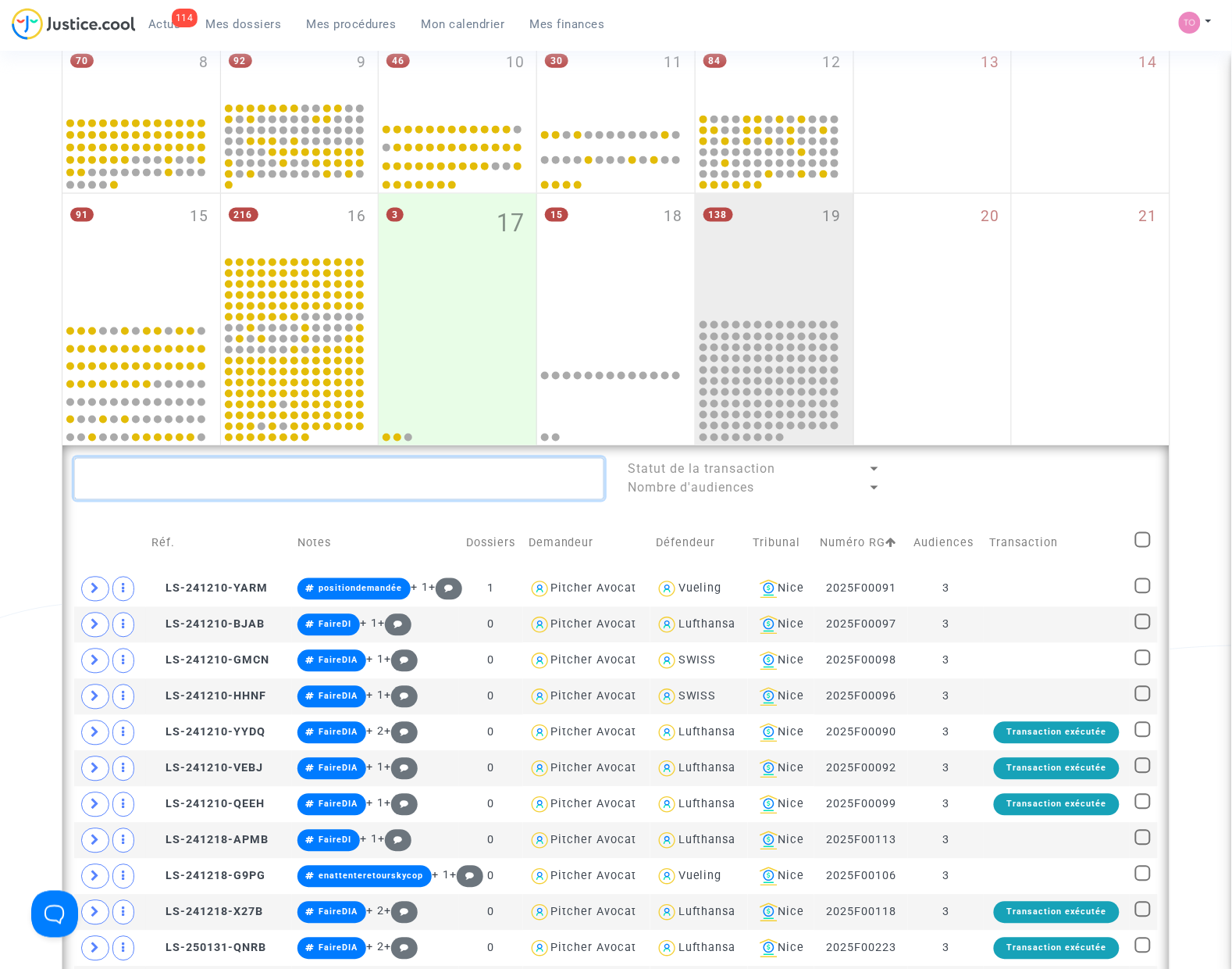
click at [322, 471] on textarea at bounding box center [338, 478] width 530 height 42
paste textarea "BEN JEMAA"
type textarea "BEN JEMAA"
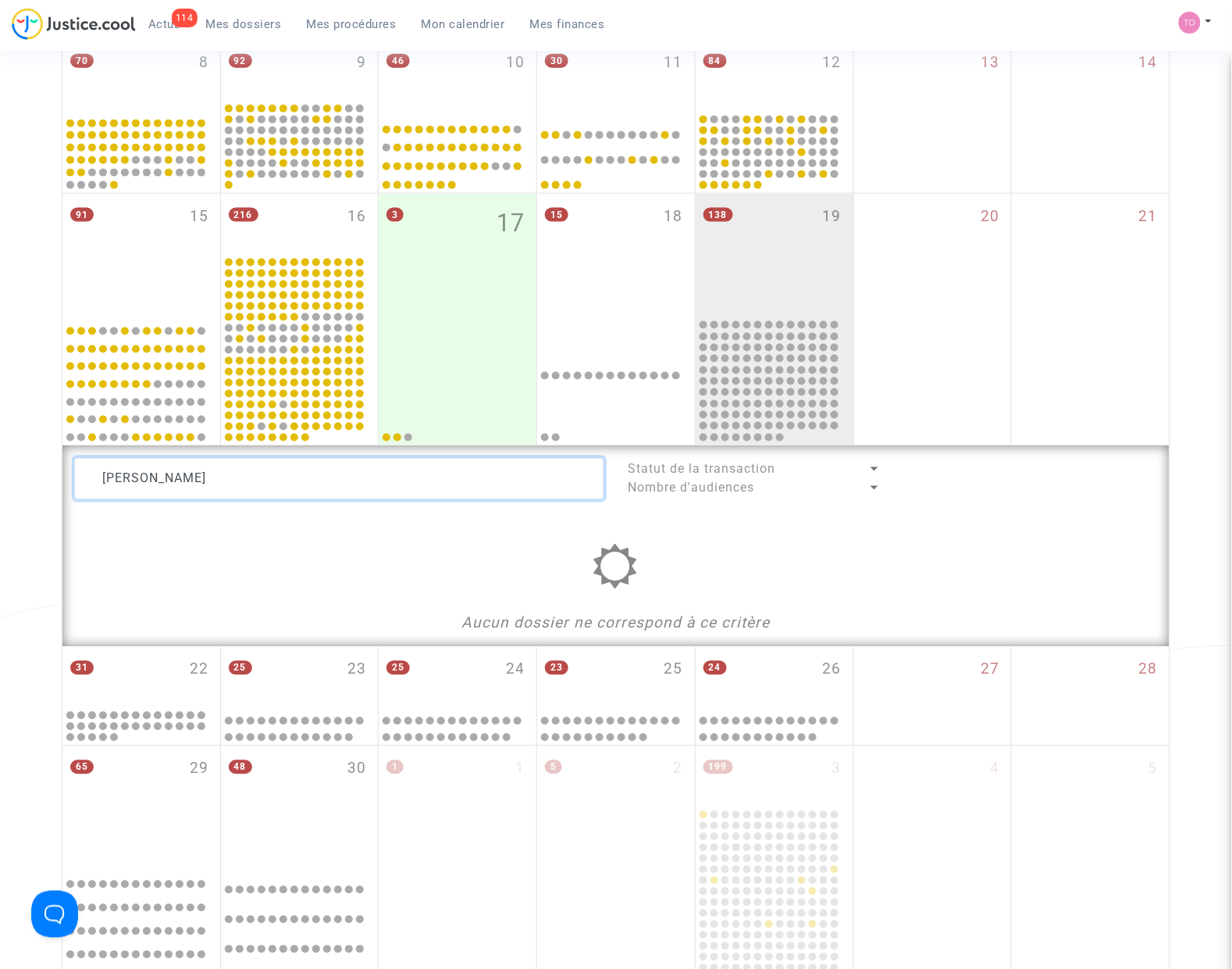
drag, startPoint x: 235, startPoint y: 487, endPoint x: -29, endPoint y: 477, distance: 264.2
click at [0, 477] on html "114 Actus Mes dossiers Mes procédures Mon calendrier Mes finances Mon profil Pa…" at bounding box center [616, 564] width 1232 height 2021
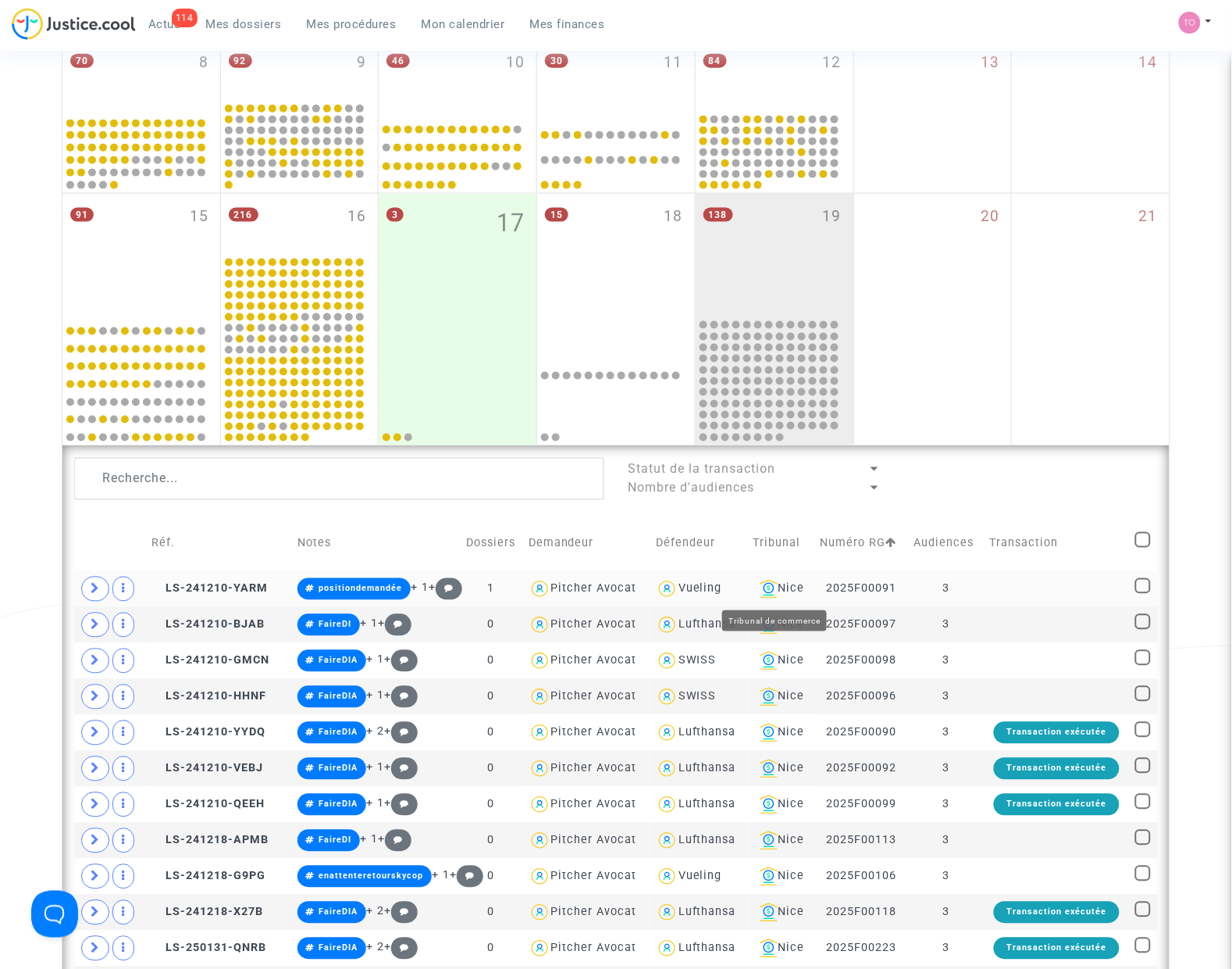
click at [783, 592] on div "Nice" at bounding box center [781, 589] width 55 height 19
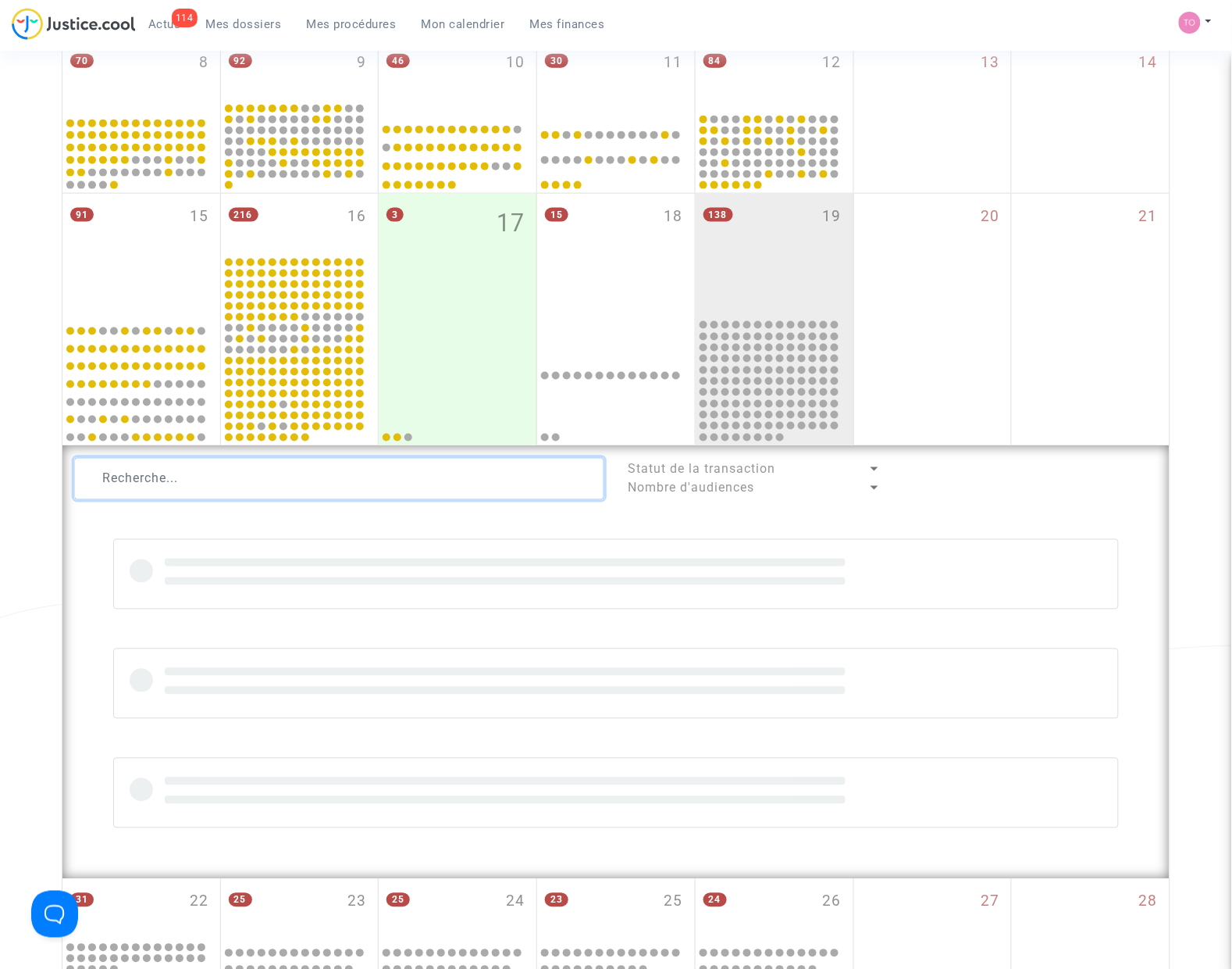
click at [146, 477] on textarea at bounding box center [338, 478] width 530 height 42
paste textarea "BEN JEMAA"
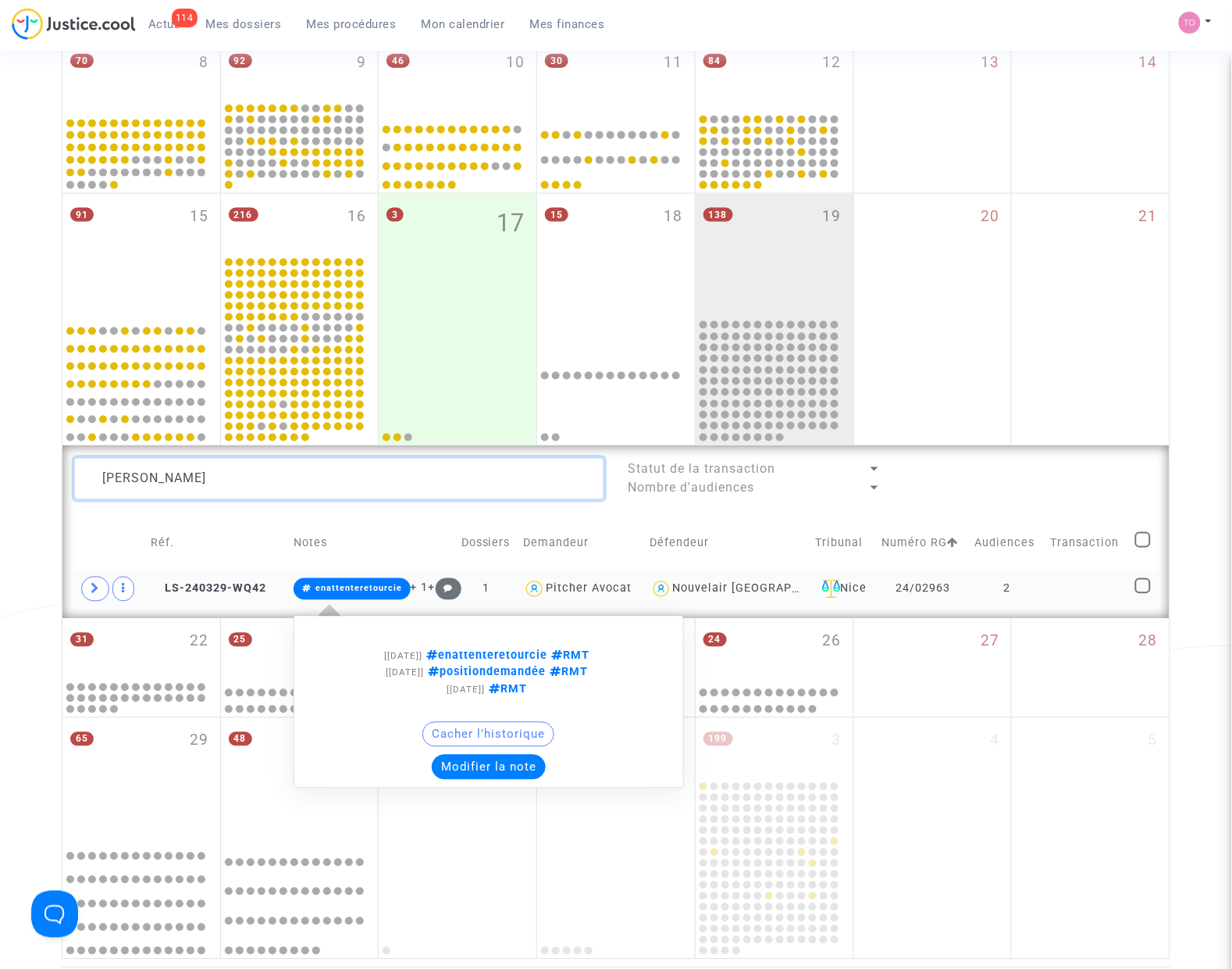
type textarea "BEN JEMAA"
click at [496, 775] on button "Modifier la note" at bounding box center [489, 766] width 114 height 25
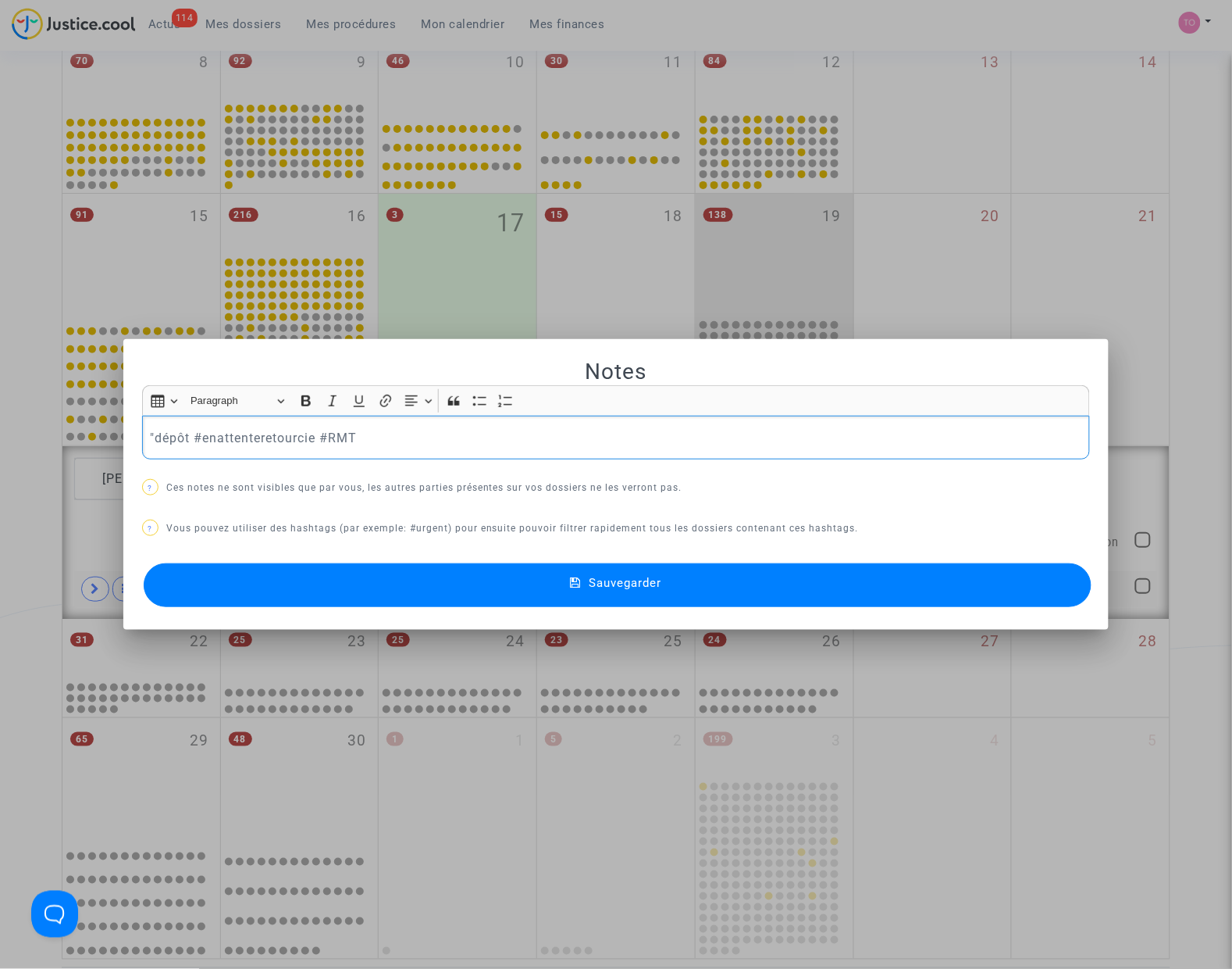
click at [150, 435] on p ""dépôt #enattenteretourcie #RMT" at bounding box center [616, 437] width 932 height 20
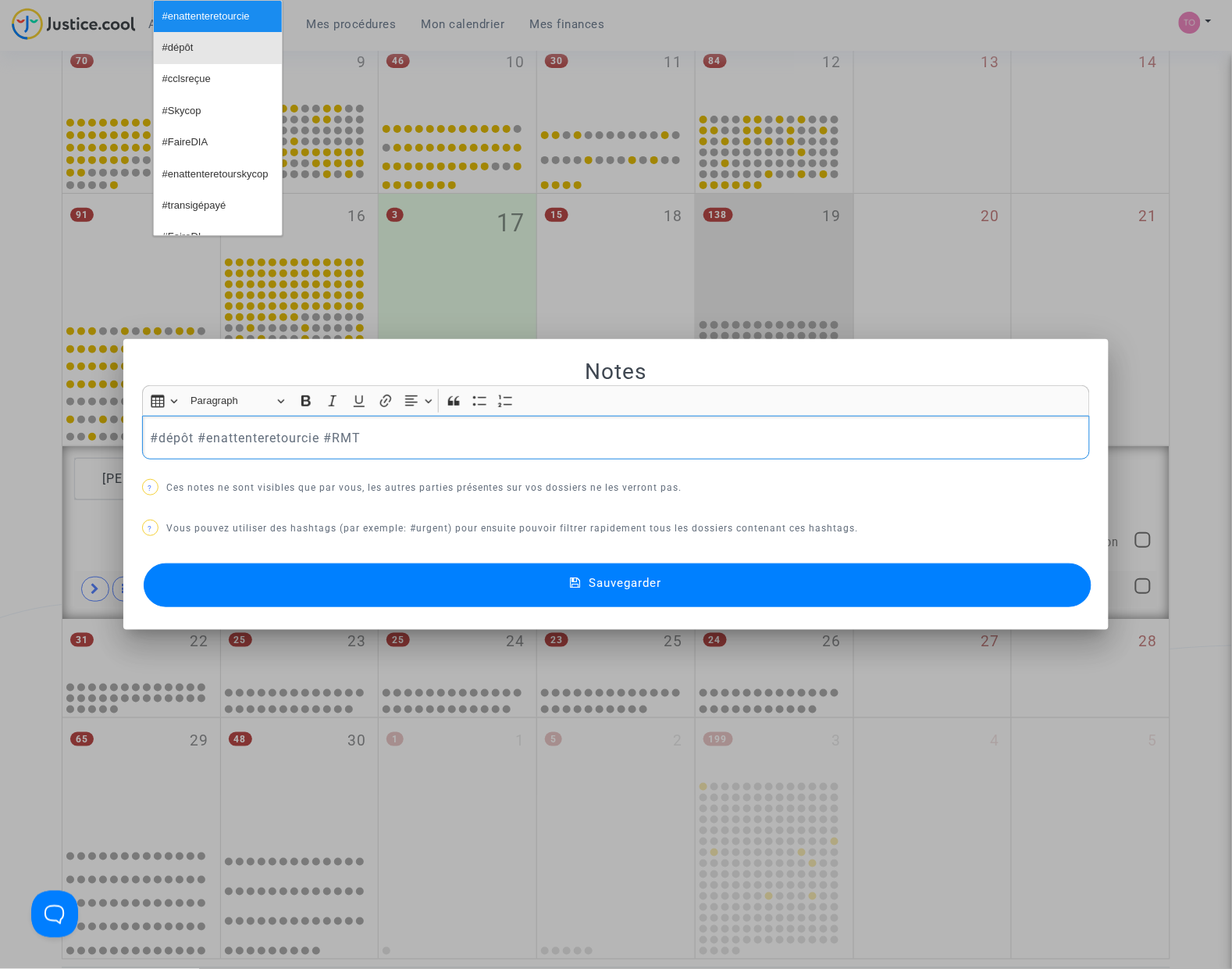
click at [201, 44] on button "#dépôt" at bounding box center [218, 47] width 128 height 31
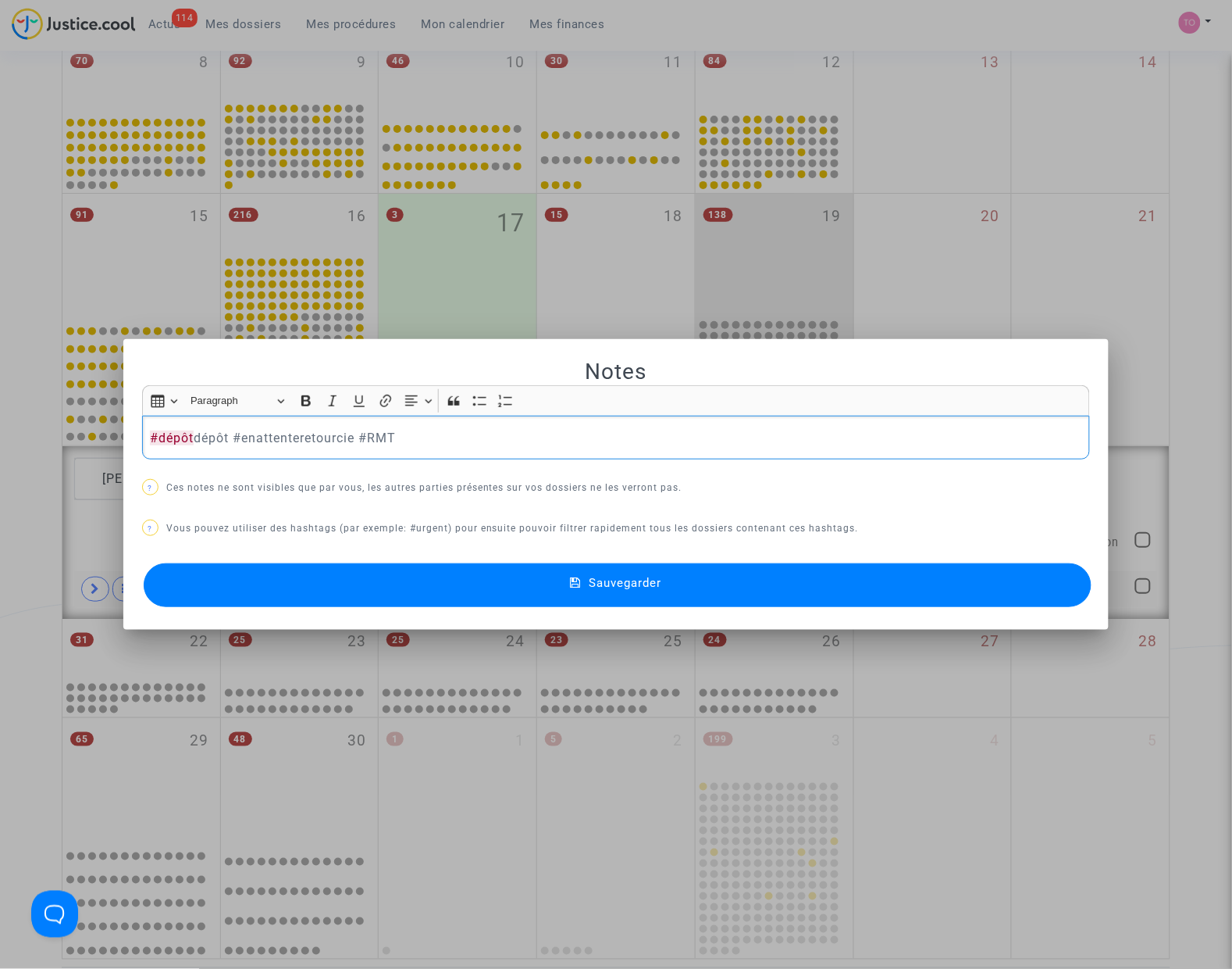
click at [200, 439] on p "#dépôt dépôt #enattenteretourcie #RMT" at bounding box center [616, 437] width 932 height 20
click at [488, 587] on button "Sauvegarder" at bounding box center [617, 584] width 948 height 44
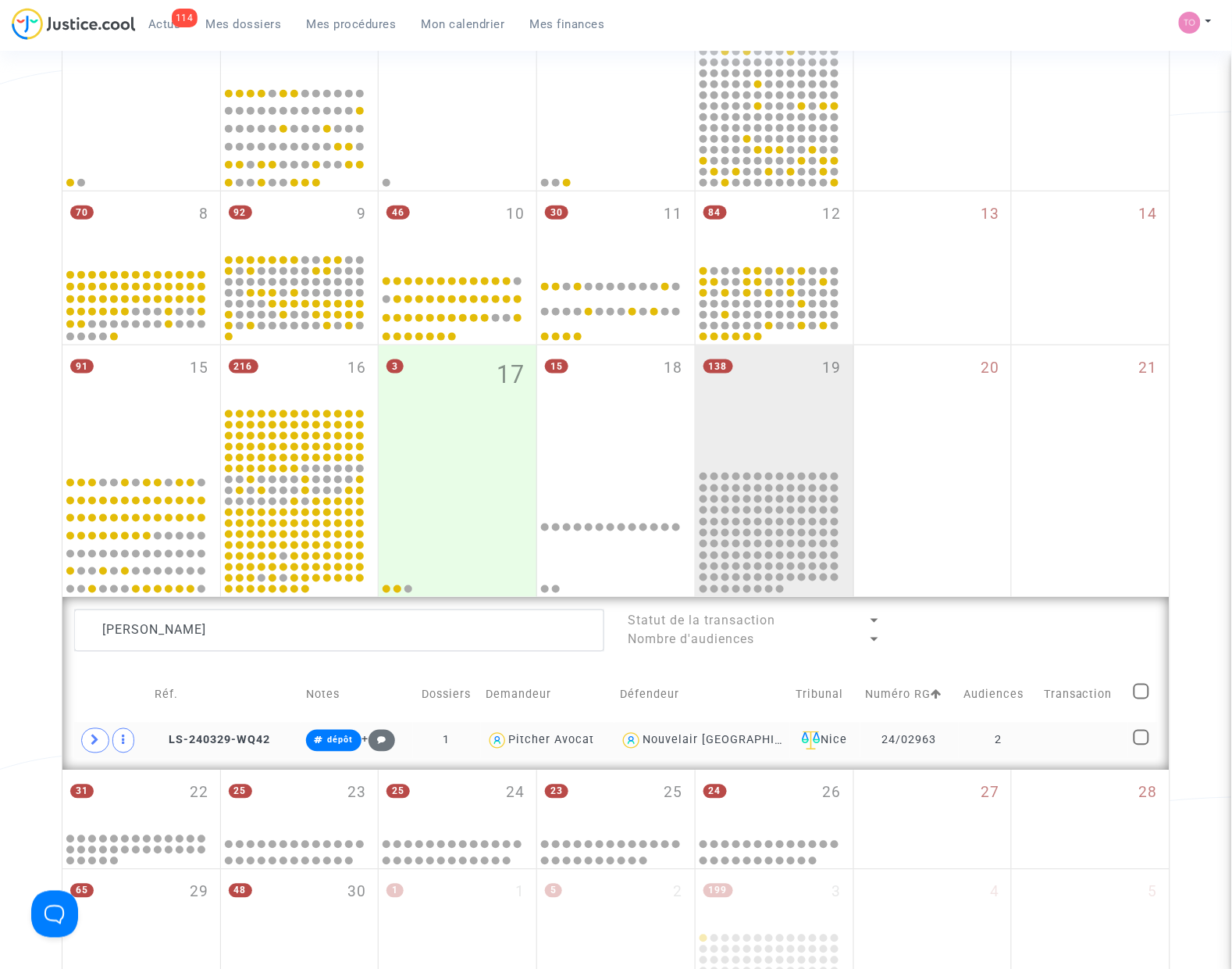
scroll to position [293, 0]
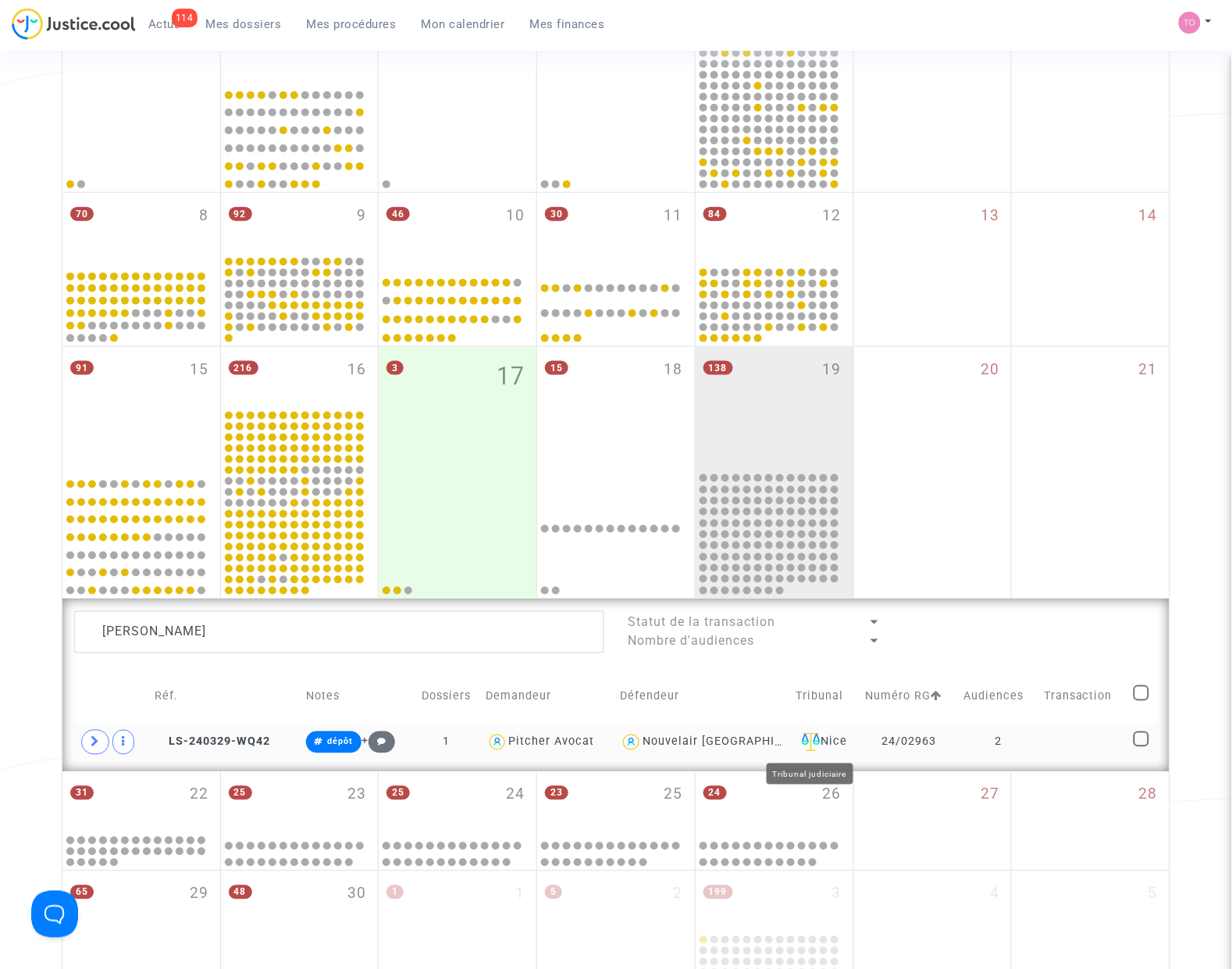
click at [819, 738] on div "Nice" at bounding box center [825, 742] width 59 height 19
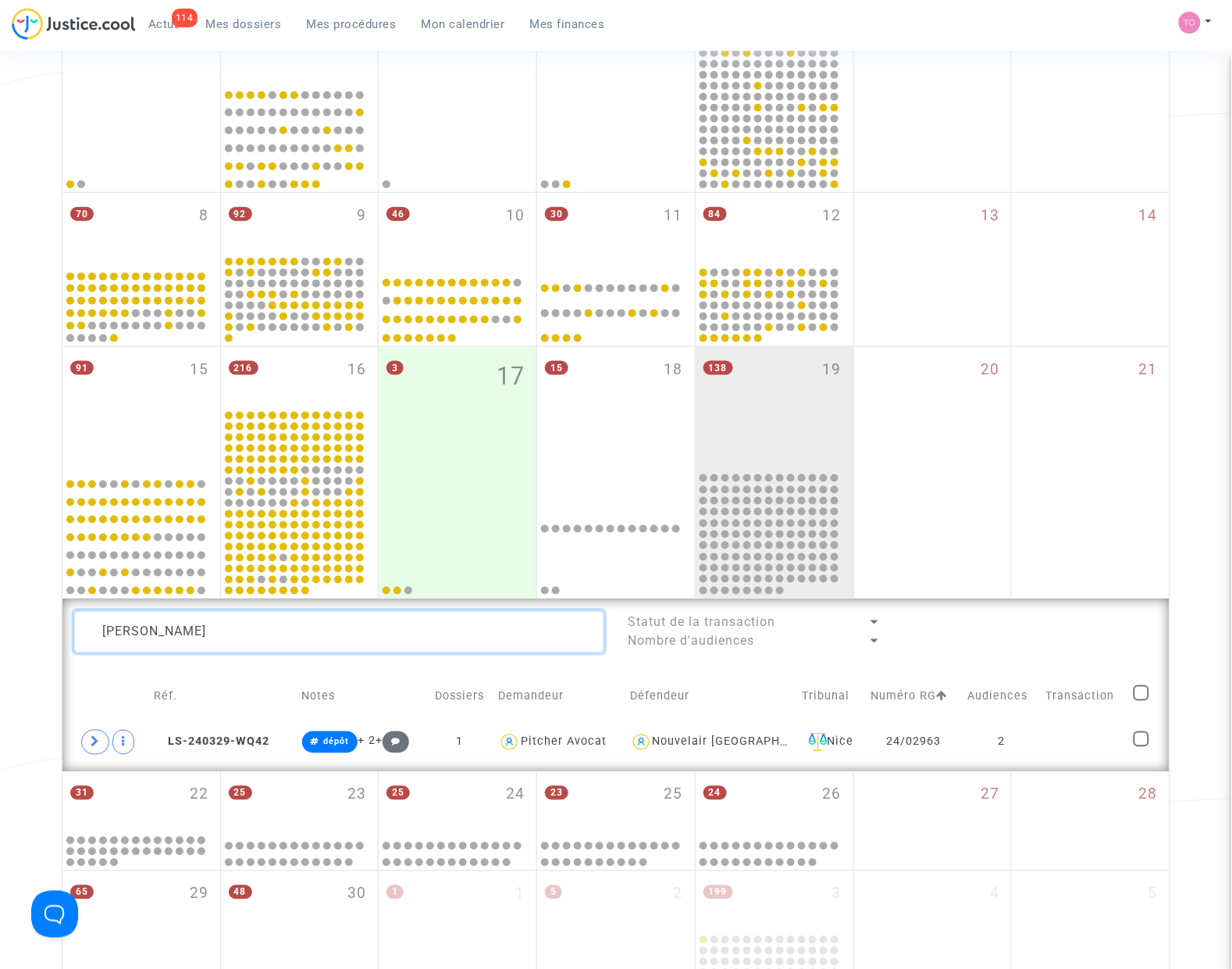
drag, startPoint x: 63, startPoint y: 633, endPoint x: -51, endPoint y: 619, distance: 114.9
click at [0, 619] on html "114 Actus Mes dossiers Mes procédures Mon calendrier Mes finances Mon profil Pa…" at bounding box center [616, 704] width 1232 height 1992
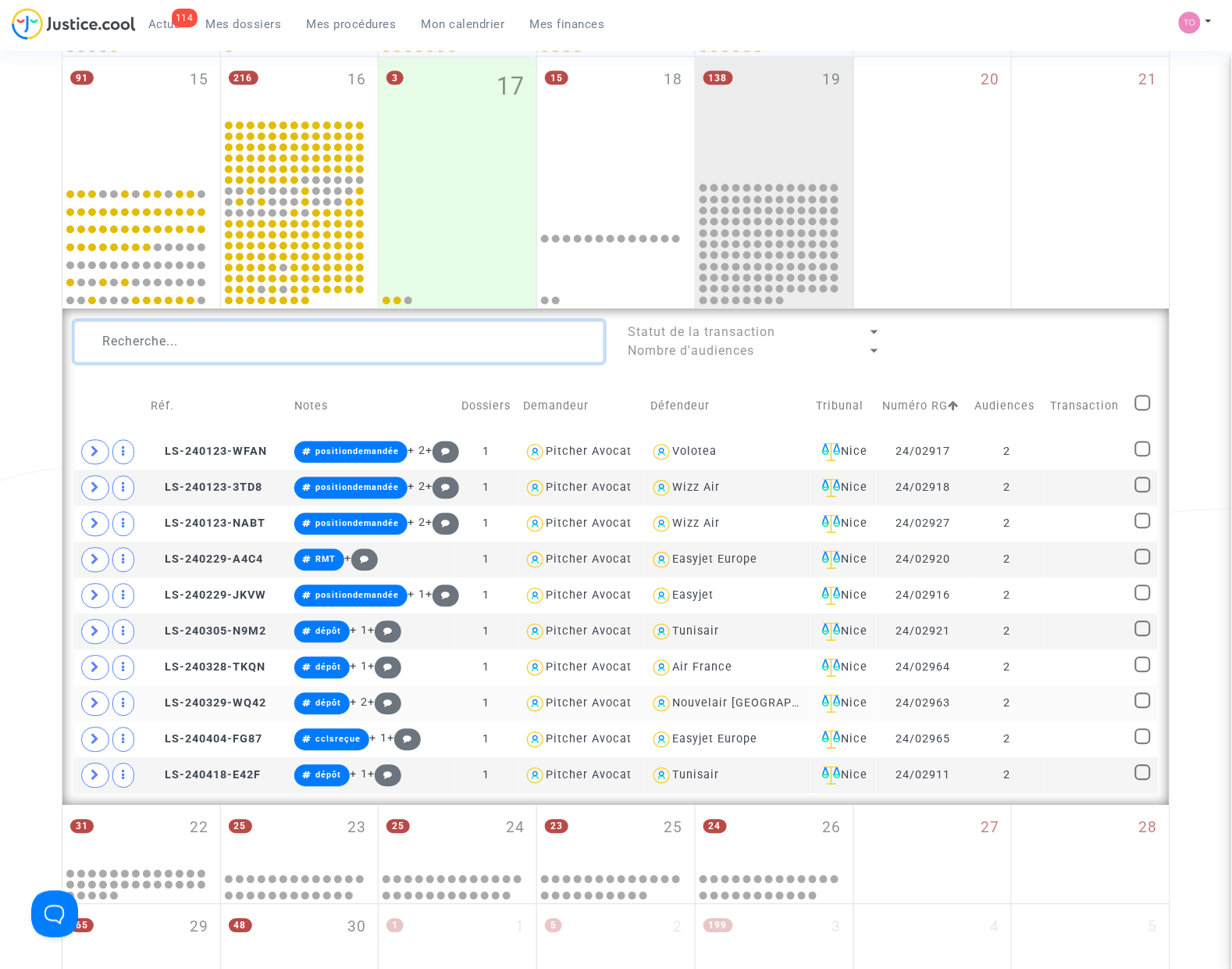
scroll to position [586, 0]
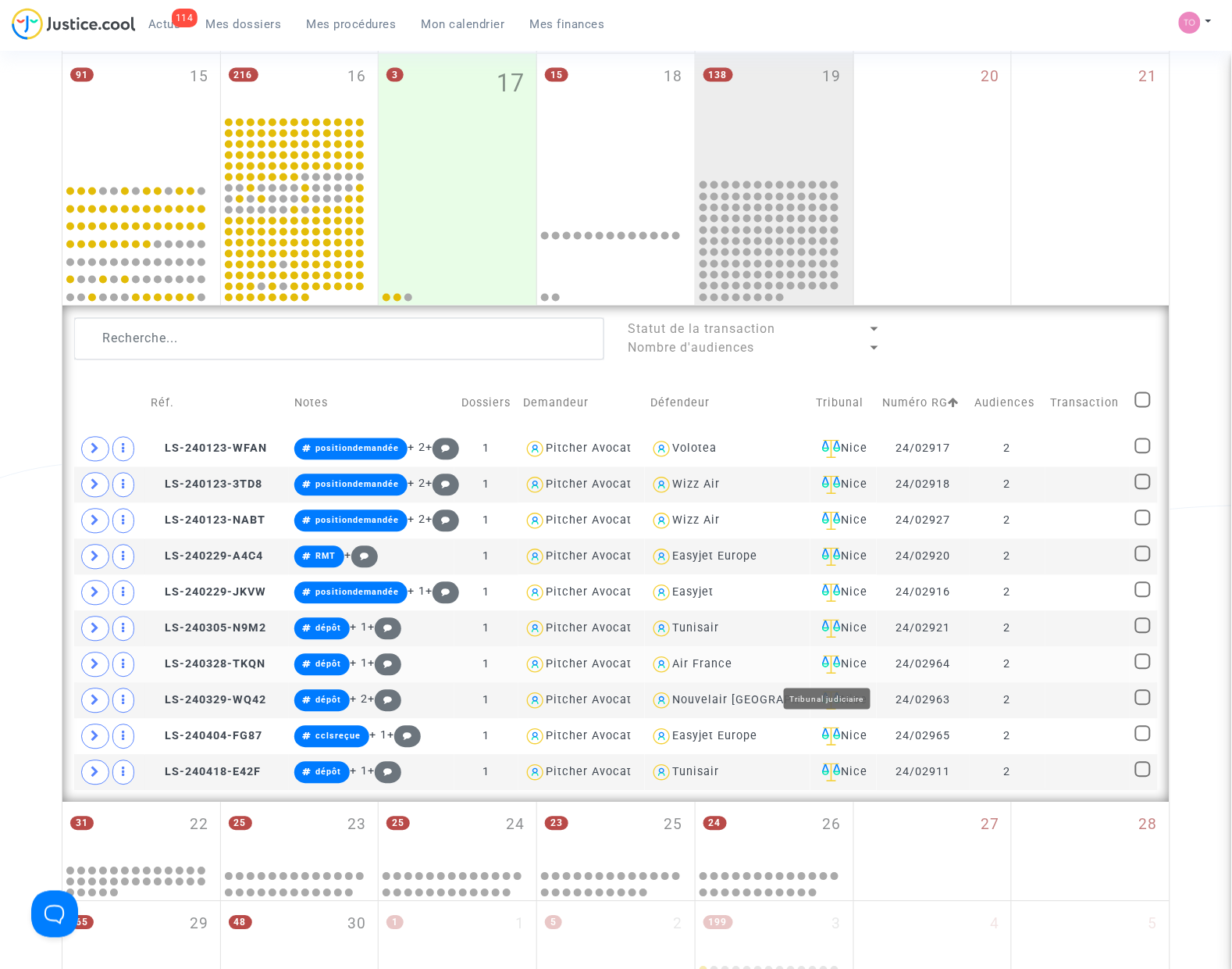
click at [836, 668] on div "Nice" at bounding box center [843, 665] width 55 height 19
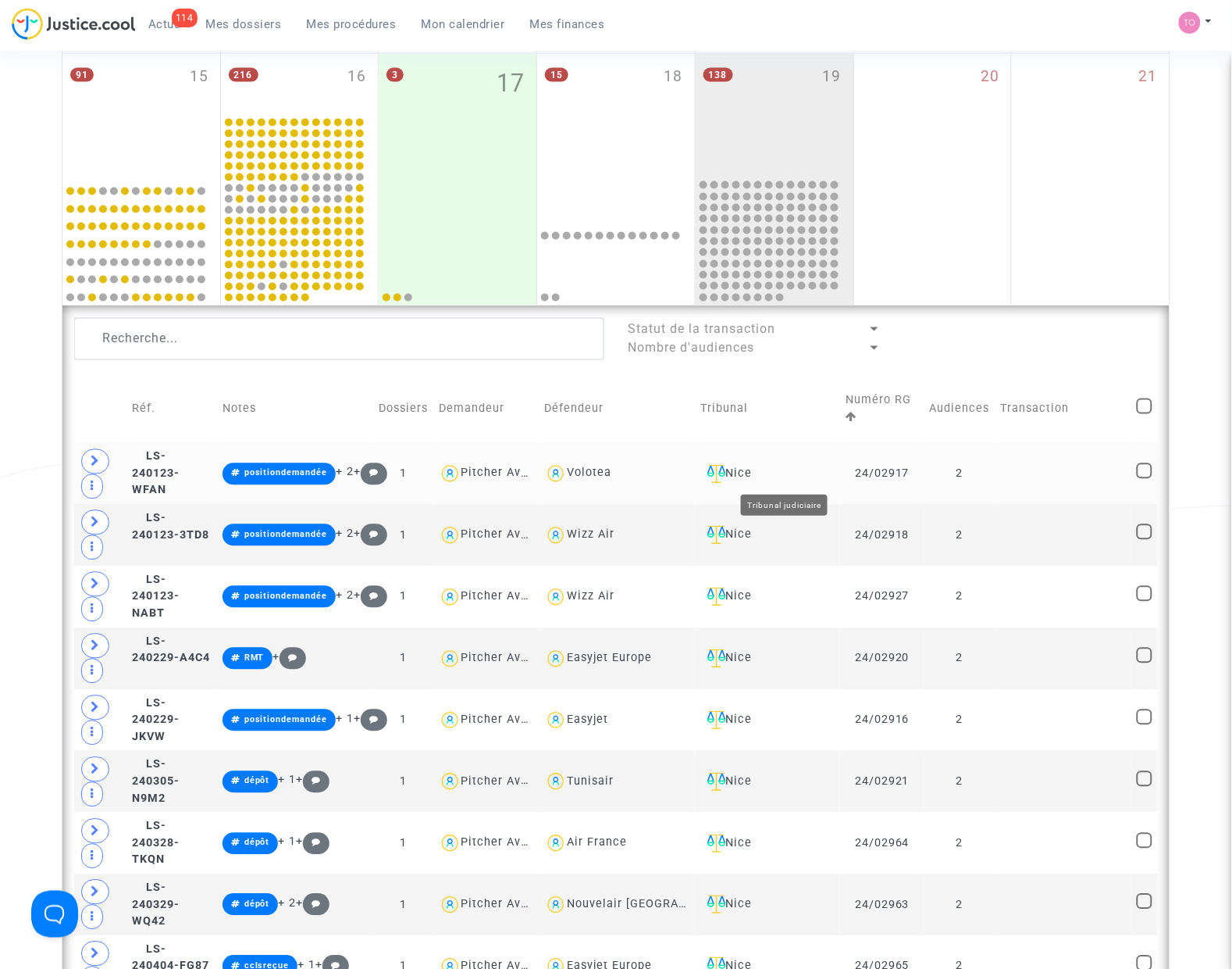
click at [782, 478] on div "Nice" at bounding box center [768, 475] width 134 height 19
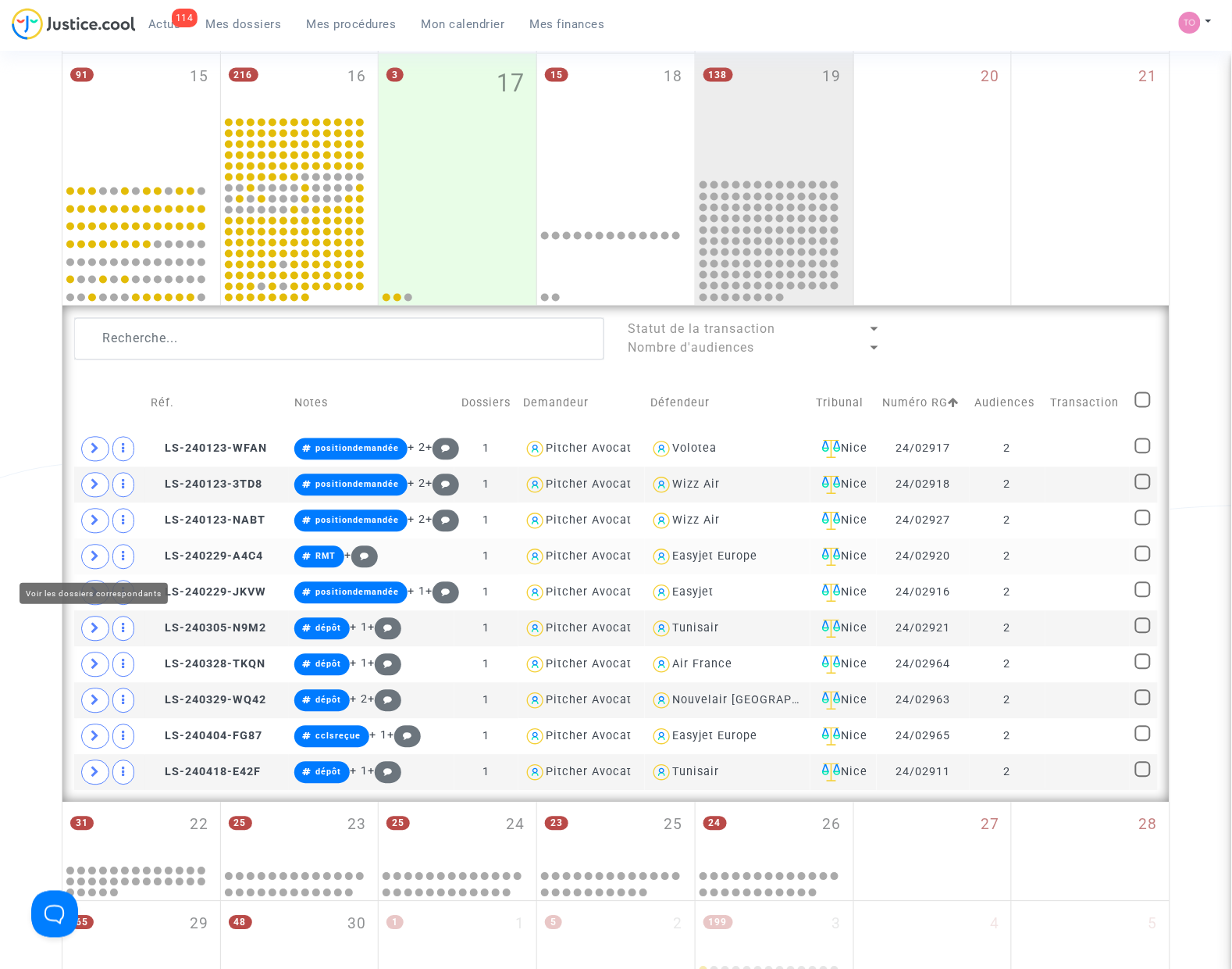
click at [101, 563] on span at bounding box center [96, 556] width 28 height 25
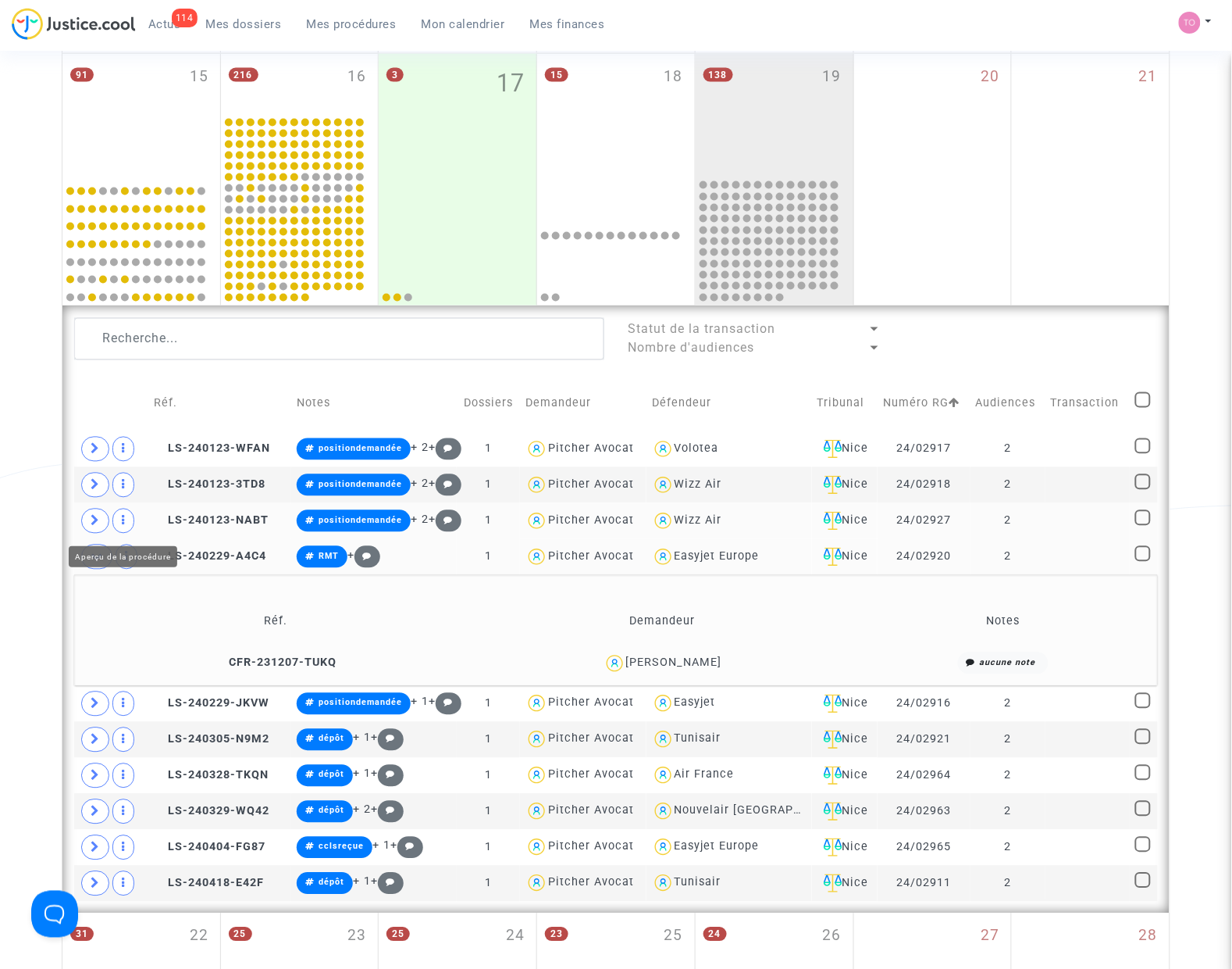
click at [94, 521] on icon at bounding box center [96, 521] width 9 height 11
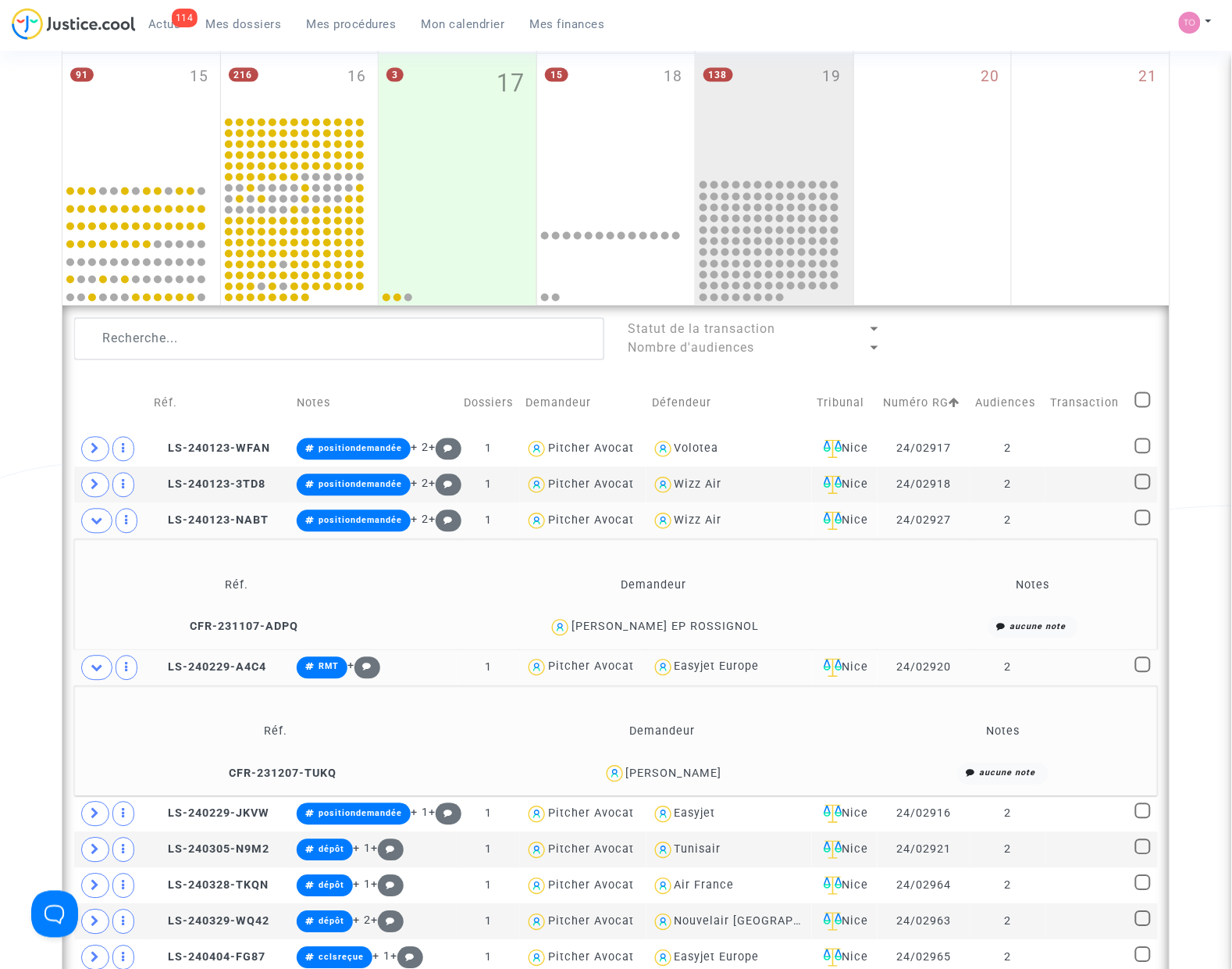
click at [680, 774] on div "Armelle Pericard" at bounding box center [674, 774] width 96 height 13
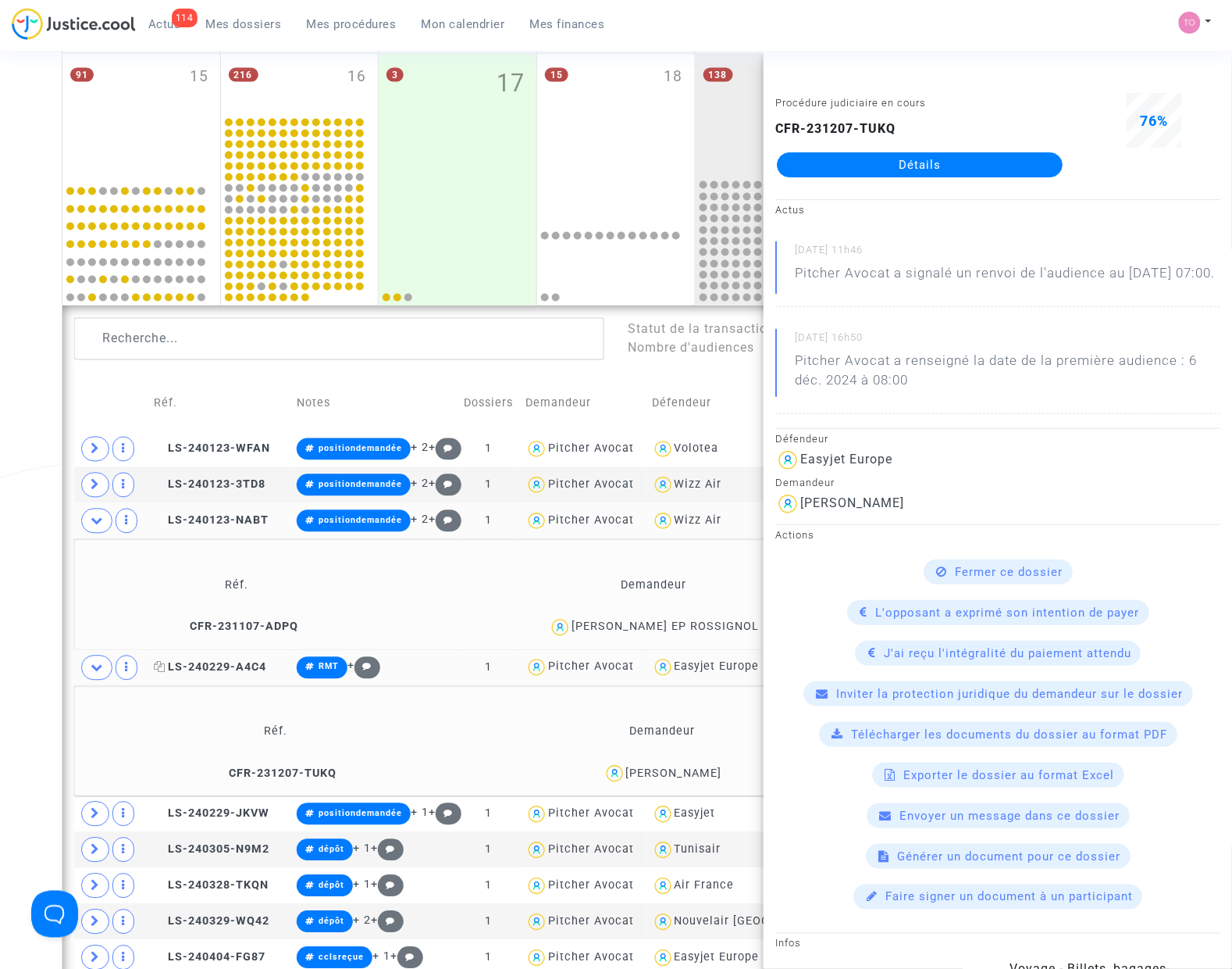
click at [196, 662] on span "LS-240229-A4C4" at bounding box center [210, 668] width 113 height 13
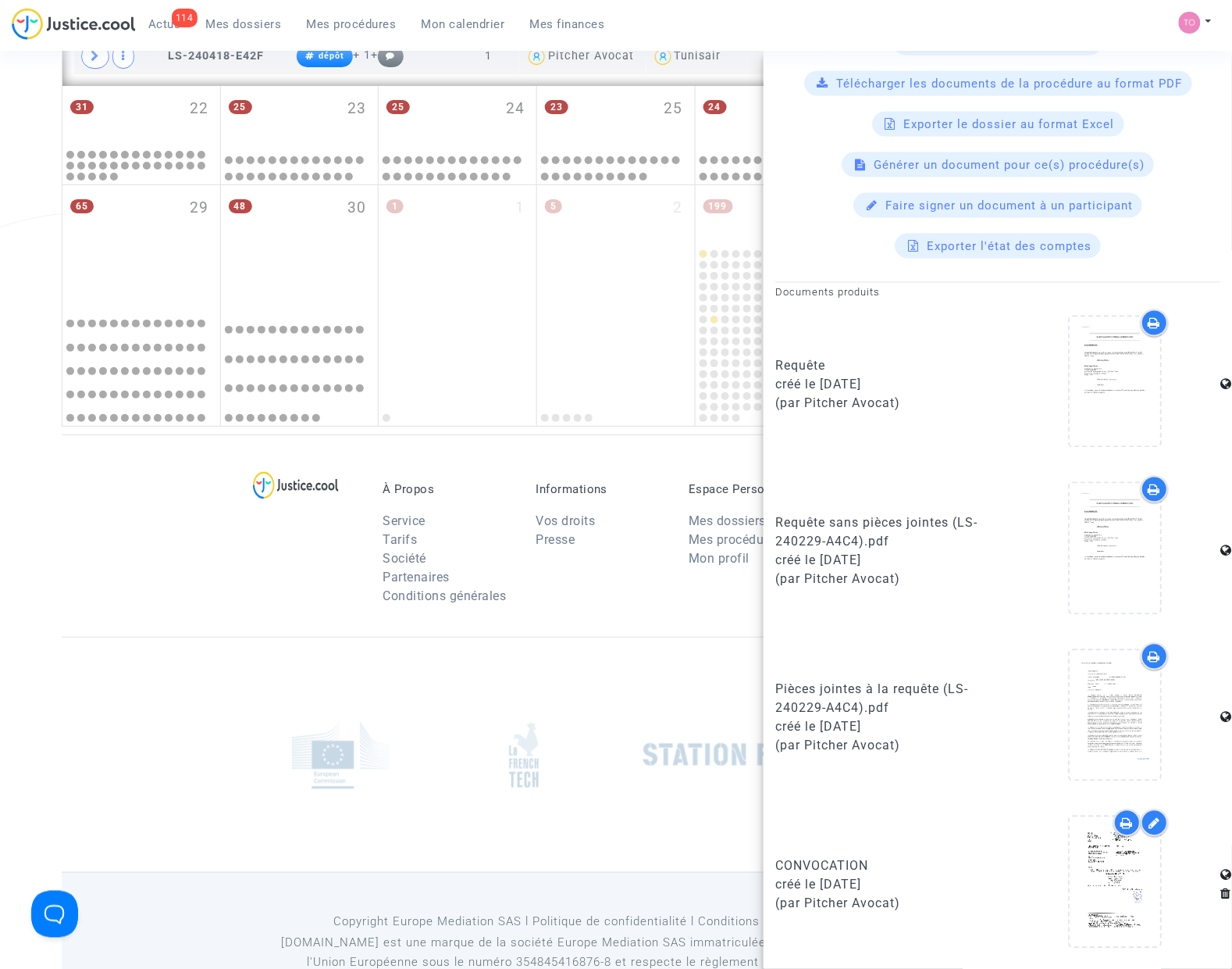
scroll to position [1563, 0]
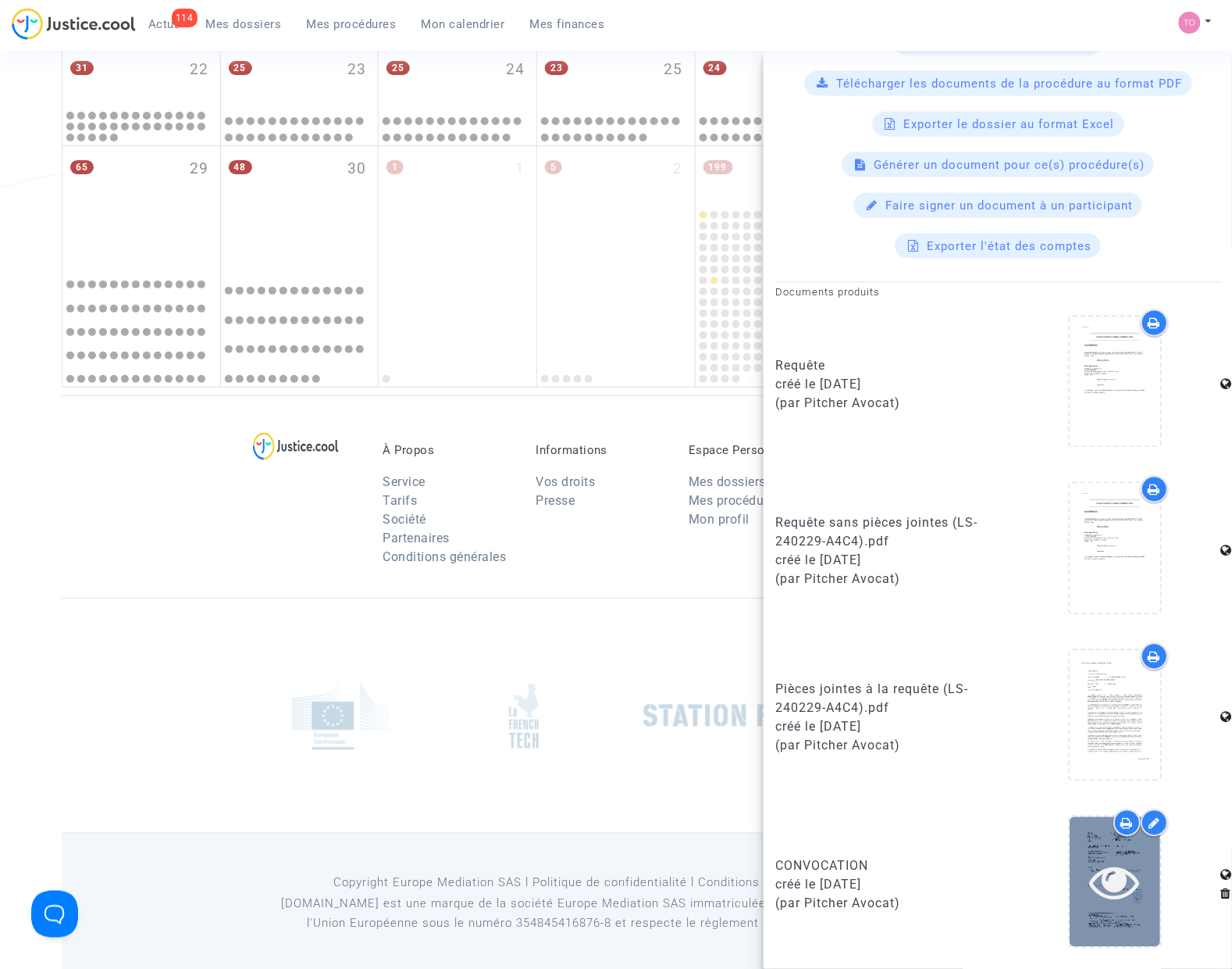
click at [1090, 870] on icon at bounding box center [1116, 882] width 51 height 50
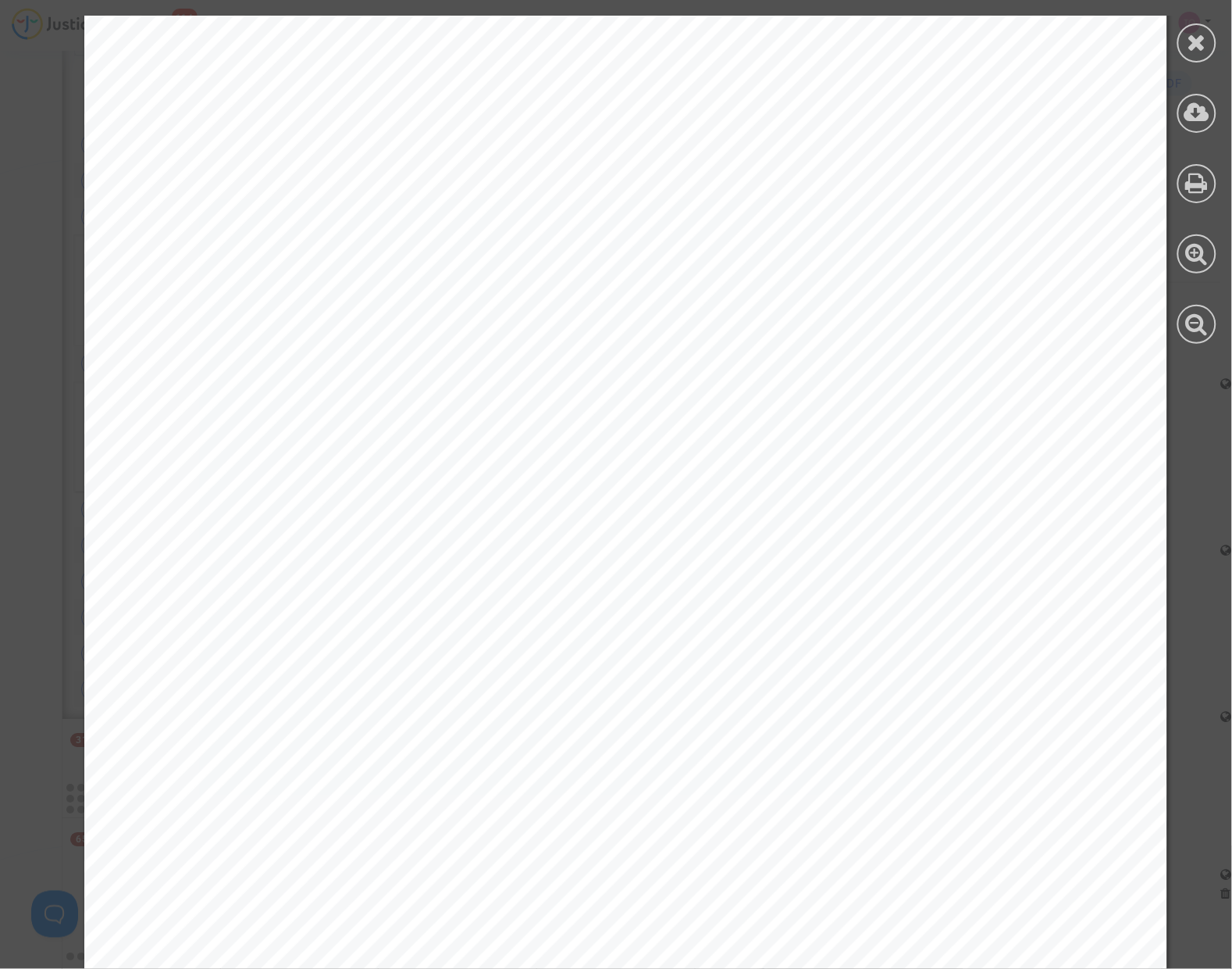
scroll to position [276, 0]
click at [1193, 49] on icon at bounding box center [1197, 41] width 20 height 23
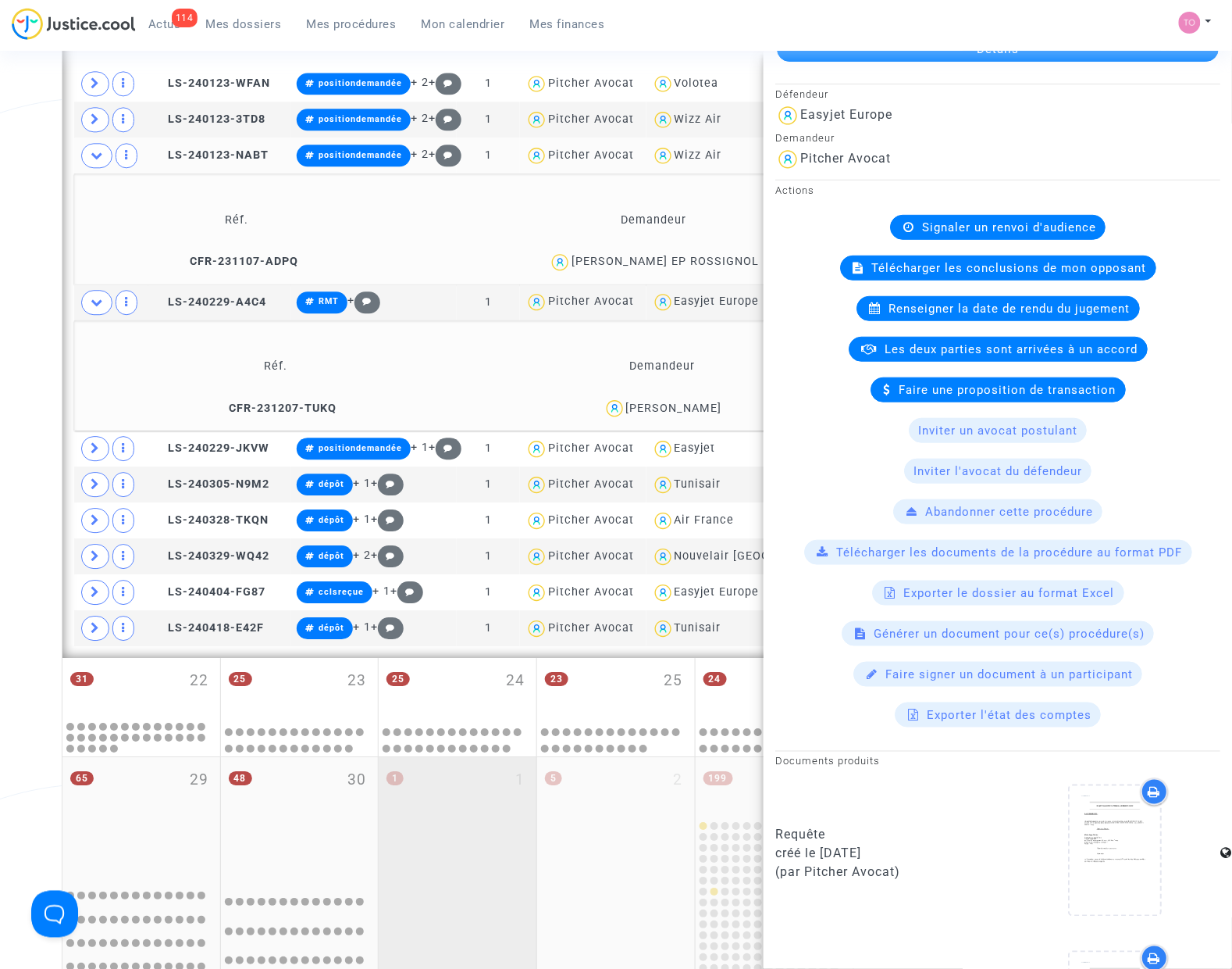
scroll to position [890, 0]
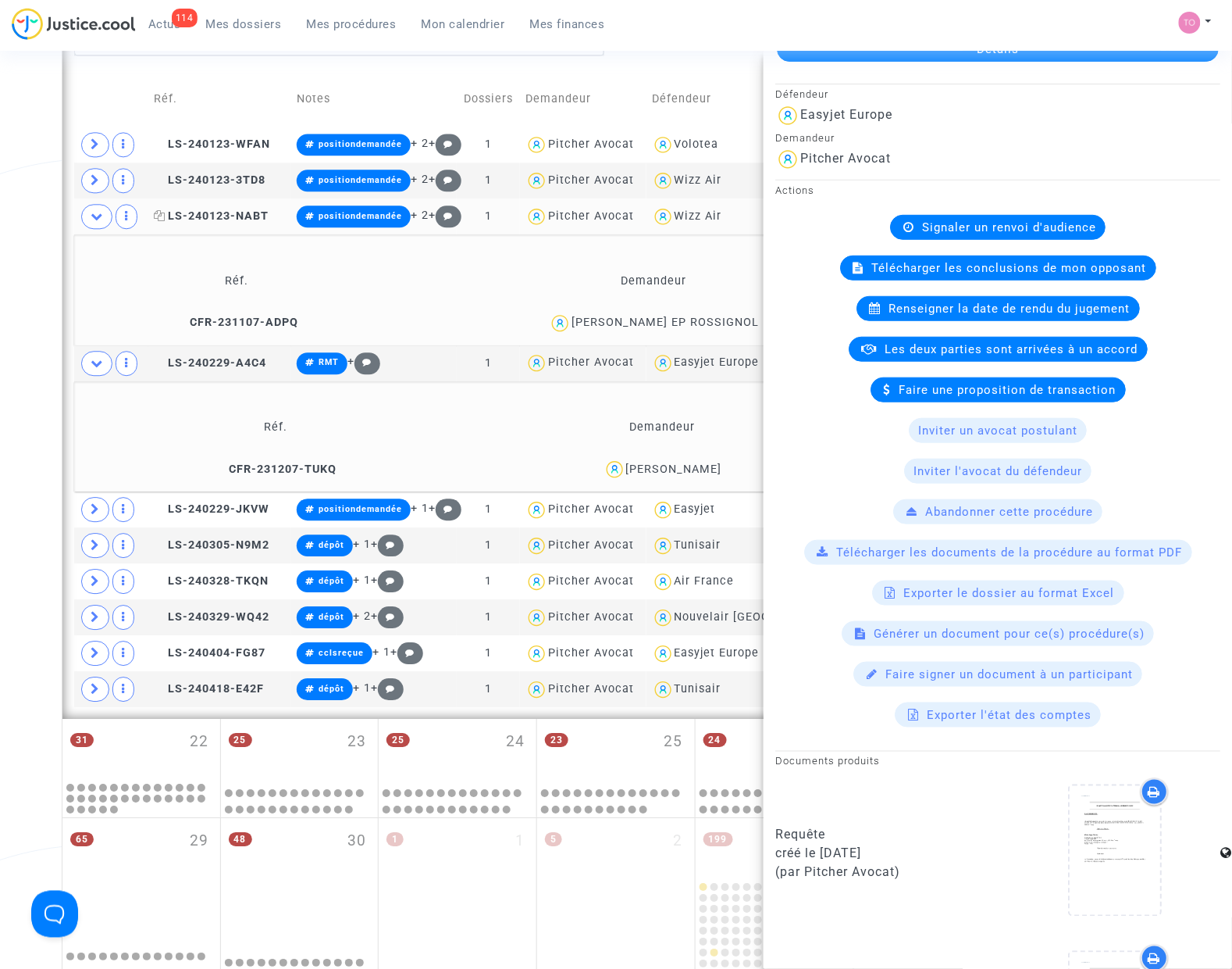
click at [222, 220] on span "LS-240123-NABT" at bounding box center [211, 216] width 114 height 13
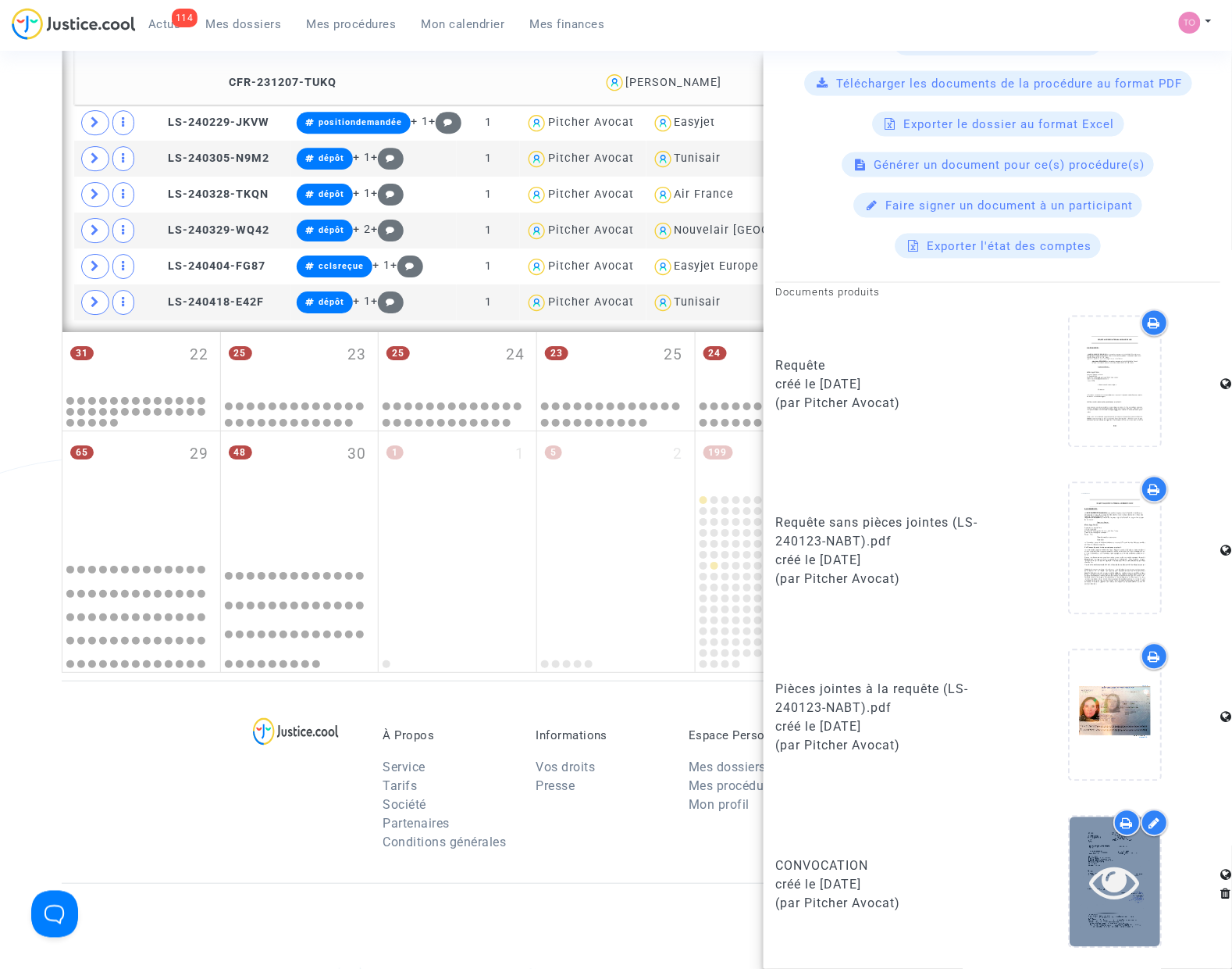
scroll to position [1281, 0]
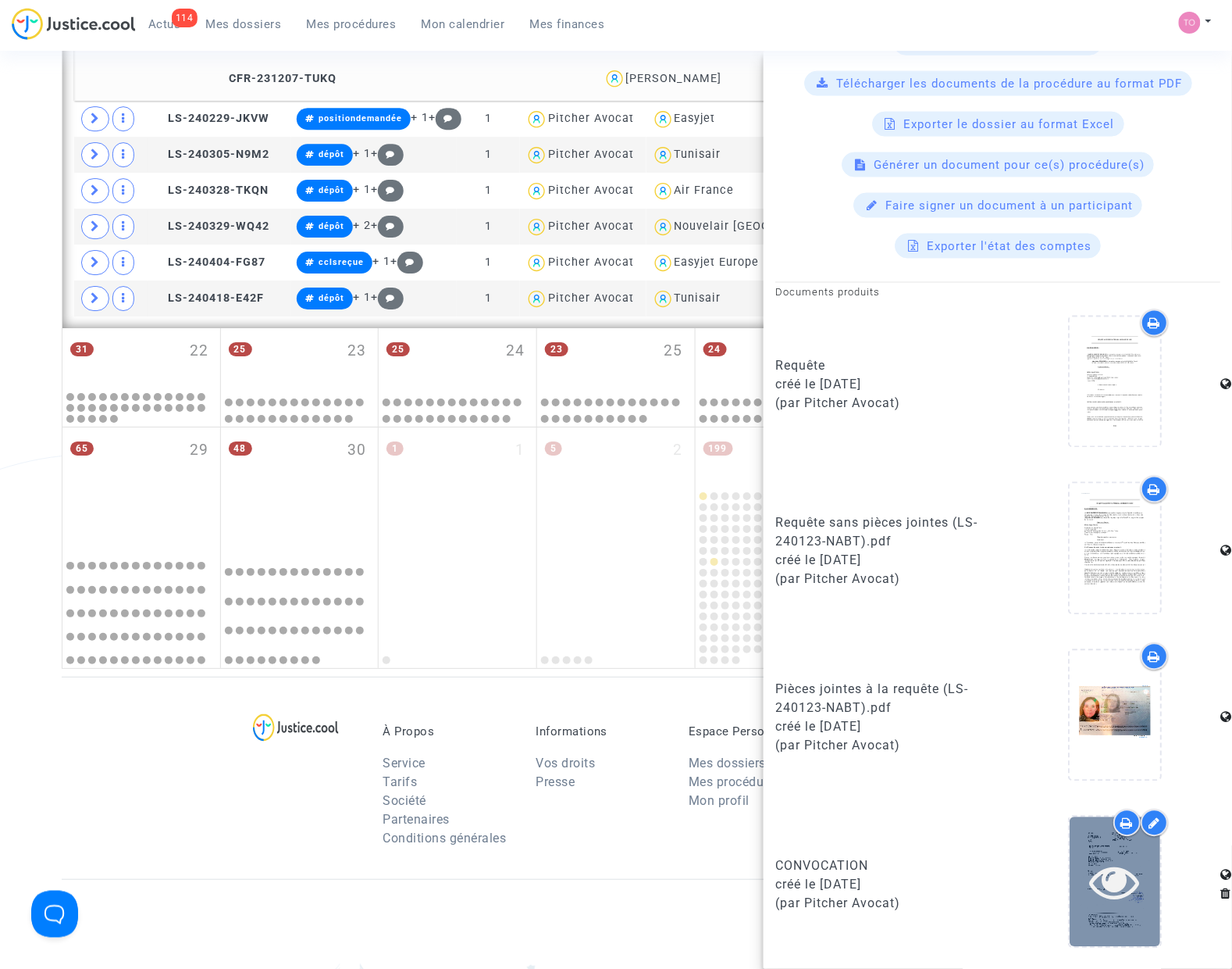
click at [1095, 864] on icon at bounding box center [1116, 882] width 51 height 50
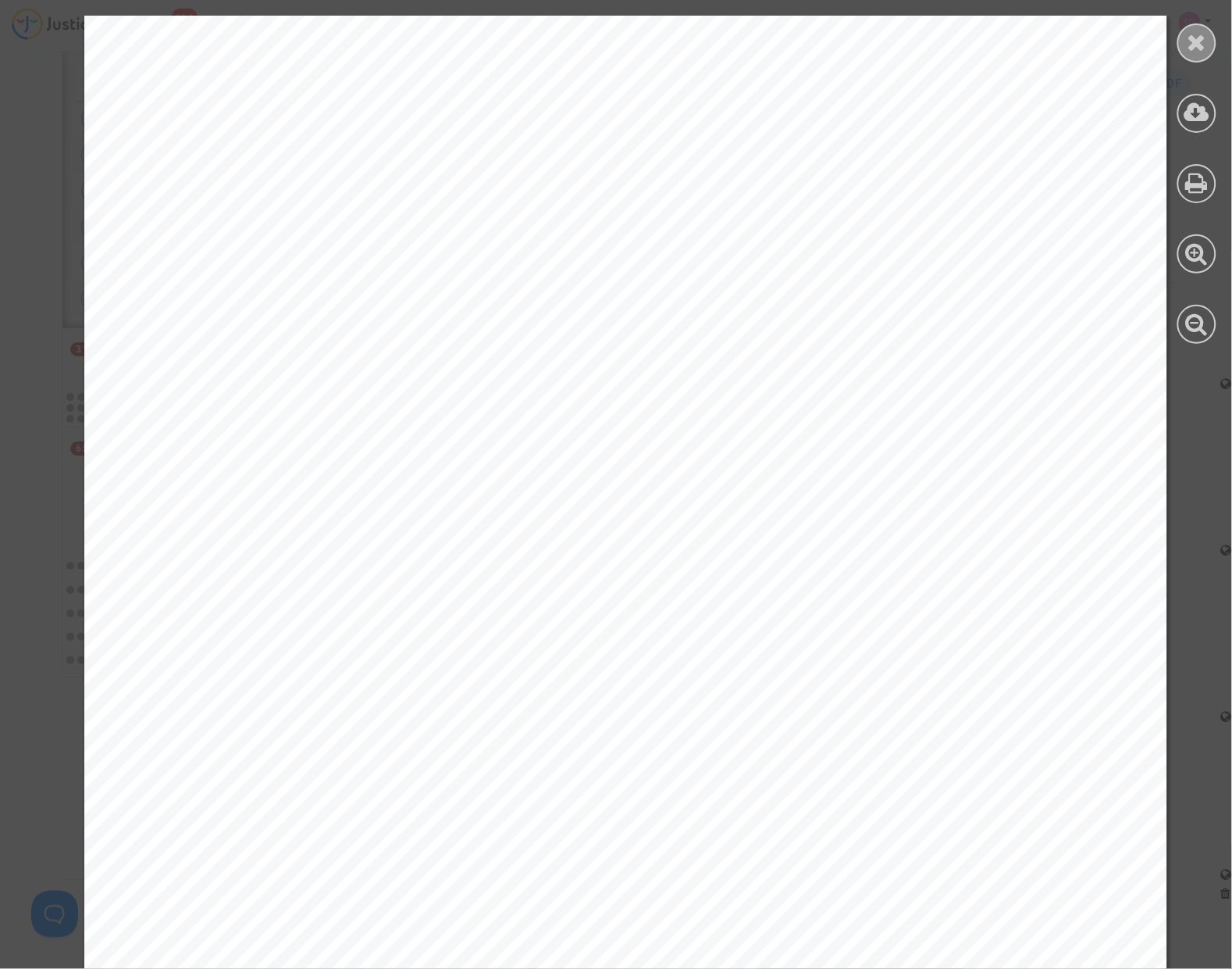
click at [1180, 49] on div at bounding box center [1197, 43] width 39 height 39
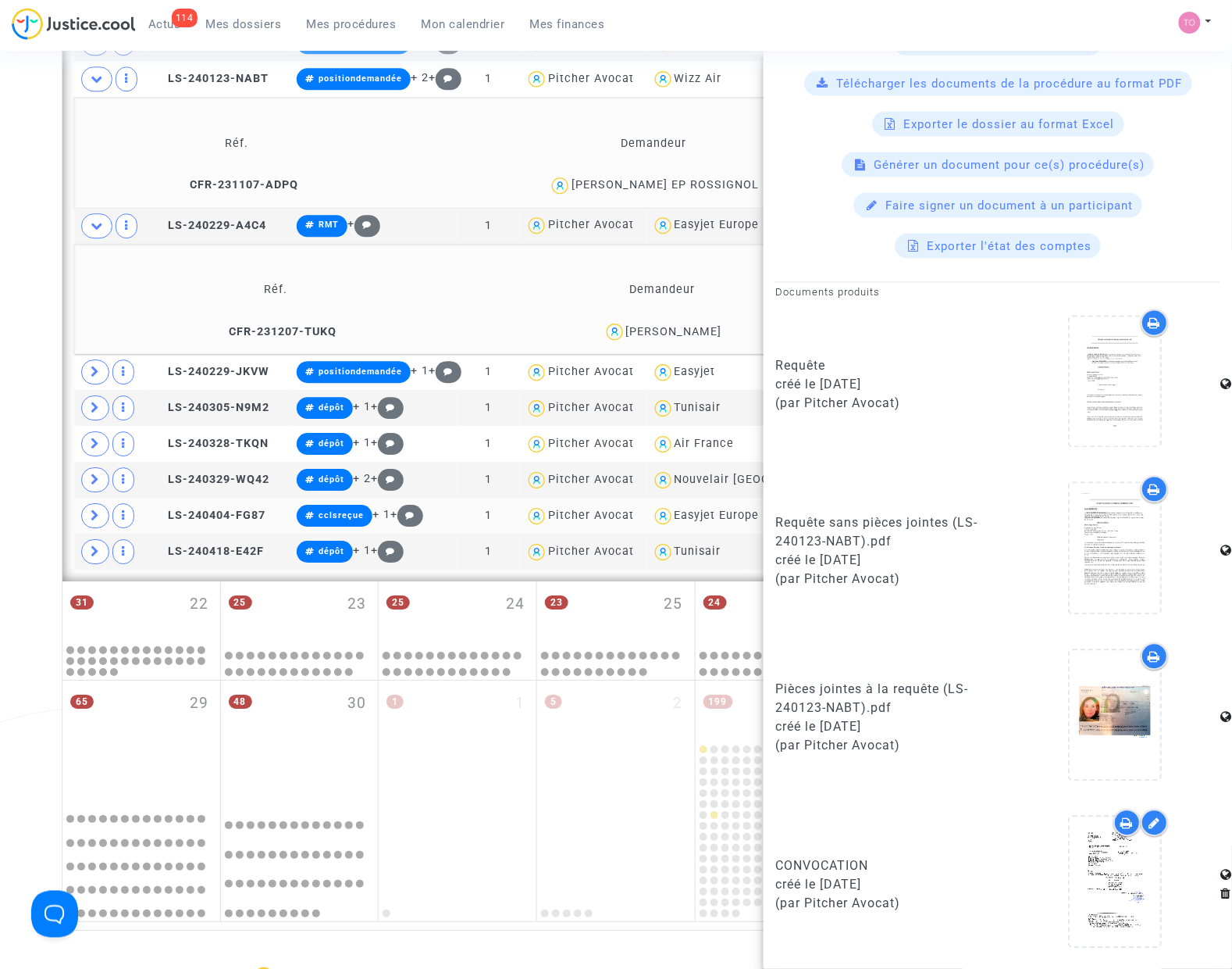
scroll to position [988, 0]
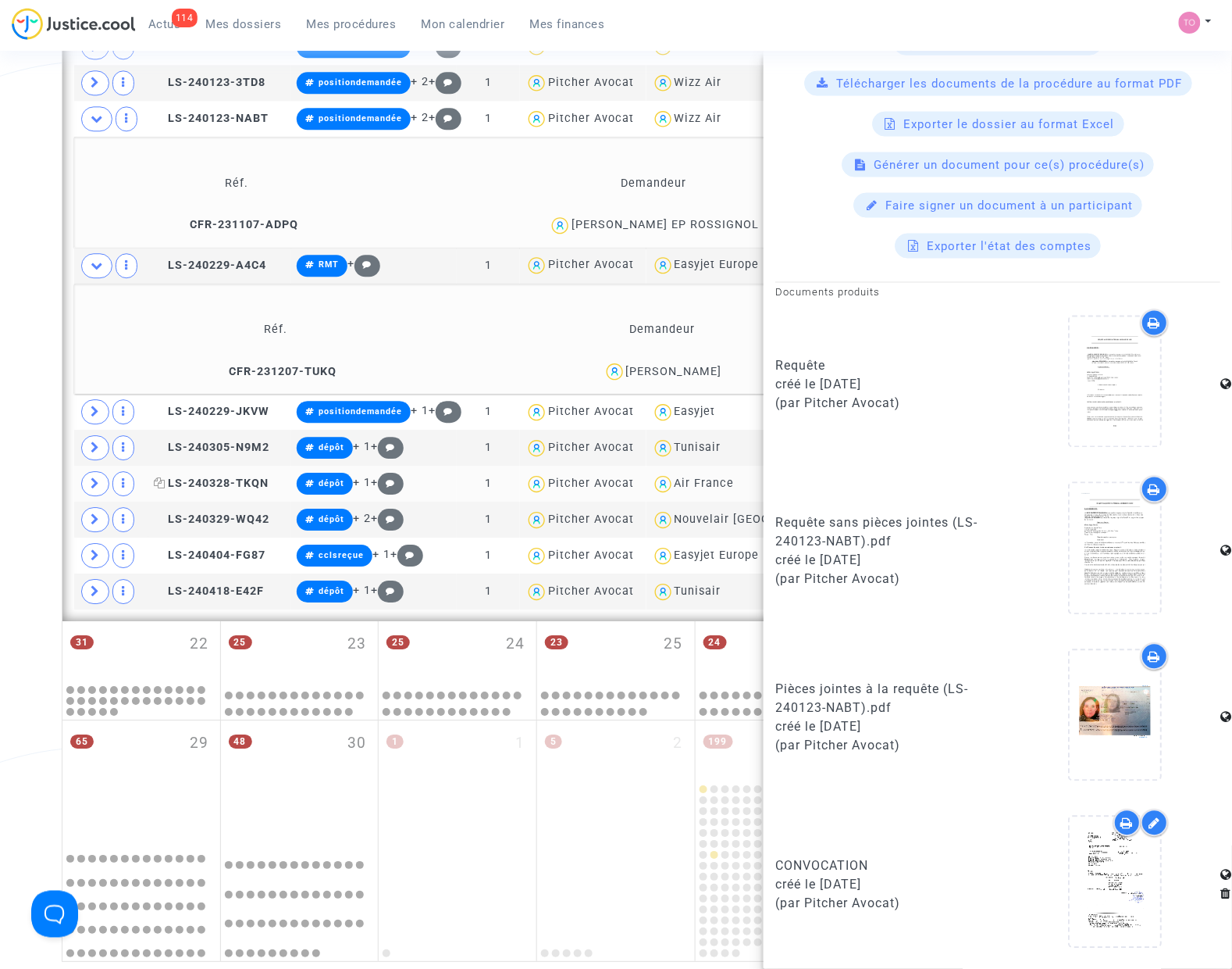
click at [197, 483] on span "LS-240328-TKQN" at bounding box center [211, 483] width 114 height 13
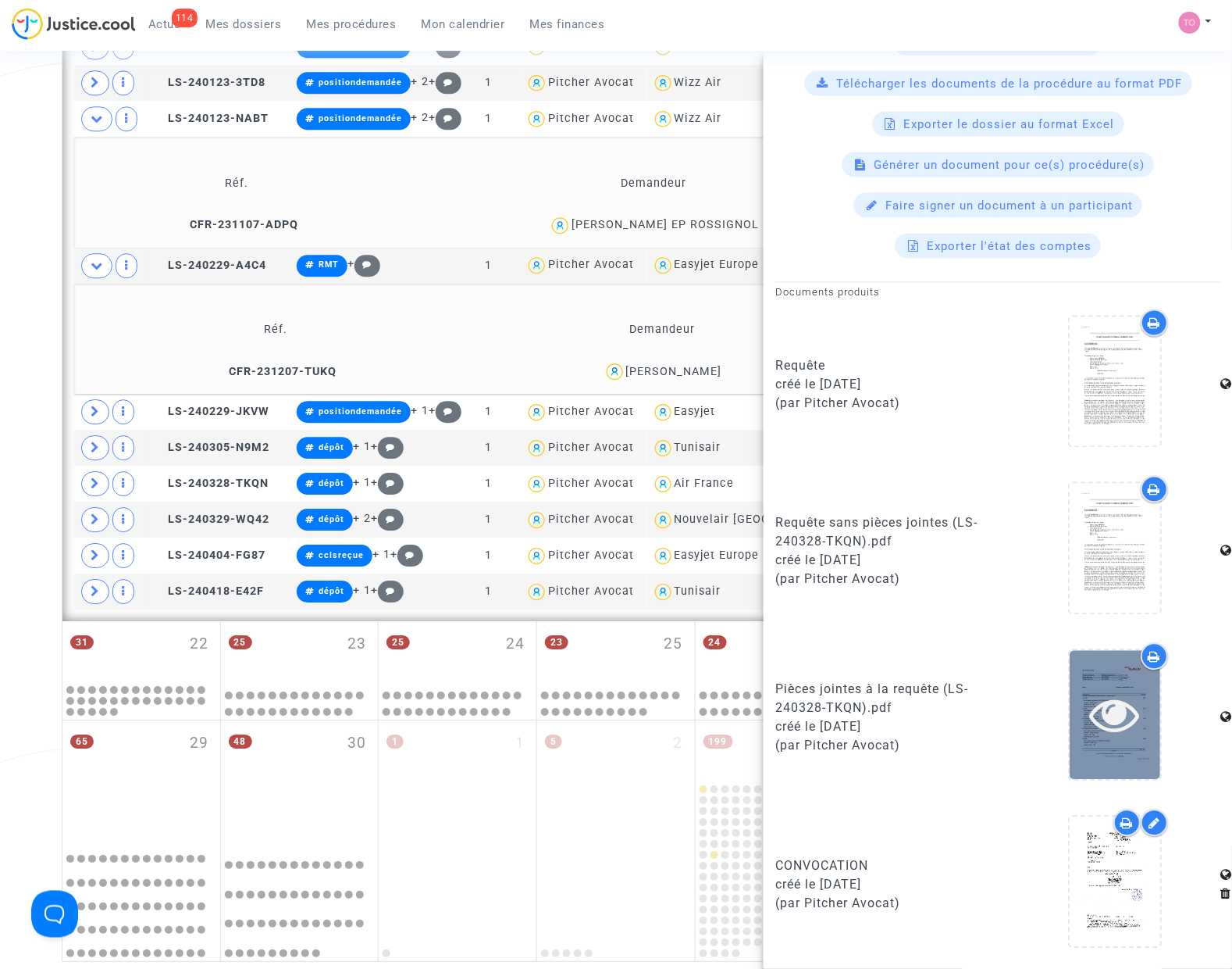
scroll to position [614, 0]
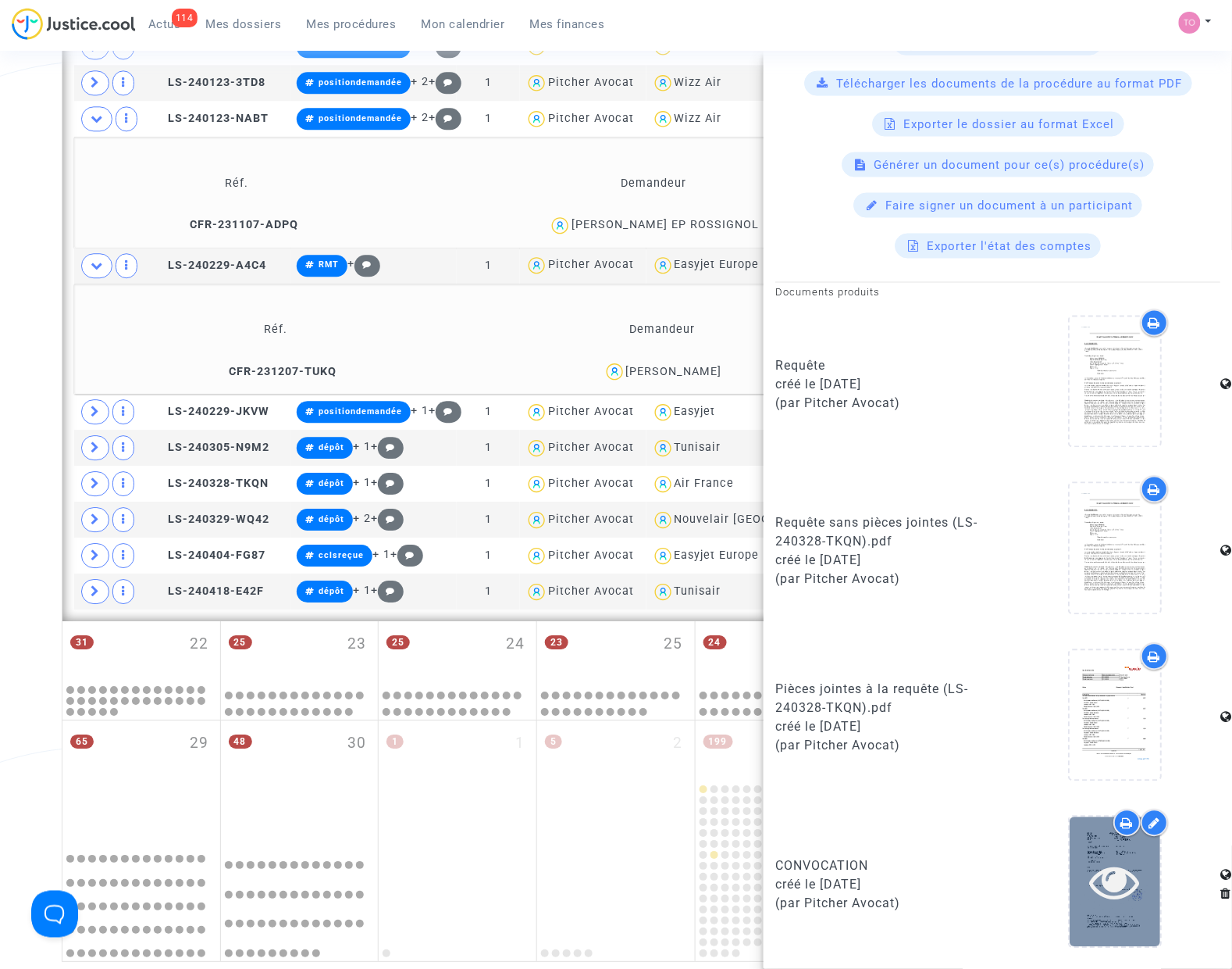
click at [1104, 876] on icon at bounding box center [1116, 882] width 51 height 50
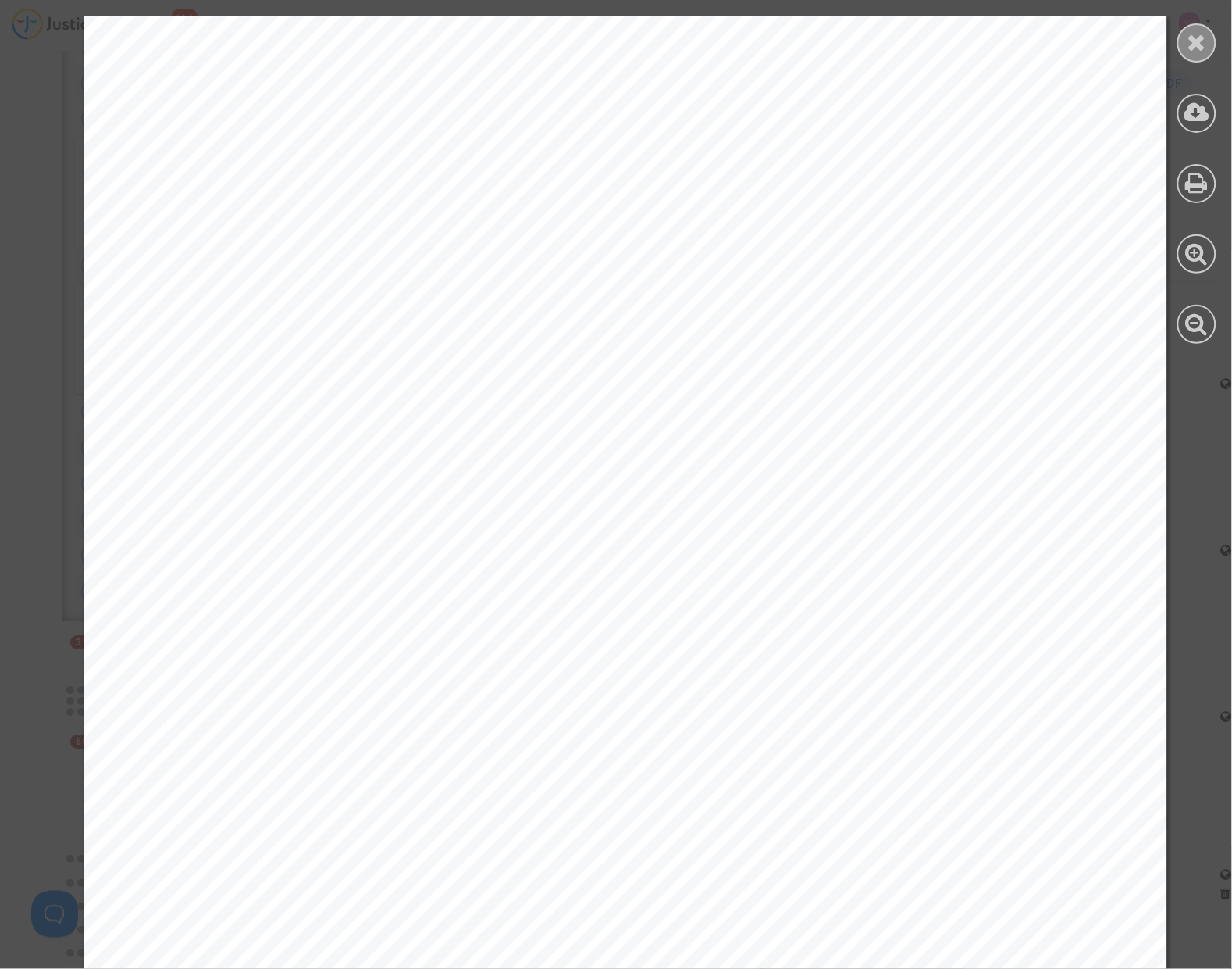
click at [1184, 54] on div at bounding box center [1197, 43] width 39 height 39
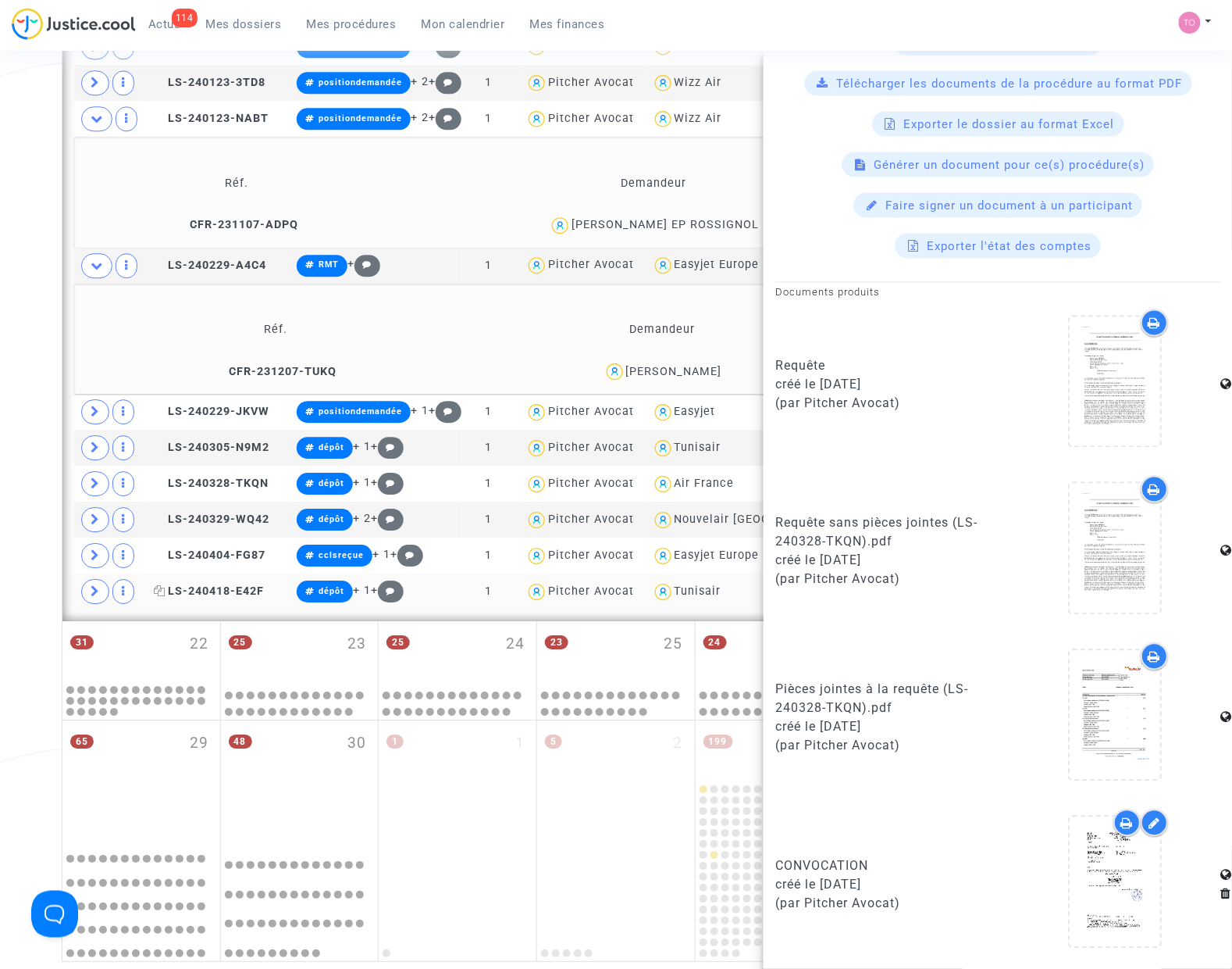
click at [229, 598] on span "LS-240418-E42F" at bounding box center [208, 591] width 110 height 13
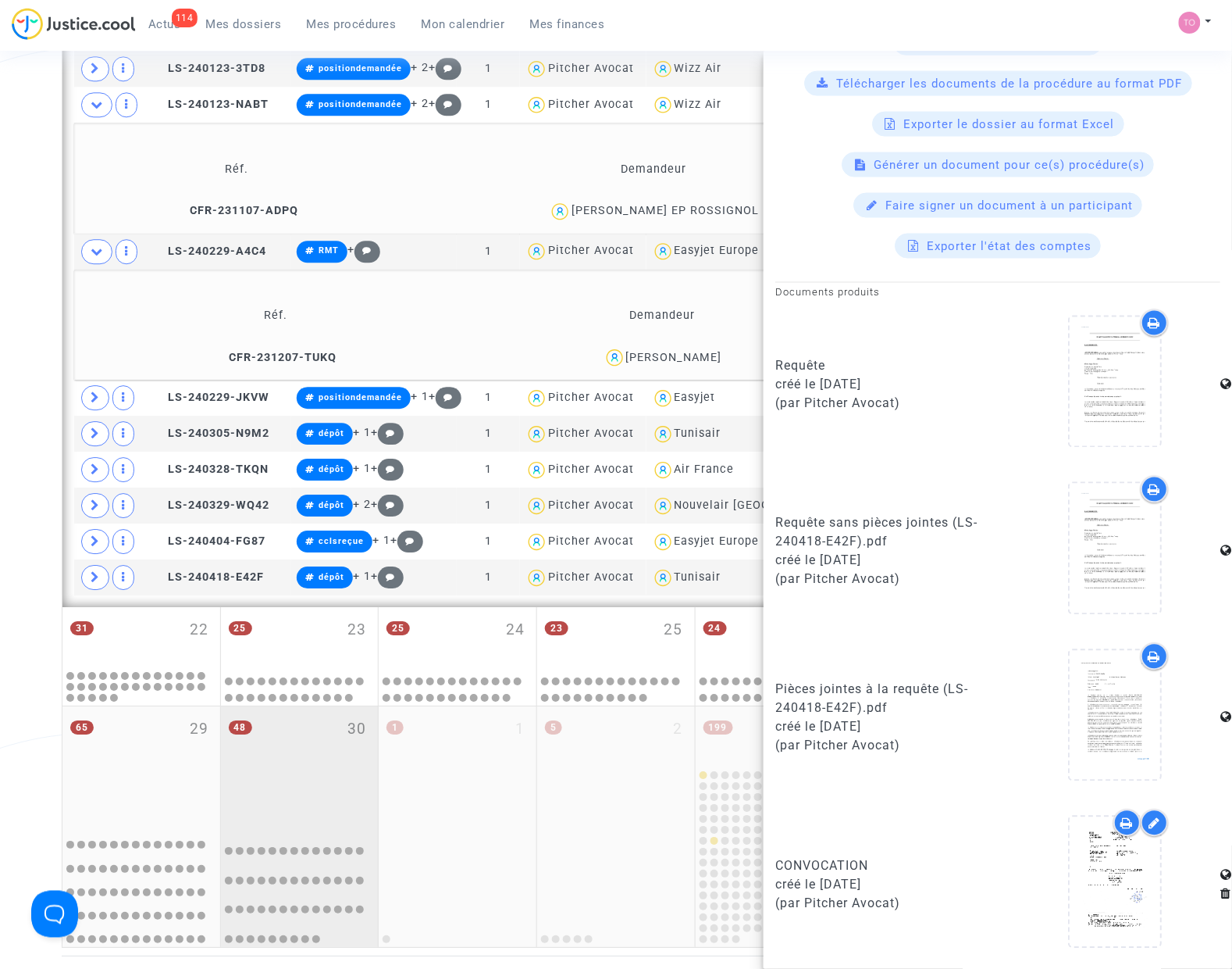
scroll to position [890, 0]
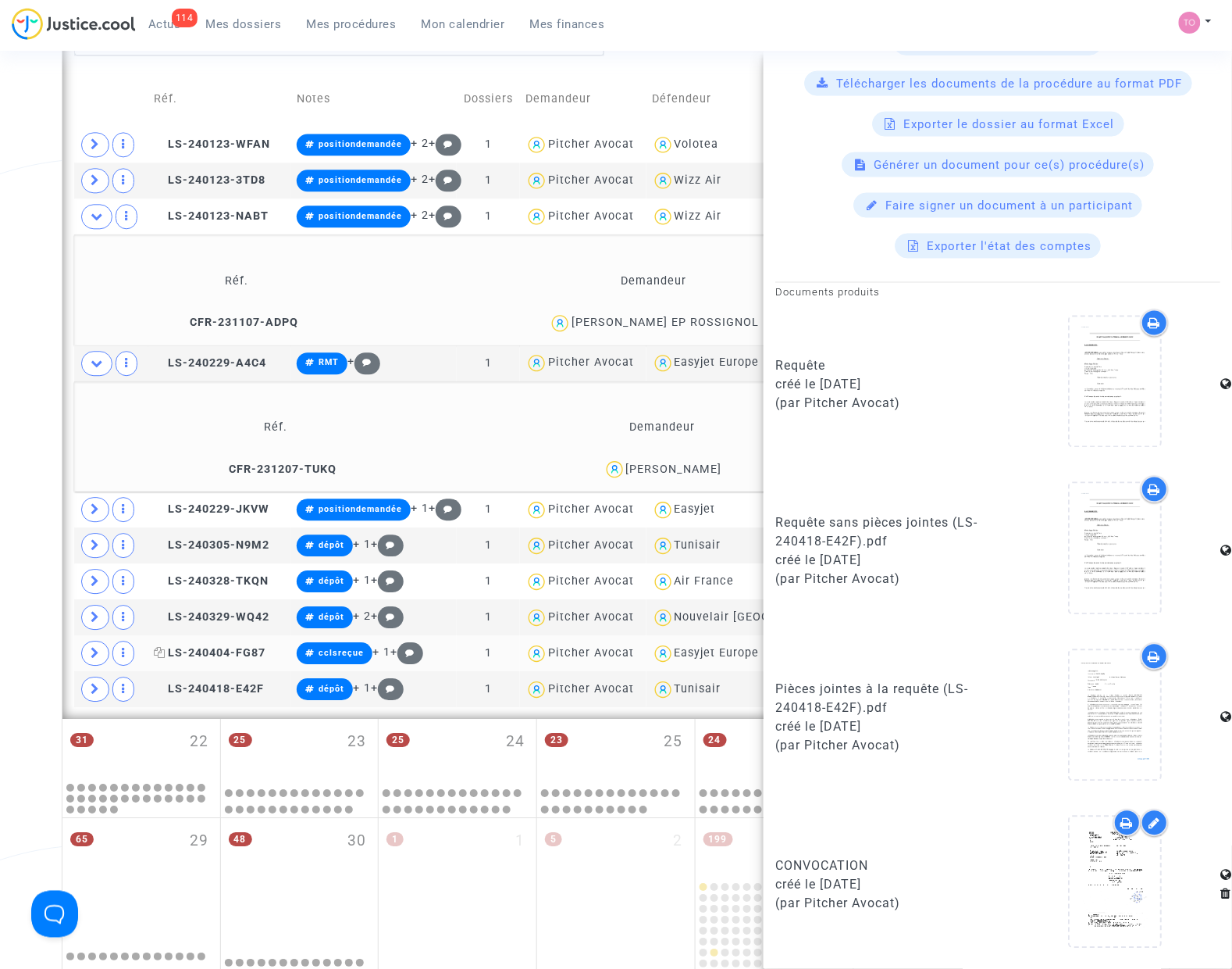
click at [188, 655] on span "LS-240404-FG87" at bounding box center [209, 653] width 112 height 13
click at [232, 623] on span "LS-240329-WQ42" at bounding box center [211, 616] width 115 height 13
click at [232, 587] on span "LS-240328-TKQN" at bounding box center [211, 581] width 114 height 13
click at [242, 539] on span "LS-240305-N9M2" at bounding box center [211, 545] width 115 height 13
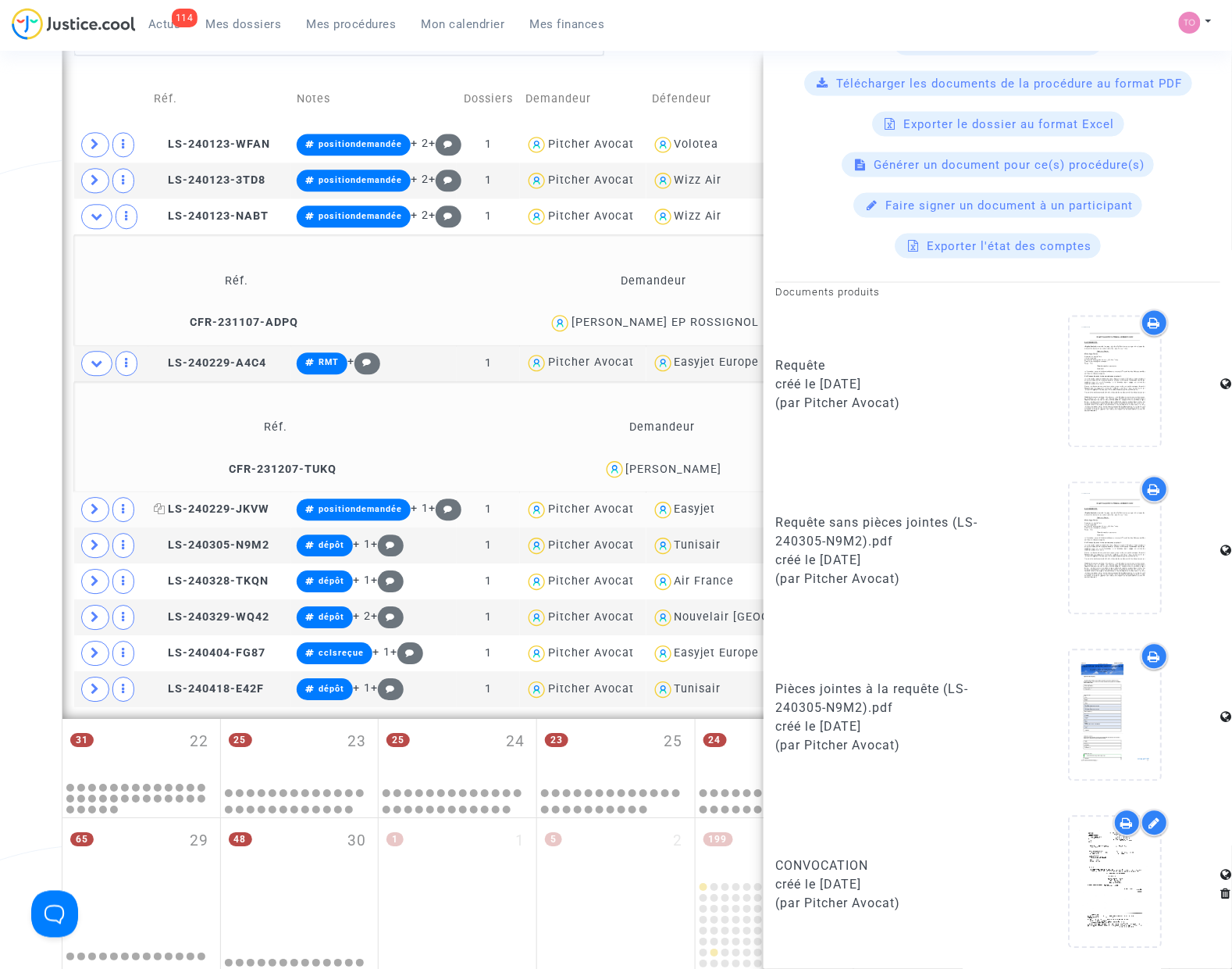
click at [216, 516] on span "LS-240229-JKVW" at bounding box center [211, 508] width 115 height 13
click at [231, 544] on span "LS-240305-N9M2" at bounding box center [211, 545] width 115 height 13
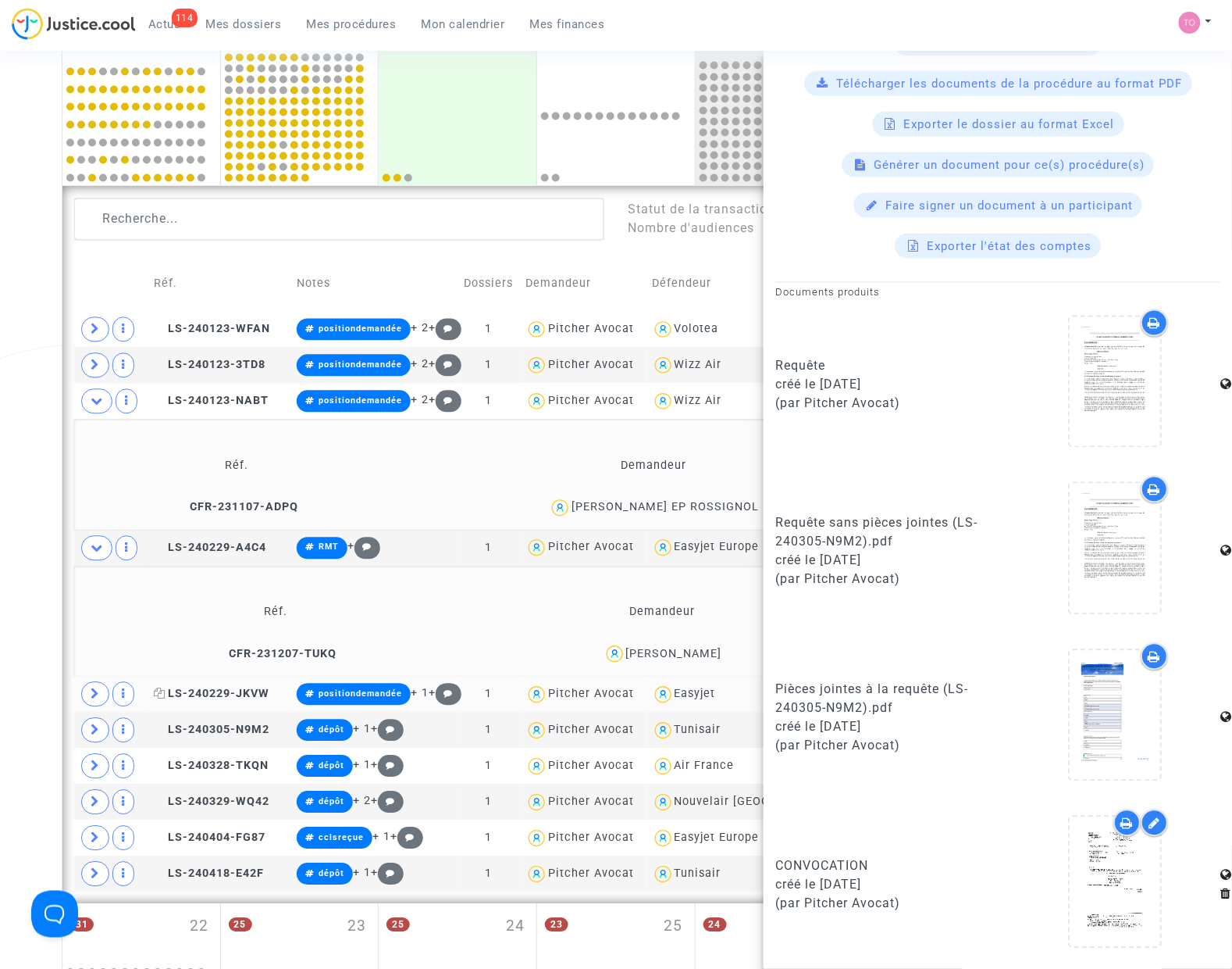
scroll to position [0, 0]
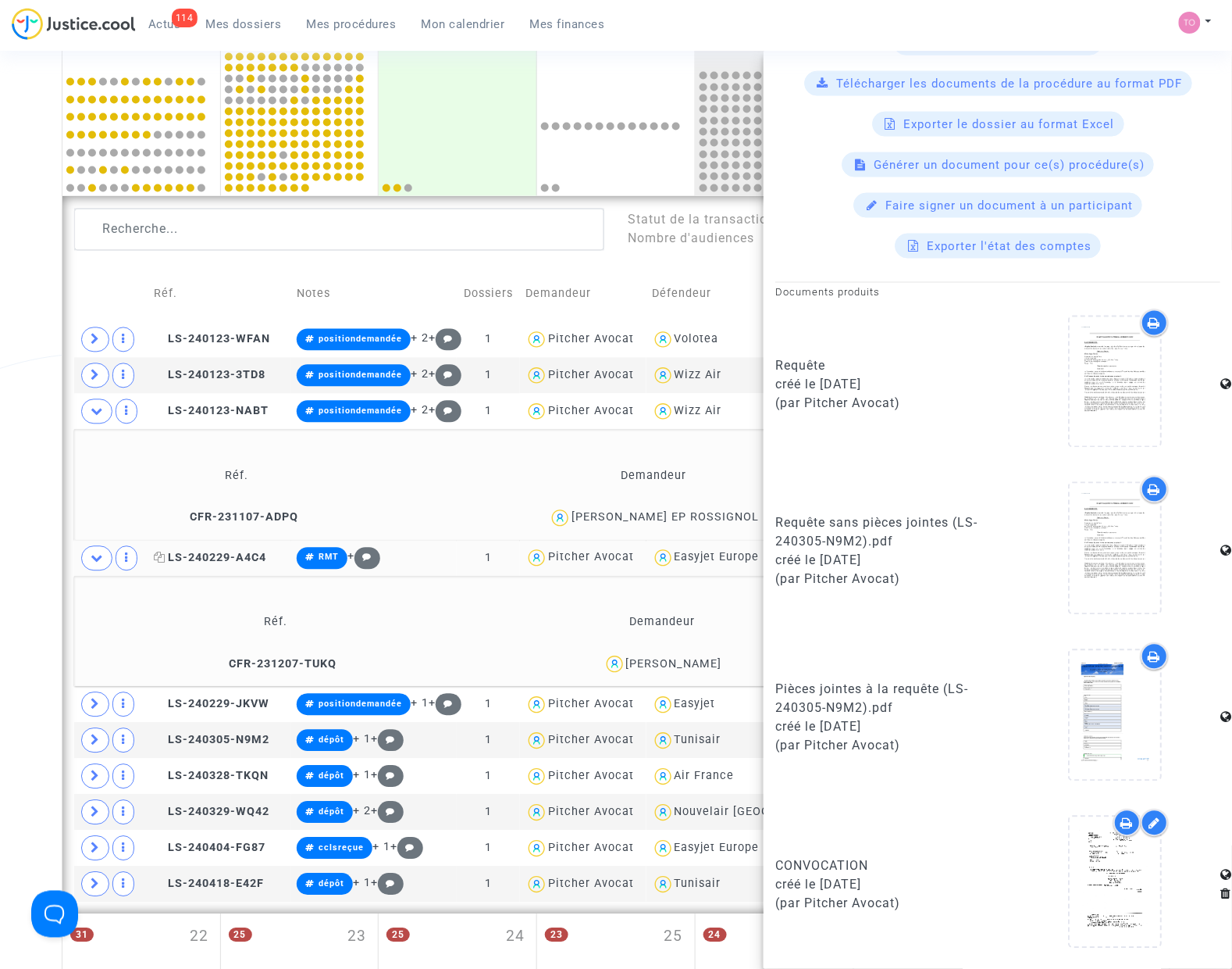
click at [197, 559] on span "LS-240229-A4C4" at bounding box center [210, 558] width 113 height 13
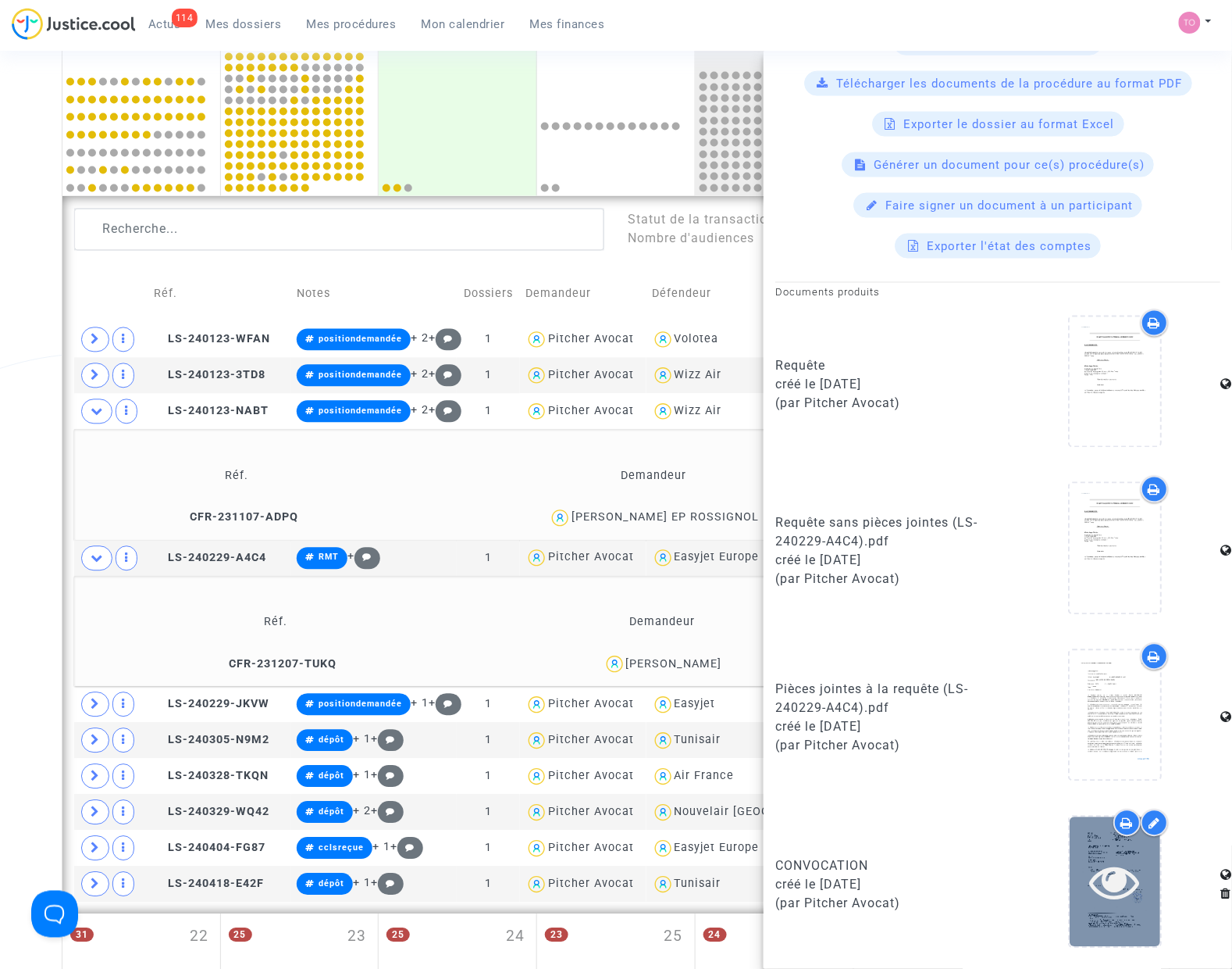
click at [1097, 876] on icon at bounding box center [1116, 882] width 51 height 50
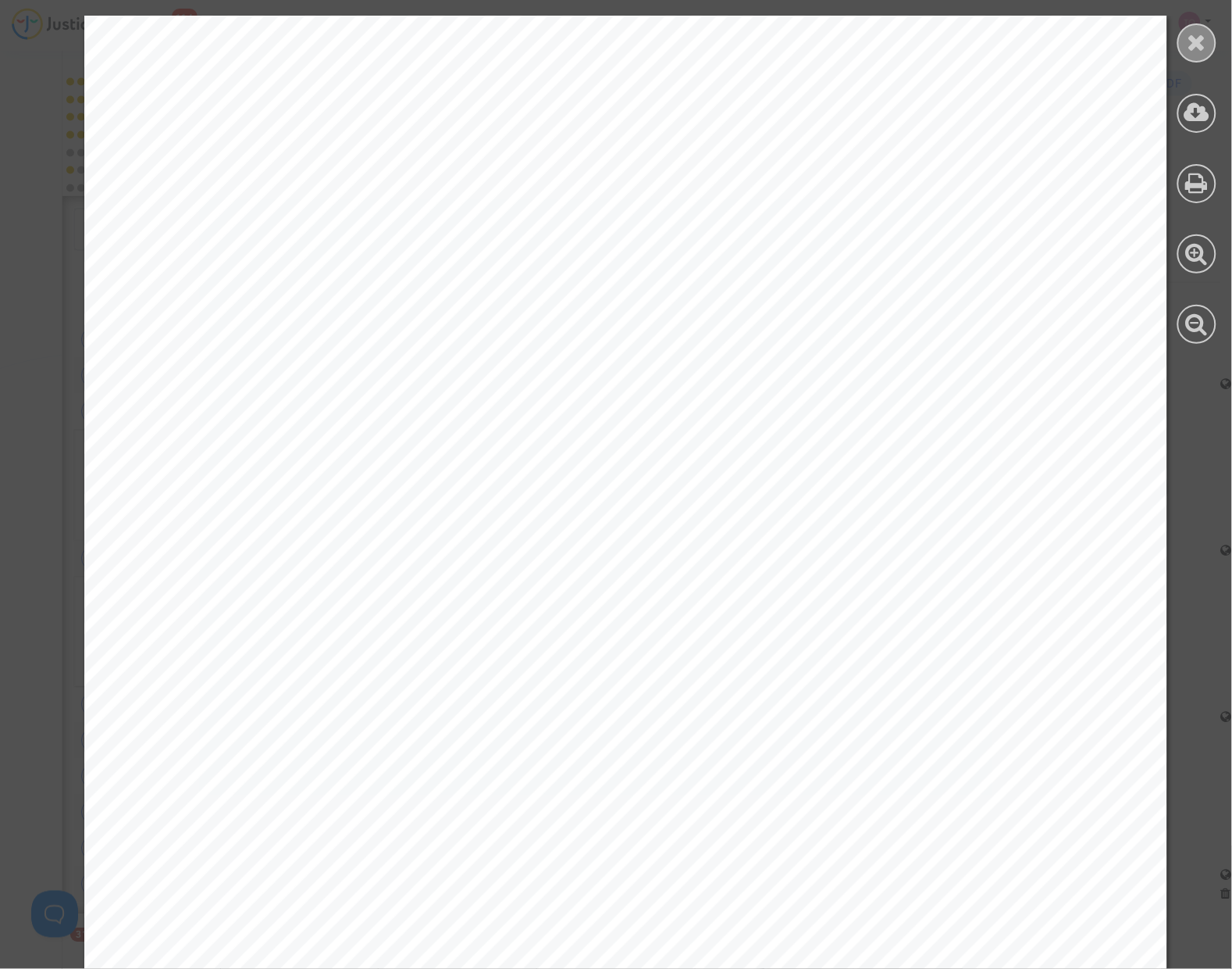
click at [1196, 44] on icon at bounding box center [1197, 41] width 20 height 23
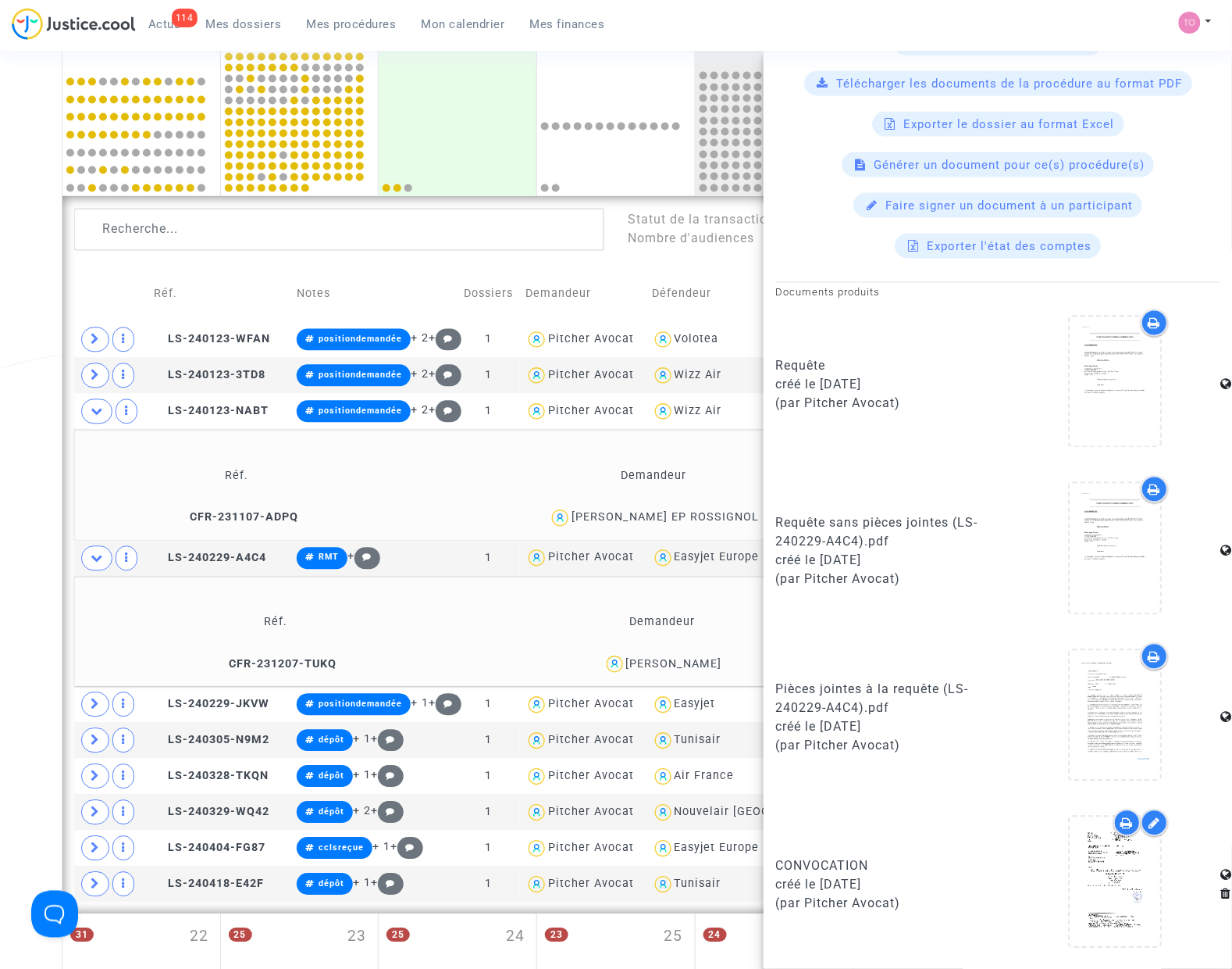
click at [87, 423] on span at bounding box center [97, 412] width 31 height 25
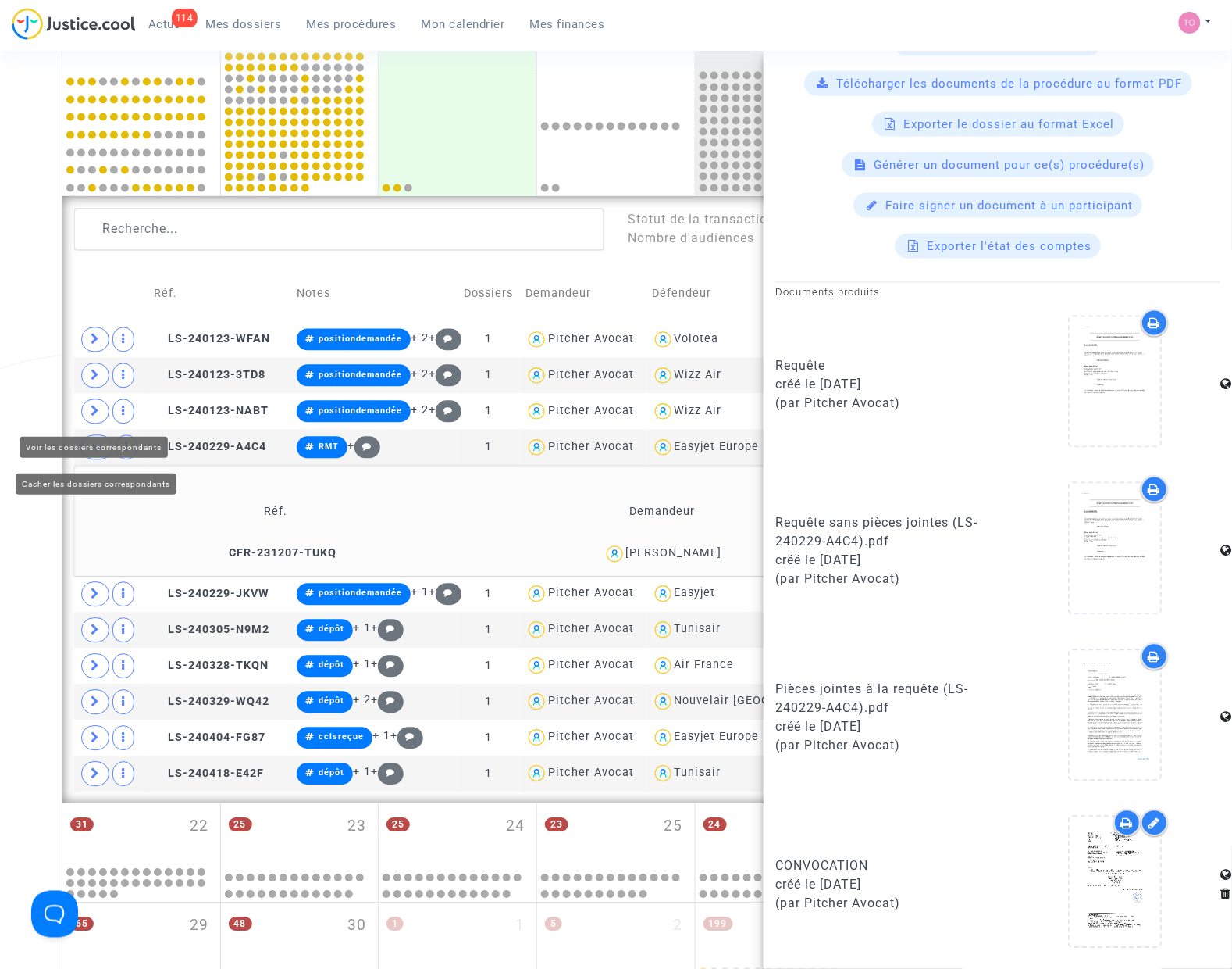
click at [91, 456] on span at bounding box center [97, 447] width 31 height 25
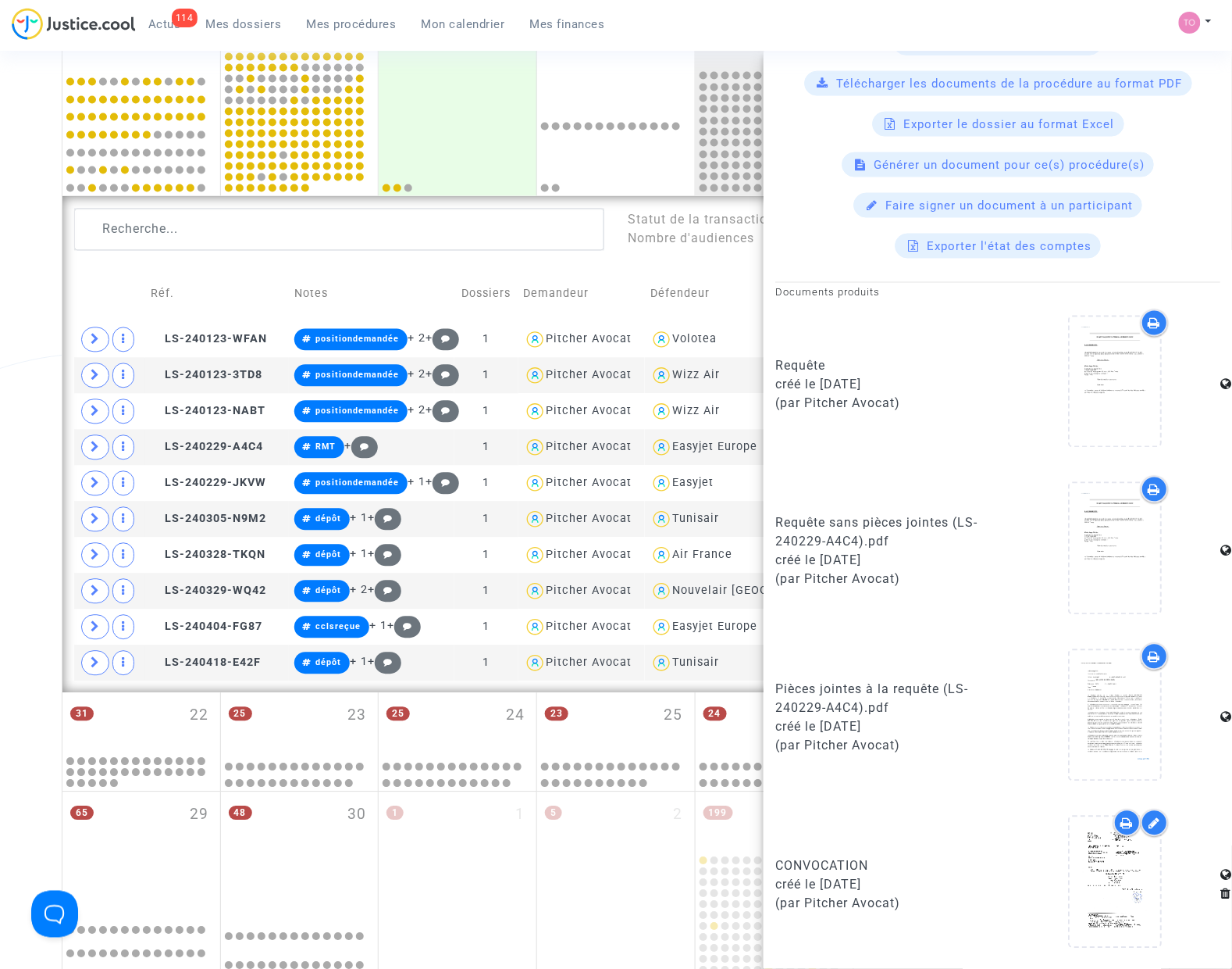
click at [41, 298] on div "Date de clôture d'instruction Date de conciliation Date d'audience Date de juge…" at bounding box center [616, 214] width 1232 height 1639
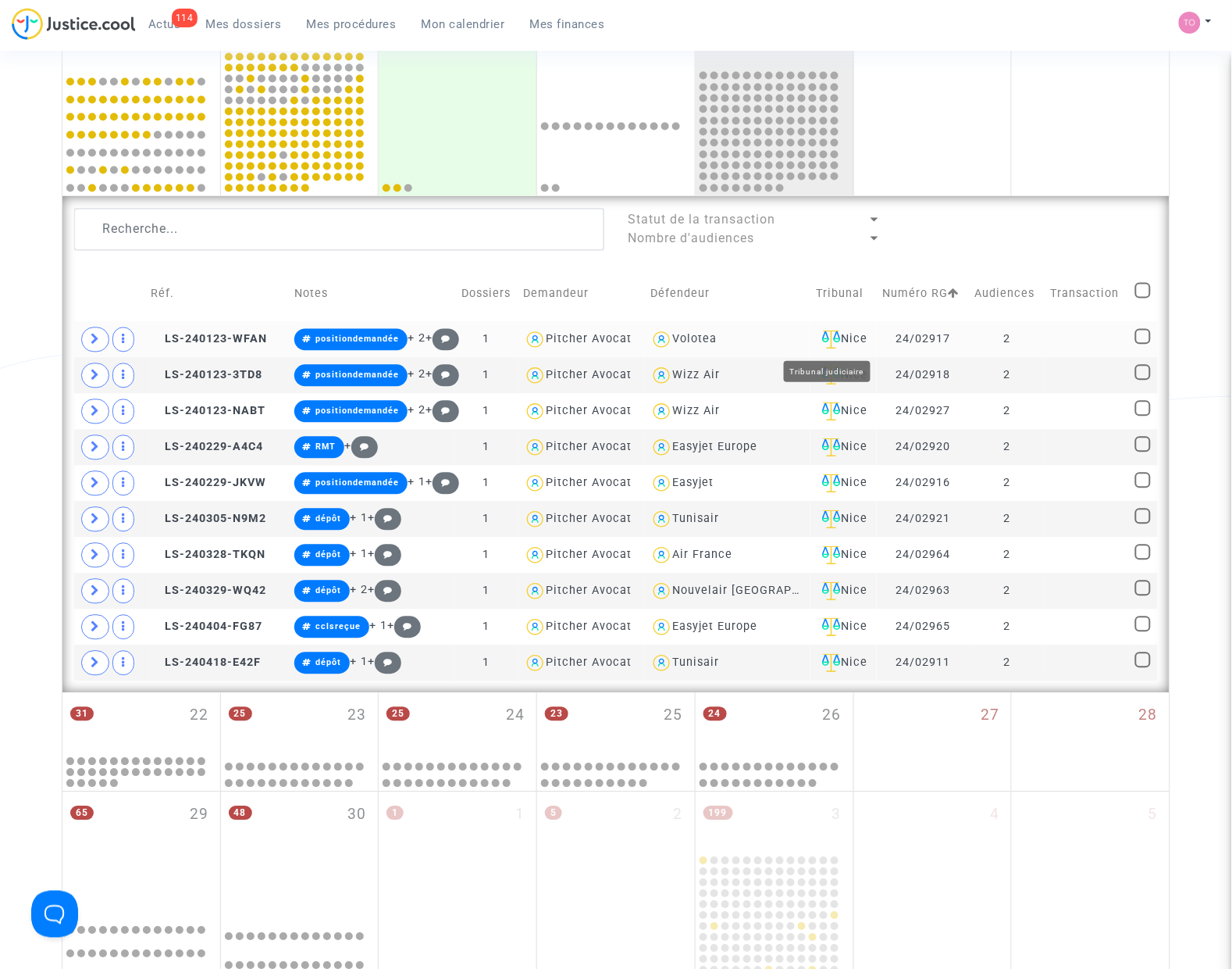
click at [834, 338] on div "Nice" at bounding box center [843, 340] width 55 height 19
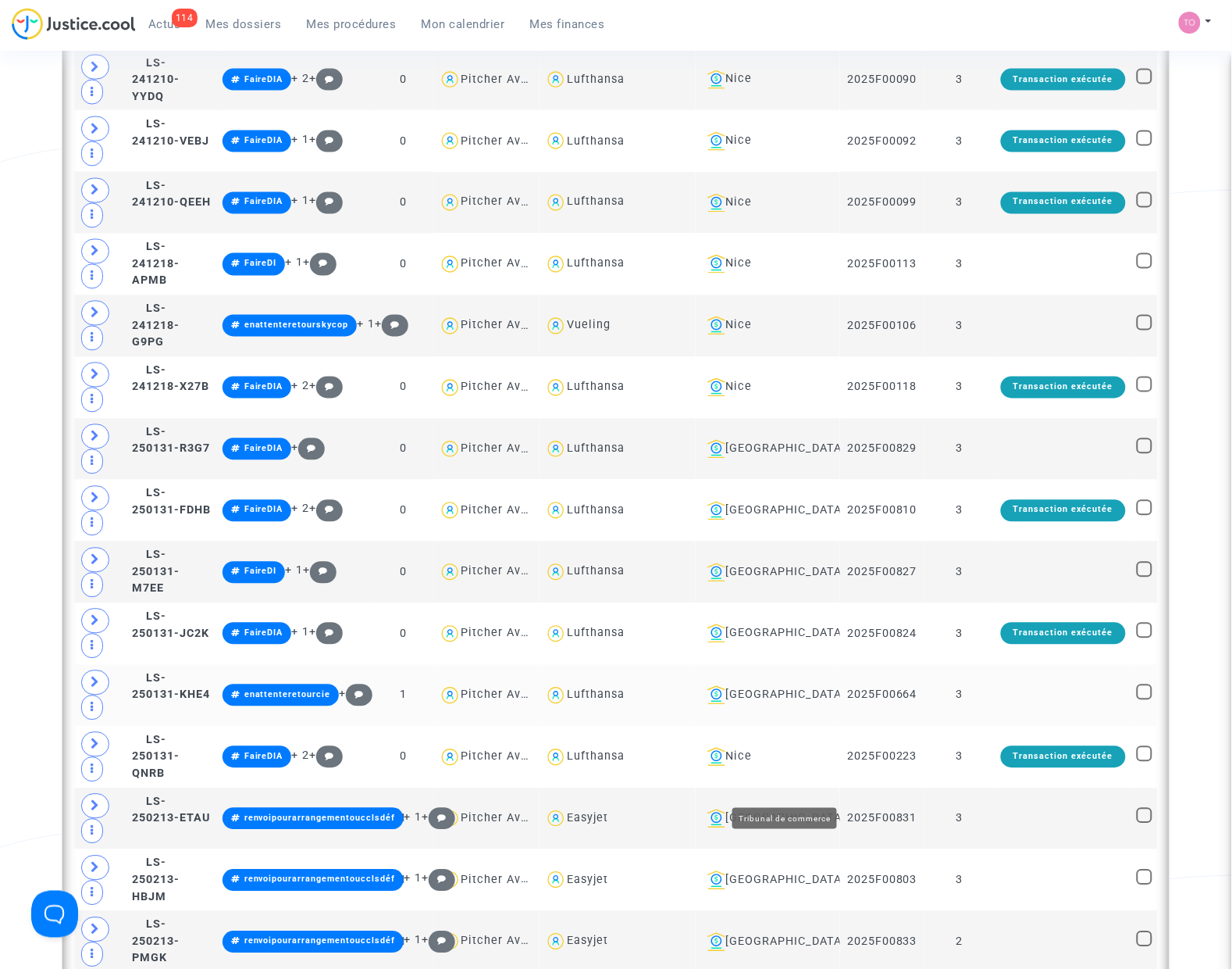
scroll to position [2648, 0]
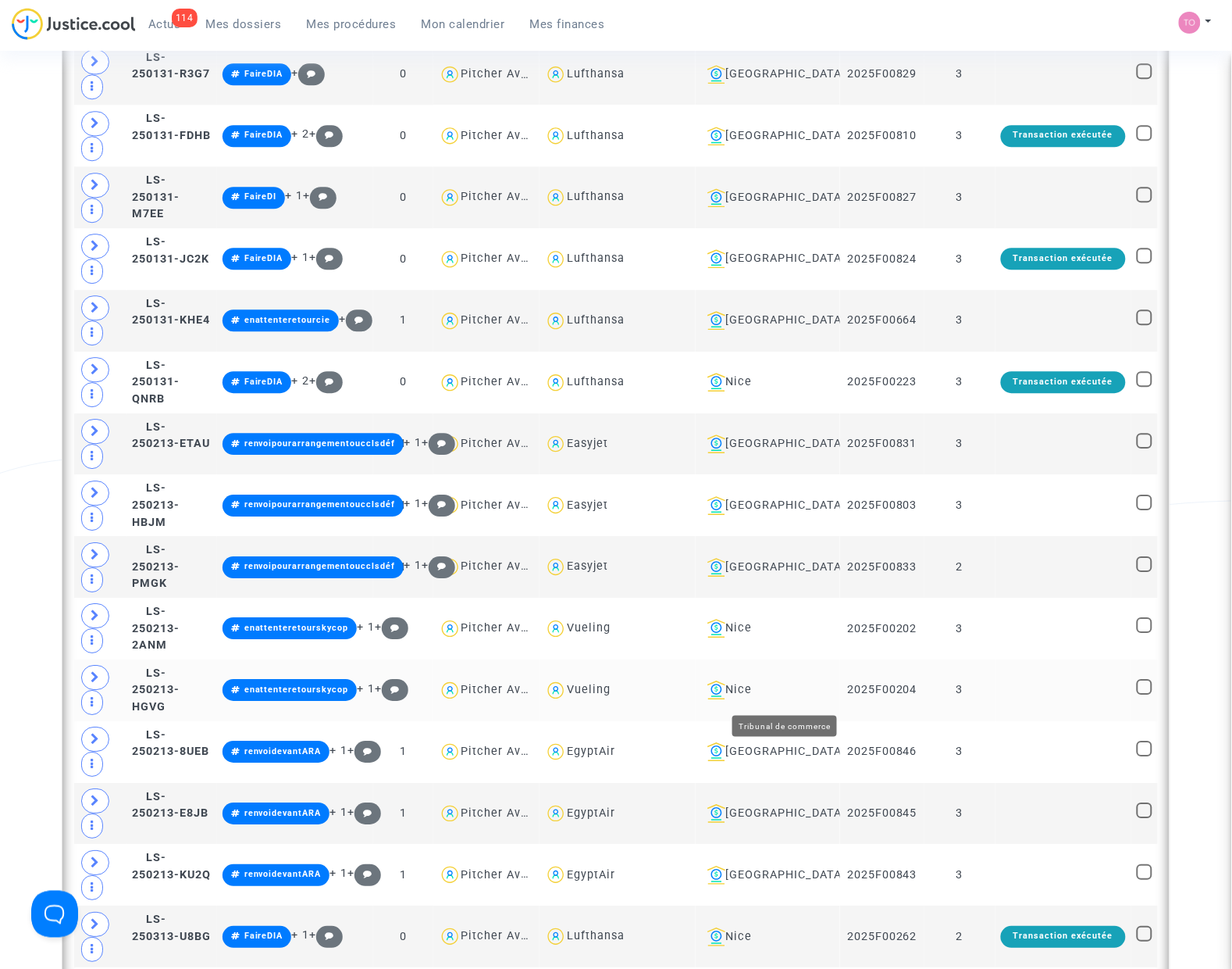
click at [782, 693] on div "Nice" at bounding box center [768, 689] width 134 height 19
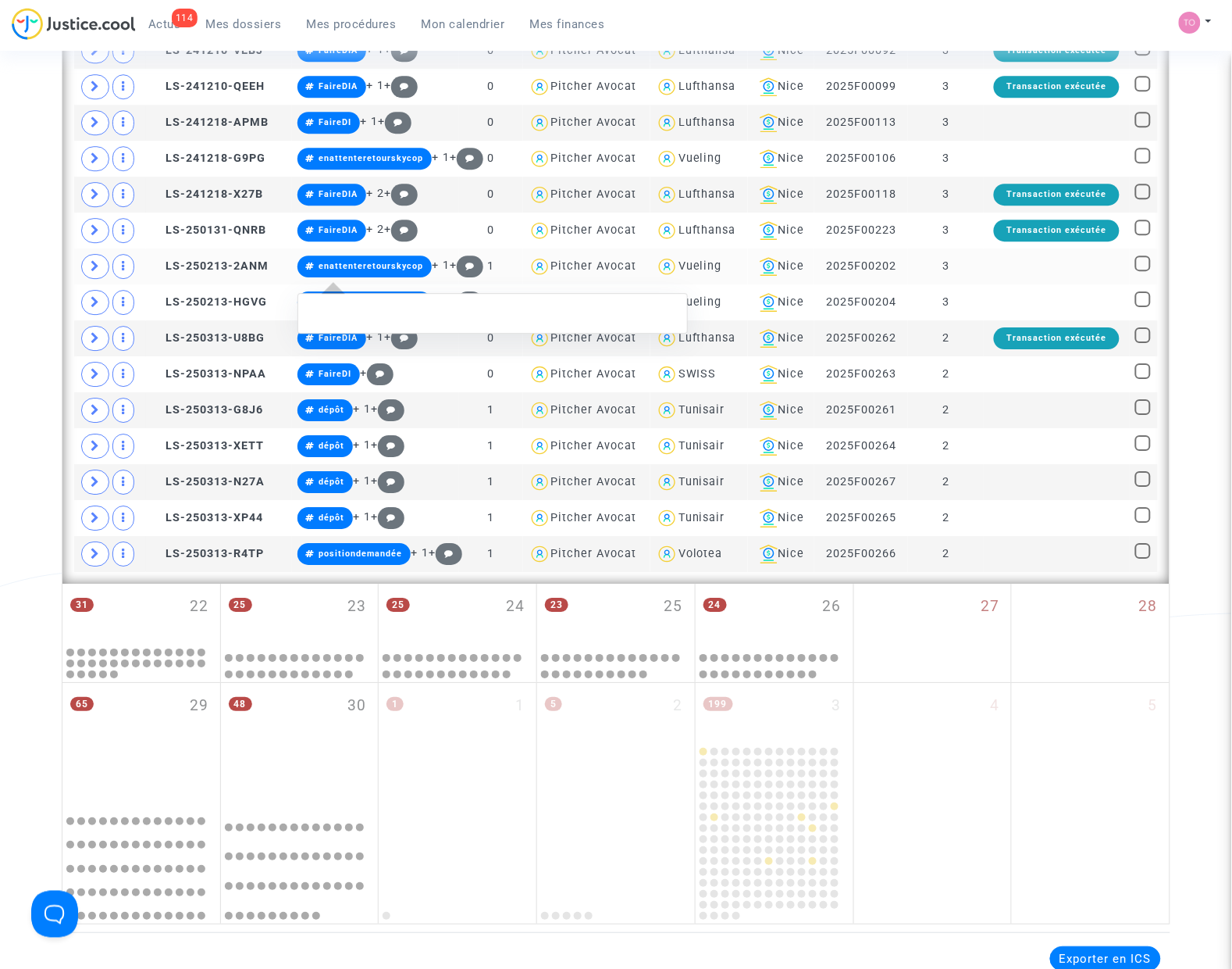
scroll to position [837, 0]
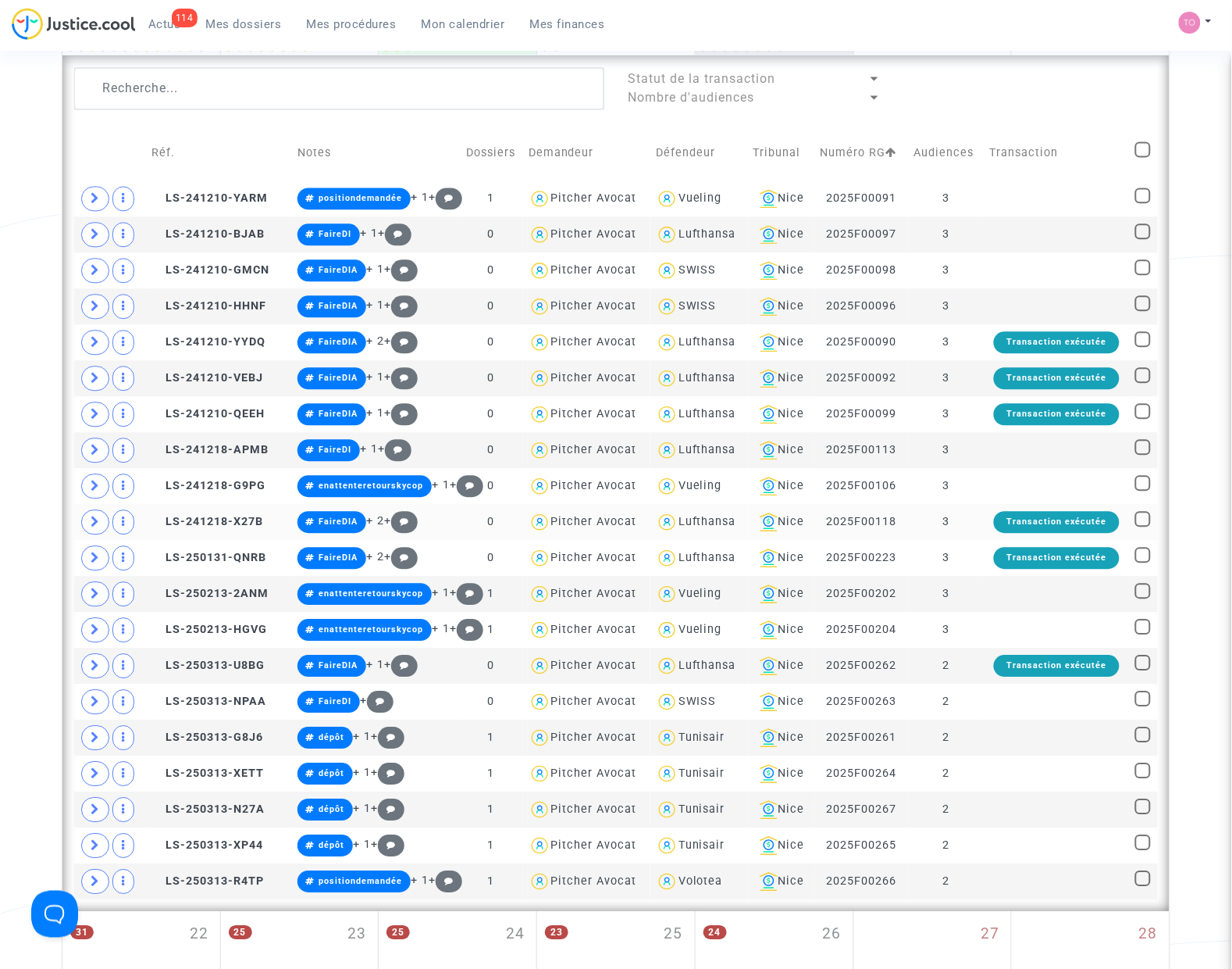
click at [201, 517] on copy "LS-241218-X27B" at bounding box center [207, 522] width 112 height 13
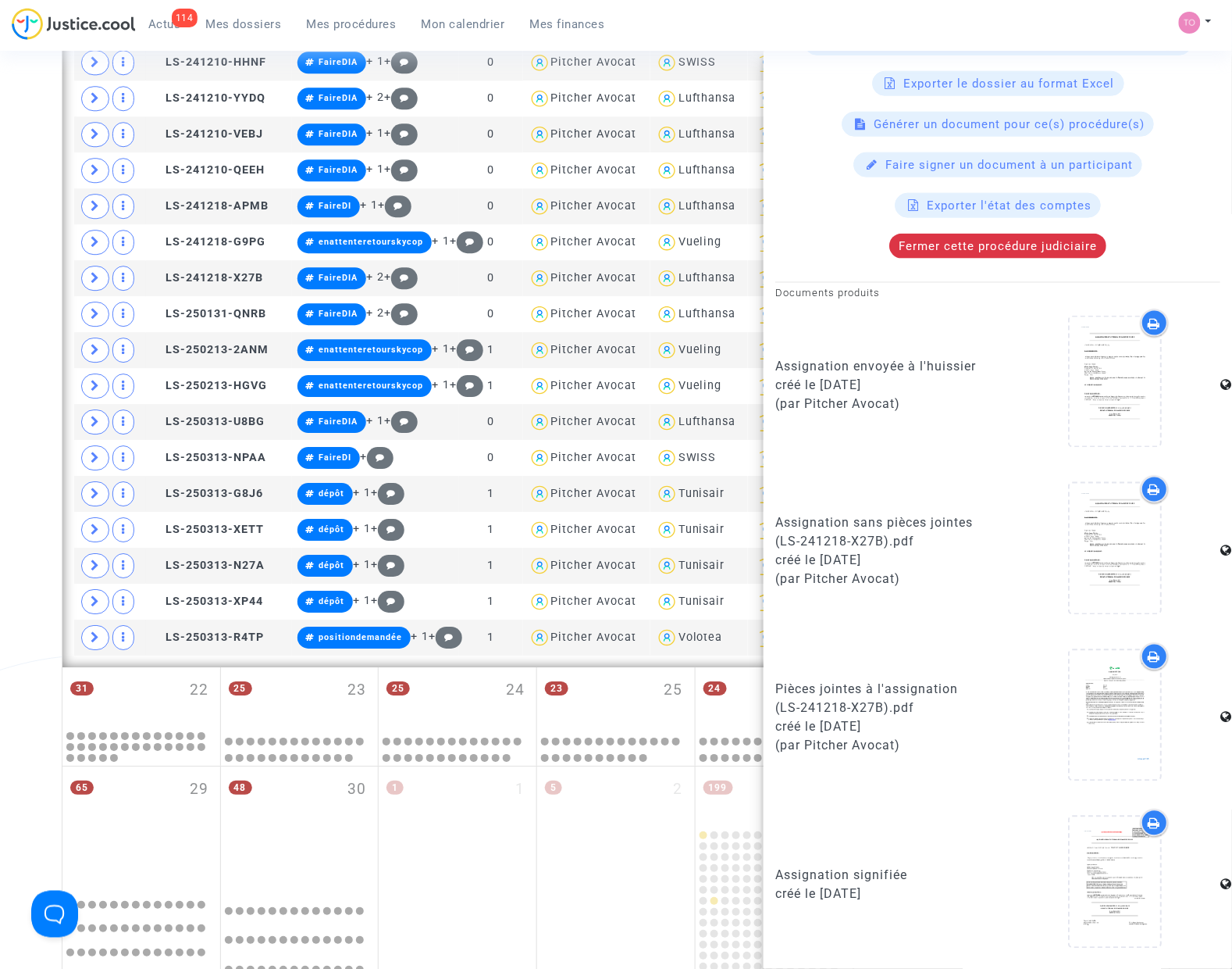
scroll to position [1325, 0]
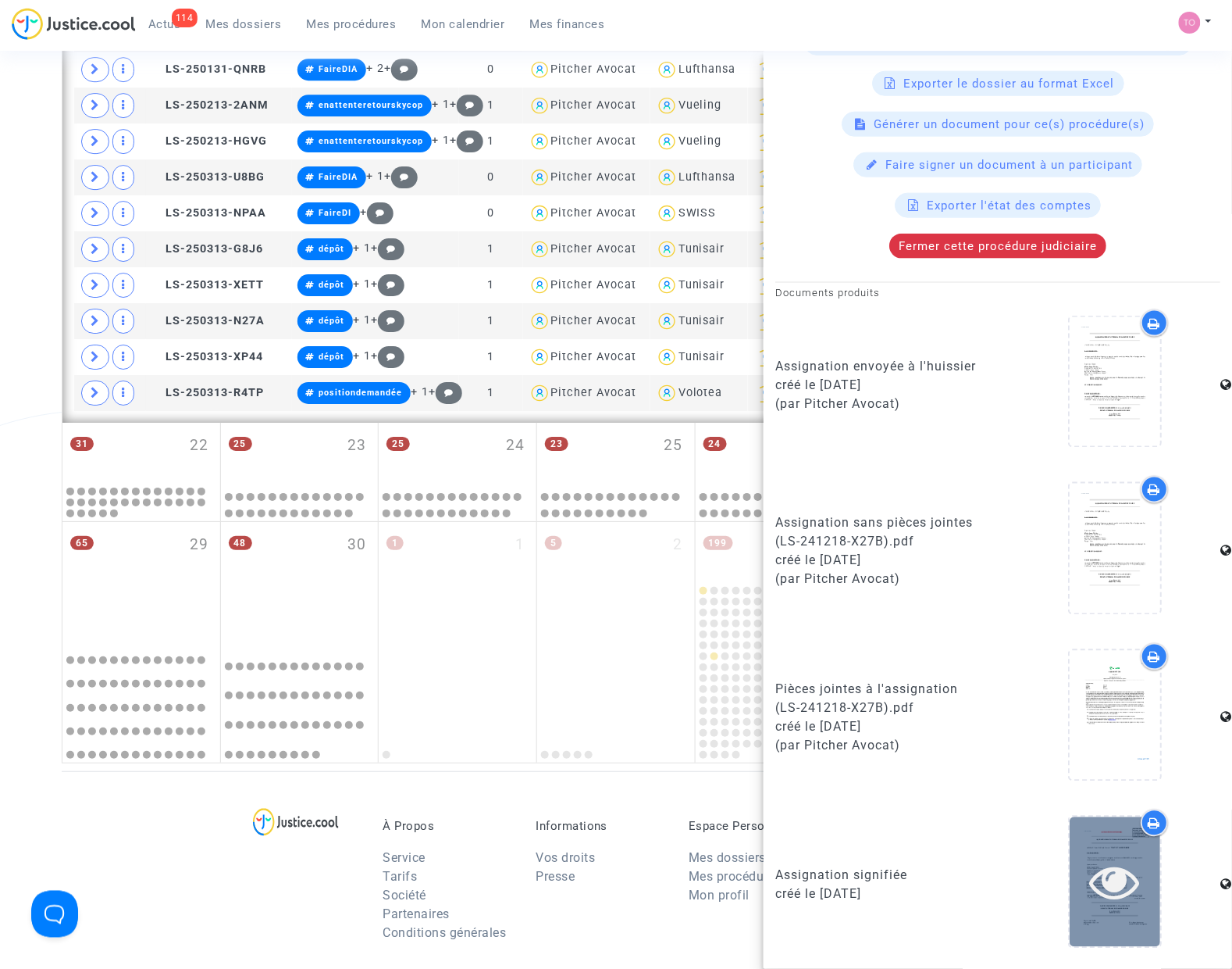
click at [1099, 863] on icon at bounding box center [1116, 882] width 51 height 50
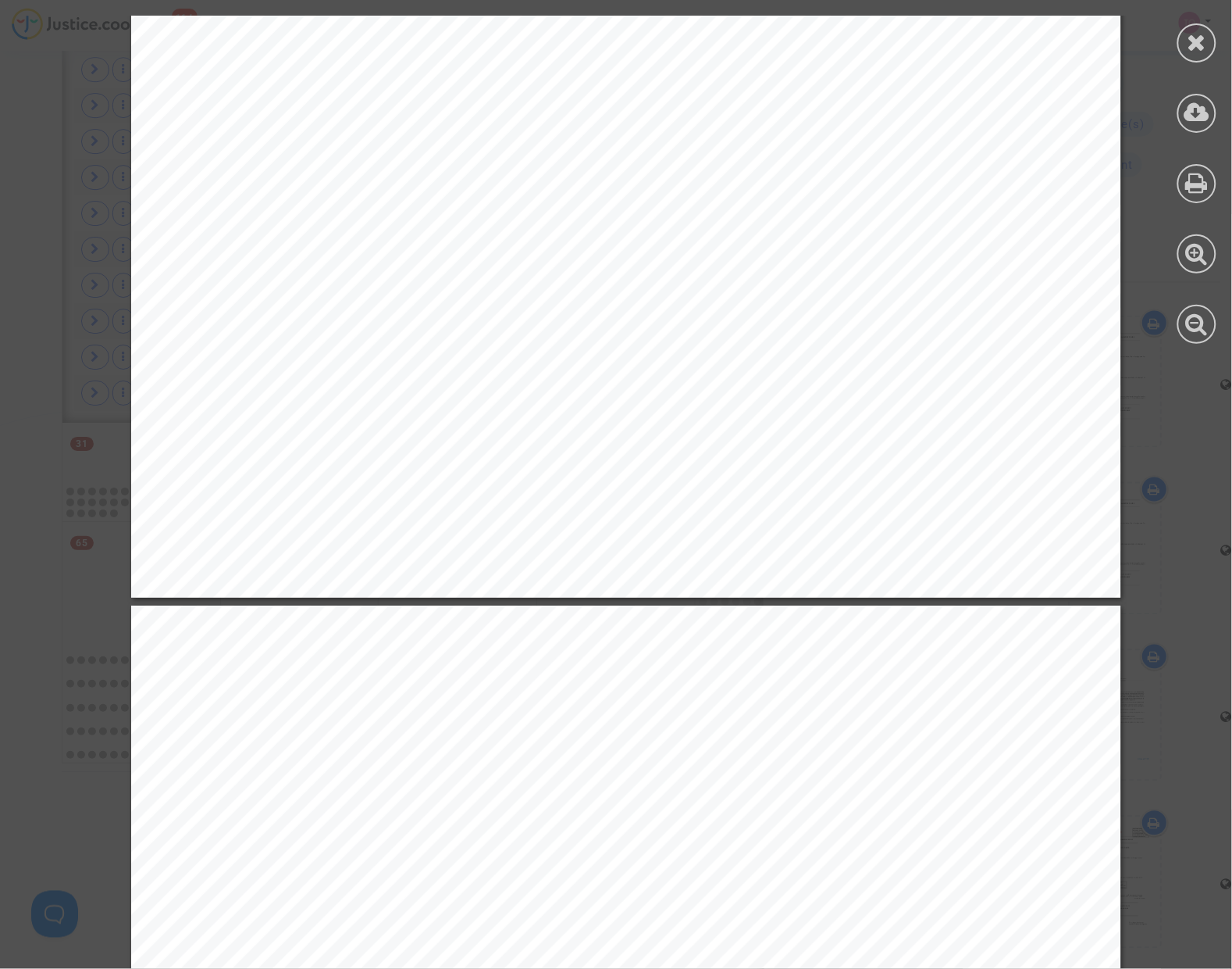
scroll to position [879, 0]
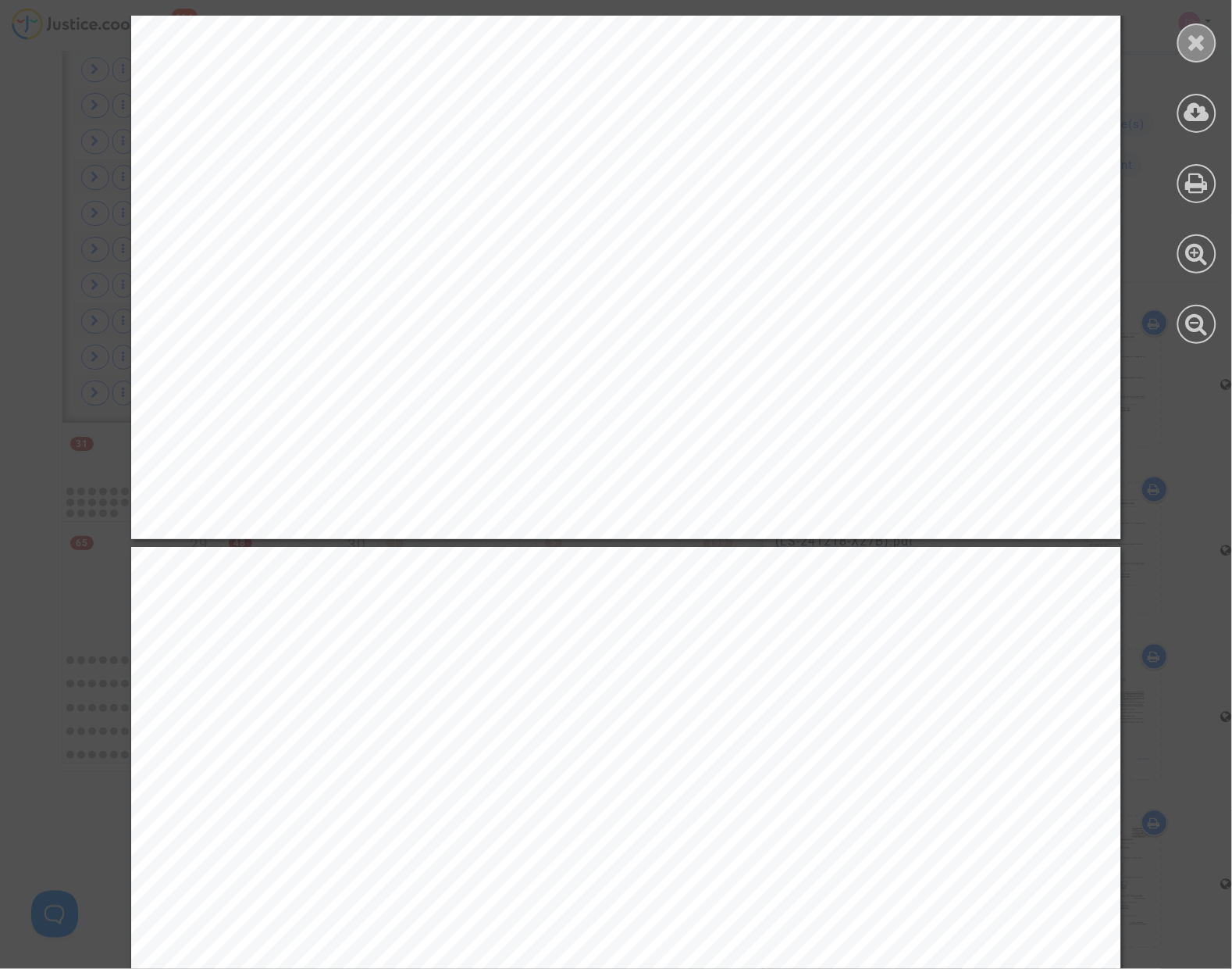
click at [1193, 44] on icon at bounding box center [1197, 41] width 20 height 23
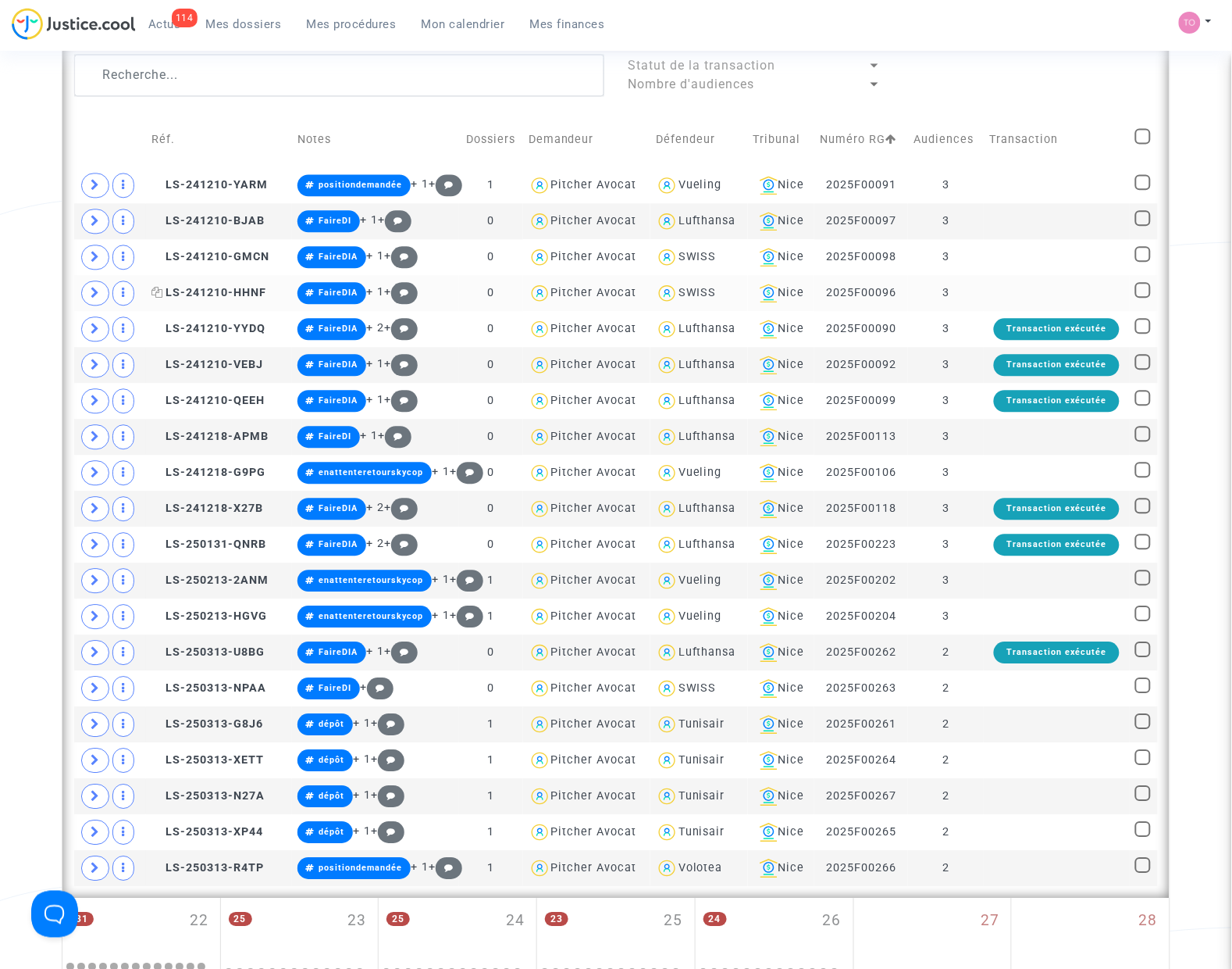
scroll to position [837, 0]
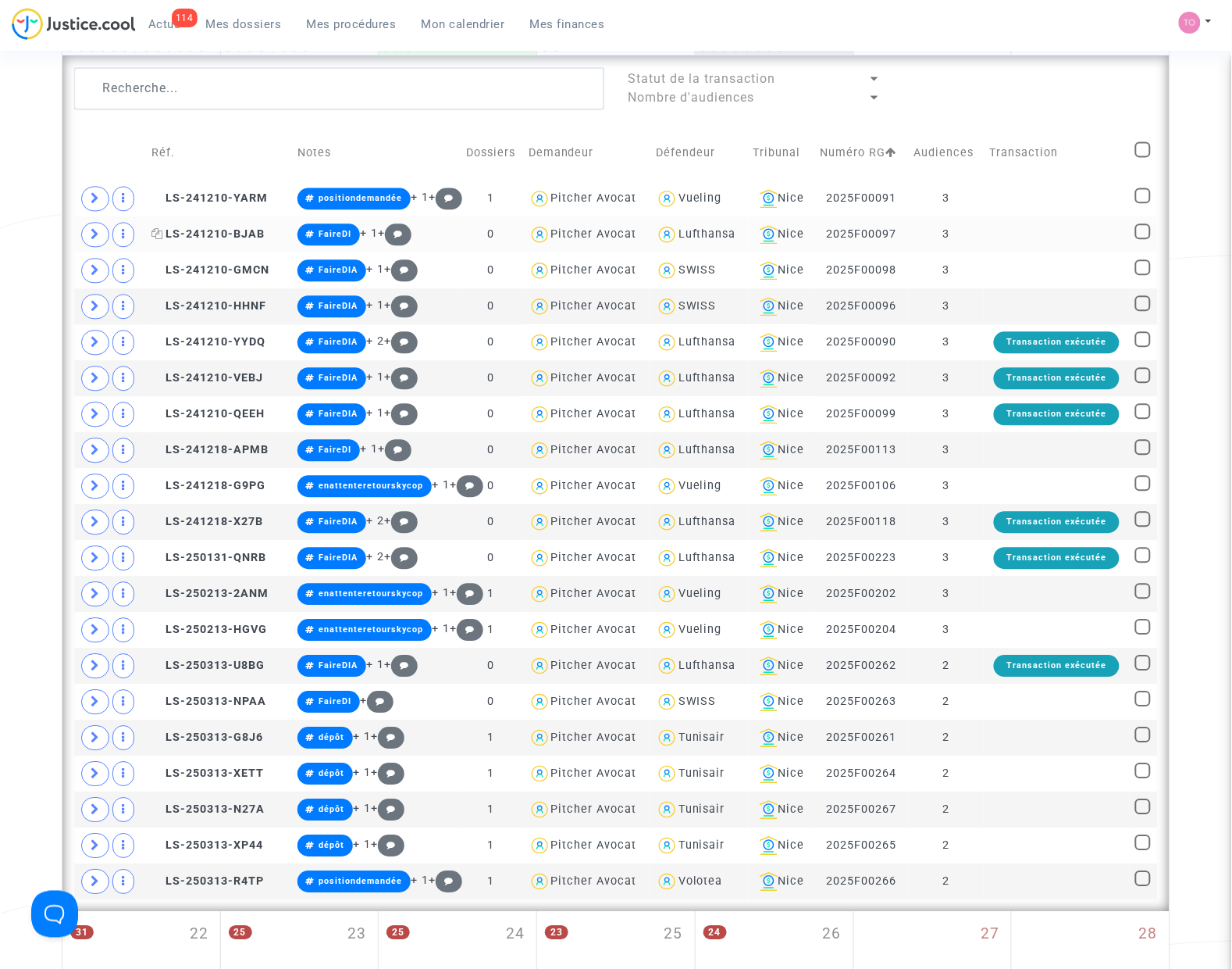
click at [216, 235] on span "LS-241210-BJAB" at bounding box center [208, 234] width 113 height 13
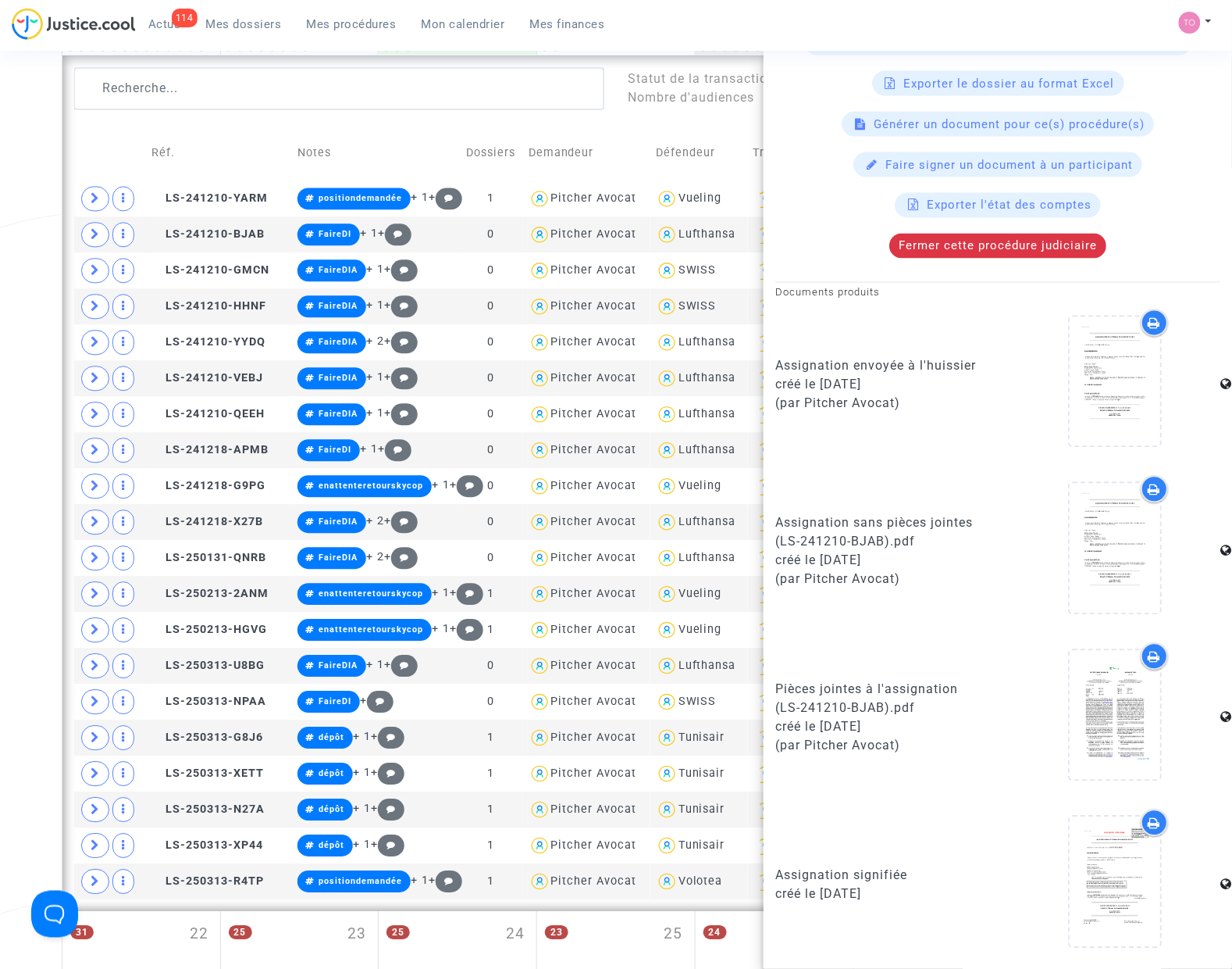
scroll to position [697, 0]
click at [1070, 876] on div at bounding box center [1115, 882] width 91 height 50
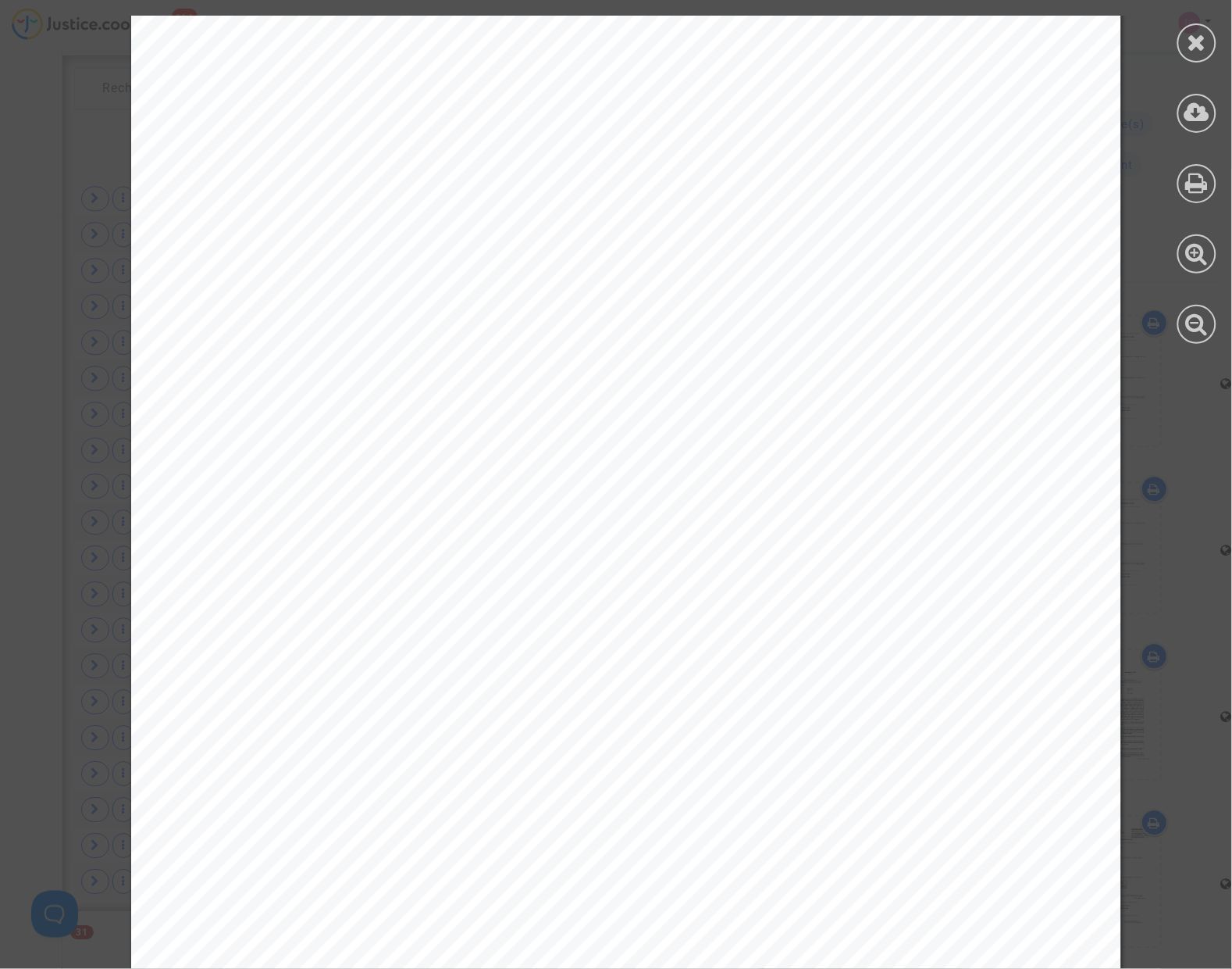
scroll to position [390, 0]
click at [1200, 49] on icon at bounding box center [1197, 41] width 20 height 23
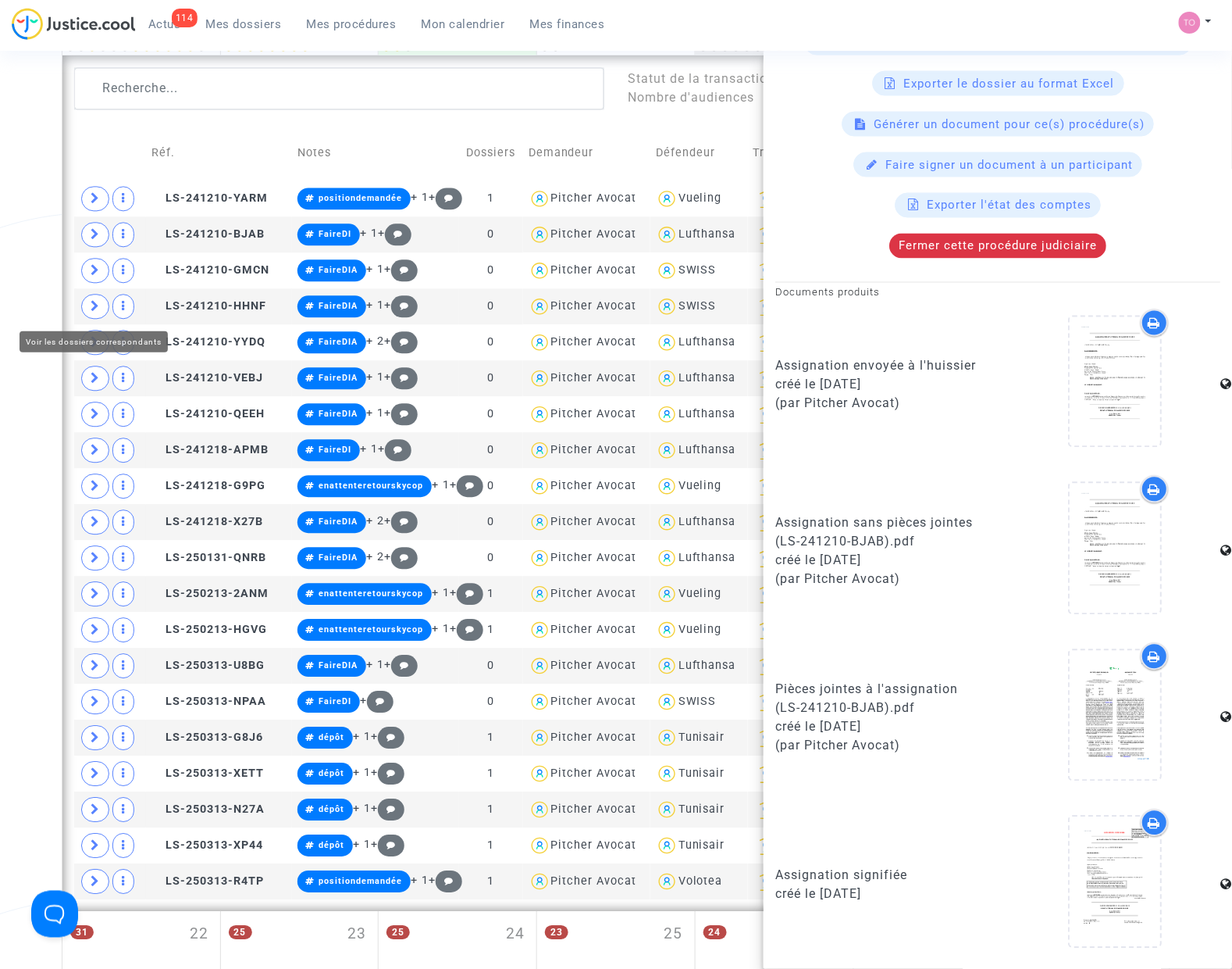
click at [49, 310] on div "Date de clôture d'instruction Date de conciliation Date d'audience Date de juge…" at bounding box center [616, 252] width 1232 height 1998
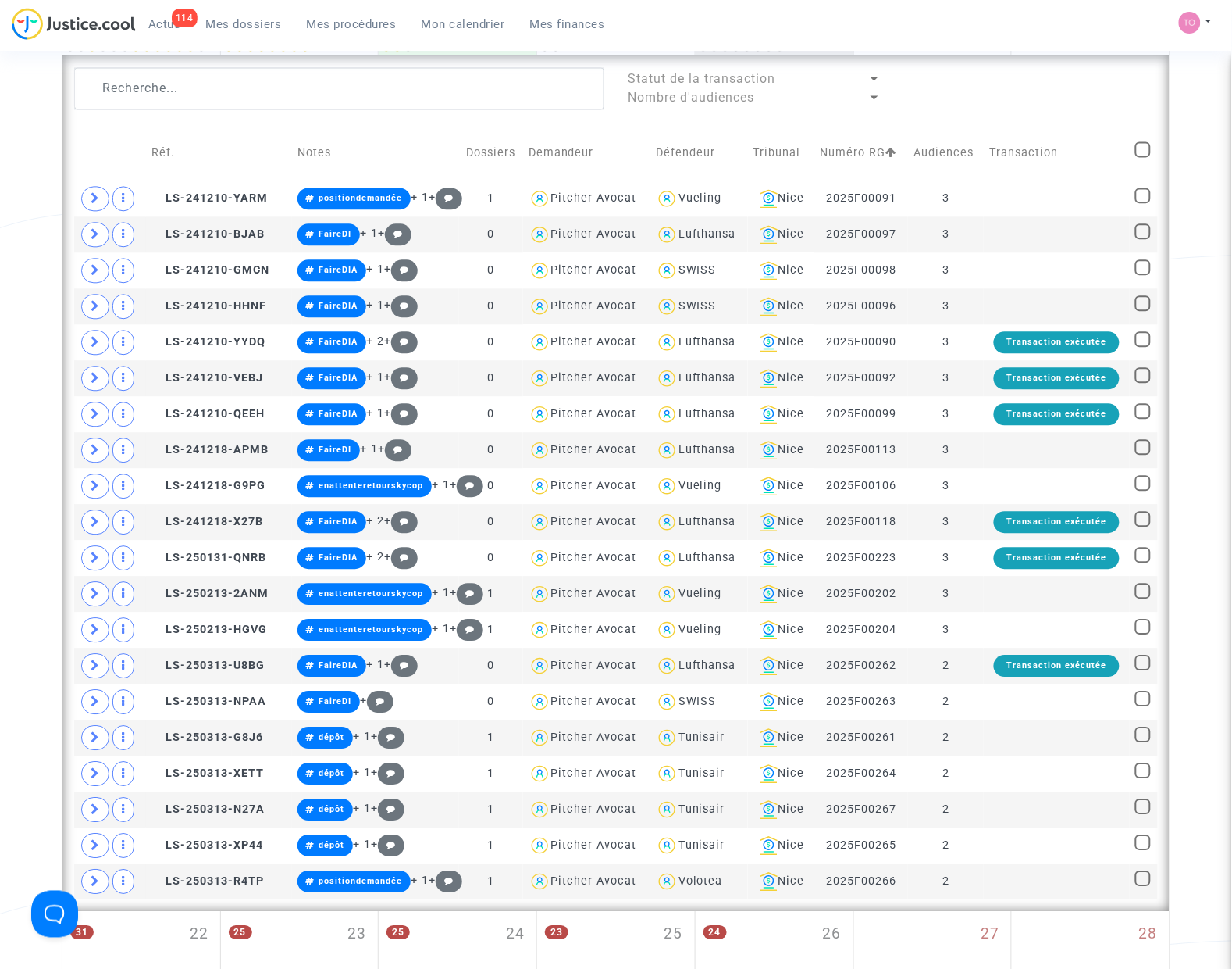
scroll to position [0, 0]
click at [240, 381] on span "LS-241210-VEBJ" at bounding box center [207, 378] width 112 height 13
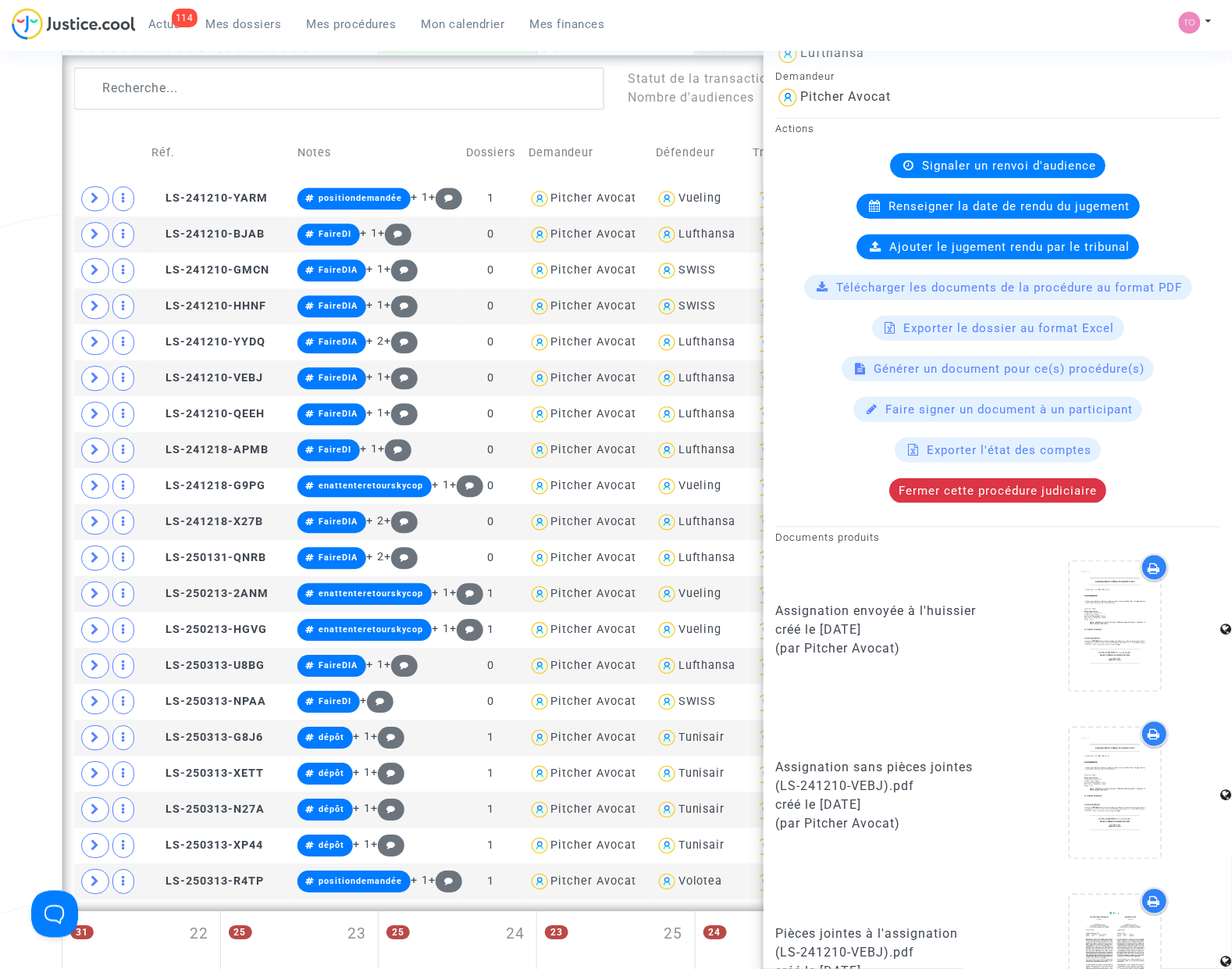
scroll to position [451, 0]
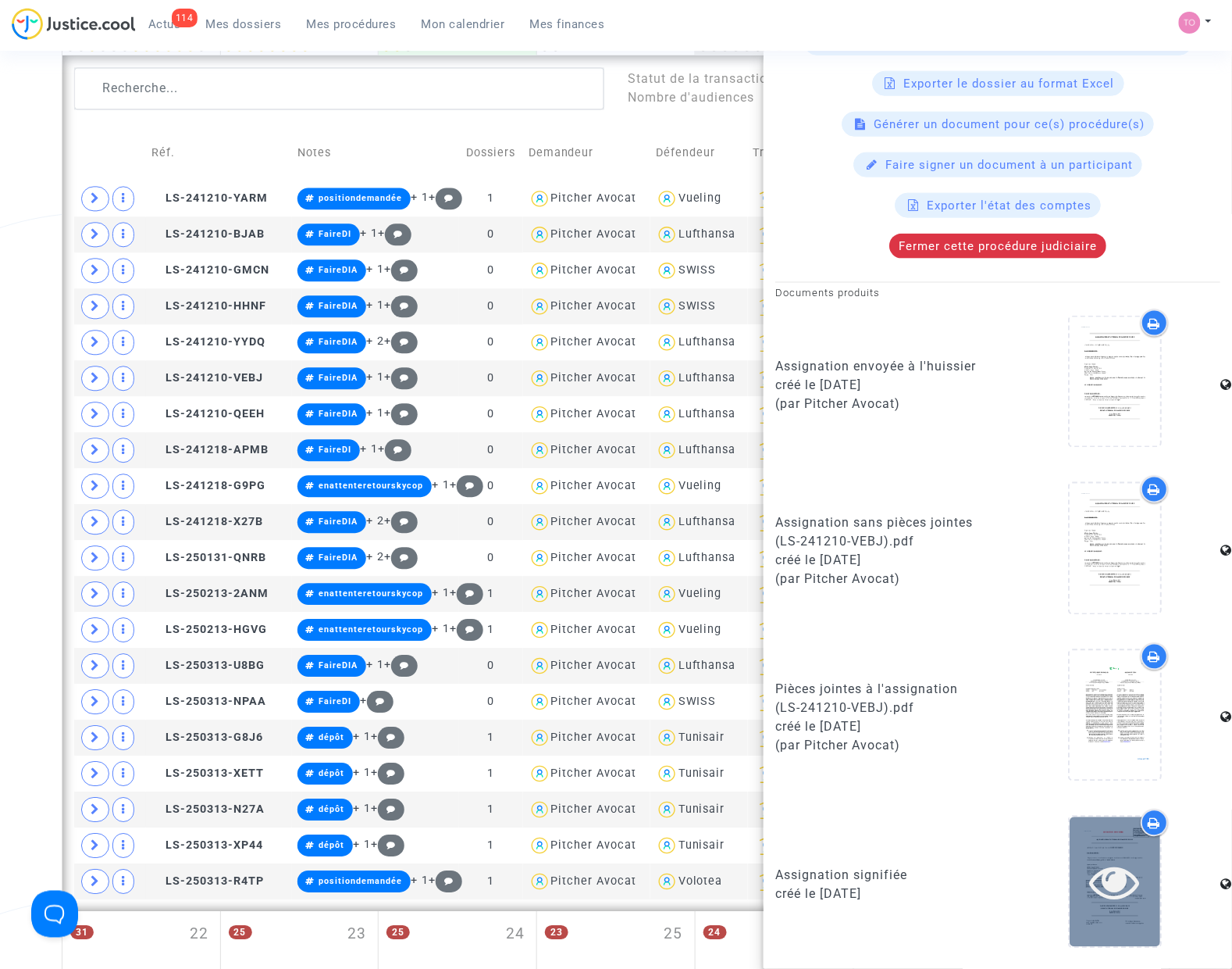
click at [1113, 842] on div at bounding box center [1115, 881] width 91 height 129
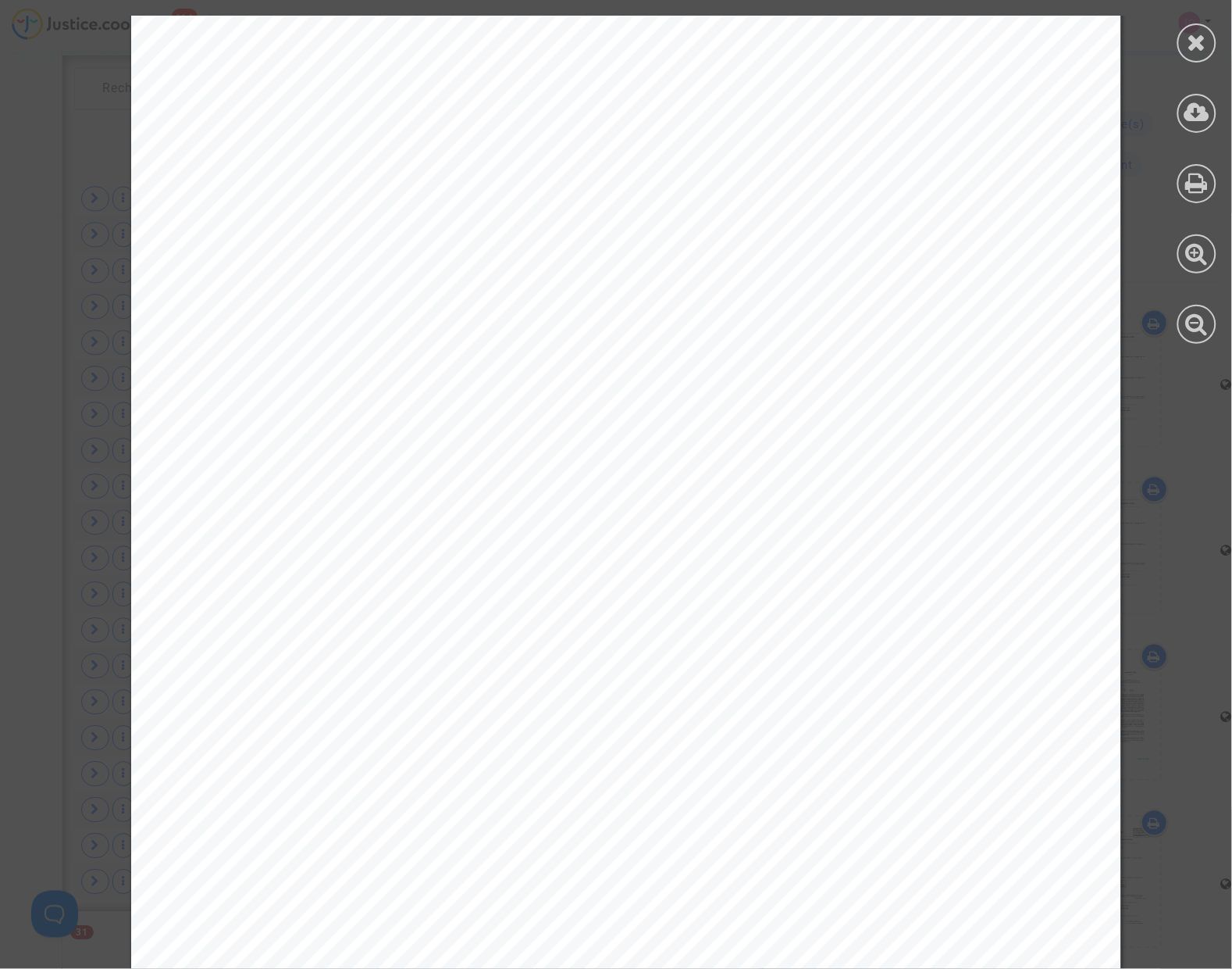
scroll to position [586, 0]
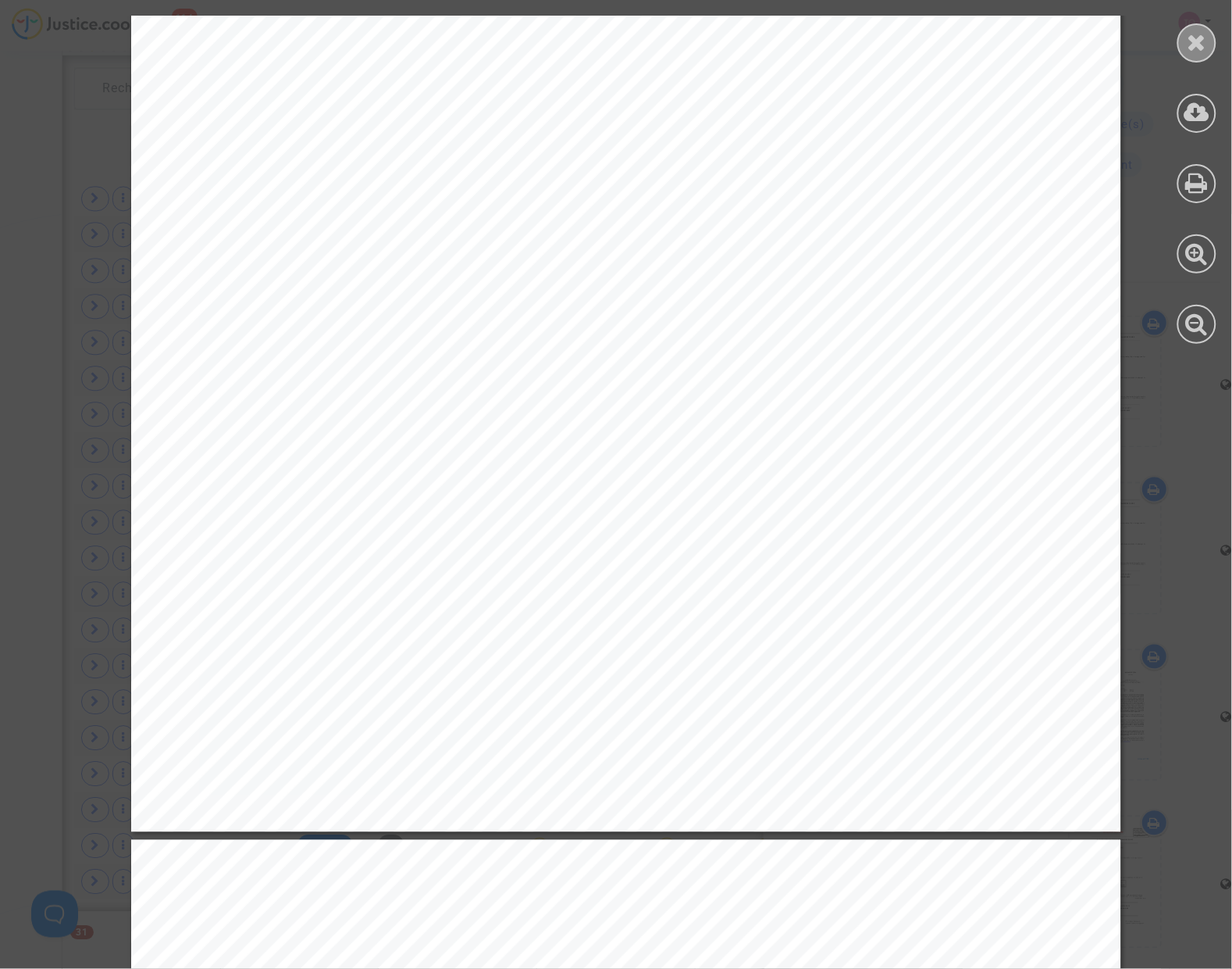
click at [1187, 49] on div at bounding box center [1197, 43] width 39 height 39
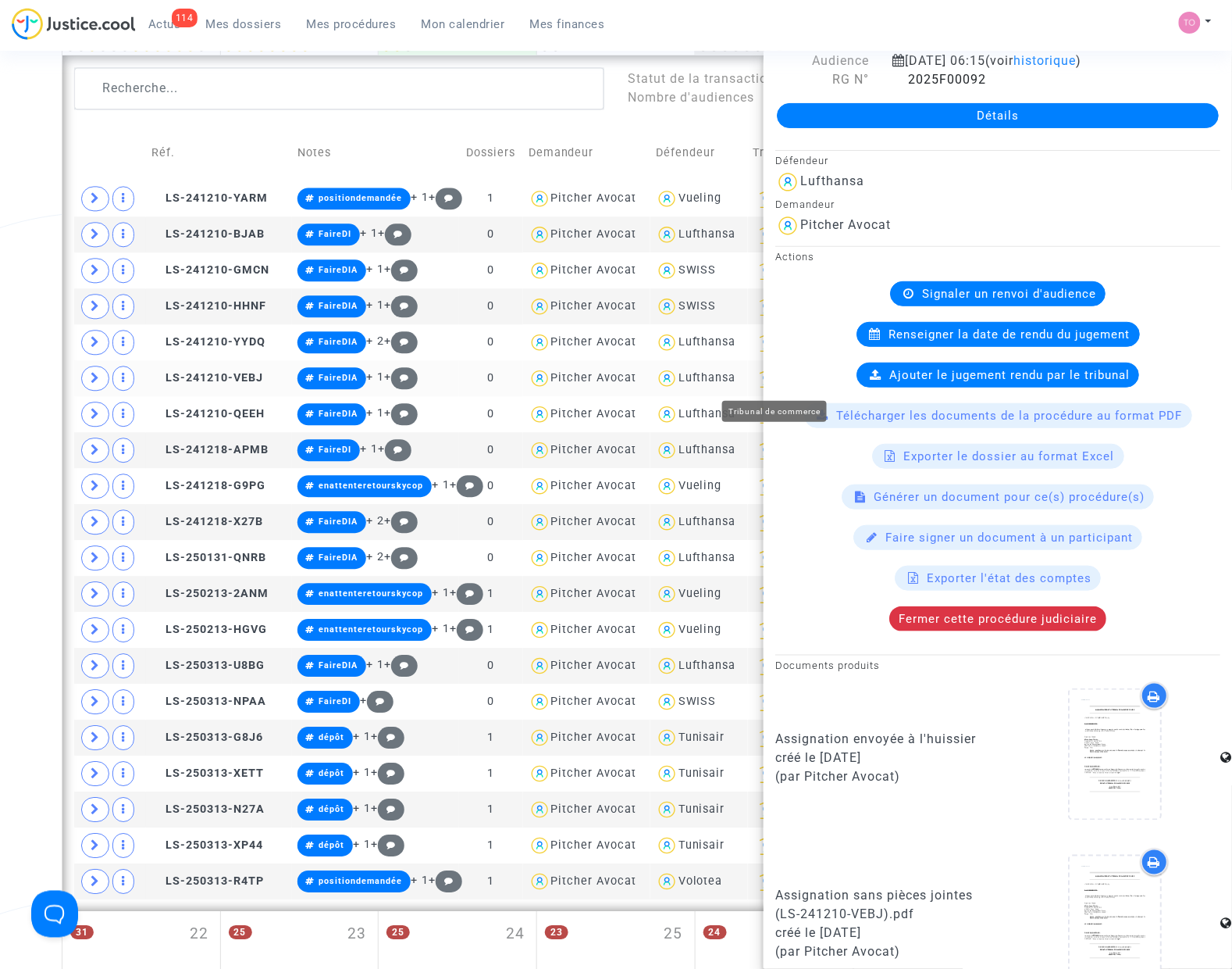
scroll to position [0, 0]
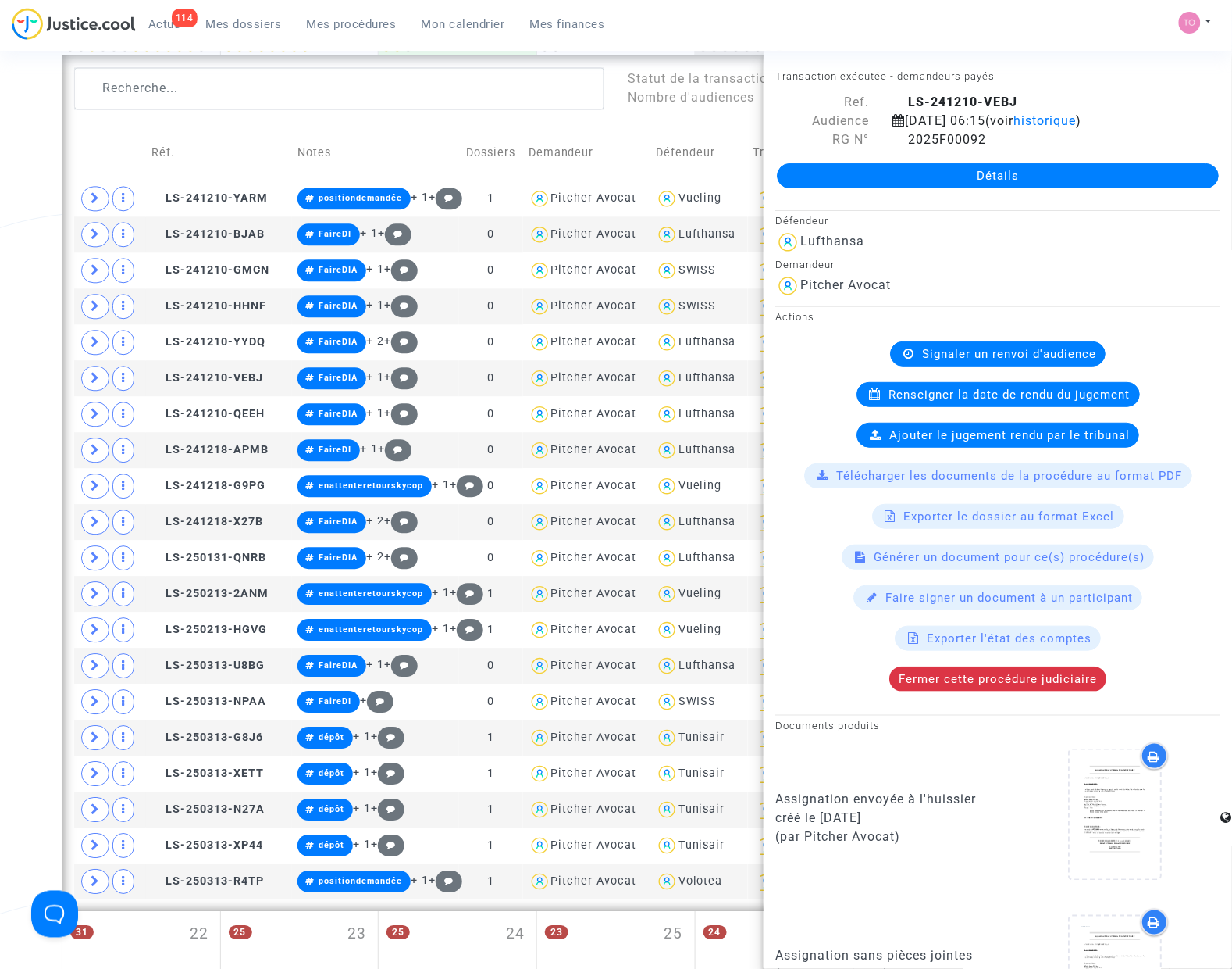
click at [37, 176] on div "Date de clôture d'instruction Date de conciliation Date d'audience Date de juge…" at bounding box center [616, 252] width 1232 height 1998
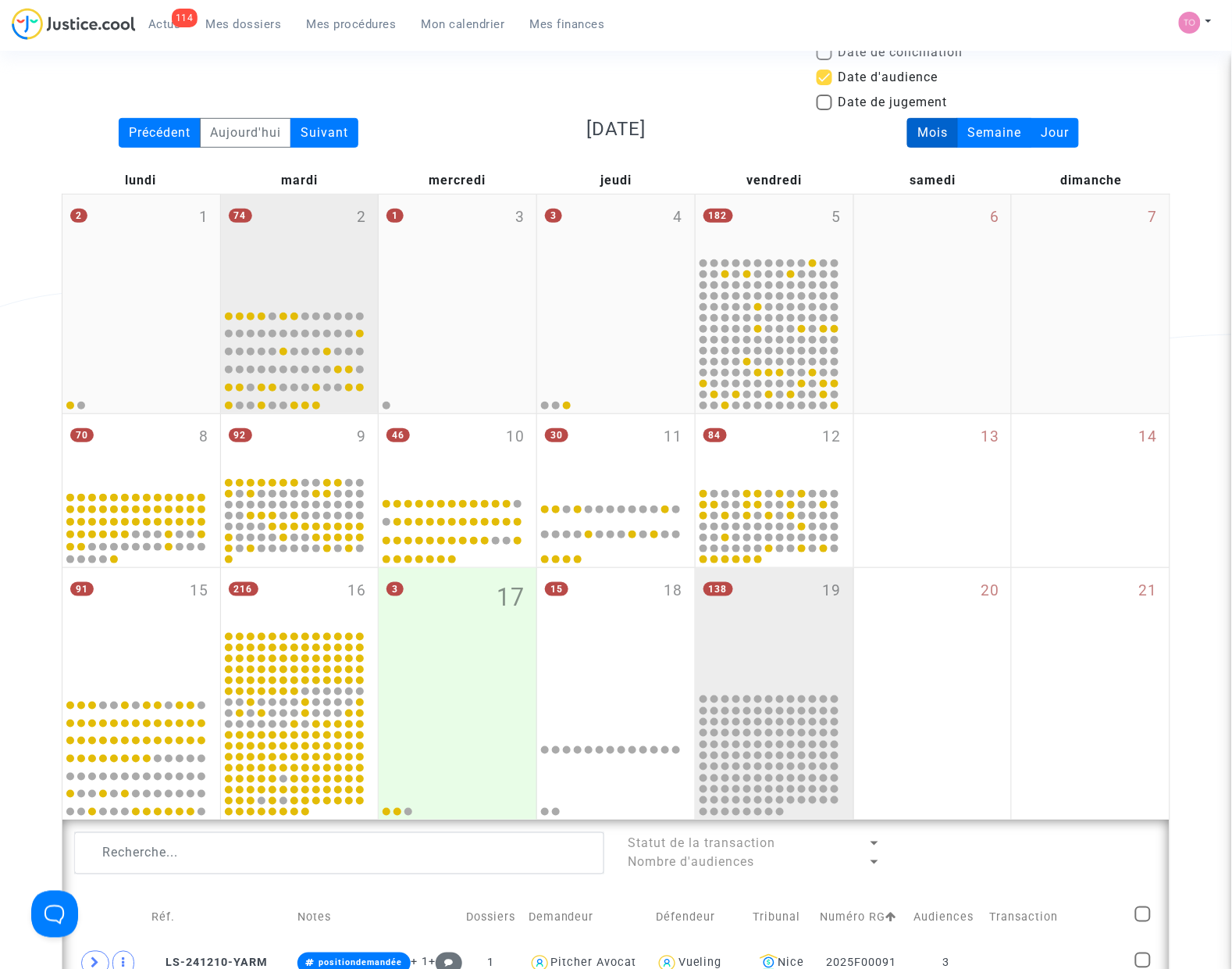
scroll to position [390, 0]
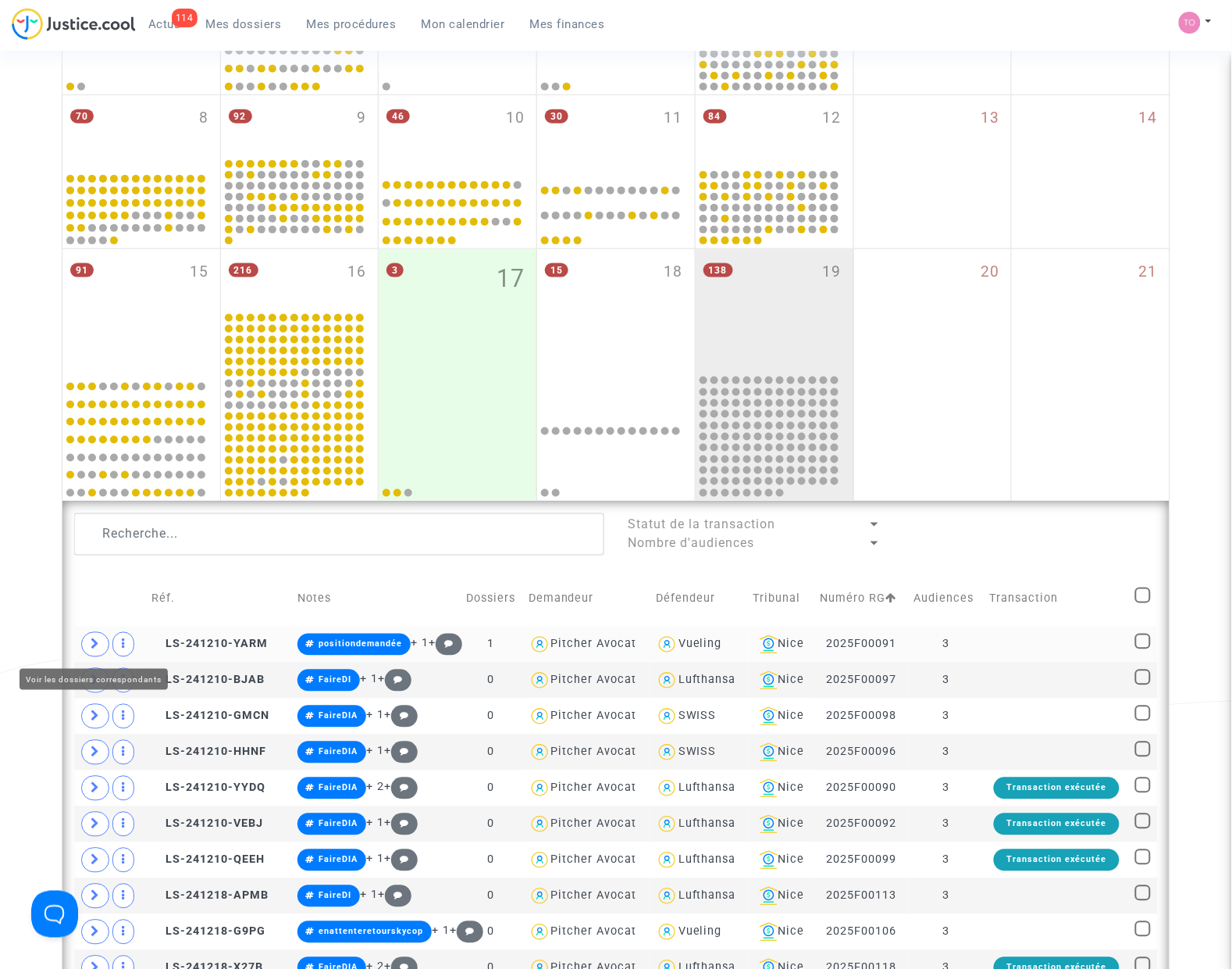
click at [98, 643] on icon at bounding box center [96, 643] width 9 height 11
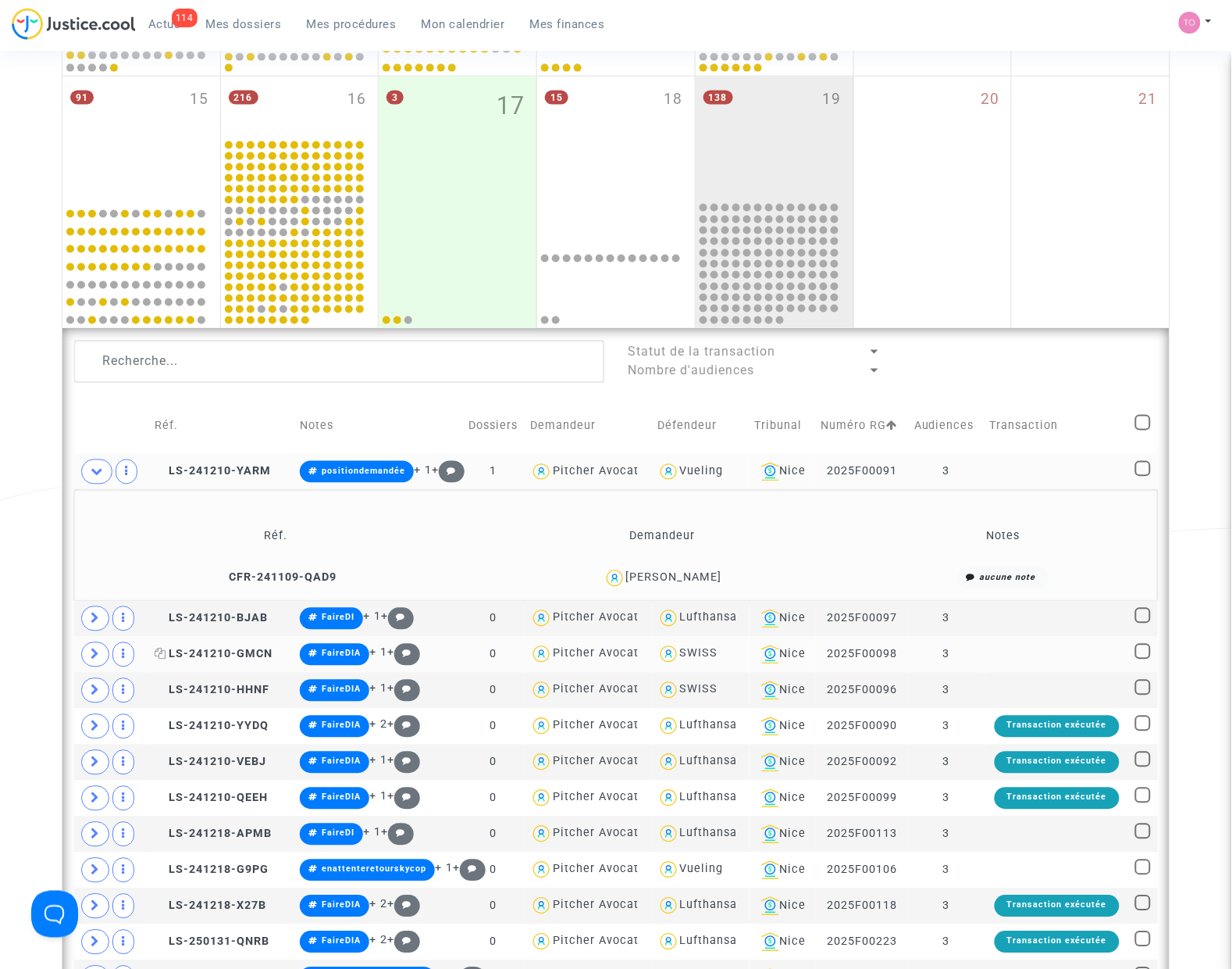
scroll to position [586, 0]
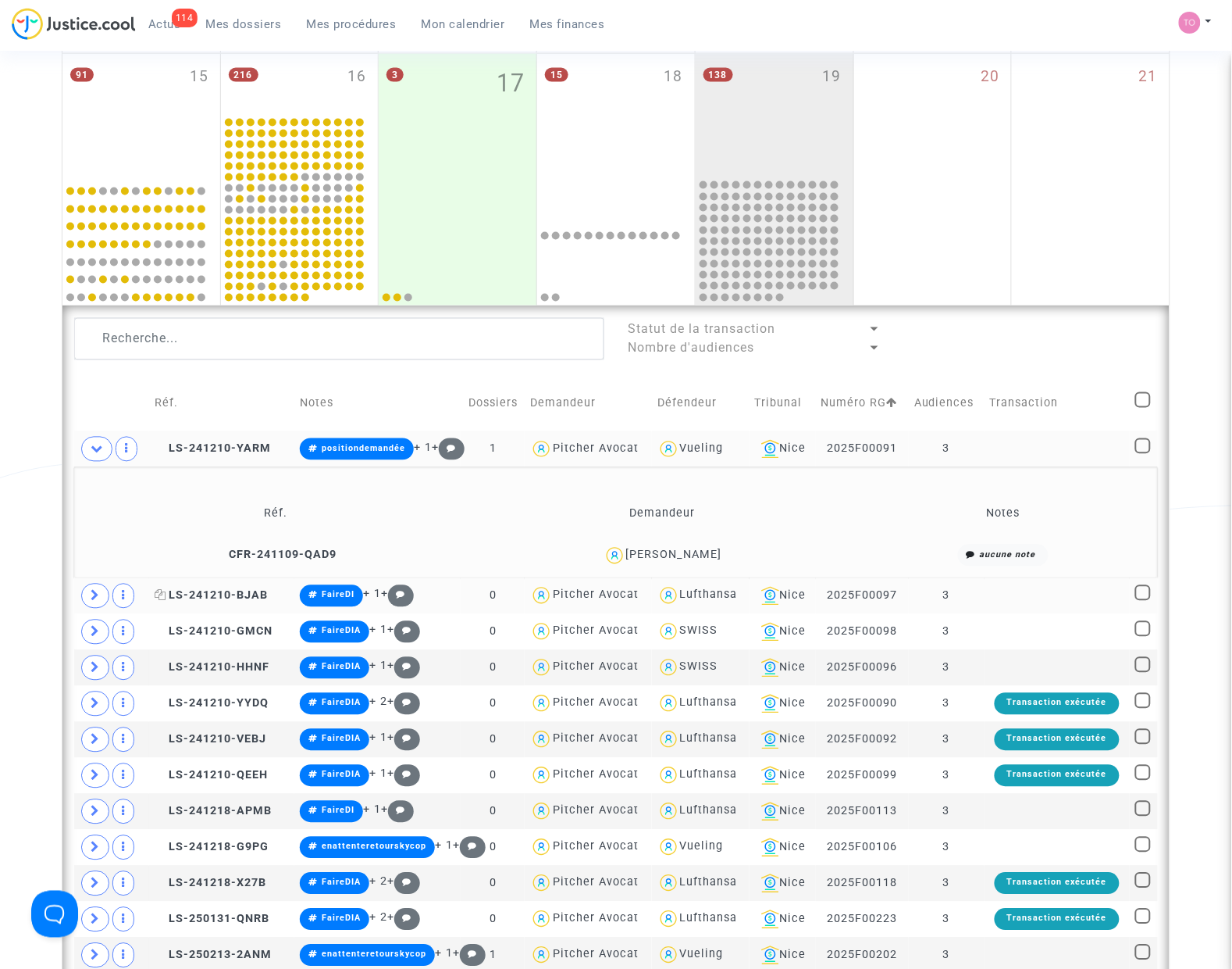
click at [184, 592] on span "LS-241210-BJAB" at bounding box center [211, 596] width 113 height 13
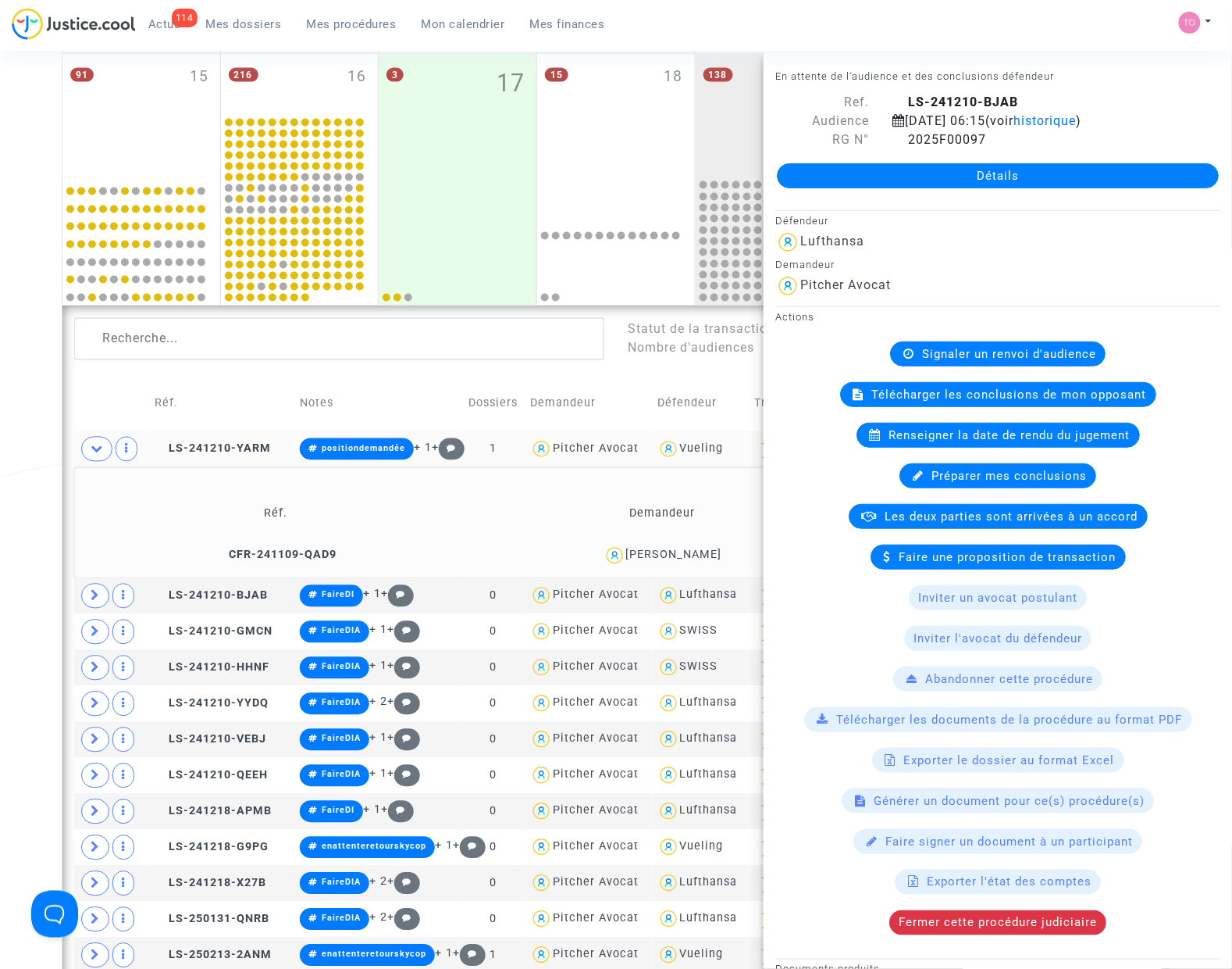
click at [203, 438] on td "LS-241210-YARM" at bounding box center [221, 449] width 145 height 36
click at [195, 736] on span "LS-241210-VEBJ" at bounding box center [210, 739] width 112 height 13
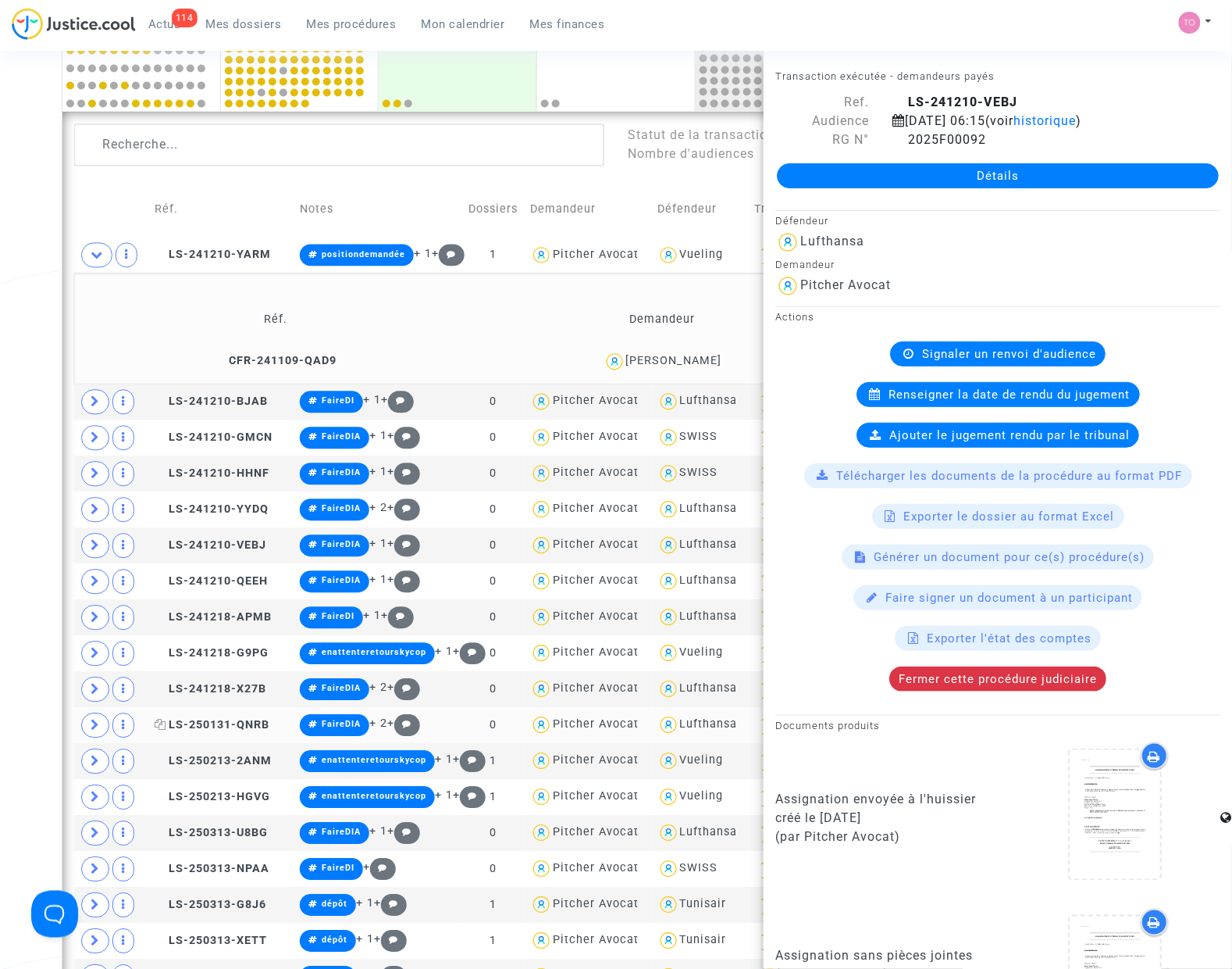
scroll to position [781, 0]
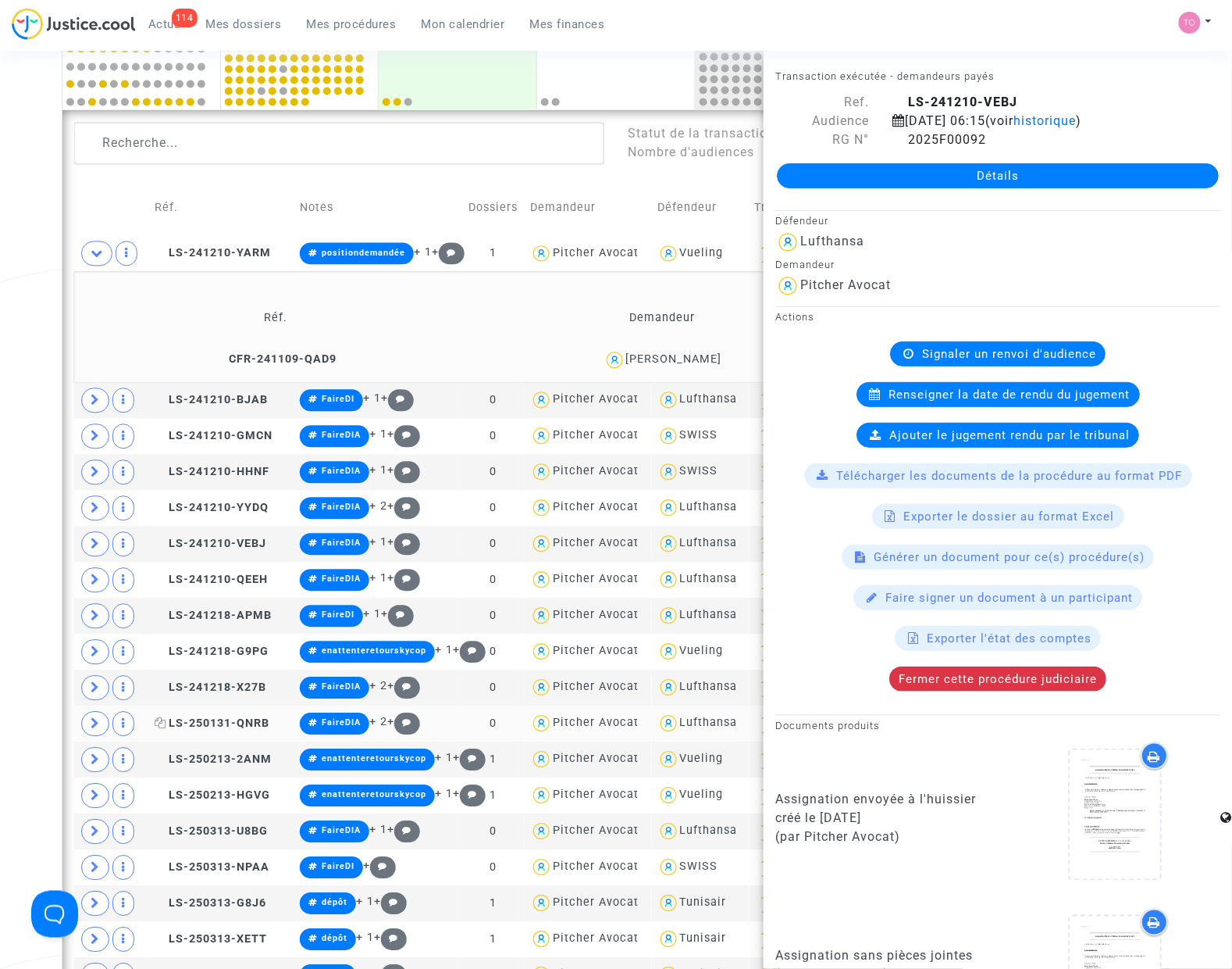
click at [196, 726] on span "LS-250131-QNRB" at bounding box center [212, 723] width 114 height 13
click at [188, 772] on td "LS-250213-2ANM" at bounding box center [221, 760] width 145 height 36
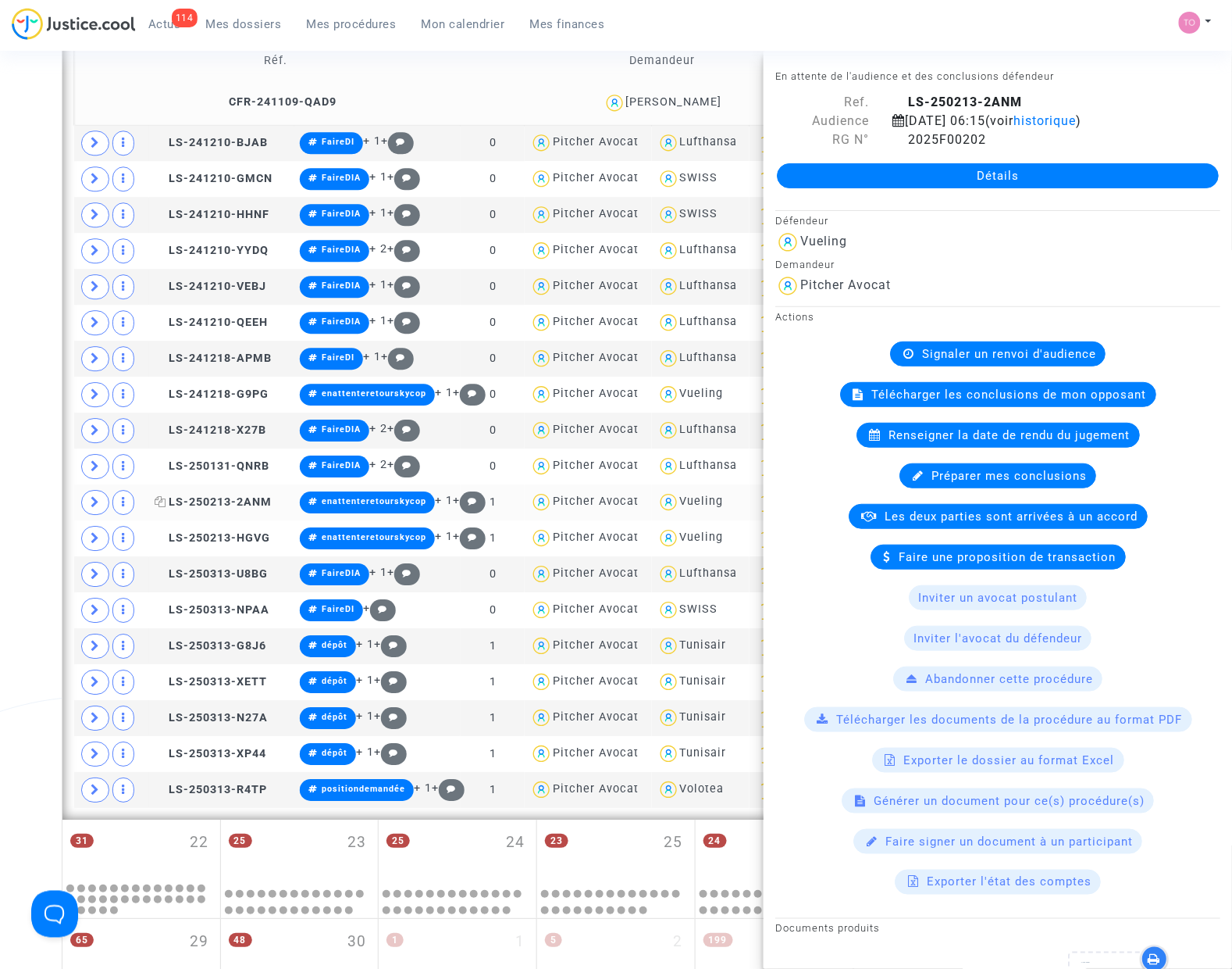
scroll to position [1074, 0]
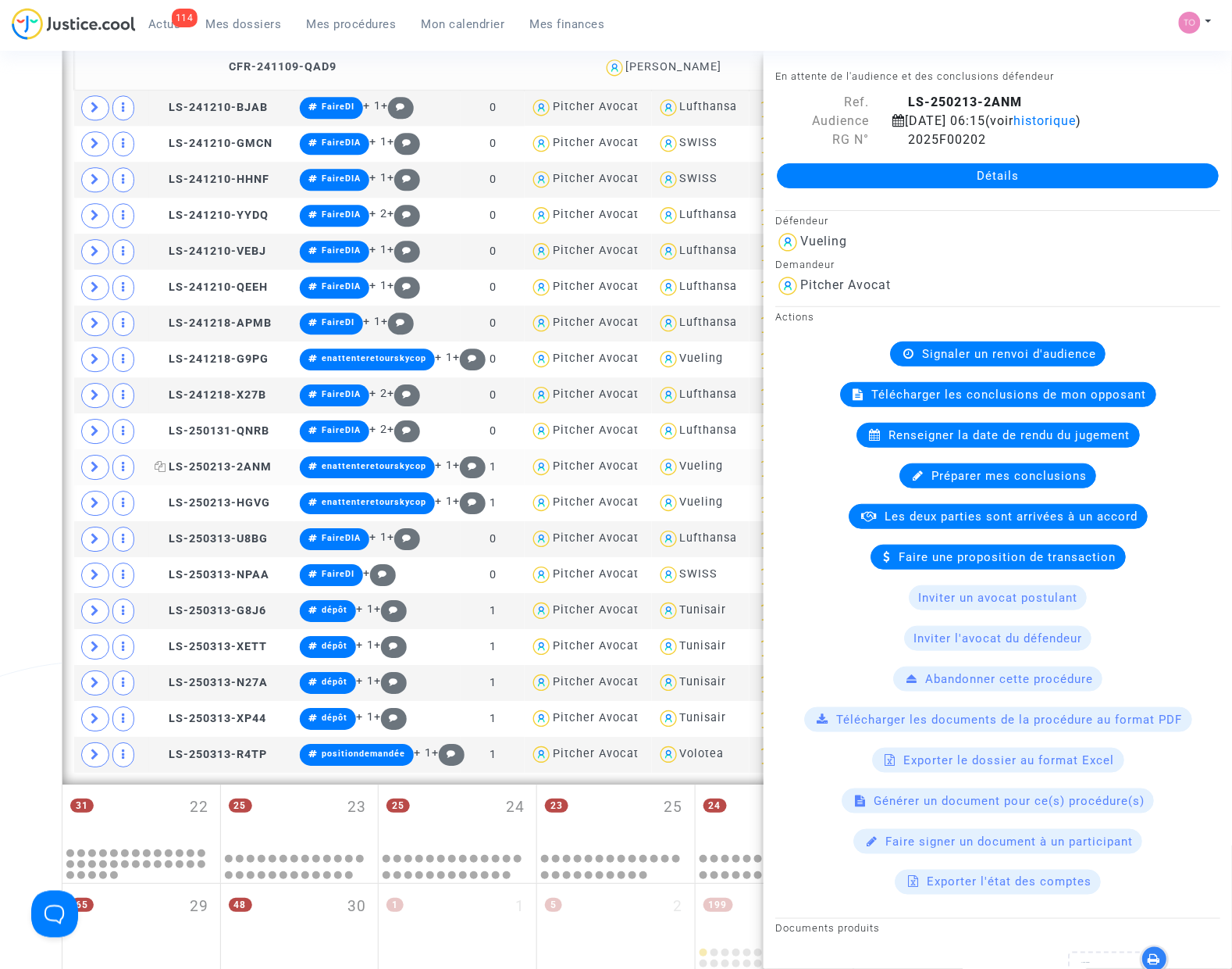
click at [191, 761] on span "LS-250313-R4TP" at bounding box center [211, 754] width 113 height 13
click at [205, 689] on copy "LS-250313-N27A" at bounding box center [211, 682] width 113 height 13
click at [213, 599] on td "LS-250313-G8J6" at bounding box center [221, 611] width 145 height 36
click at [208, 530] on td "LS-250313-U8BG" at bounding box center [221, 538] width 145 height 36
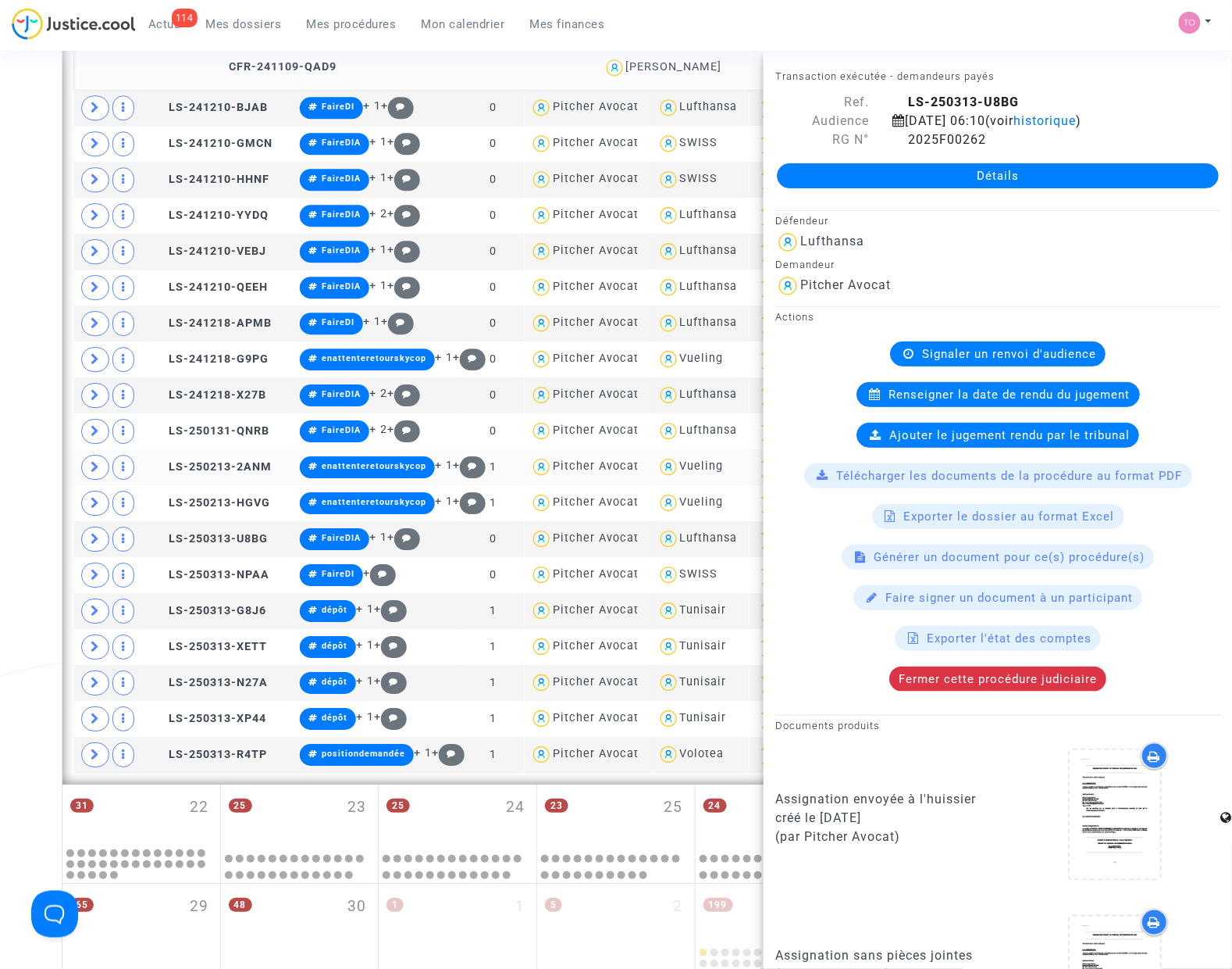
click at [212, 458] on td "LS-250213-2ANM" at bounding box center [221, 467] width 145 height 36
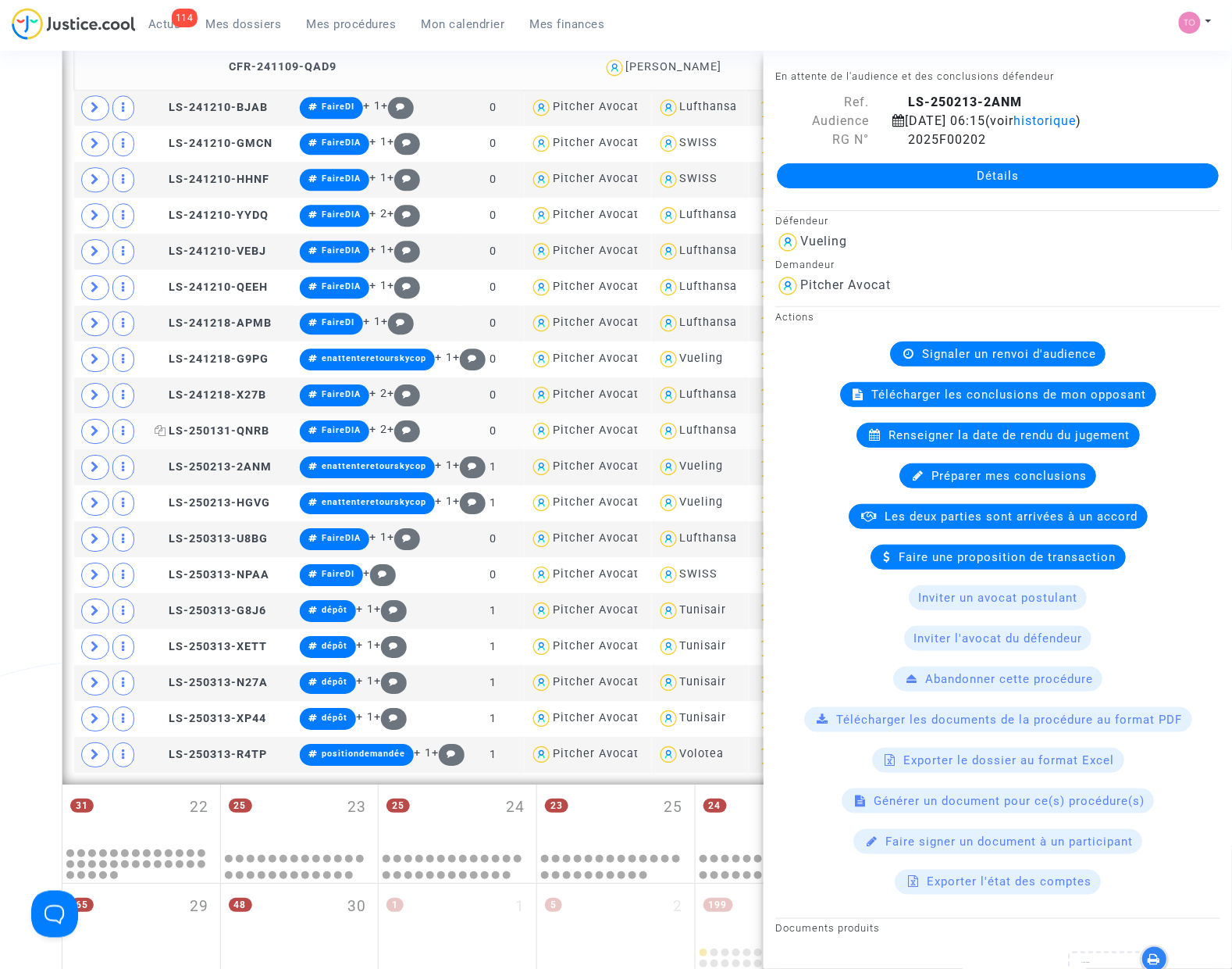
click at [200, 437] on span "LS-250131-QNRB" at bounding box center [212, 431] width 114 height 13
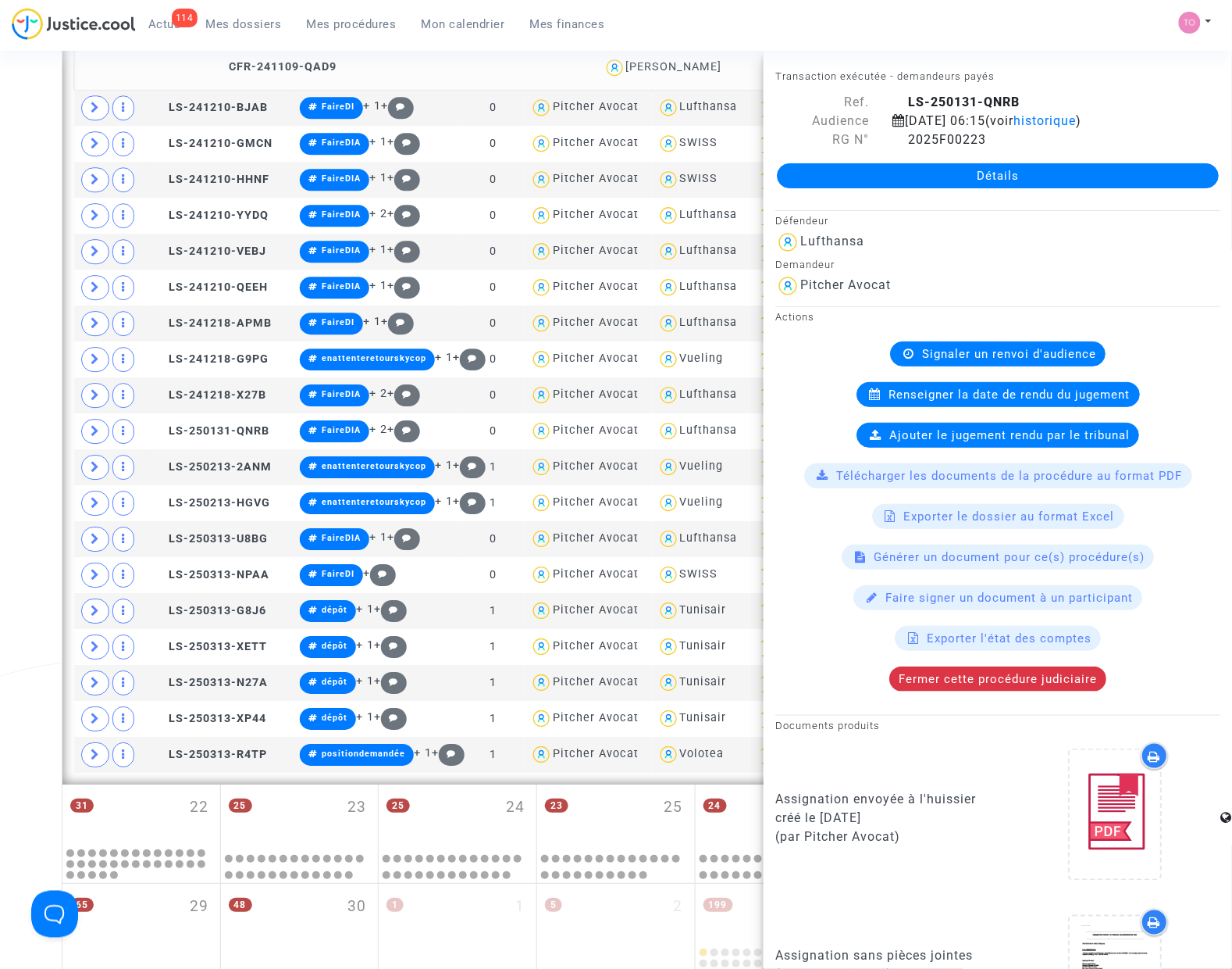
scroll to position [451, 0]
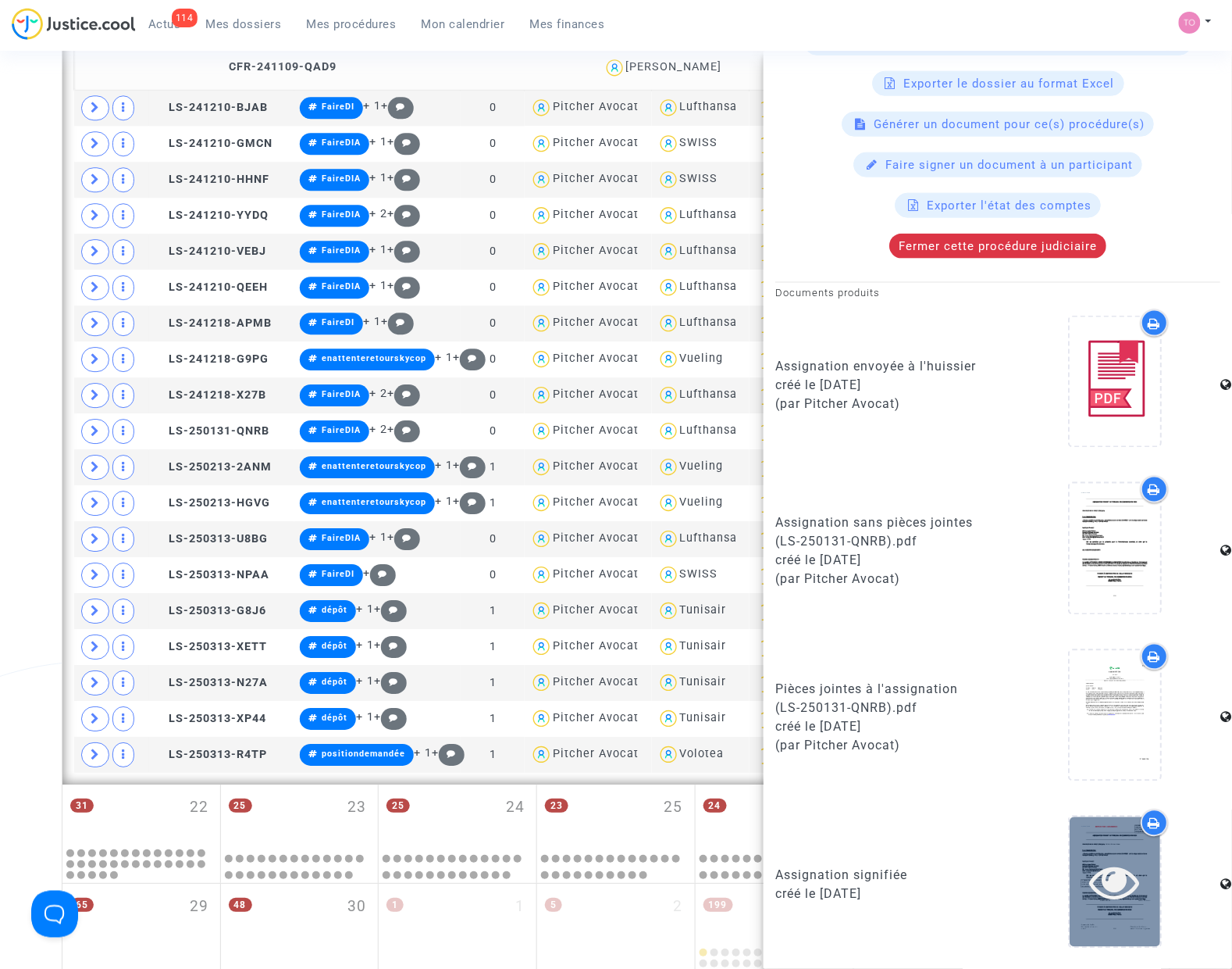
click at [1107, 888] on icon at bounding box center [1116, 882] width 51 height 50
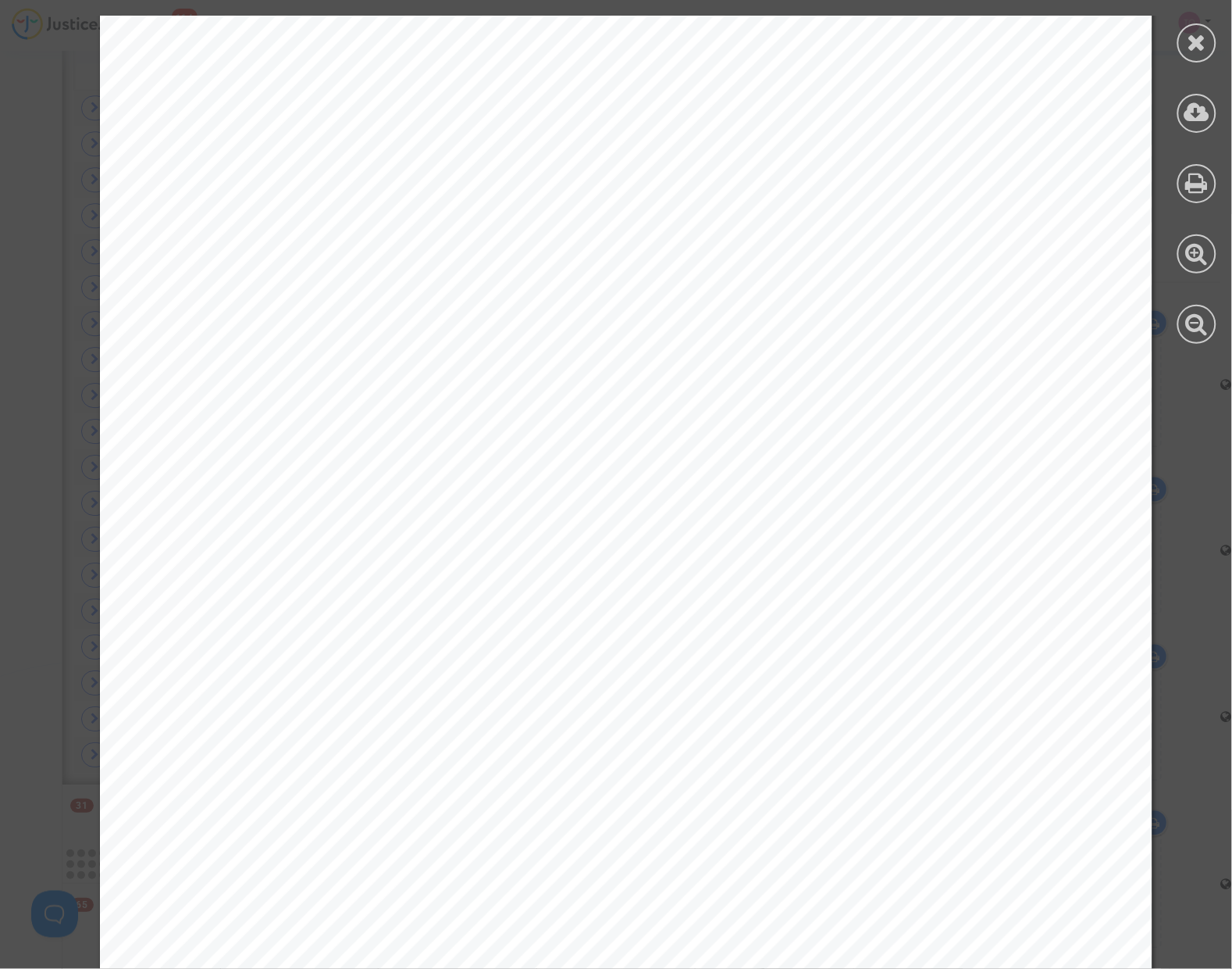
scroll to position [390, 0]
click at [1179, 43] on div at bounding box center [1197, 43] width 39 height 39
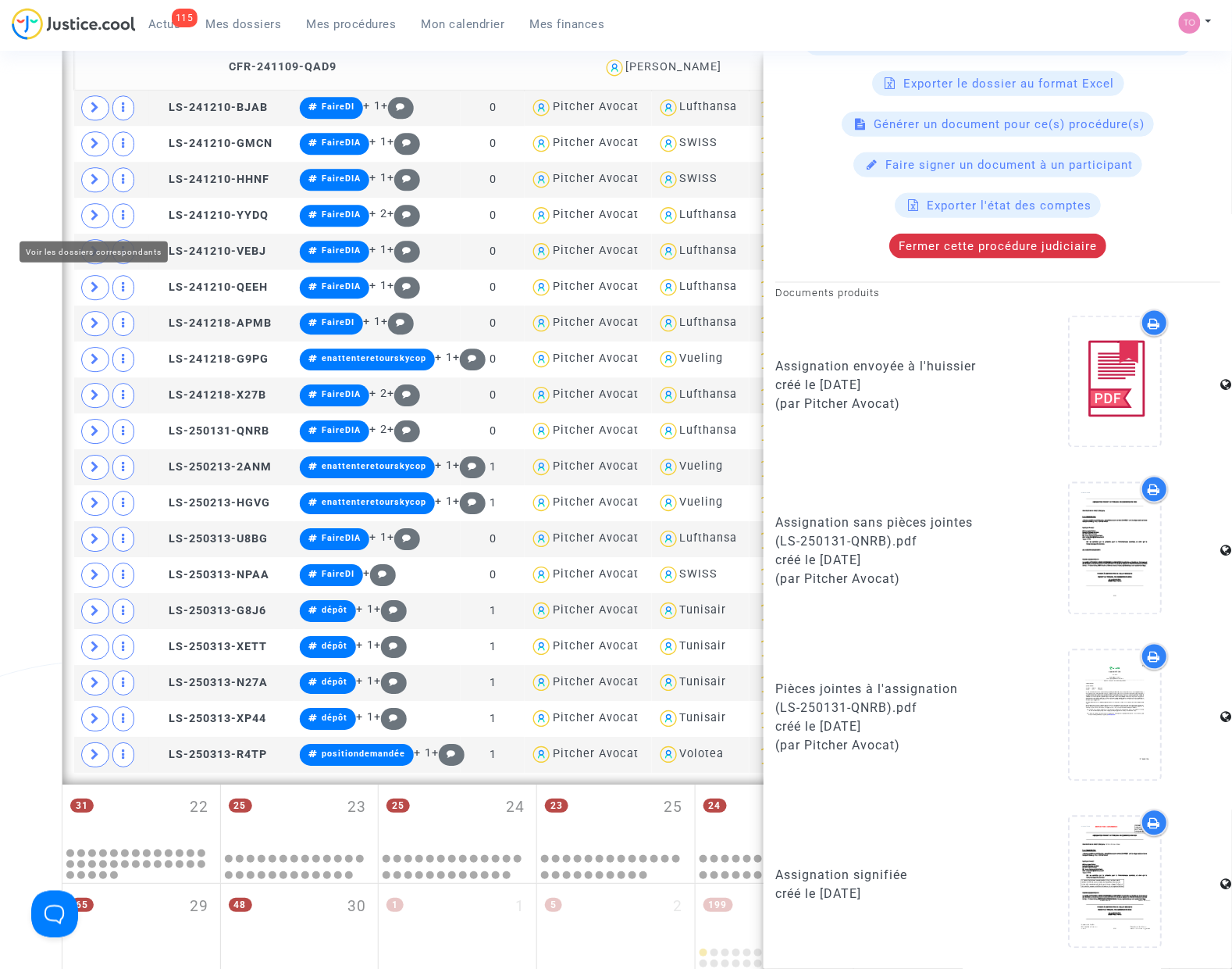
click at [39, 195] on div "Date de clôture d'instruction Date de conciliation Date d'audience Date de juge…" at bounding box center [616, 70] width 1232 height 2109
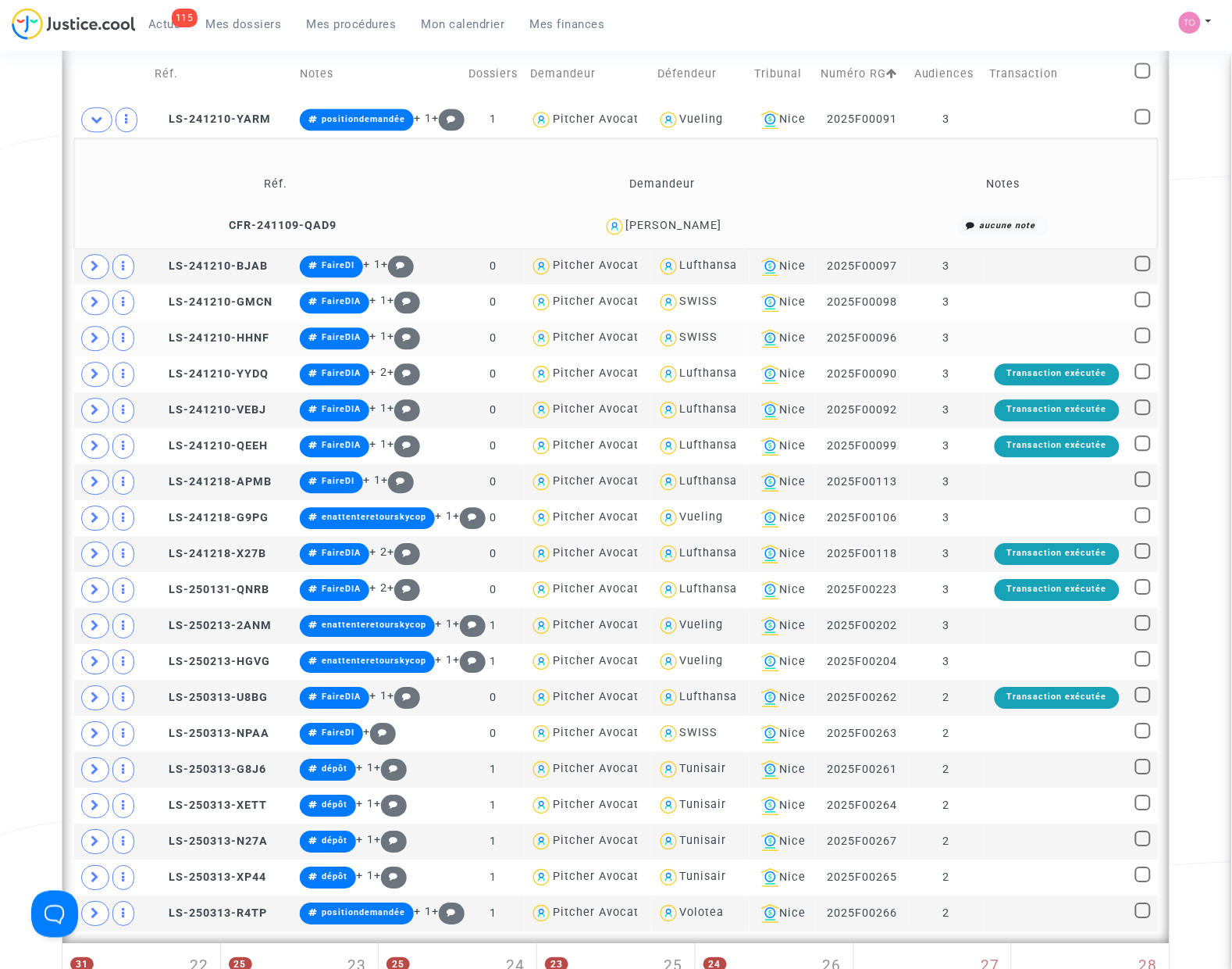
scroll to position [879, 0]
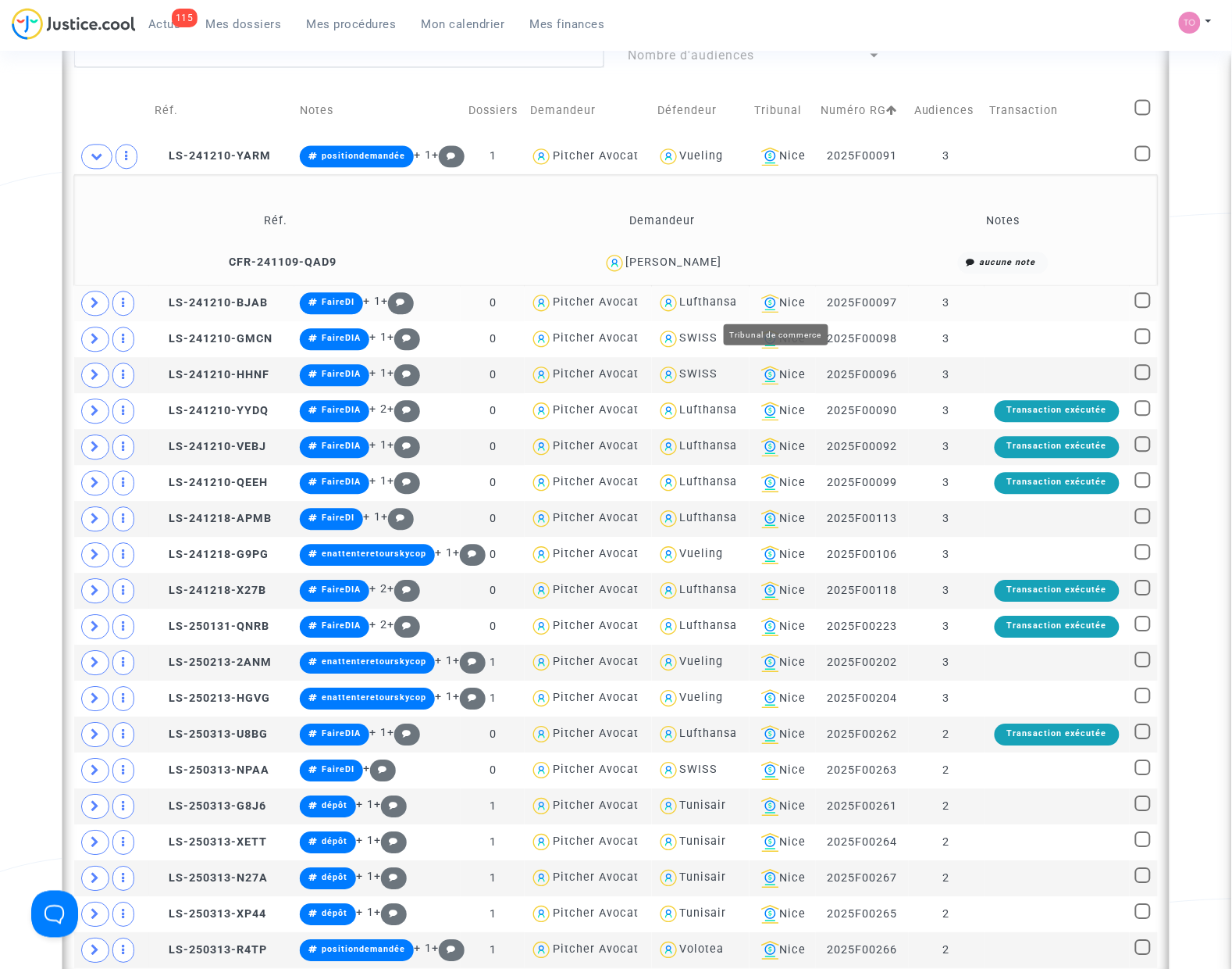
click at [787, 301] on div "Nice" at bounding box center [782, 303] width 55 height 19
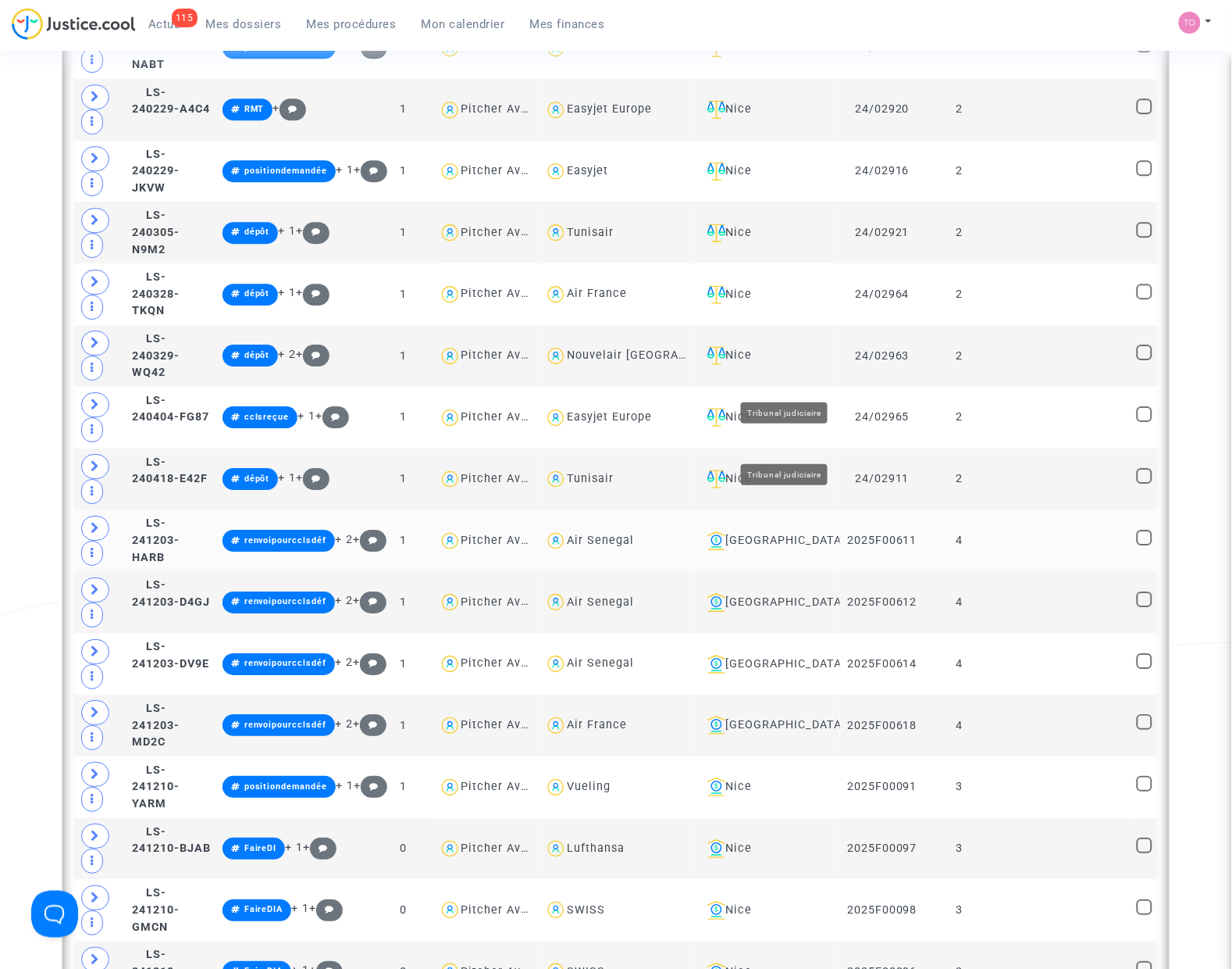
scroll to position [1172, 0]
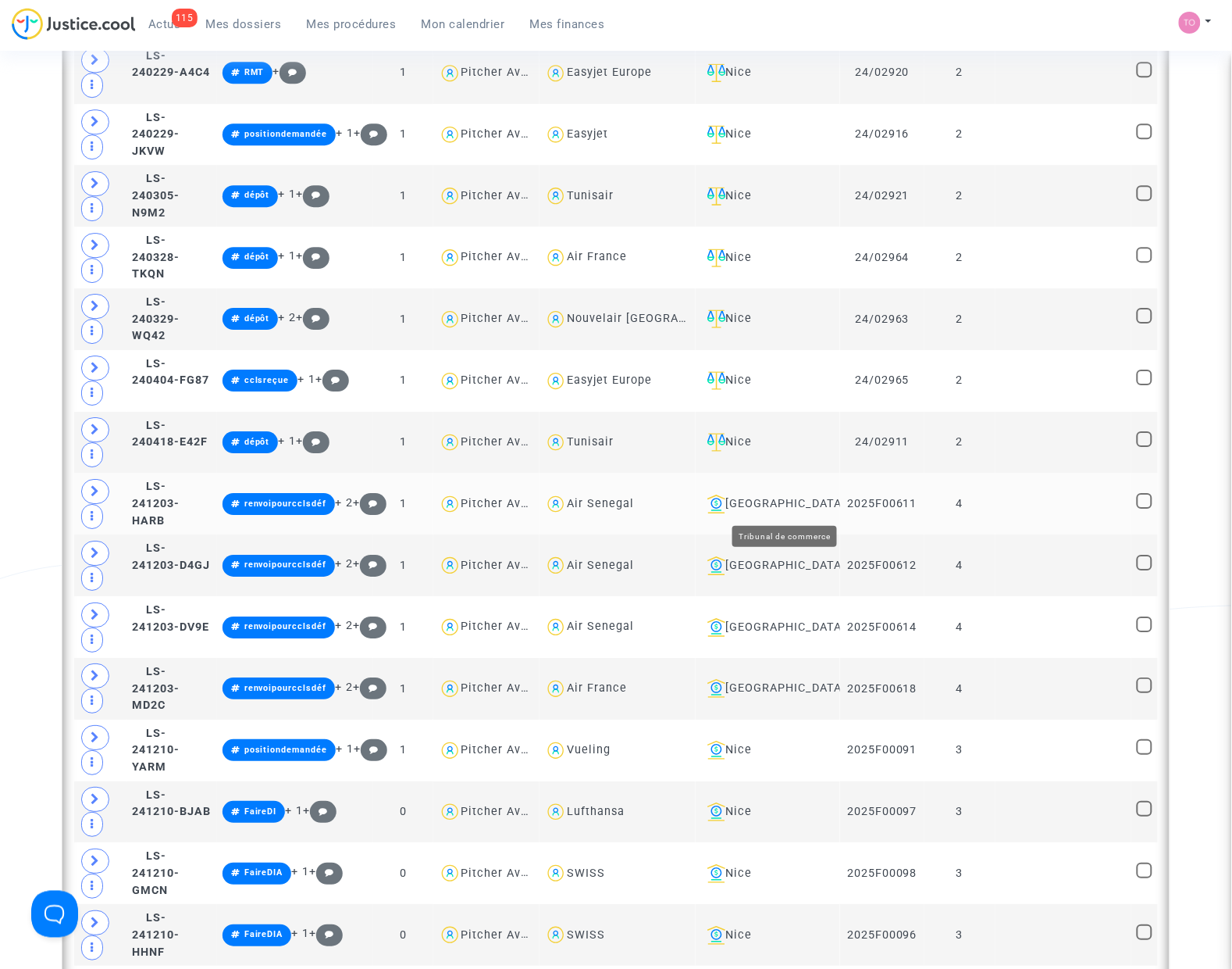
click at [803, 507] on div "Bobigny" at bounding box center [768, 504] width 134 height 19
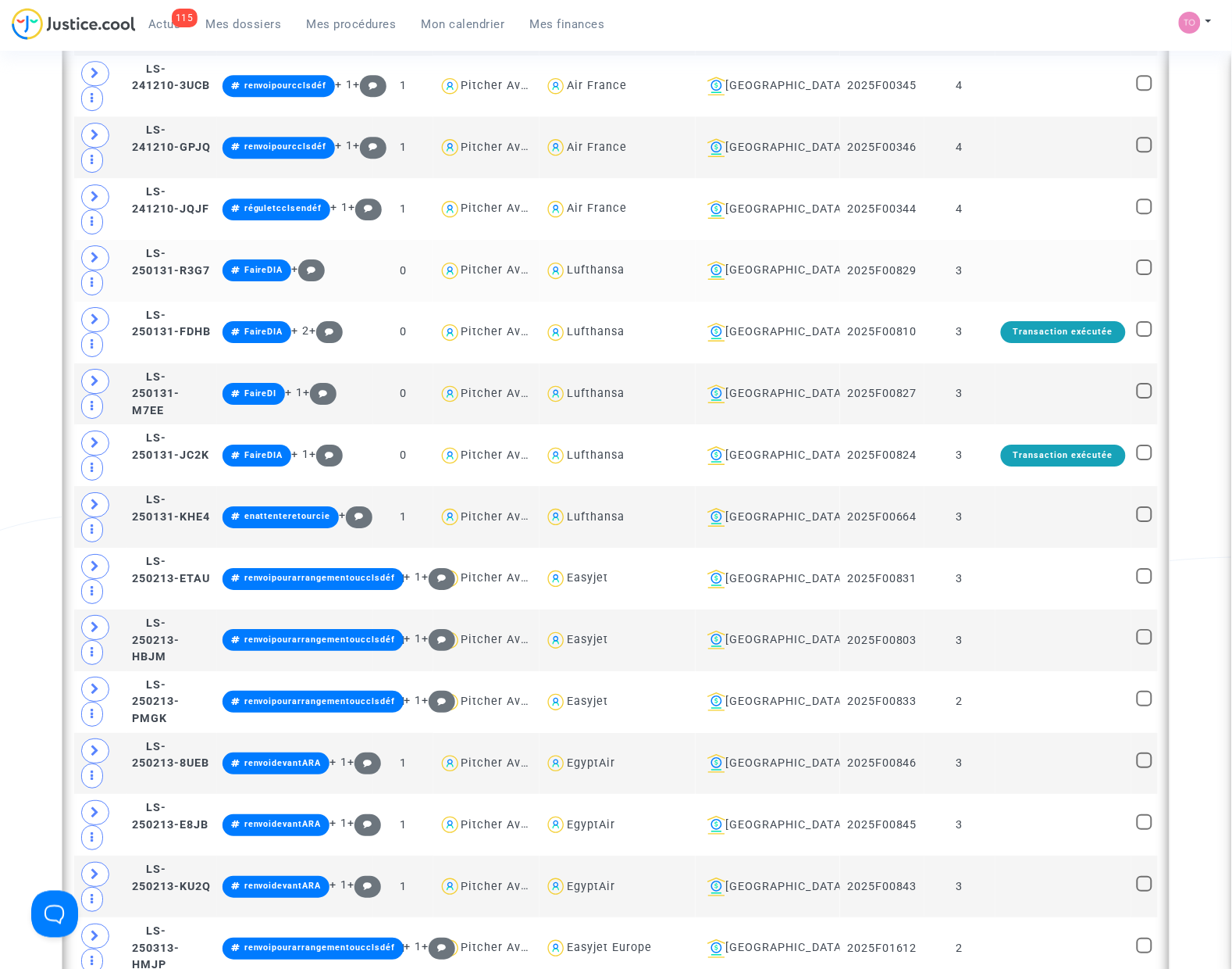
scroll to position [1269, 0]
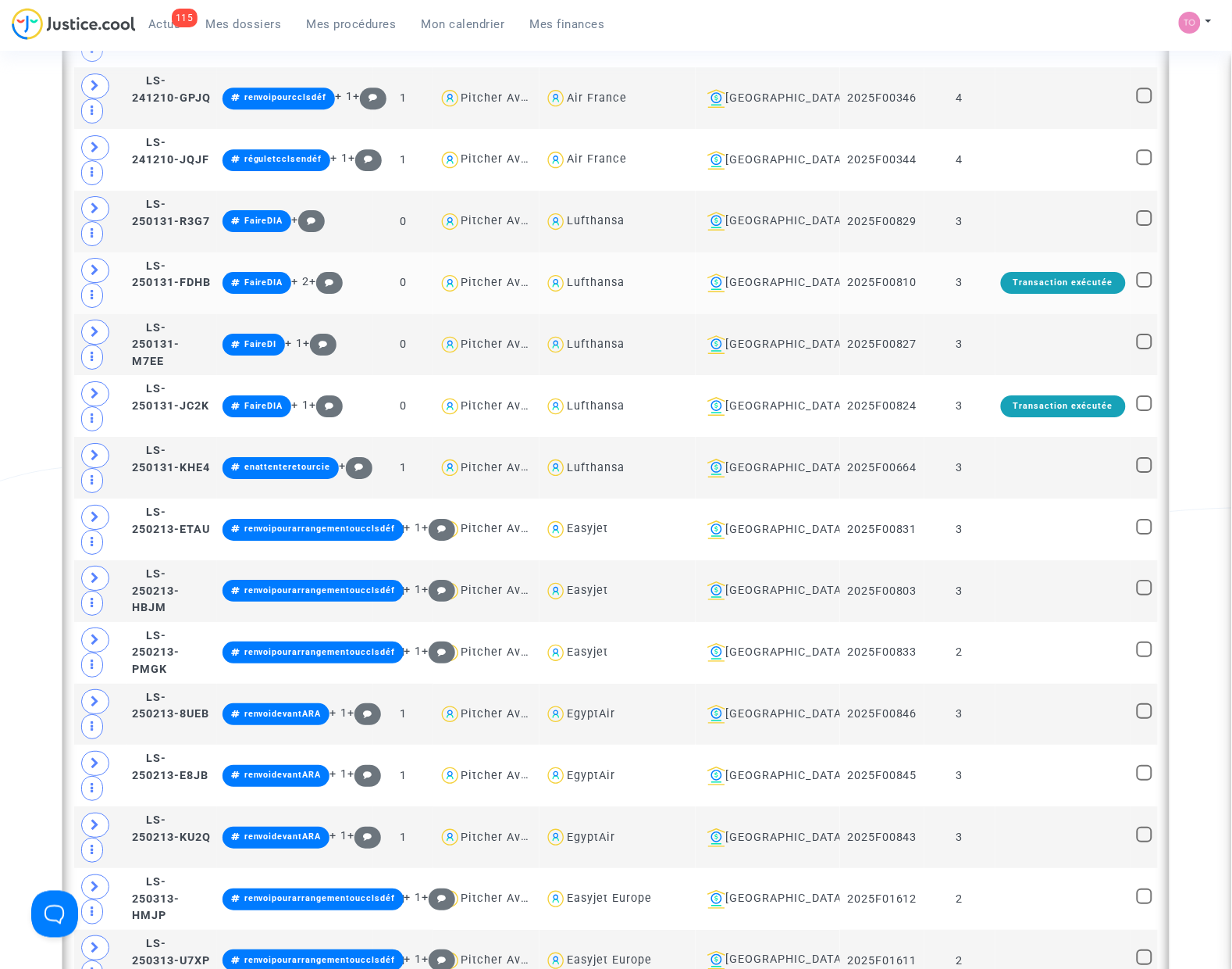
click at [624, 283] on div "Lufthansa" at bounding box center [596, 282] width 58 height 13
type textarea "@Lufthansa"
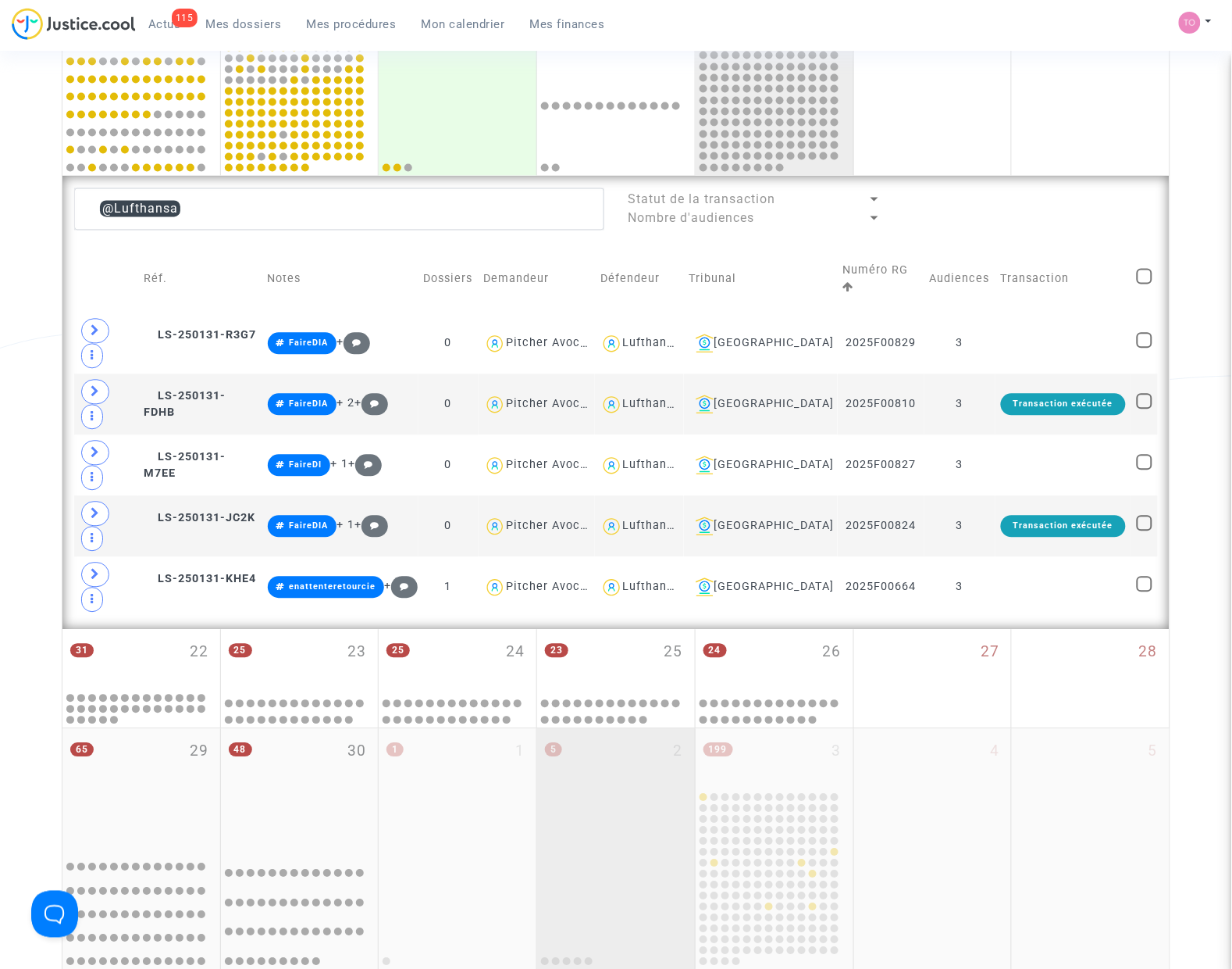
scroll to position [682, 0]
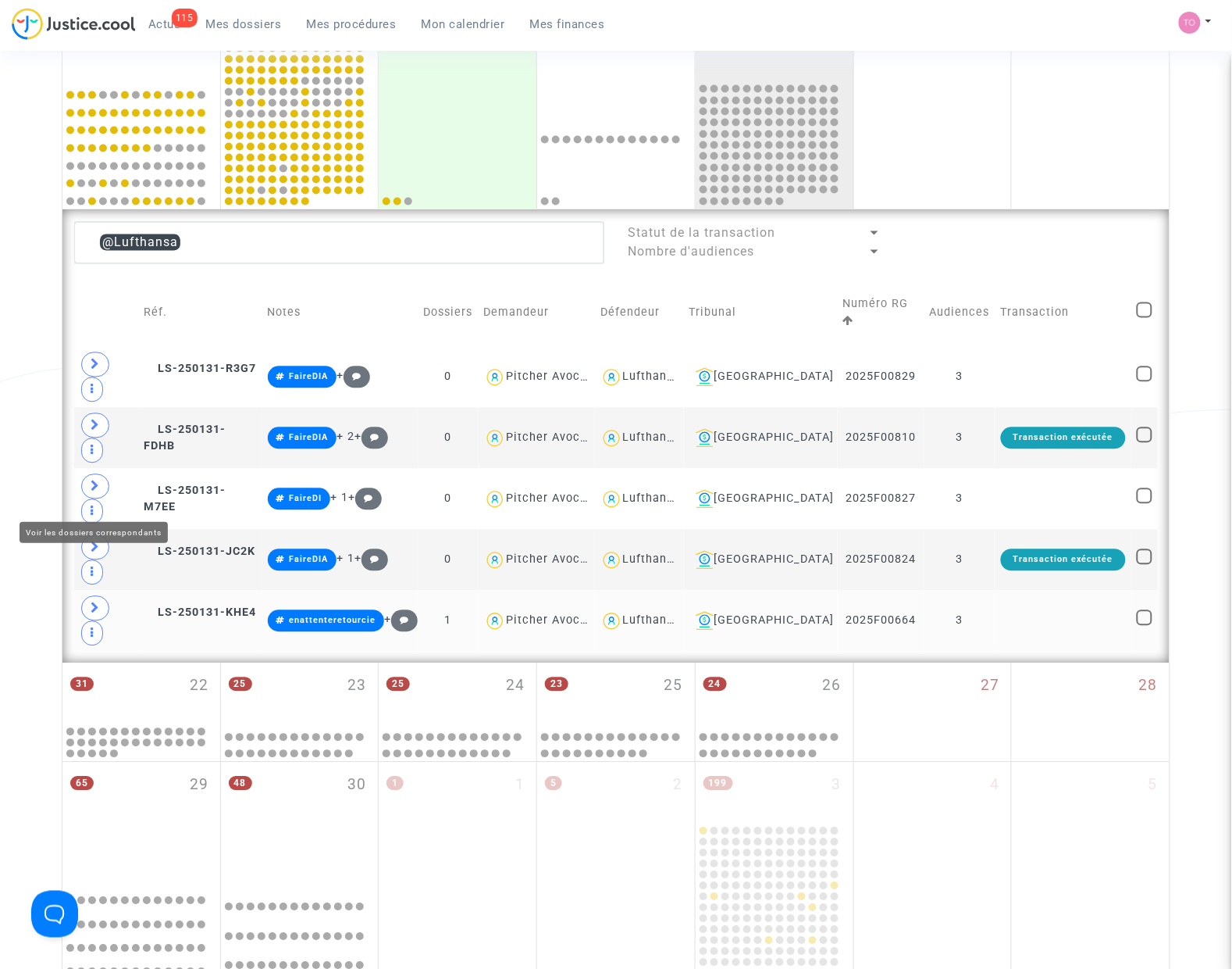
click at [91, 602] on icon at bounding box center [96, 608] width 9 height 11
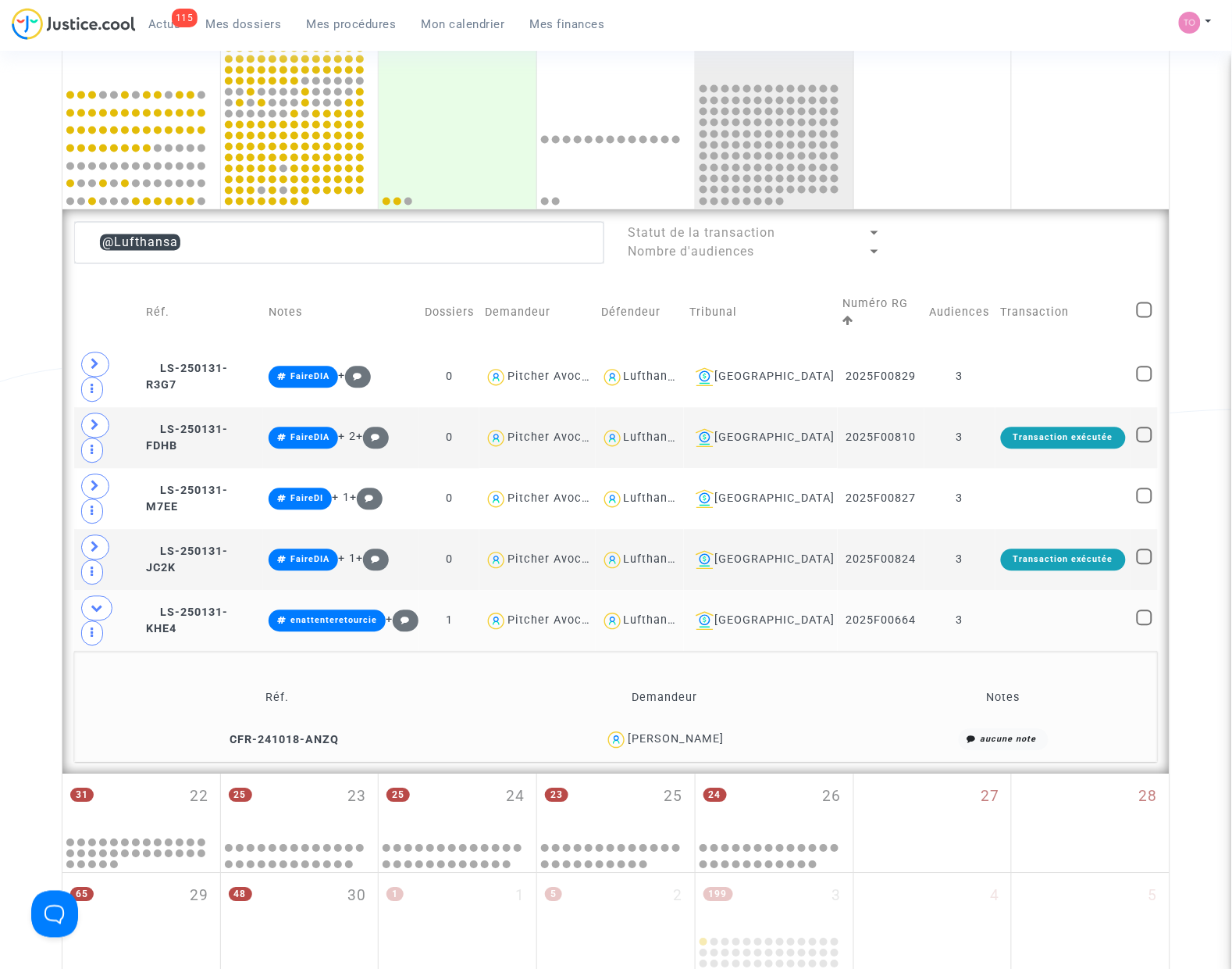
drag, startPoint x: 754, startPoint y: 606, endPoint x: 674, endPoint y: 613, distance: 80.3
click at [674, 729] on div "FELISA CLARA INES Lacroze" at bounding box center [665, 740] width 369 height 23
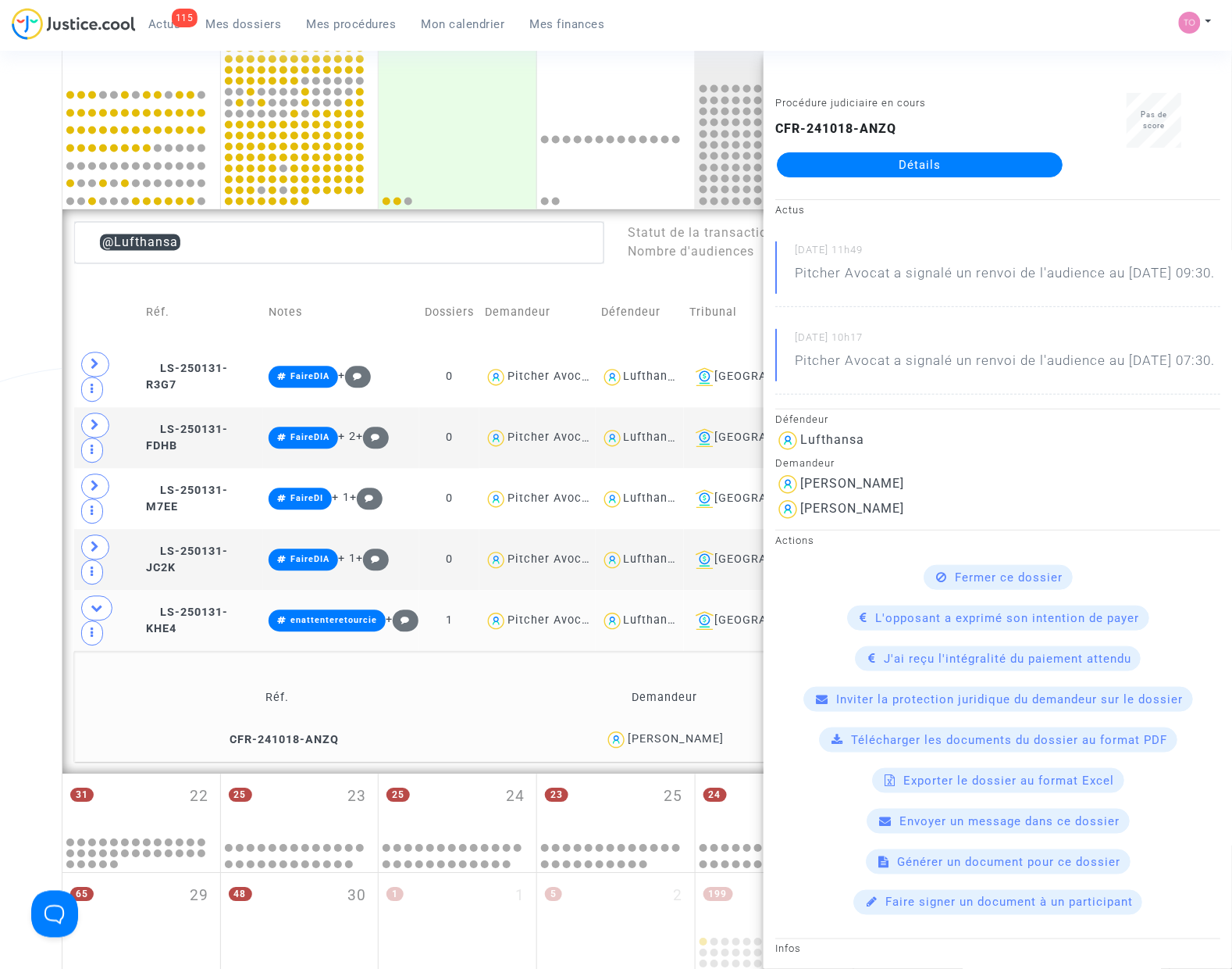
copy div "INES Lacroze"
click at [675, 614] on div "Lufthansa" at bounding box center [653, 621] width 58 height 13
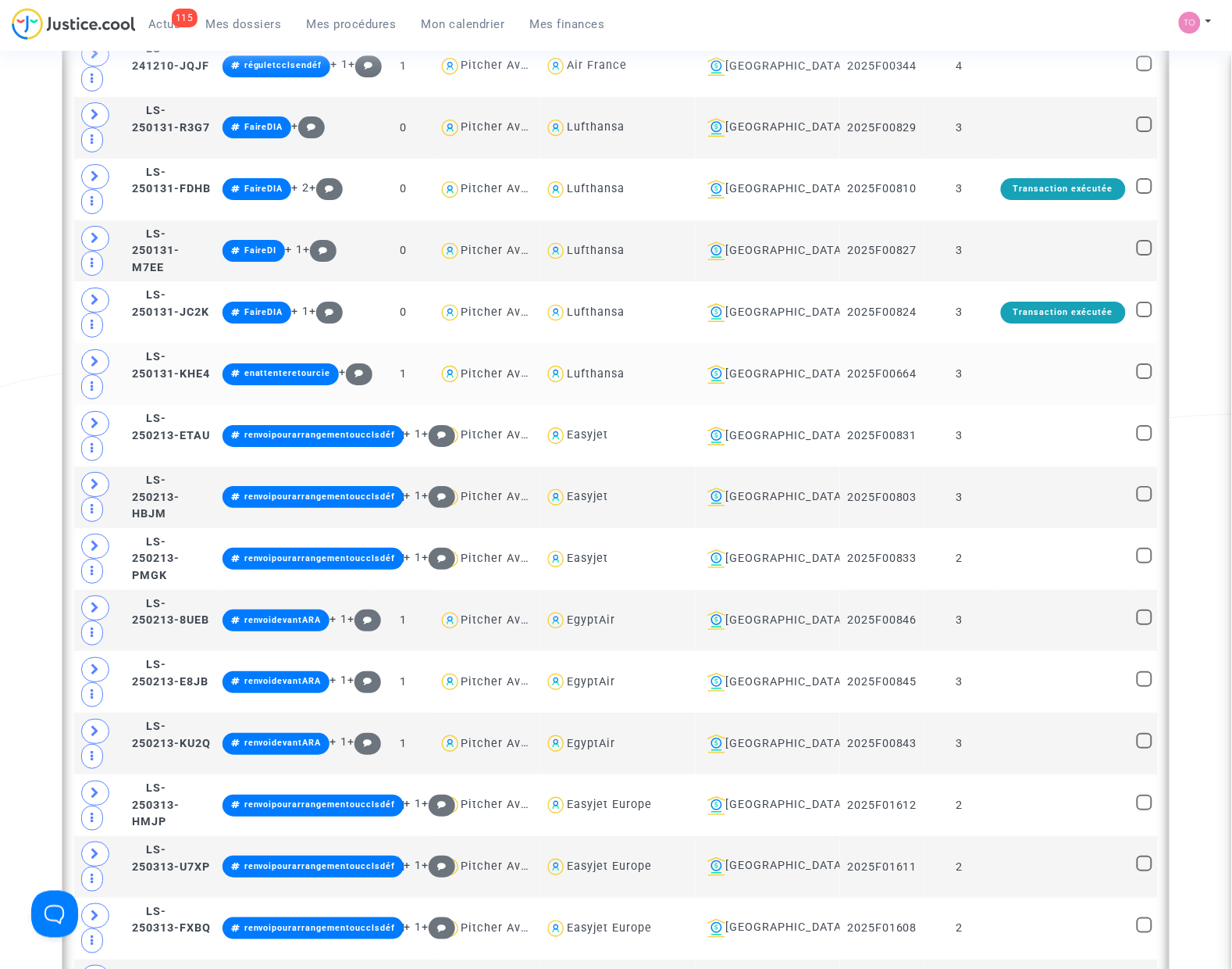
scroll to position [1366, 0]
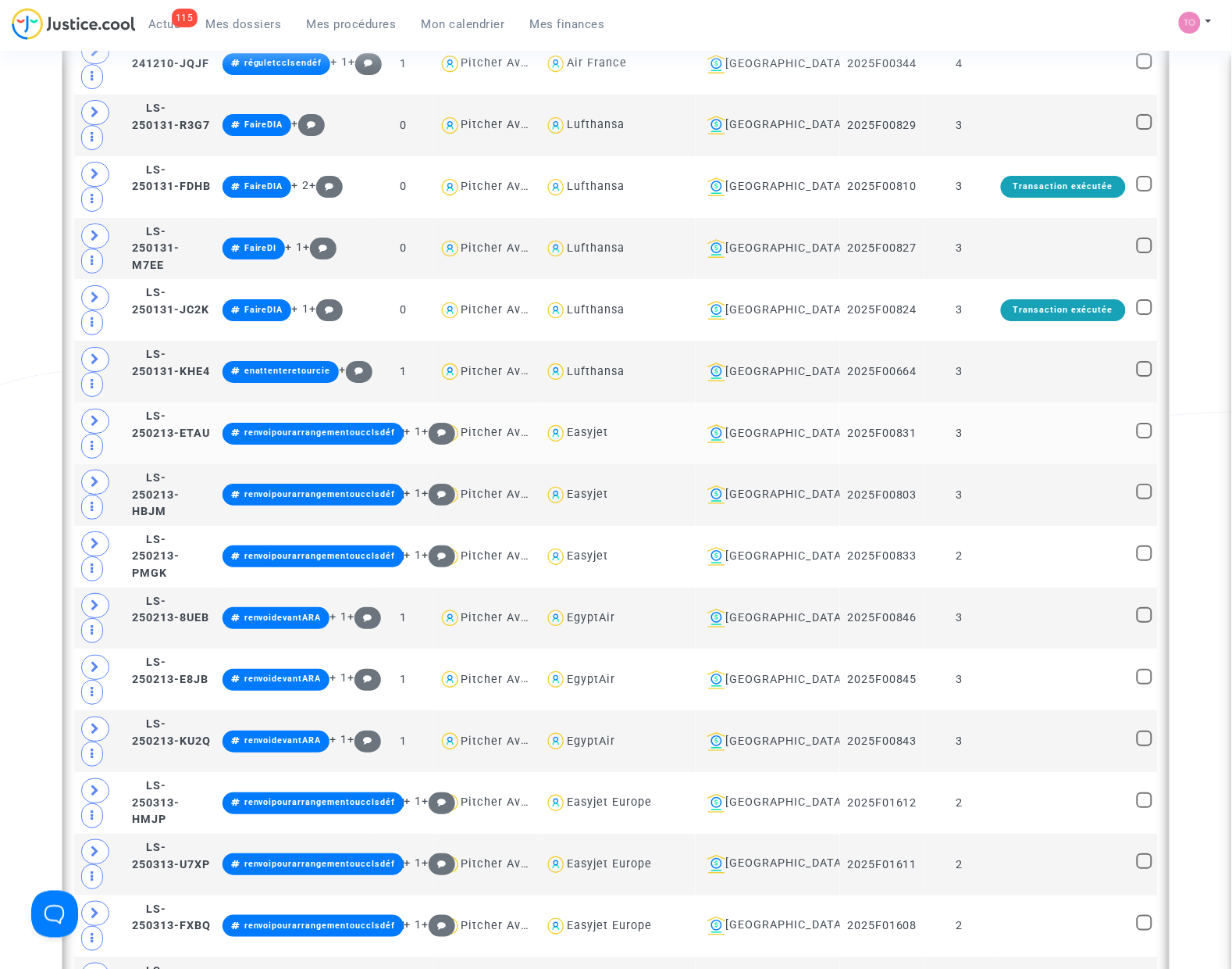
click at [608, 434] on div "Easyjet" at bounding box center [588, 432] width 41 height 13
type textarea "@Easyjet"
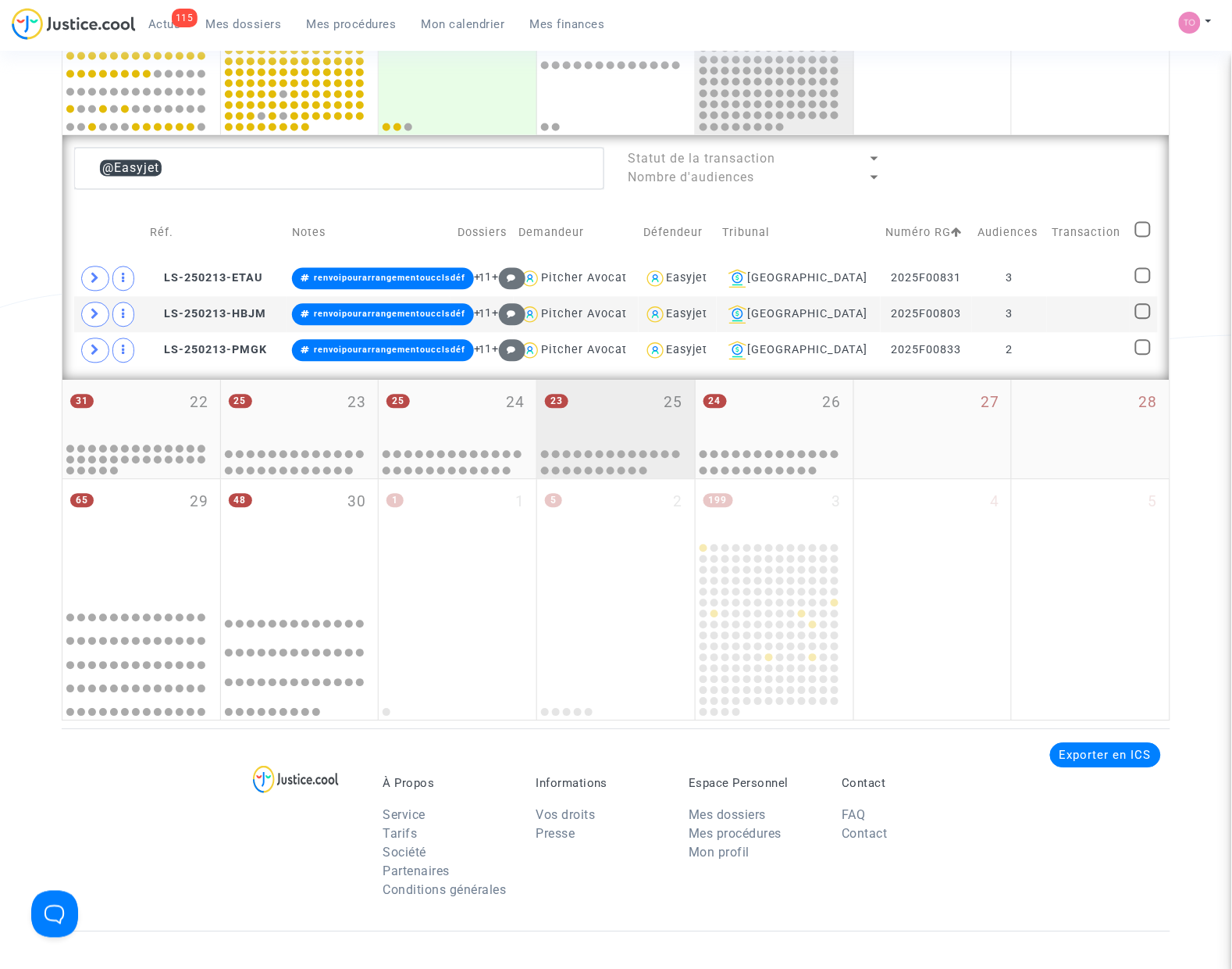
scroll to position [707, 0]
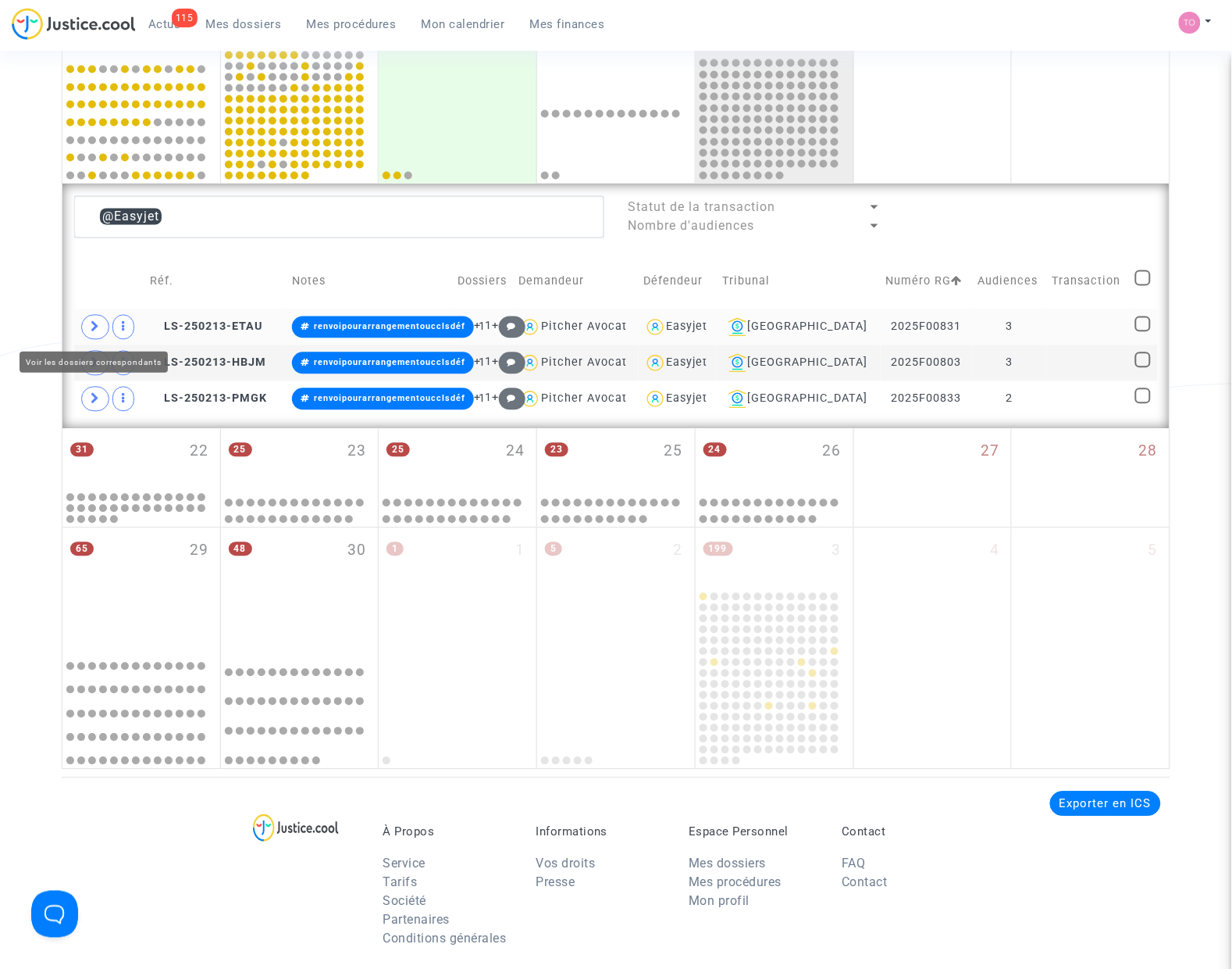
click at [98, 317] on span at bounding box center [96, 327] width 28 height 25
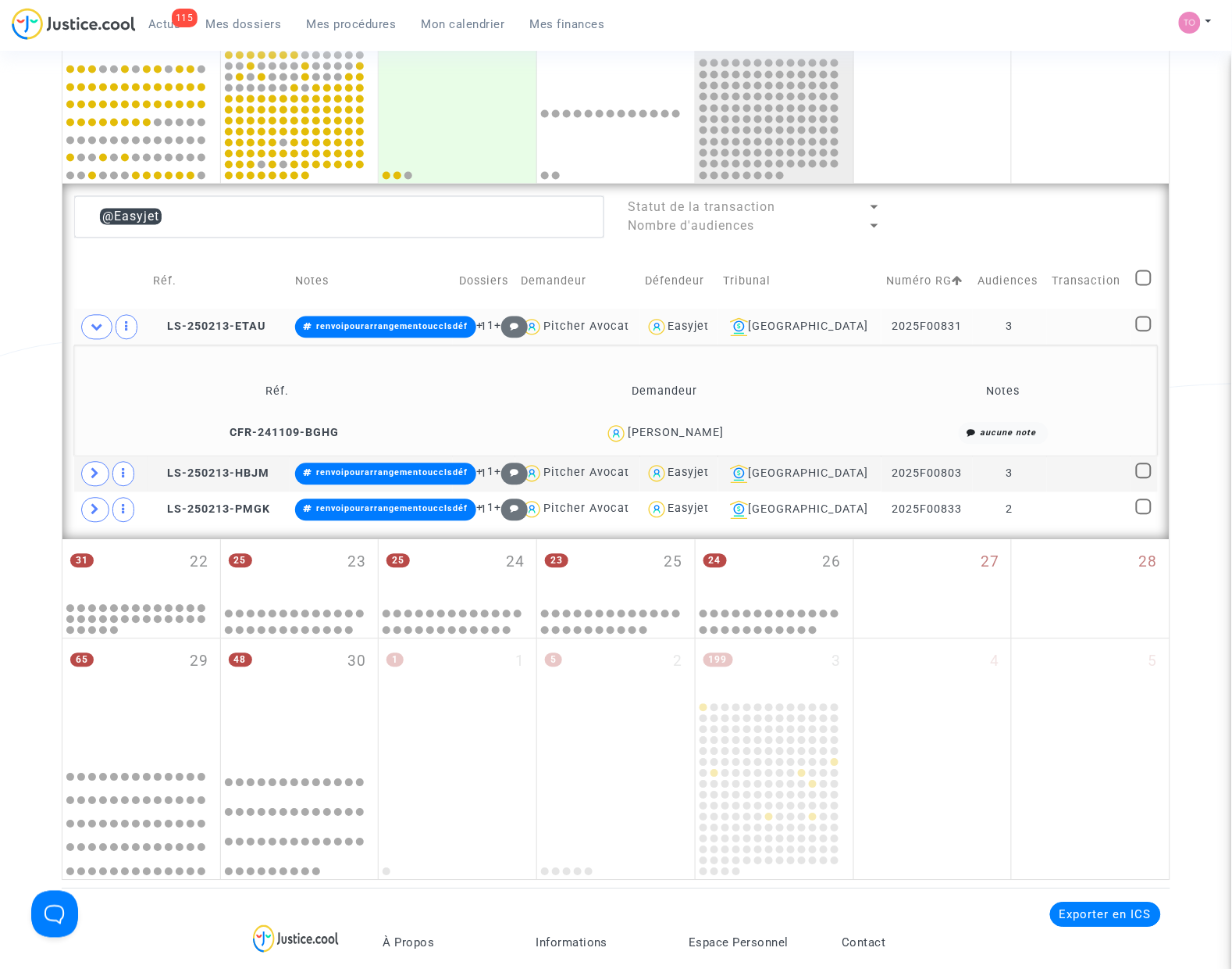
drag, startPoint x: 712, startPoint y: 434, endPoint x: 647, endPoint y: 435, distance: 65.0
click at [647, 435] on div "HYELIM YUN" at bounding box center [676, 433] width 96 height 13
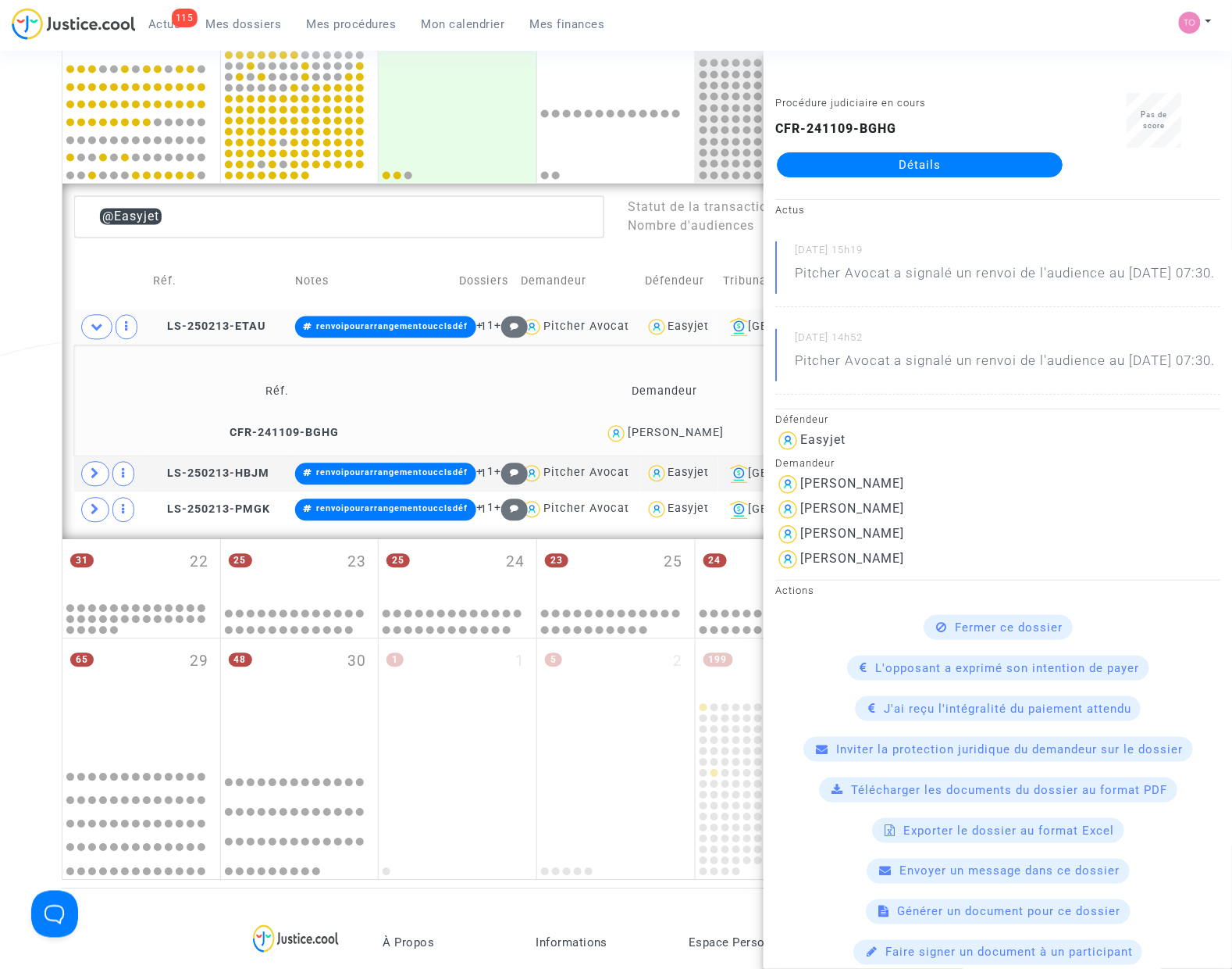
copy div "HYELIM YUN"
click at [33, 336] on div "Date de clôture d'instruction Date de conciliation Date d'audience Date de juge…" at bounding box center [616, 130] width 1232 height 1498
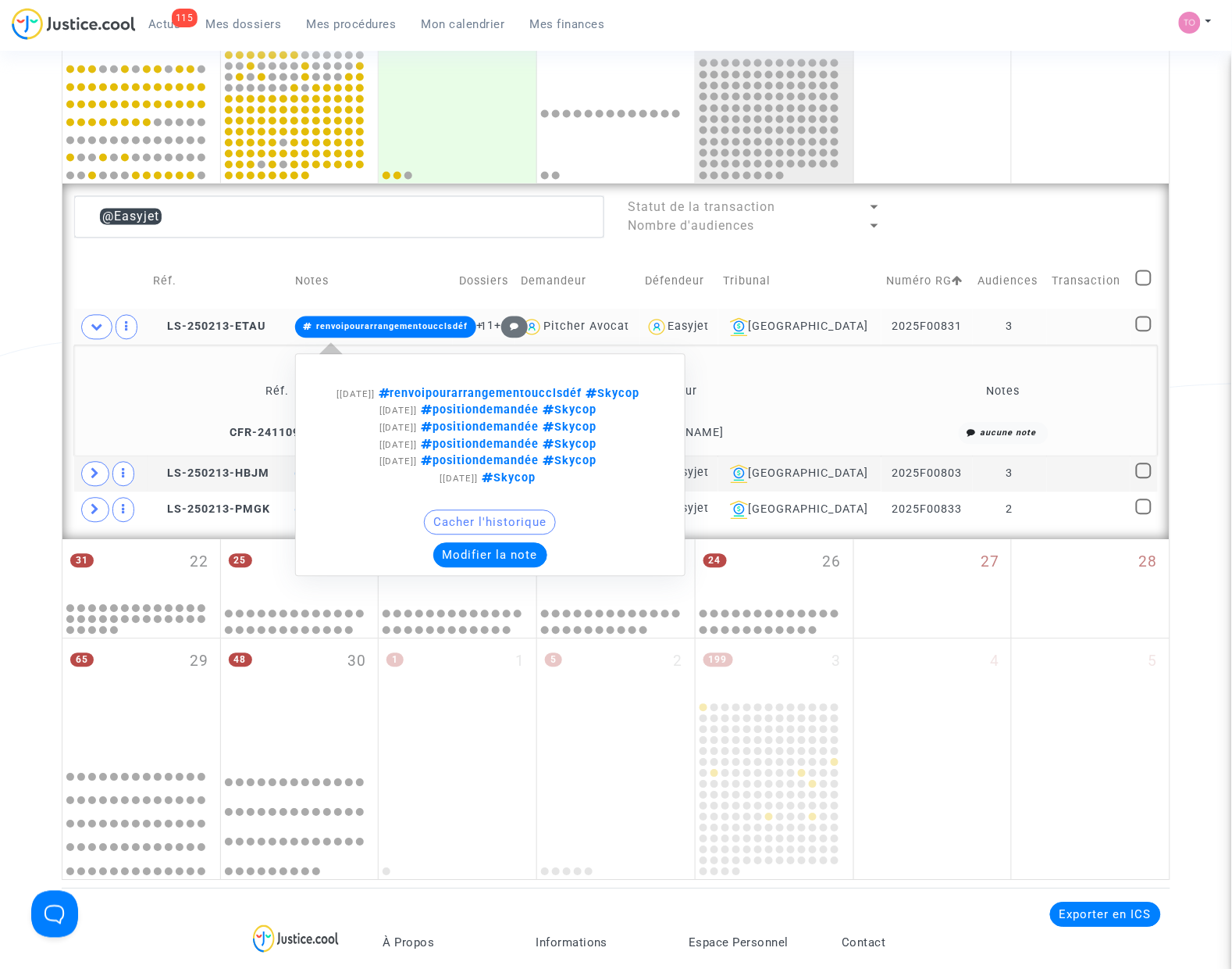
click at [518, 568] on button "Modifier la note" at bounding box center [490, 555] width 114 height 25
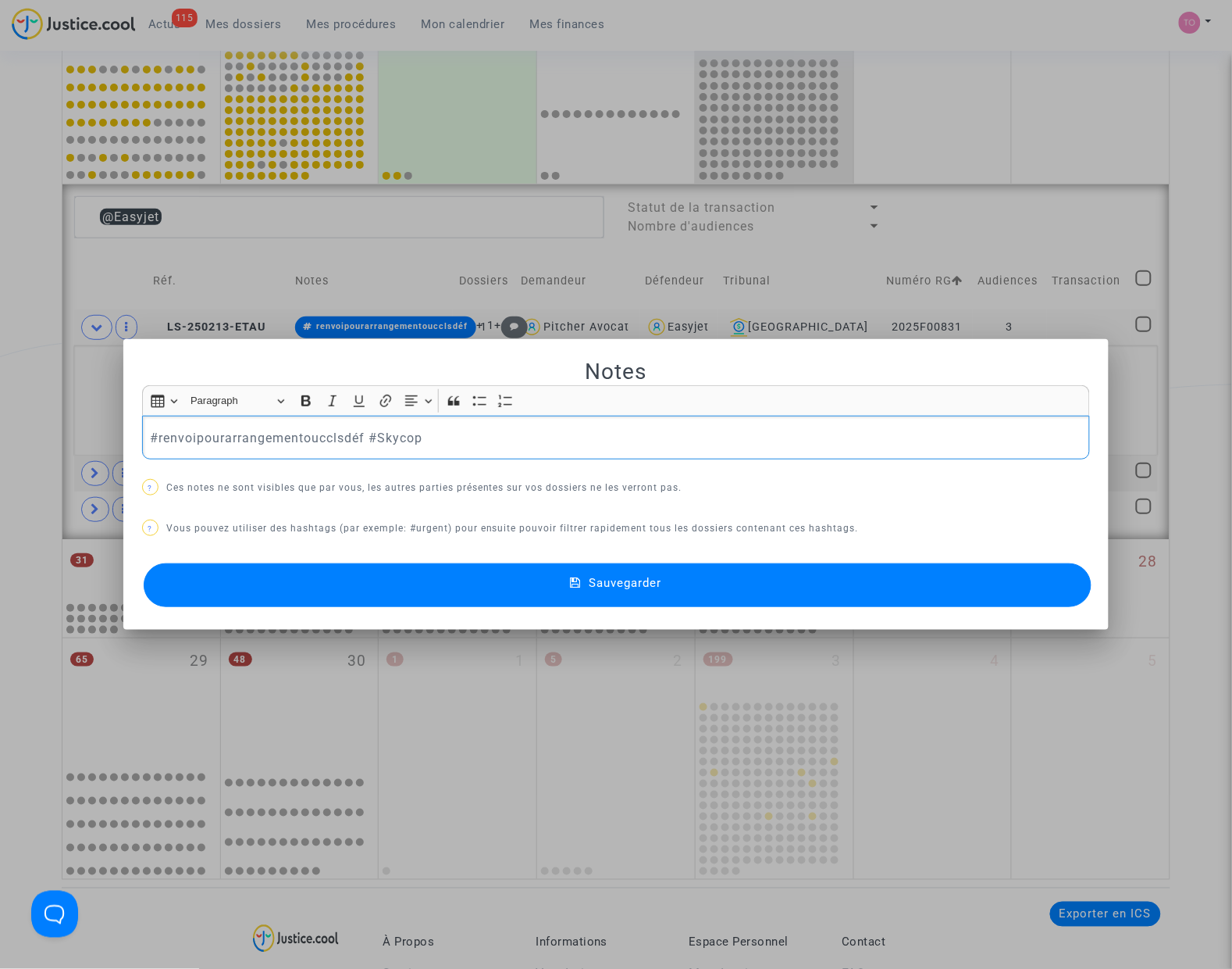
scroll to position [0, 0]
click at [27, 365] on div at bounding box center [616, 484] width 1232 height 969
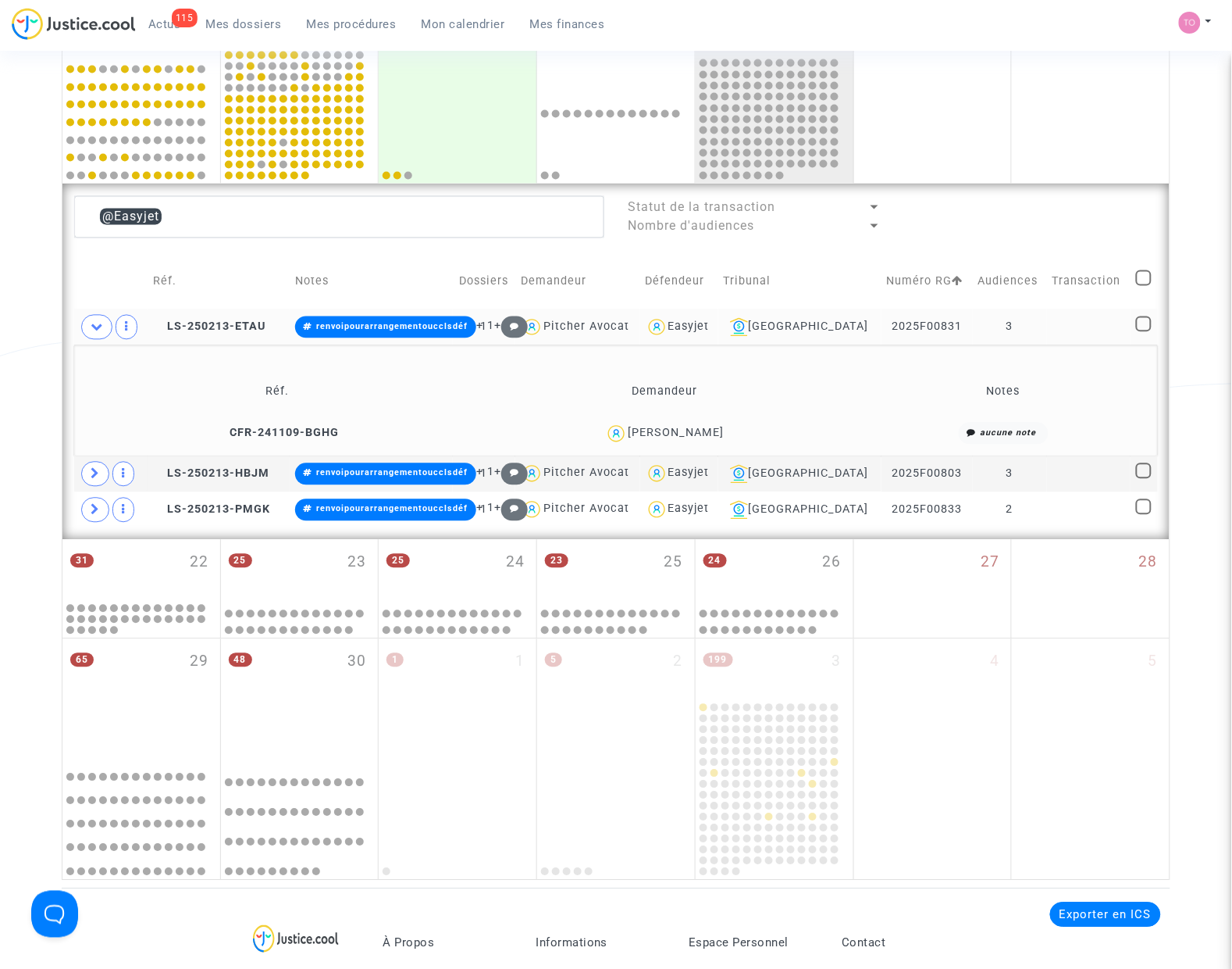
click at [710, 325] on div "Easyjet" at bounding box center [689, 326] width 41 height 13
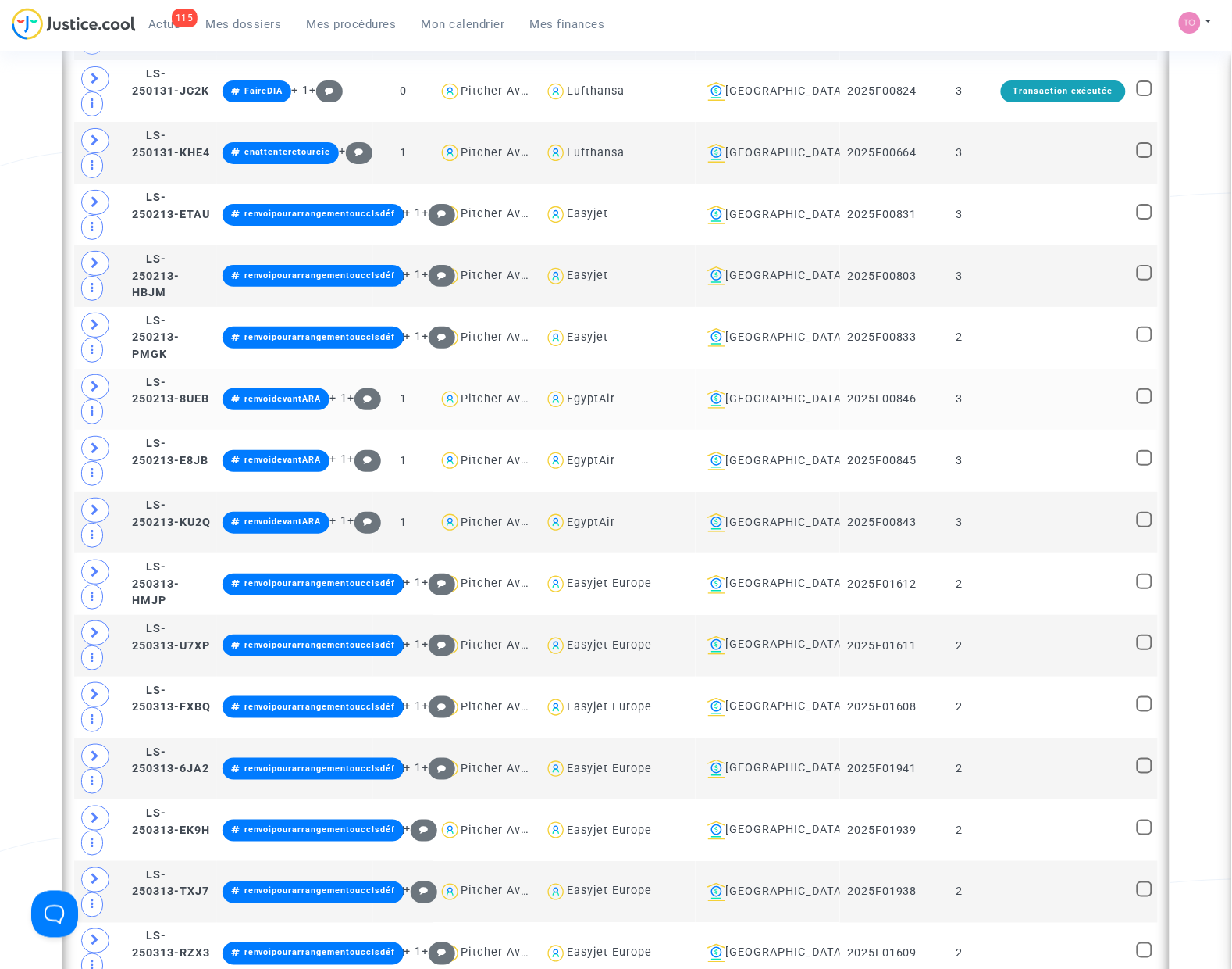
scroll to position [1586, 0]
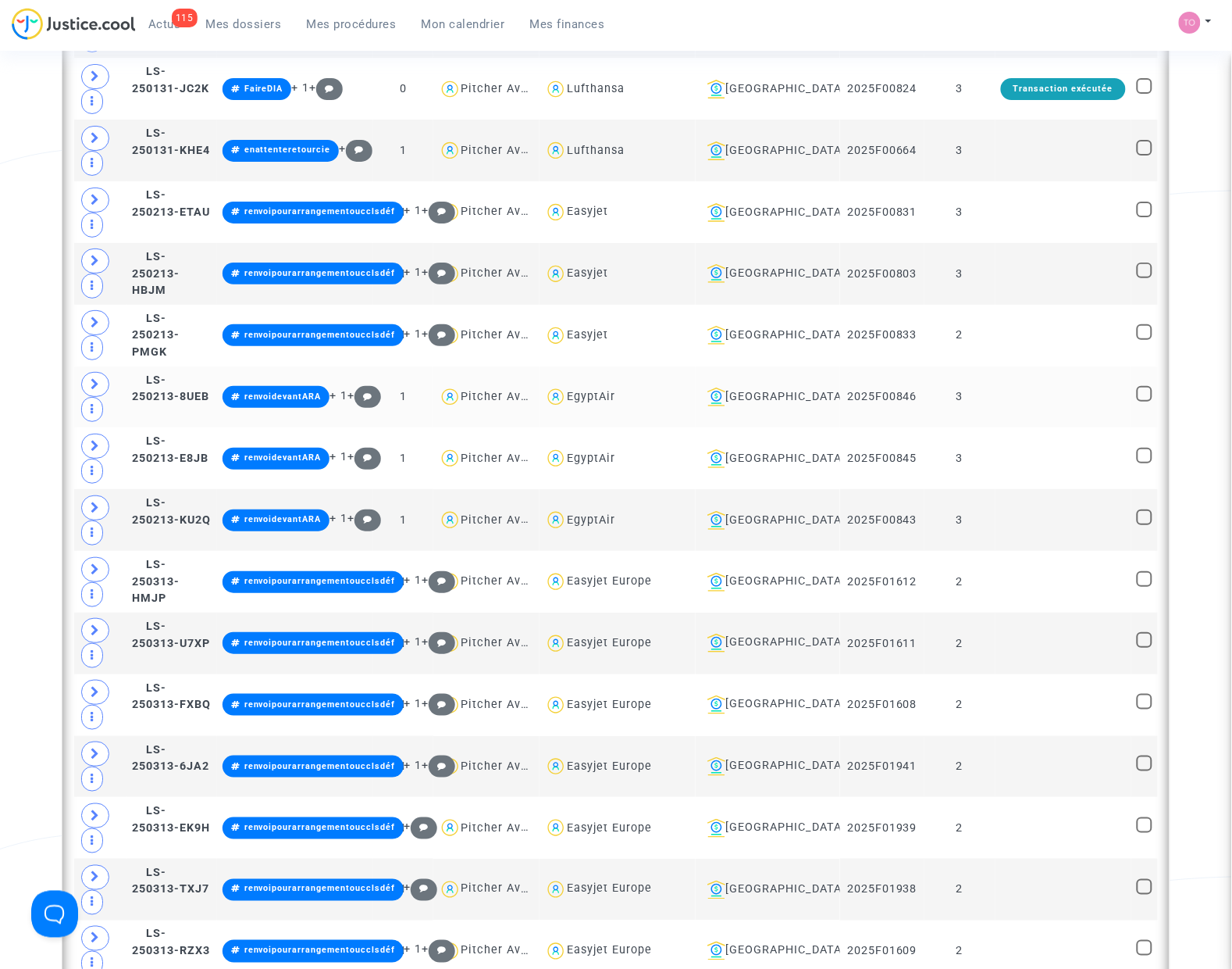
click at [615, 403] on div "EgyptAir" at bounding box center [592, 397] width 49 height 13
type textarea "@EgyptAir"
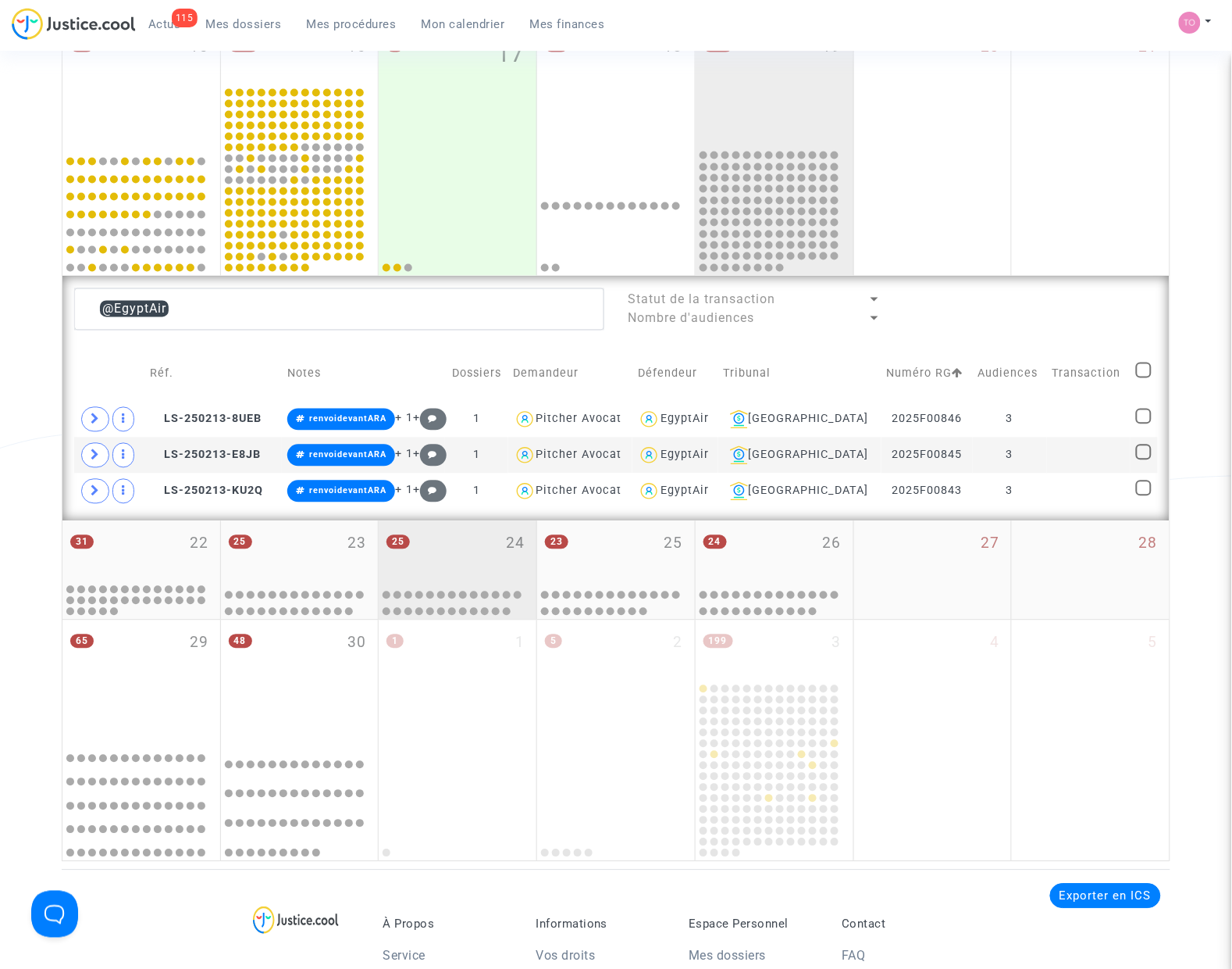
scroll to position [610, 0]
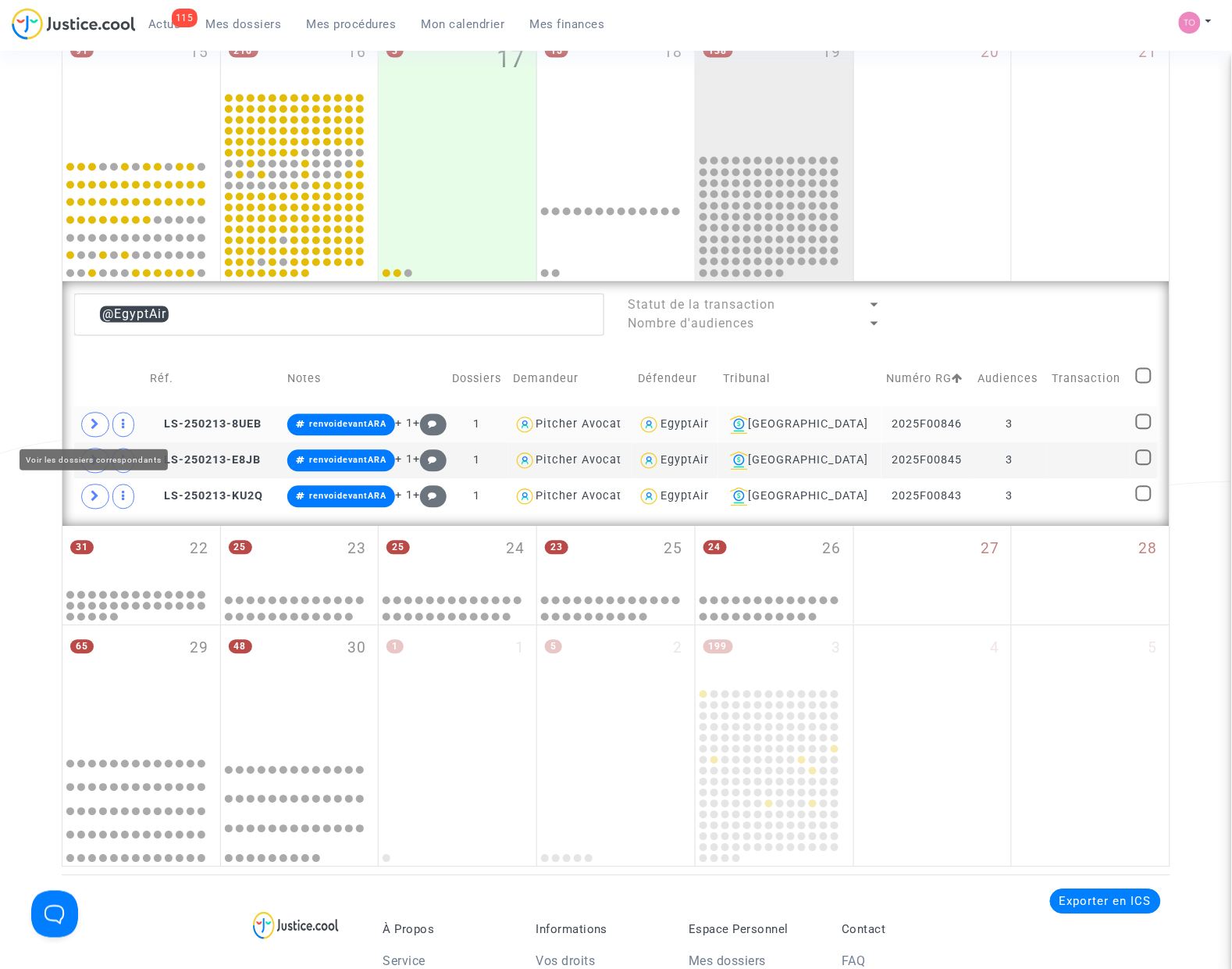
click at [107, 432] on span at bounding box center [96, 425] width 28 height 25
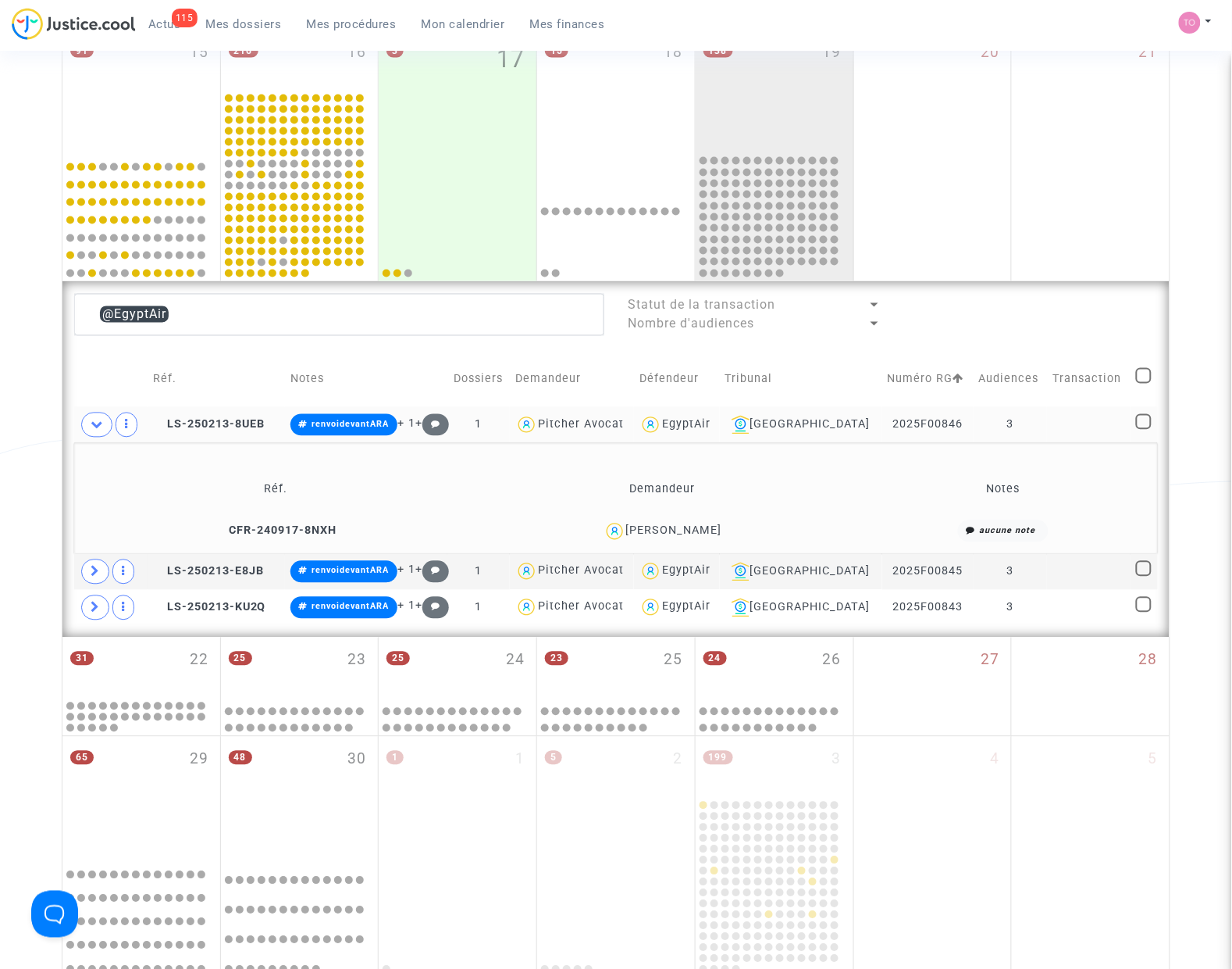
drag, startPoint x: 716, startPoint y: 530, endPoint x: 682, endPoint y: 537, distance: 34.7
click at [682, 537] on div "Helene Laude" at bounding box center [663, 532] width 371 height 23
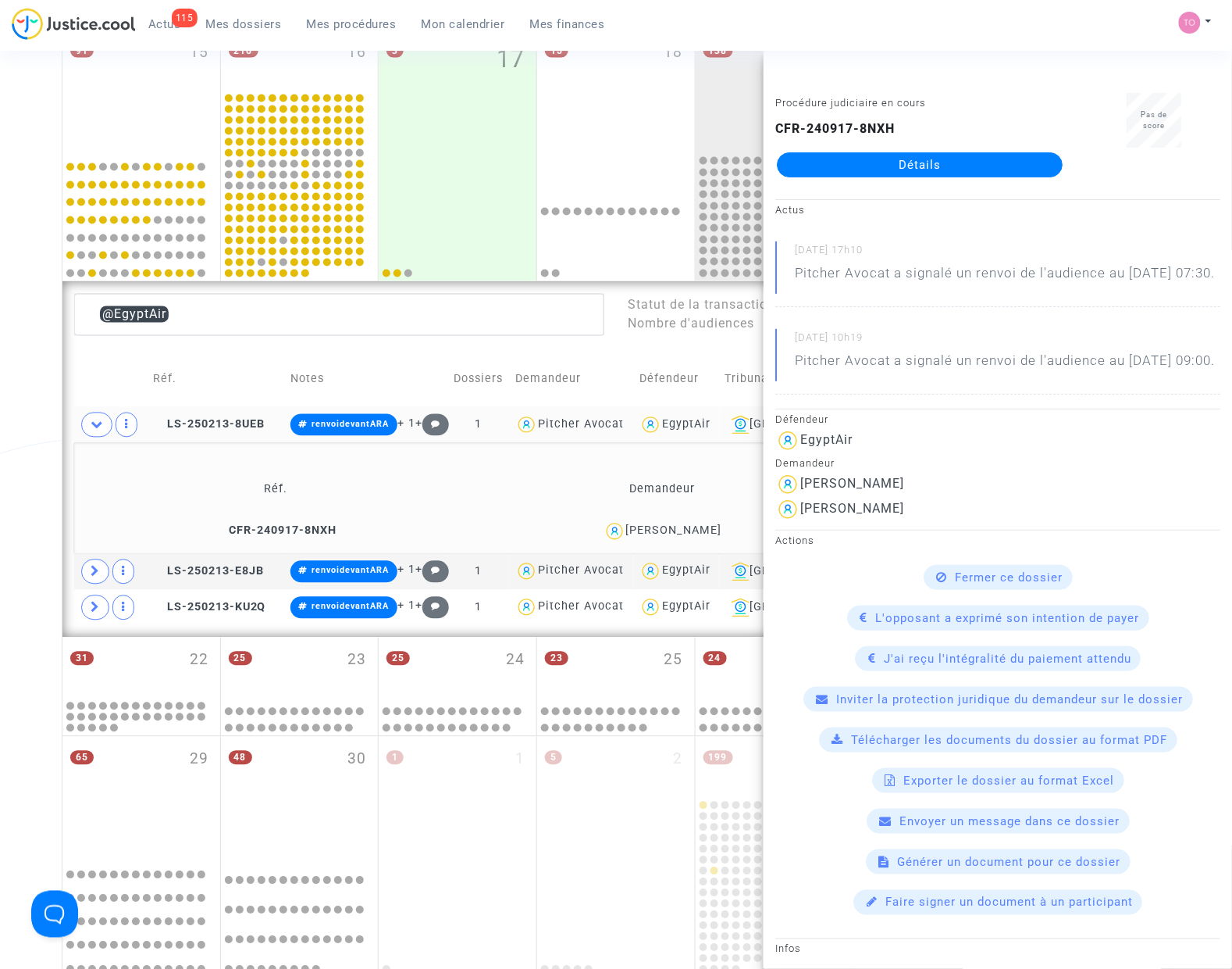
copy div "Laude"
click at [101, 572] on span at bounding box center [96, 571] width 28 height 25
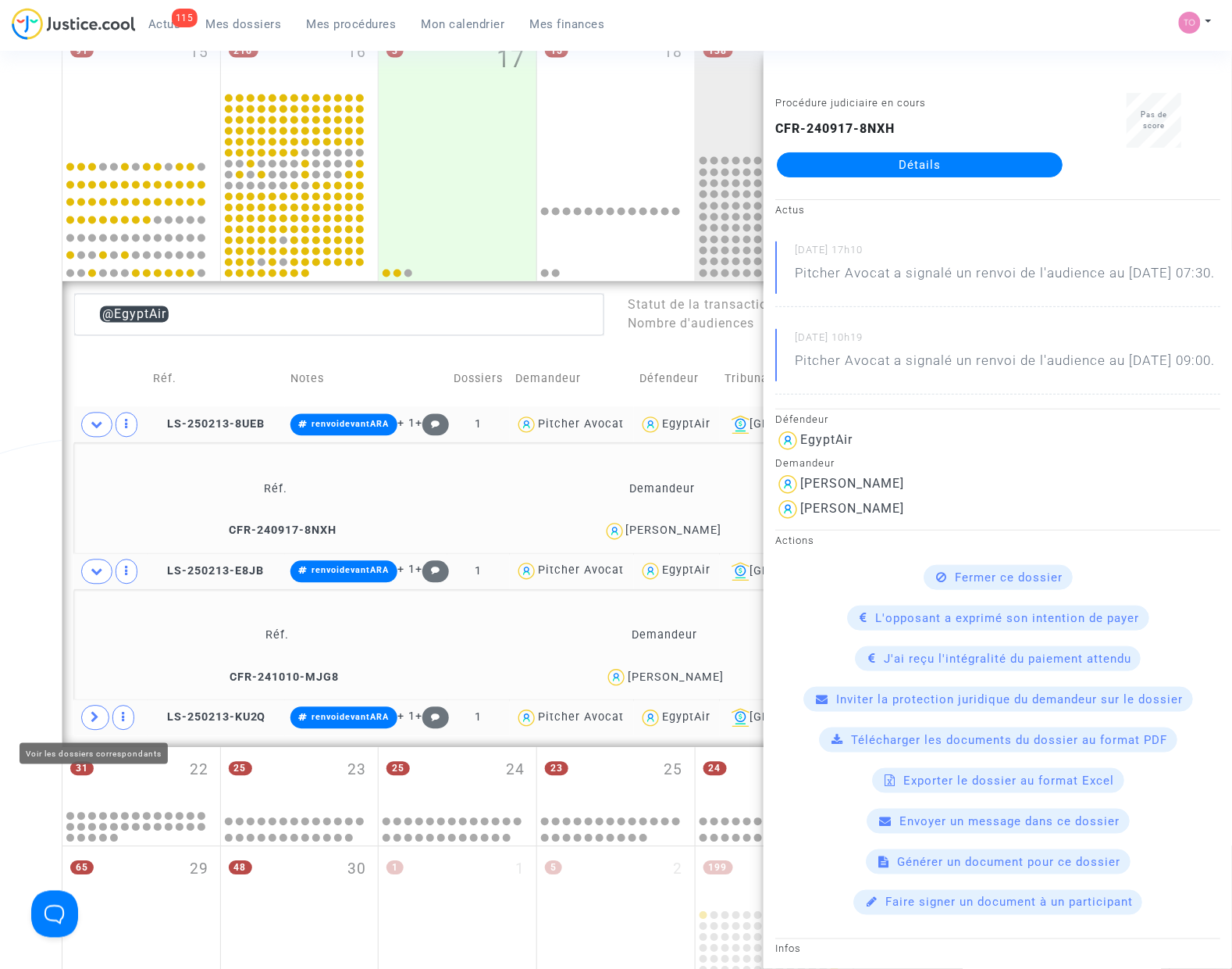
click at [86, 722] on span at bounding box center [96, 718] width 28 height 25
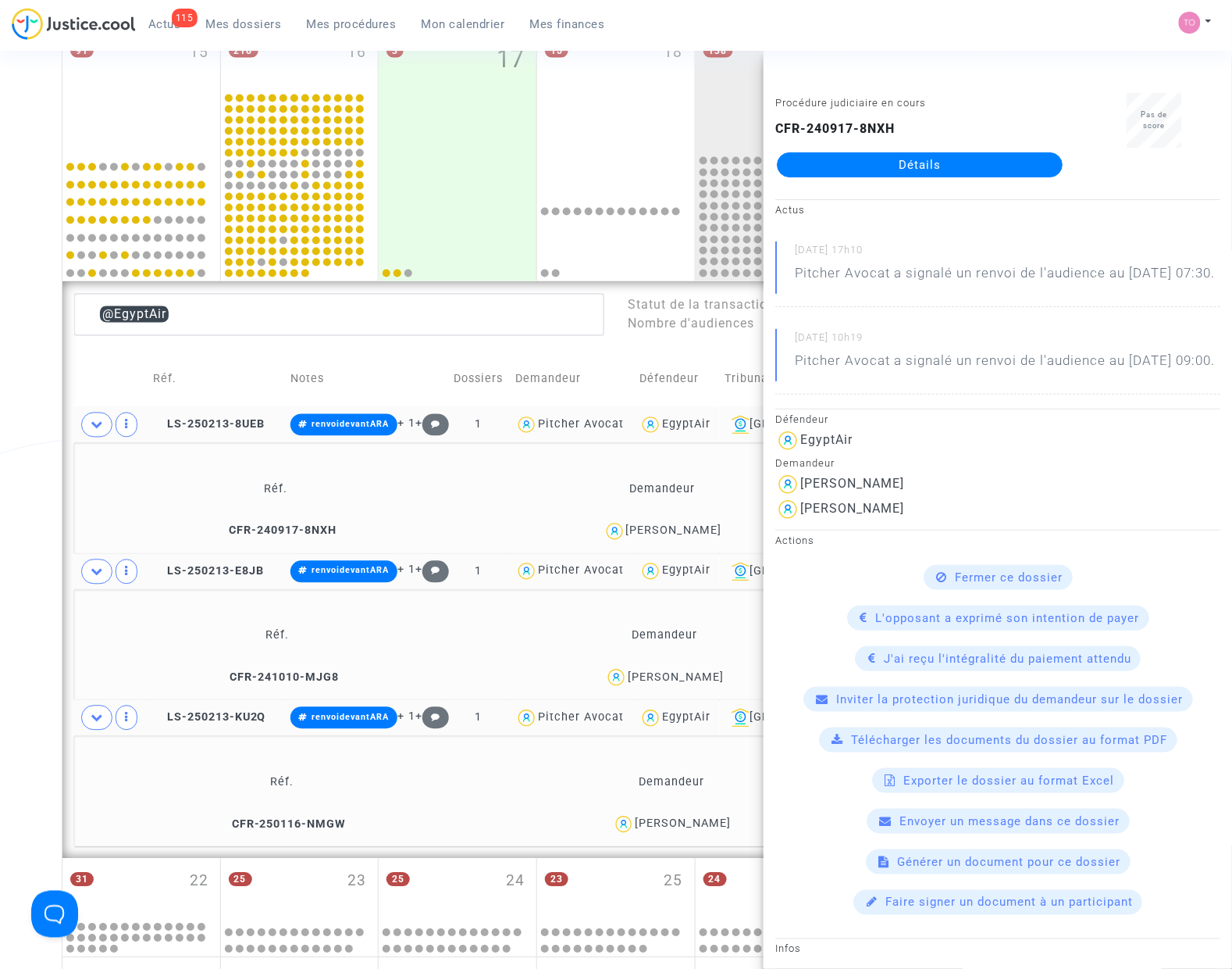
click at [36, 633] on div "Date de clôture d'instruction Date de conciliation Date d'audience Date de juge…" at bounding box center [616, 339] width 1232 height 1719
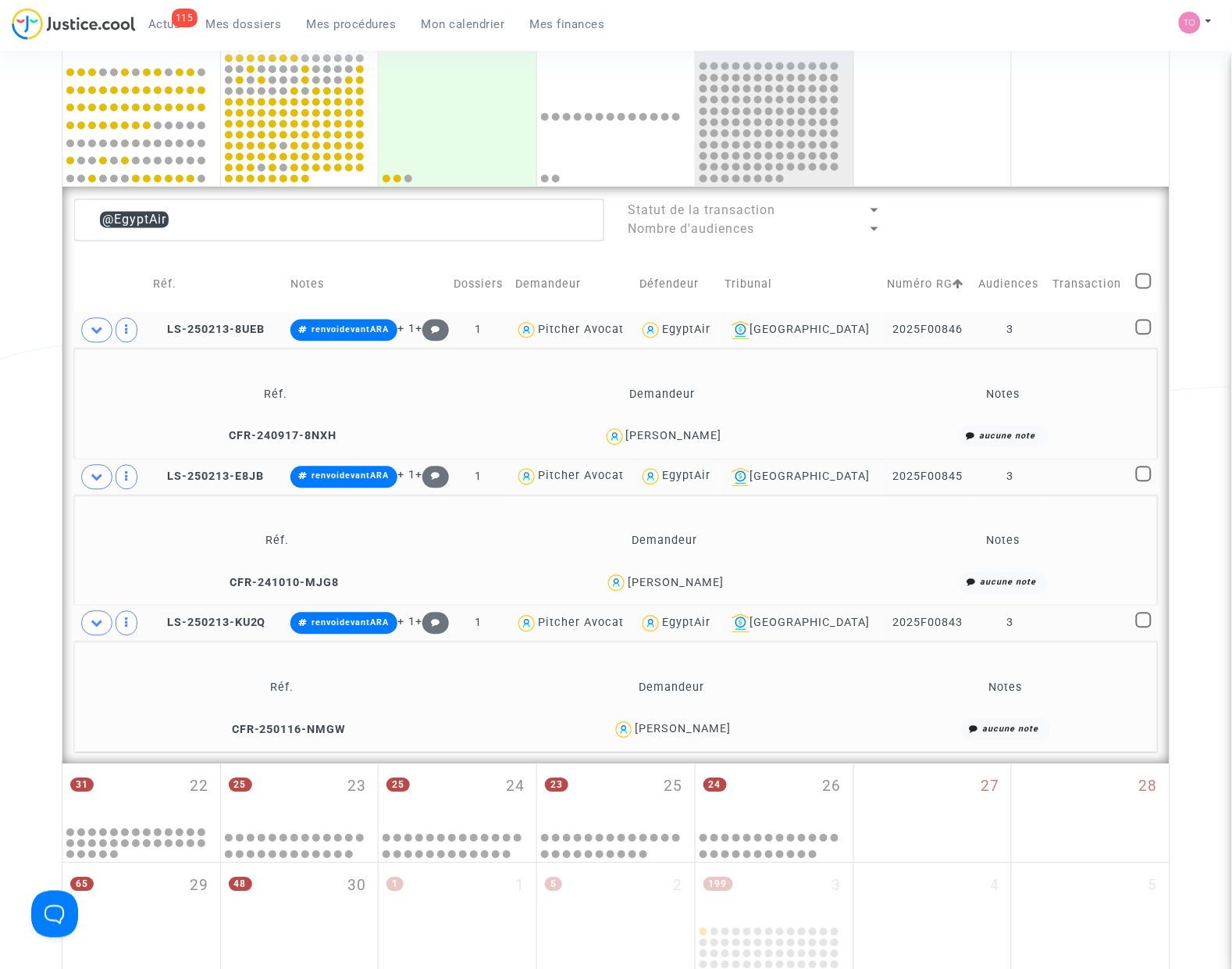
scroll to position [707, 0]
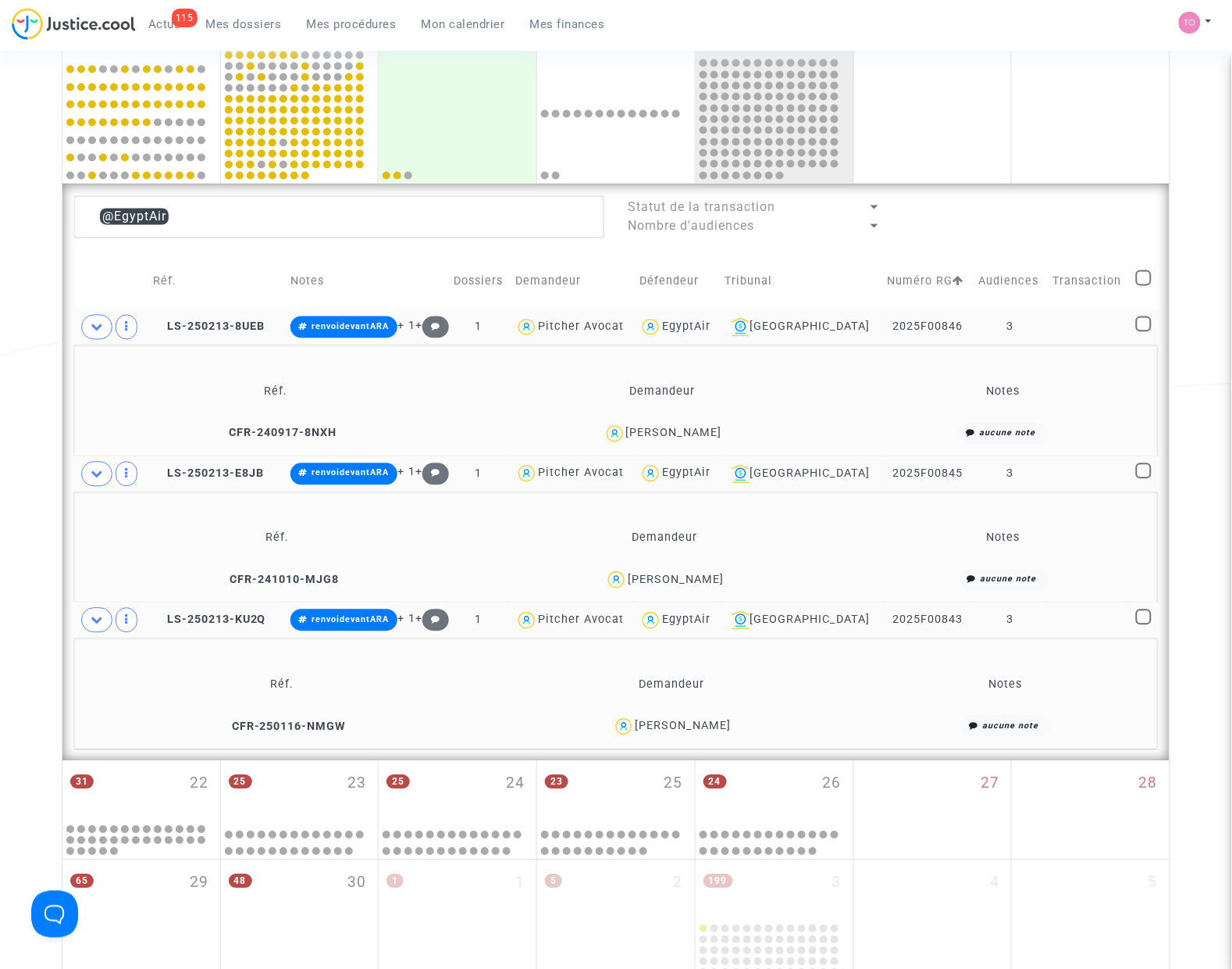
click at [711, 323] on div "EgyptAir" at bounding box center [686, 326] width 49 height 13
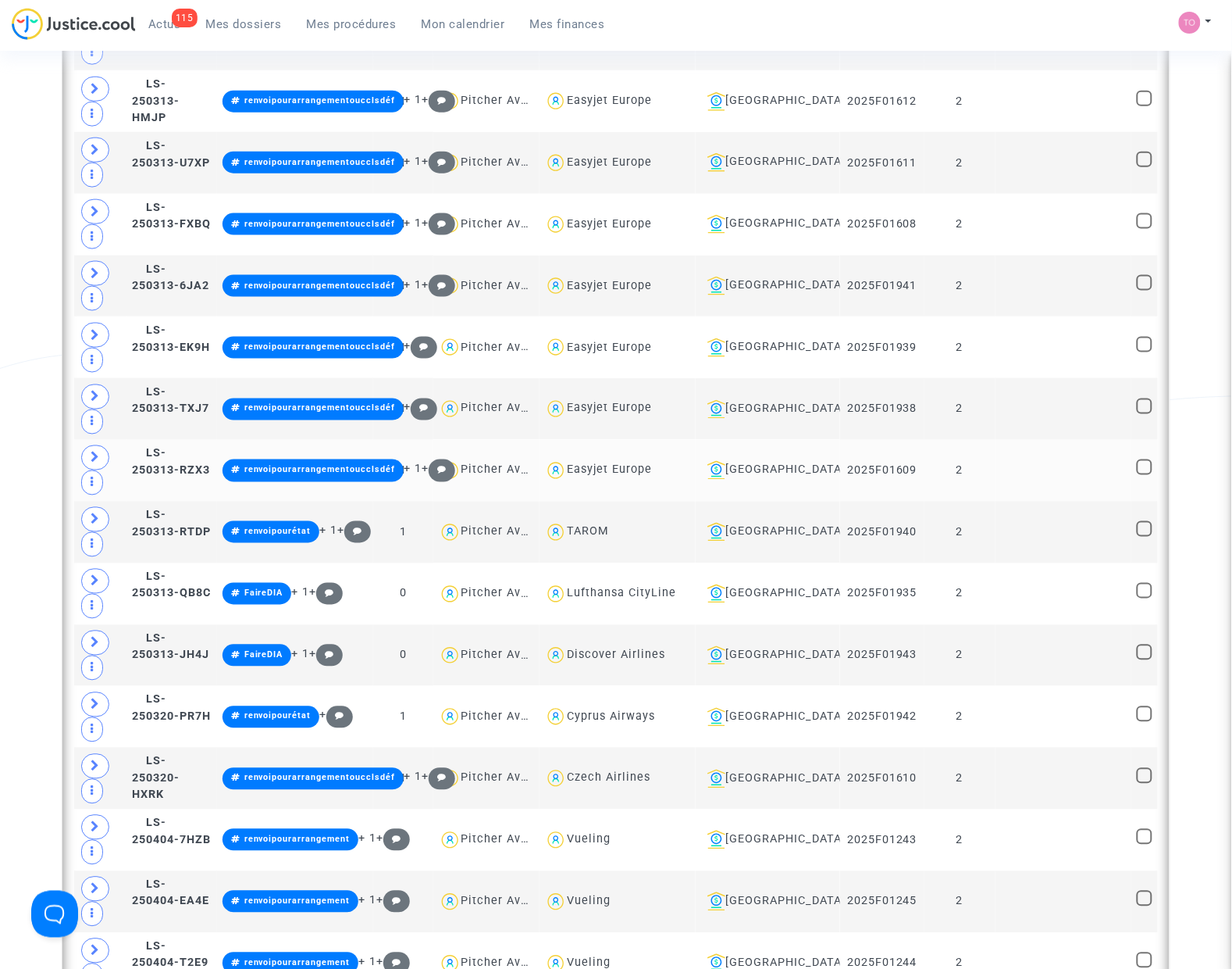
scroll to position [2075, 0]
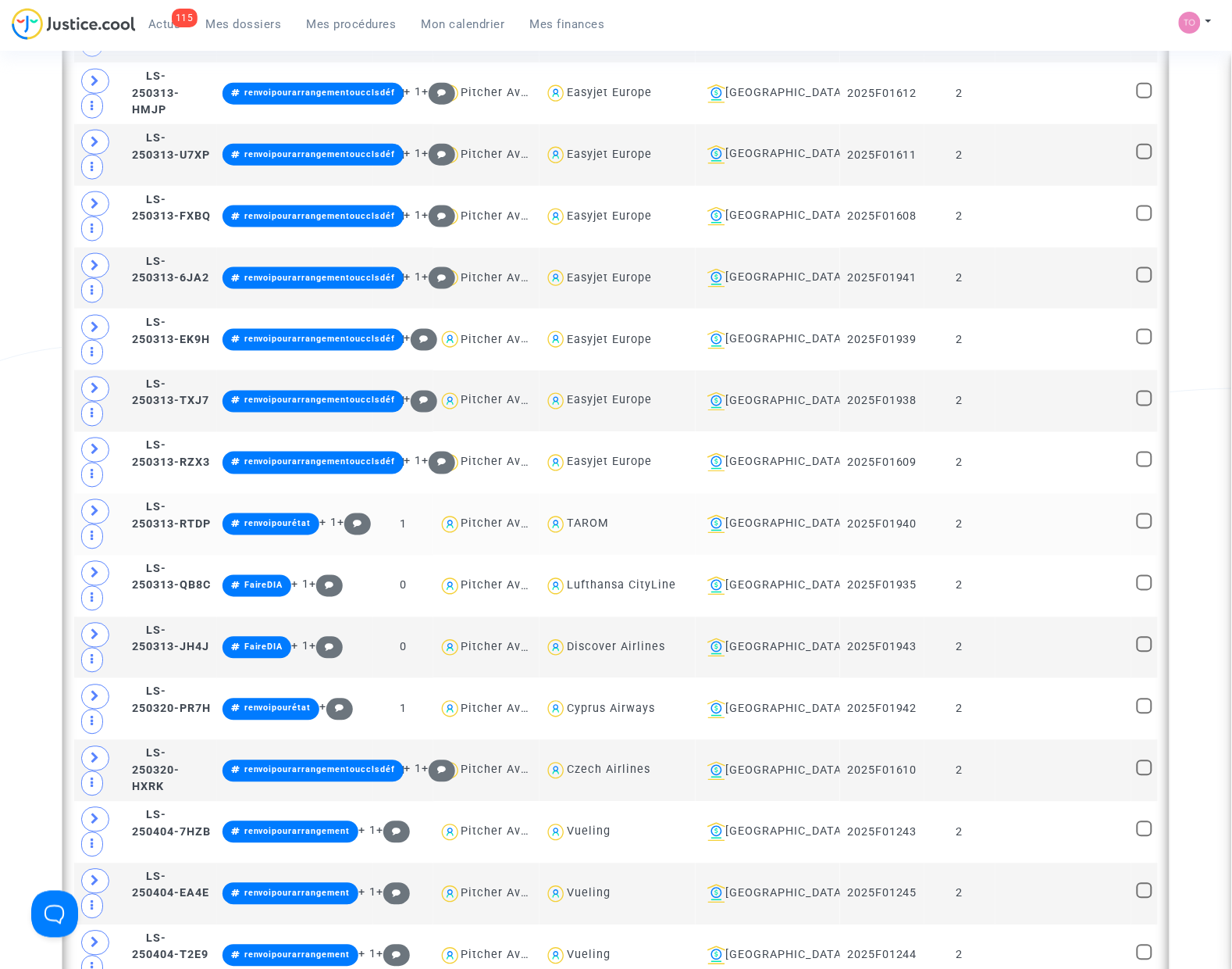
click at [609, 521] on div "TAROM" at bounding box center [588, 523] width 42 height 13
type textarea "@TAROM"
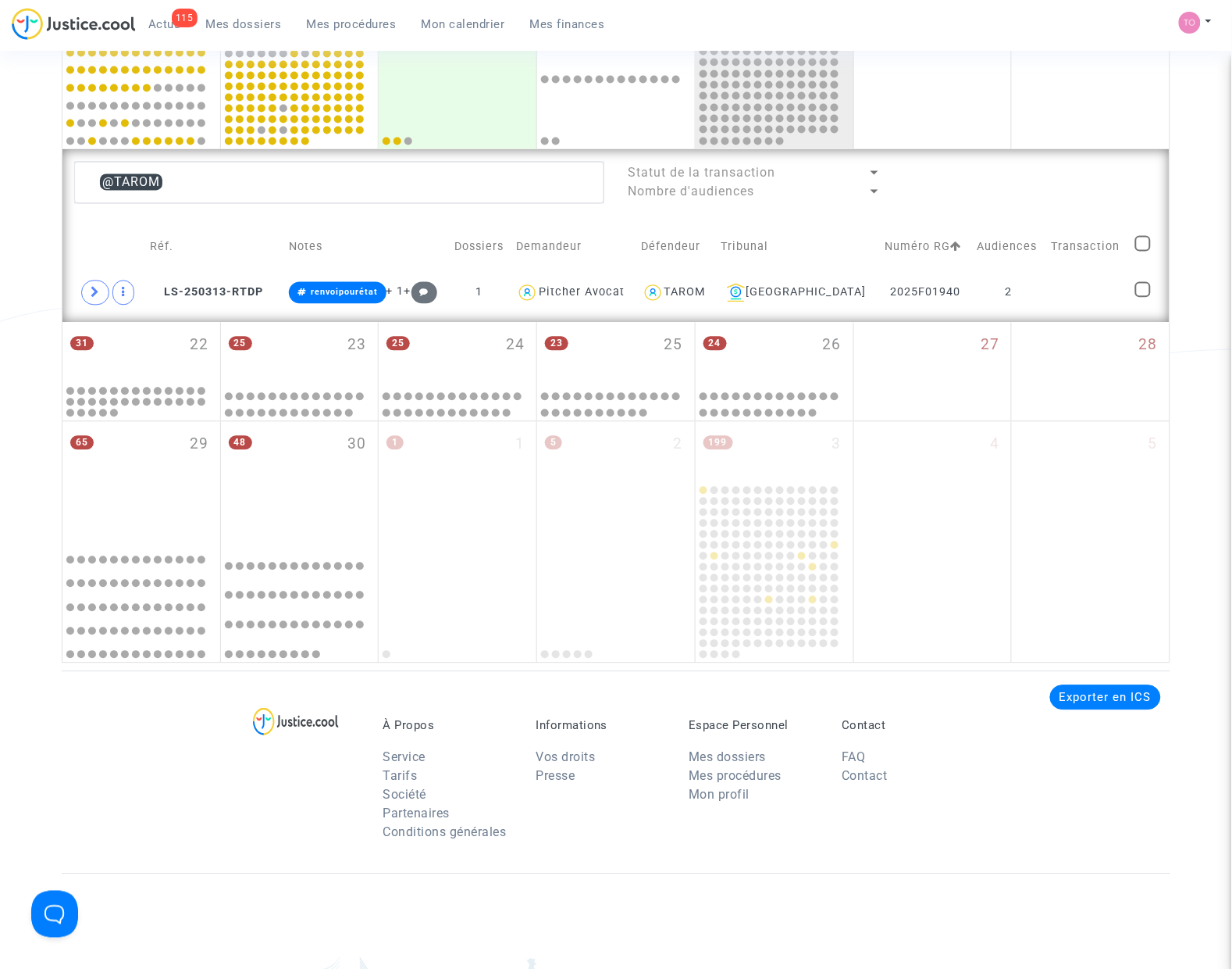
scroll to position [635, 0]
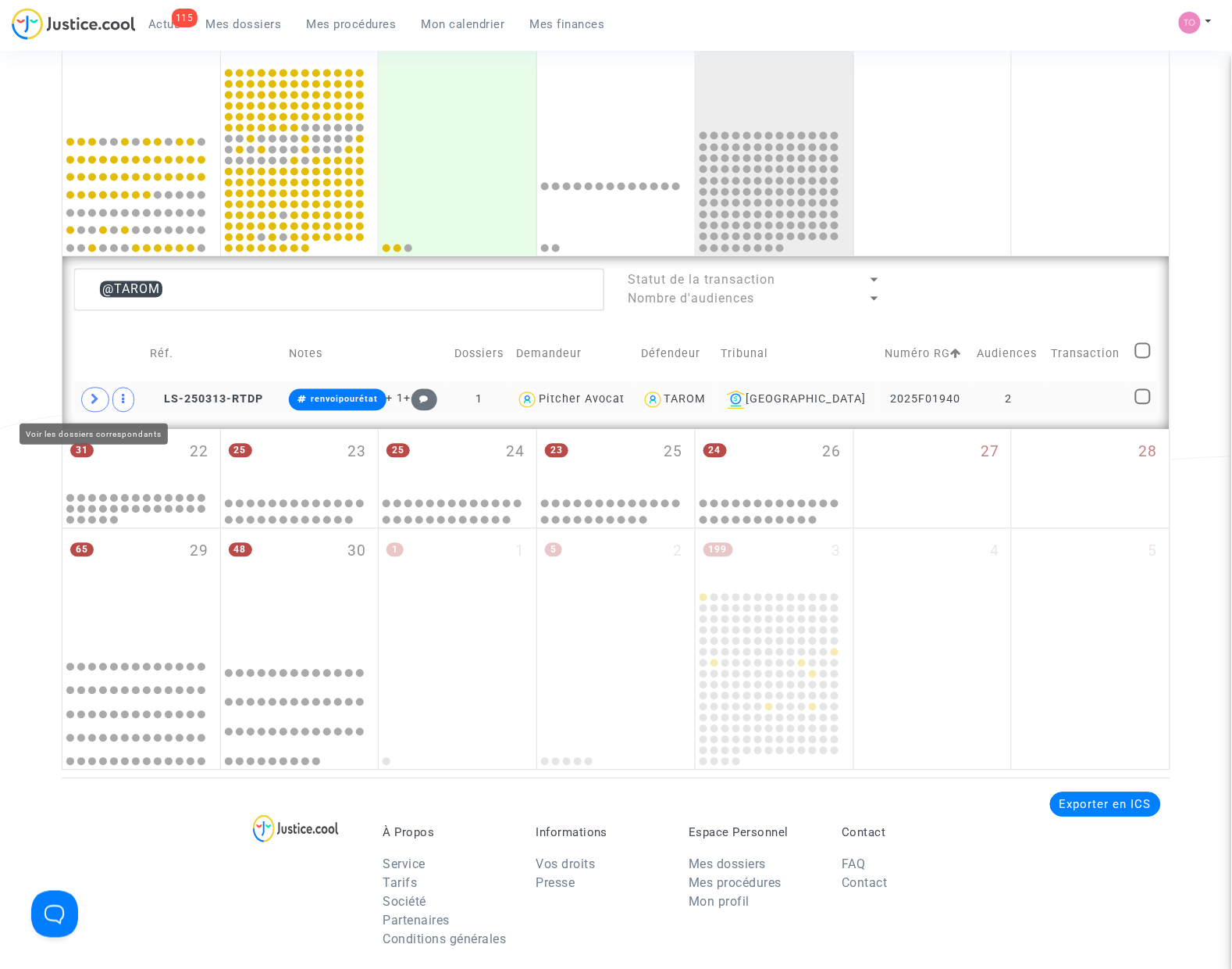
click at [108, 404] on span at bounding box center [96, 400] width 28 height 25
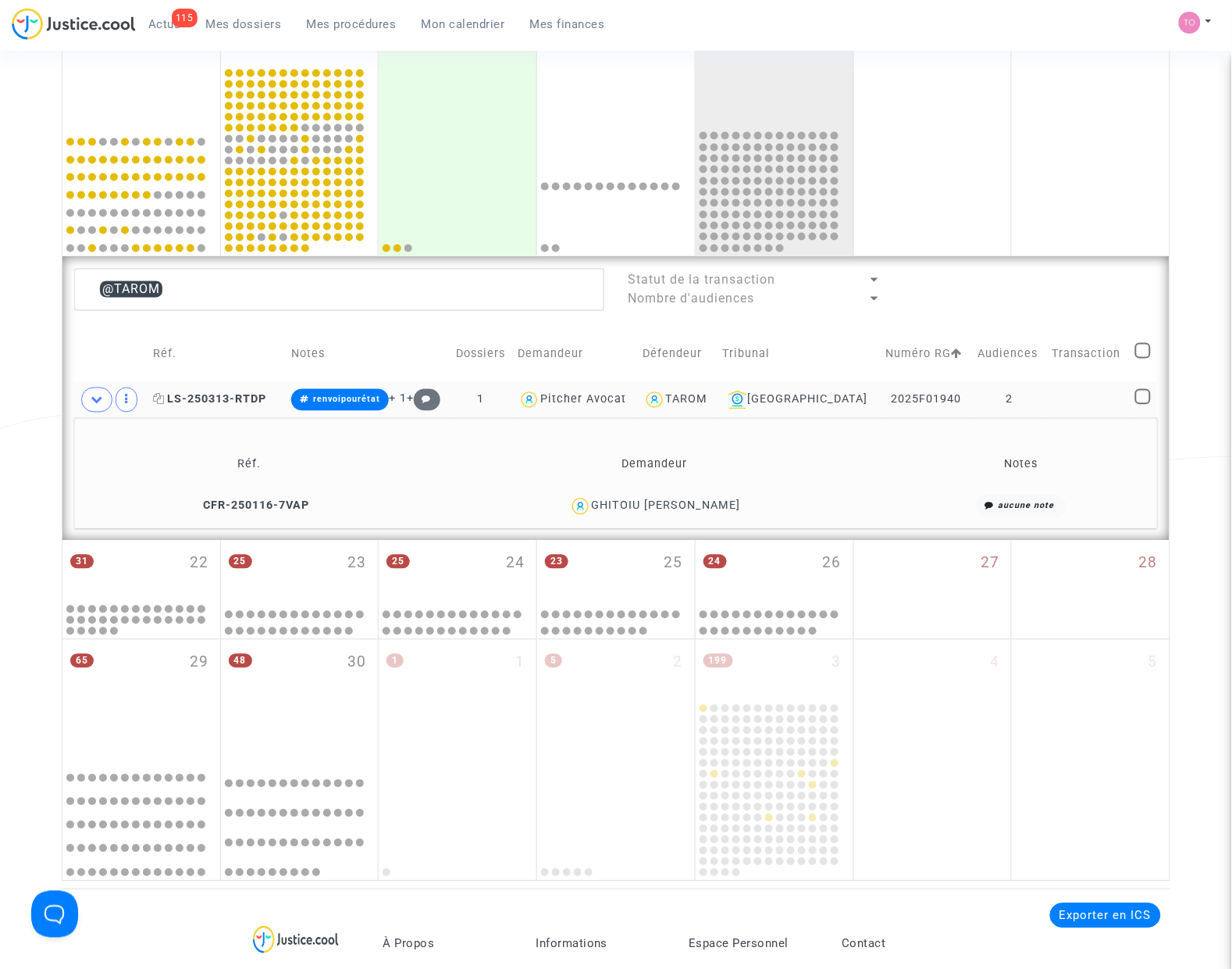
click at [235, 402] on span "LS-250313-RTDP" at bounding box center [209, 400] width 113 height 13
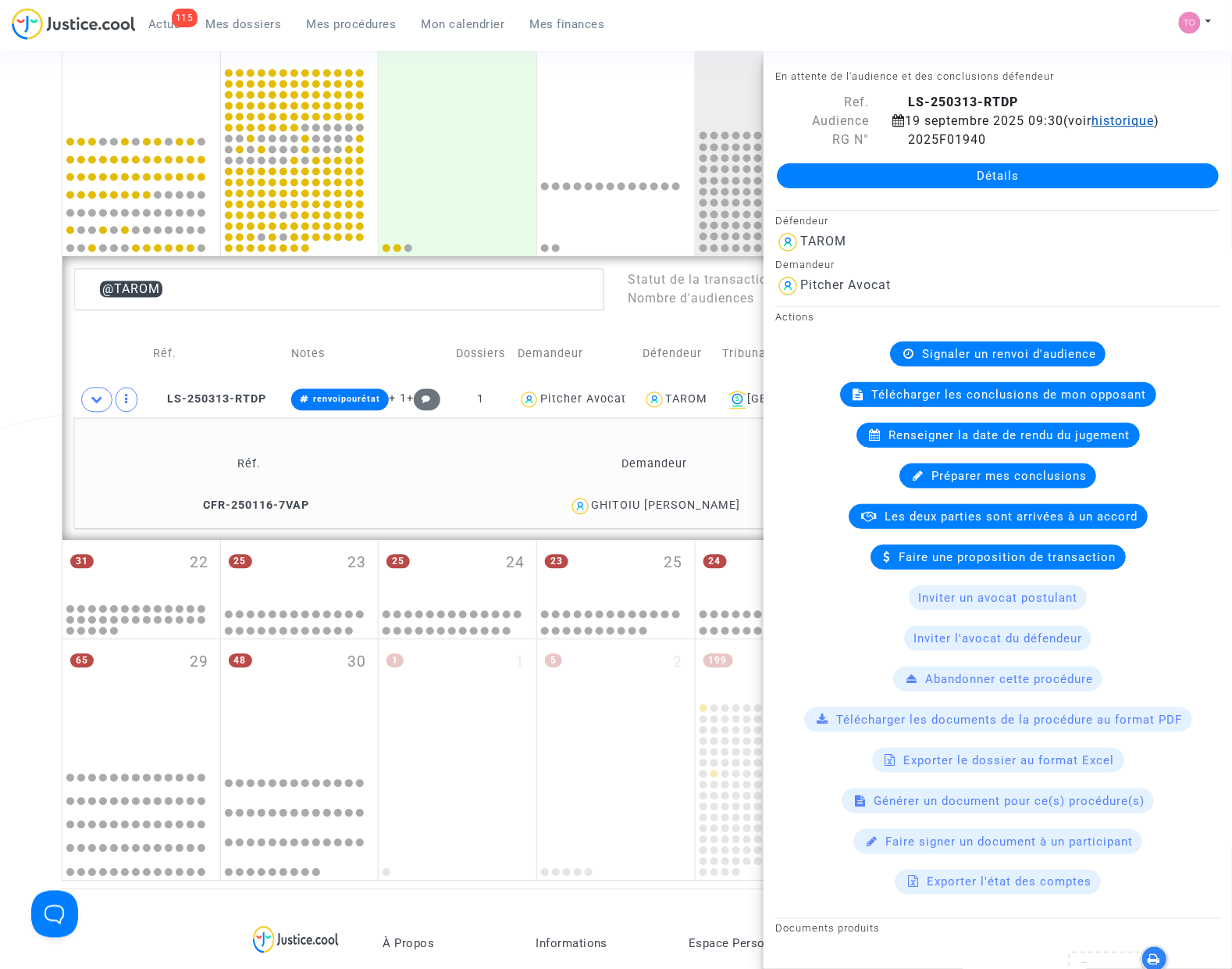
click at [1091, 129] on span "historique" at bounding box center [1122, 121] width 63 height 15
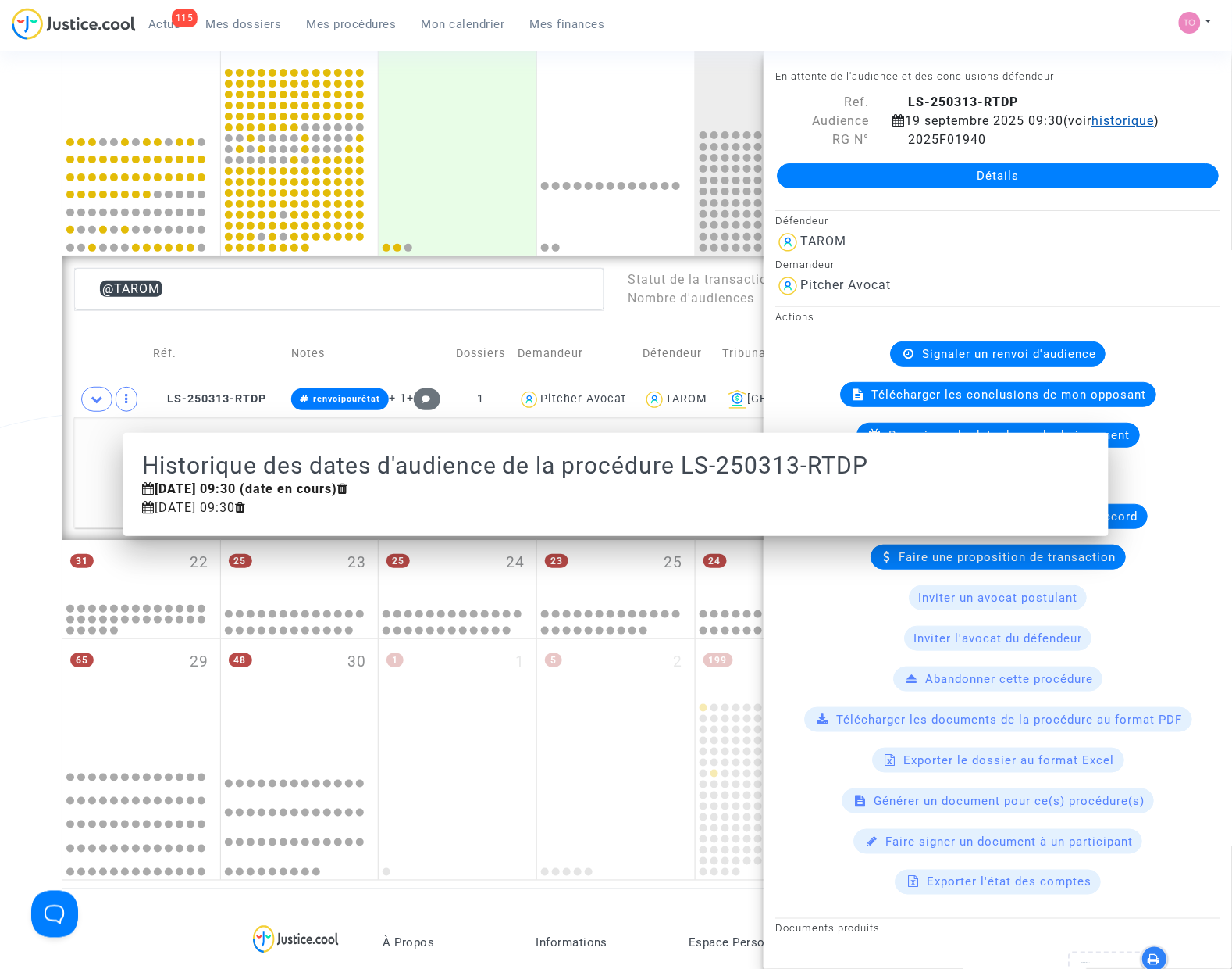
scroll to position [0, 0]
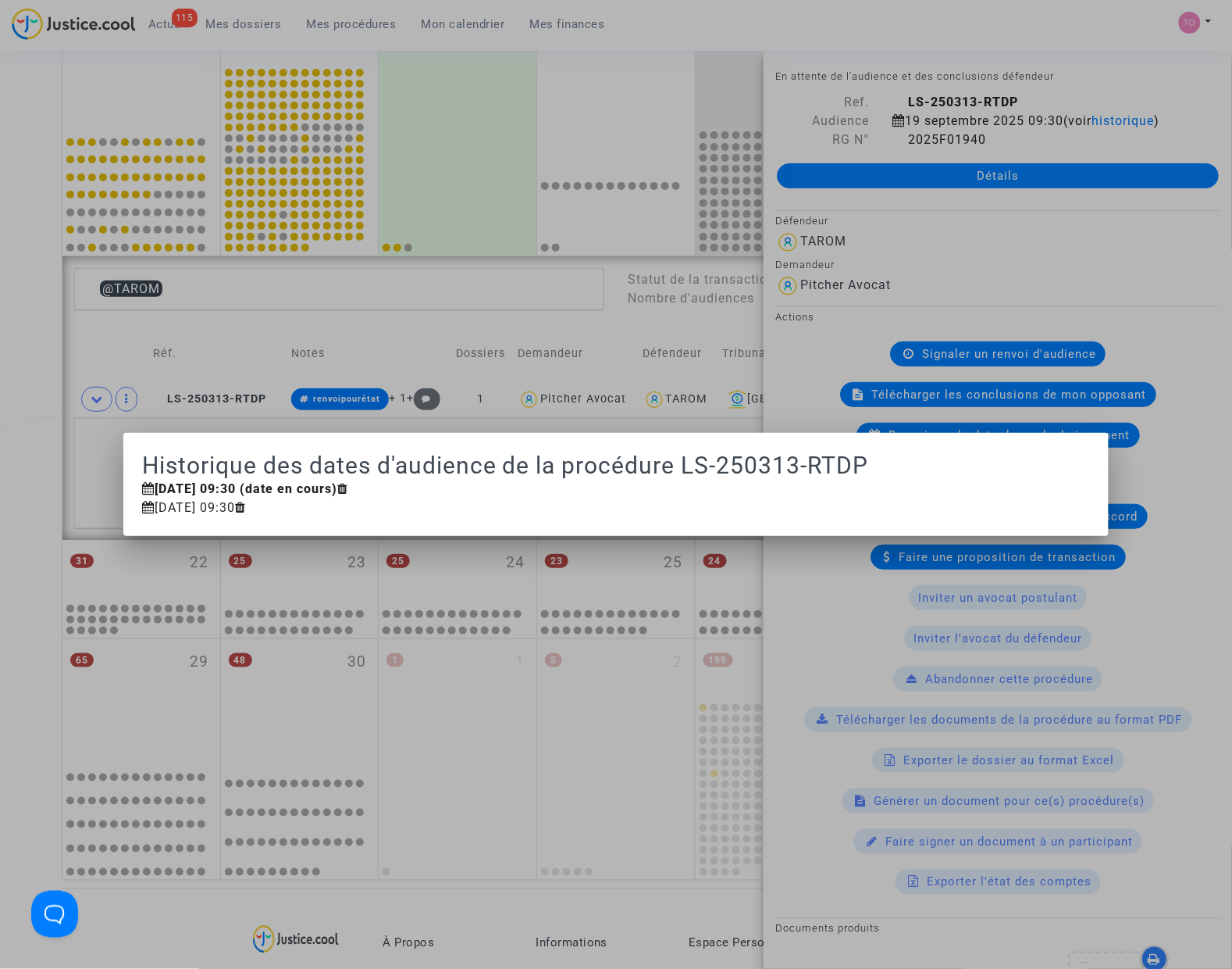
click at [1023, 138] on div at bounding box center [616, 484] width 1232 height 969
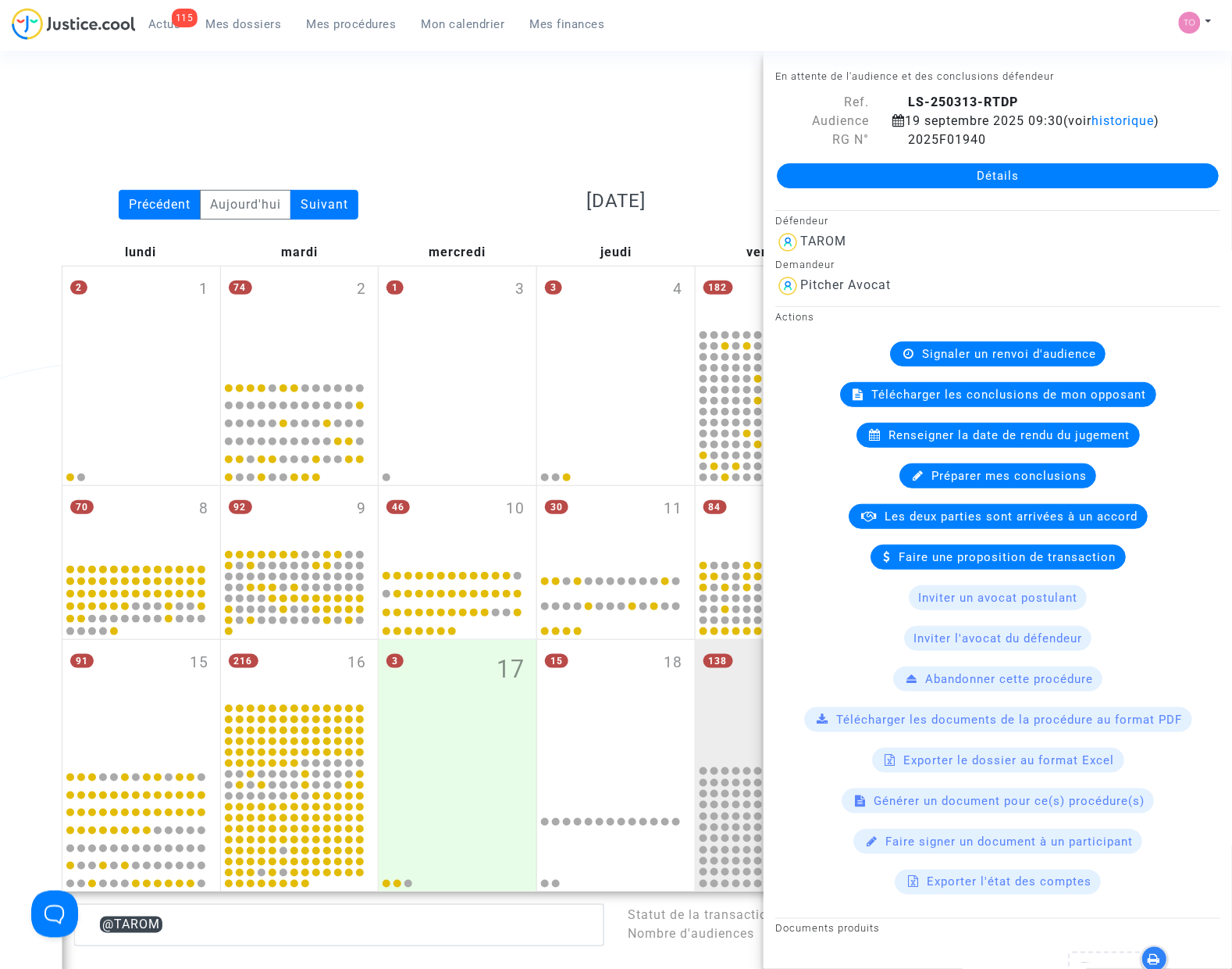
scroll to position [635, 0]
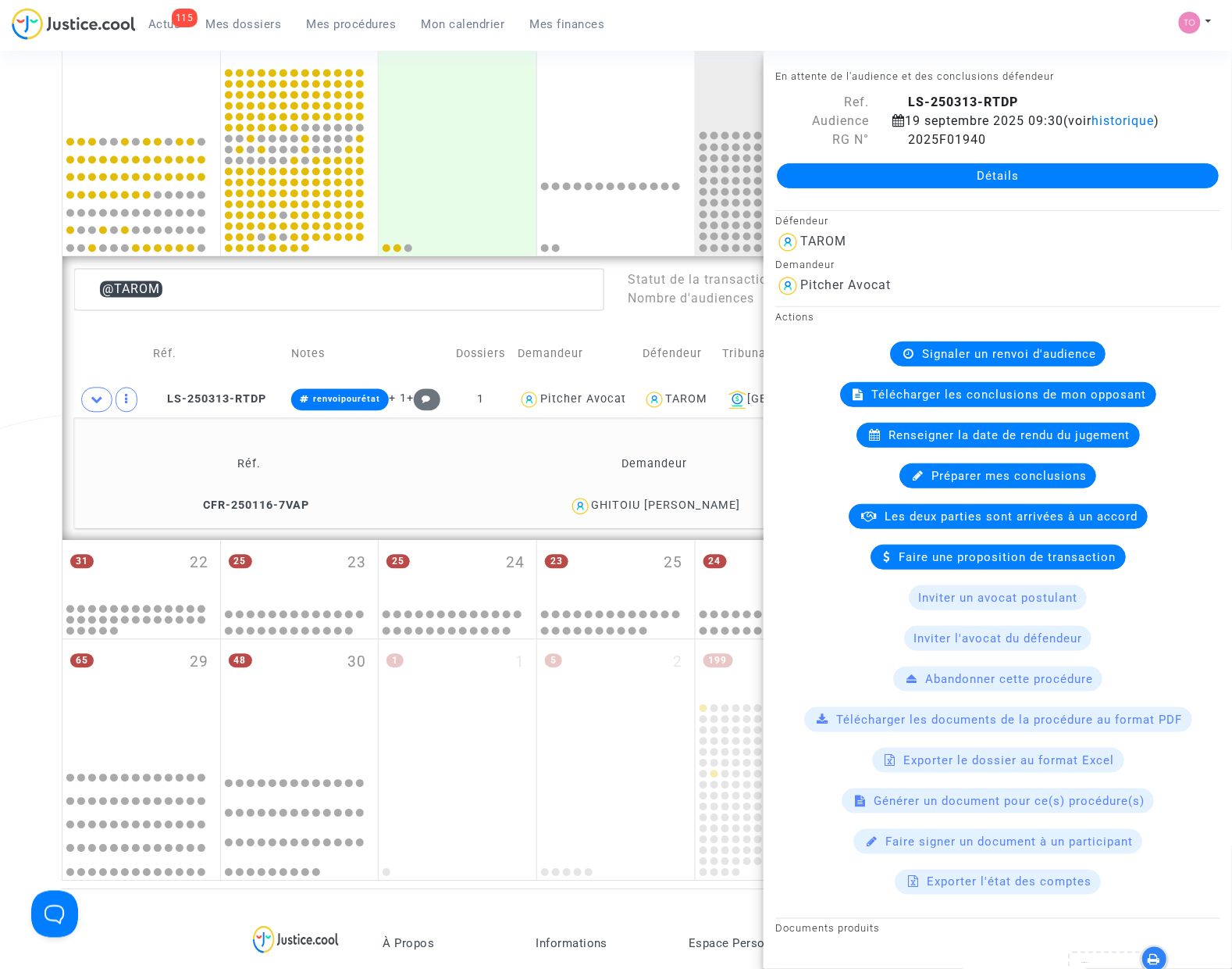
click at [43, 390] on div "Date de clôture d'instruction Date de conciliation Date d'audience Date de juge…" at bounding box center [616, 168] width 1232 height 1427
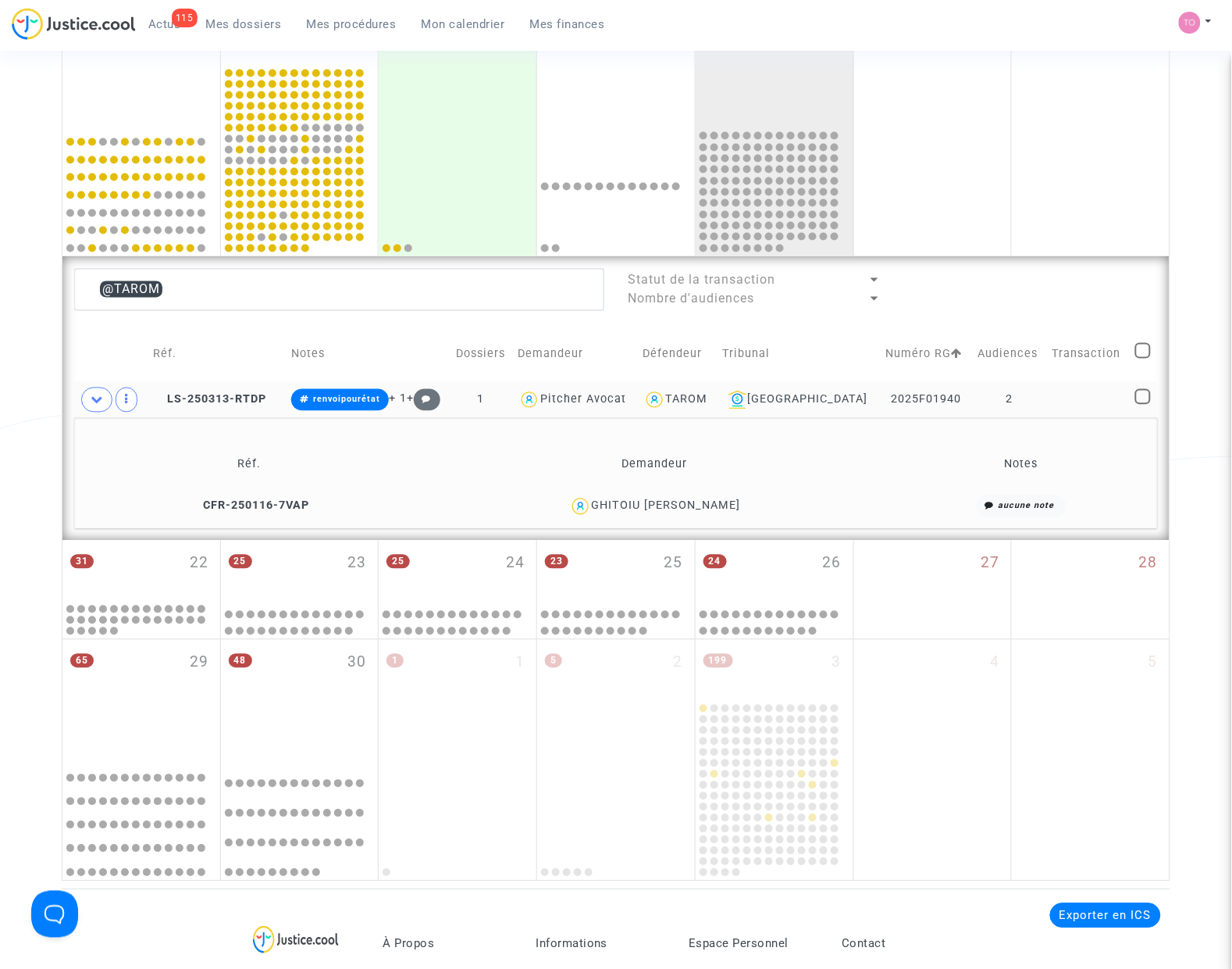
click at [708, 399] on div "TAROM" at bounding box center [686, 400] width 42 height 13
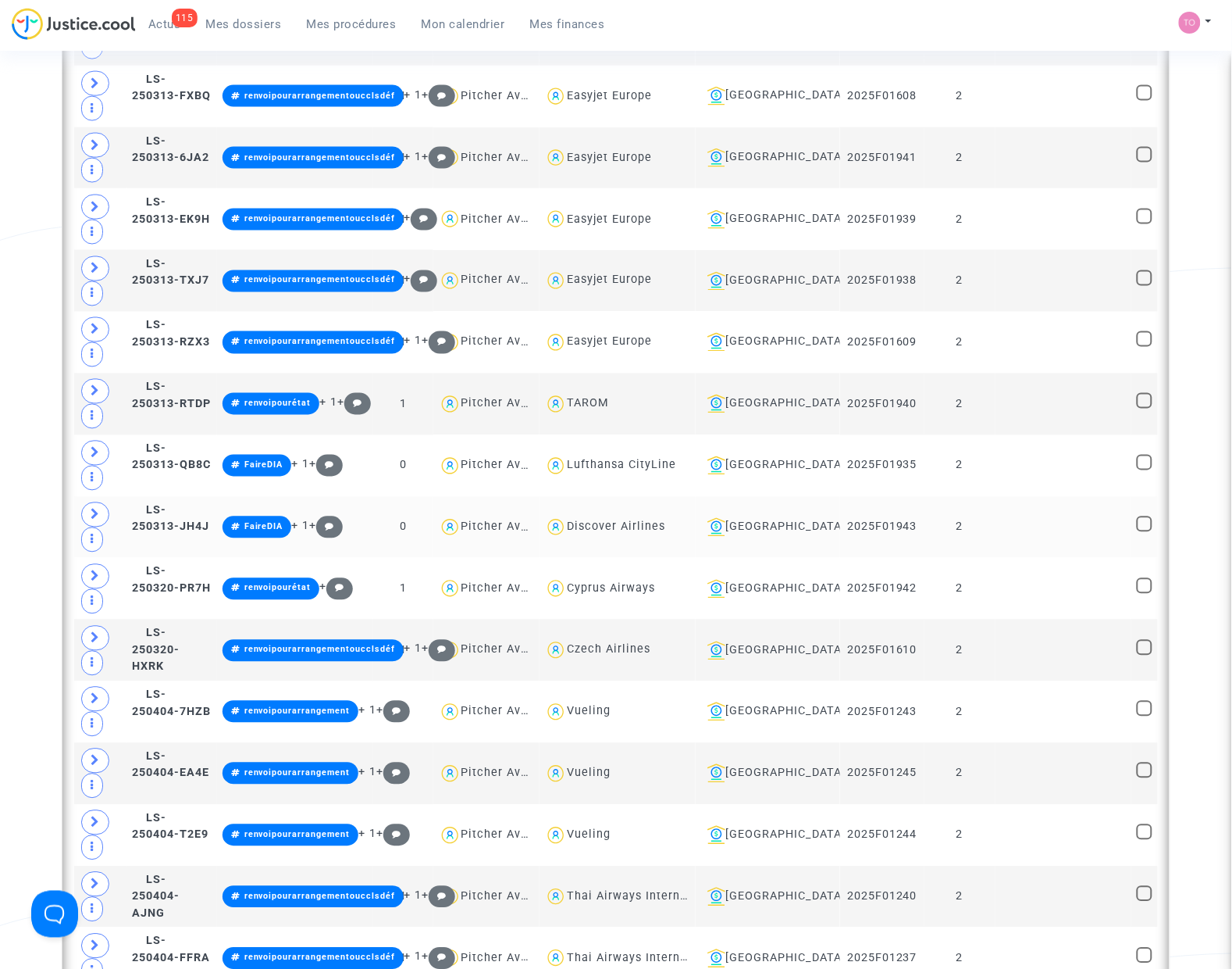
scroll to position [2198, 0]
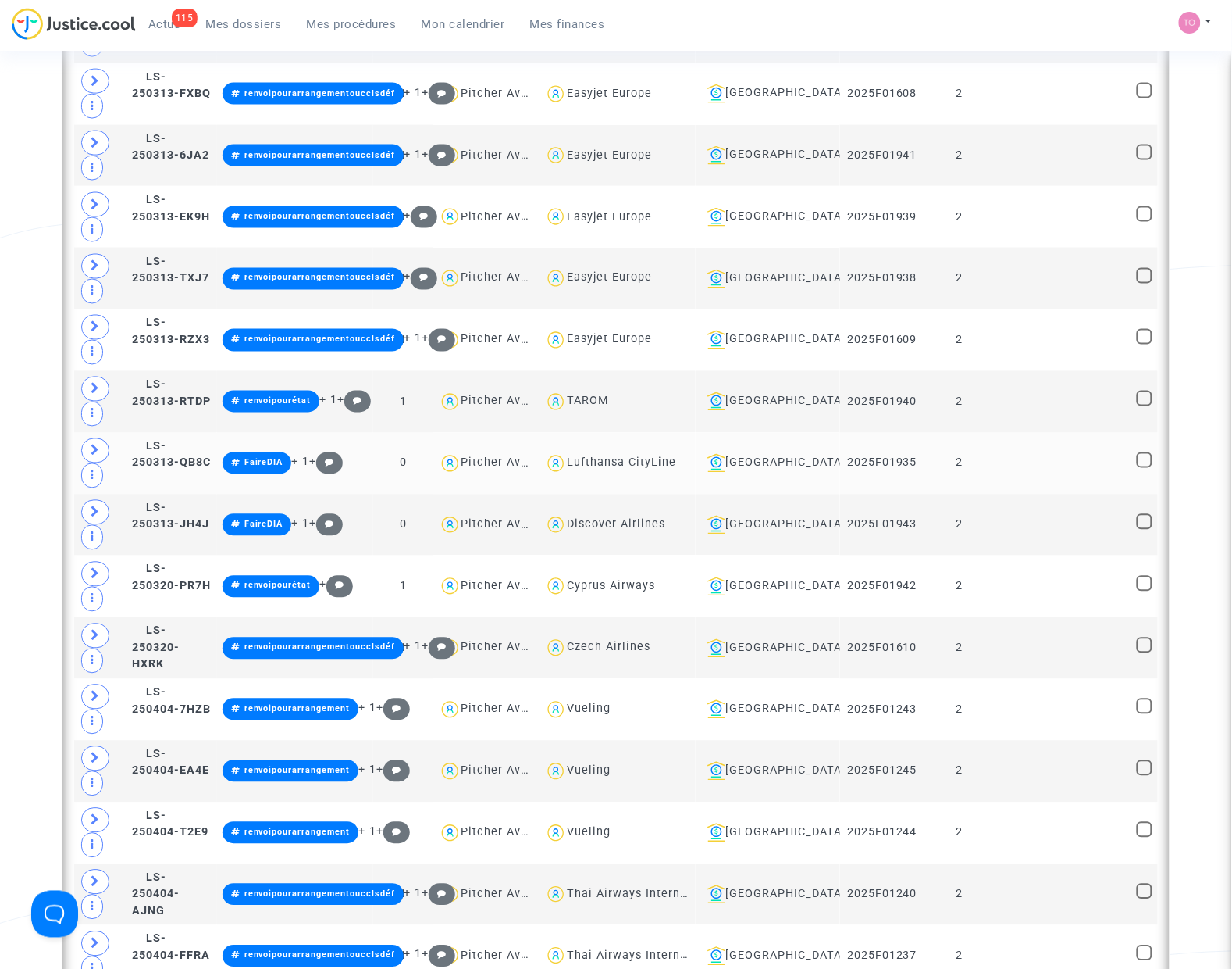
click at [669, 466] on div "Lufthansa CityLine" at bounding box center [622, 462] width 110 height 13
type textarea "@"Lufthansa CityLine""
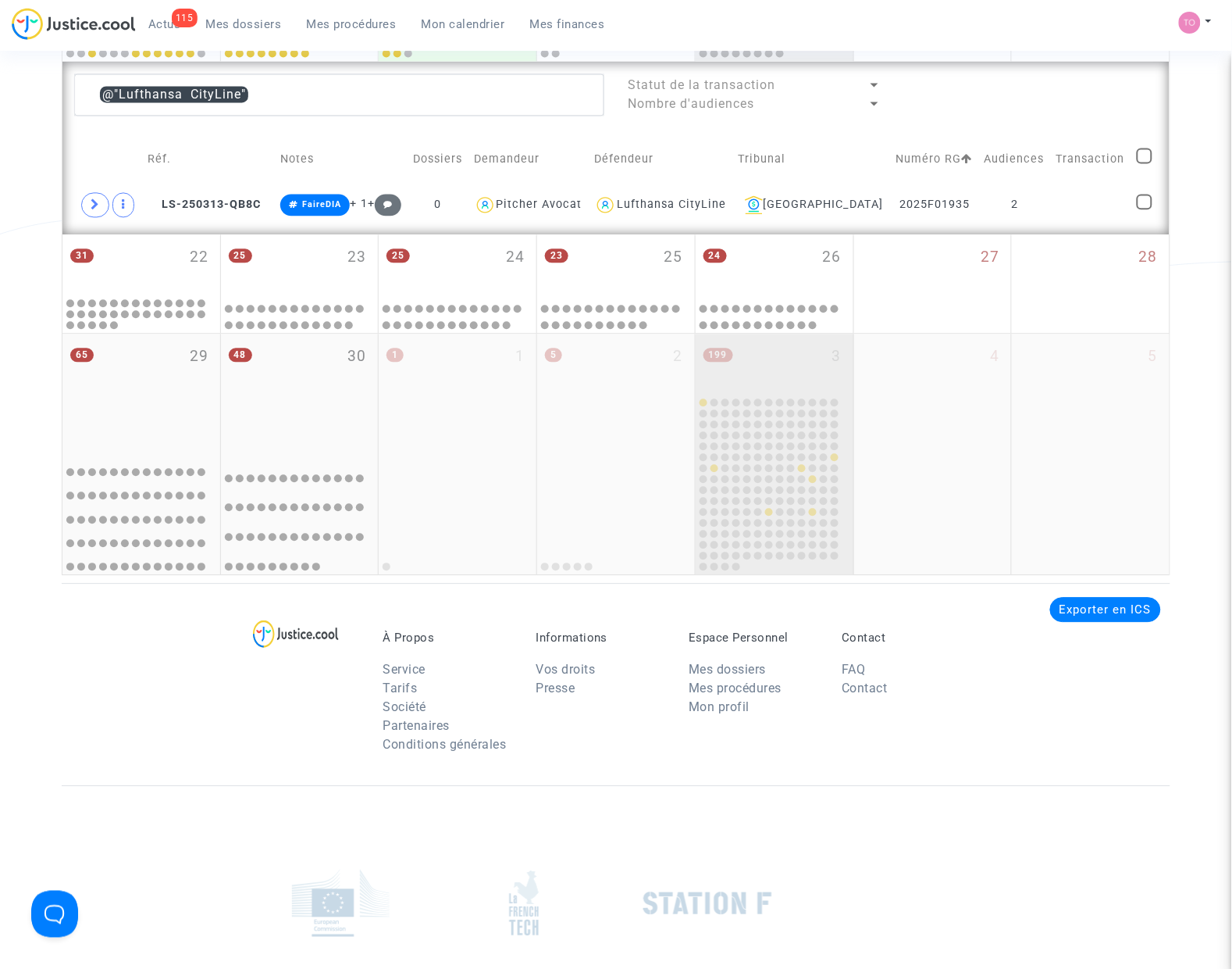
scroll to position [733, 0]
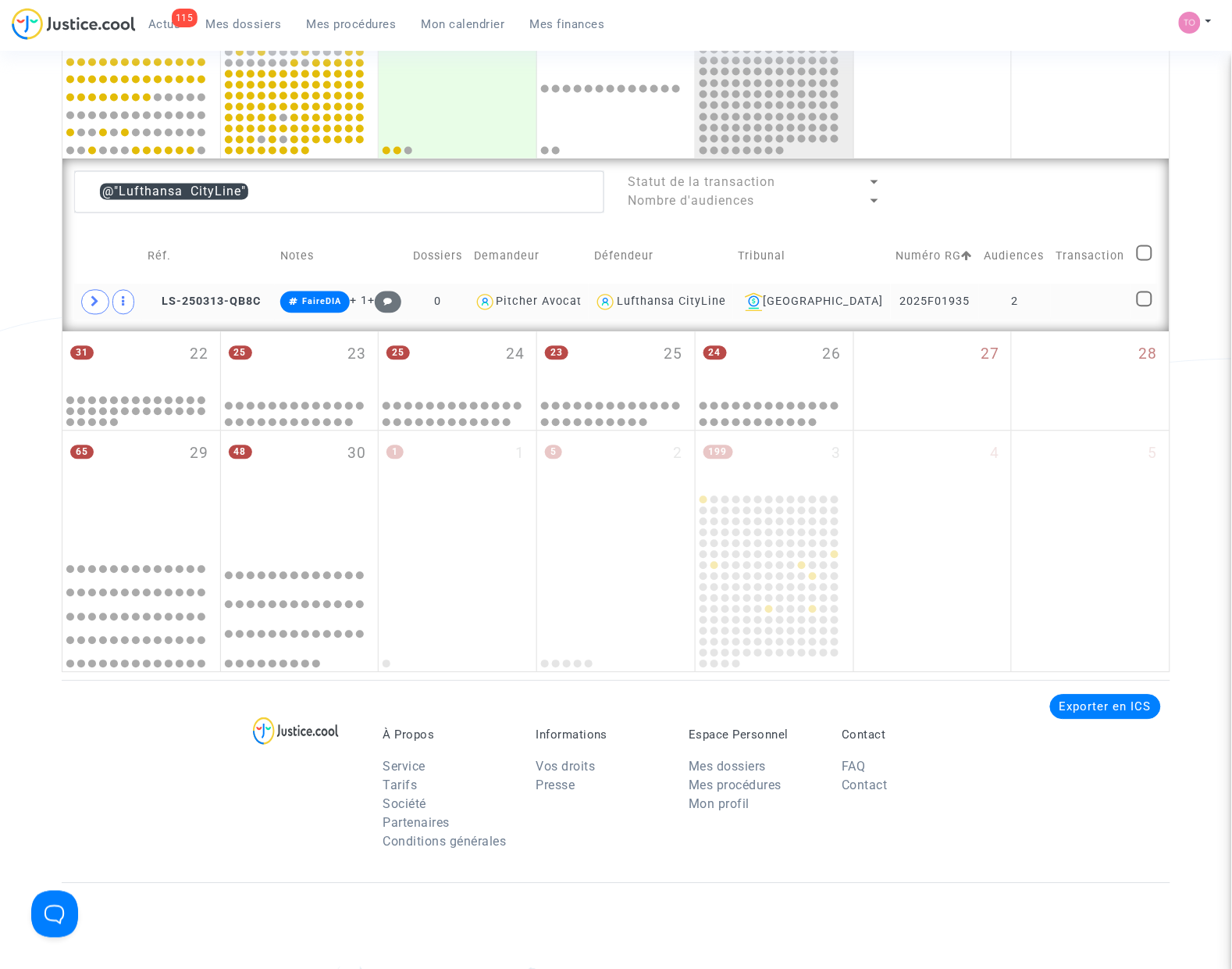
click at [726, 305] on div "Lufthansa CityLine" at bounding box center [671, 302] width 110 height 13
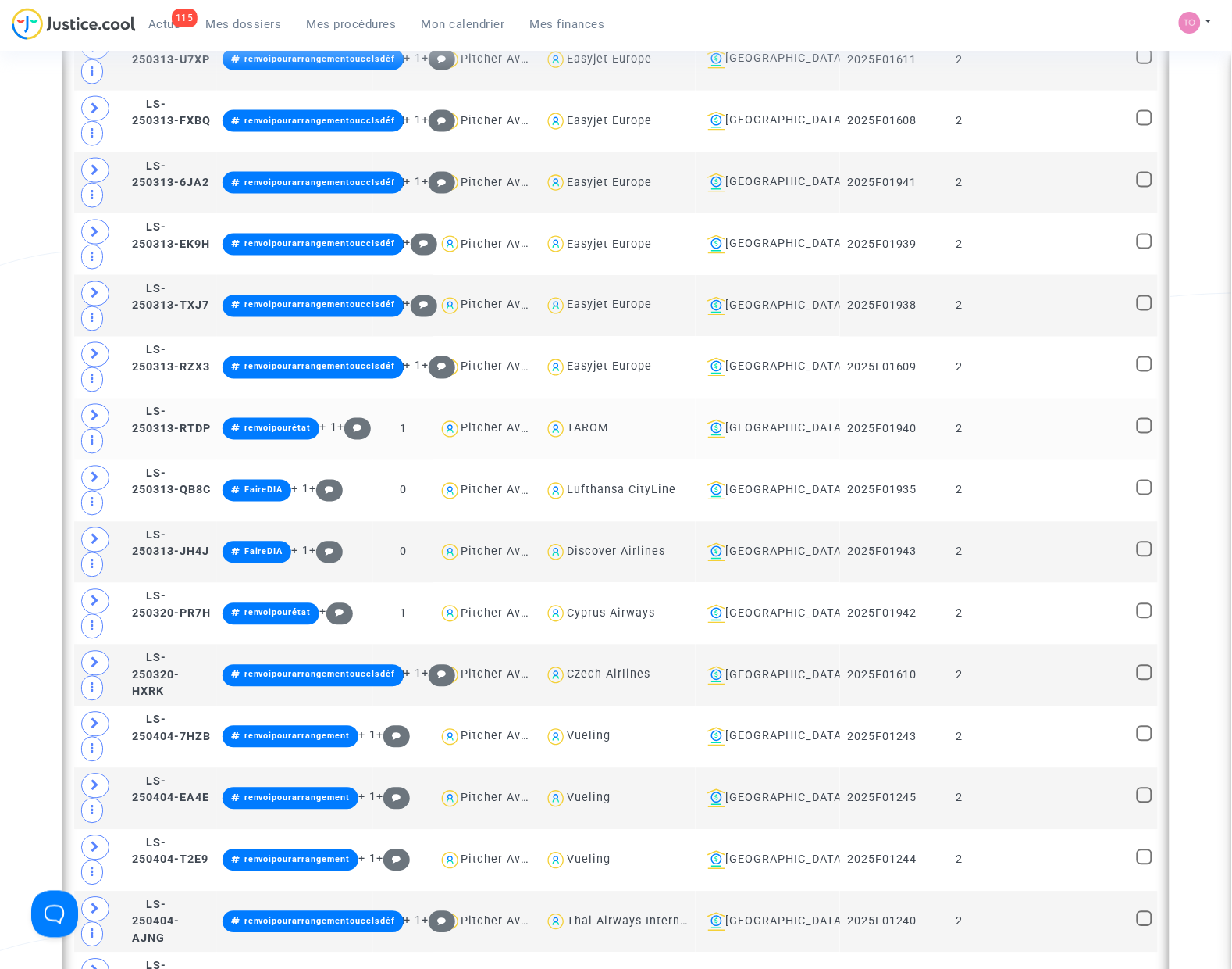
scroll to position [2100, 0]
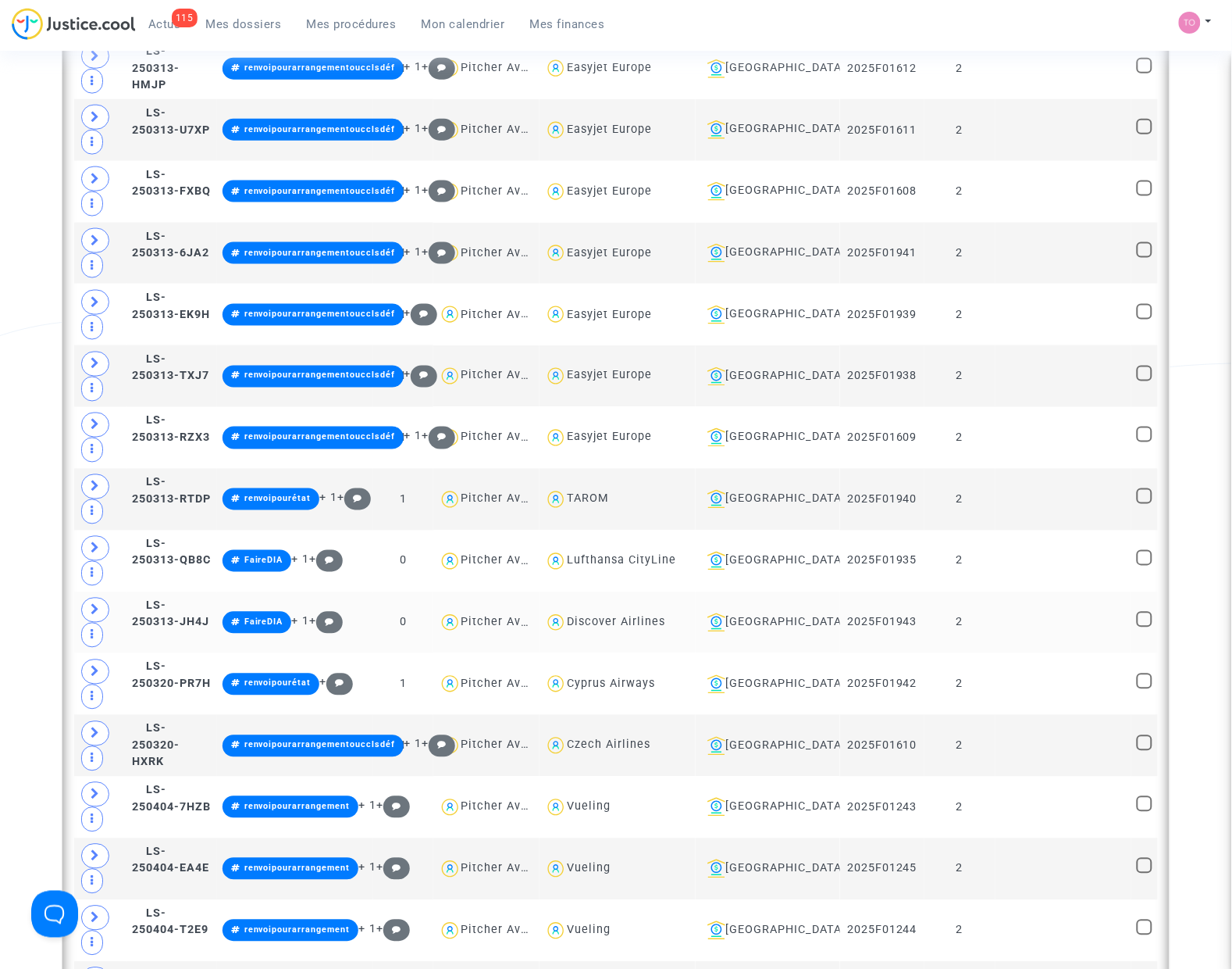
click at [652, 626] on div "Discover Airlines" at bounding box center [616, 622] width 98 height 13
type textarea "@"Discover Airlines""
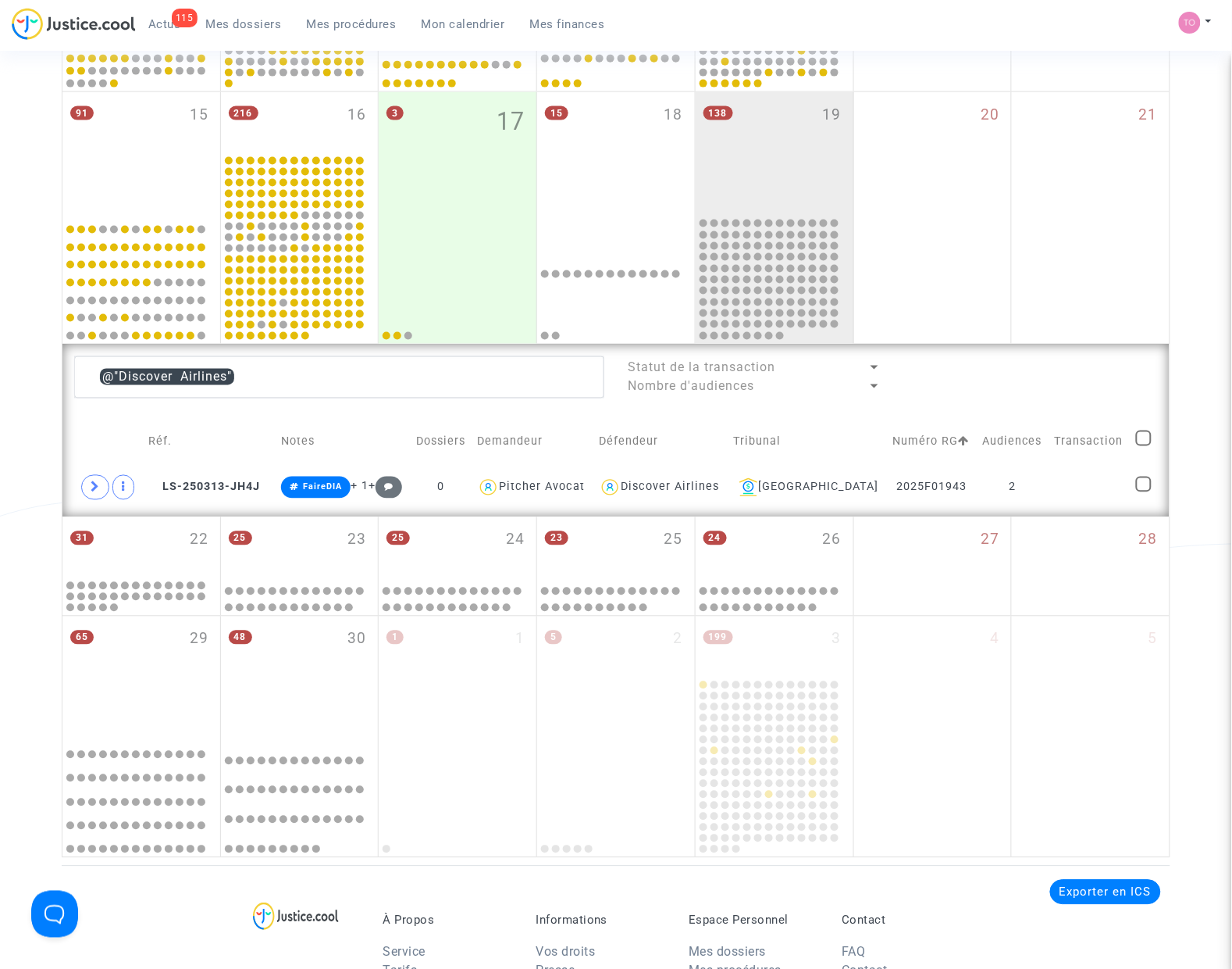
scroll to position [537, 0]
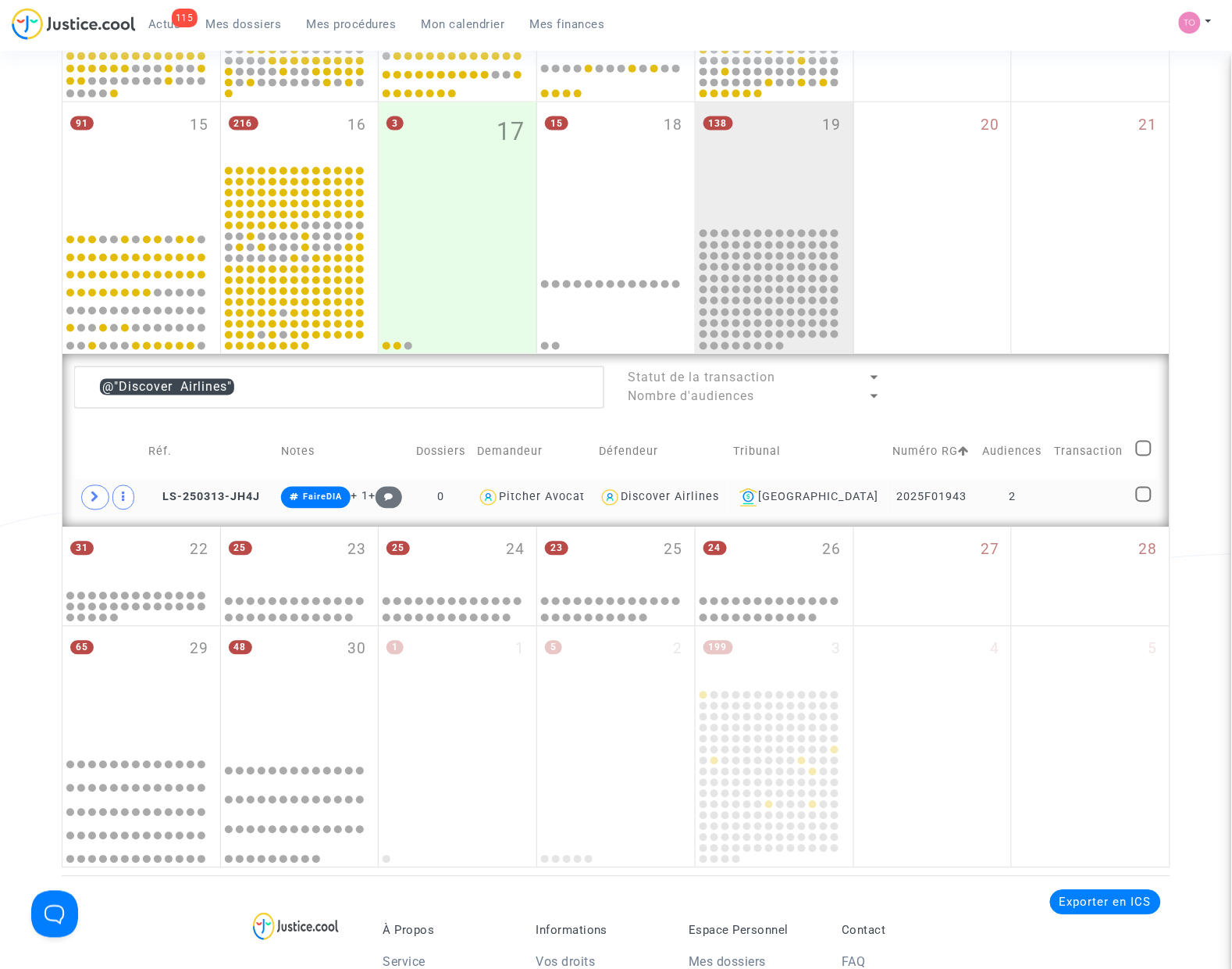
click at [705, 498] on div "Discover Airlines" at bounding box center [670, 497] width 98 height 13
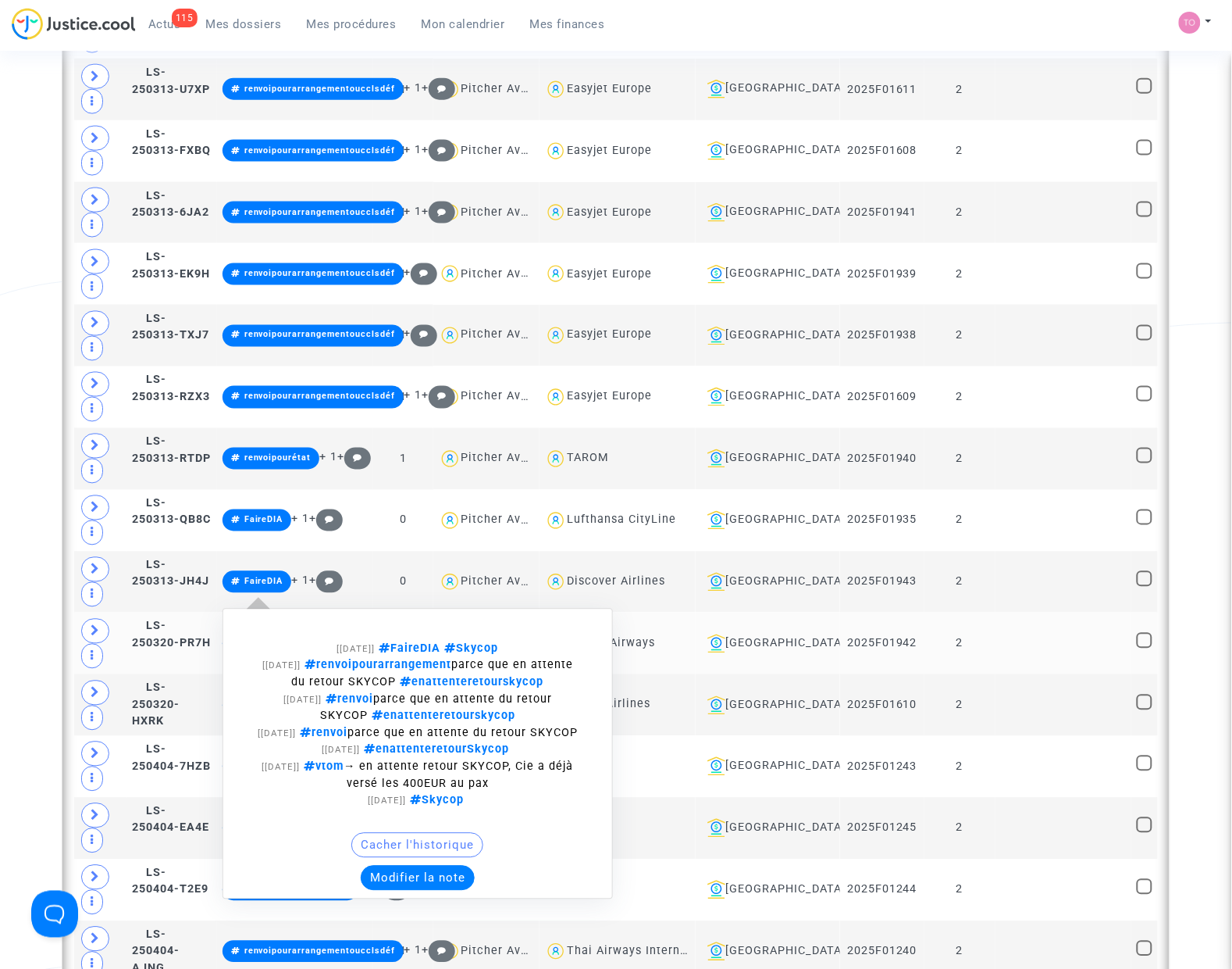
scroll to position [2198, 0]
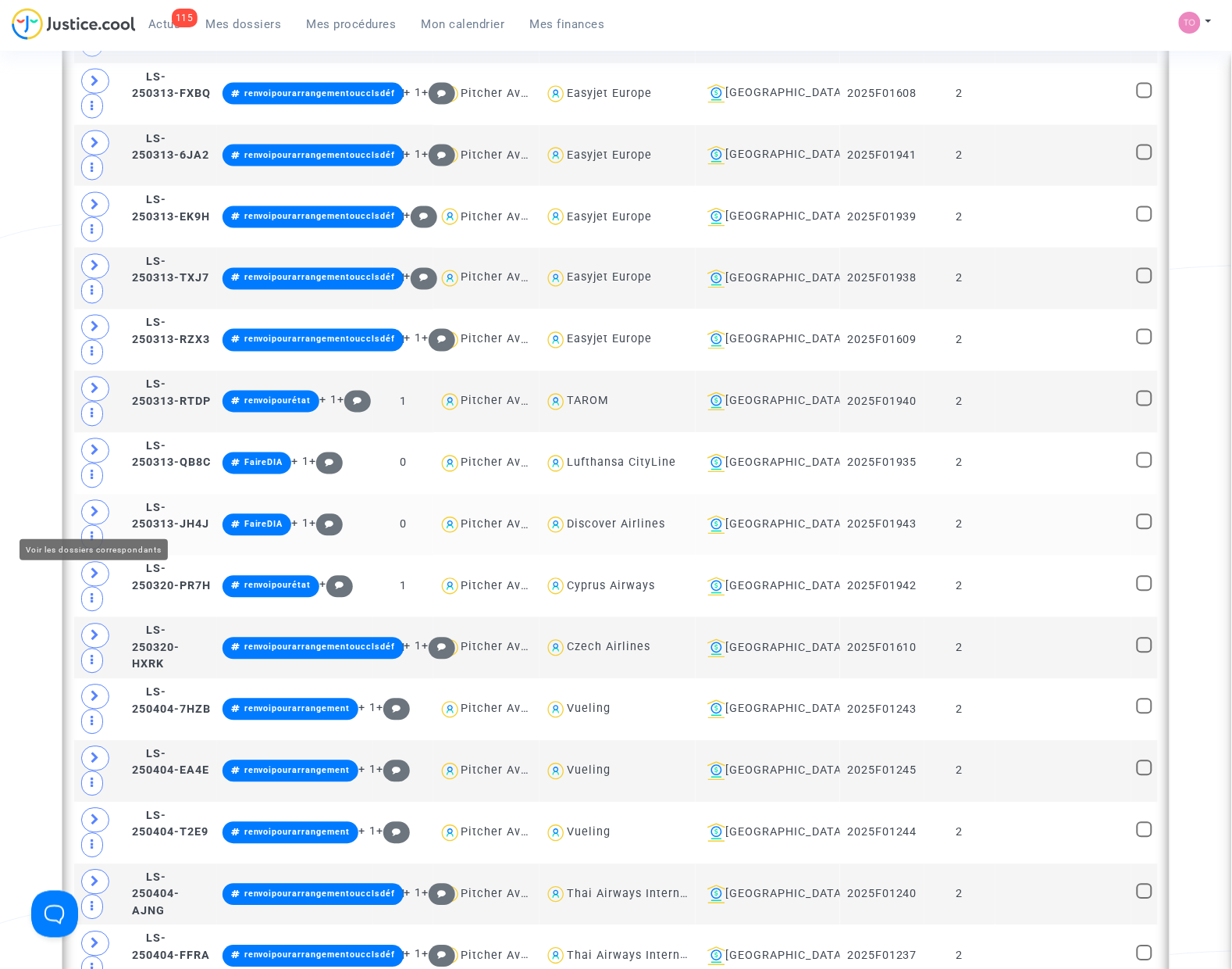
click at [98, 512] on icon at bounding box center [96, 512] width 9 height 11
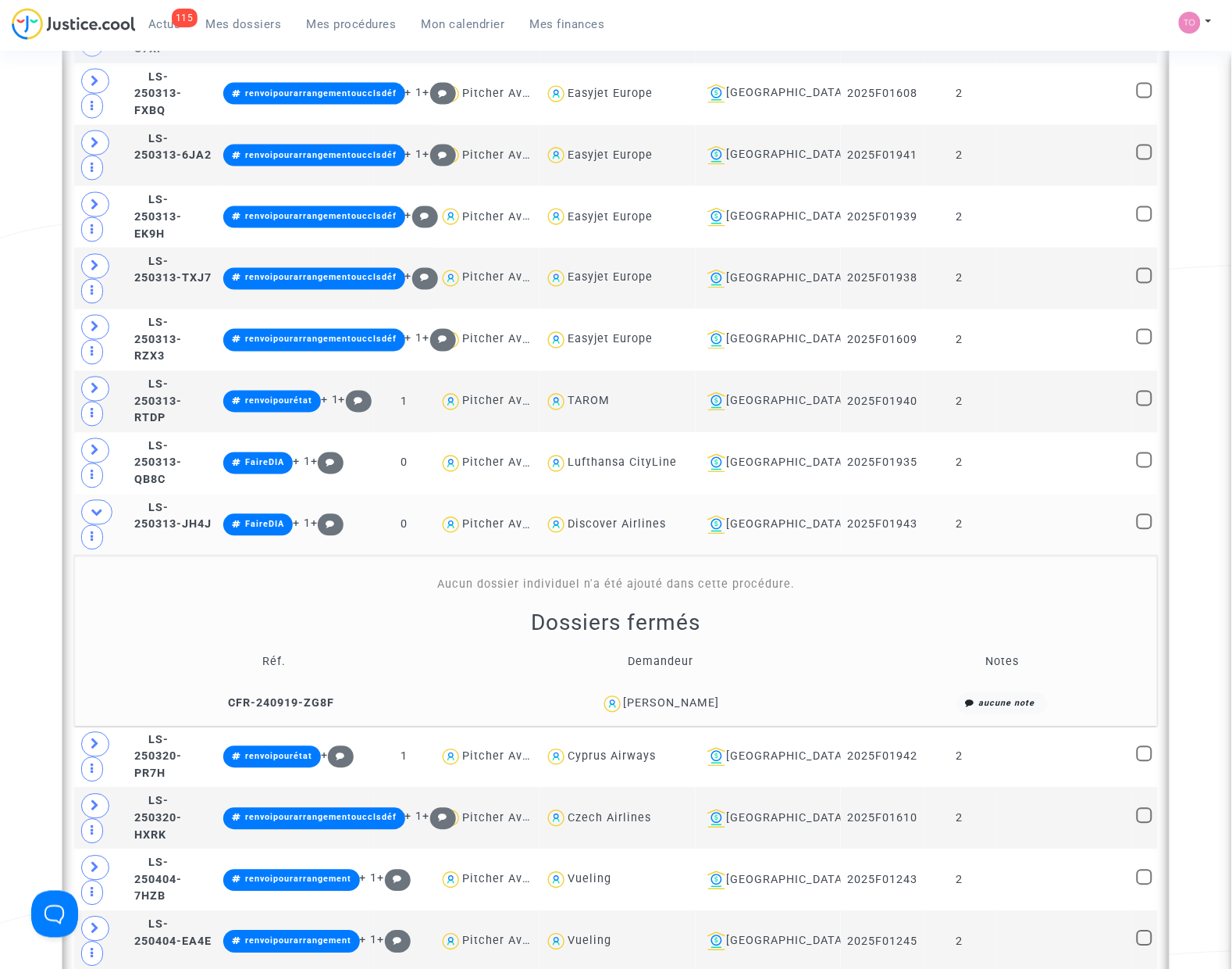
click at [661, 710] on div "[PERSON_NAME]" at bounding box center [671, 704] width 96 height 13
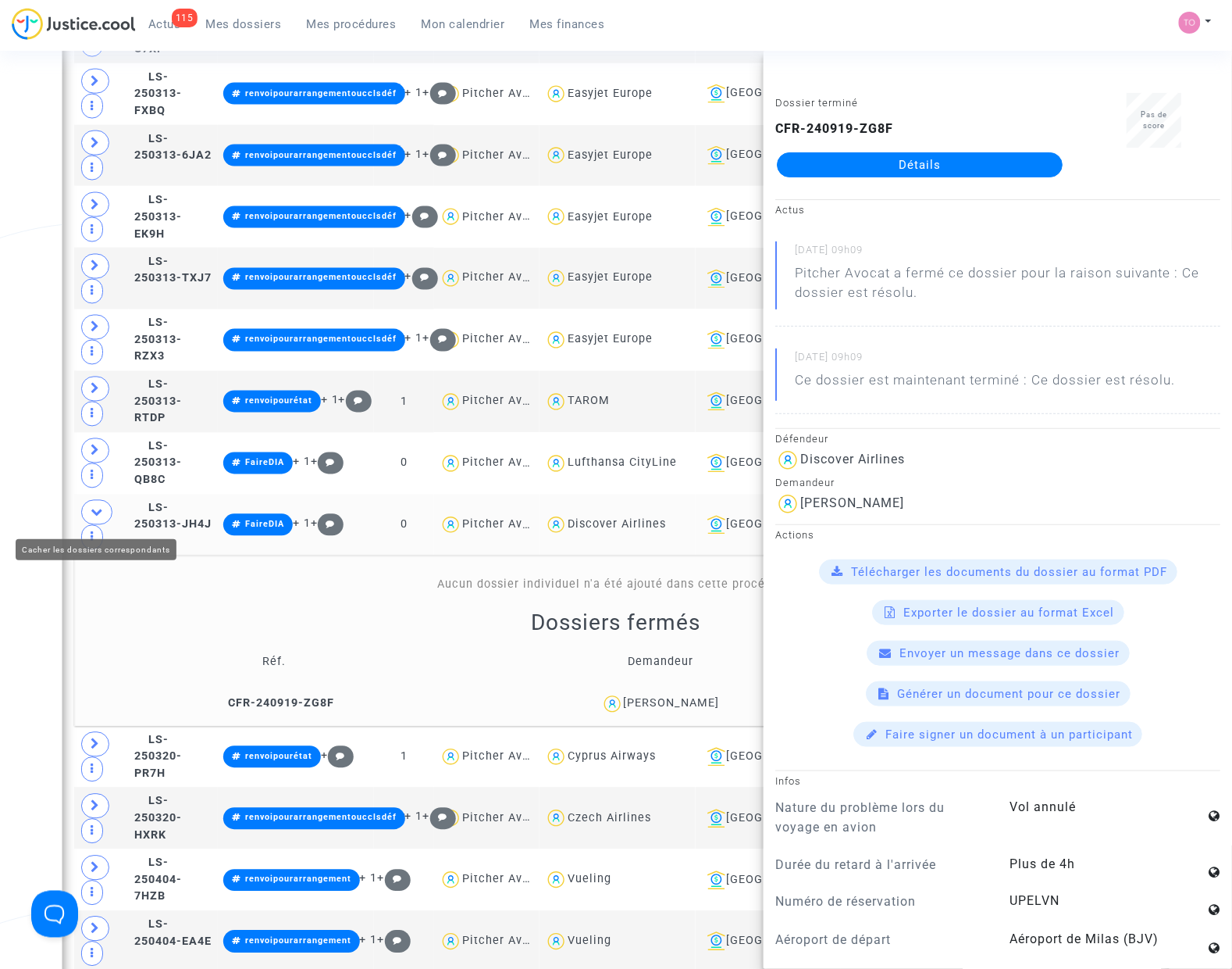
click at [98, 516] on icon at bounding box center [97, 512] width 12 height 11
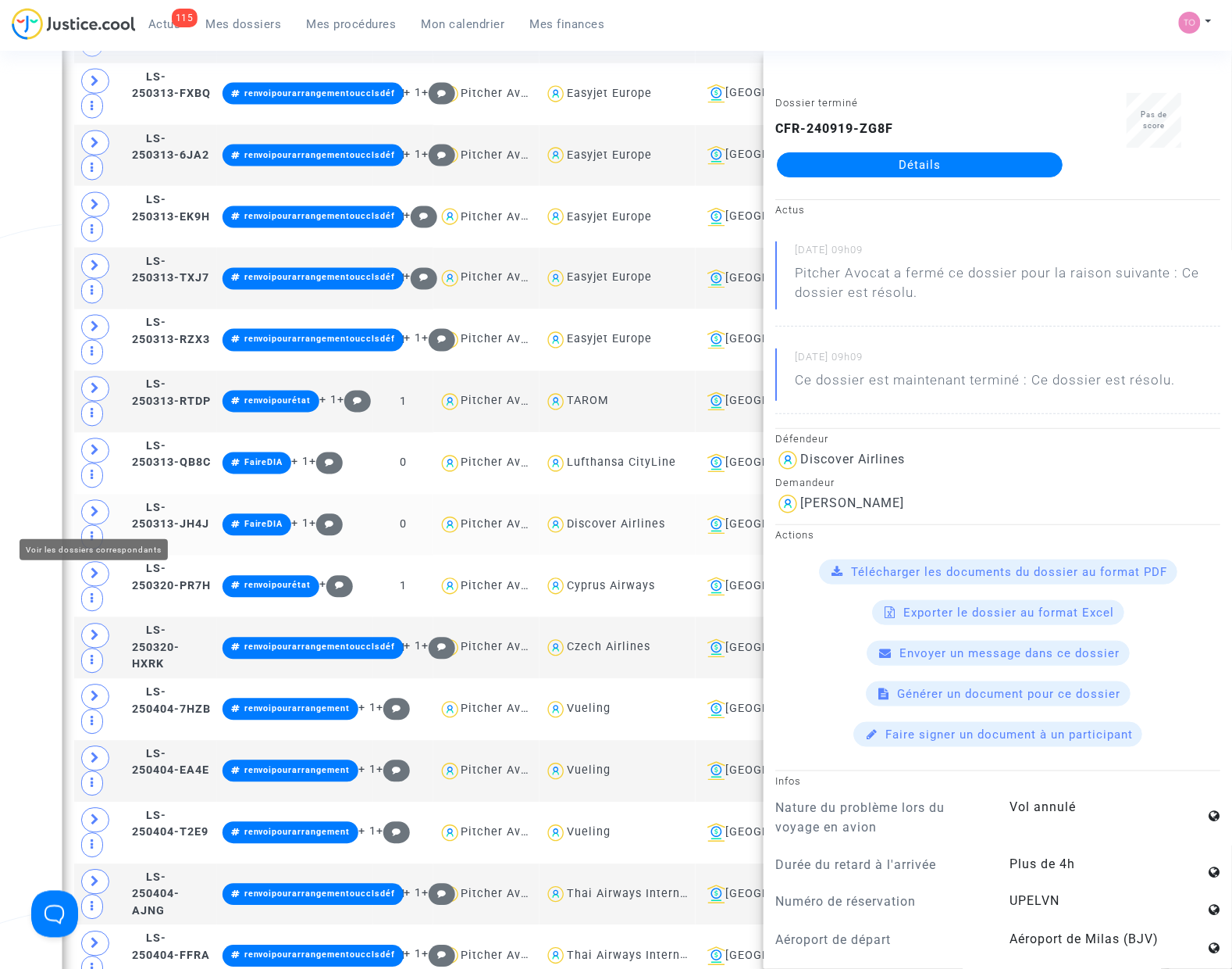
click at [37, 506] on div "Date de clôture d'instruction Date de conciliation Date d'audience Date de juge…" at bounding box center [616, 105] width 1232 height 4426
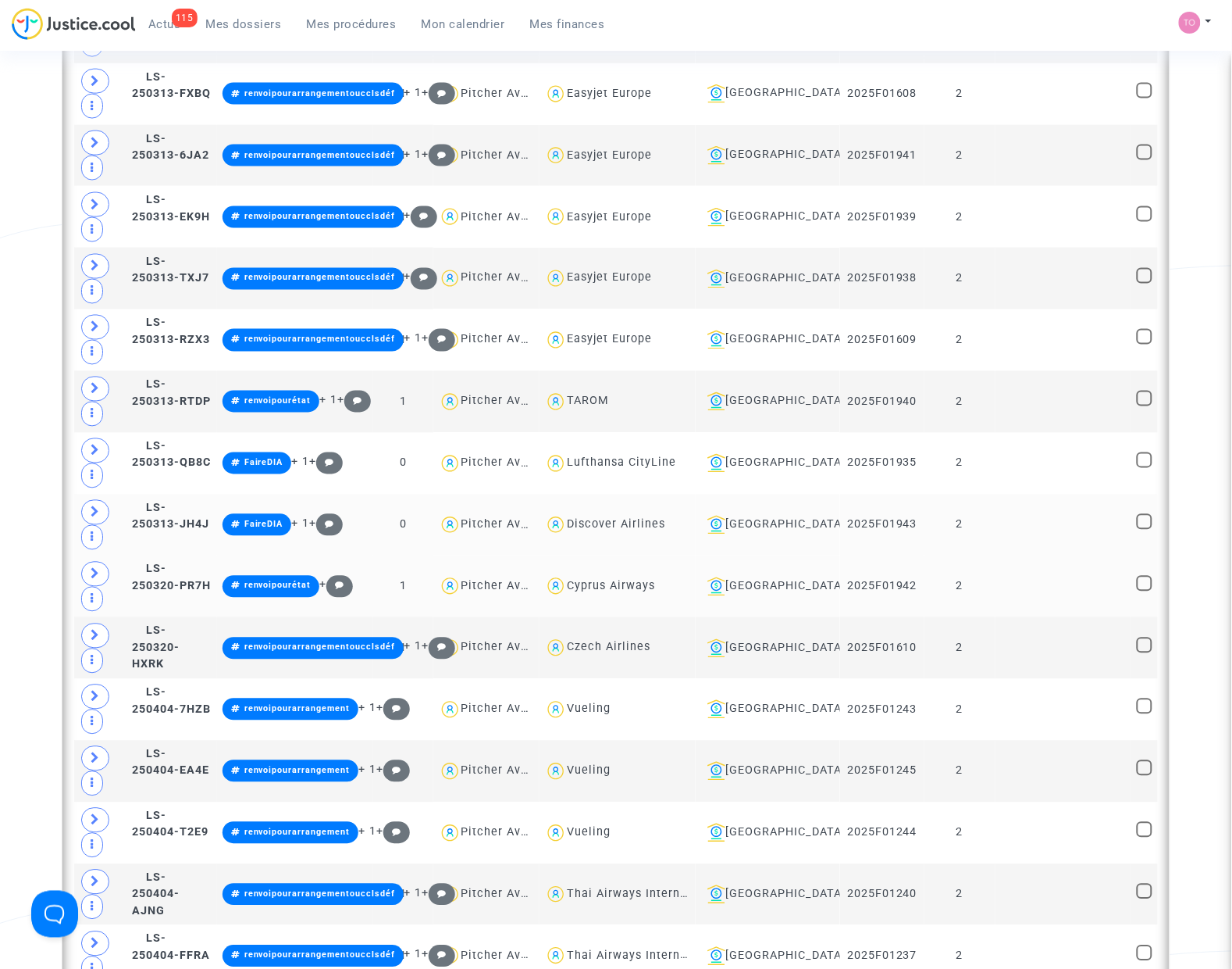
click at [650, 592] on div "Cyprus Airways" at bounding box center [611, 586] width 88 height 13
type textarea "@"Cyprus Airways""
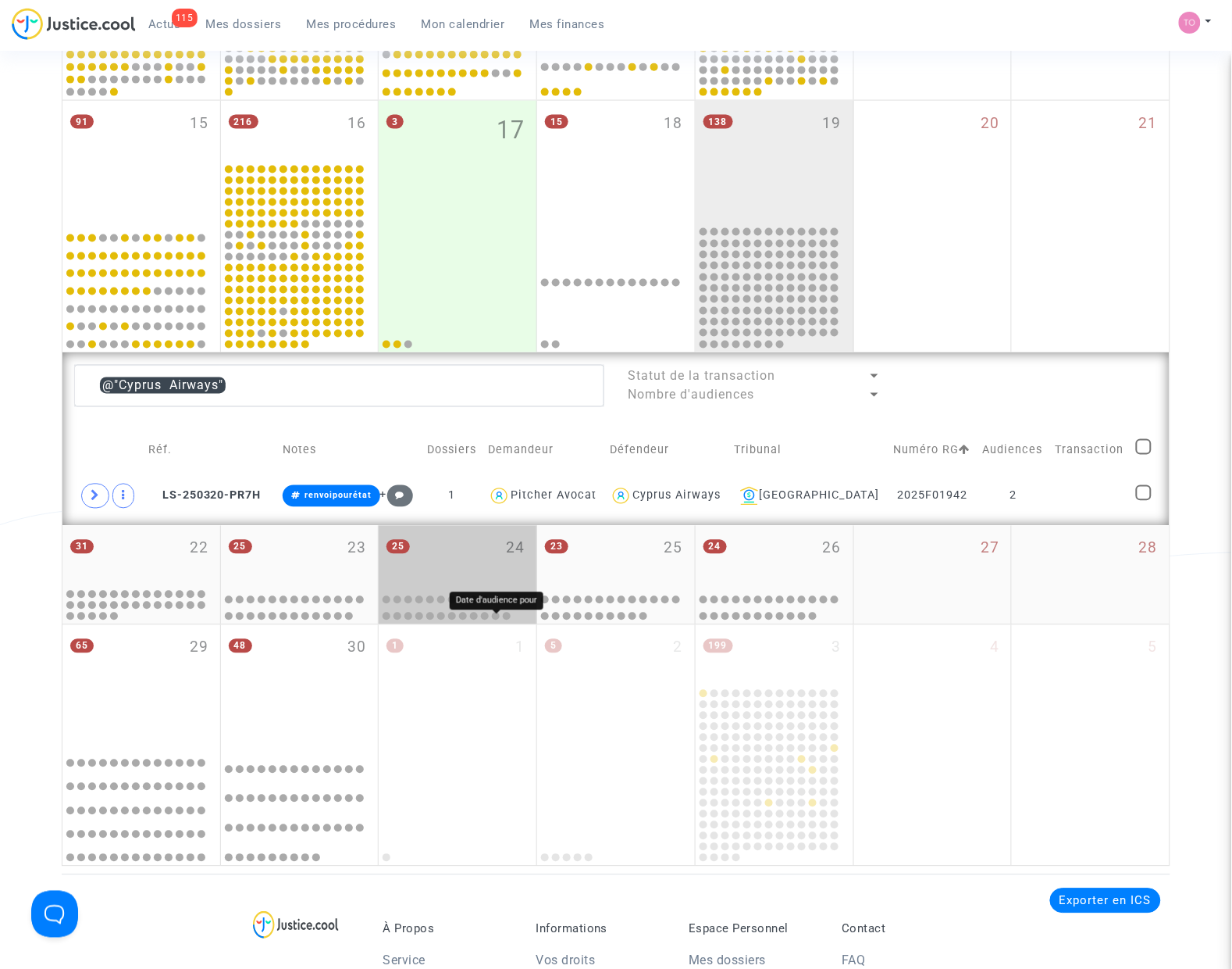
scroll to position [537, 0]
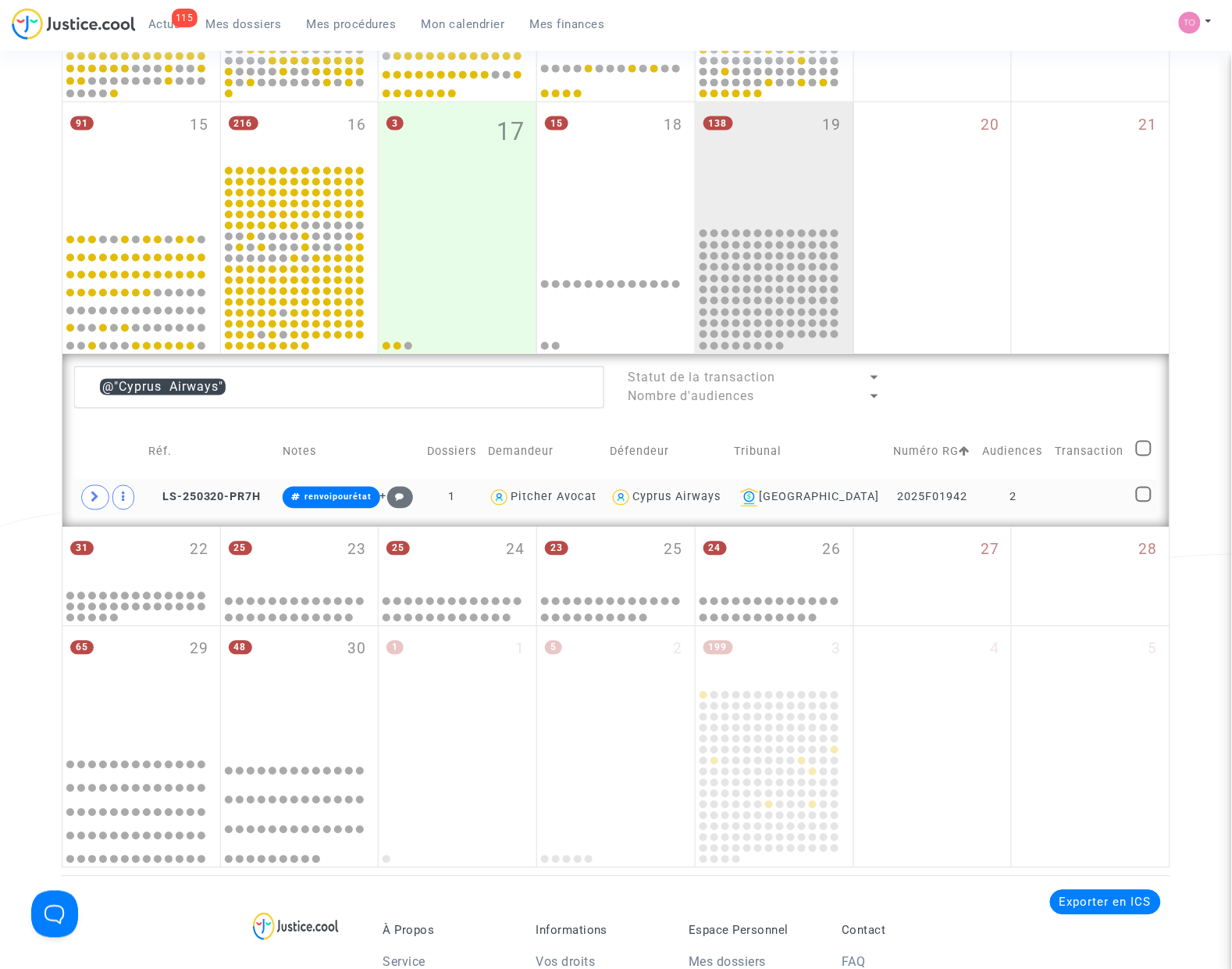
click at [721, 501] on div "Cyprus Airways" at bounding box center [677, 497] width 88 height 13
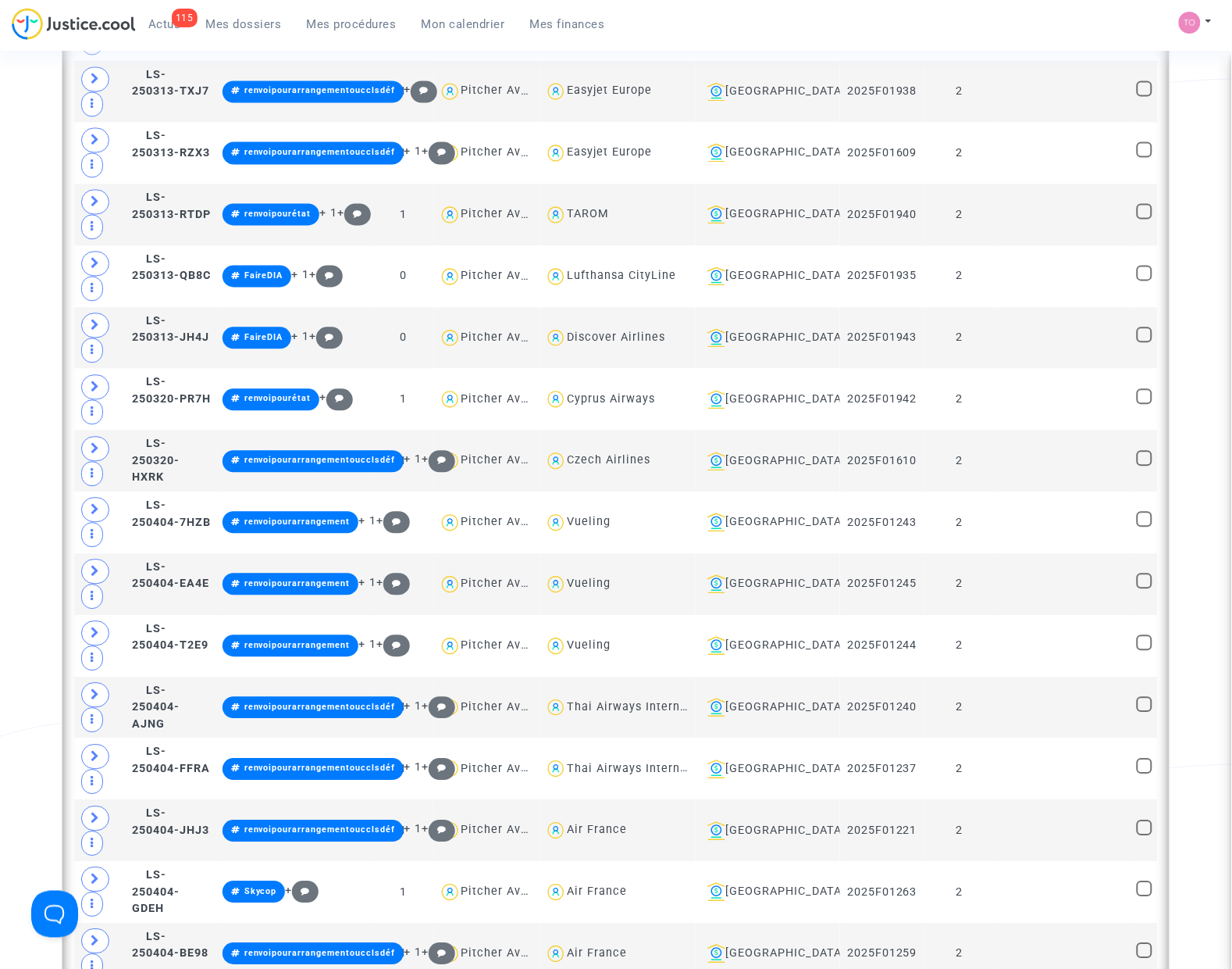
scroll to position [2393, 0]
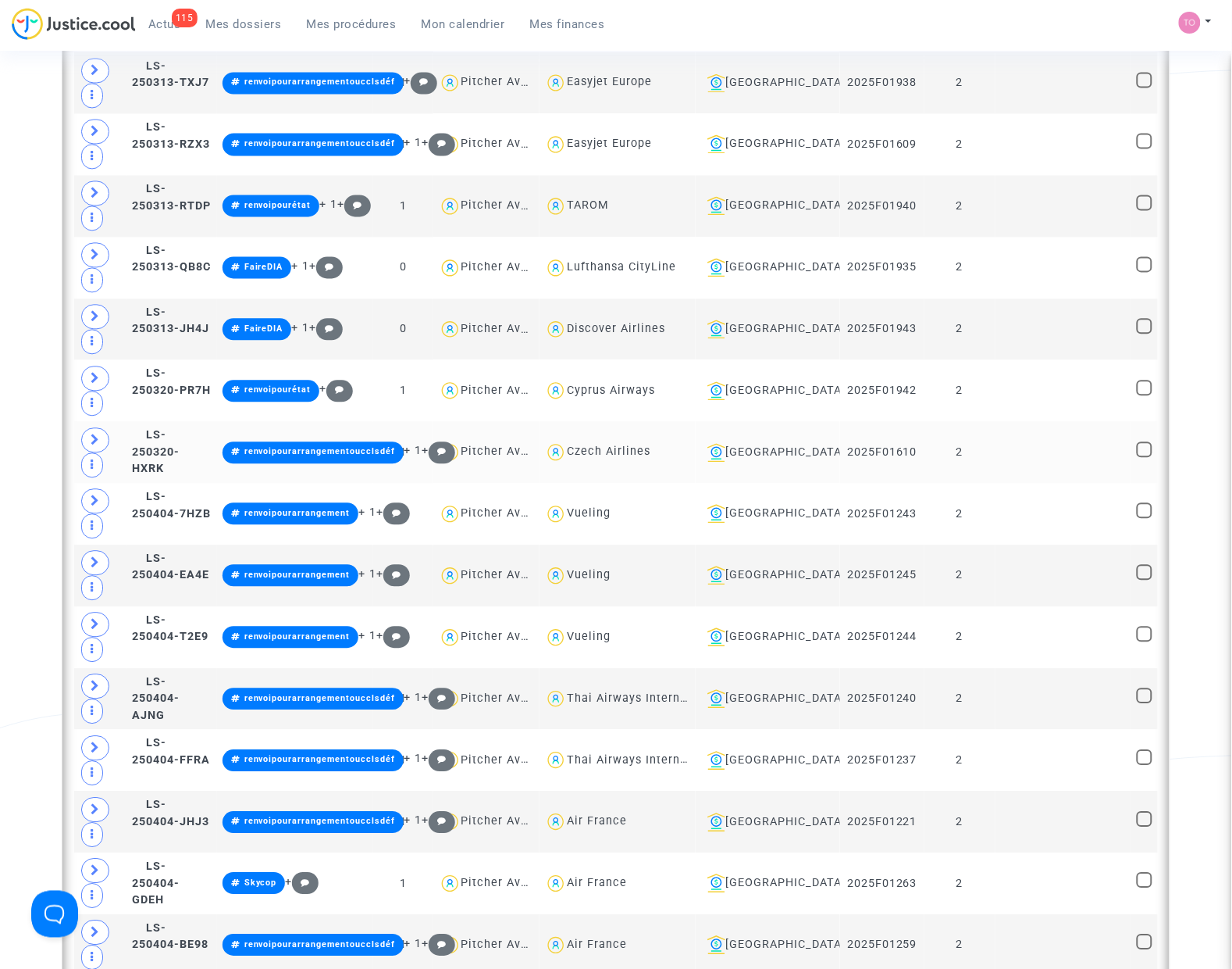
click at [651, 451] on div "Czech Airlines" at bounding box center [608, 452] width 83 height 13
type textarea "@"Czech Airlines""
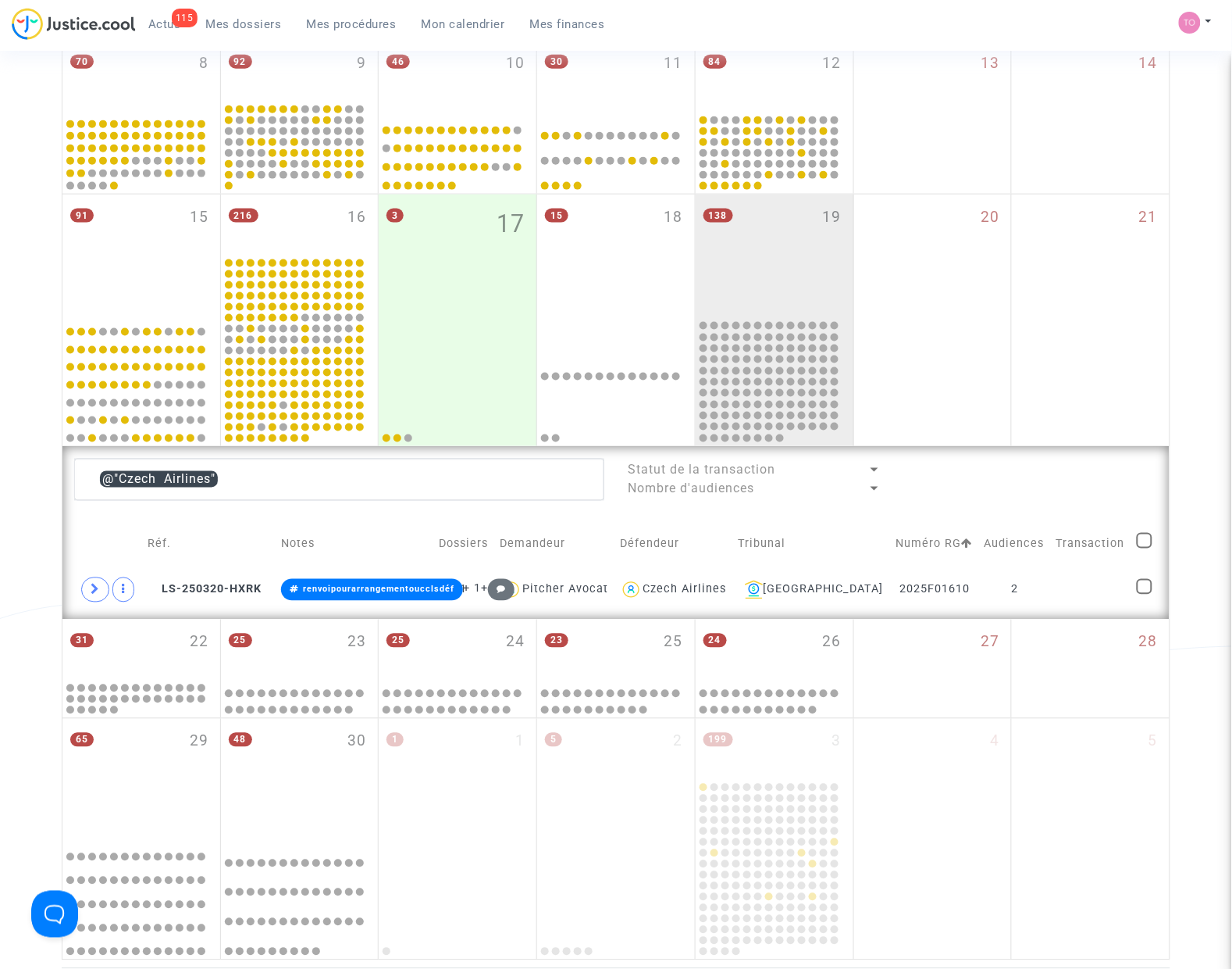
scroll to position [440, 0]
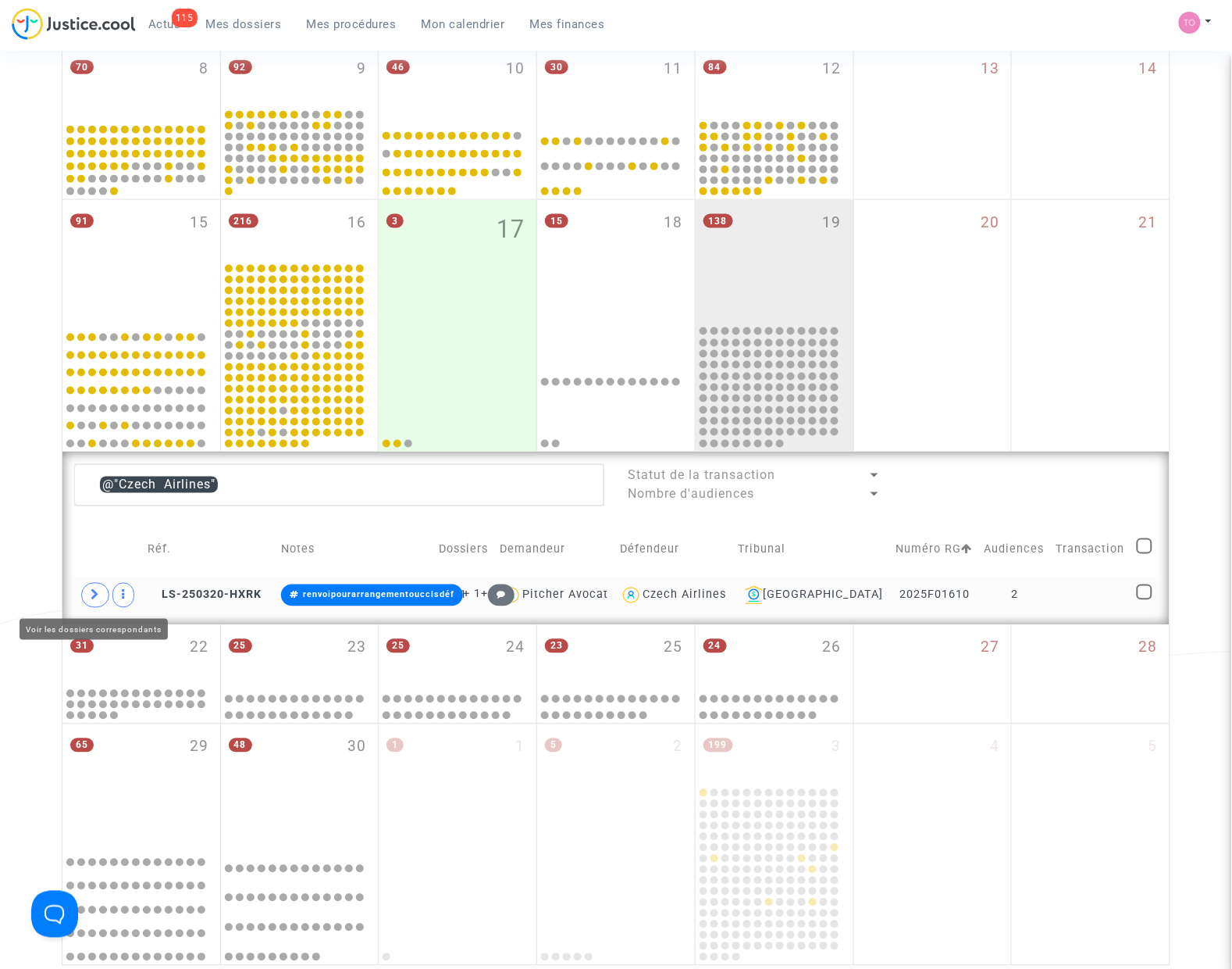
click at [91, 590] on icon at bounding box center [96, 595] width 9 height 11
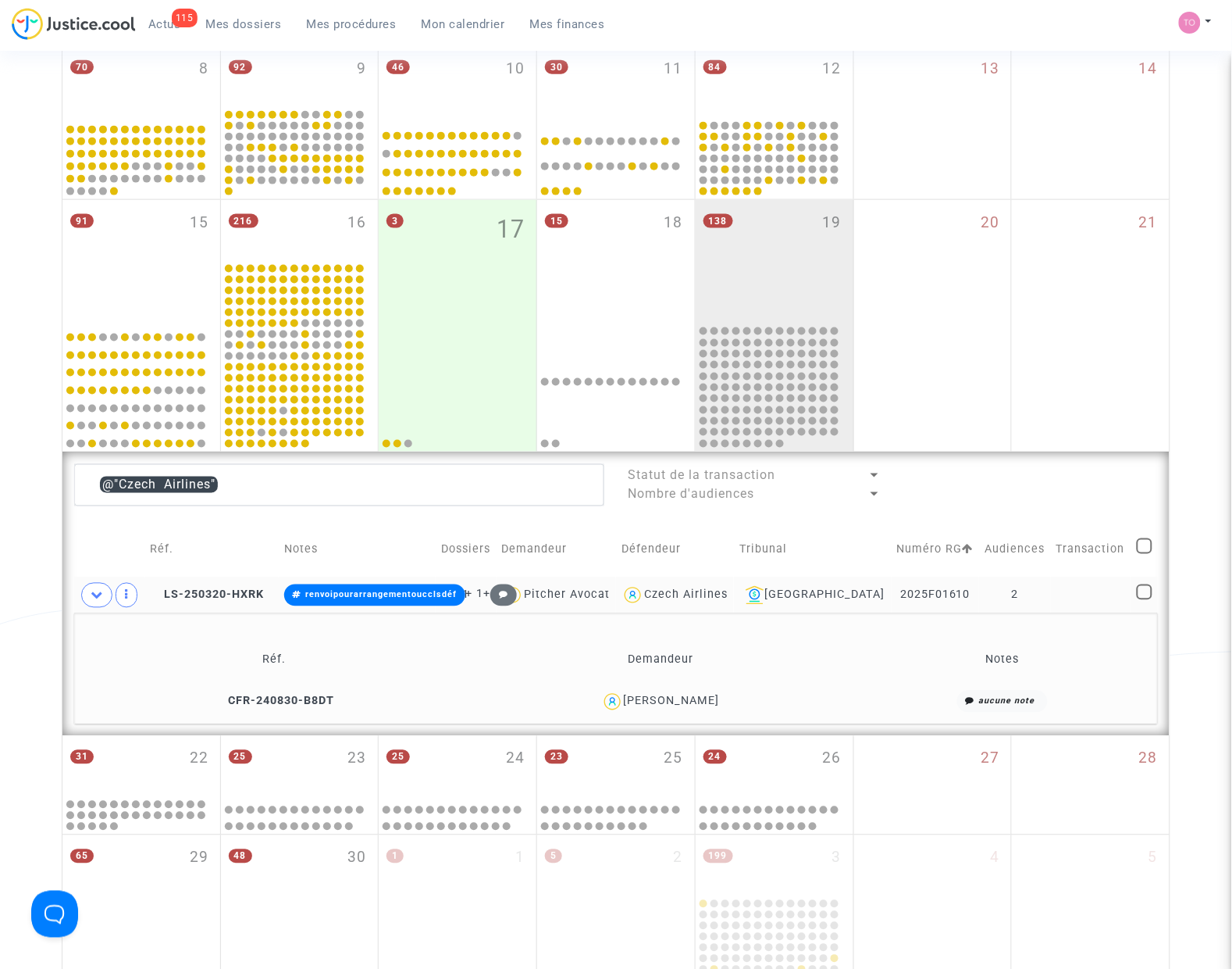
drag, startPoint x: 711, startPoint y: 703, endPoint x: 682, endPoint y: 707, distance: 29.3
click at [682, 707] on div "Orestes Cerna" at bounding box center [660, 702] width 373 height 23
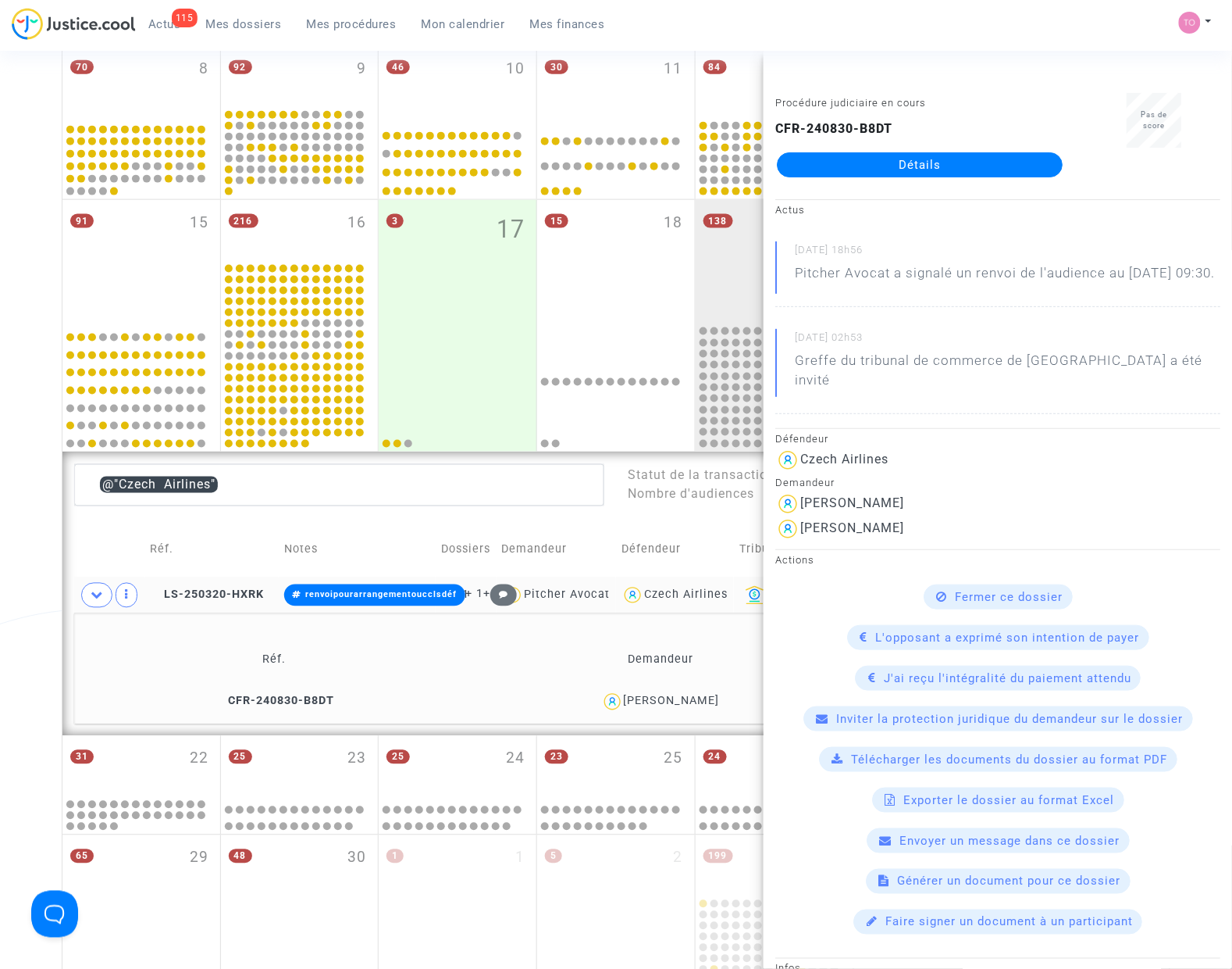
copy div "Cerna"
click at [24, 581] on div "Date de clôture d'instruction Date de conciliation Date d'audience Date de juge…" at bounding box center [616, 363] width 1232 height 1427
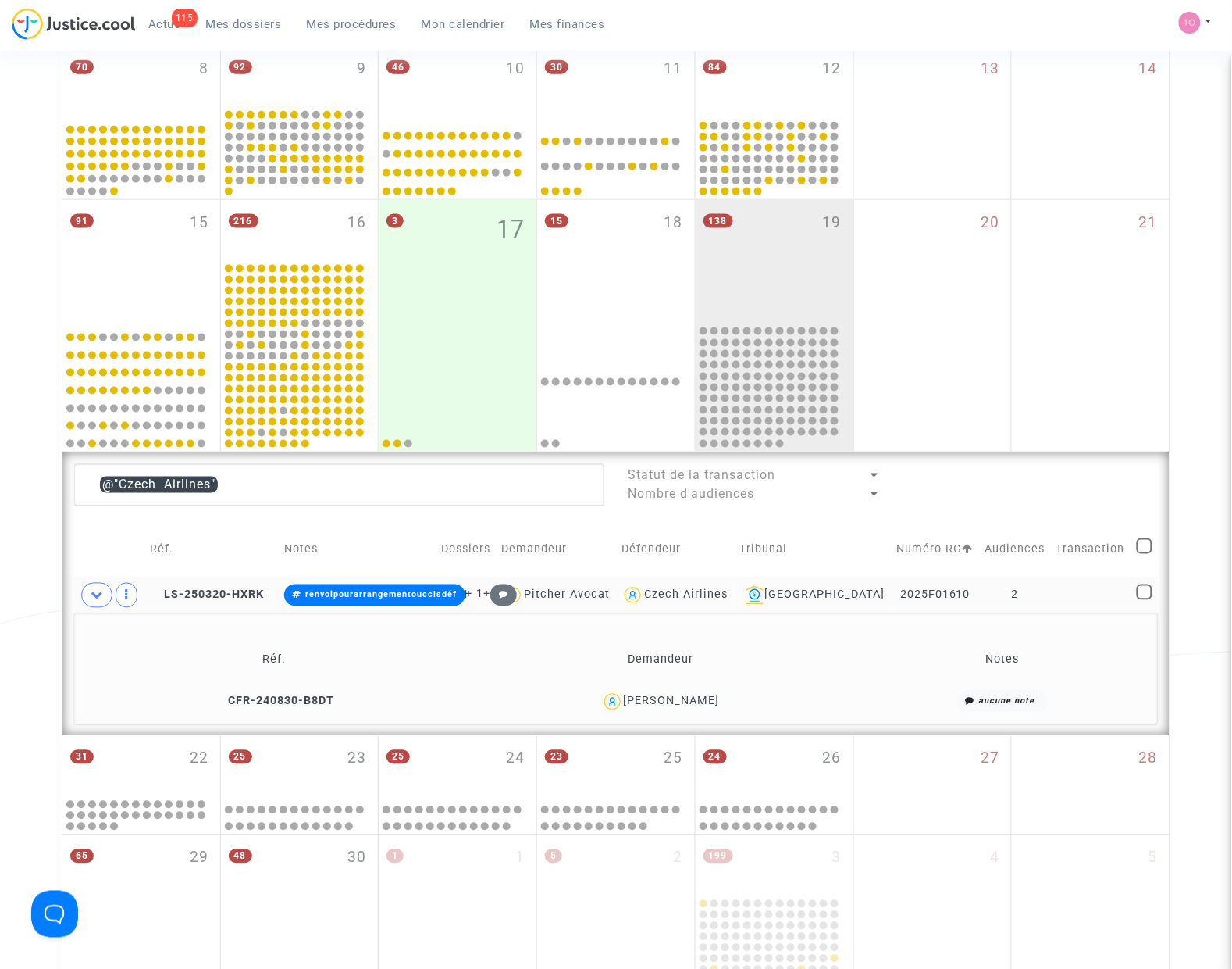
click at [714, 599] on div "Czech Airlines" at bounding box center [685, 595] width 83 height 13
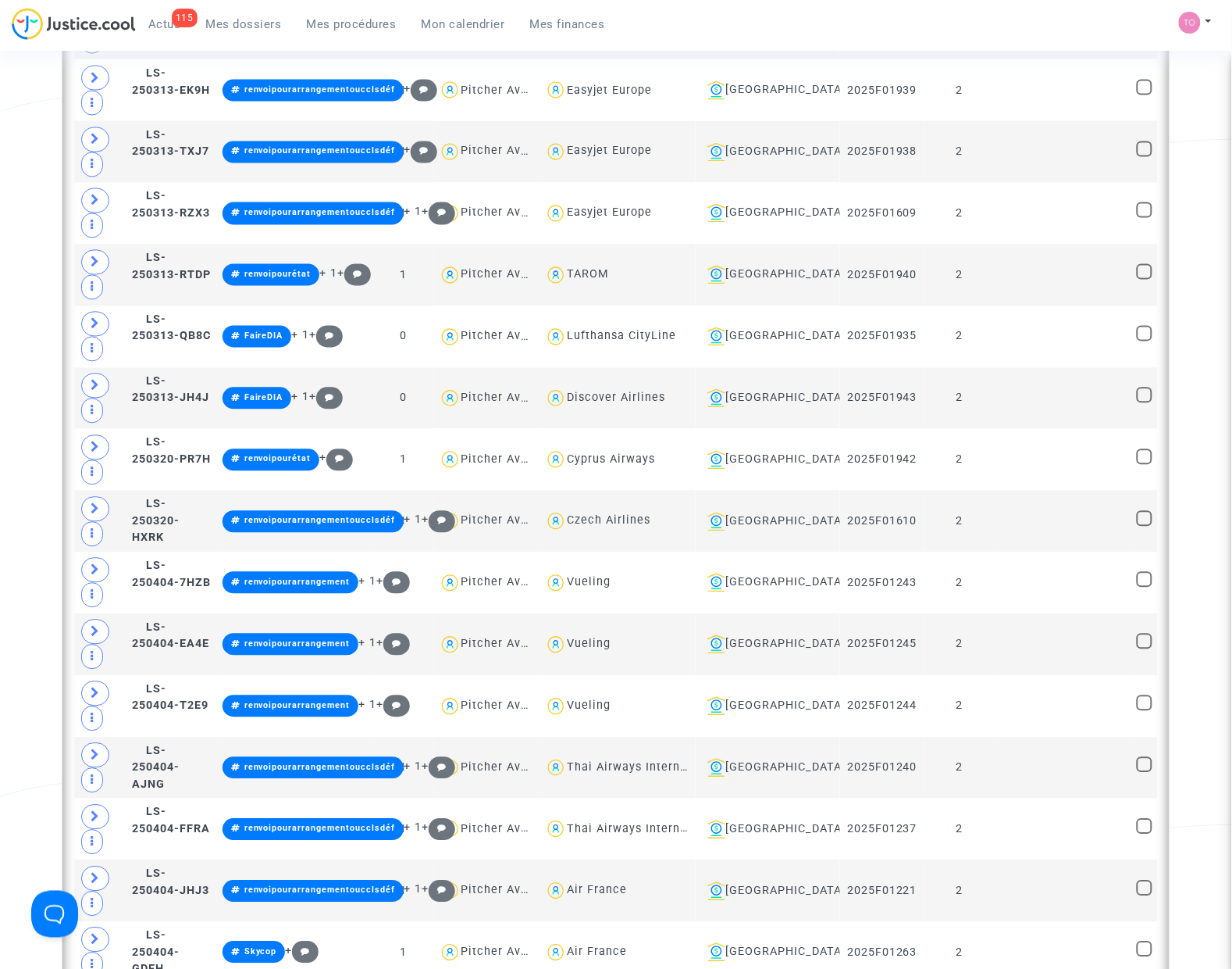
scroll to position [2295, 0]
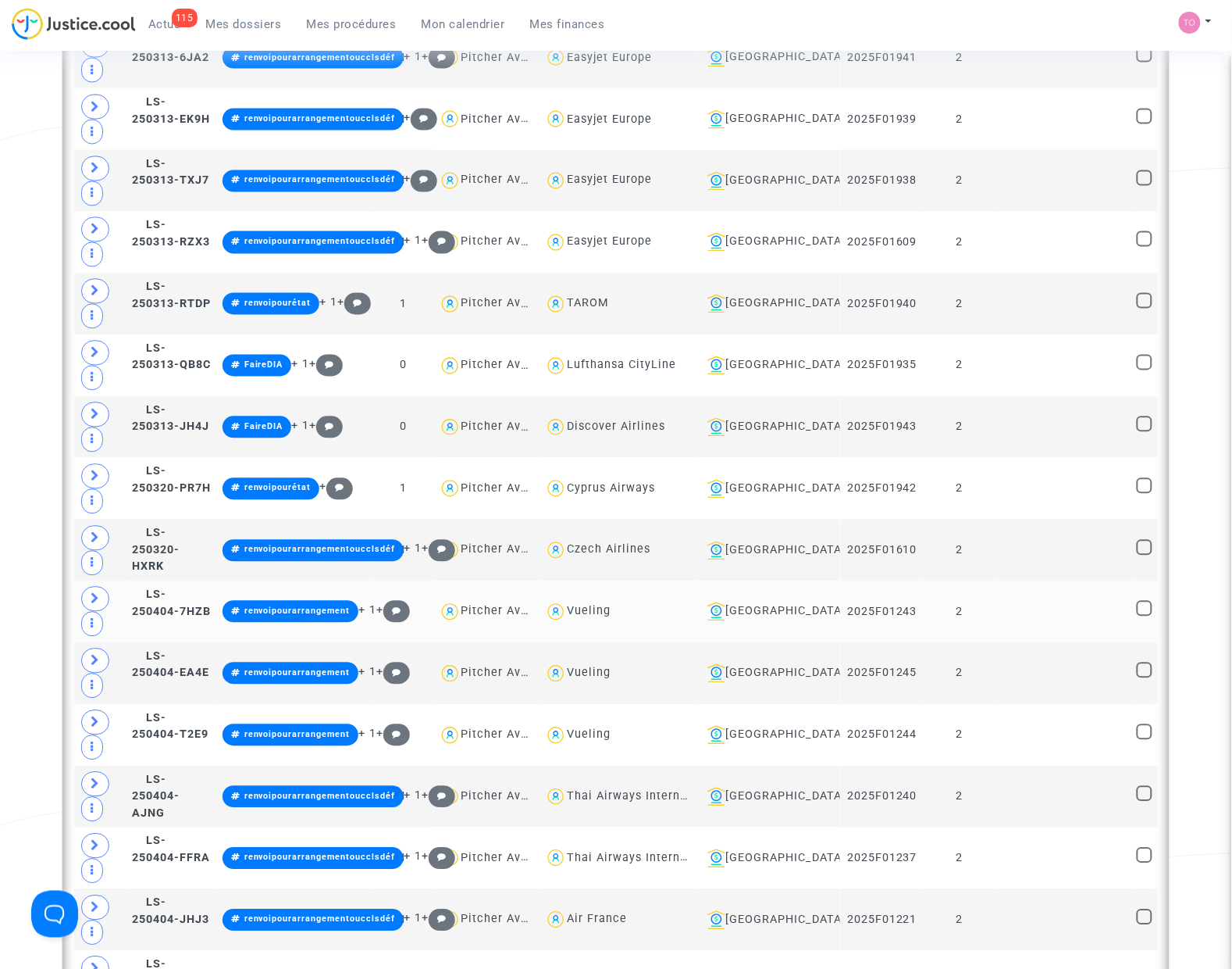
click at [610, 614] on div "Vueling" at bounding box center [589, 612] width 44 height 13
type textarea "@Vueling"
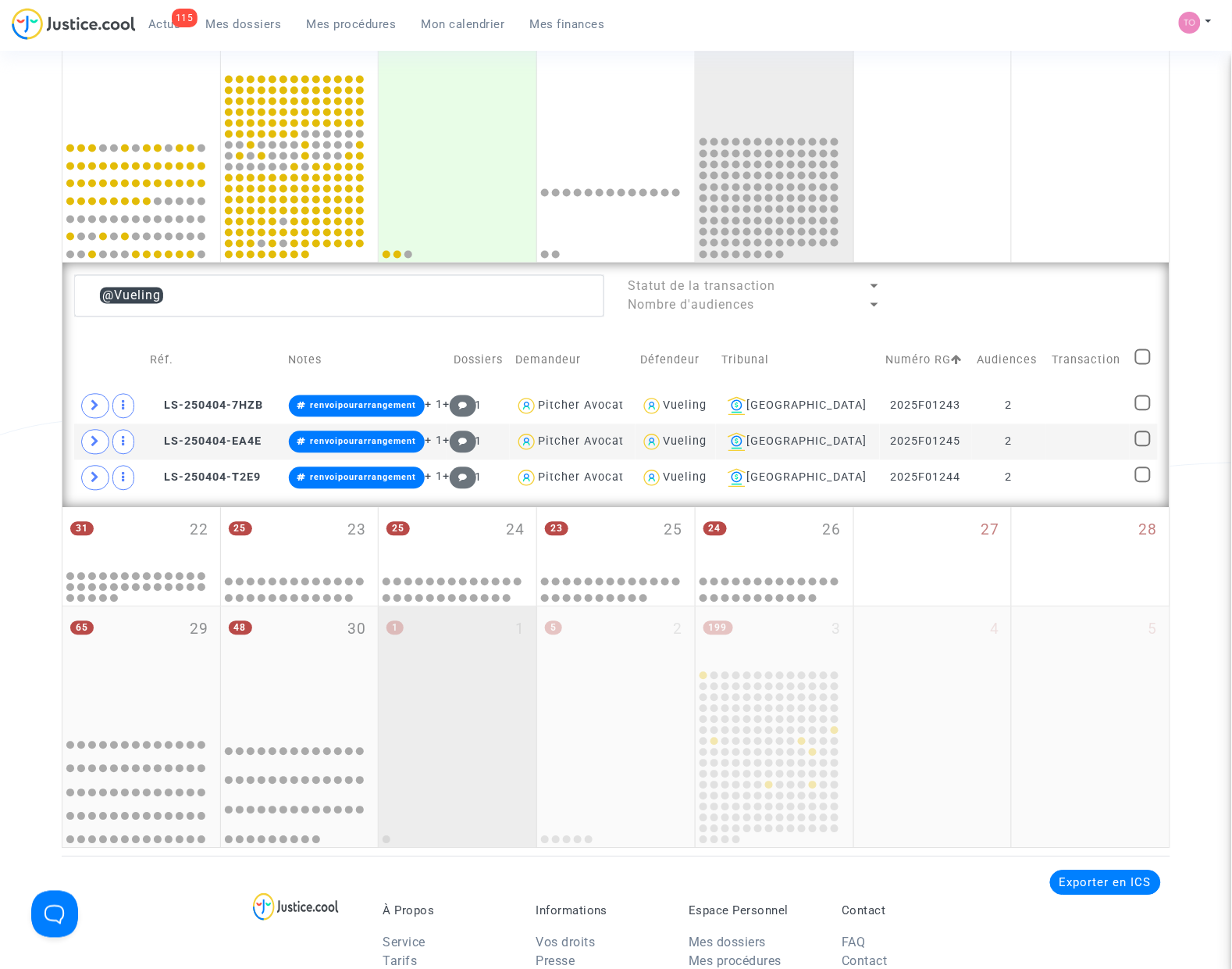
scroll to position [610, 0]
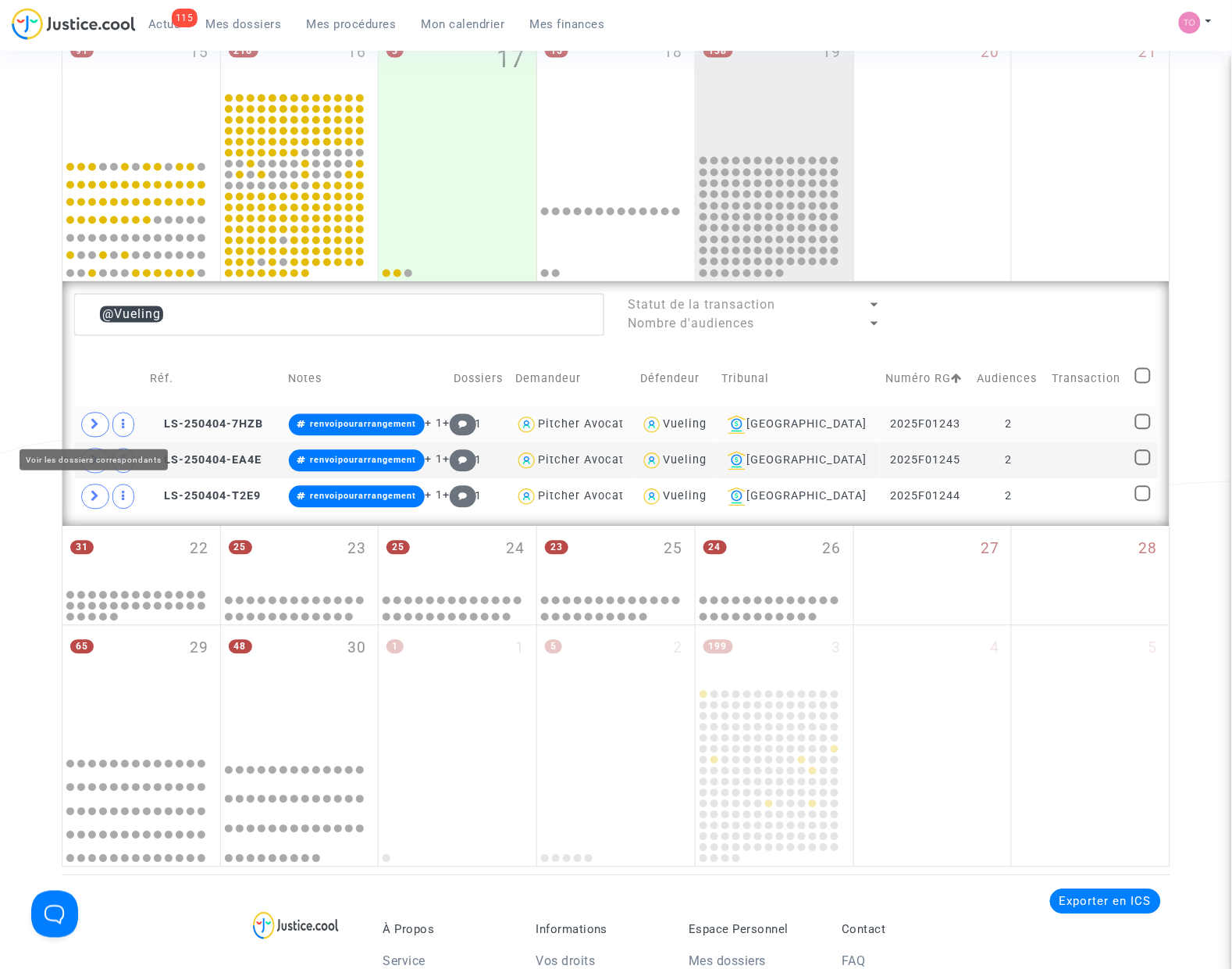
click at [87, 423] on span at bounding box center [96, 425] width 28 height 25
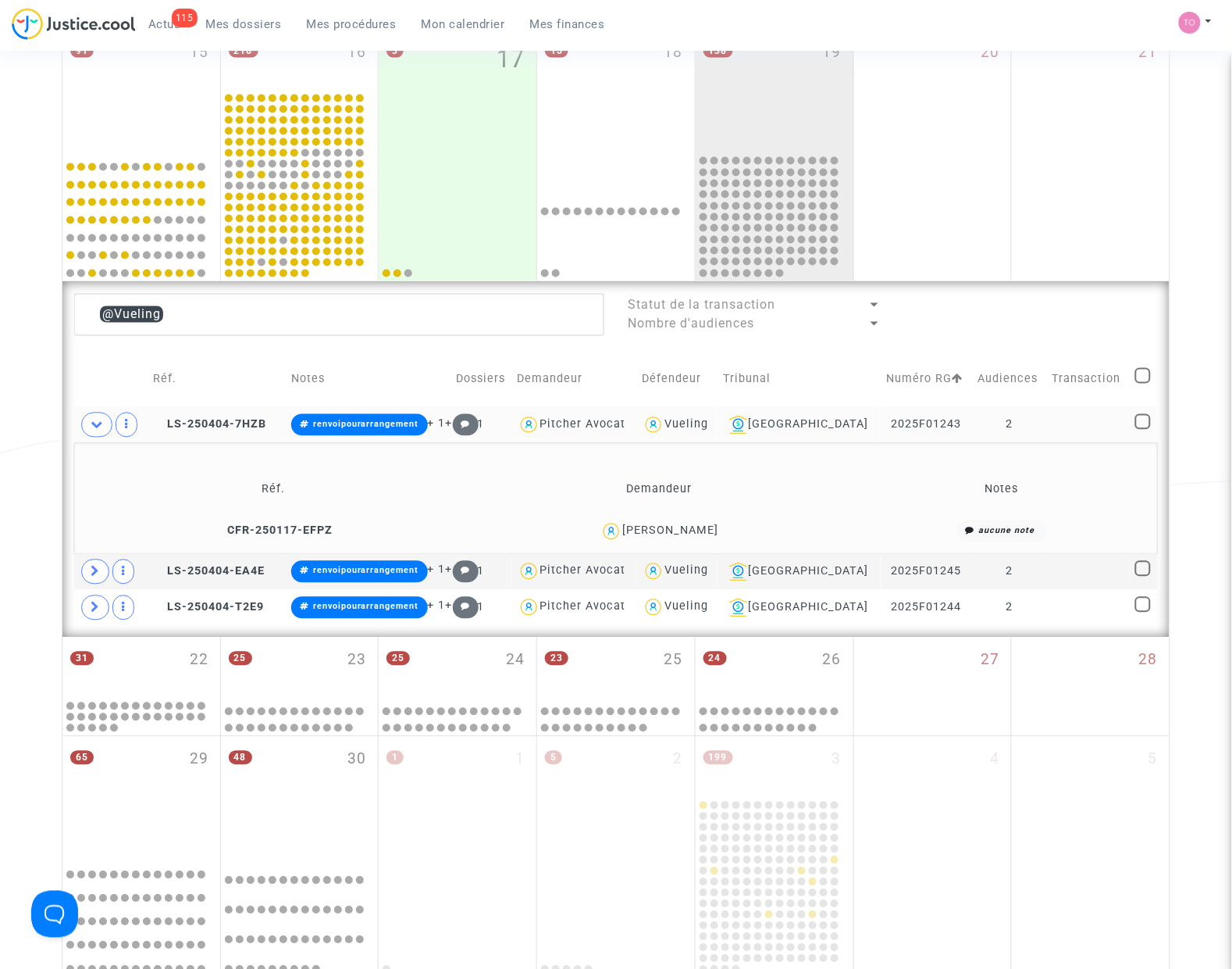
click at [708, 532] on div "Vittorio Luigi LLAMAS" at bounding box center [670, 531] width 96 height 13
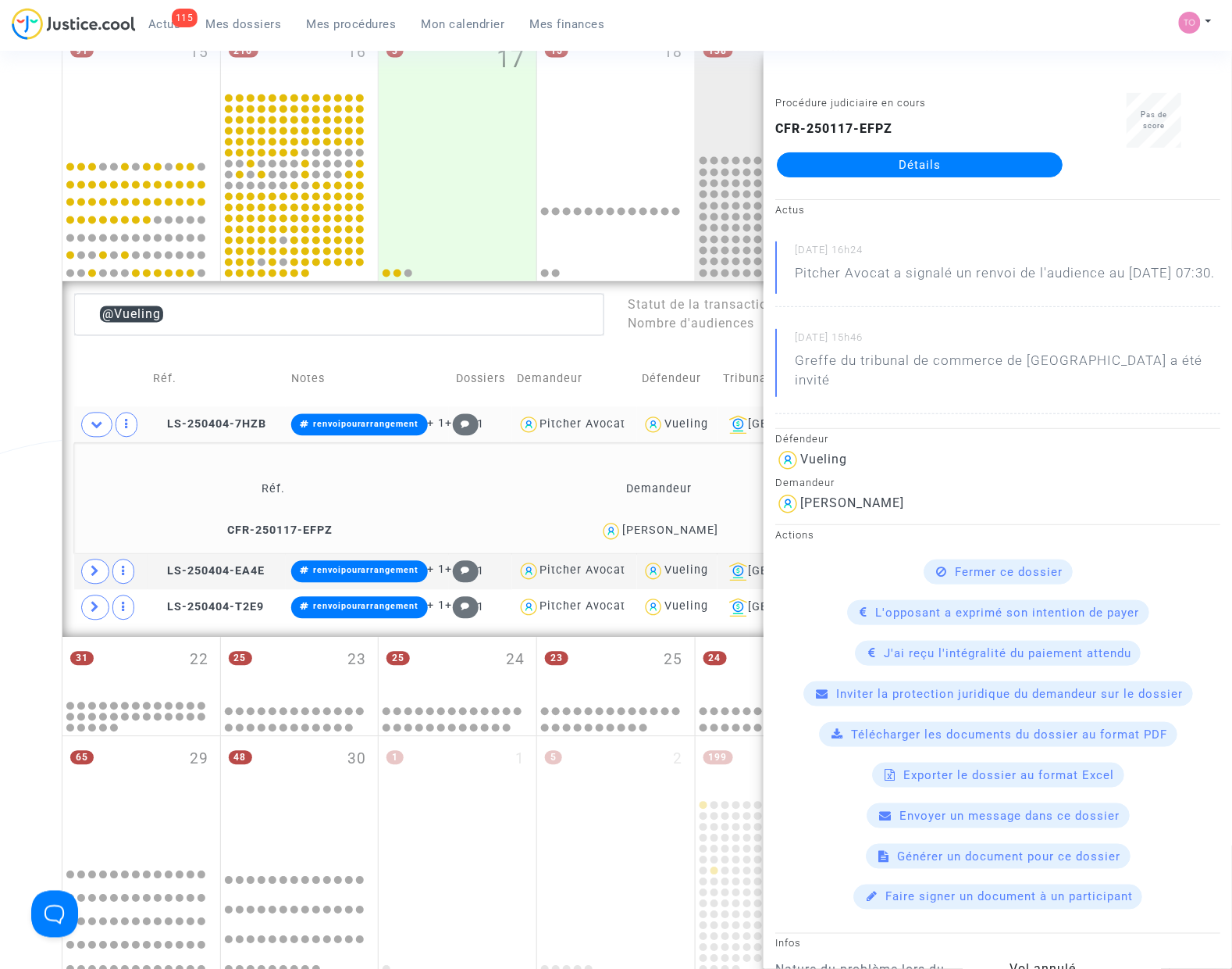
copy div "LLAMAS"
click at [24, 439] on div "Date de clôture d'instruction Date de conciliation Date d'audience Date de juge…" at bounding box center [616, 228] width 1232 height 1498
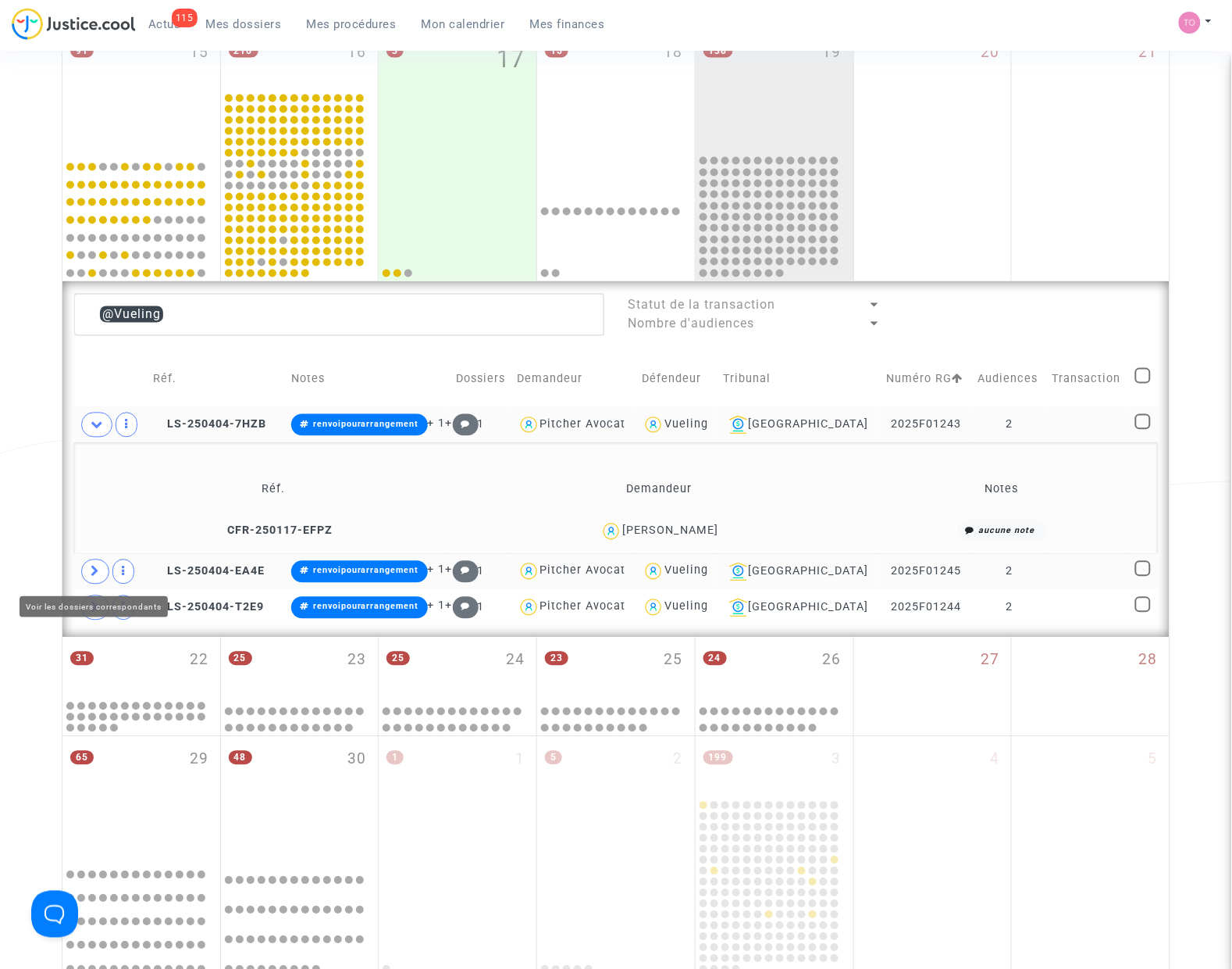
click at [102, 568] on span at bounding box center [96, 571] width 28 height 25
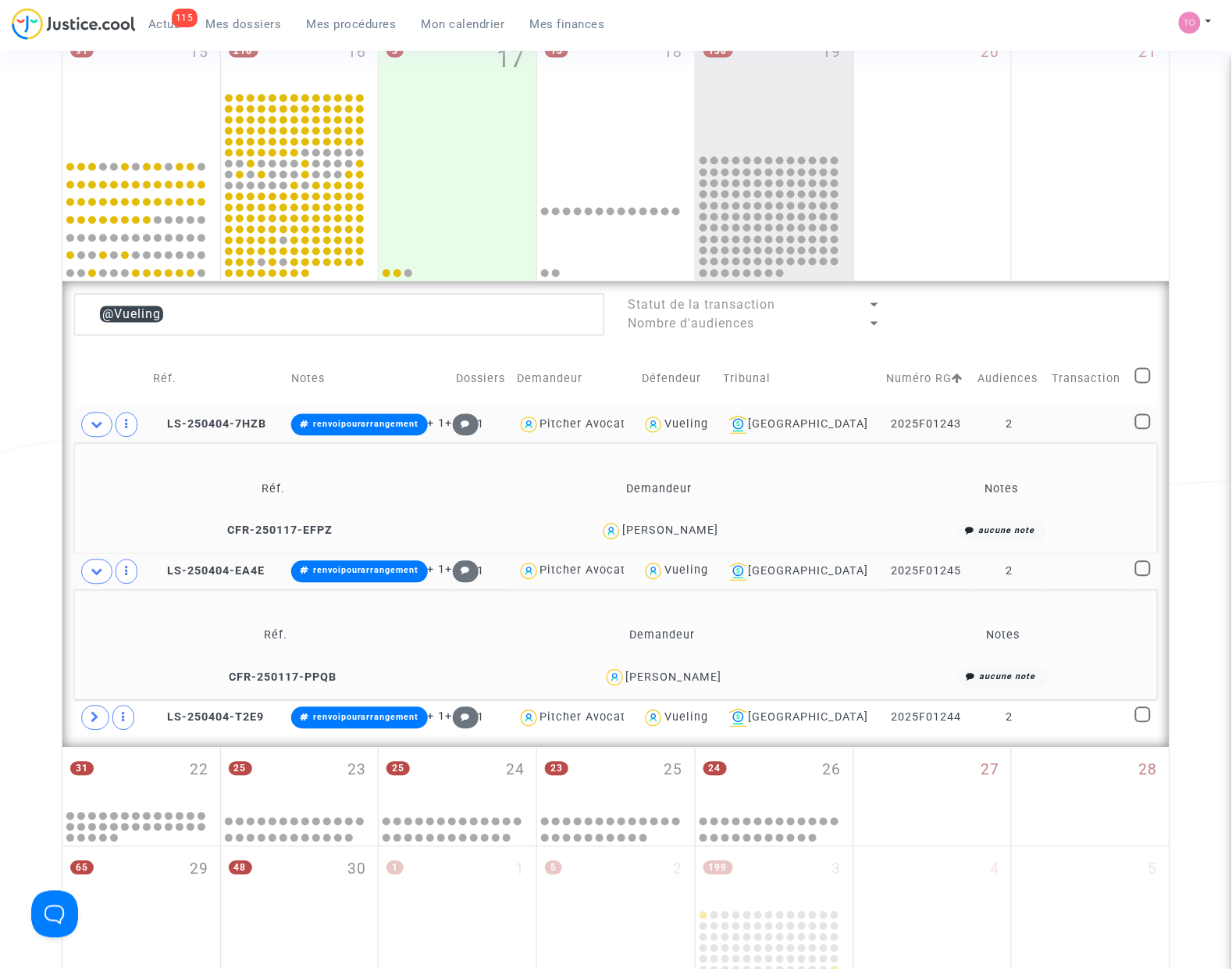
click at [694, 672] on div "Mauro Gasull" at bounding box center [674, 677] width 96 height 13
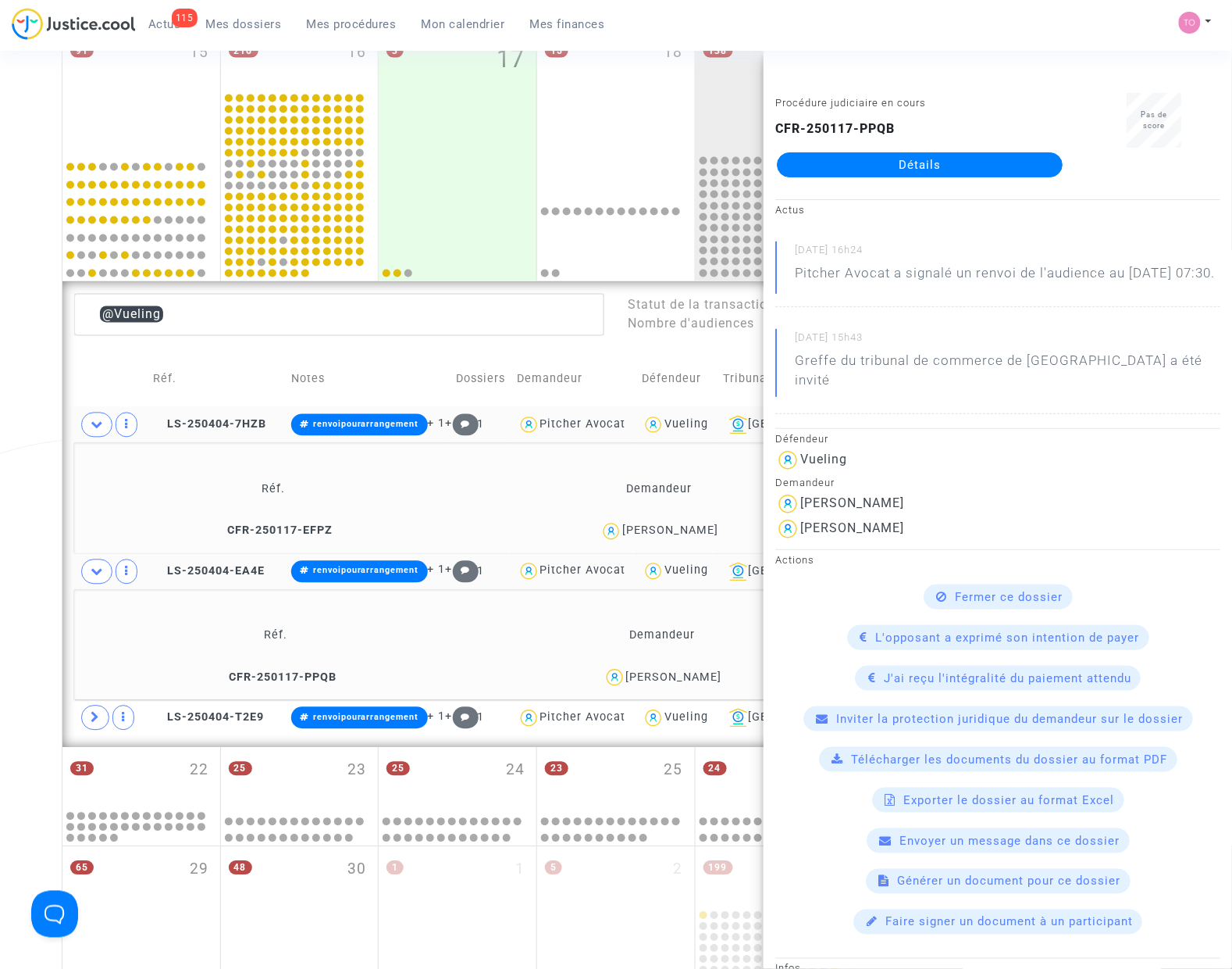
copy div "Gasull"
drag, startPoint x: 98, startPoint y: 716, endPoint x: 82, endPoint y: 705, distance: 19.4
click at [98, 716] on icon at bounding box center [96, 718] width 9 height 11
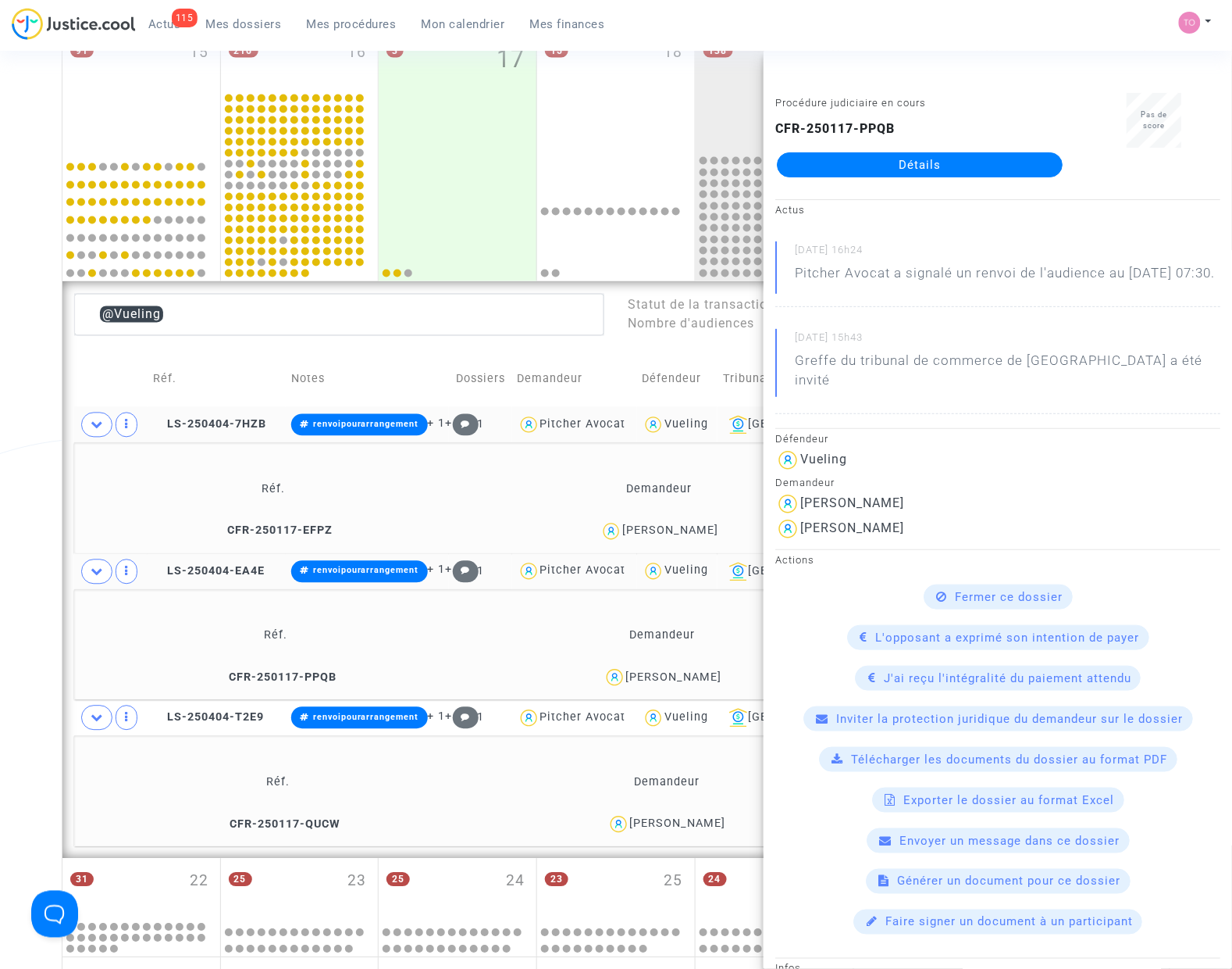
click at [37, 634] on div "Date de clôture d'instruction Date de conciliation Date d'audience Date de juge…" at bounding box center [616, 339] width 1232 height 1719
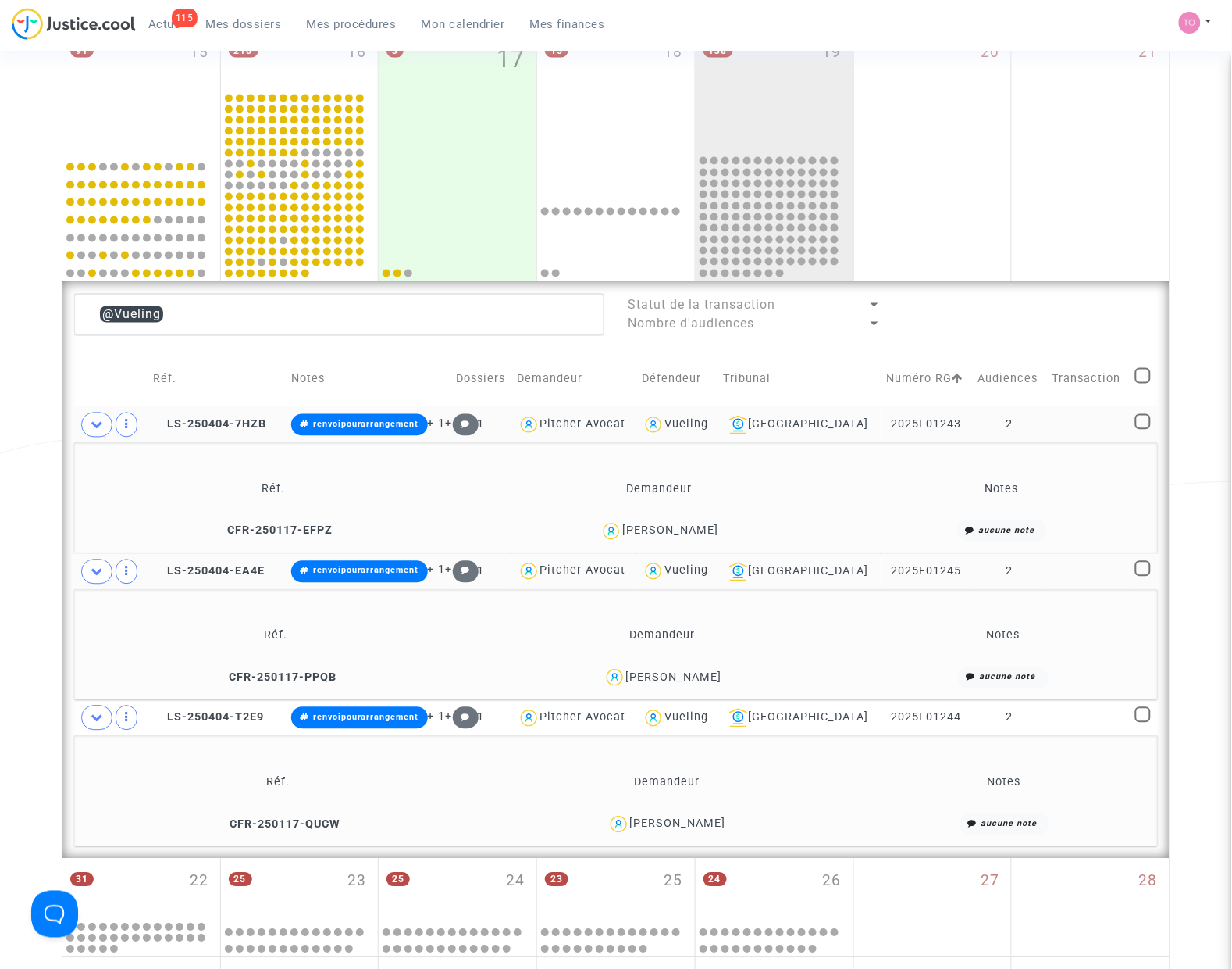
click at [704, 822] on div "Imanol Ibarzabal" at bounding box center [678, 824] width 96 height 13
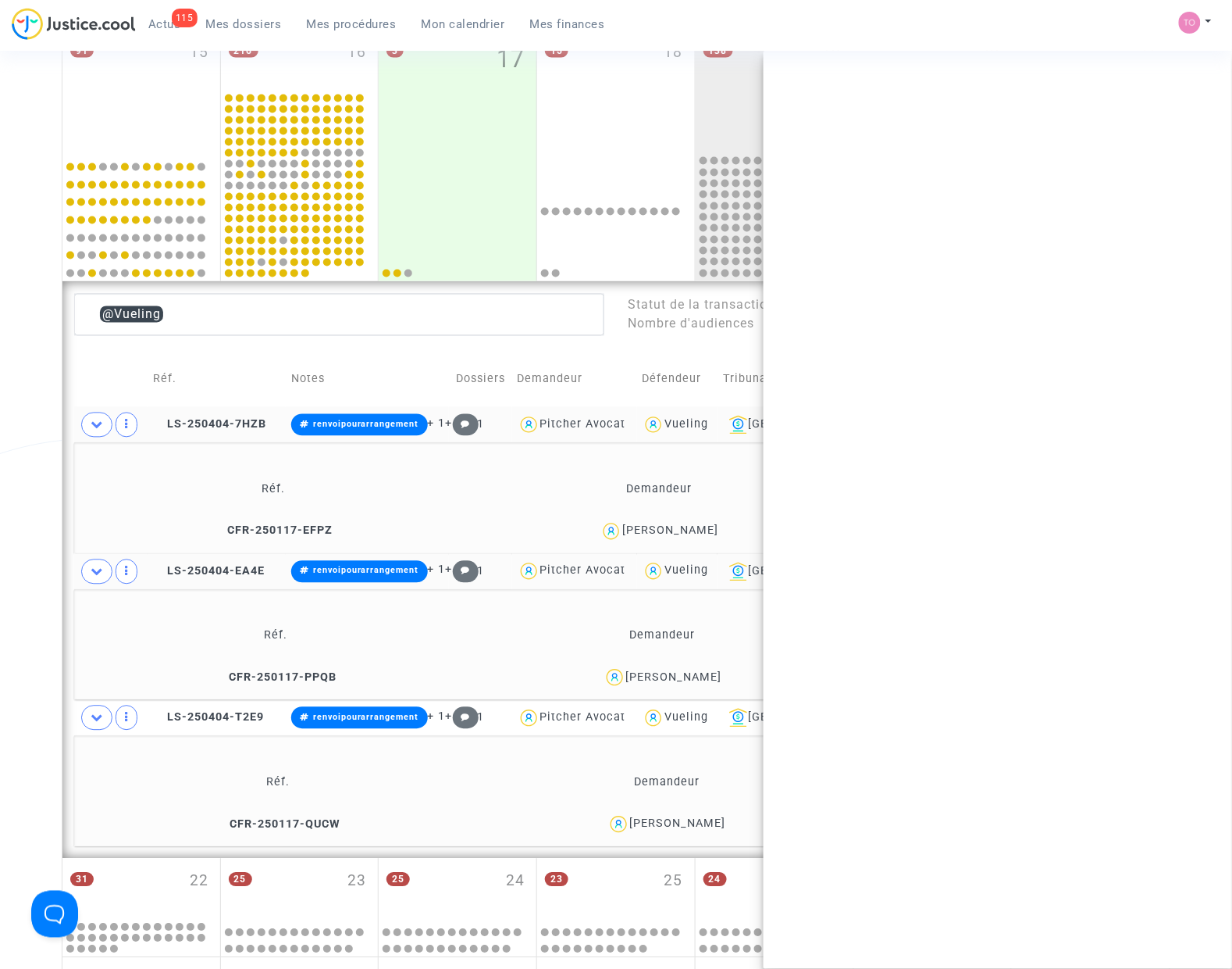
click at [704, 822] on div "Imanol Ibarzabal" at bounding box center [678, 824] width 96 height 13
copy div "Ibarzabal"
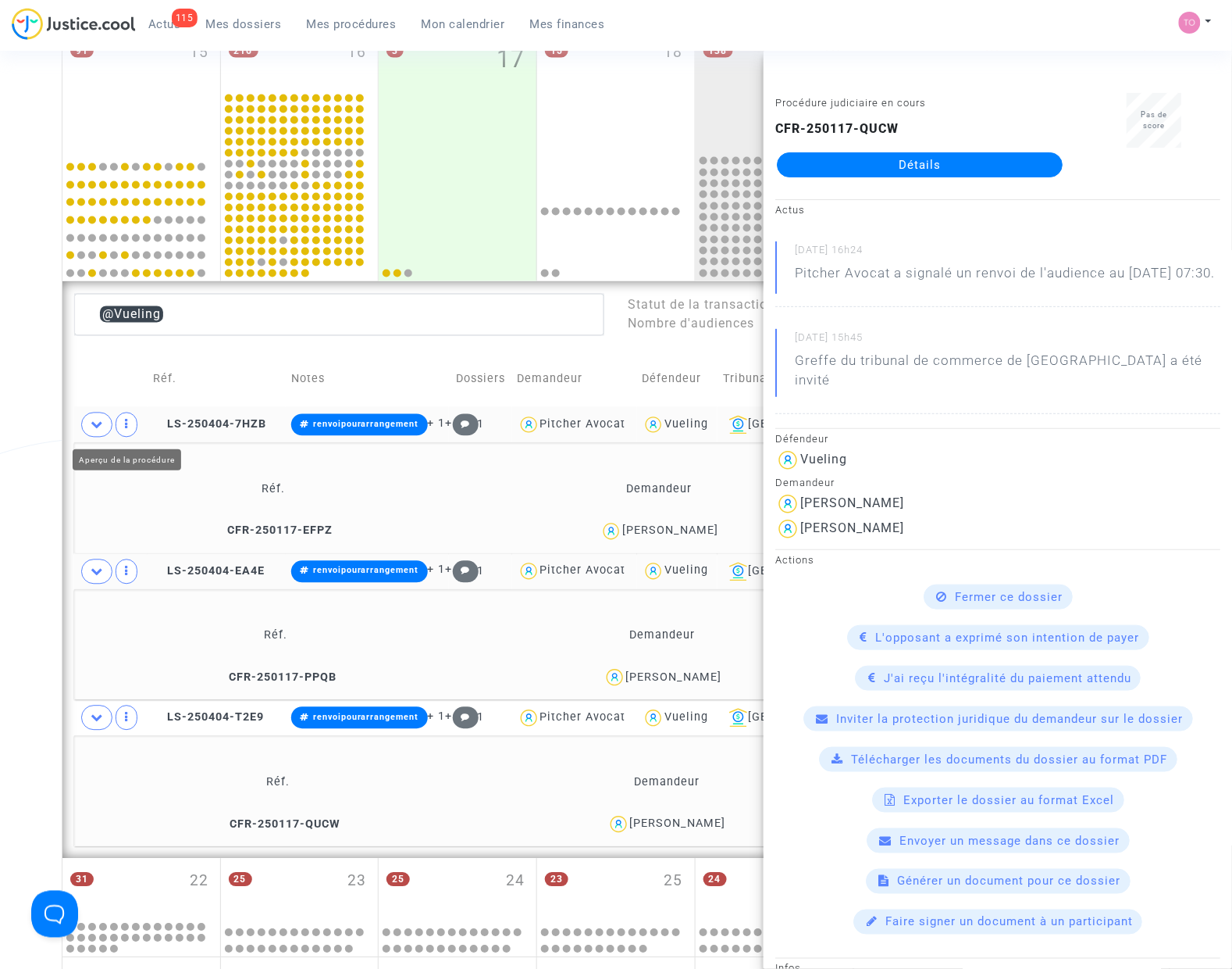
click at [90, 426] on span at bounding box center [97, 425] width 31 height 25
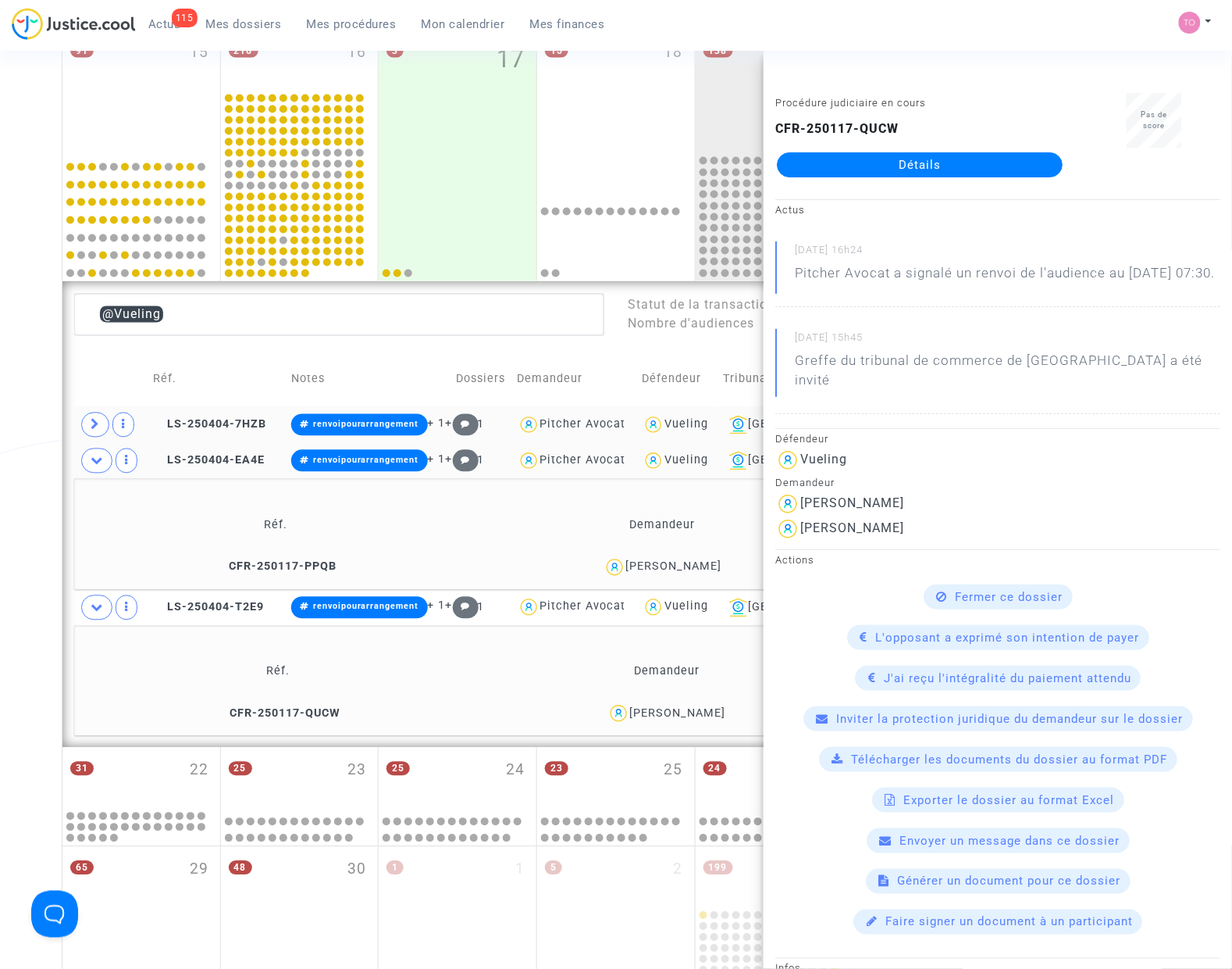
click at [88, 467] on span at bounding box center [97, 461] width 31 height 25
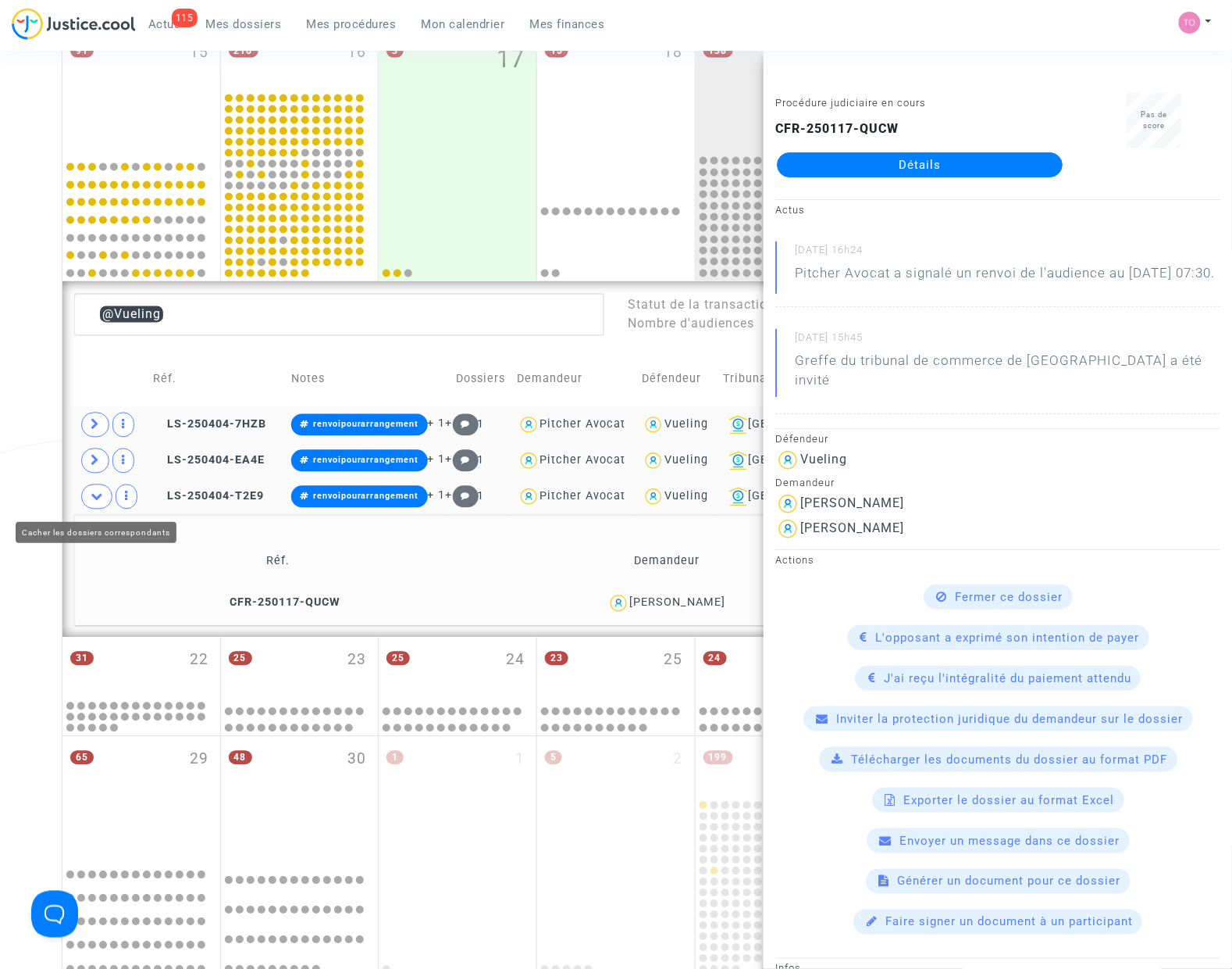
click at [90, 492] on span at bounding box center [97, 496] width 31 height 25
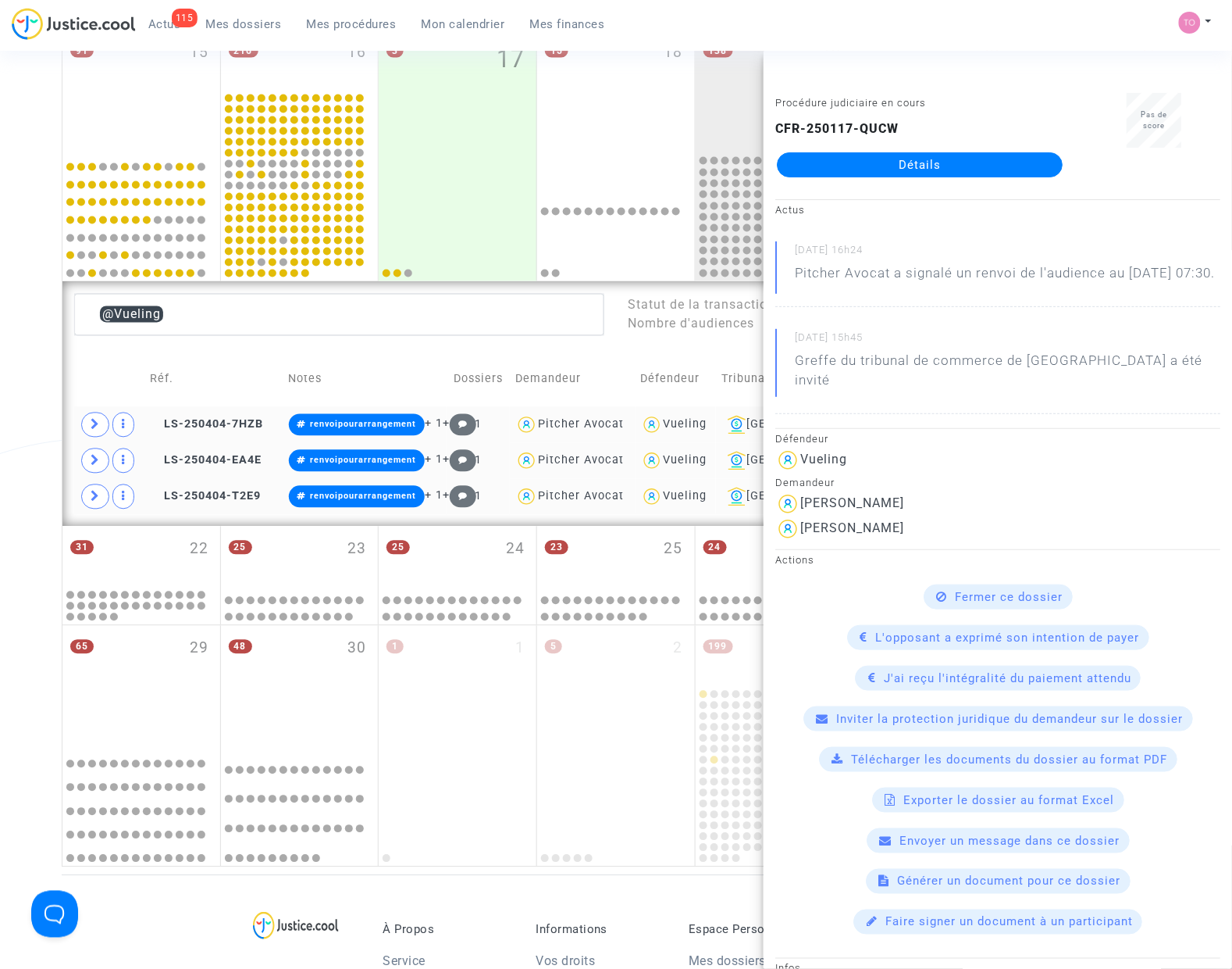
click at [34, 447] on div "Date de clôture d'instruction Date de conciliation Date d'audience Date de juge…" at bounding box center [616, 173] width 1232 height 1387
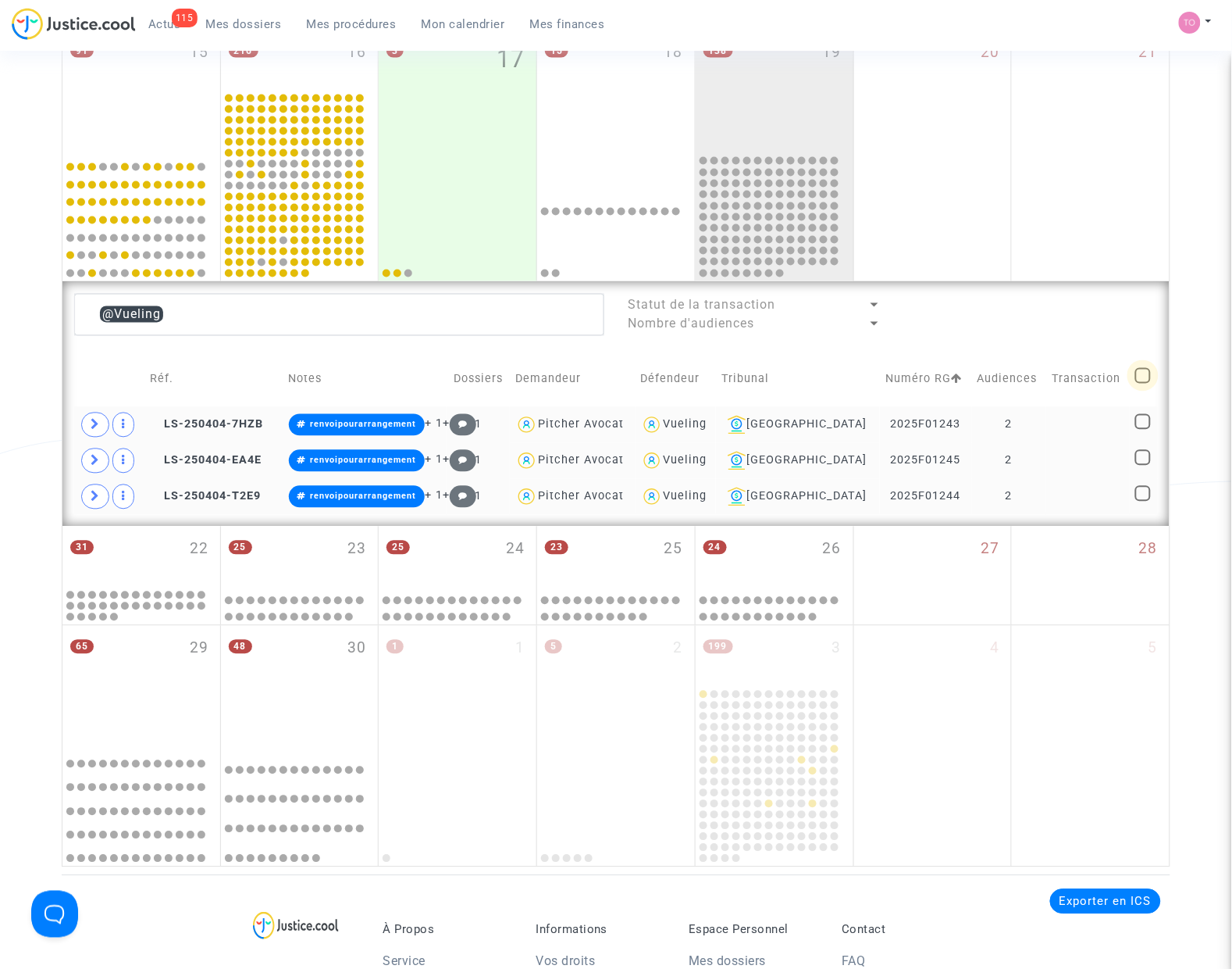
click at [1137, 381] on span at bounding box center [1143, 375] width 16 height 16
click at [1142, 384] on input "checkbox" at bounding box center [1142, 384] width 1 height 1
checkbox input "true"
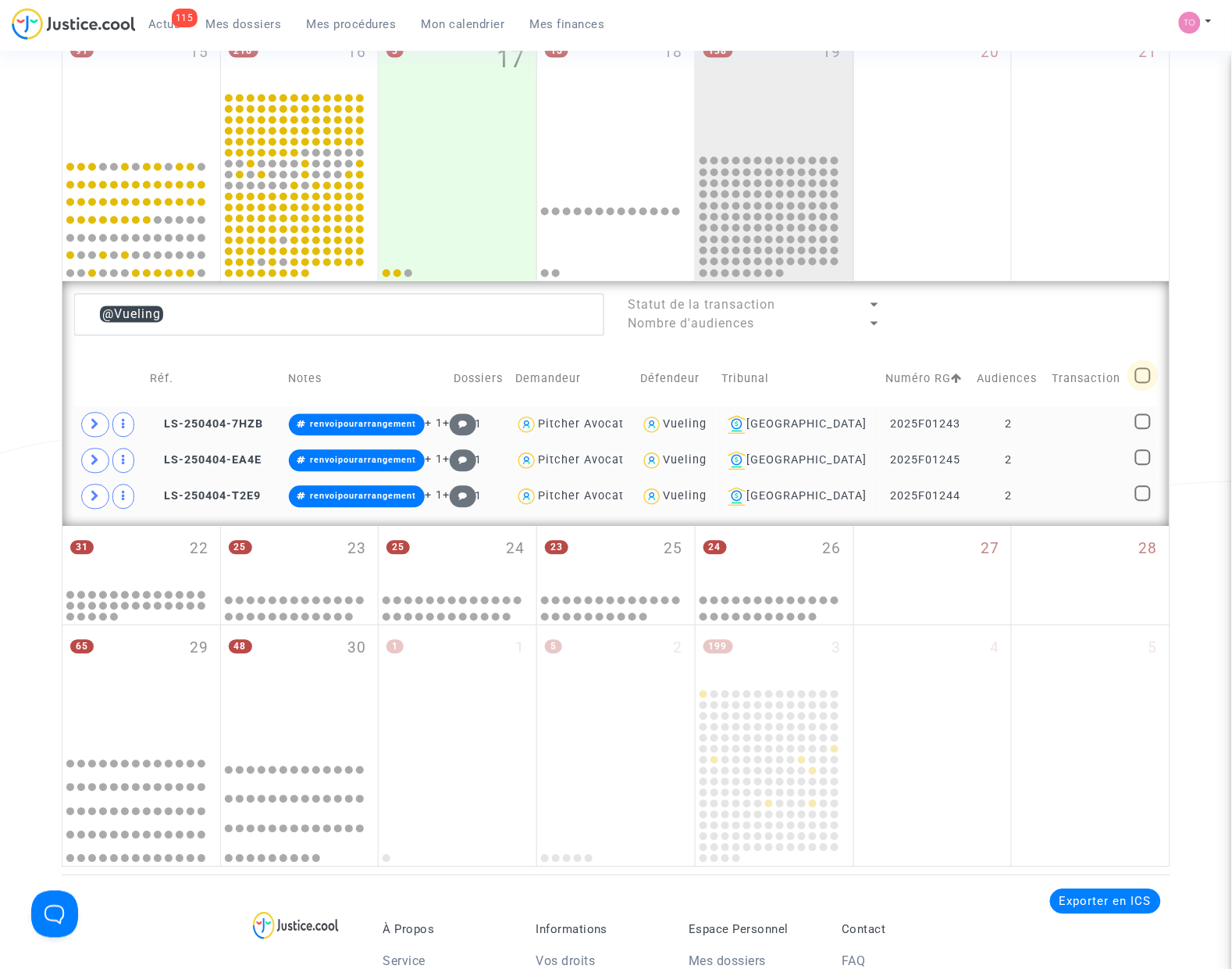
checkbox input "true"
click at [1078, 305] on div "Sélection (3)" at bounding box center [1097, 313] width 117 height 39
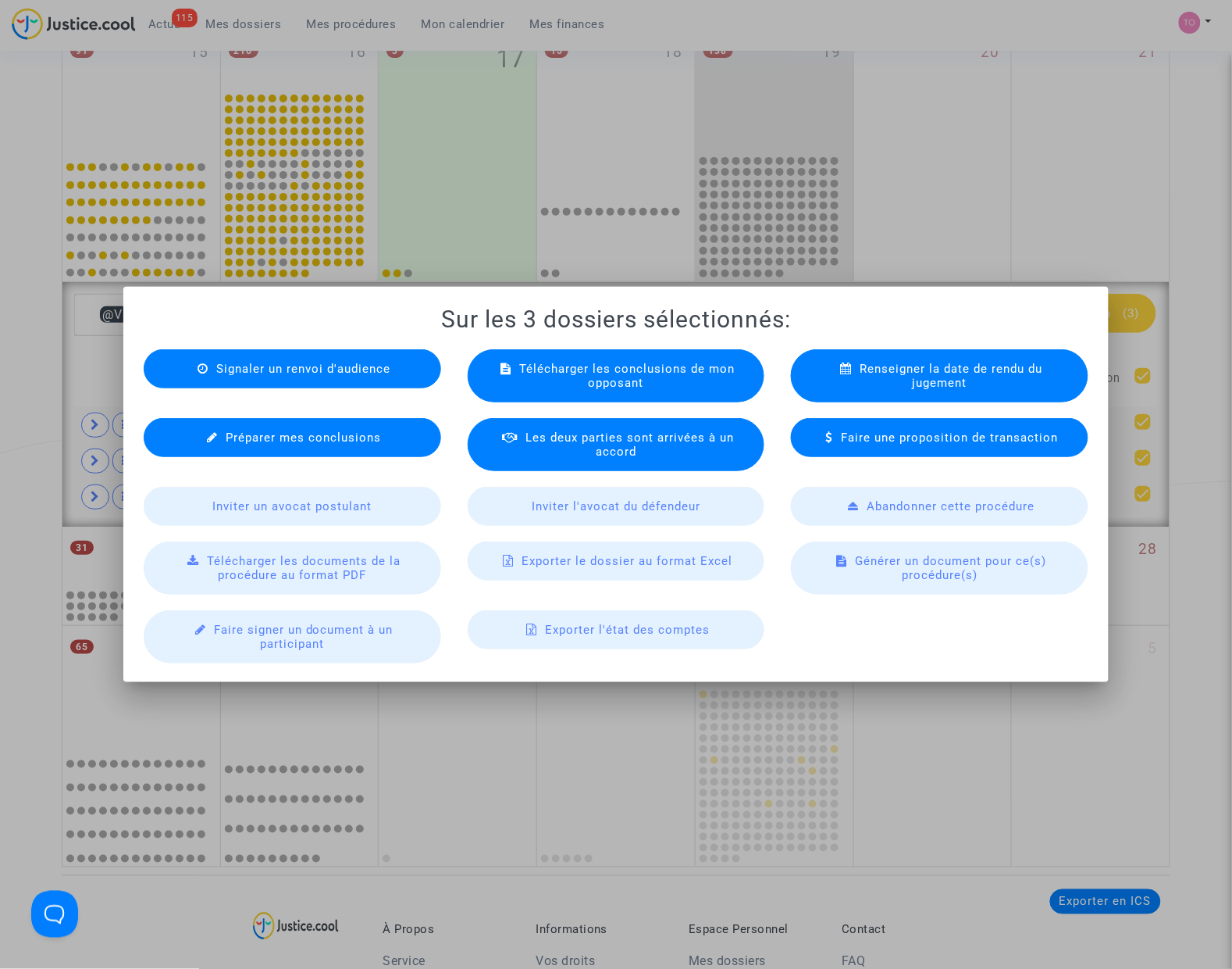
click at [550, 571] on div "Exporter le dossier au format Excel" at bounding box center [616, 561] width 297 height 39
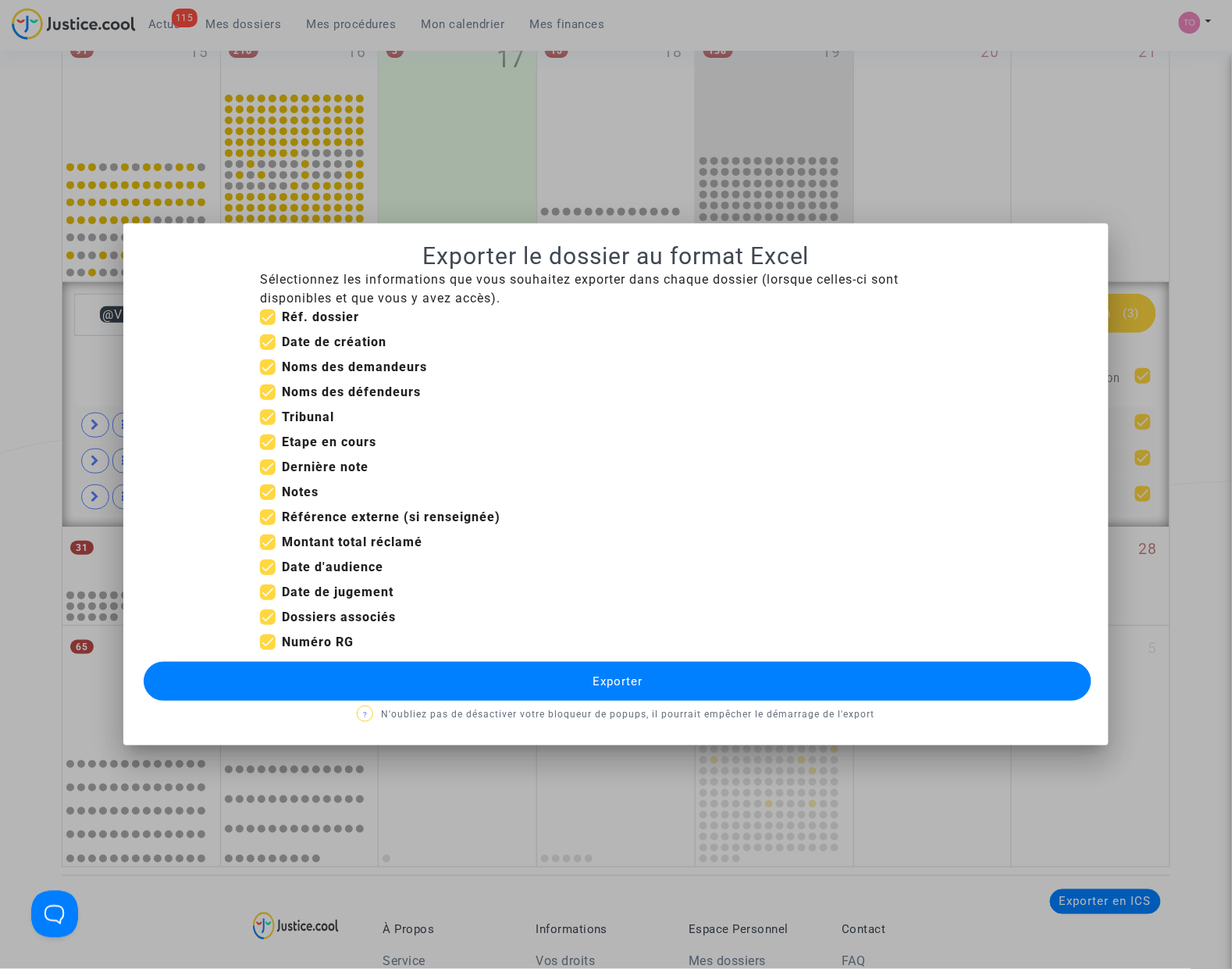
click at [269, 469] on span at bounding box center [267, 467] width 16 height 16
click at [268, 475] on input "Dernière note" at bounding box center [267, 475] width 1 height 1
checkbox input "false"
click at [266, 492] on span at bounding box center [267, 492] width 16 height 16
click at [267, 500] on input "Notes" at bounding box center [267, 500] width 1 height 1
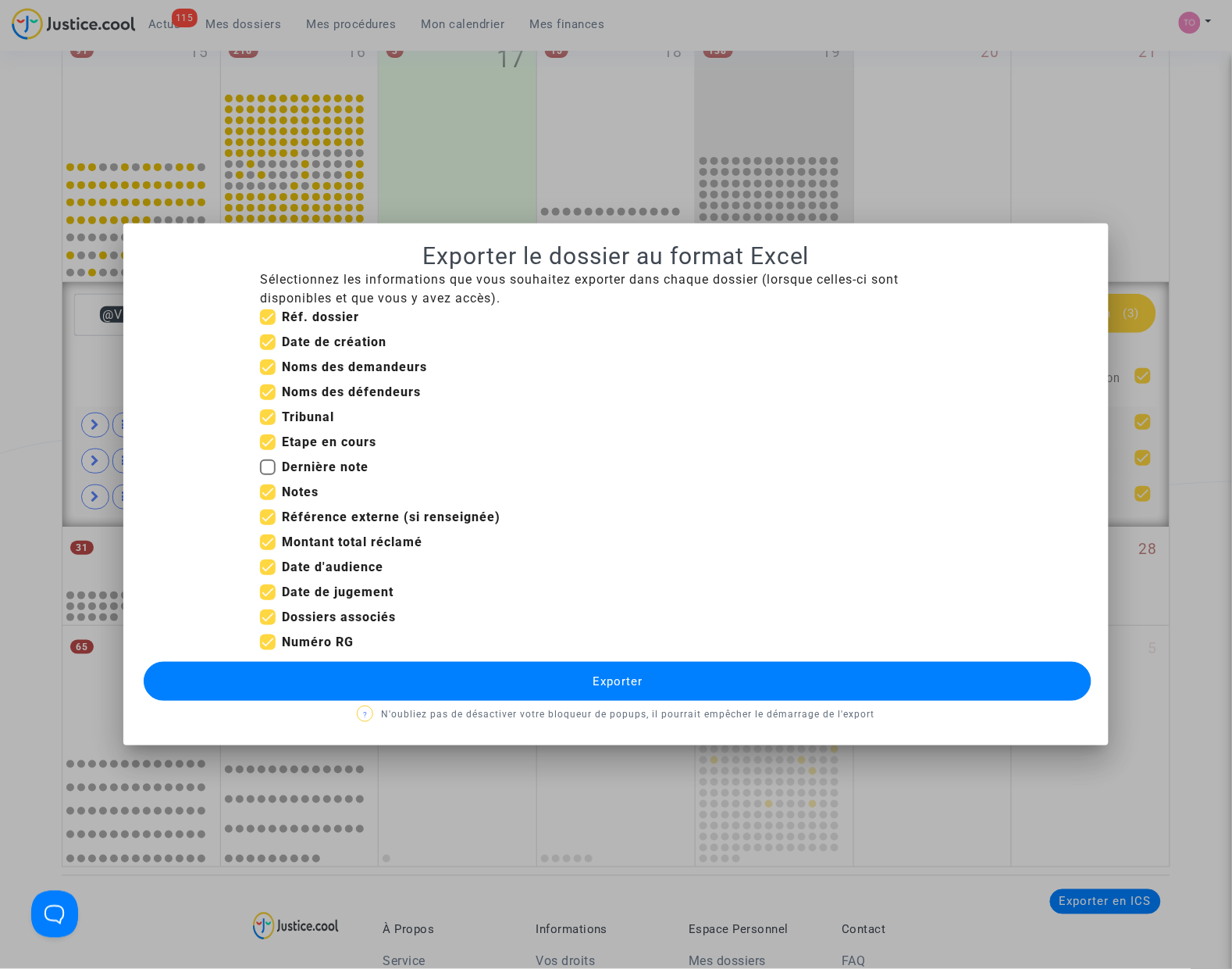
checkbox input "false"
click at [270, 520] on span at bounding box center [267, 517] width 16 height 16
click at [268, 525] on input "Référence externe (si renseignée)" at bounding box center [267, 525] width 1 height 1
checkbox input "false"
click at [269, 536] on span at bounding box center [267, 542] width 16 height 16
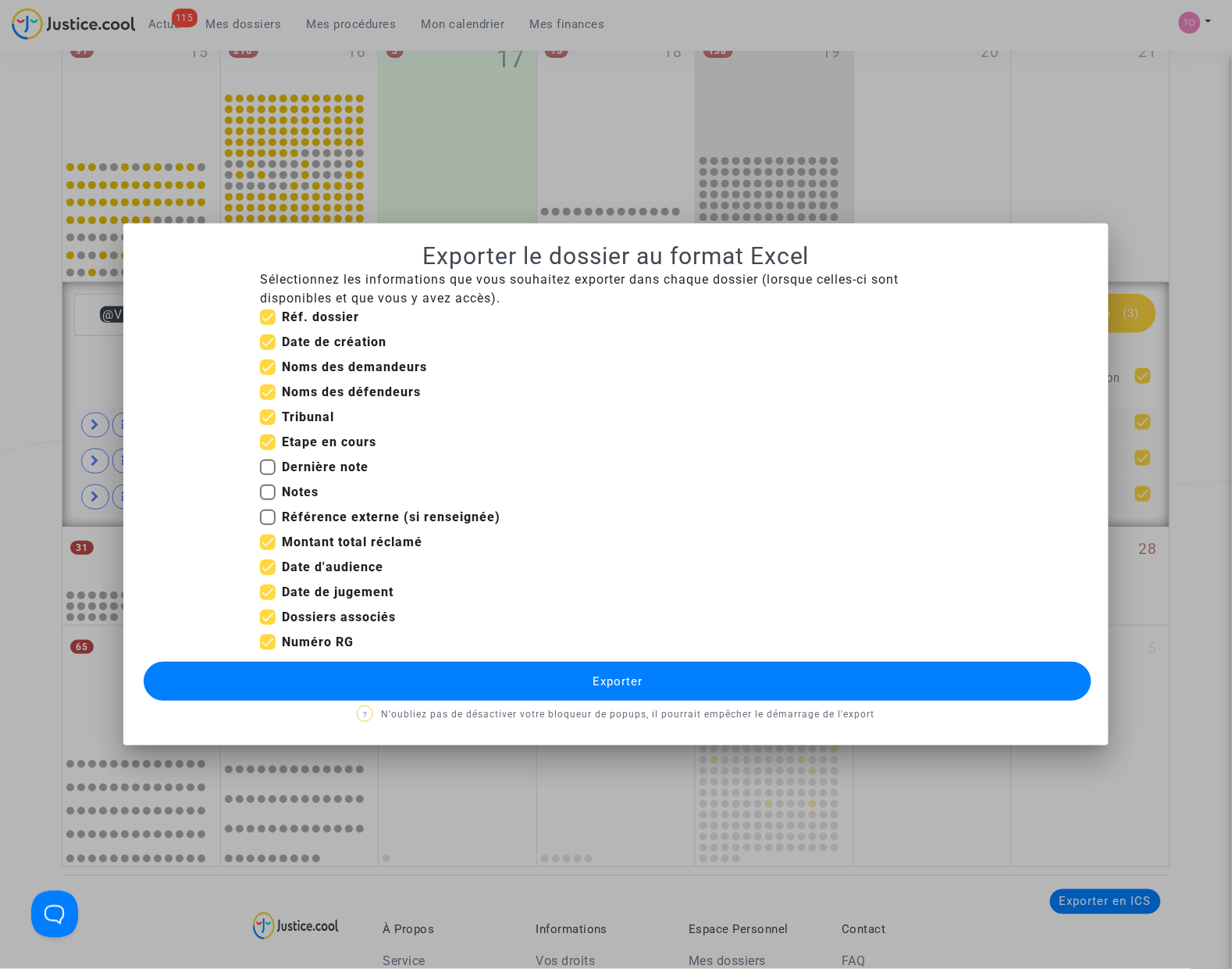
click at [268, 550] on input "Montant total réclamé" at bounding box center [267, 550] width 1 height 1
checkbox input "false"
click at [268, 596] on span at bounding box center [267, 592] width 16 height 16
click at [268, 600] on input "Date de jugement" at bounding box center [267, 600] width 1 height 1
checkbox input "false"
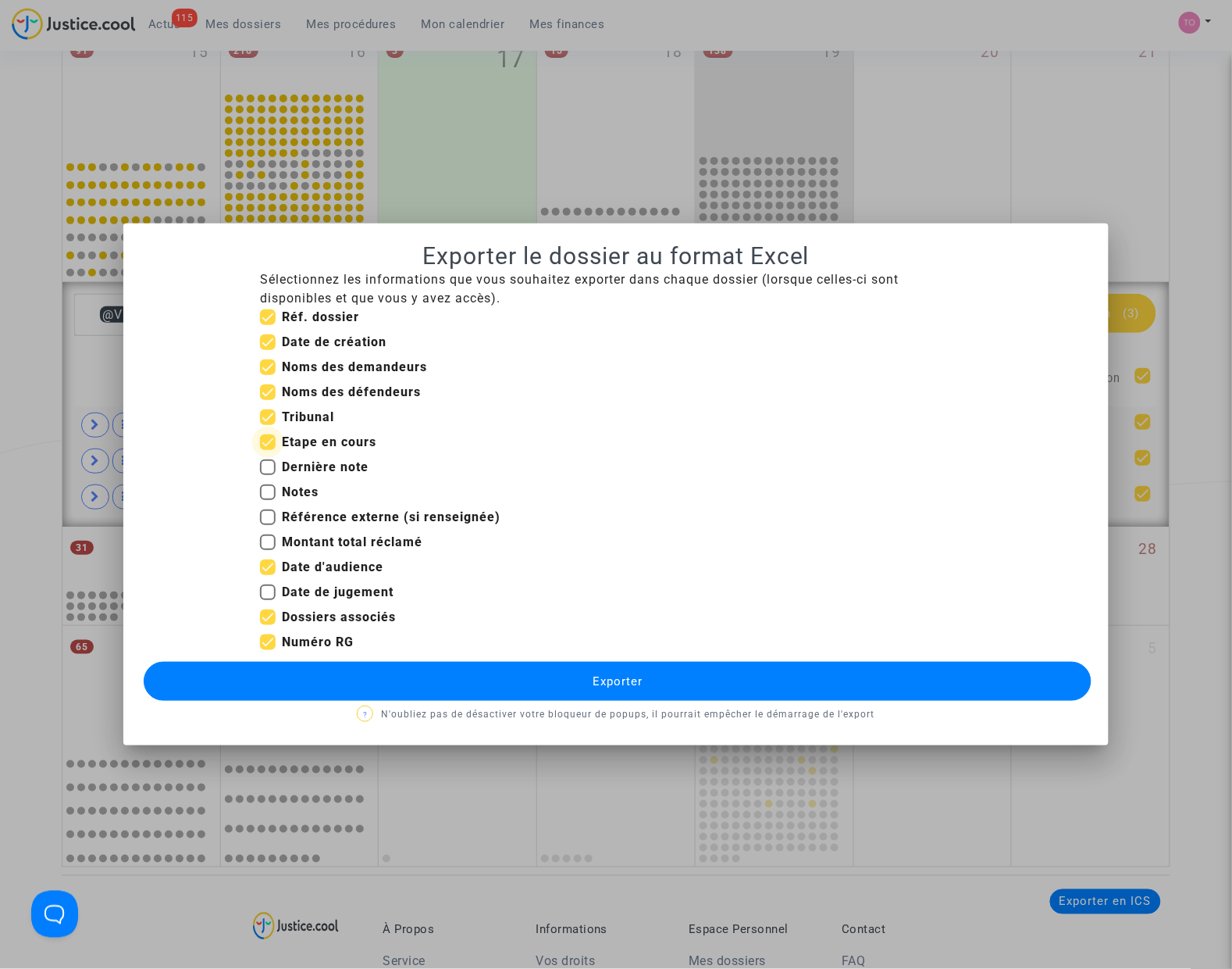
click at [270, 447] on span at bounding box center [267, 442] width 16 height 16
click at [268, 450] on input "Etape en cours" at bounding box center [267, 450] width 1 height 1
checkbox input "false"
click at [270, 345] on span at bounding box center [267, 341] width 16 height 16
click at [268, 350] on input "Date de création" at bounding box center [267, 350] width 1 height 1
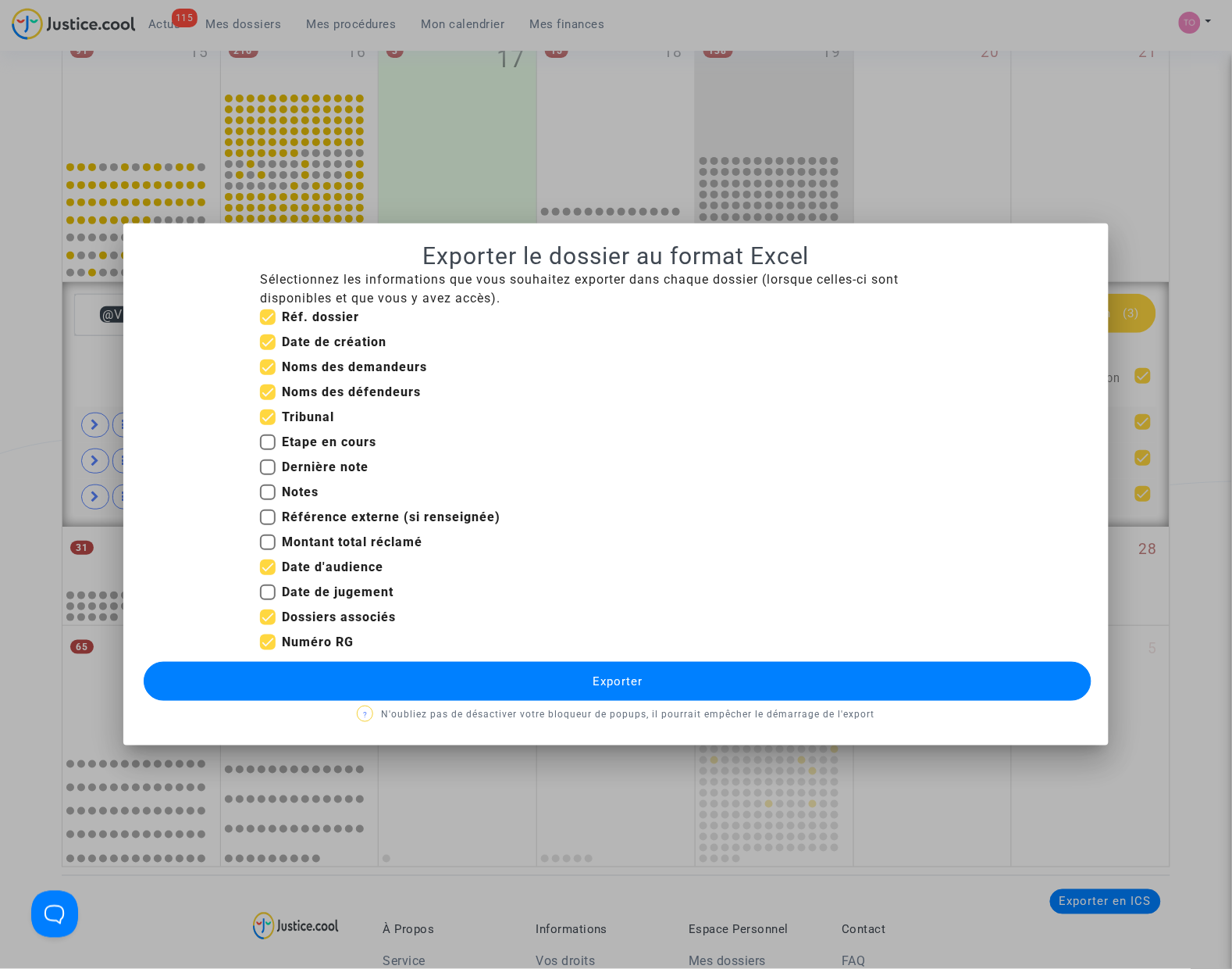
checkbox input "false"
click at [520, 695] on button "Exporter" at bounding box center [617, 681] width 948 height 39
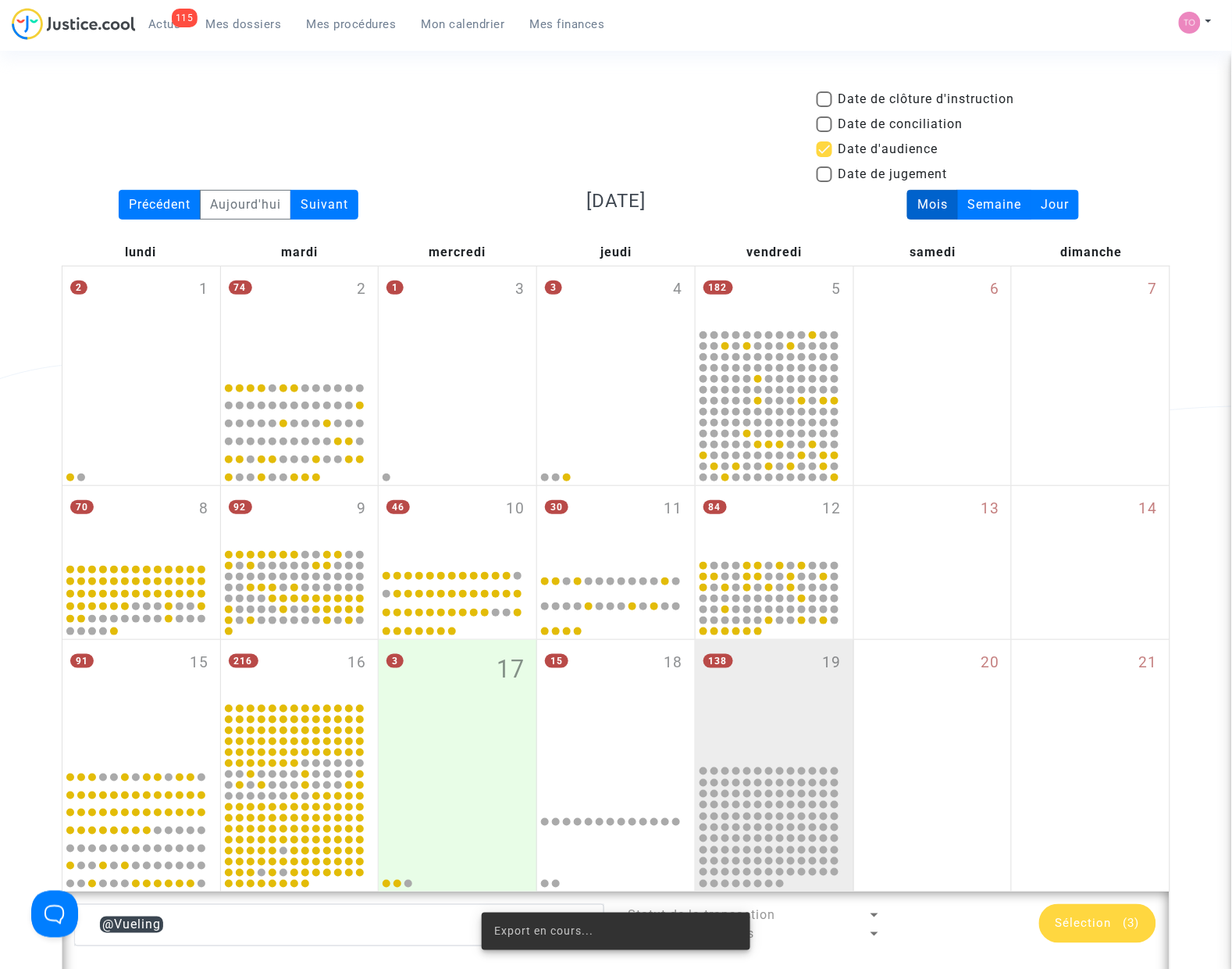
scroll to position [610, 0]
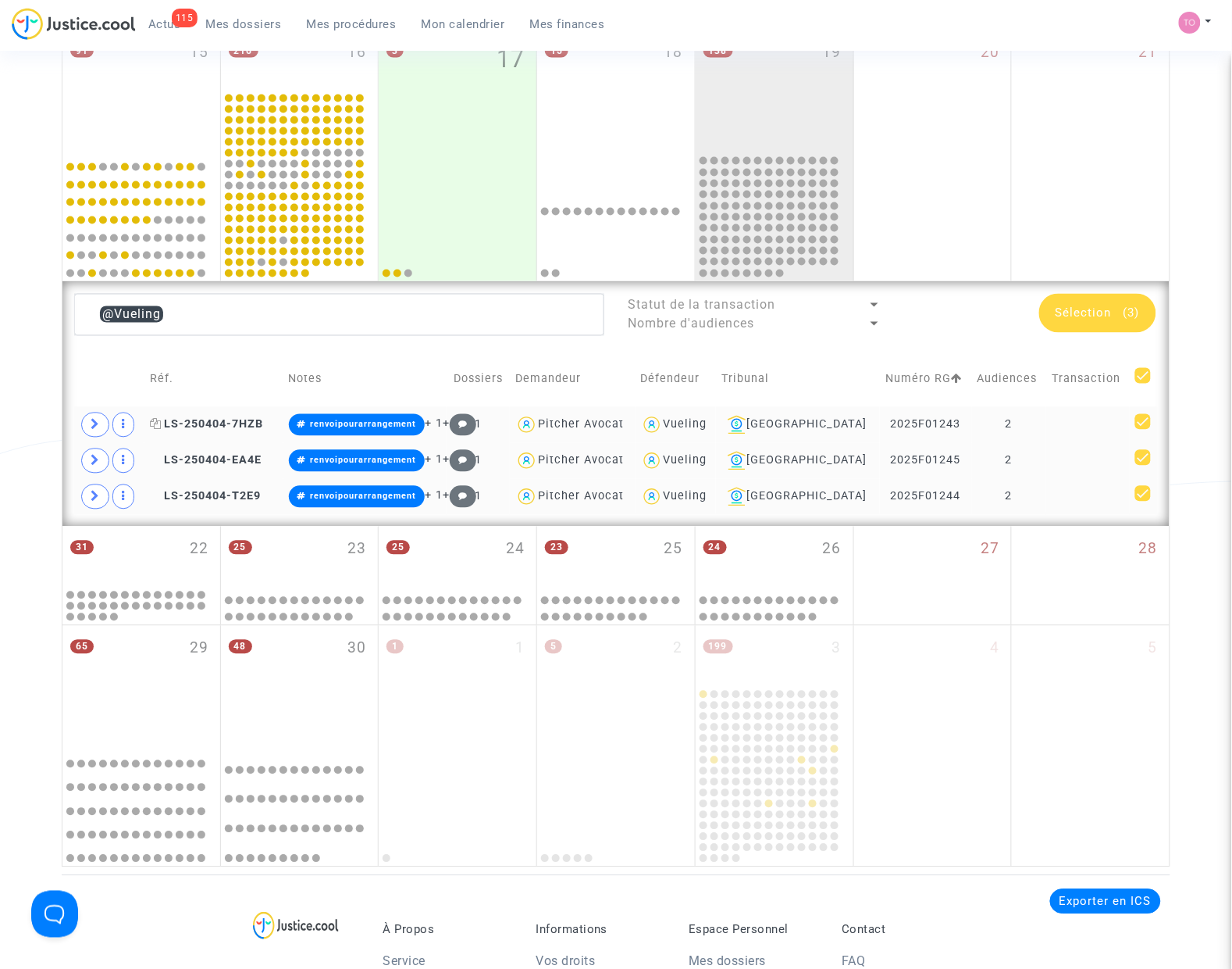
click at [238, 426] on span "LS-250404-7HZB" at bounding box center [206, 425] width 113 height 13
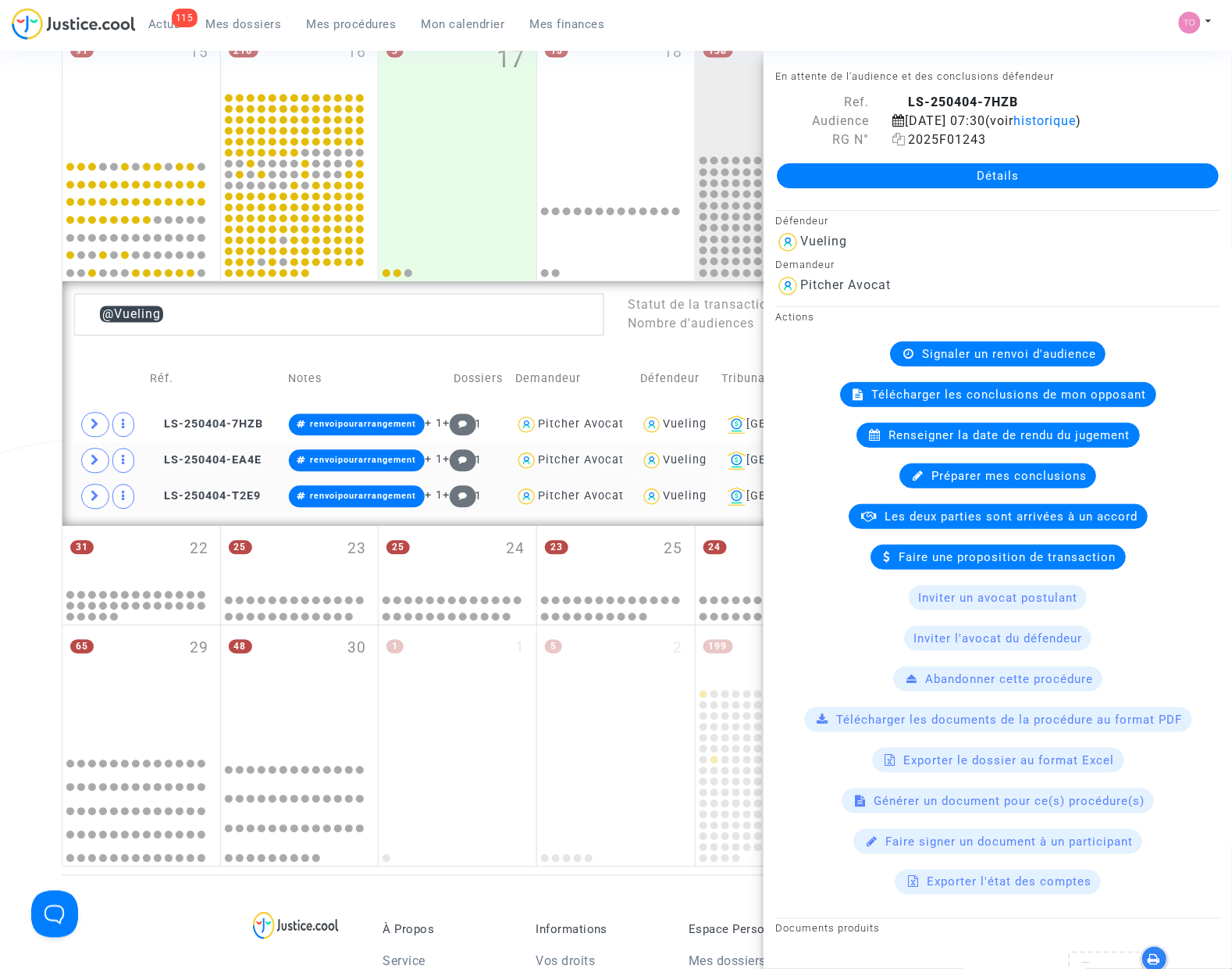
drag, startPoint x: 984, startPoint y: 154, endPoint x: 894, endPoint y: 154, distance: 90.0
click at [894, 149] on div "2025F01243" at bounding box center [1056, 140] width 352 height 19
copy span "2025F01243"
click at [894, 145] on icon at bounding box center [899, 139] width 13 height 12
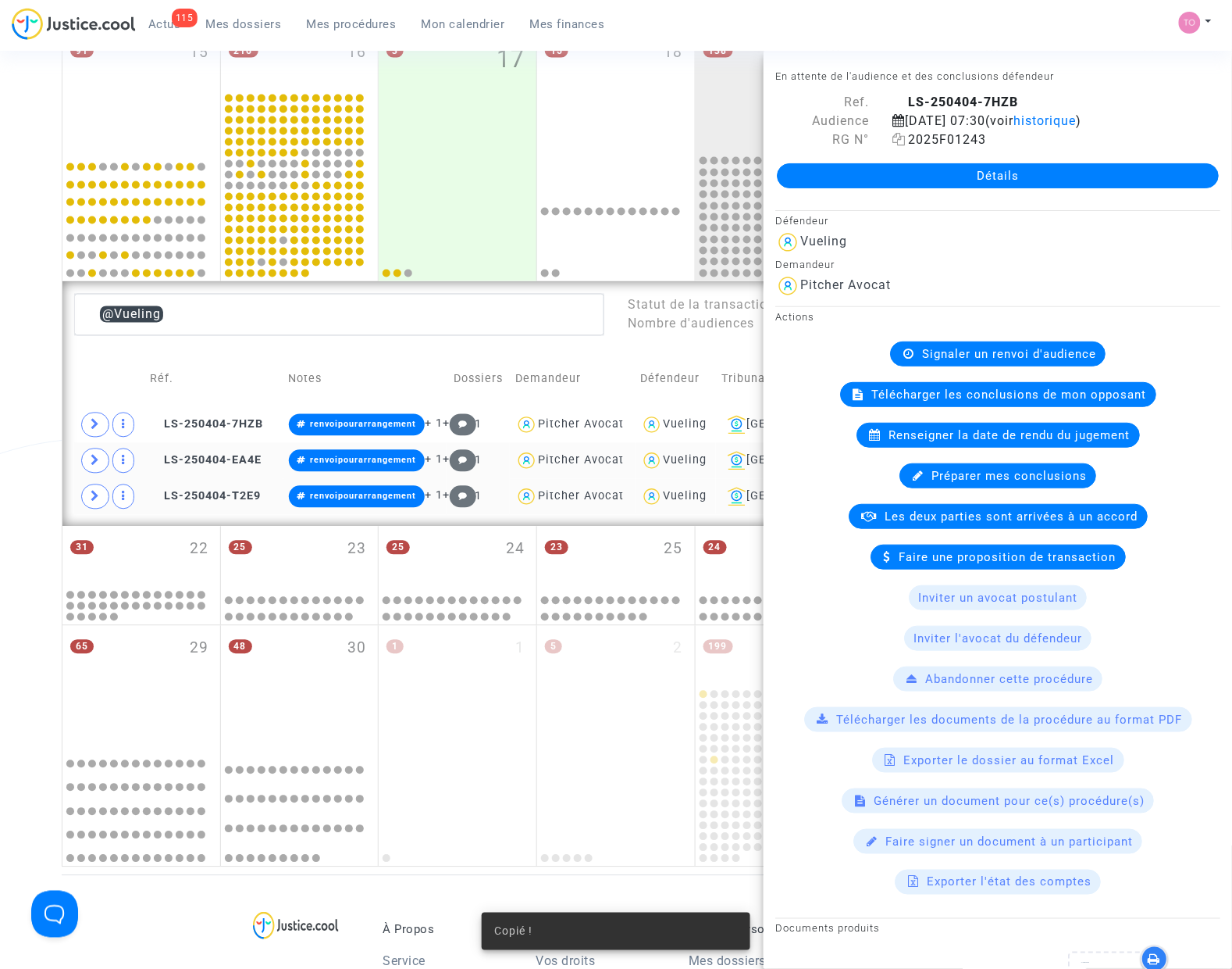
copy span
drag, startPoint x: 16, startPoint y: 401, endPoint x: 77, endPoint y: 423, distance: 64.8
click at [16, 402] on div "Date de clôture d'instruction Date de conciliation Date d'audience Date de juge…" at bounding box center [616, 173] width 1232 height 1387
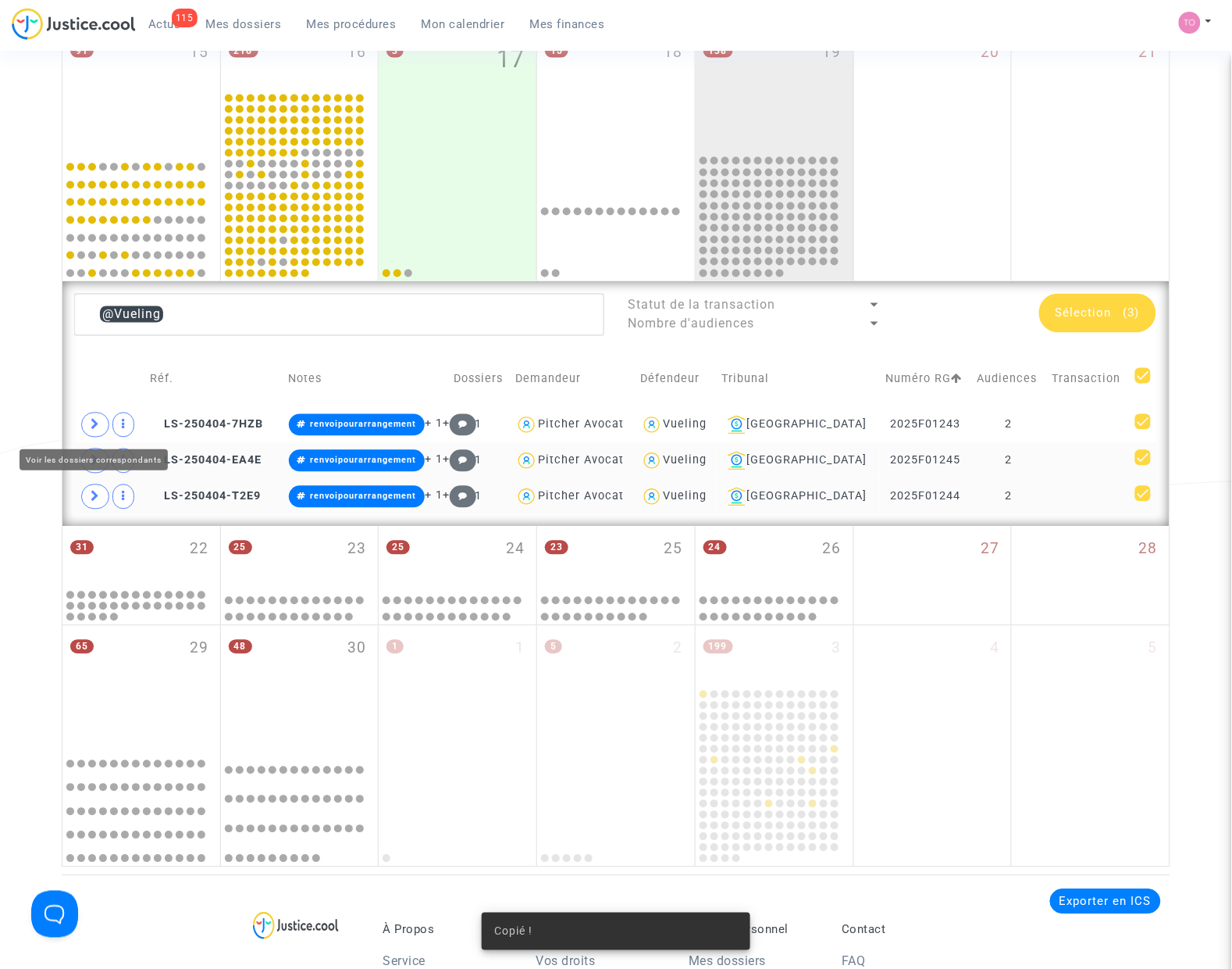
click at [91, 423] on icon at bounding box center [96, 424] width 9 height 11
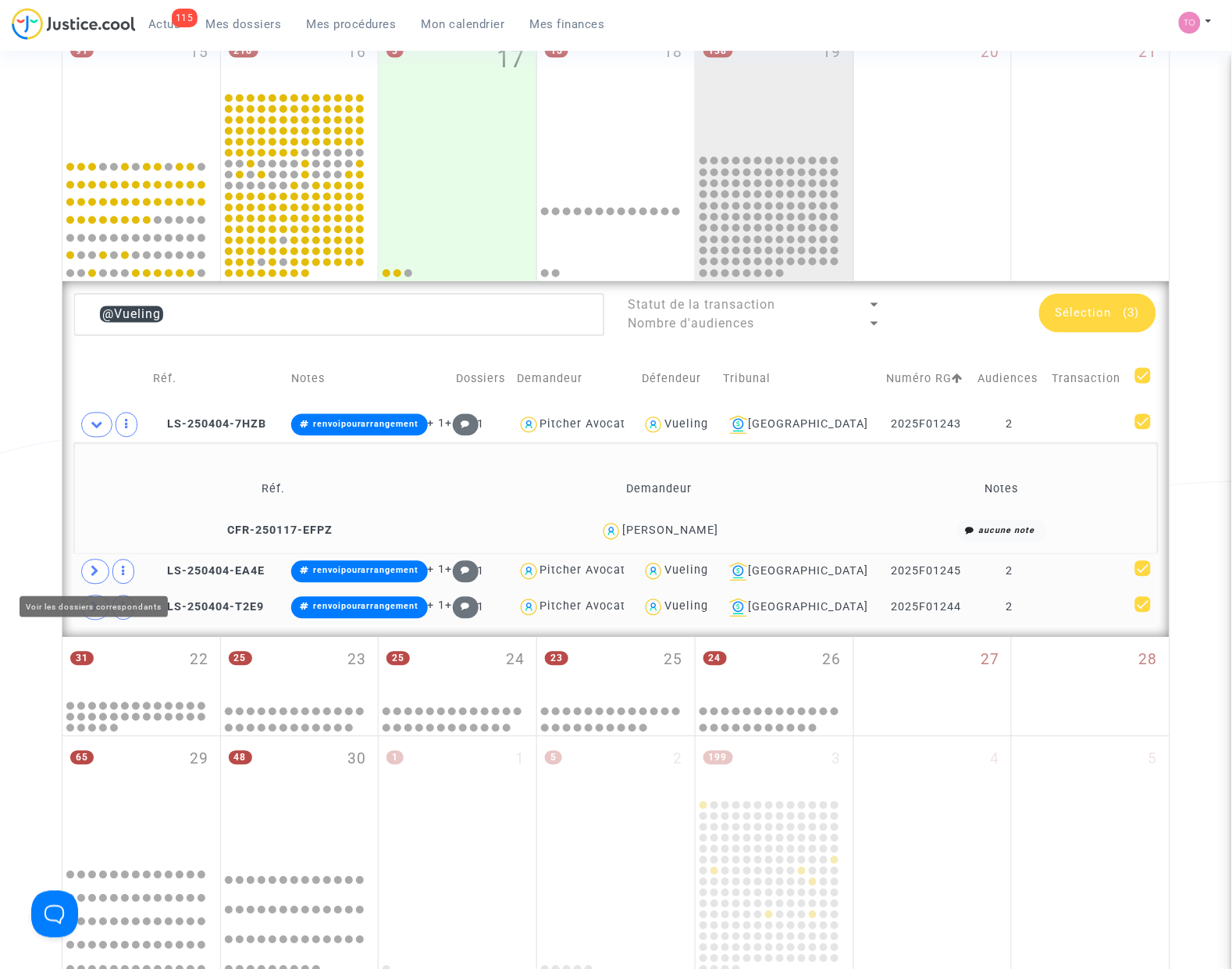
drag, startPoint x: 110, startPoint y: 555, endPoint x: 96, endPoint y: 568, distance: 19.1
click at [96, 568] on td at bounding box center [111, 571] width 73 height 36
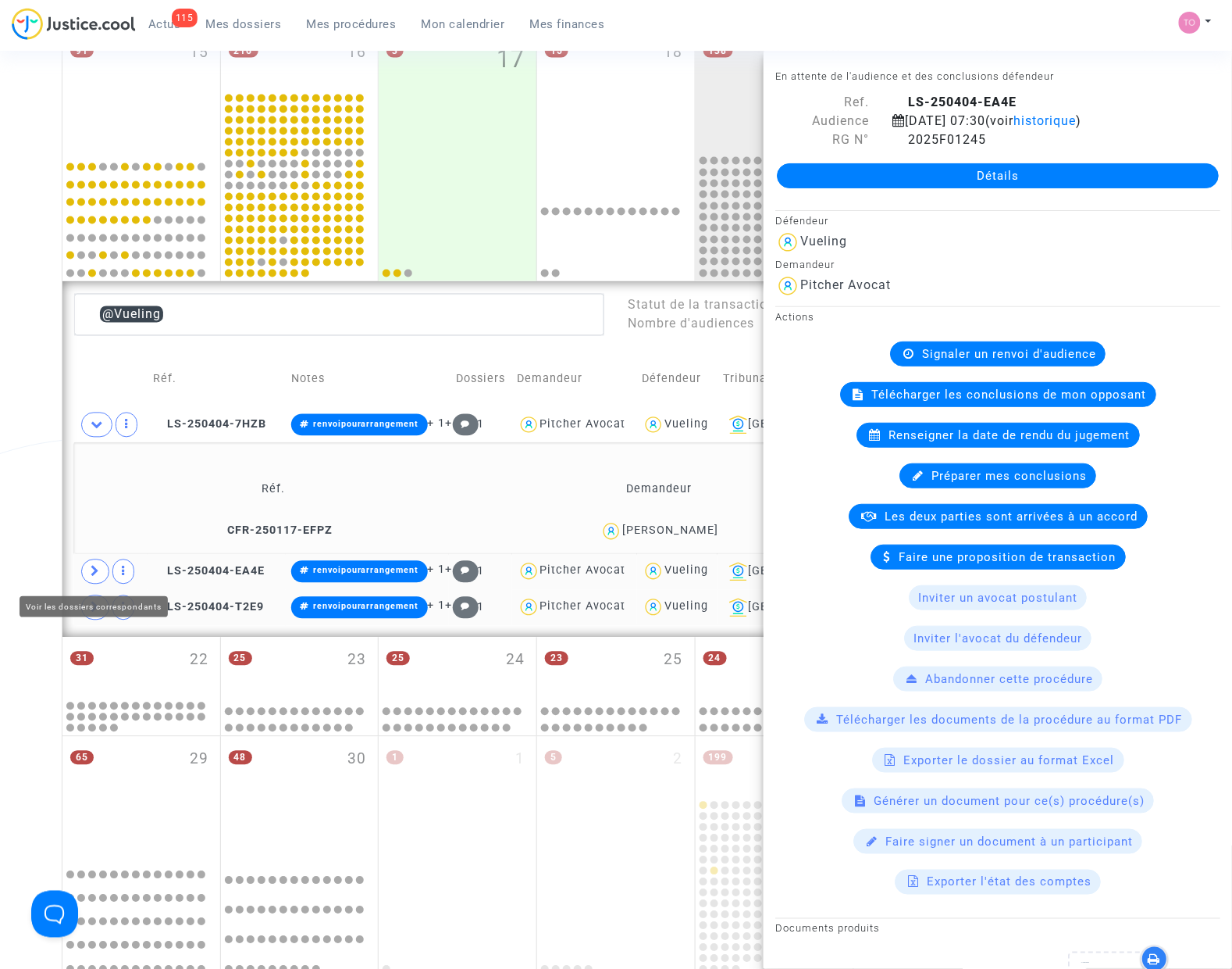
click at [96, 568] on icon at bounding box center [96, 571] width 9 height 11
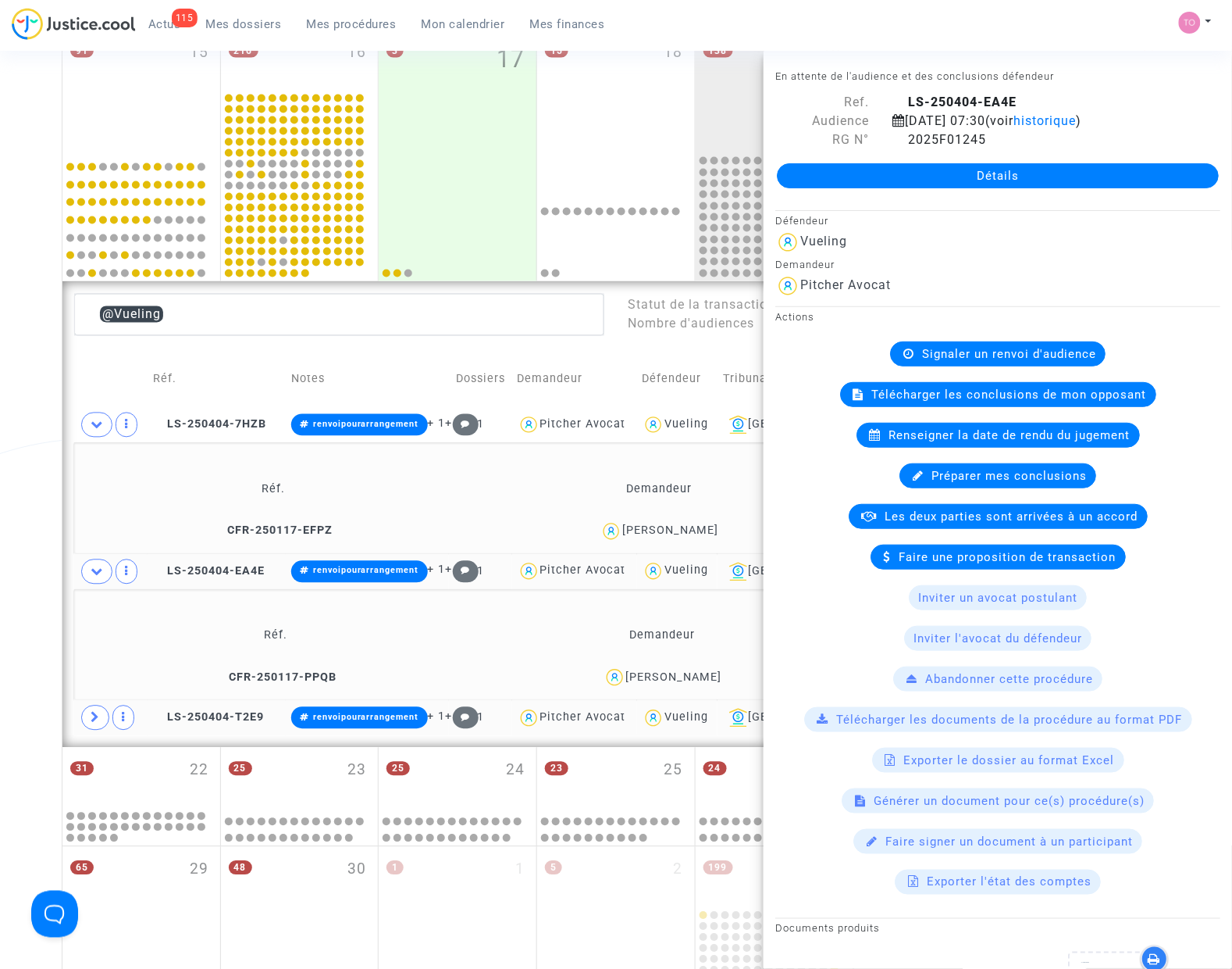
click at [56, 521] on div "Date de clôture d'instruction Date de conciliation Date d'audience Date de juge…" at bounding box center [616, 283] width 1232 height 1609
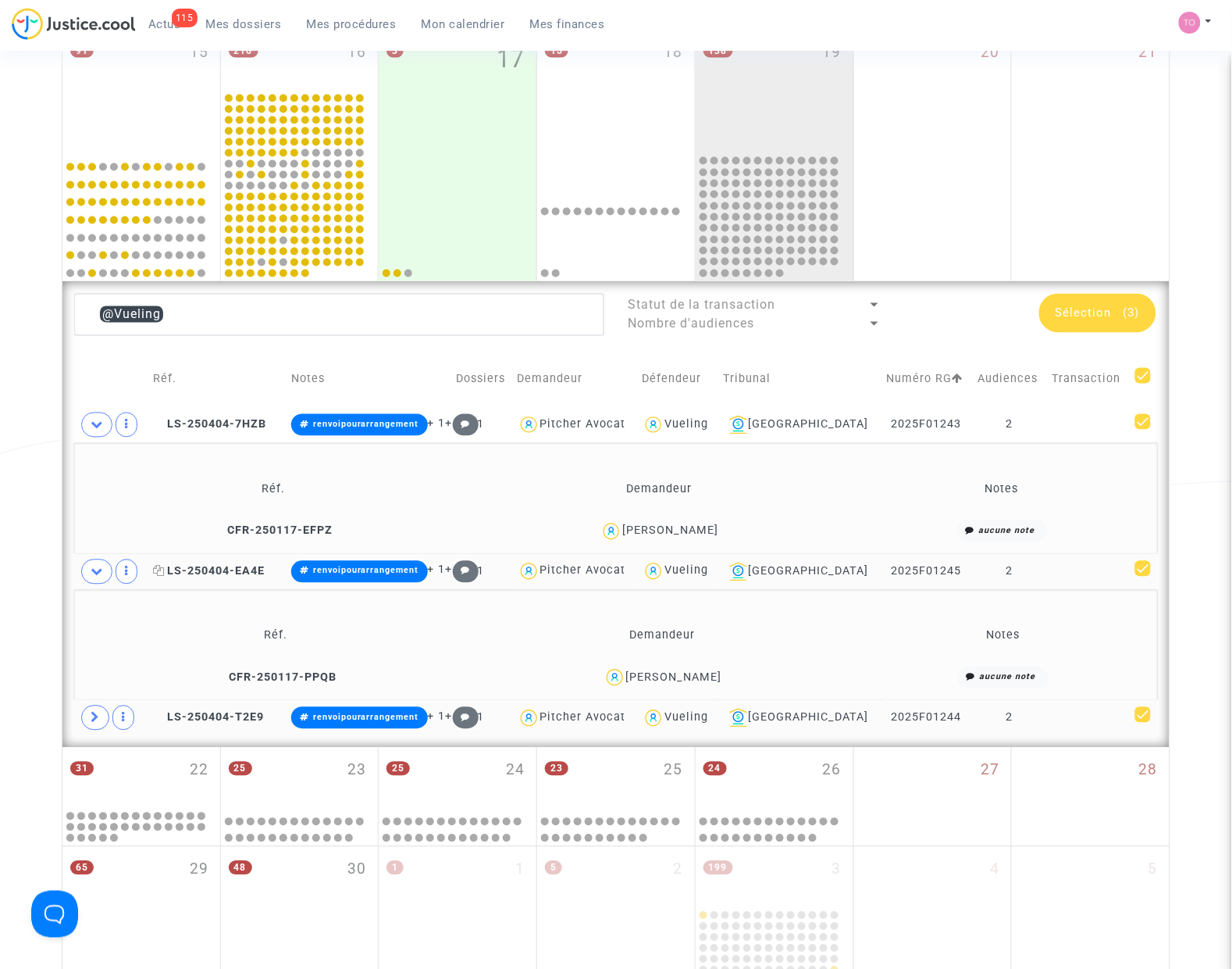
click at [193, 574] on span "LS-250404-EA4E" at bounding box center [208, 571] width 112 height 13
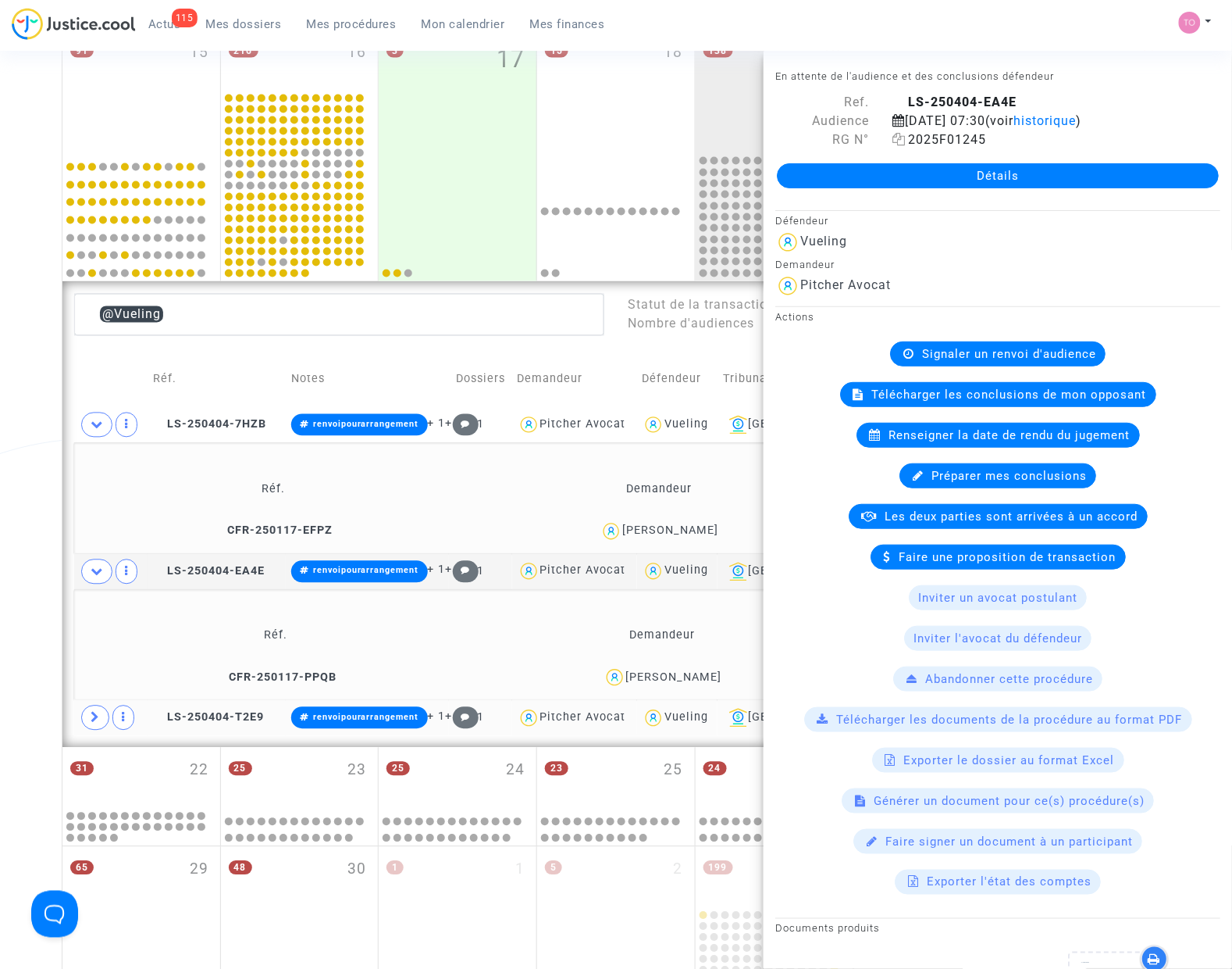
click at [896, 145] on icon at bounding box center [899, 139] width 13 height 12
click at [211, 717] on span "LS-250404-T2E9" at bounding box center [208, 718] width 111 height 13
click at [899, 145] on icon at bounding box center [899, 139] width 13 height 12
copy span
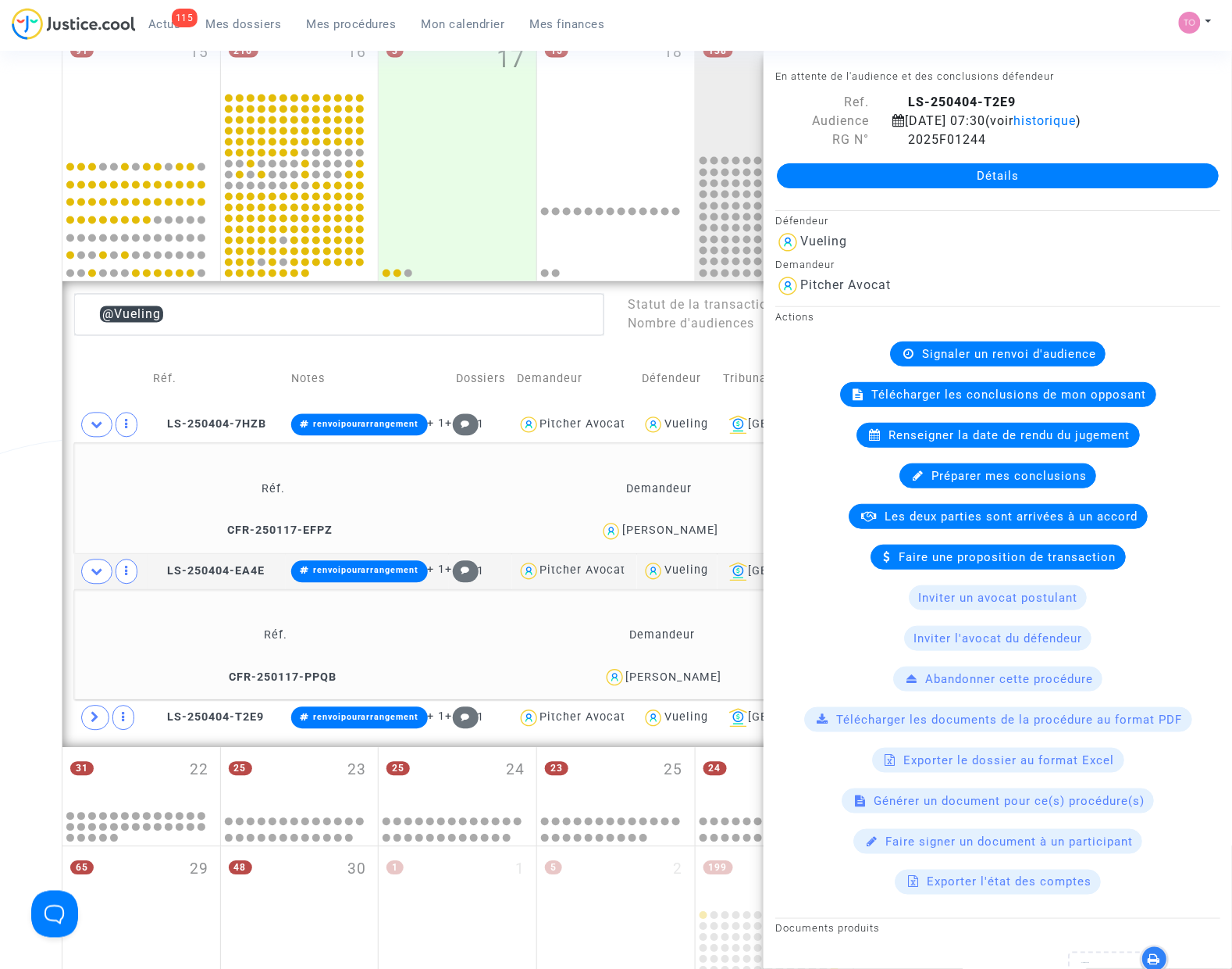
click at [41, 423] on div "Date de clôture d'instruction Date de conciliation Date d'audience Date de juge…" at bounding box center [616, 283] width 1232 height 1609
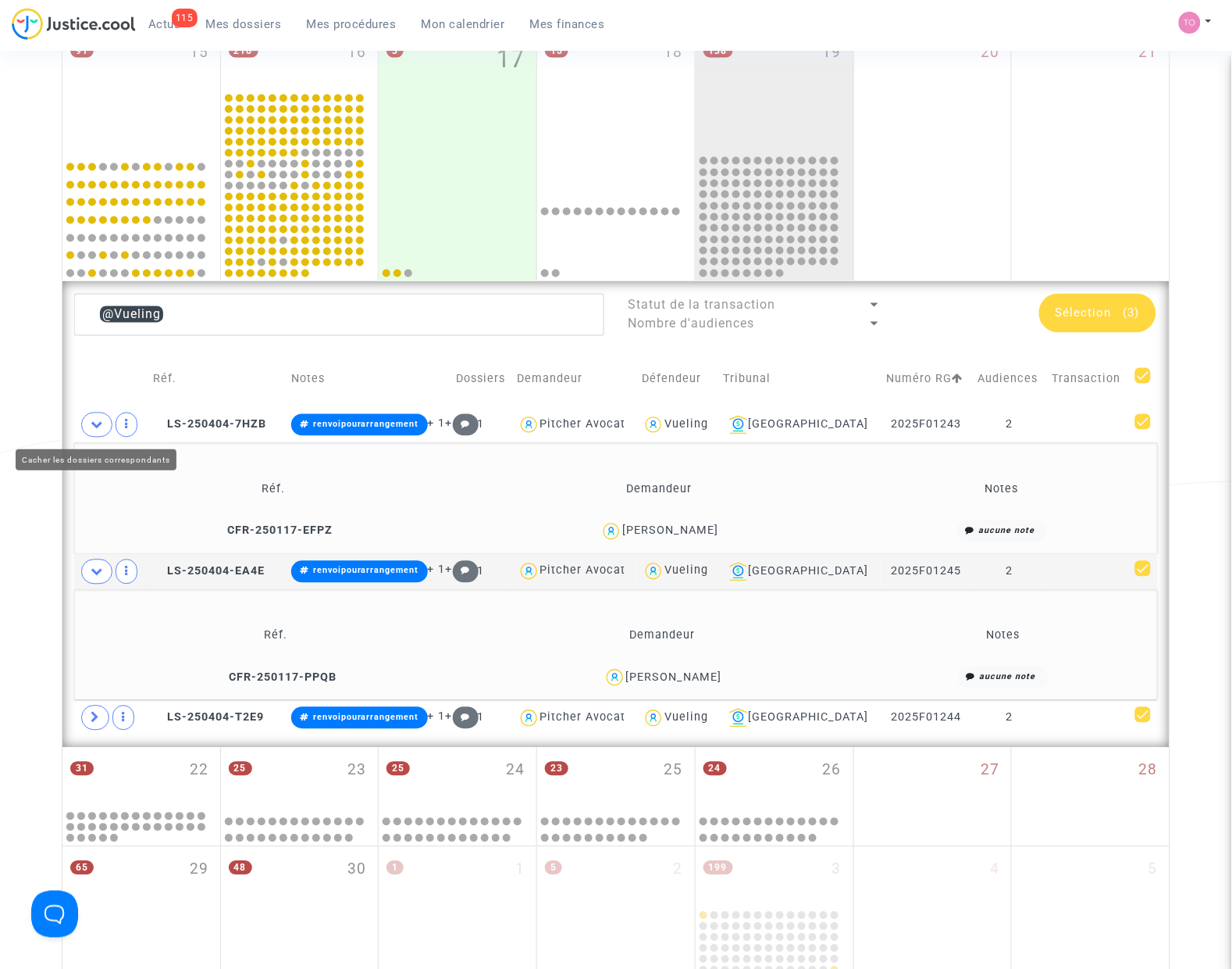
click at [98, 424] on icon at bounding box center [97, 424] width 12 height 11
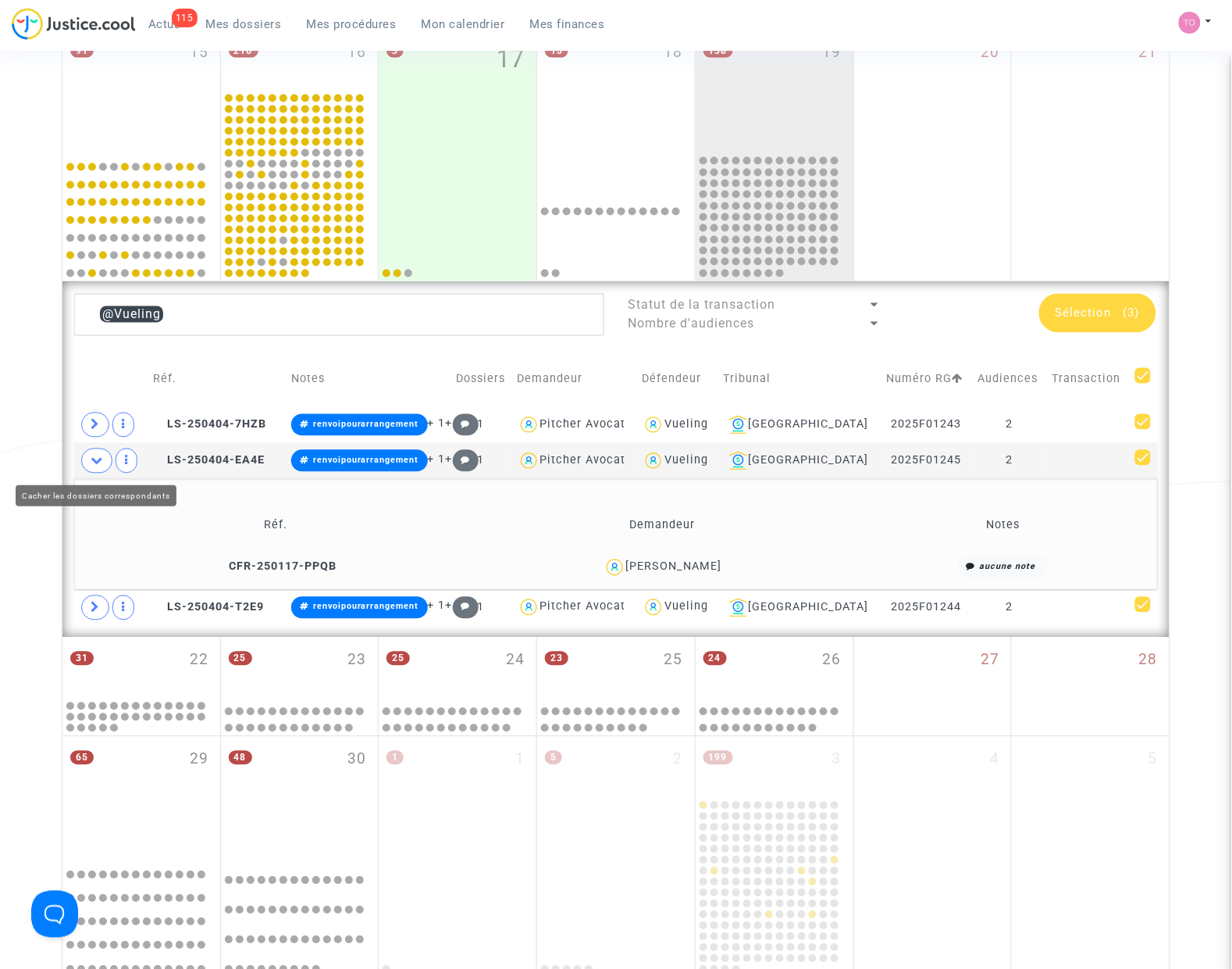
click at [98, 455] on icon at bounding box center [97, 461] width 12 height 11
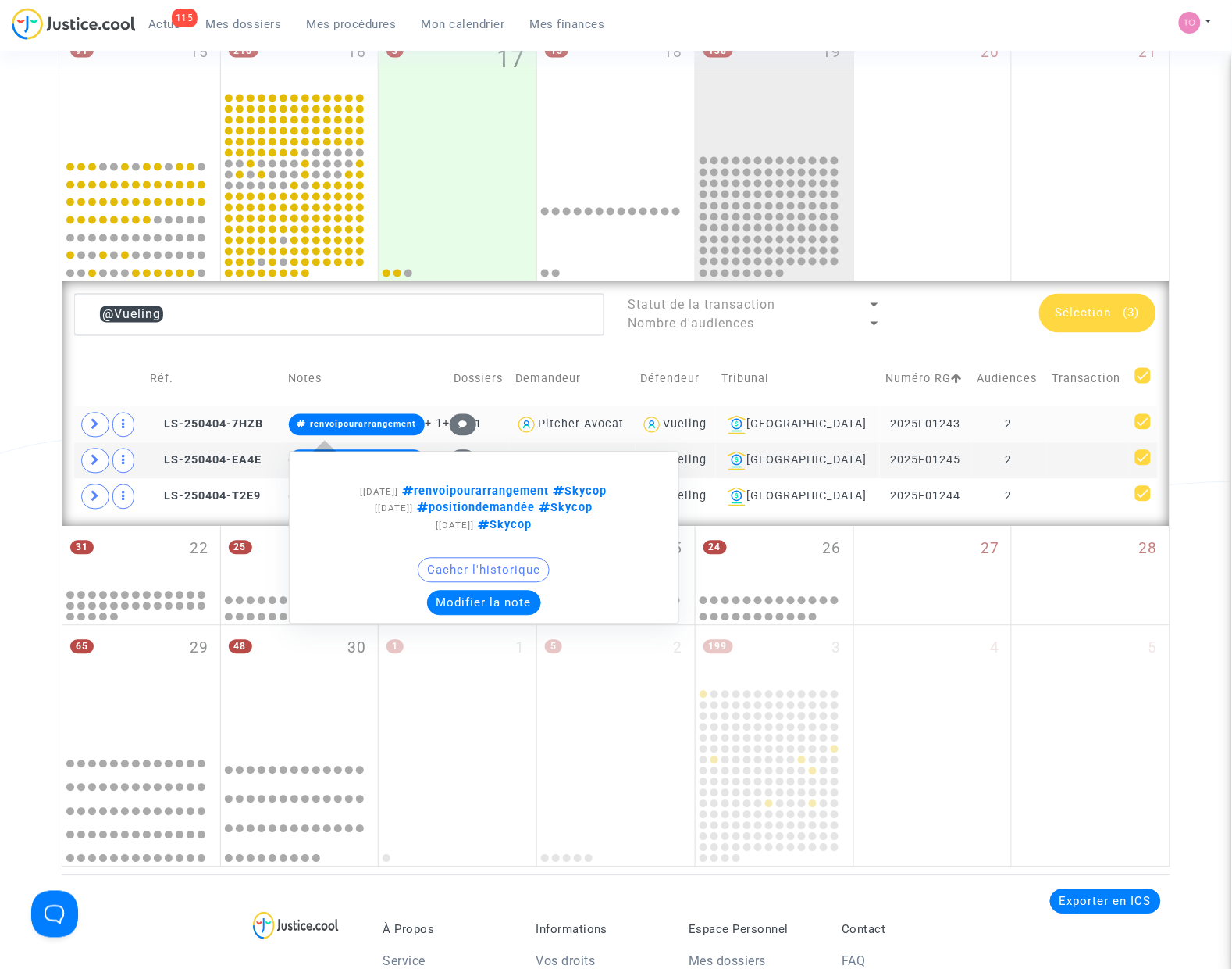
click at [470, 604] on button "Modifier la note" at bounding box center [485, 603] width 114 height 25
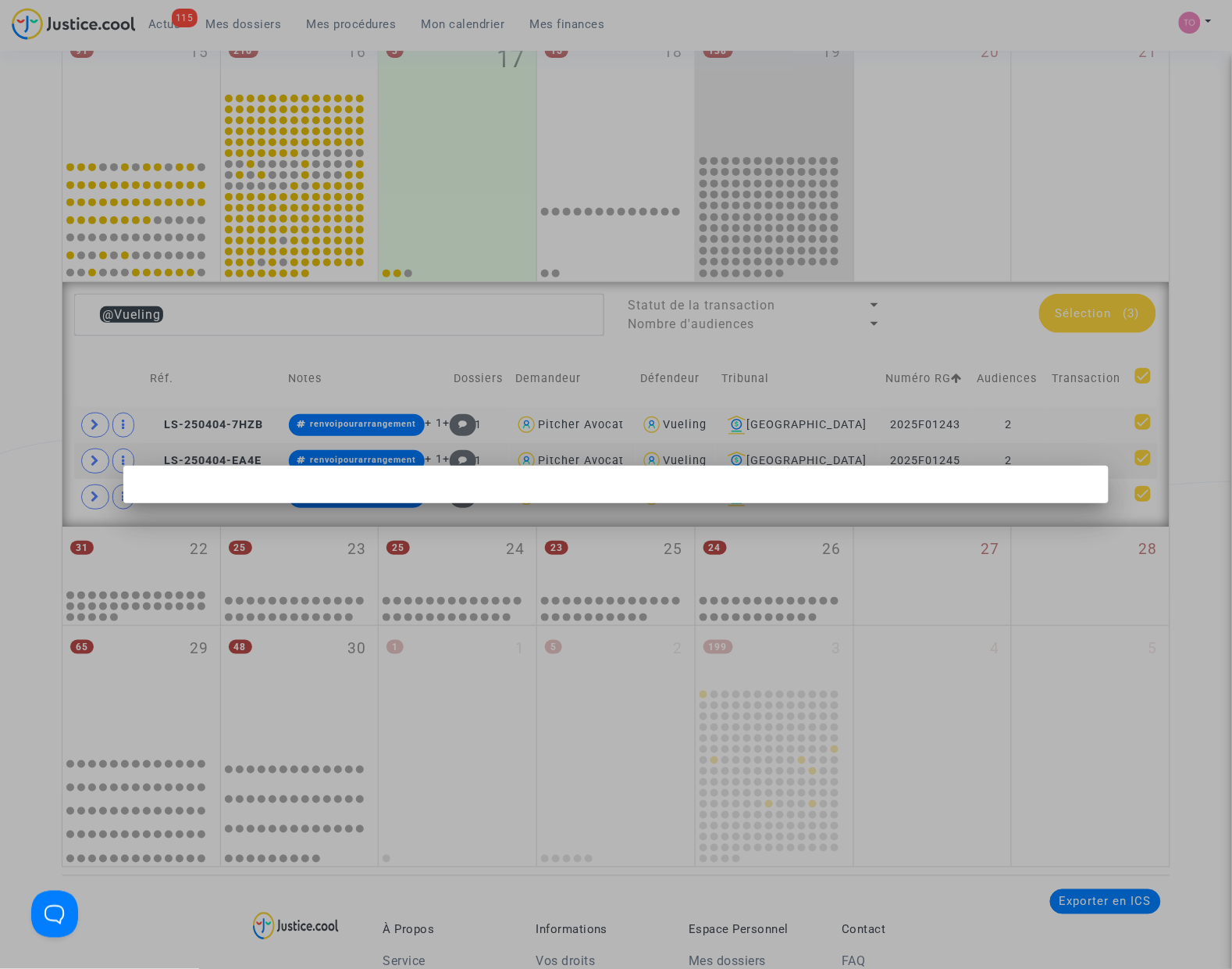
scroll to position [0, 0]
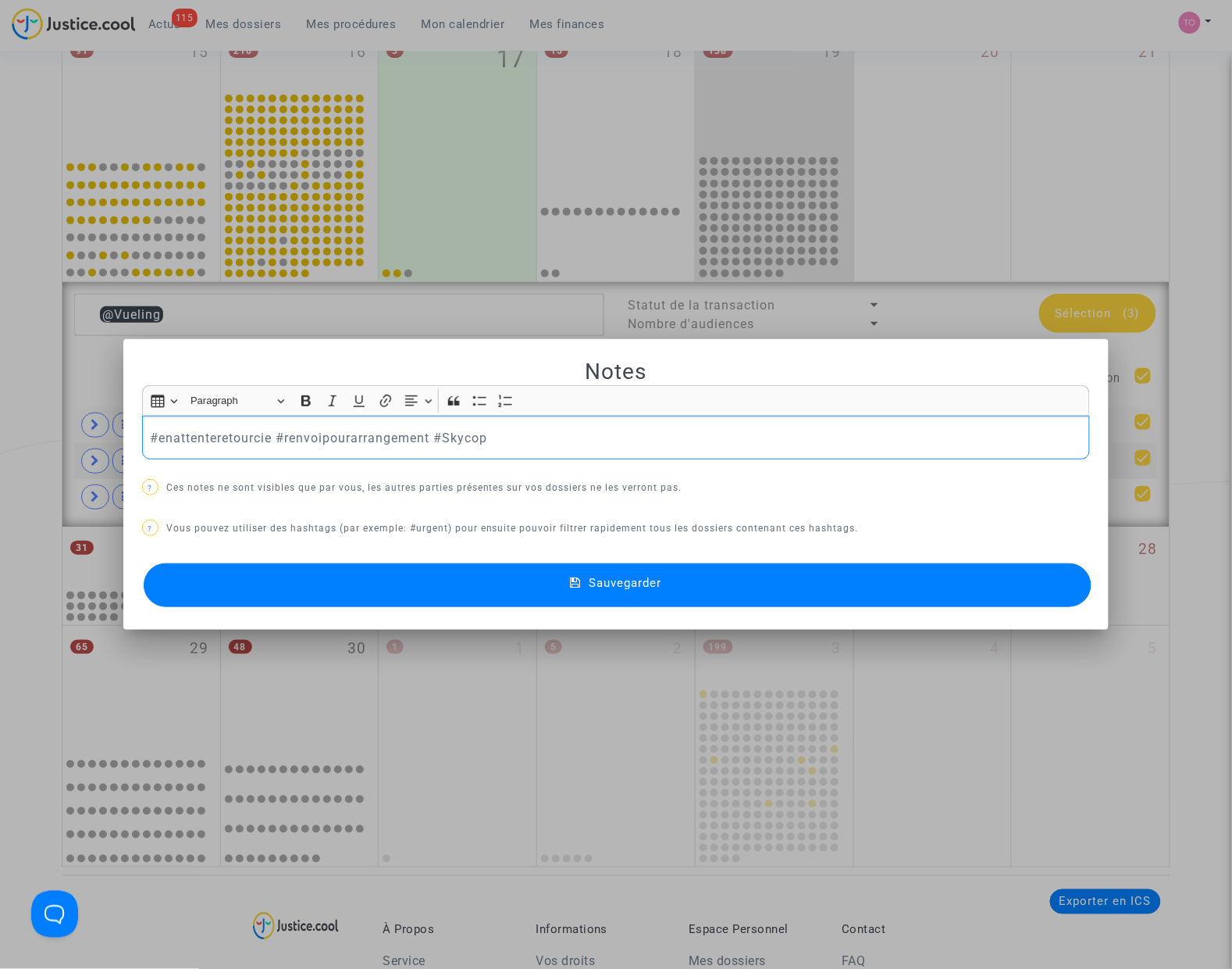
drag, startPoint x: 273, startPoint y: 436, endPoint x: 428, endPoint y: 439, distance: 155.0
click at [428, 439] on p "#enattenteretourcie #renvoipourarrangement #Skycop" at bounding box center [616, 437] width 932 height 20
drag, startPoint x: 360, startPoint y: 438, endPoint x: -254, endPoint y: 450, distance: 614.1
click at [0, 450] on html "115 Actus Mes dossiers Mes procédures Mon calendrier Mes finances Mon profil Pa…" at bounding box center [616, 422] width 1232 height 2065
click at [547, 592] on button "Sauvegarder" at bounding box center [617, 584] width 948 height 44
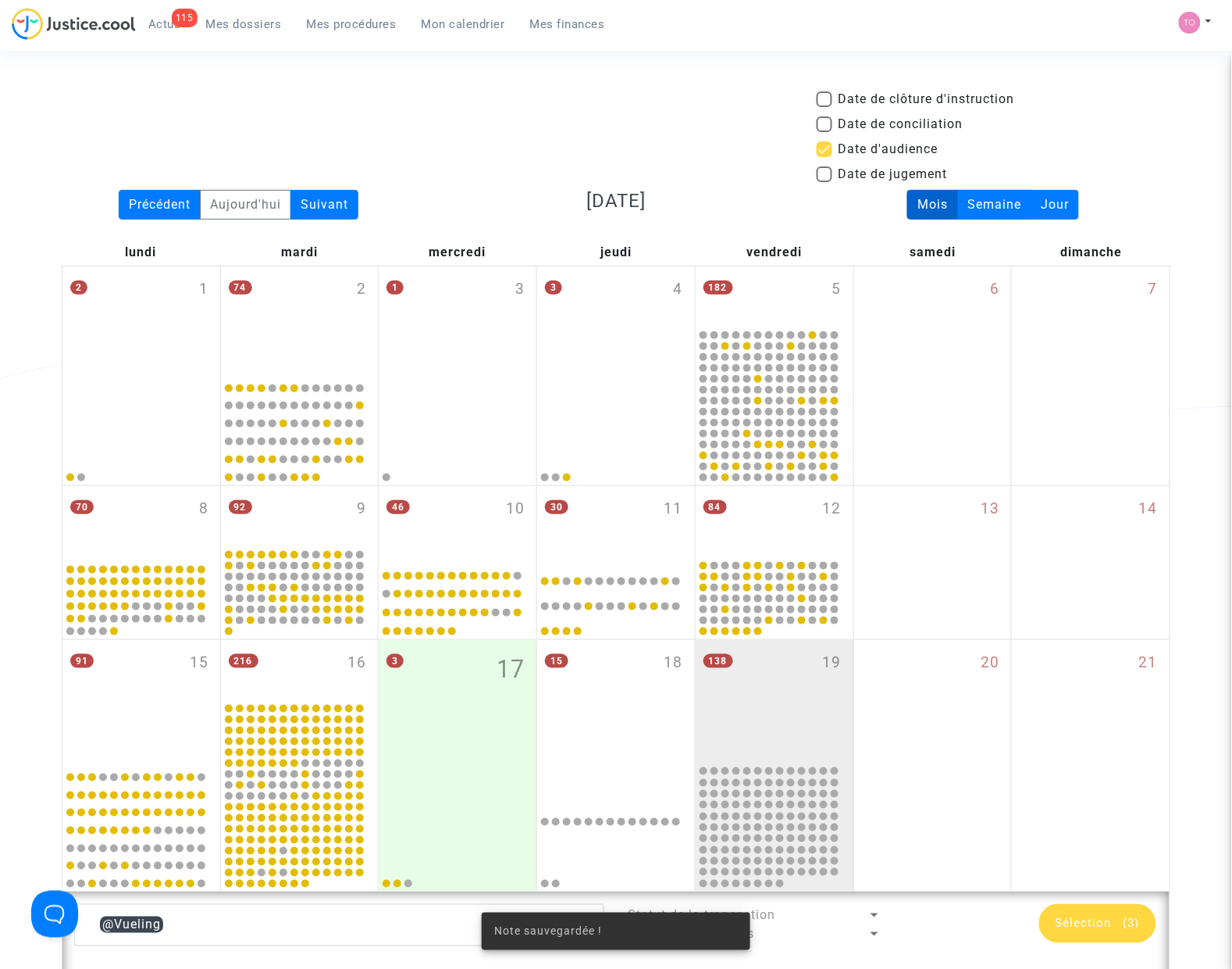
scroll to position [610, 0]
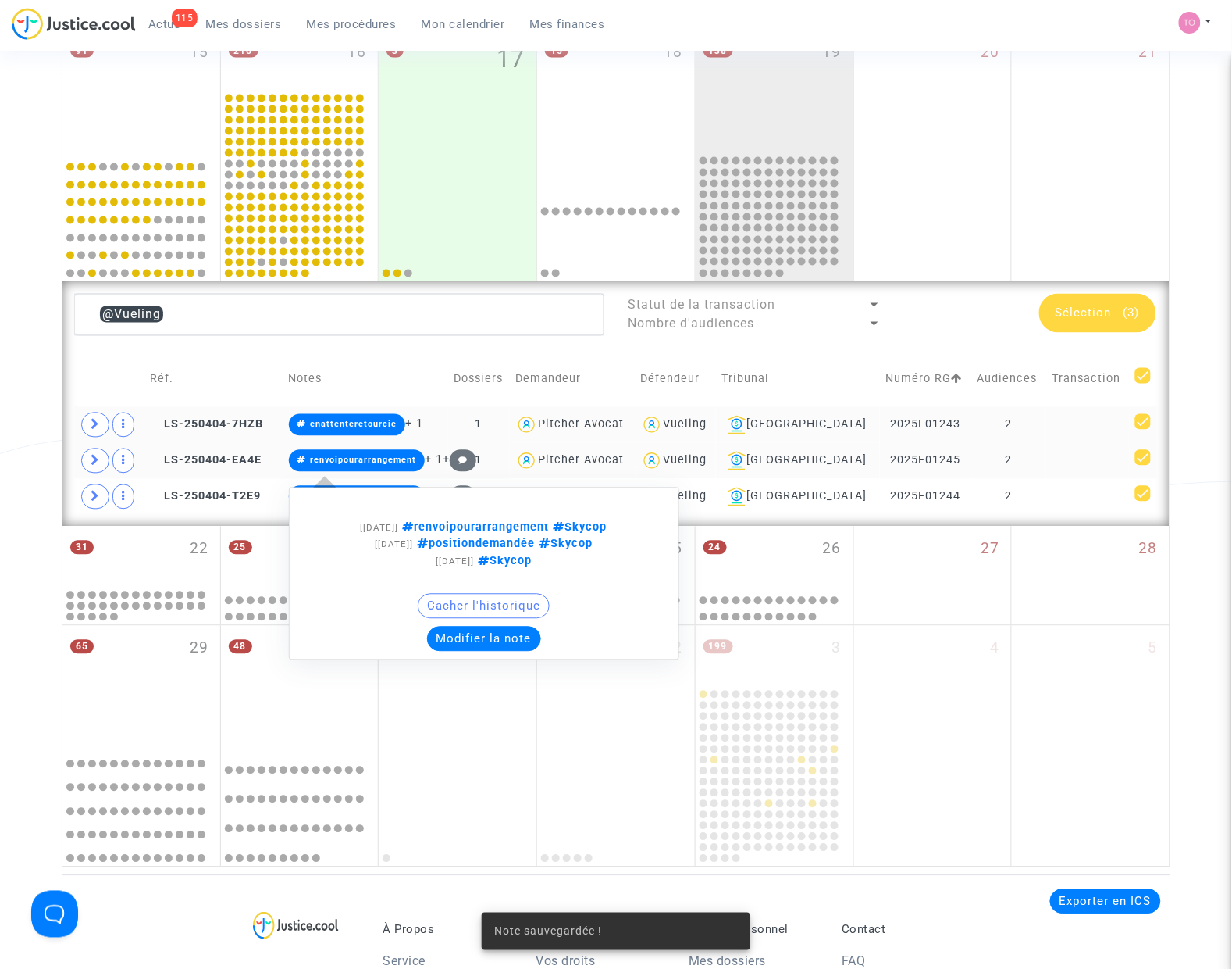
click at [480, 637] on button "Modifier la note" at bounding box center [485, 639] width 114 height 25
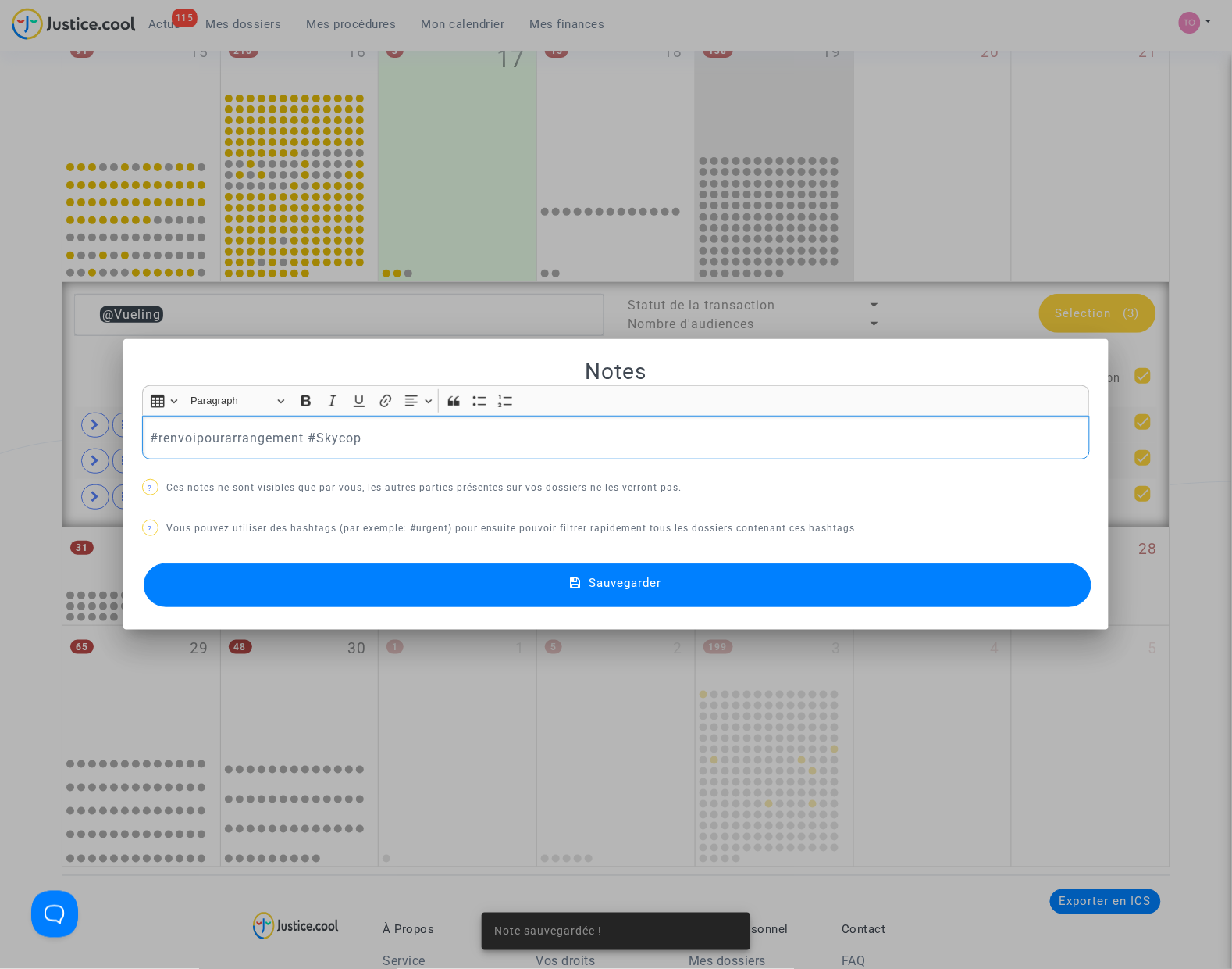
scroll to position [0, 0]
drag, startPoint x: 340, startPoint y: 446, endPoint x: 2, endPoint y: 440, distance: 338.1
click at [2, 440] on div "Notes Rich Text Editor Insert table Insert table Heading Paragraph Paragraph He…" at bounding box center [616, 484] width 1232 height 969
click at [451, 584] on button "Sauvegarder" at bounding box center [617, 584] width 948 height 44
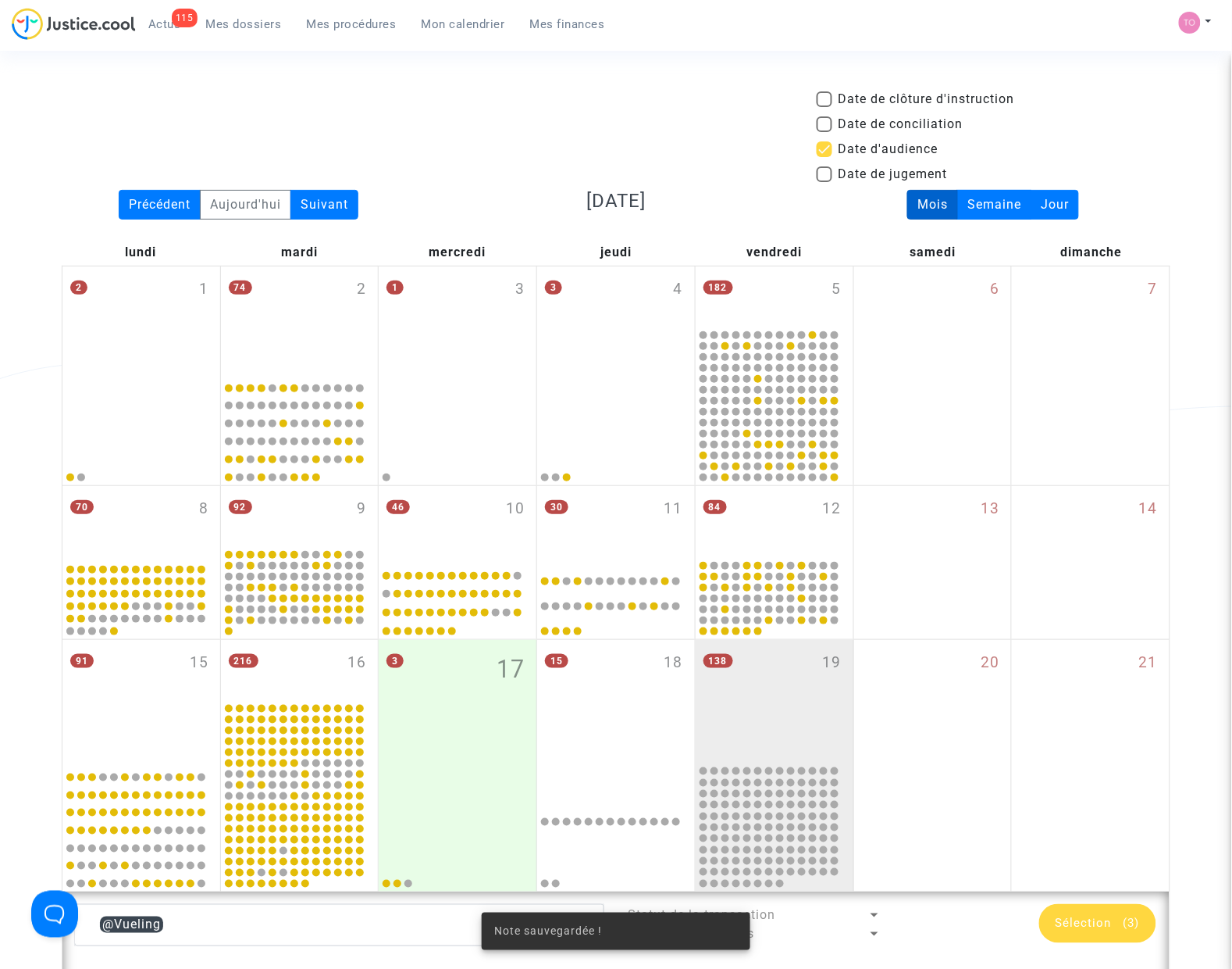
scroll to position [610, 0]
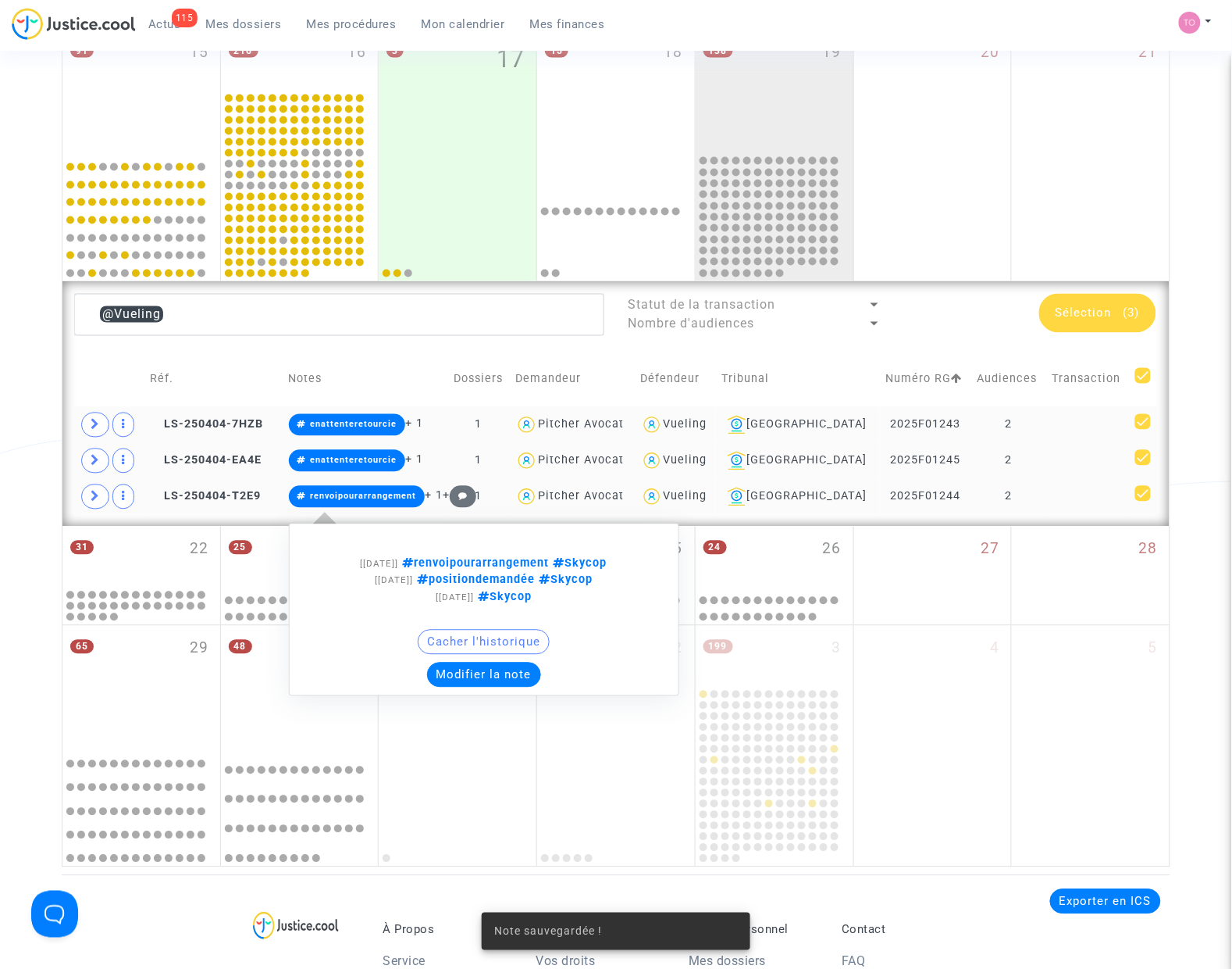
click at [492, 662] on button "Modifier la note" at bounding box center [485, 674] width 114 height 25
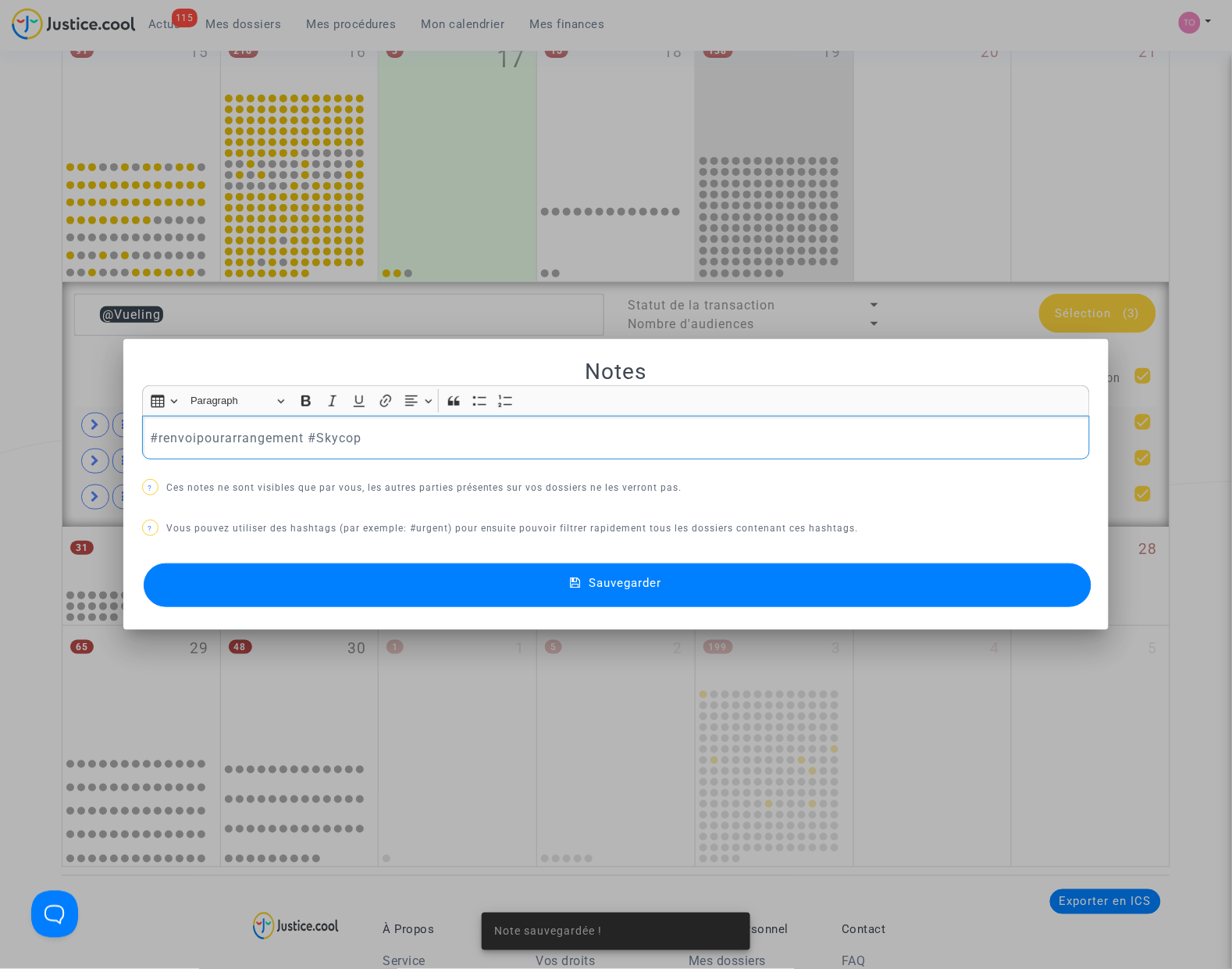
scroll to position [0, 0]
drag, startPoint x: 372, startPoint y: 442, endPoint x: 21, endPoint y: 462, distance: 351.6
click at [0, 450] on html "115 Actus Mes dossiers Mes procédures Mon calendrier Mes finances Mon profil Pa…" at bounding box center [616, 422] width 1232 height 2065
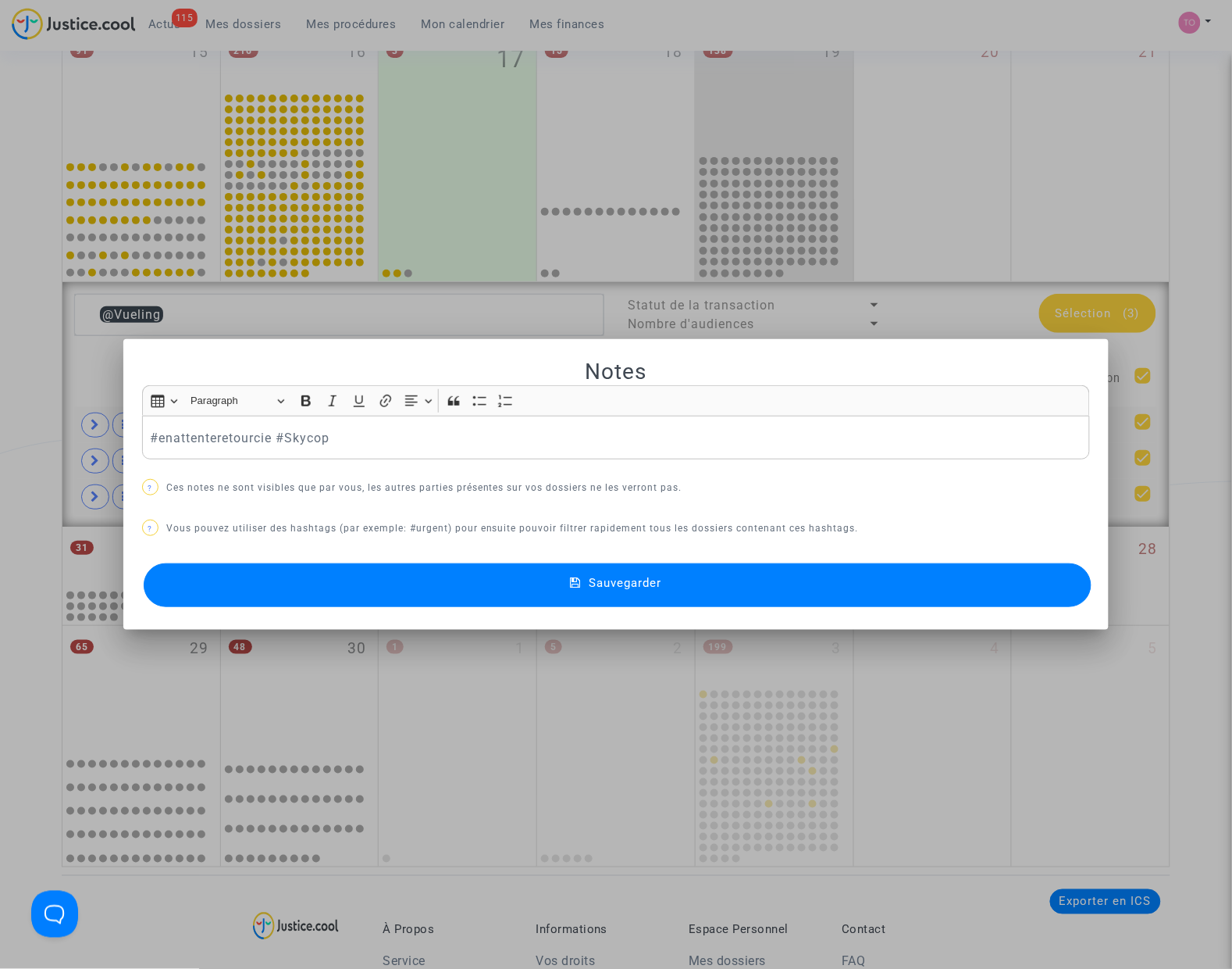
click at [451, 592] on button "Sauvegarder" at bounding box center [617, 584] width 948 height 44
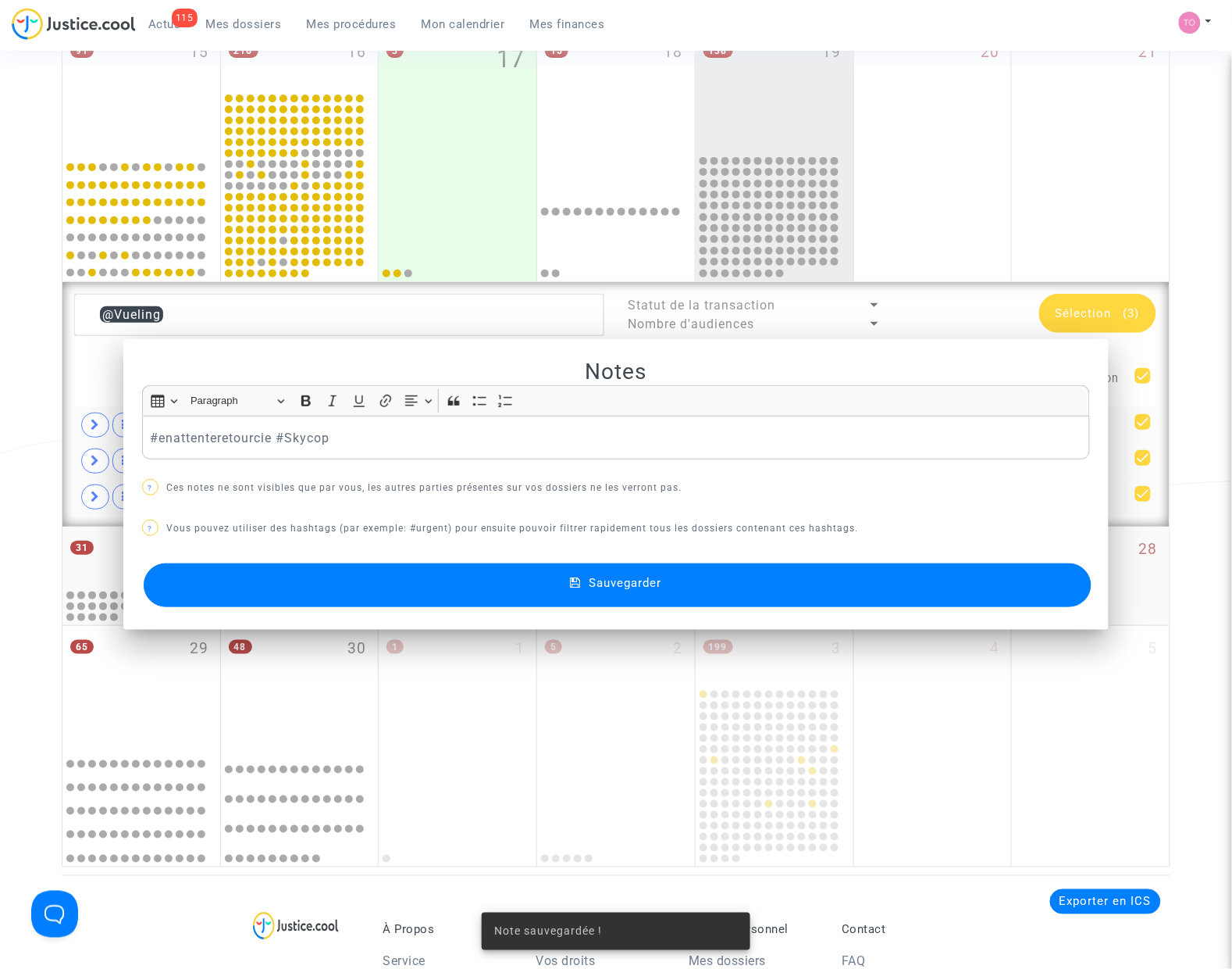
scroll to position [610, 0]
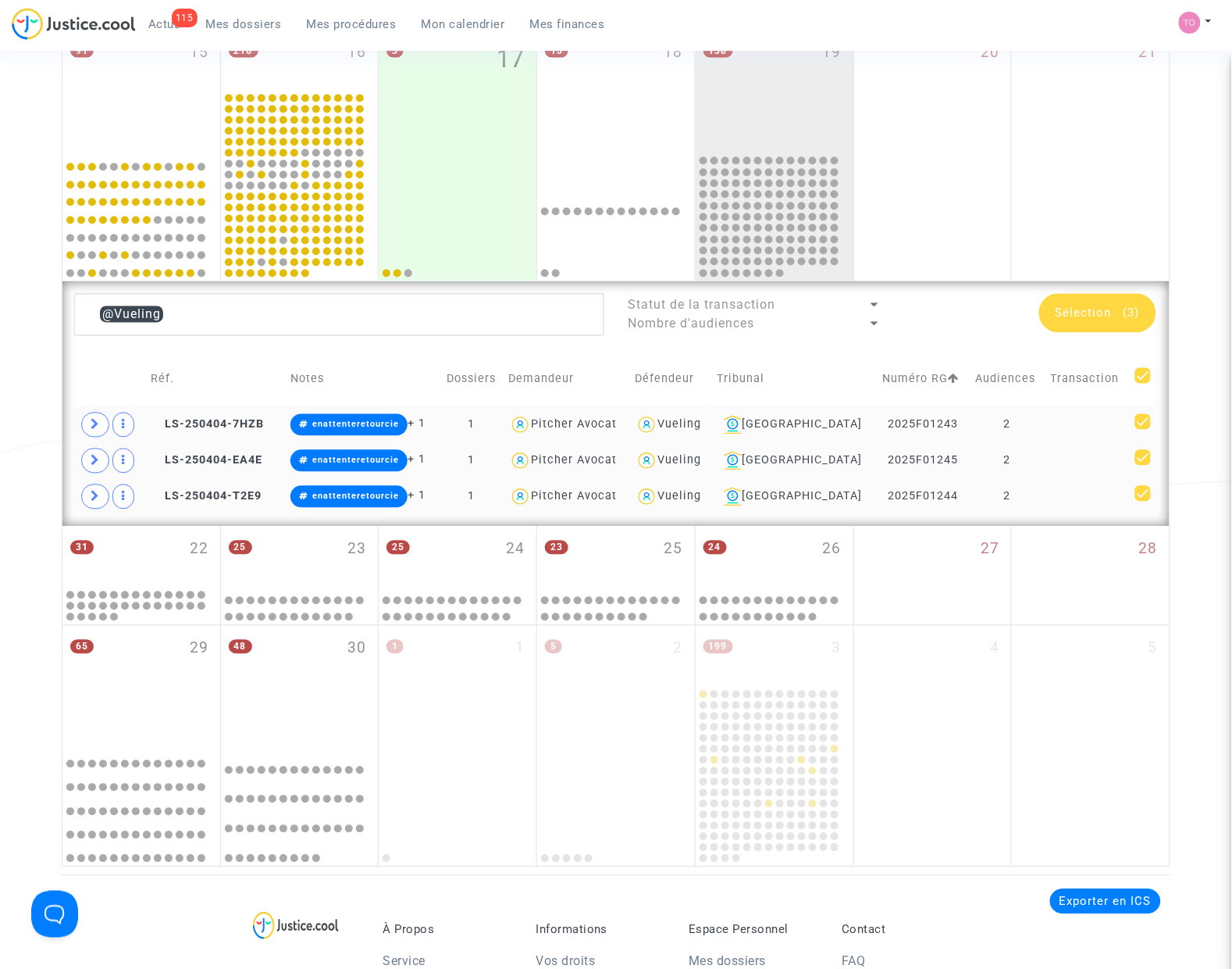
click at [1123, 314] on span "(3)" at bounding box center [1131, 312] width 16 height 14
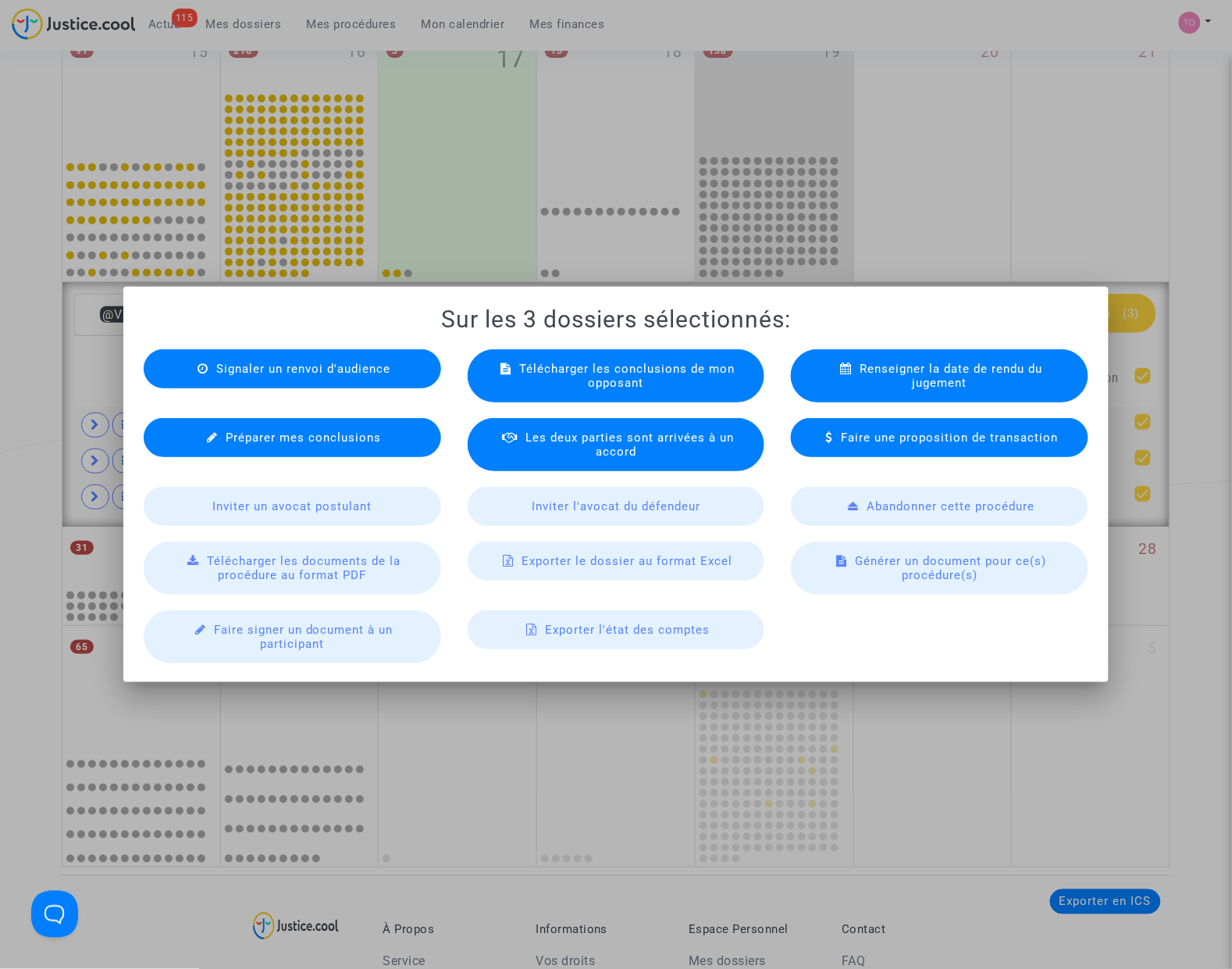
click at [16, 281] on div at bounding box center [616, 484] width 1232 height 969
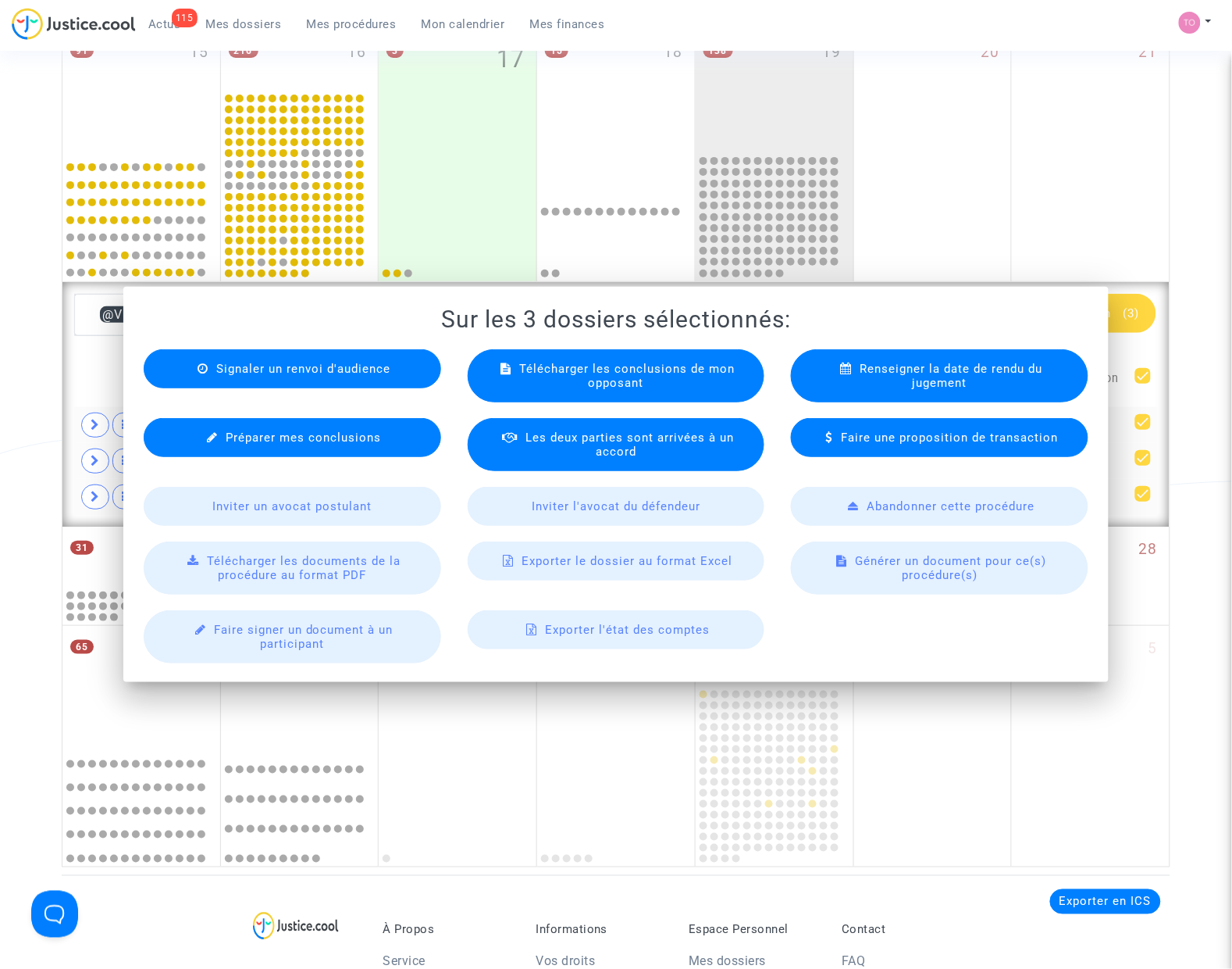
scroll to position [610, 0]
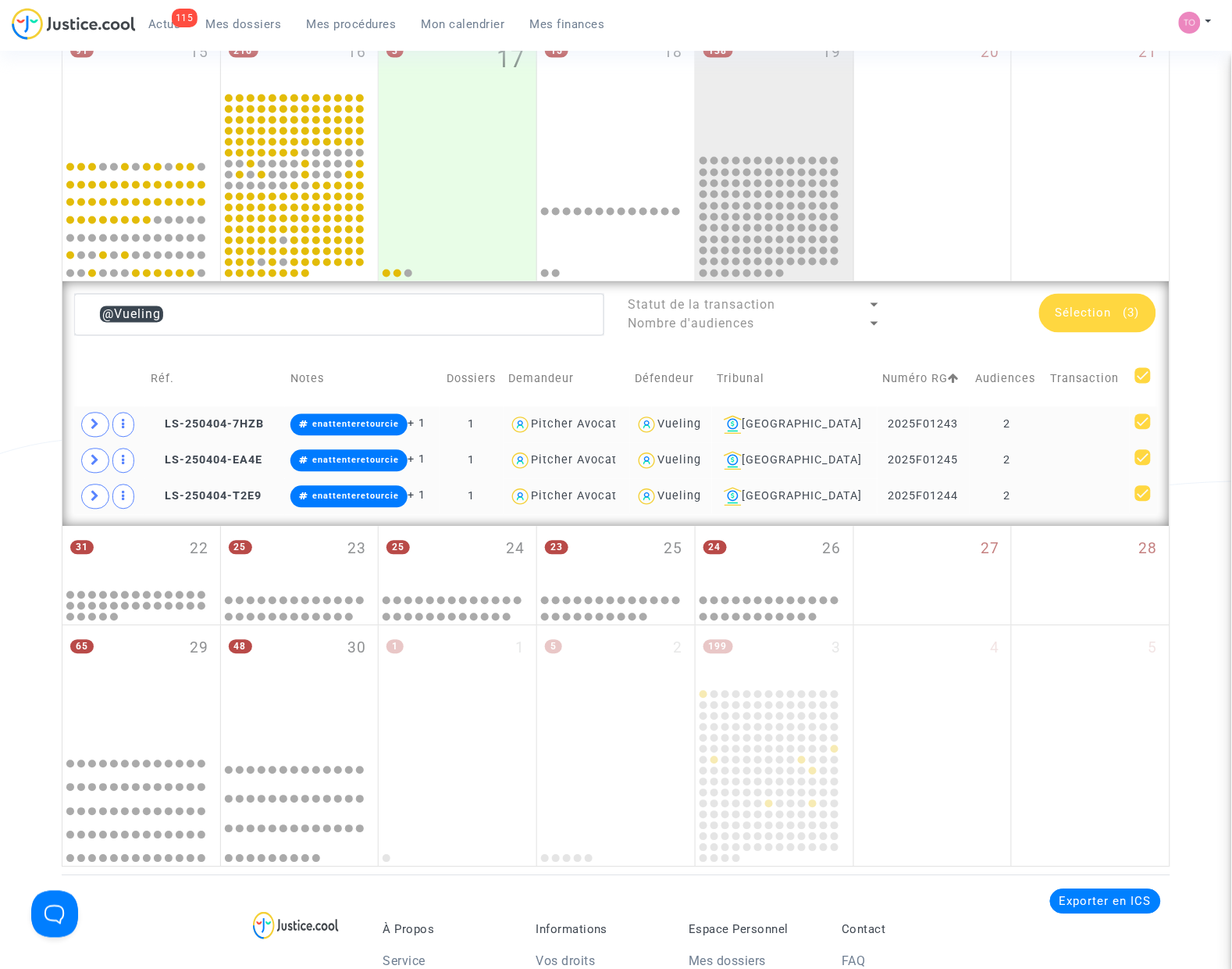
click at [702, 427] on div "Vueling" at bounding box center [680, 425] width 44 height 13
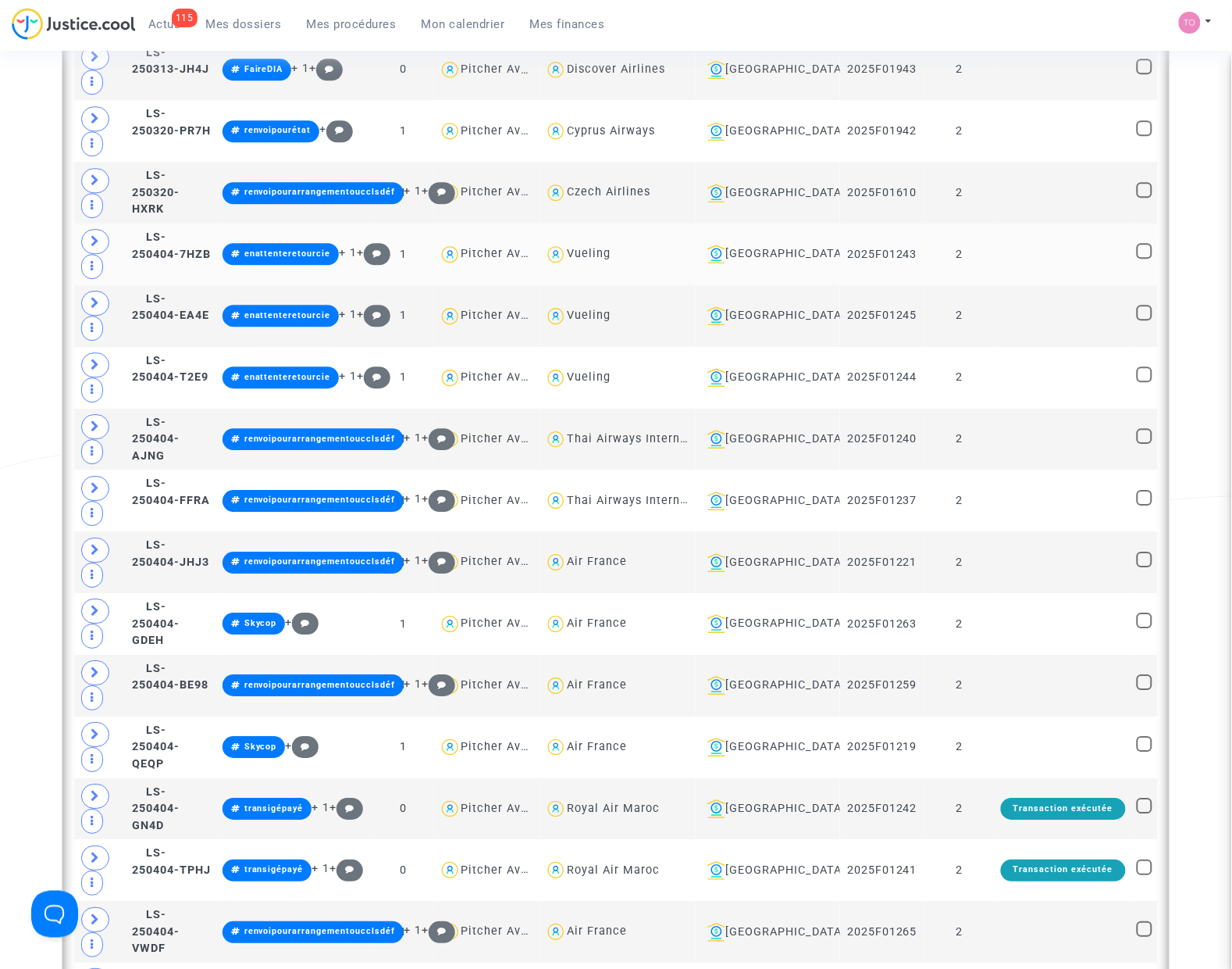
scroll to position [2660, 0]
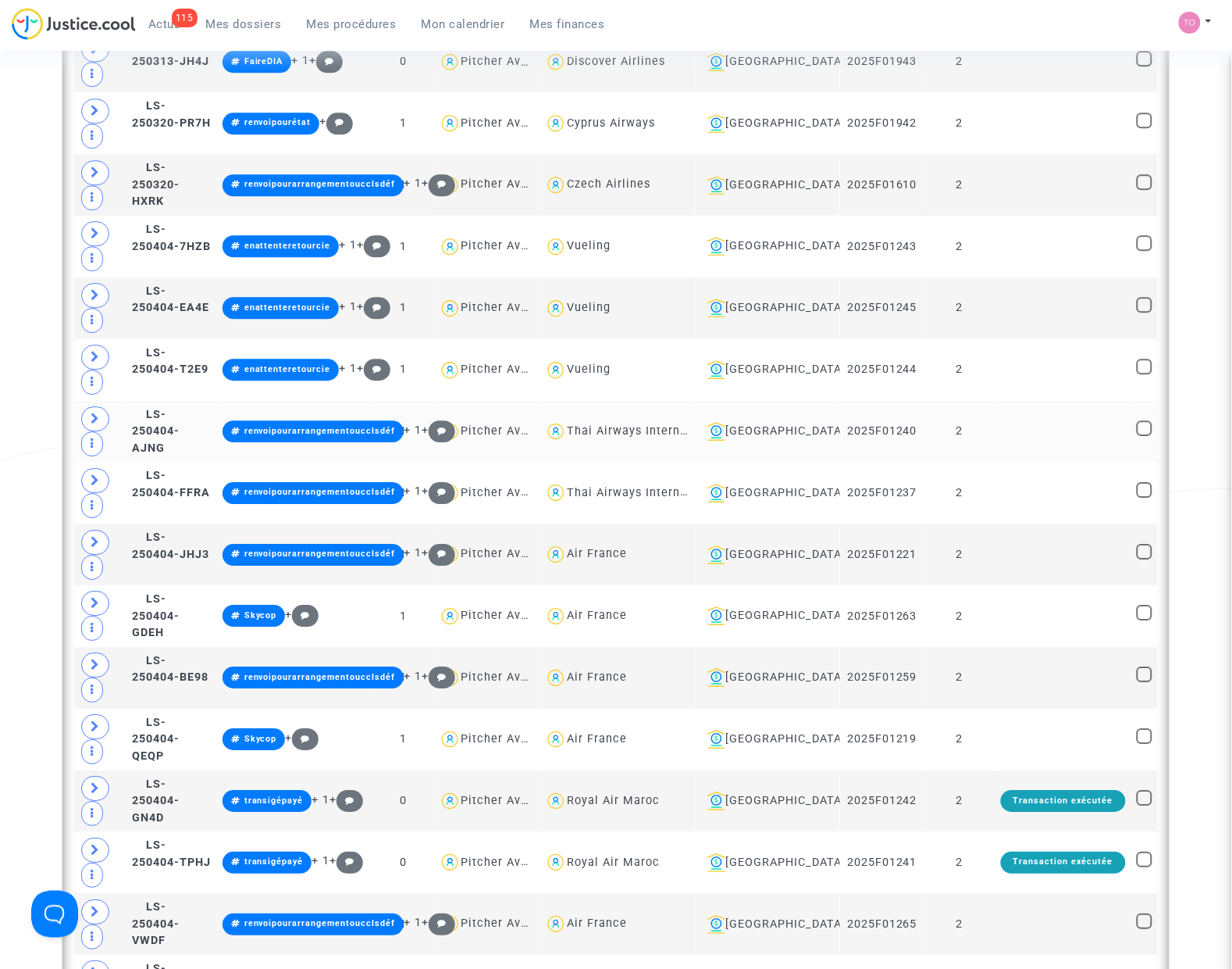
click at [635, 433] on div "Thai Airways International" at bounding box center [644, 431] width 154 height 13
type textarea "@"Thai Airways International""
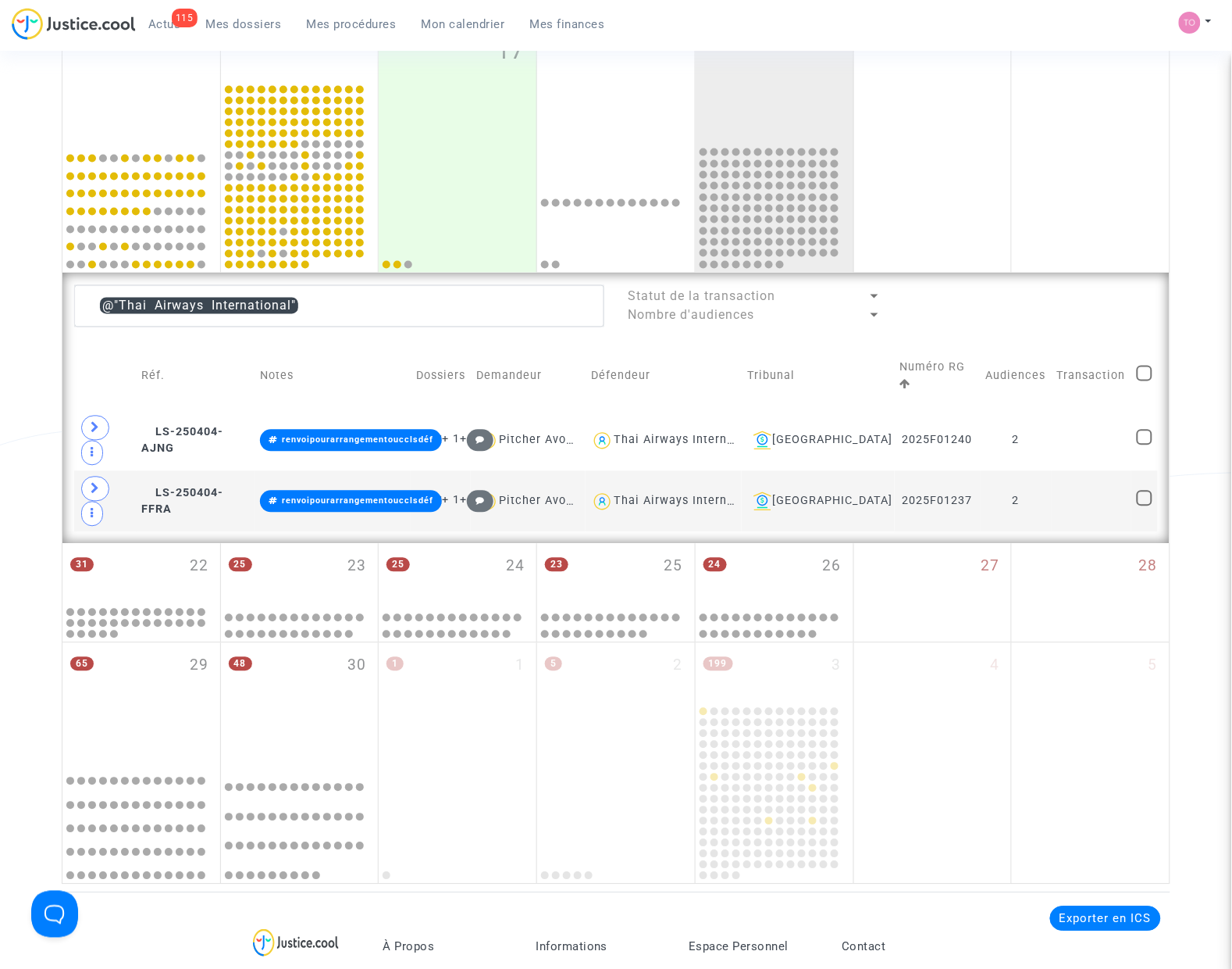
scroll to position [477, 0]
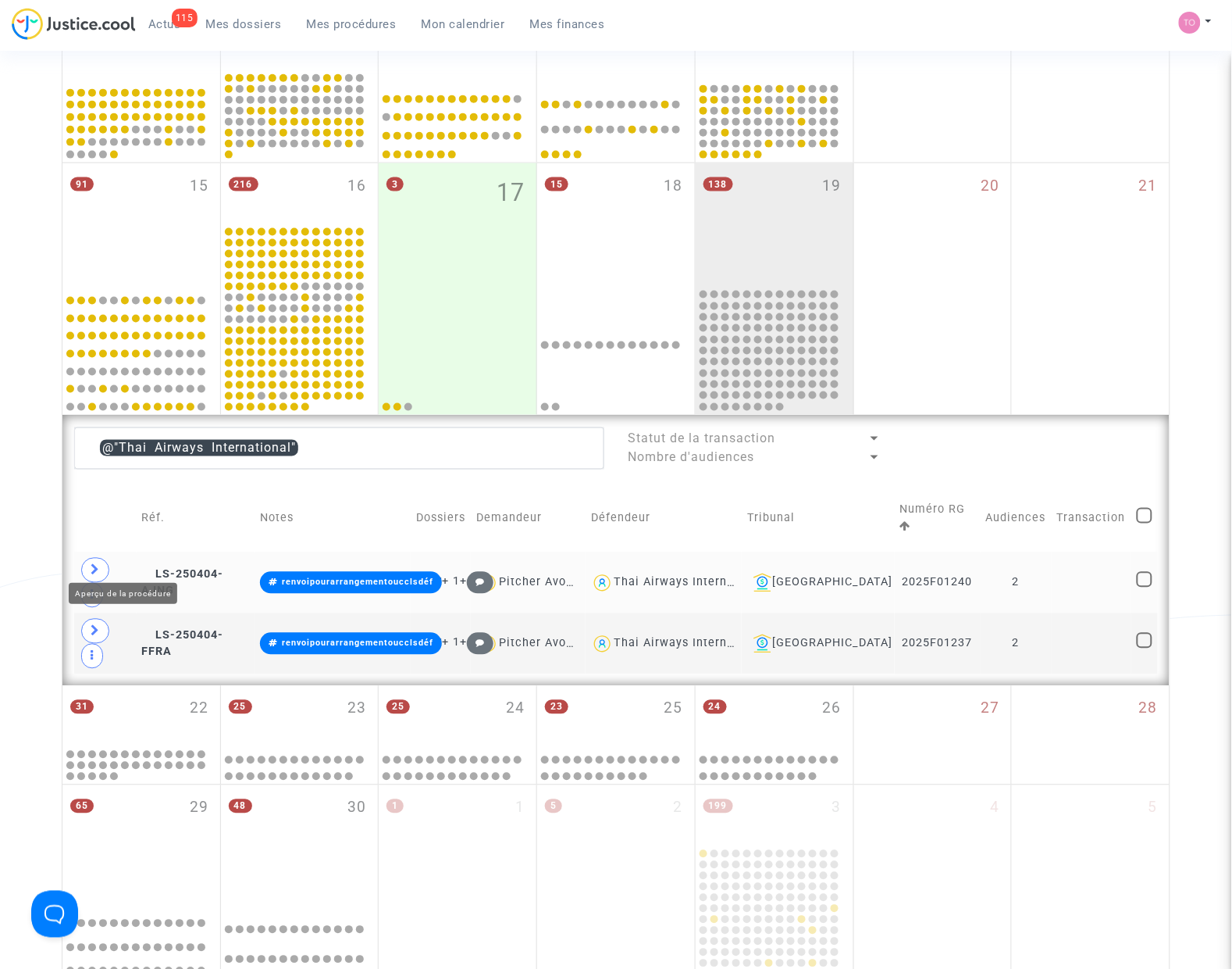
click at [104, 560] on span at bounding box center [96, 570] width 28 height 25
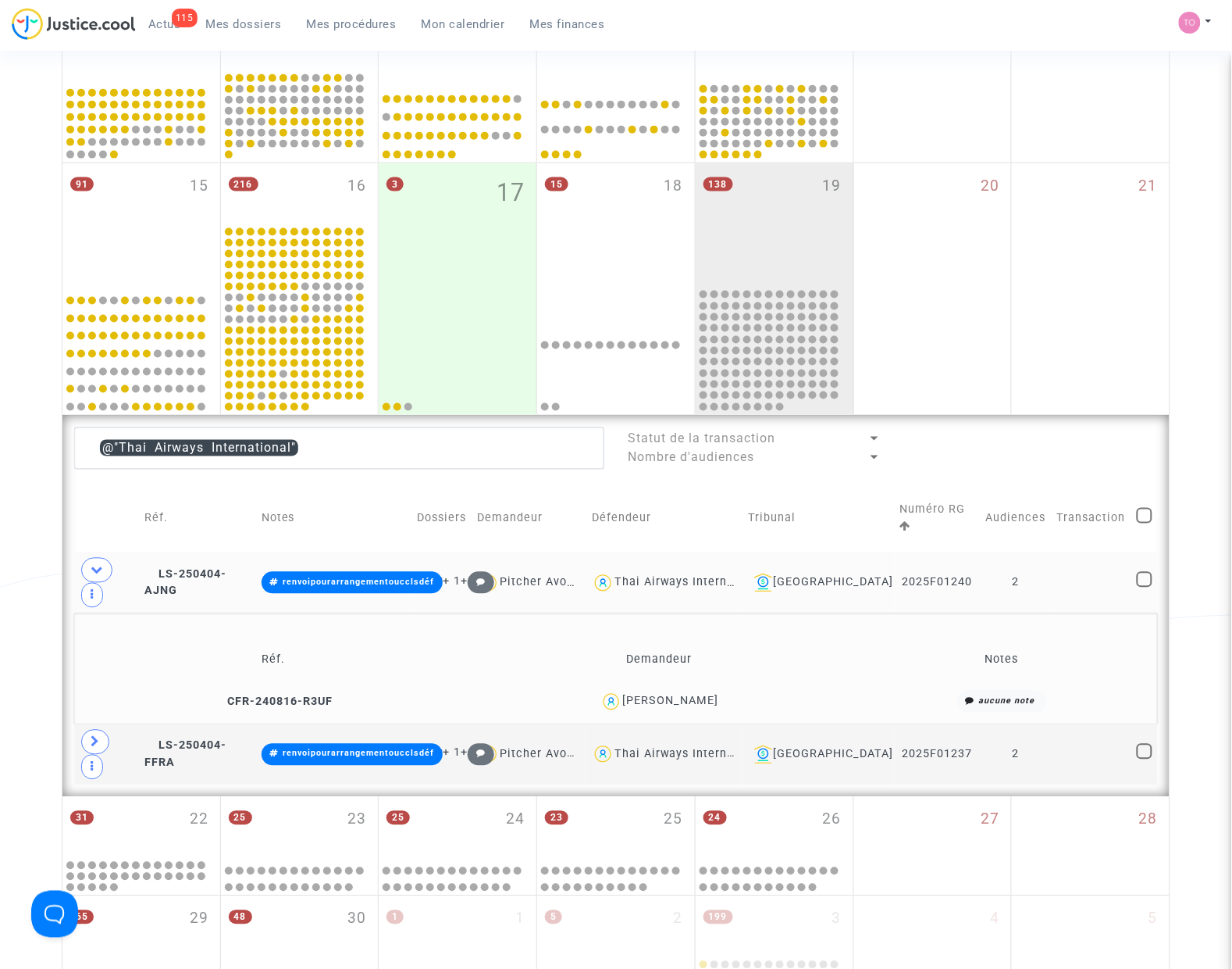
click at [699, 694] on div "Manuel Svay" at bounding box center [670, 701] width 96 height 13
click at [700, 694] on div "Manuel Svay" at bounding box center [670, 701] width 96 height 13
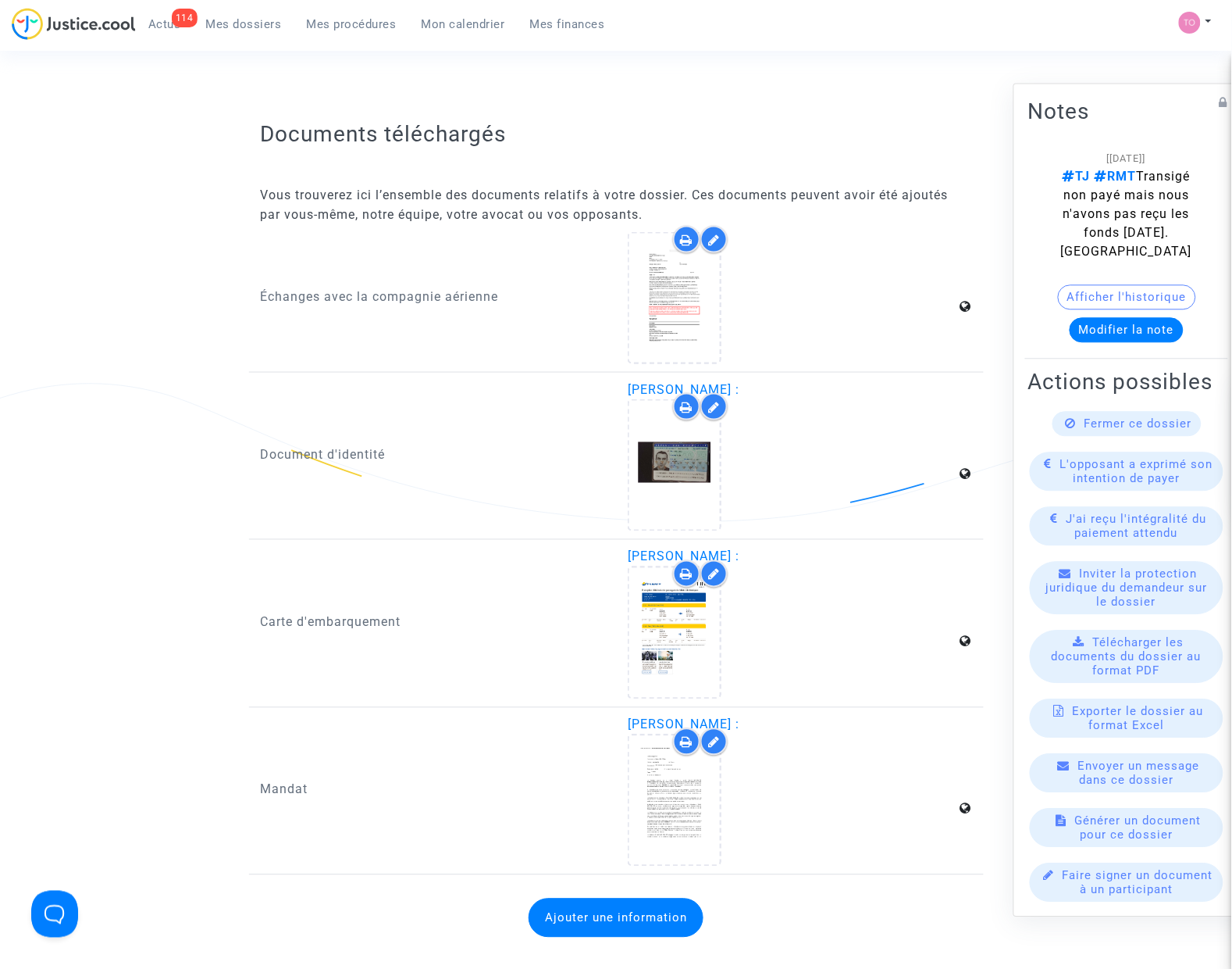
click at [275, 27] on span "Mes dossiers" at bounding box center [244, 23] width 76 height 14
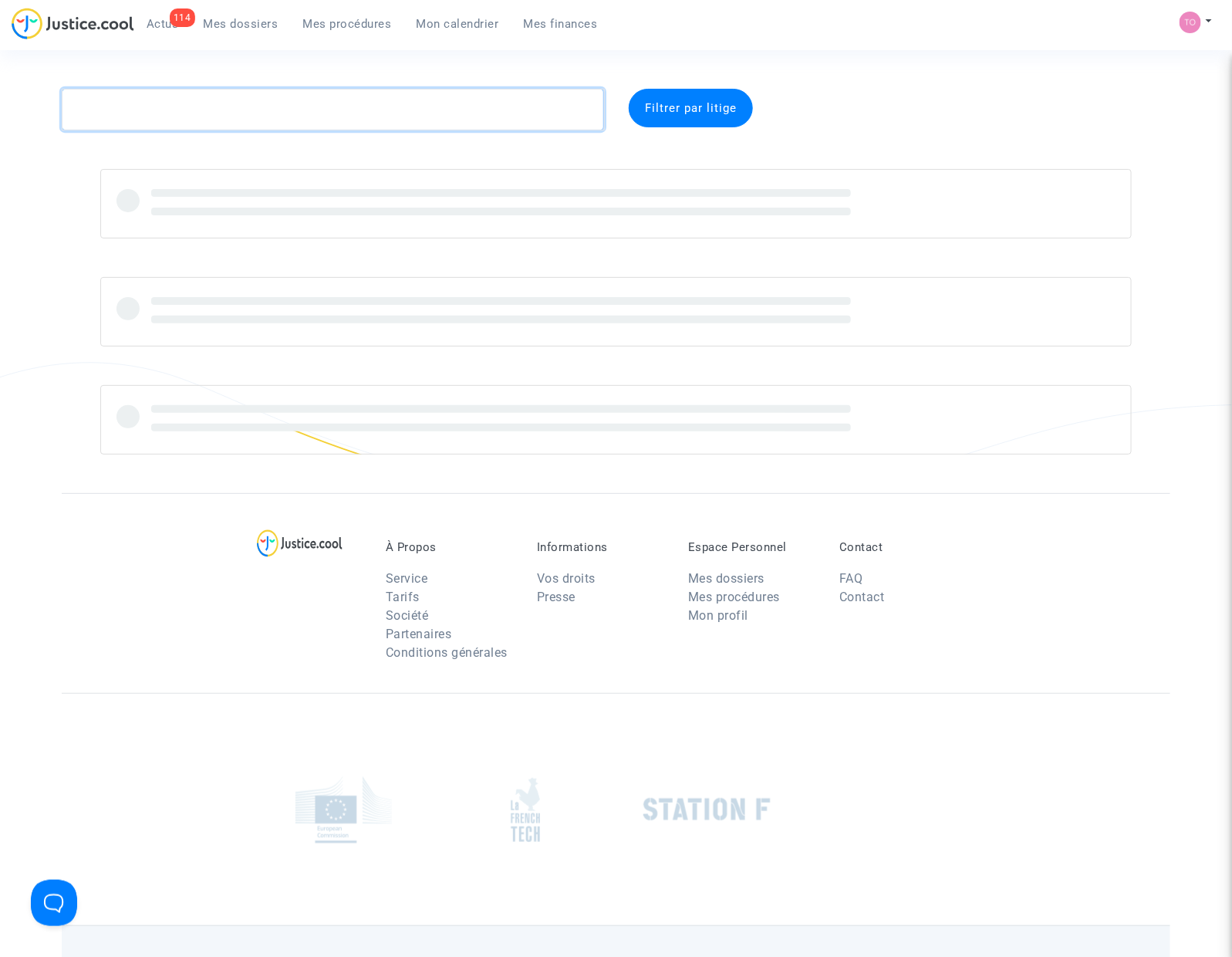
drag, startPoint x: 246, startPoint y: 90, endPoint x: 232, endPoint y: 109, distance: 23.6
click at [245, 93] on textarea at bounding box center [333, 109] width 543 height 42
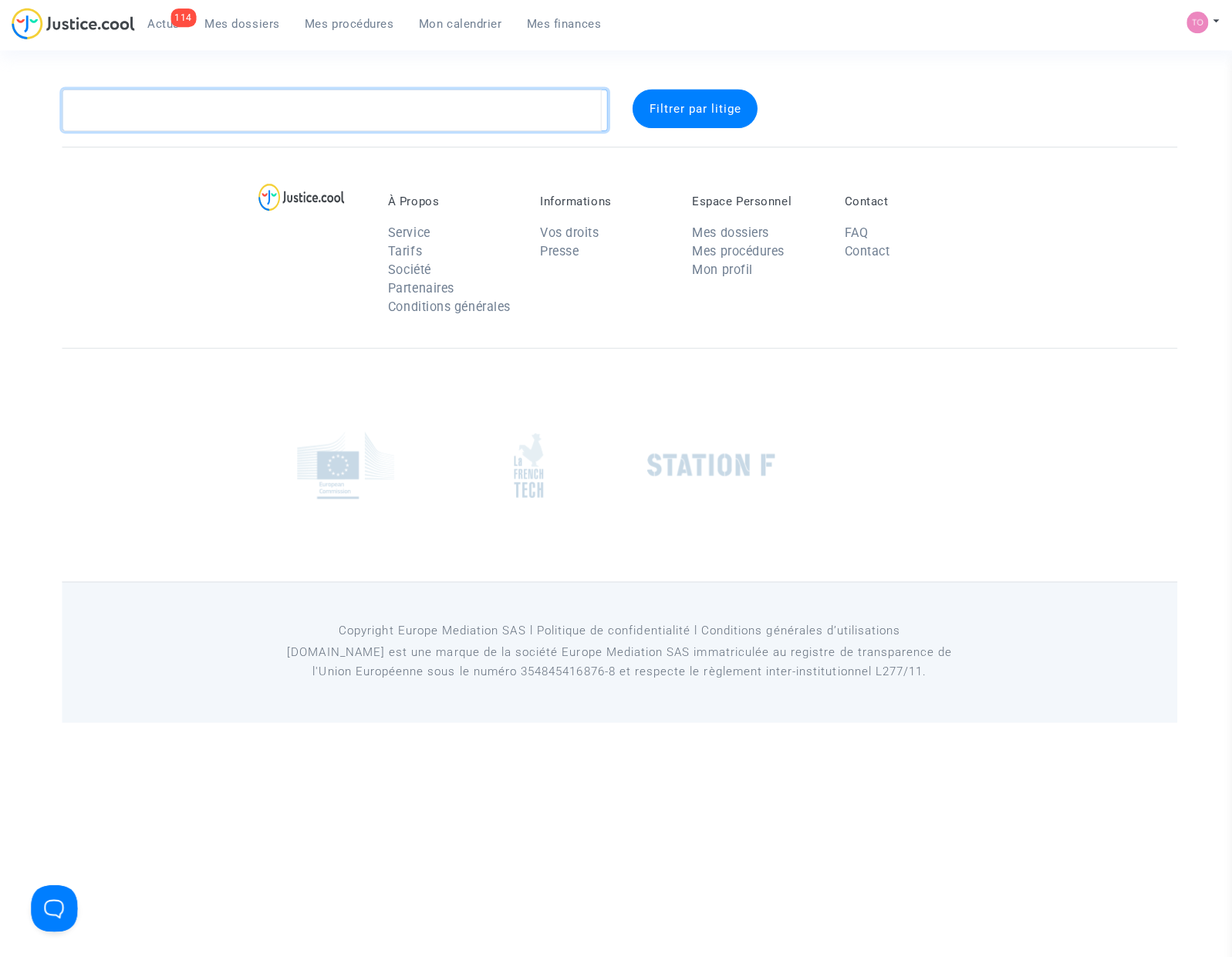
type textarea "v"
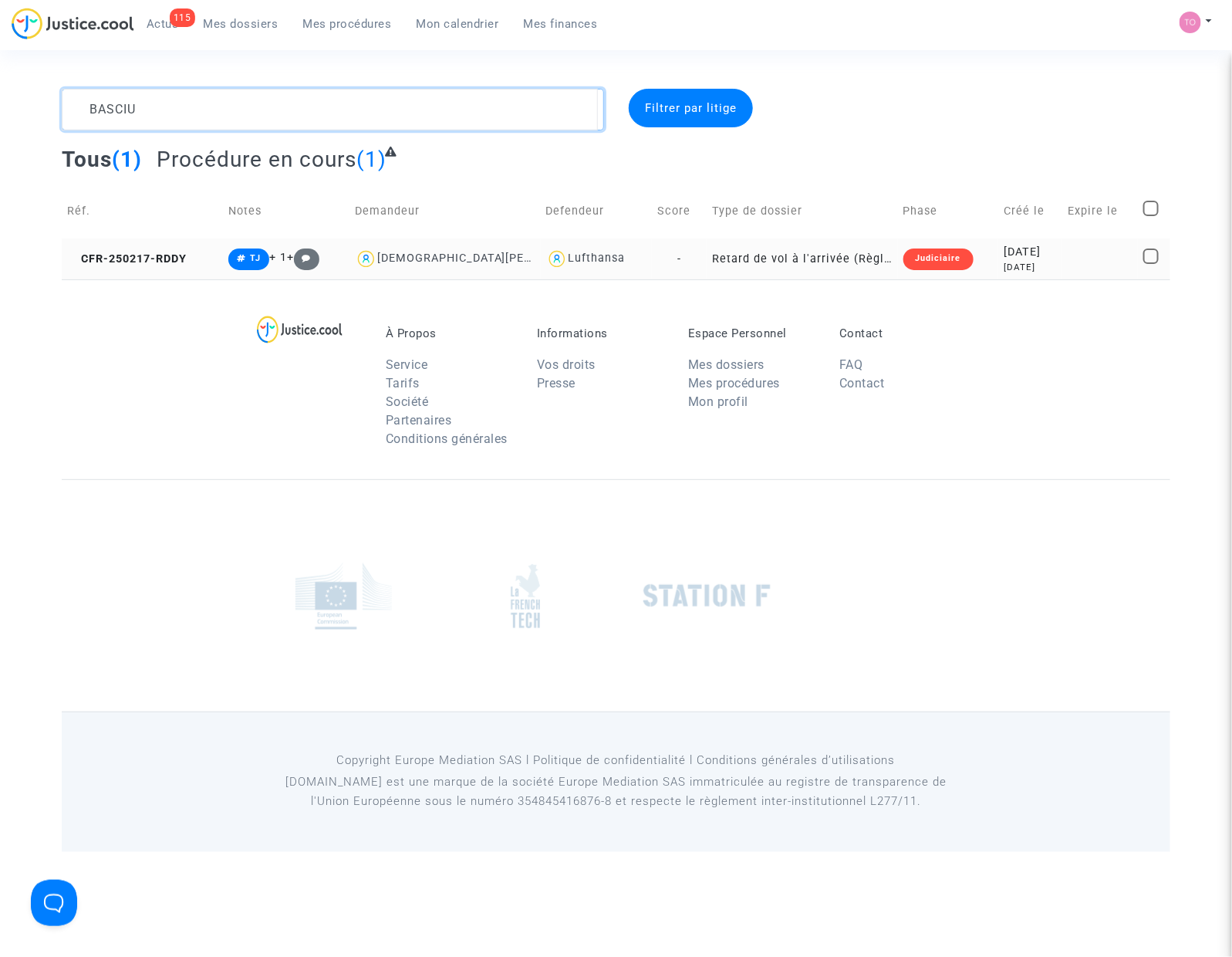
type textarea "BASCIU"
click at [1007, 245] on div "2025-02-17" at bounding box center [1029, 252] width 53 height 17
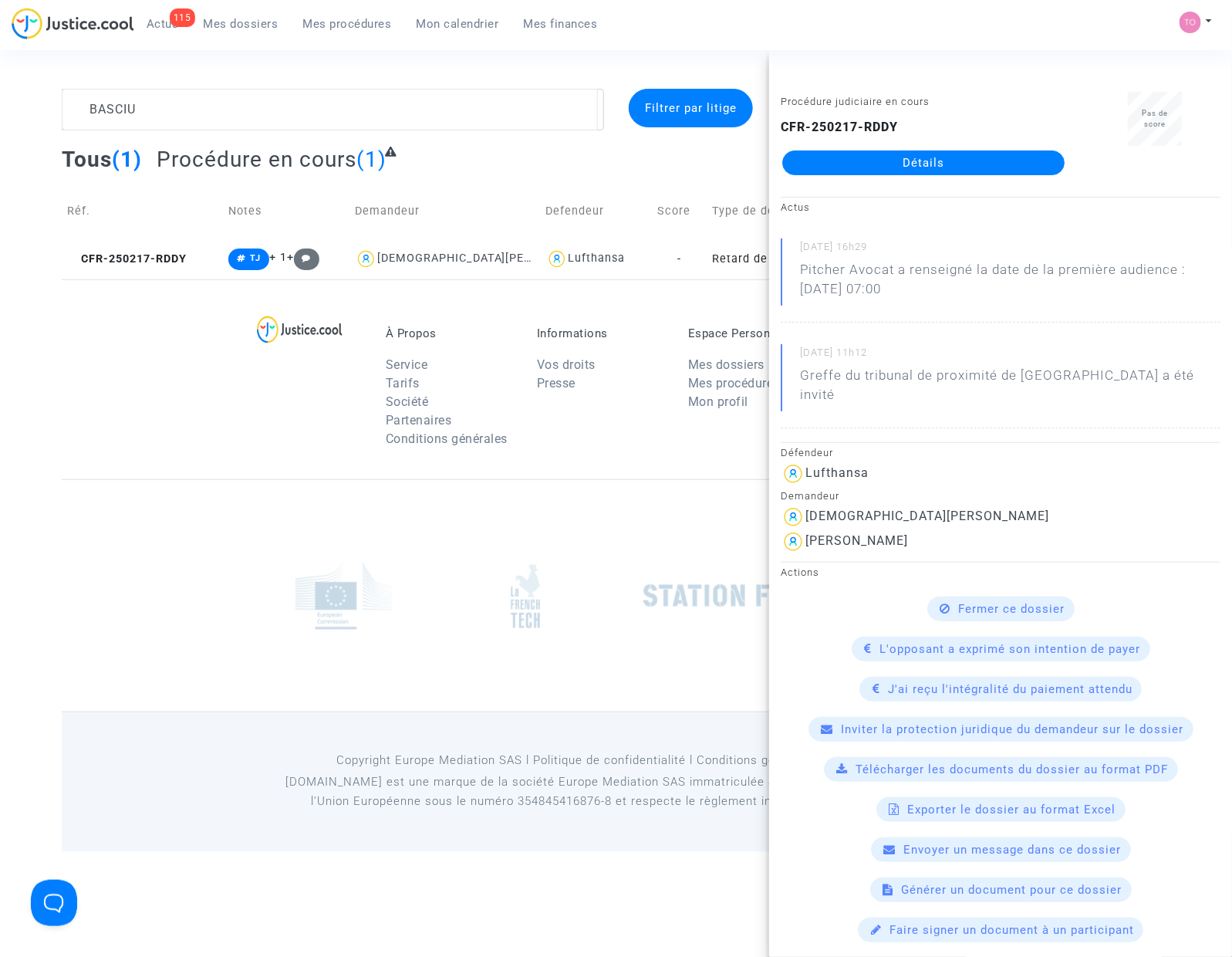
click at [927, 157] on link "Détails" at bounding box center [923, 162] width 283 height 25
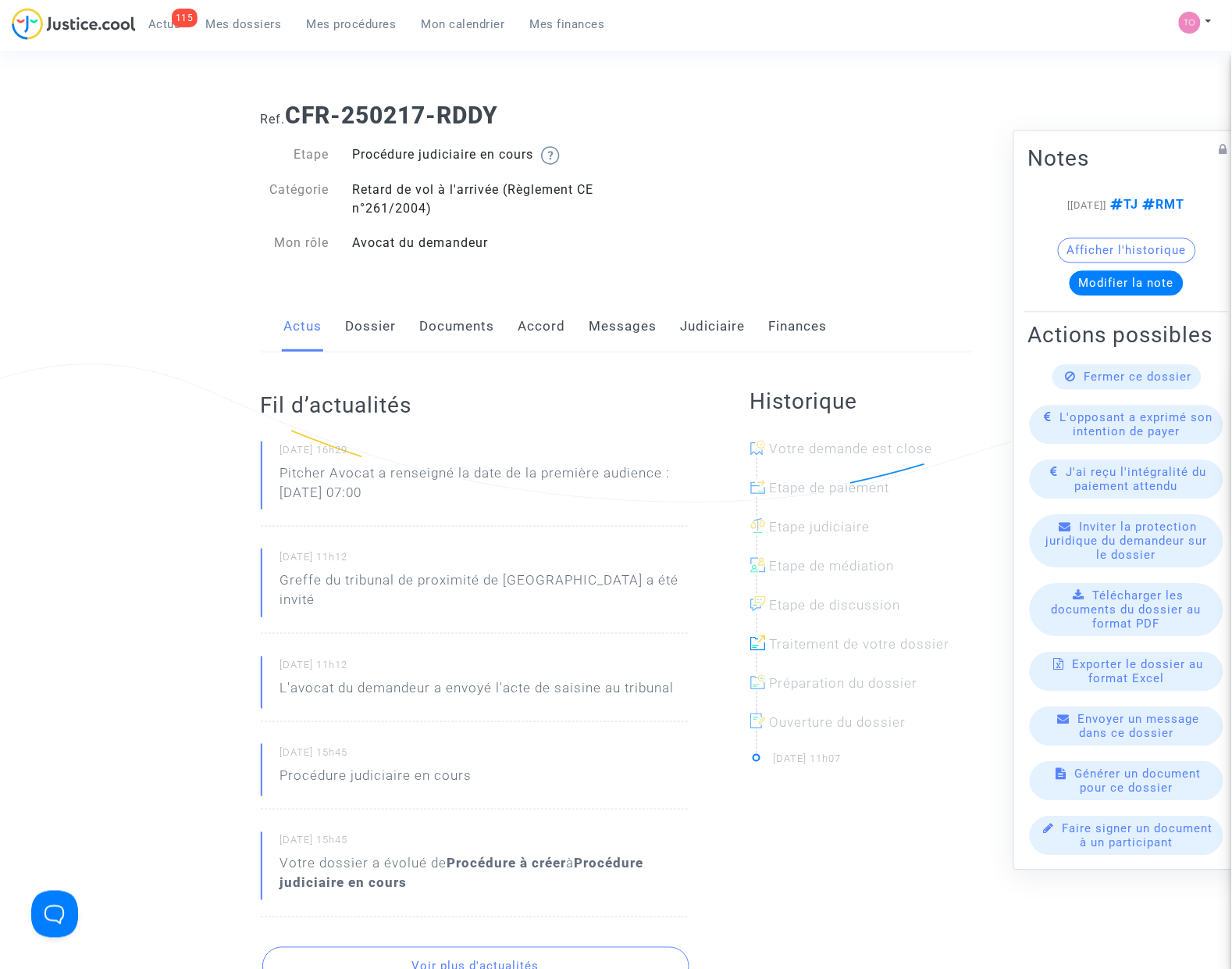
click at [557, 333] on link "Accord" at bounding box center [542, 326] width 48 height 52
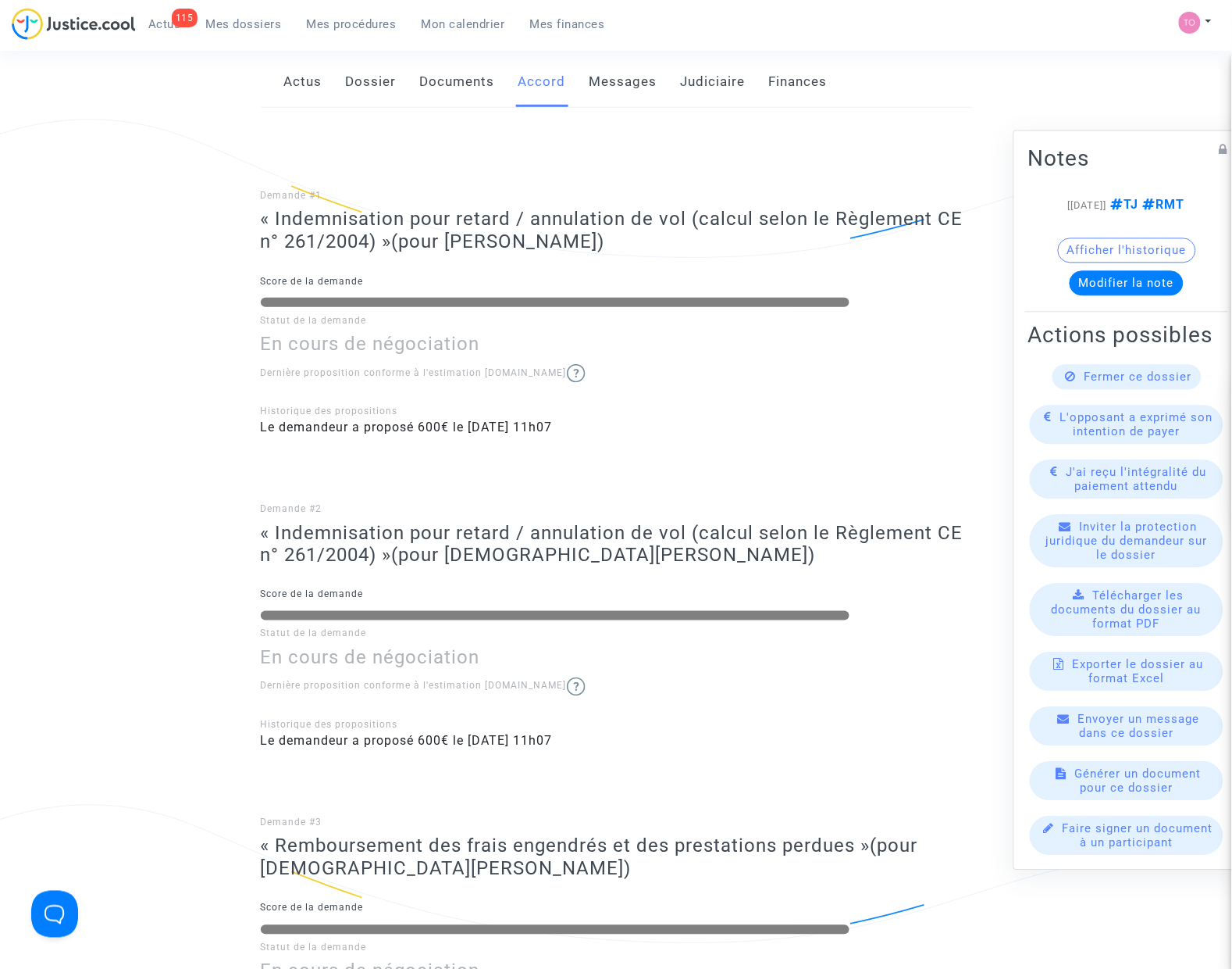
scroll to position [195, 0]
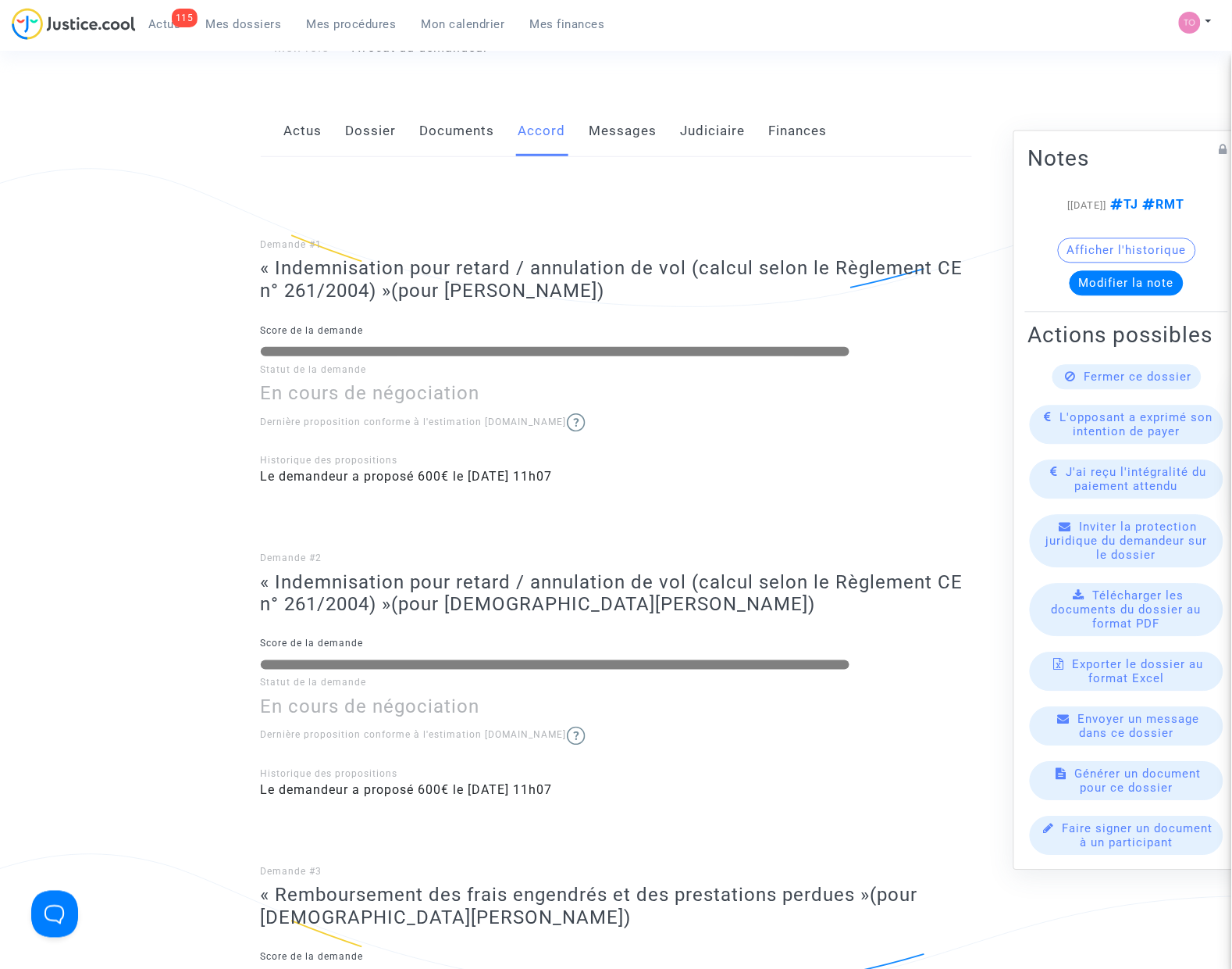
click at [682, 138] on link "Judiciaire" at bounding box center [713, 130] width 65 height 52
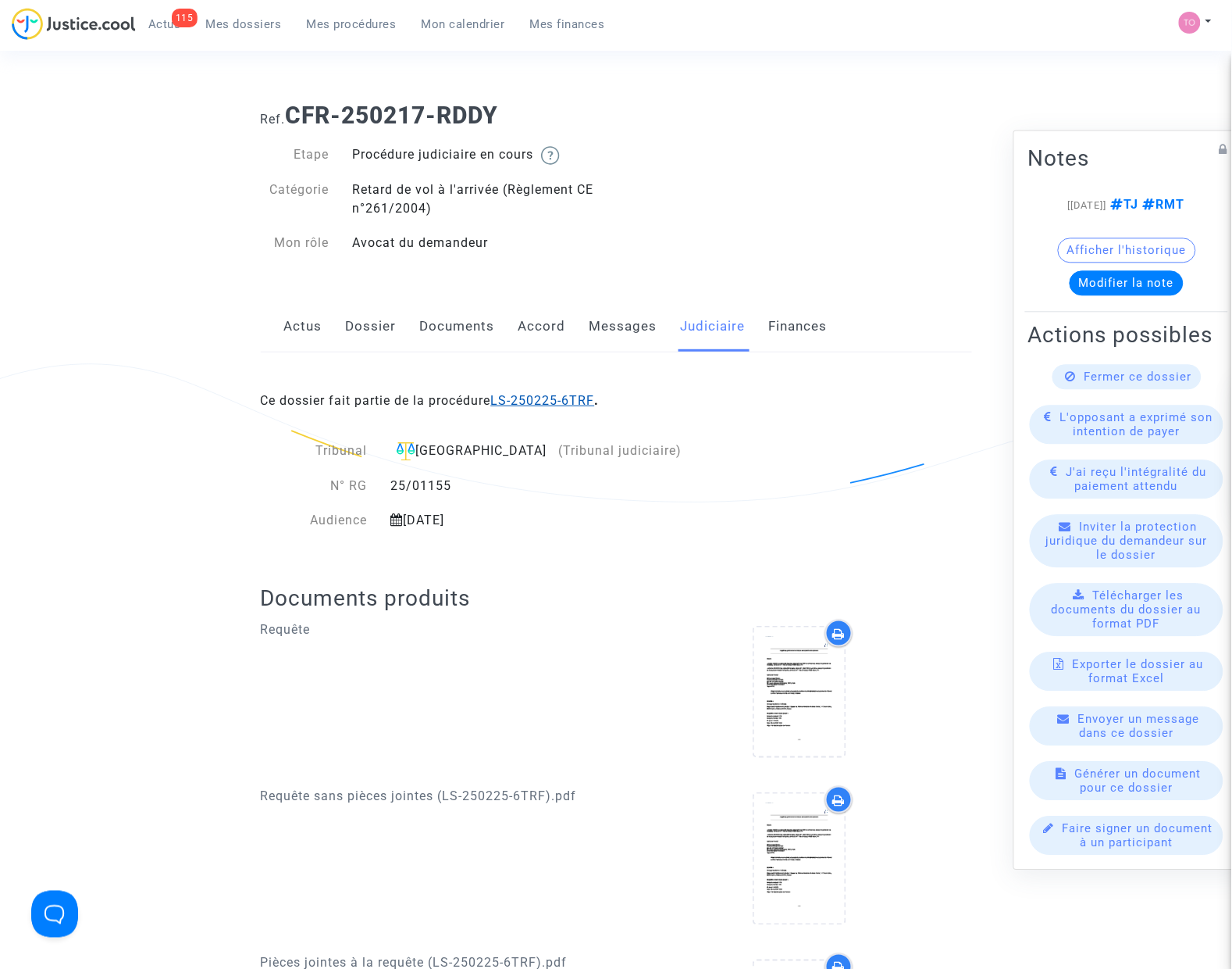
click at [555, 396] on link "LS-250225-6TRF" at bounding box center [543, 401] width 104 height 15
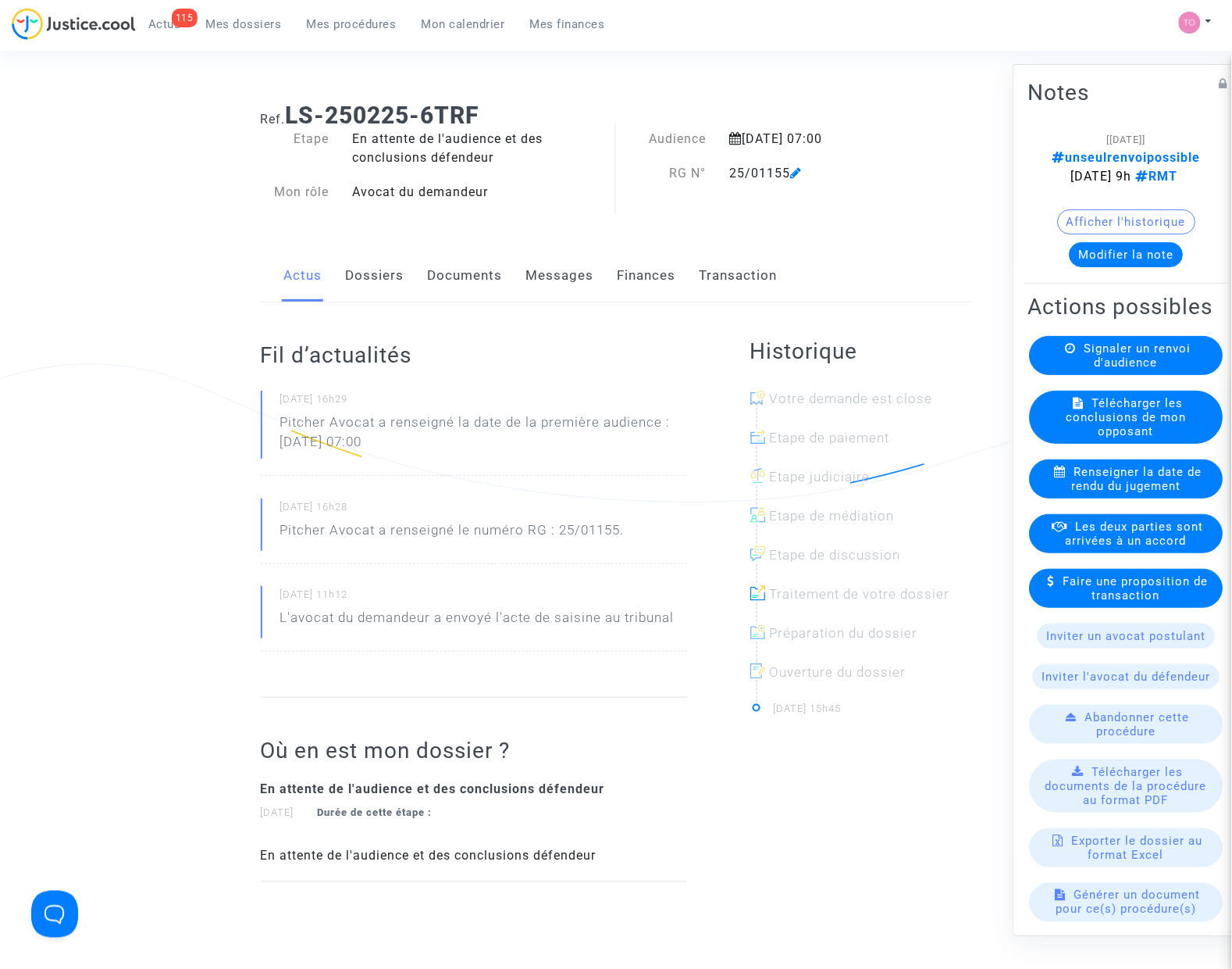
click at [649, 278] on link "Finances" at bounding box center [647, 275] width 58 height 52
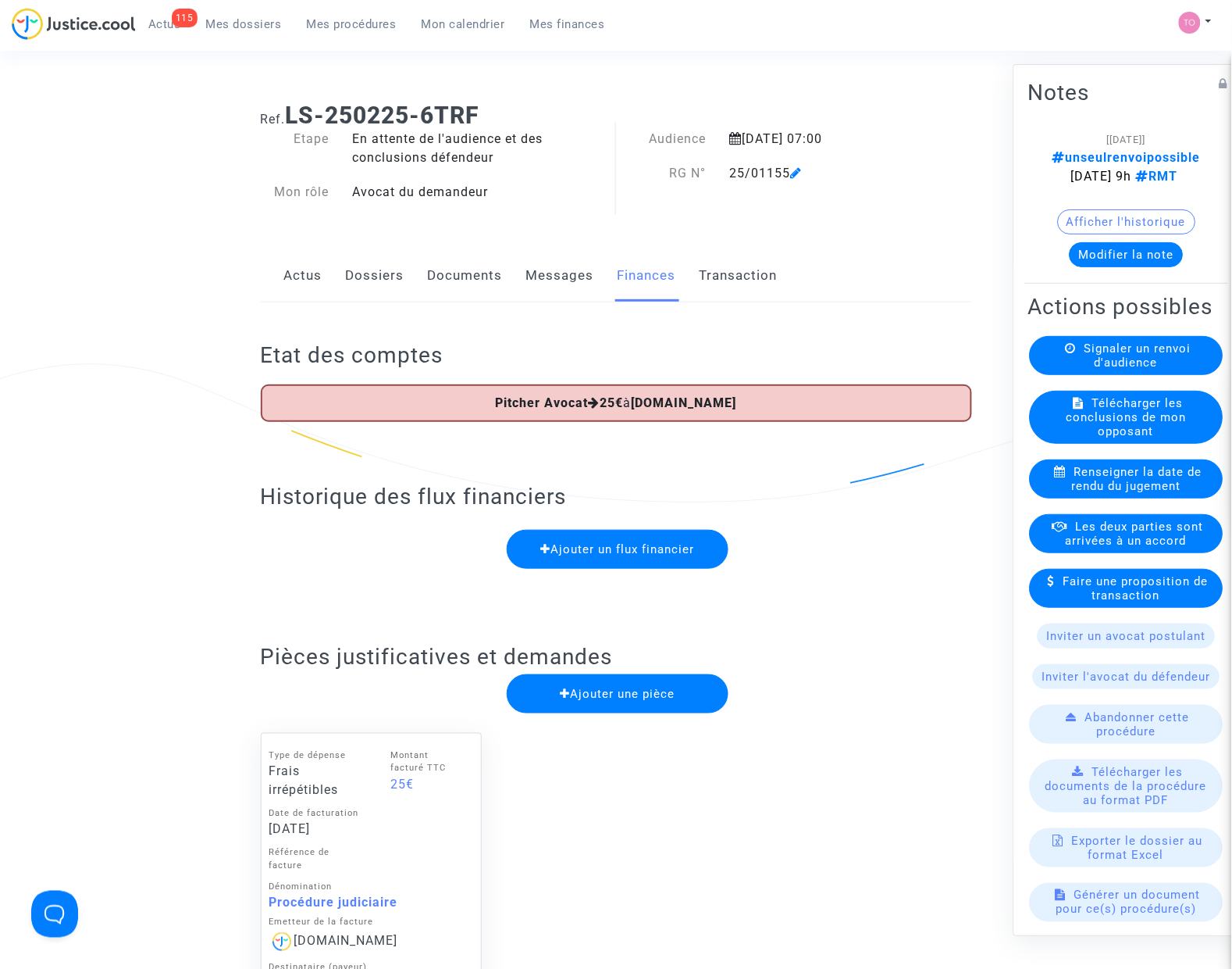
click at [383, 271] on link "Dossiers" at bounding box center [375, 275] width 58 height 52
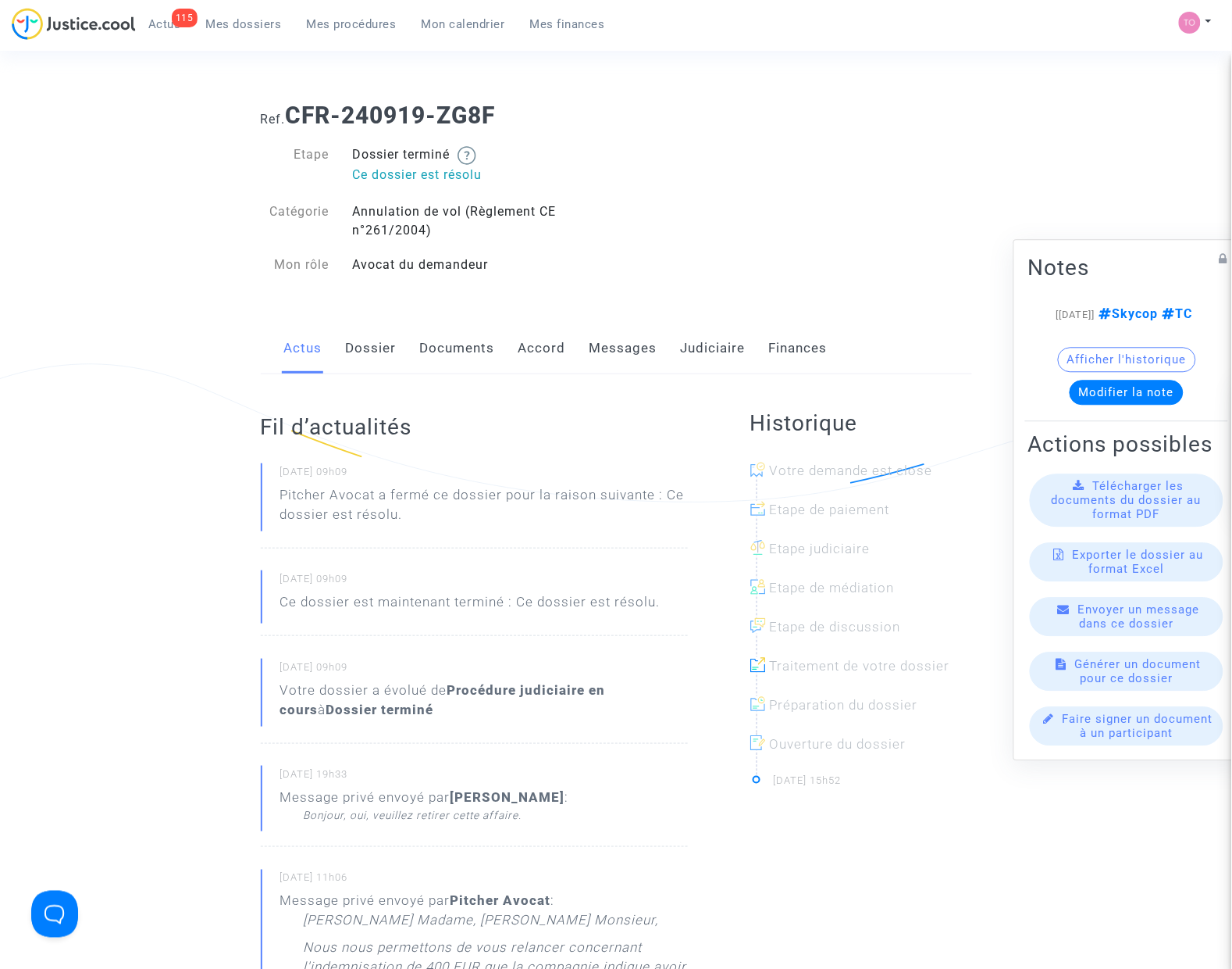
click at [544, 345] on link "Accord" at bounding box center [542, 348] width 48 height 52
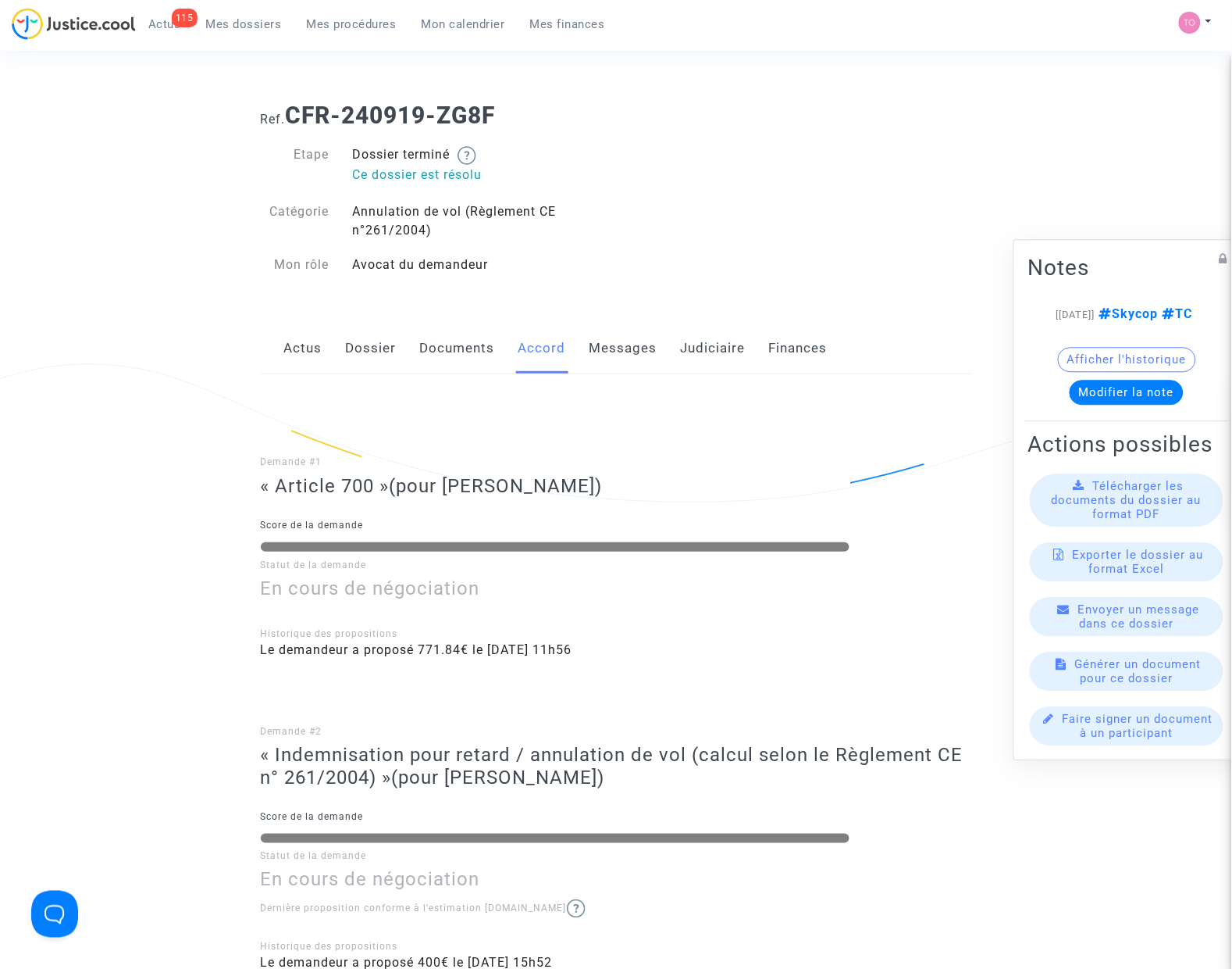
click at [621, 348] on link "Messages" at bounding box center [624, 348] width 68 height 52
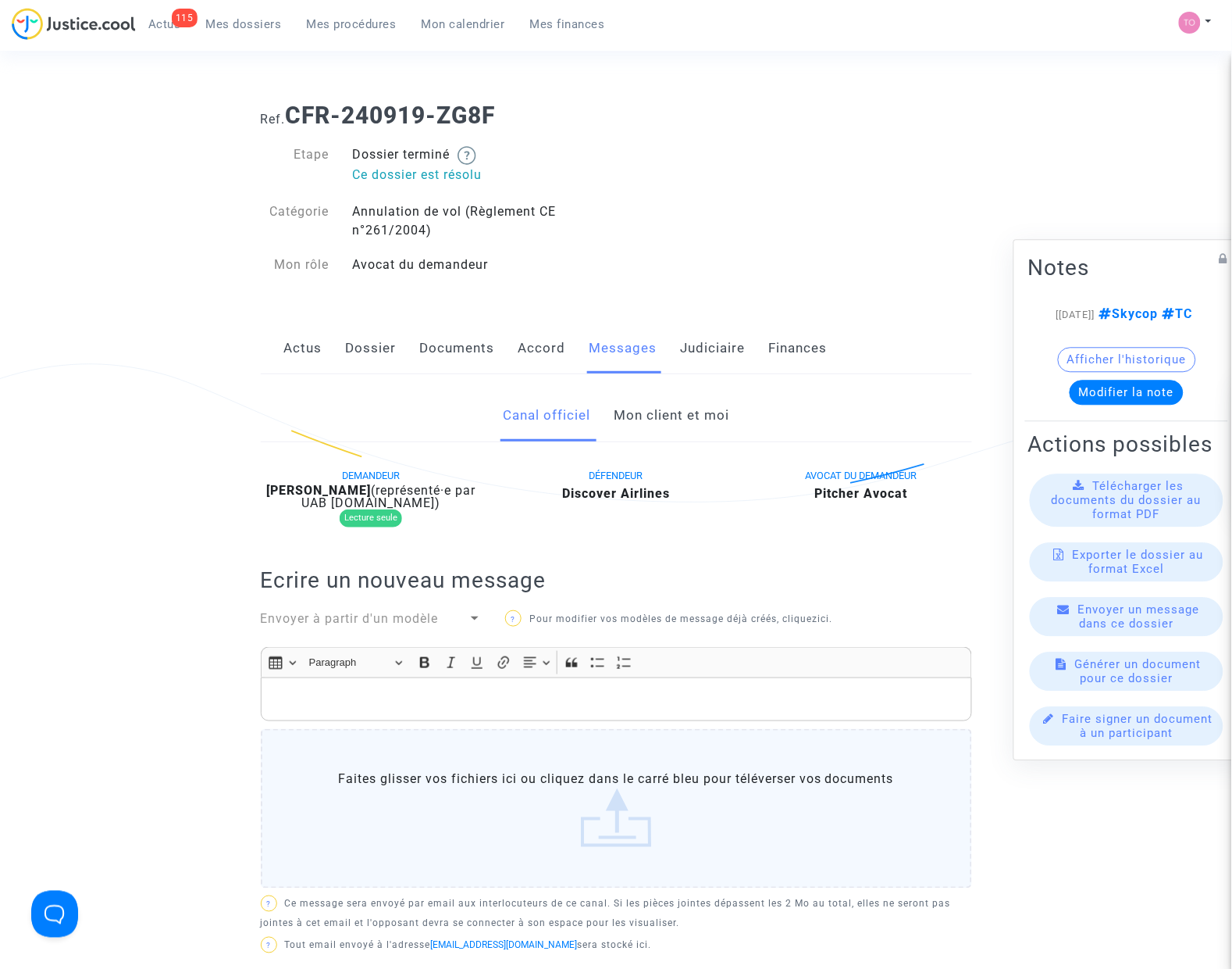
click at [638, 428] on link "Mon client et moi" at bounding box center [671, 416] width 115 height 52
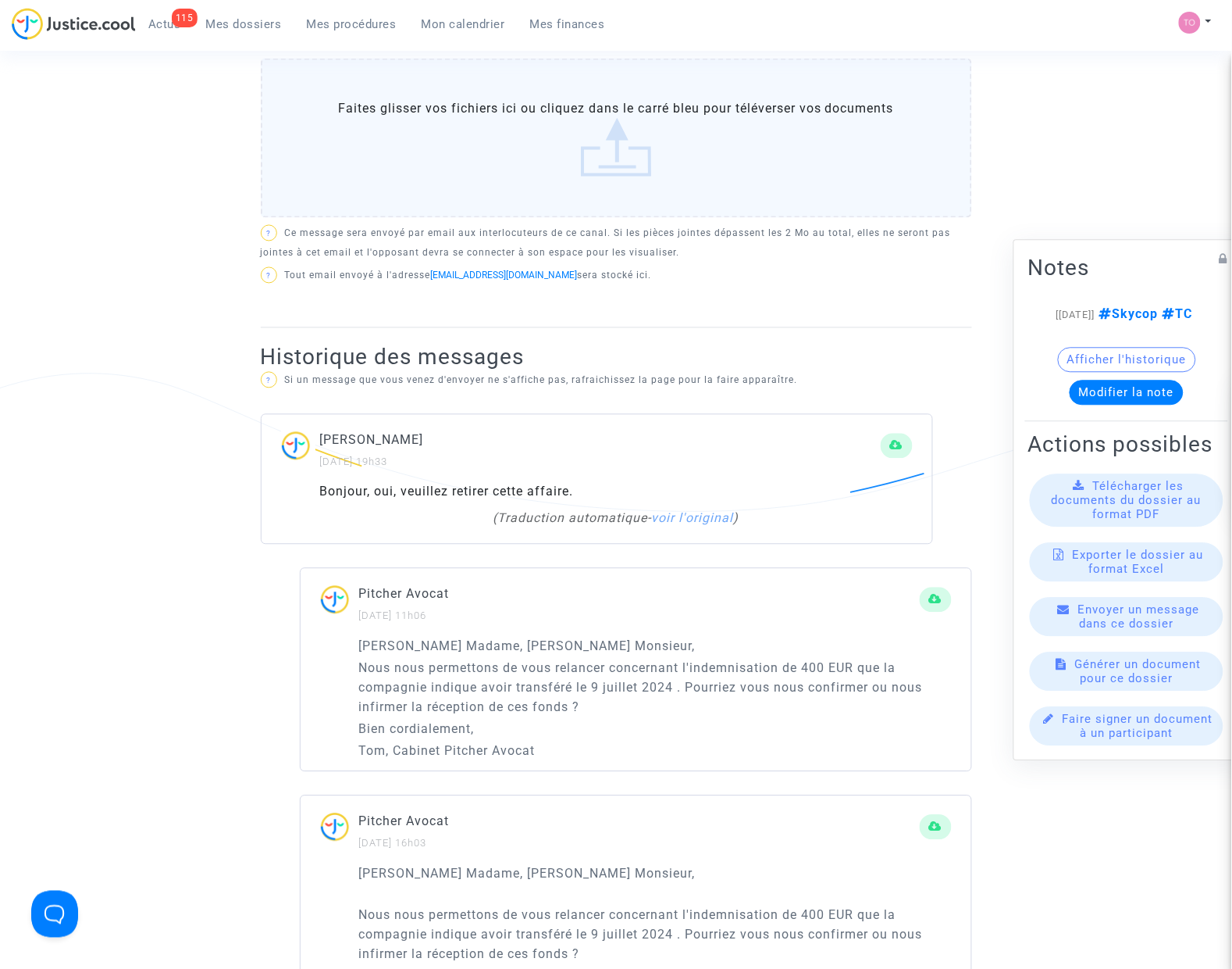
scroll to position [684, 0]
